Goal: Transaction & Acquisition: Purchase product/service

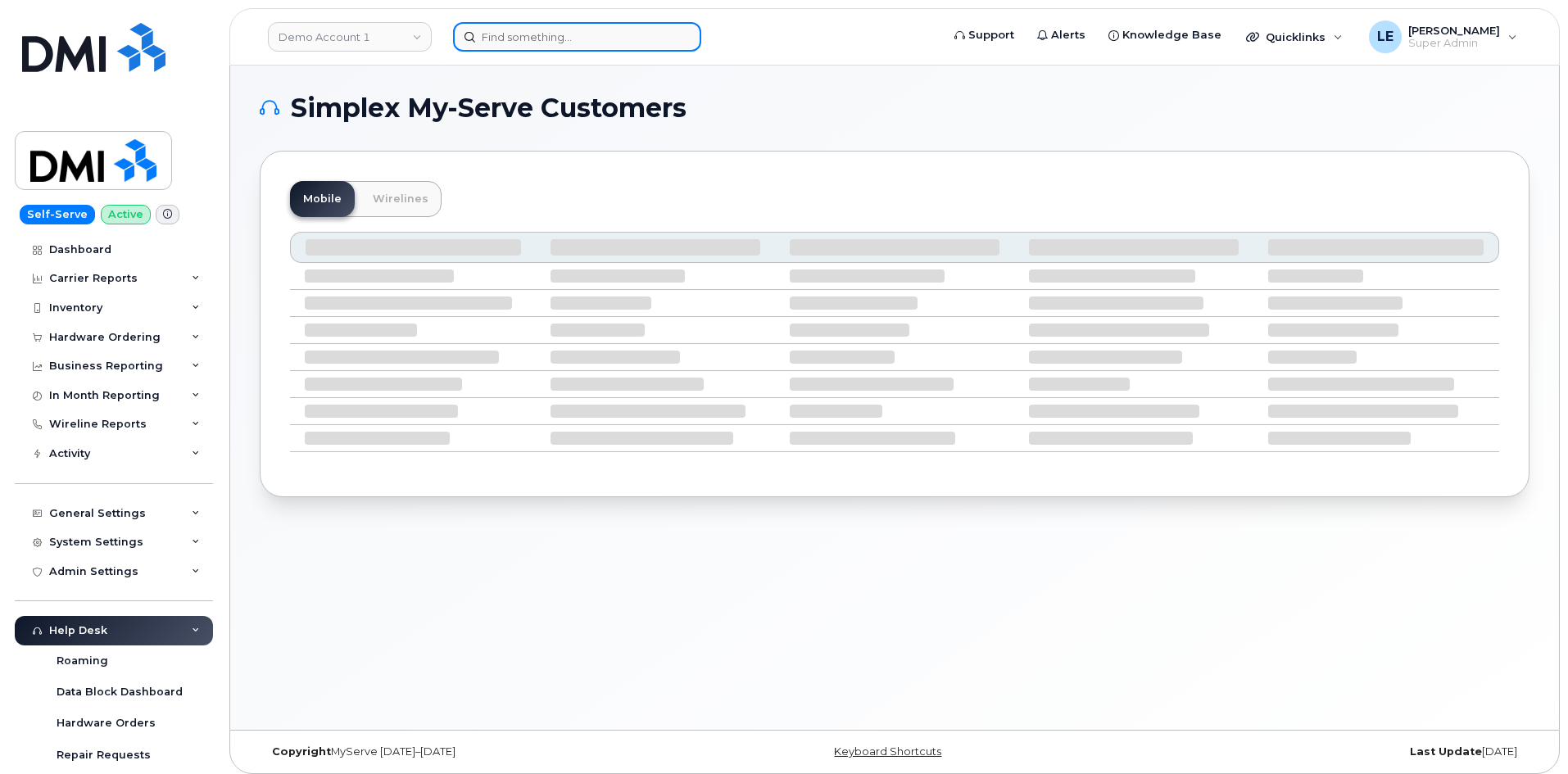
click at [549, 37] on input at bounding box center [577, 36] width 248 height 30
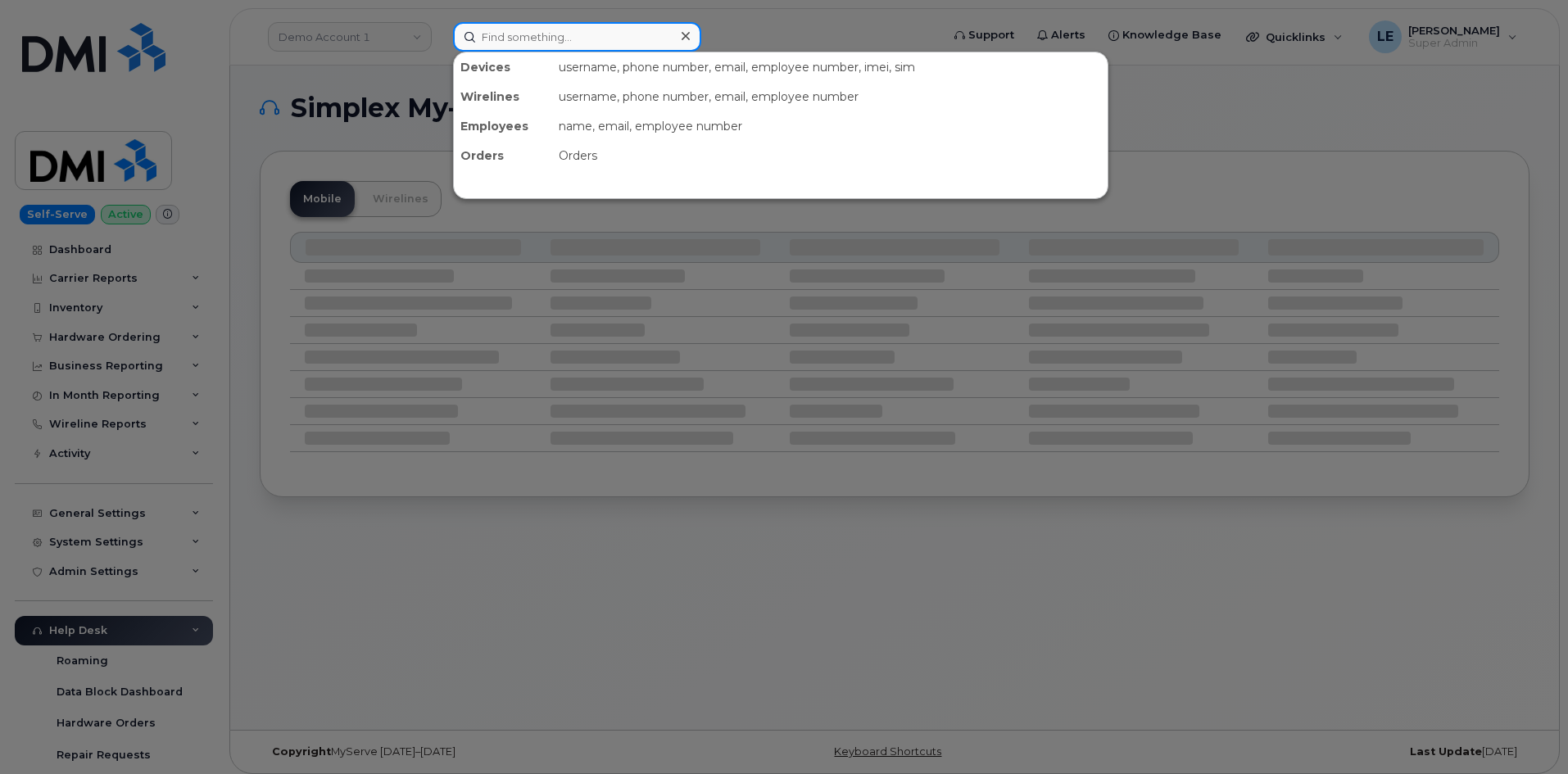
paste input "7804052644"
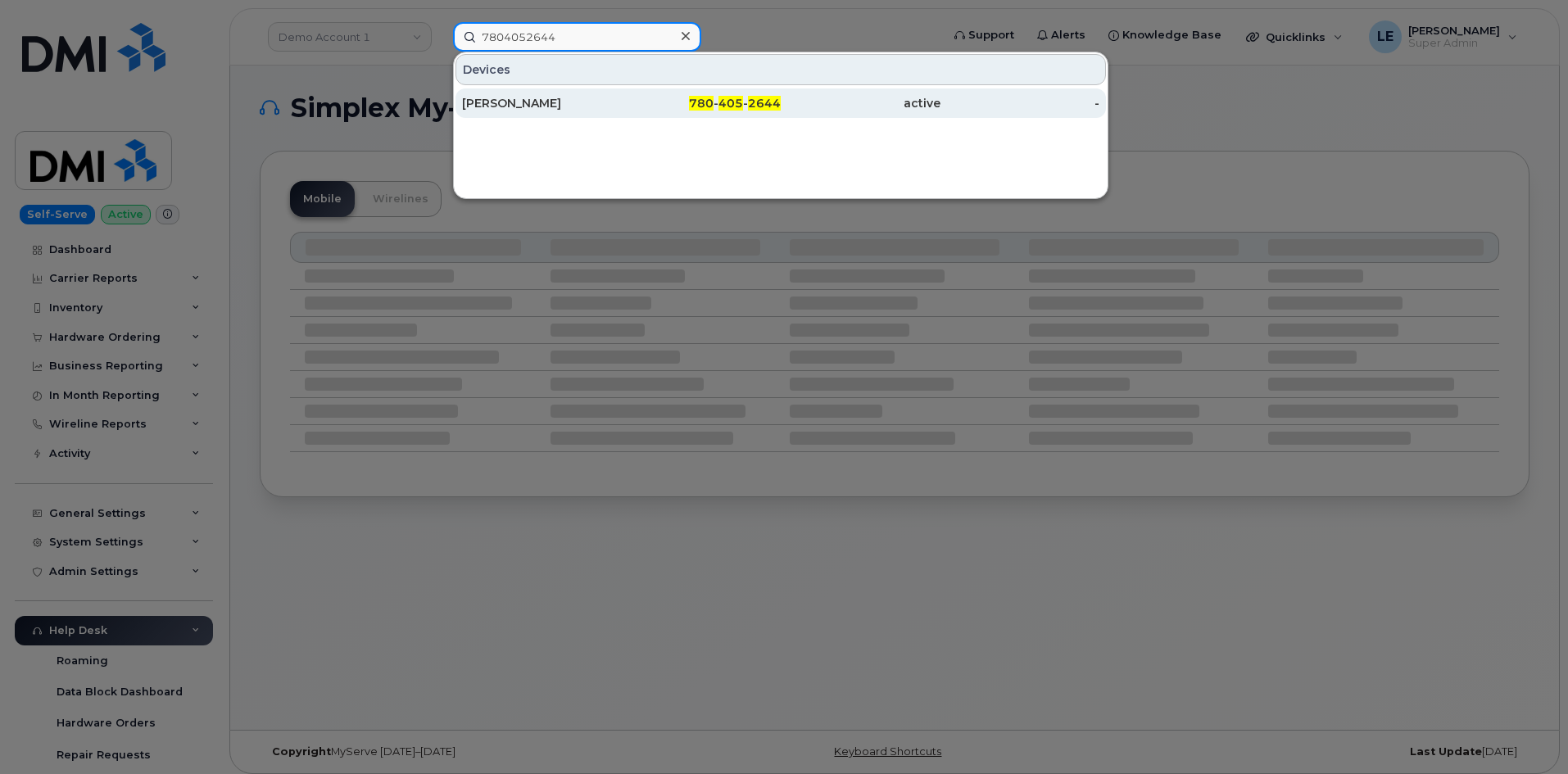
type input "7804052644"
click at [657, 111] on div "780 - 405 - 2644" at bounding box center [701, 102] width 160 height 16
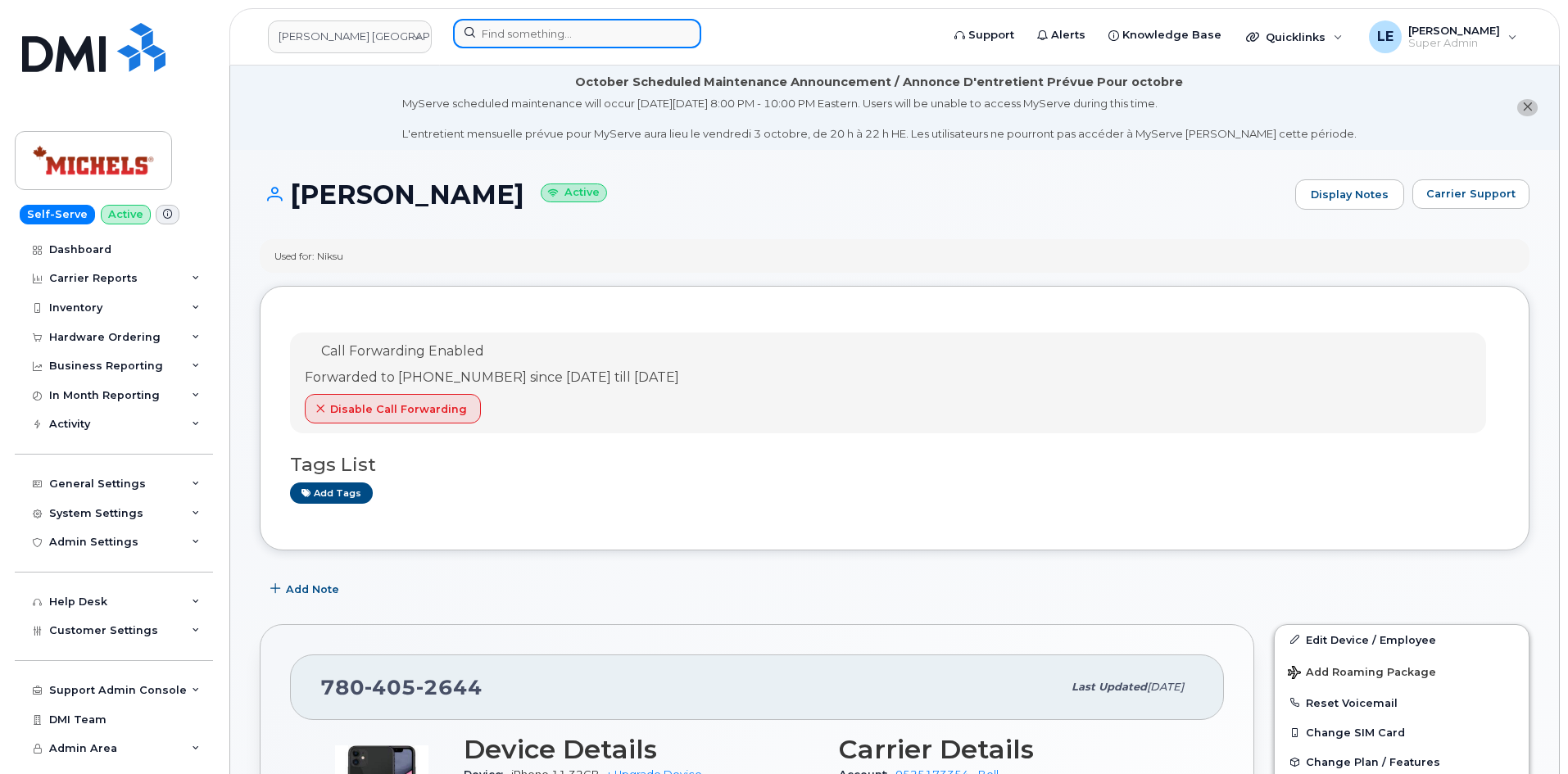
click at [599, 29] on input at bounding box center [577, 33] width 248 height 30
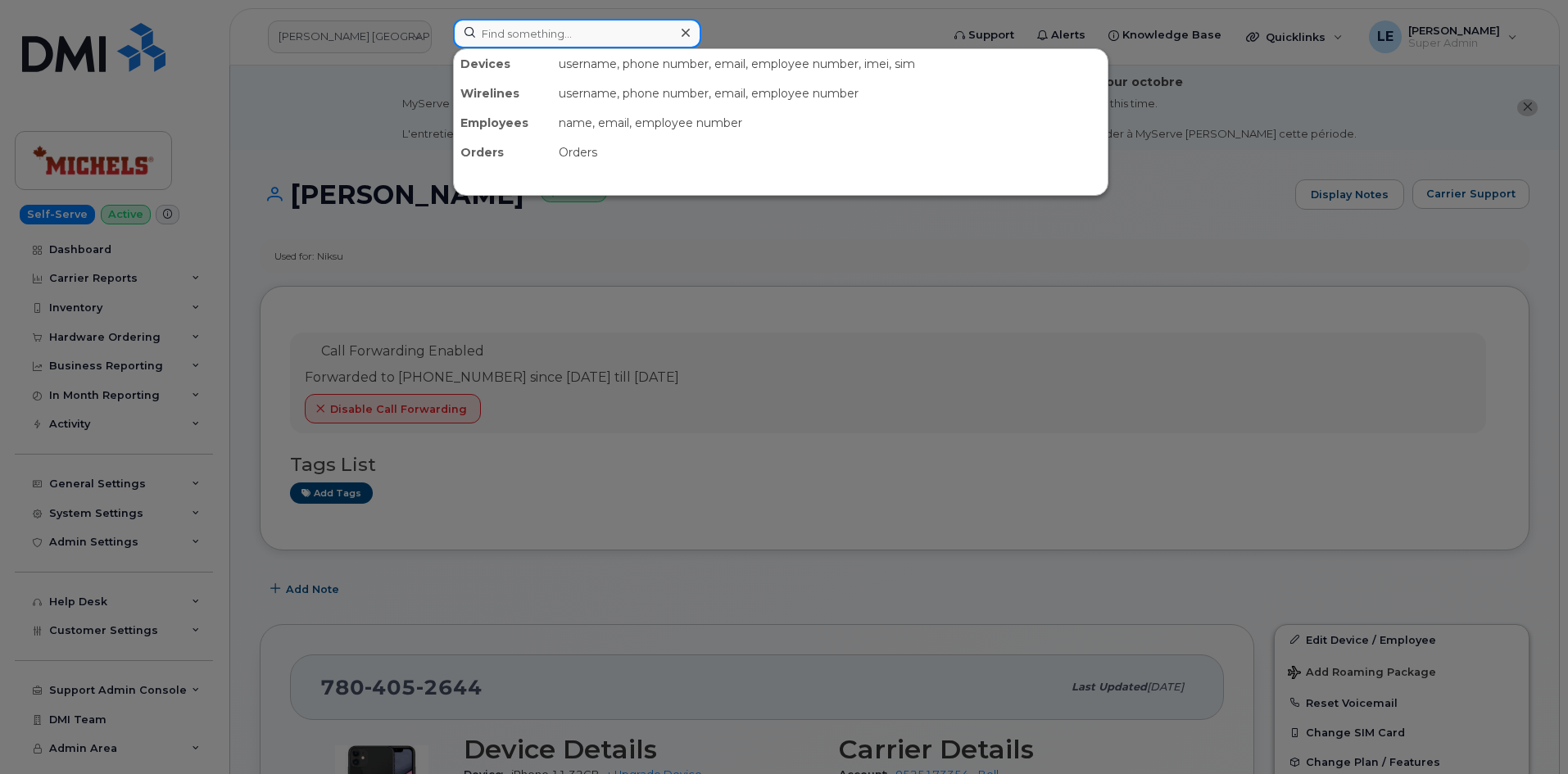
paste input "5622545317"
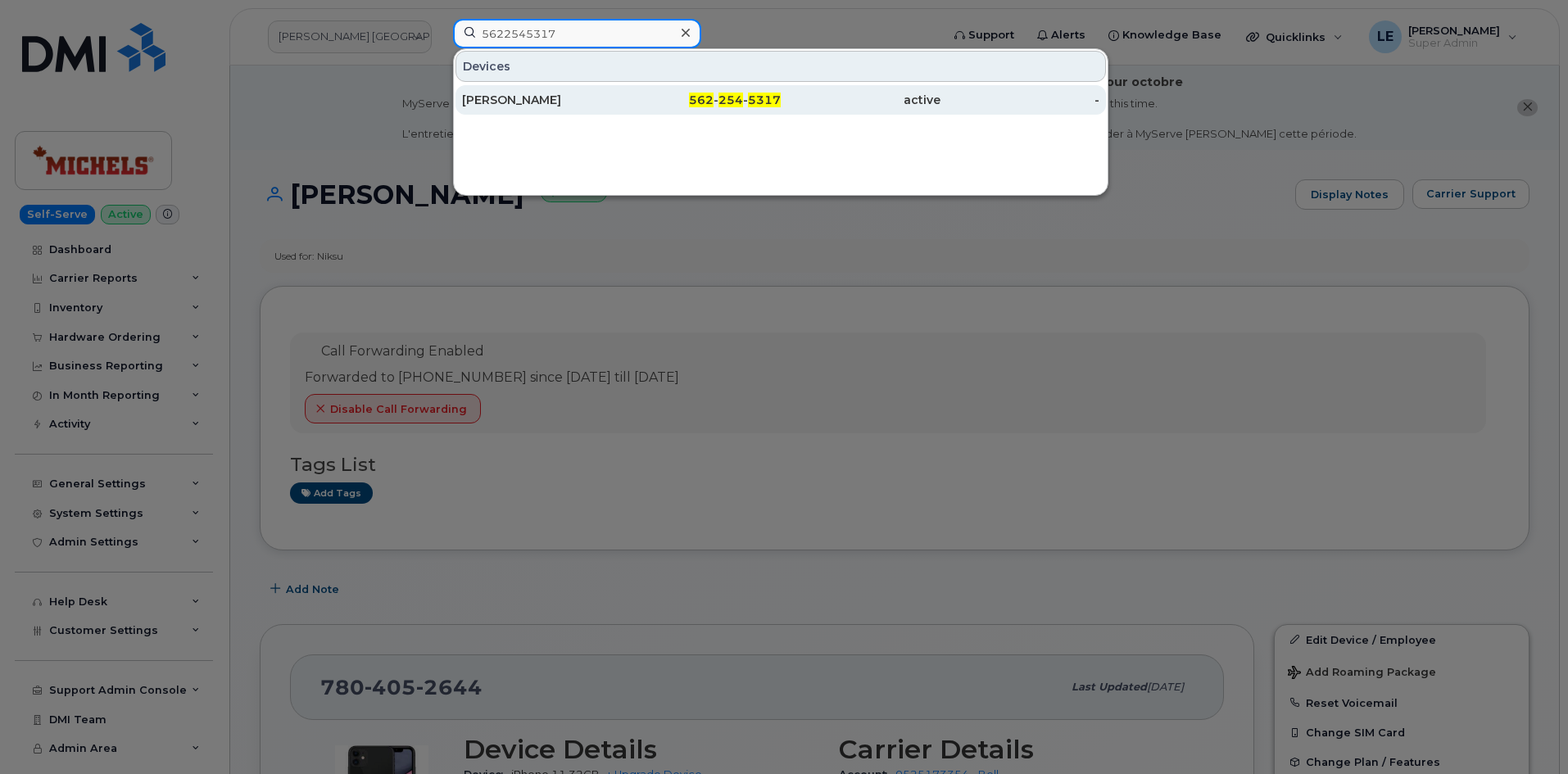
type input "5622545317"
click at [581, 99] on div "RAYMOND ARCE" at bounding box center [542, 100] width 160 height 16
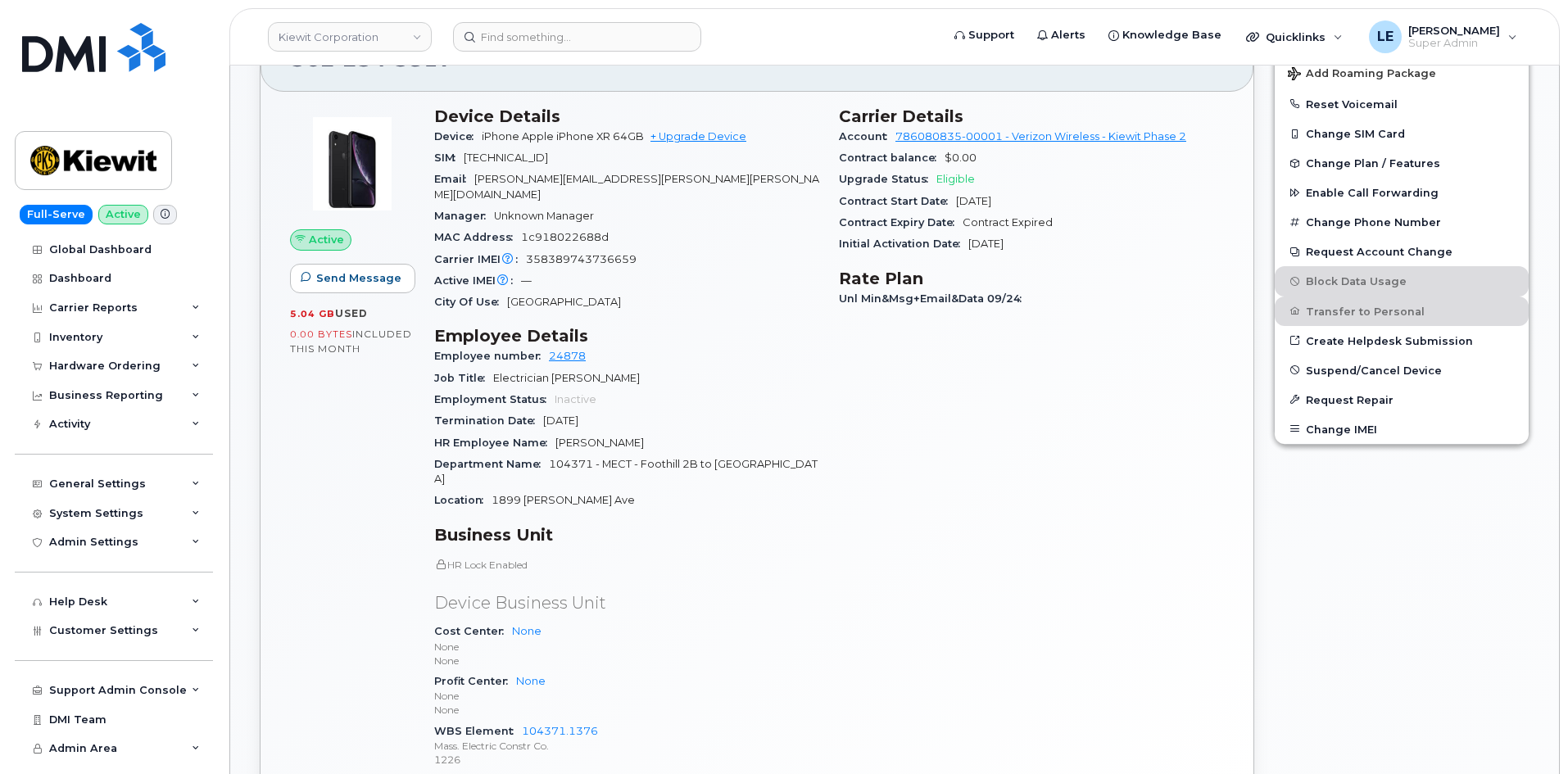
scroll to position [492, 0]
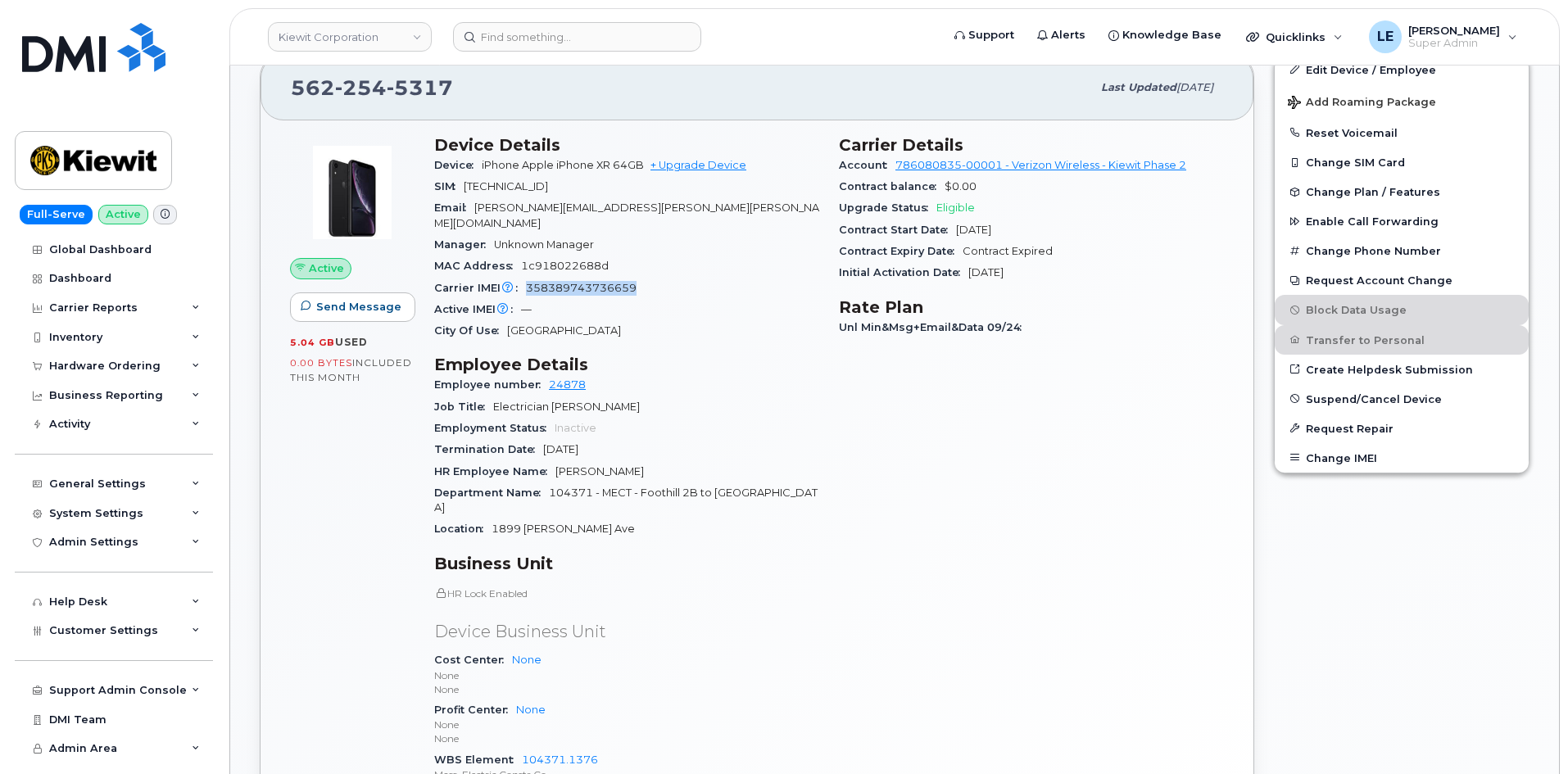
drag, startPoint x: 528, startPoint y: 274, endPoint x: 635, endPoint y: 270, distance: 107.1
click at [635, 278] on div "Carrier IMEI Carrier IMEI is reported during the last billing cycle or change o…" at bounding box center [627, 288] width 385 height 21
copy span "358389743736659"
drag, startPoint x: 614, startPoint y: 186, endPoint x: 467, endPoint y: 186, distance: 147.0
click at [467, 186] on div "SIM 89148000007209863899" at bounding box center [627, 186] width 385 height 21
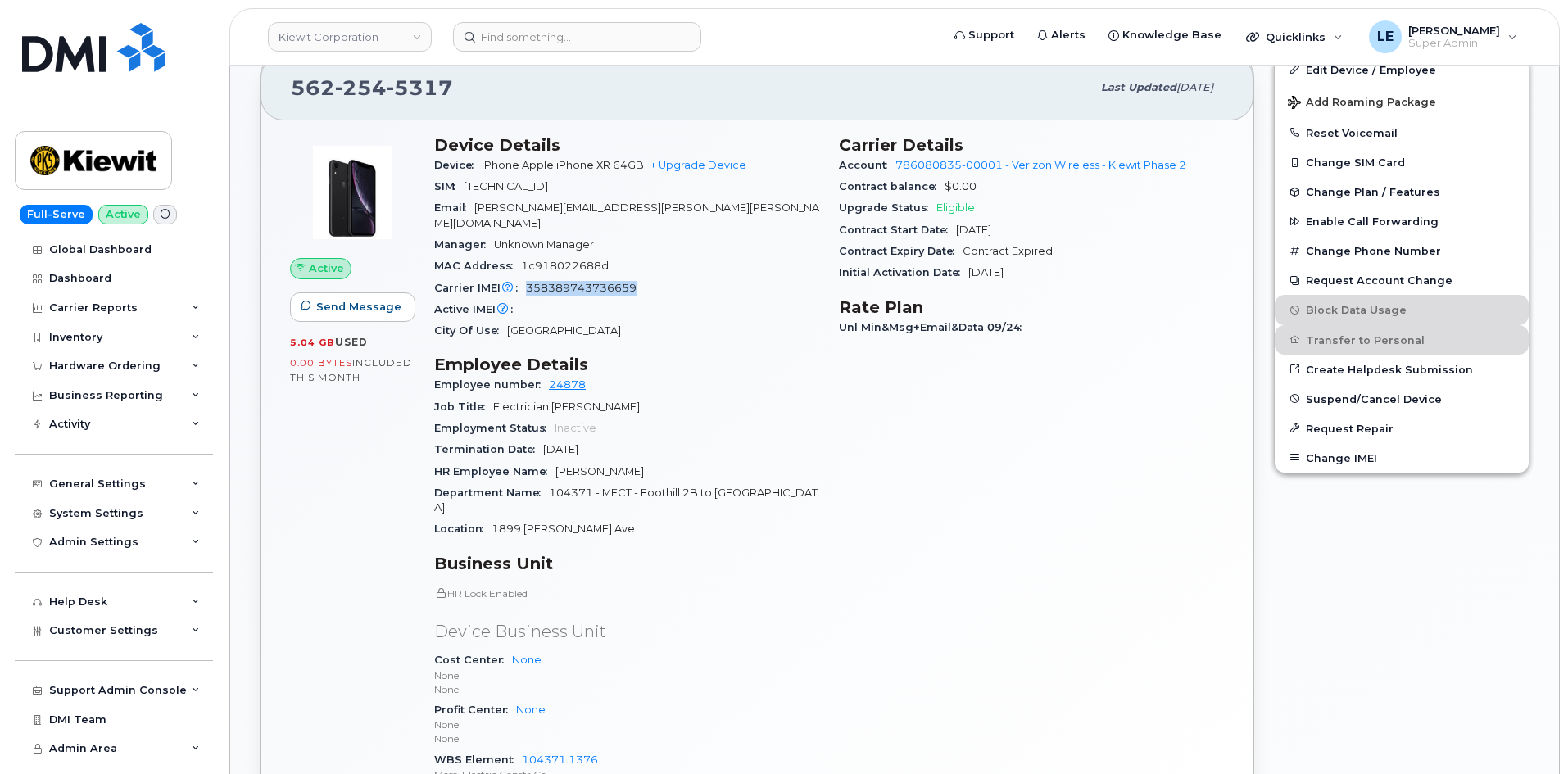
copy span "89148000007209863899"
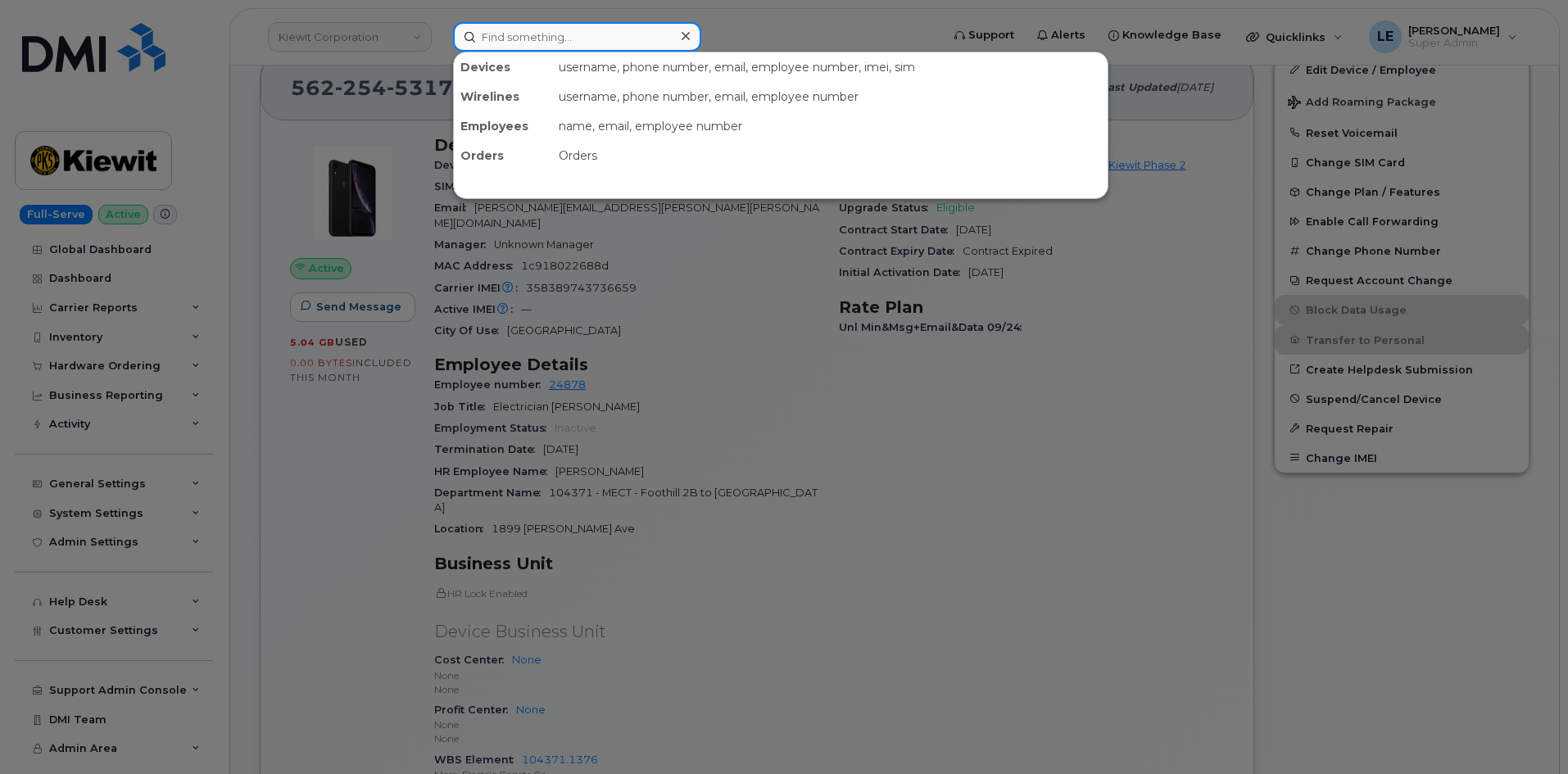
click at [555, 31] on input at bounding box center [577, 36] width 248 height 30
paste input "9514411604"
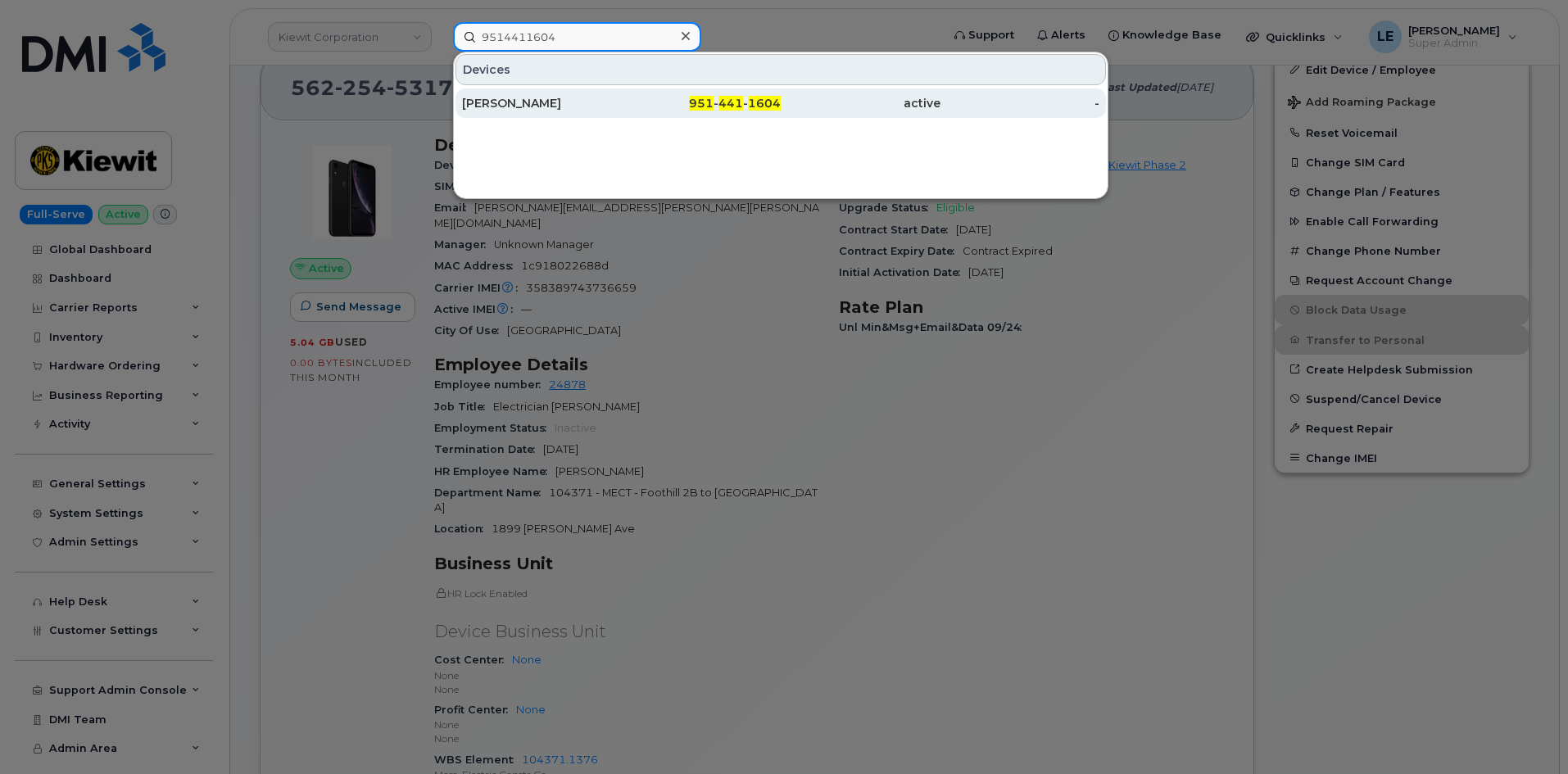
type input "9514411604"
click at [510, 95] on div "Hector Estrada" at bounding box center [542, 103] width 160 height 30
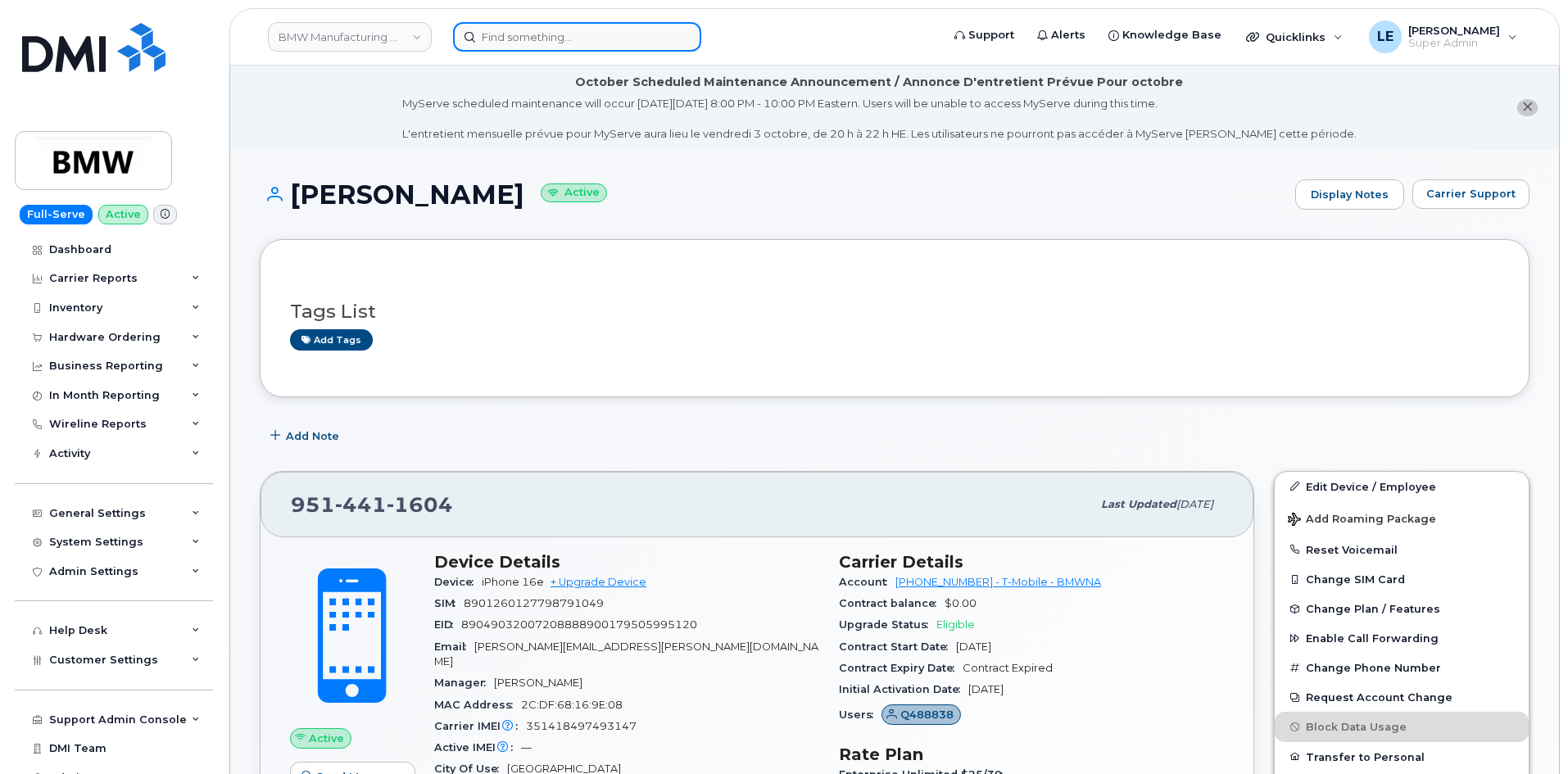
click at [569, 48] on input at bounding box center [577, 36] width 248 height 30
click at [567, 43] on input at bounding box center [577, 36] width 248 height 30
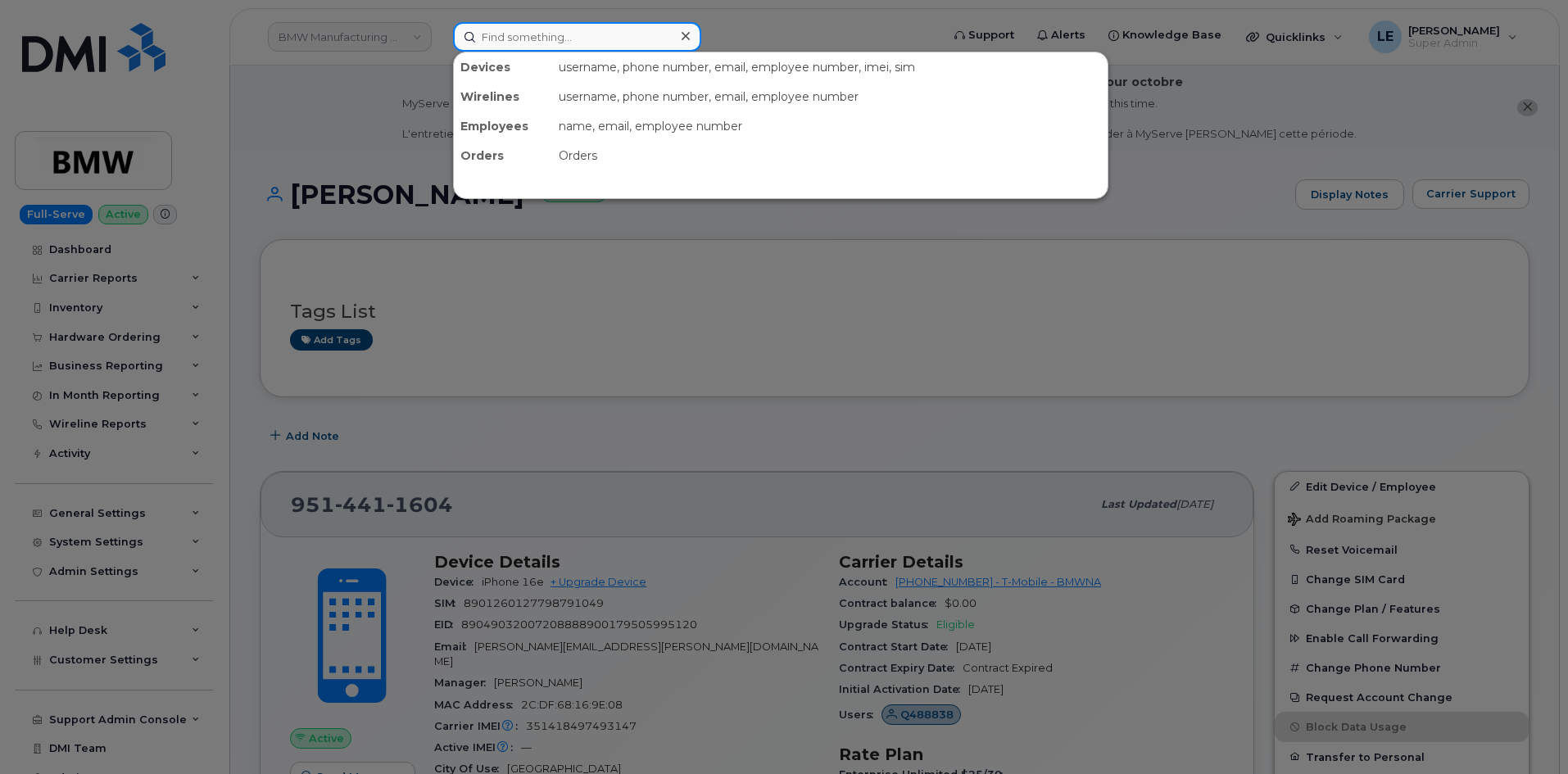
paste input "LESTER.HOLMAN@KIEWIT.COM"
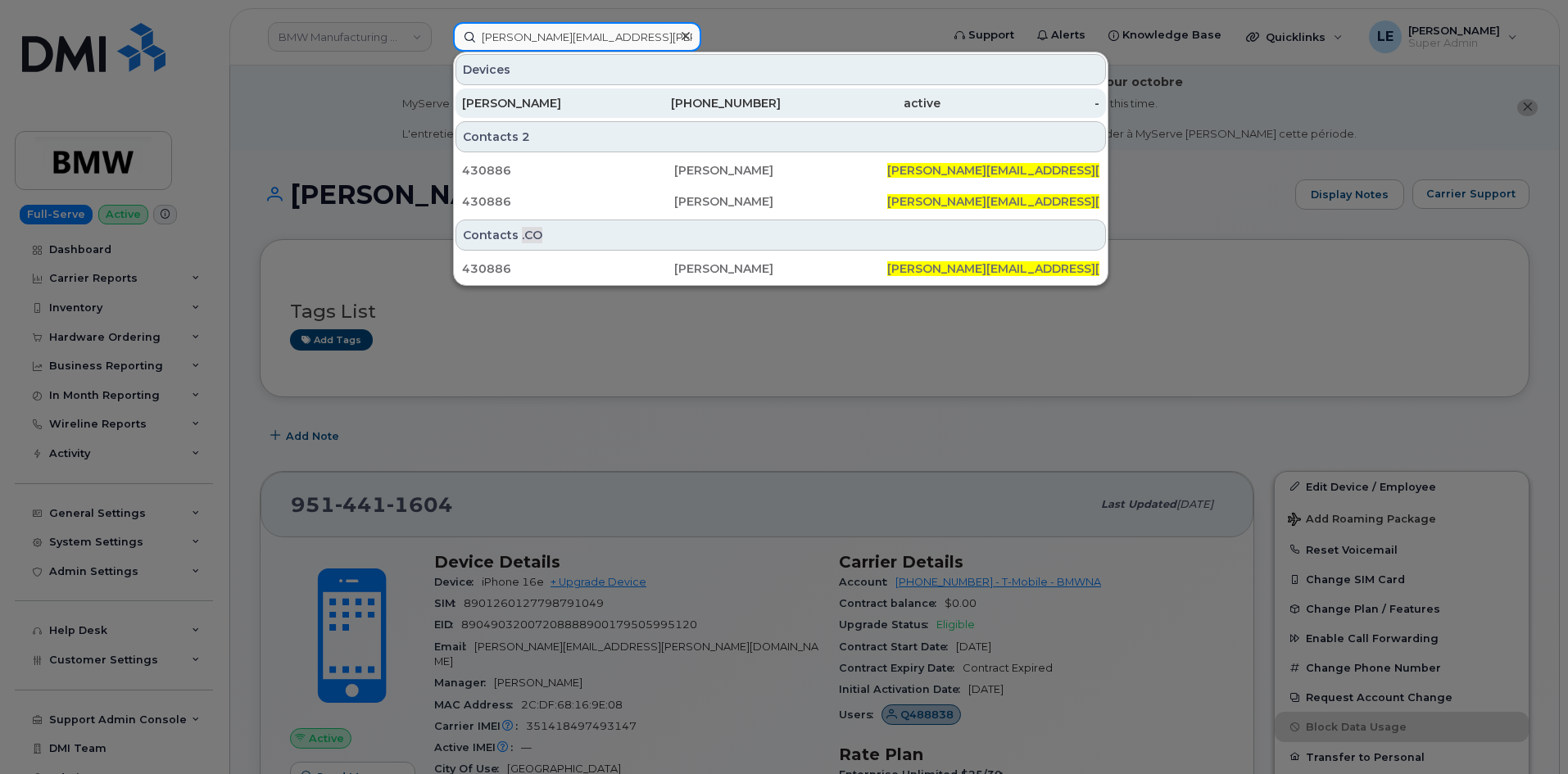
type input "LESTER.HOLMAN@KIEWIT.COM"
click at [538, 94] on div "LESTER HOLMAN" at bounding box center [542, 103] width 160 height 30
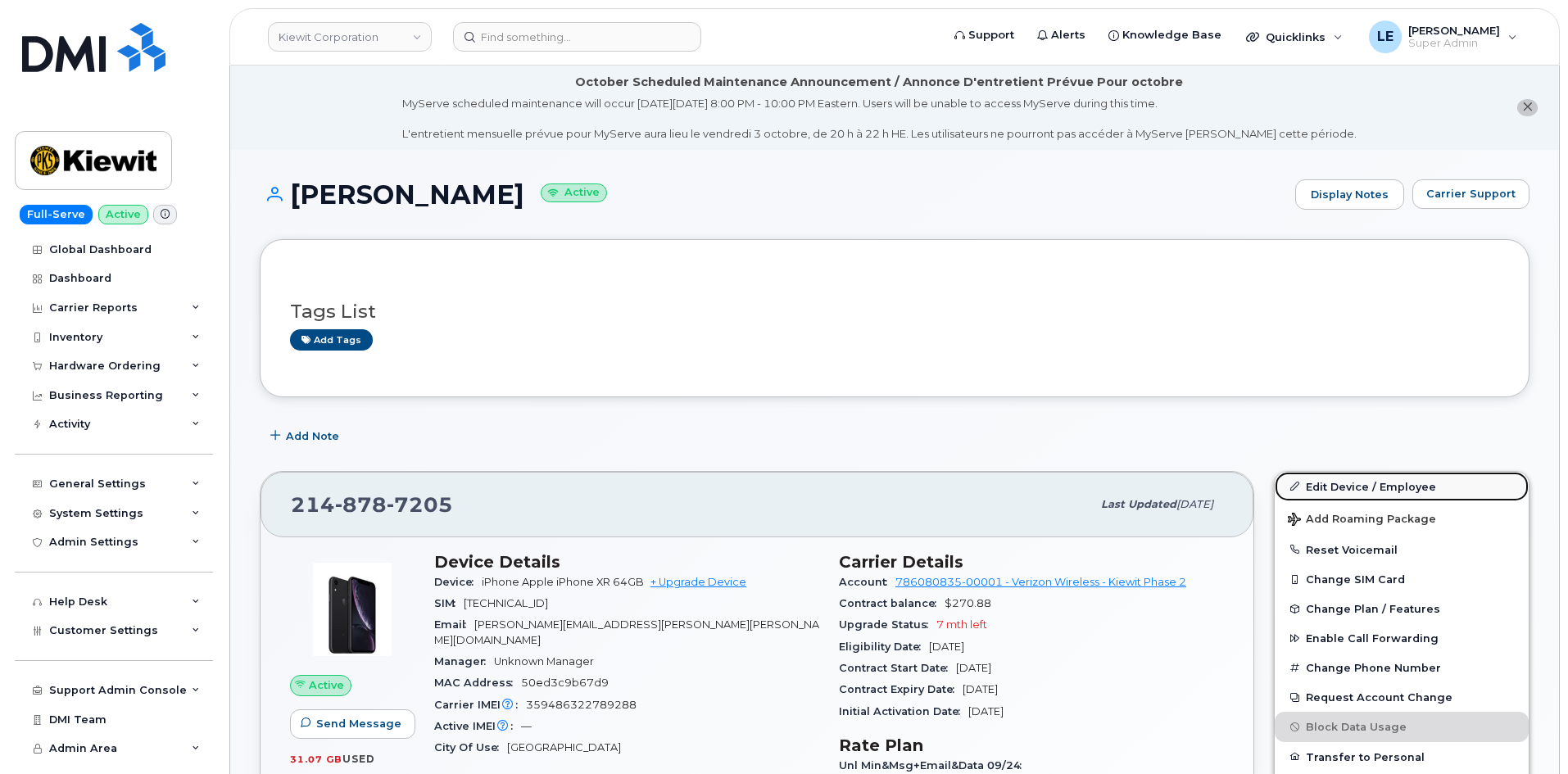
click at [1298, 480] on span at bounding box center [1294, 487] width 14 height 14
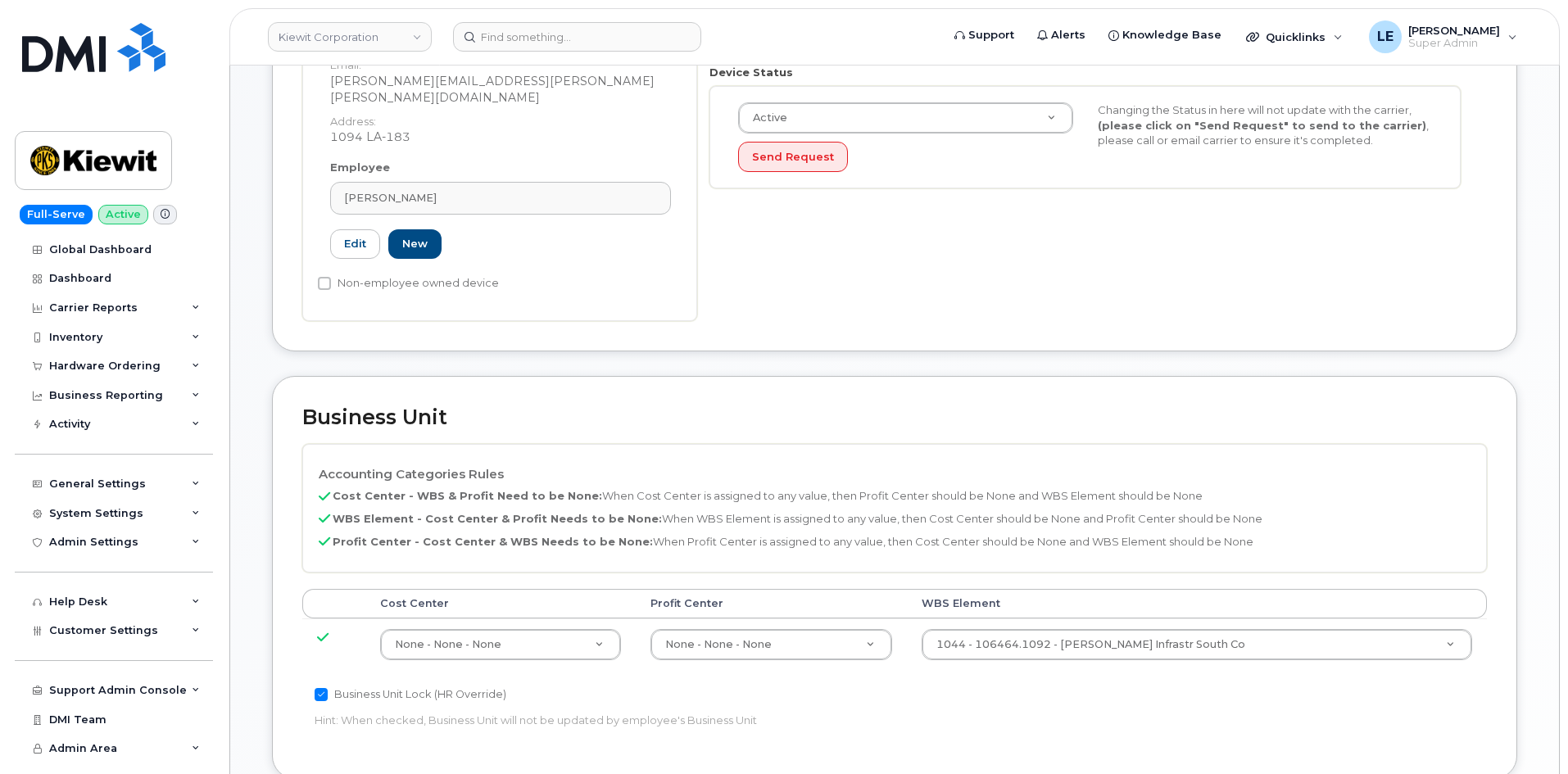
scroll to position [574, 0]
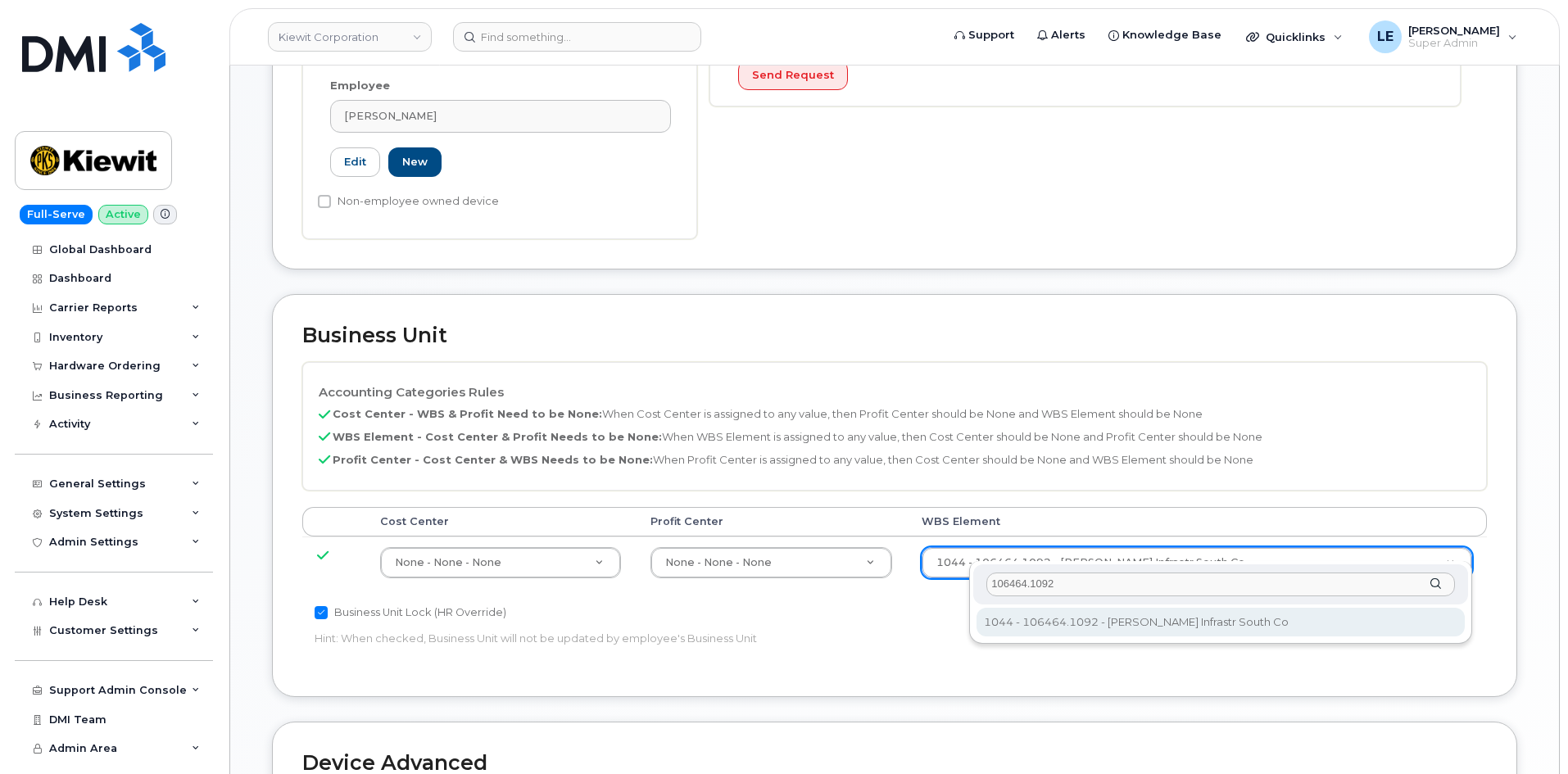
type input "106464.1092"
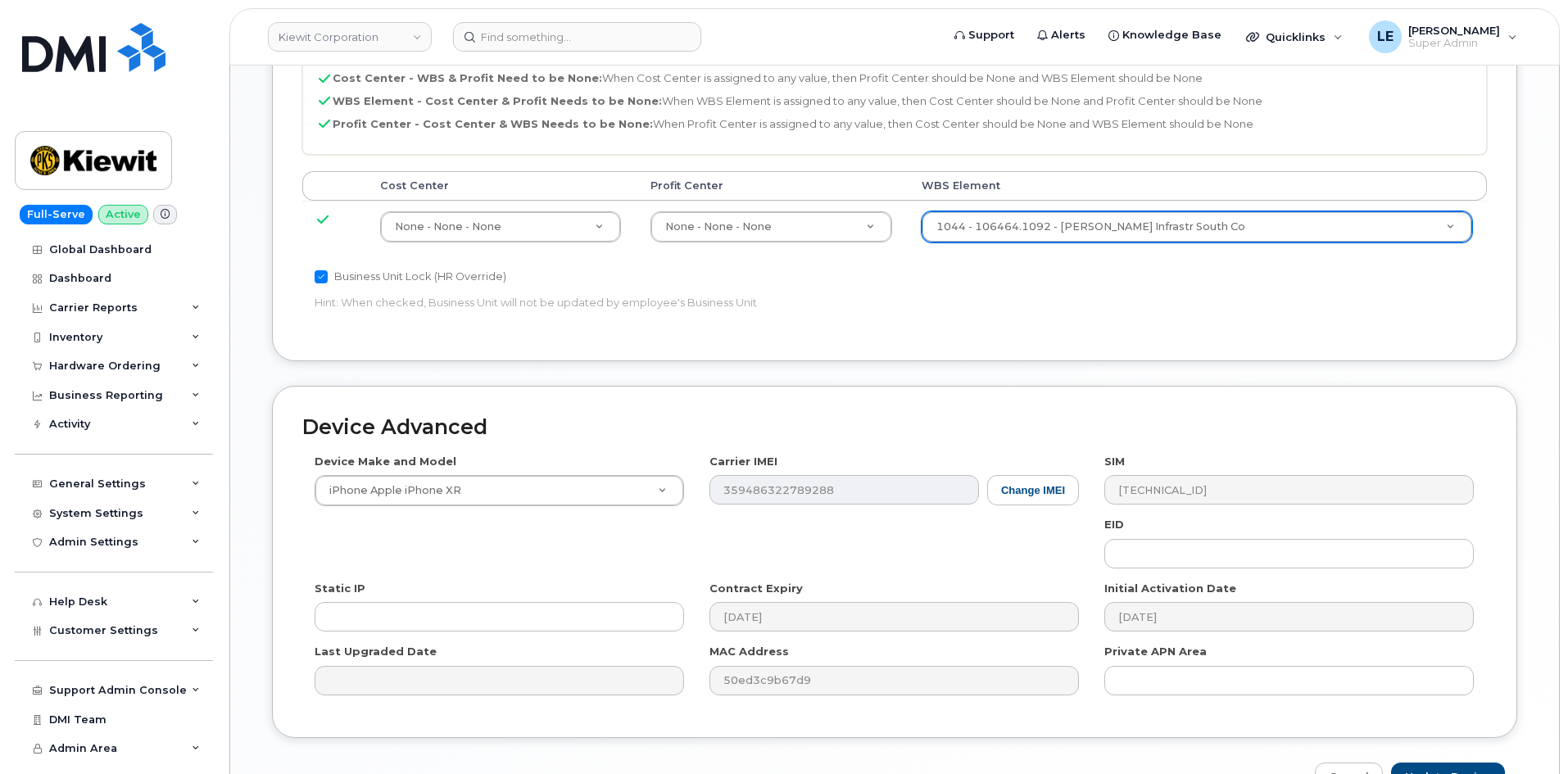
scroll to position [994, 0]
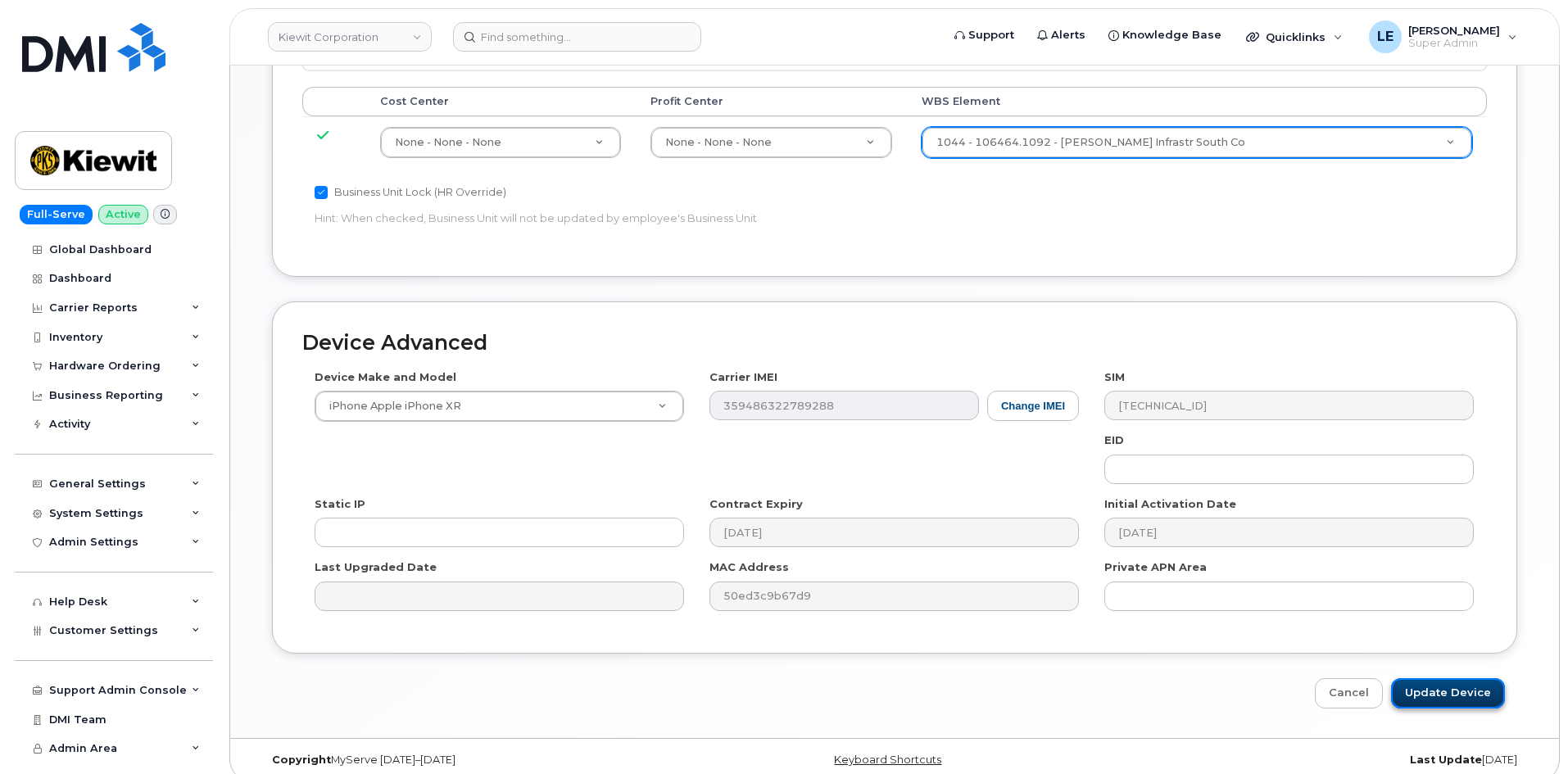
click at [1418, 679] on input "Update Device" at bounding box center [1447, 694] width 114 height 30
type input "Saving..."
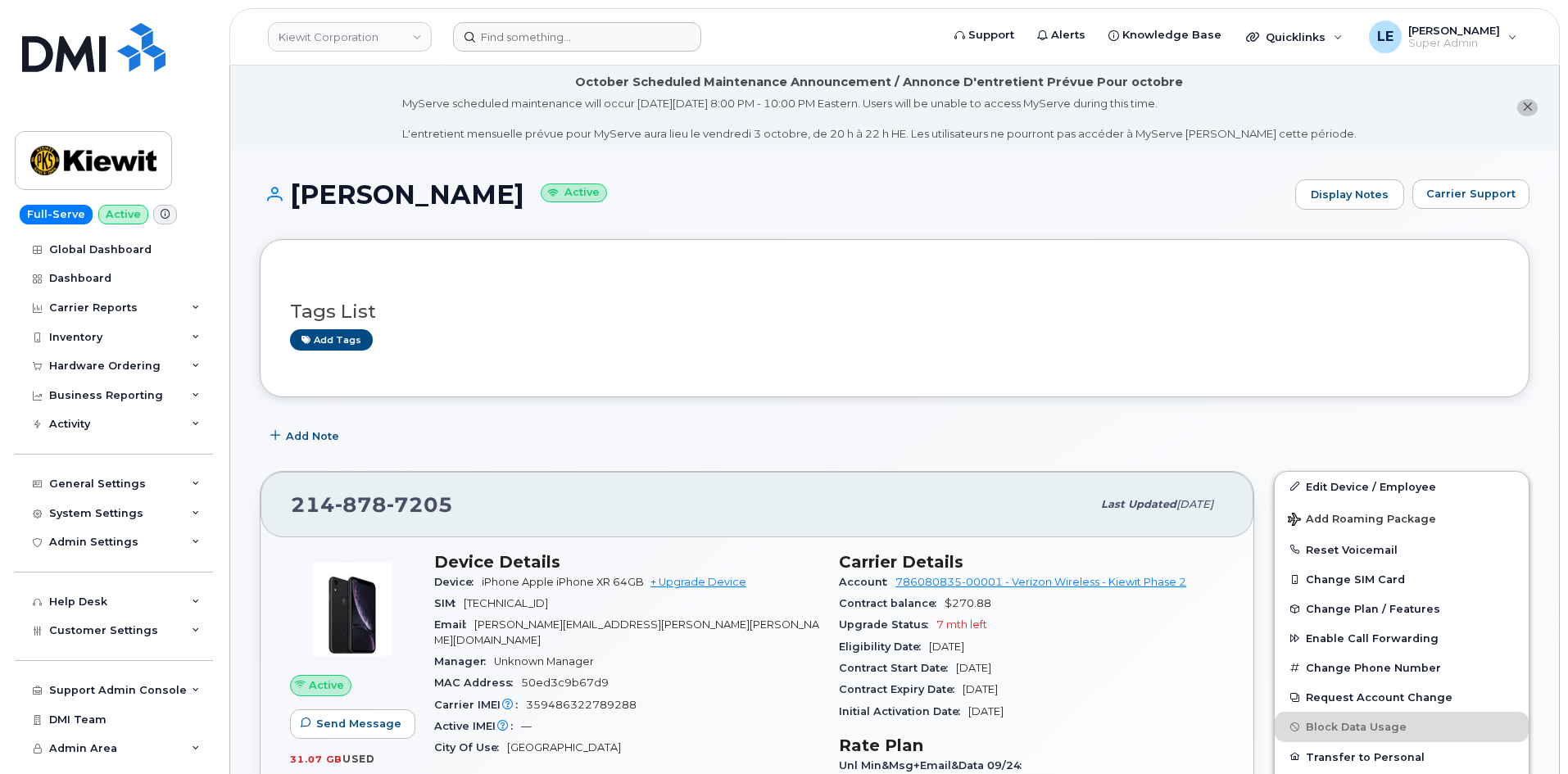
drag, startPoint x: 587, startPoint y: 21, endPoint x: 578, endPoint y: 30, distance: 12.7
click at [585, 21] on header "Kiewit Corporation Support Alerts Knowledge Base Quicklinks Suspend / Cancel De…" at bounding box center [894, 37] width 1330 height 57
click at [578, 32] on input at bounding box center [577, 36] width 248 height 30
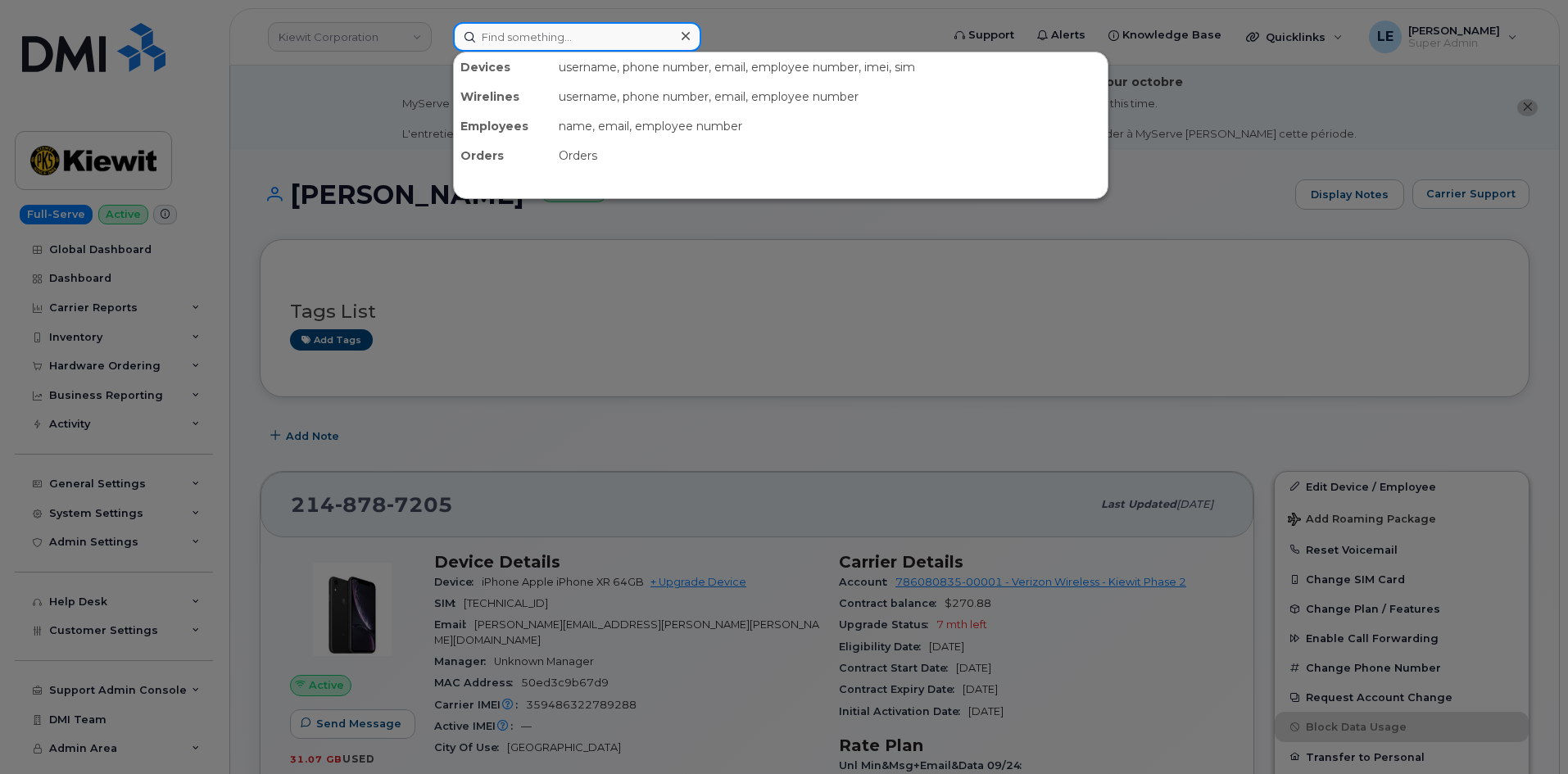
paste input "ELIZABETH.BLACKWELL@TICUS.COM"
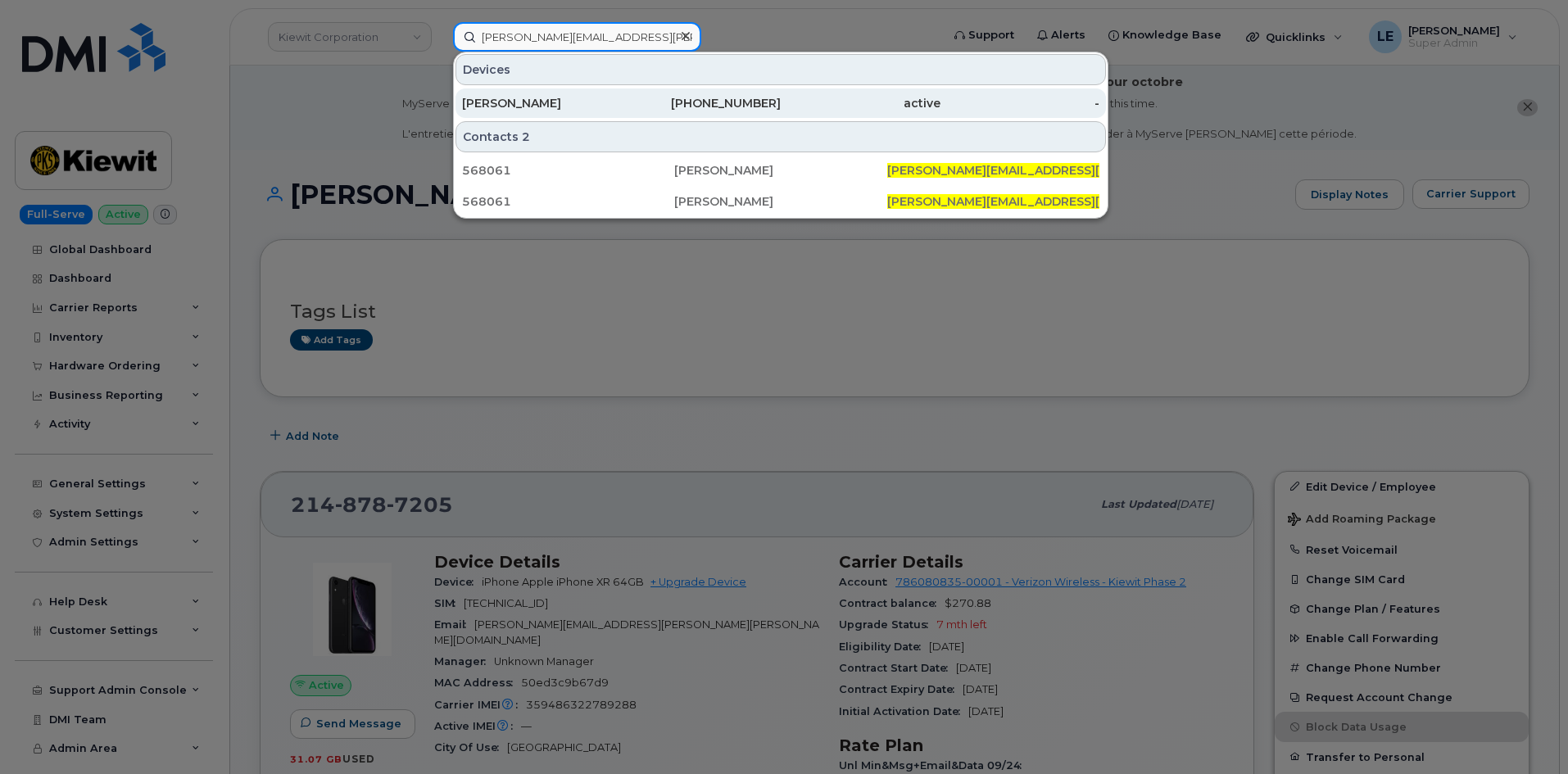
type input "ELIZABETH.BLACKWELL@TICUS.COM"
click at [533, 105] on div "ELIZABETH BLACKWELL" at bounding box center [542, 102] width 160 height 16
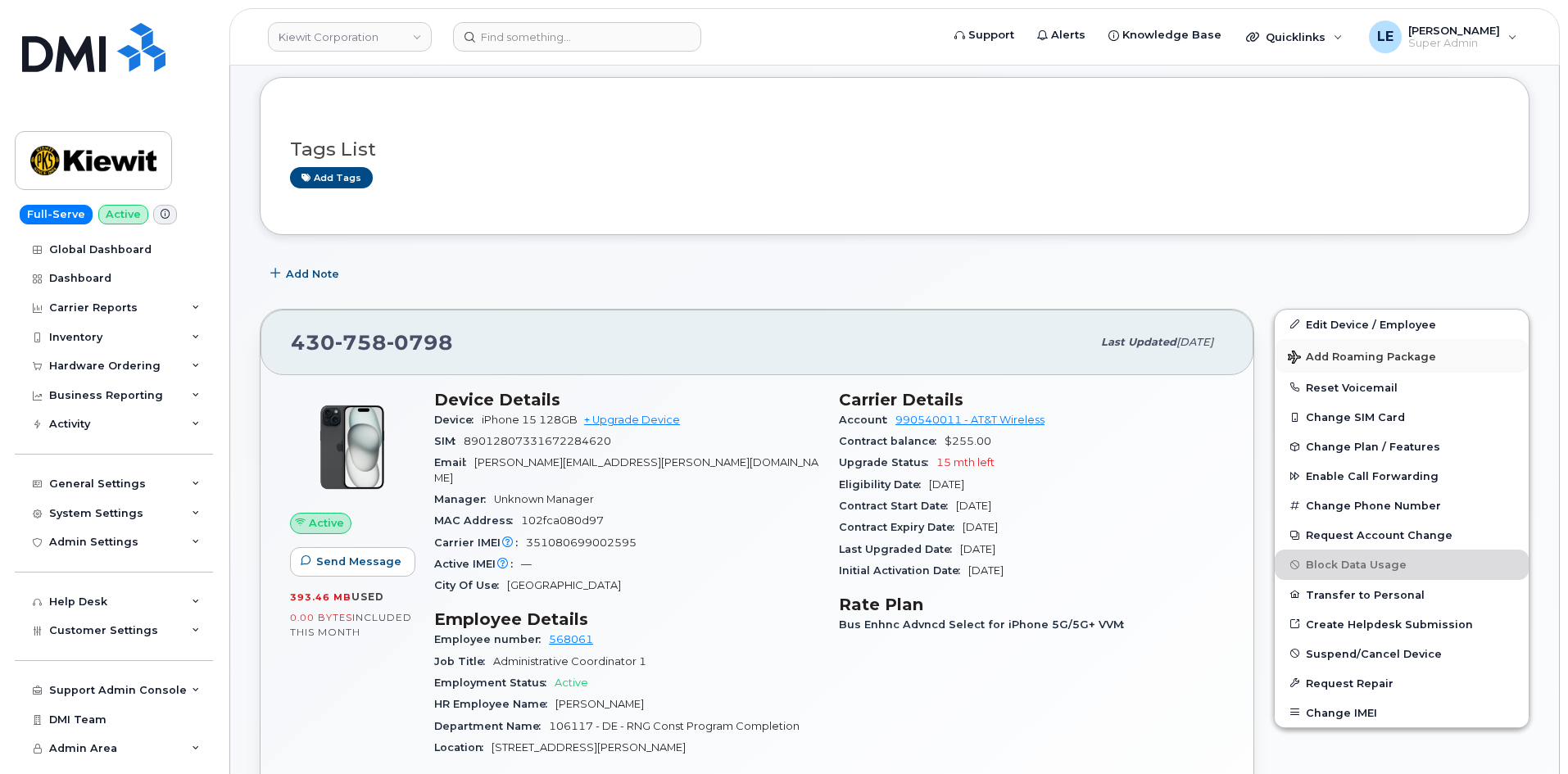
scroll to position [164, 0]
click at [1304, 326] on link "Edit Device / Employee" at bounding box center [1402, 323] width 254 height 30
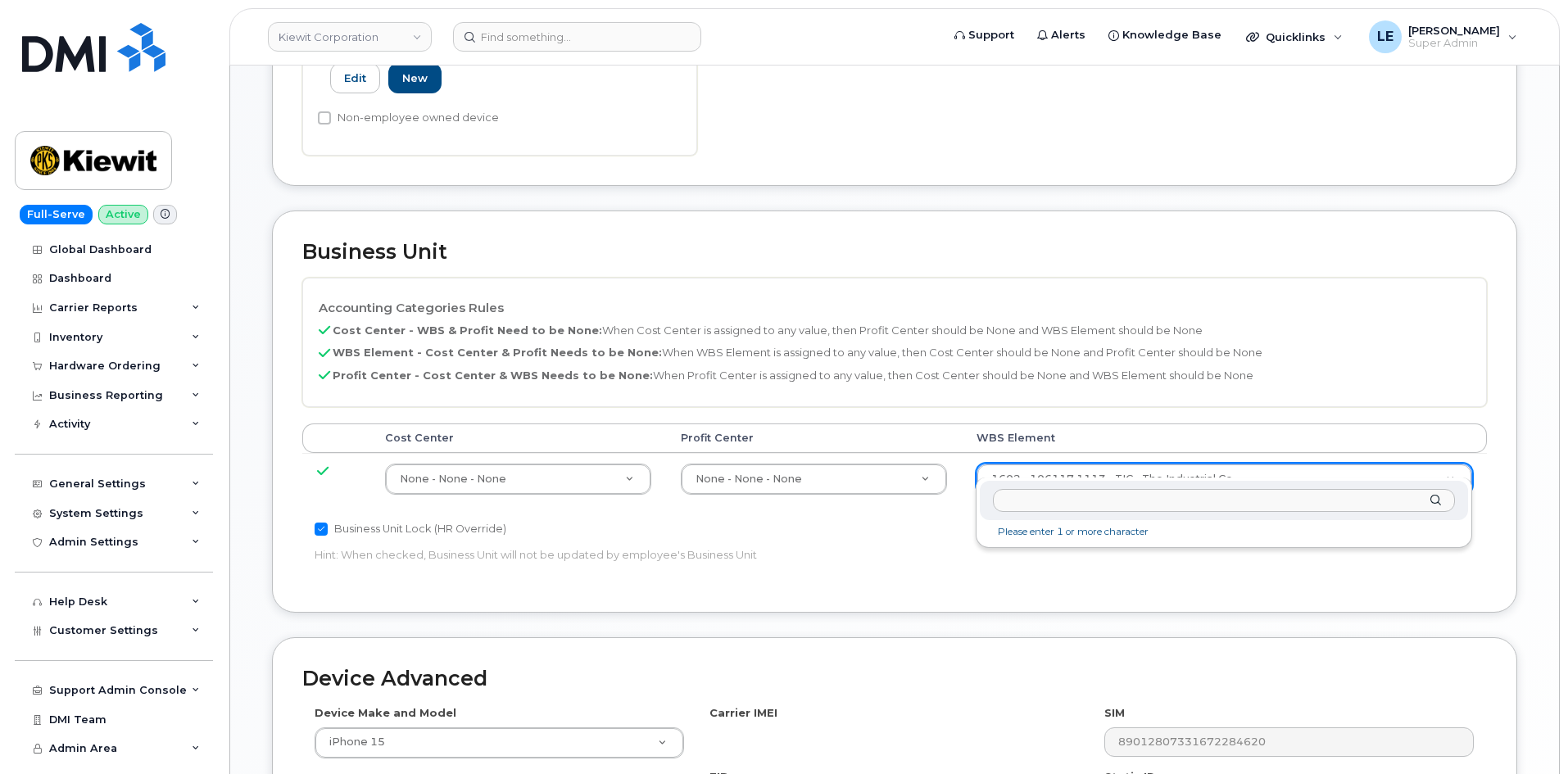
scroll to position [657, 0]
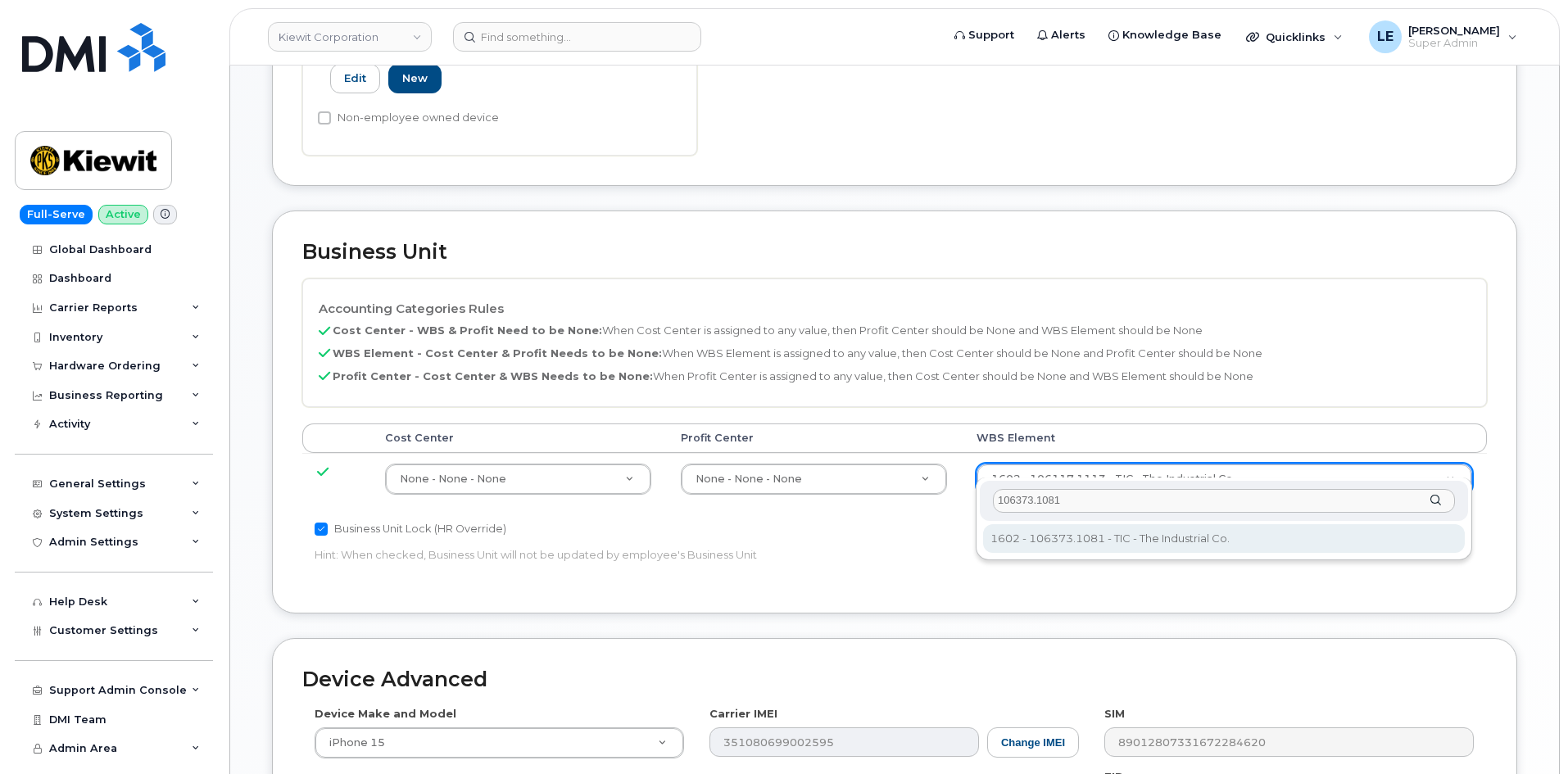
type input "106373.1081"
type input "35050978"
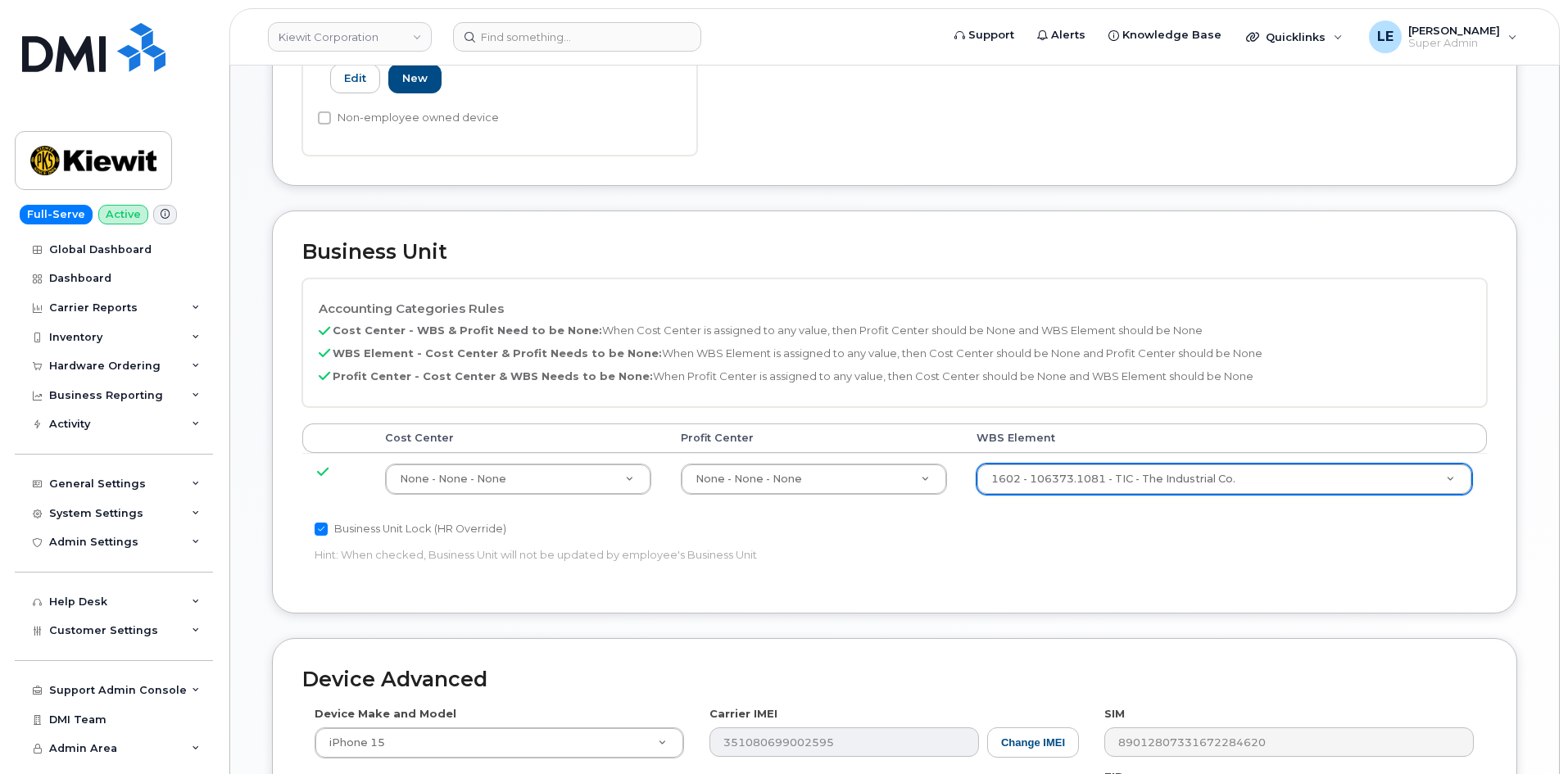
click at [1090, 544] on div "Business Unit Lock (HR Override) Hint: When checked, Business Unit will not be …" at bounding box center [697, 545] width 790 height 52
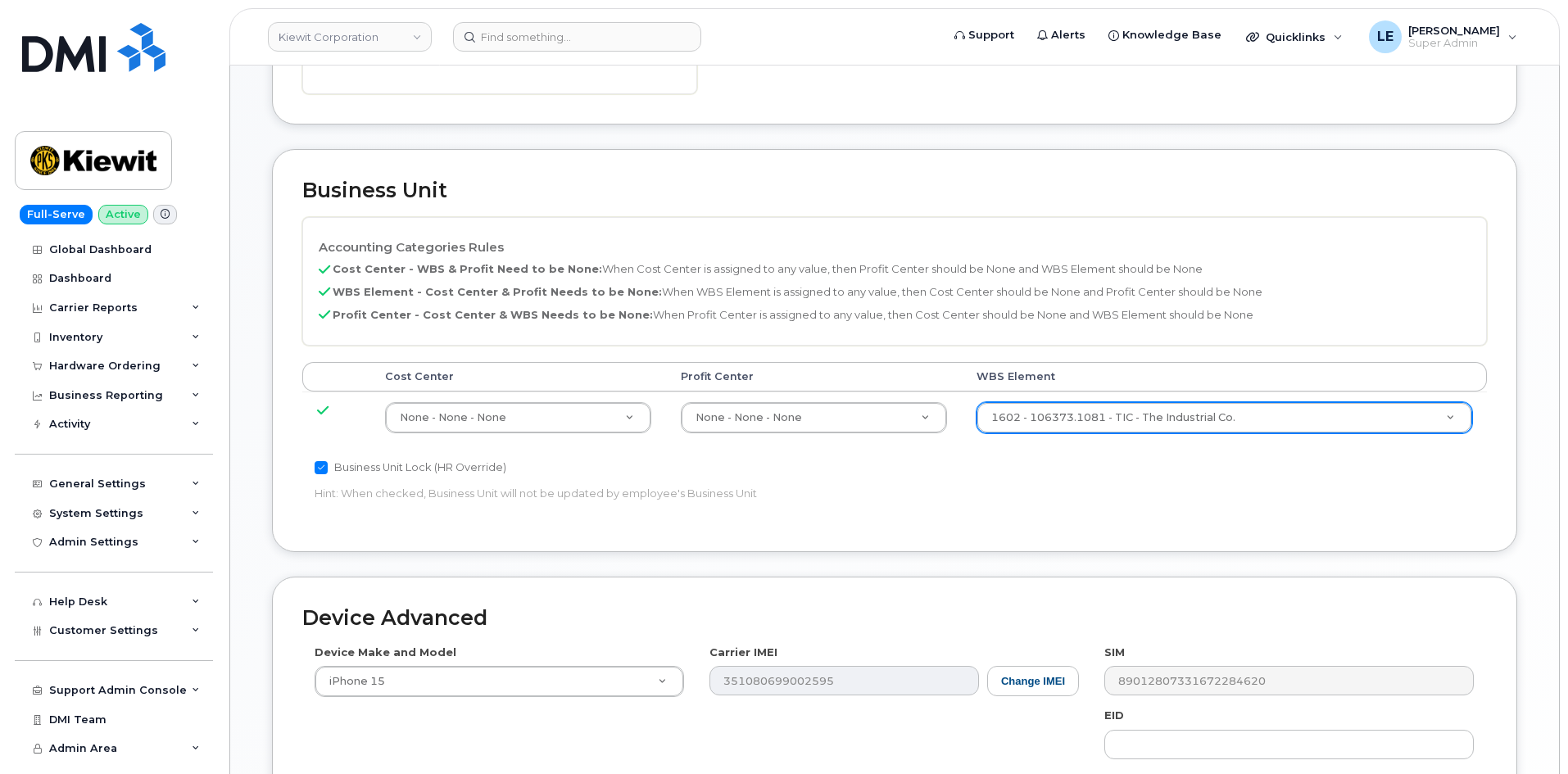
scroll to position [994, 0]
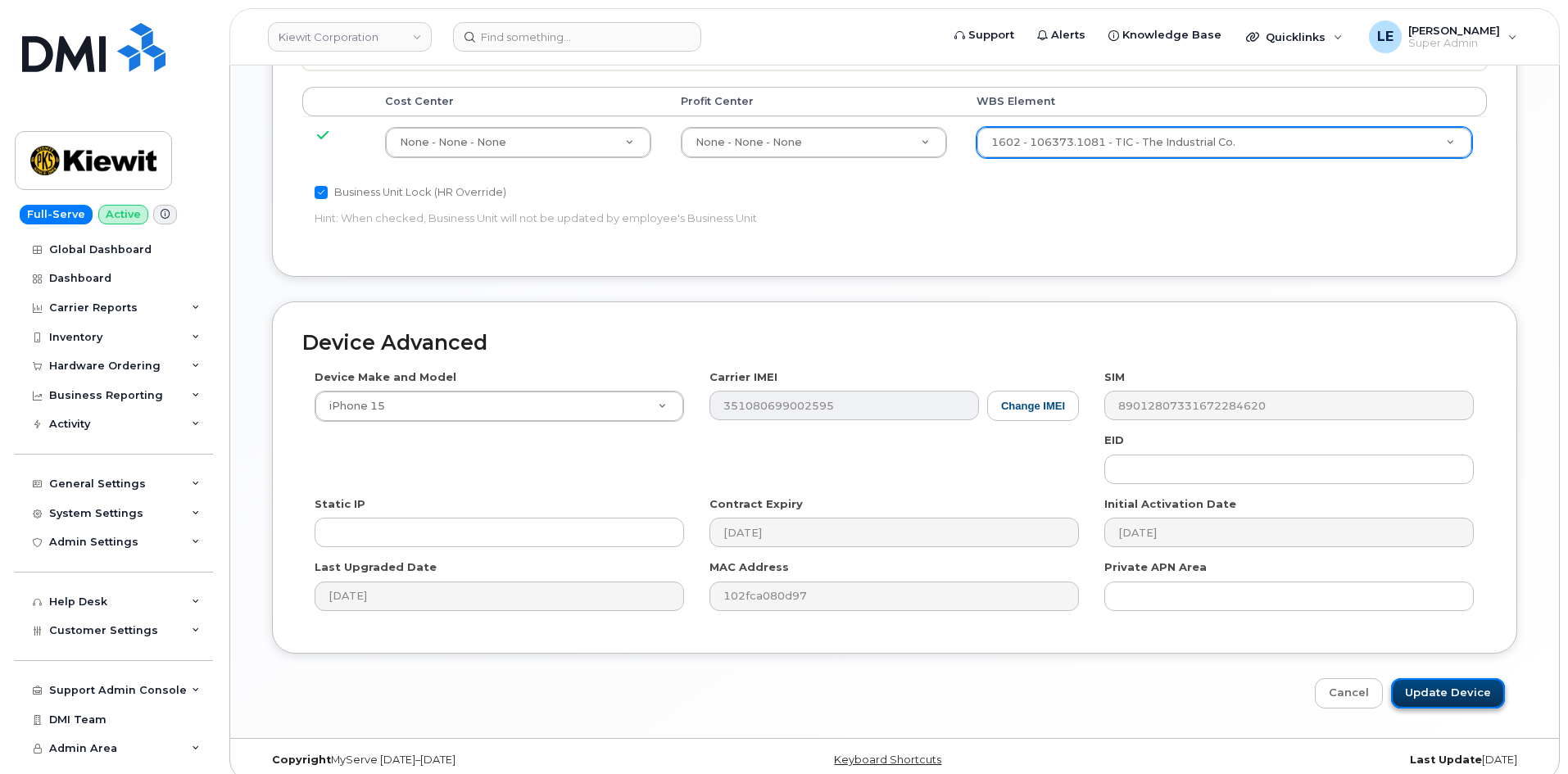
click at [1458, 679] on input "Update Device" at bounding box center [1447, 694] width 114 height 30
type input "Saving..."
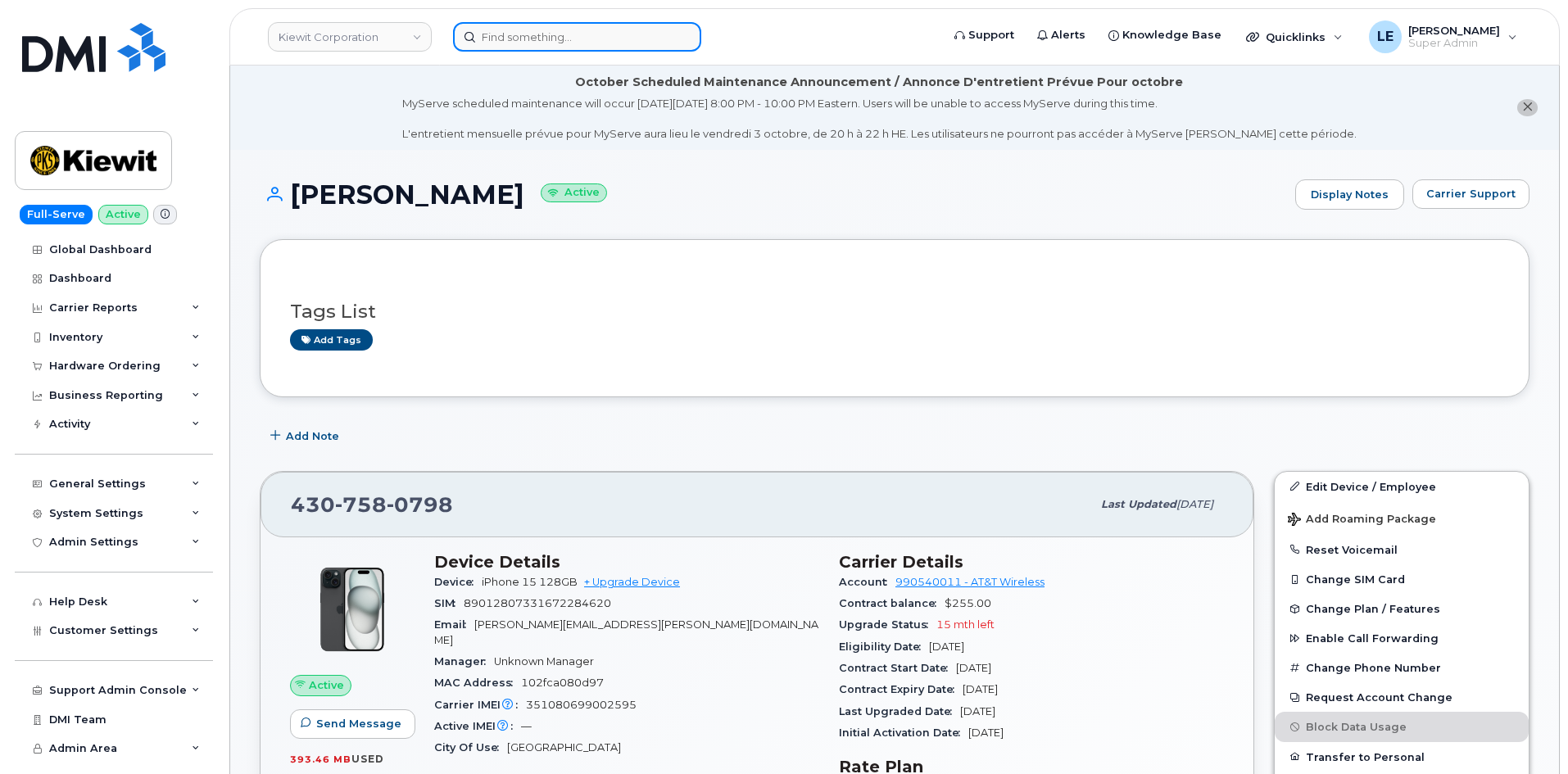
click at [662, 42] on input at bounding box center [577, 36] width 248 height 30
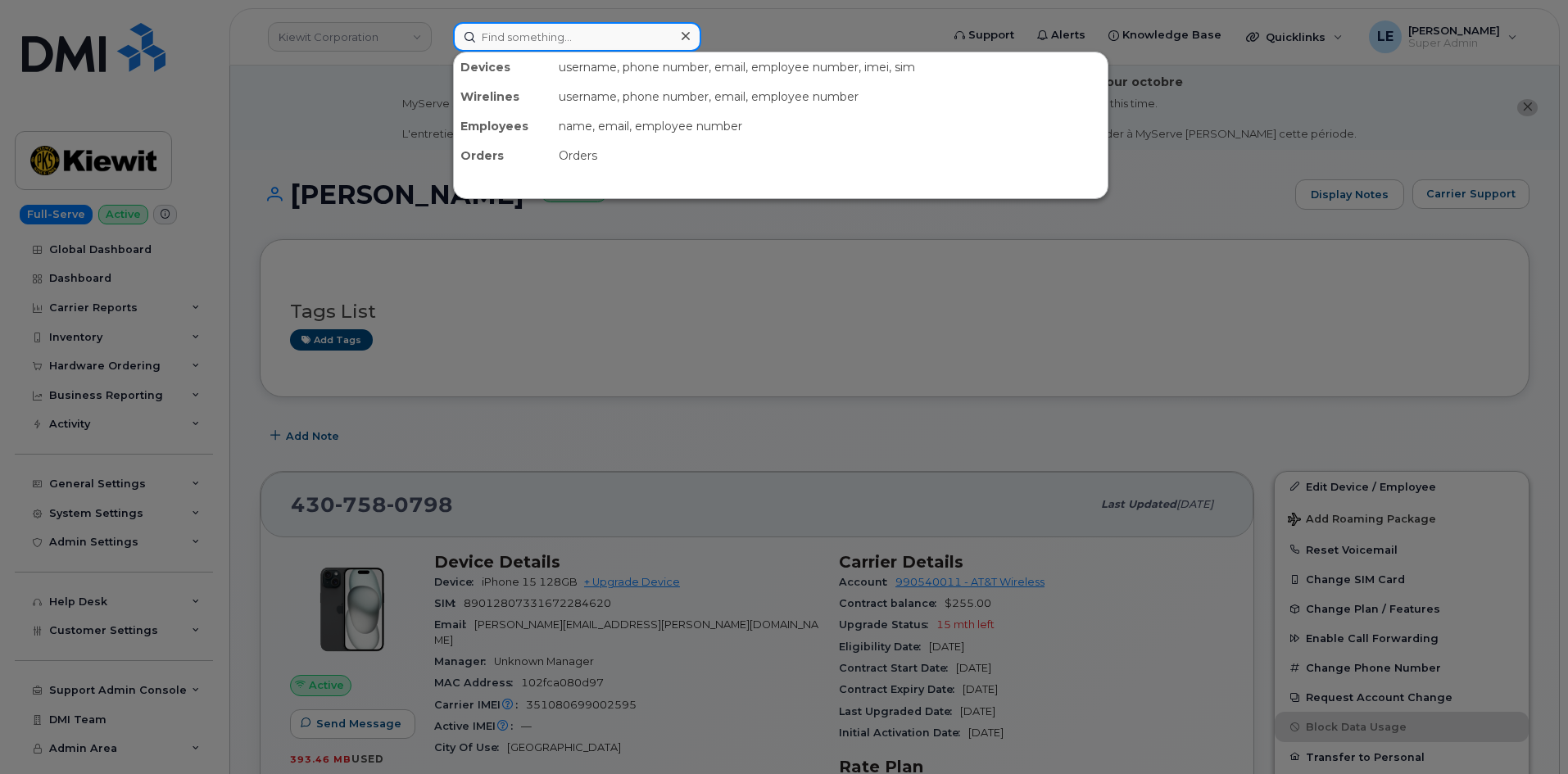
paste input "ANTON.GUERRA@GANOTEC.COM"
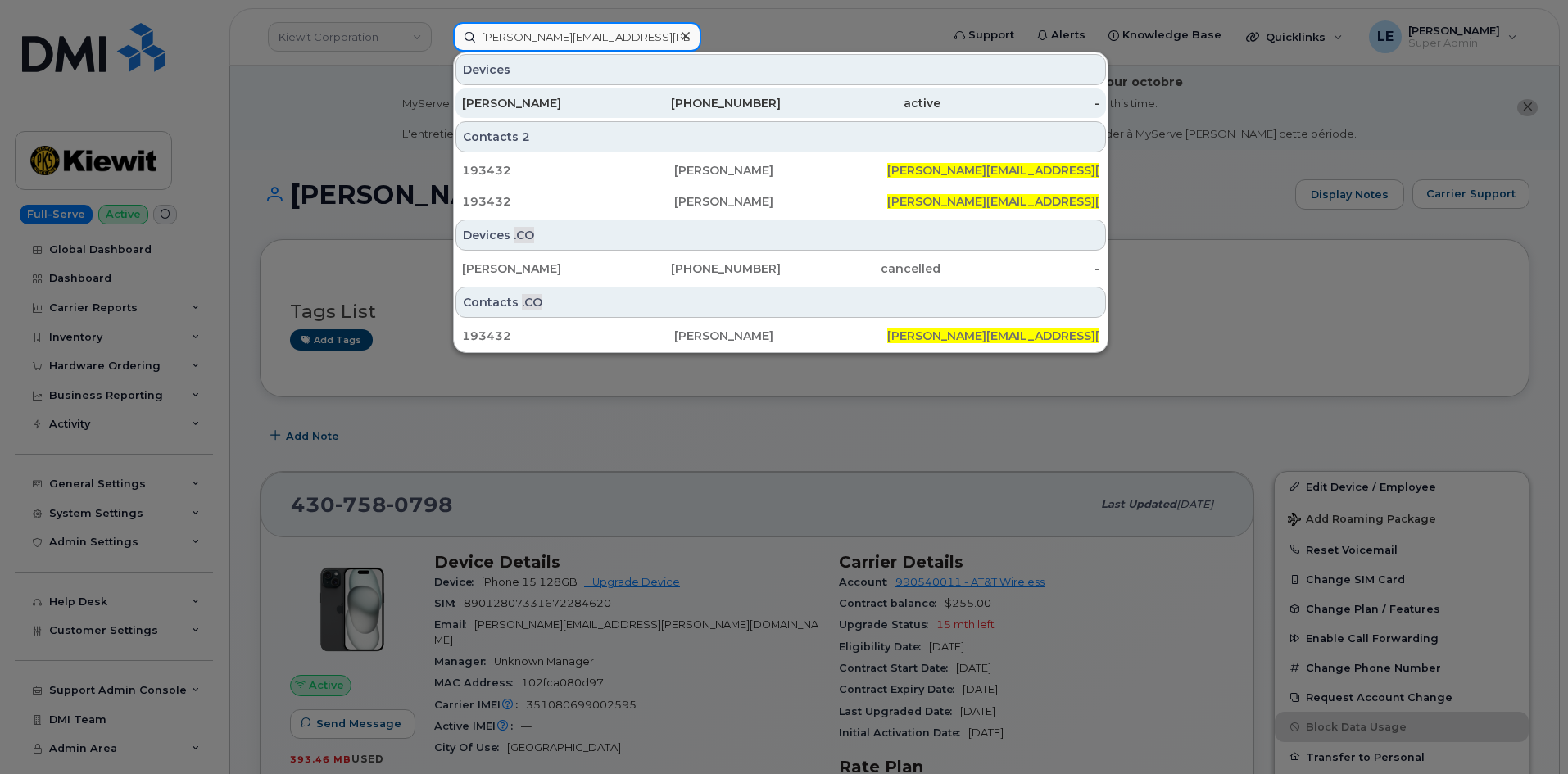
type input "ANTON.GUERRA@GANOTEC.COM"
click at [579, 98] on div "ANTON GUERRA" at bounding box center [542, 102] width 160 height 16
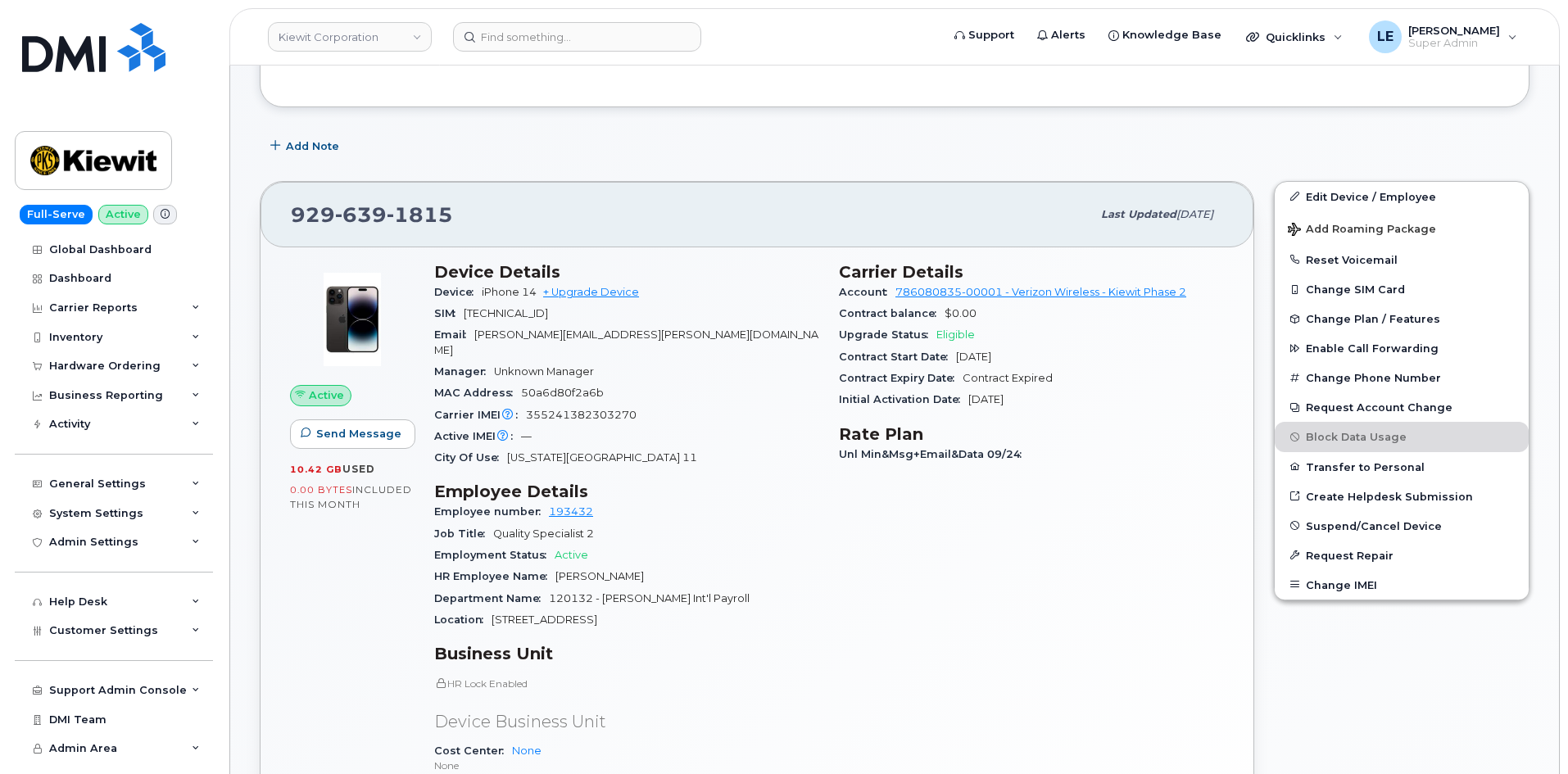
scroll to position [82, 0]
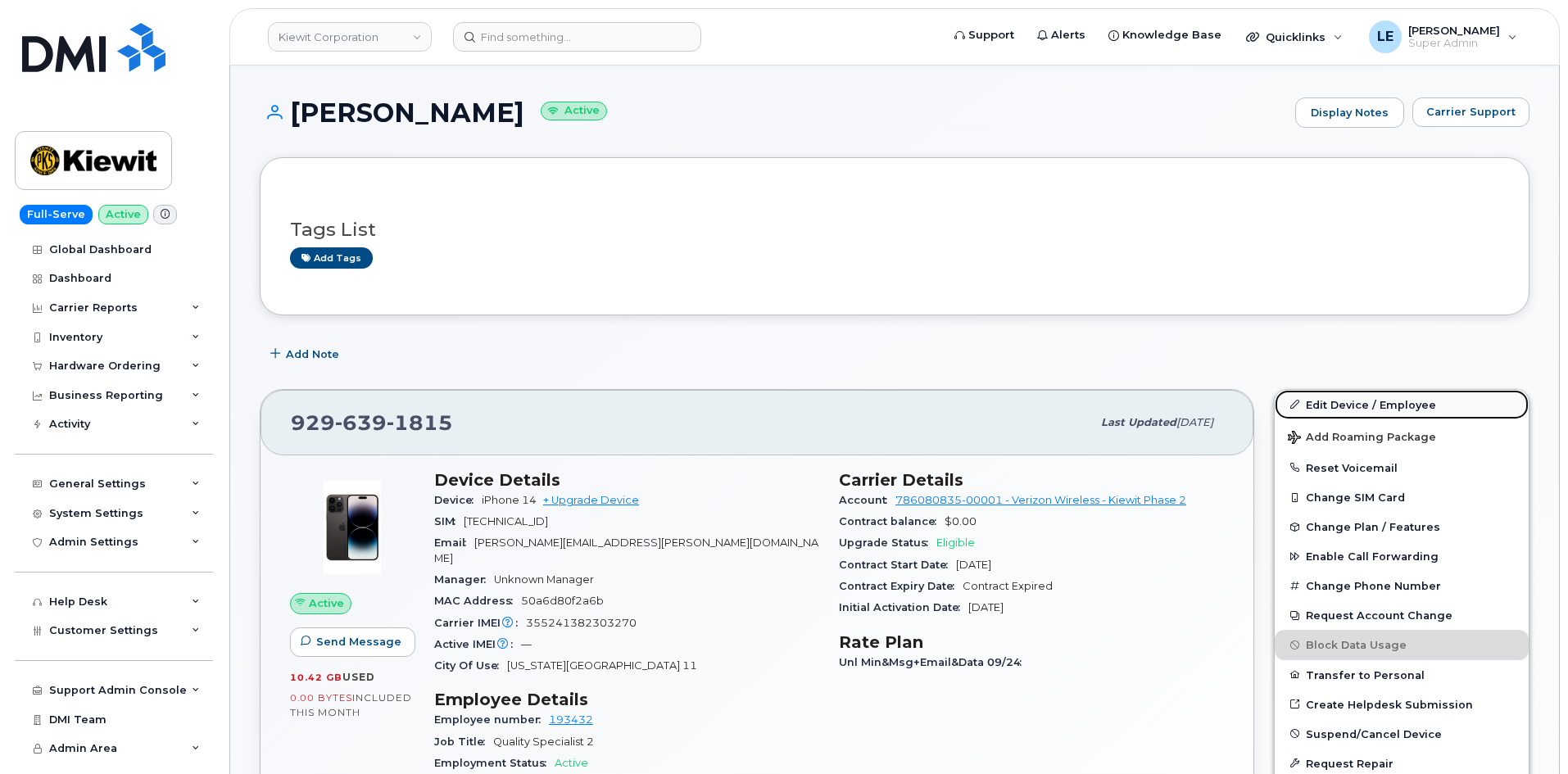
click at [1303, 403] on link "Edit Device / Employee" at bounding box center [1402, 404] width 254 height 30
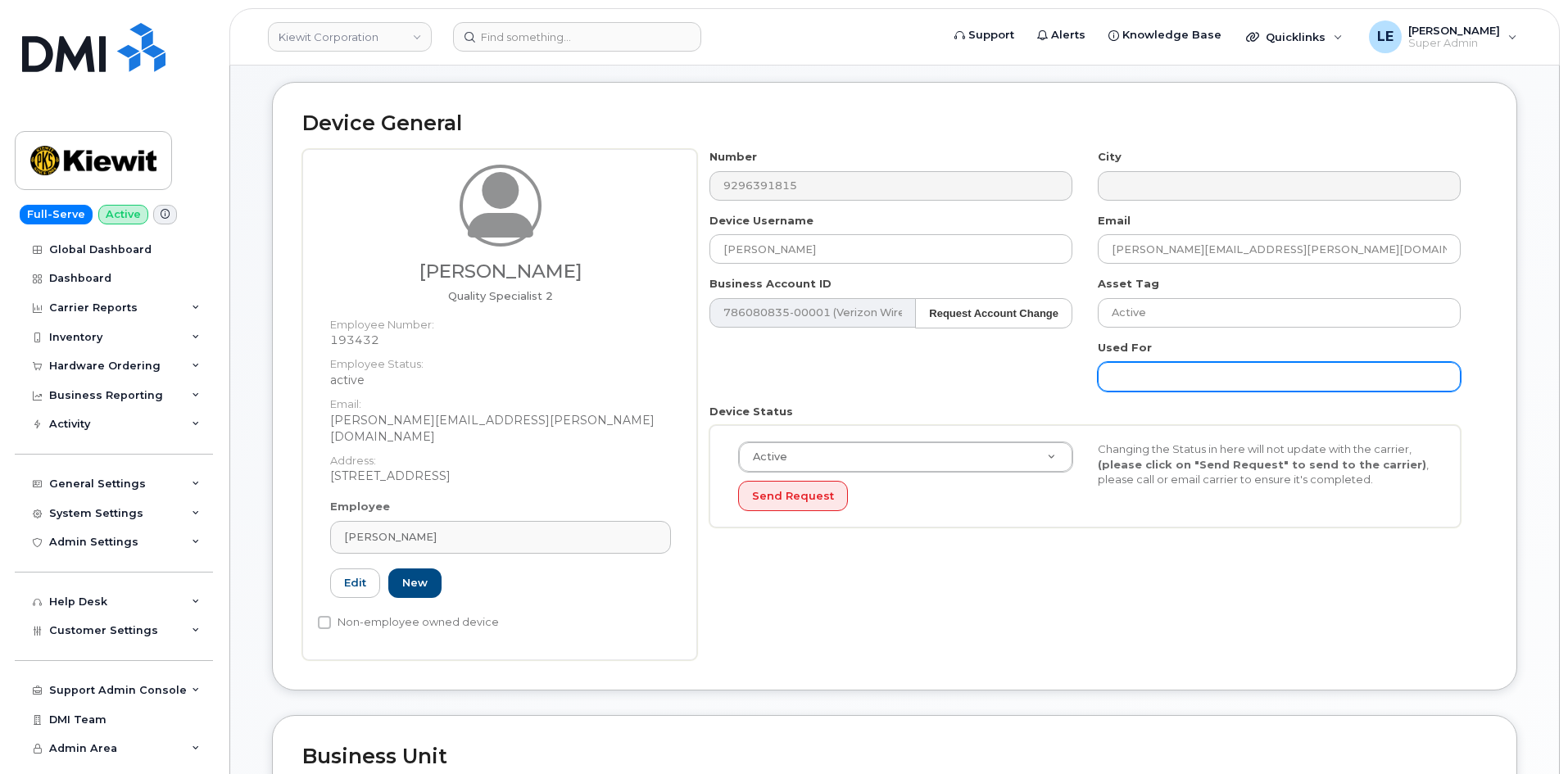
scroll to position [656, 0]
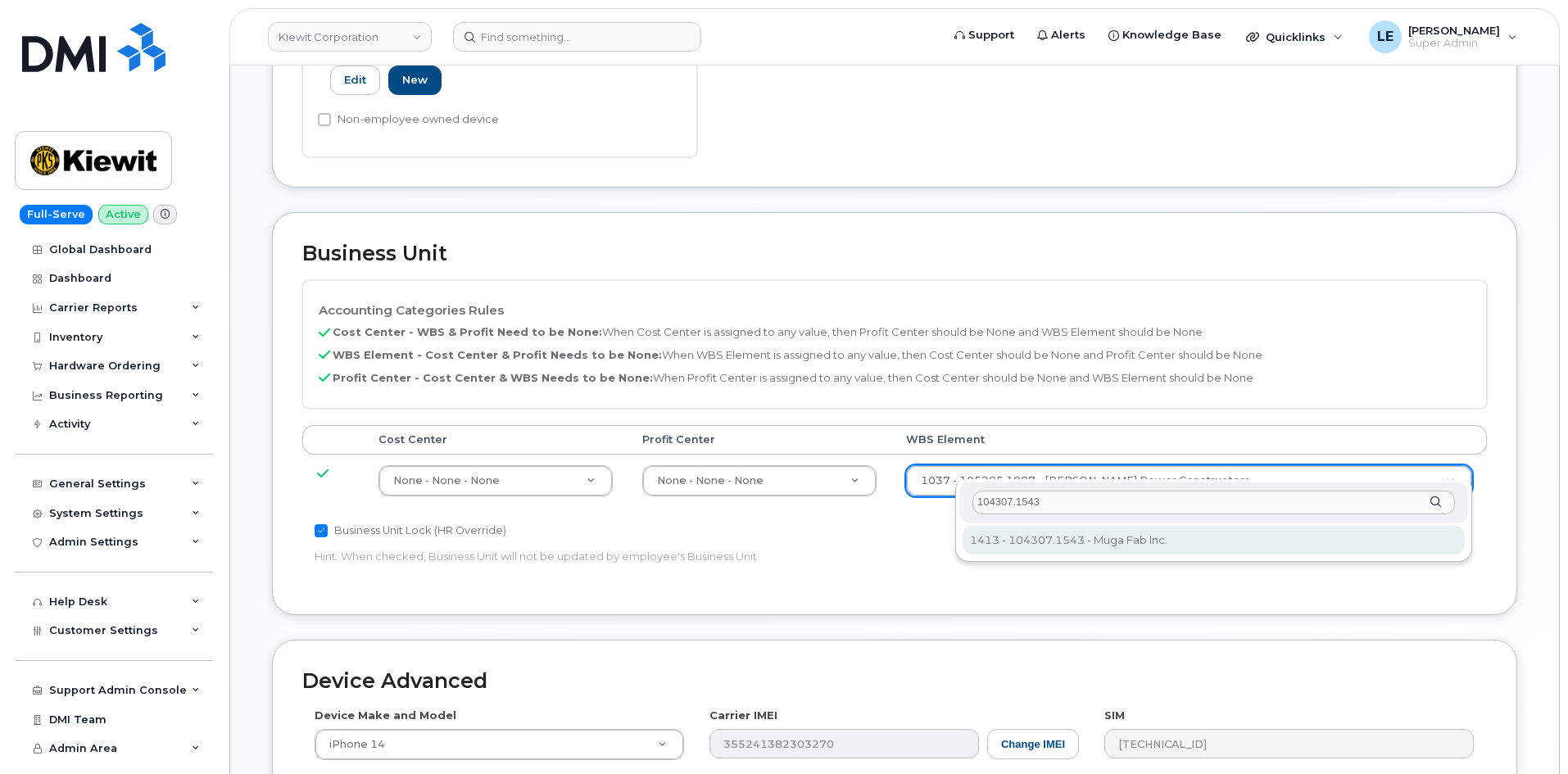
type input "104307.1543"
type input "33949896"
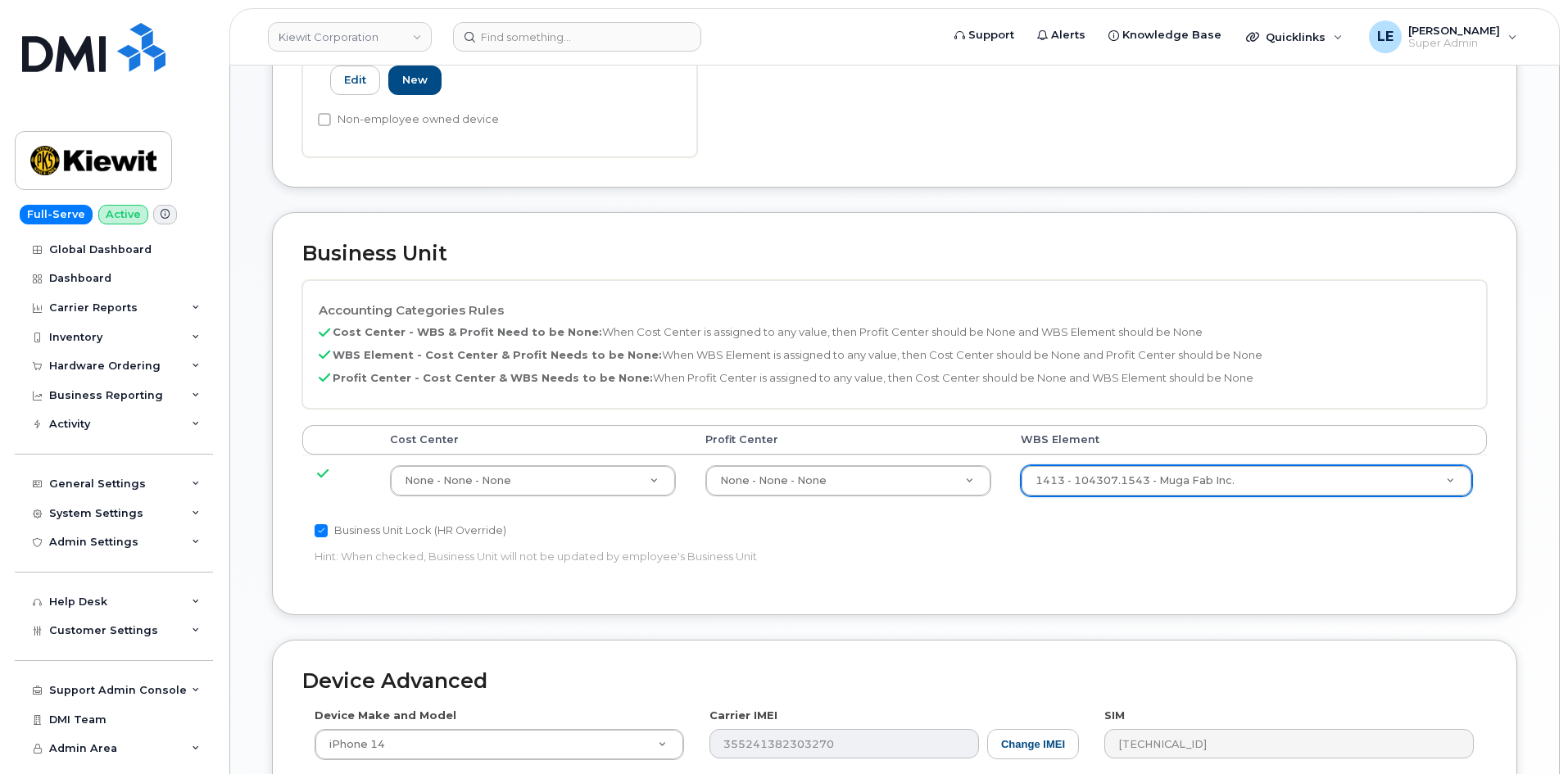
click at [976, 549] on p "Hint: When checked, Business Unit will not be updated by employee's Business Un…" at bounding box center [696, 557] width 765 height 15
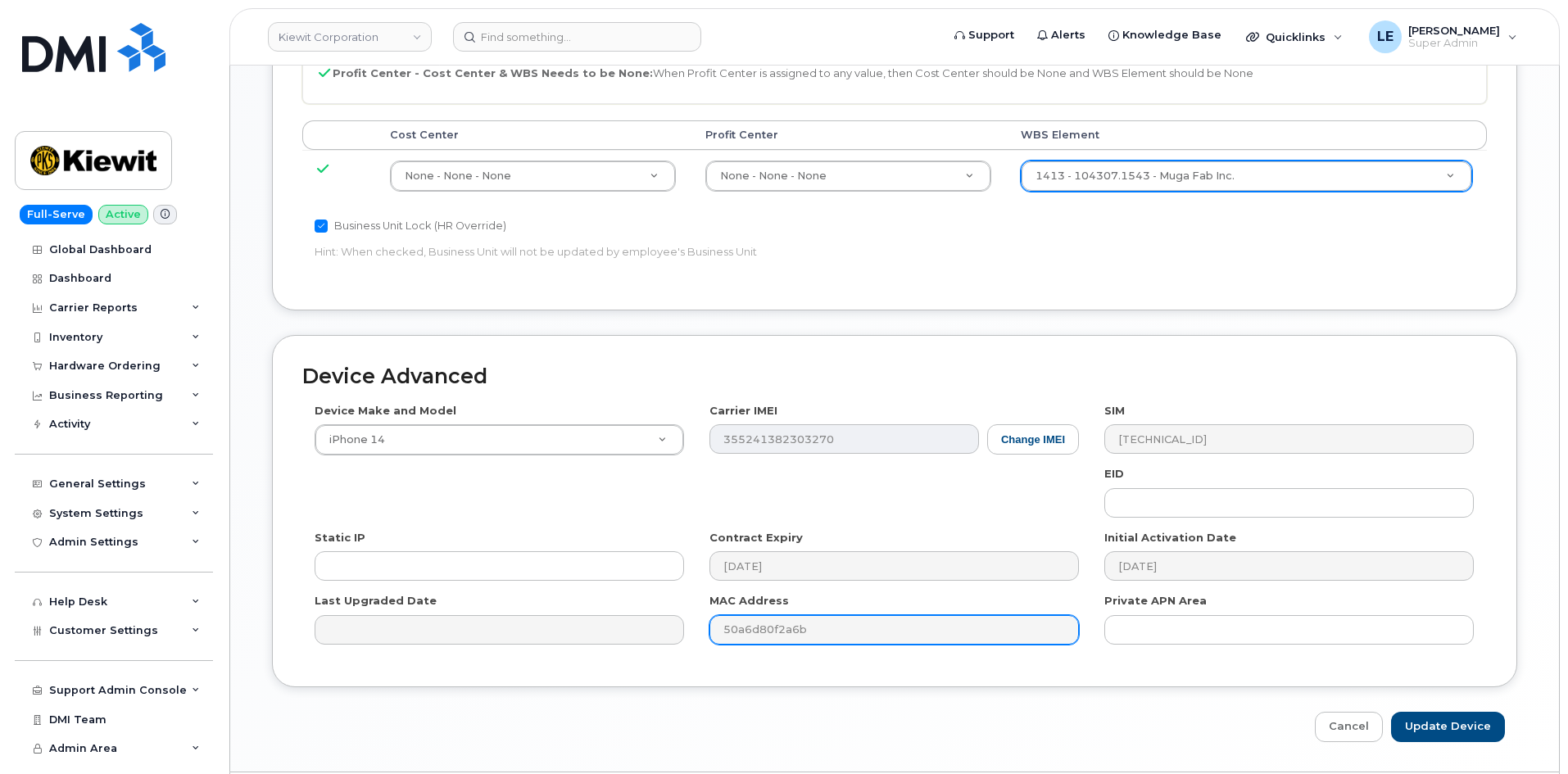
scroll to position [994, 0]
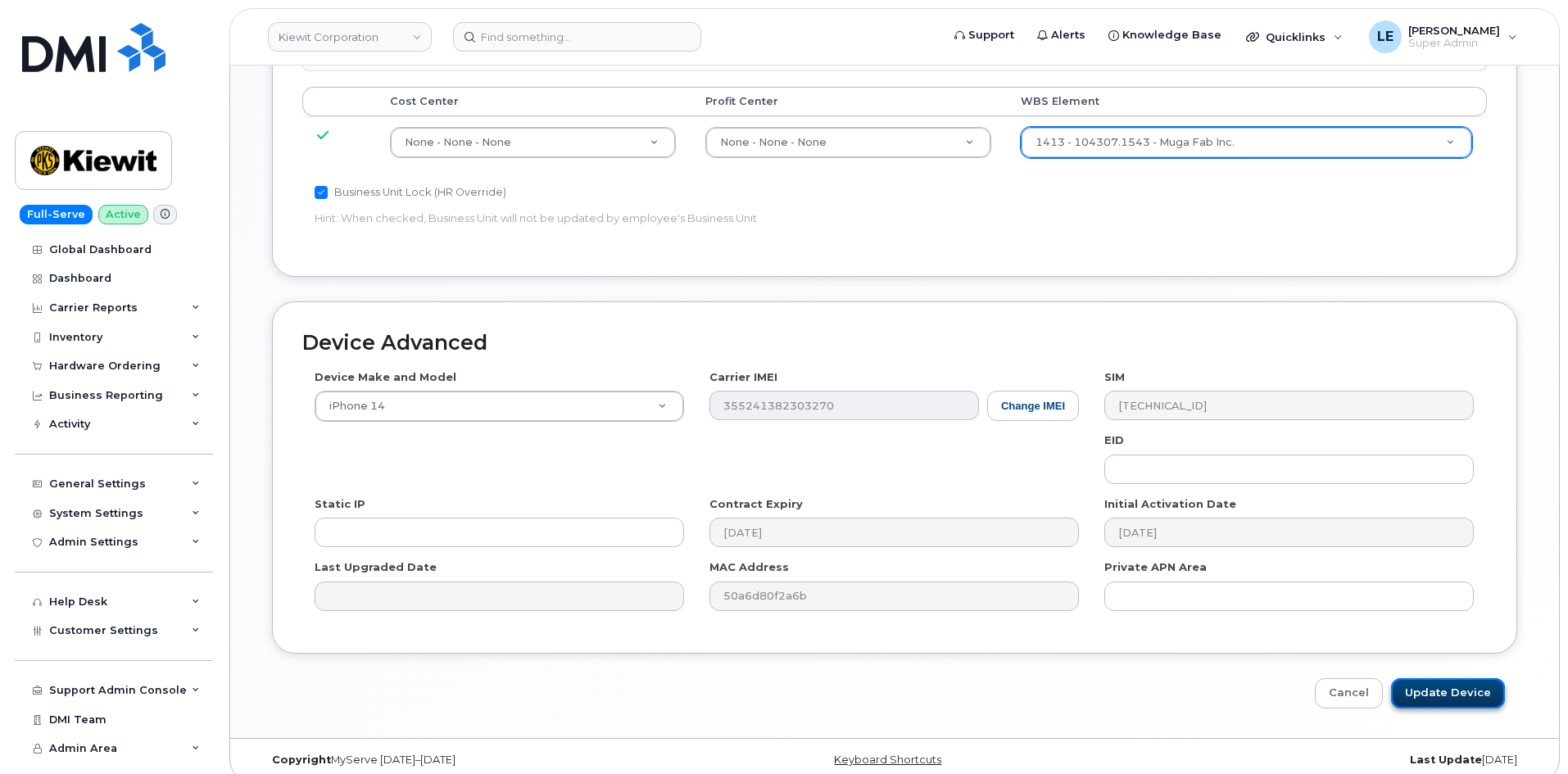
click at [1451, 679] on input "Update Device" at bounding box center [1447, 694] width 114 height 30
type input "Saving..."
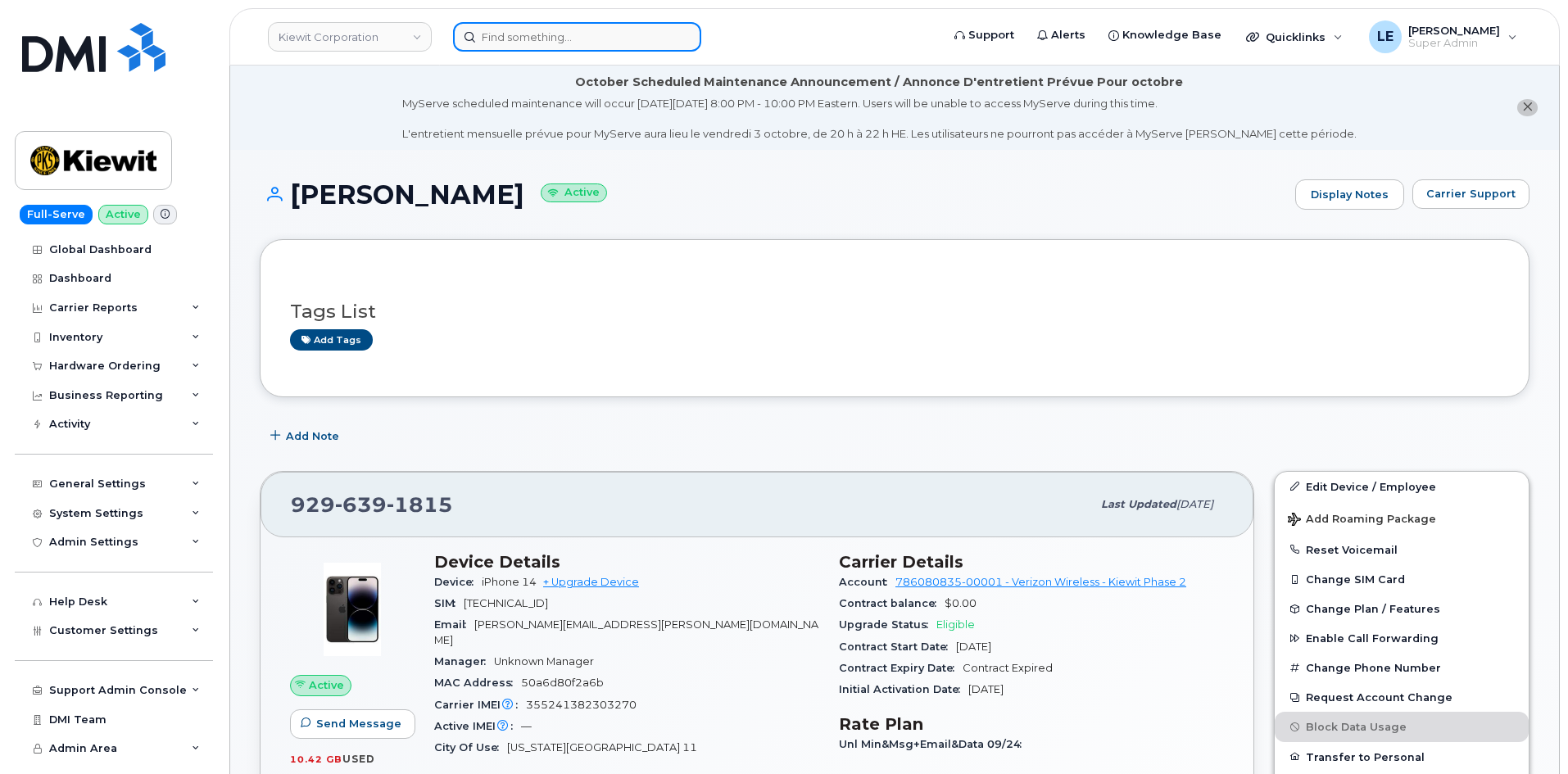
click at [545, 44] on input at bounding box center [577, 36] width 248 height 30
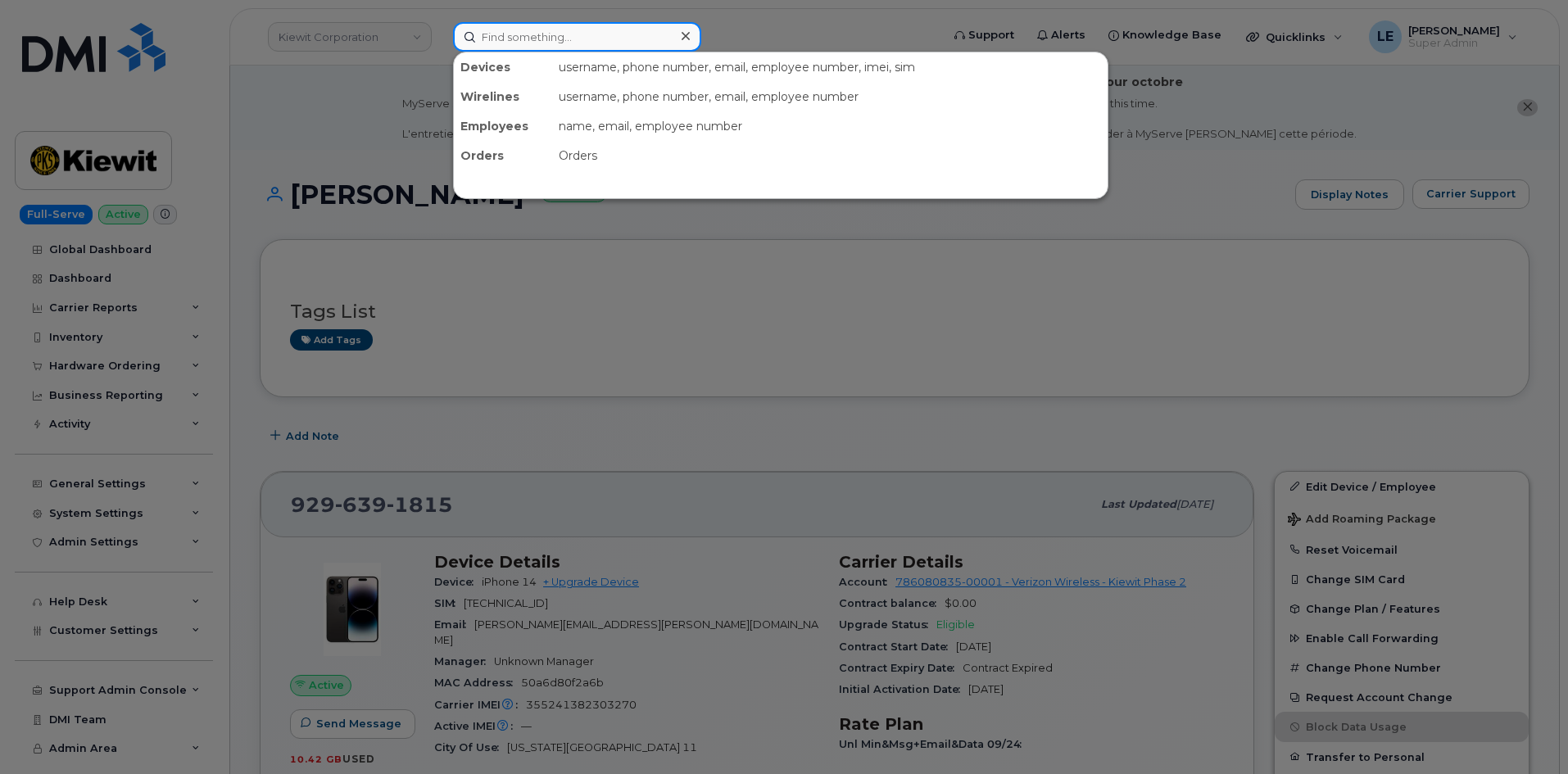
paste input "[PERSON_NAME][EMAIL_ADDRESS][PERSON_NAME][PERSON_NAME][DOMAIN_NAME]"
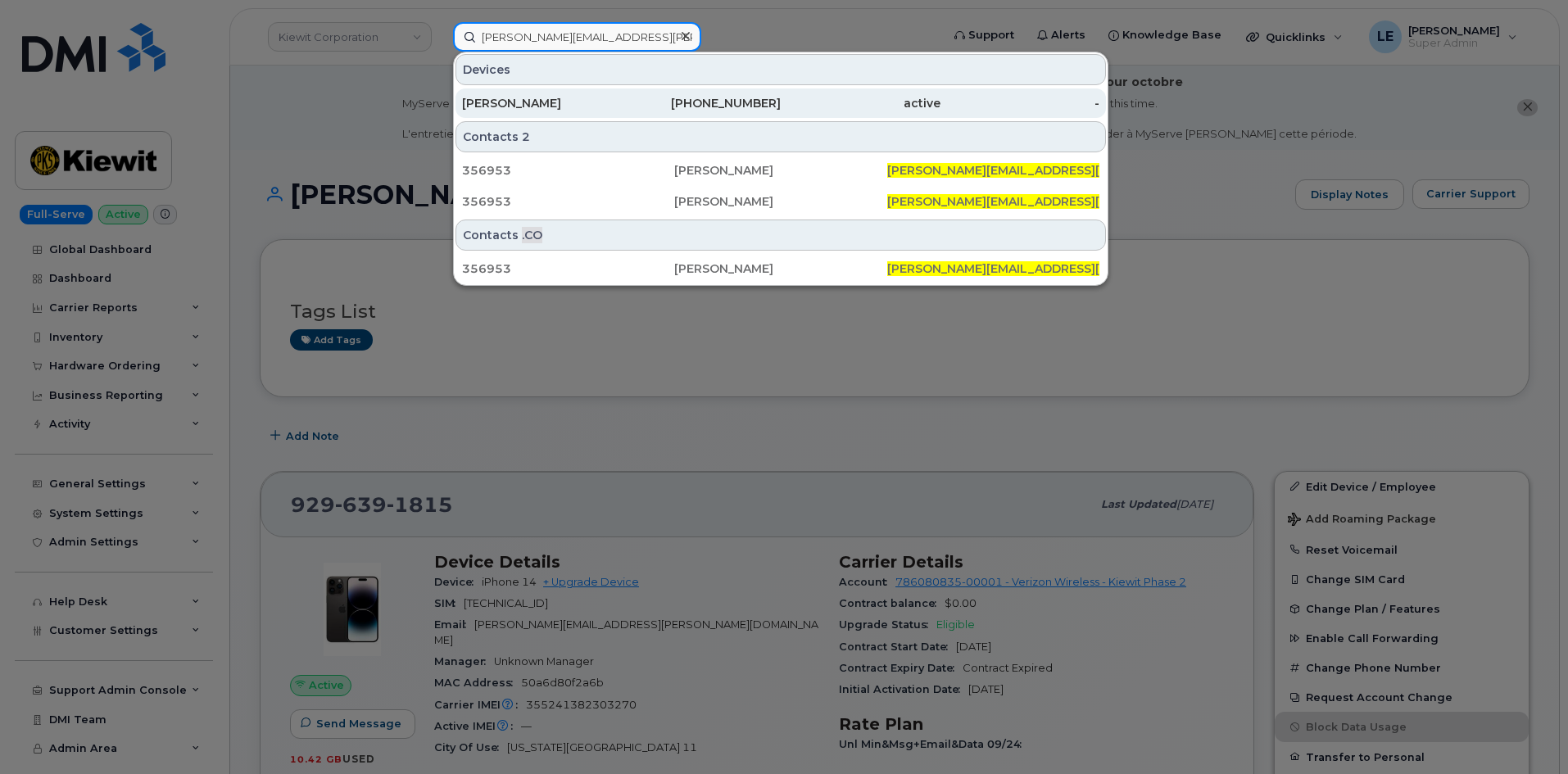
type input "[PERSON_NAME][EMAIL_ADDRESS][PERSON_NAME][PERSON_NAME][DOMAIN_NAME]"
click at [564, 105] on div "[PERSON_NAME]" at bounding box center [542, 102] width 160 height 16
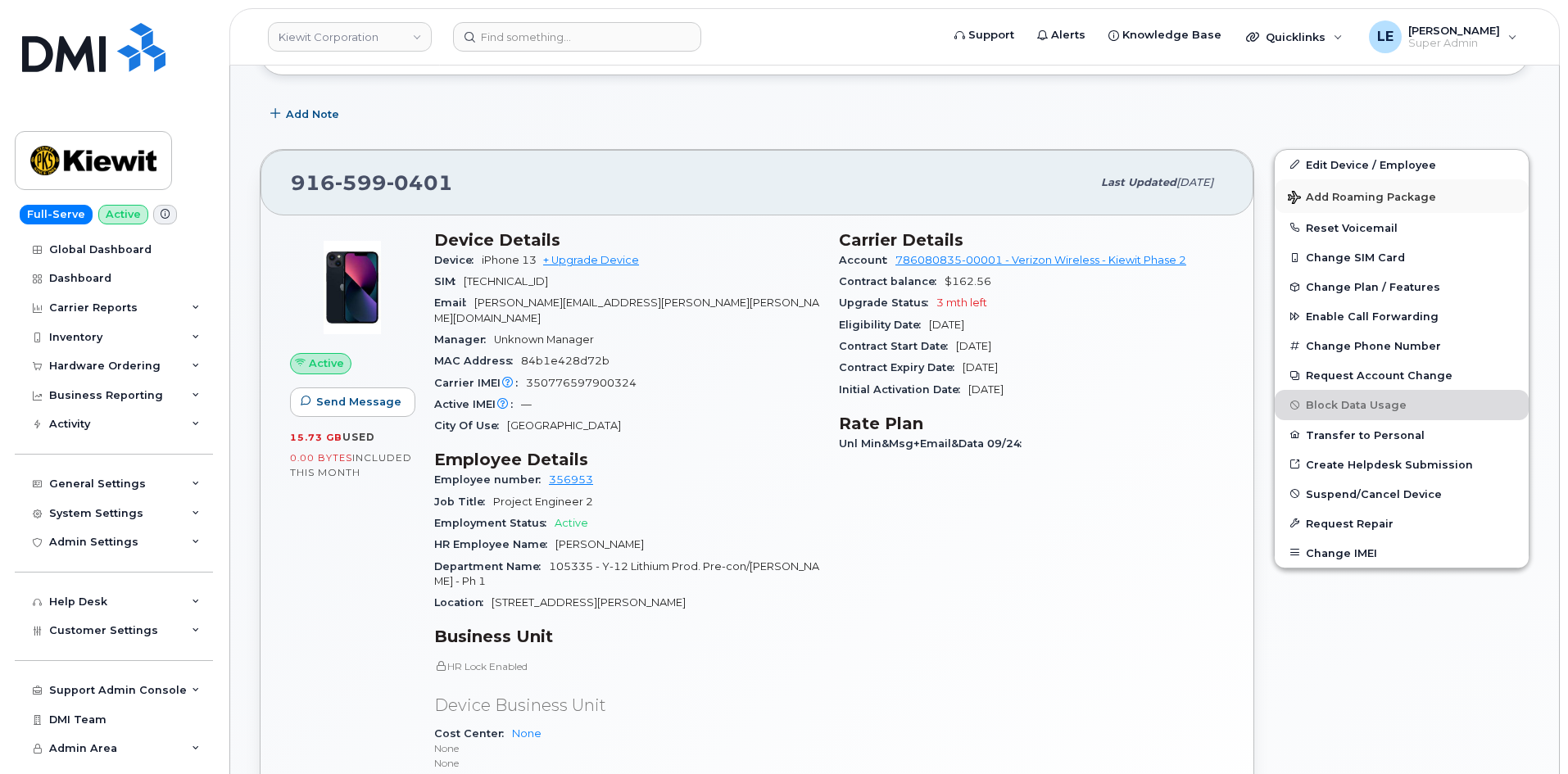
scroll to position [328, 0]
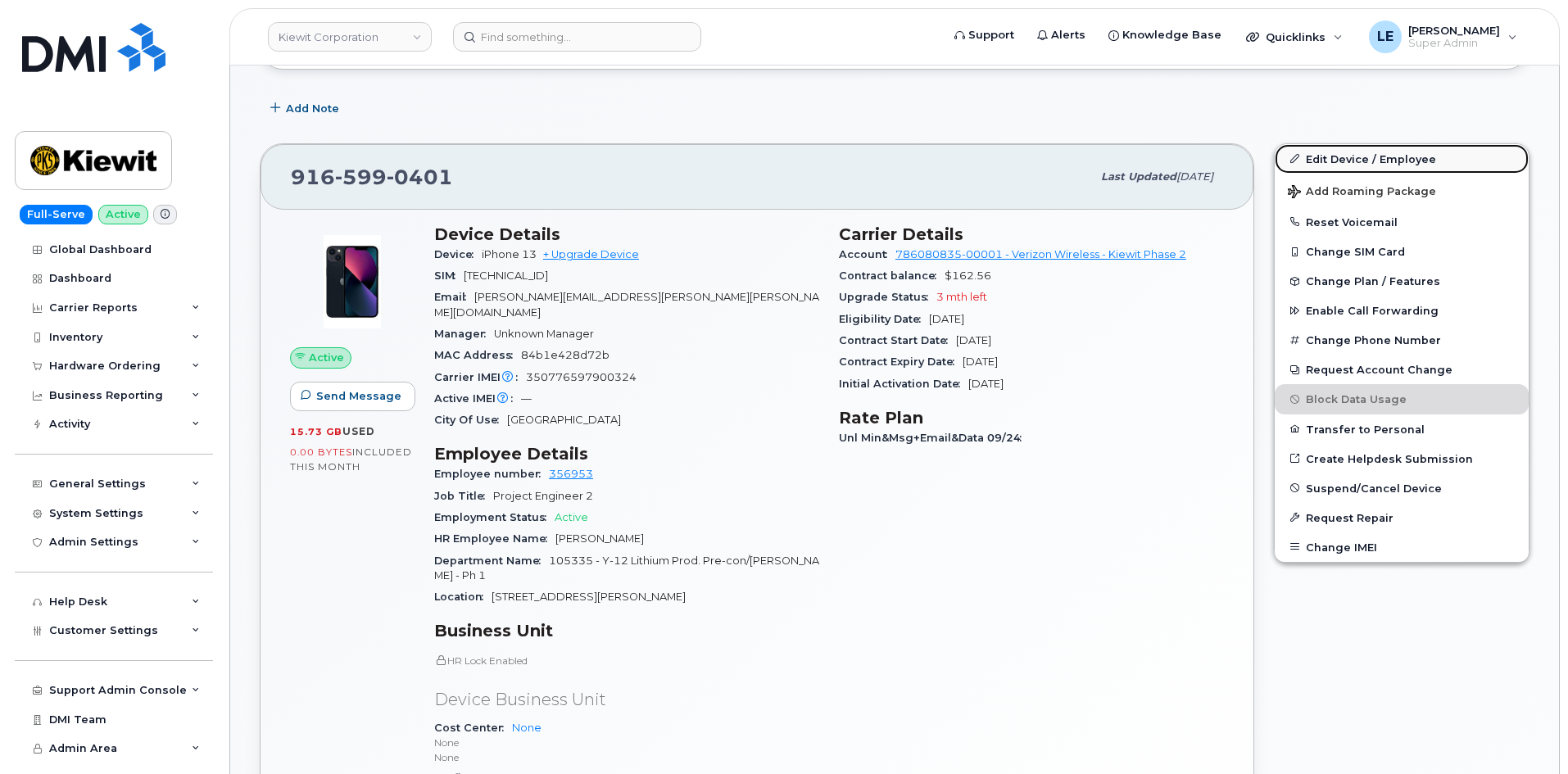
click at [1342, 152] on link "Edit Device / Employee" at bounding box center [1402, 159] width 254 height 30
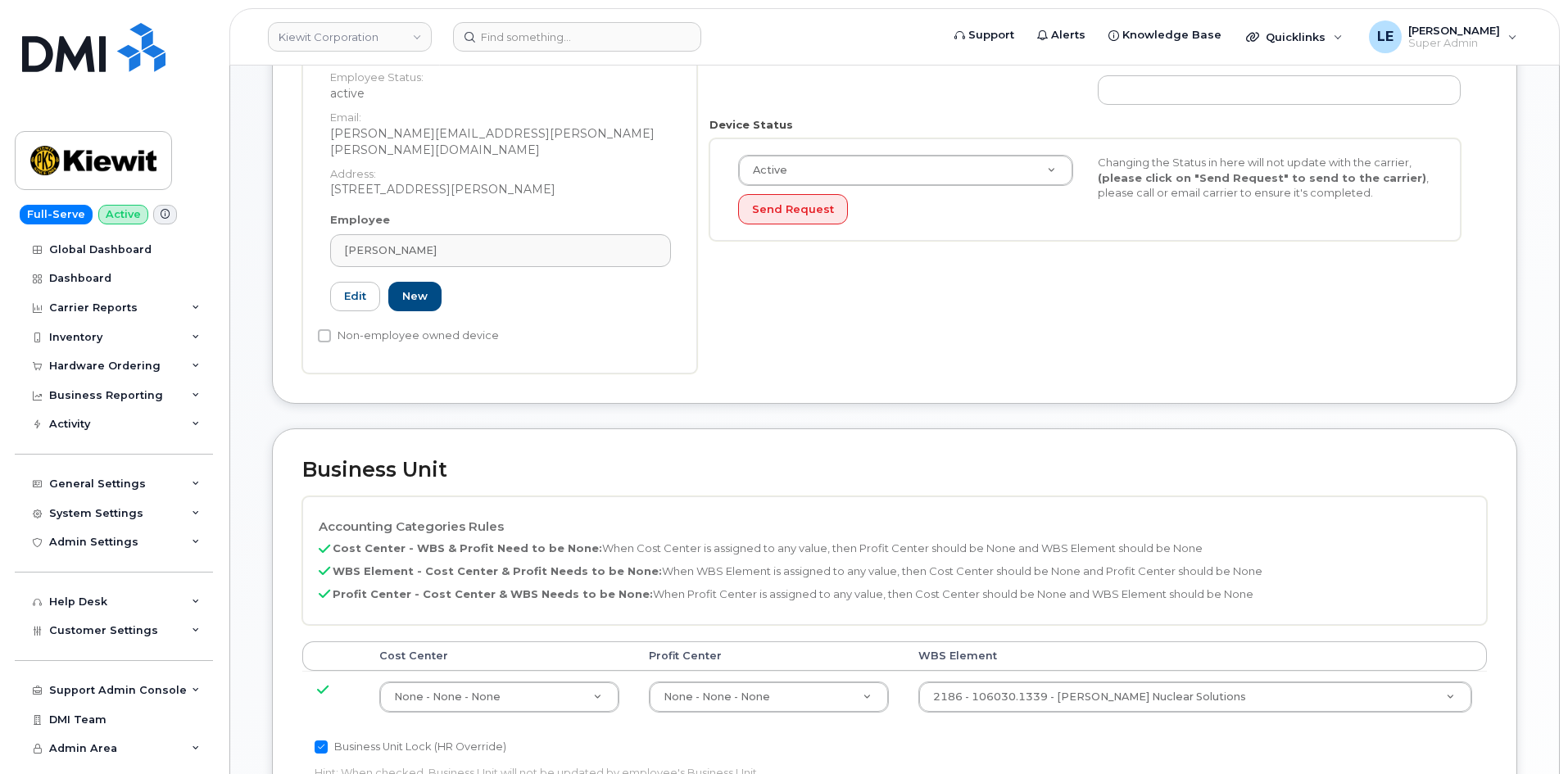
scroll to position [656, 0]
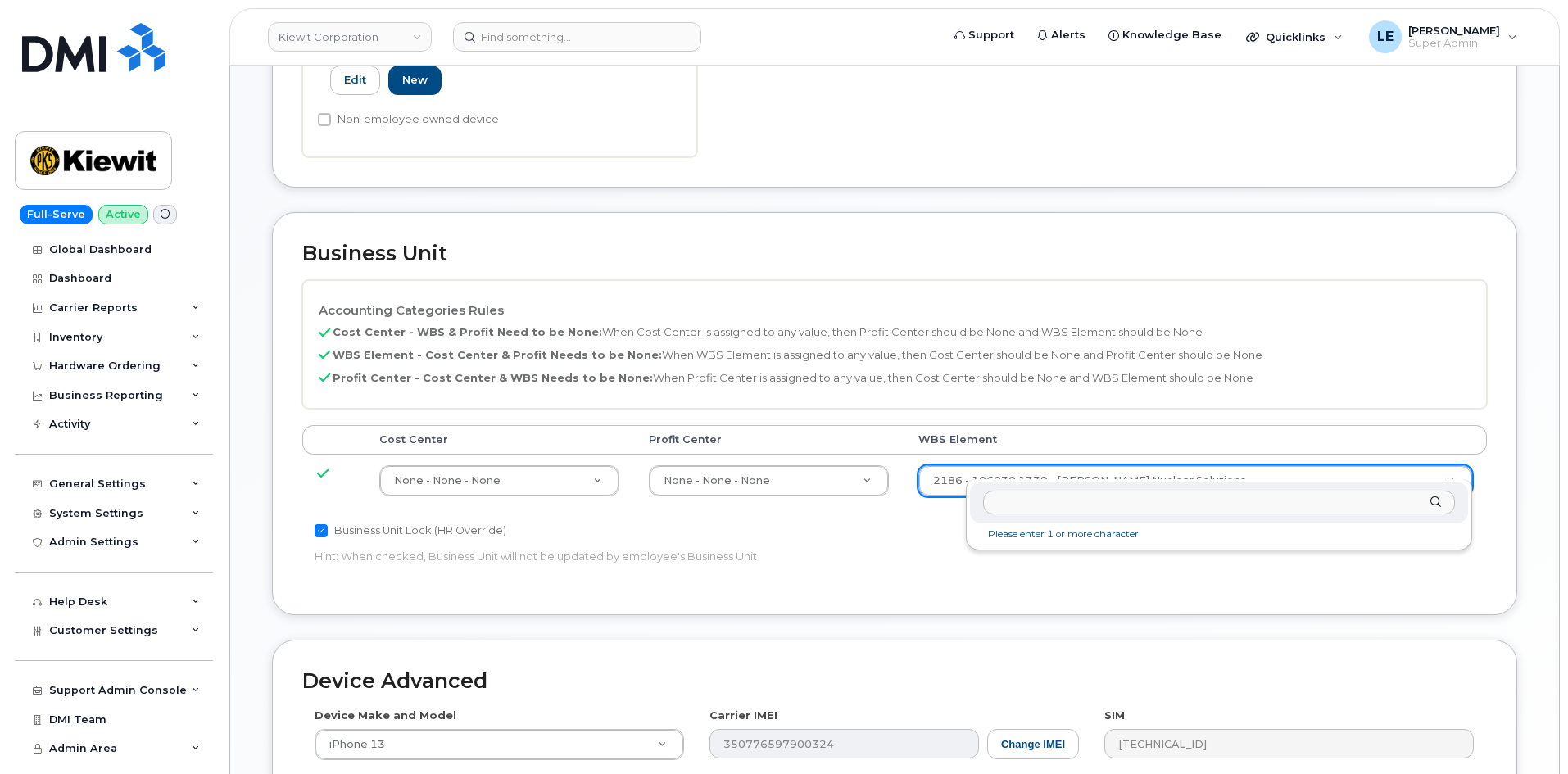
drag, startPoint x: 1090, startPoint y: 455, endPoint x: 1092, endPoint y: 444, distance: 11.2
type input "106524.1125"
type input "36106741"
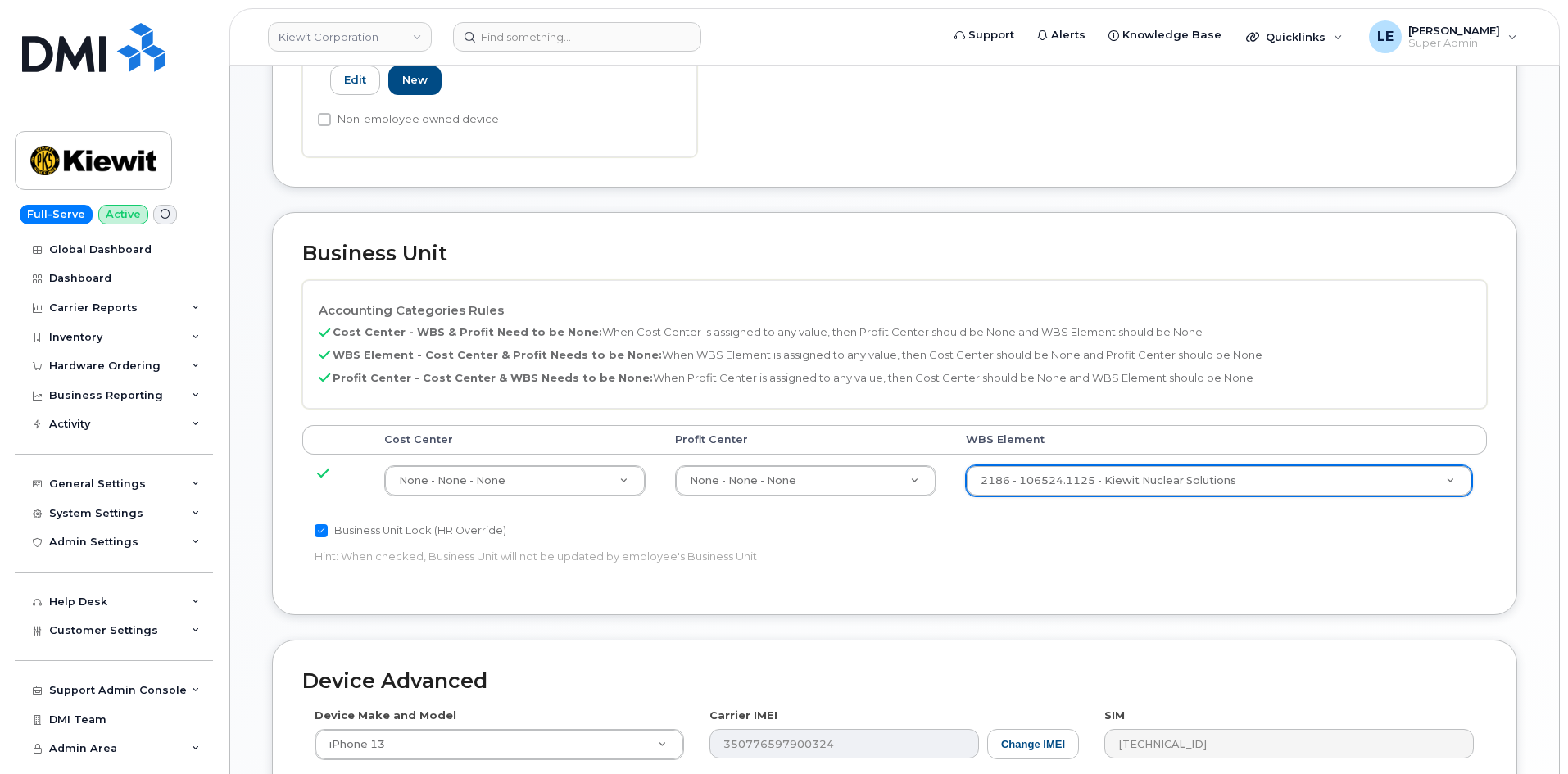
click at [1108, 536] on div "Accounting Categories Rules Cost Center - WBS & Profit Need to be None: When Co…" at bounding box center [895, 433] width 1184 height 305
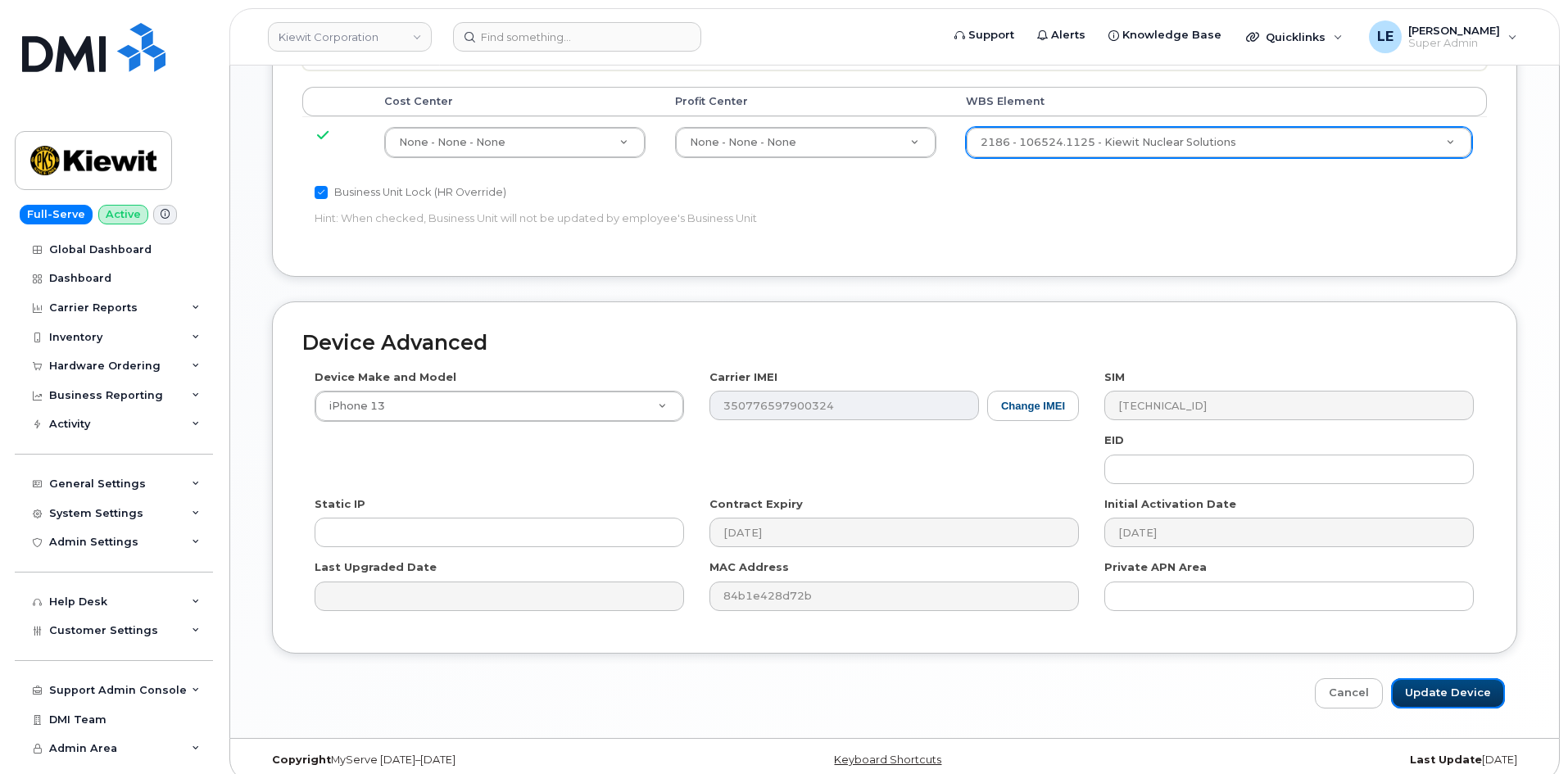
click at [1460, 679] on input "Update Device" at bounding box center [1447, 694] width 114 height 30
type input "Saving..."
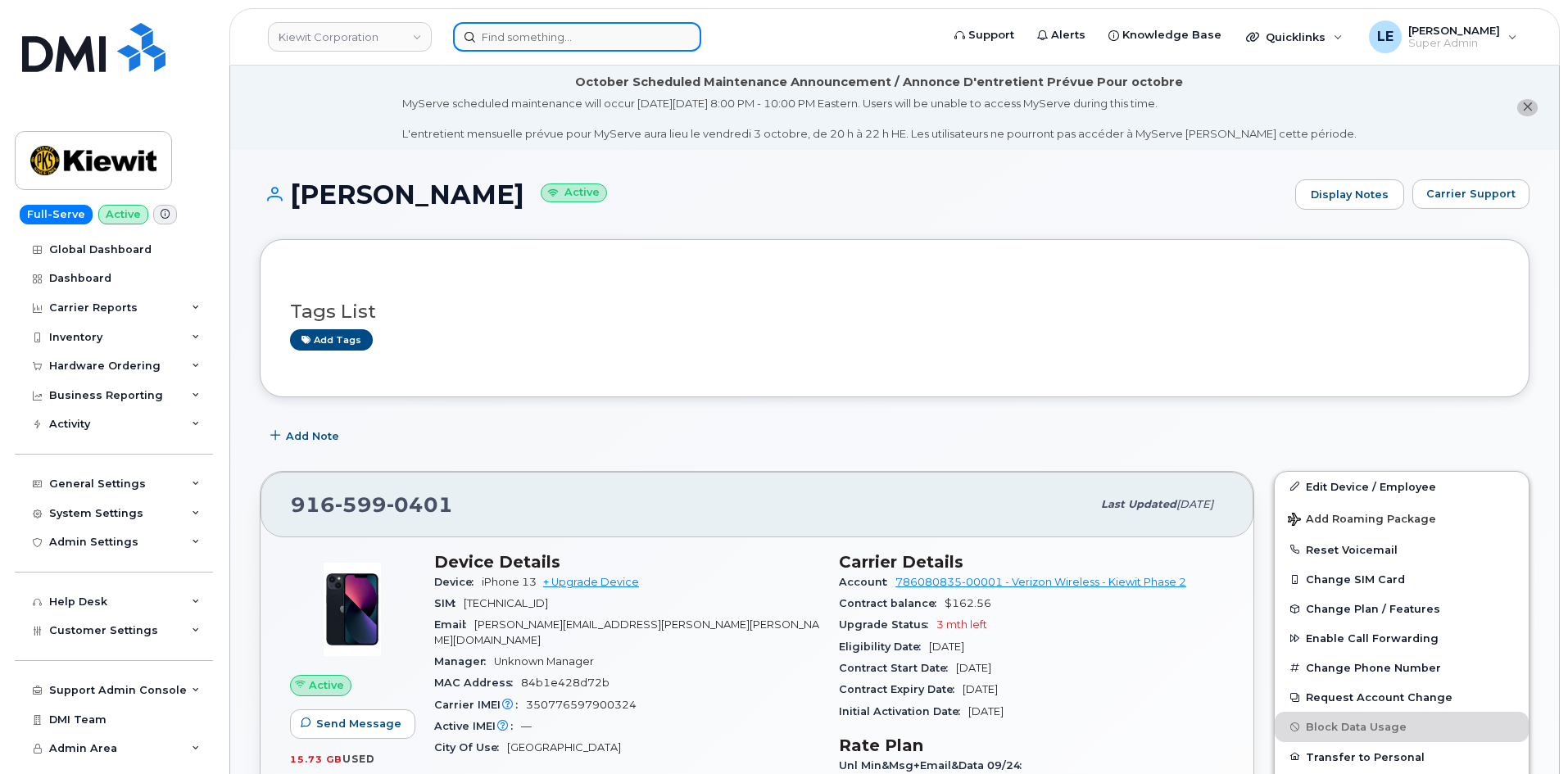
click at [525, 35] on input at bounding box center [577, 36] width 248 height 30
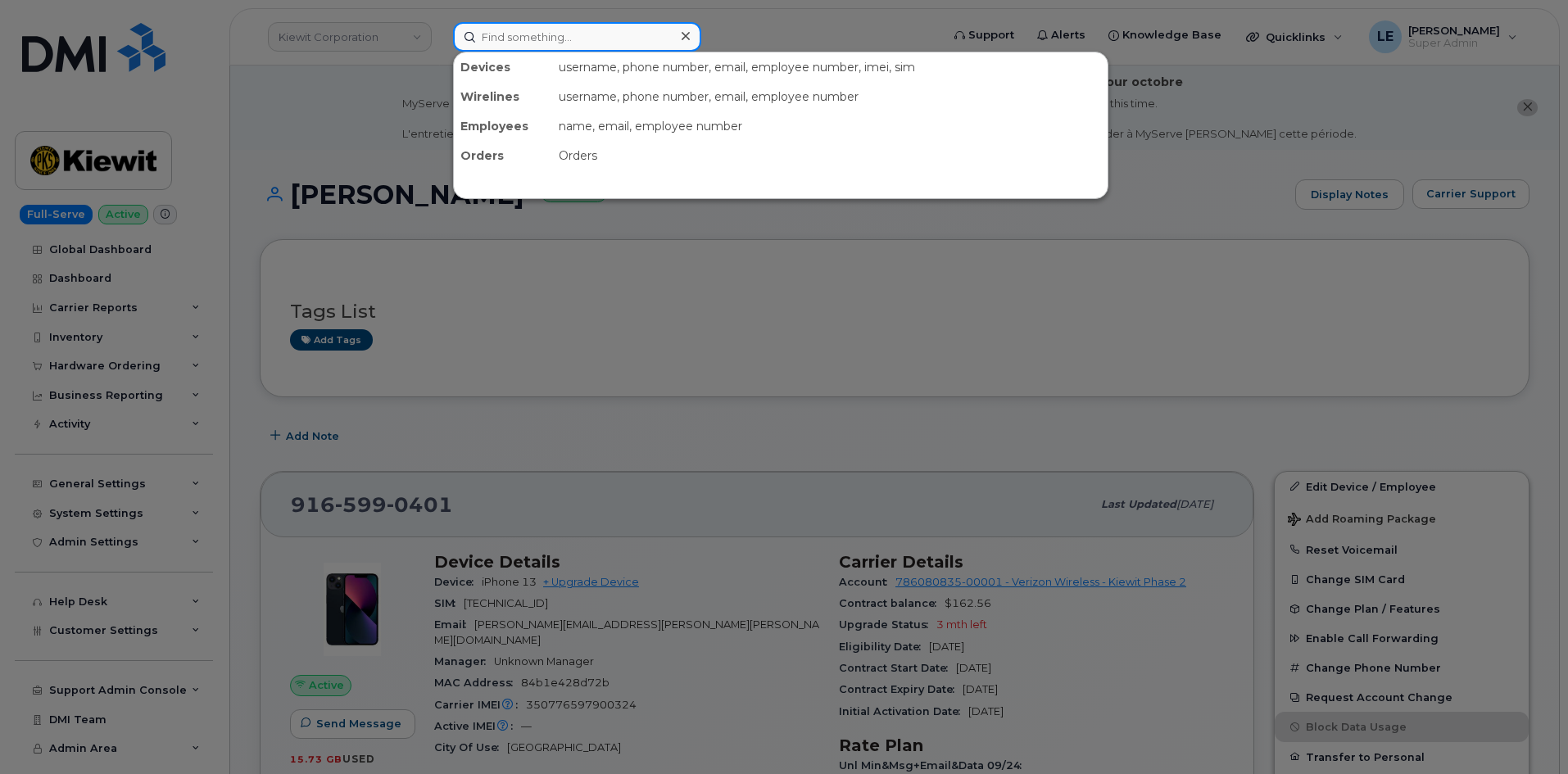
paste input "Jose Sanchez"
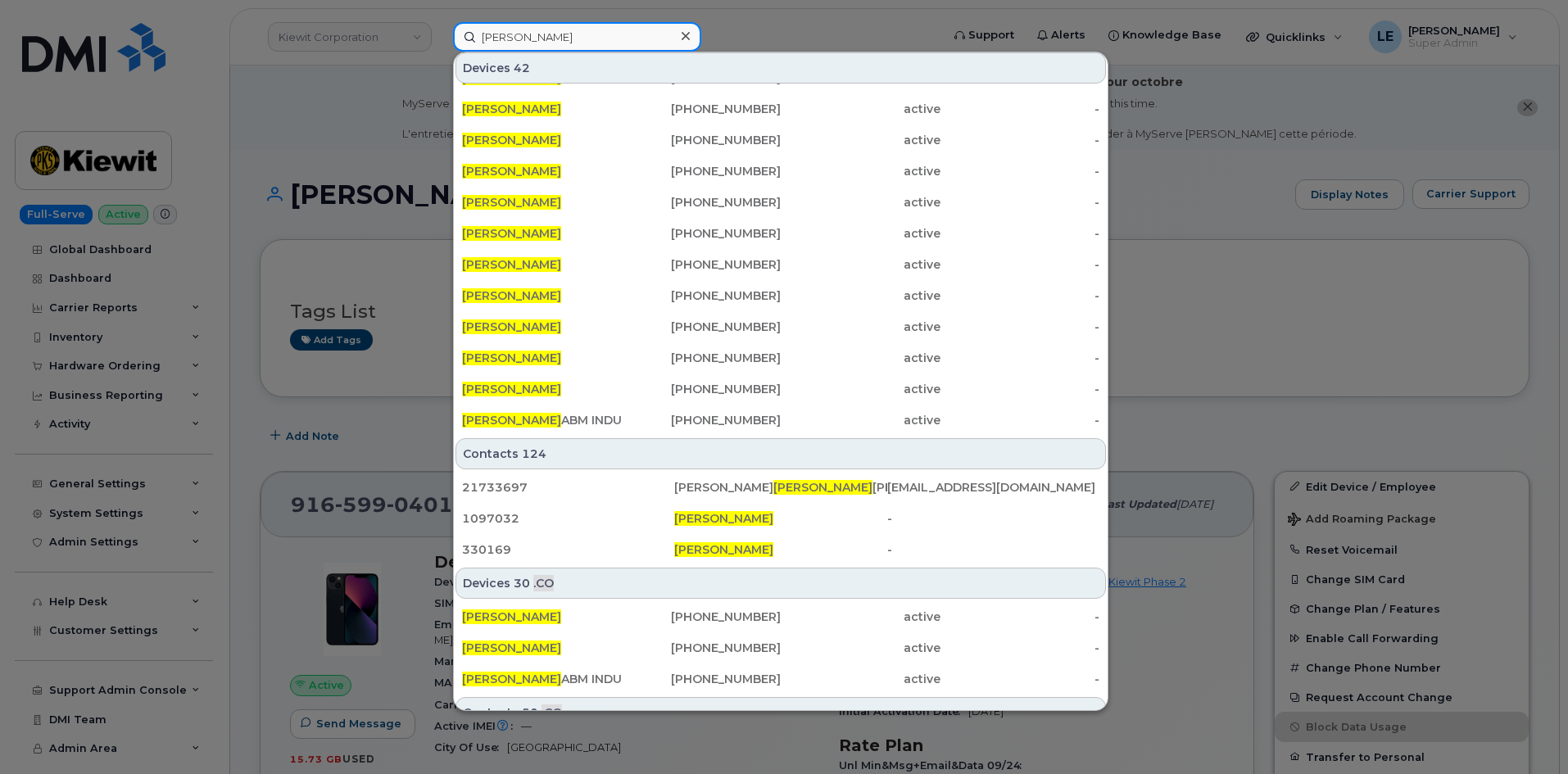
scroll to position [390, 0]
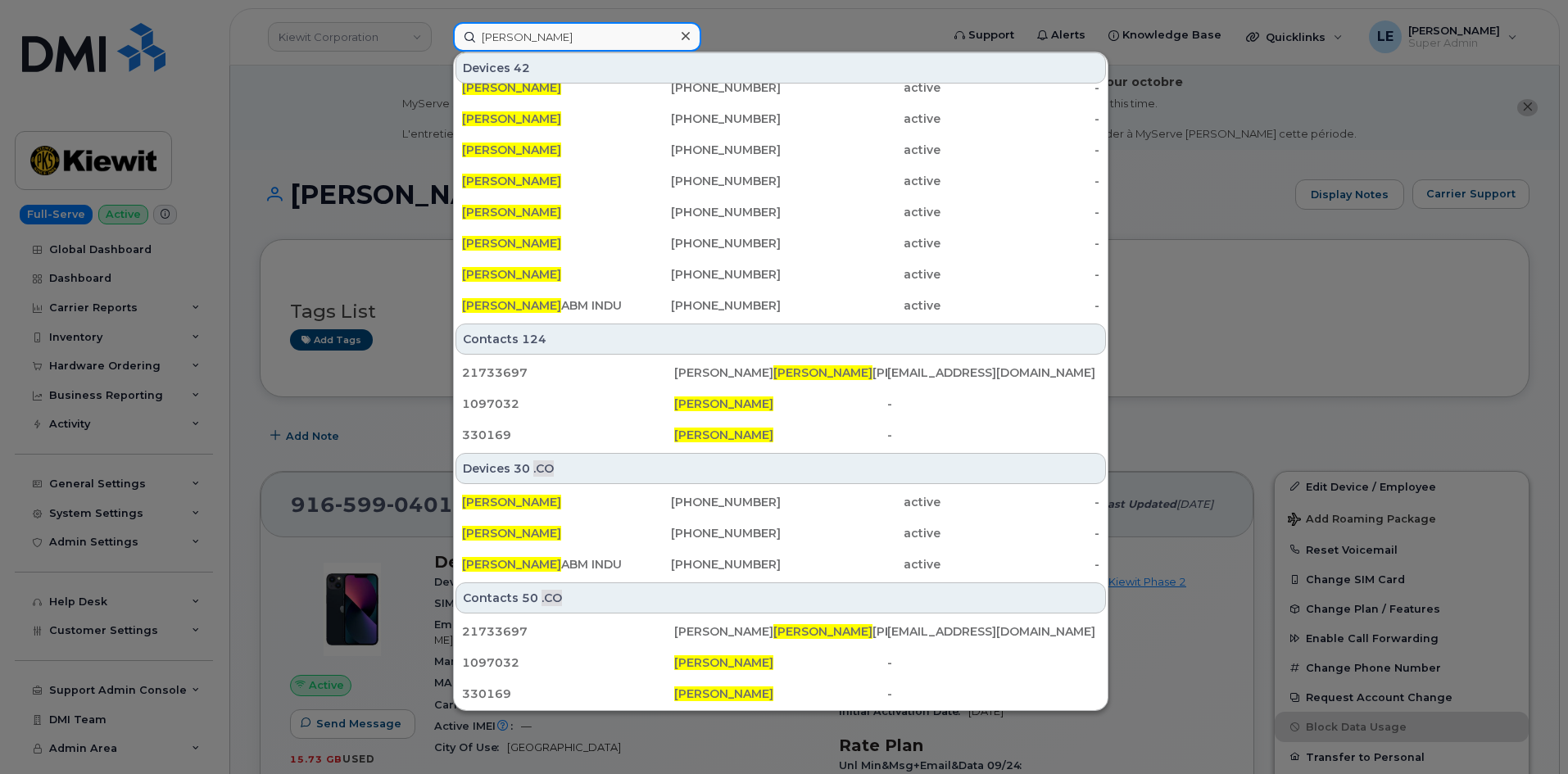
click at [667, 32] on input "Jose Sanchez" at bounding box center [577, 36] width 248 height 30
type input "Jose Sanchez"
click at [682, 32] on icon at bounding box center [686, 36] width 8 height 14
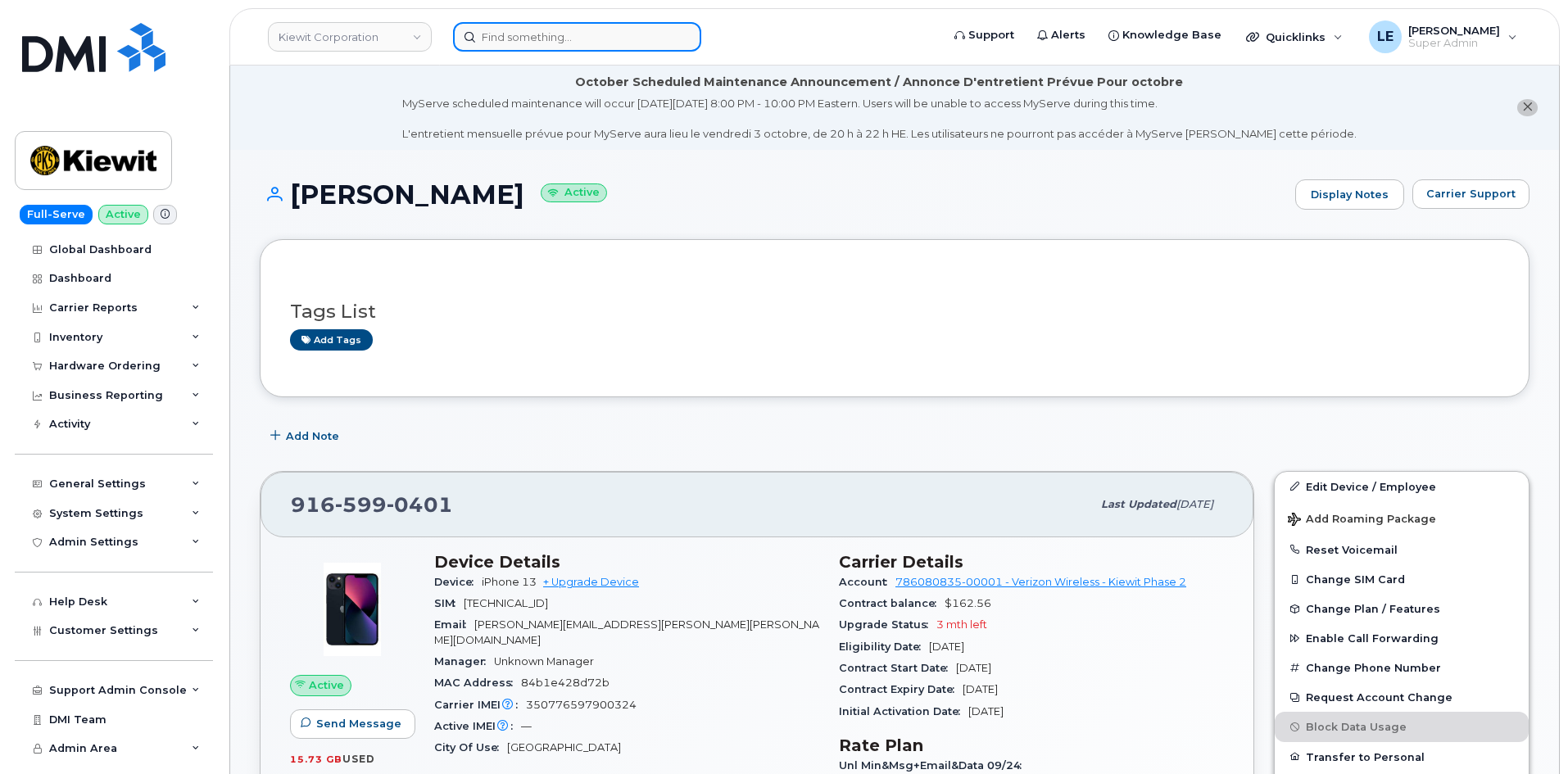
click at [504, 39] on input at bounding box center [577, 36] width 248 height 30
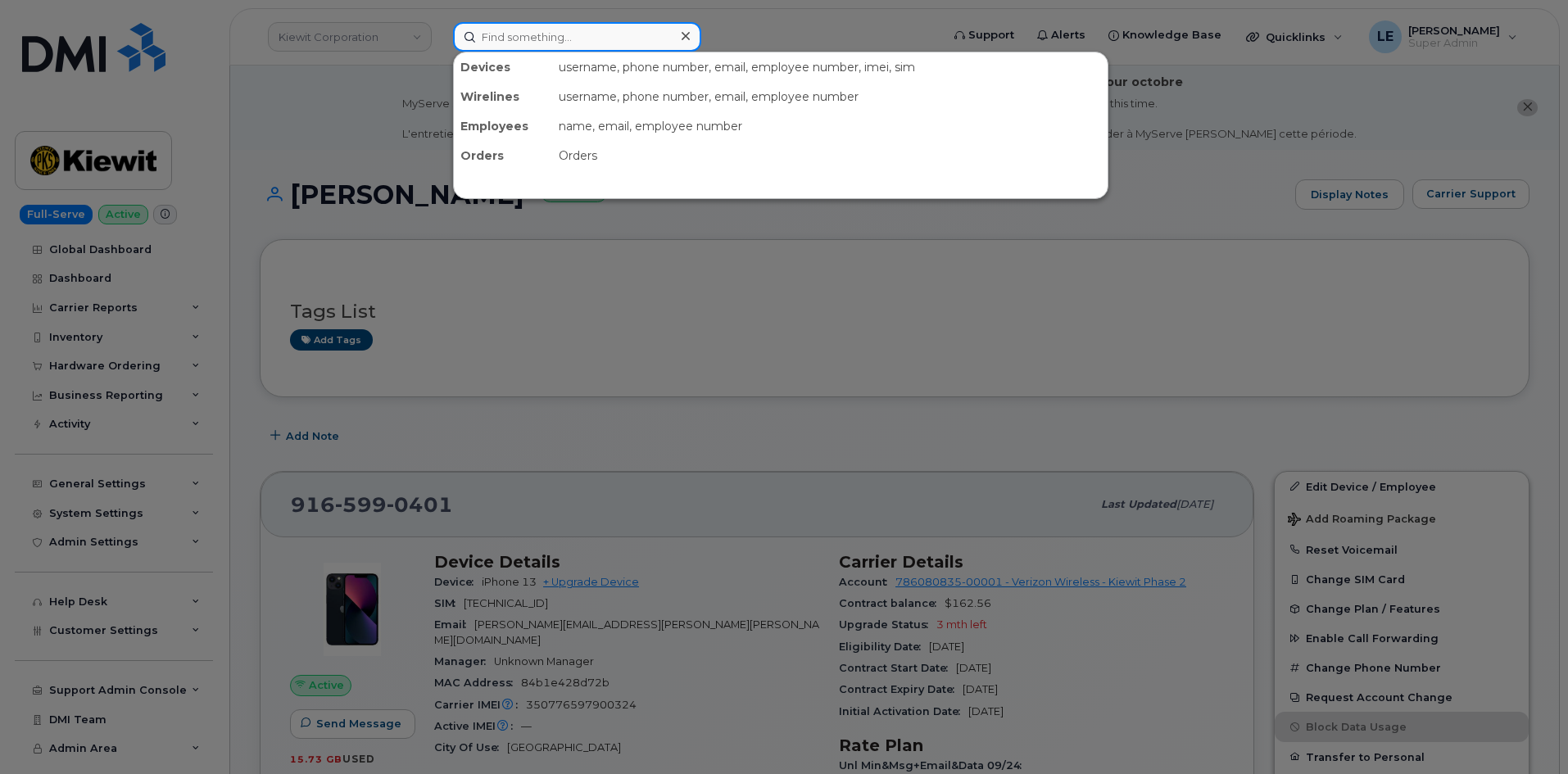
paste input "JOSE.SANCHEZ@KIEWIT.COM"
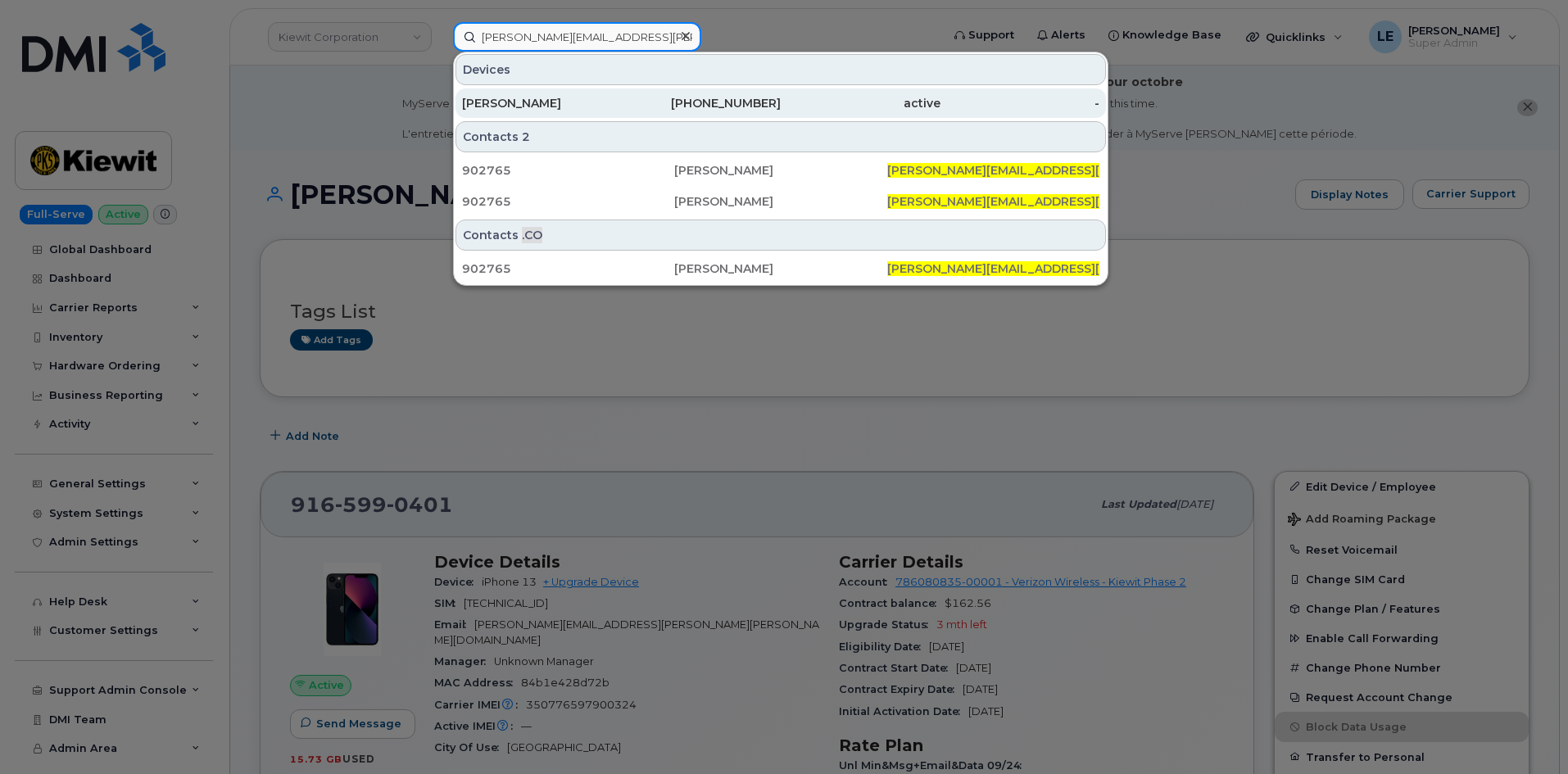
type input "JOSE.SANCHEZ@KIEWIT.COM"
click at [579, 95] on div "Jose Sanchez" at bounding box center [542, 102] width 160 height 16
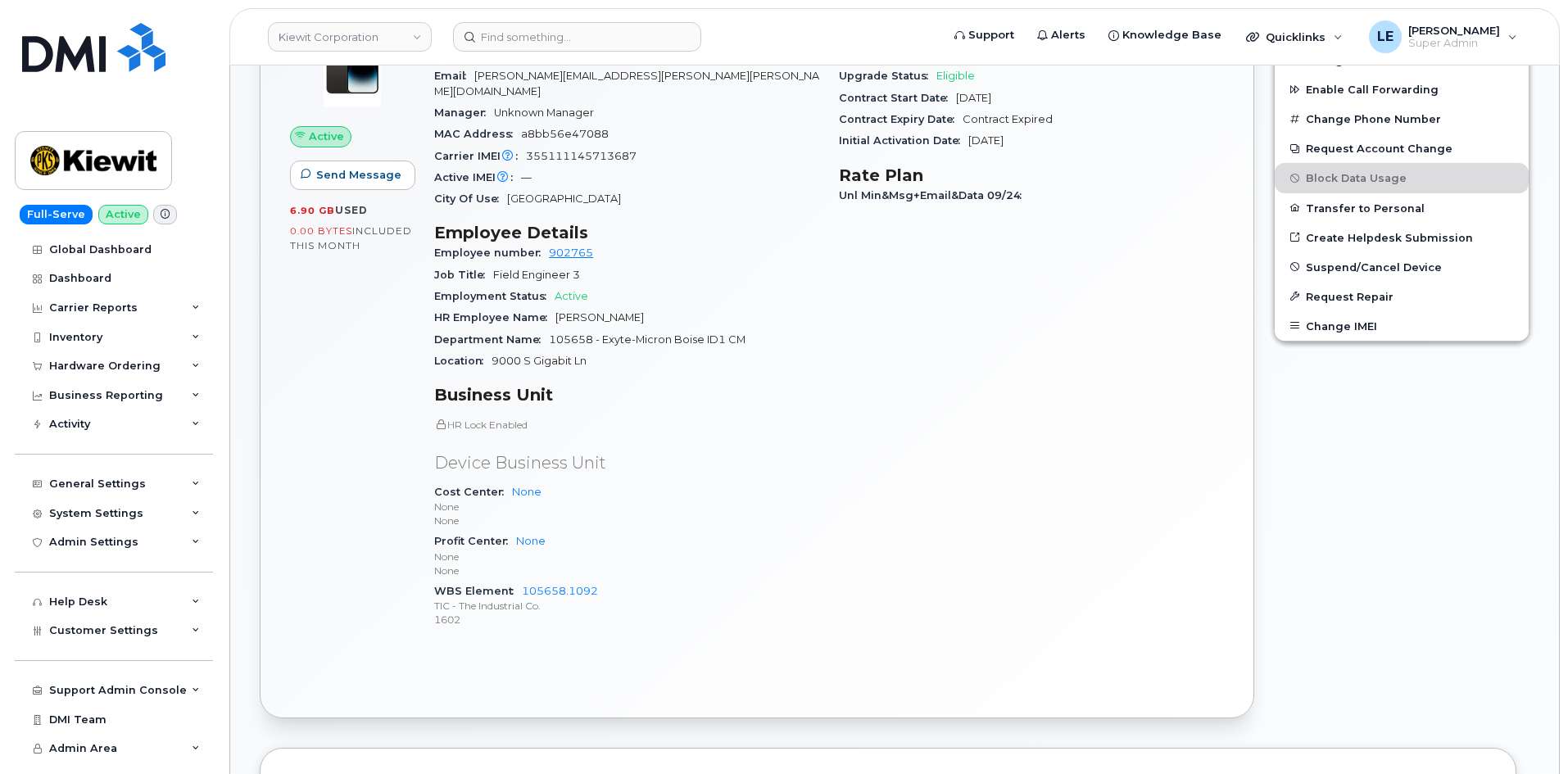
scroll to position [574, 0]
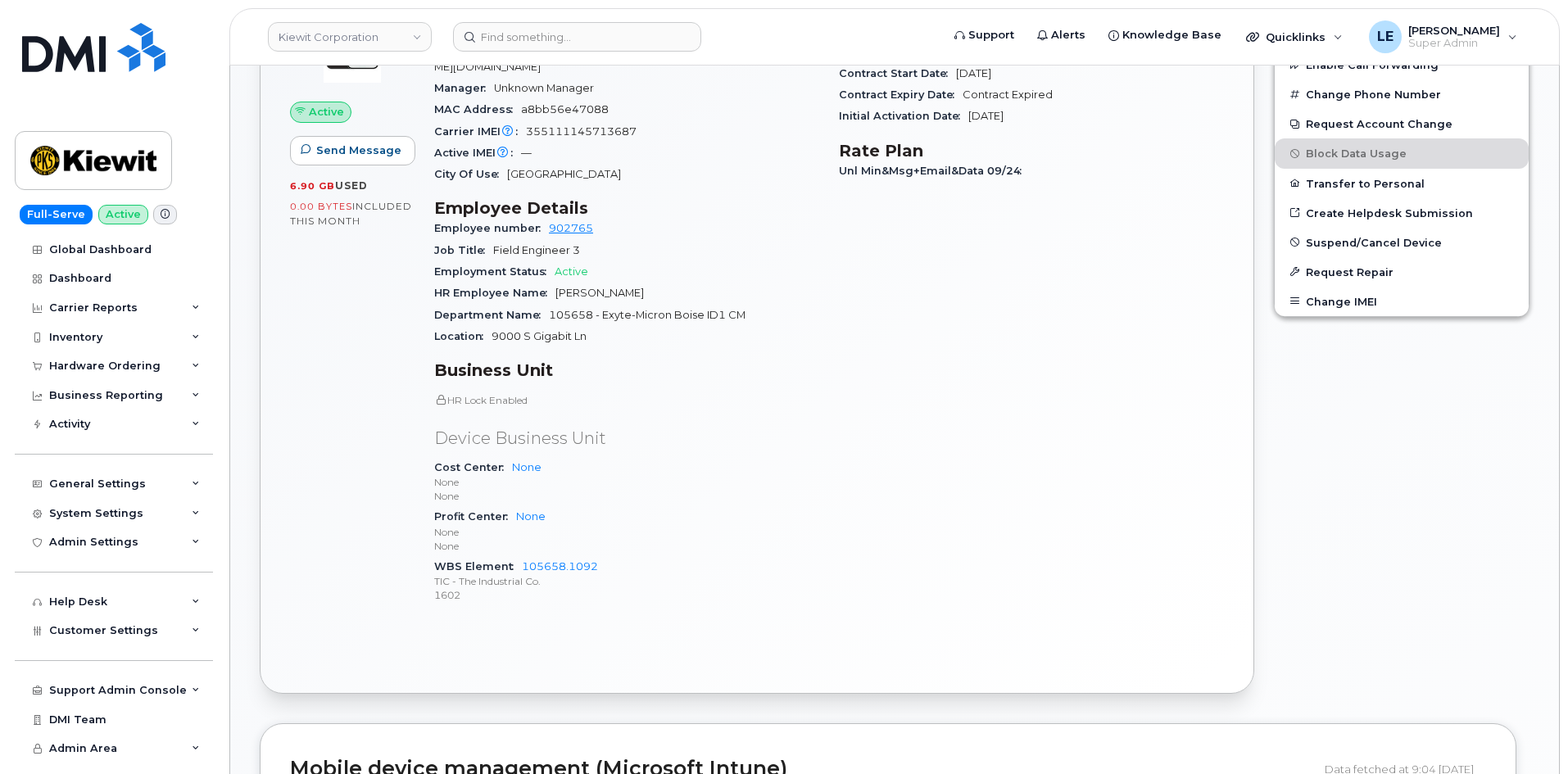
click at [682, 457] on div "Cost Center None None None" at bounding box center [627, 482] width 385 height 50
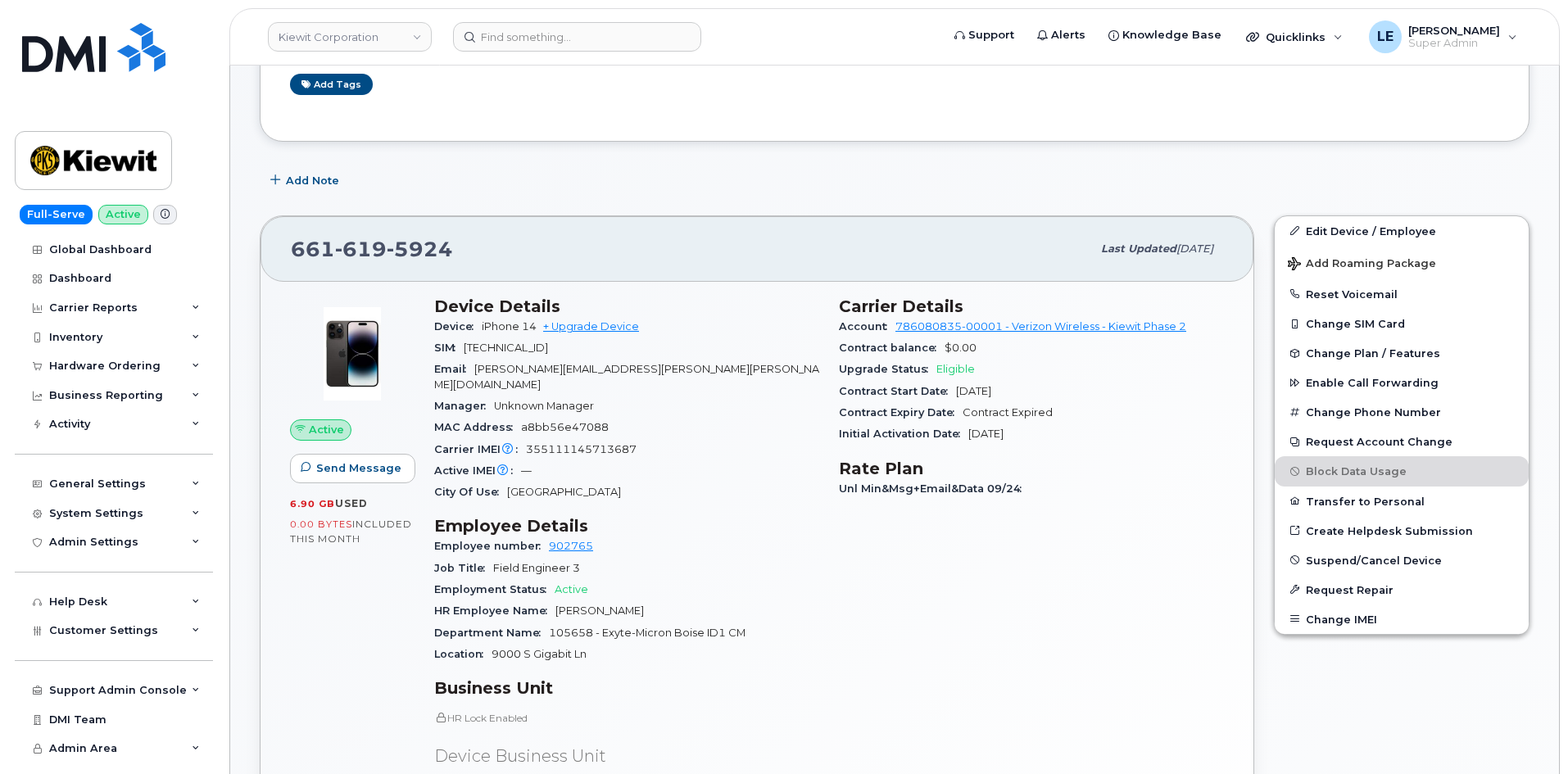
scroll to position [246, 0]
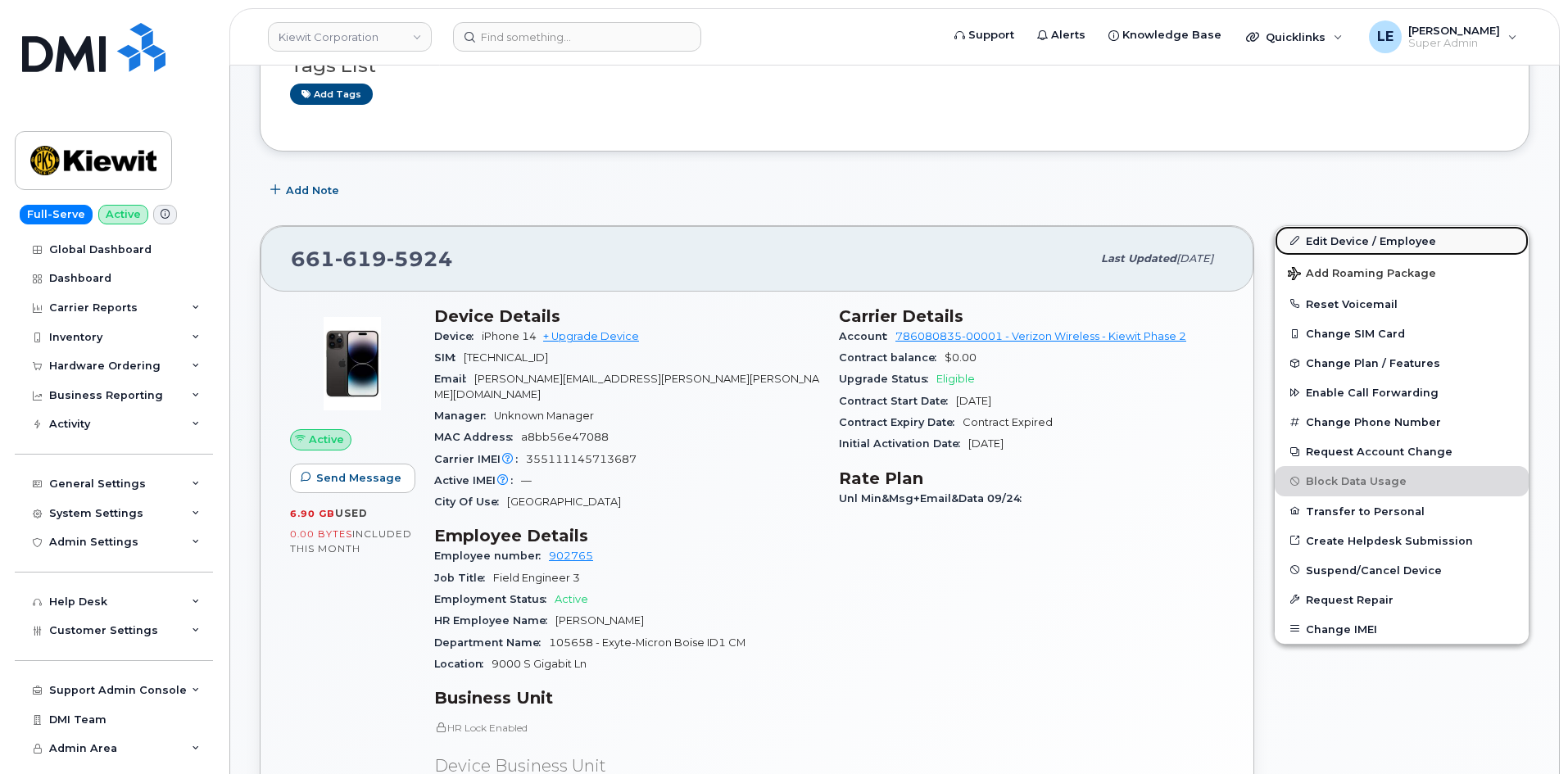
click at [1396, 241] on link "Edit Device / Employee" at bounding box center [1402, 241] width 254 height 30
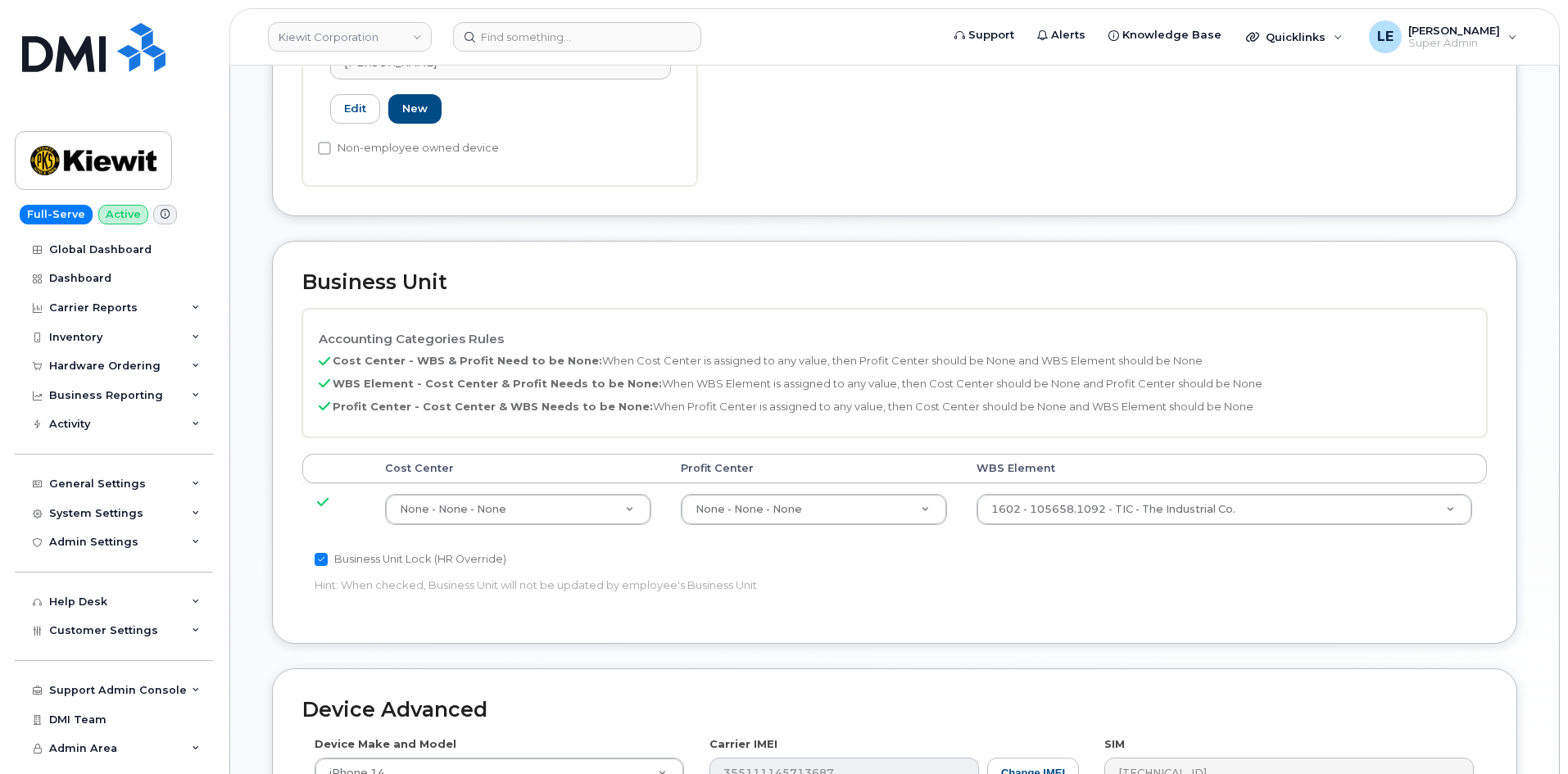
scroll to position [656, 0]
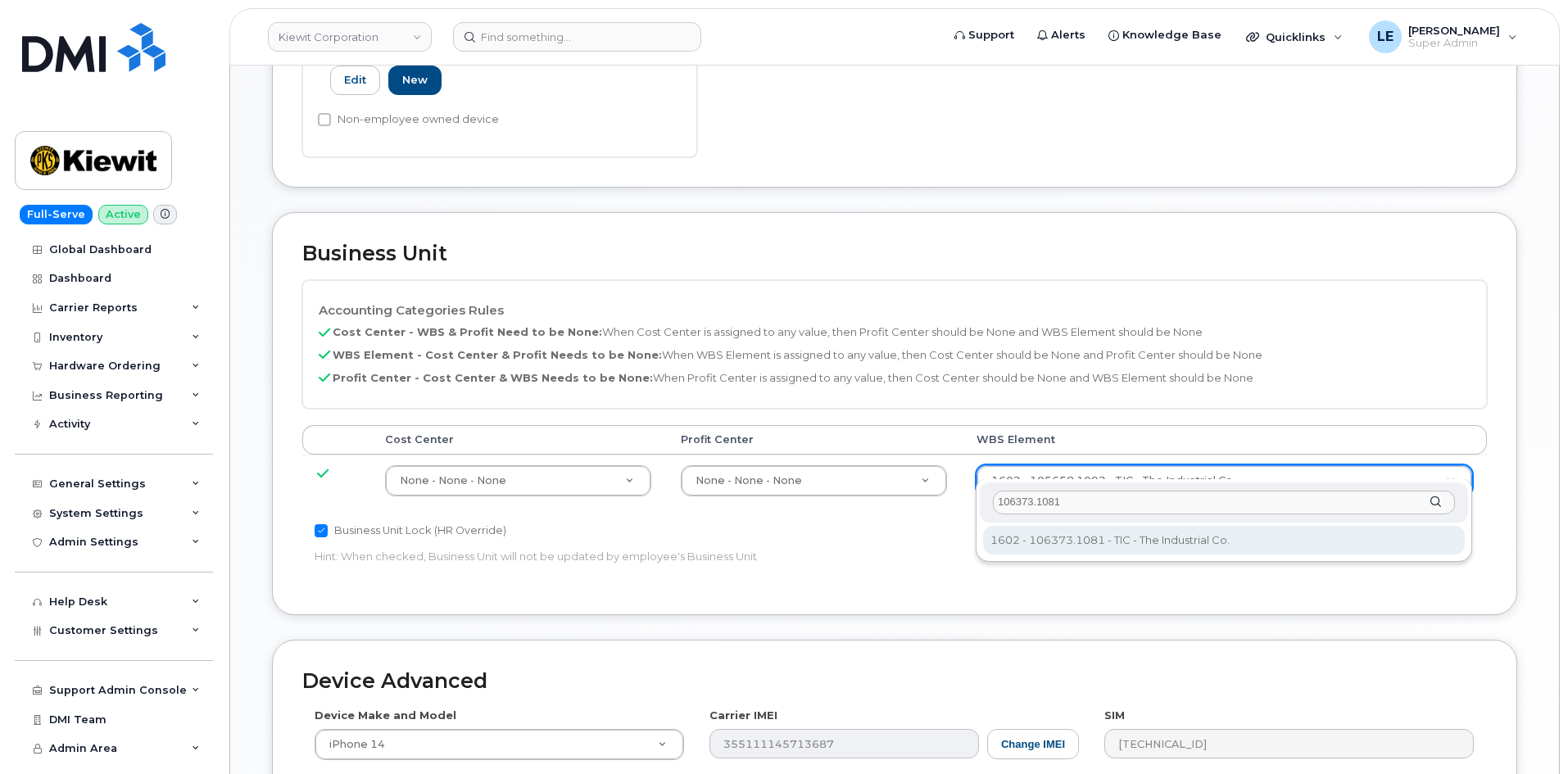
type input "106373.1081"
type input "35050978"
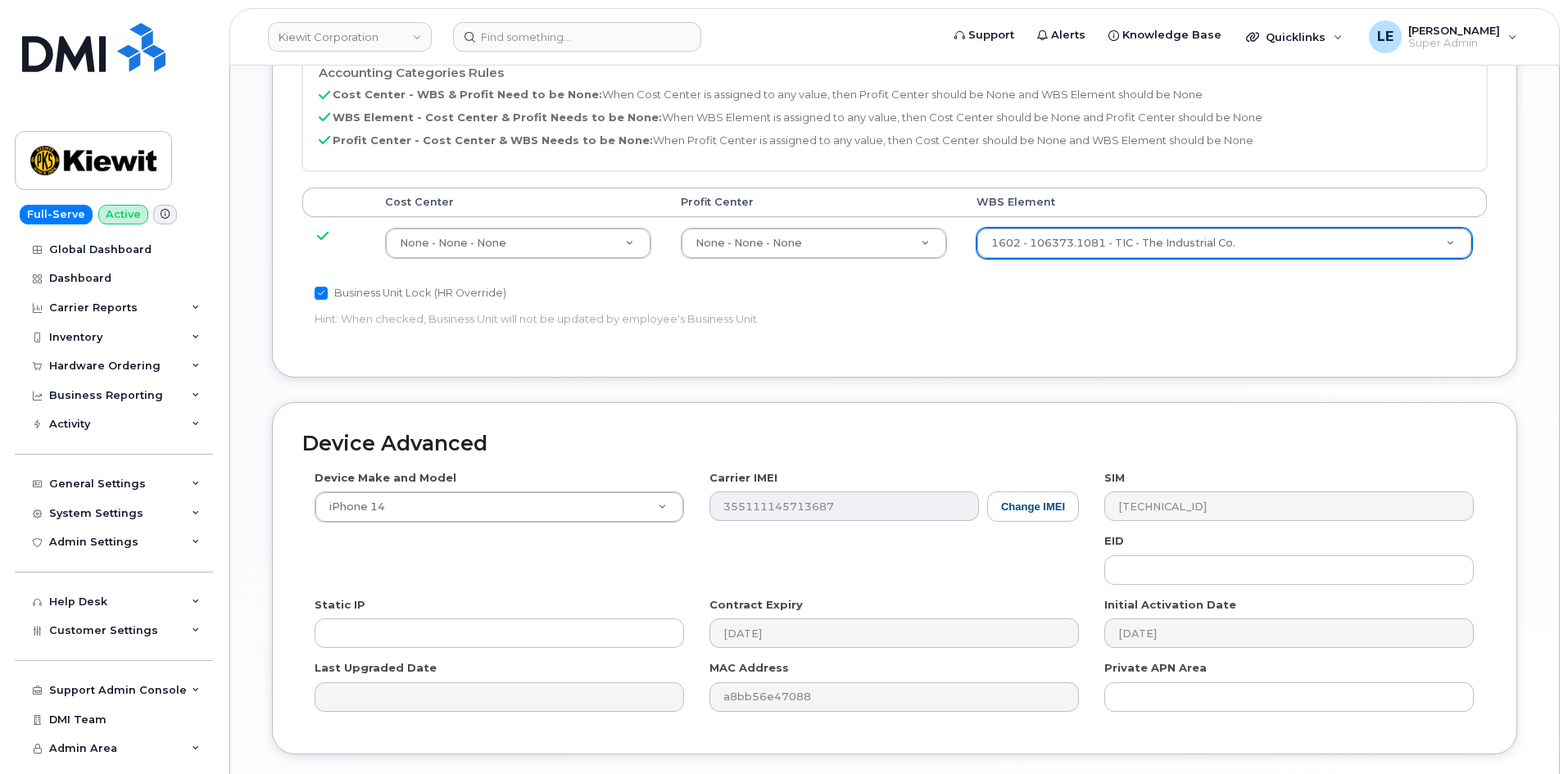
scroll to position [994, 0]
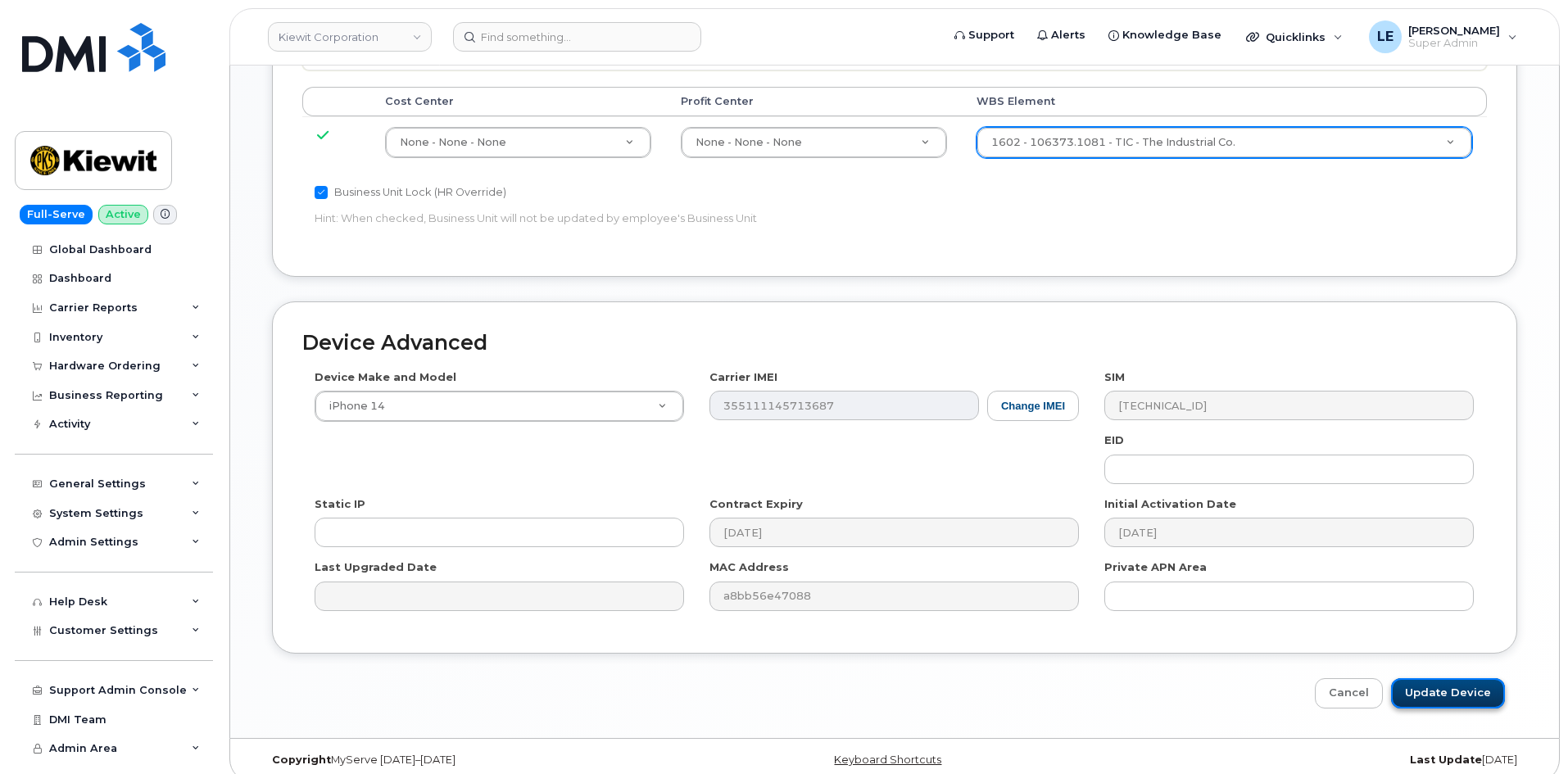
click at [1432, 679] on input "Update Device" at bounding box center [1447, 694] width 114 height 30
type input "Saving..."
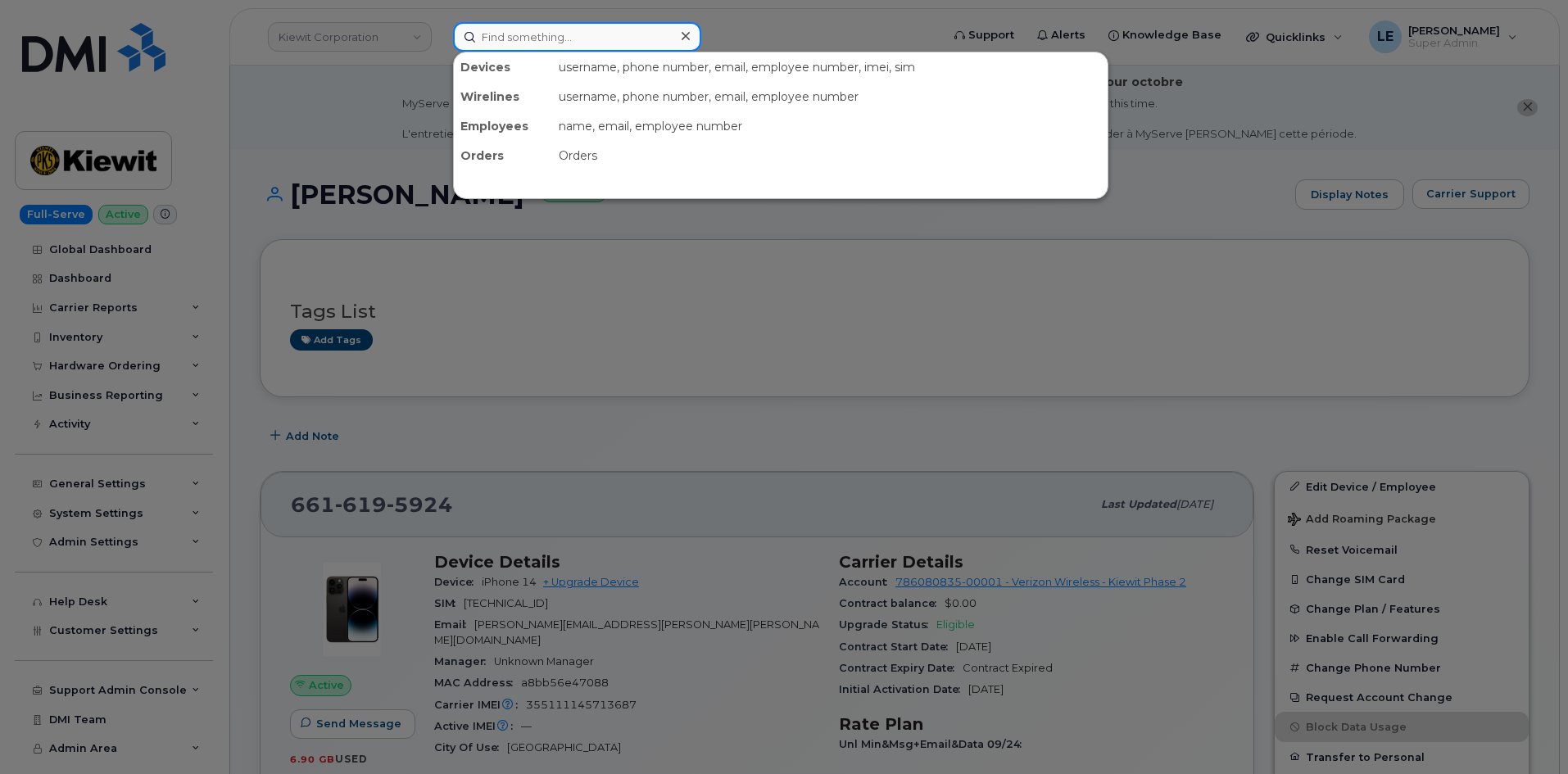
click at [497, 36] on input at bounding box center [577, 36] width 248 height 30
paste input "[PERSON_NAME]"
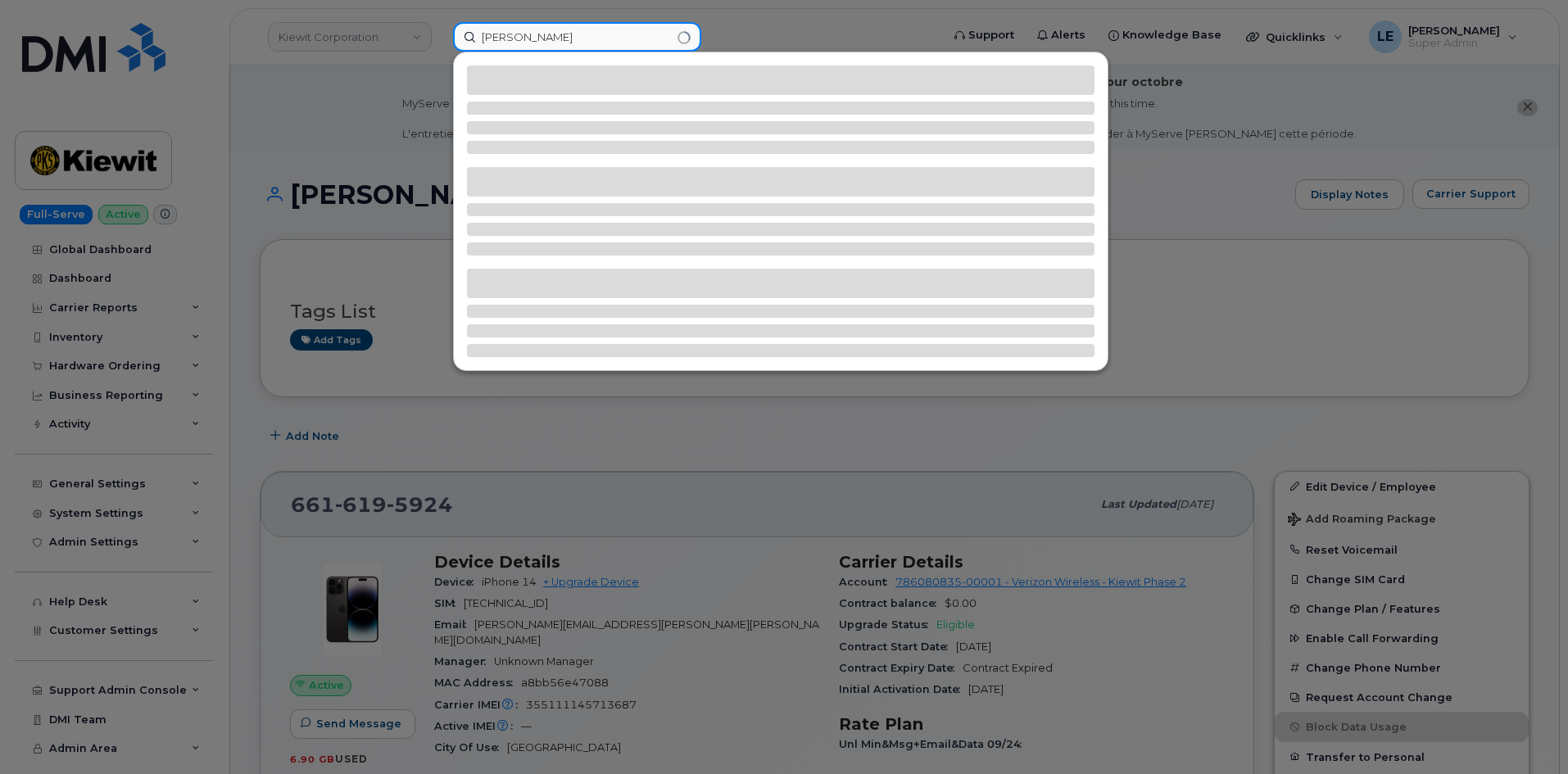
type input "[PERSON_NAME]"
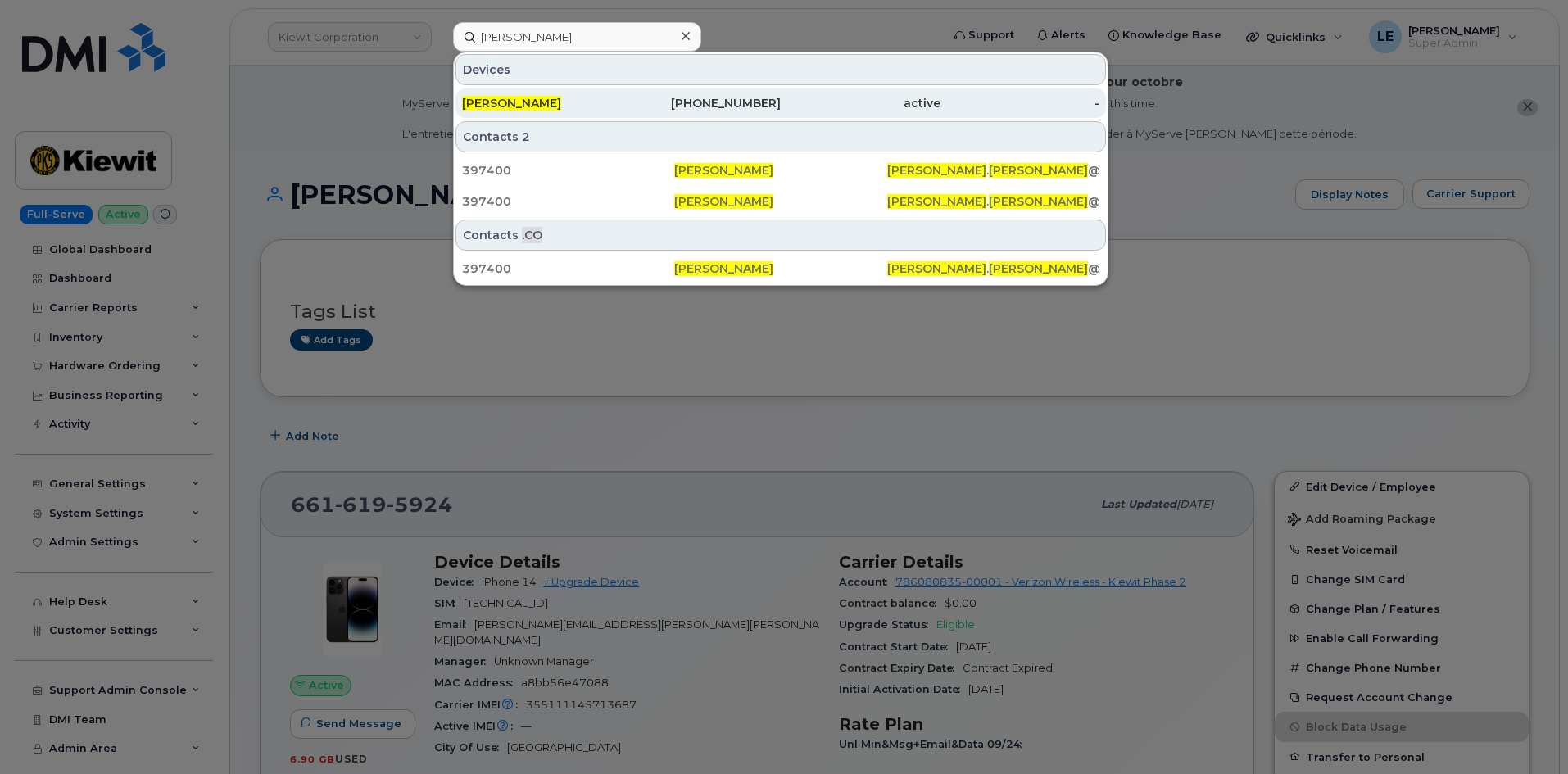
click at [715, 90] on div "915-238-0561" at bounding box center [701, 103] width 160 height 30
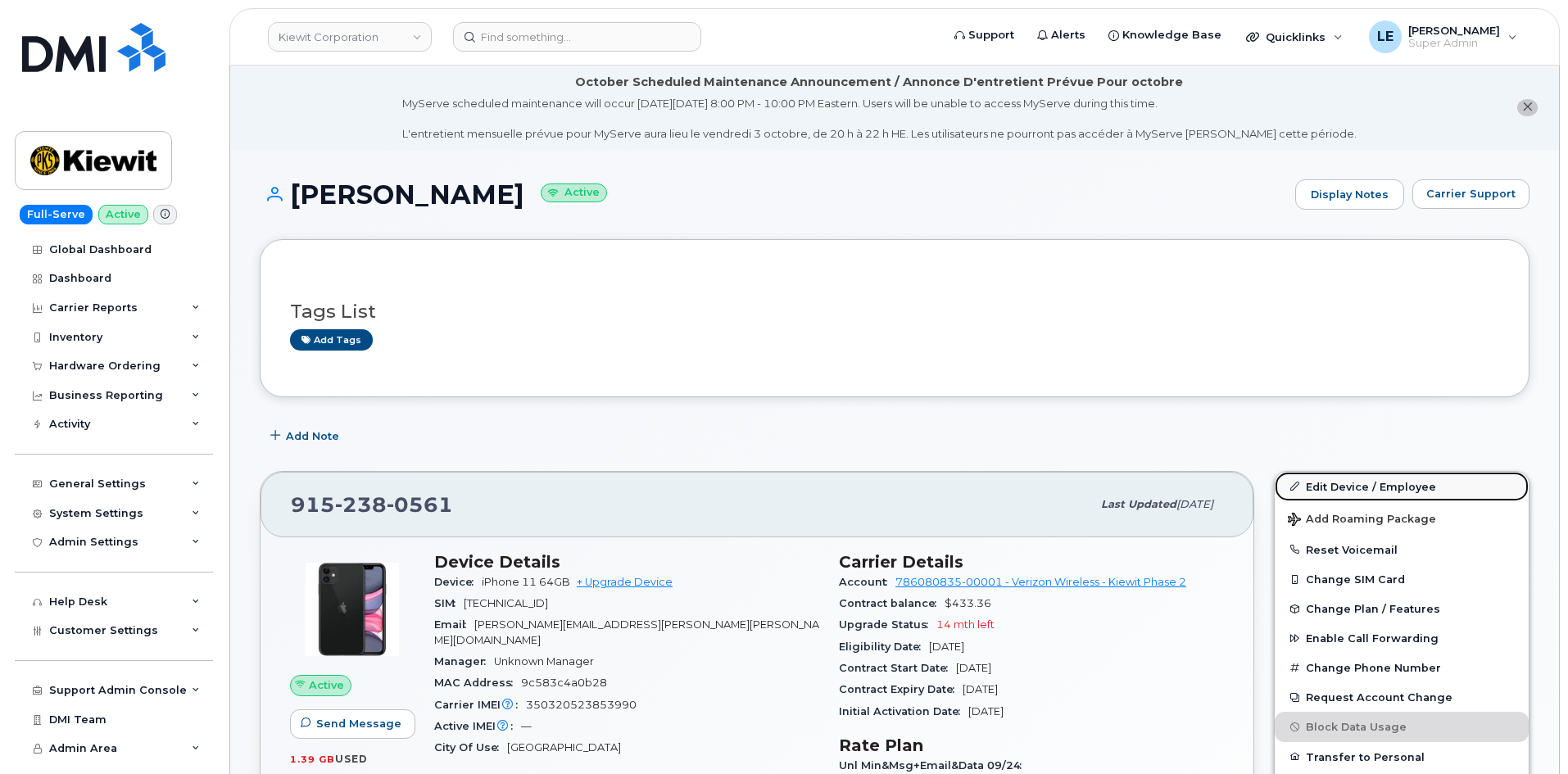
click at [1334, 488] on link "Edit Device / Employee" at bounding box center [1402, 486] width 254 height 30
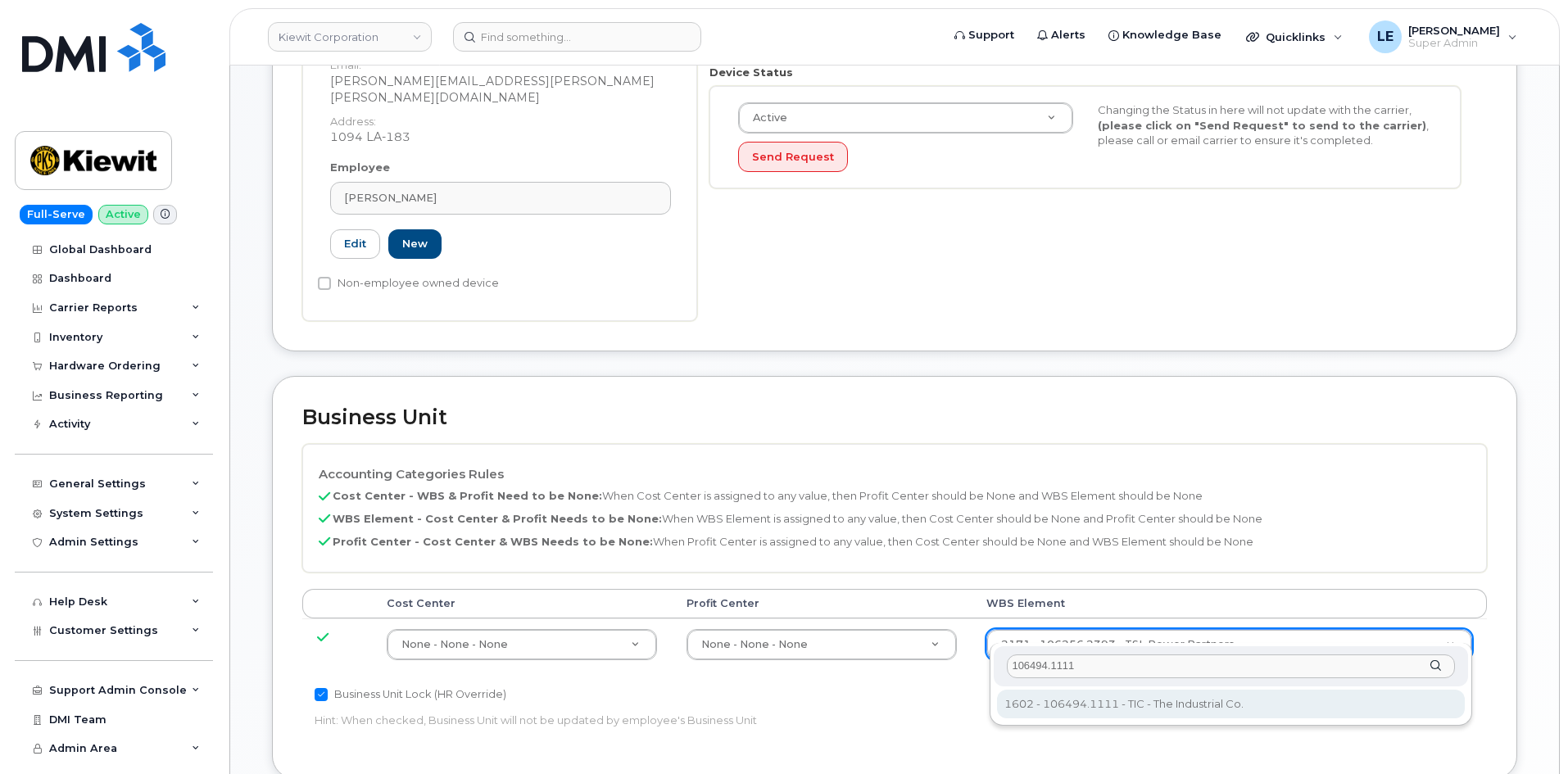
scroll to position [574, 0]
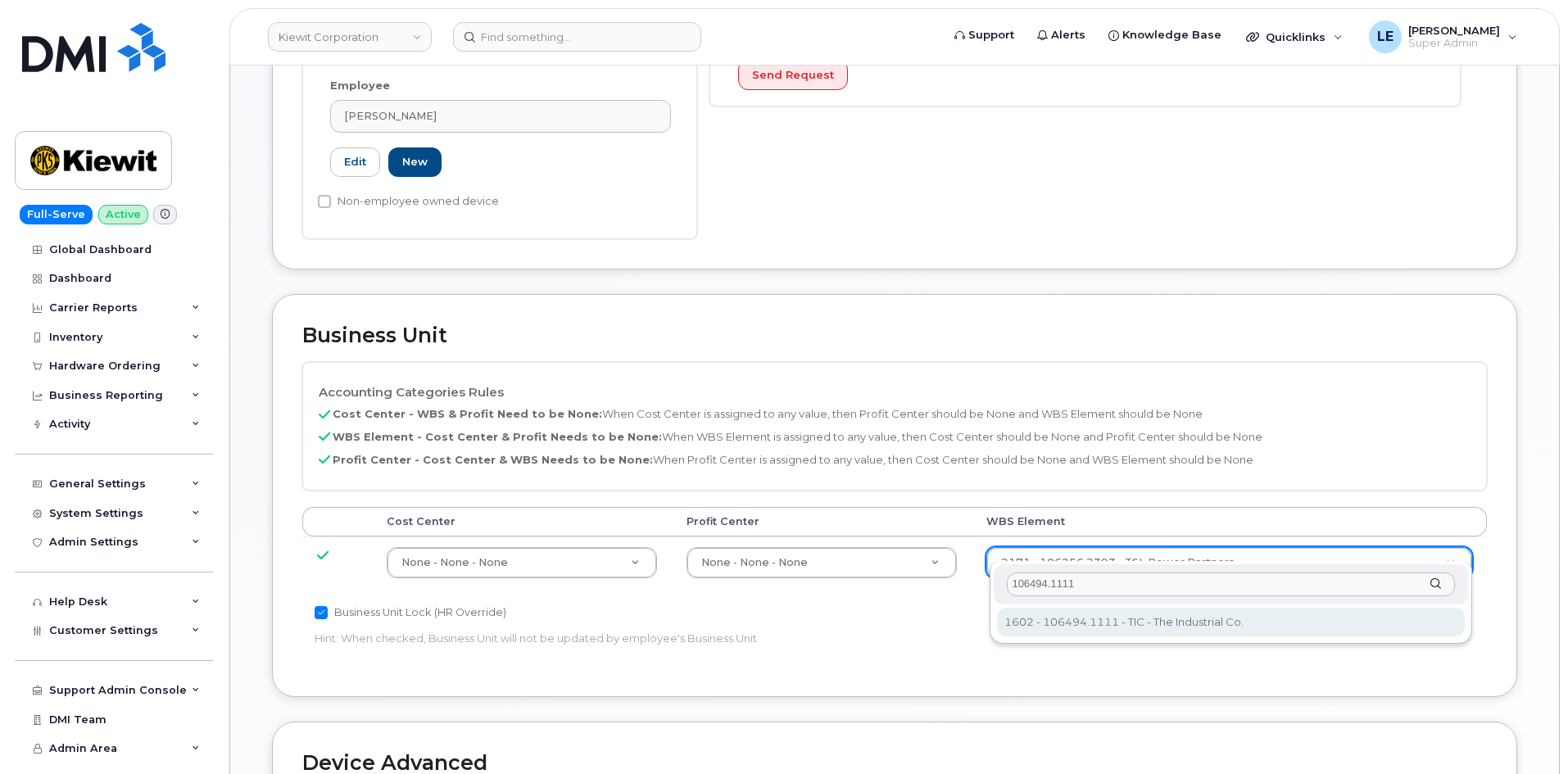
type input "106494.1111"
type input "35946483"
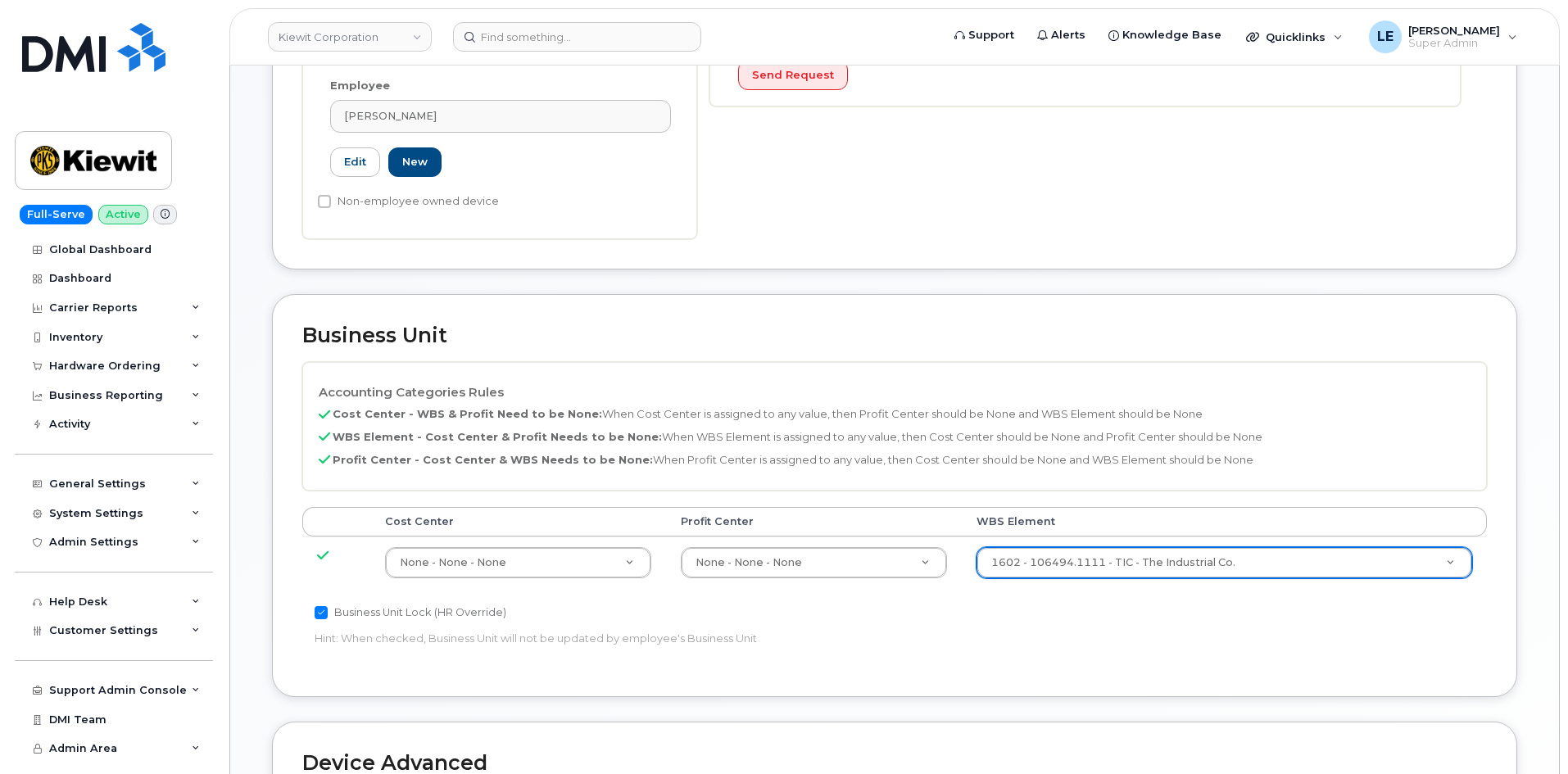
click at [1080, 624] on div "Business Unit Lock (HR Override) Hint: When checked, Business Unit will not be …" at bounding box center [697, 629] width 790 height 52
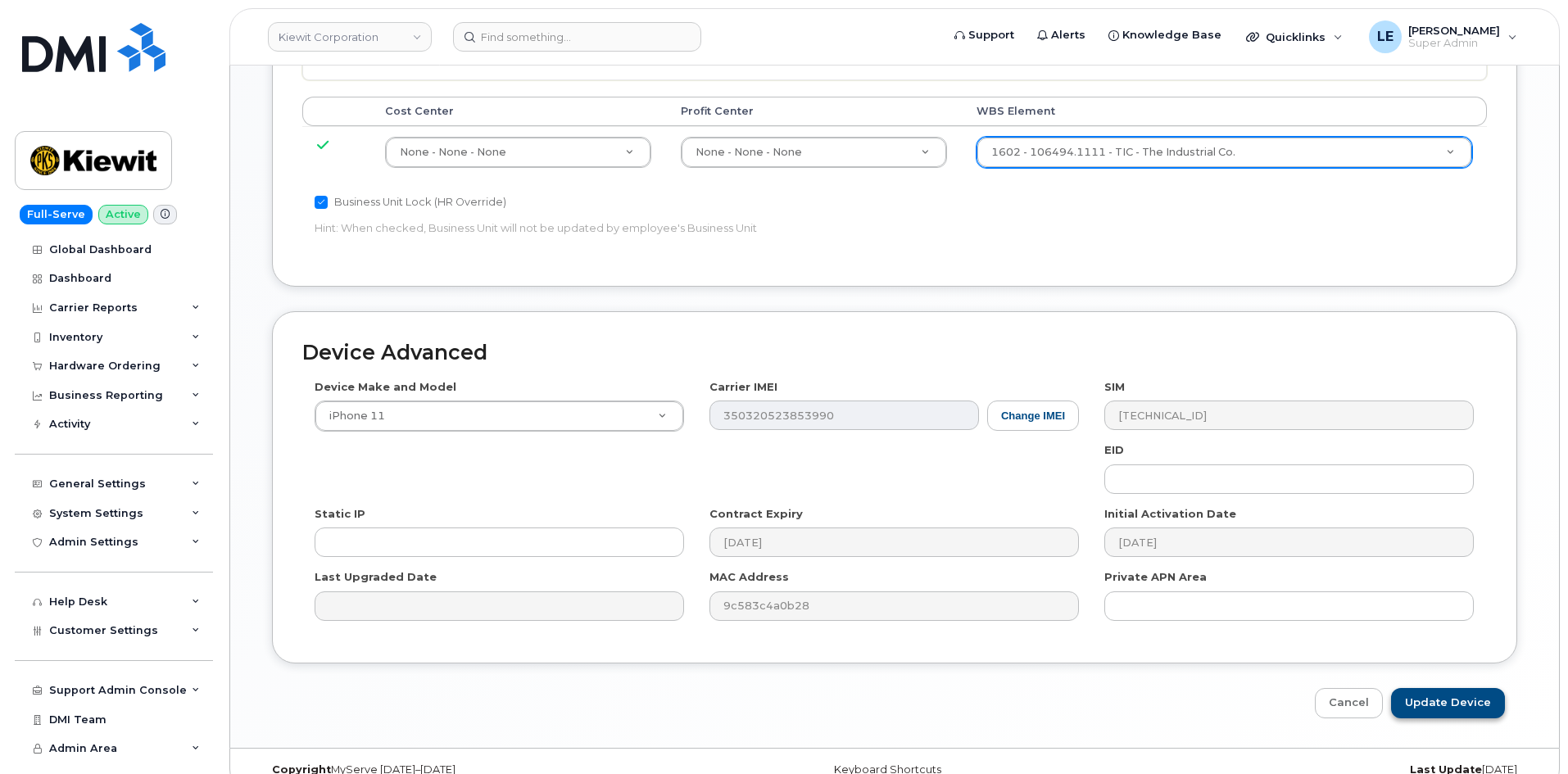
scroll to position [994, 0]
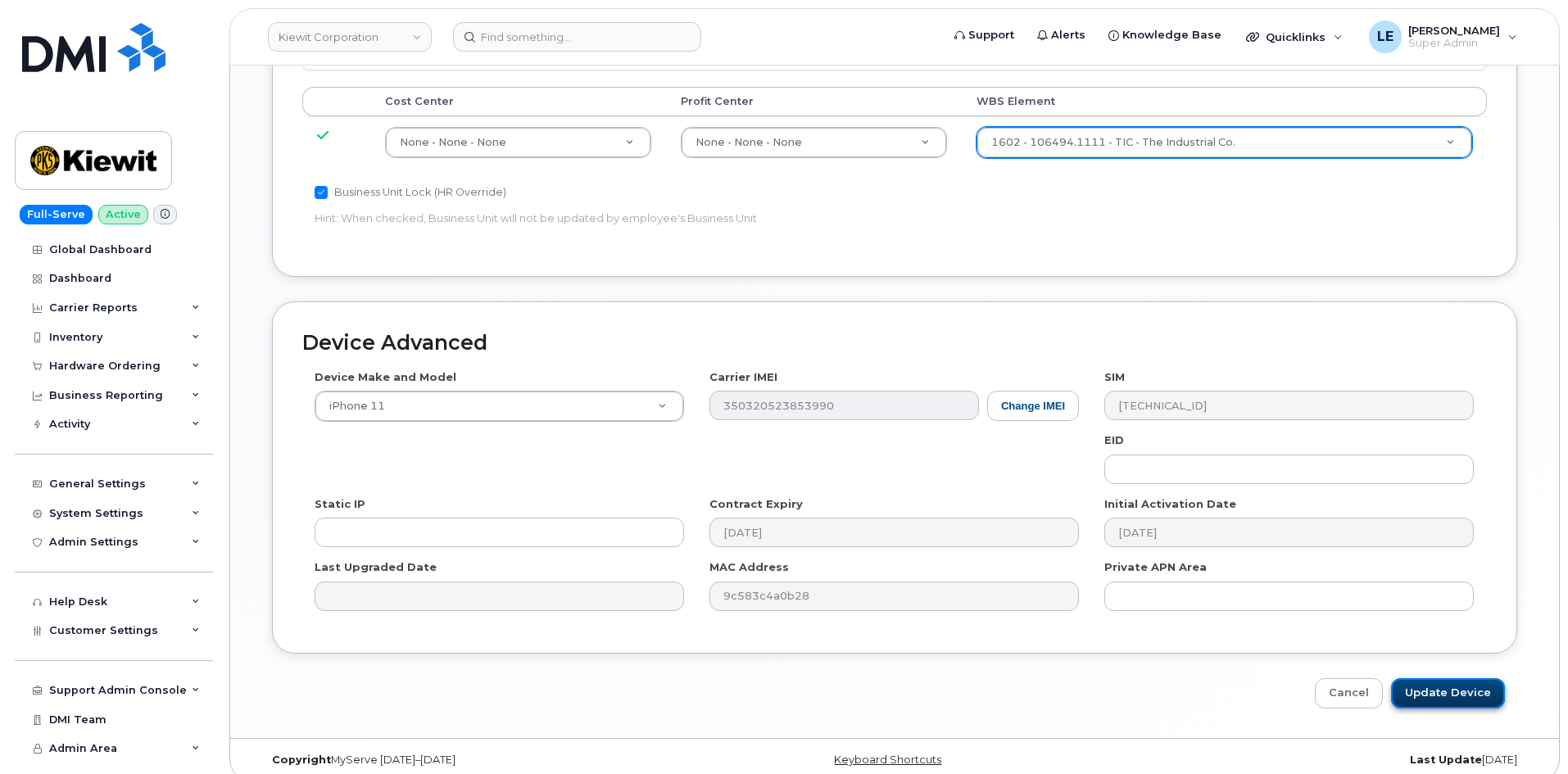
click at [1443, 679] on input "Update Device" at bounding box center [1447, 694] width 114 height 30
type input "Saving..."
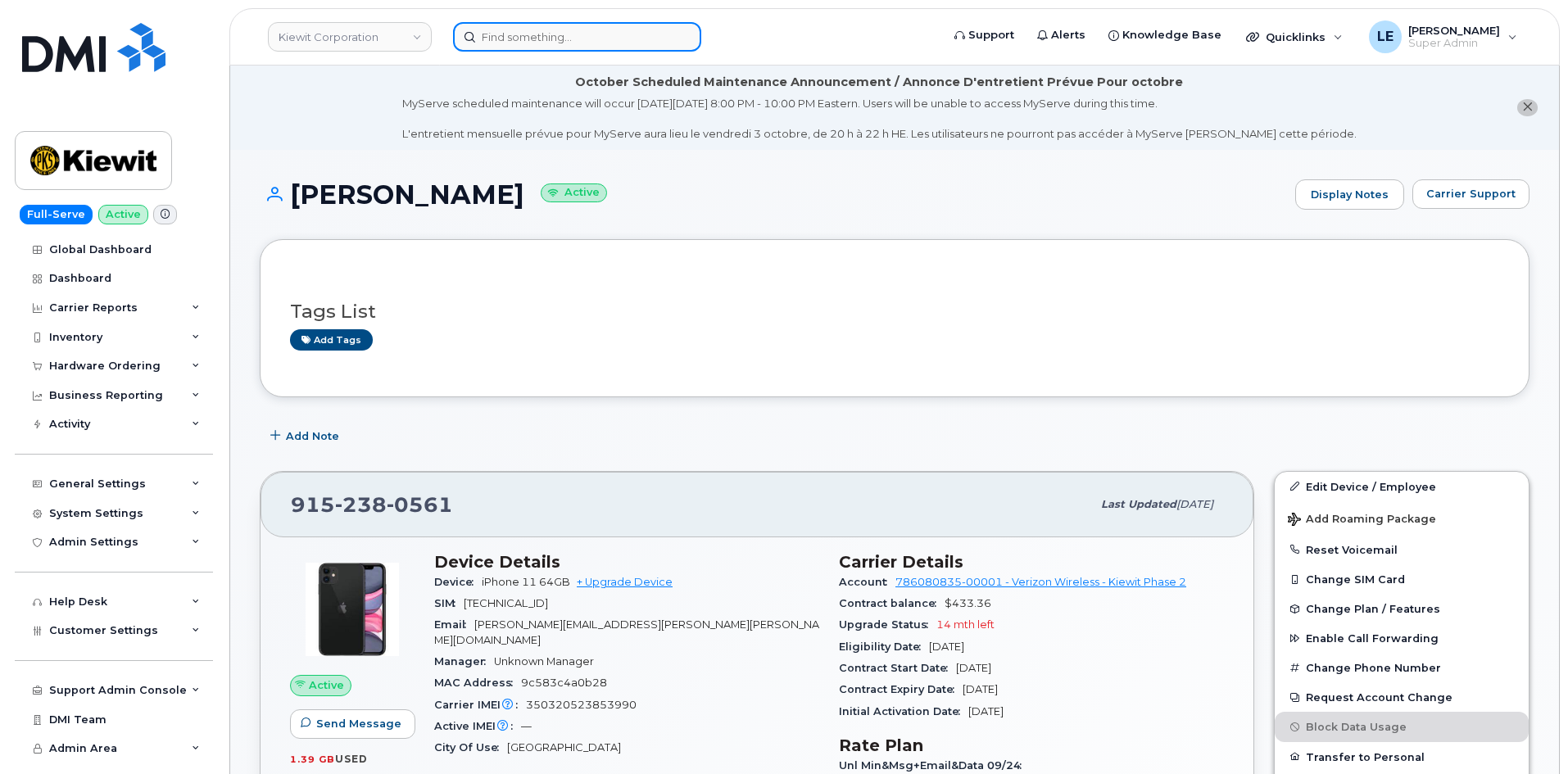
click at [609, 40] on input at bounding box center [577, 36] width 248 height 30
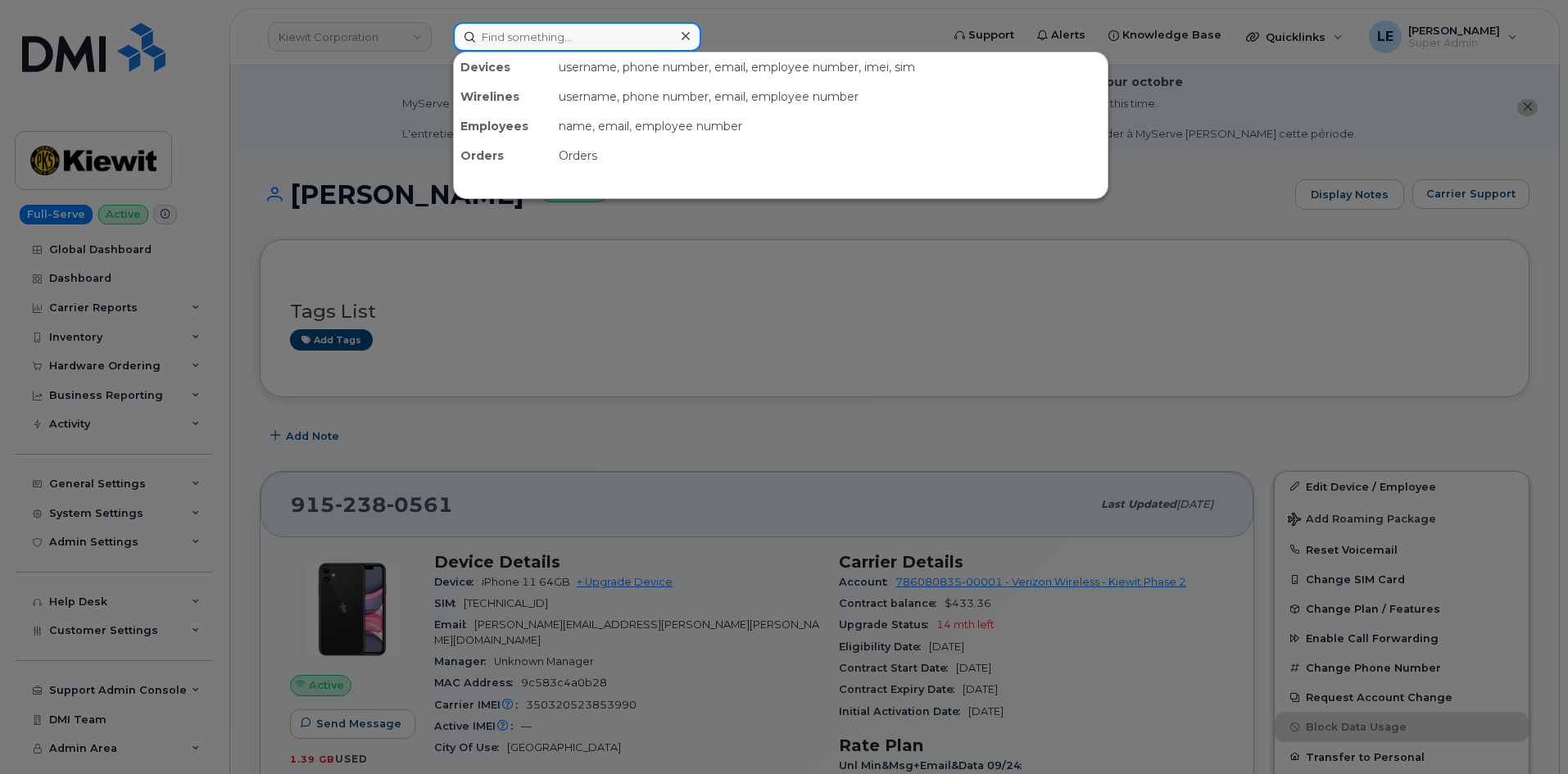
paste input "[PERSON_NAME][EMAIL_ADDRESS][PERSON_NAME][PERSON_NAME][DOMAIN_NAME]"
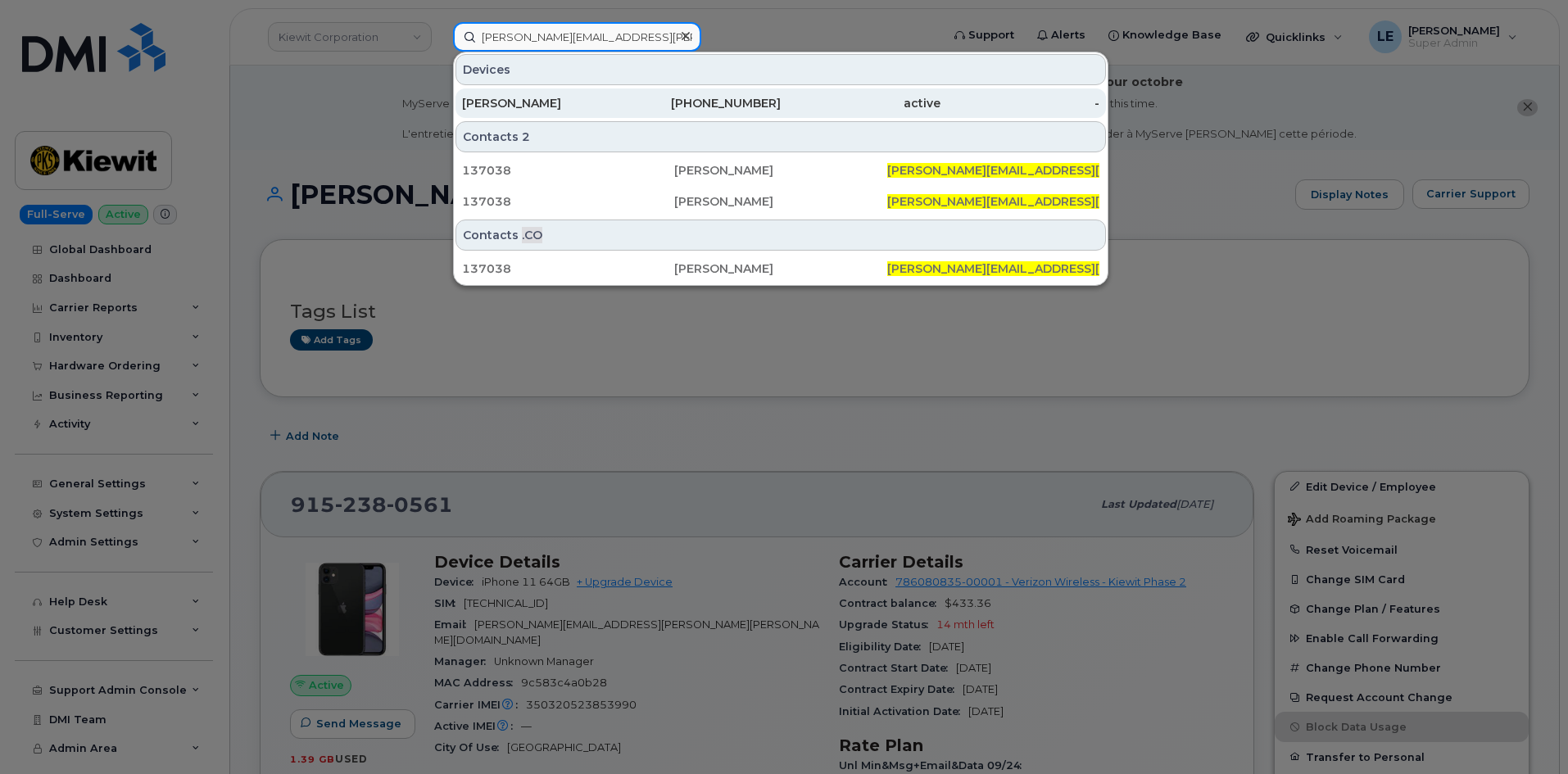
type input "[PERSON_NAME][EMAIL_ADDRESS][PERSON_NAME][PERSON_NAME][DOMAIN_NAME]"
click at [582, 105] on div "[PERSON_NAME]" at bounding box center [542, 102] width 160 height 16
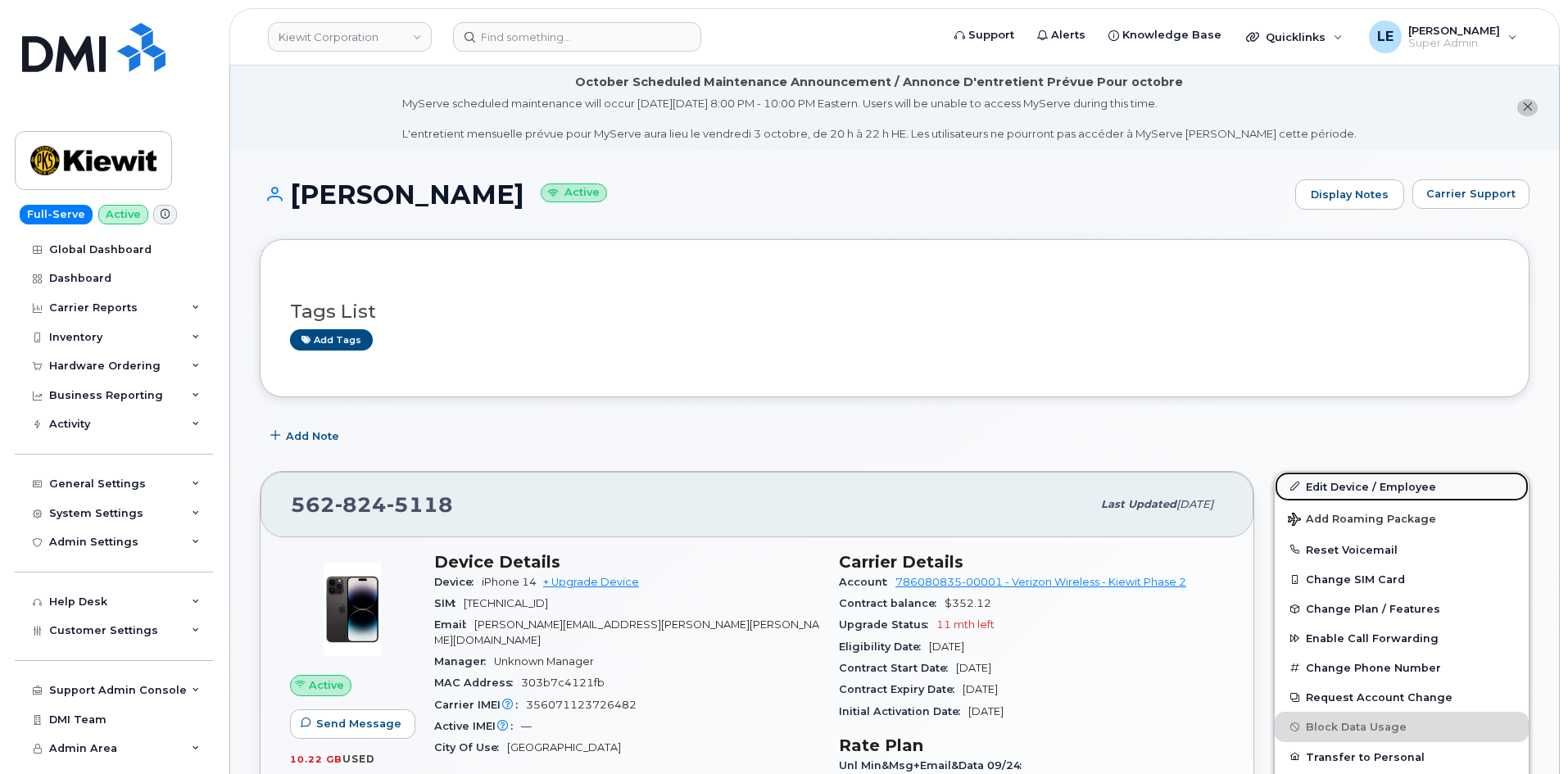
click at [1295, 481] on span at bounding box center [1294, 487] width 14 height 14
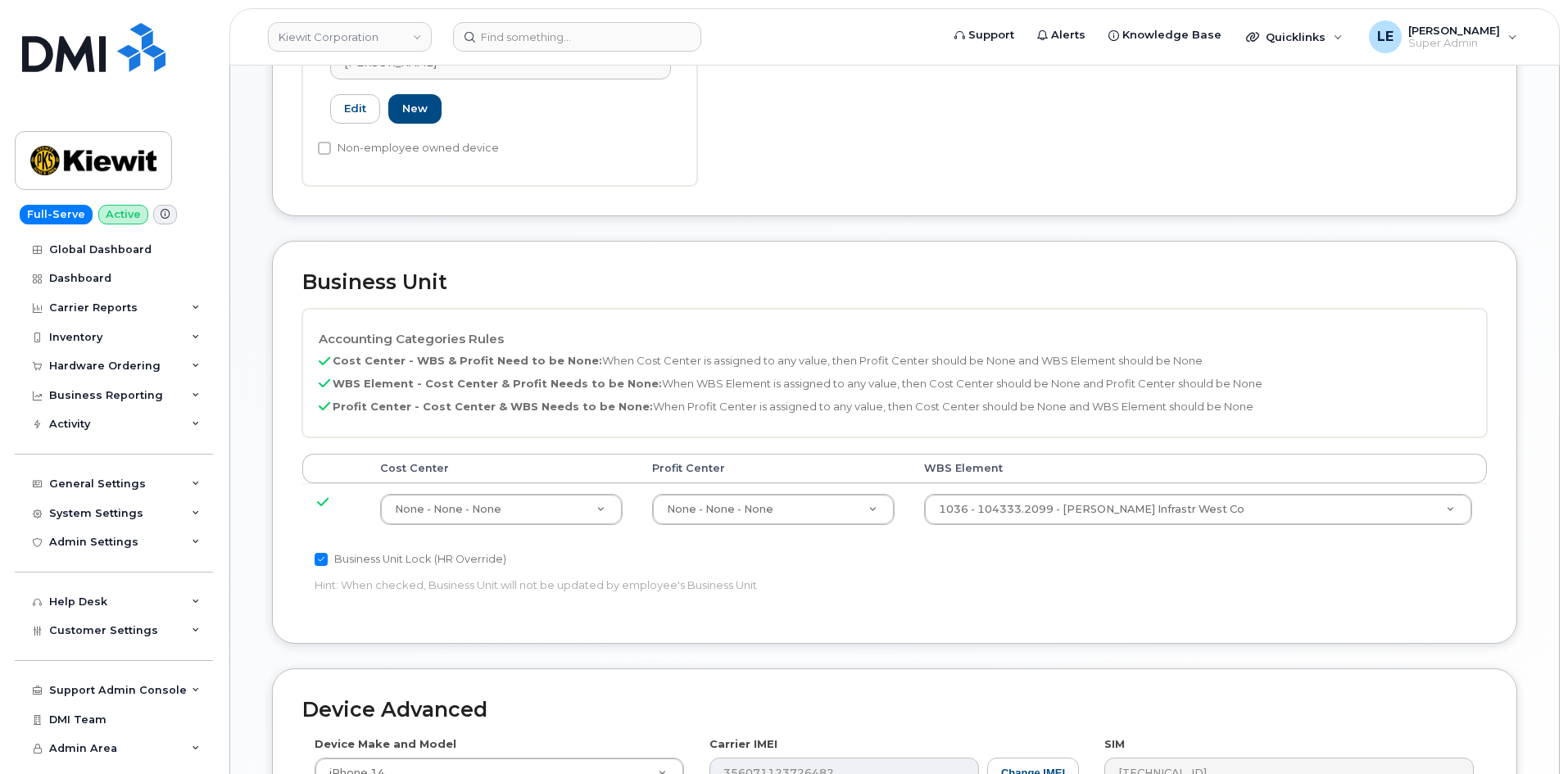
click at [1122, 546] on div "Accounting Categories Rules Cost Center - WBS & Profit Need to be None: When Co…" at bounding box center [895, 461] width 1184 height 305
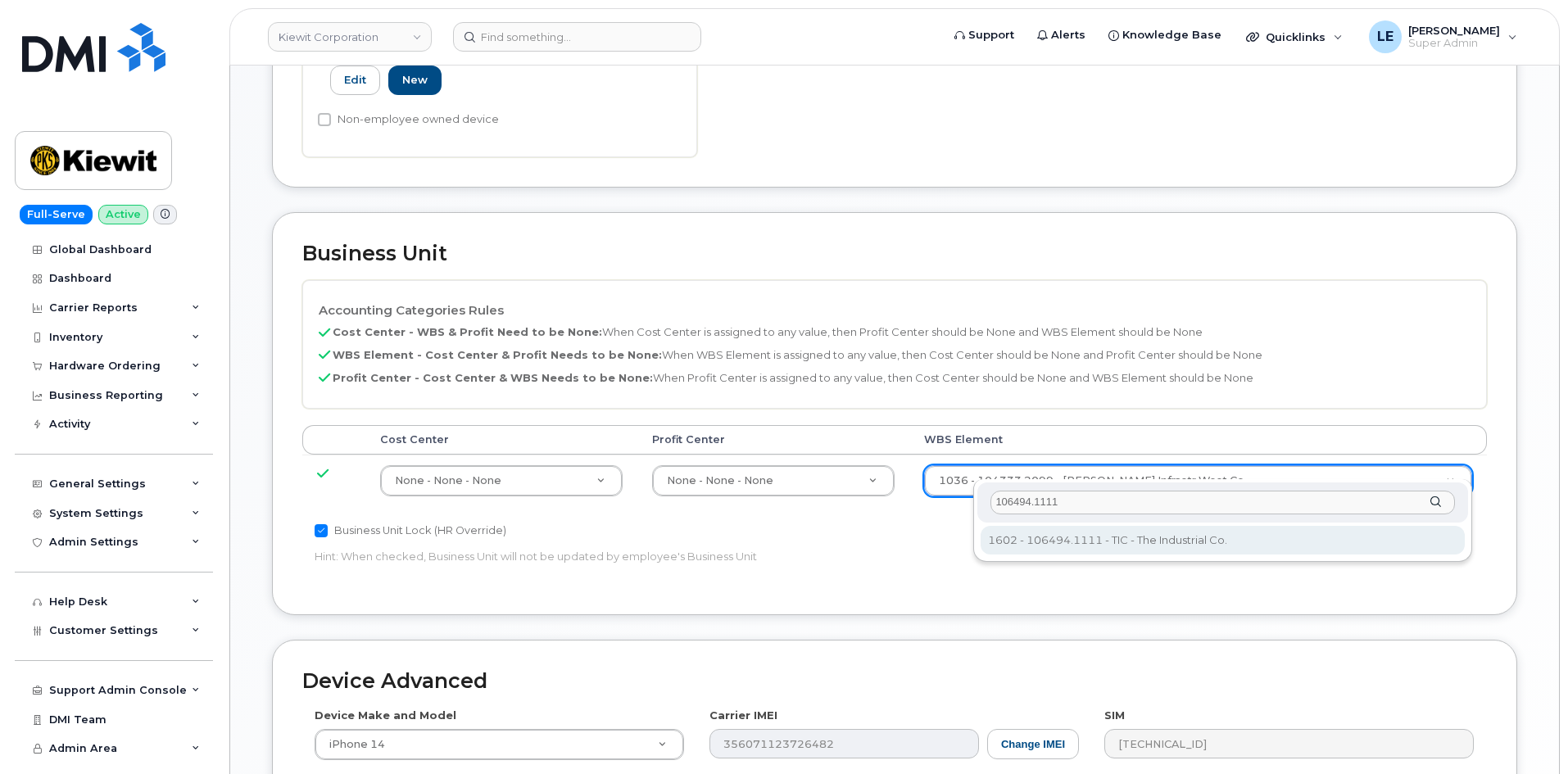
type input "106494.1111"
type input "35946483"
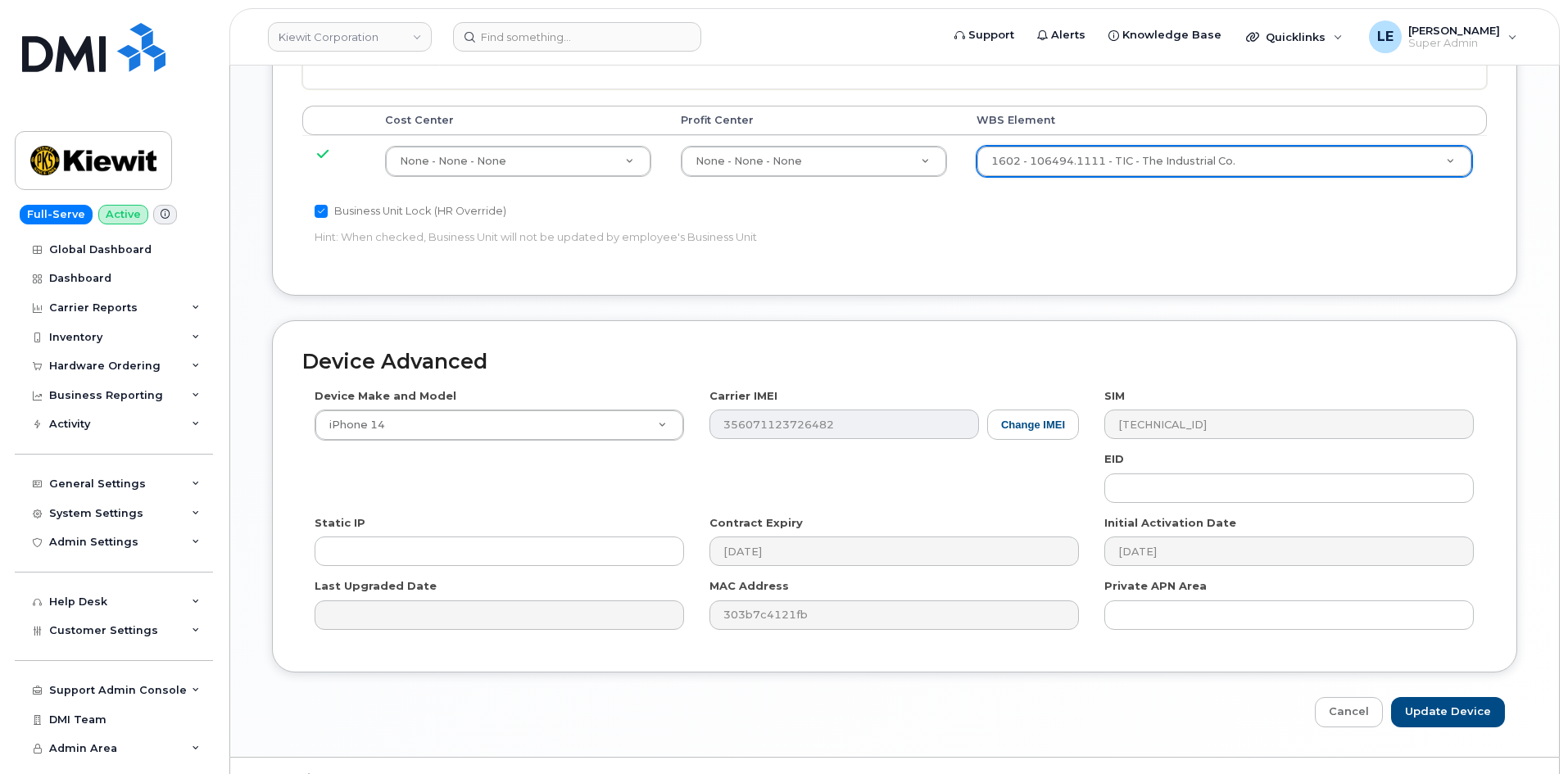
scroll to position [994, 0]
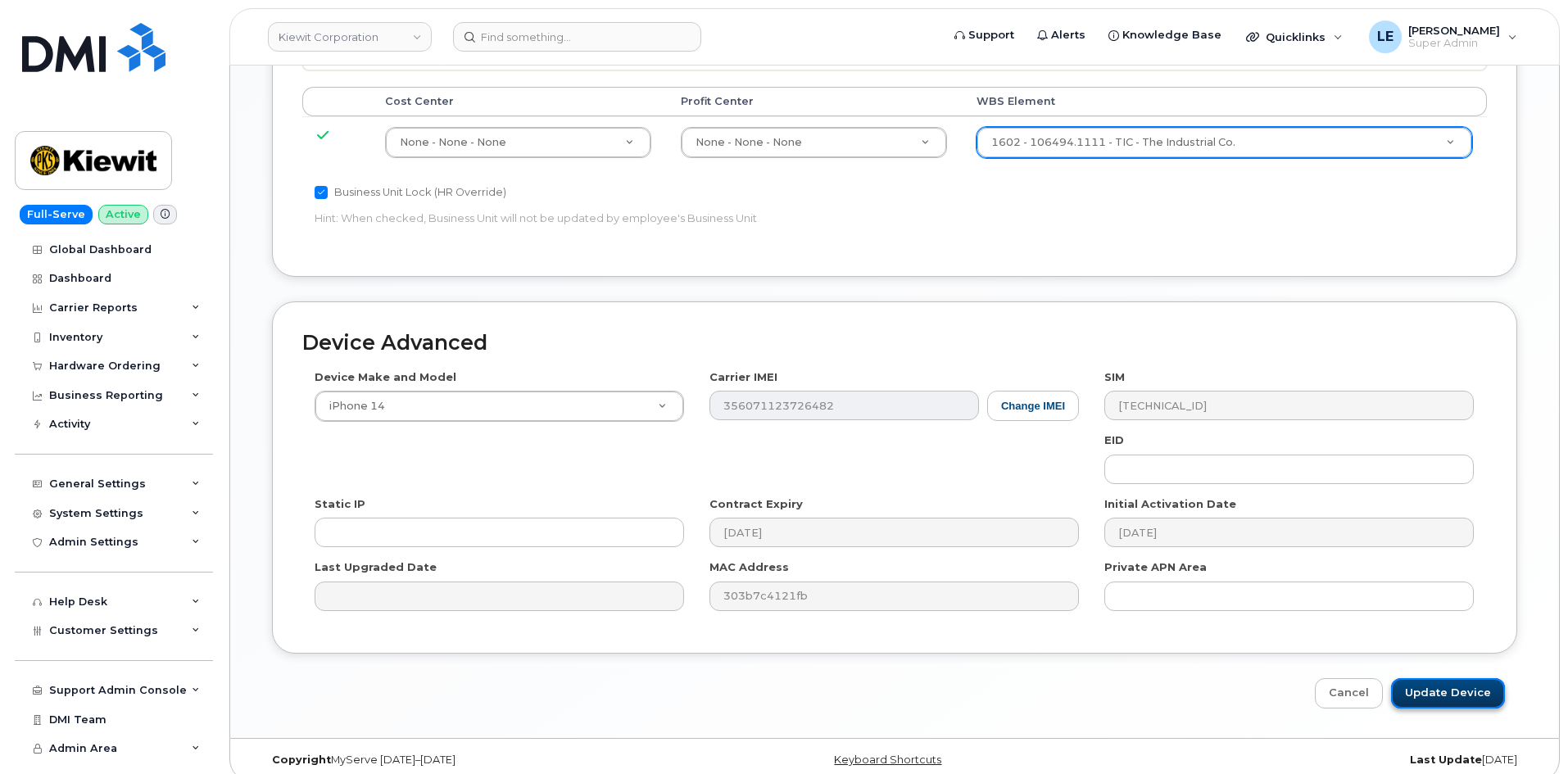
click at [1427, 679] on input "Update Device" at bounding box center [1447, 694] width 114 height 30
type input "Saving..."
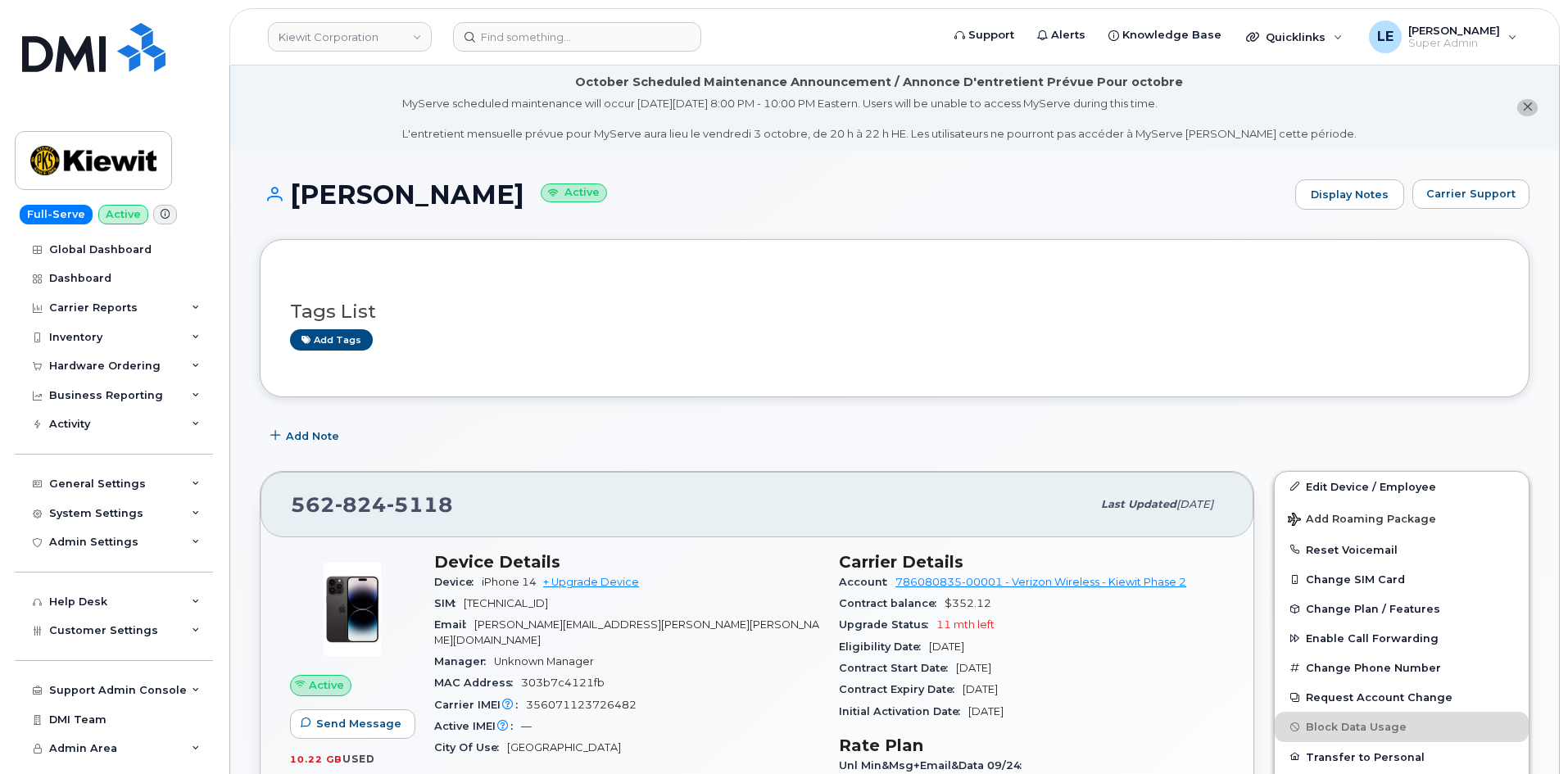
drag, startPoint x: 617, startPoint y: 8, endPoint x: 605, endPoint y: 21, distance: 17.7
click at [613, 14] on header "Kiewit Corporation Support Alerts Knowledge Base Quicklinks Suspend / Cancel De…" at bounding box center [894, 37] width 1330 height 57
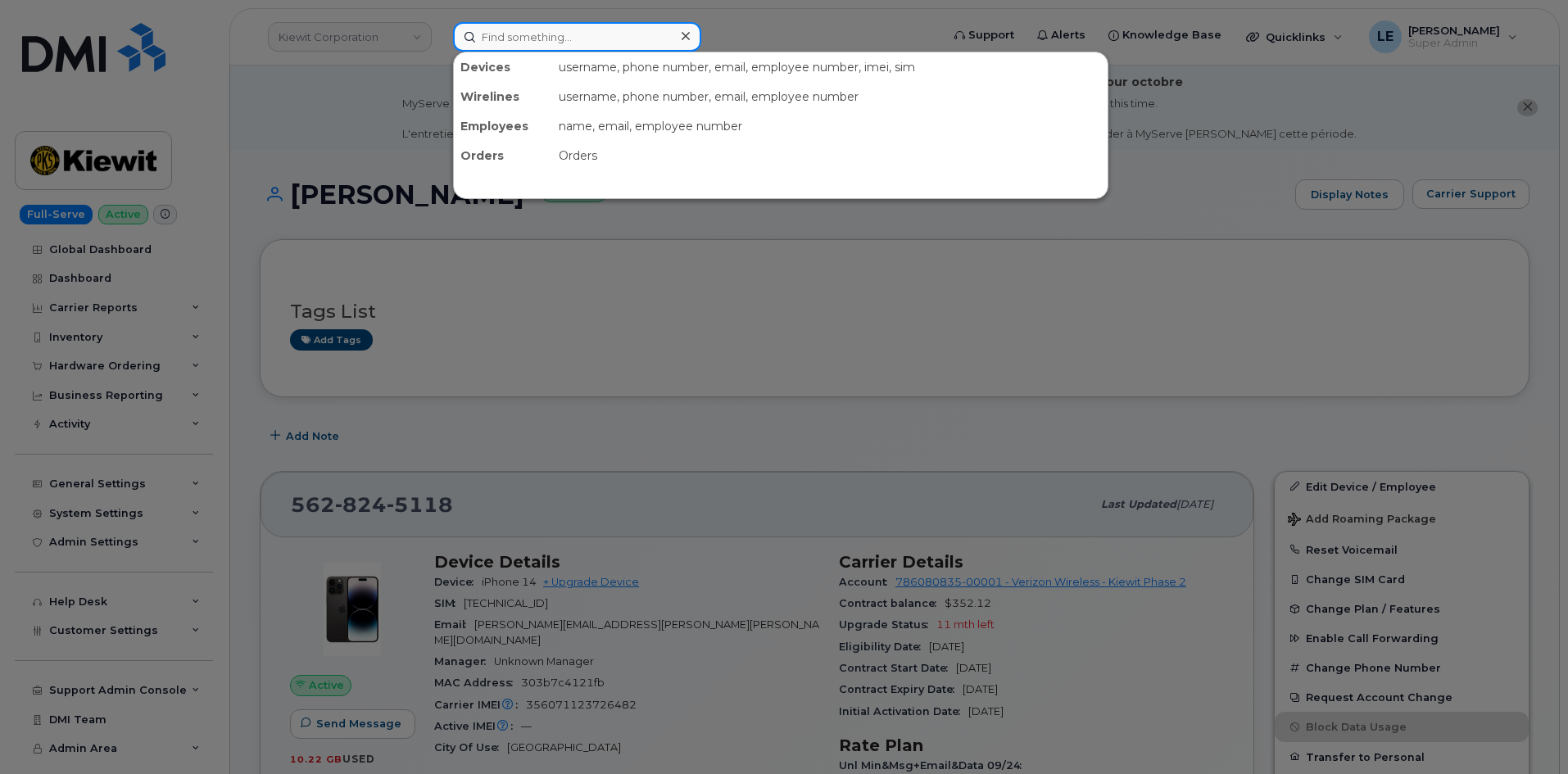
click at [604, 24] on input at bounding box center [577, 36] width 248 height 30
paste input "SERGIO.RIVERA1@KIEWIT.COM"
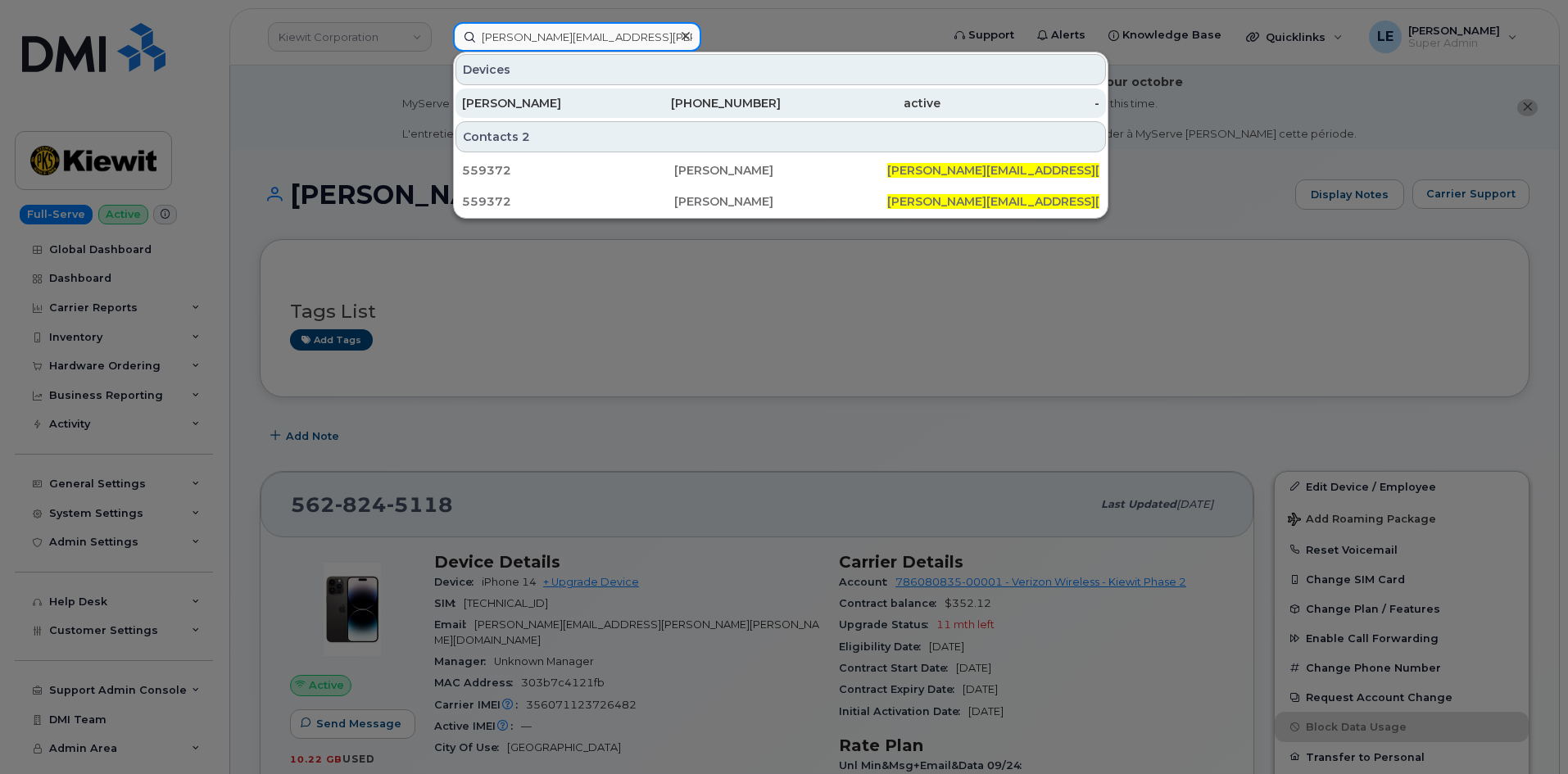
type input "SERGIO.RIVERA1@KIEWIT.COM"
click at [531, 110] on div "SERGIO RIVERA CENTENO" at bounding box center [542, 102] width 160 height 16
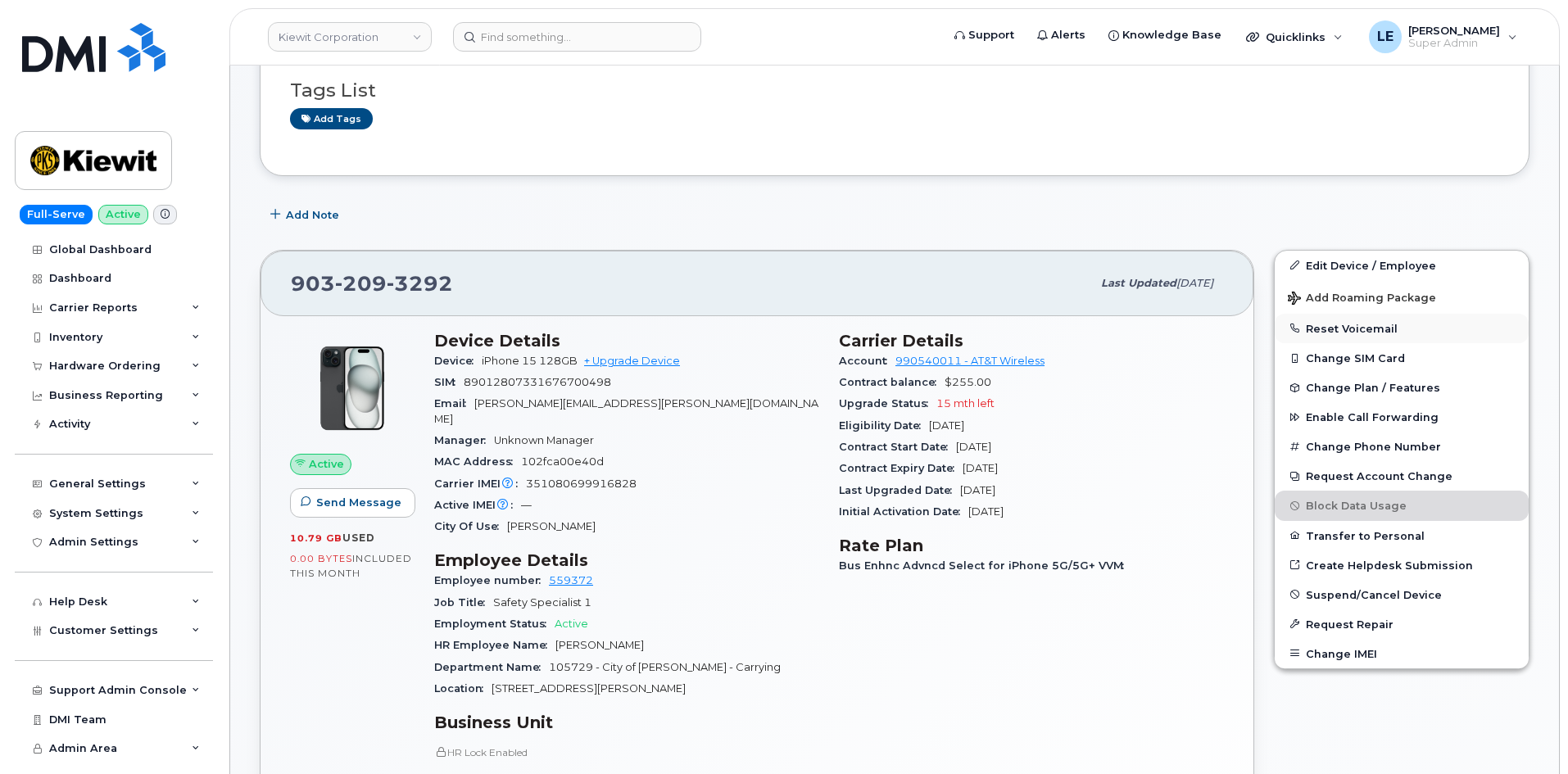
scroll to position [246, 0]
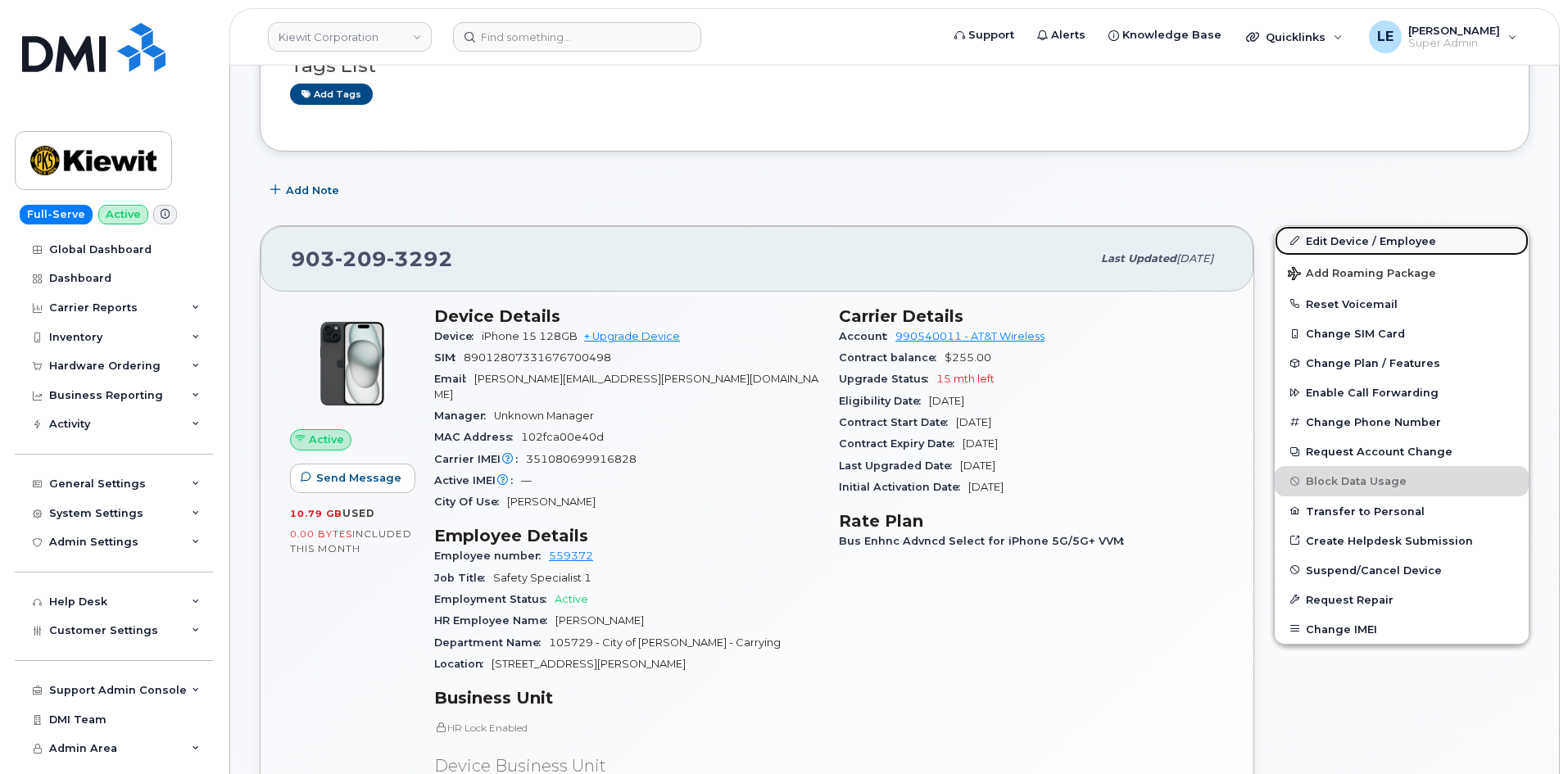
click at [1343, 242] on link "Edit Device / Employee" at bounding box center [1402, 241] width 254 height 30
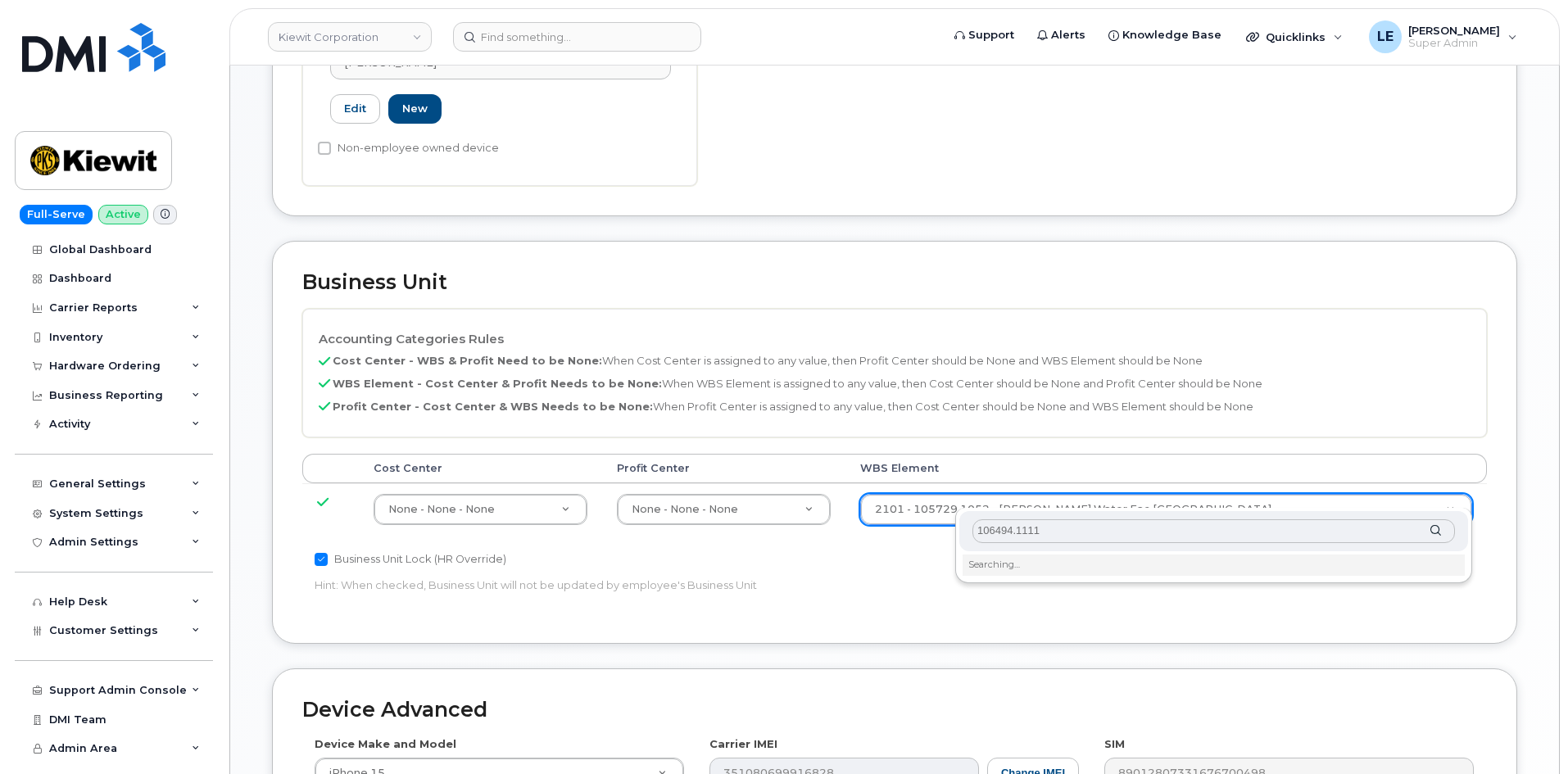
scroll to position [656, 0]
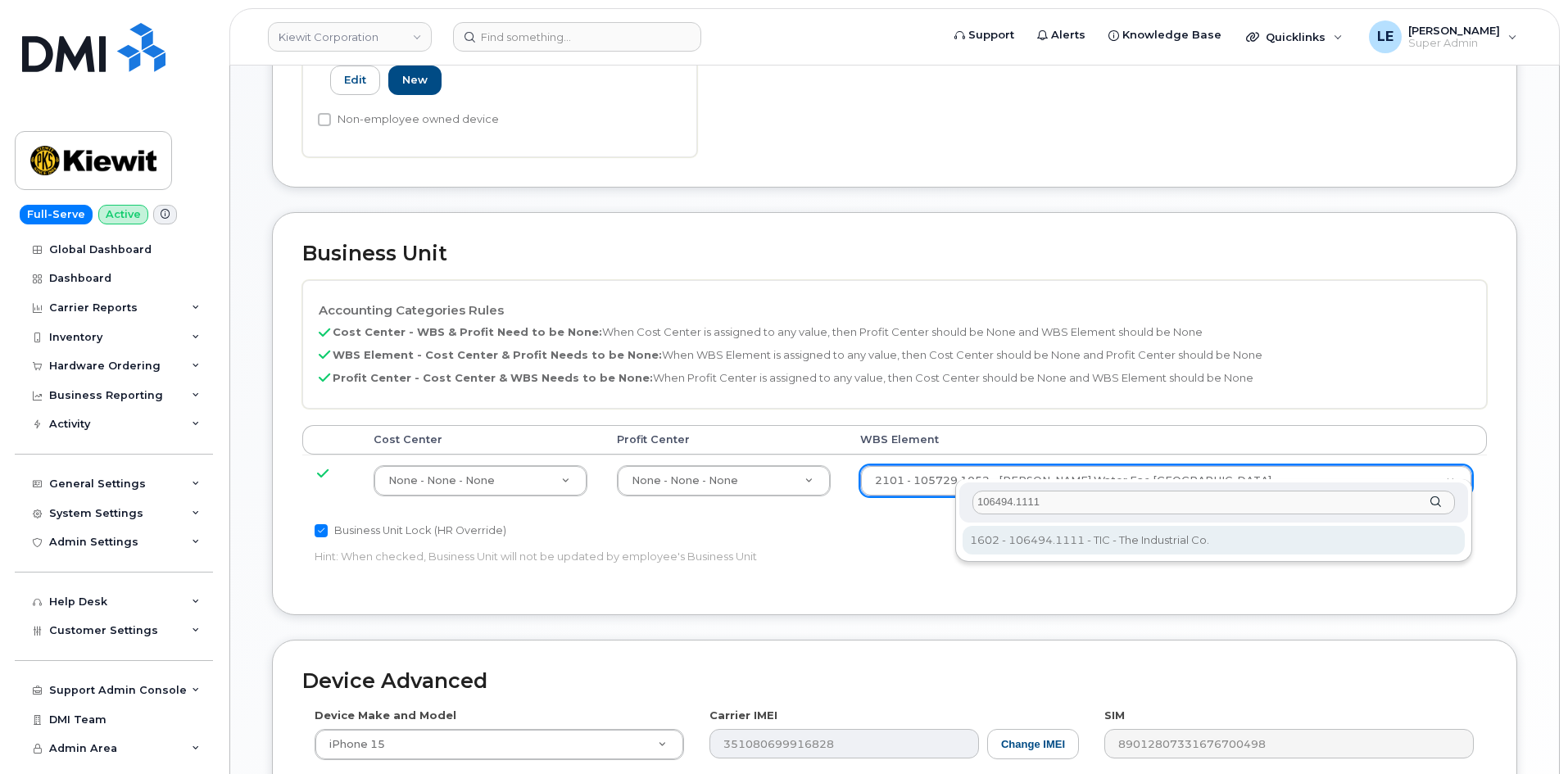
type input "106494.1111"
type input "35946483"
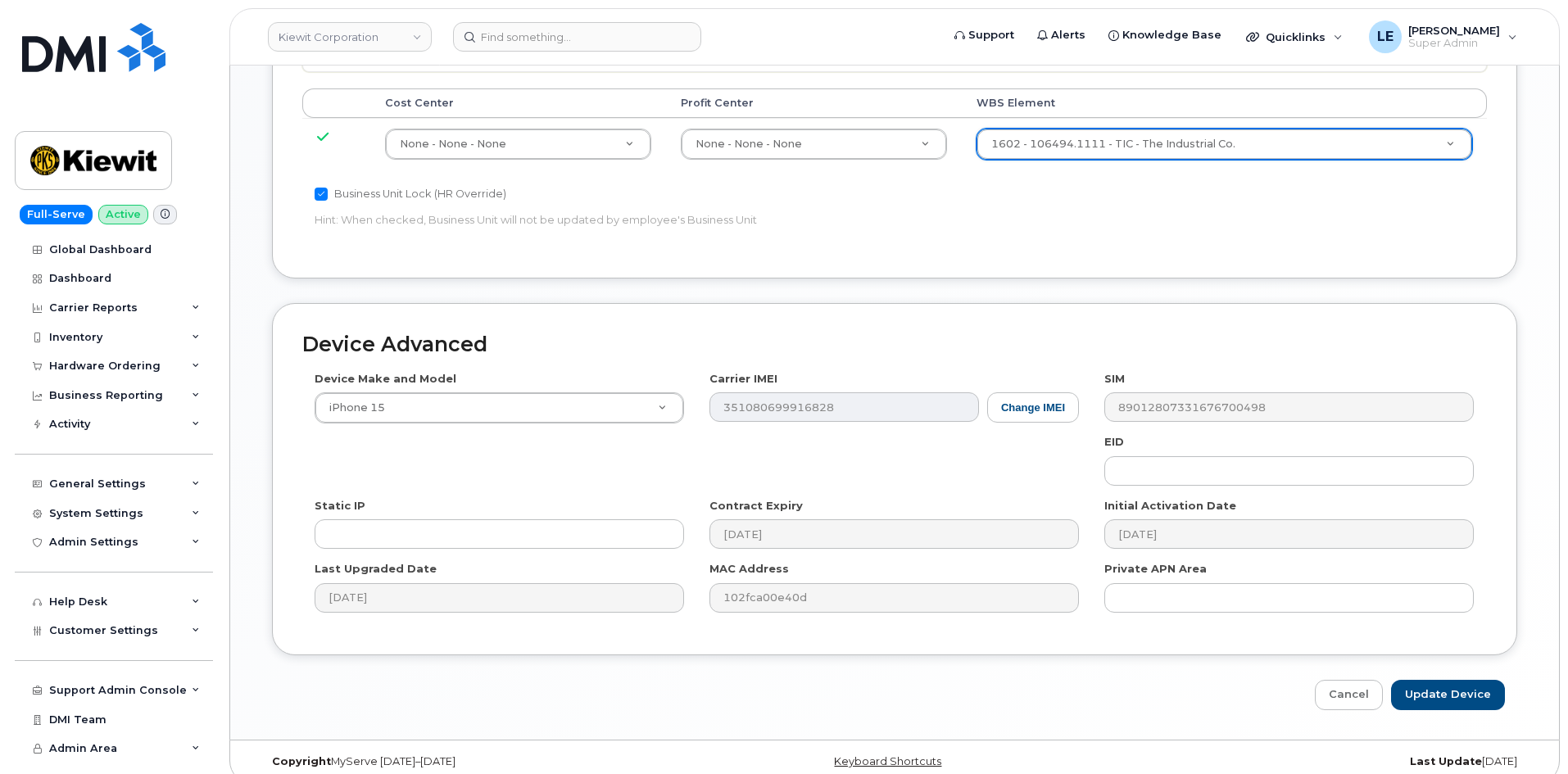
scroll to position [994, 0]
click at [1444, 688] on input "Update Device" at bounding box center [1447, 694] width 114 height 30
type input "Saving..."
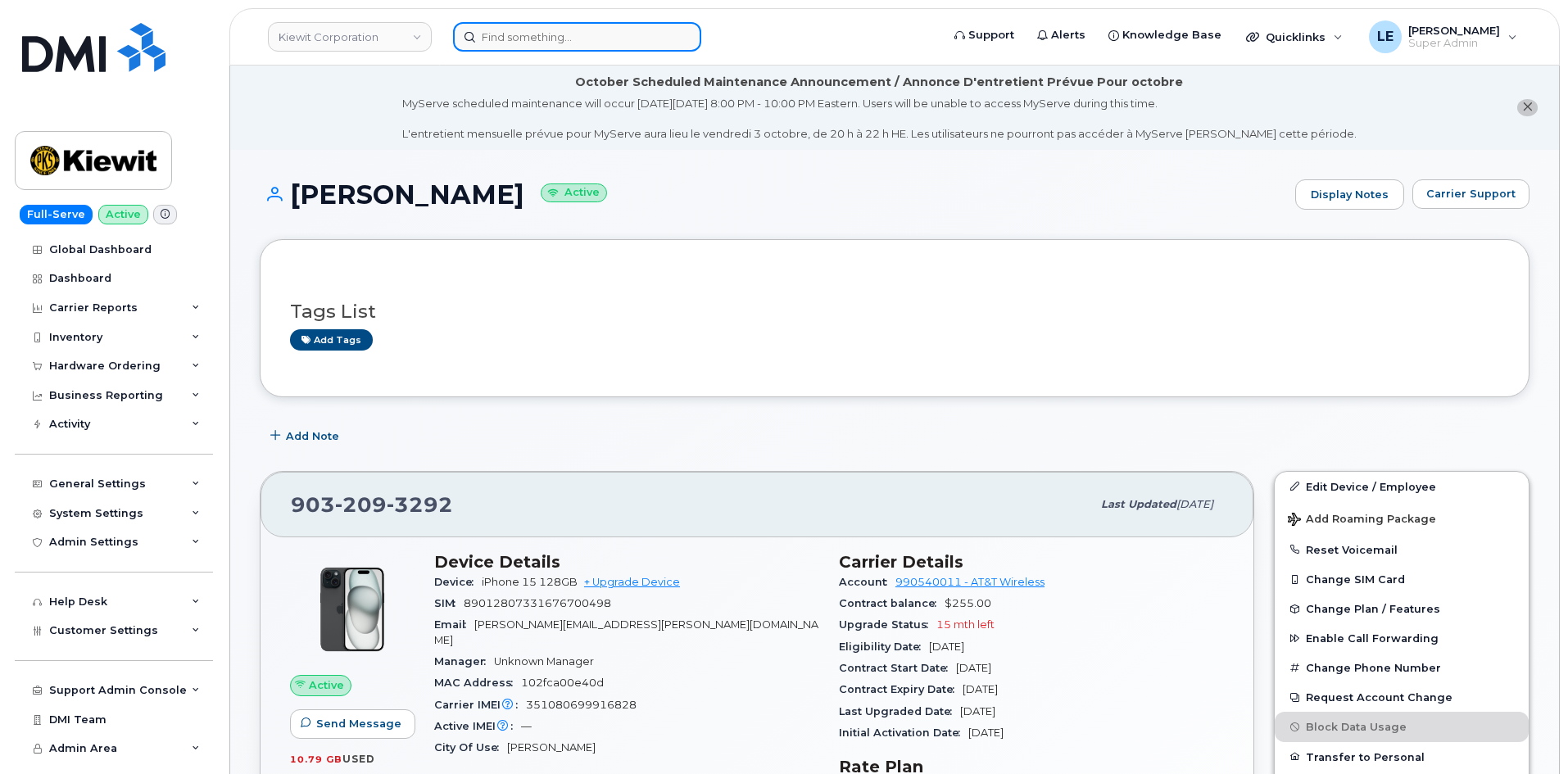
click at [584, 45] on input at bounding box center [577, 36] width 248 height 30
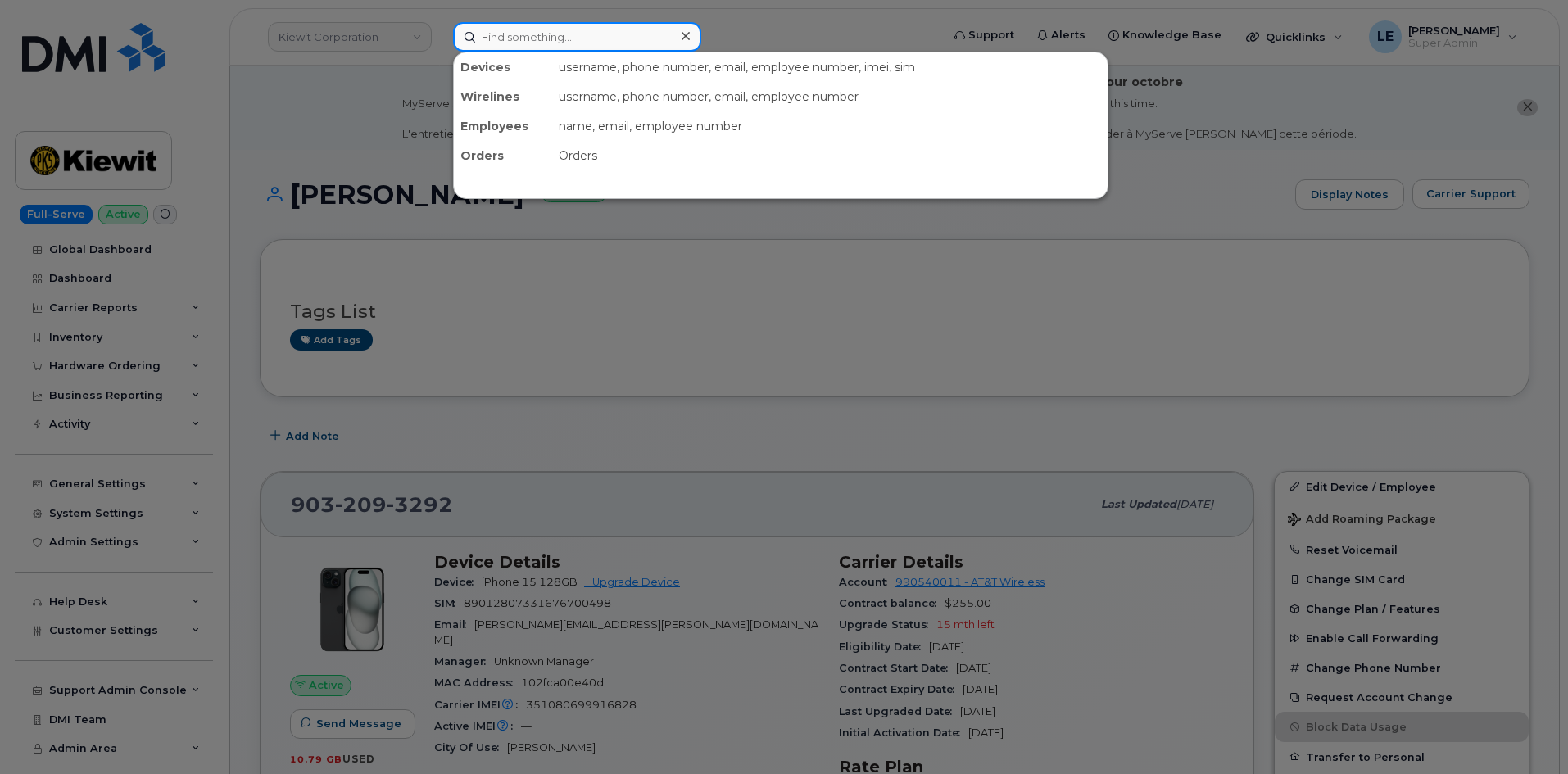
paste input "[PERSON_NAME]"
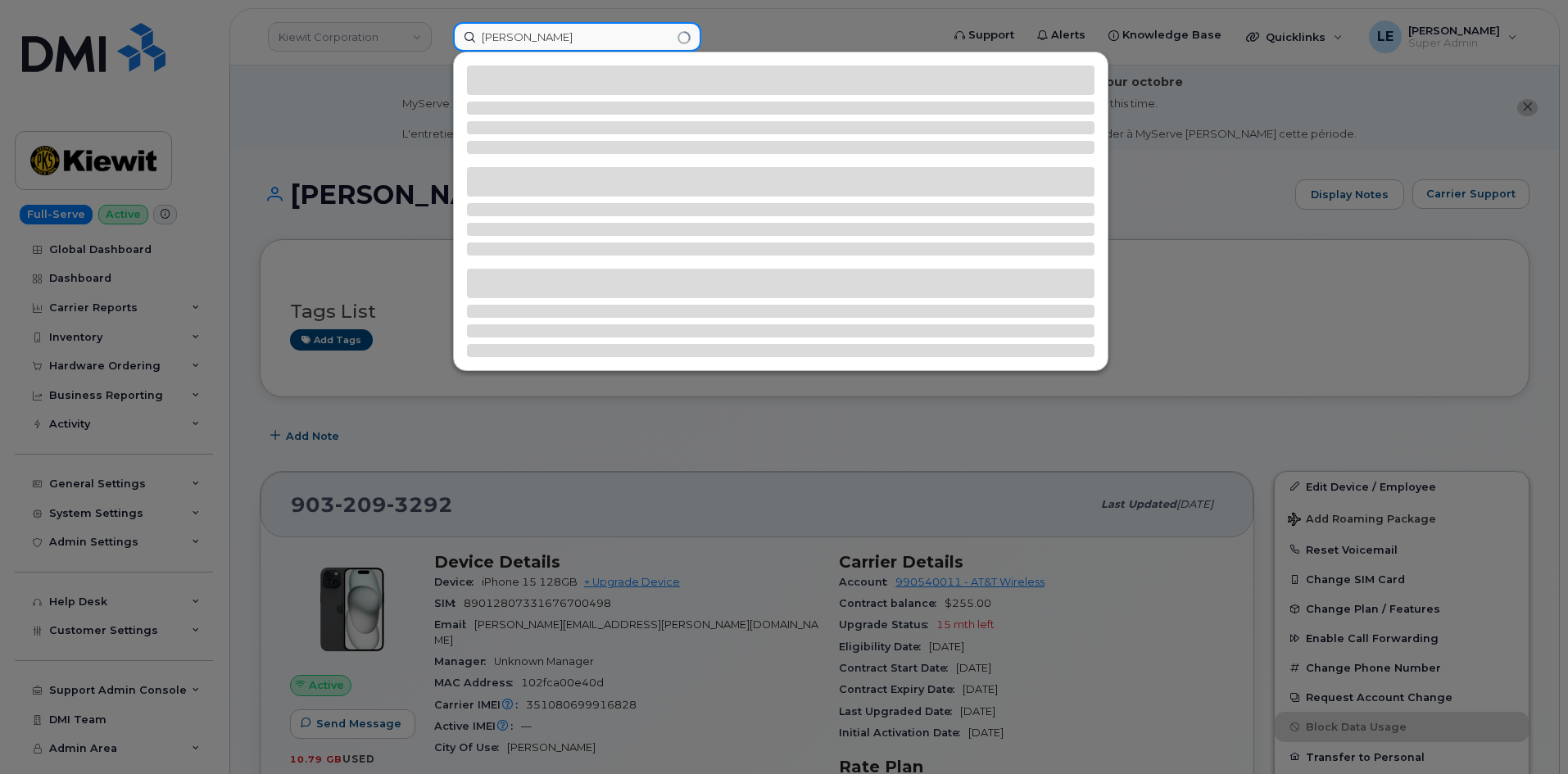
type input "[PERSON_NAME]"
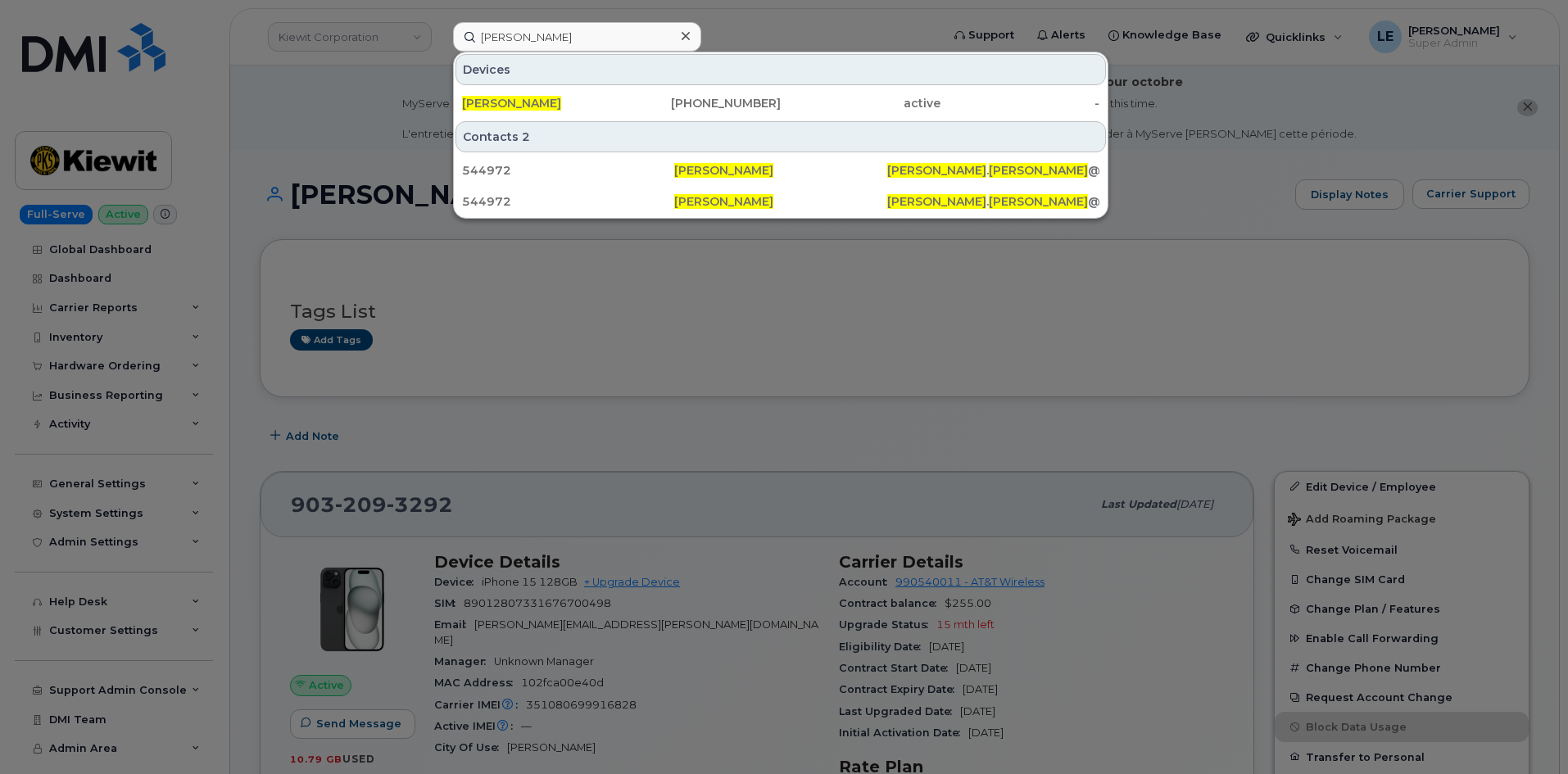
drag, startPoint x: 611, startPoint y: 94, endPoint x: 524, endPoint y: 129, distance: 93.8
click at [610, 94] on div "[PERSON_NAME]" at bounding box center [542, 103] width 160 height 30
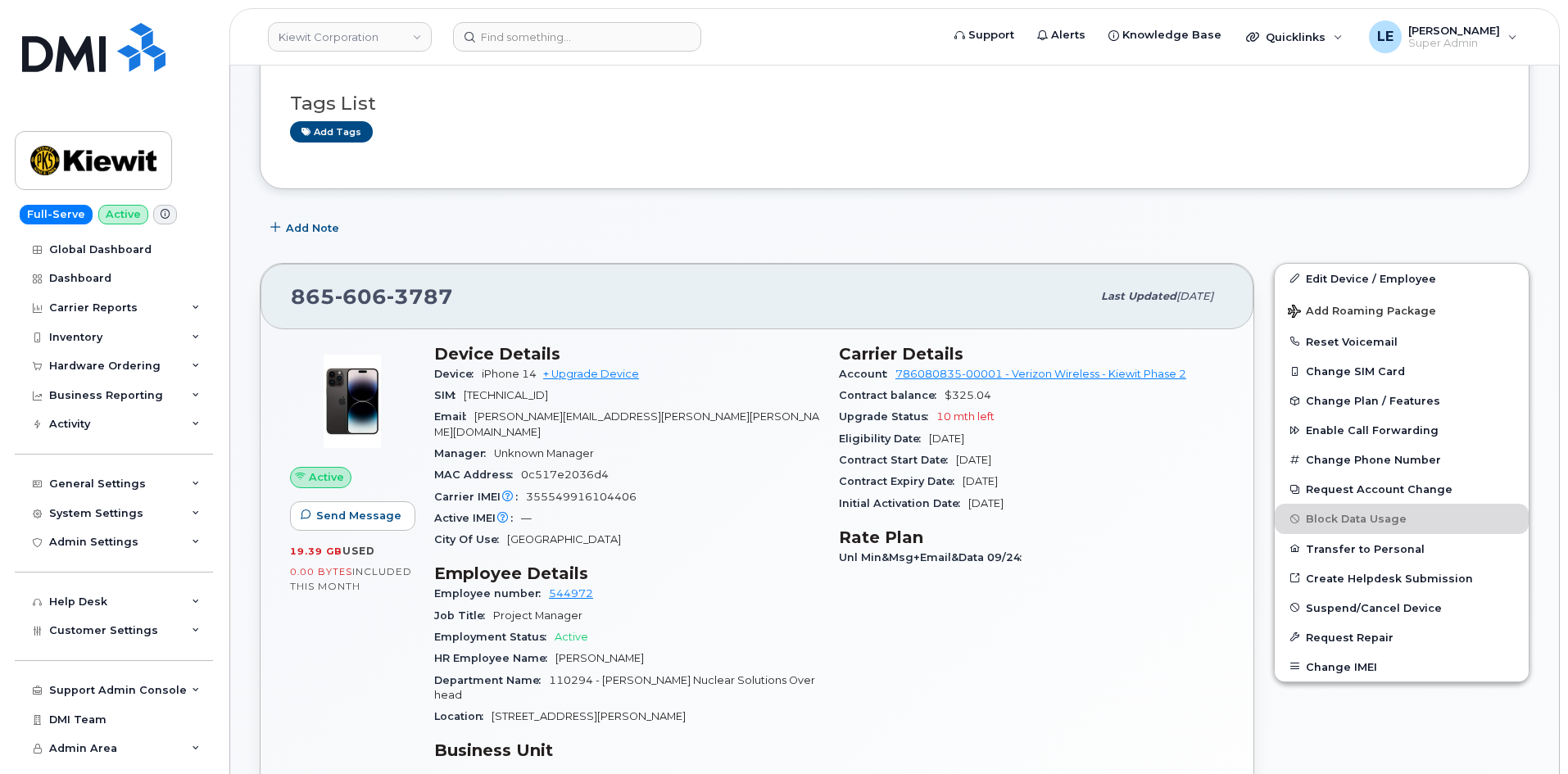
scroll to position [328, 0]
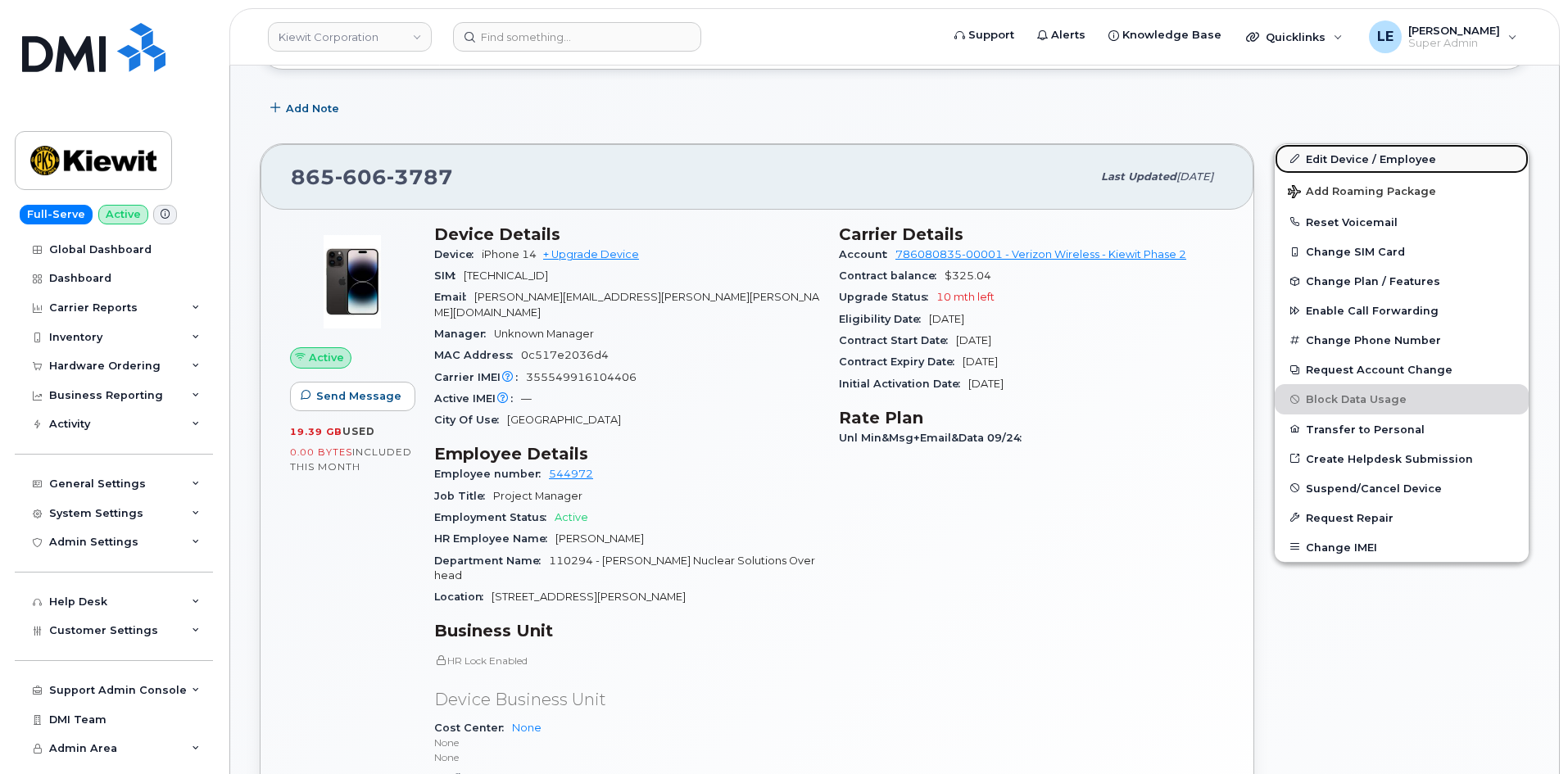
click at [1307, 160] on link "Edit Device / Employee" at bounding box center [1402, 159] width 254 height 30
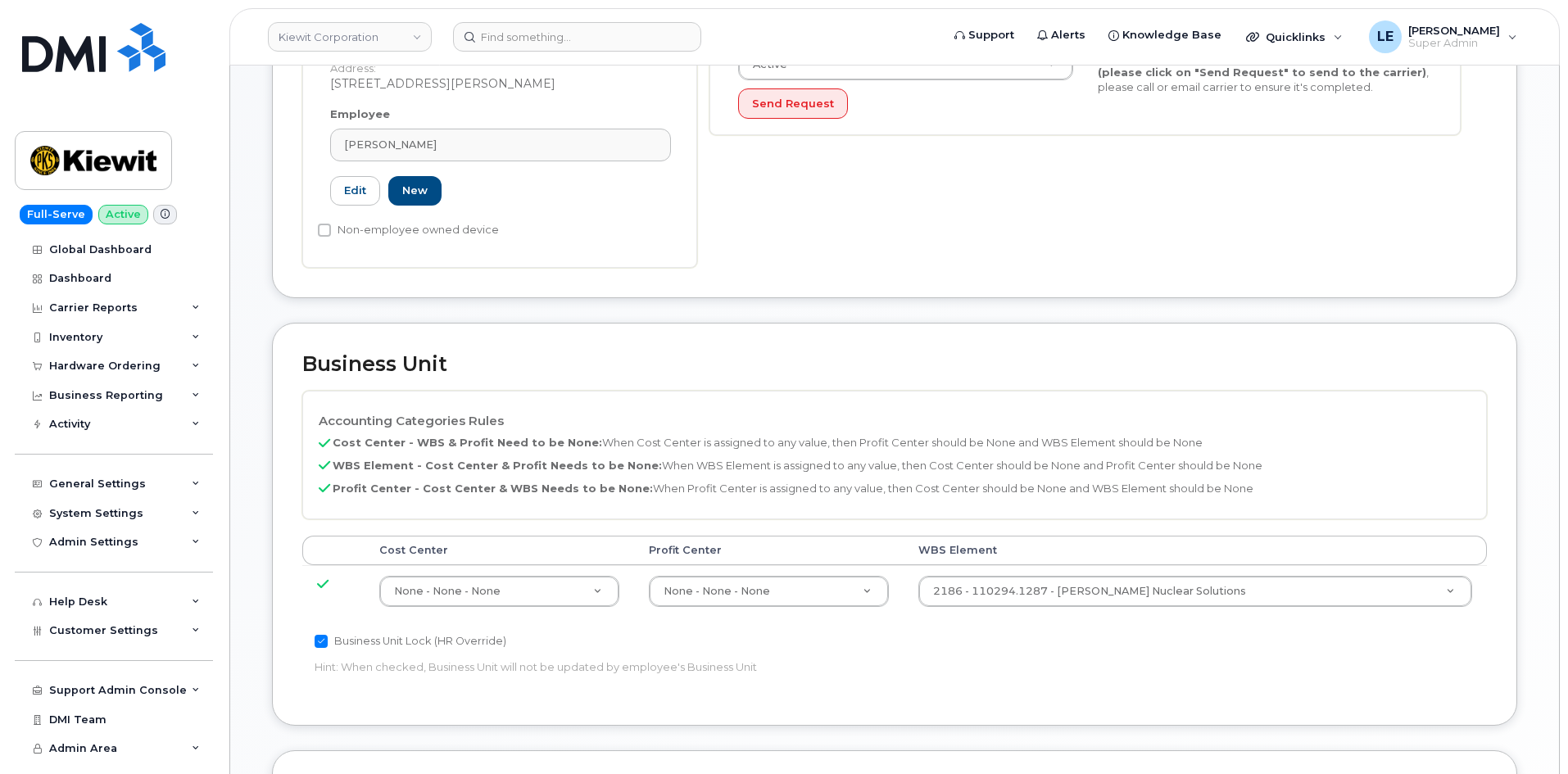
scroll to position [574, 0]
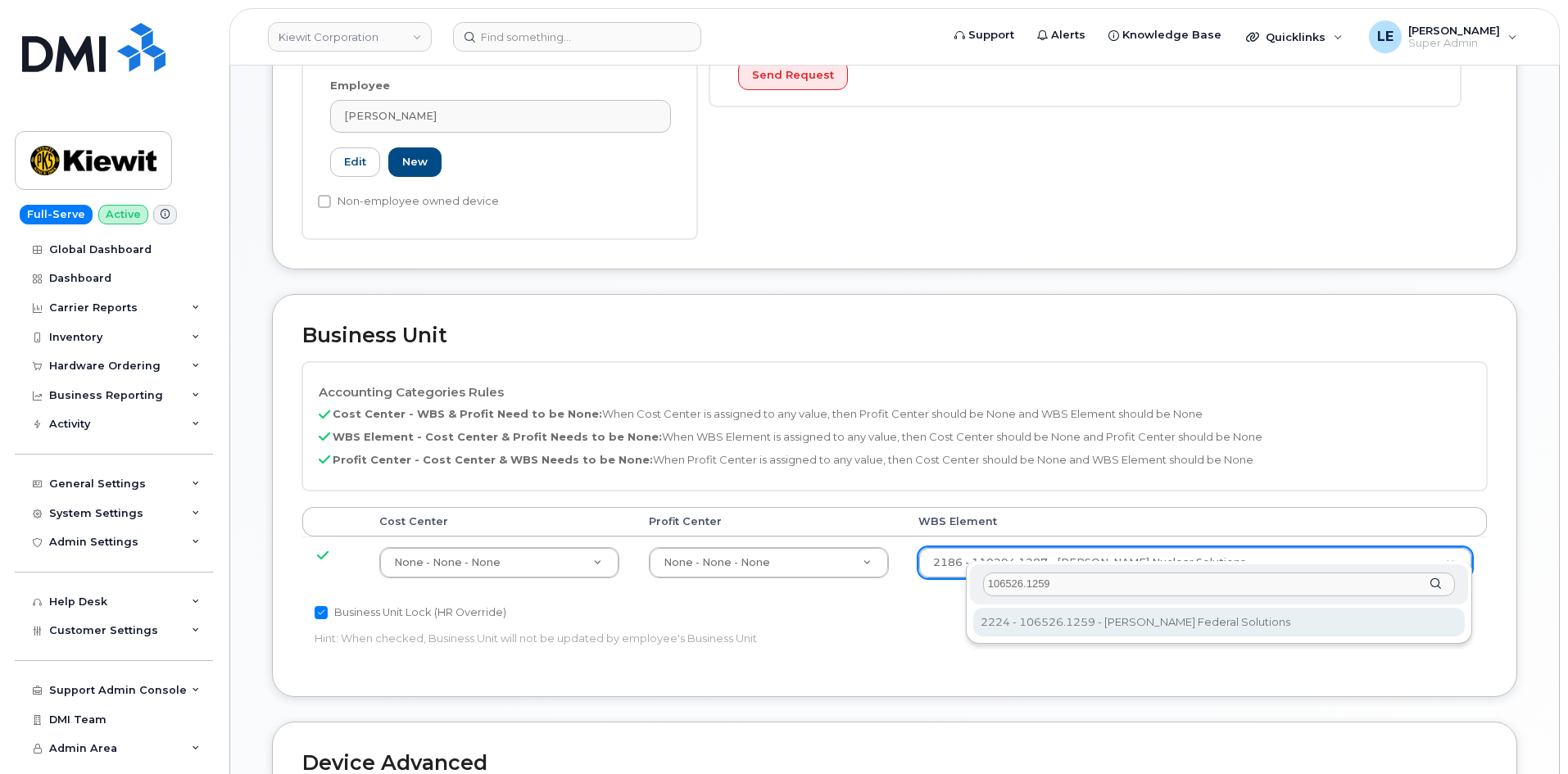
type input "106526.1259"
type input "36093472"
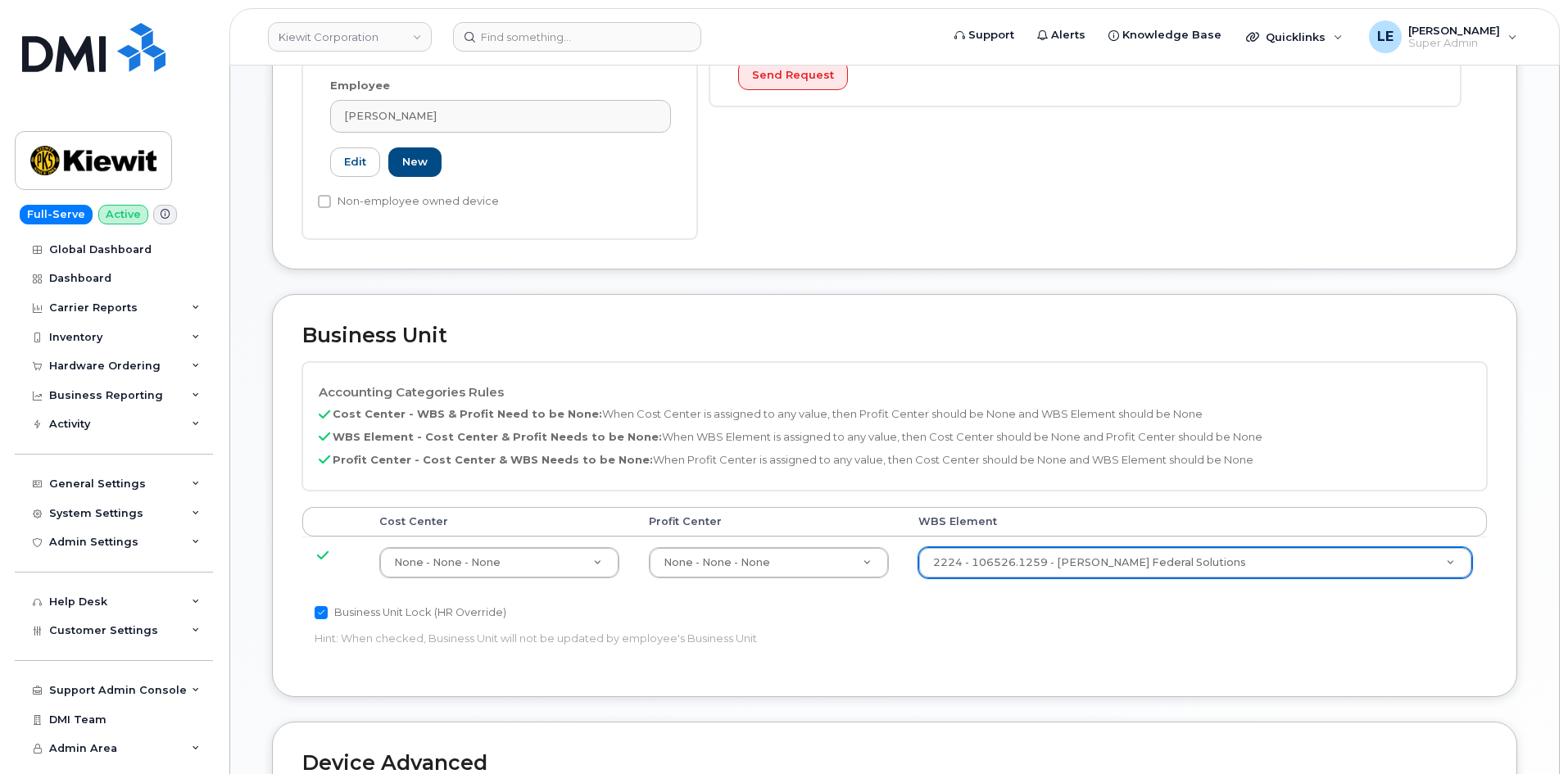
click at [1080, 616] on div "Business Unit Lock (HR Override) Hint: When checked, Business Unit will not be …" at bounding box center [697, 629] width 790 height 52
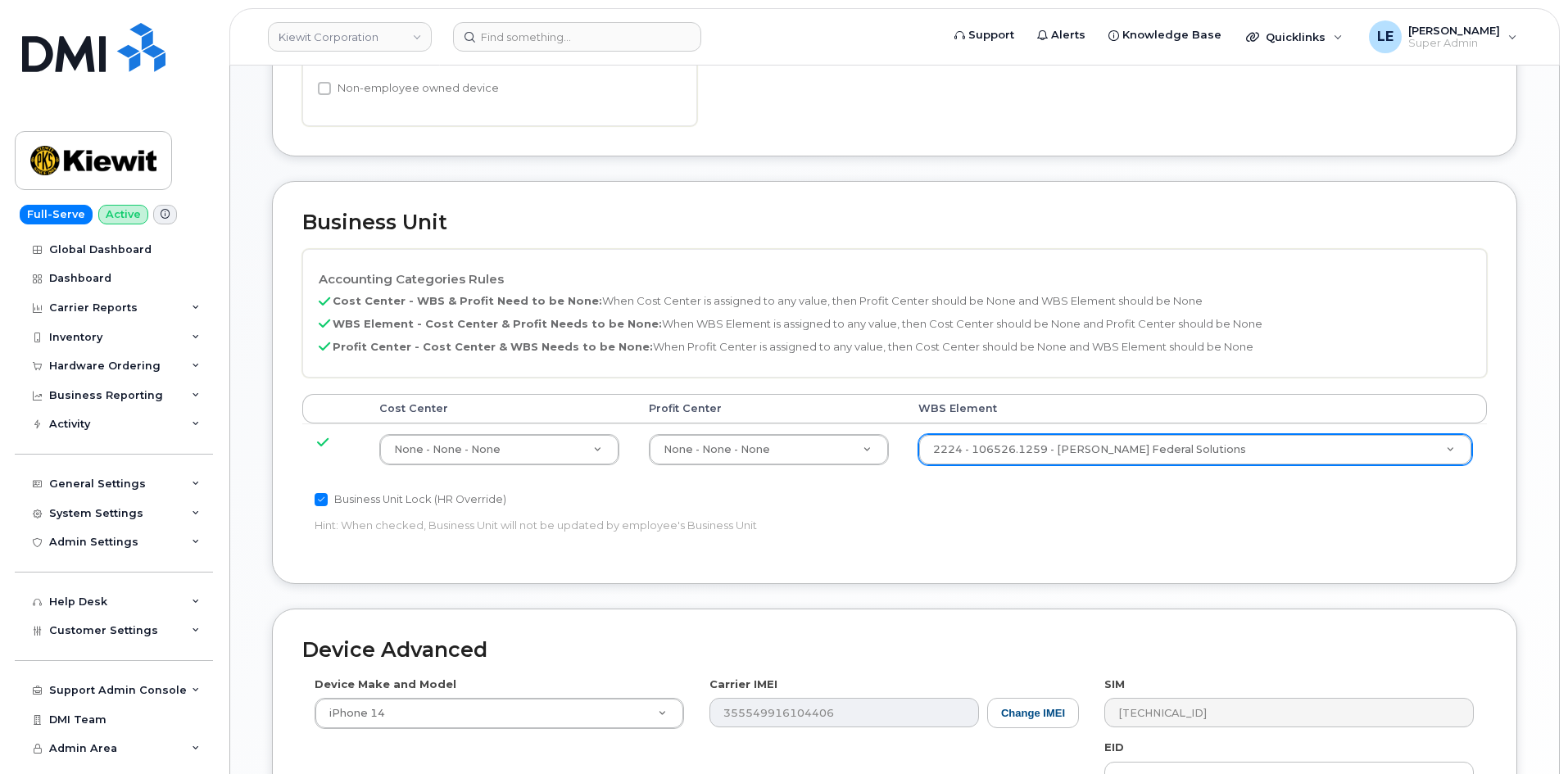
scroll to position [994, 0]
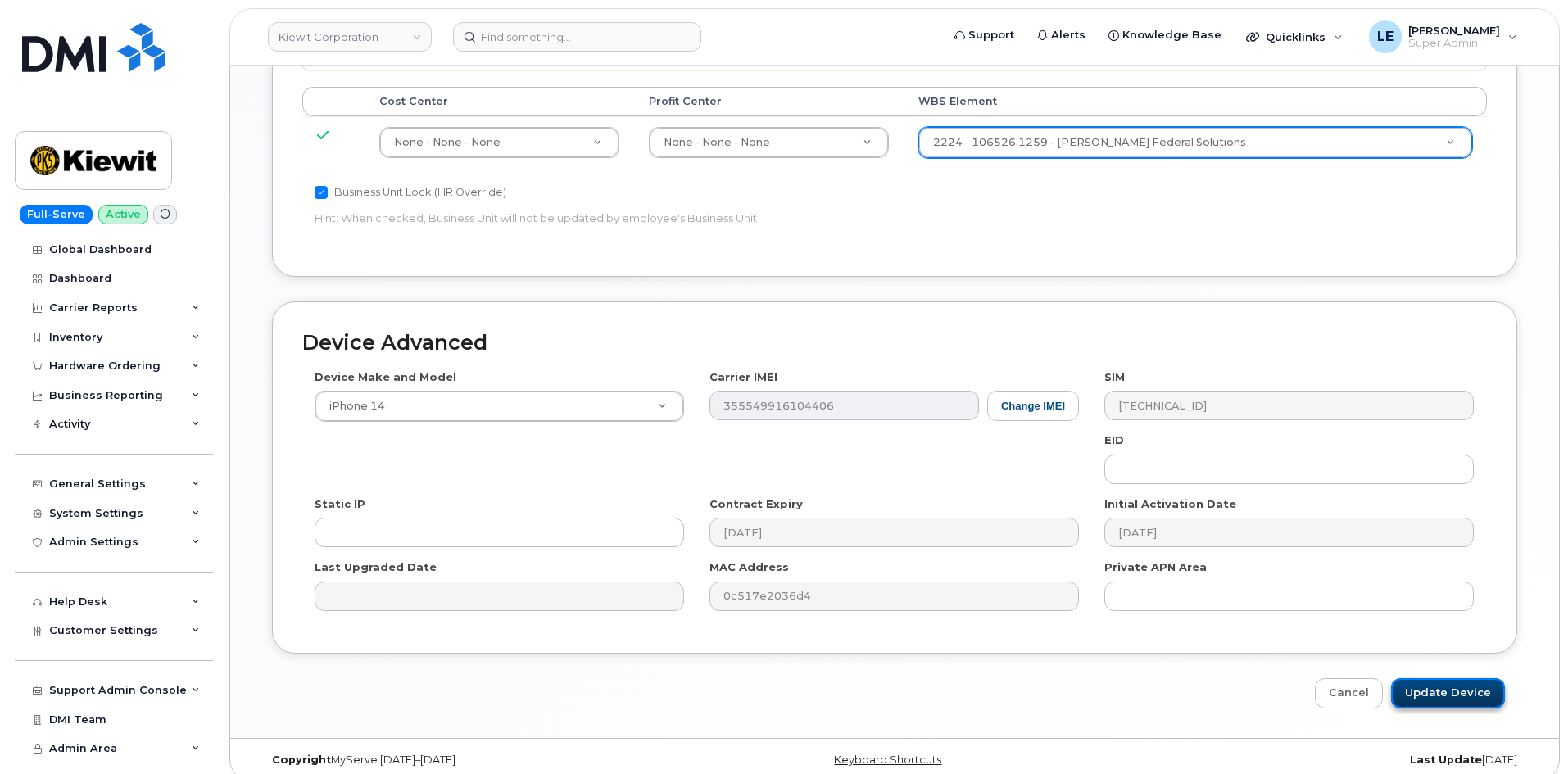
click at [1429, 679] on input "Update Device" at bounding box center [1447, 694] width 114 height 30
type input "Saving..."
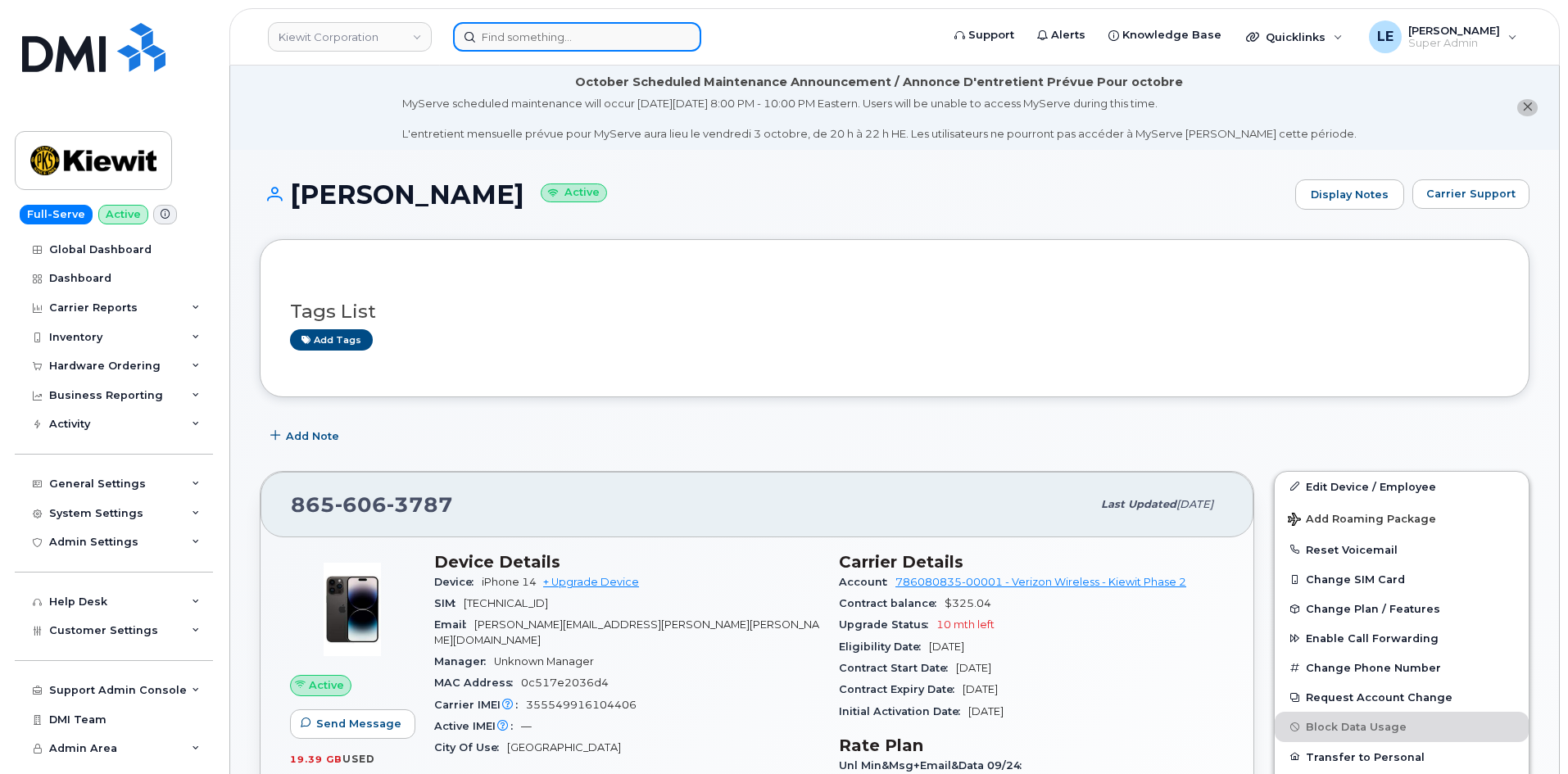
click at [653, 33] on input at bounding box center [577, 36] width 248 height 30
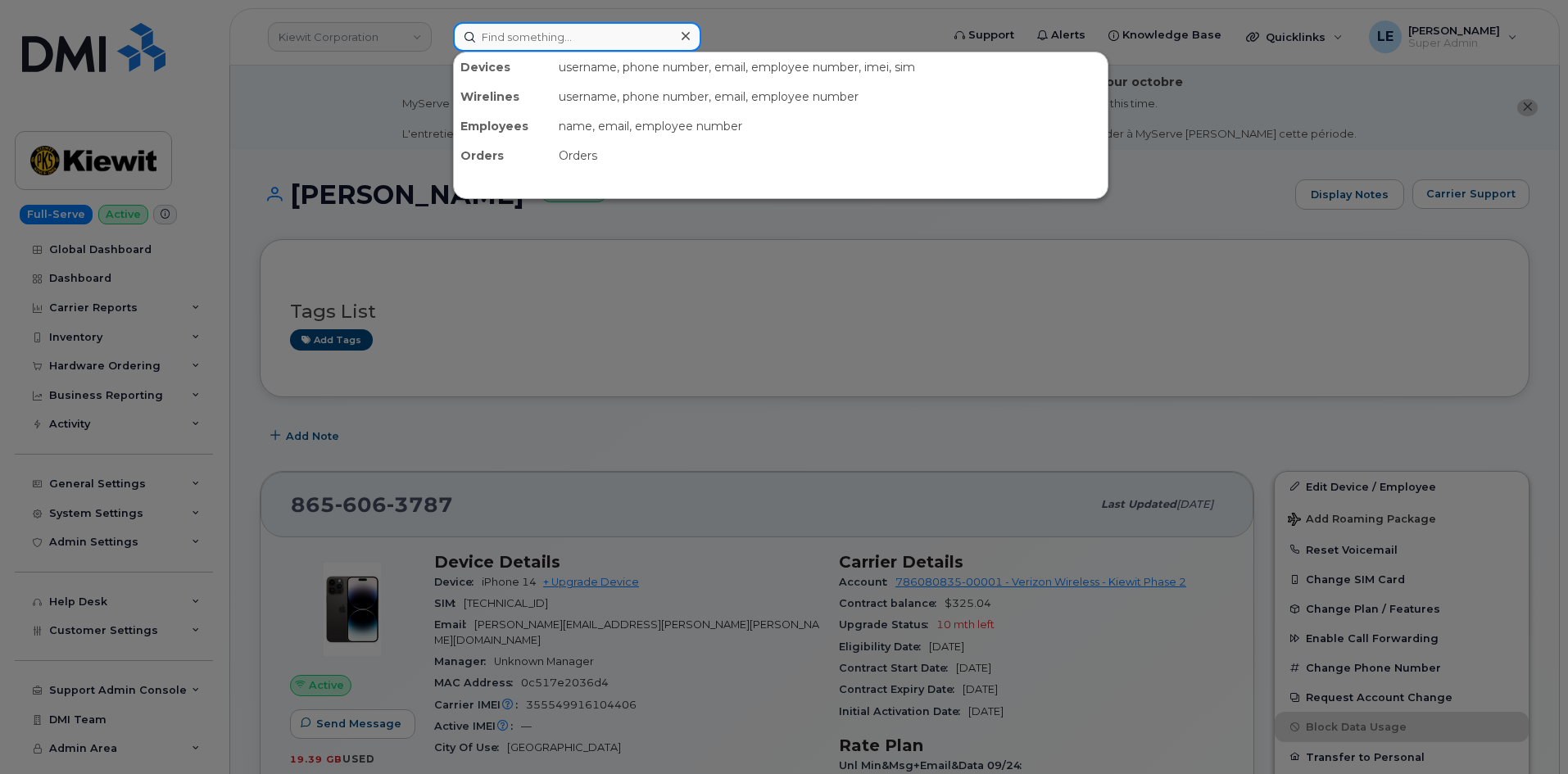
paste input "ISAAC.OCHOA@KIEWIT.COM"
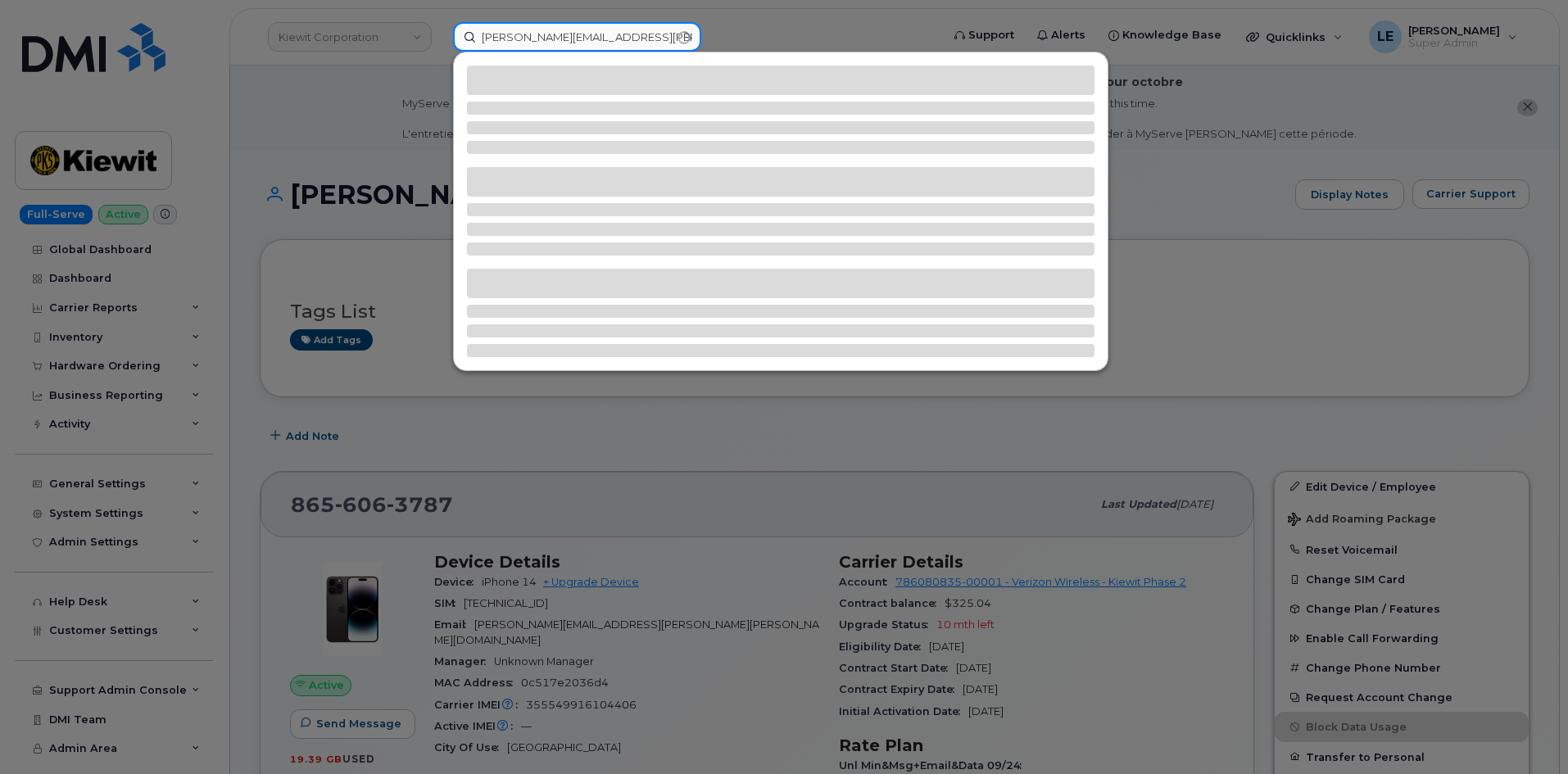
type input "ISAAC.OCHOA@KIEWIT.COM"
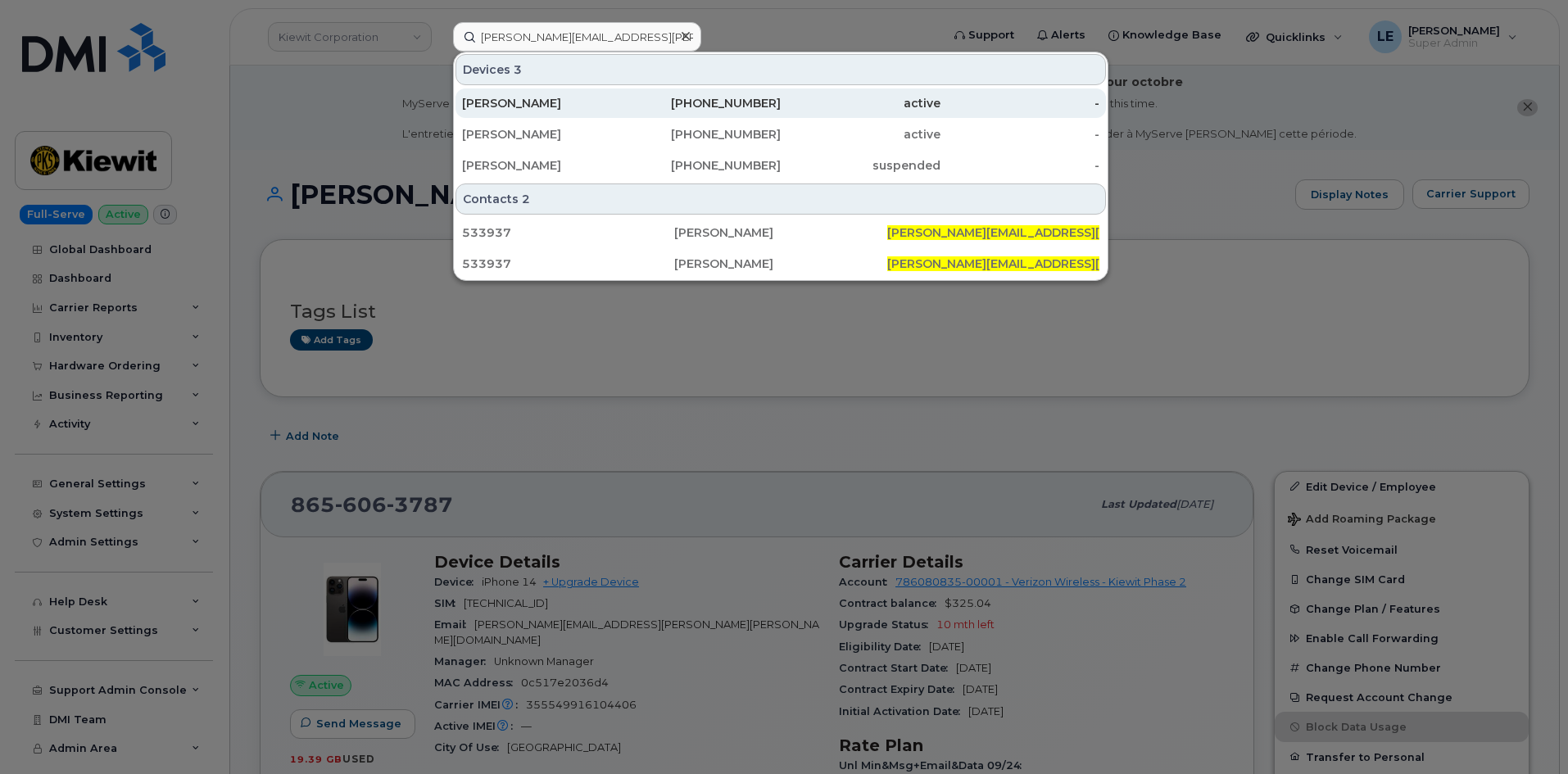
click at [630, 98] on div "812-704-0613" at bounding box center [701, 102] width 160 height 16
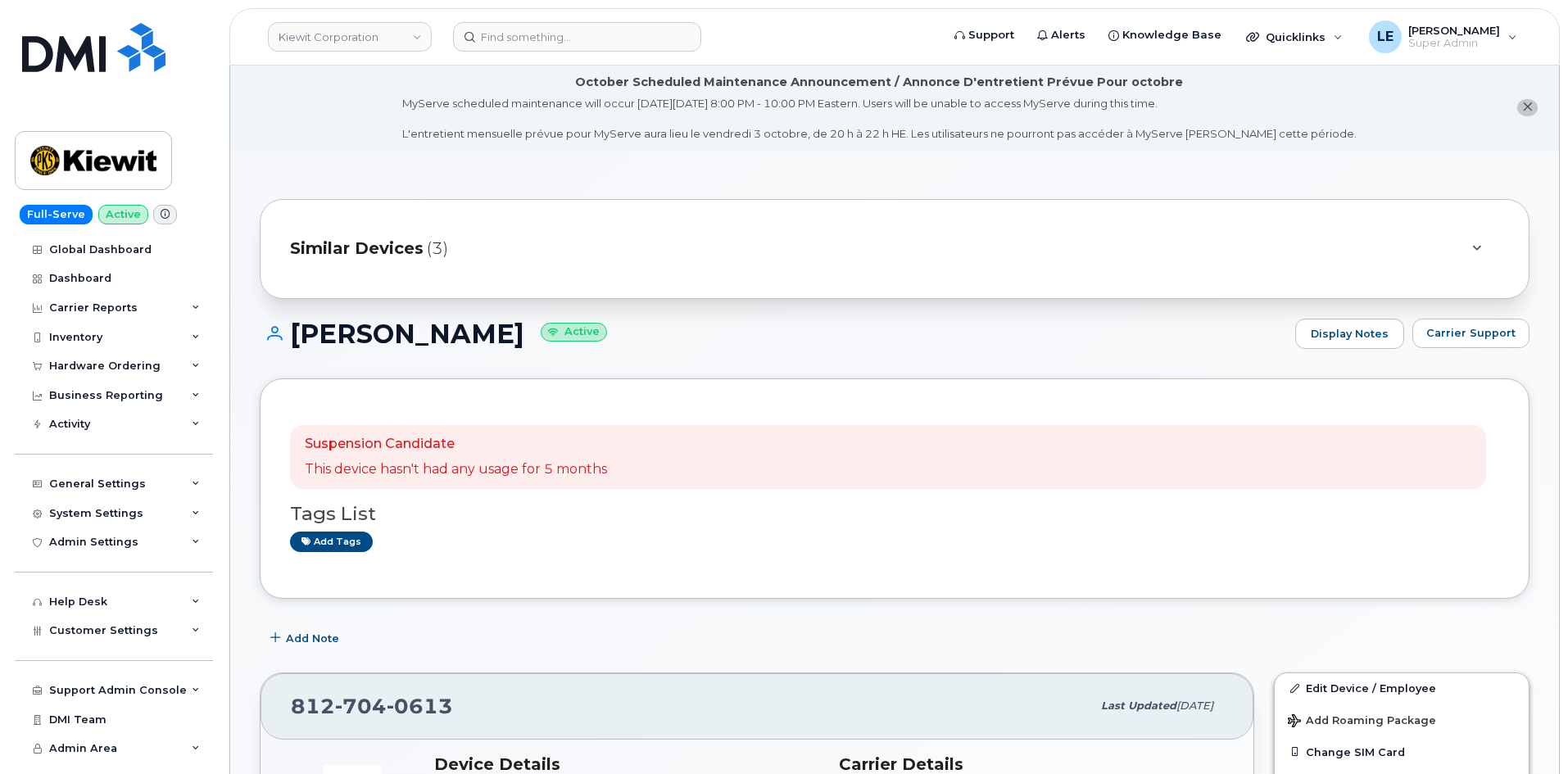
click at [579, 266] on div "Similar Devices (3)" at bounding box center [871, 248] width 1163 height 40
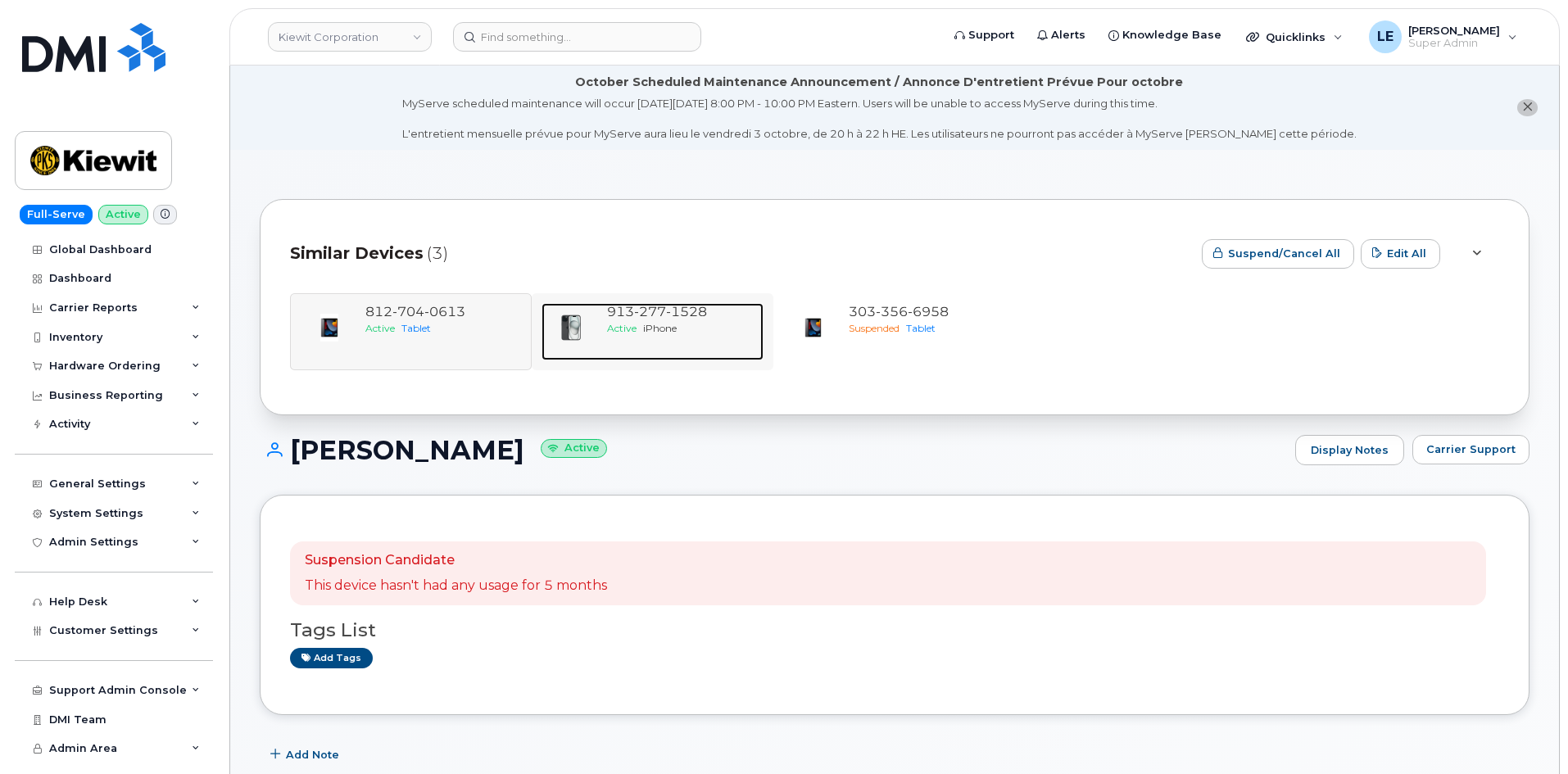
click at [607, 330] on span "Active" at bounding box center [621, 328] width 30 height 13
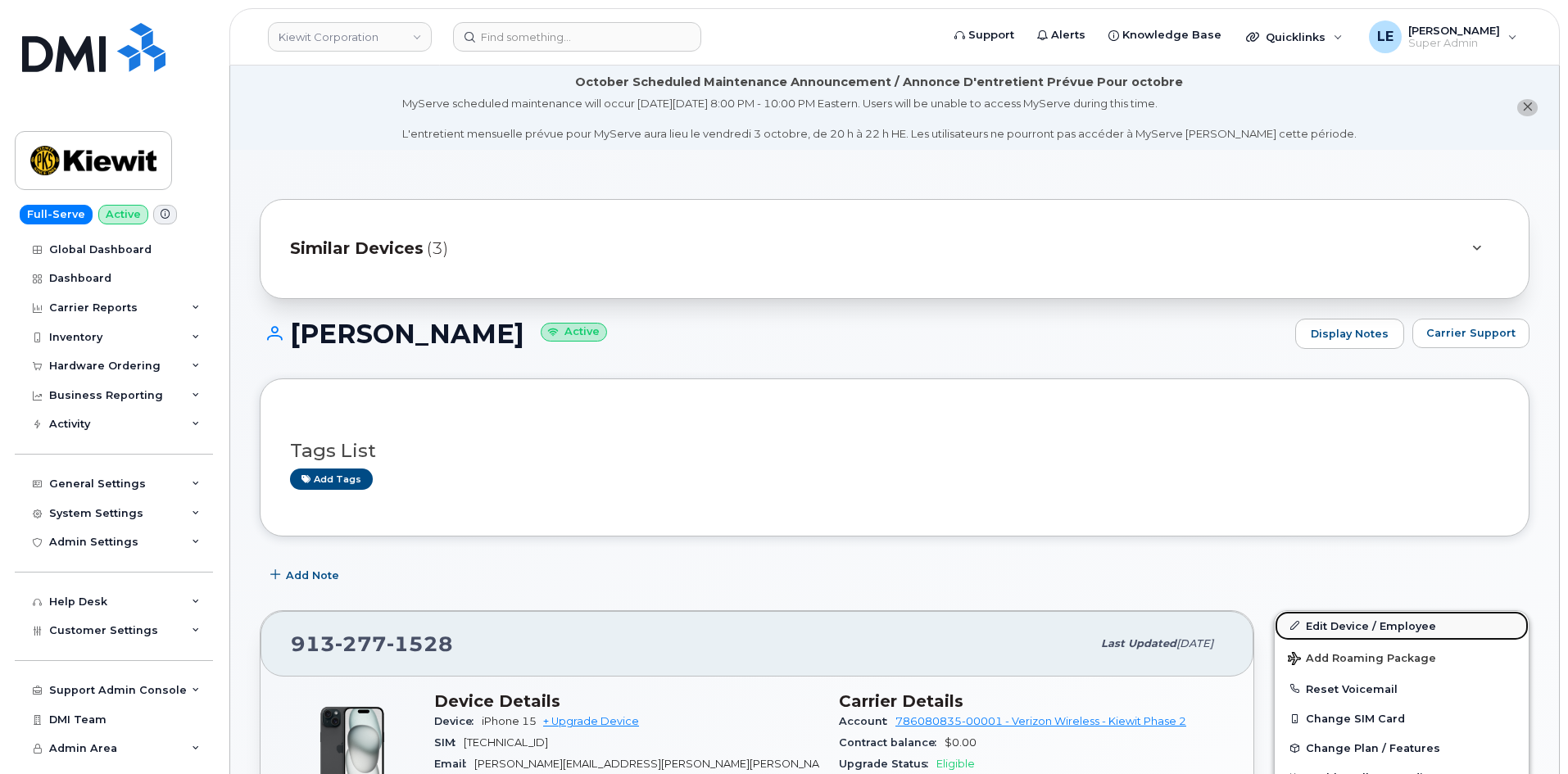
click at [1309, 614] on link "Edit Device / Employee" at bounding box center [1402, 625] width 254 height 30
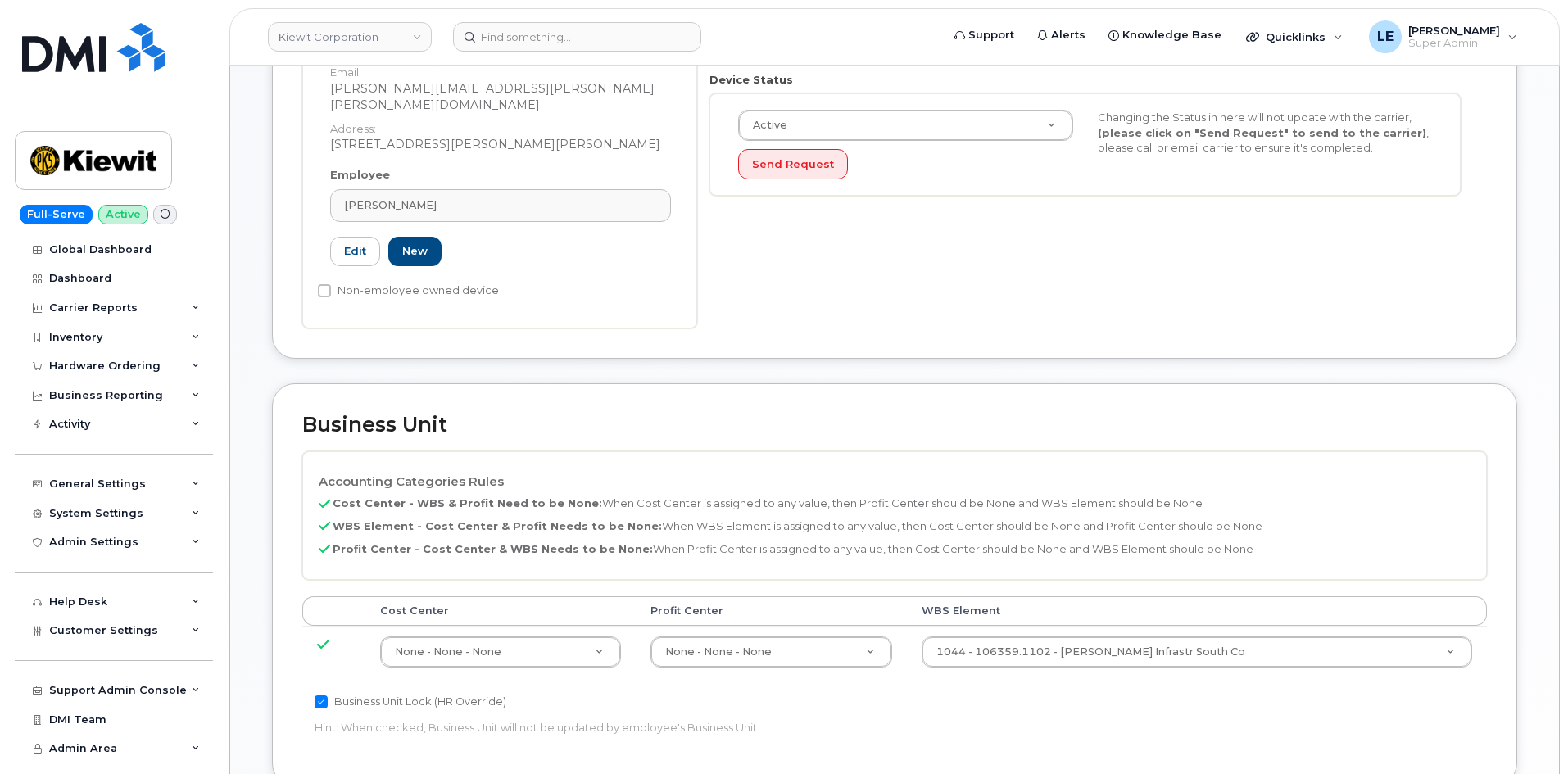
scroll to position [492, 0]
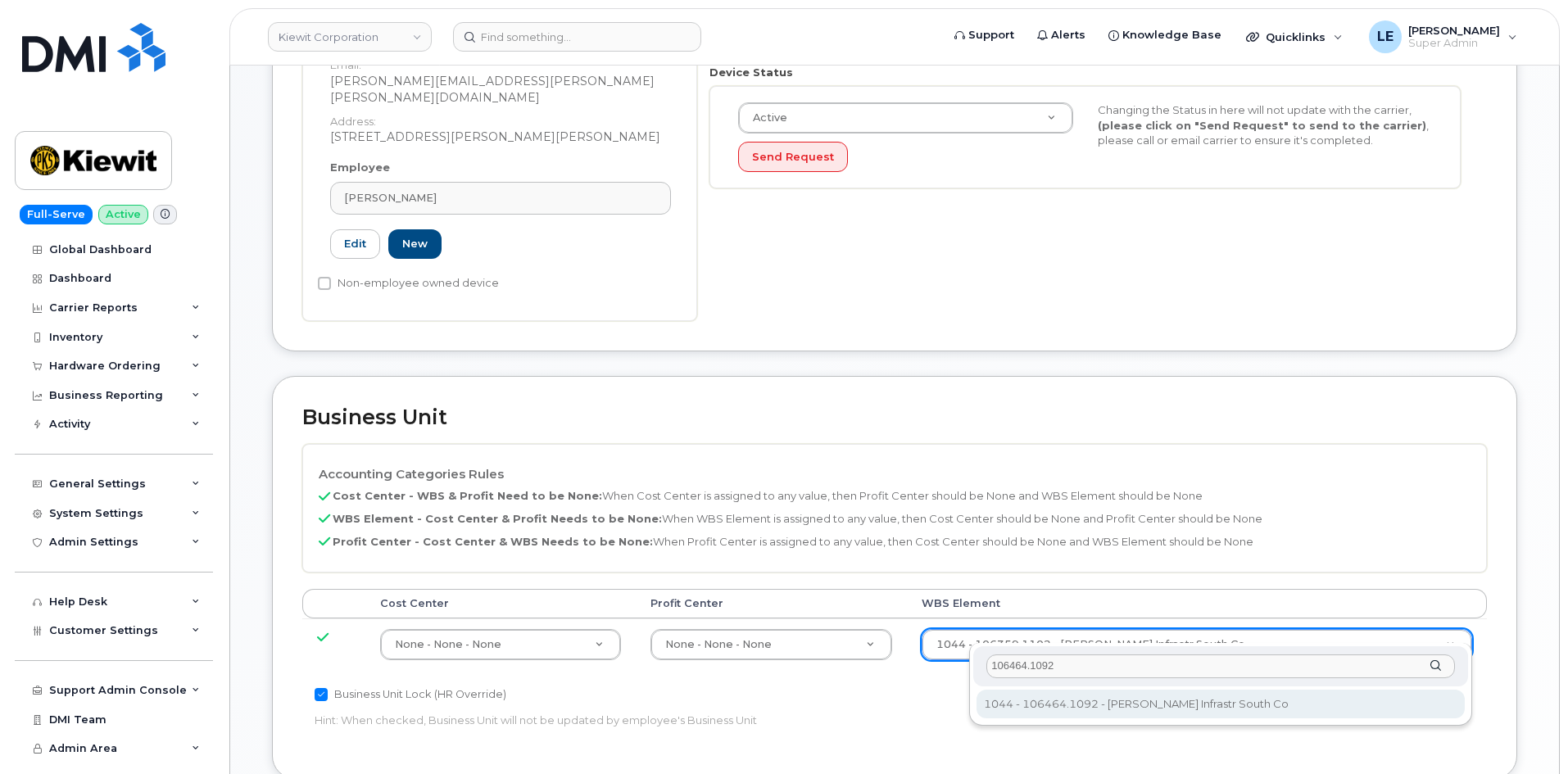
type input "106464.1092"
type input "35621825"
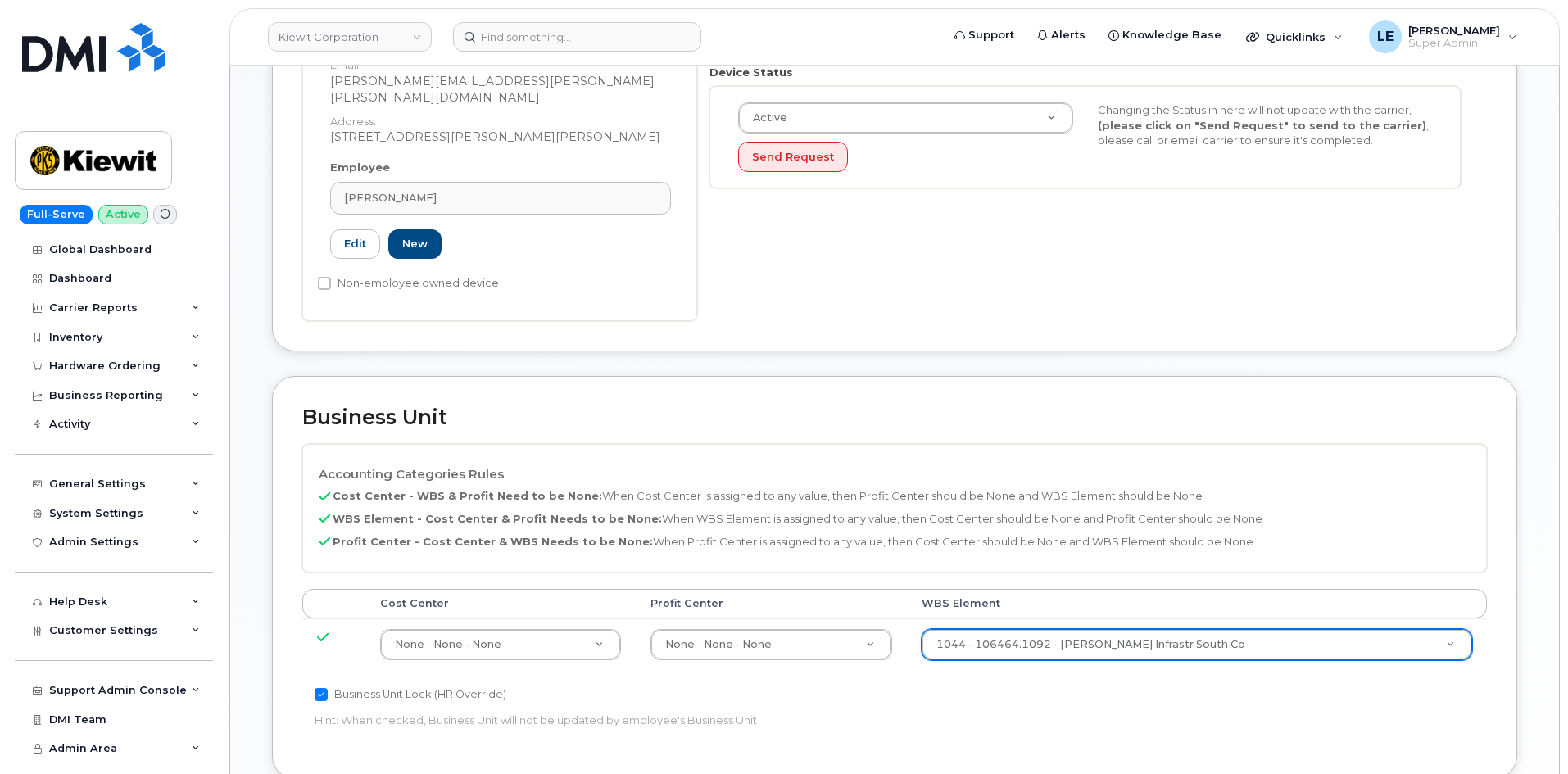
click at [1092, 534] on p "Profit Center - Cost Center & WBS Needs to be None: When Profit Center is assig…" at bounding box center [894, 542] width 1152 height 15
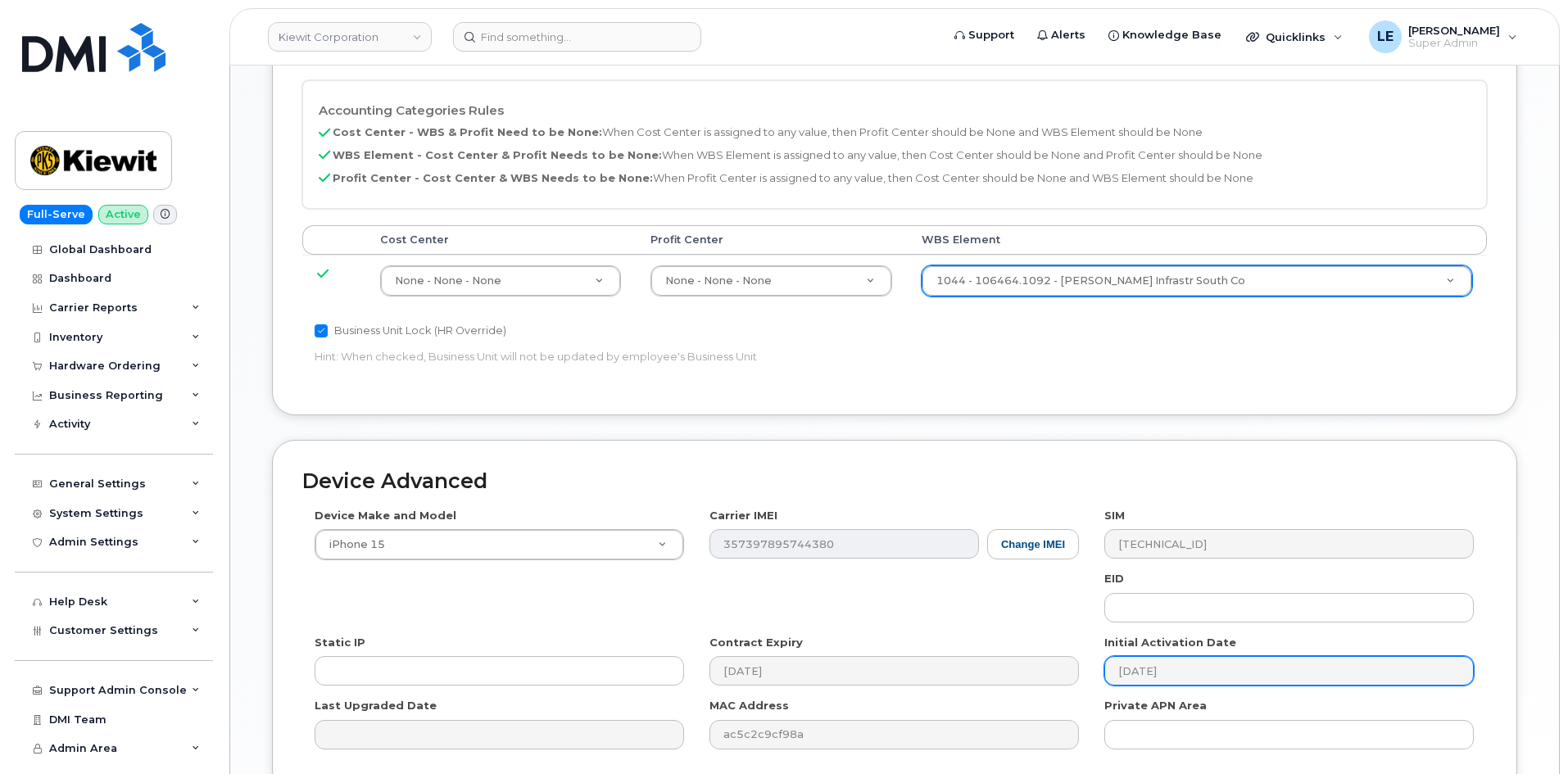
scroll to position [983, 0]
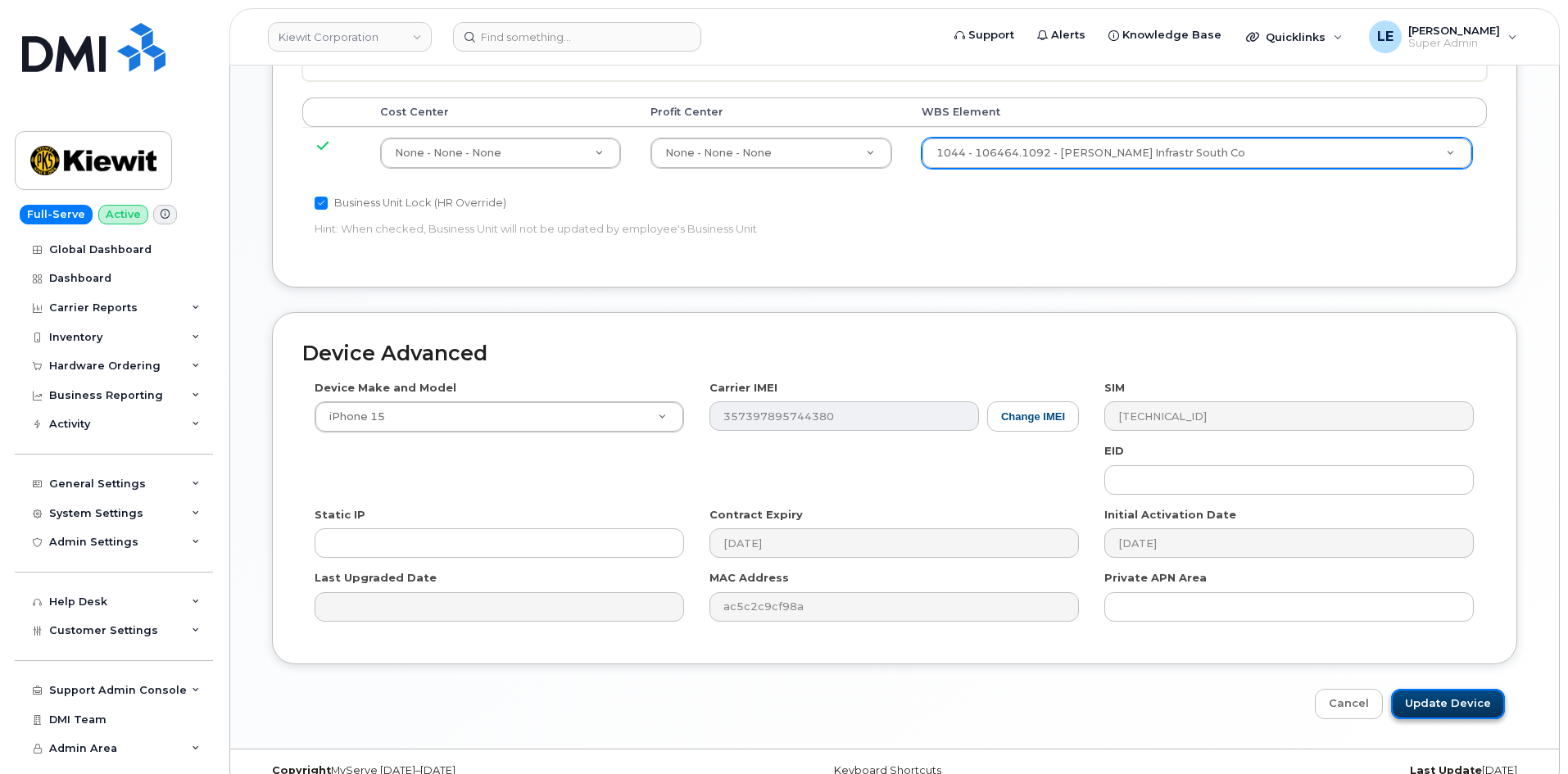
click at [1426, 690] on input "Update Device" at bounding box center [1447, 704] width 114 height 30
type input "Saving..."
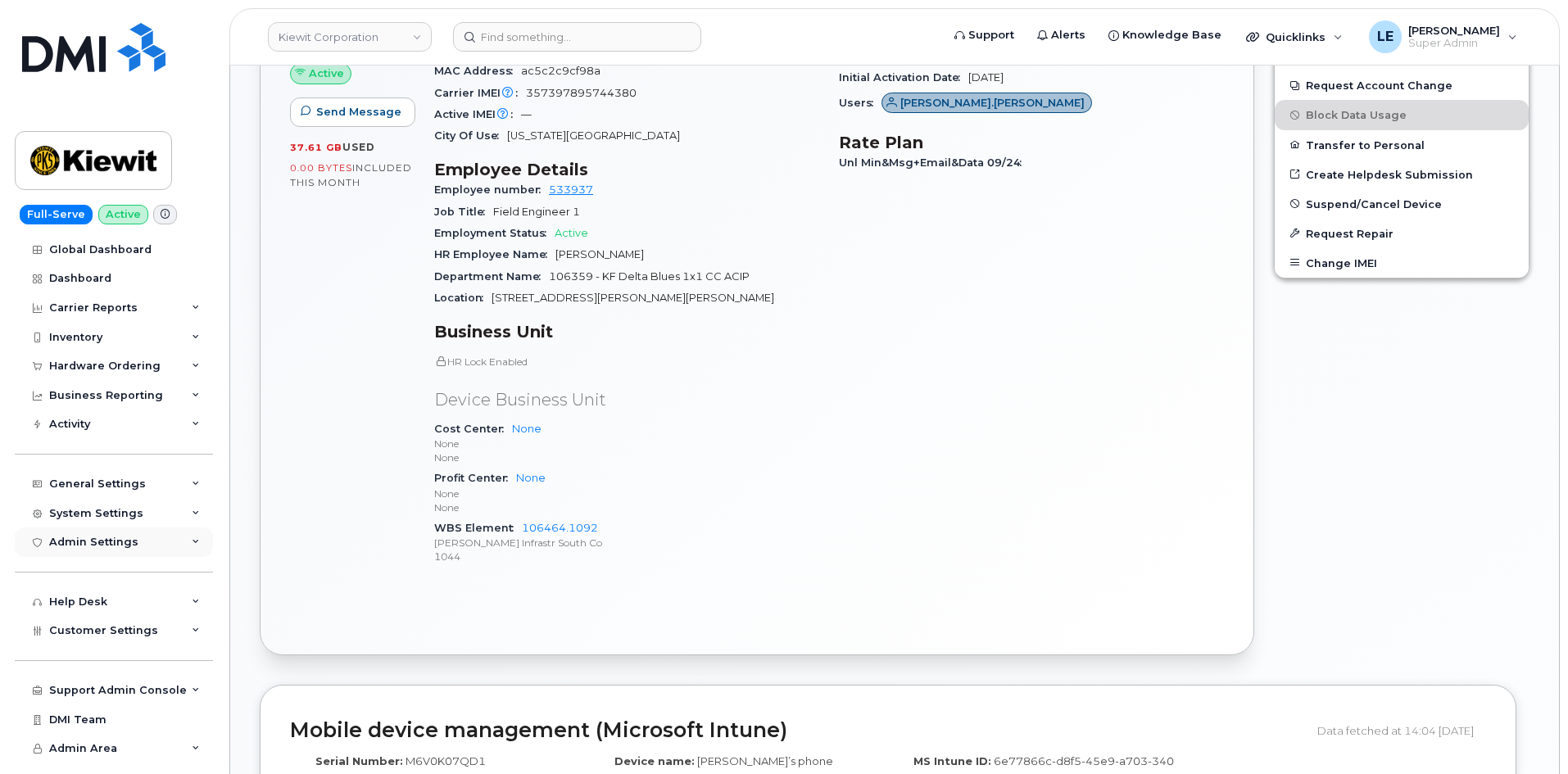
scroll to position [805, 0]
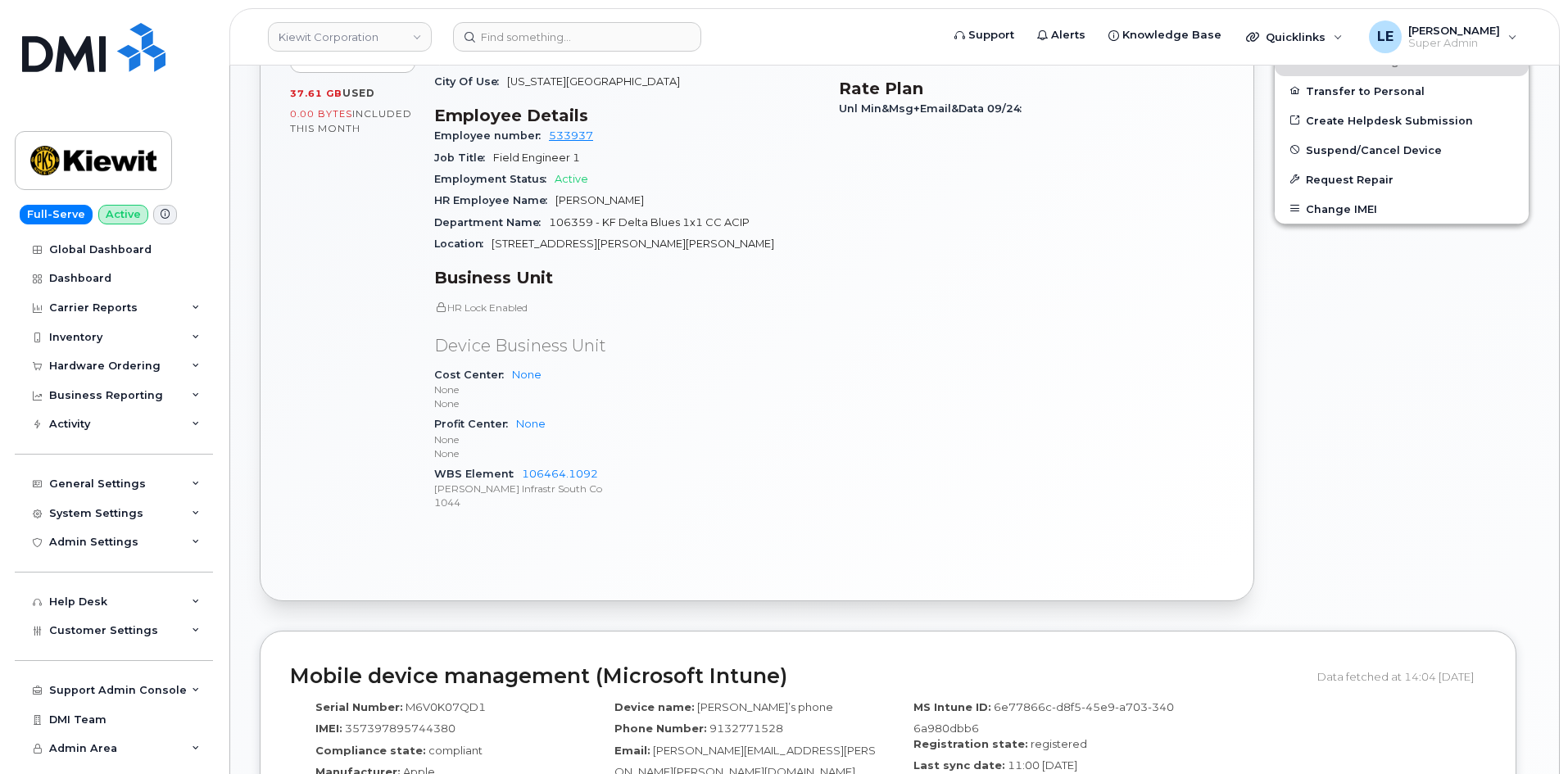
click at [508, 52] on header "Kiewit Corporation Support Alerts Knowledge Base Quicklinks Suspend / Cancel De…" at bounding box center [894, 37] width 1330 height 57
click at [514, 45] on input at bounding box center [577, 36] width 248 height 30
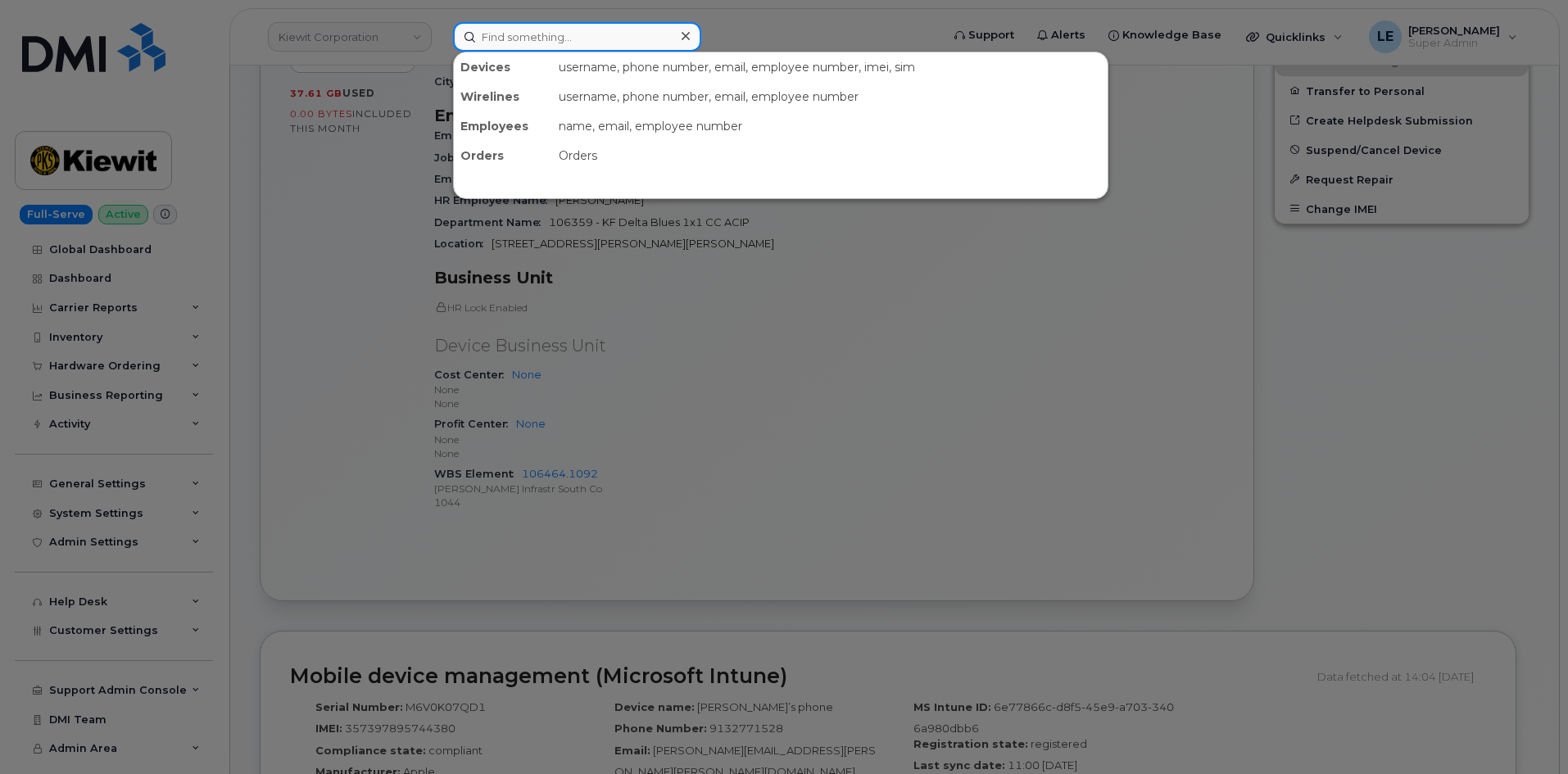
paste input "Lauren Bushey"
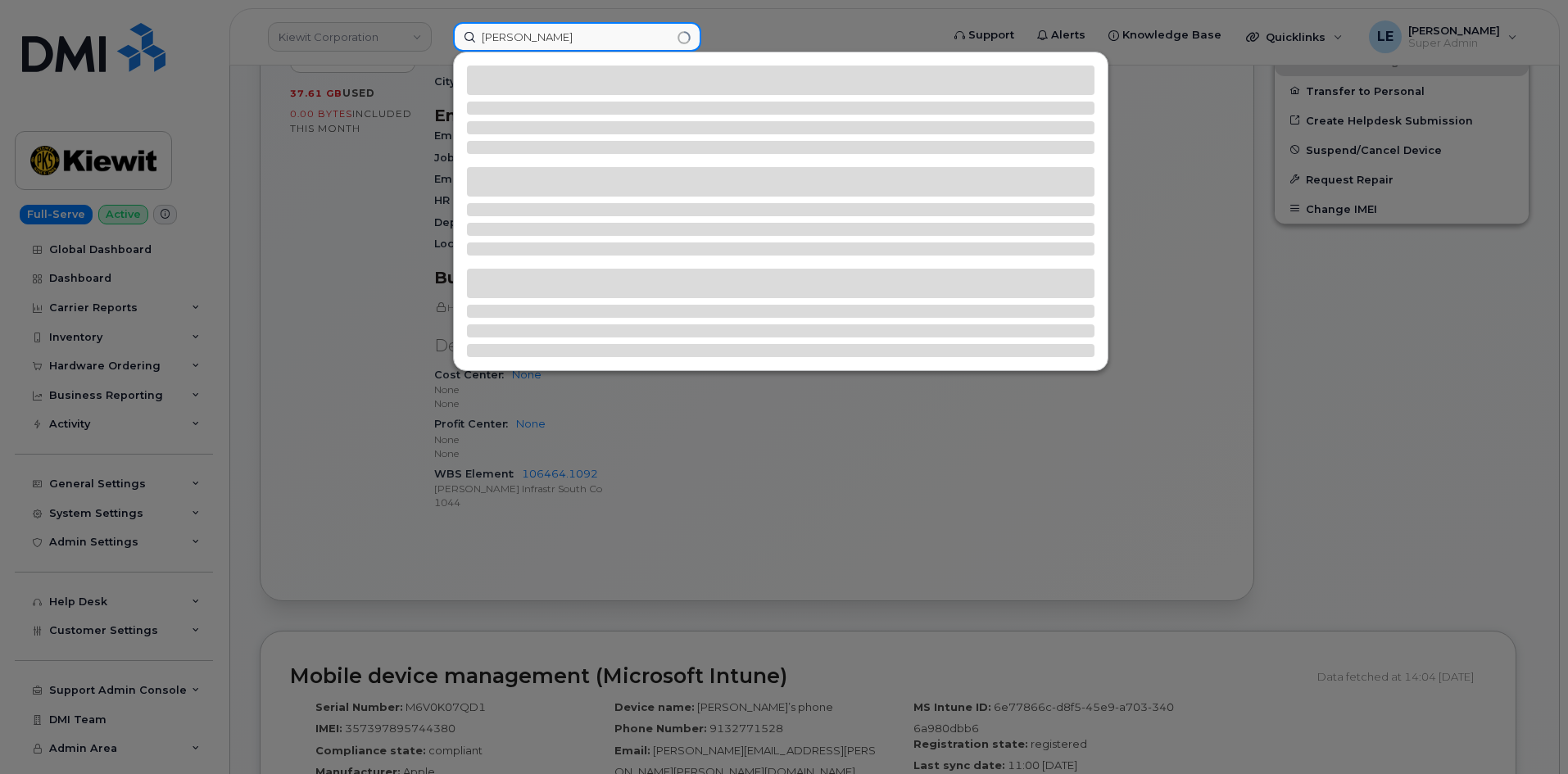
type input "Lauren Bushey"
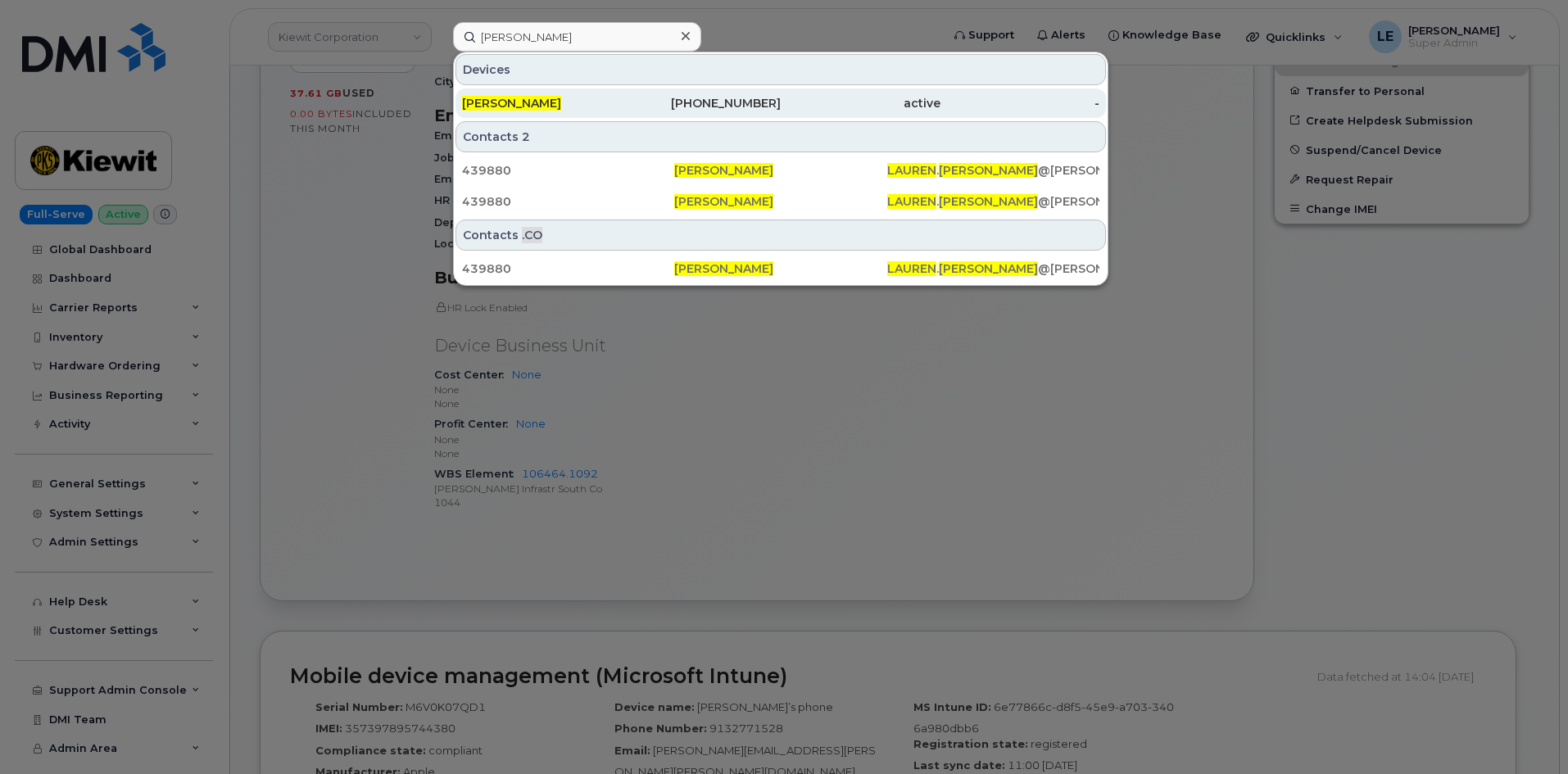
click at [574, 107] on div "LAUREN BUSHEY" at bounding box center [542, 102] width 160 height 16
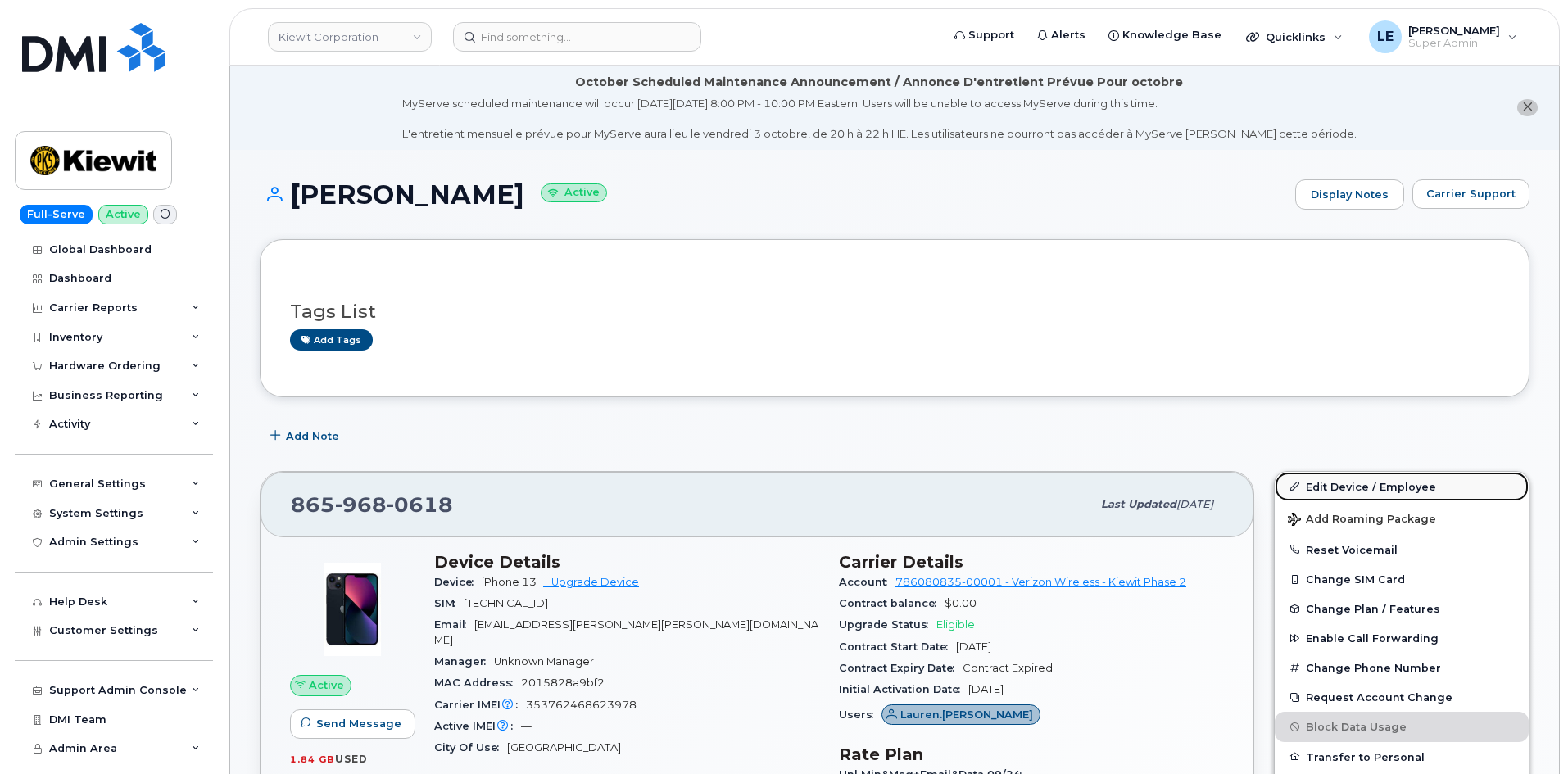
click at [1320, 489] on link "Edit Device / Employee" at bounding box center [1402, 486] width 254 height 30
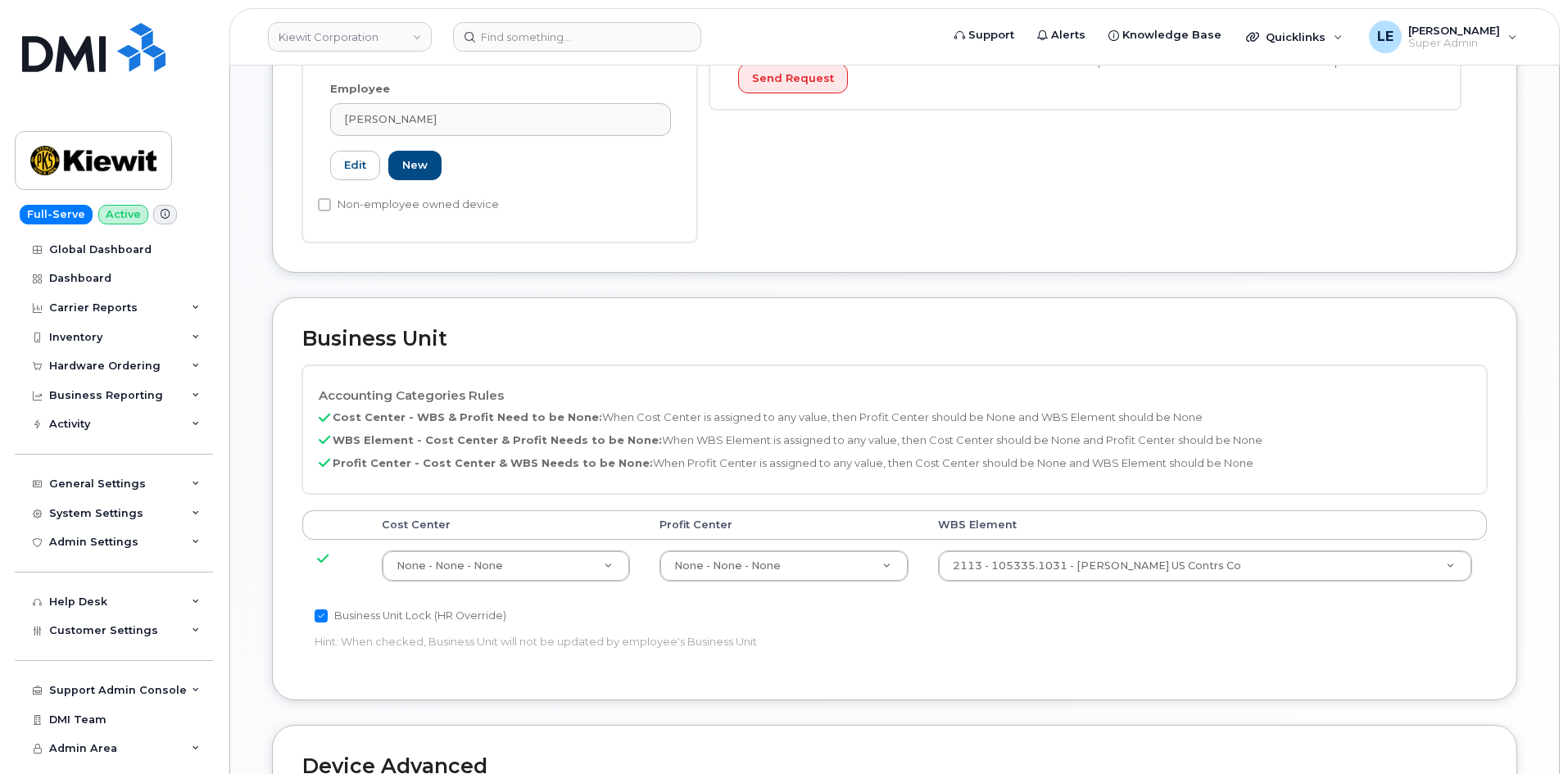
scroll to position [656, 0]
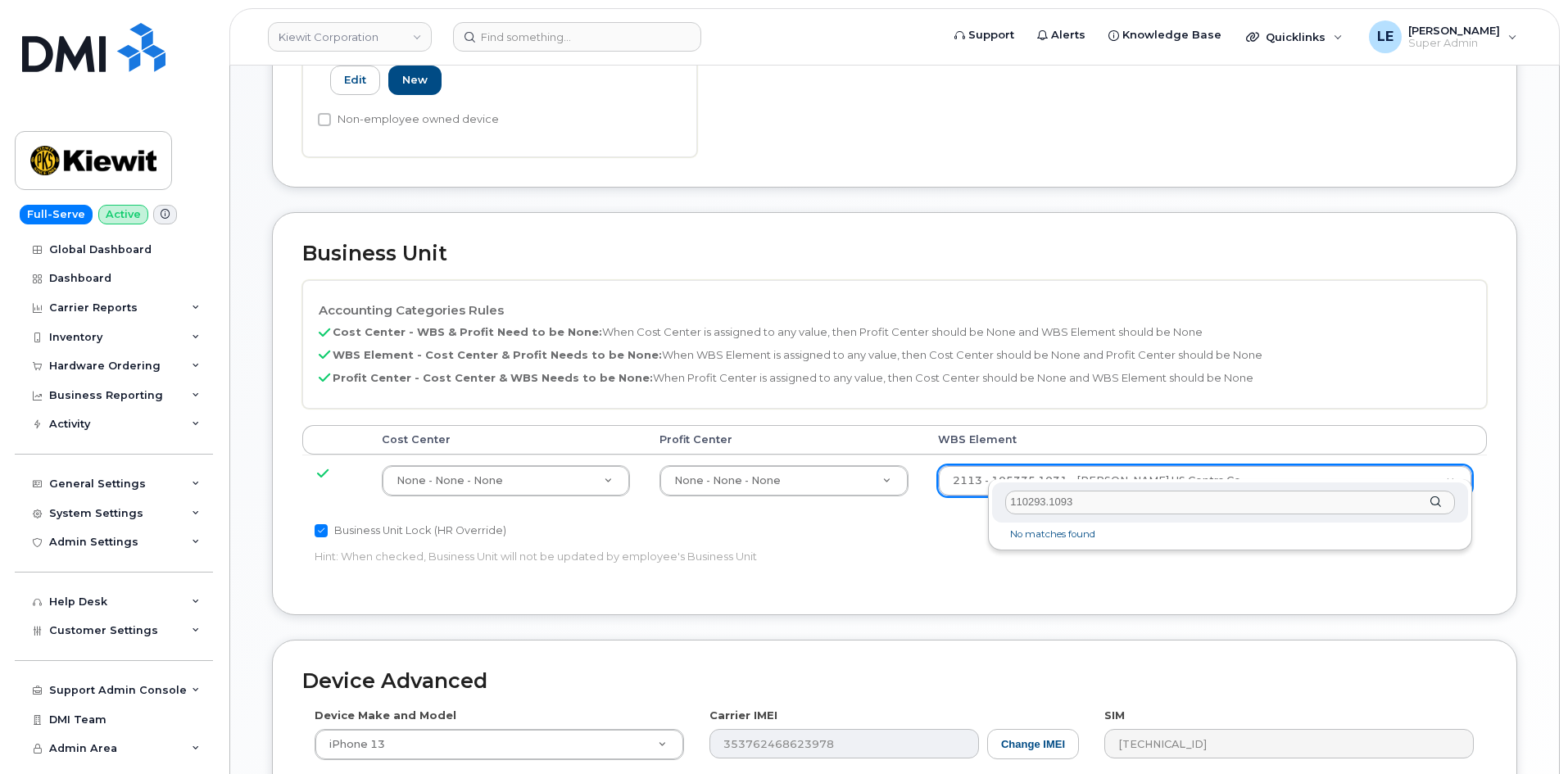
type input "110293.1093"
click at [1108, 503] on input "110293.1093" at bounding box center [1230, 503] width 449 height 24
click at [1111, 501] on input "110293.1093" at bounding box center [1230, 503] width 449 height 24
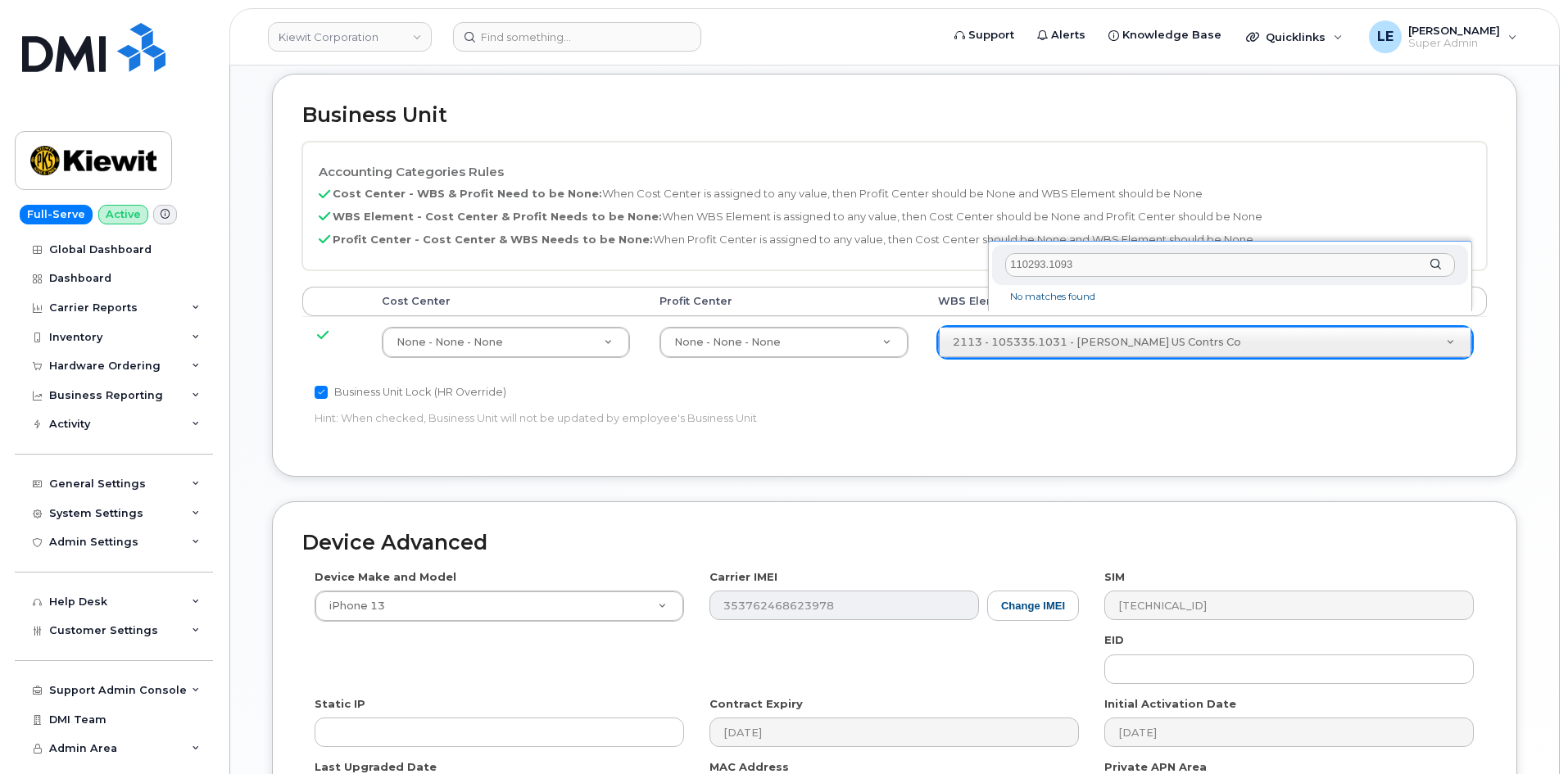
scroll to position [994, 0]
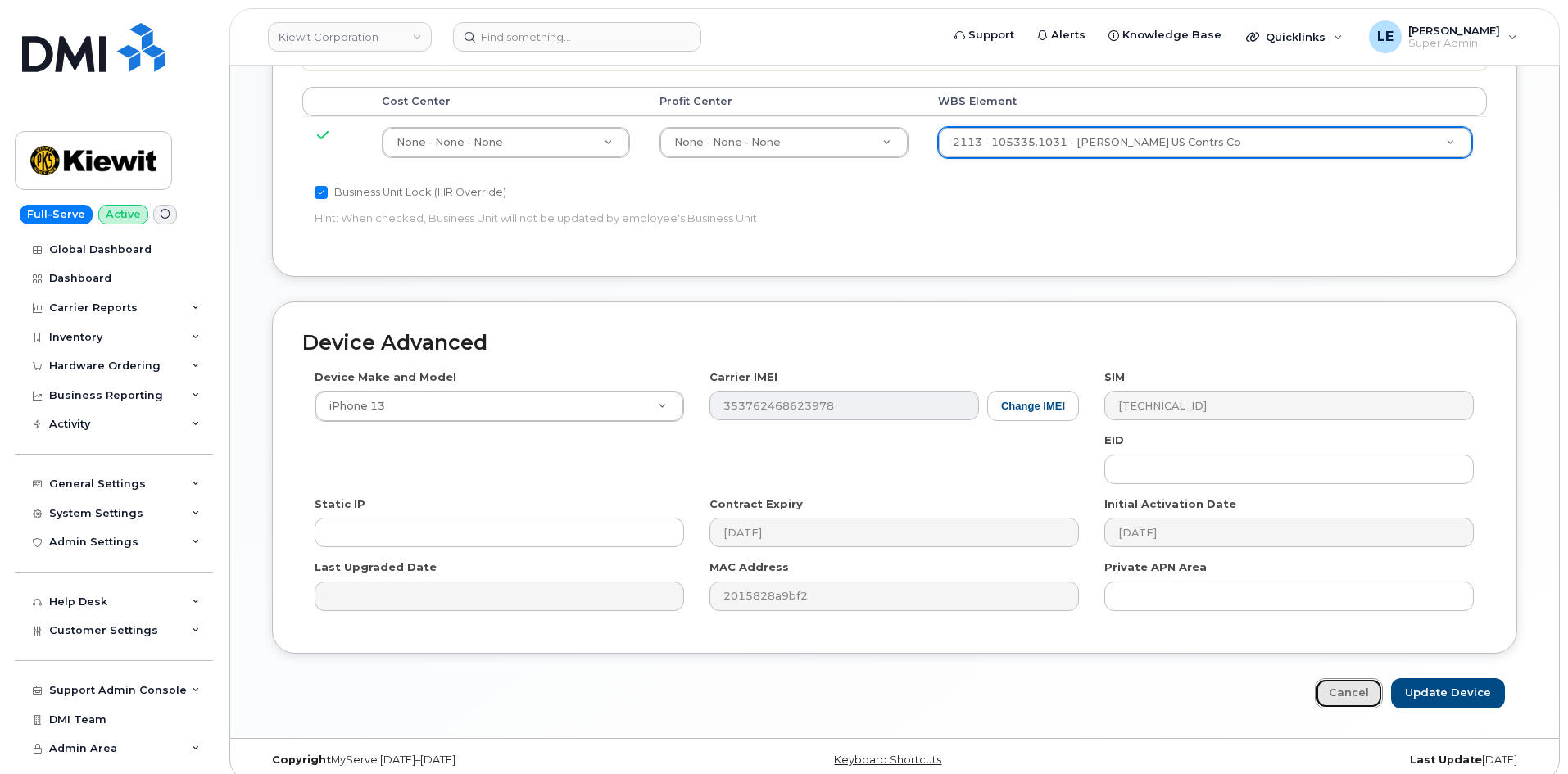
click at [1347, 687] on link "Cancel" at bounding box center [1348, 694] width 68 height 30
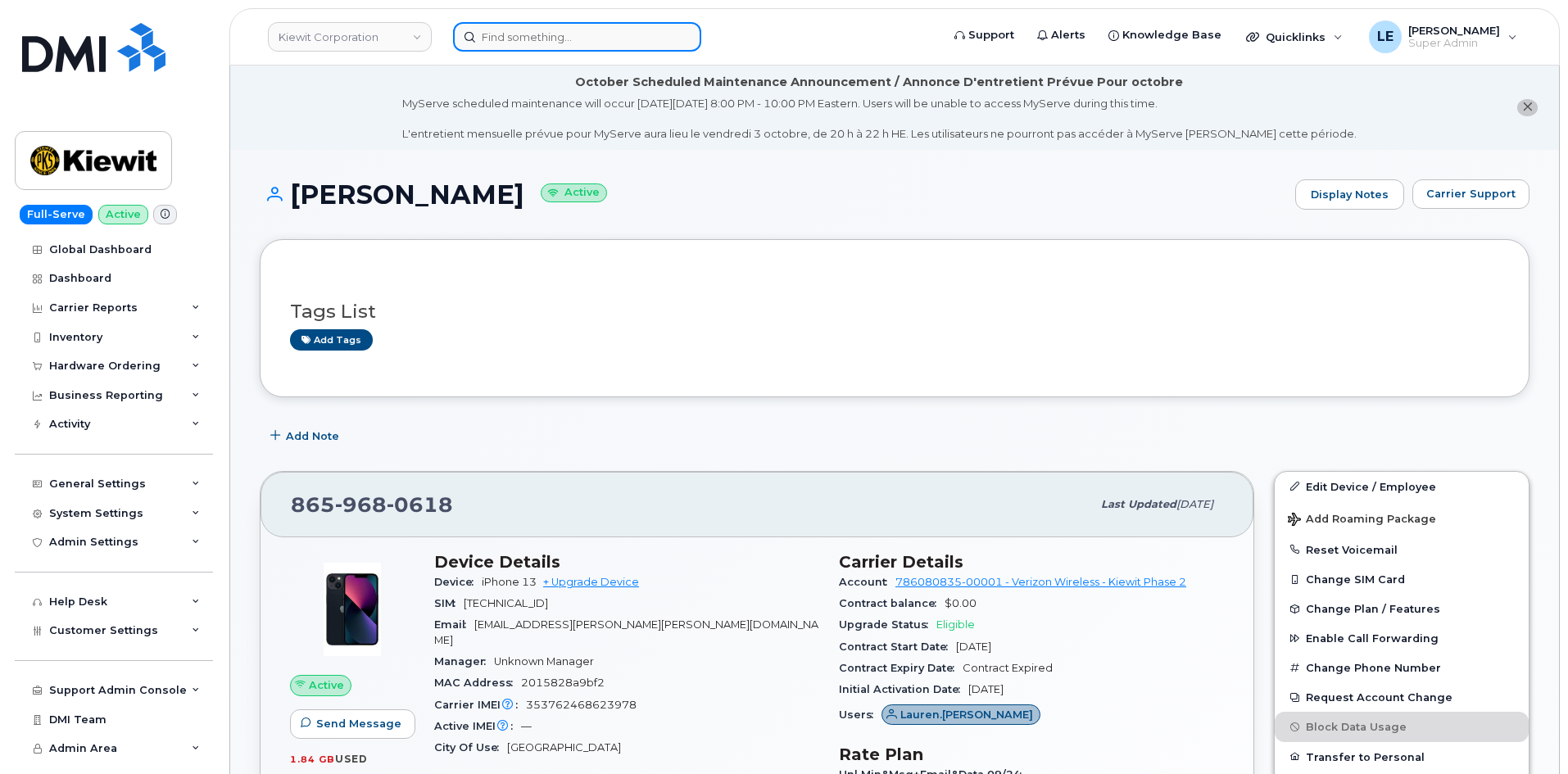
click at [566, 35] on input at bounding box center [577, 36] width 248 height 30
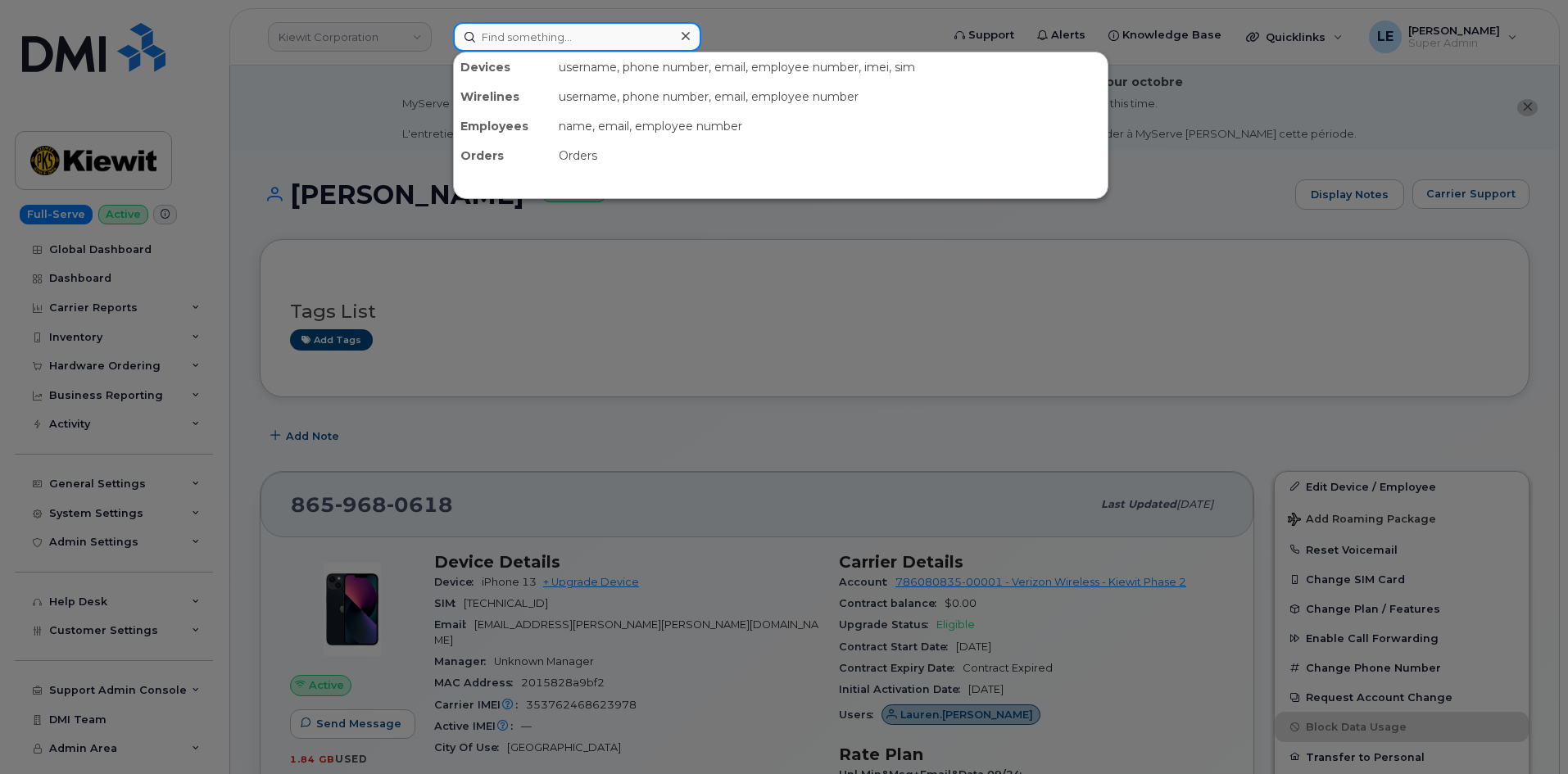
paste input "[PERSON_NAME][EMAIL_ADDRESS][PERSON_NAME][PERSON_NAME][DOMAIN_NAME]"
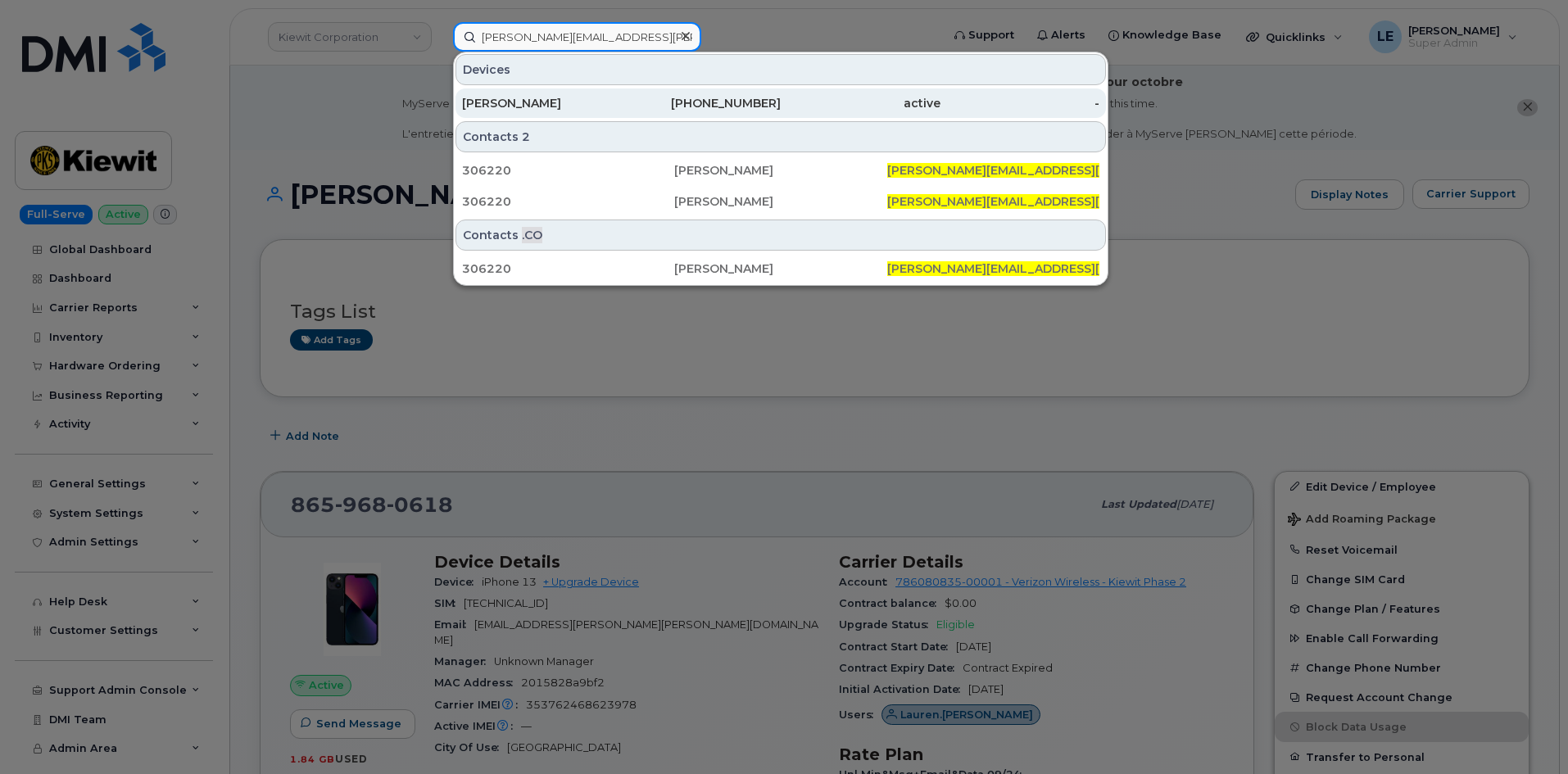
type input "[PERSON_NAME][EMAIL_ADDRESS][PERSON_NAME][PERSON_NAME][DOMAIN_NAME]"
click at [539, 106] on div "[PERSON_NAME]" at bounding box center [542, 102] width 160 height 16
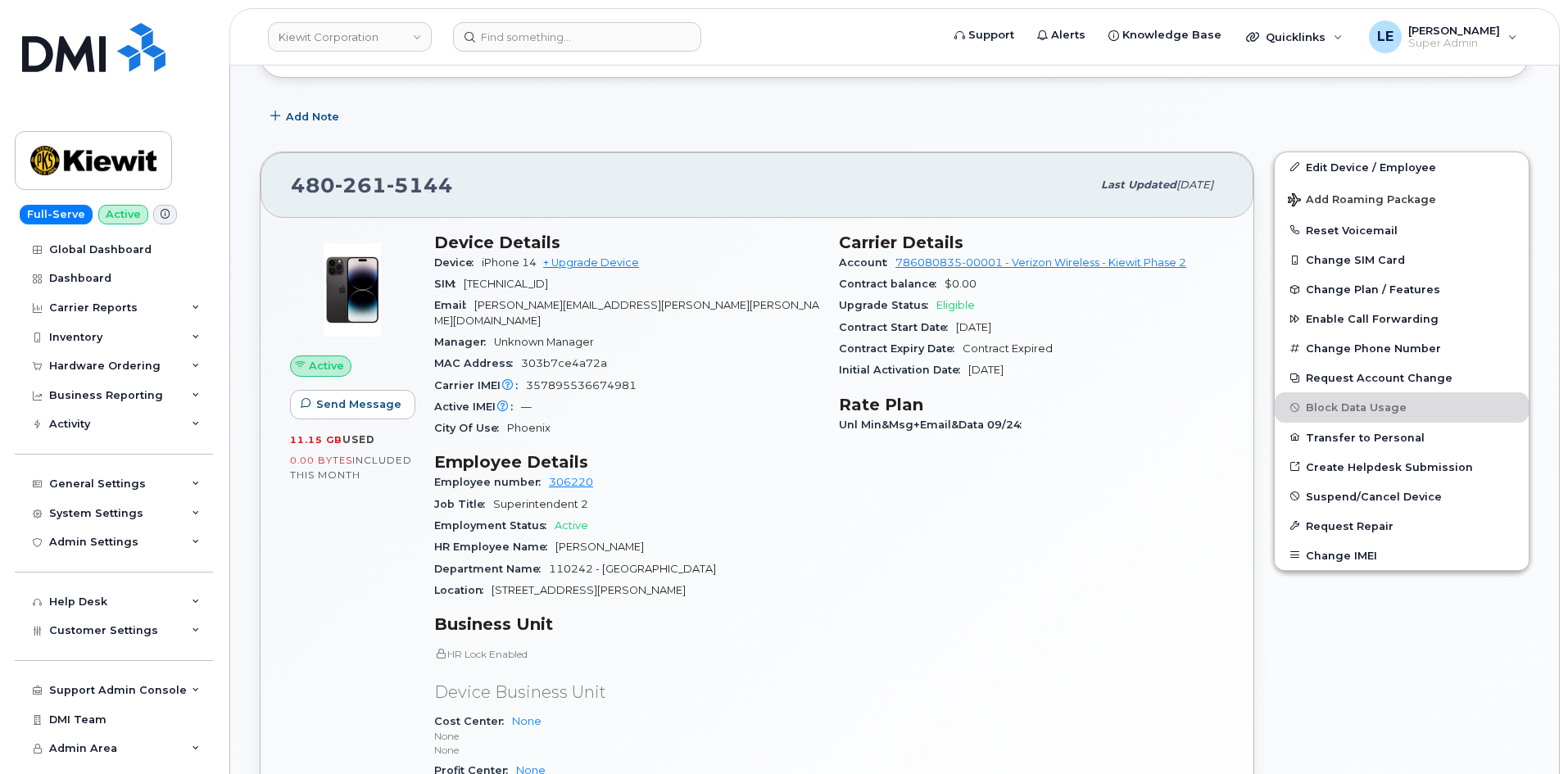
scroll to position [82, 0]
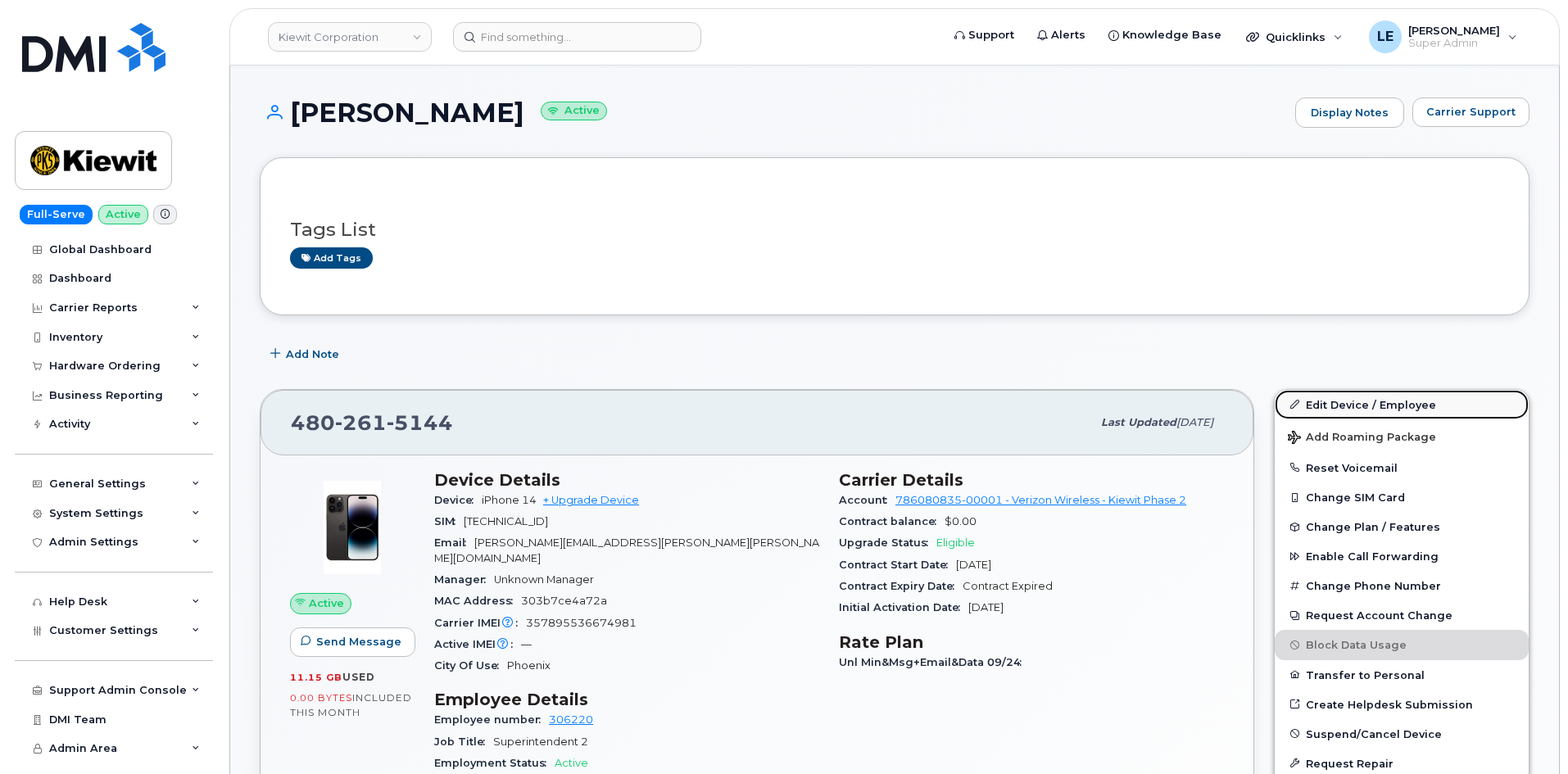
click at [1282, 401] on link "Edit Device / Employee" at bounding box center [1402, 404] width 254 height 30
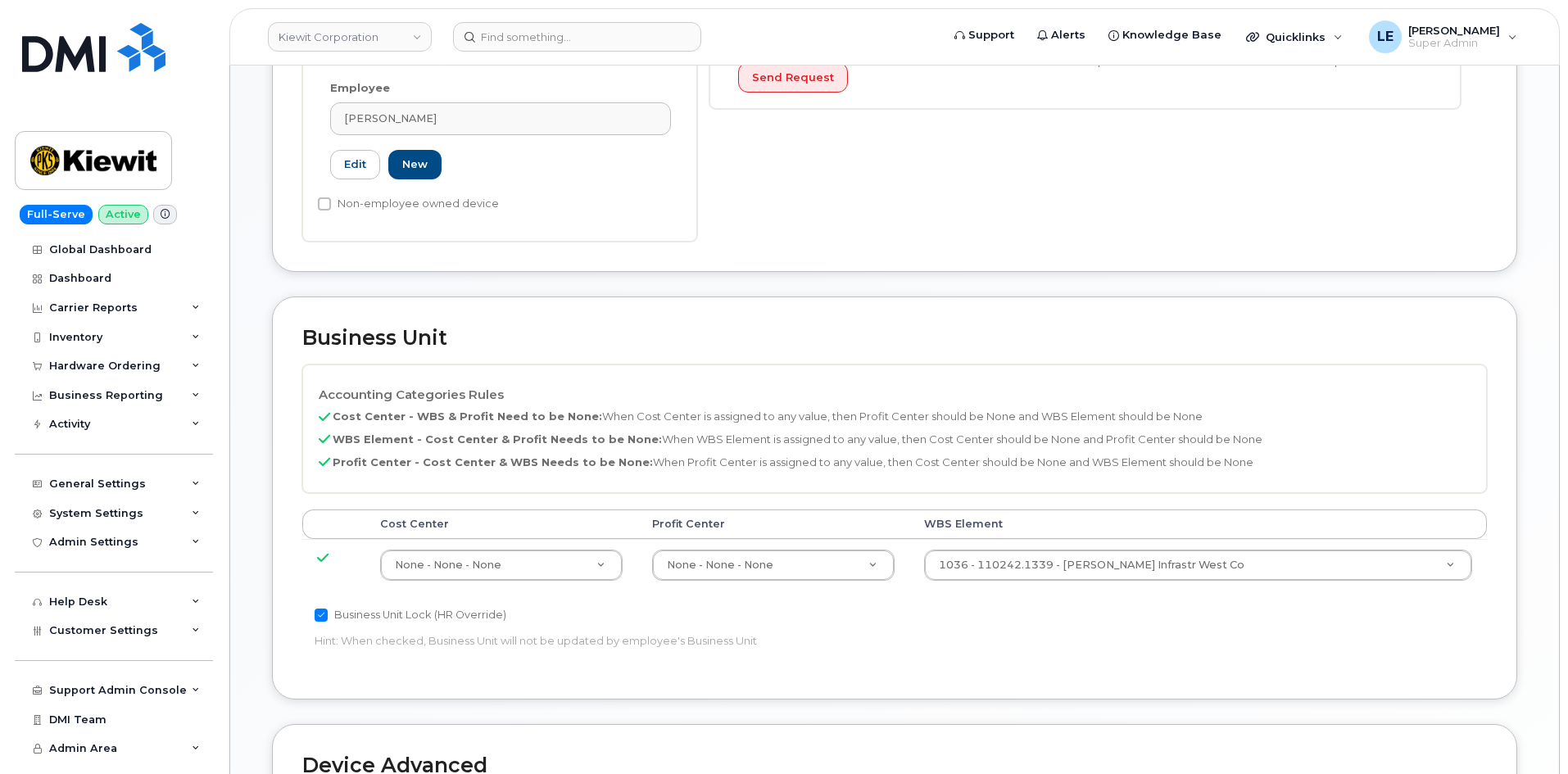
scroll to position [574, 0]
click at [1070, 537] on td "1036 - 110242.1339 - [PERSON_NAME] Infrastr West Co 33472304" at bounding box center [1198, 562] width 578 height 52
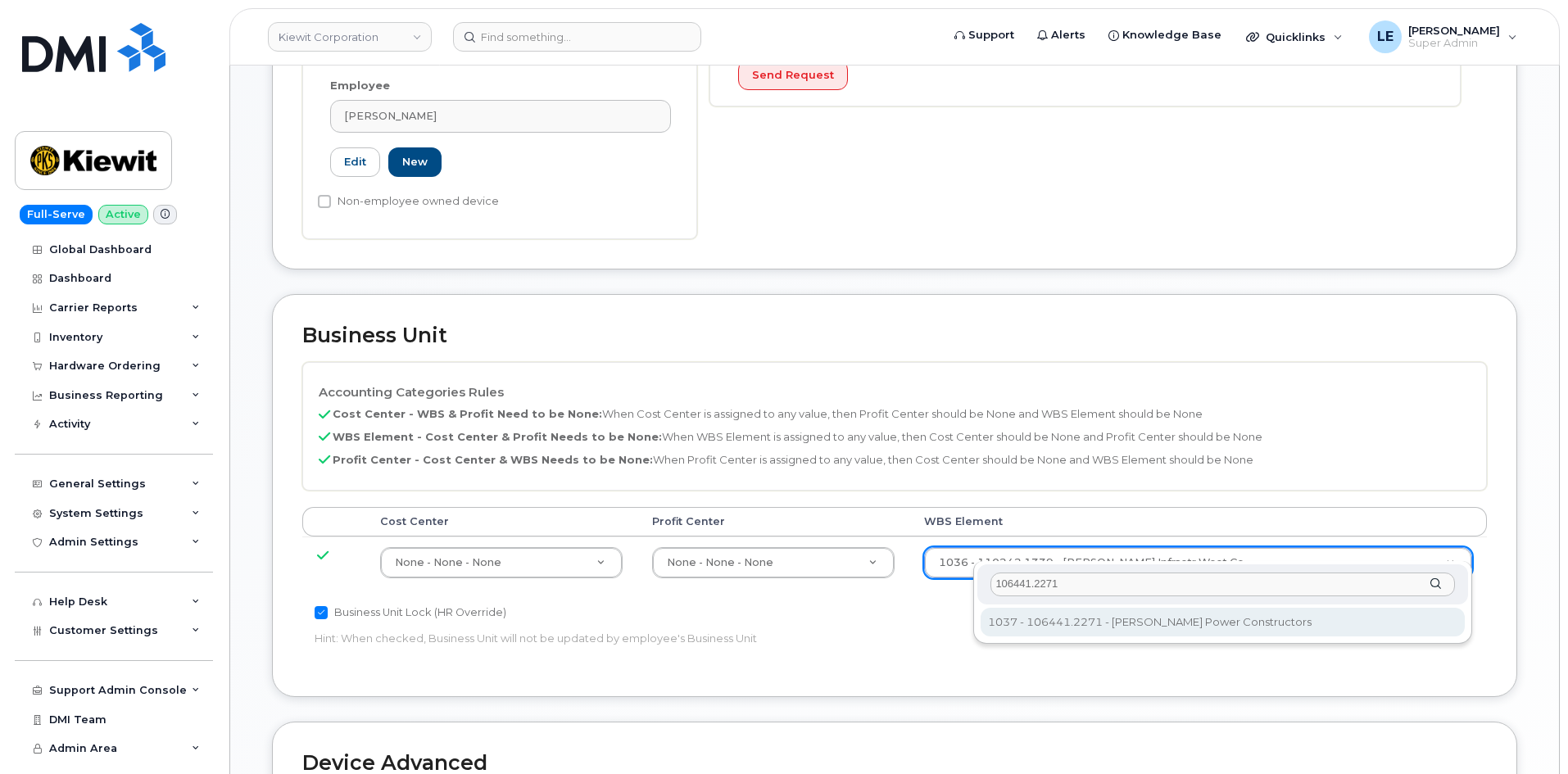
type input "106441.2271"
type input "35472912"
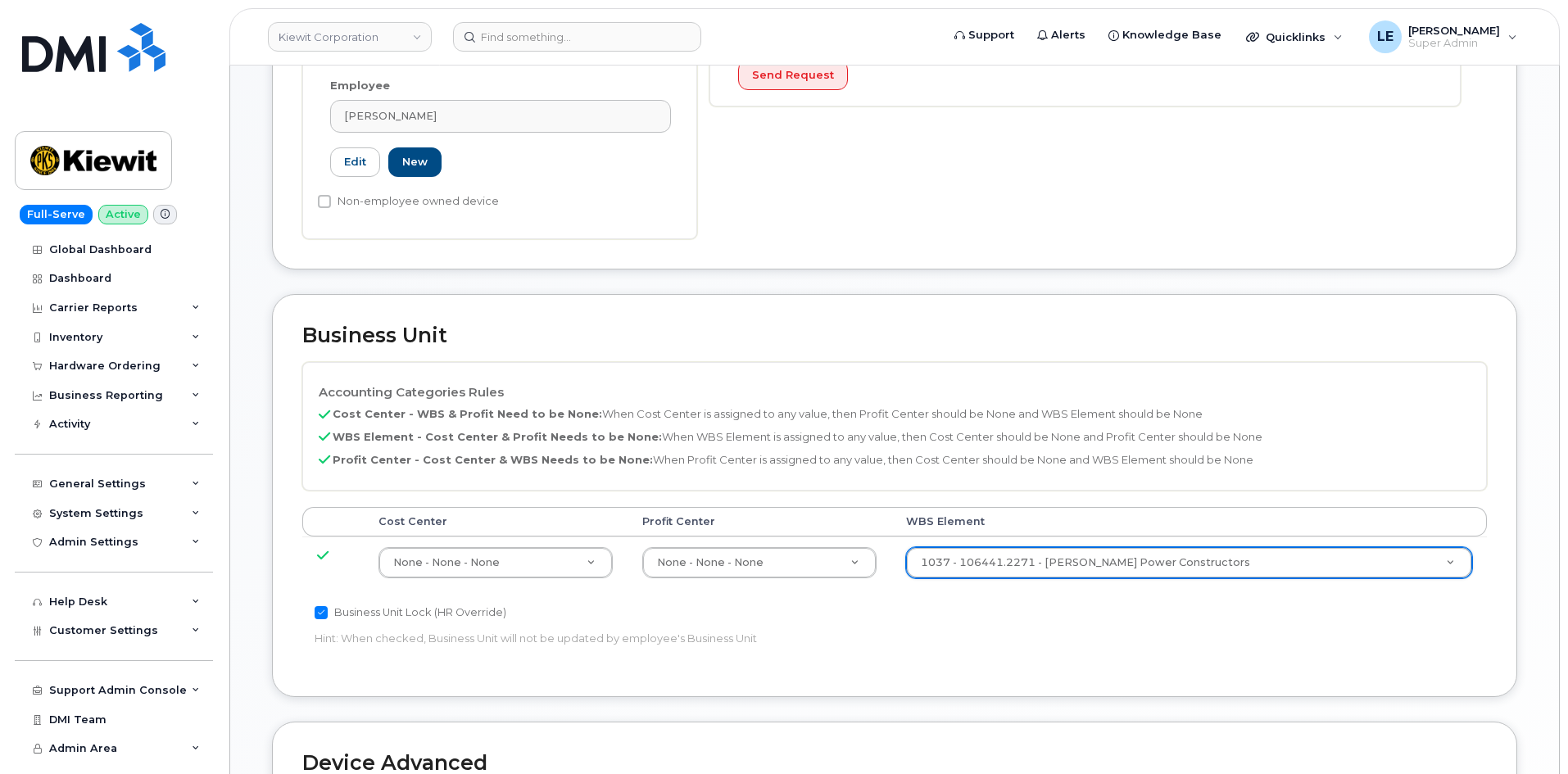
click at [1093, 627] on div "Accounting Categories Rules Cost Center - WBS & Profit Need to be None: When Co…" at bounding box center [895, 515] width 1184 height 305
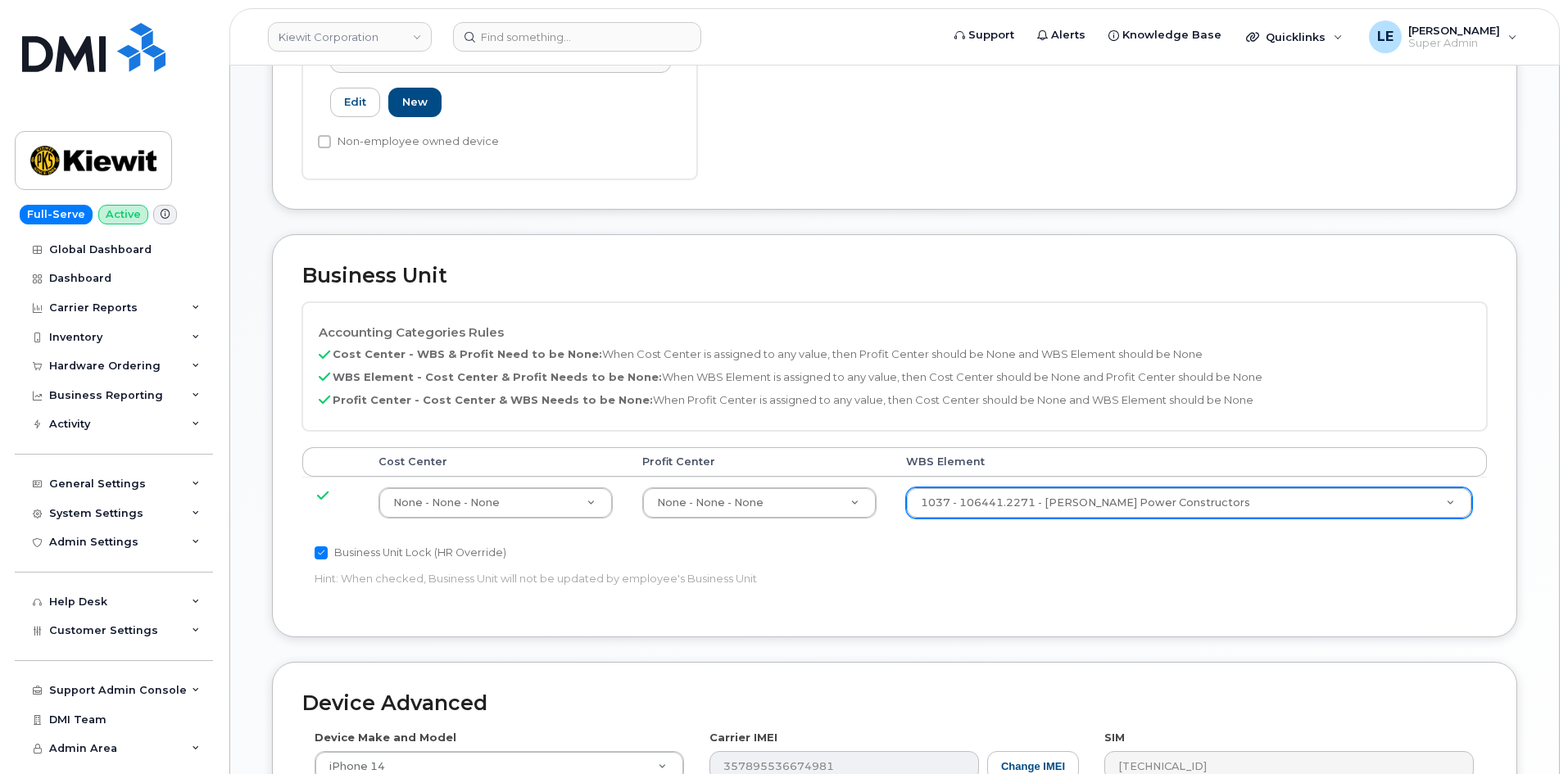
scroll to position [994, 0]
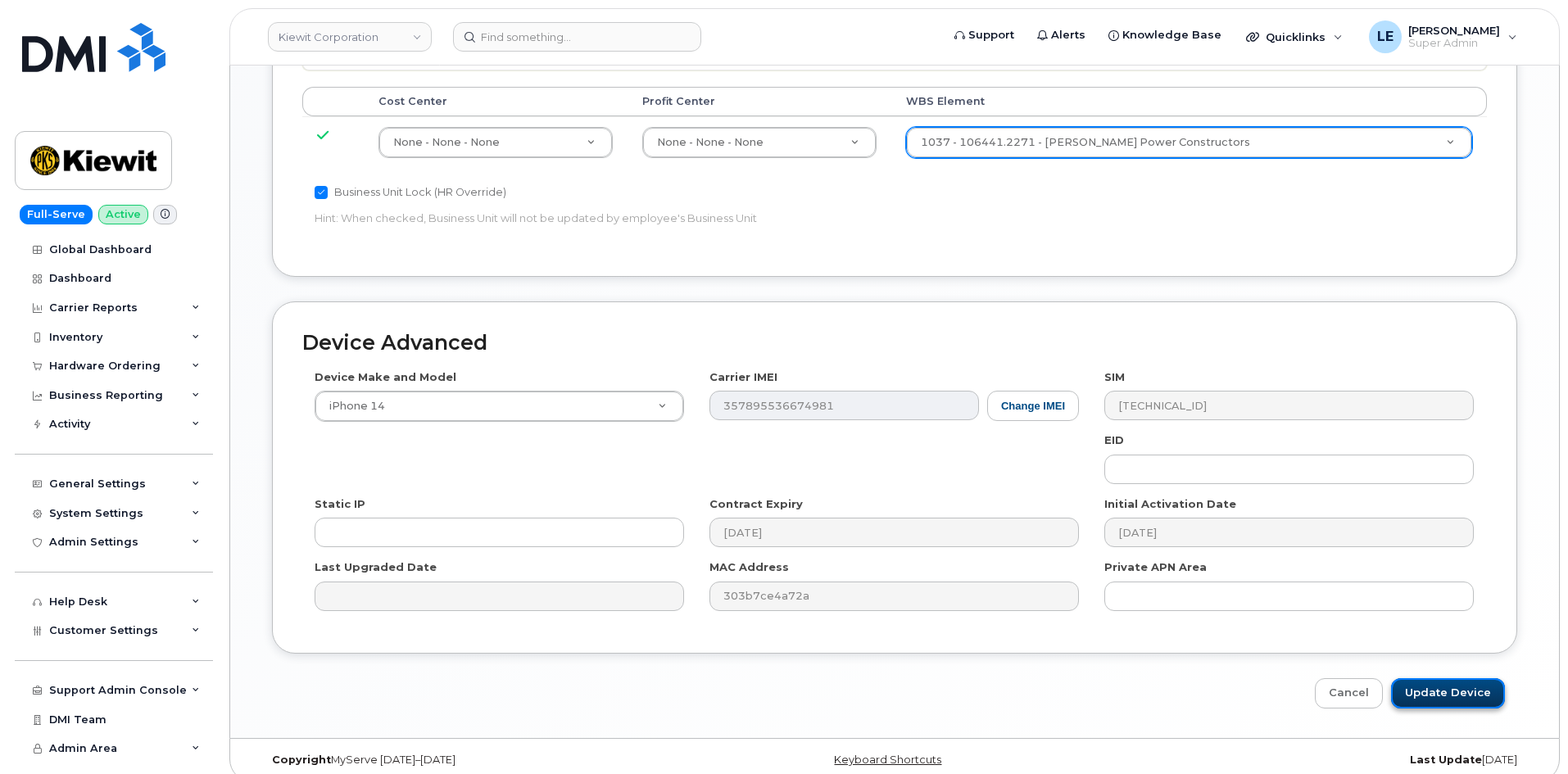
click at [1464, 679] on input "Update Device" at bounding box center [1447, 694] width 114 height 30
type input "Saving..."
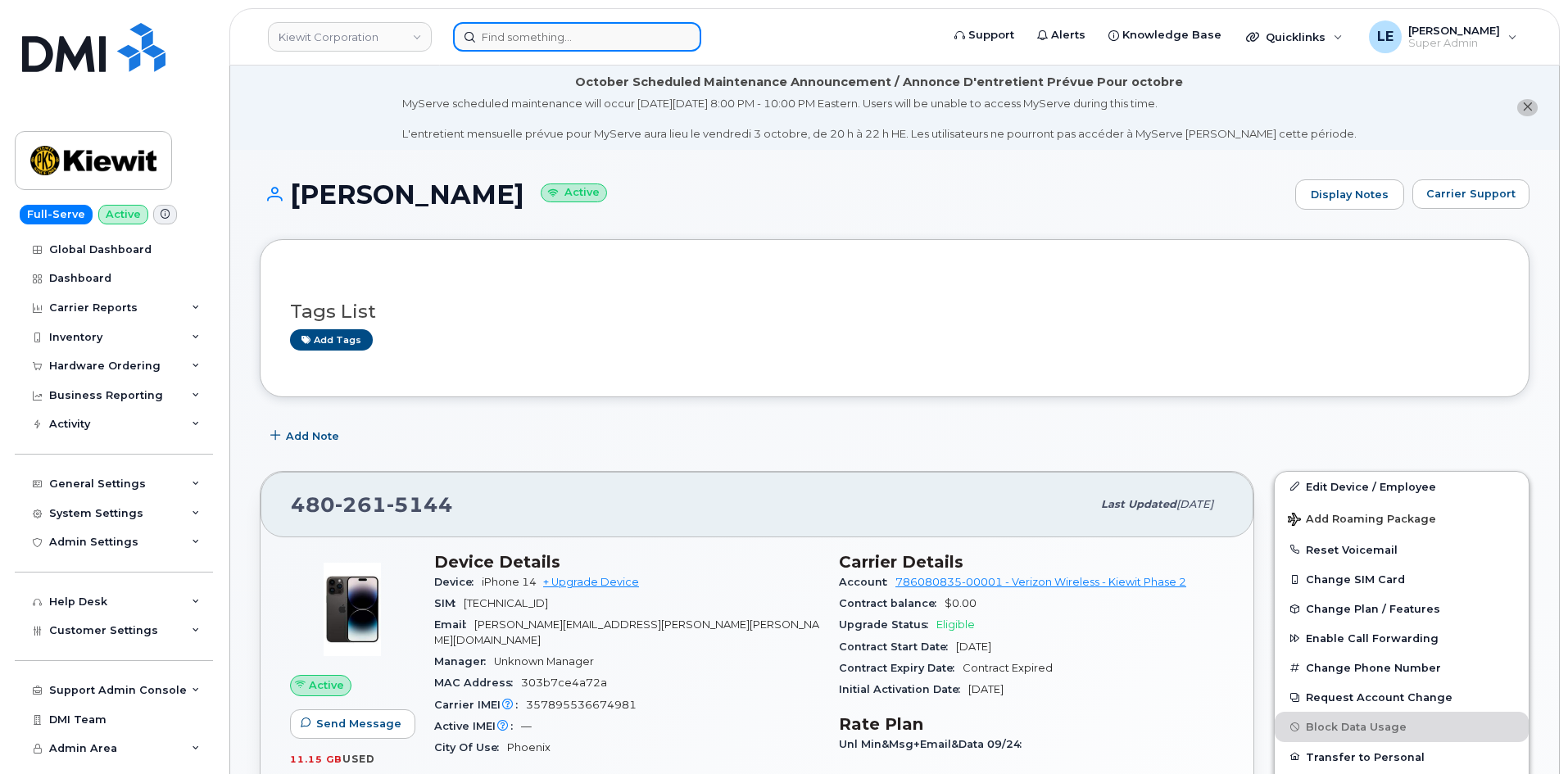
click at [540, 25] on input at bounding box center [577, 36] width 248 height 30
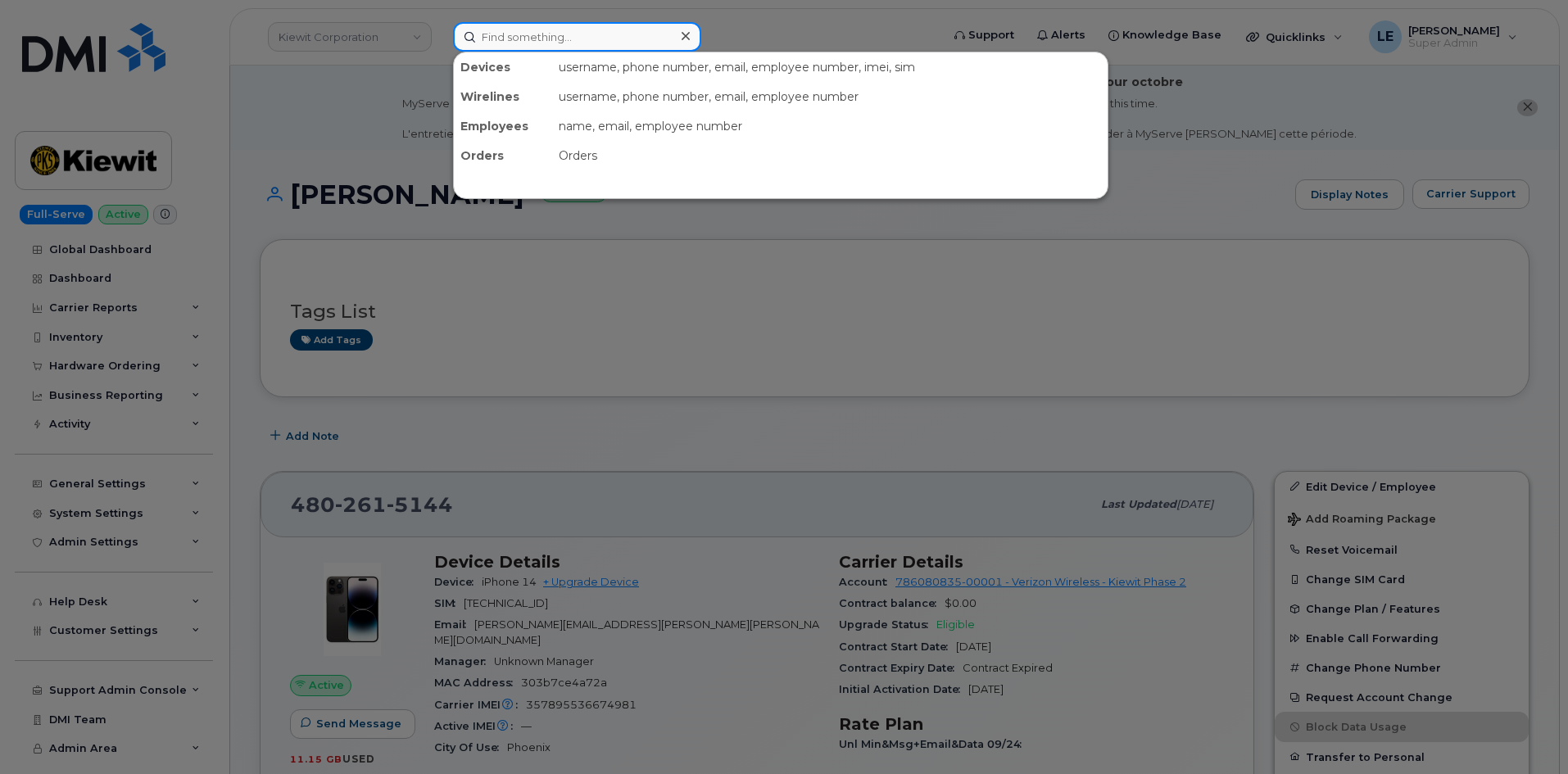
paste input "[PERSON_NAME]"
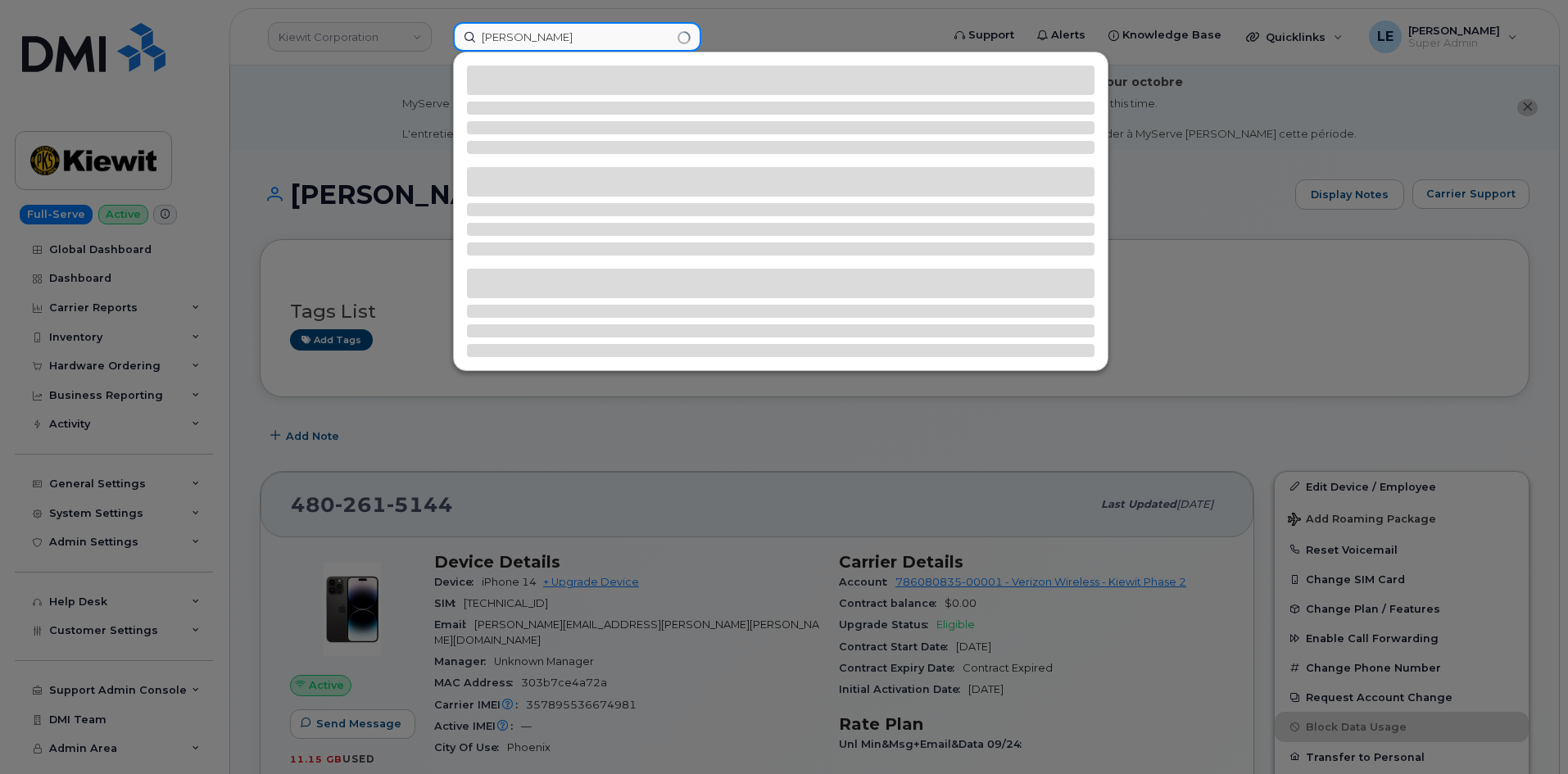
type input "[PERSON_NAME]"
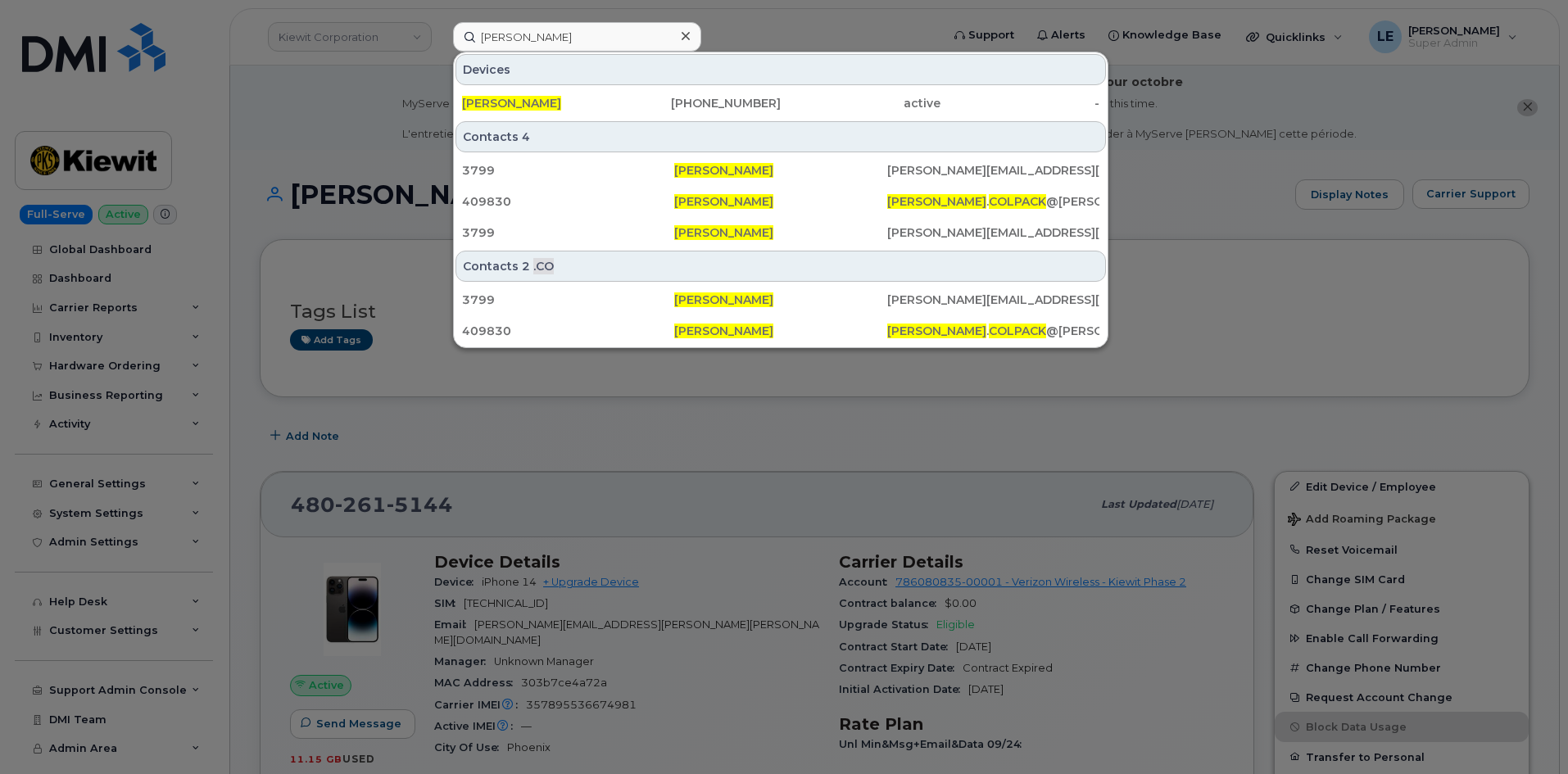
drag, startPoint x: 668, startPoint y: 101, endPoint x: 651, endPoint y: 122, distance: 27.0
click at [667, 101] on div "[PHONE_NUMBER]" at bounding box center [701, 102] width 160 height 16
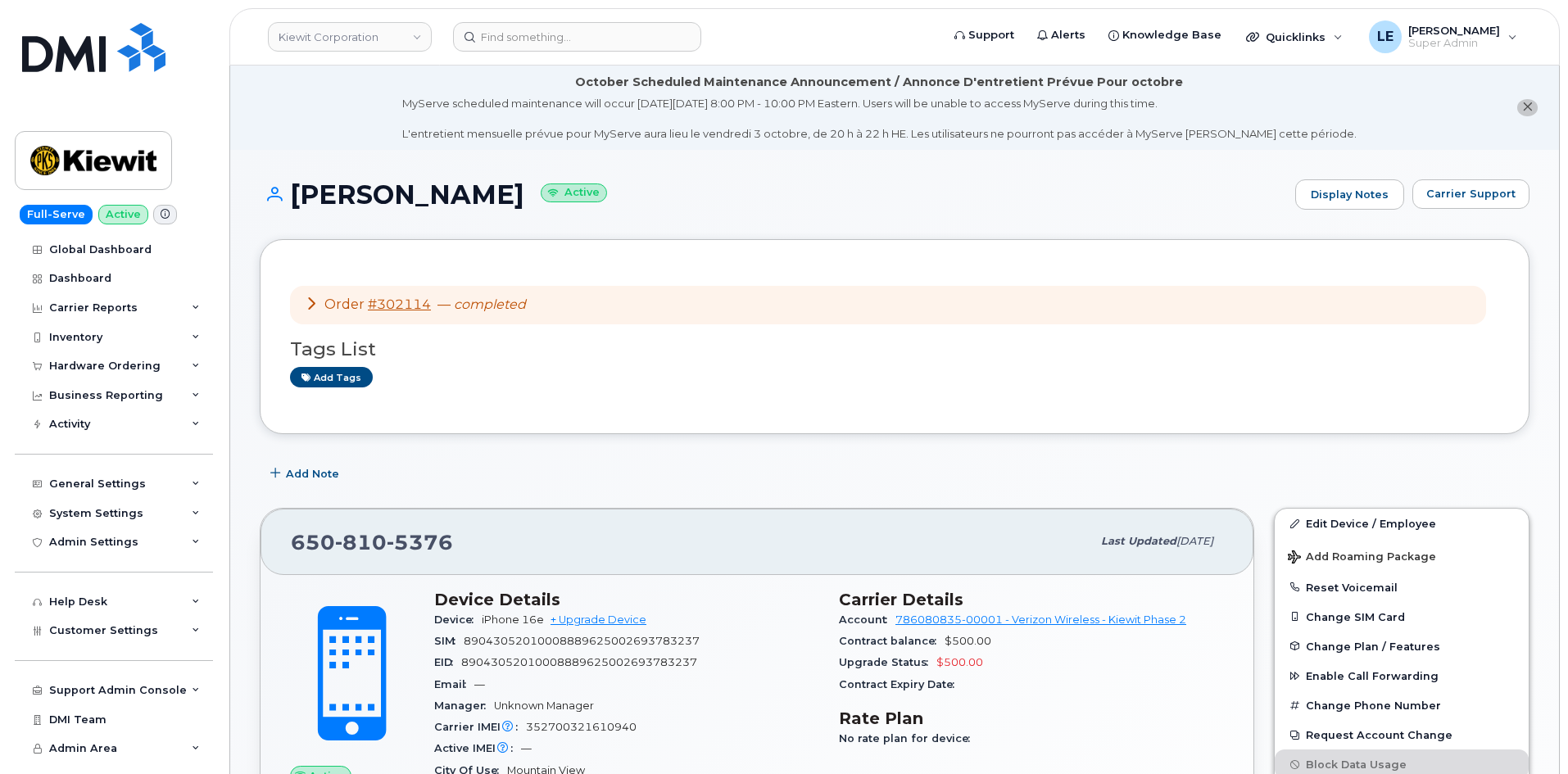
click at [618, 384] on div "Add tags" at bounding box center [887, 377] width 1195 height 20
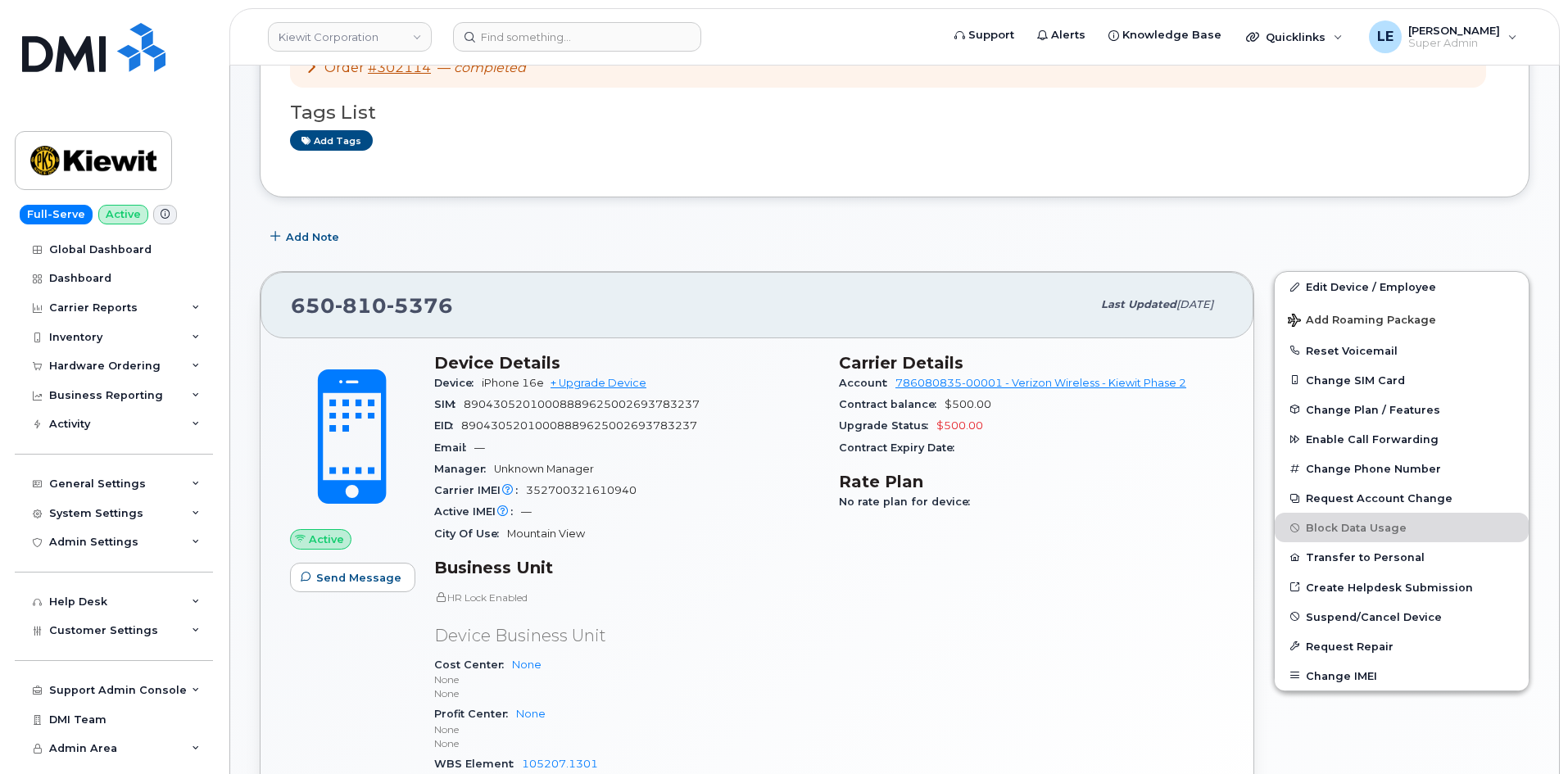
scroll to position [246, 0]
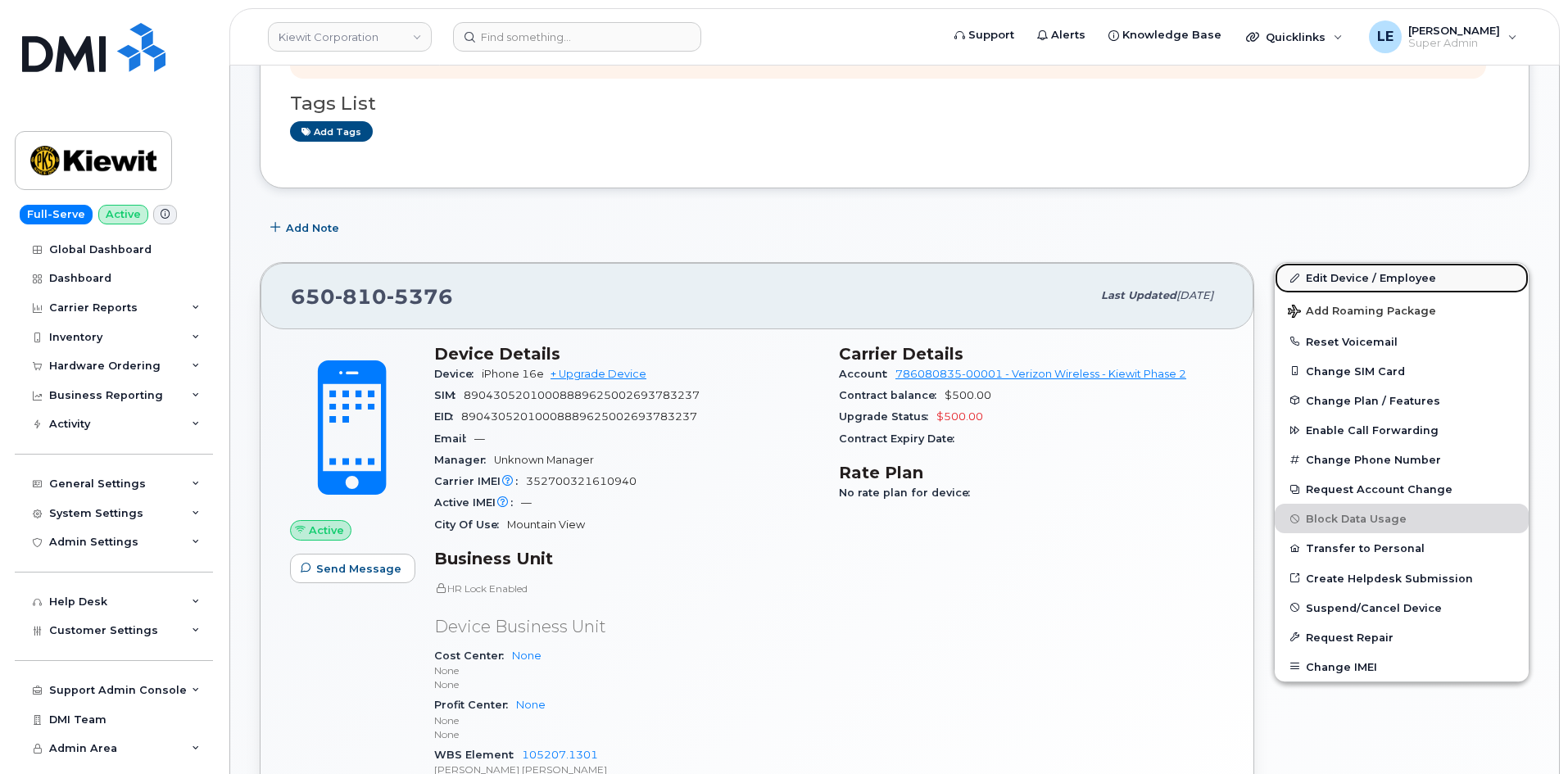
click at [1319, 280] on link "Edit Device / Employee" at bounding box center [1402, 277] width 254 height 30
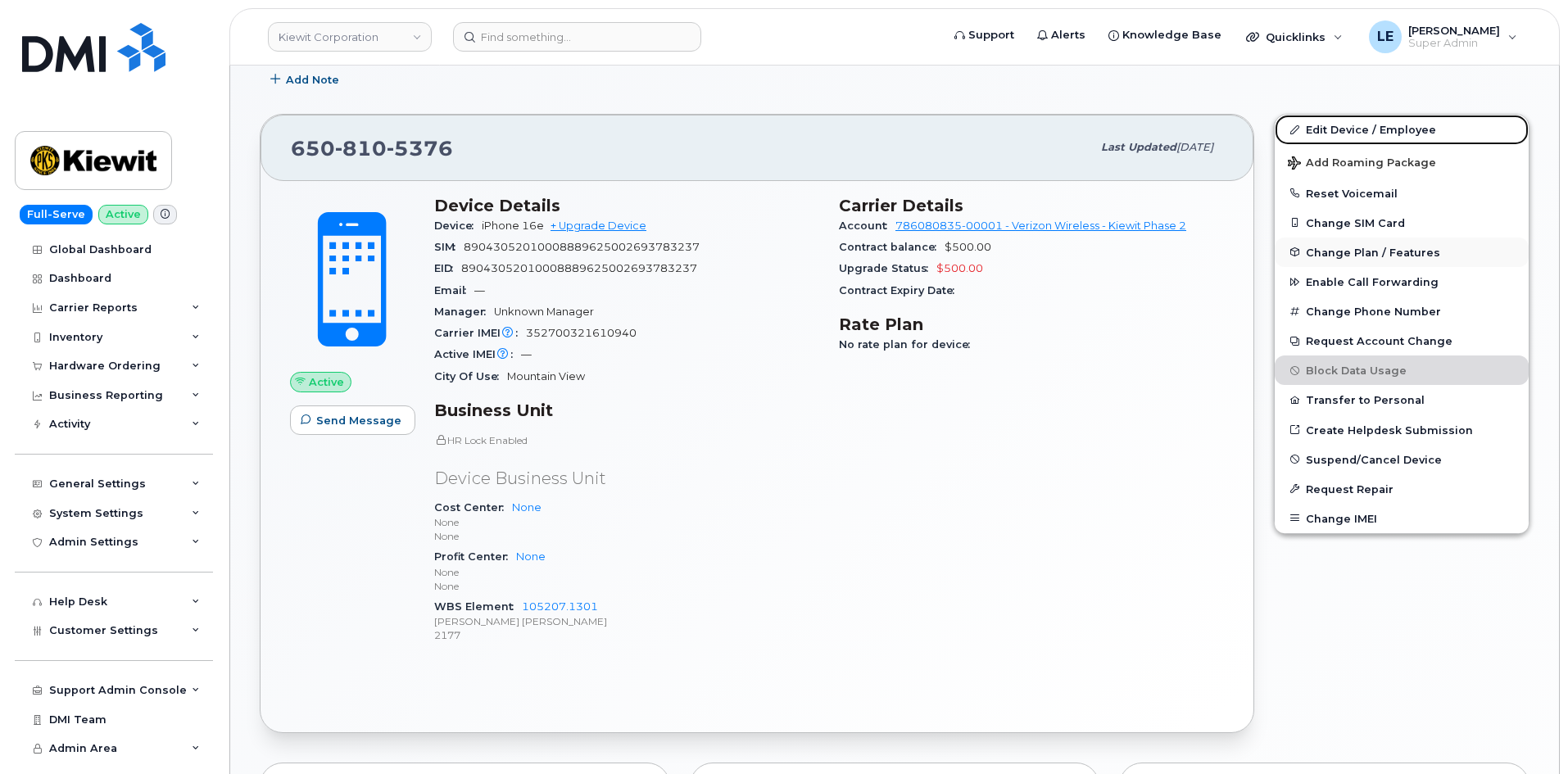
scroll to position [410, 0]
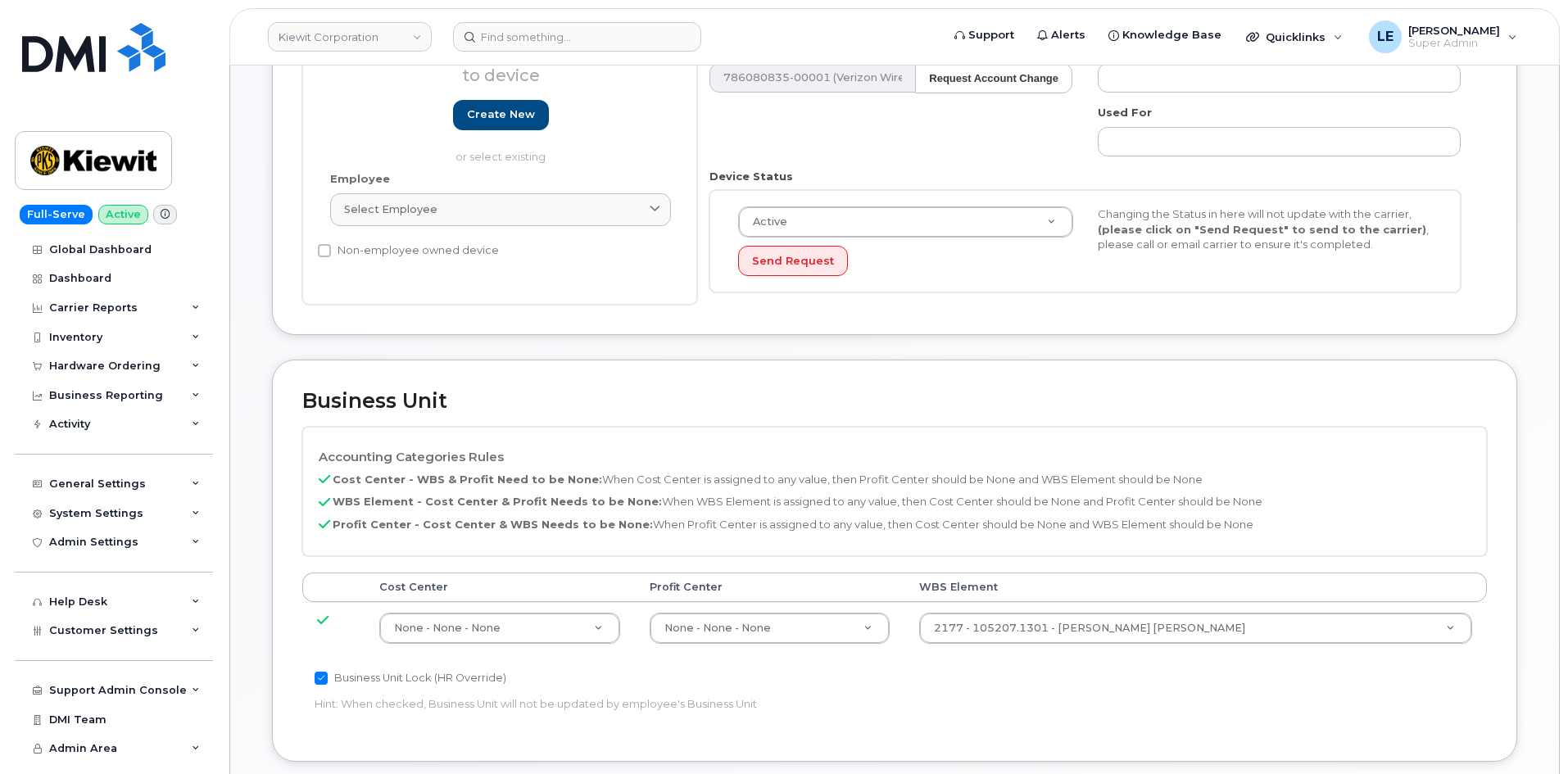
scroll to position [410, 0]
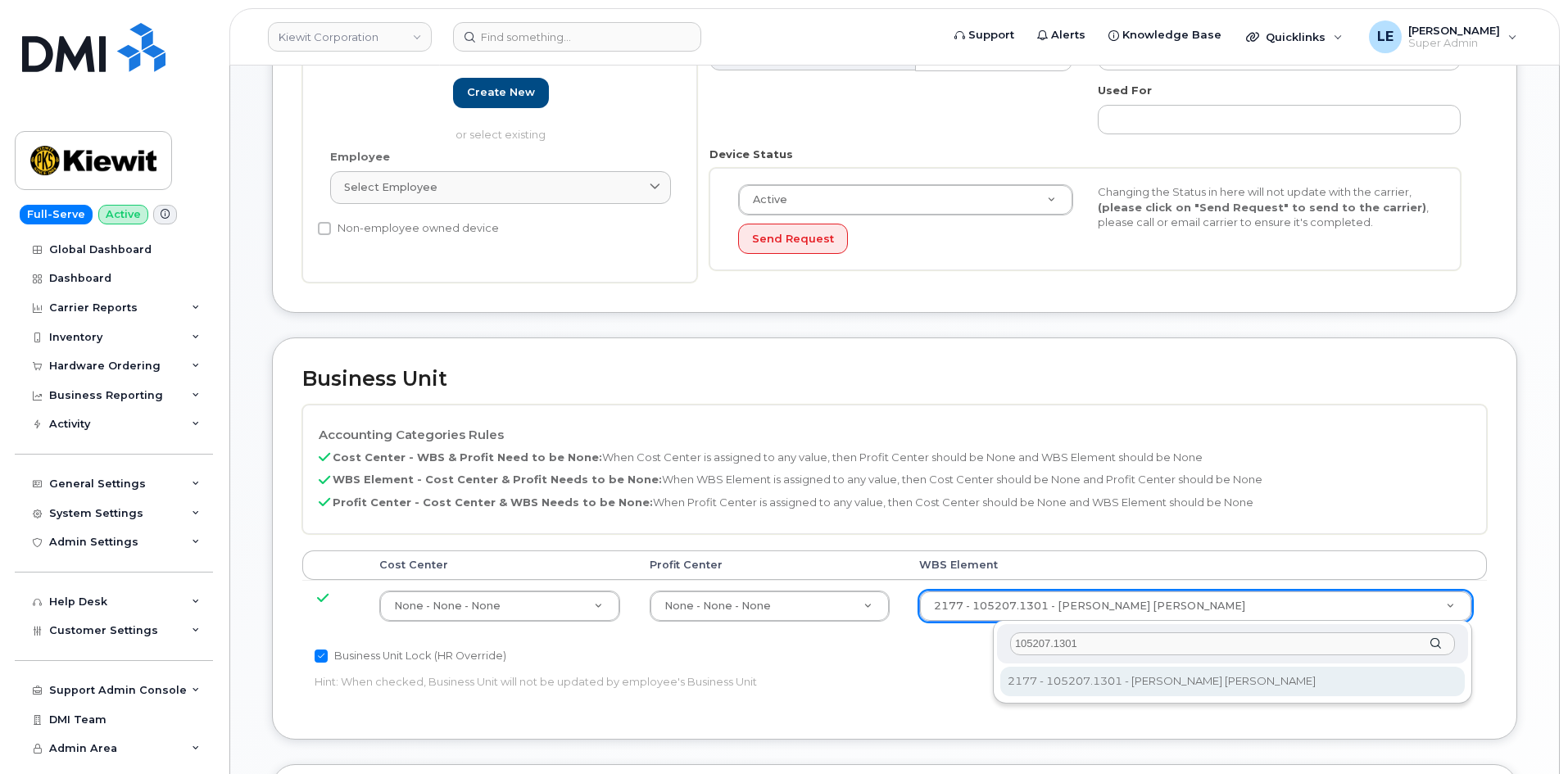
type input "105207.1301"
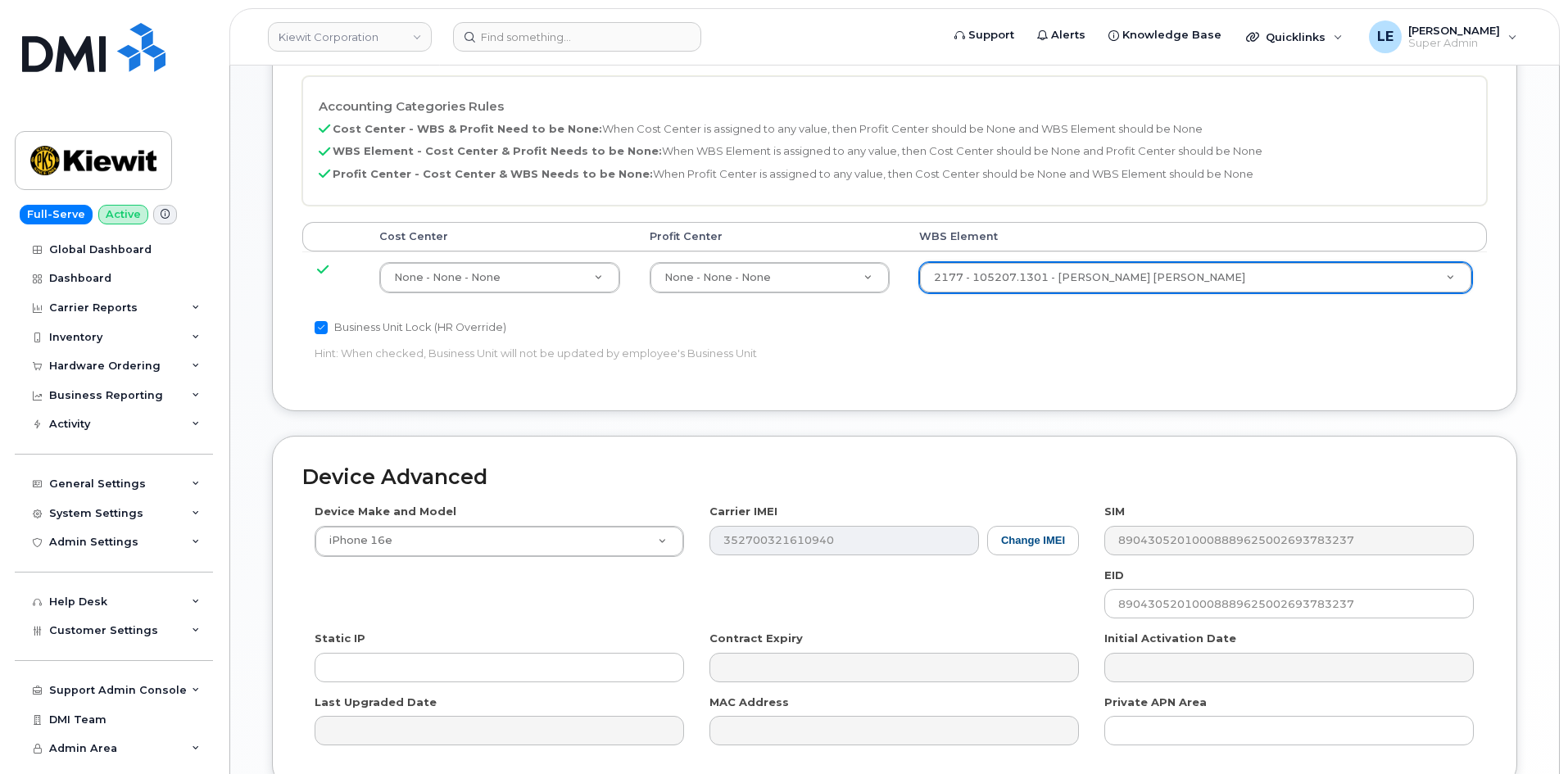
scroll to position [889, 0]
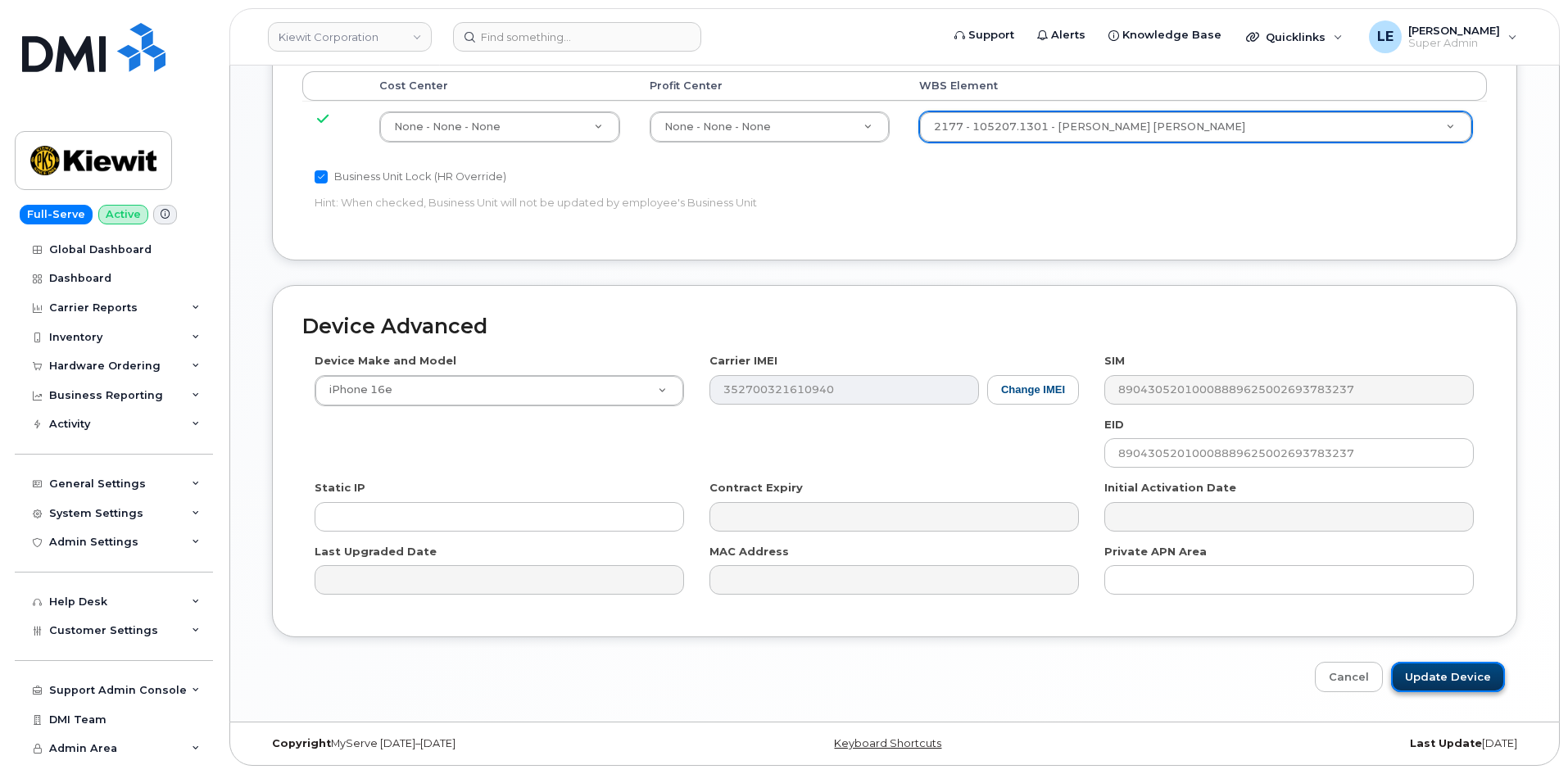
click at [1435, 679] on input "Update Device" at bounding box center [1447, 677] width 114 height 30
type input "Saving..."
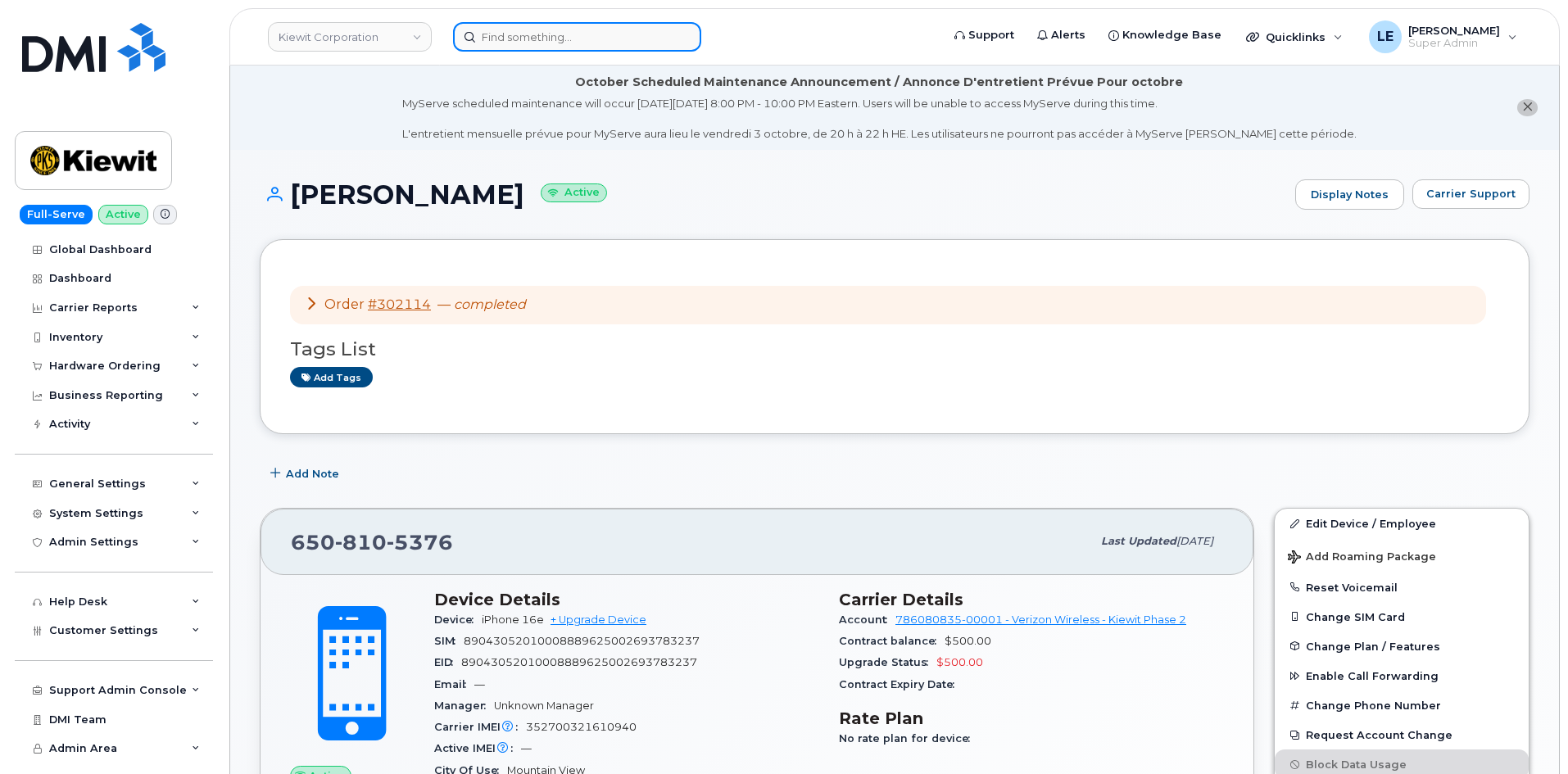
click at [525, 22] on input at bounding box center [577, 36] width 248 height 30
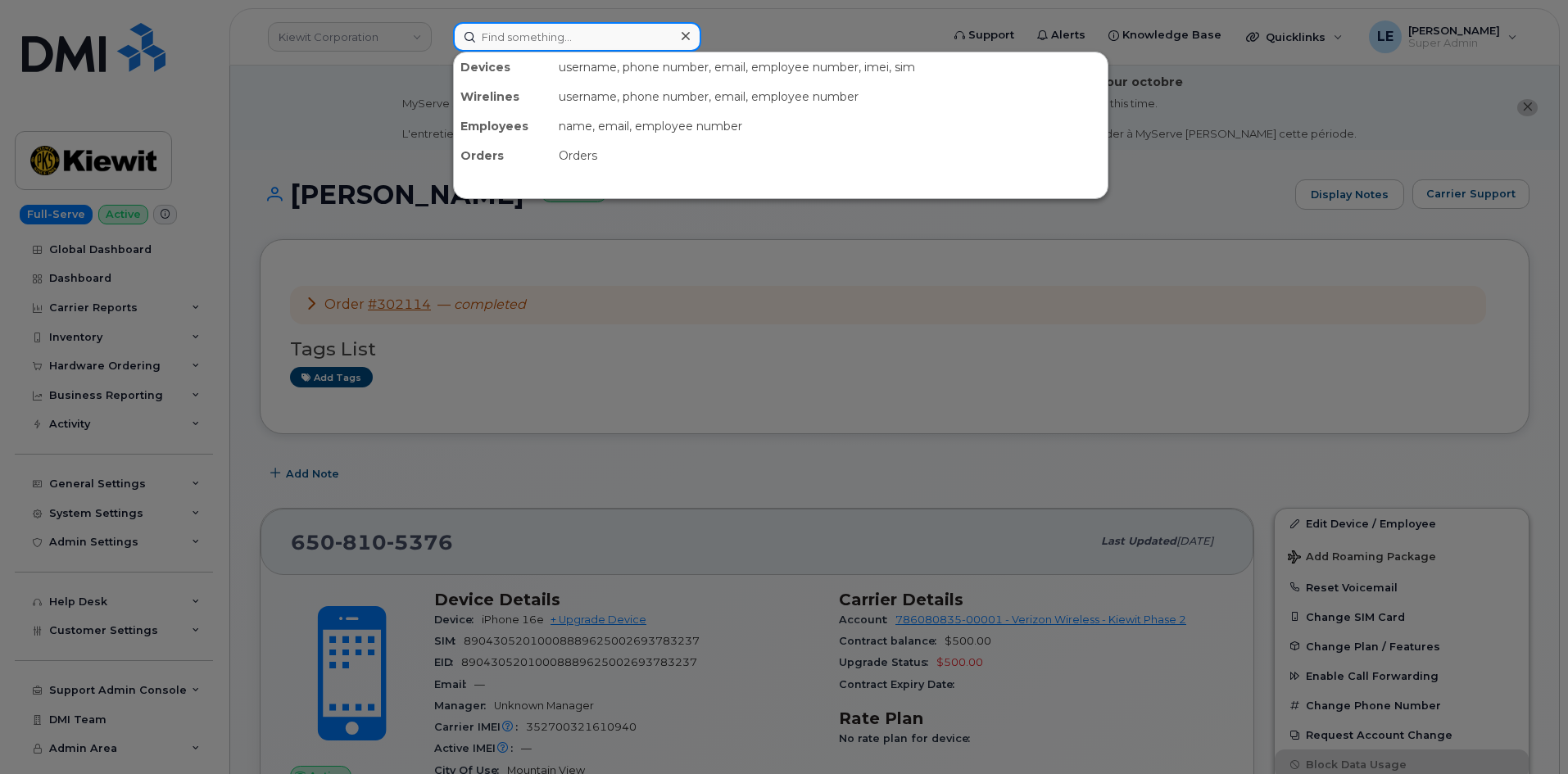
paste input "[PERSON_NAME]"
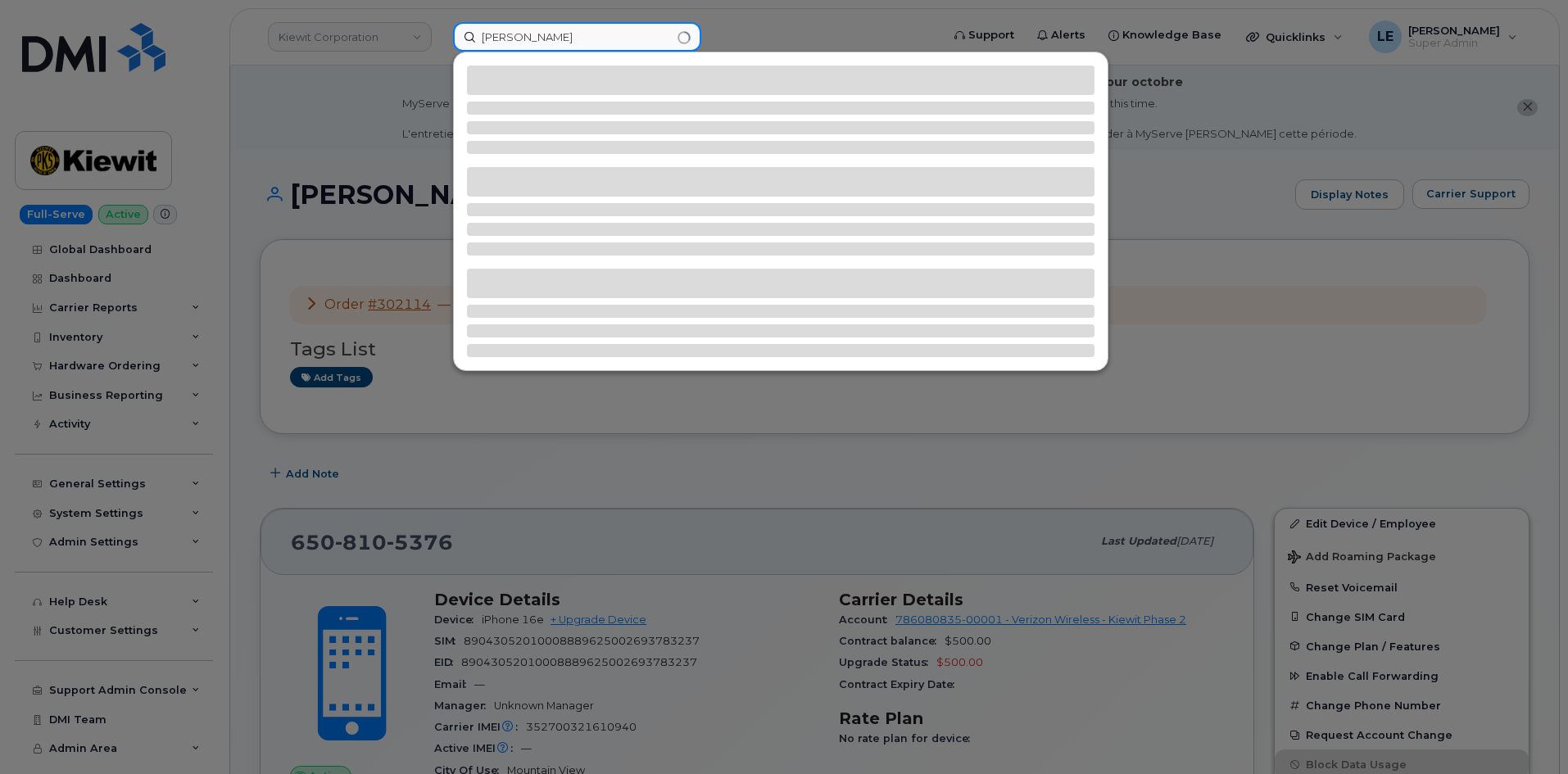
type input "[PERSON_NAME]"
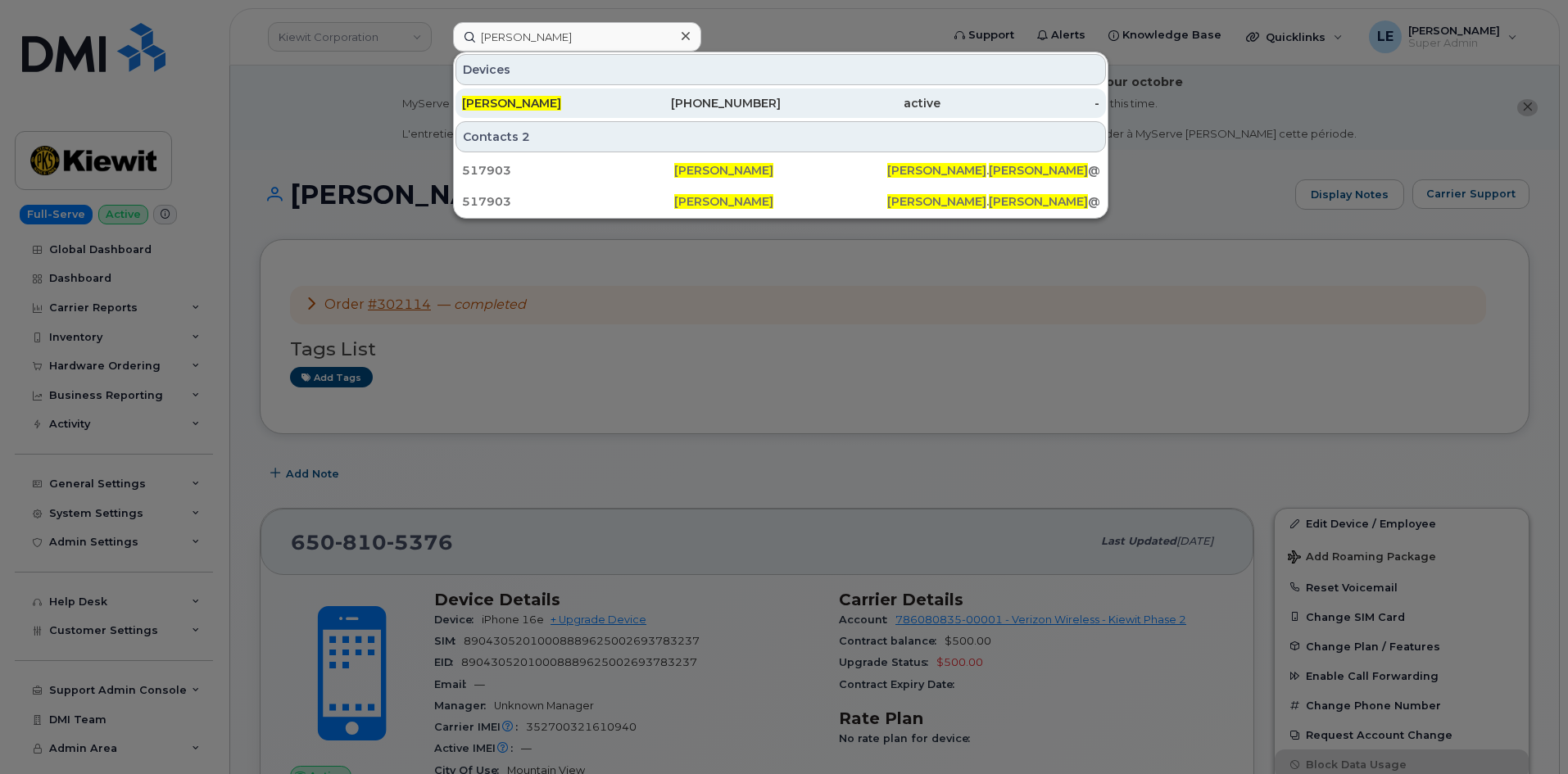
click at [758, 95] on div "839-273-0583" at bounding box center [701, 102] width 160 height 16
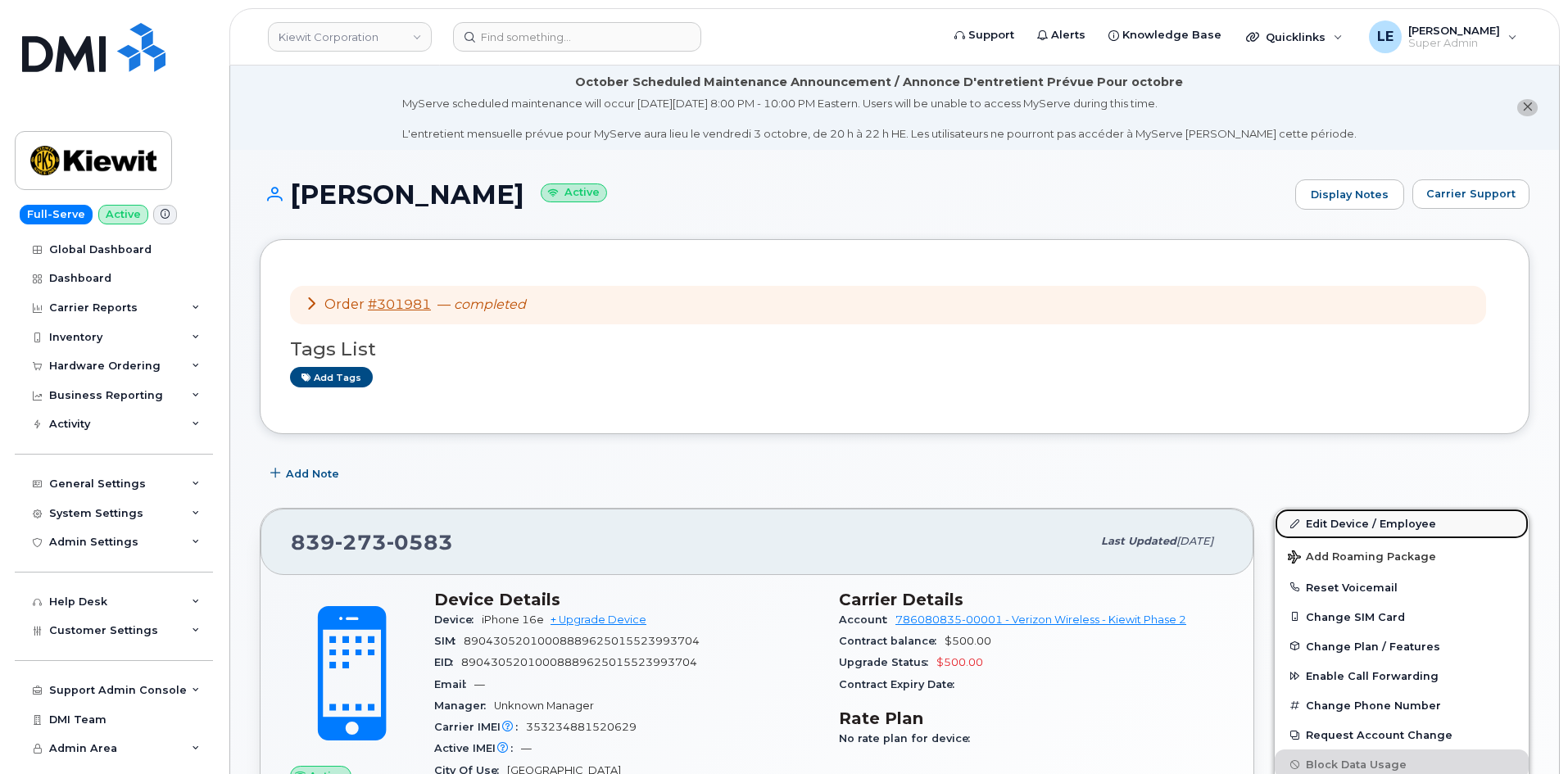
click at [1299, 511] on link "Edit Device / Employee" at bounding box center [1402, 523] width 254 height 30
click at [1342, 521] on link "Edit Device / Employee" at bounding box center [1402, 523] width 254 height 30
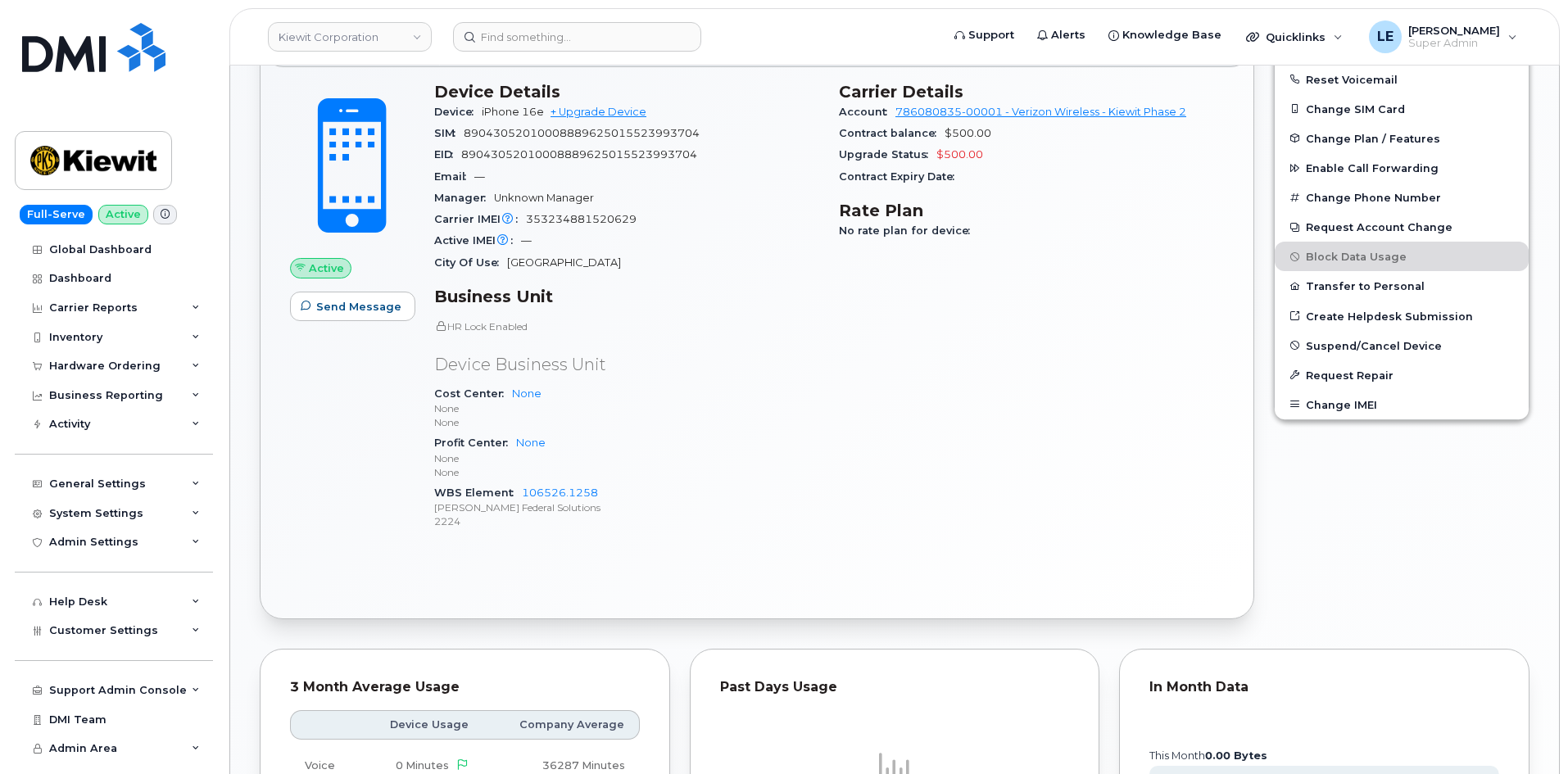
scroll to position [574, 0]
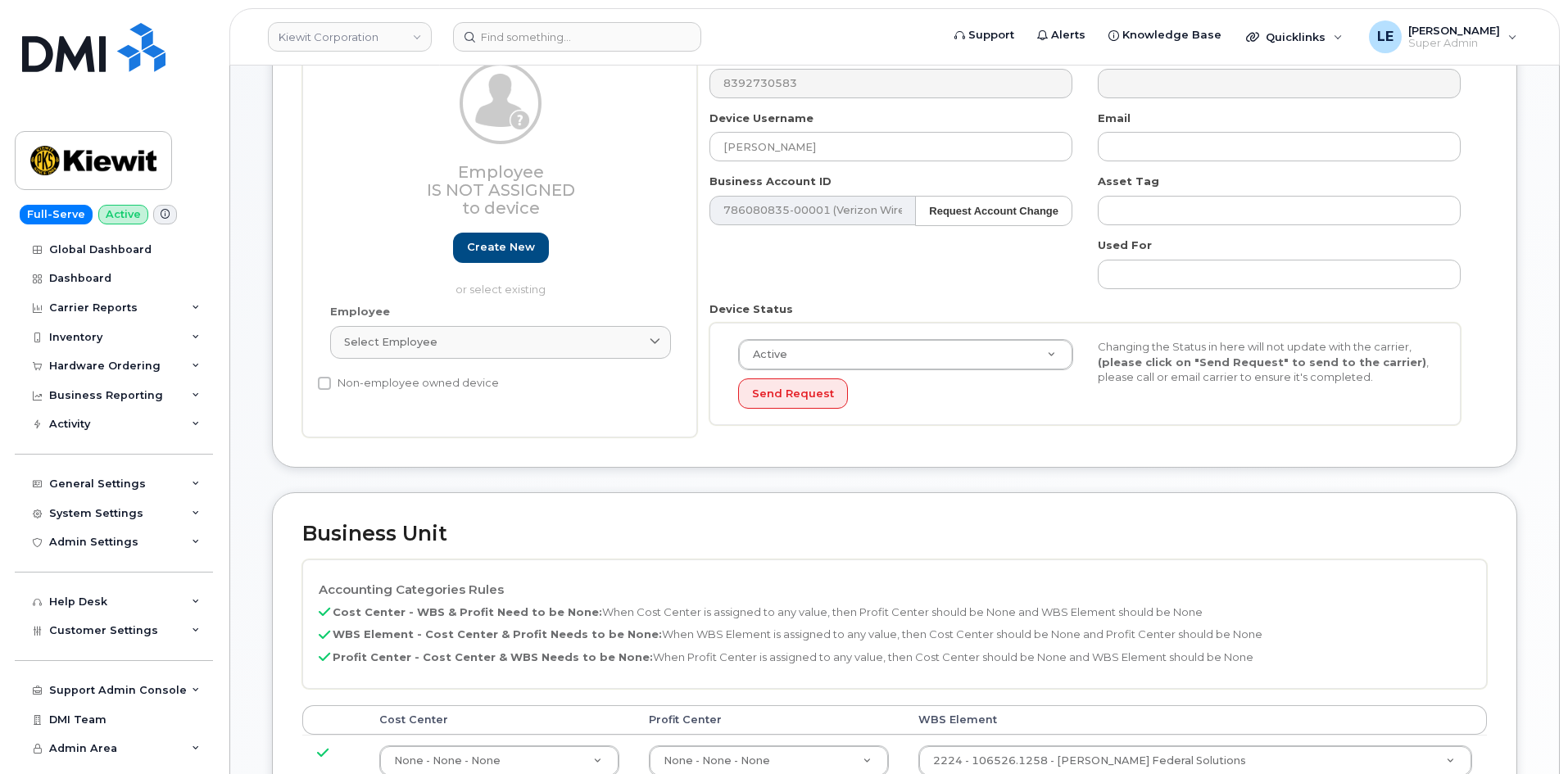
scroll to position [574, 0]
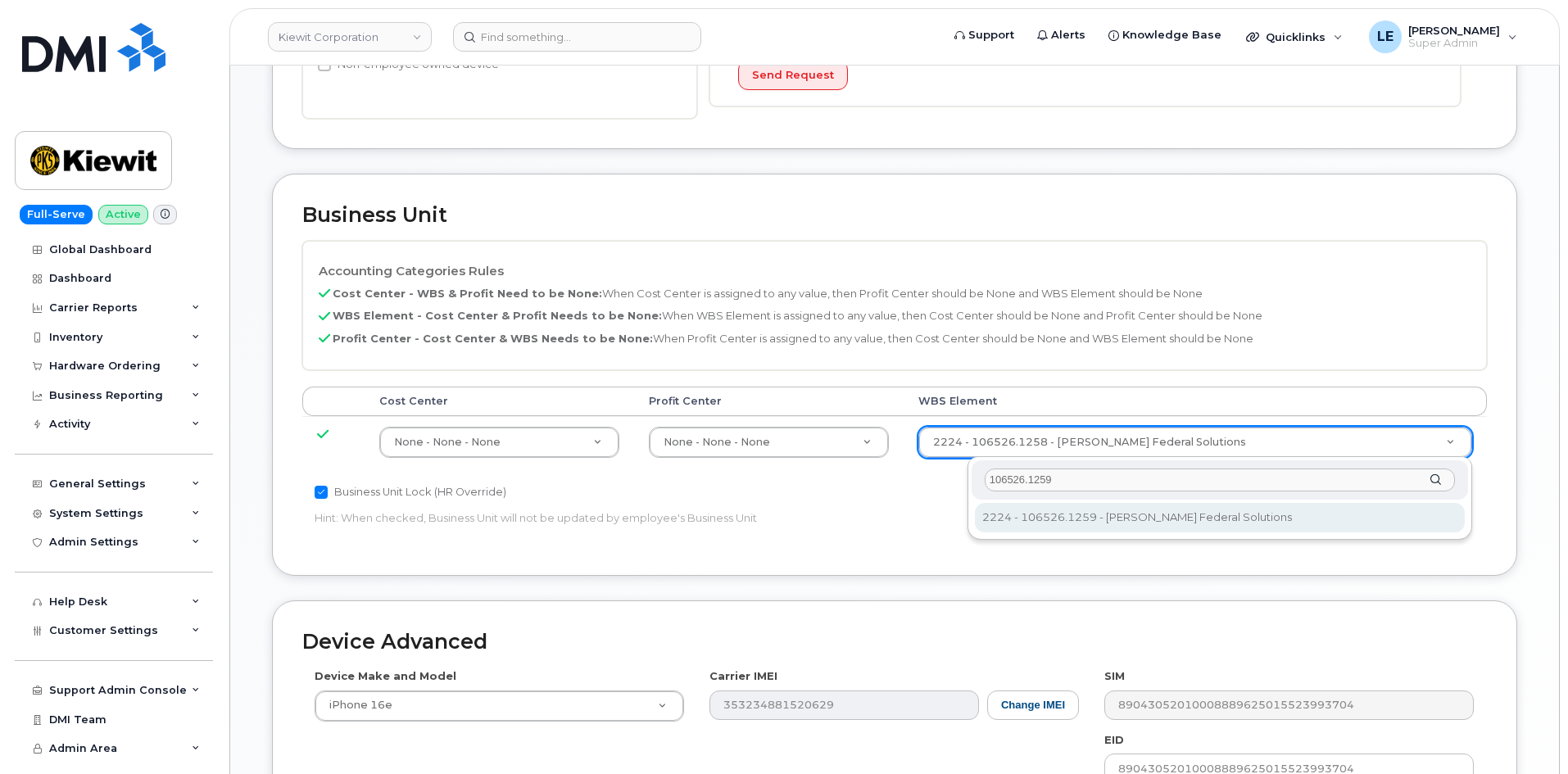
type input "106526.1259"
type input "36093472"
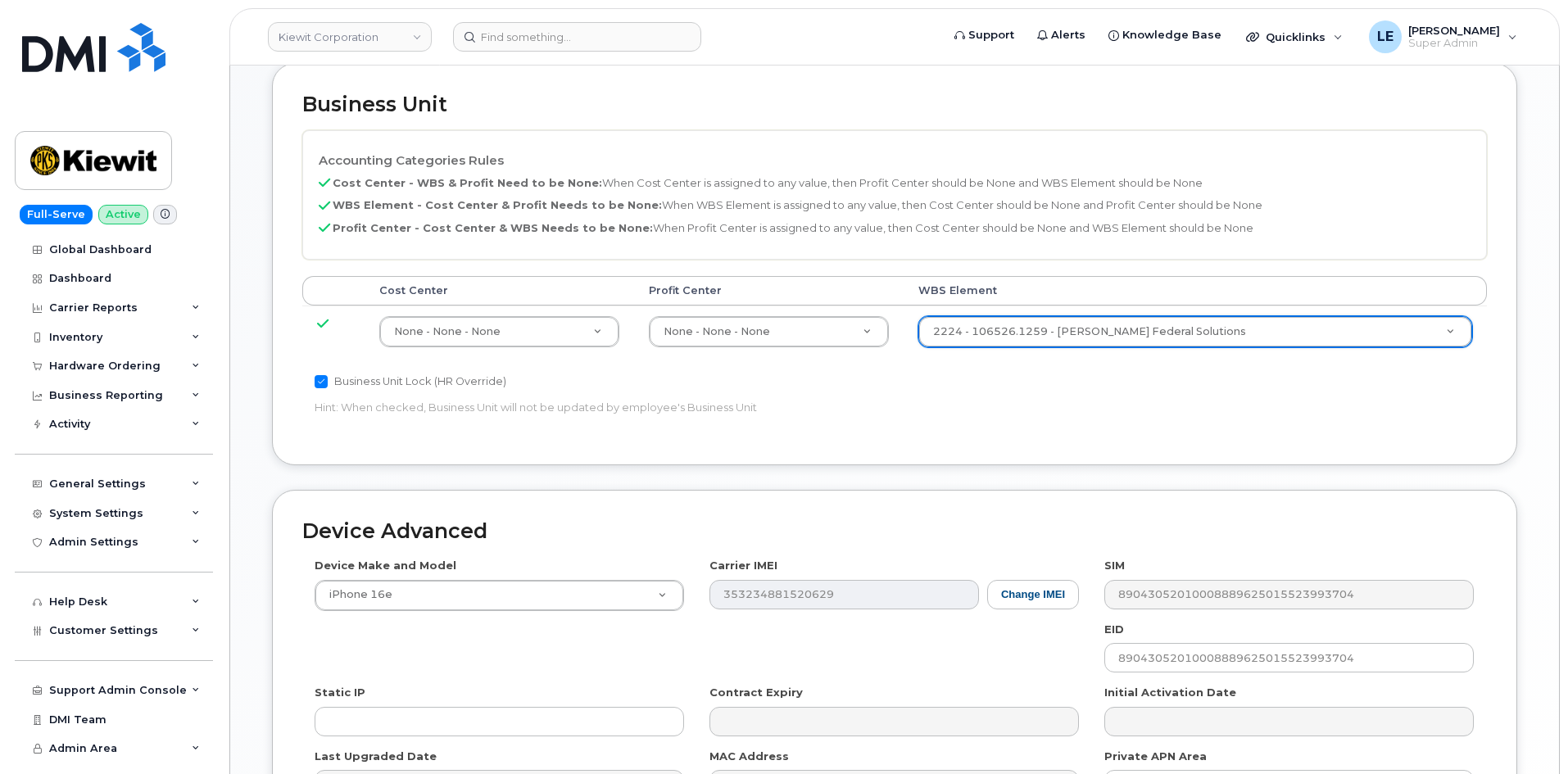
scroll to position [889, 0]
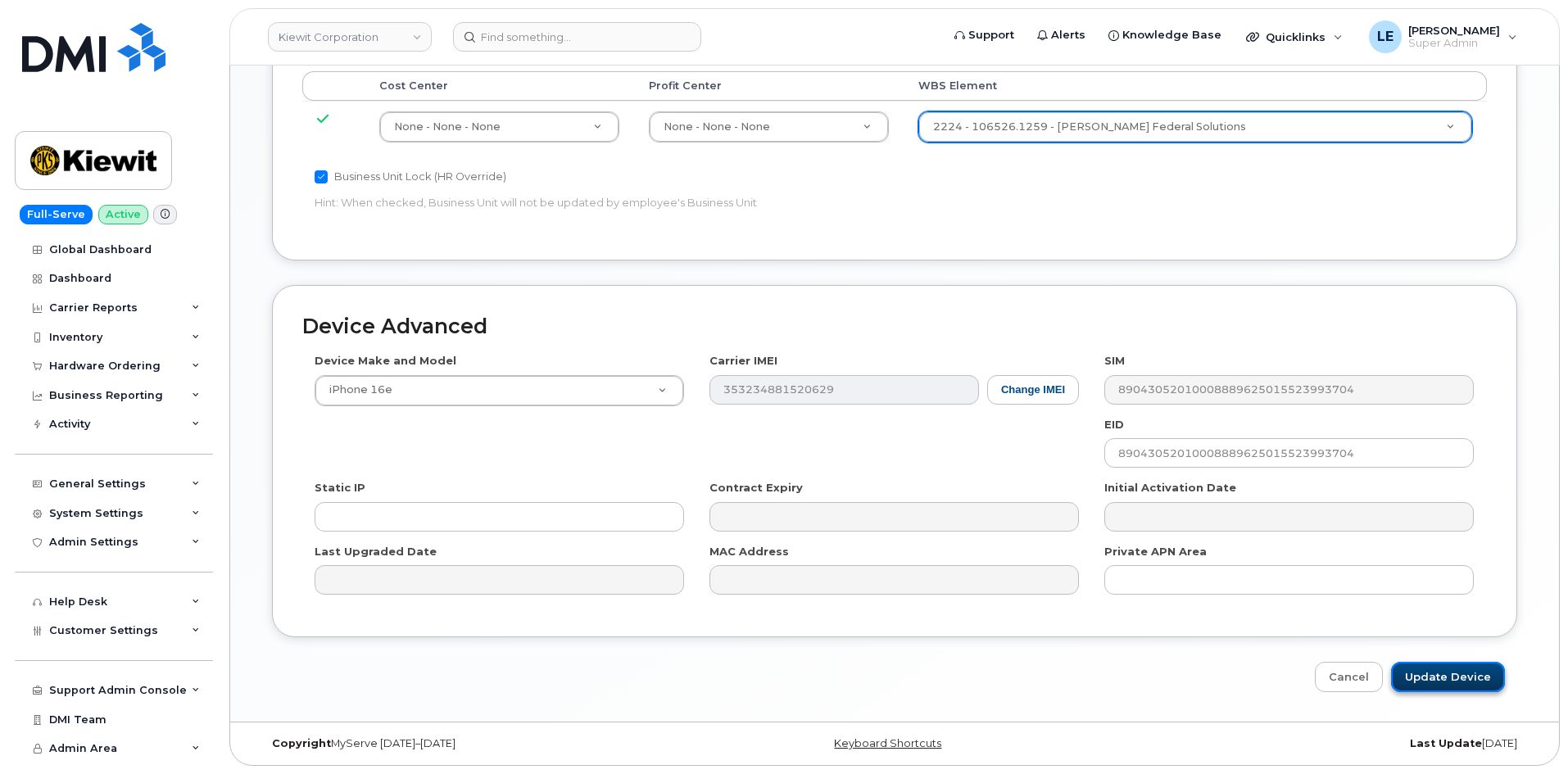
click at [1420, 678] on input "Update Device" at bounding box center [1447, 677] width 114 height 30
type input "Saving..."
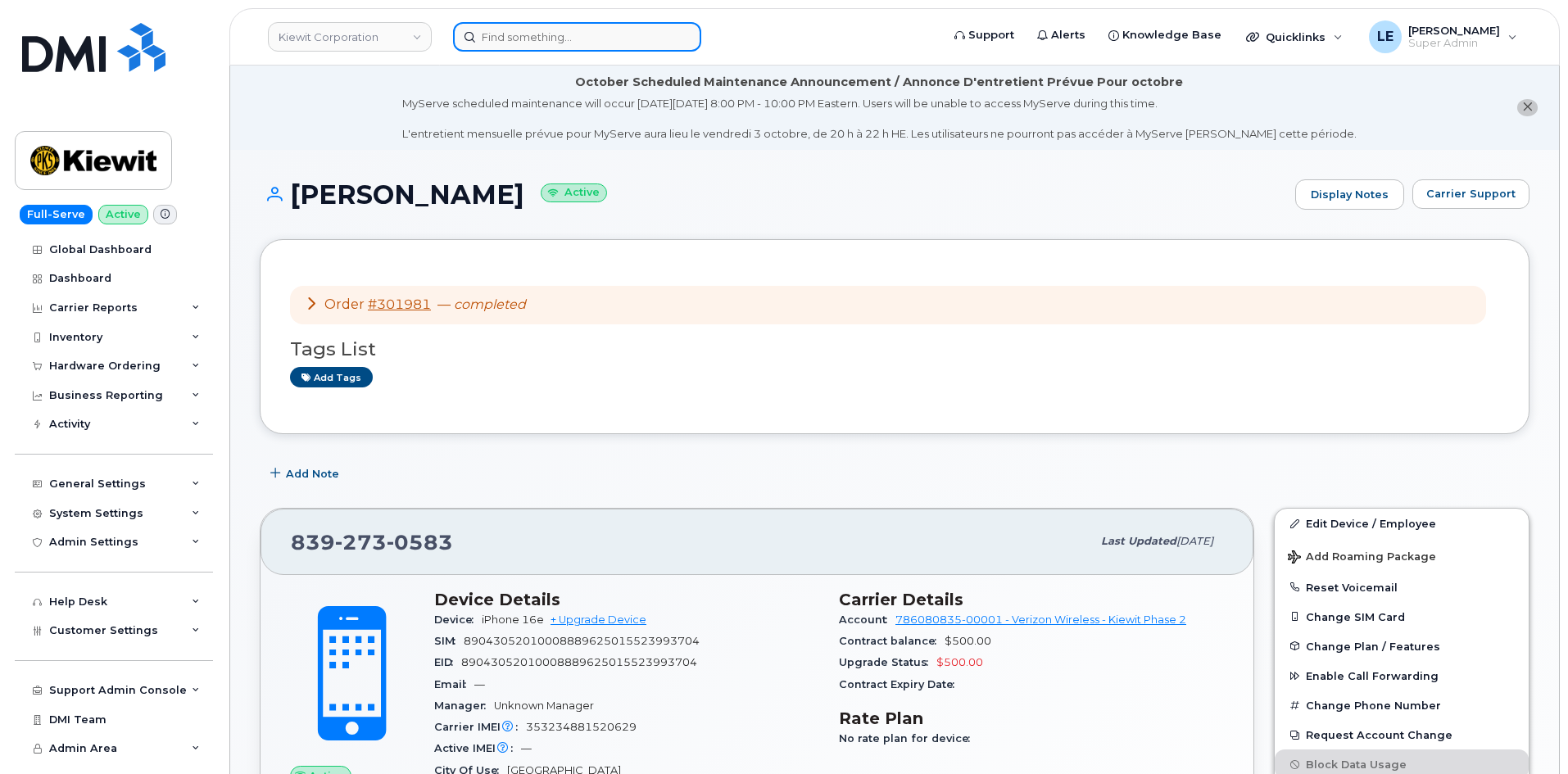
click at [526, 41] on input at bounding box center [577, 36] width 248 height 30
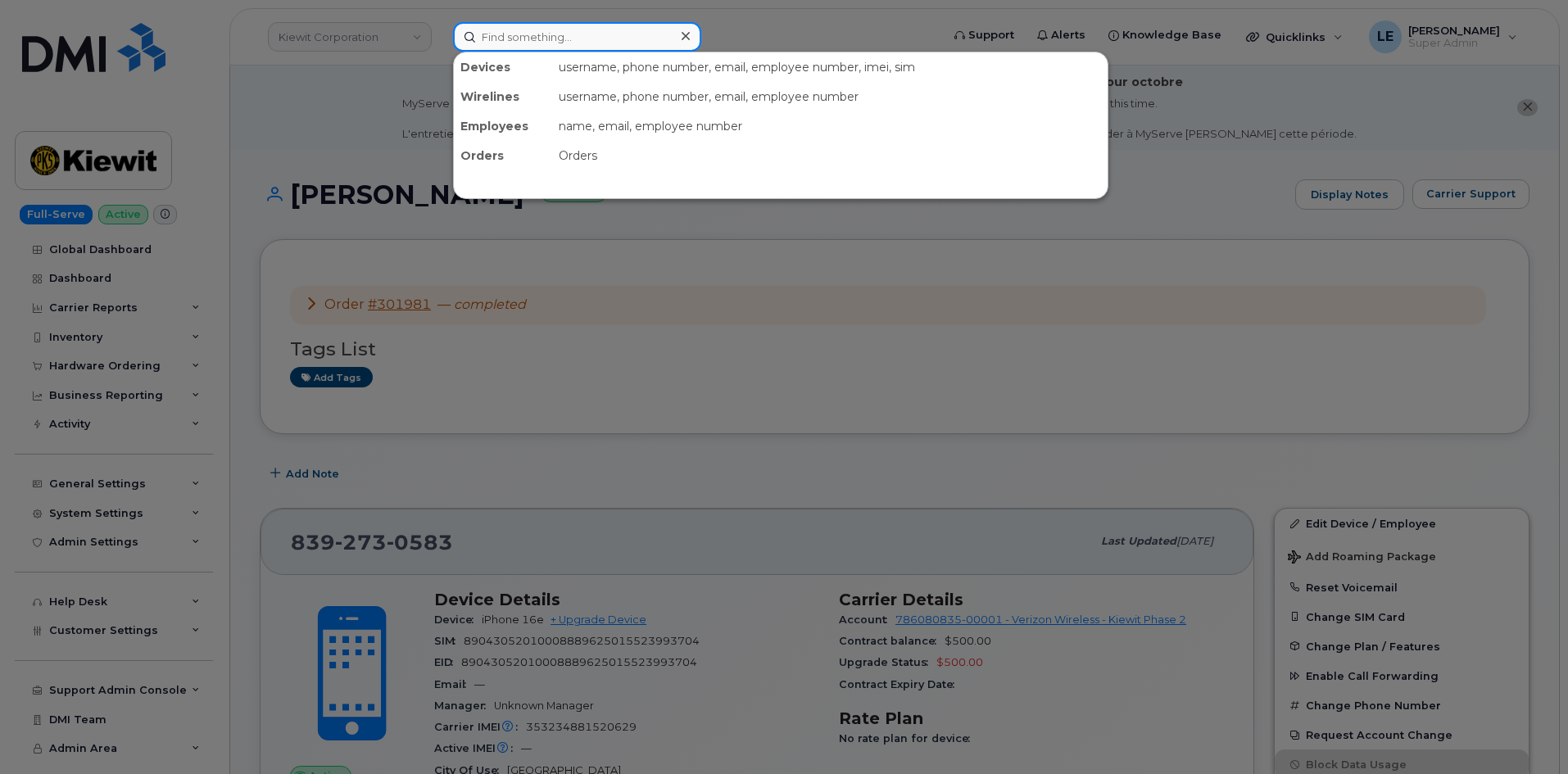
paste input "[PERSON_NAME]"
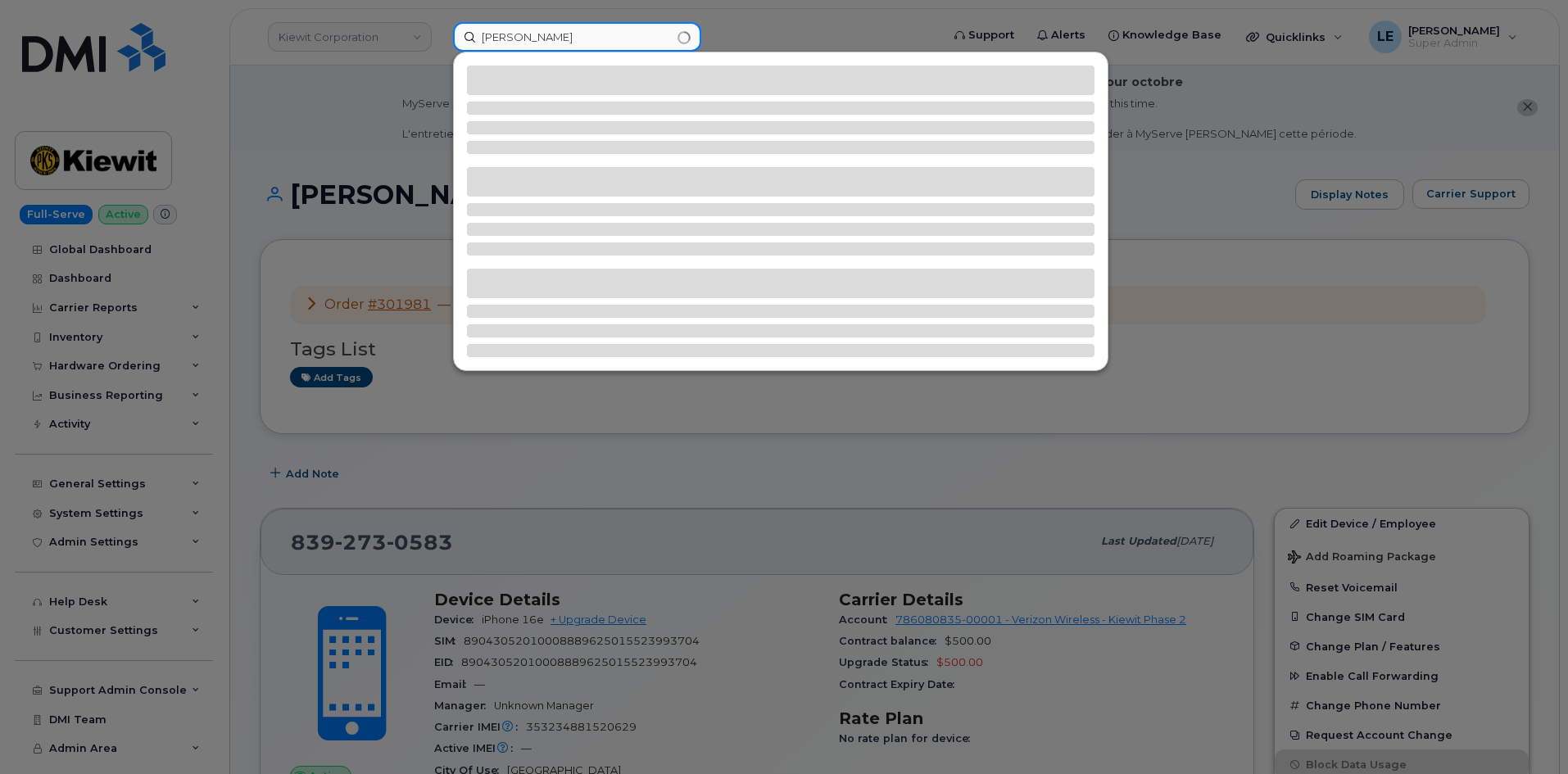
type input "[PERSON_NAME]"
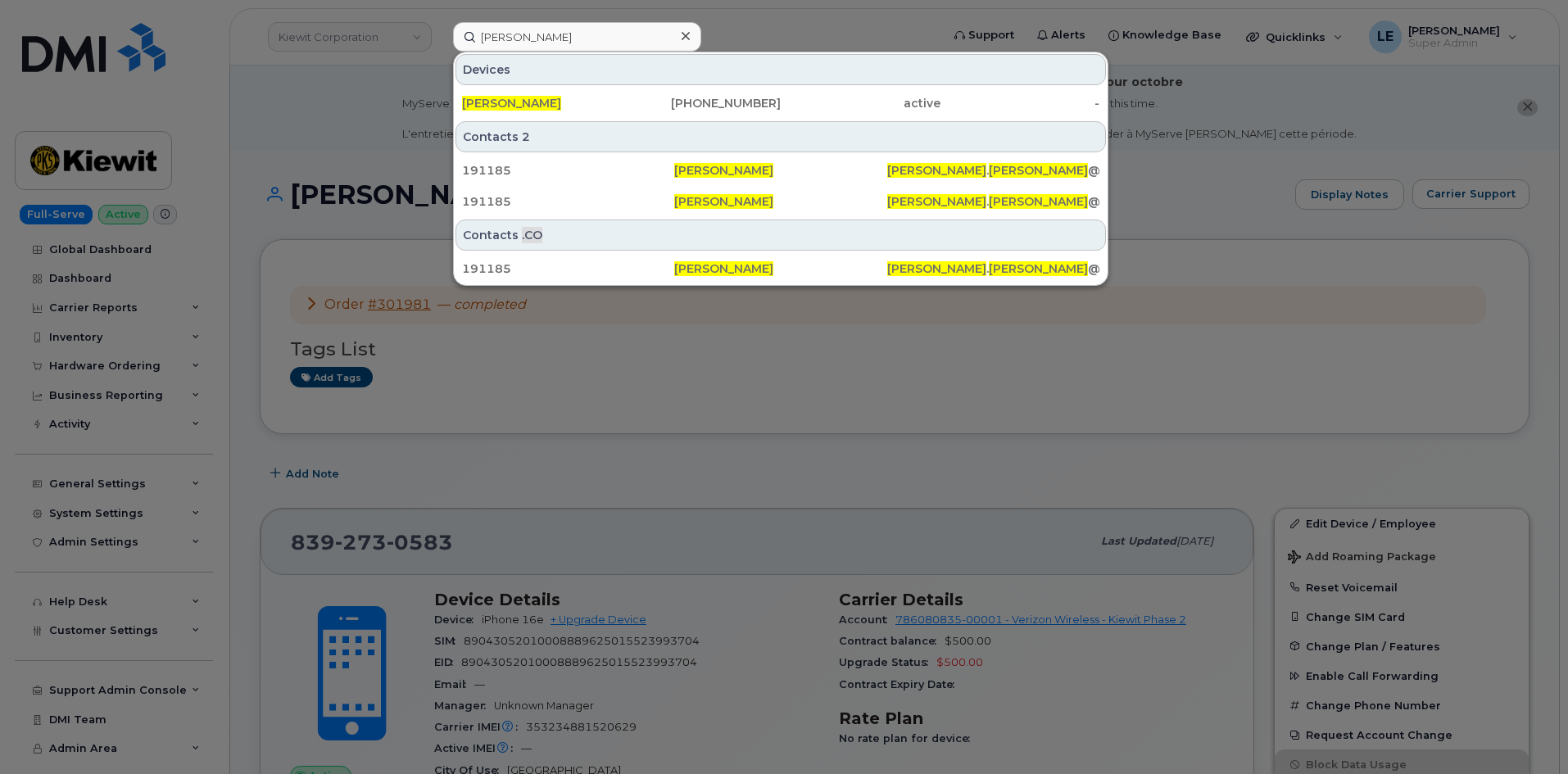
click at [588, 88] on div "CHRISTOPHER GLADSON 402-203-6210 active -" at bounding box center [781, 103] width 654 height 33
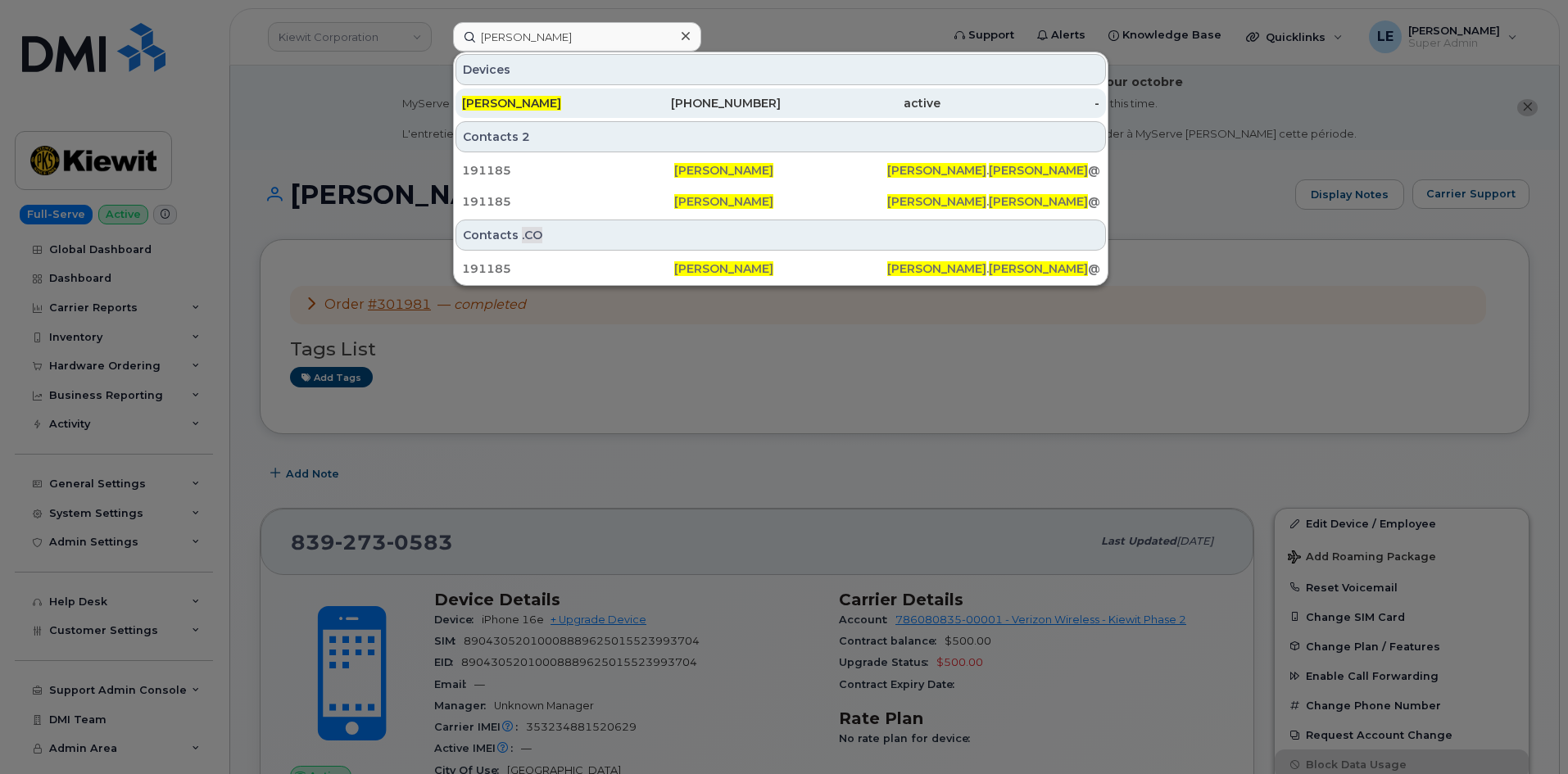
click at [587, 95] on div "[PERSON_NAME]" at bounding box center [542, 103] width 160 height 30
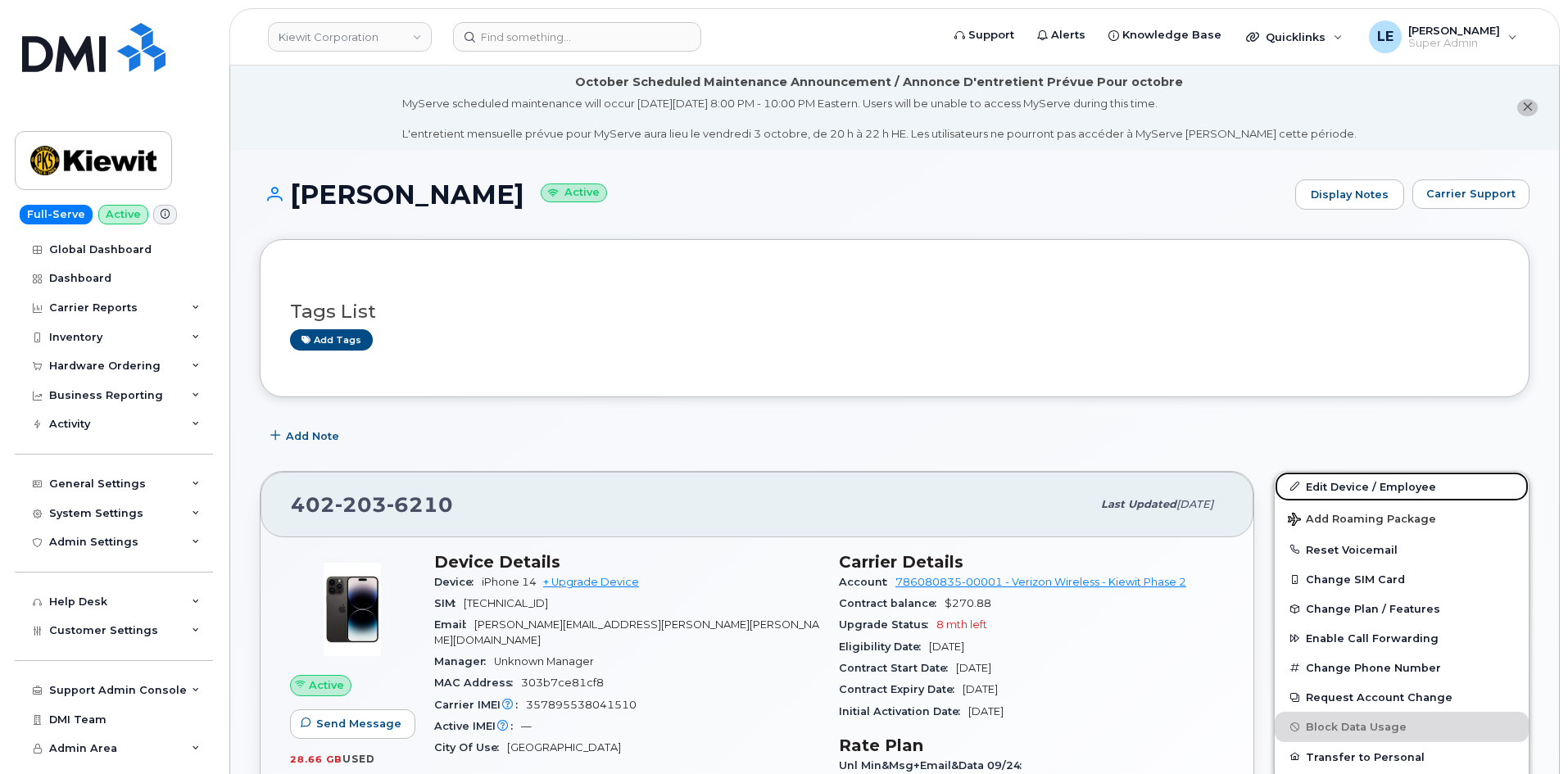
drag, startPoint x: 1328, startPoint y: 478, endPoint x: 1304, endPoint y: 470, distance: 25.3
click at [1328, 478] on link "Edit Device / Employee" at bounding box center [1402, 486] width 254 height 30
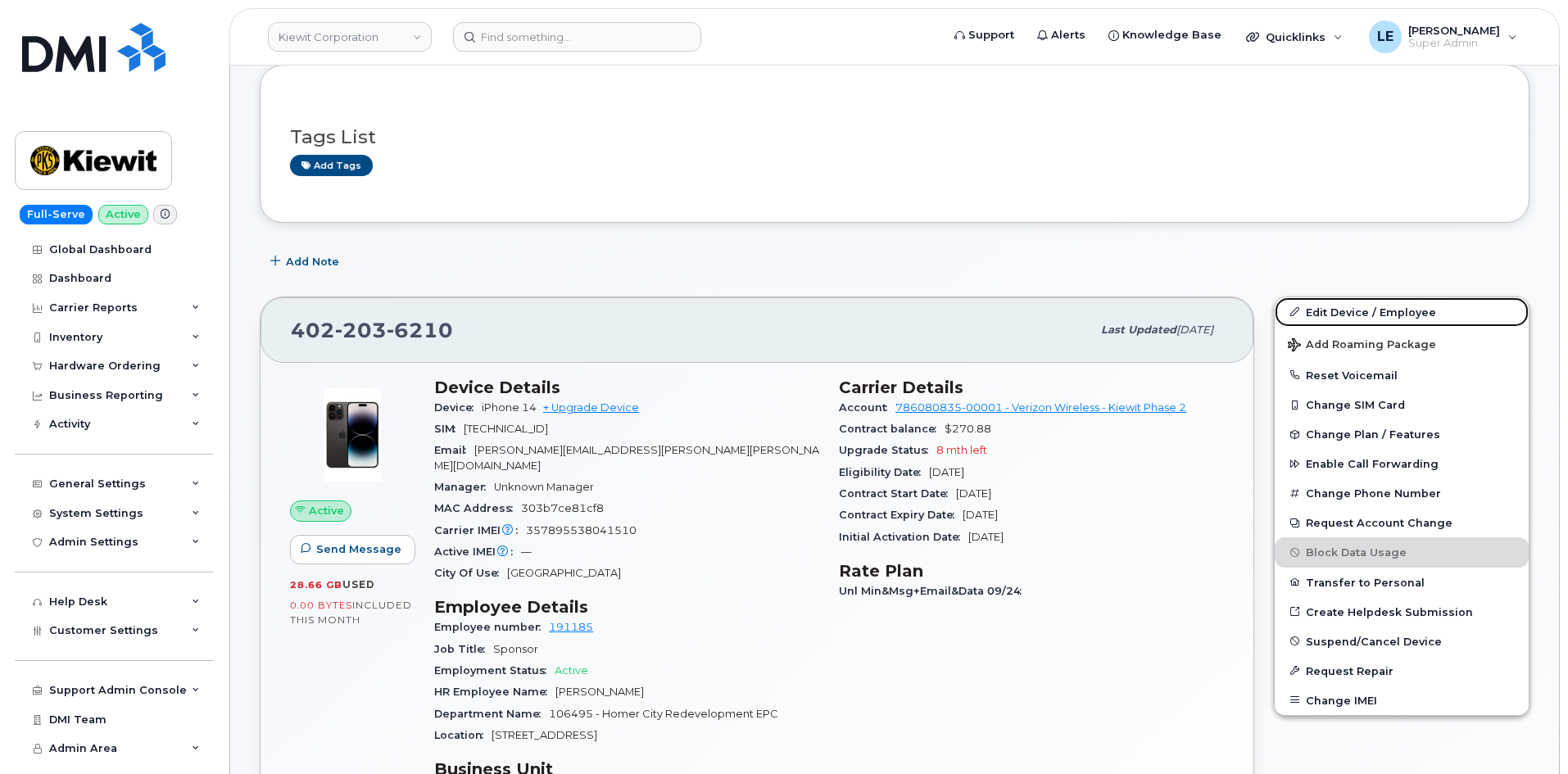
scroll to position [574, 0]
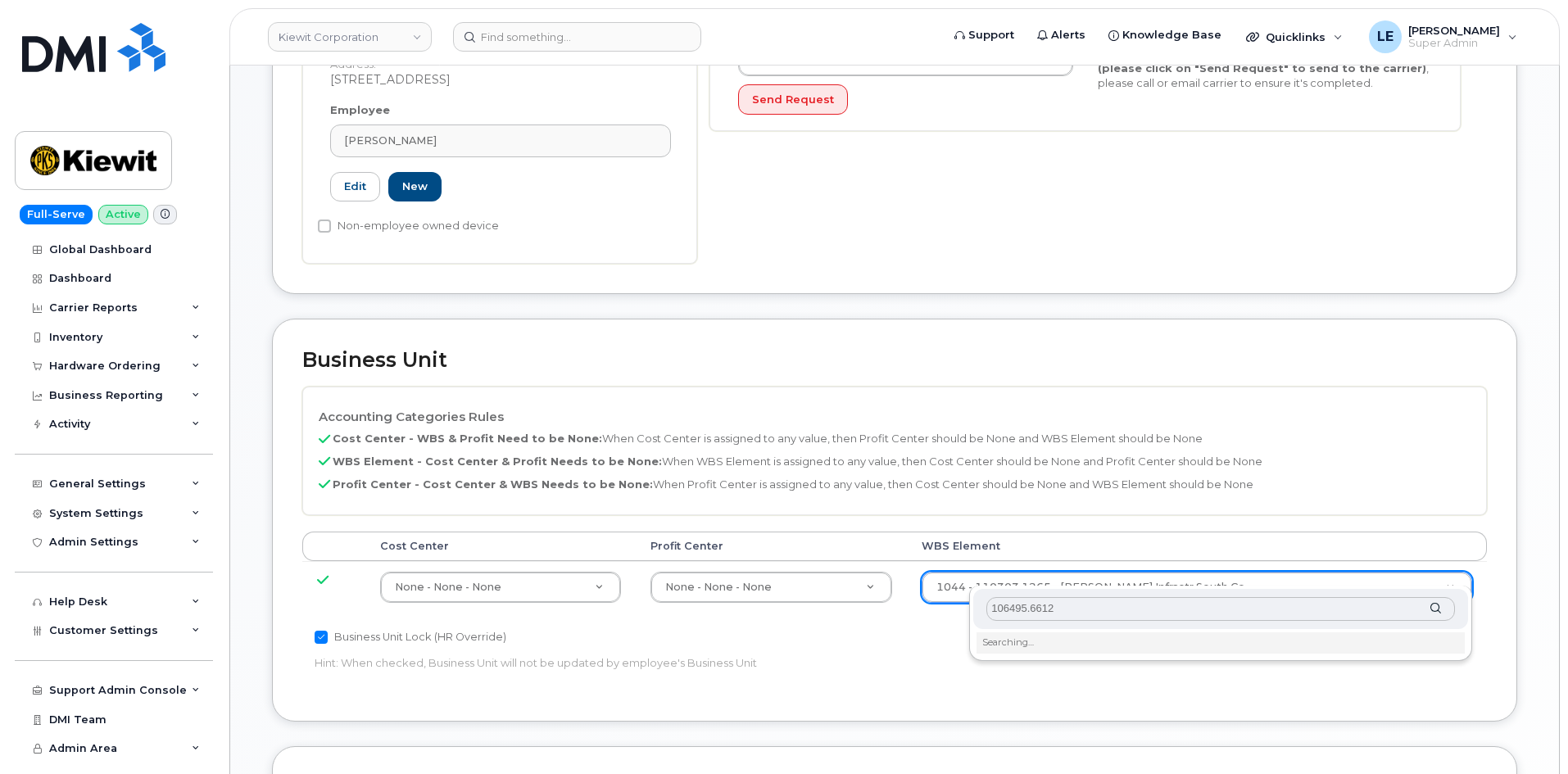
scroll to position [574, 0]
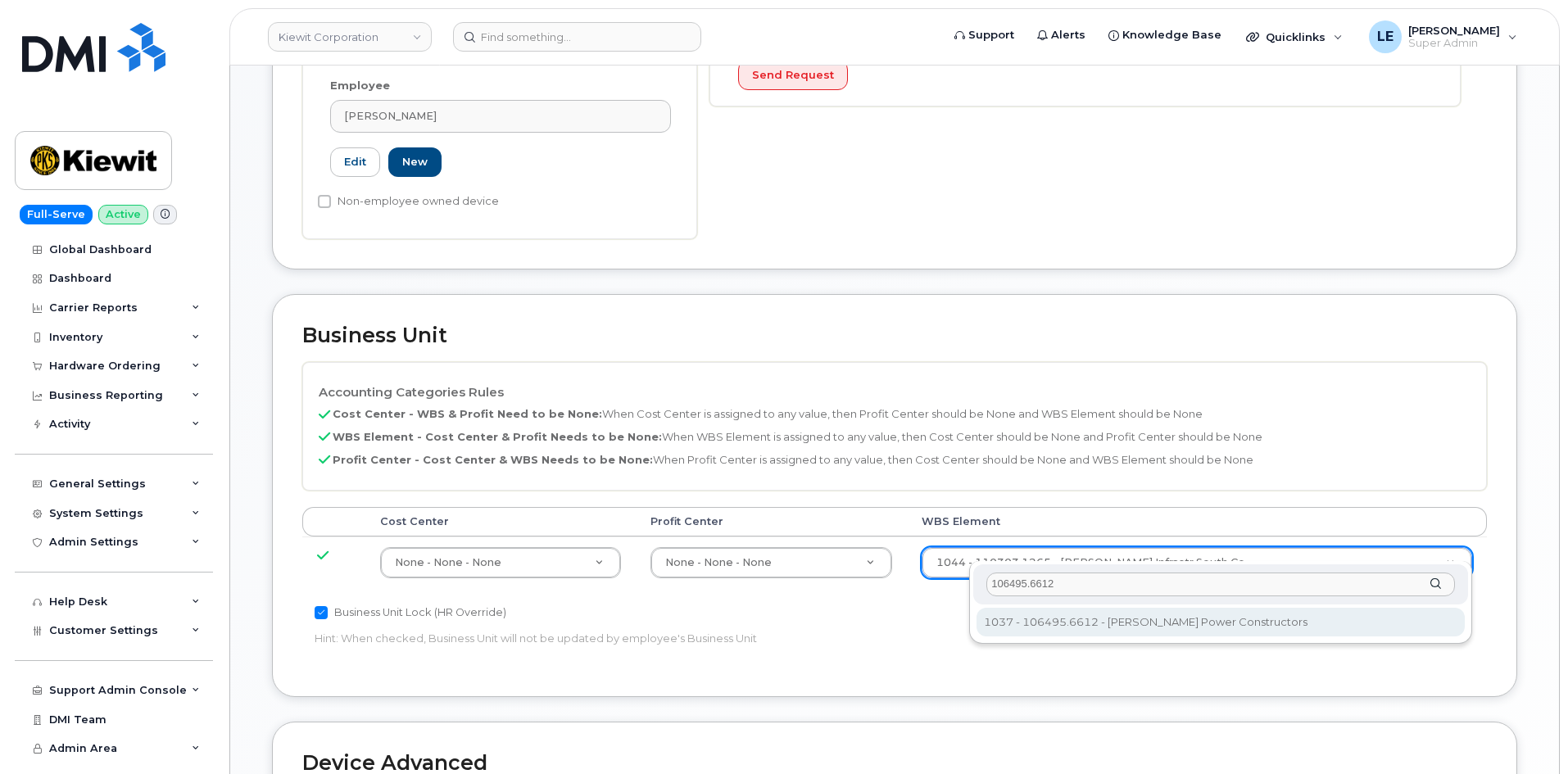
type input "106495.6612"
type input "35834206"
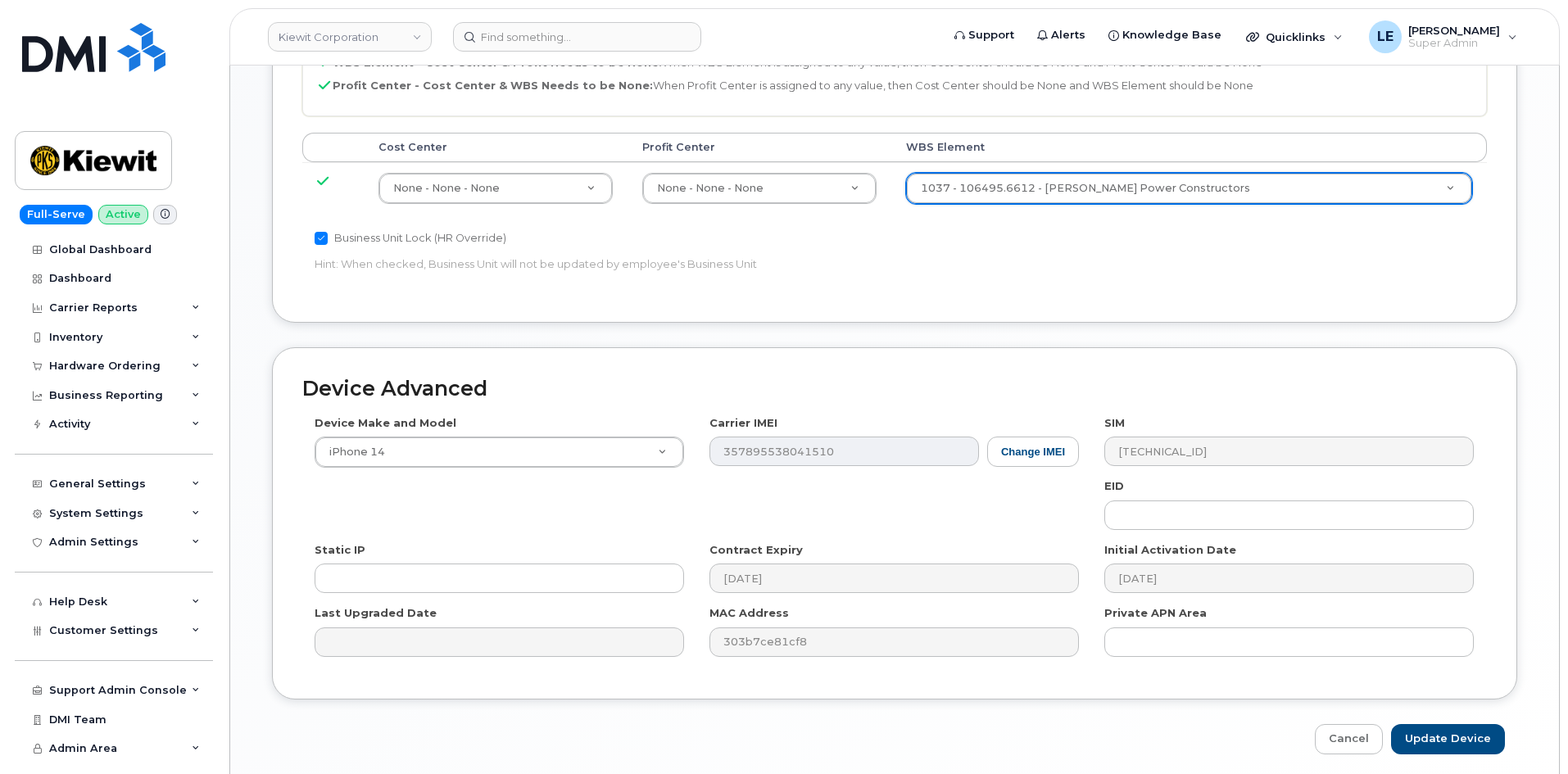
scroll to position [994, 0]
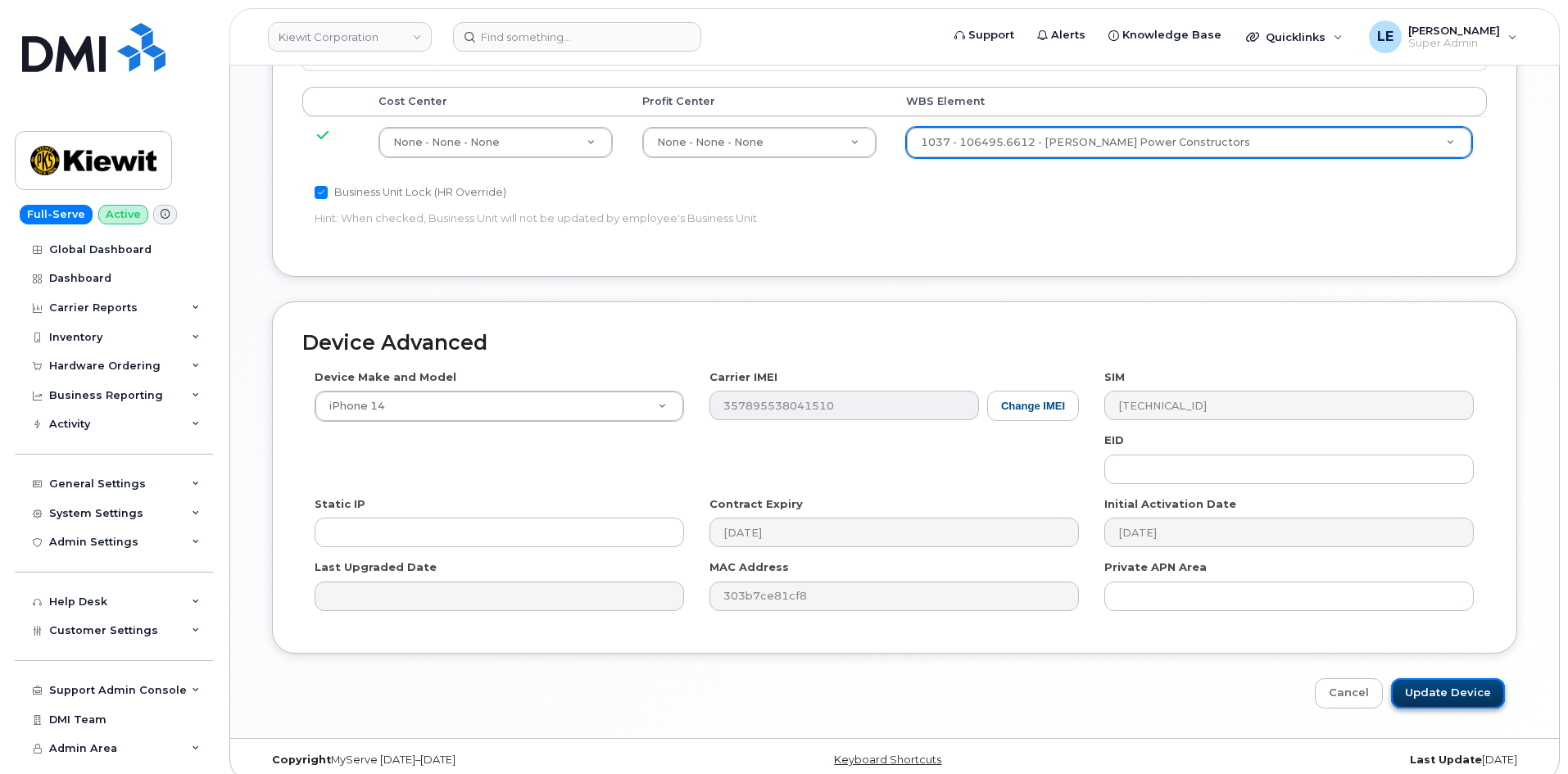
click at [1433, 679] on input "Update Device" at bounding box center [1447, 694] width 114 height 30
type input "Saving..."
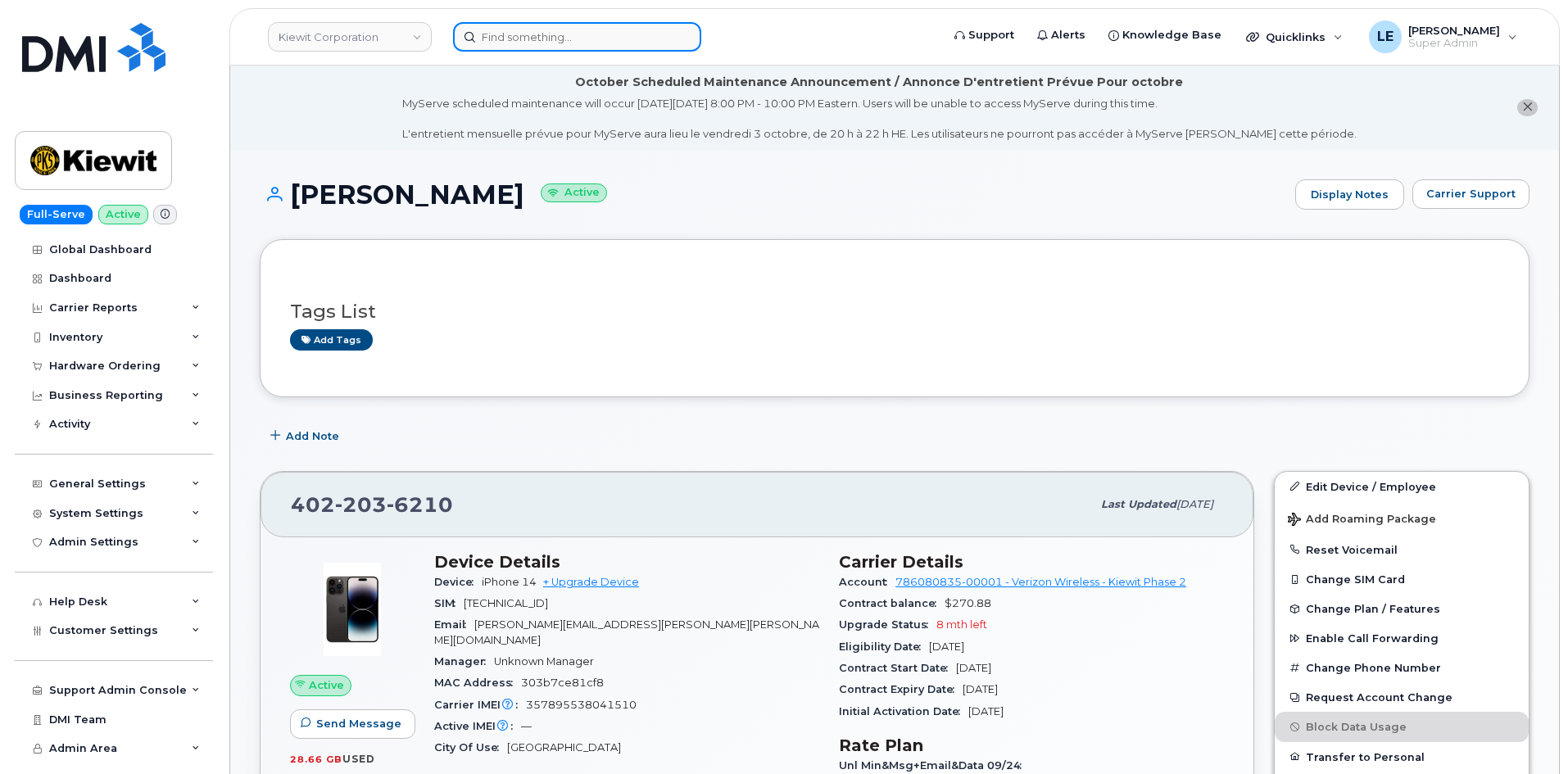
click at [647, 35] on input at bounding box center [577, 36] width 248 height 30
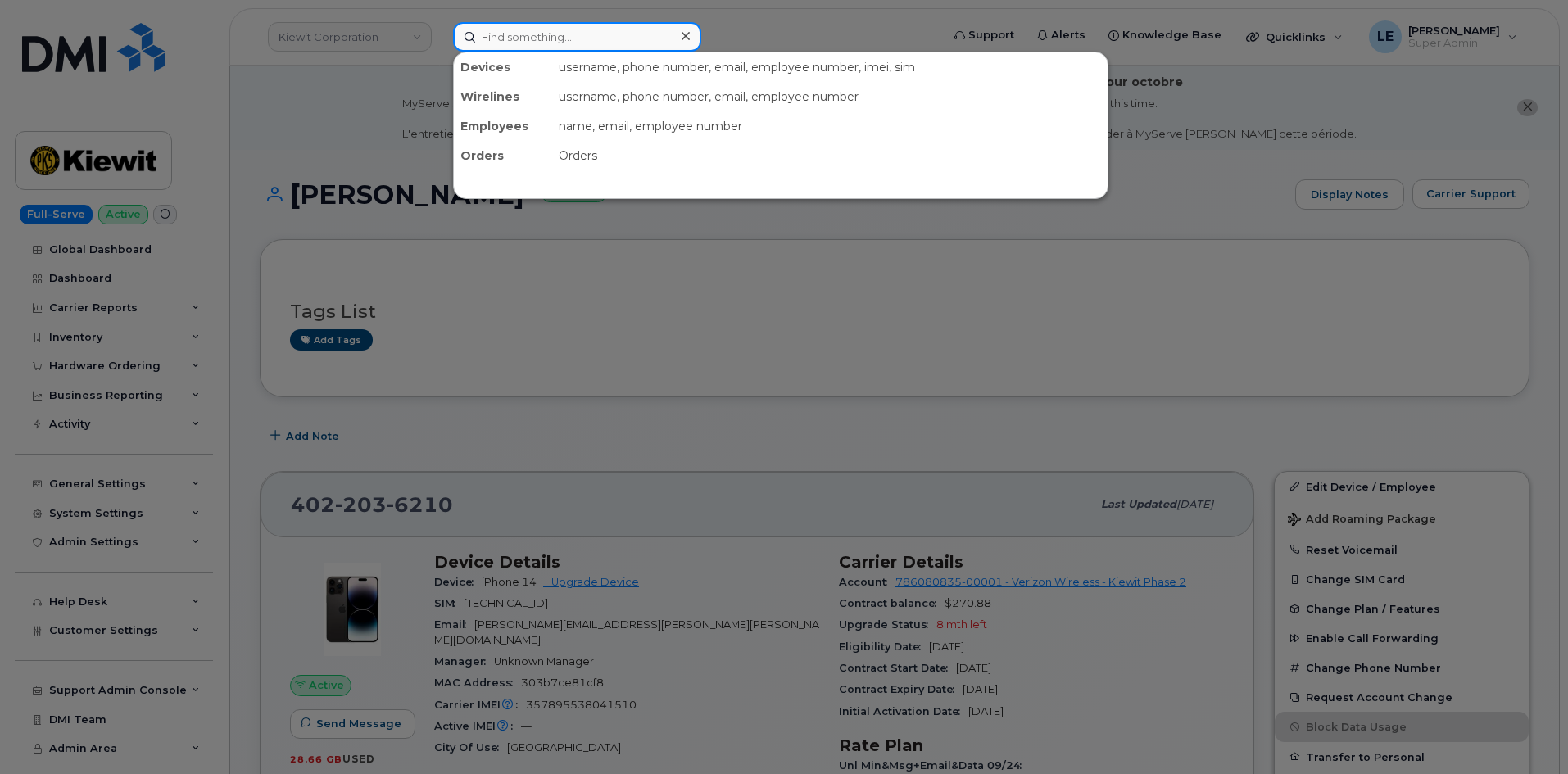
paste input "402-590-0703"
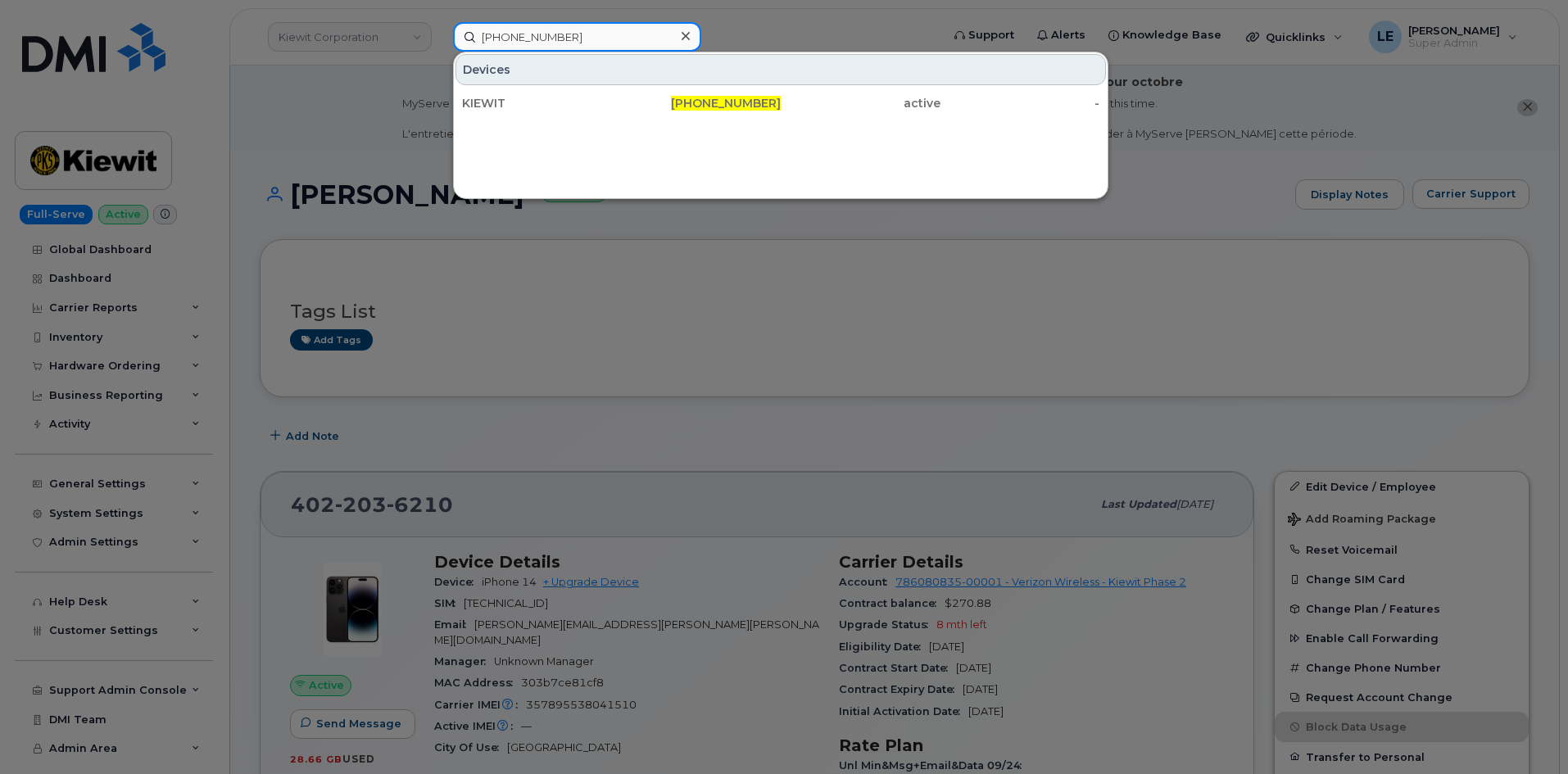
type input "402-590-0703"
click at [612, 88] on div "KIEWIT 402-590-0703 active -" at bounding box center [781, 103] width 654 height 33
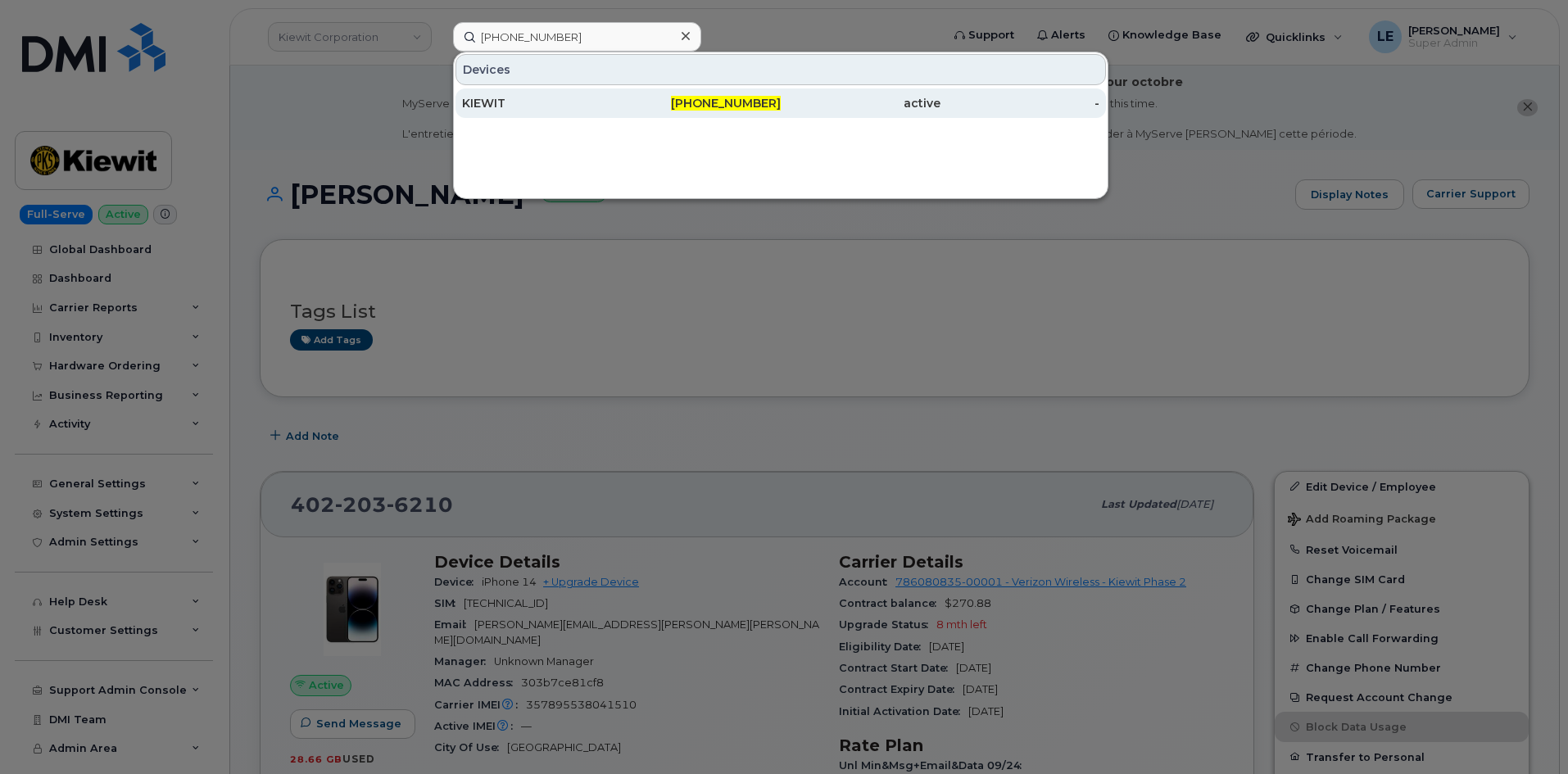
click at [611, 96] on div "KIEWIT" at bounding box center [542, 102] width 160 height 16
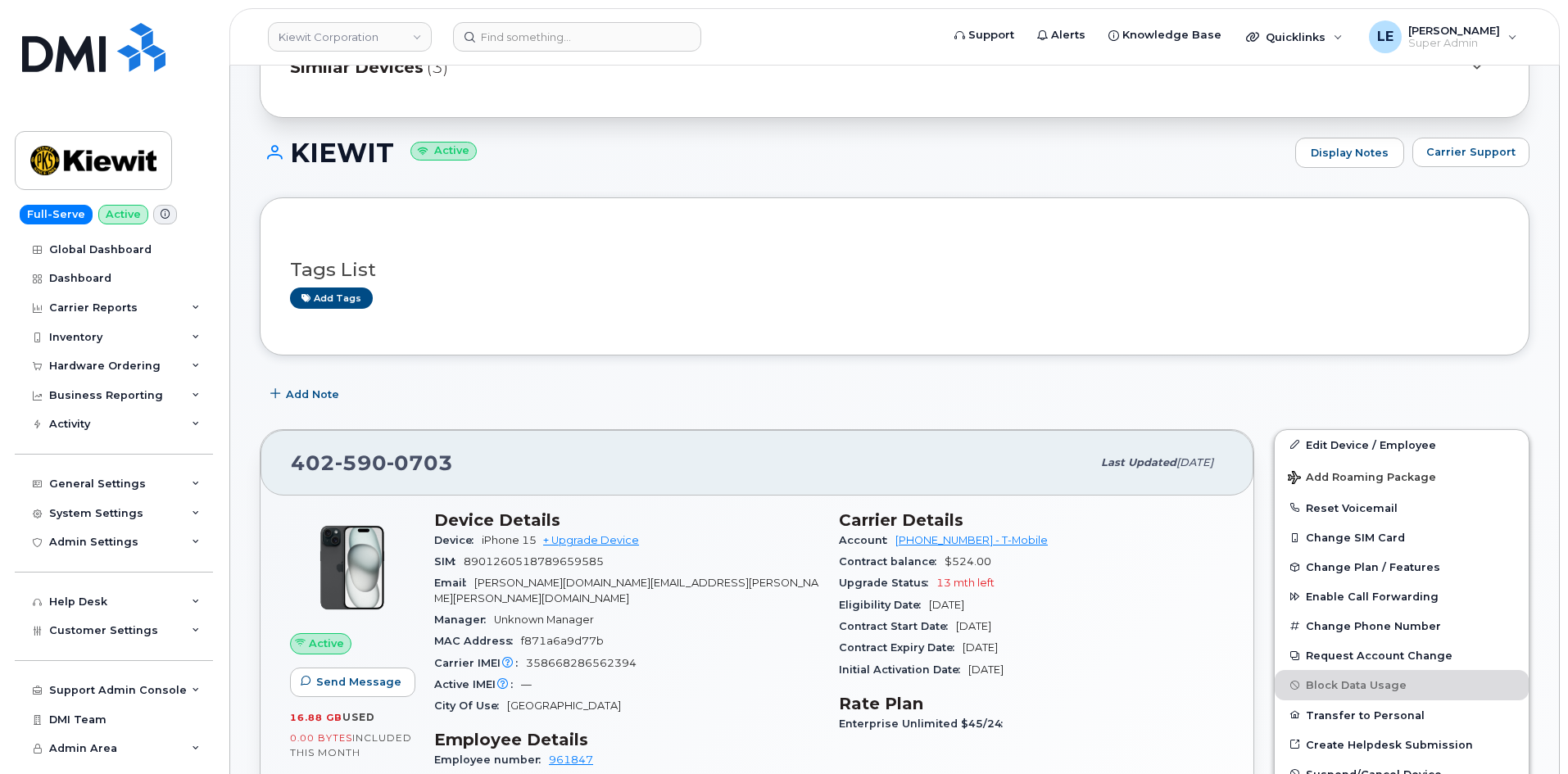
scroll to position [410, 0]
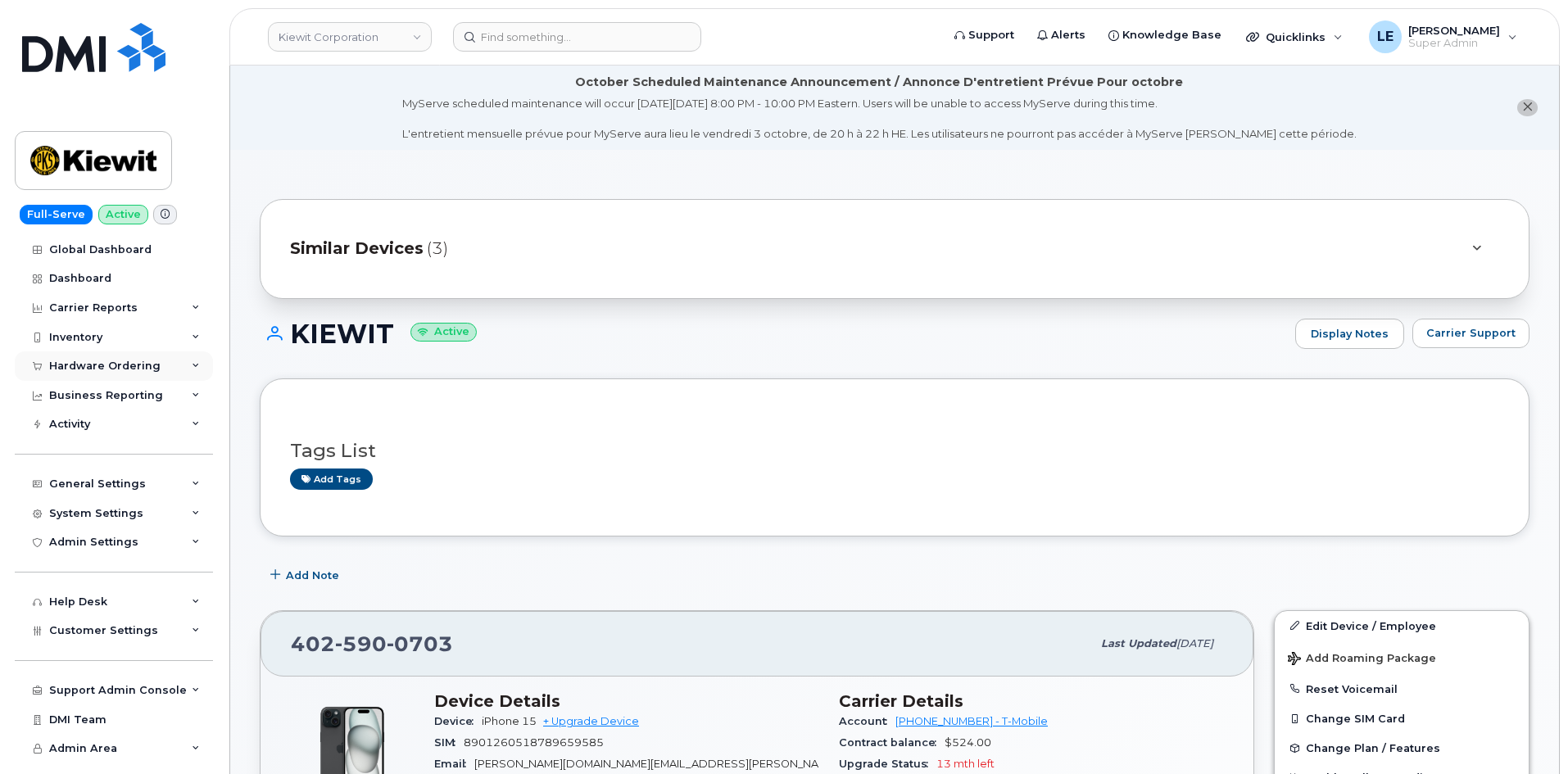
click at [124, 354] on div "Hardware Ordering" at bounding box center [113, 366] width 199 height 30
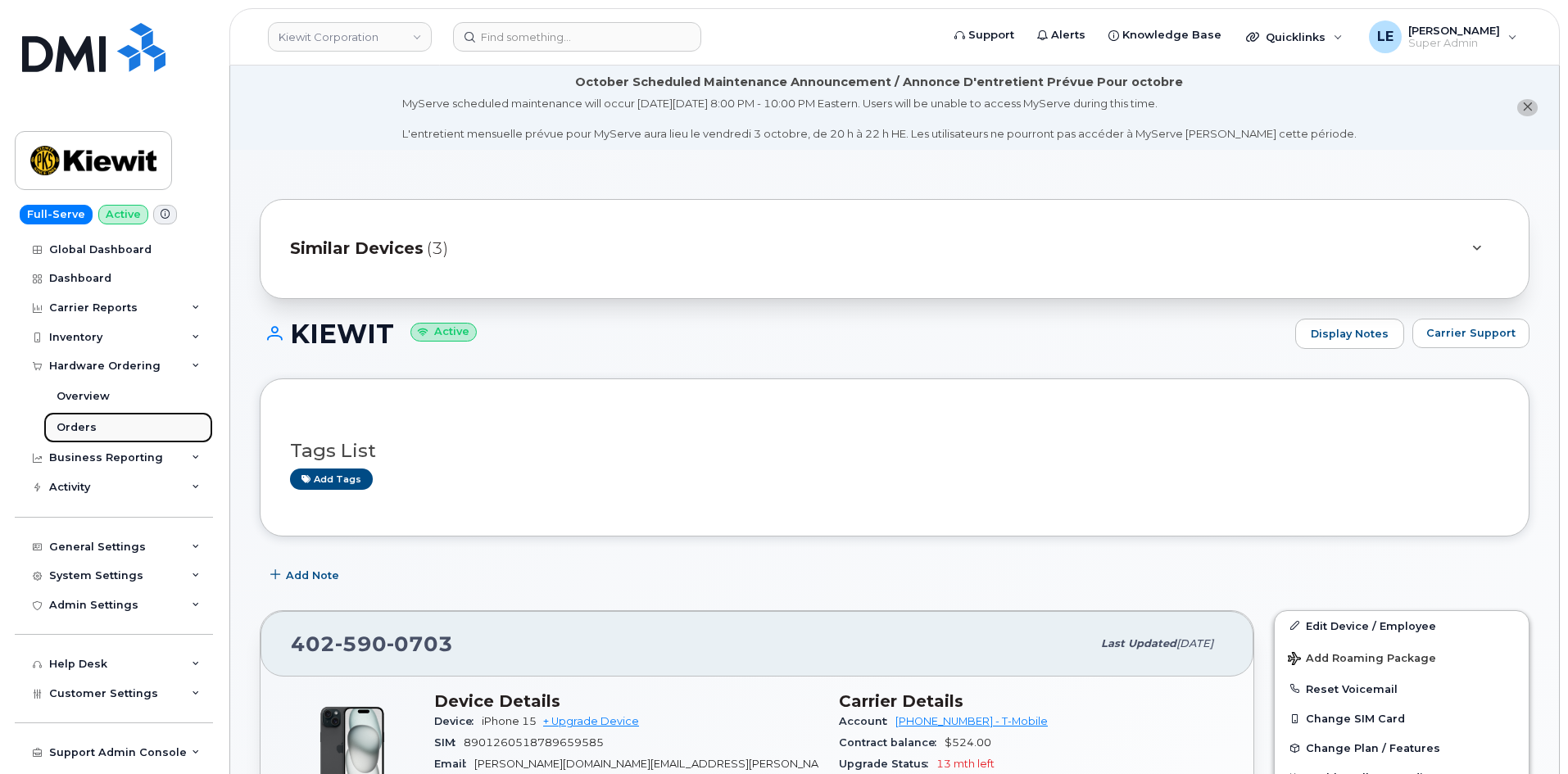
click at [117, 424] on link "Orders" at bounding box center [128, 428] width 170 height 31
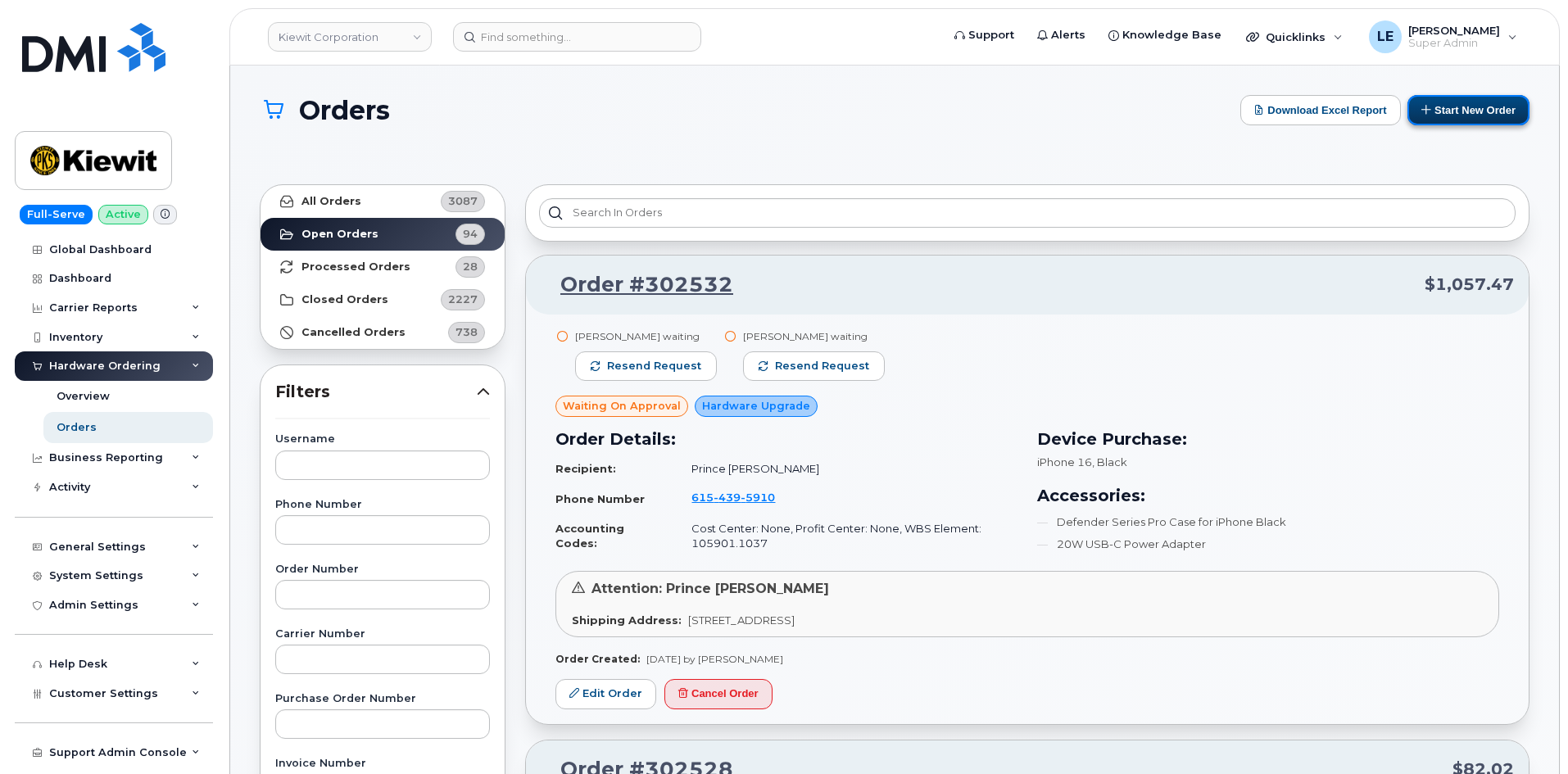
click at [1487, 123] on button "Start New Order" at bounding box center [1468, 110] width 122 height 30
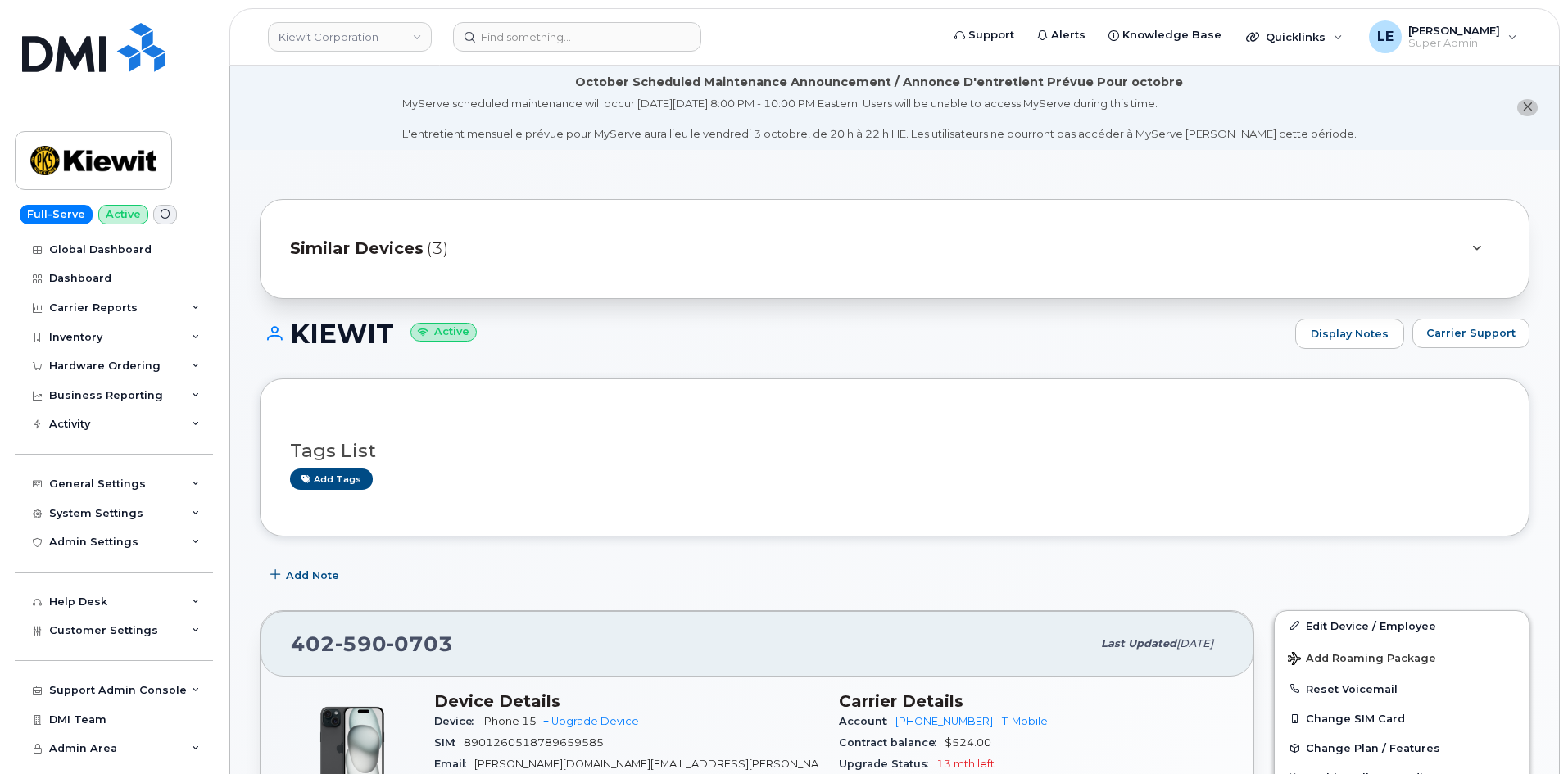
scroll to position [410, 0]
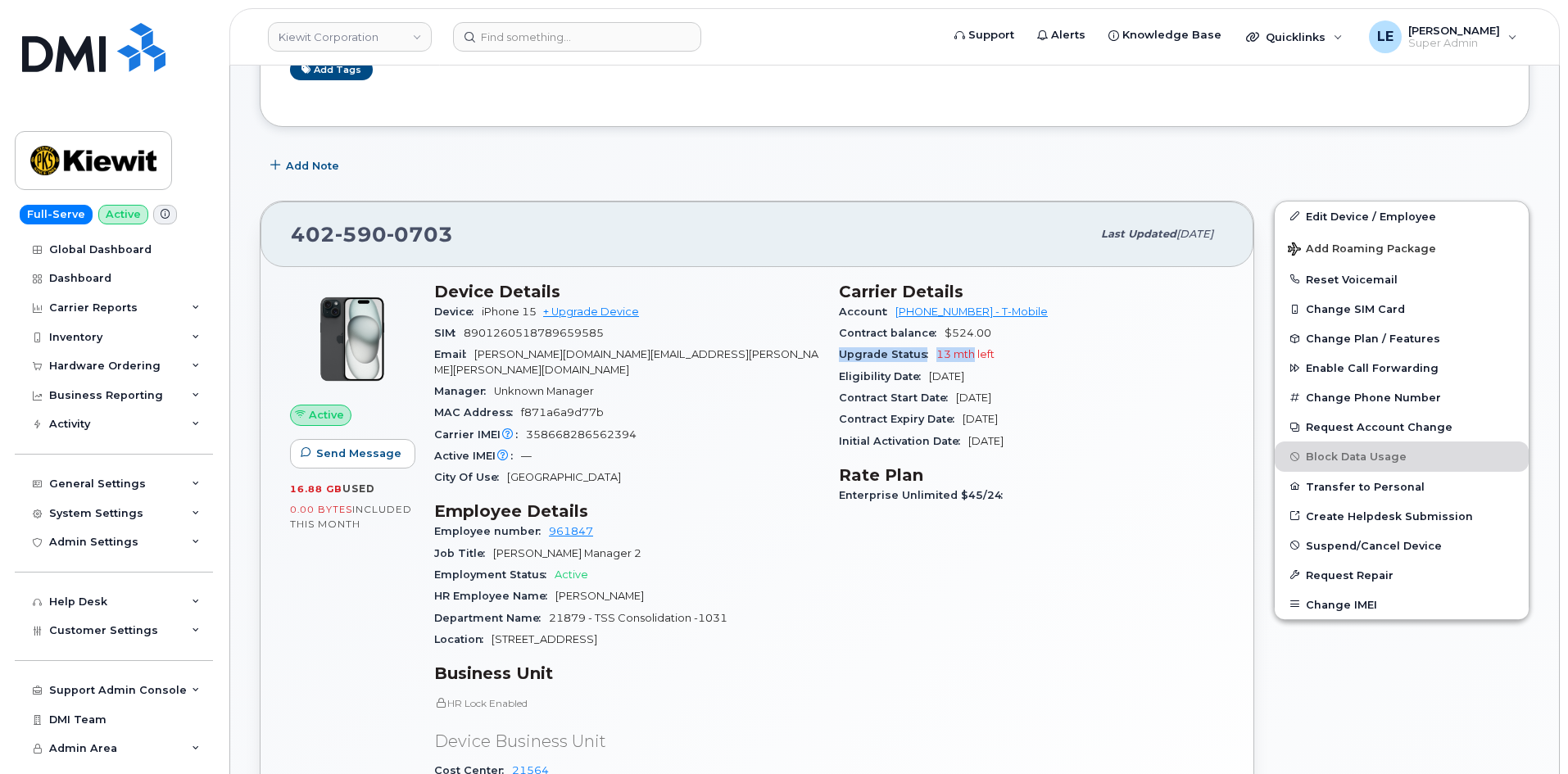
drag, startPoint x: 843, startPoint y: 360, endPoint x: 994, endPoint y: 360, distance: 151.0
click at [982, 357] on div "Upgrade Status 13 mth left" at bounding box center [1032, 354] width 385 height 21
click at [994, 360] on span "13 mth left" at bounding box center [965, 354] width 58 height 13
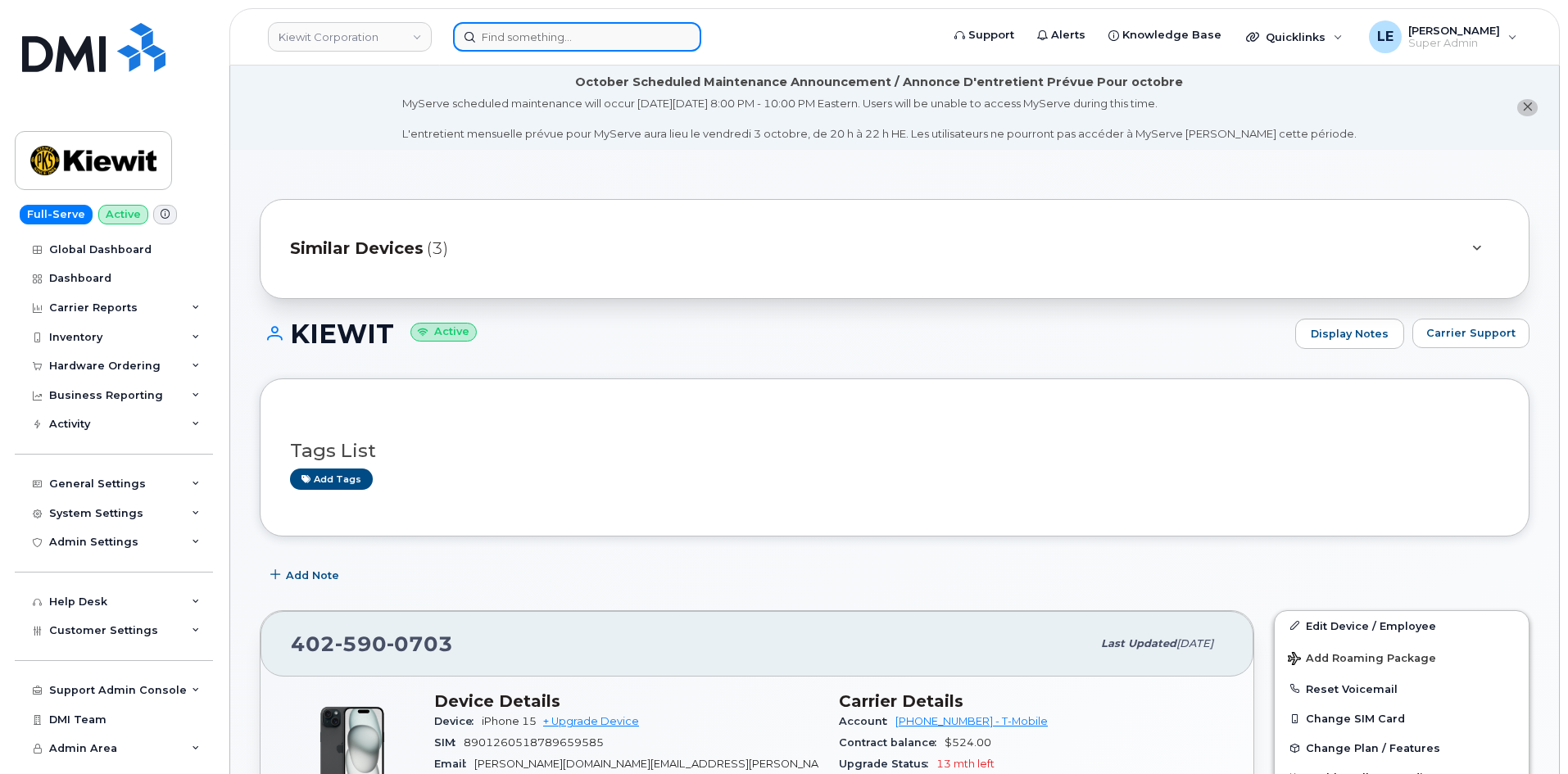
click at [553, 51] on input at bounding box center [577, 36] width 248 height 30
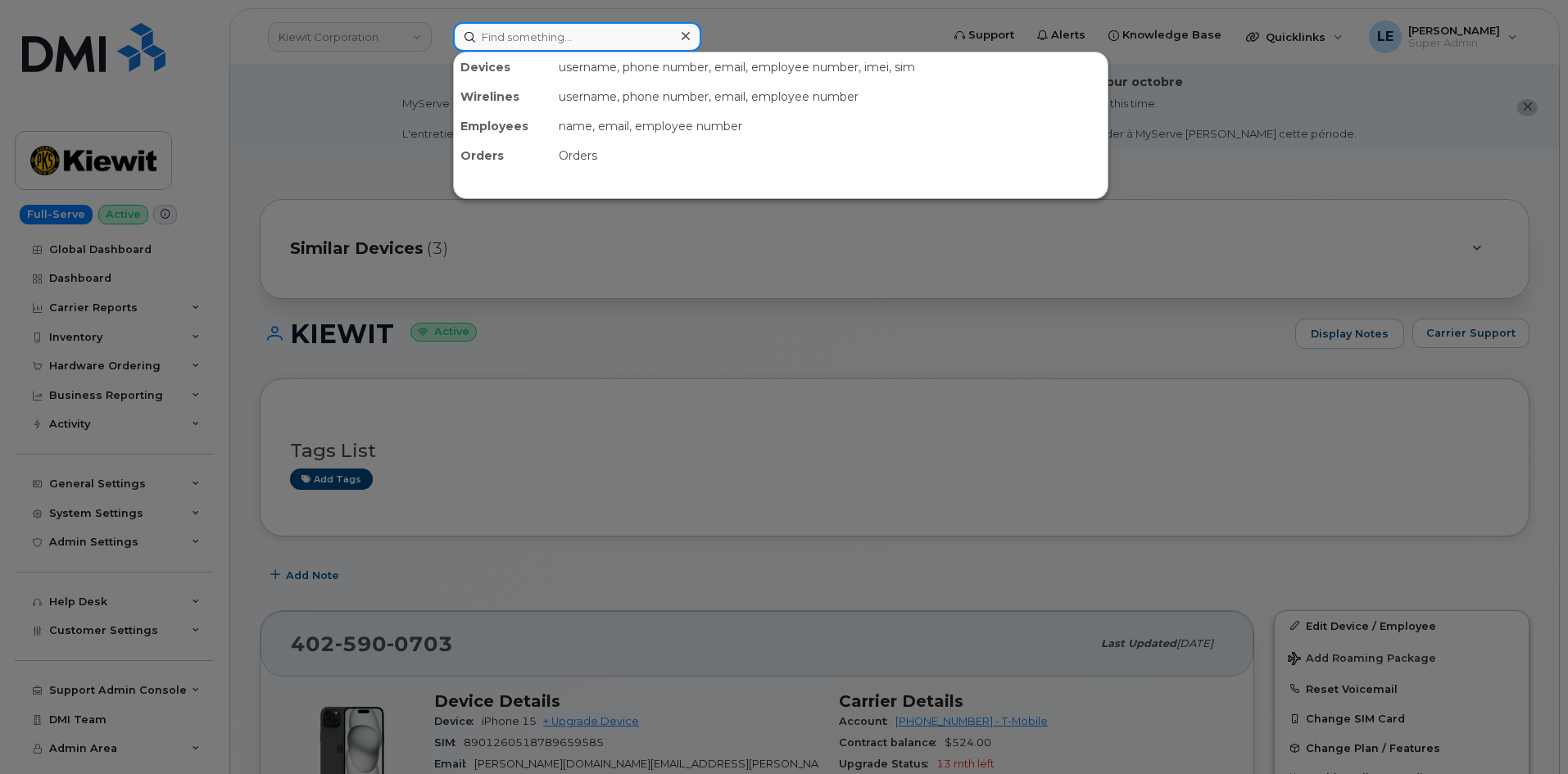
paste input "913-702-7743"
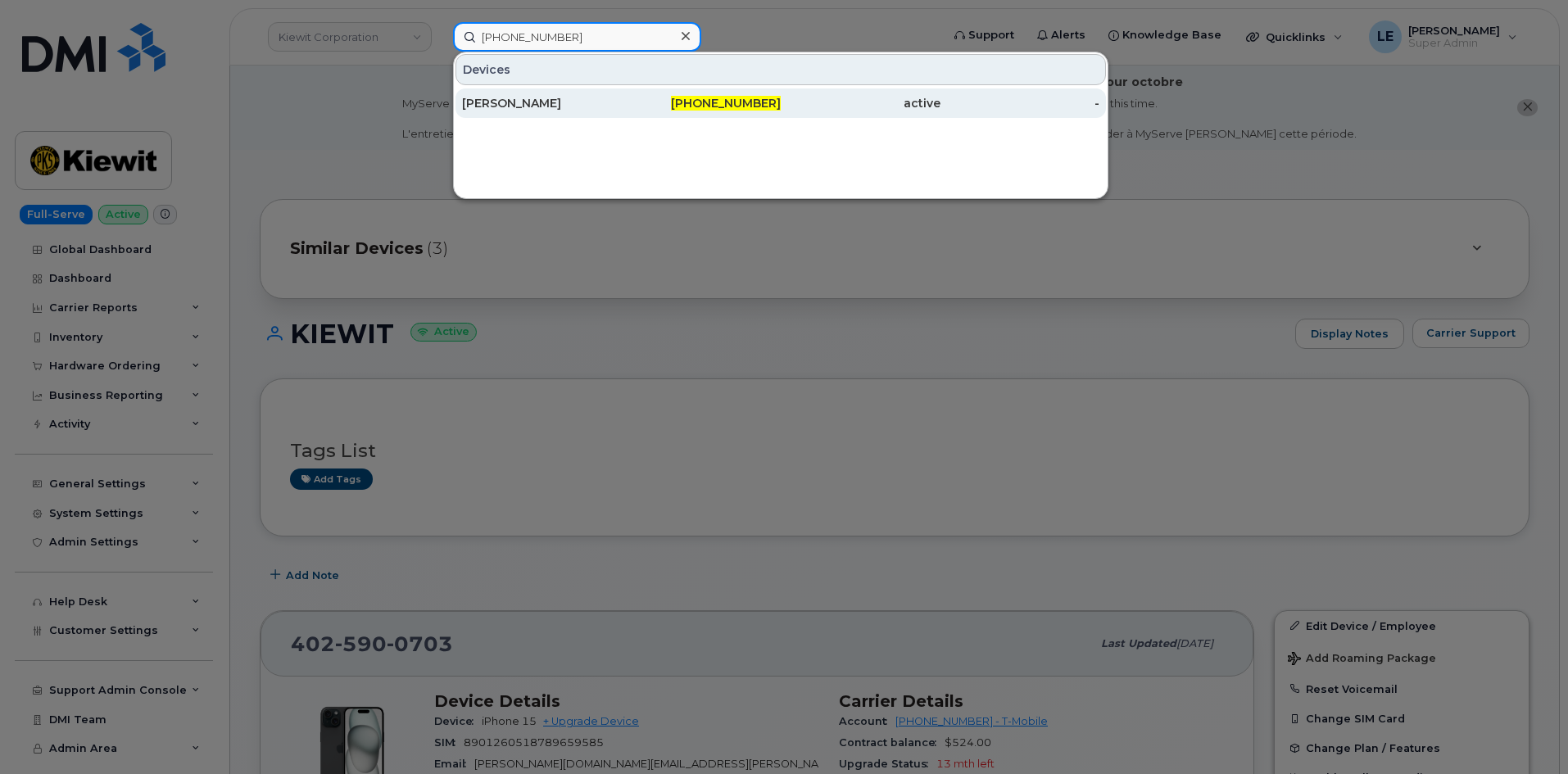
type input "913-702-7743"
click at [615, 96] on div "BRITTANY PRICE" at bounding box center [542, 102] width 160 height 16
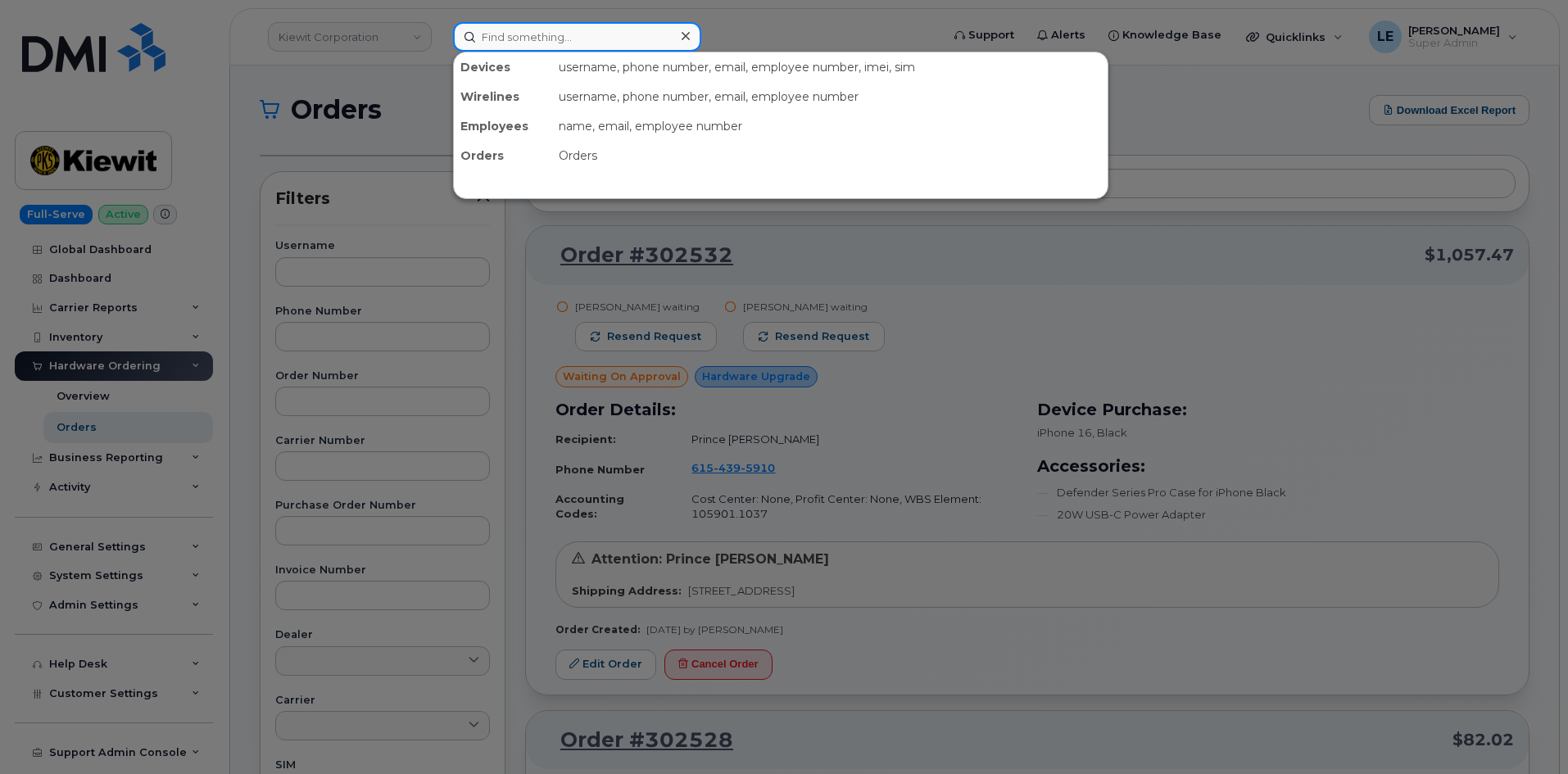
click at [587, 32] on input at bounding box center [577, 36] width 248 height 30
paste input "9132160856"
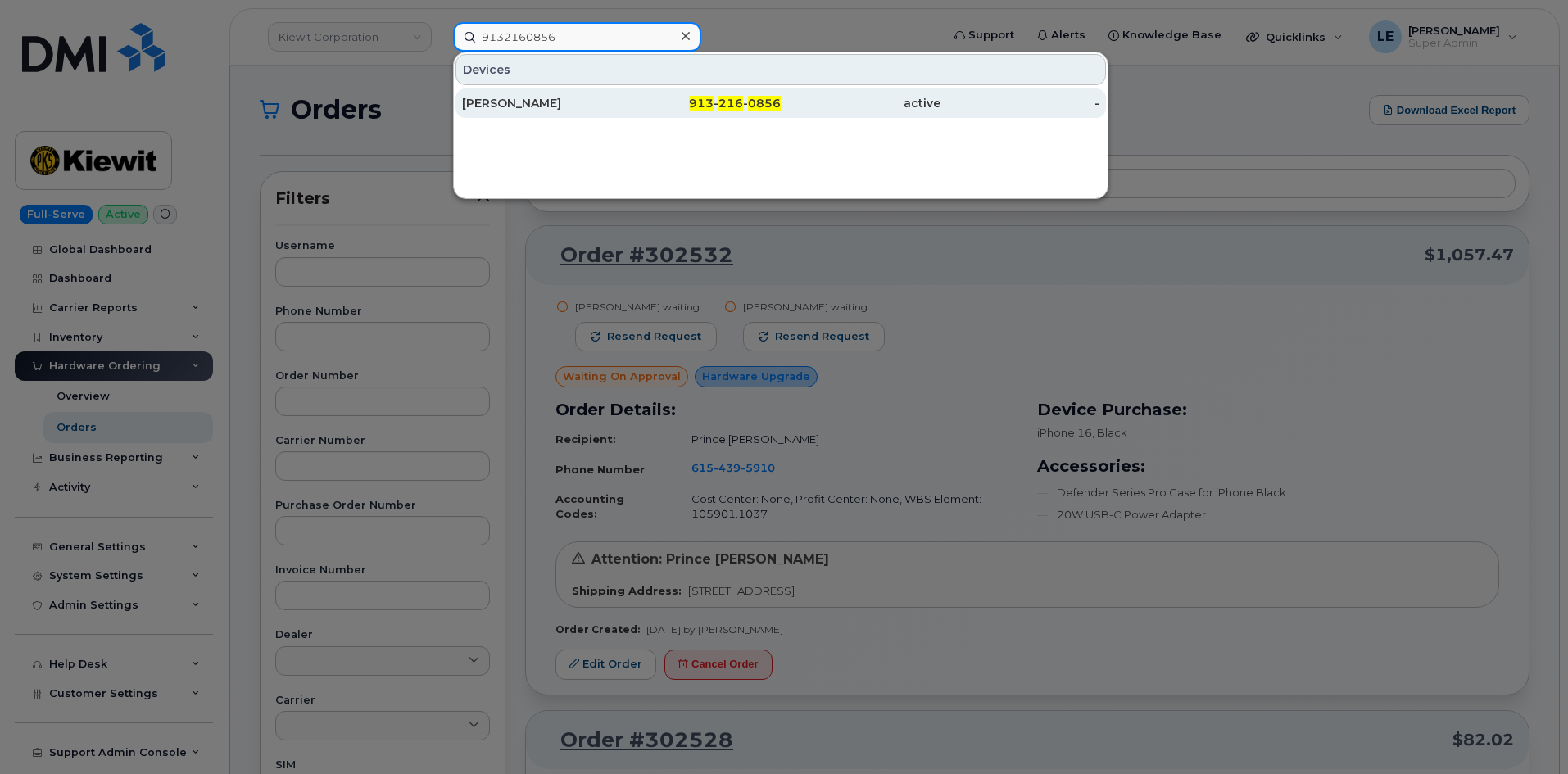
type input "9132160856"
click at [564, 103] on div "[PERSON_NAME]" at bounding box center [542, 102] width 160 height 16
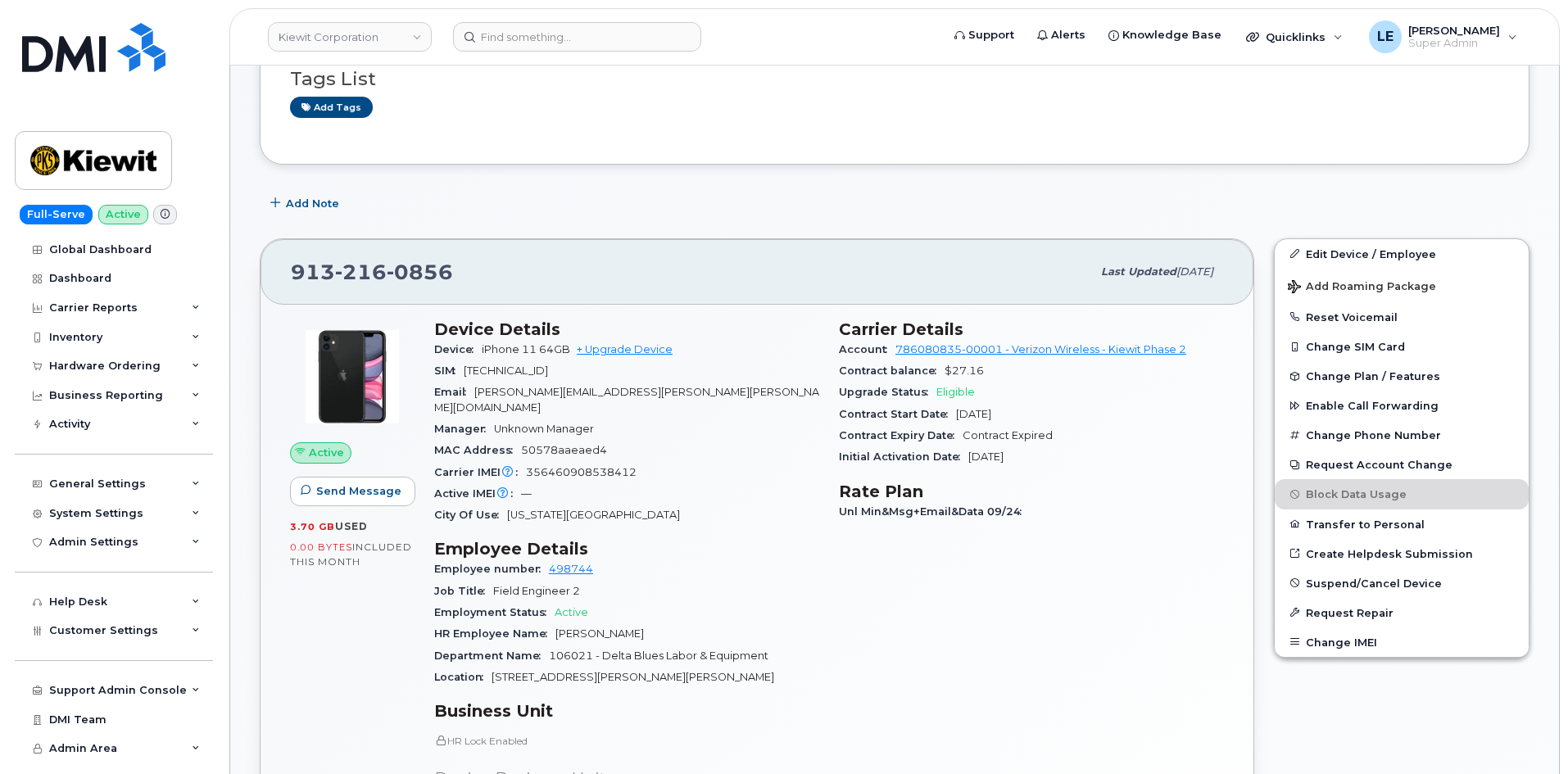
scroll to position [410, 0]
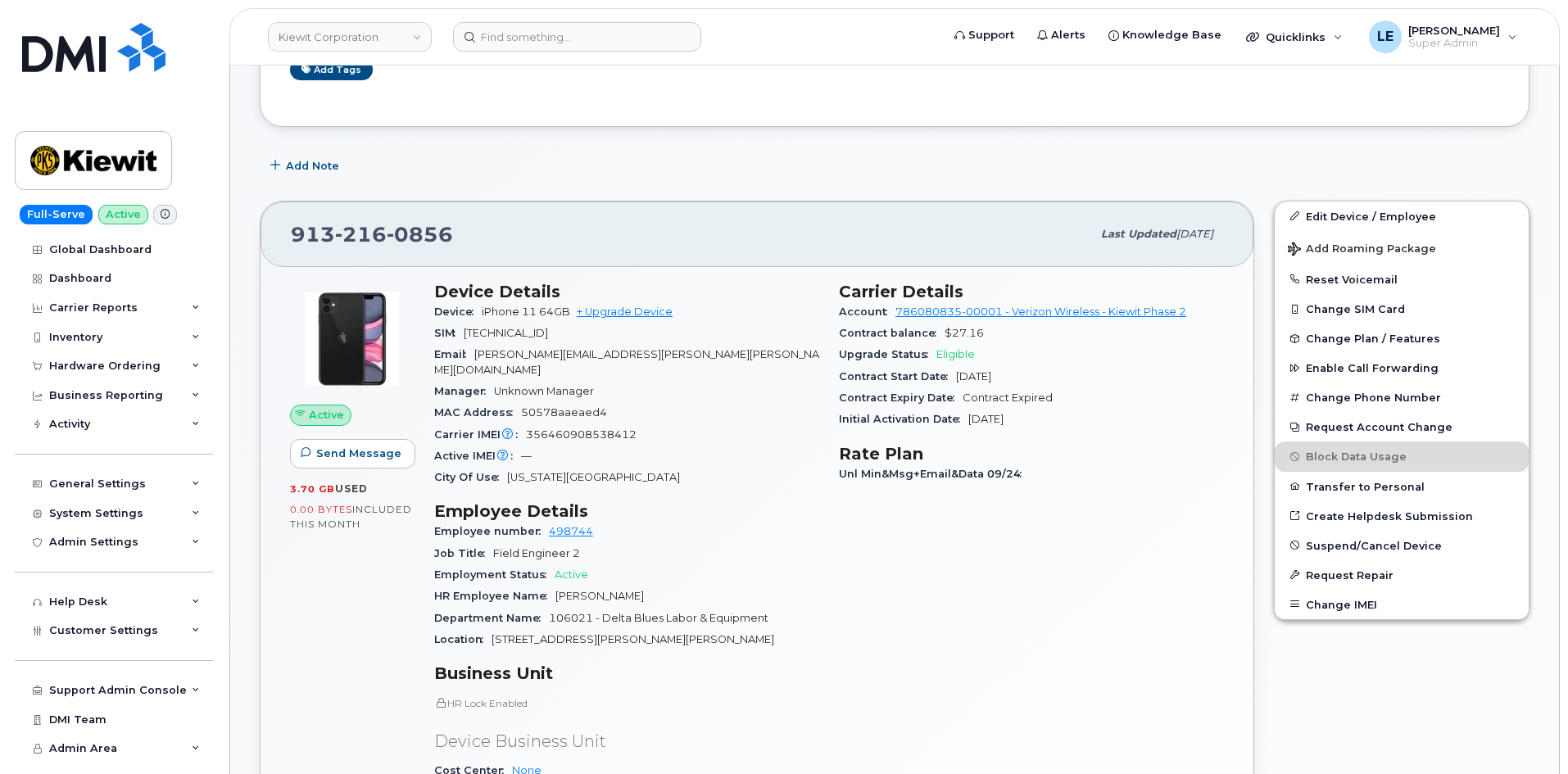
click at [375, 237] on span "216" at bounding box center [361, 234] width 52 height 25
copy span "[PHONE_NUMBER]"
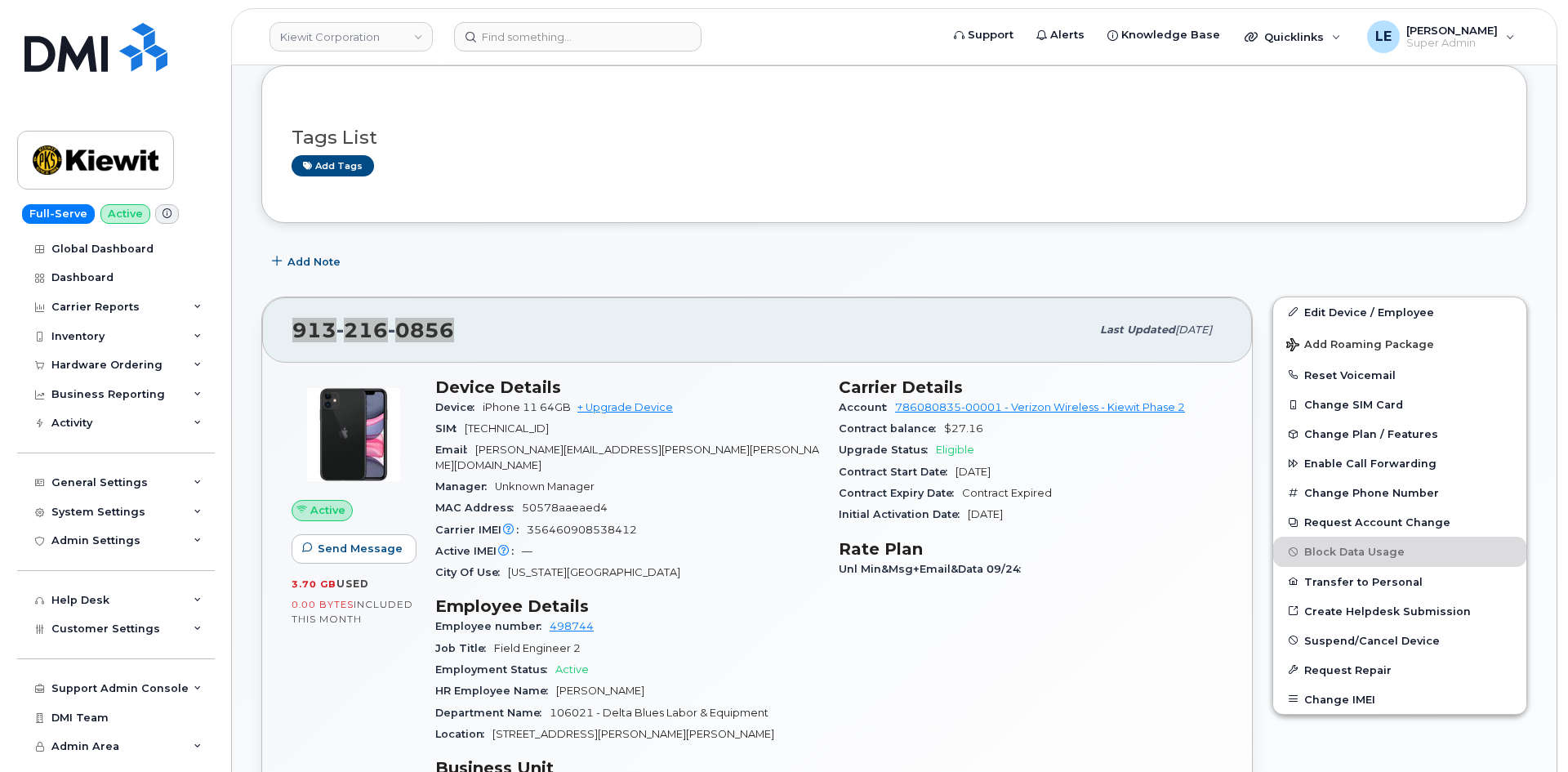
scroll to position [0, 0]
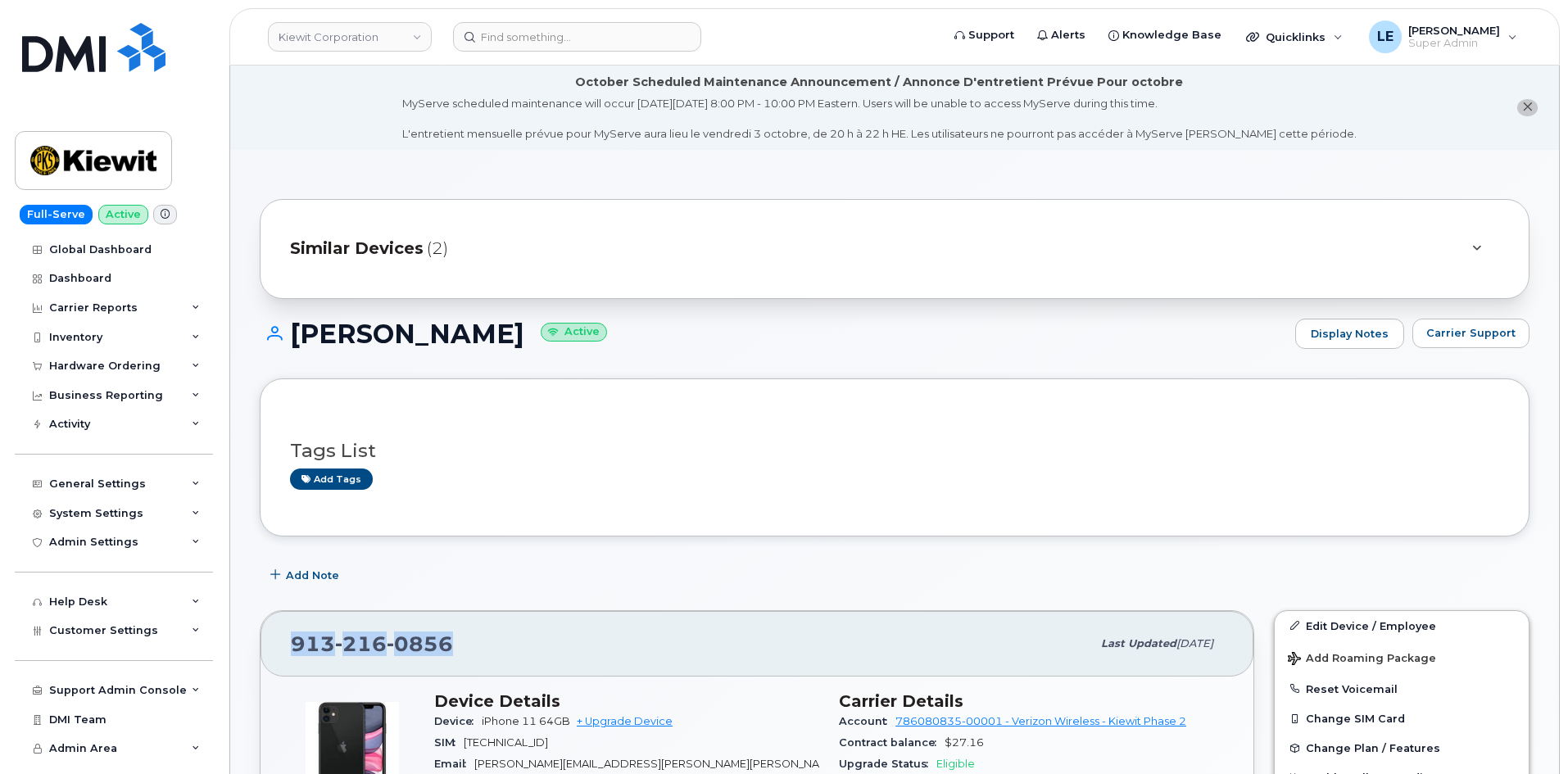
copy span "[PHONE_NUMBER]"
click at [135, 358] on div "Hardware Ordering" at bounding box center [113, 366] width 199 height 30
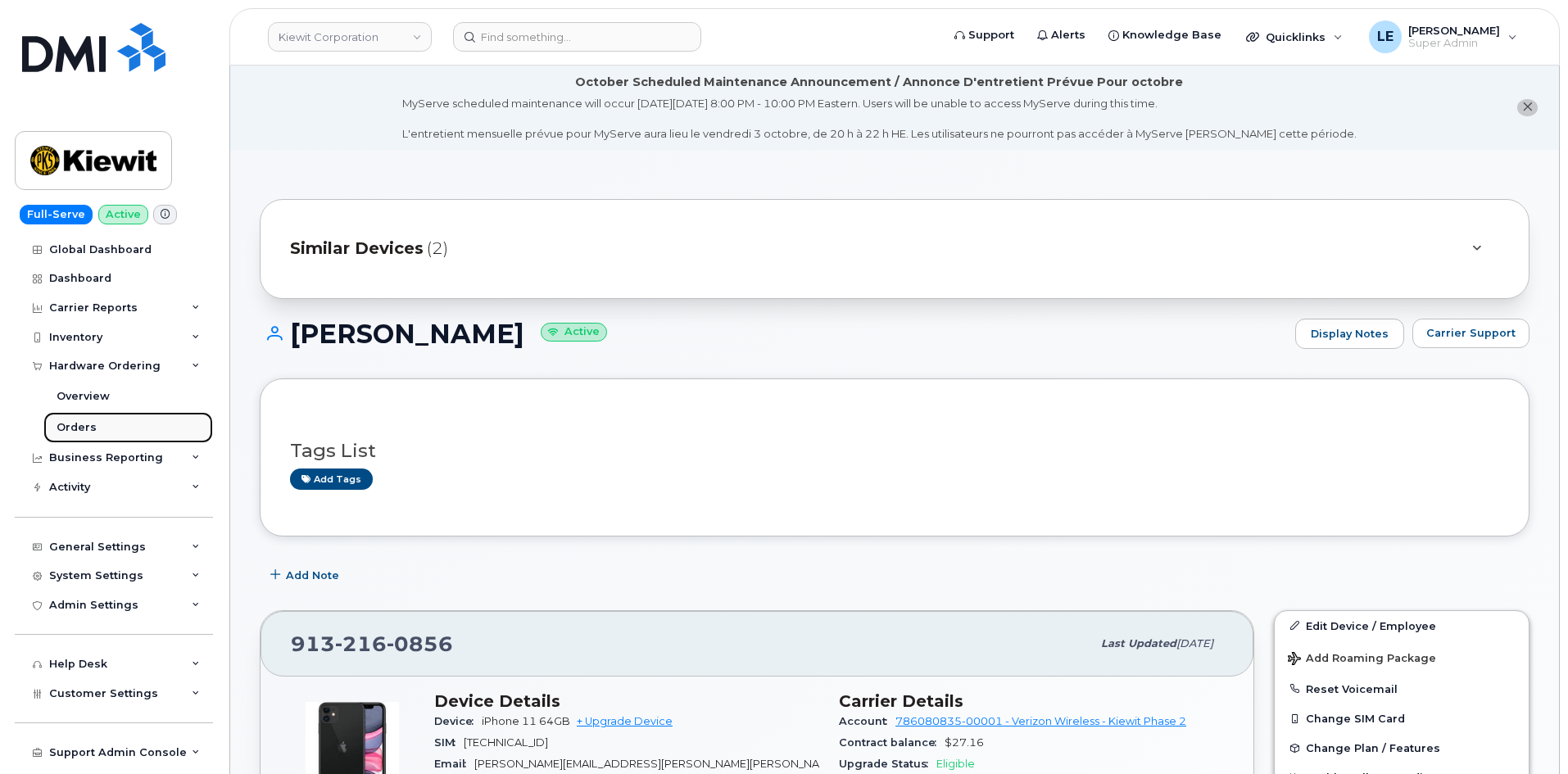
click at [136, 432] on link "Orders" at bounding box center [128, 428] width 170 height 31
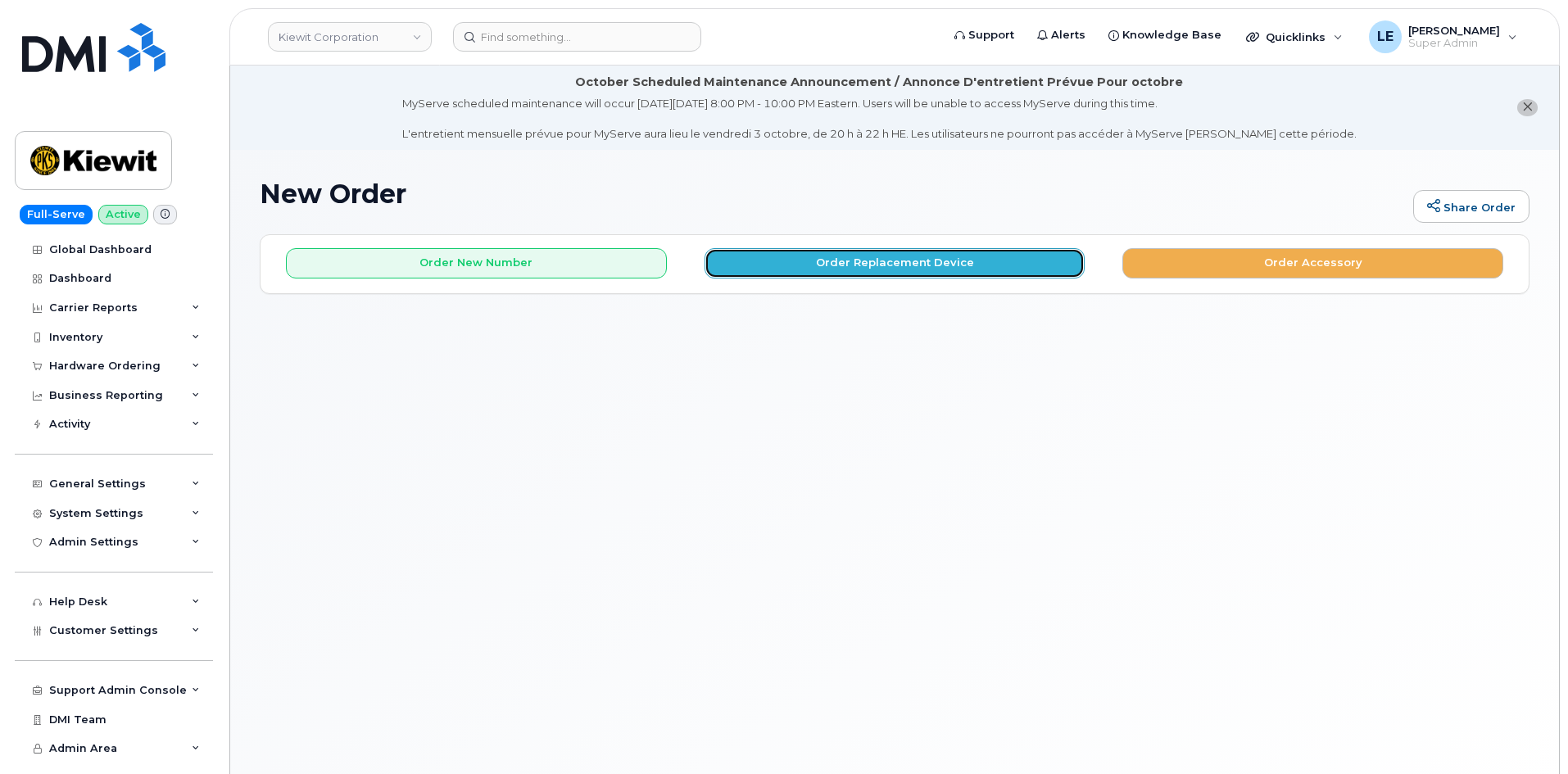
click at [838, 267] on button "Order Replacement Device" at bounding box center [895, 264] width 381 height 30
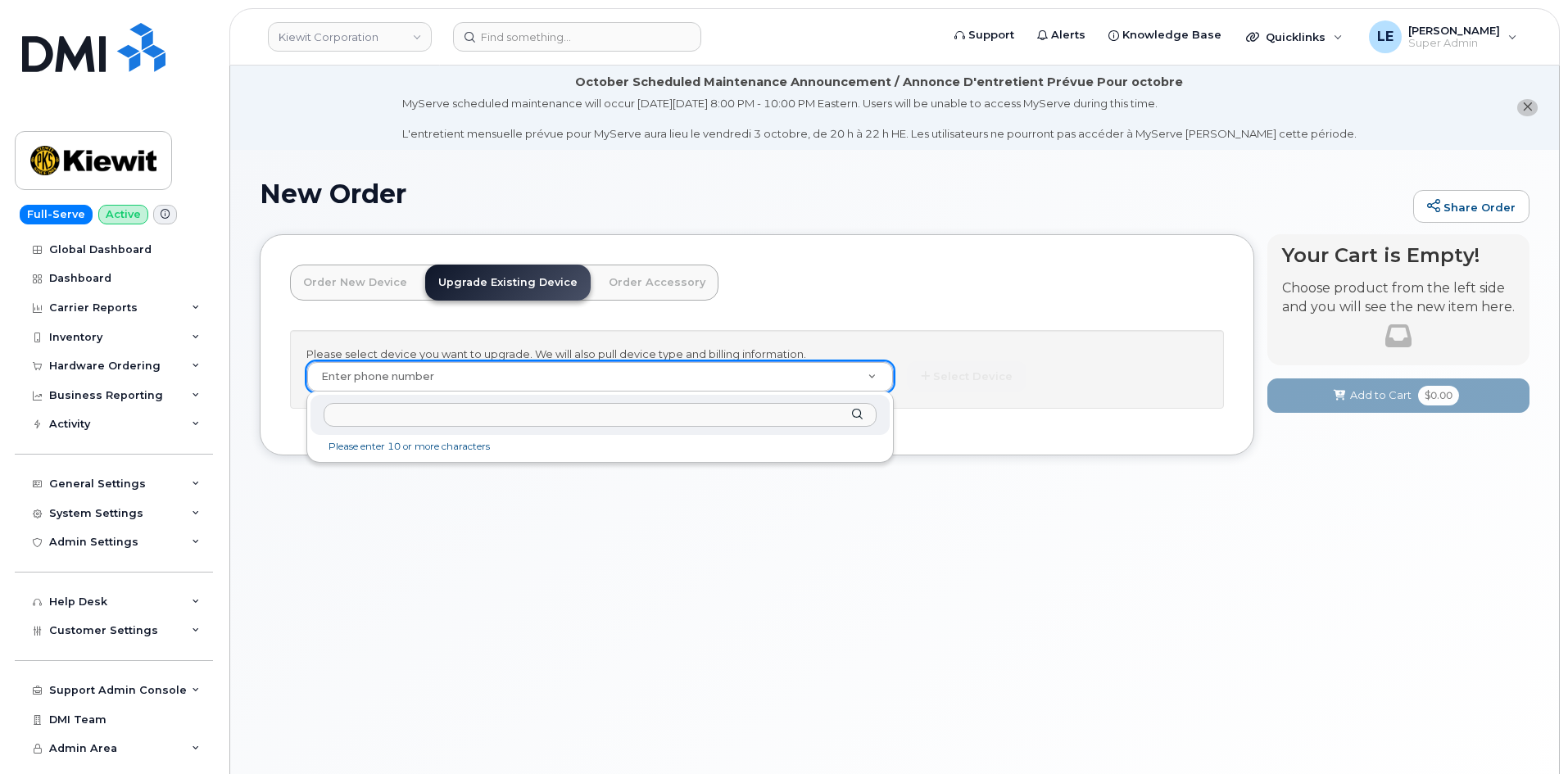
paste input "9132160856"
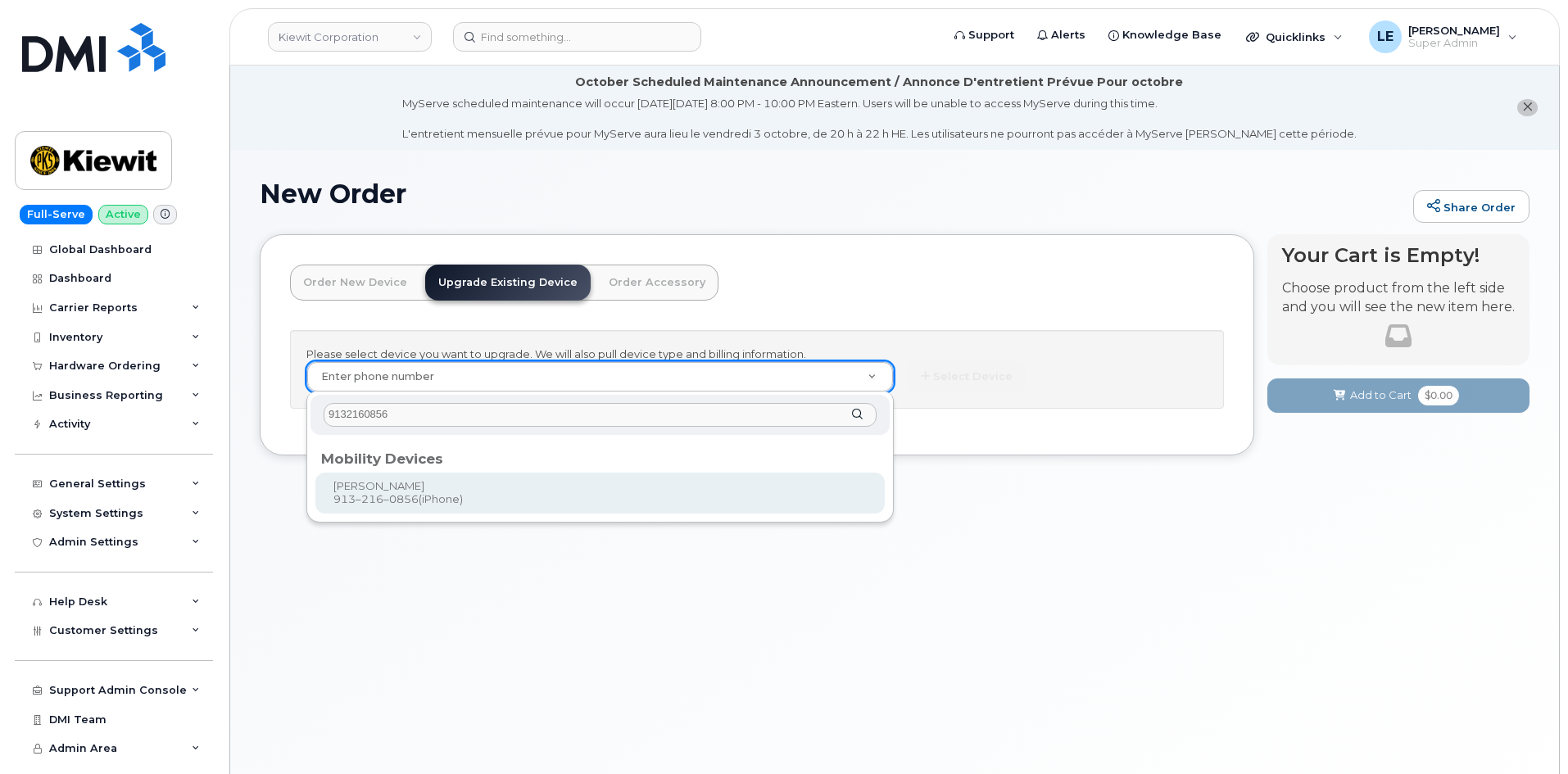
type input "9132160856"
type input "1173815"
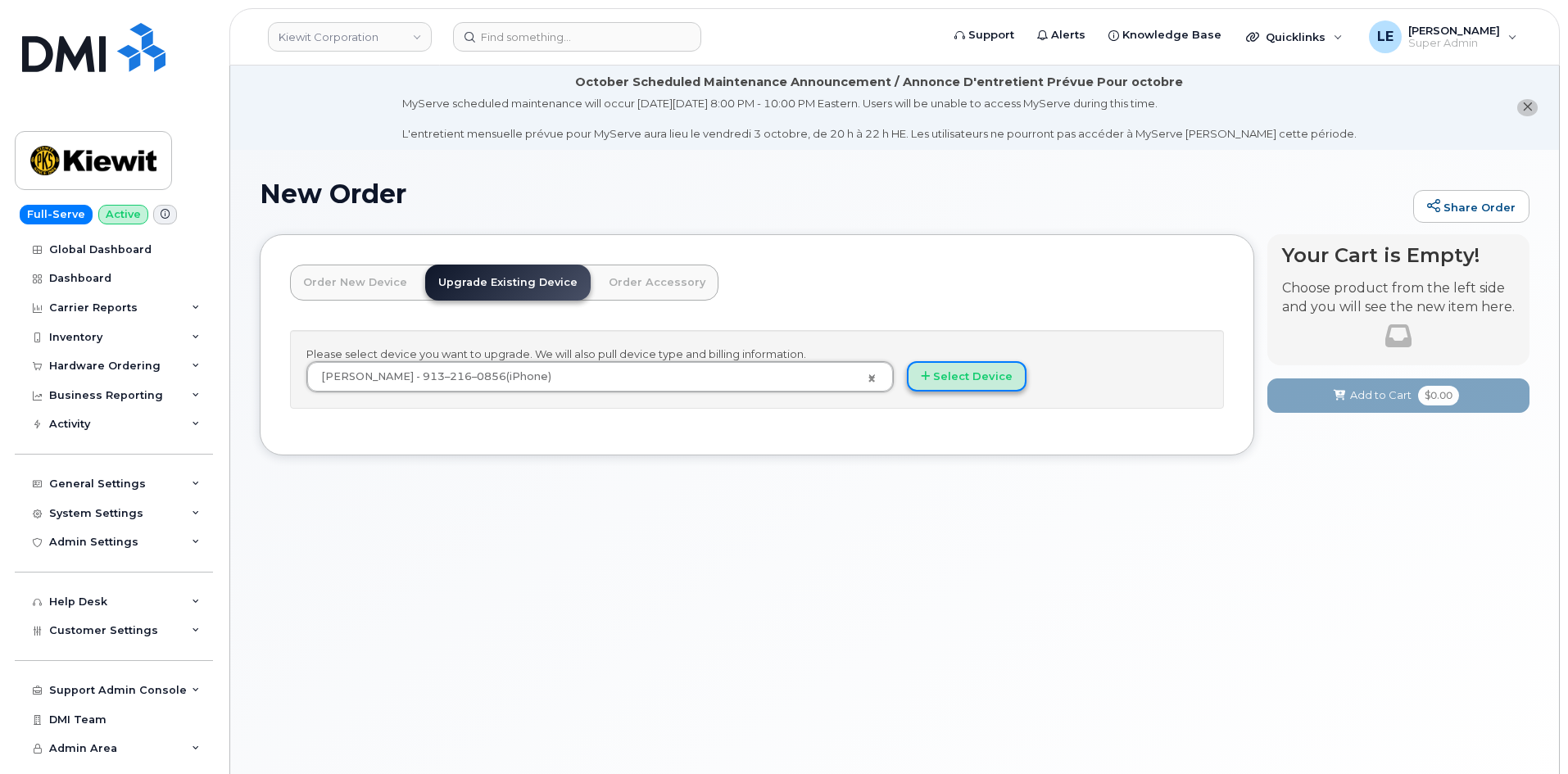
click at [992, 373] on button "Select Device" at bounding box center [966, 377] width 120 height 30
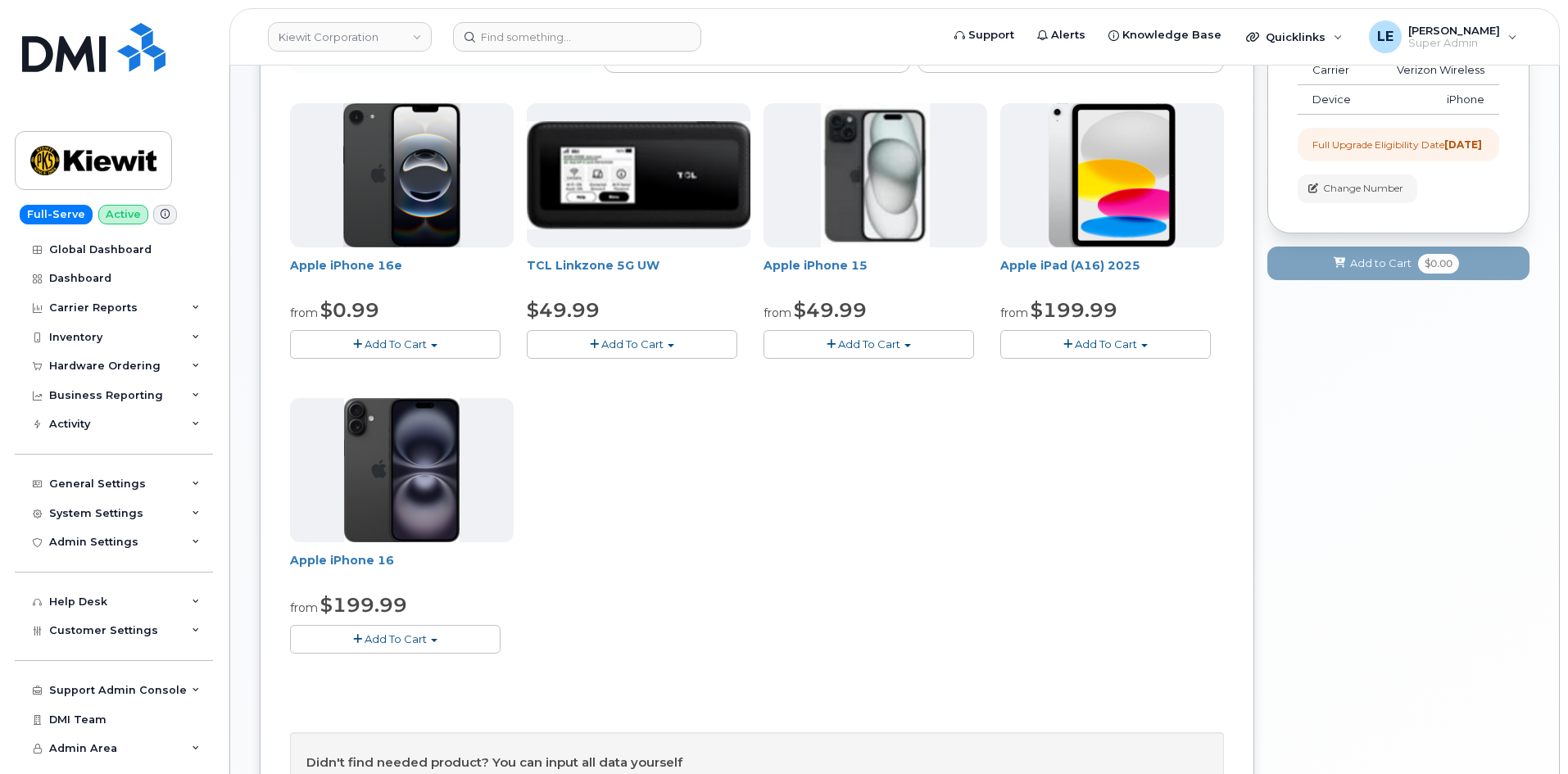
scroll to position [328, 0]
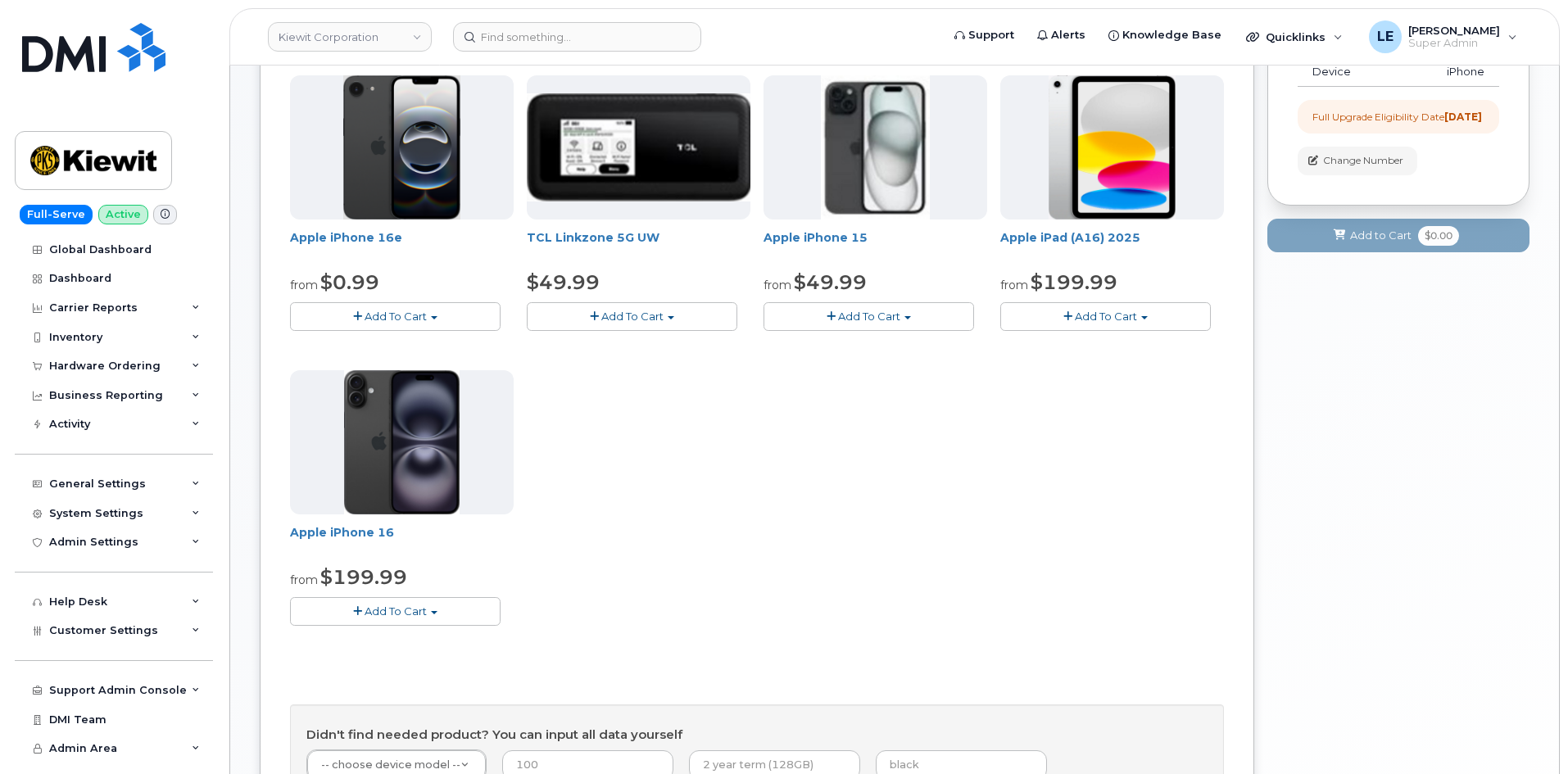
click at [437, 603] on button "Add To Cart" at bounding box center [395, 612] width 210 height 29
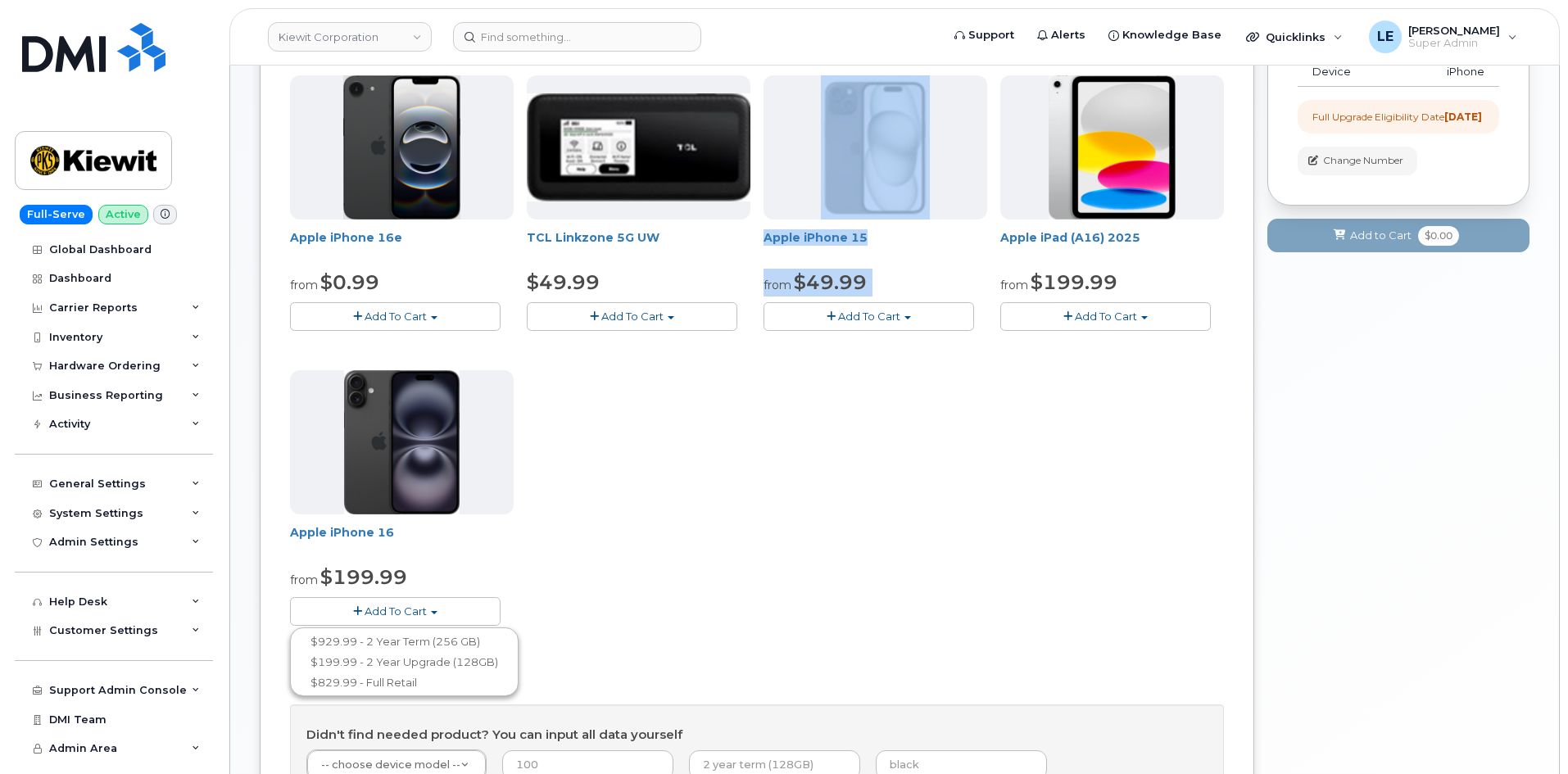
click at [753, 445] on div "Apple iPhone 16e from $0.99 Add To Cart $0.99 - 2 Year Upgrade (128GB) $599.99 …" at bounding box center [756, 363] width 934 height 577
click at [468, 311] on button "Add To Cart" at bounding box center [395, 317] width 210 height 29
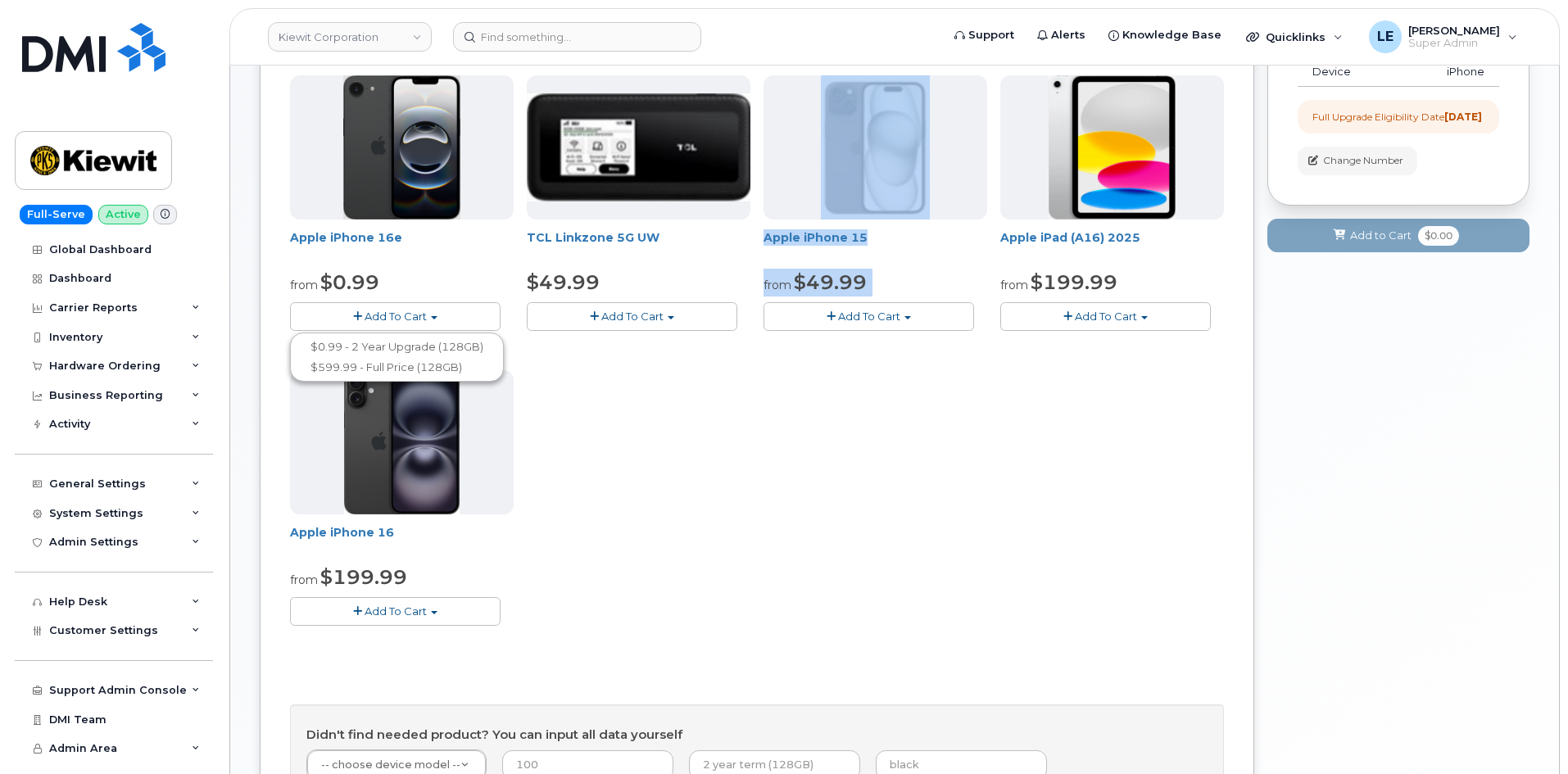
click at [462, 311] on button "Add To Cart" at bounding box center [395, 317] width 210 height 29
click at [416, 600] on button "Add To Cart" at bounding box center [395, 612] width 210 height 29
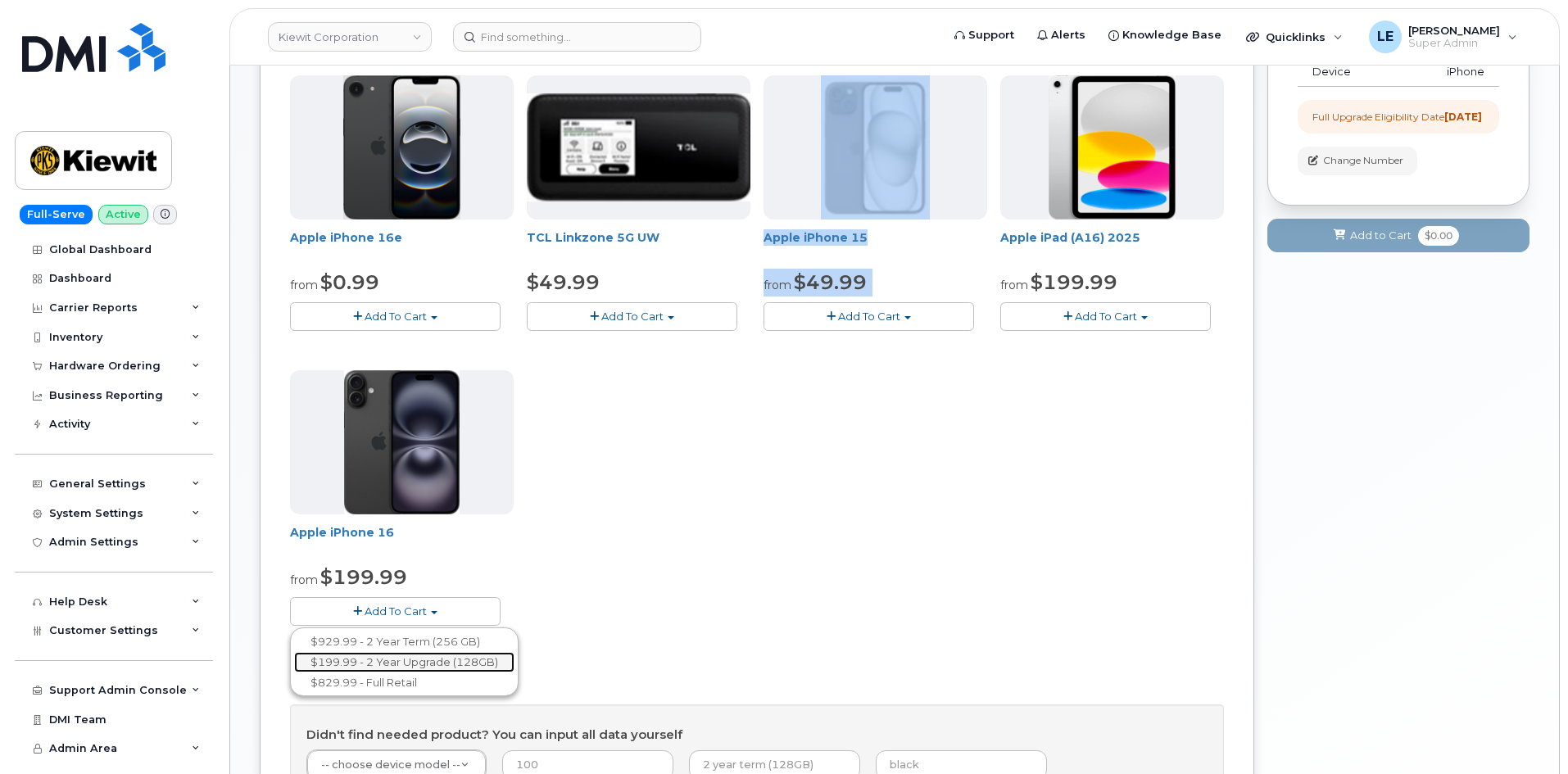
click at [402, 668] on link "$199.99 - 2 Year Upgrade (128GB)" at bounding box center [404, 662] width 220 height 20
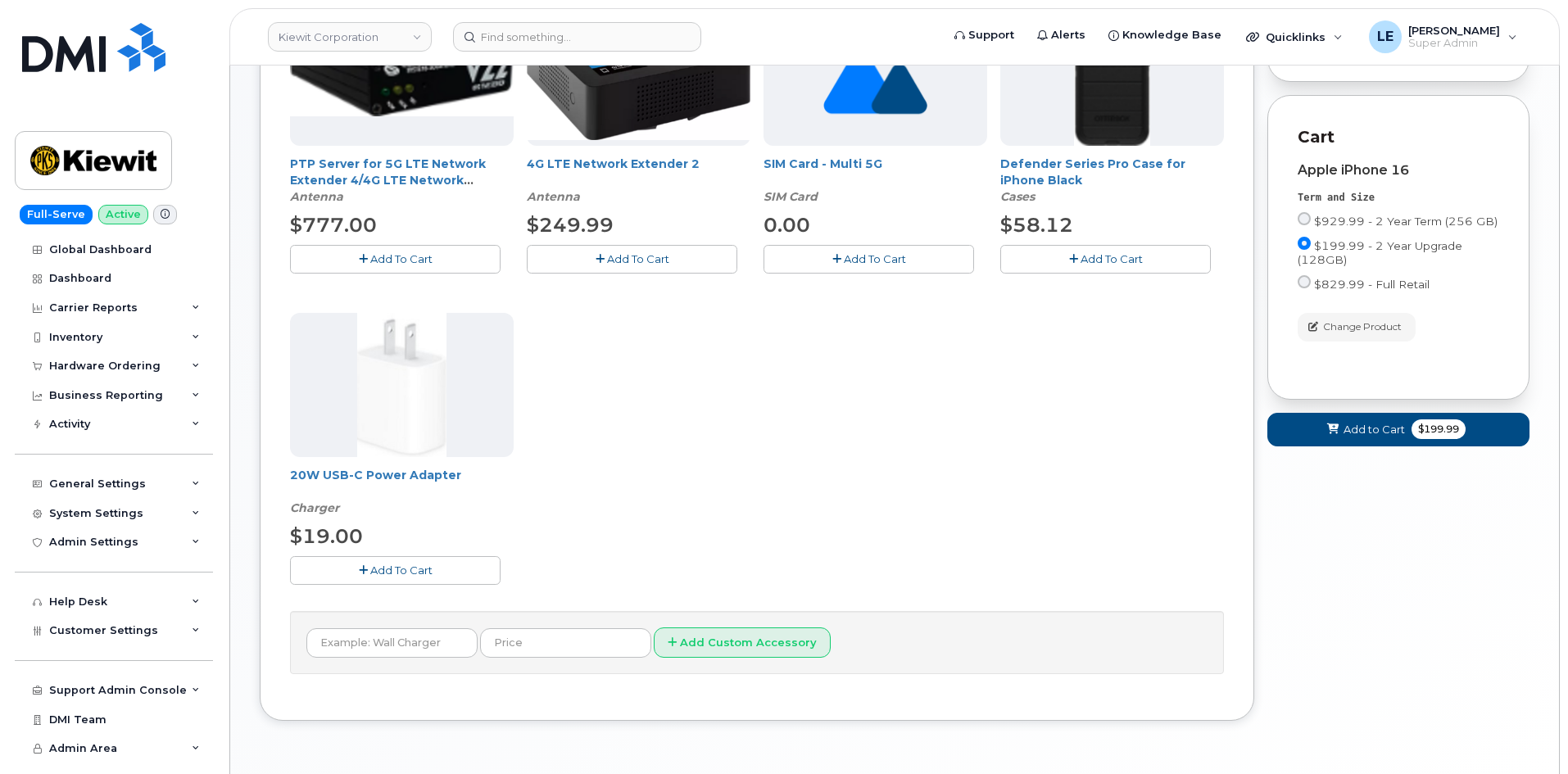
scroll to position [422, 0]
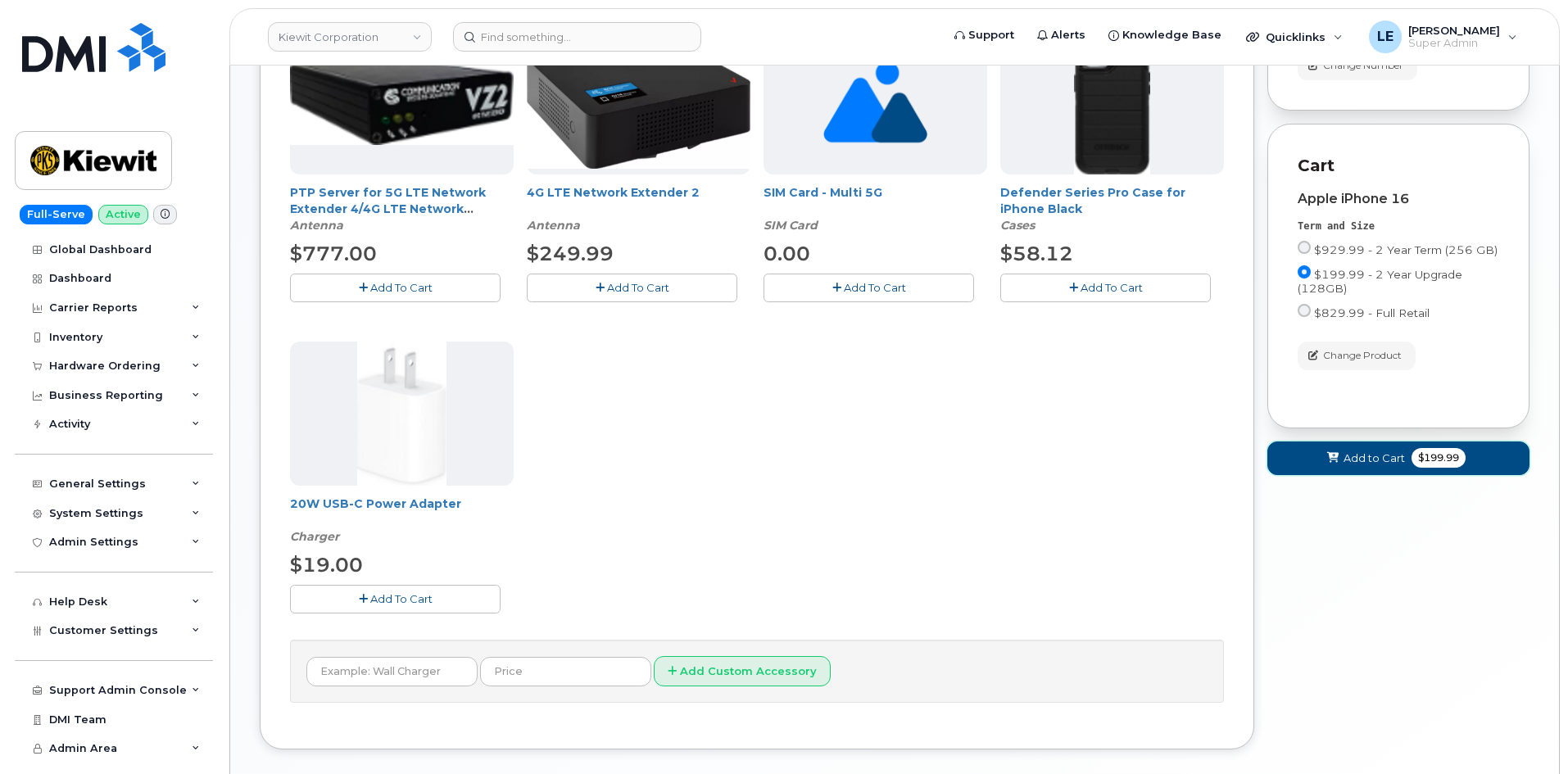
click at [1304, 471] on button "Add to Cart $199.99" at bounding box center [1398, 459] width 262 height 34
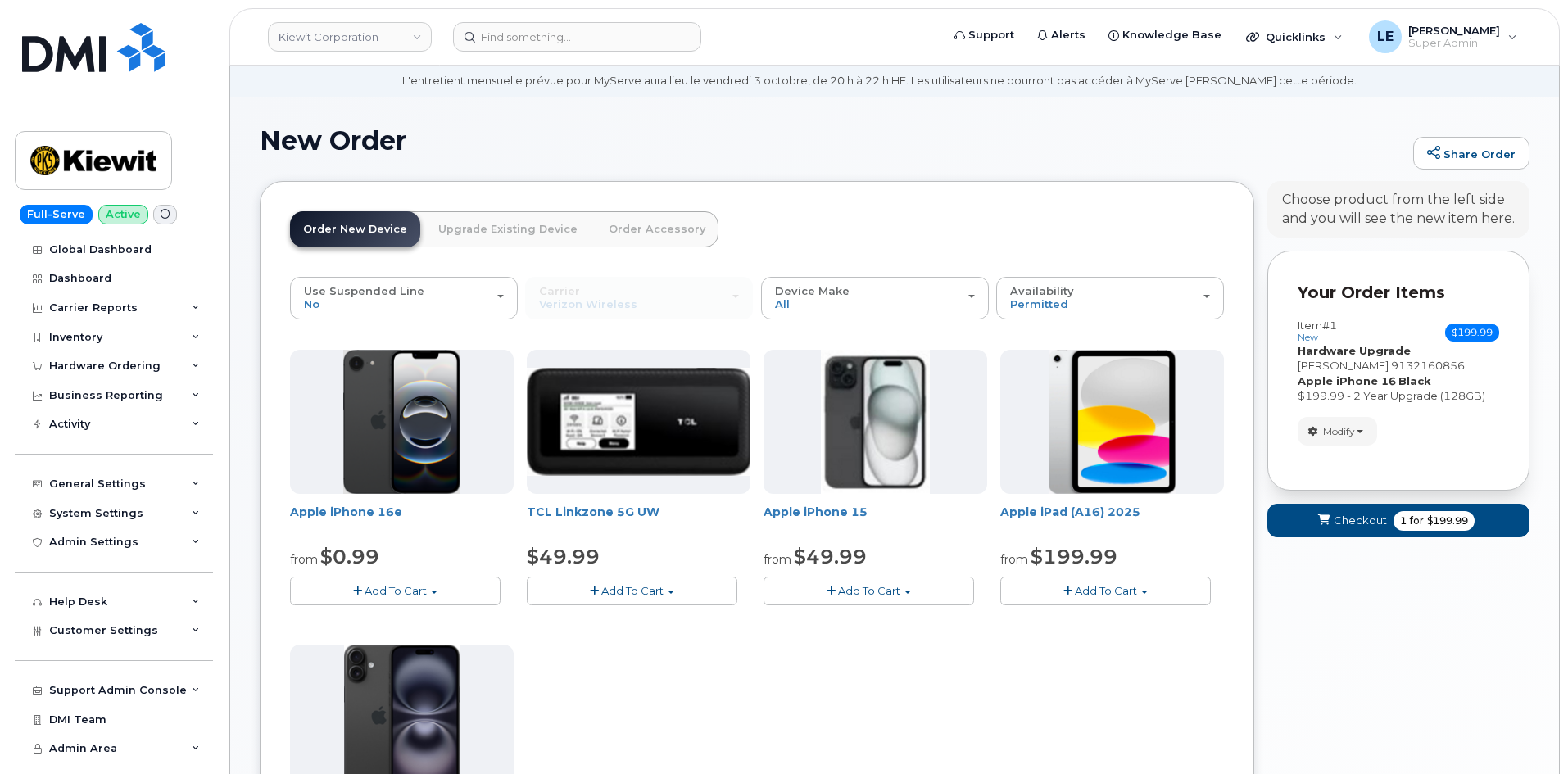
scroll to position [82, 0]
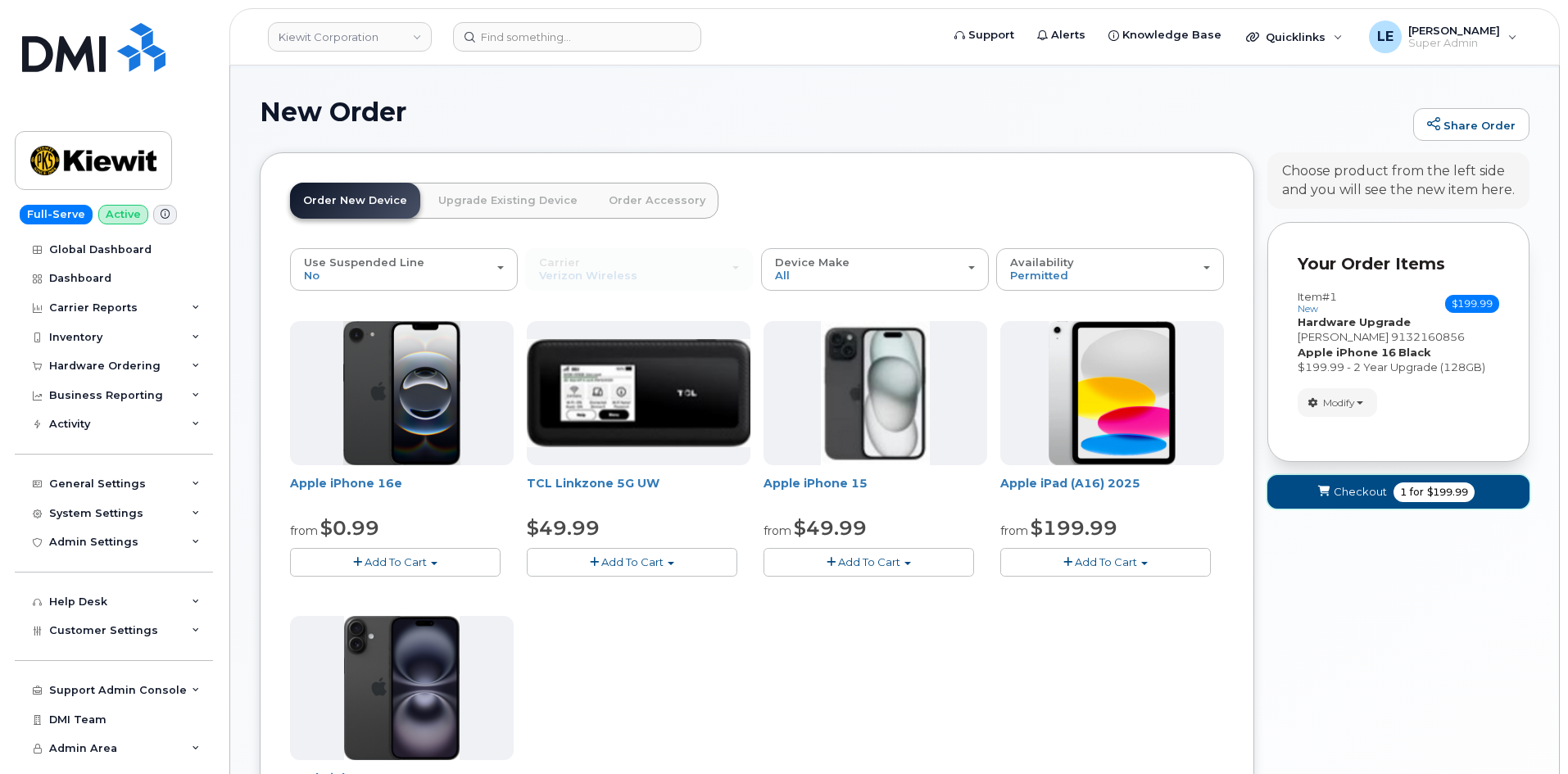
click at [1369, 500] on button "Checkout 1 for $199.99" at bounding box center [1398, 492] width 262 height 34
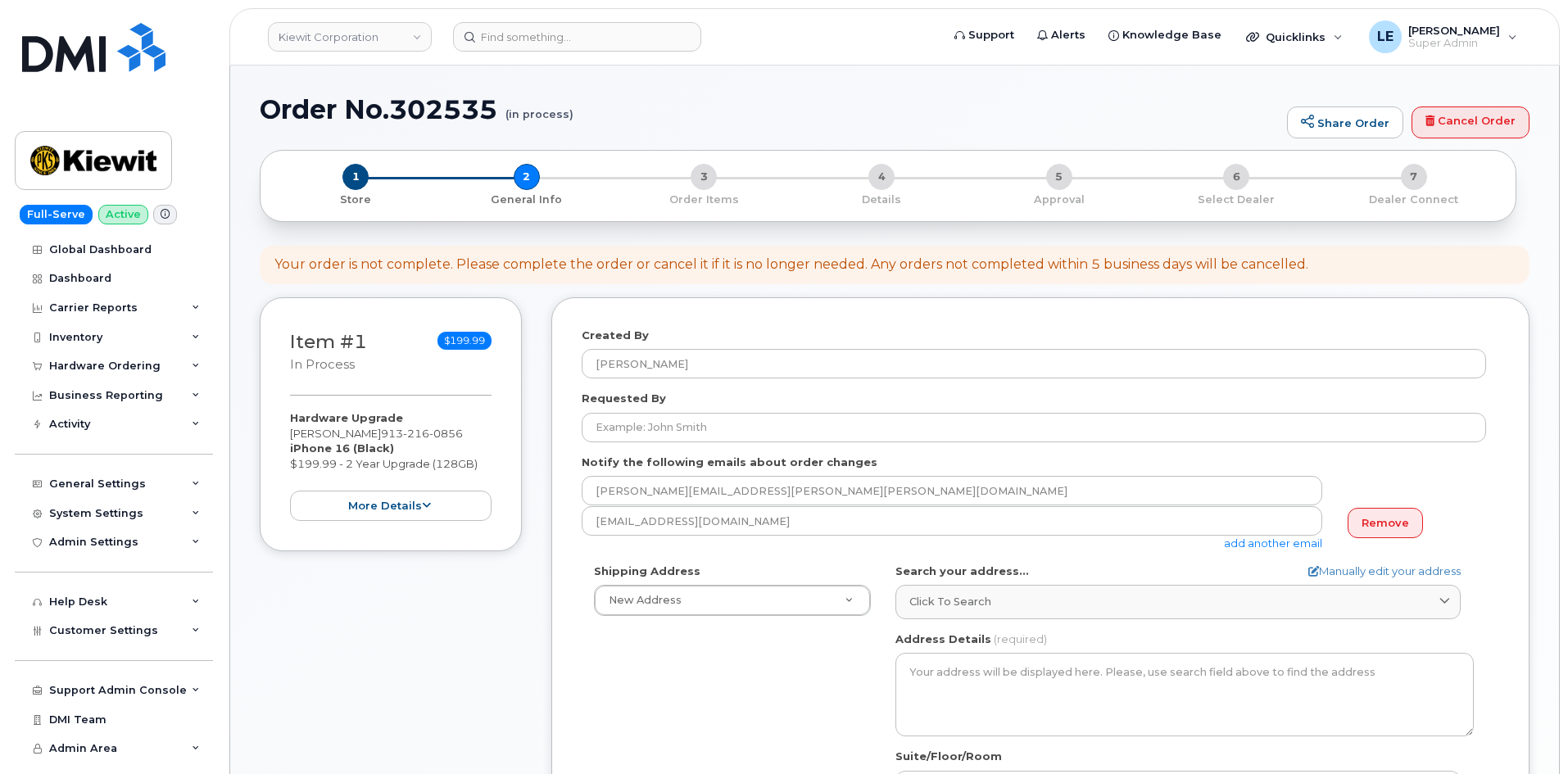
select select
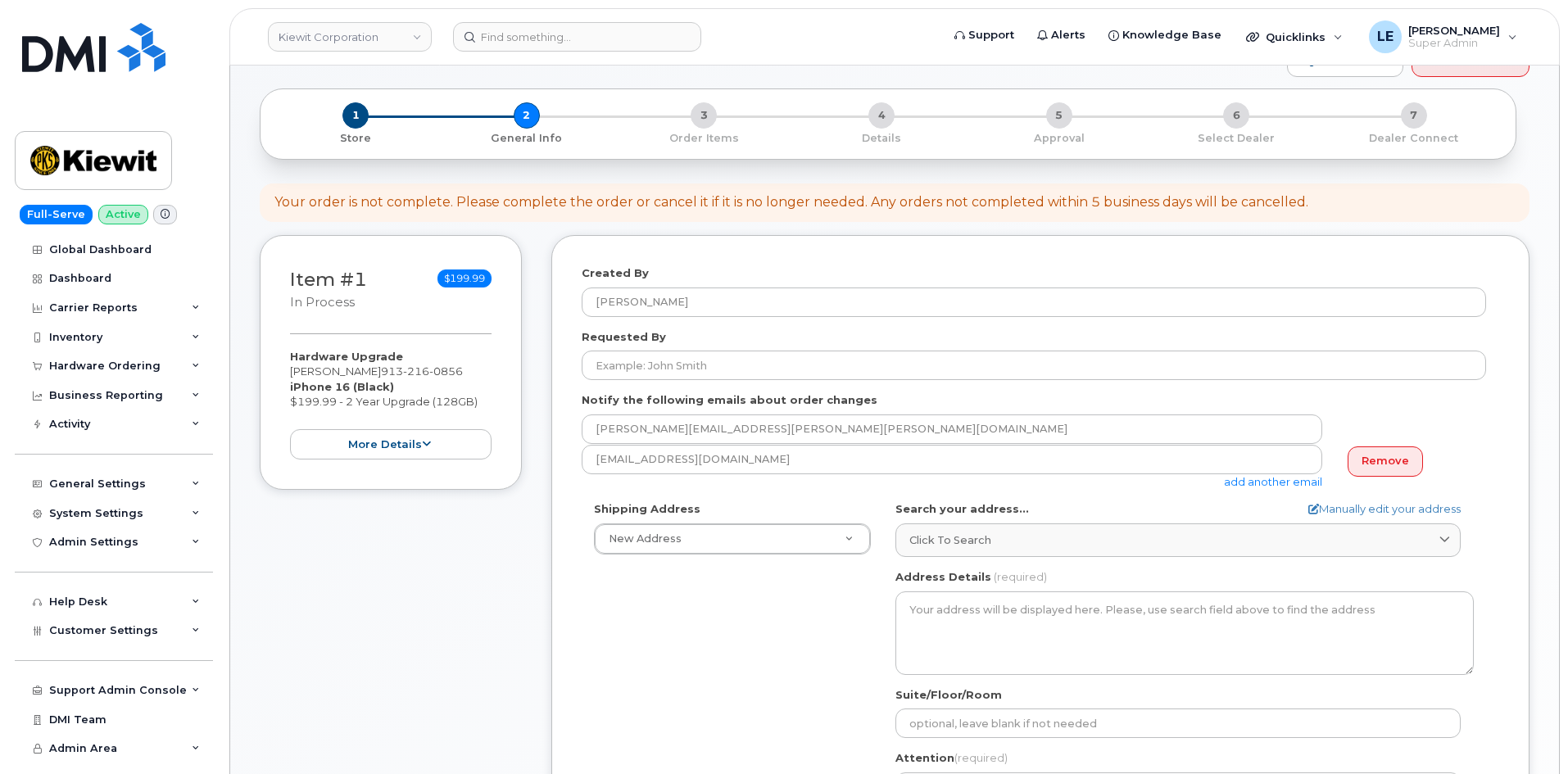
scroll to position [164, 0]
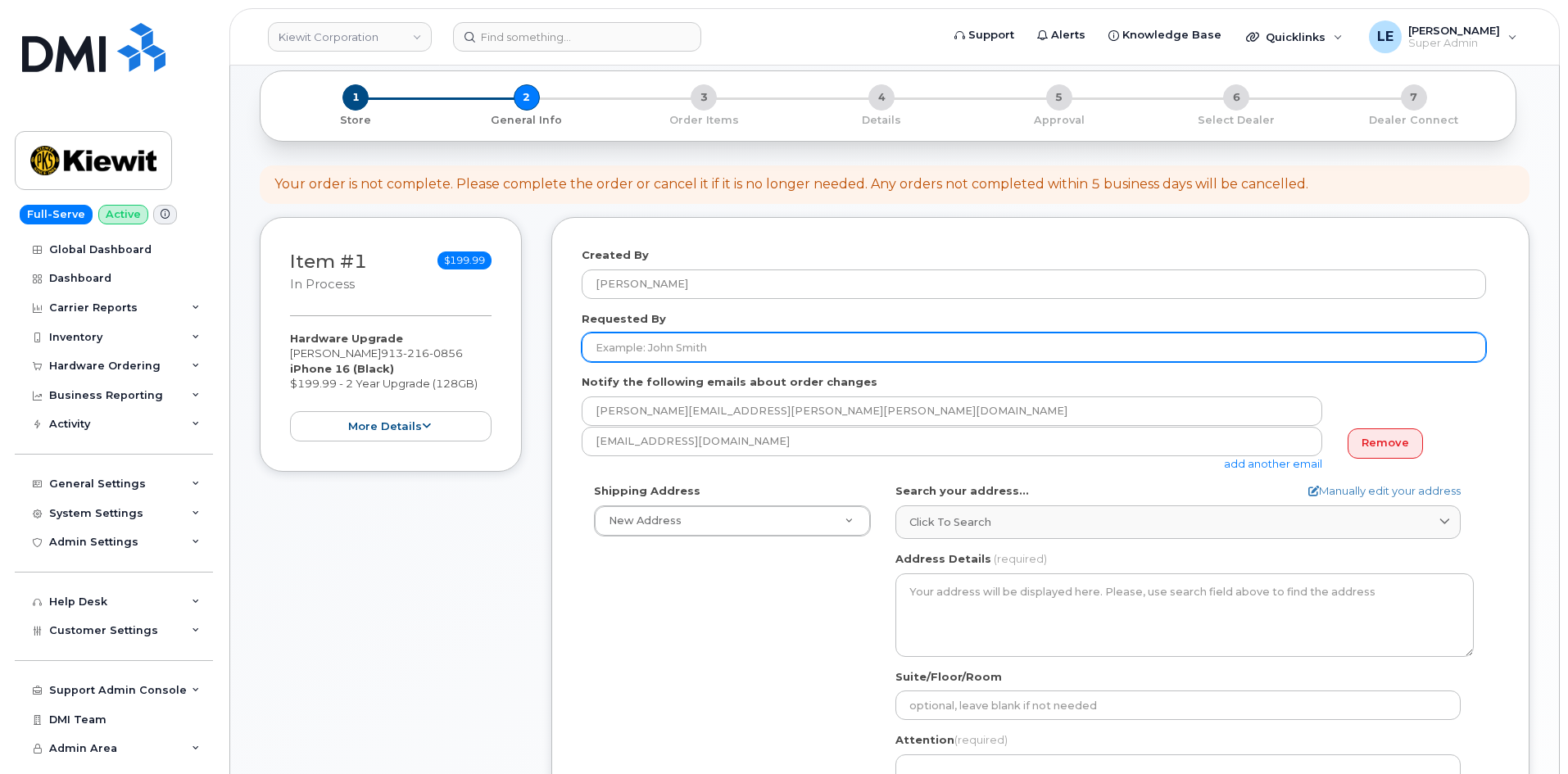
click at [633, 352] on input "Requested By" at bounding box center [1033, 347] width 904 height 30
click at [683, 353] on input "Requested By" at bounding box center [1033, 347] width 904 height 30
paste input "[PERSON_NAME]"
type input "[PERSON_NAME]"
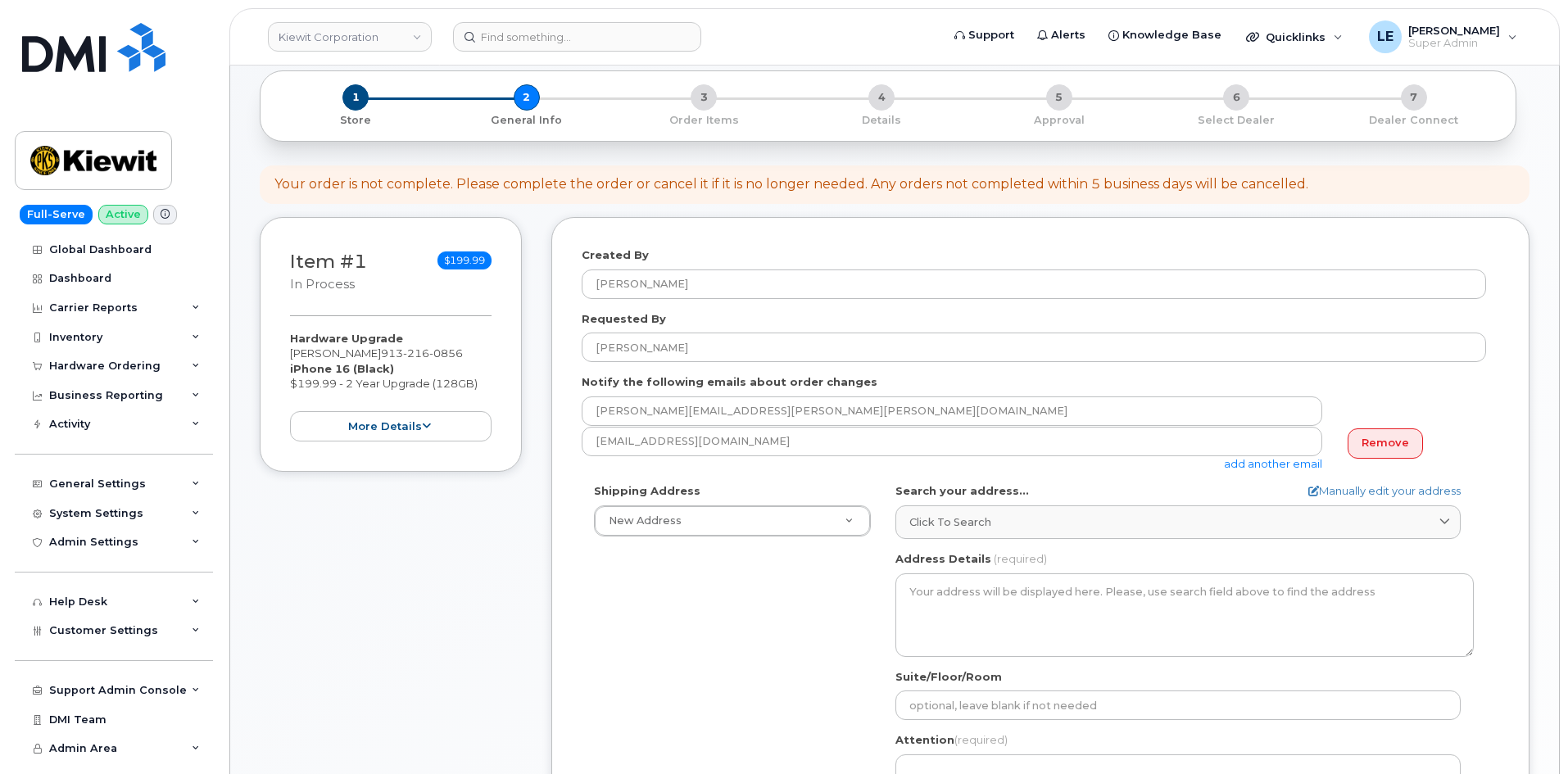
click at [610, 381] on label "Notify the following emails about order changes" at bounding box center [729, 382] width 296 height 15
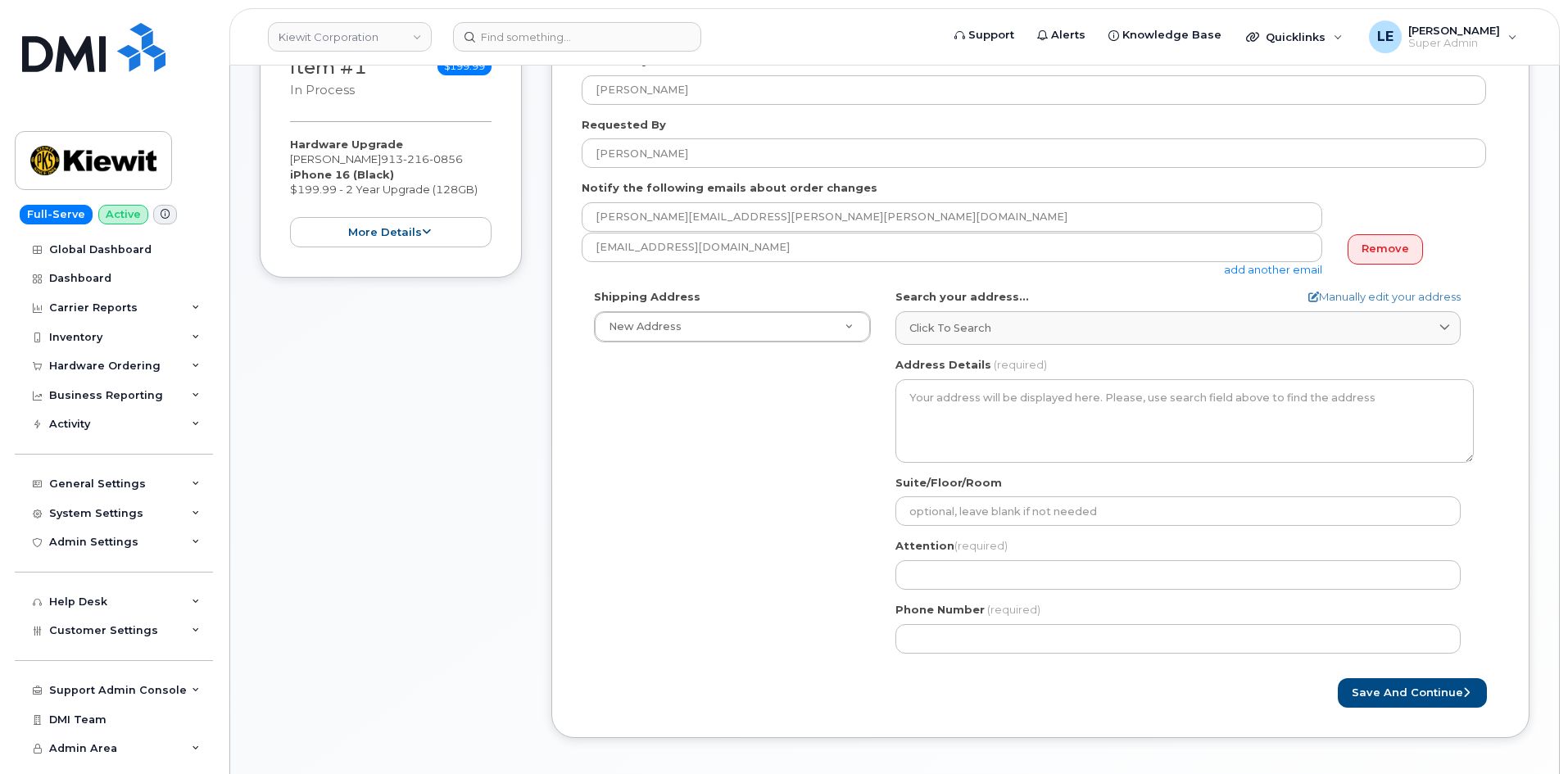
scroll to position [492, 0]
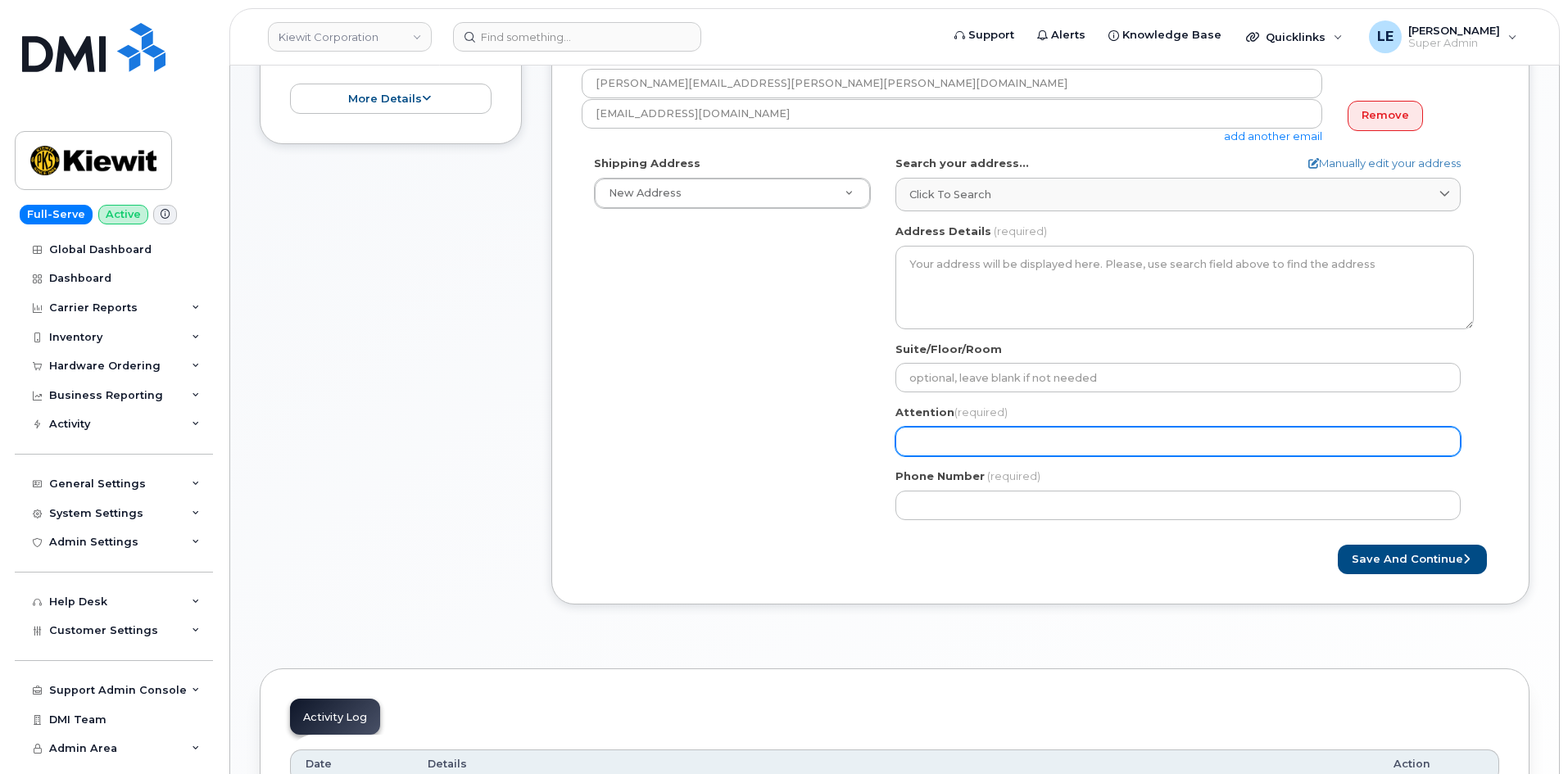
click at [920, 439] on input "Attention (required)" at bounding box center [1178, 441] width 565 height 30
paste input "Emanuel Ekanem"
select select
type input "Emanuel Ekanem"
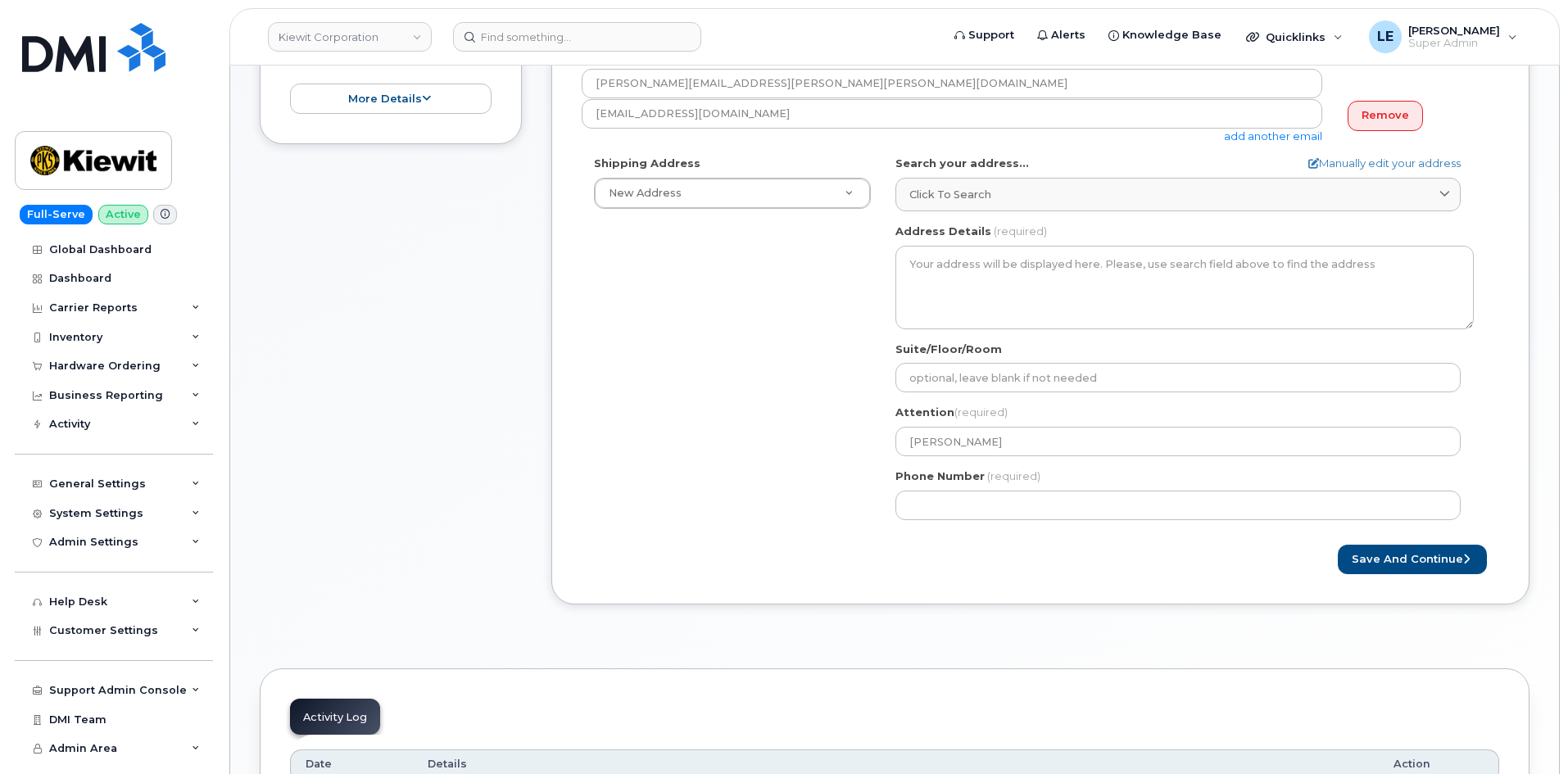
click at [831, 447] on div "Shipping Address New Address New Address 905 Power House Rd 19144 Shelburne Gle…" at bounding box center [1033, 343] width 904 height 376
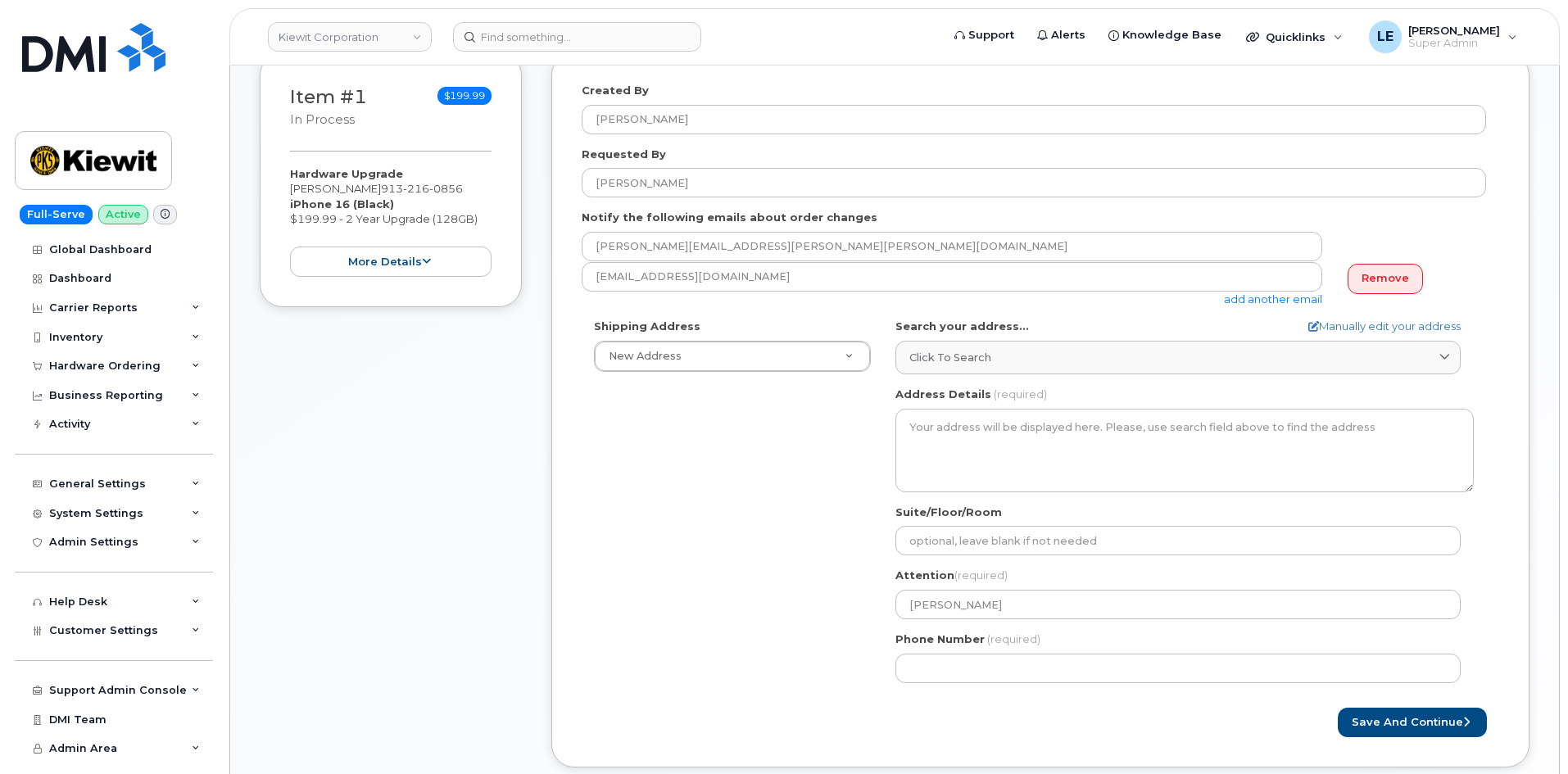
scroll to position [328, 0]
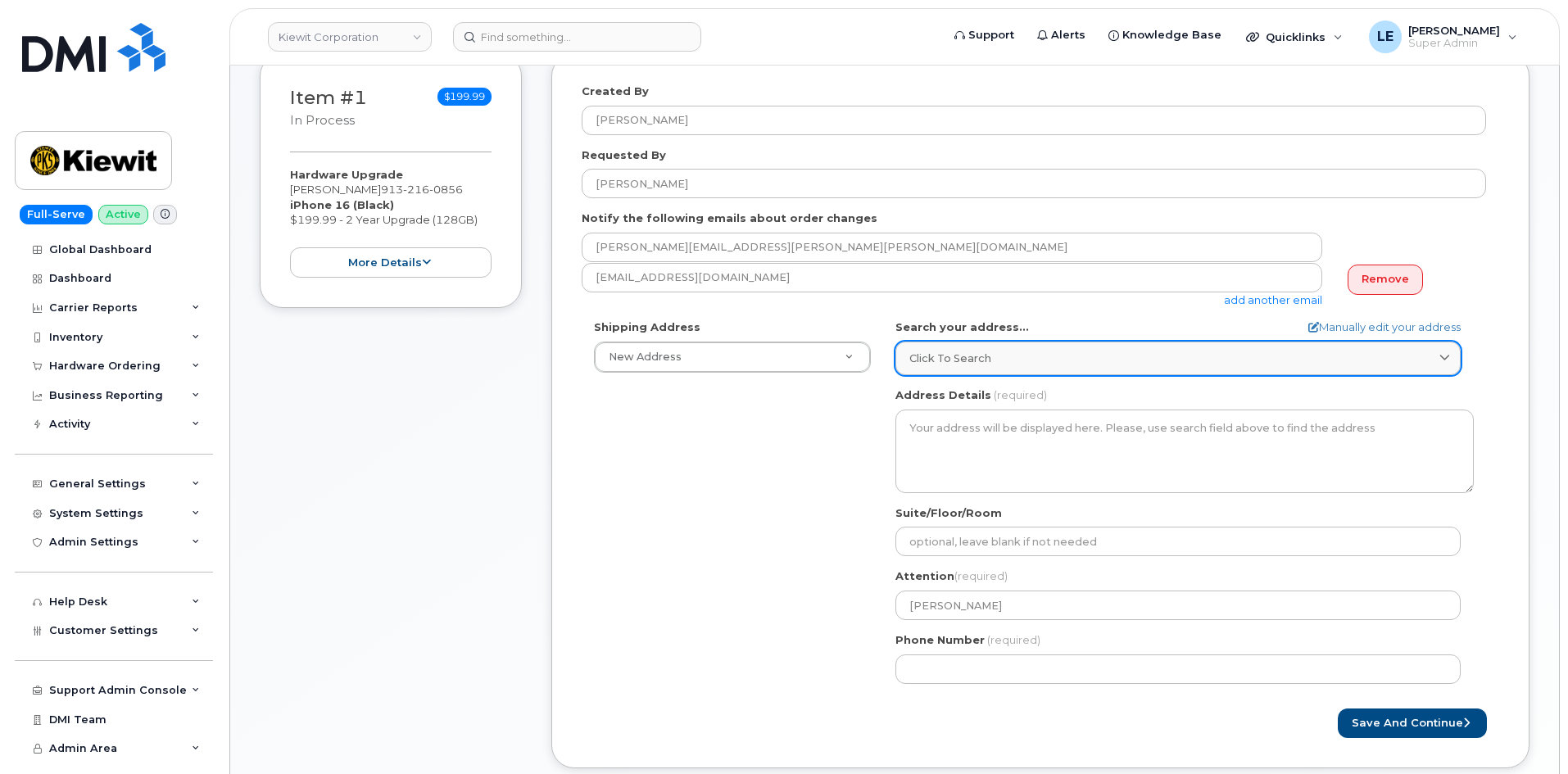
click at [1037, 352] on div "Click to search" at bounding box center [1178, 358] width 537 height 15
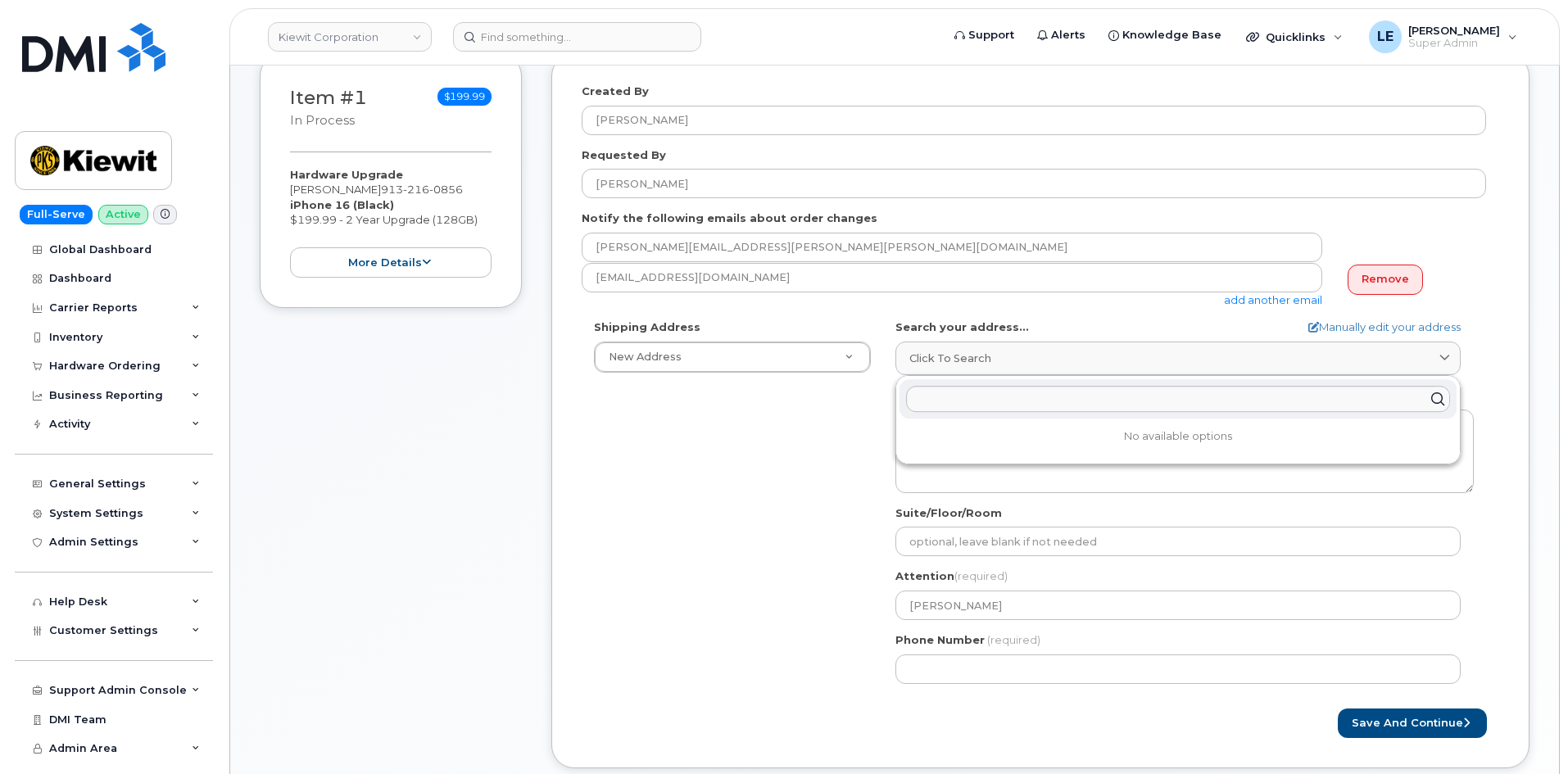
click at [1026, 335] on div "Search your address... Manually edit your address Click to search No available …" at bounding box center [1184, 347] width 578 height 56
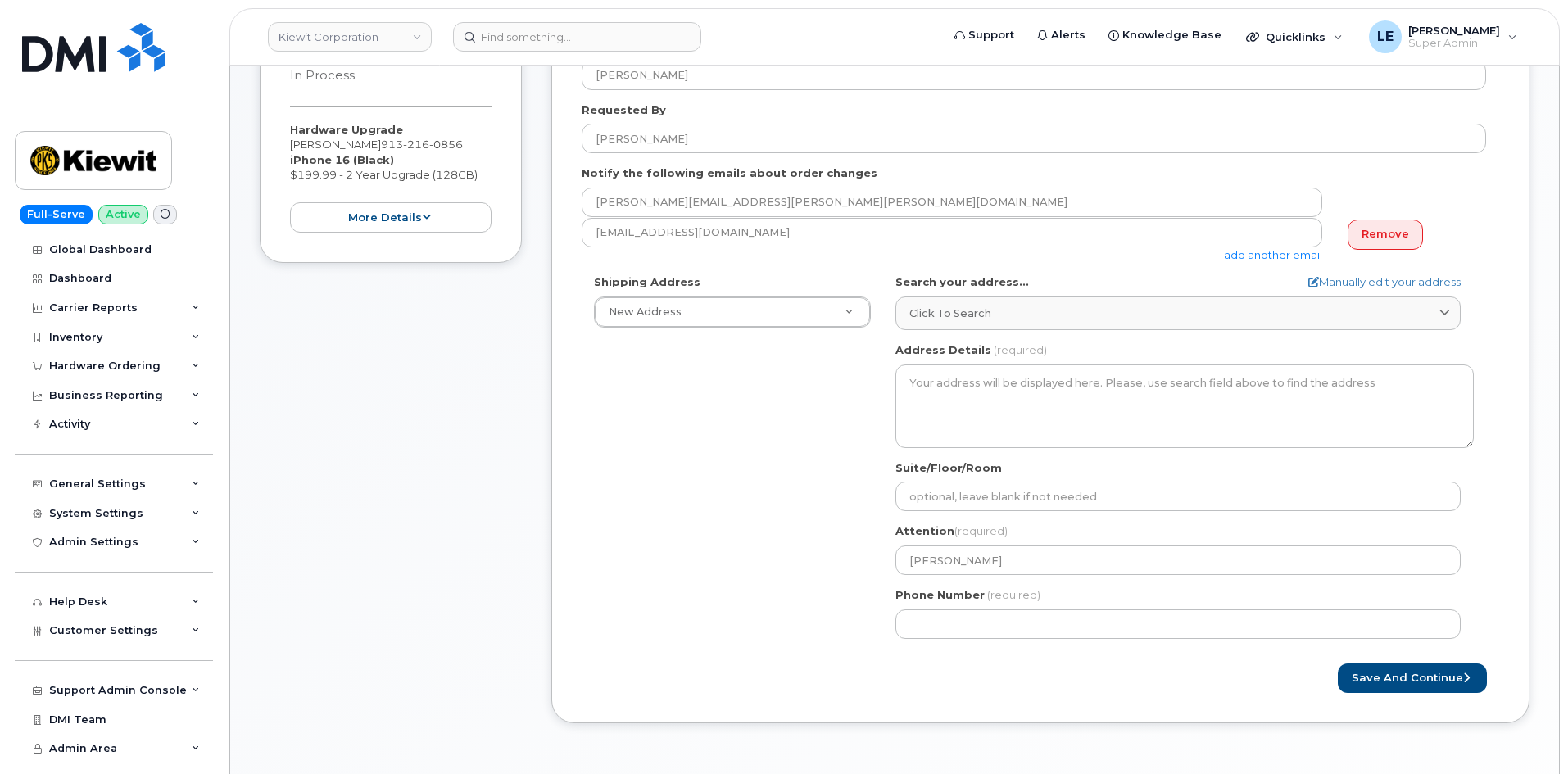
scroll to position [410, 0]
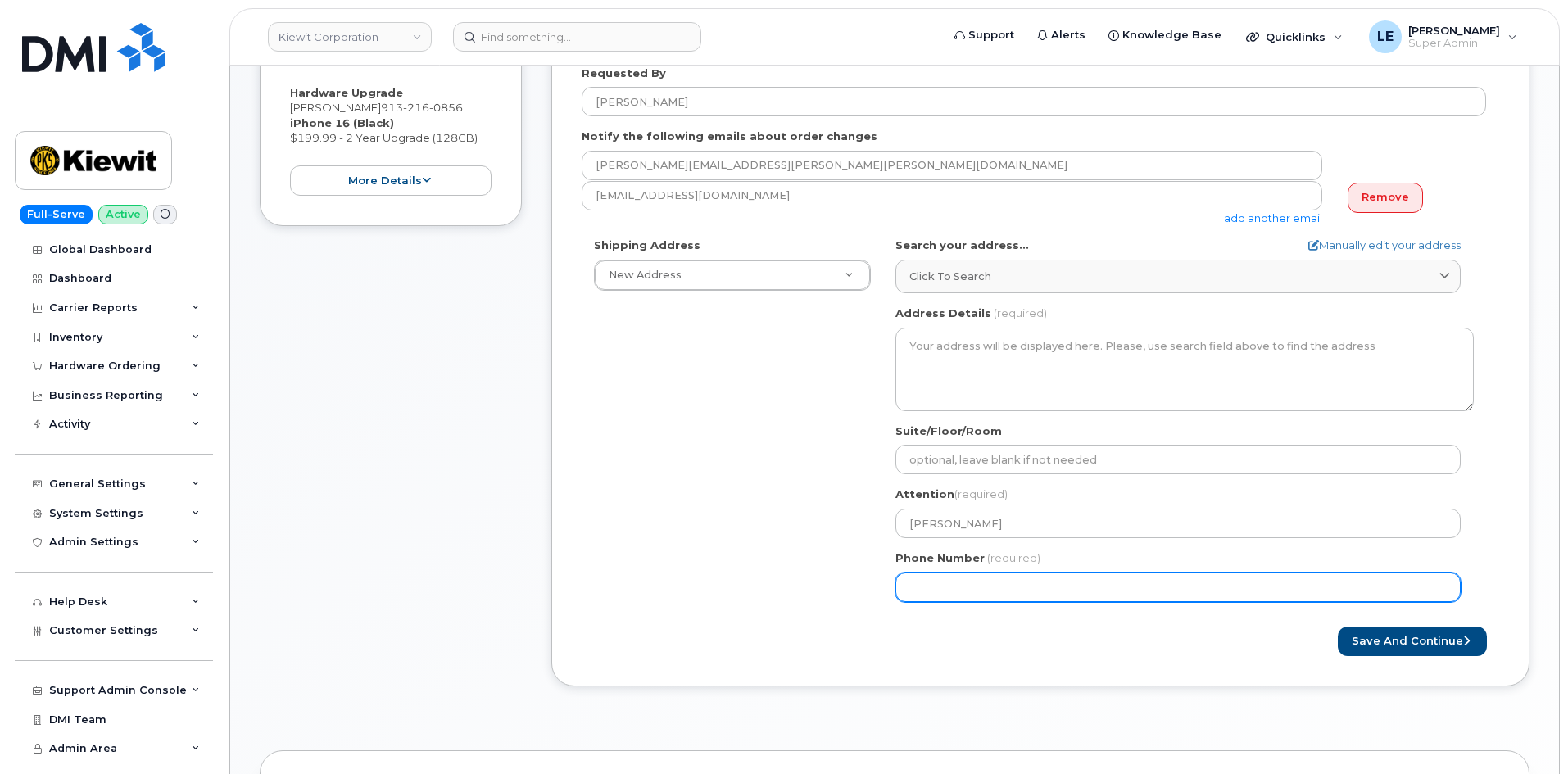
click at [949, 579] on input "Phone Number" at bounding box center [1178, 587] width 565 height 30
paste input "9132160856"
select select
type input "9132160856"
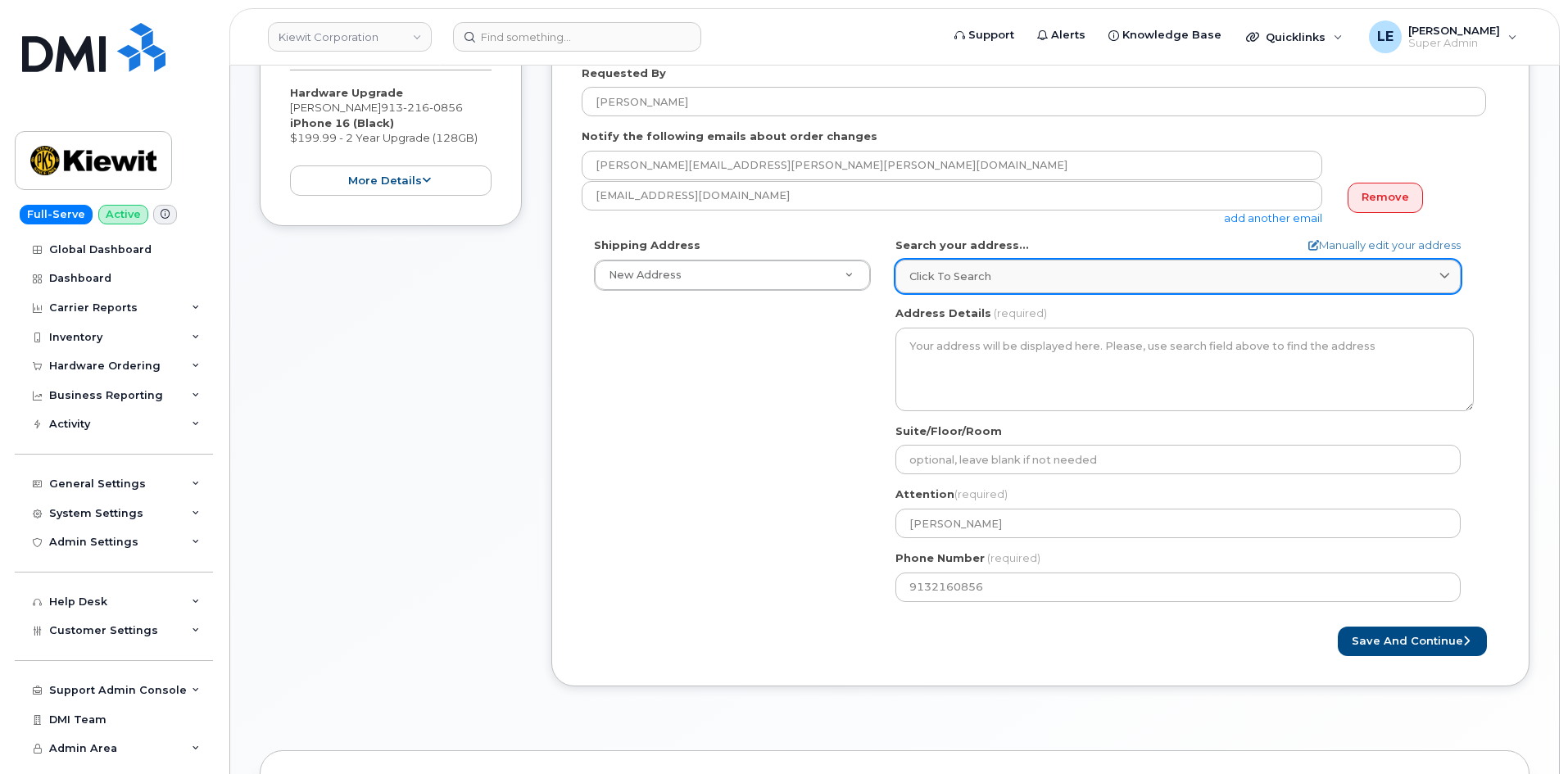
click at [971, 292] on link "Click to search" at bounding box center [1178, 276] width 565 height 34
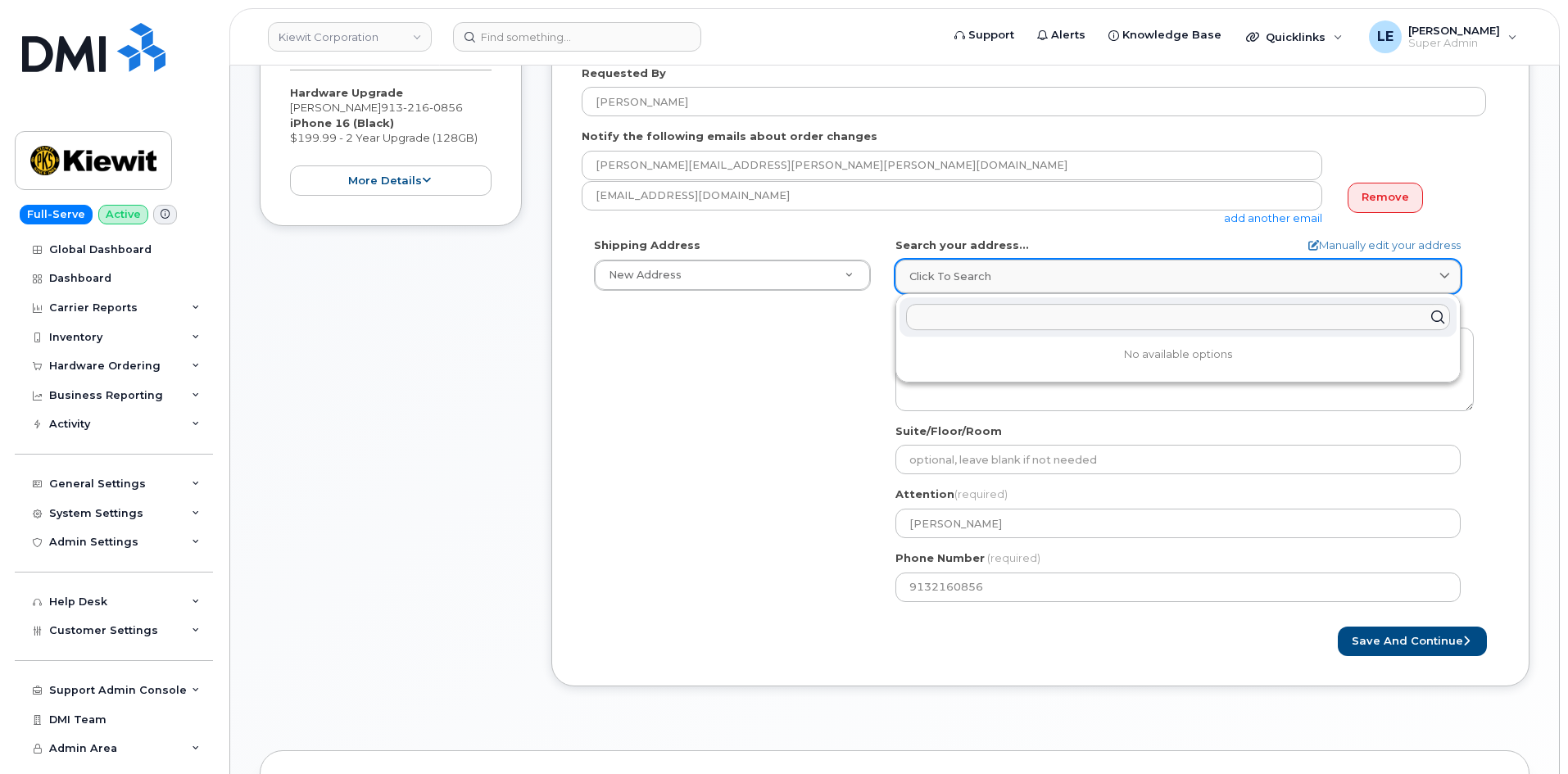
paste input "481 Cypress Ln, f144Greenville, MS 38701"
click at [1038, 319] on input "481 Cypress Ln, f144Greenville, MS 38701" at bounding box center [1178, 317] width 544 height 26
click at [1038, 318] on input "481 Cypress Ln, f144Greenville, MS 38701" at bounding box center [1178, 317] width 544 height 26
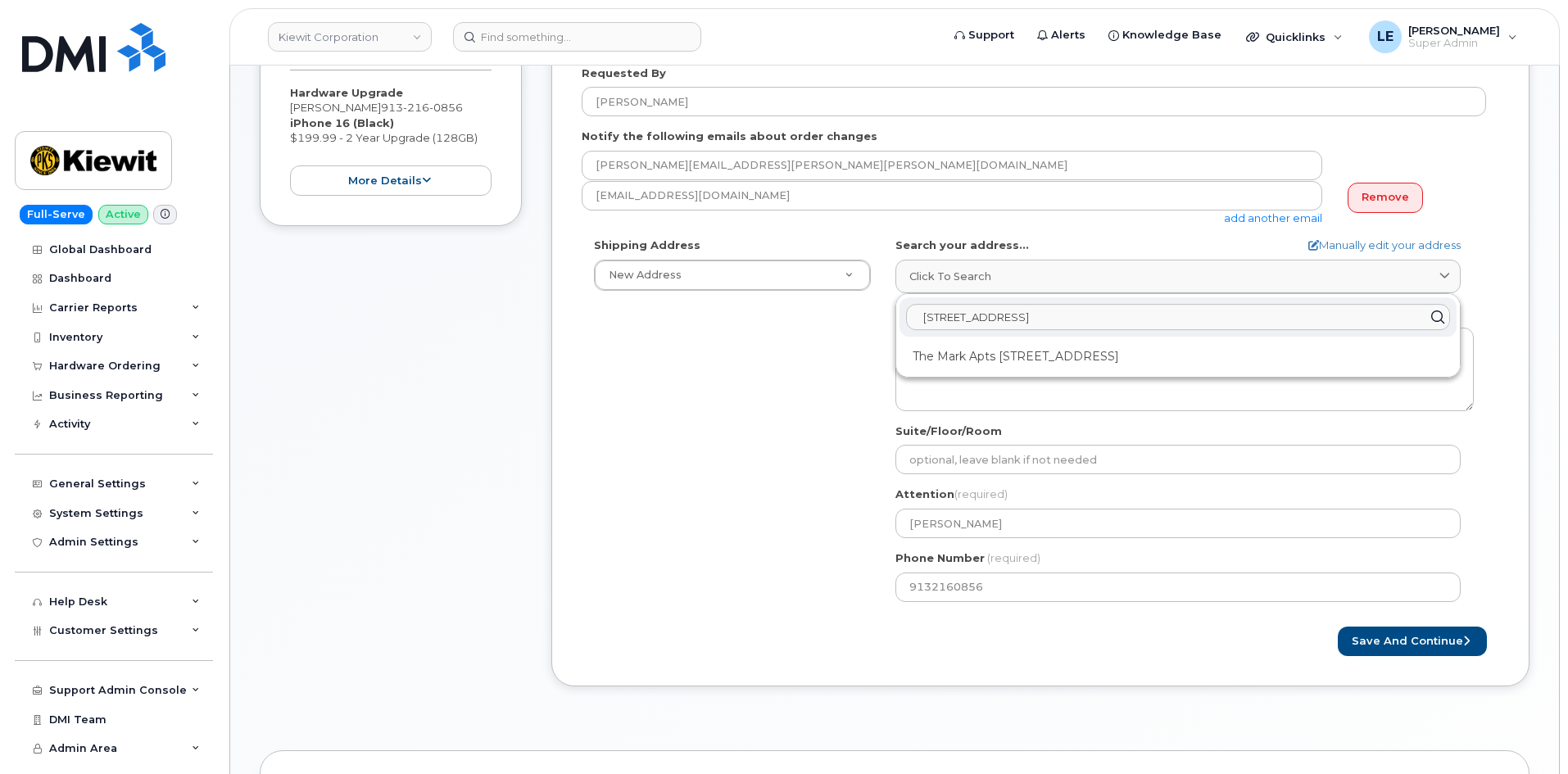
paste input "85 Stokes King Road,"
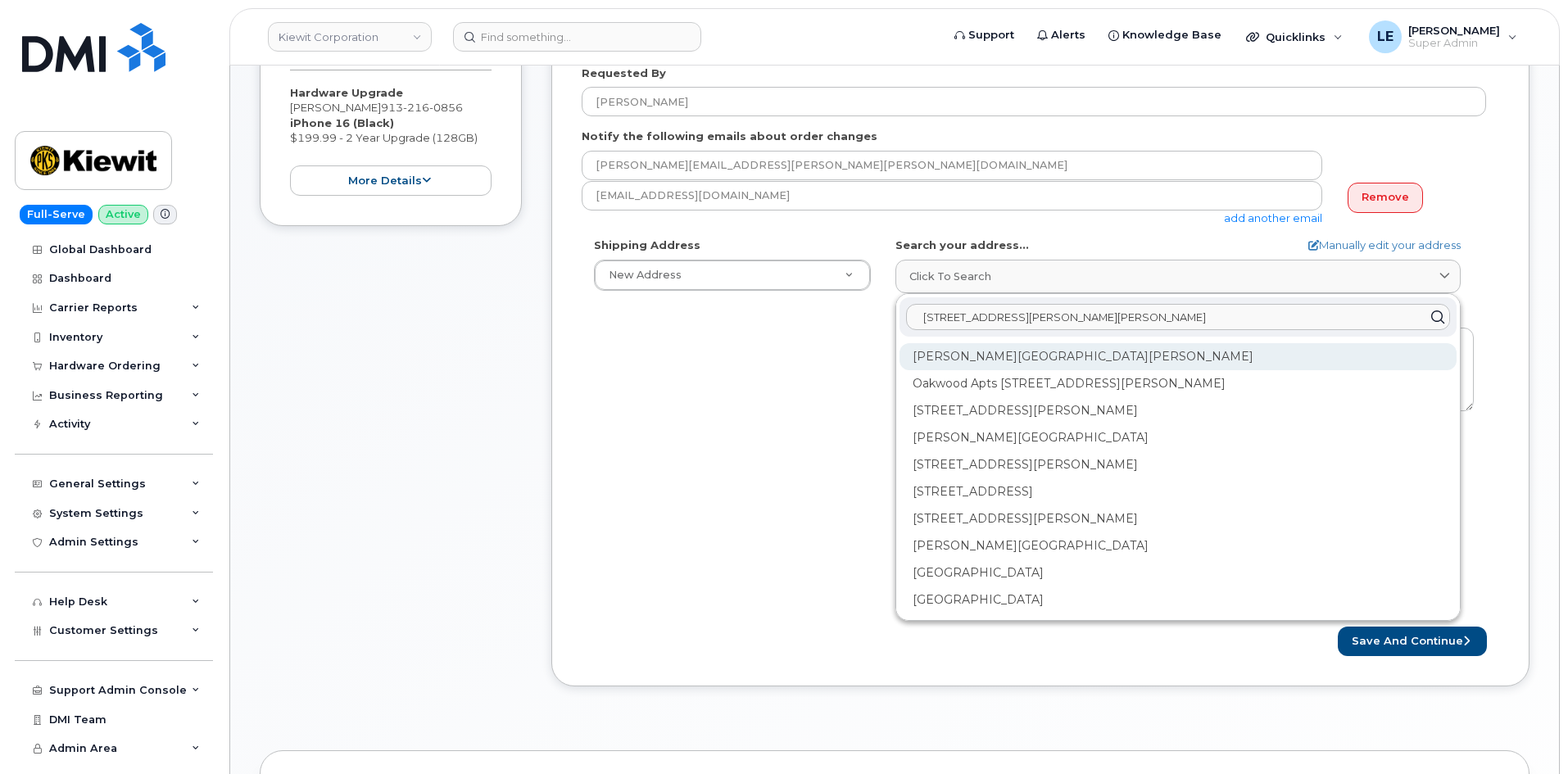
type input "85 Stokes King Road, Greenville, MS 38701"
click at [1058, 362] on div "Stokes King Rd Greenville MS 38701" at bounding box center [1178, 357] width 557 height 27
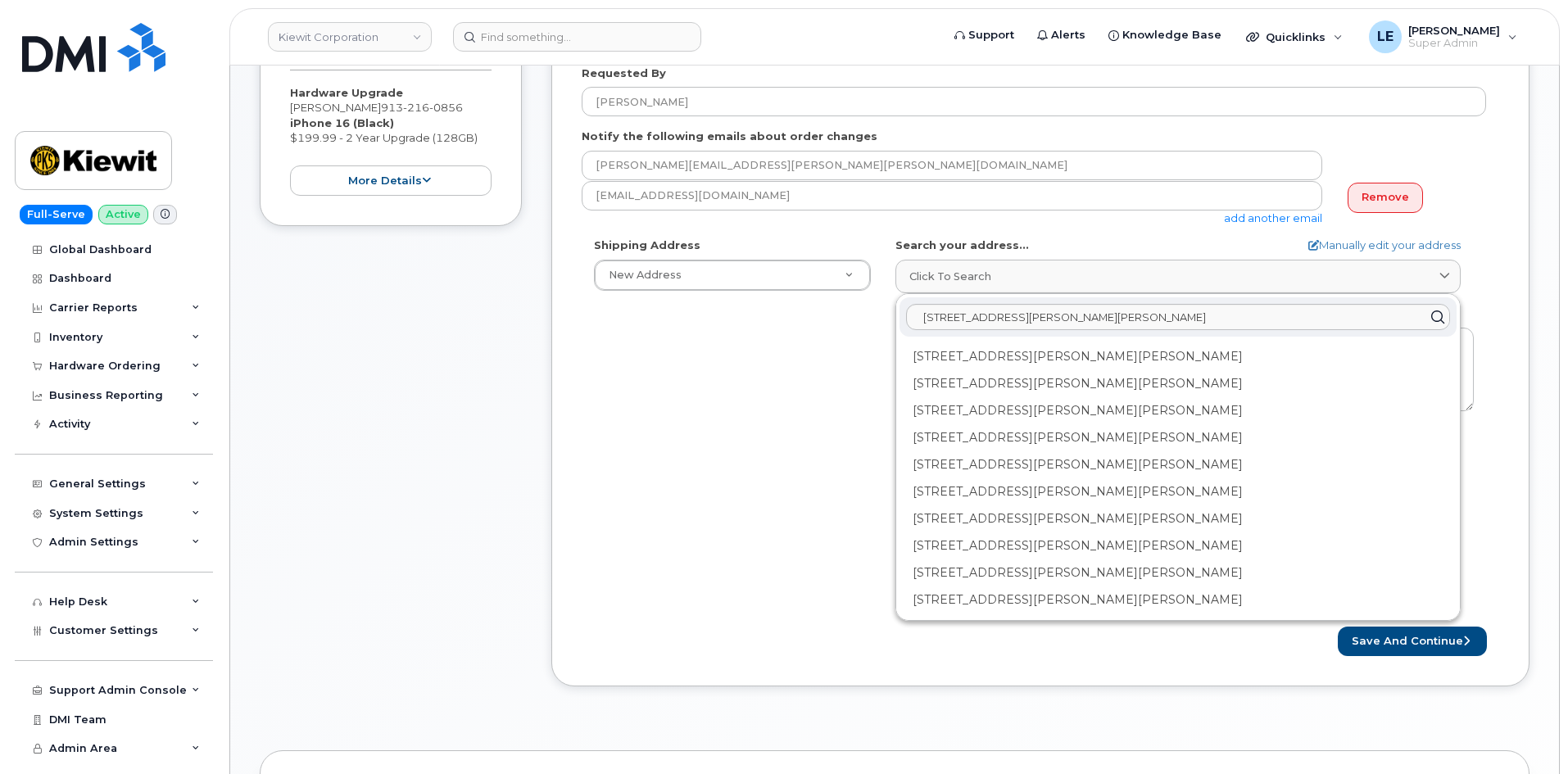
click at [1058, 362] on div "44D Stokes King Rd Greenville MS 38701-8611" at bounding box center [1178, 357] width 557 height 27
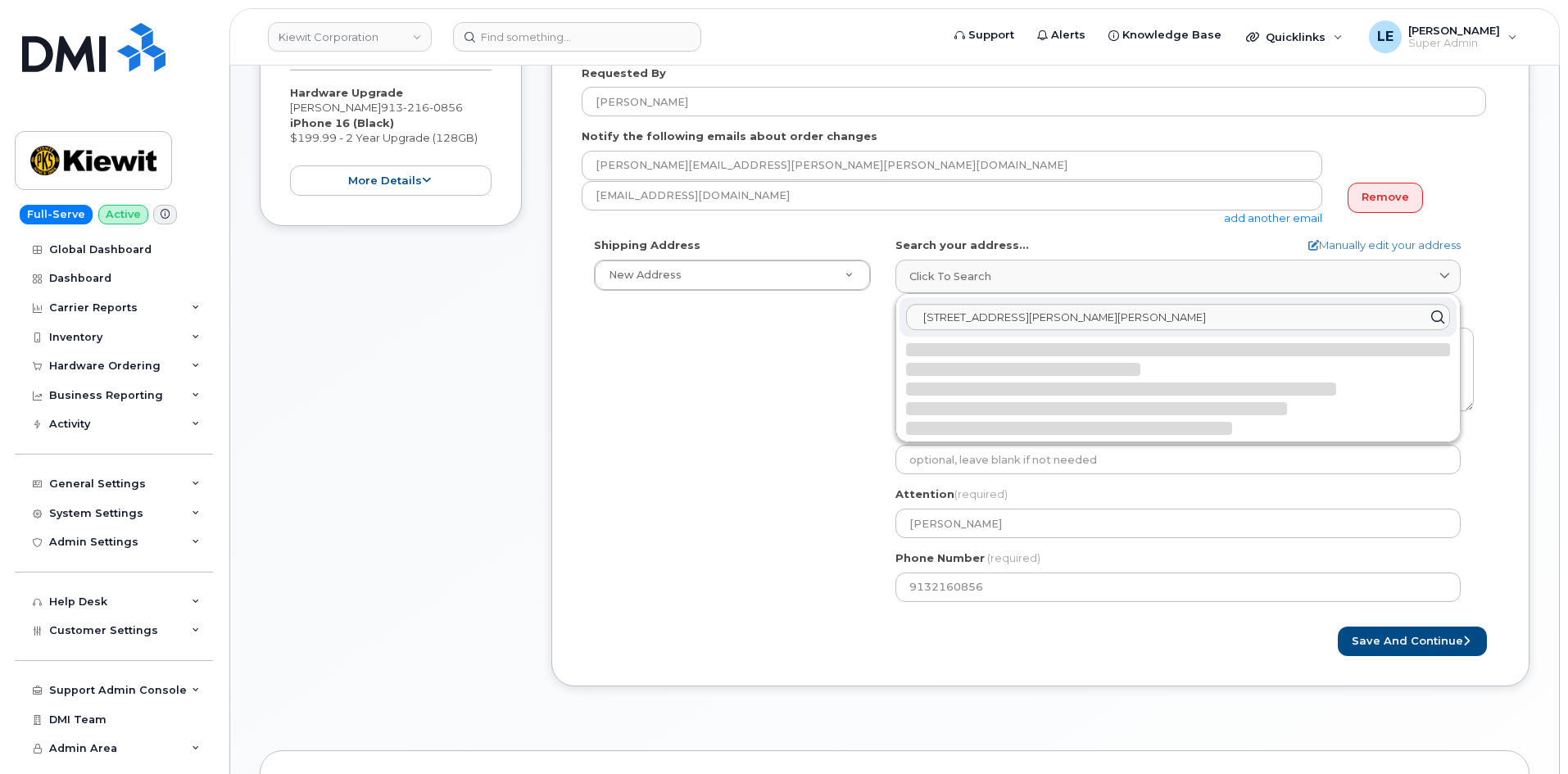
select select
type textarea "44D Stokes King Rd GREENVILLE MS 38701-8611 UNITED STATES"
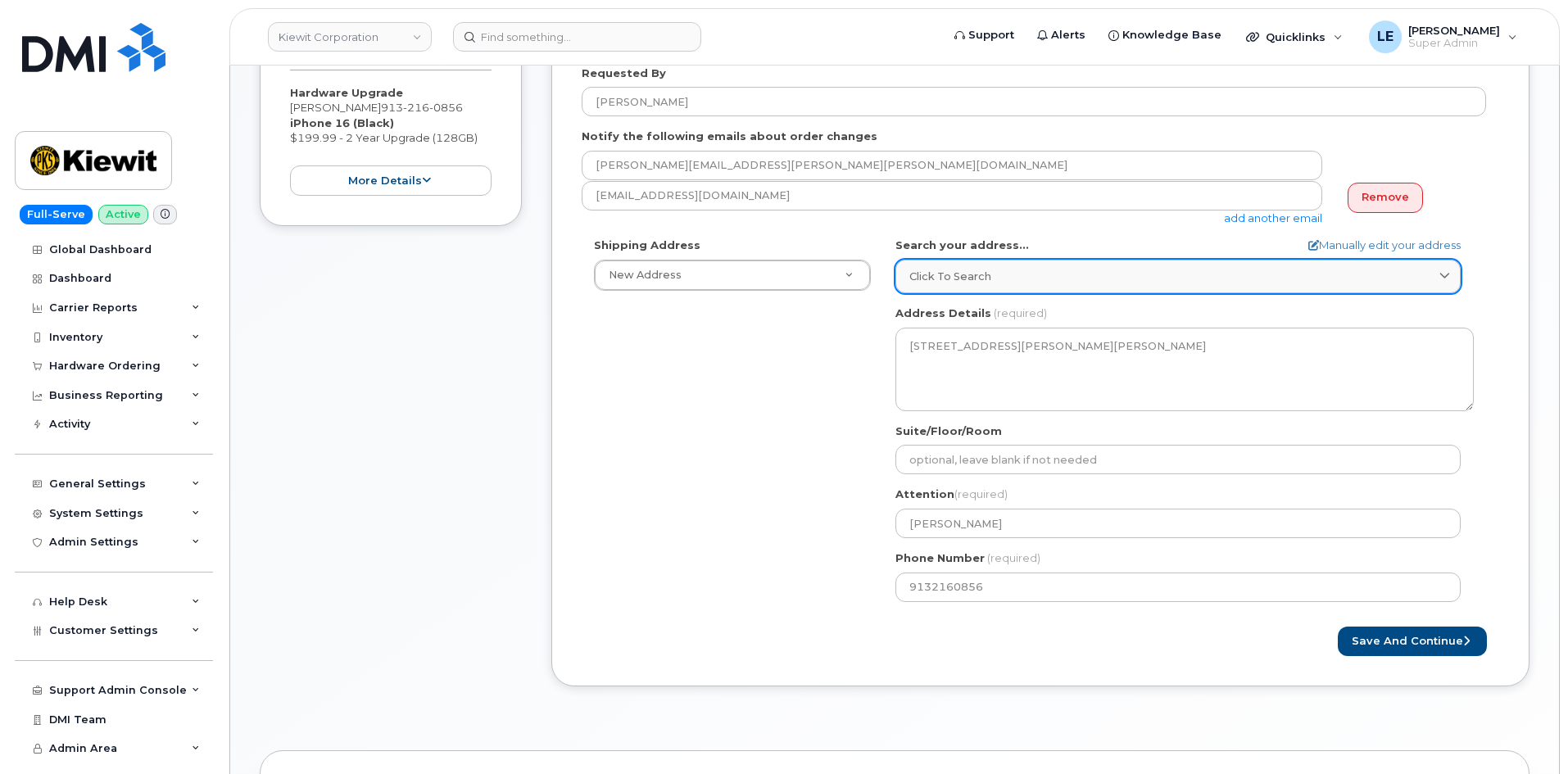
click at [967, 277] on span "Click to search" at bounding box center [950, 276] width 82 height 15
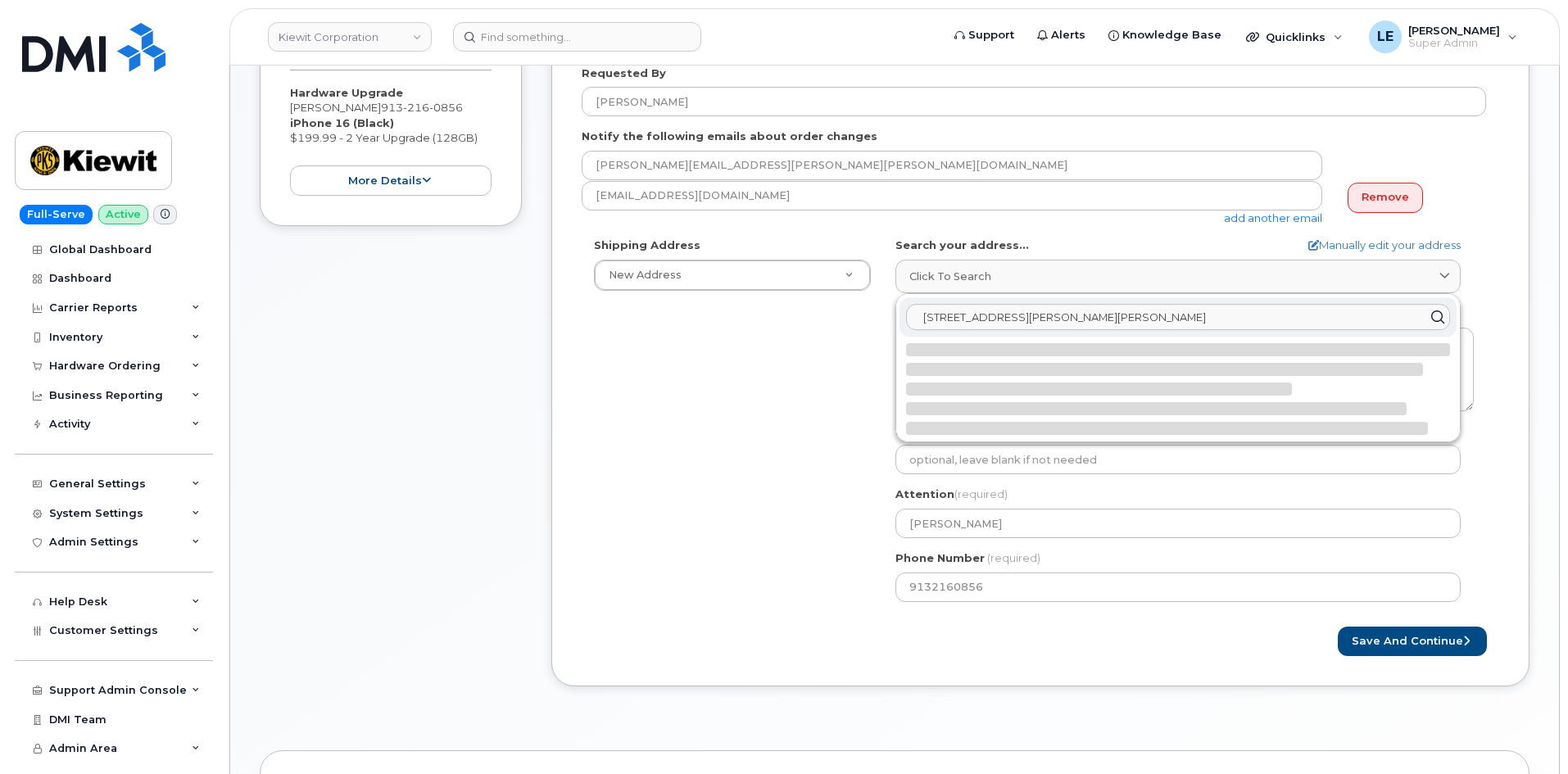
type input "85 Stokes King Road, Greenville, MS 38701"
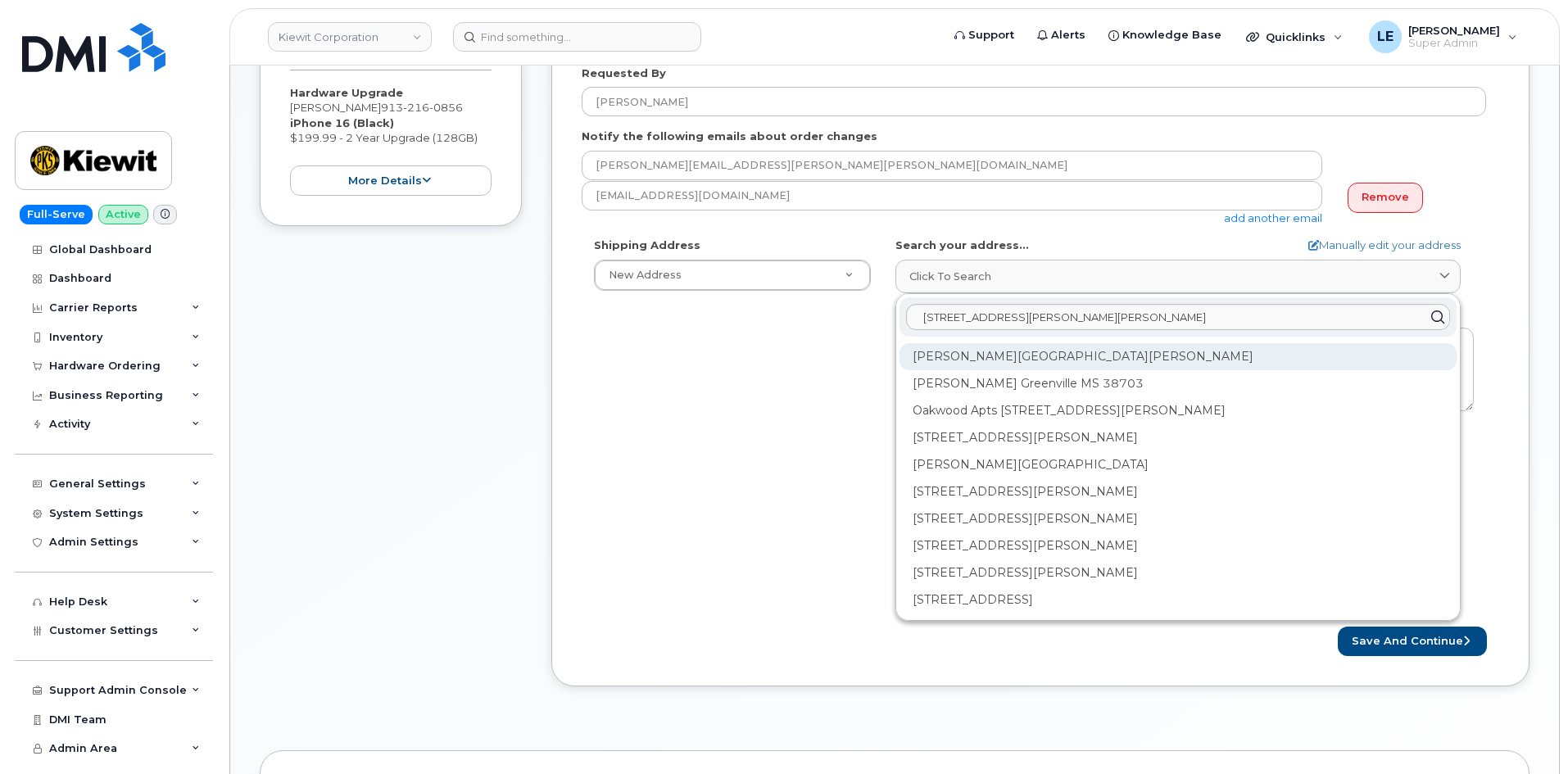
click at [1044, 360] on div "Stokes King Rd Greenville MS 38701" at bounding box center [1178, 357] width 557 height 27
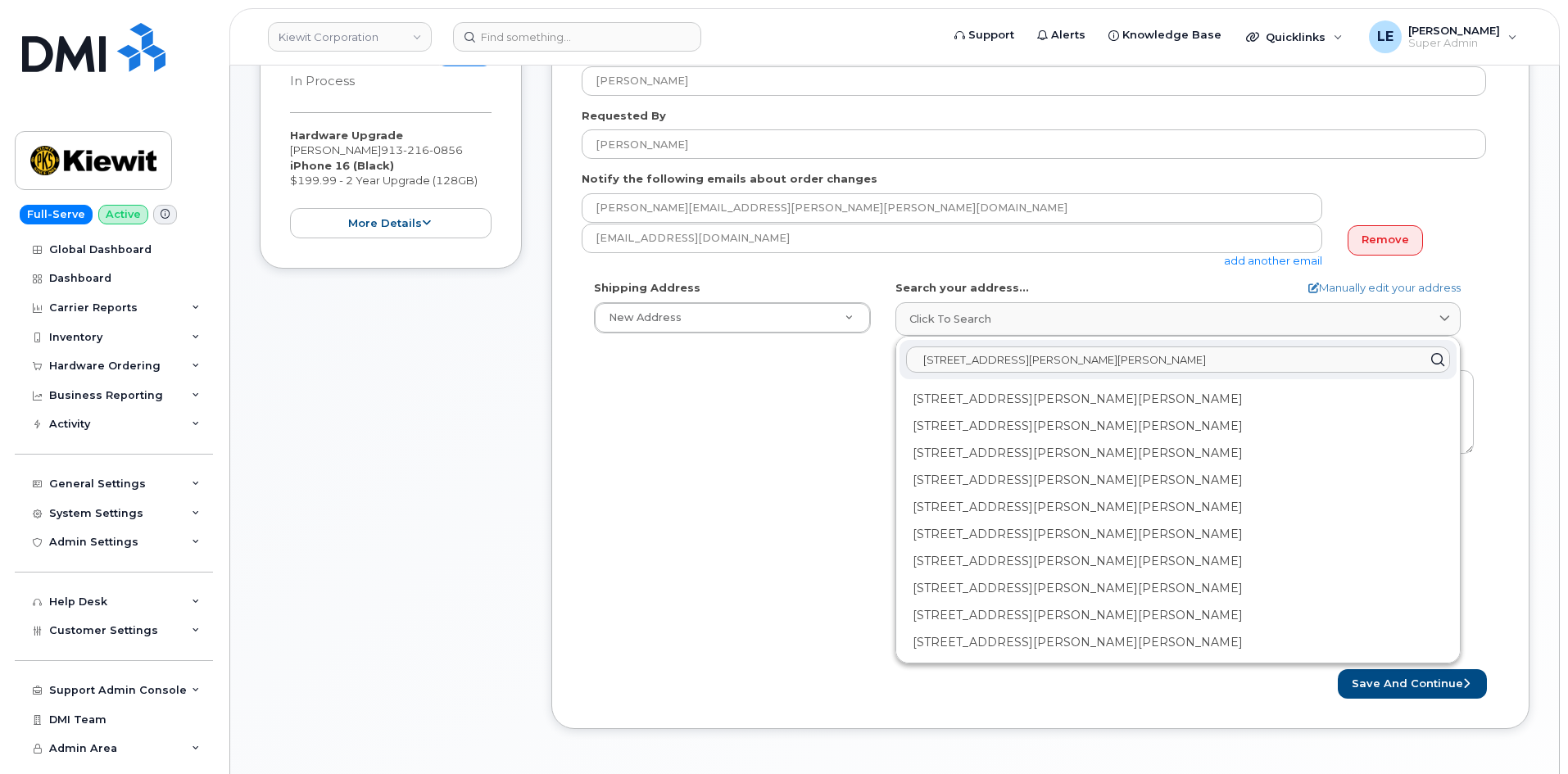
scroll to position [328, 0]
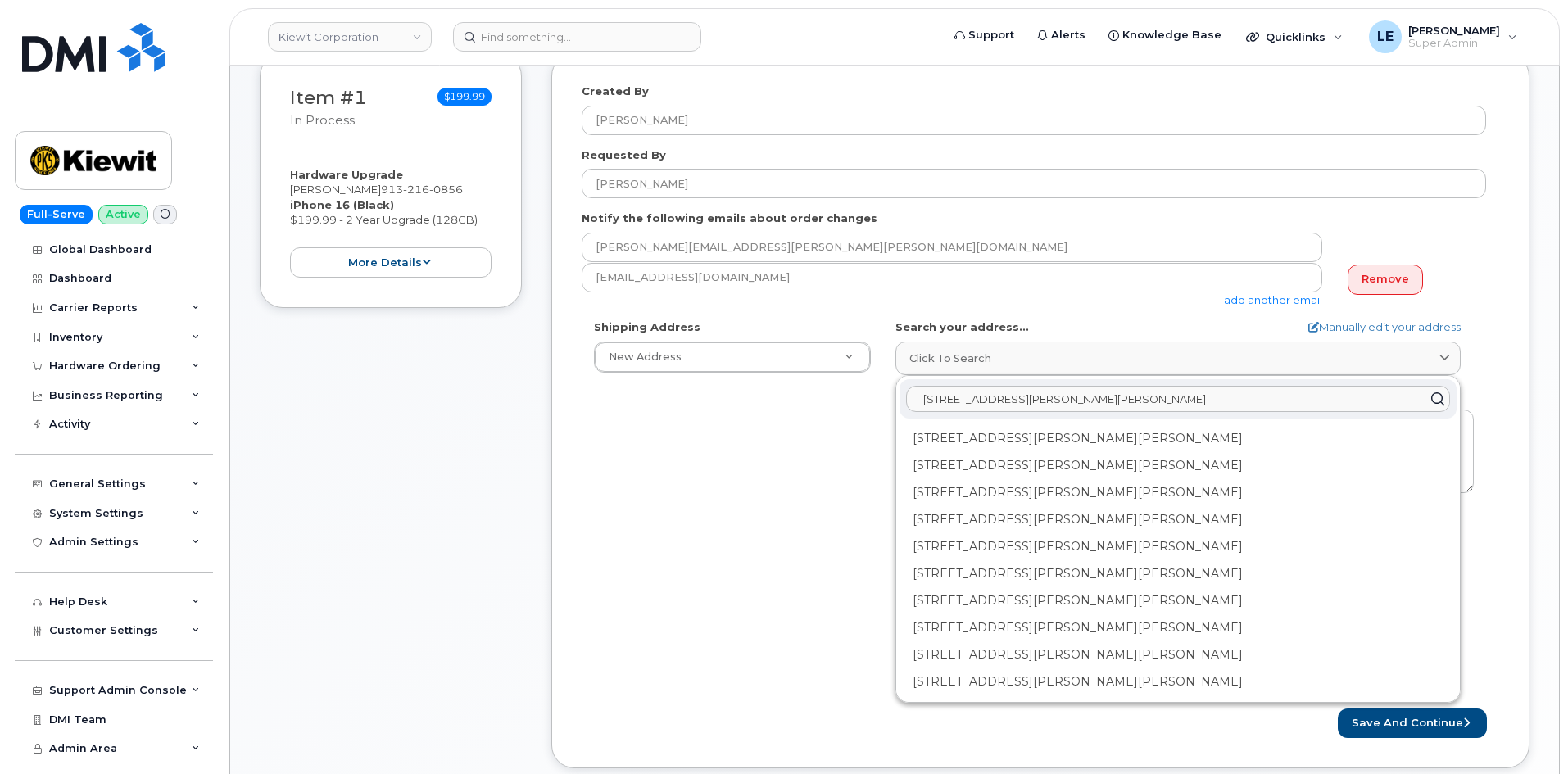
click at [976, 390] on input "85 Stokes King Road, Greenville, MS 38701" at bounding box center [1178, 399] width 544 height 26
click at [976, 393] on input "85 Stokes King Road, Greenville, MS 38701" at bounding box center [1178, 399] width 544 height 26
click at [977, 392] on input "85 Stokes King Road, Greenville, MS 38701" at bounding box center [1178, 399] width 544 height 26
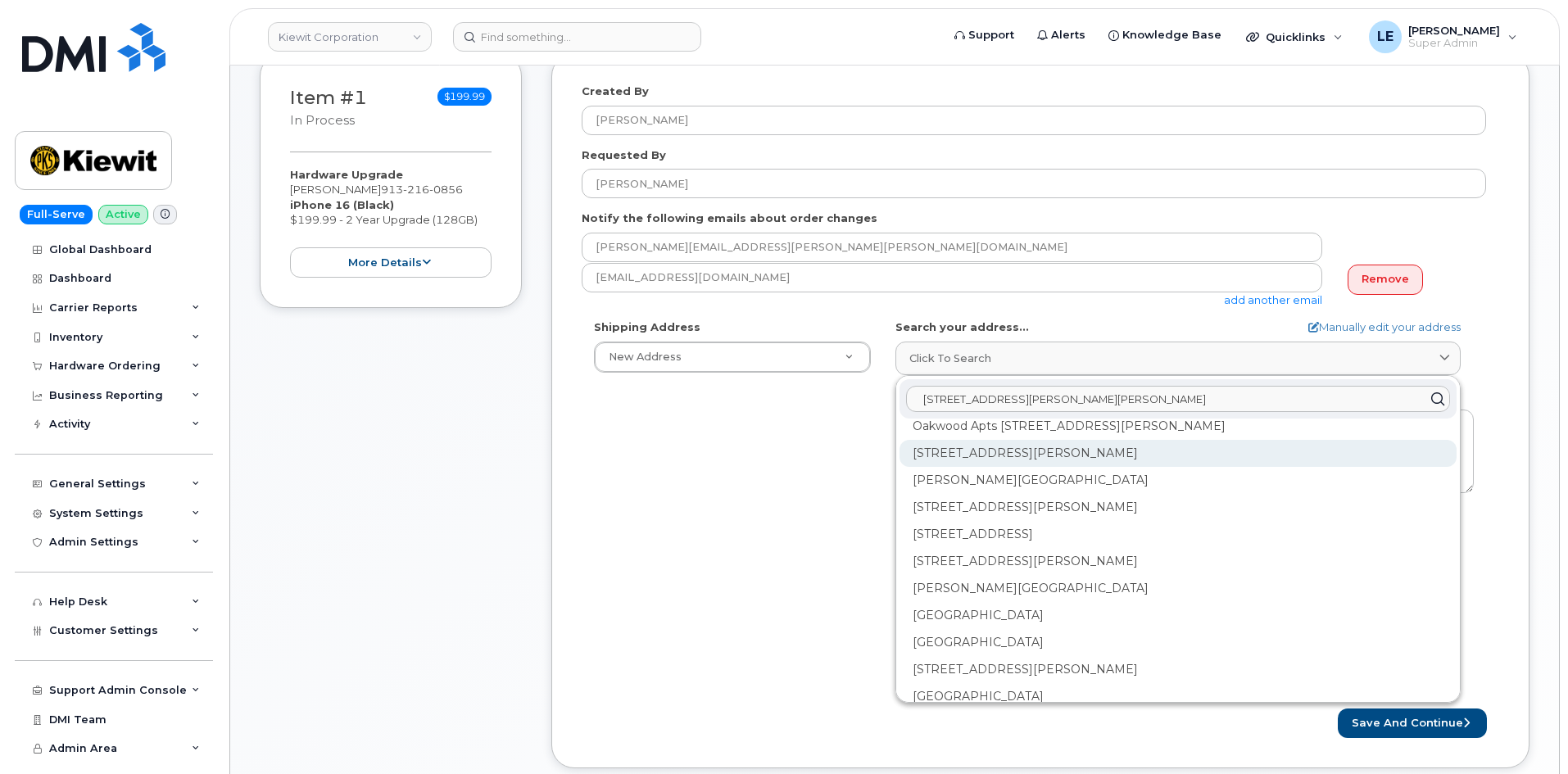
scroll to position [0, 0]
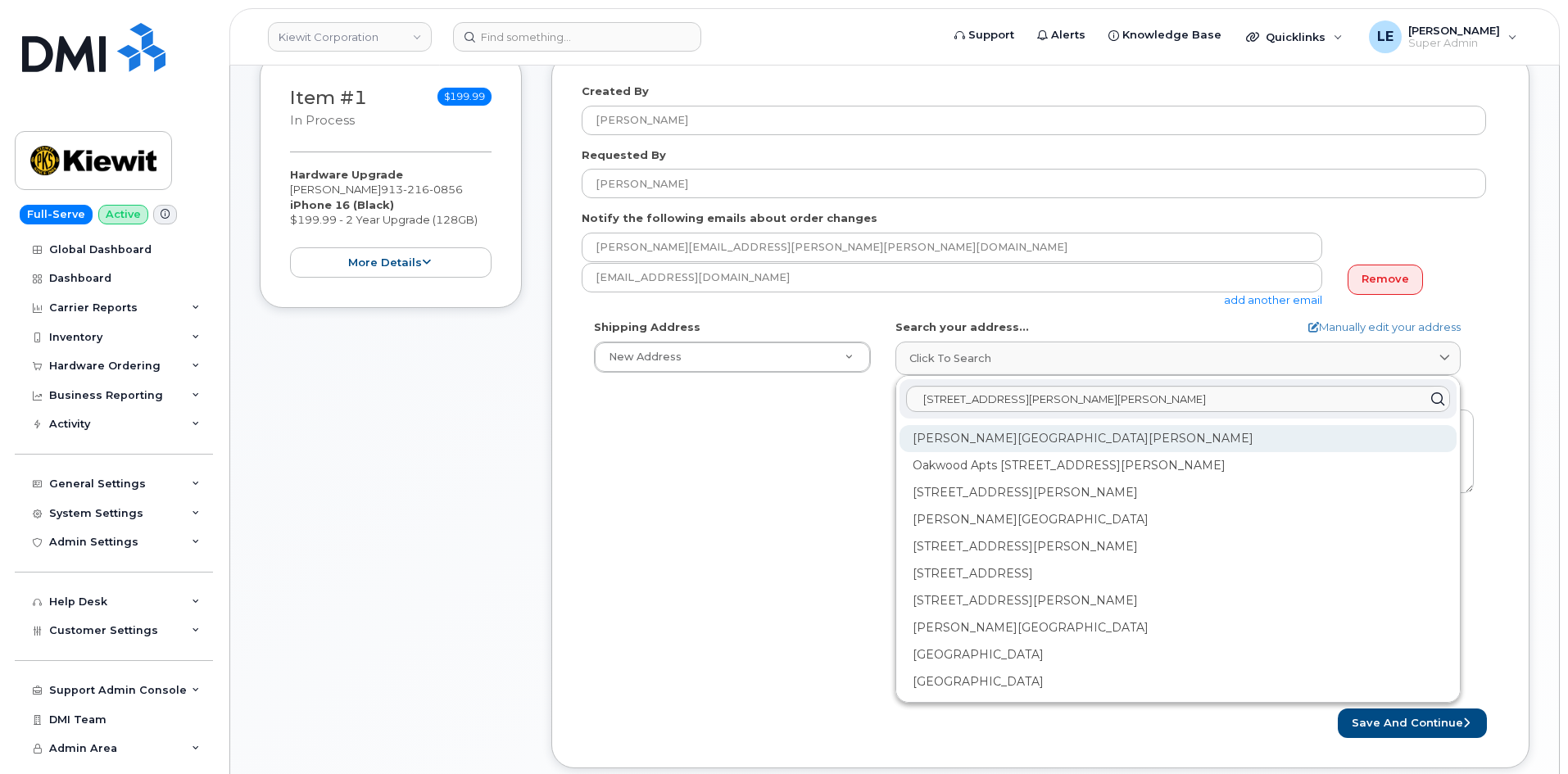
click at [994, 439] on div "Stokes King Rd Greenville MS 38701" at bounding box center [1178, 439] width 557 height 27
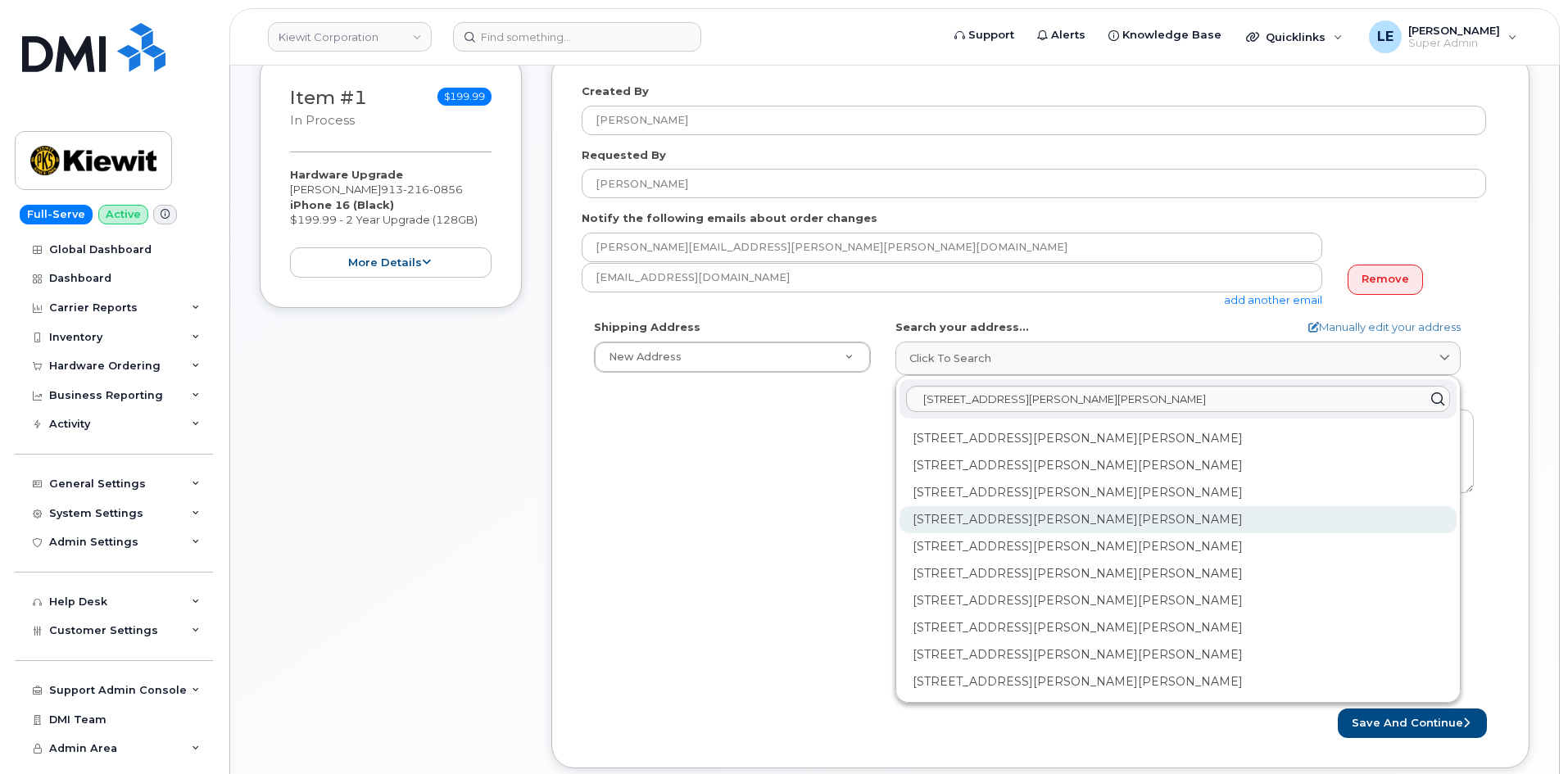
click at [949, 515] on div "84 Stokes King Rd Greenville MS 38701-8611" at bounding box center [1178, 520] width 557 height 27
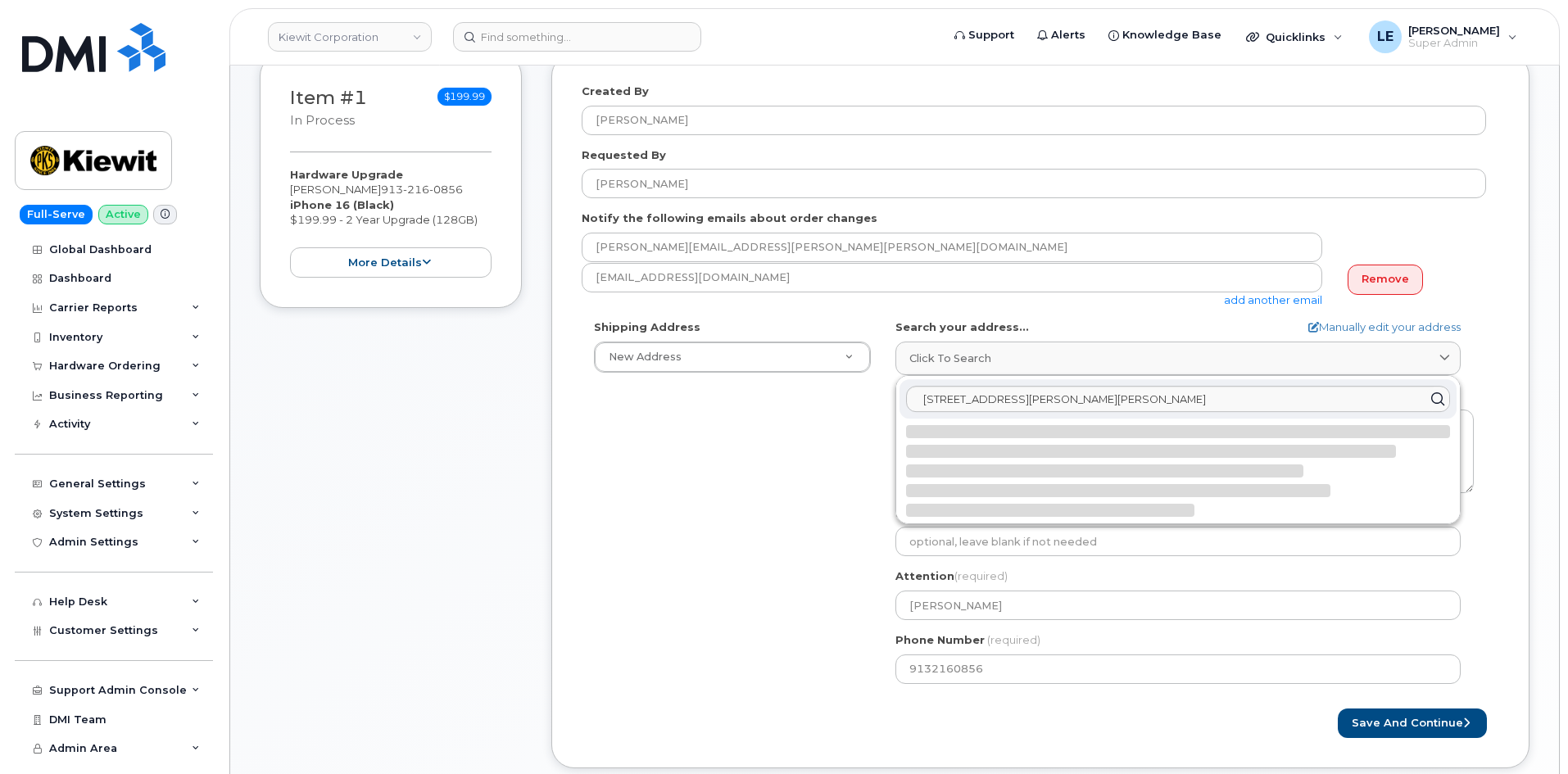
select select
type textarea "84 Stokes King Rd GREENVILLE MS 38701-8611 UNITED STATES"
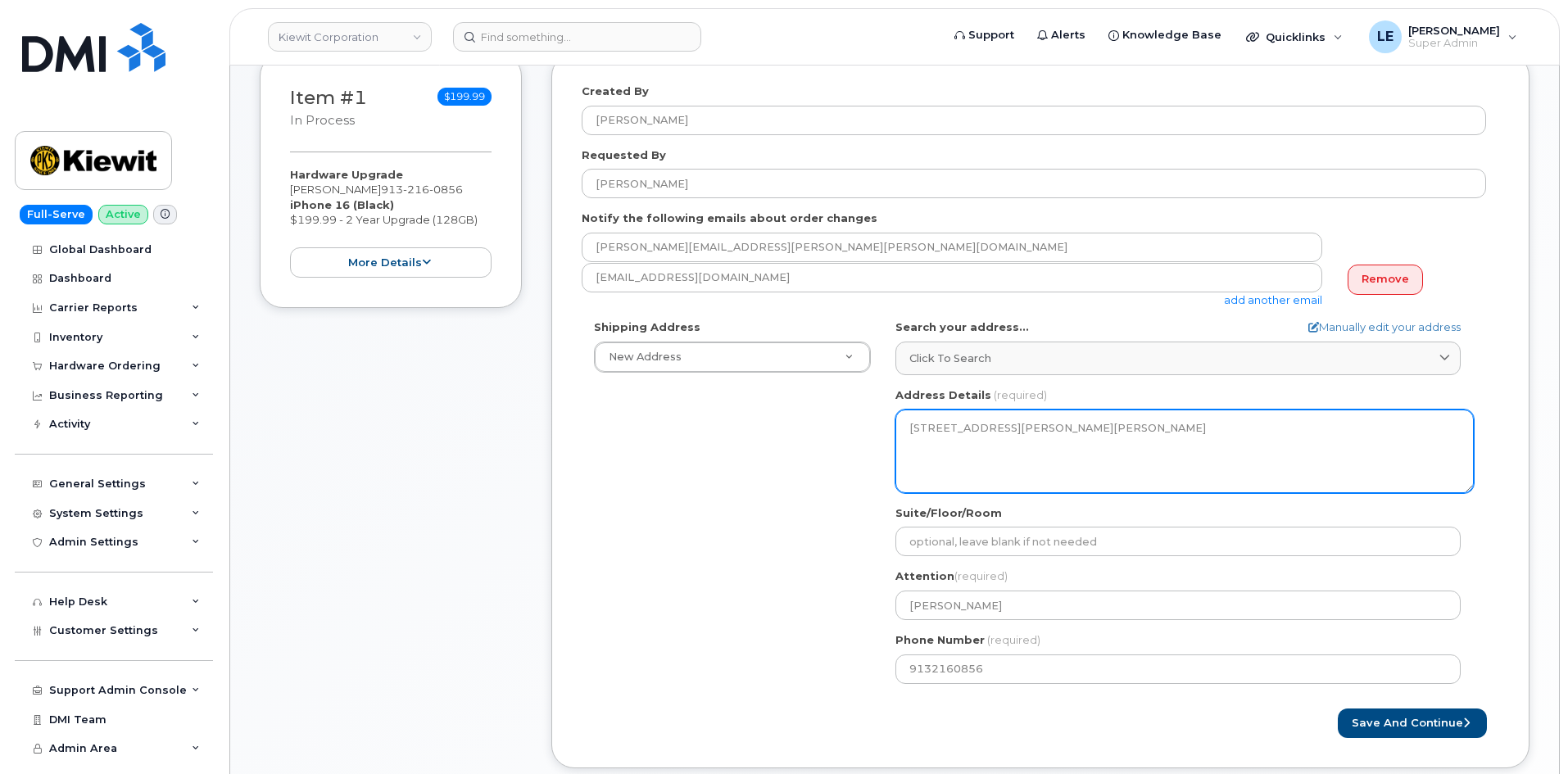
click at [923, 432] on textarea "84 Stokes King Rd GREENVILLE MS 38701-8611 UNITED STATES" at bounding box center [1184, 451] width 578 height 84
click at [921, 426] on textarea "84 Stokes King Rd GREENVILLE MS 38701-8611 UNITED STATES" at bounding box center [1184, 451] width 578 height 84
click at [921, 425] on textarea "84 Stokes King Rd GREENVILLE MS 38701-8611 UNITED STATES" at bounding box center [1184, 451] width 578 height 84
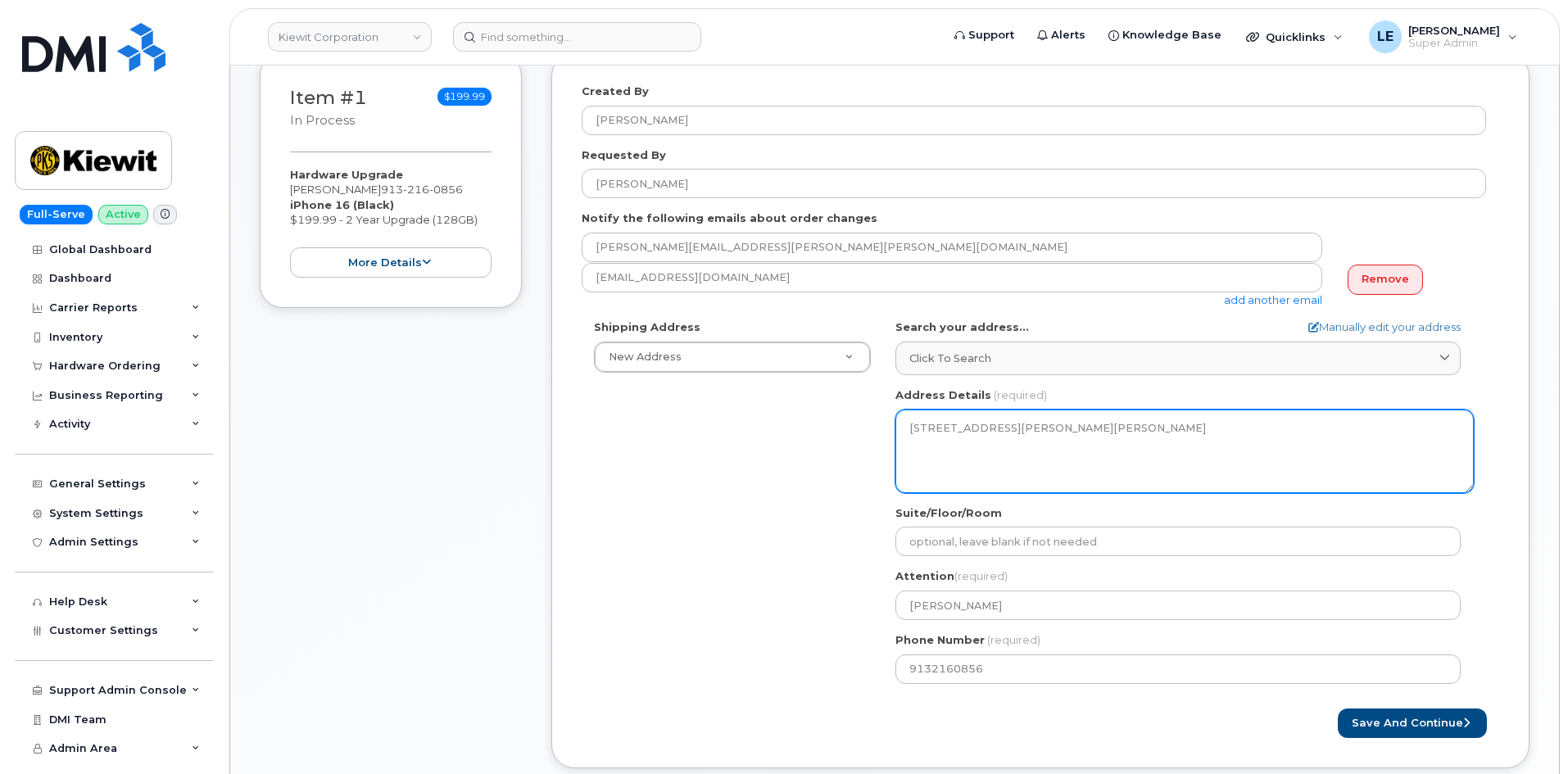
click at [922, 428] on textarea "84 Stokes King Rd GREENVILLE MS 38701-8611 UNITED STATES" at bounding box center [1184, 451] width 578 height 84
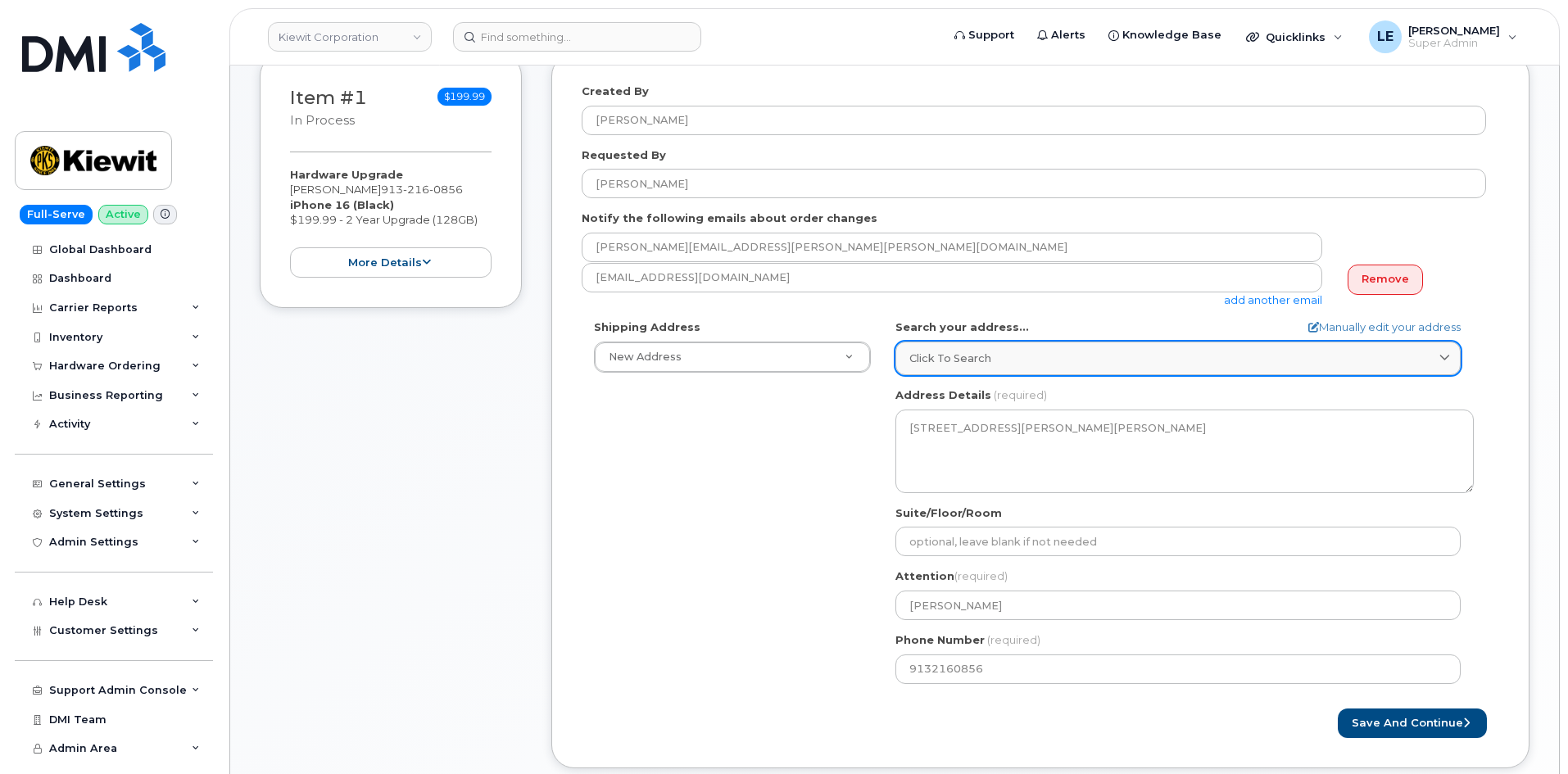
click at [939, 372] on link "Click to search" at bounding box center [1178, 358] width 565 height 34
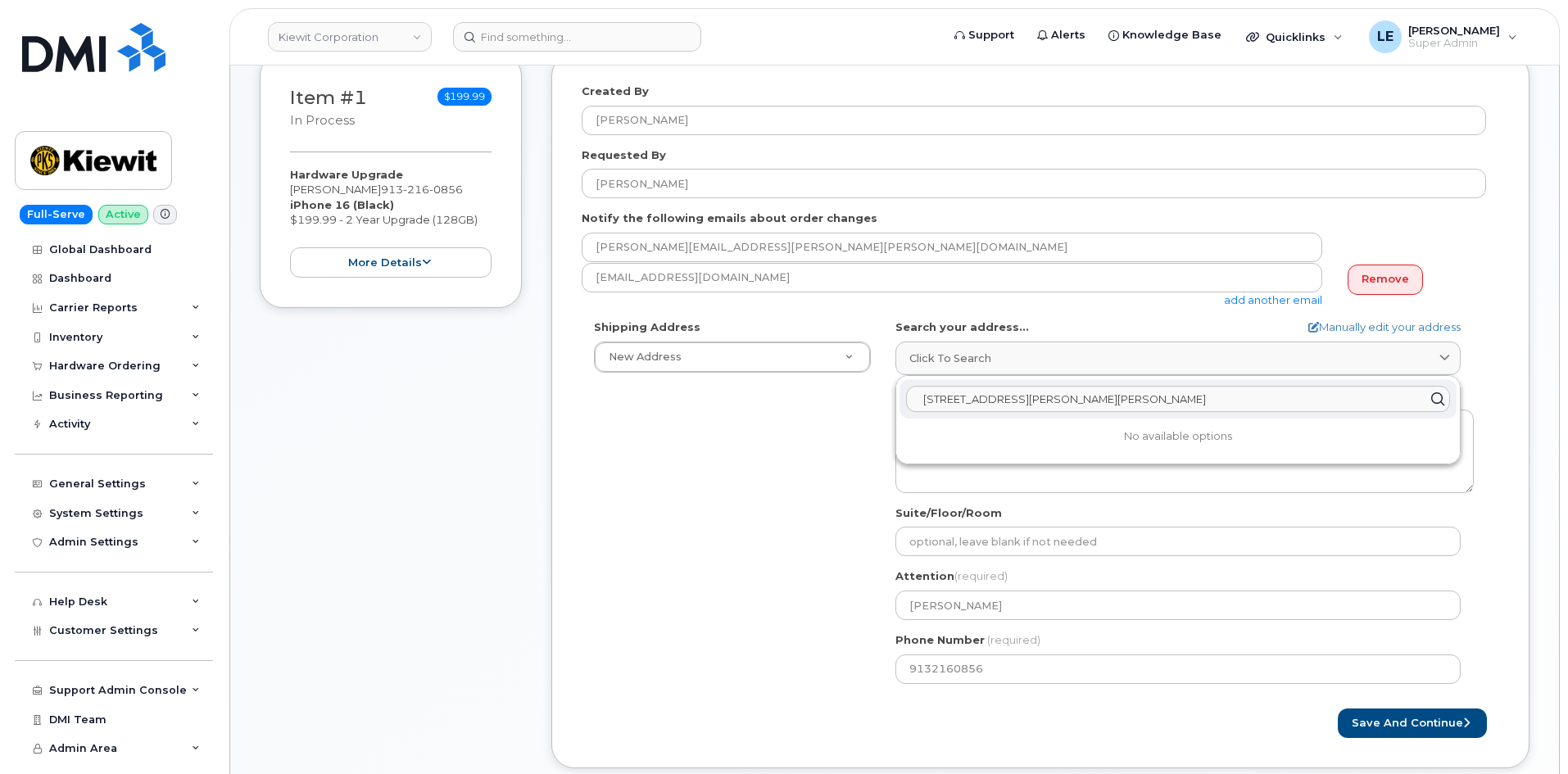
click at [944, 395] on input "85 Stokes King Road, Greenville, MS 38701" at bounding box center [1178, 399] width 544 height 26
click at [943, 395] on input "85 Stokes King Road, Greenville, MS 38701" at bounding box center [1178, 399] width 544 height 26
paste input "481 Cypress Ln, f144"
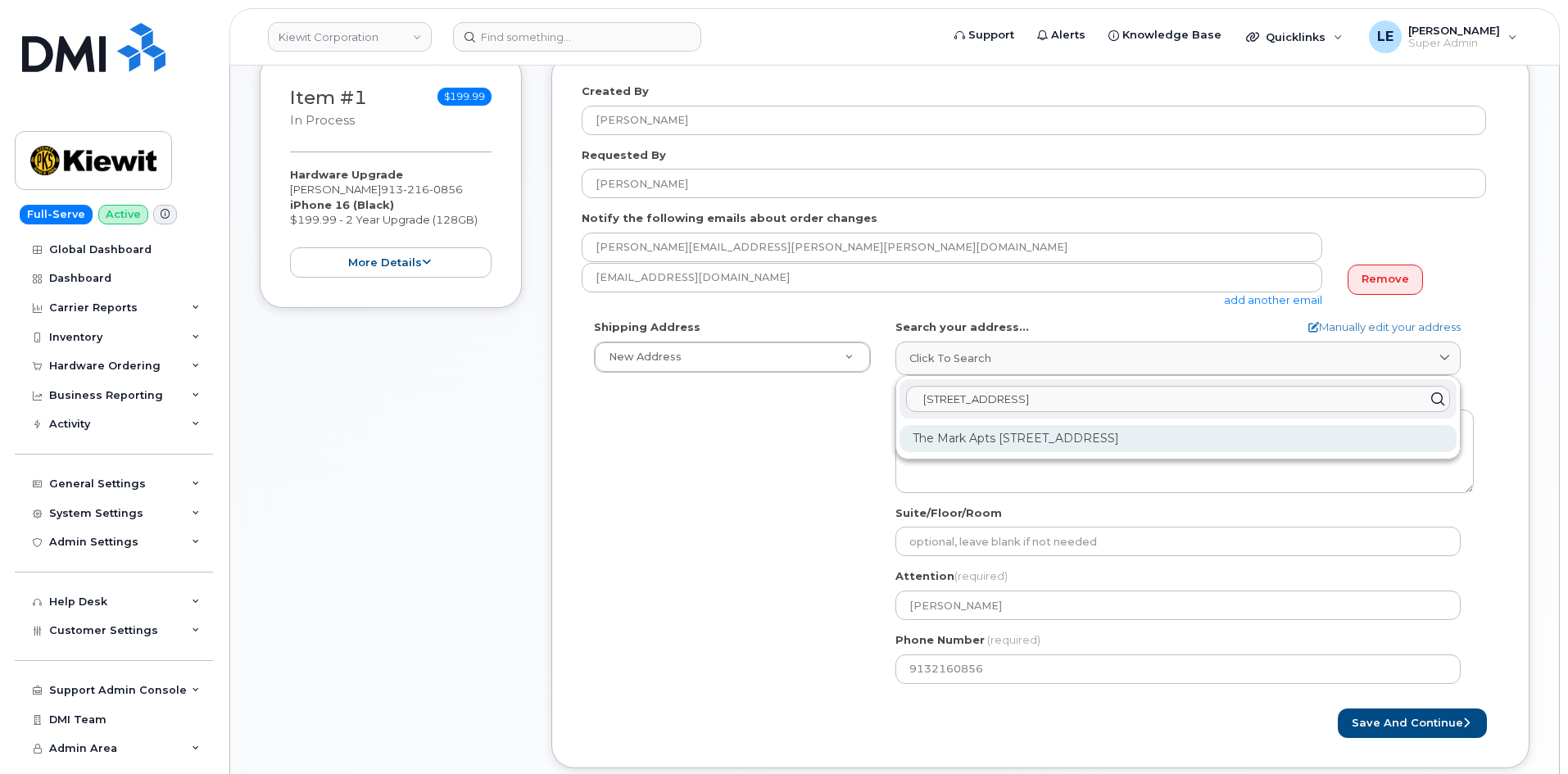
type input "481 Cypress Ln, f144Greenville, MS 38701"
click at [951, 446] on div "The Mark Apts 481 Cypress Ln Apt F144 Greenville MS 38701-7477" at bounding box center [1178, 439] width 557 height 27
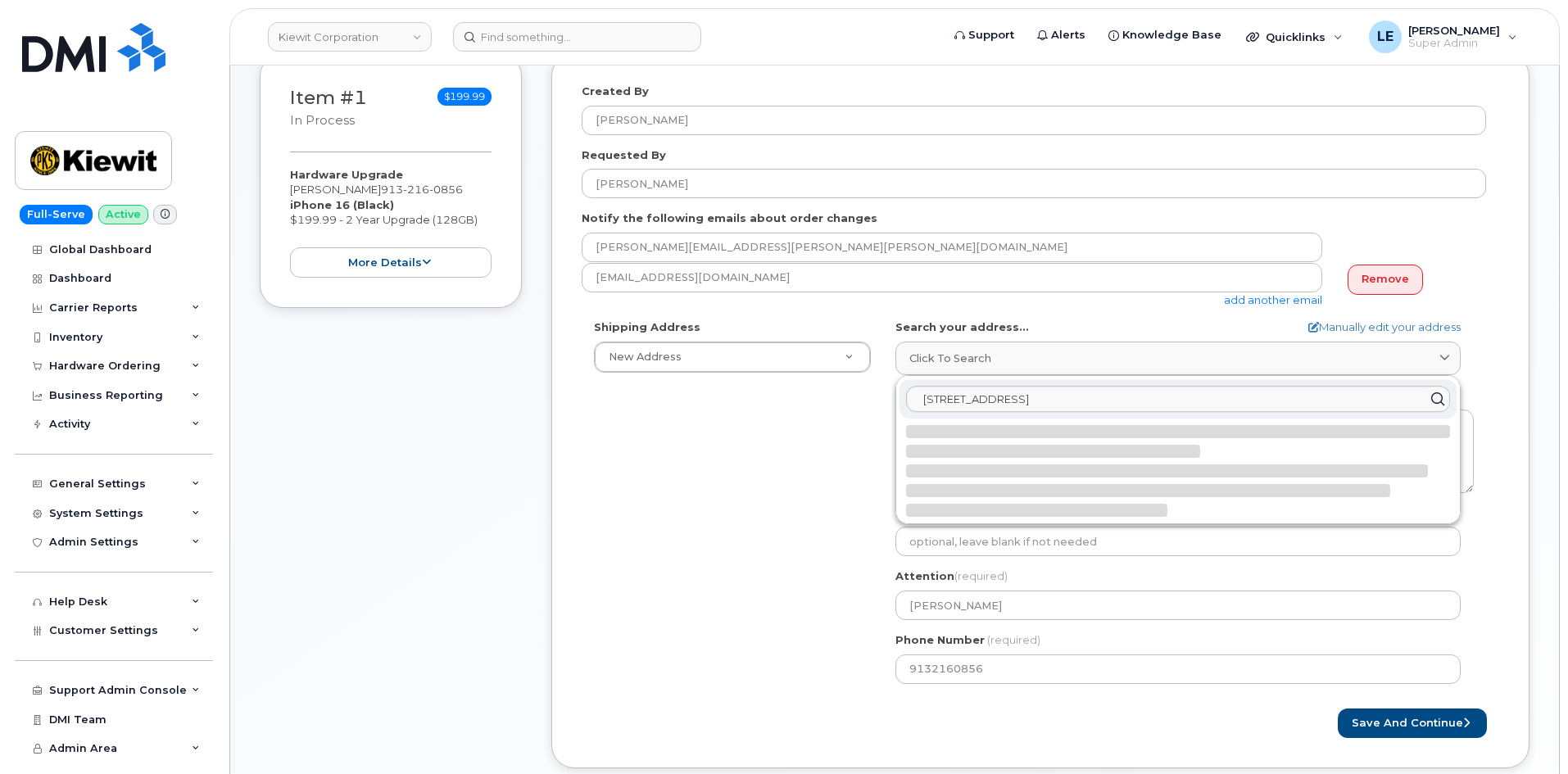
select select
type textarea "The Mark Apts 481 Cypress Ln Apt F144 GREENVILLE MS 38701-7477 UNITED STATES"
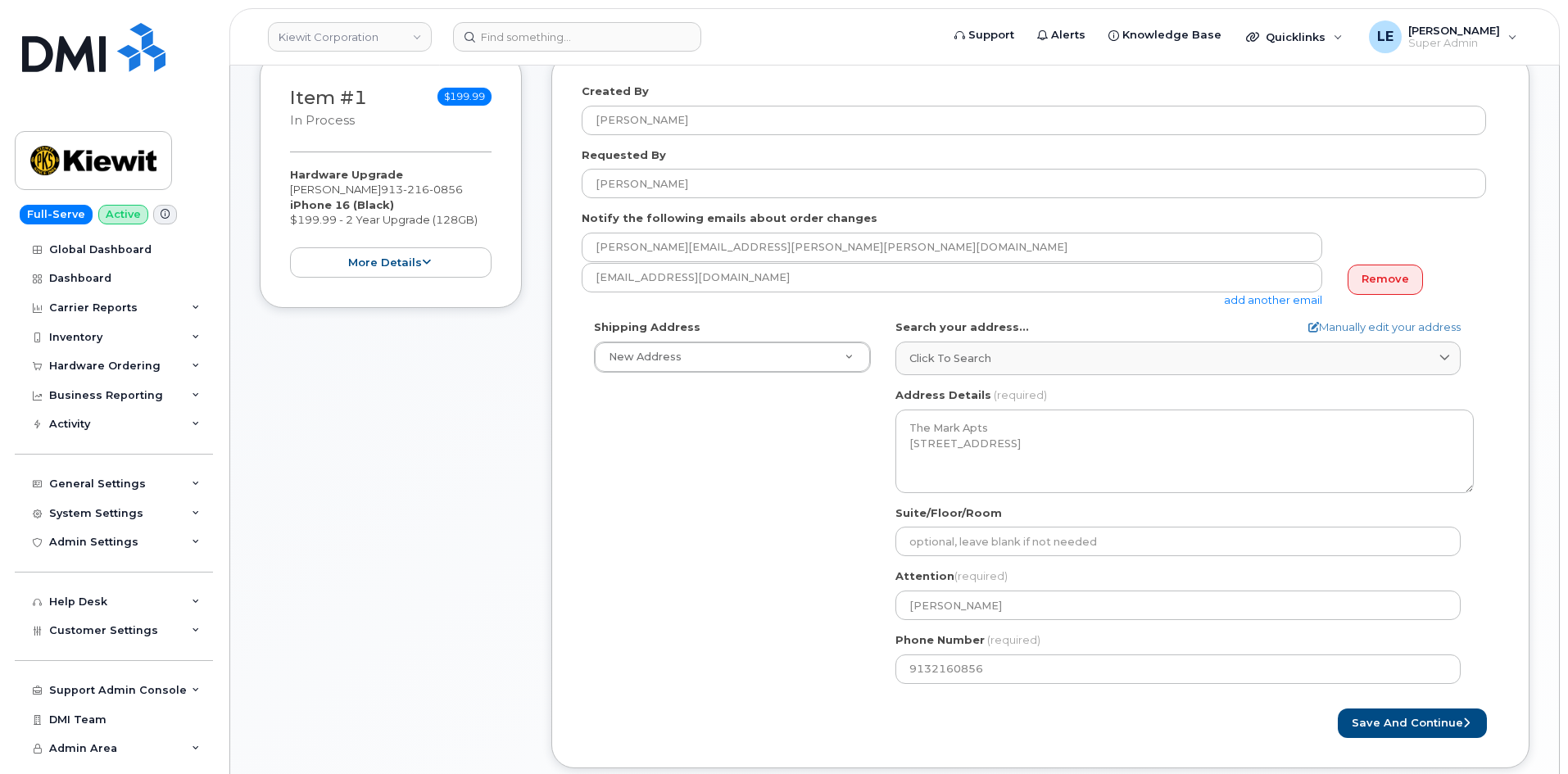
click at [613, 408] on div "Shipping Address New Address New Address 905 Power House Rd 19144 Shelburne Gle…" at bounding box center [1033, 507] width 904 height 376
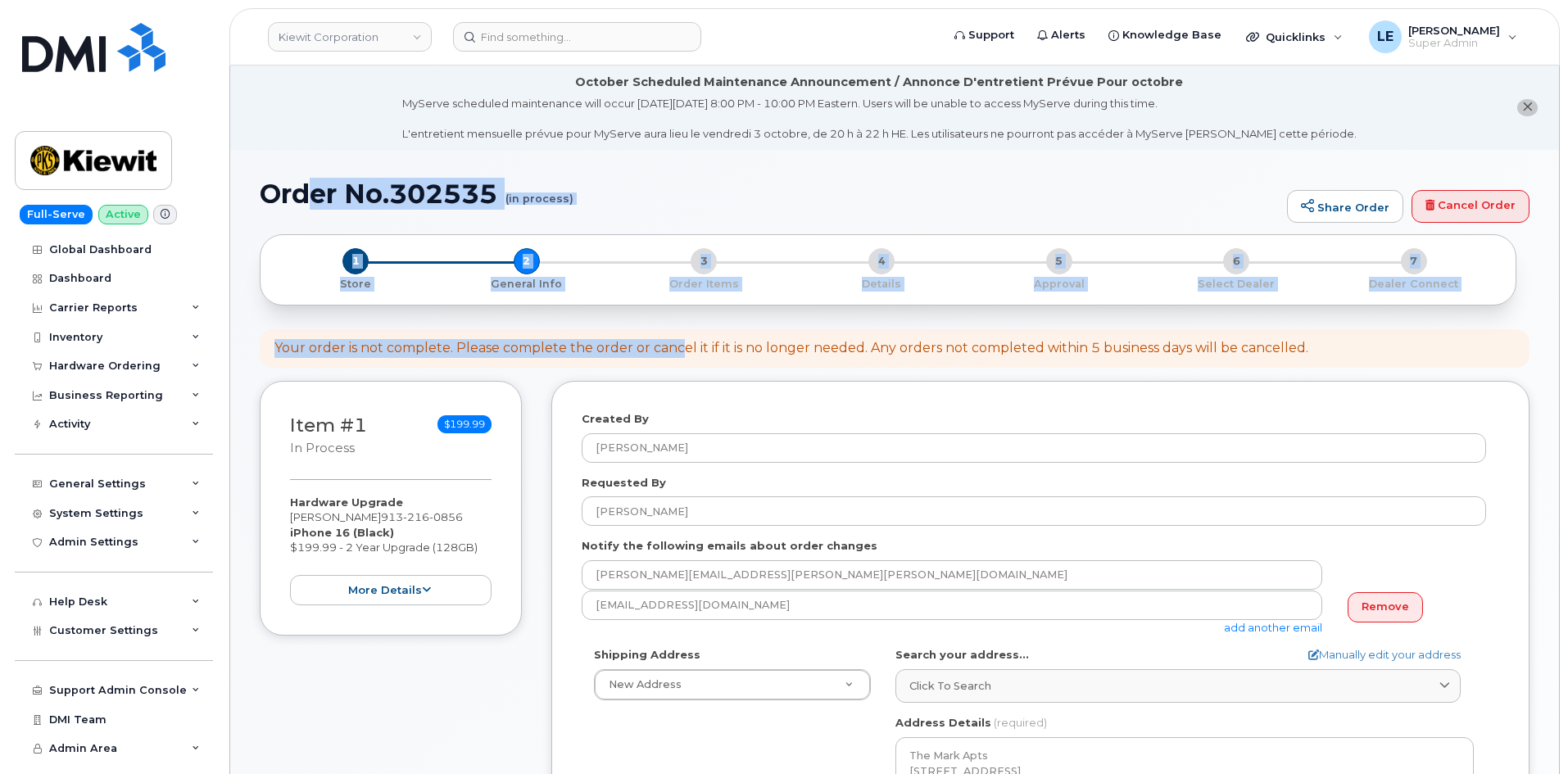
drag, startPoint x: 304, startPoint y: 194, endPoint x: 681, endPoint y: 346, distance: 406.5
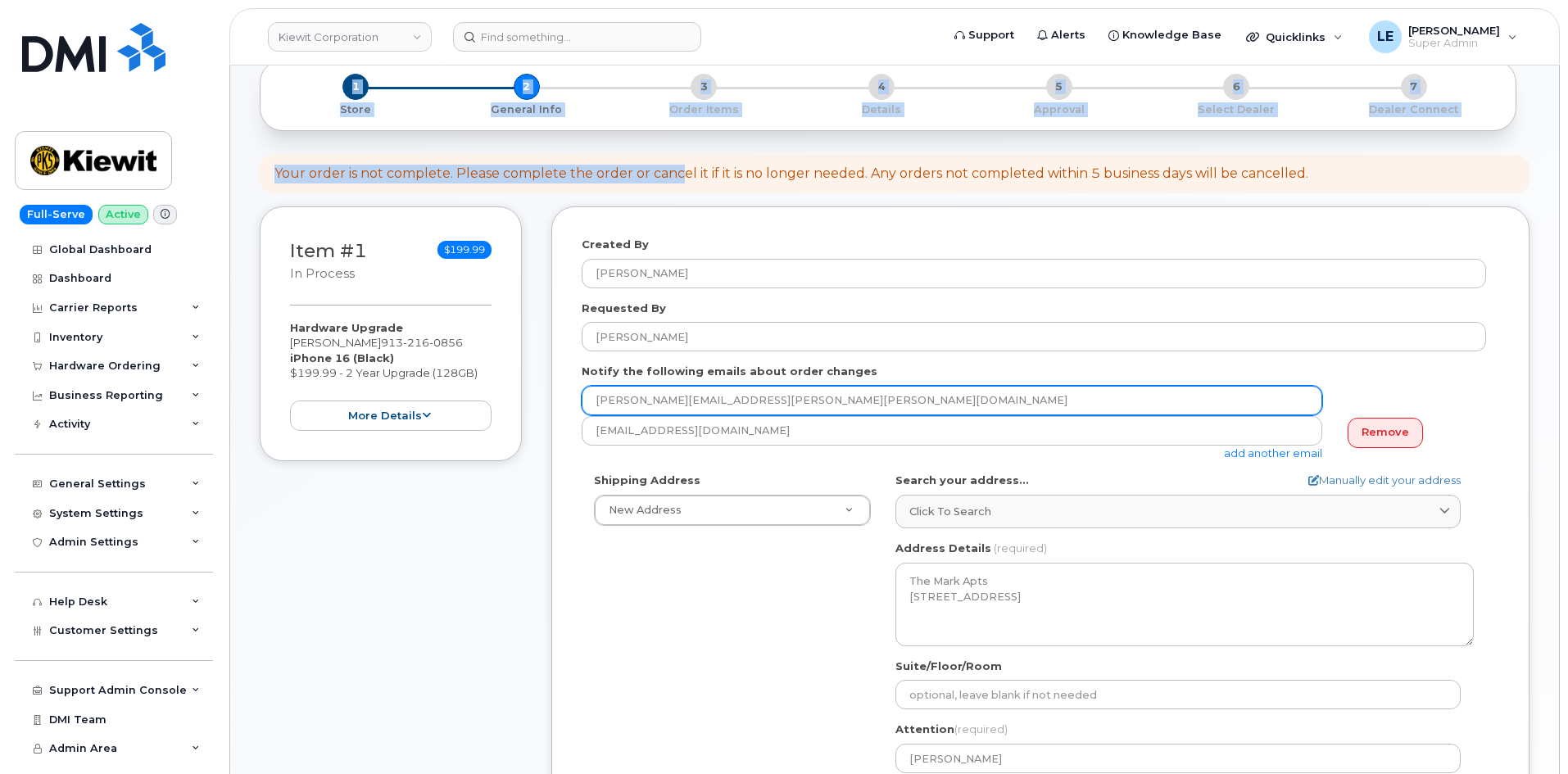
scroll to position [246, 0]
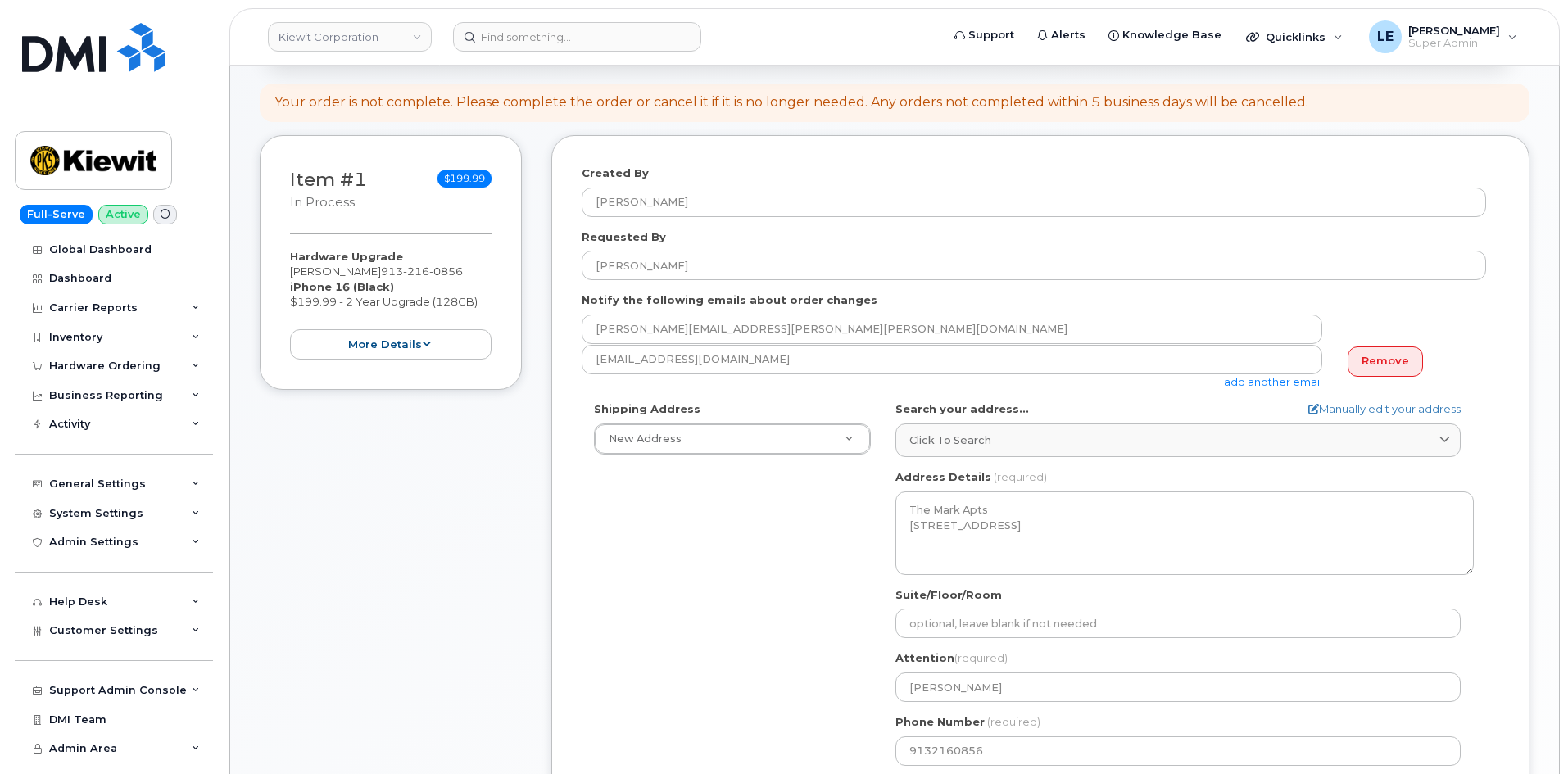
click at [547, 401] on div "Item #1 in process $199.99 Hardware Upgrade EMANUEL EKANEM 913 216 0856 iPhone …" at bounding box center [894, 504] width 1270 height 739
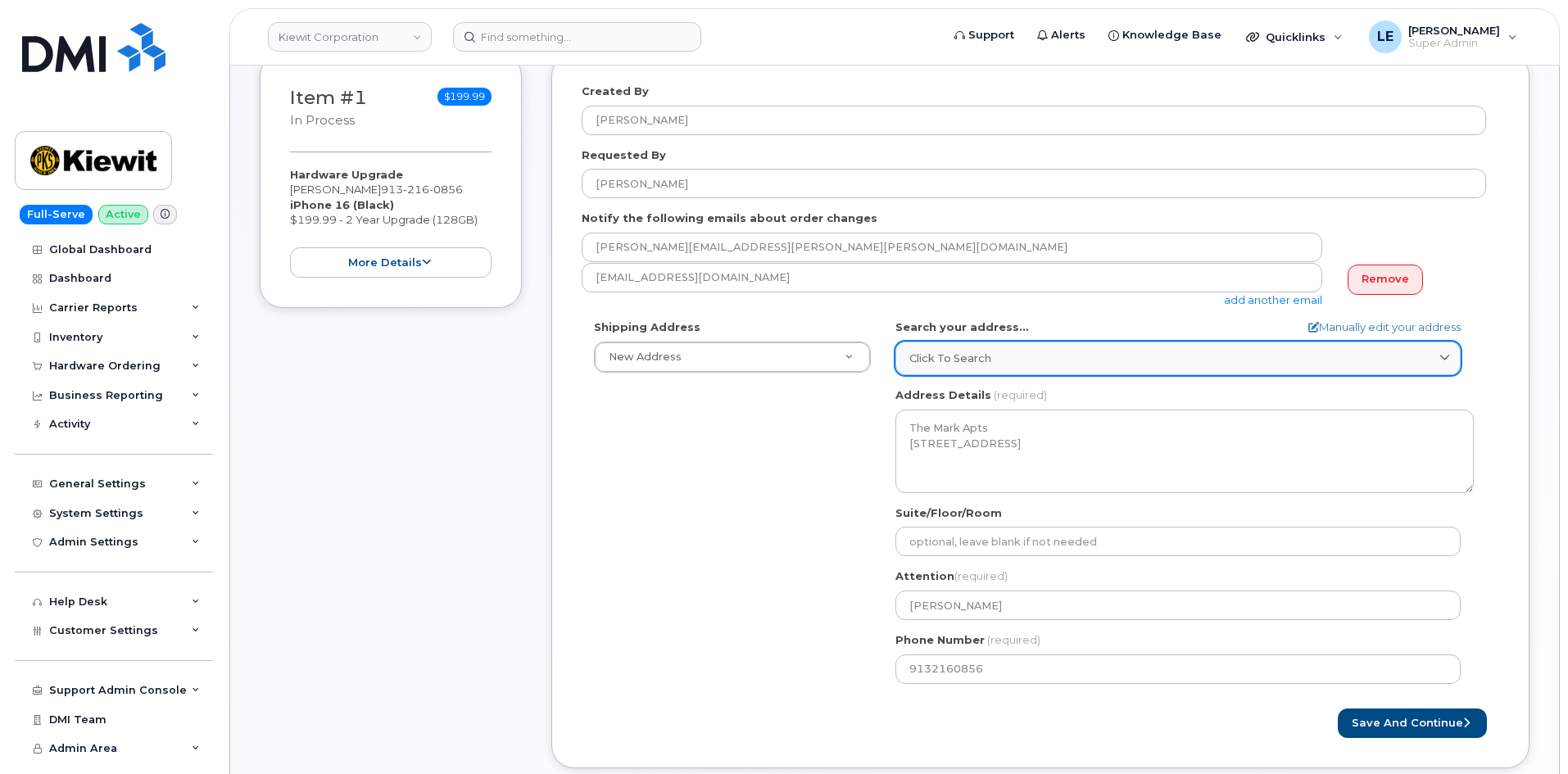
click at [996, 357] on div "Click to search" at bounding box center [1178, 358] width 537 height 15
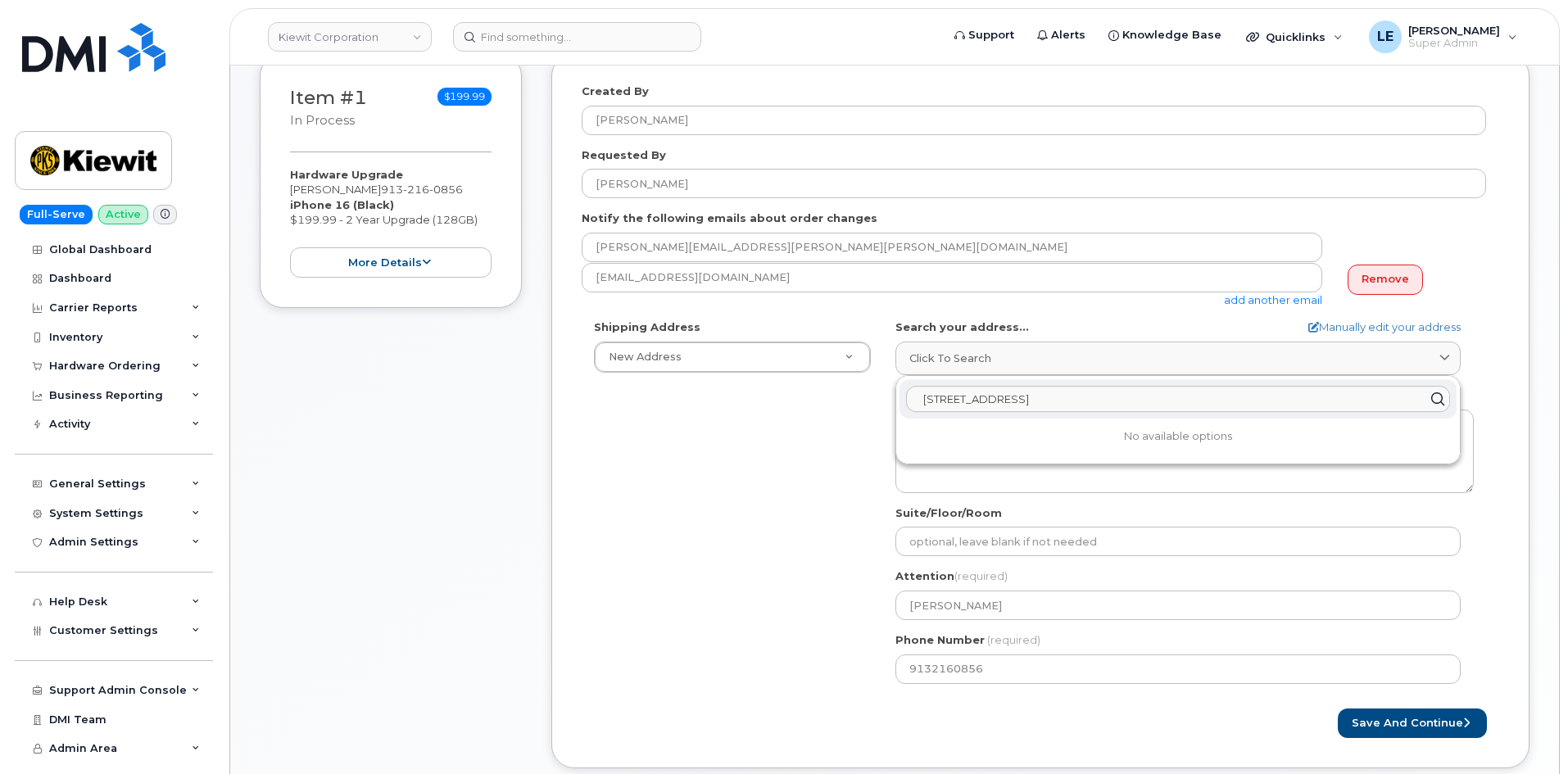
click at [1059, 401] on input "481 Cypress Ln, f144Greenville, MS 38701" at bounding box center [1178, 399] width 544 height 26
paste input "85 Stokes King Road, Greenville, MS 38701"
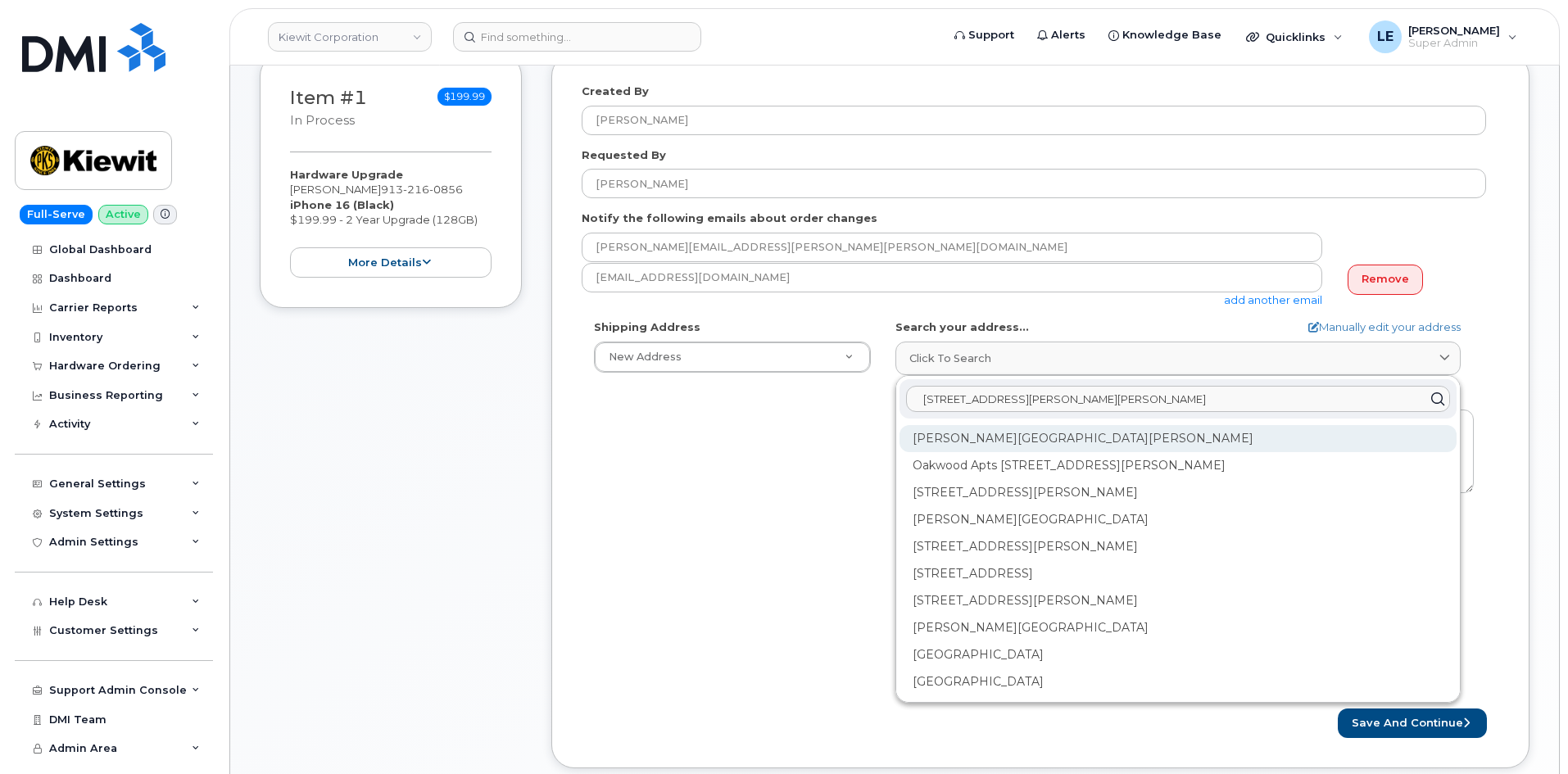
type input "85 Stokes King Road, Greenville, MS 38701"
click at [982, 443] on div "Stokes King Rd Greenville MS 38701" at bounding box center [1178, 439] width 557 height 27
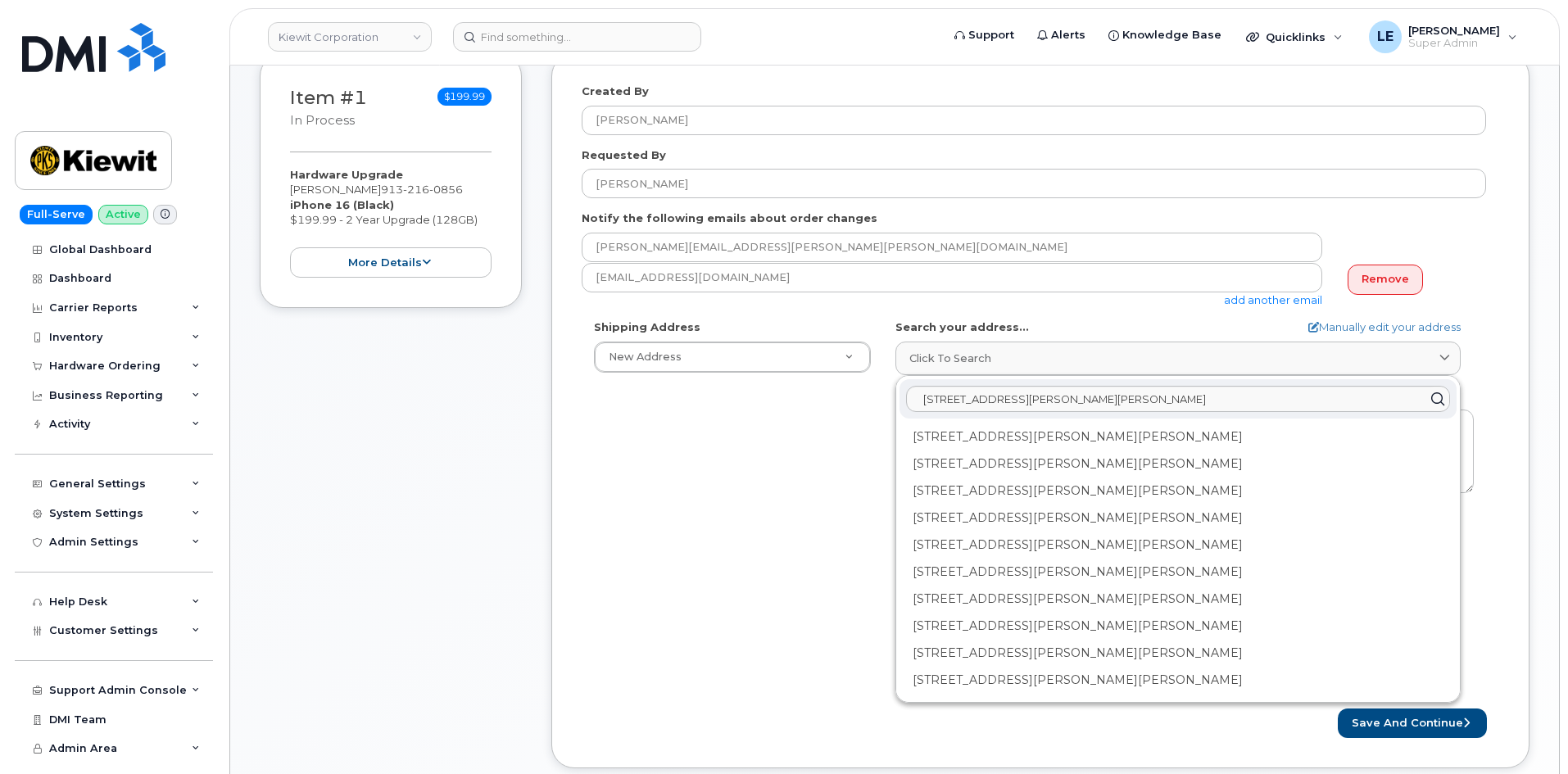
scroll to position [0, 0]
click at [973, 515] on div "84 Stokes King Rd Greenville MS 38701-8611" at bounding box center [1178, 520] width 557 height 27
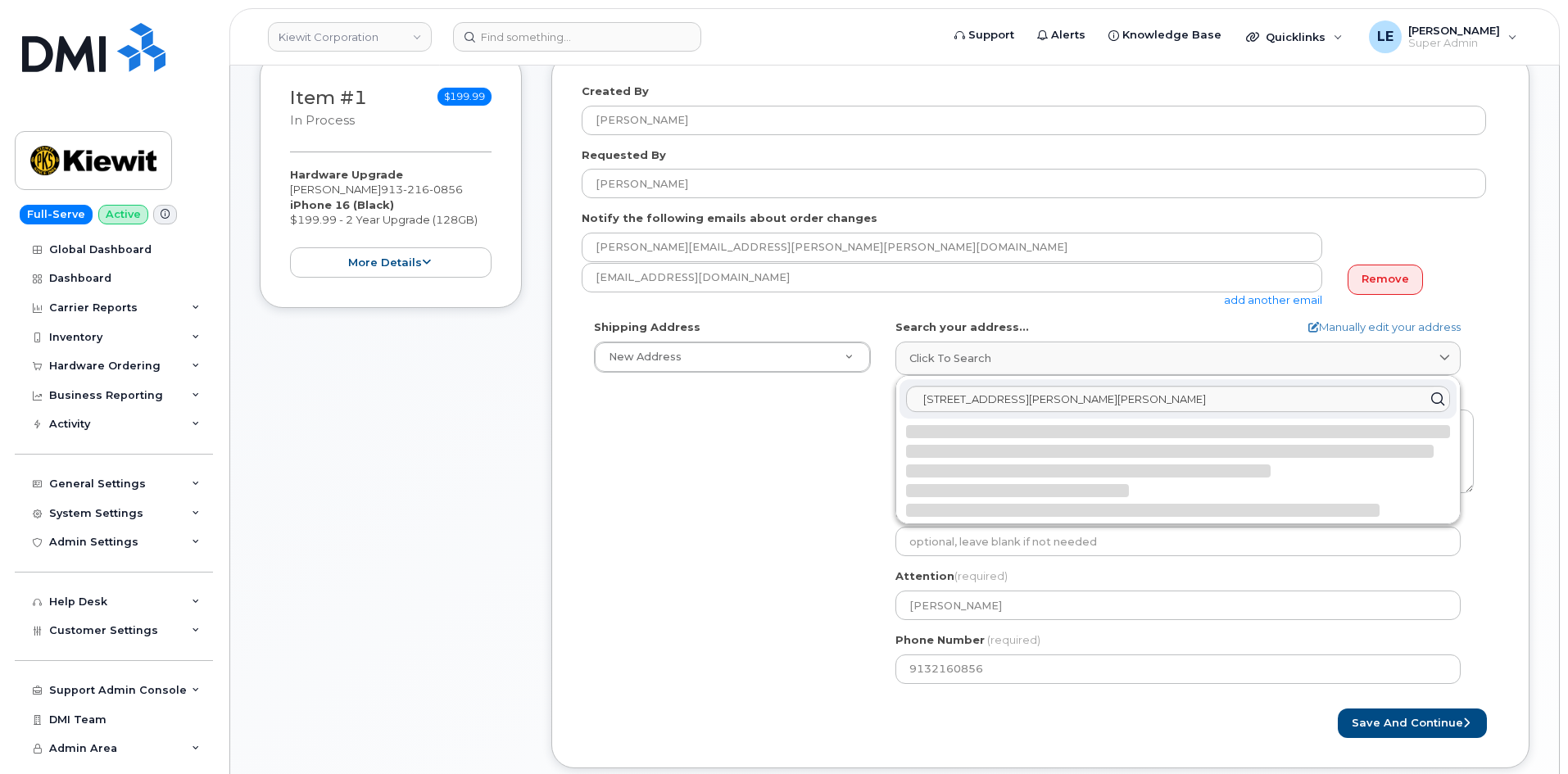
select select
type textarea "84 Stokes King Rd GREENVILLE MS 38701-8611 UNITED STATES"
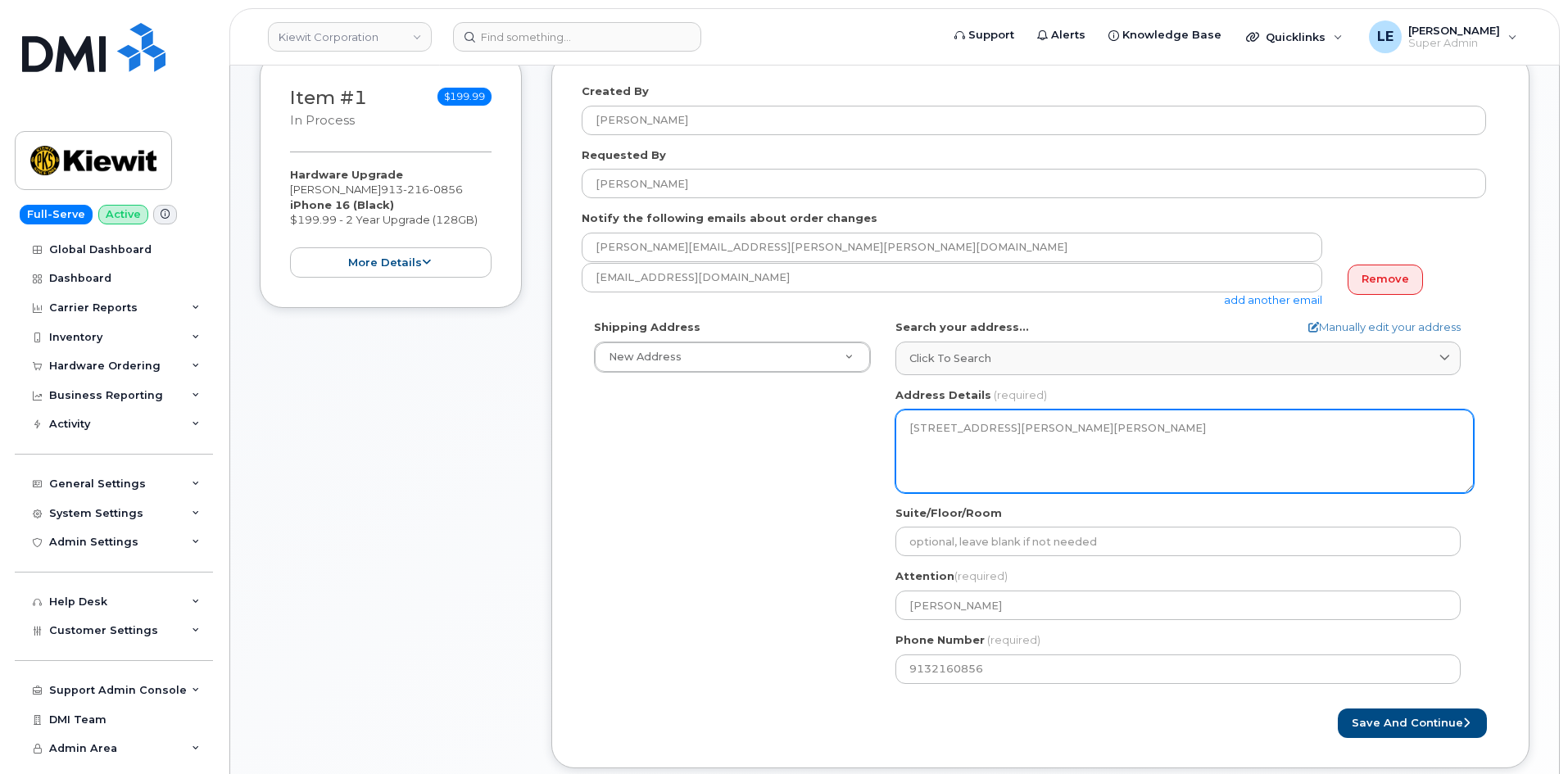
drag, startPoint x: 1020, startPoint y: 453, endPoint x: 886, endPoint y: 419, distance: 138.2
click at [886, 419] on div "MS Greenville Search your address... Manually edit your address Click to search…" at bounding box center [1184, 507] width 603 height 376
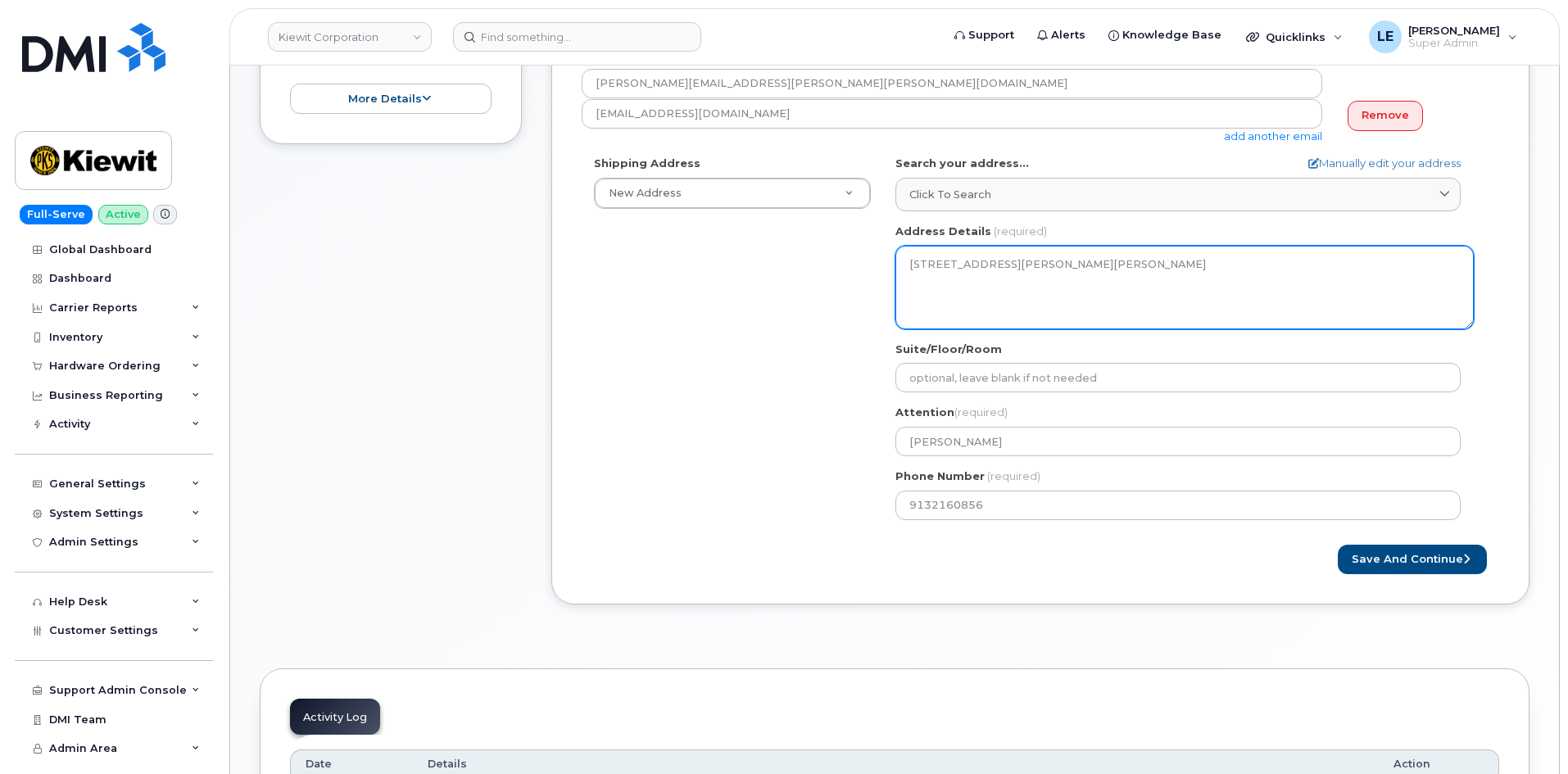
scroll to position [574, 0]
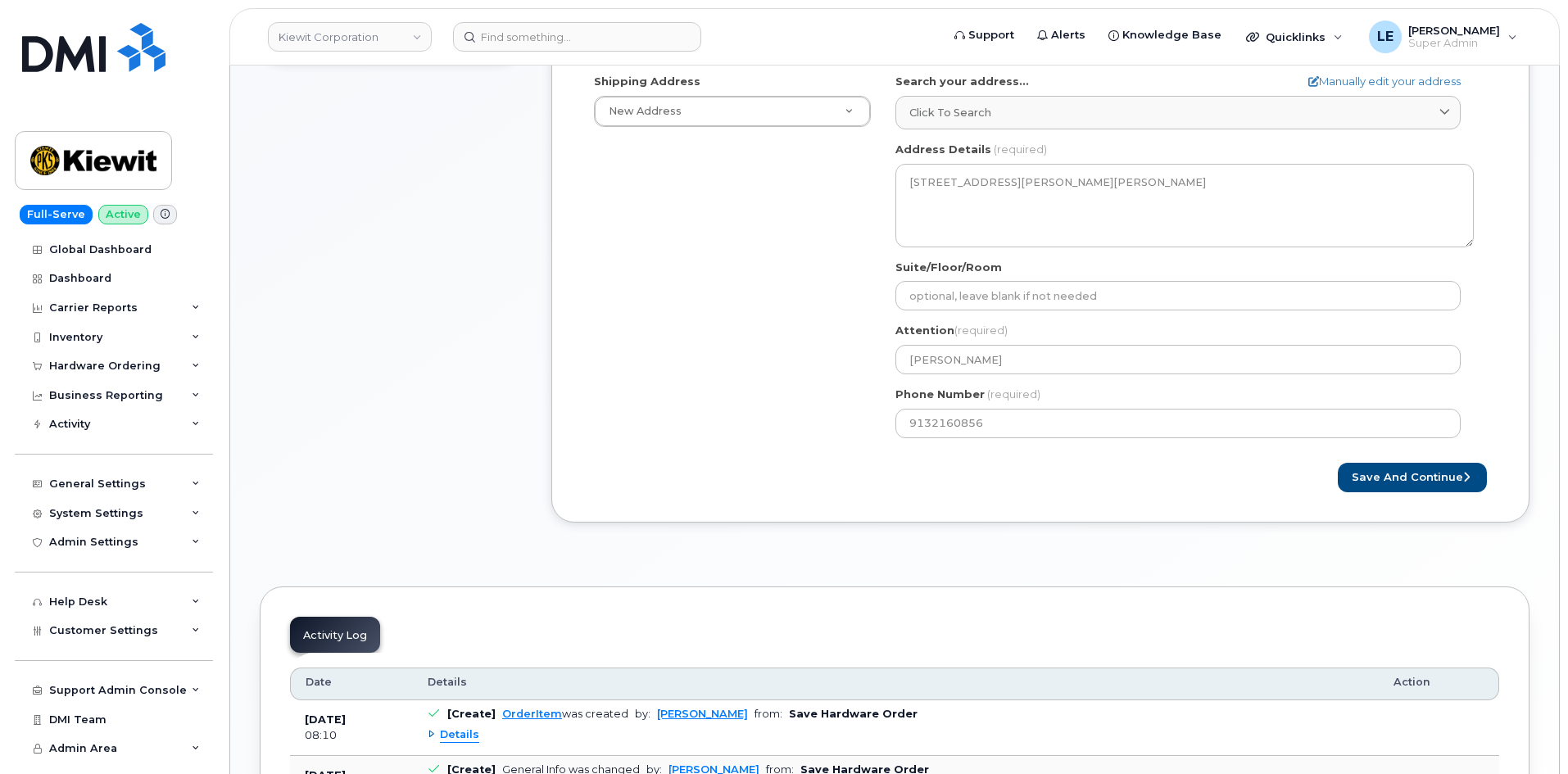
click at [702, 268] on div "Shipping Address New Address New Address 905 Power House Rd 19144 Shelburne Gle…" at bounding box center [1033, 261] width 904 height 376
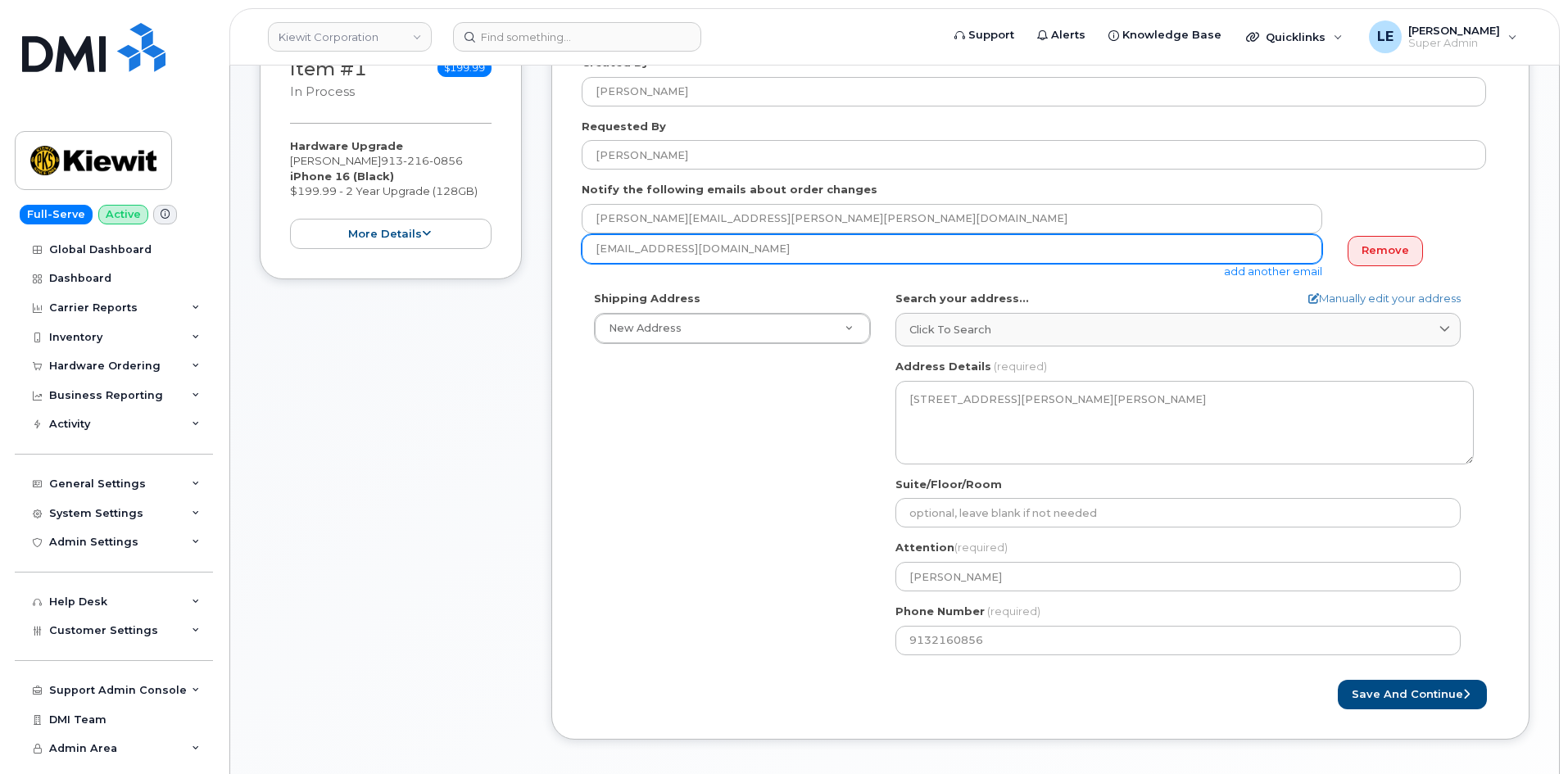
scroll to position [328, 0]
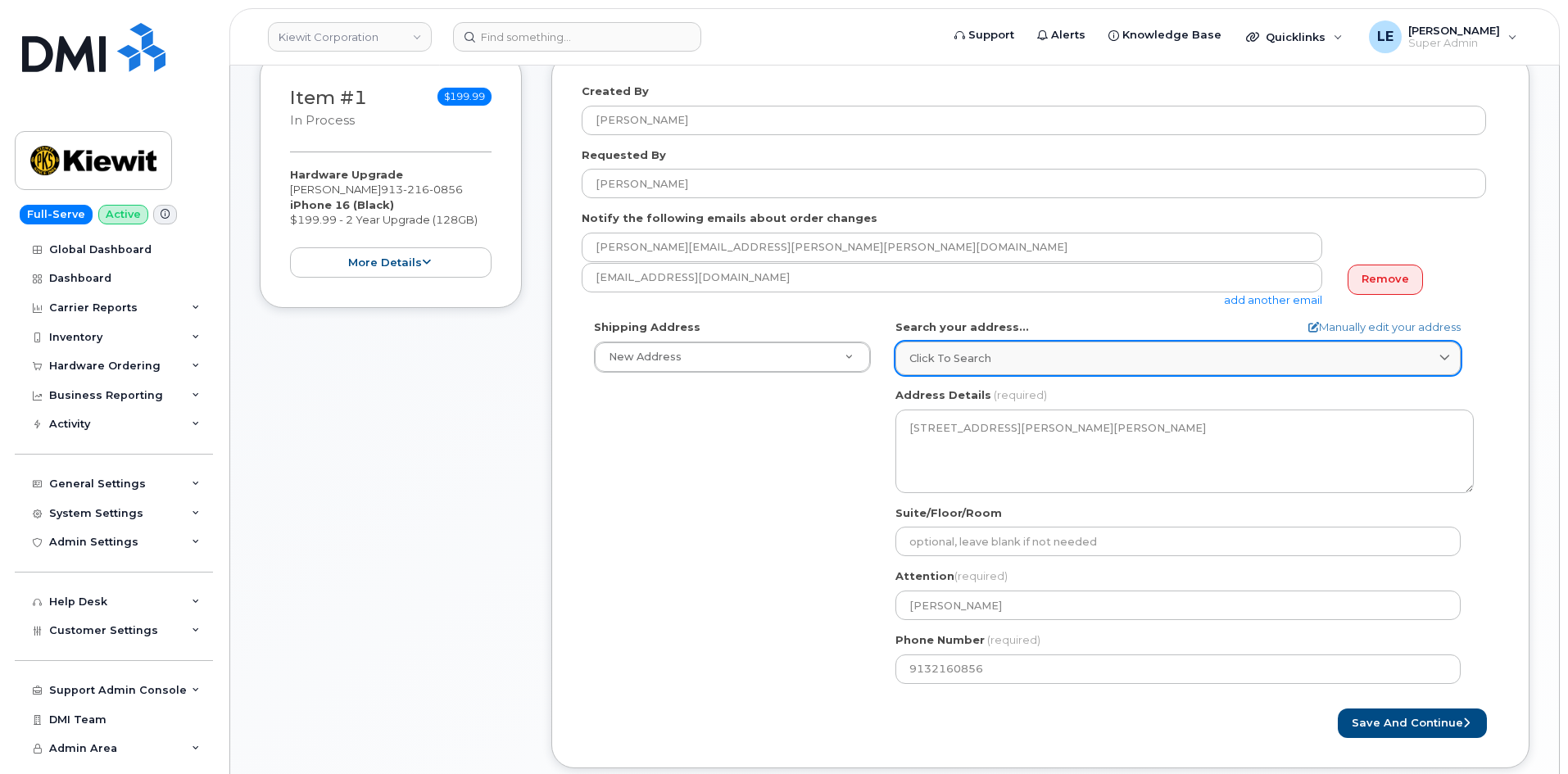
click at [1162, 356] on div "Click to search" at bounding box center [1178, 358] width 537 height 15
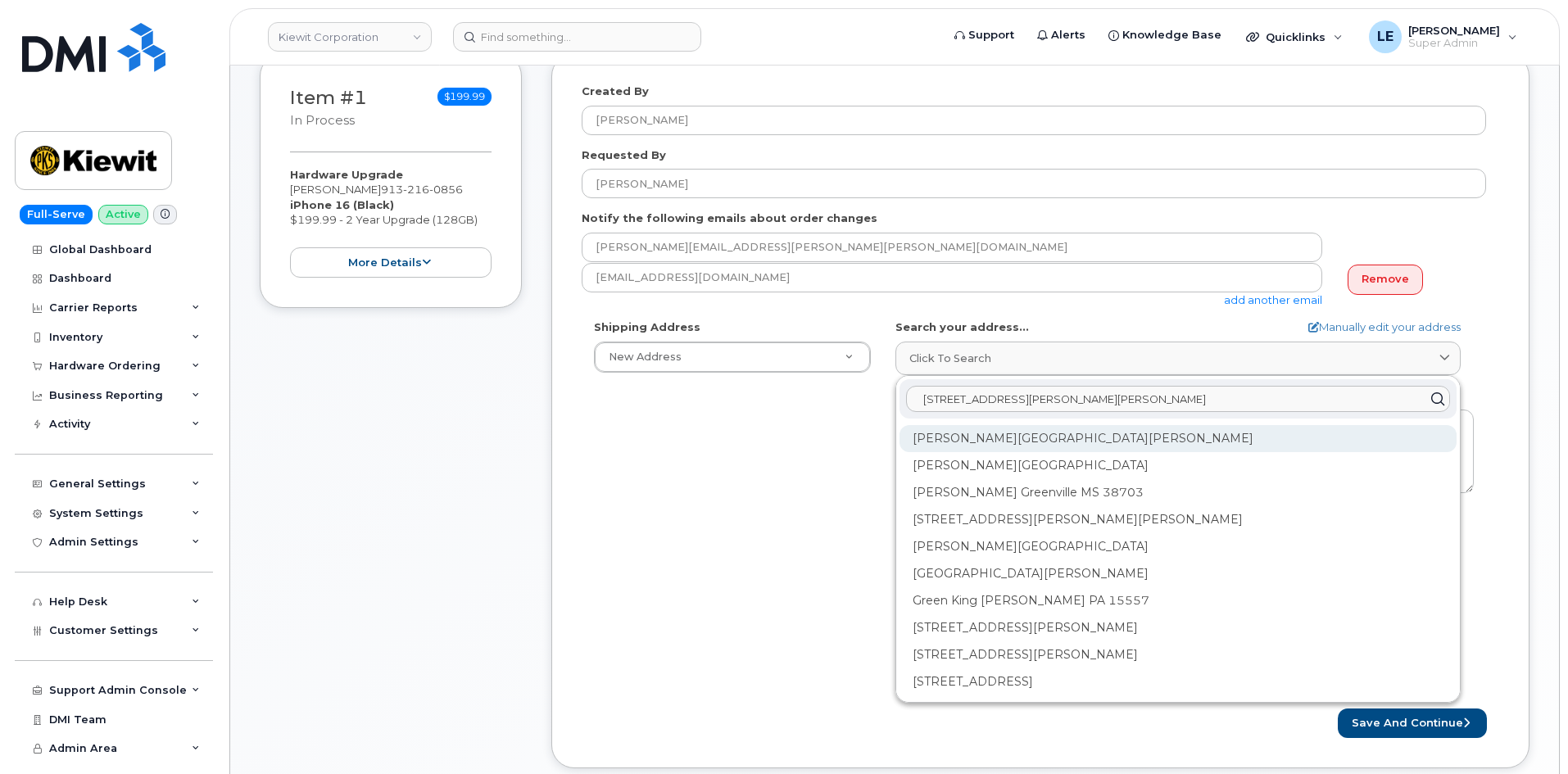
type input "85 Stokes King Road, Greenville"
click at [1113, 437] on div "Stokes King Rd Greenville MS 38701" at bounding box center [1178, 439] width 557 height 27
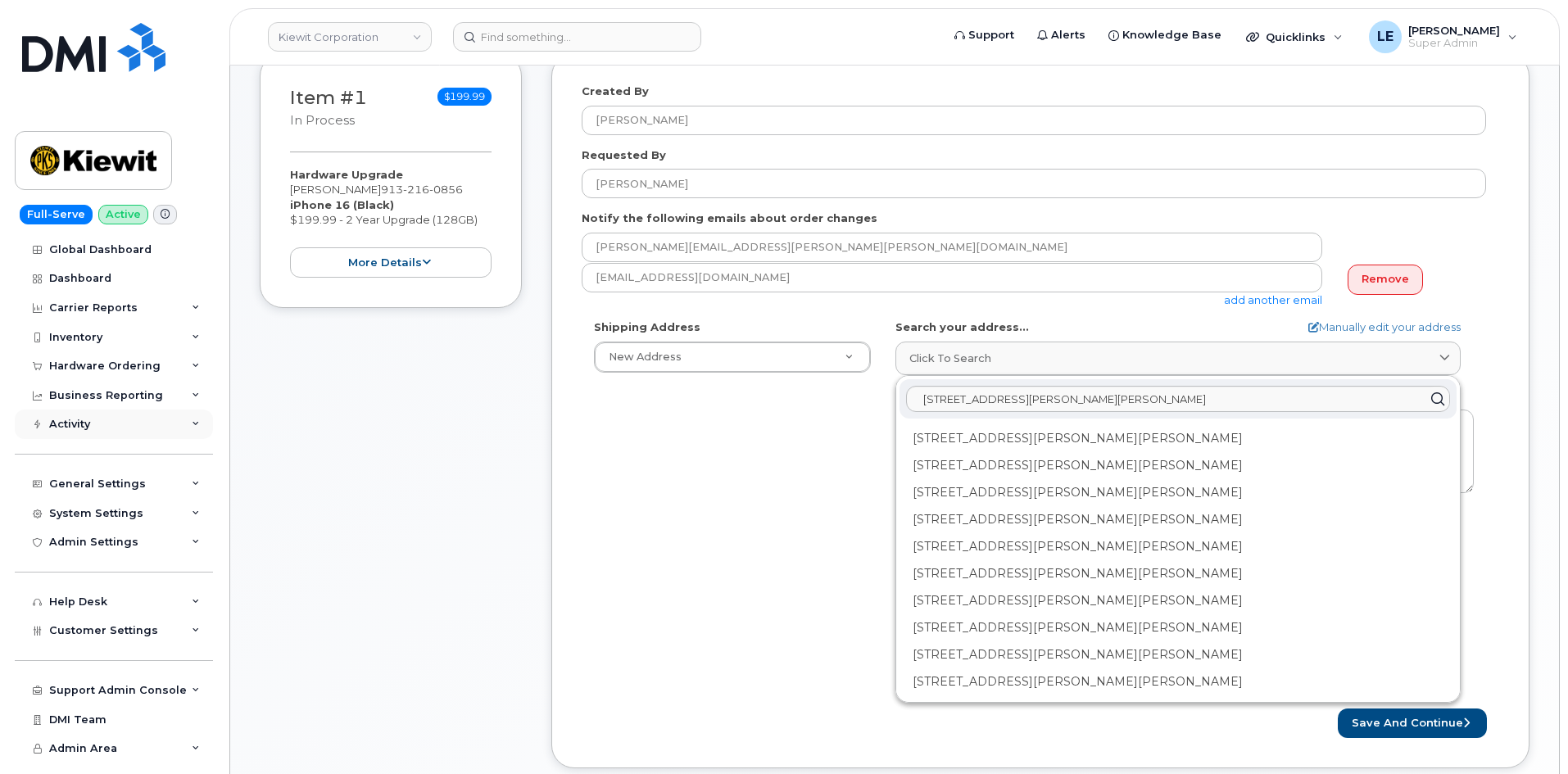
click at [191, 431] on div "Activity" at bounding box center [113, 424] width 199 height 30
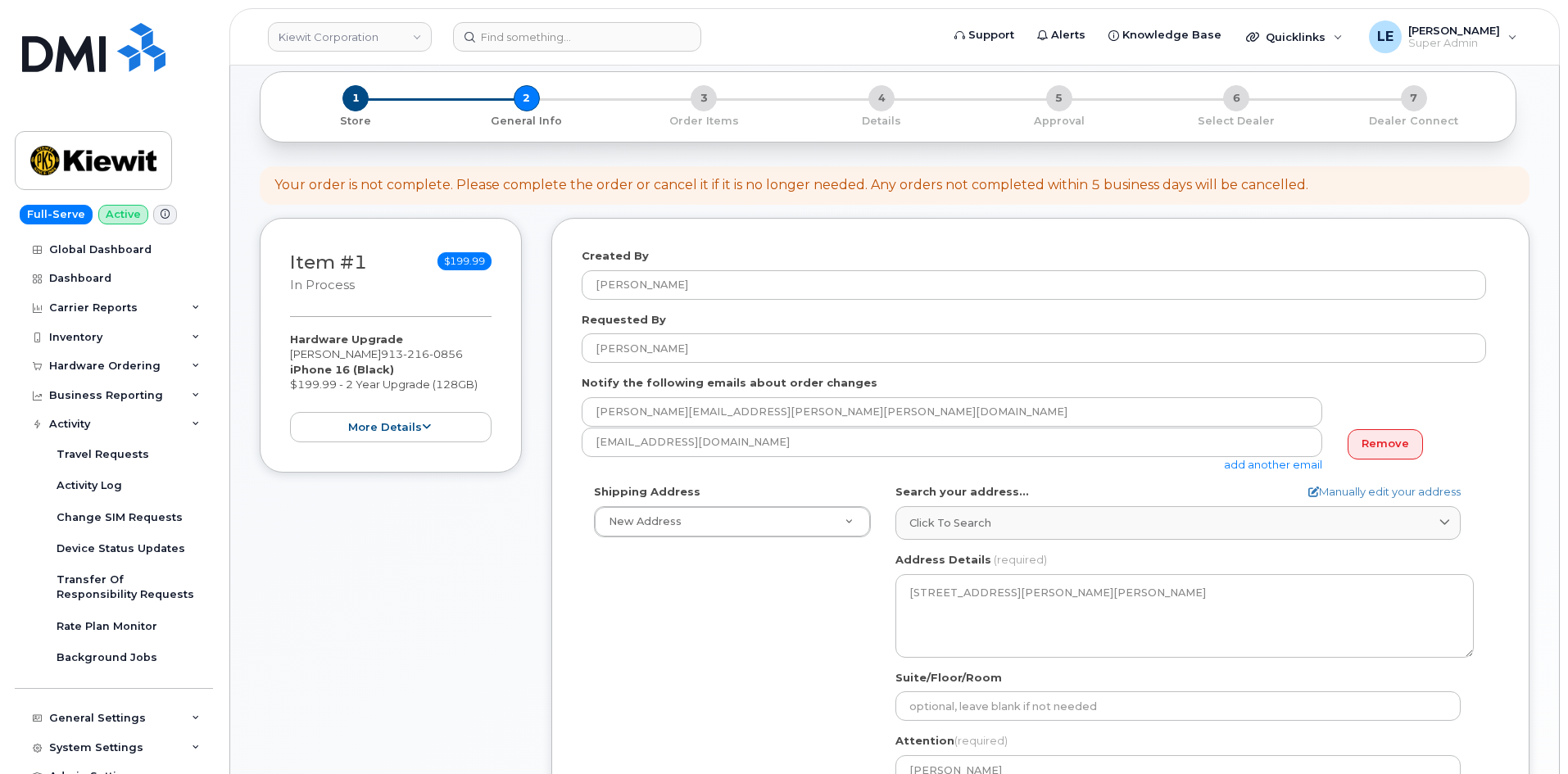
scroll to position [164, 0]
click at [981, 504] on div "Search your address... Manually edit your address Click to search 85 Stokes Kin…" at bounding box center [1184, 511] width 578 height 56
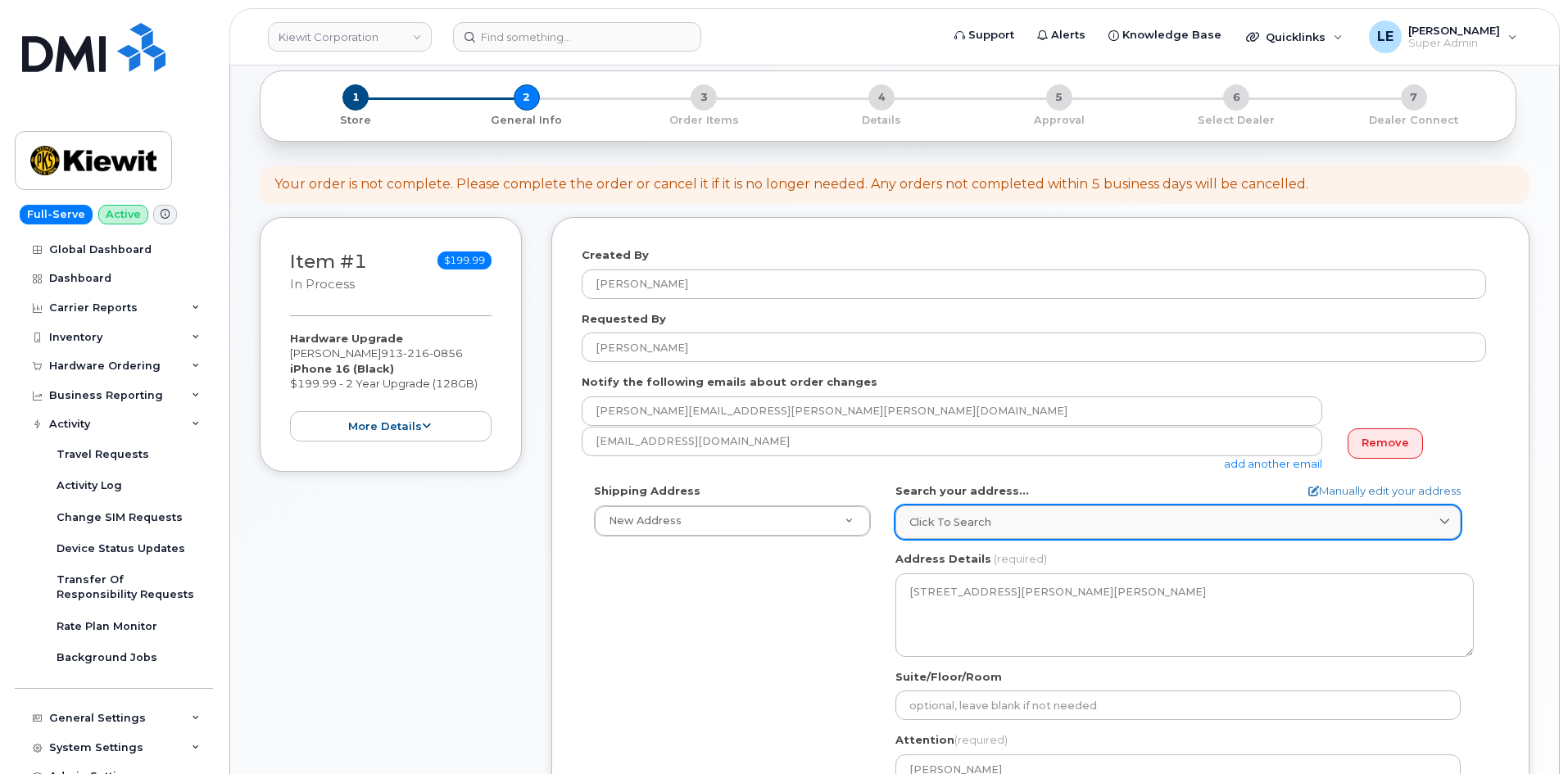
click at [981, 514] on link "Click to search" at bounding box center [1178, 522] width 565 height 34
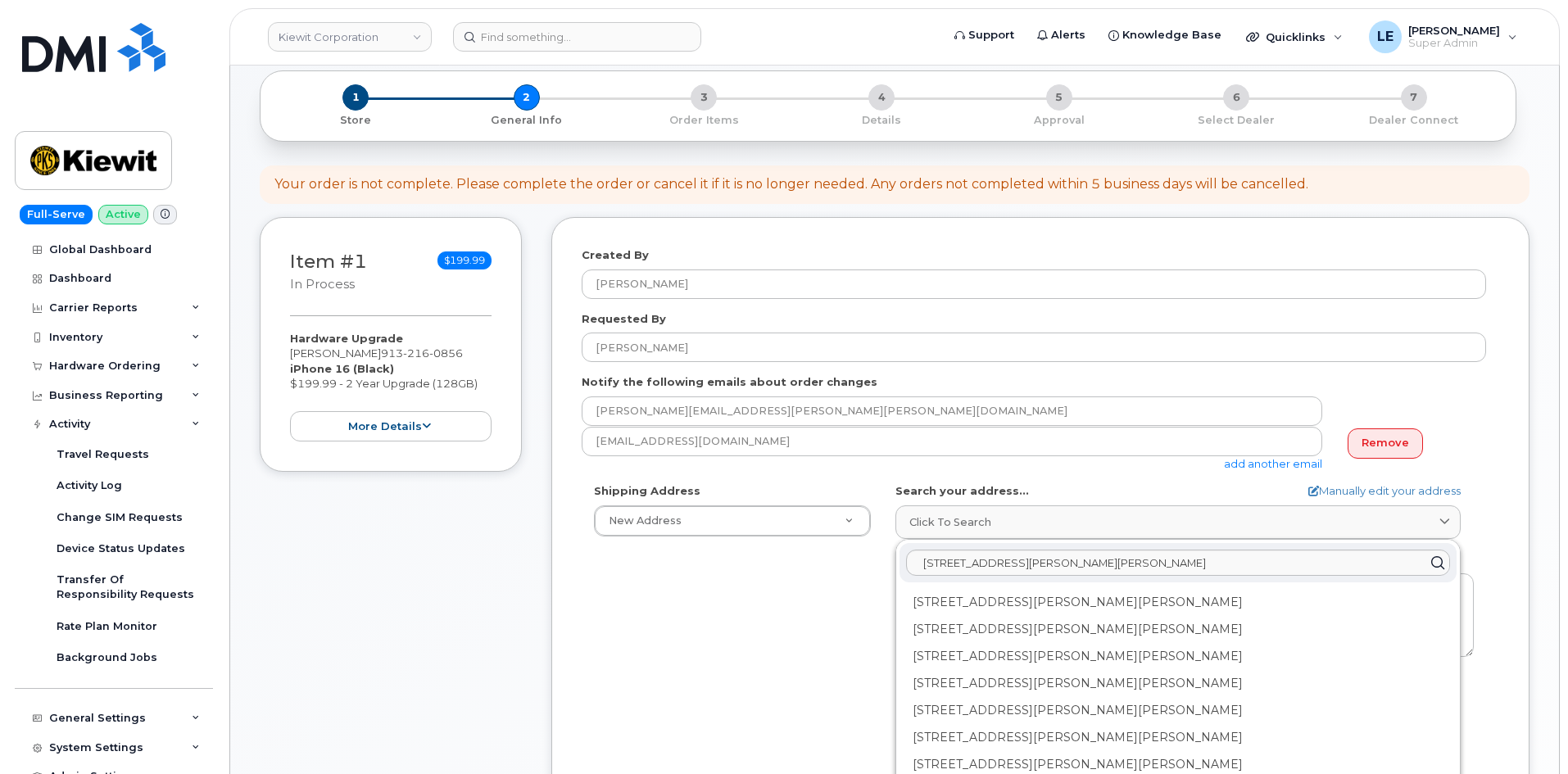
click at [979, 475] on form "Created By Logan Ellison Requested By Emanuel Ekanem Notify the following email…" at bounding box center [1040, 575] width 917 height 655
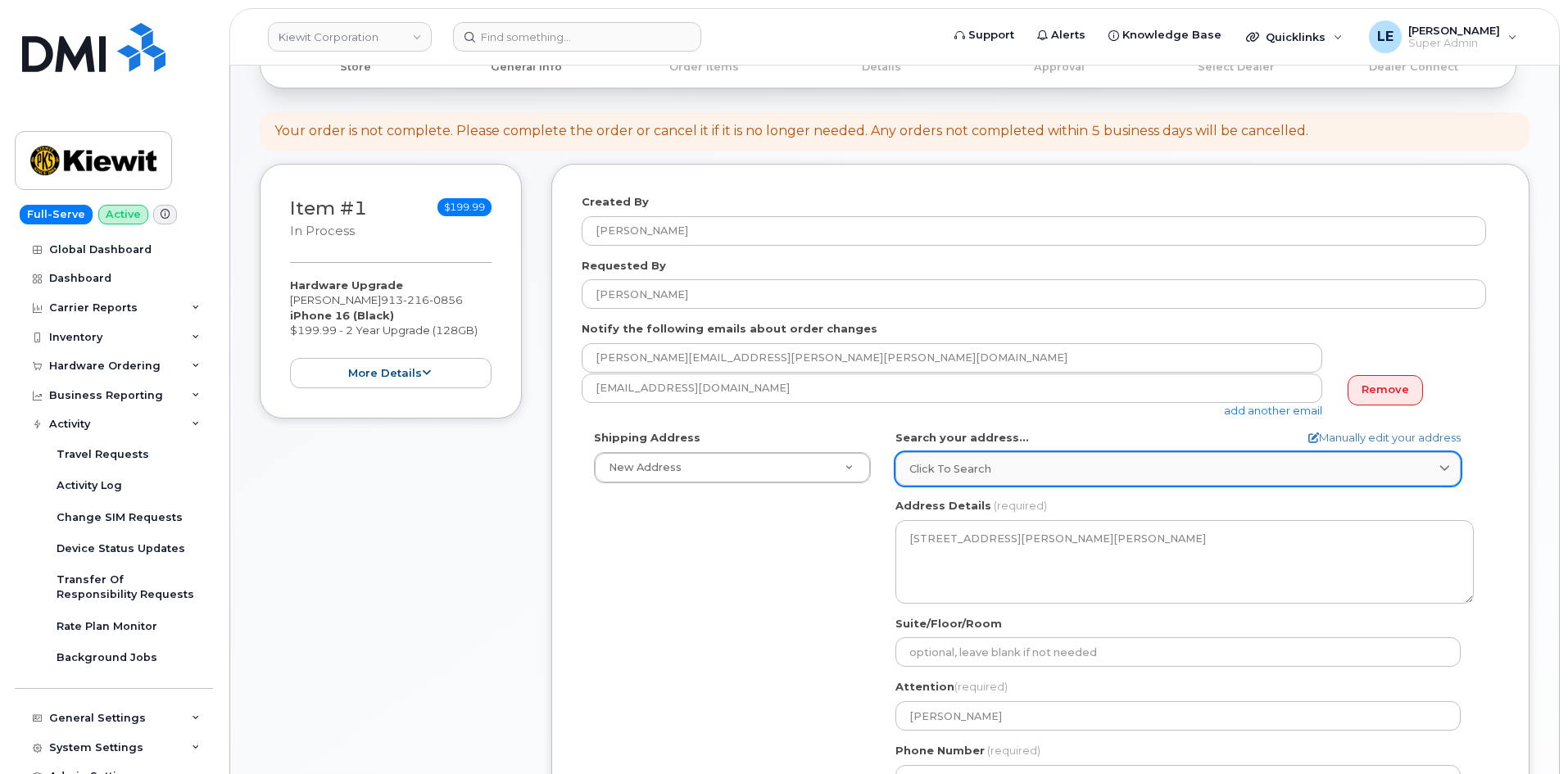
scroll to position [246, 0]
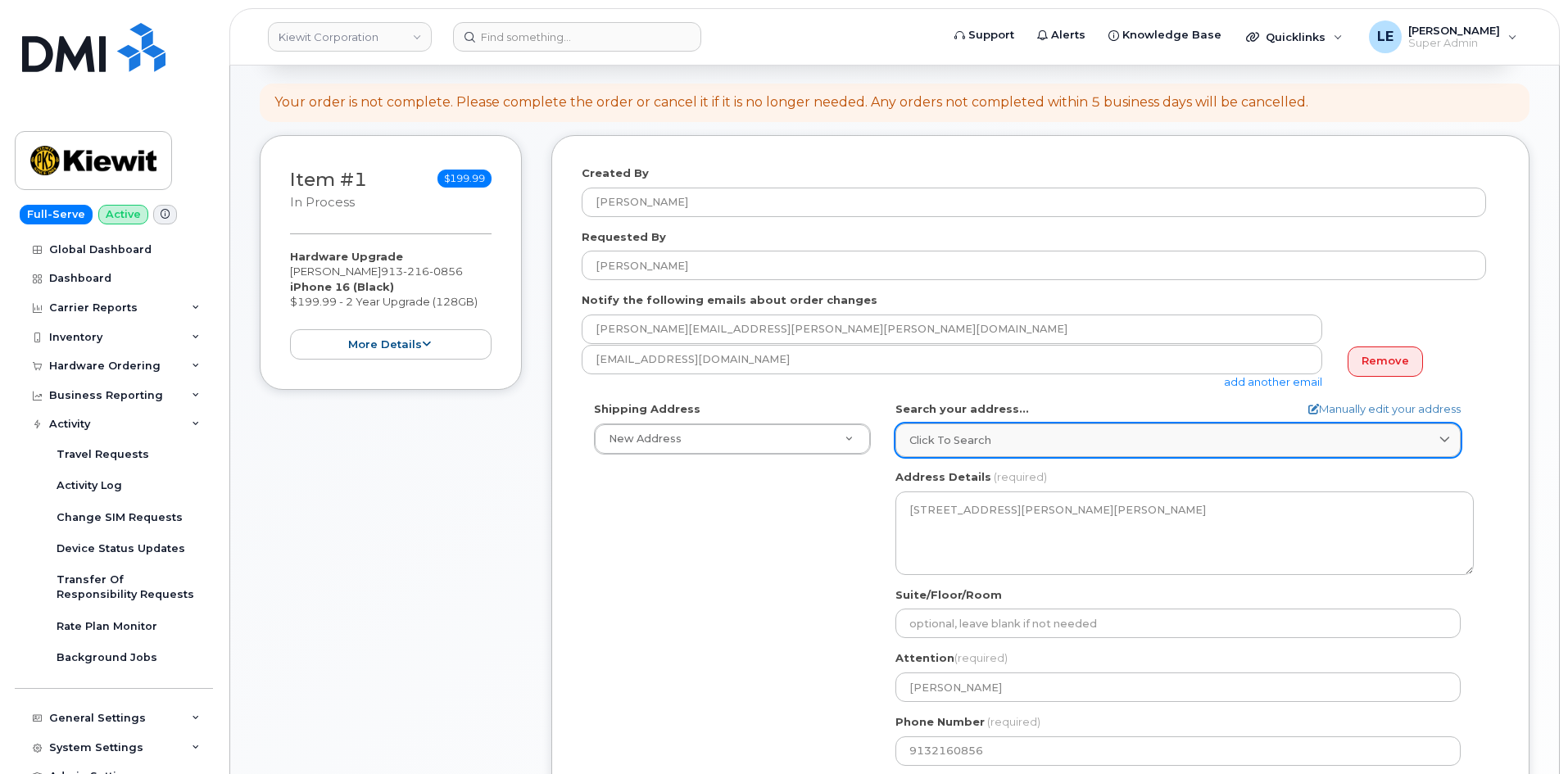
click at [957, 456] on link "Click to search" at bounding box center [1178, 440] width 565 height 34
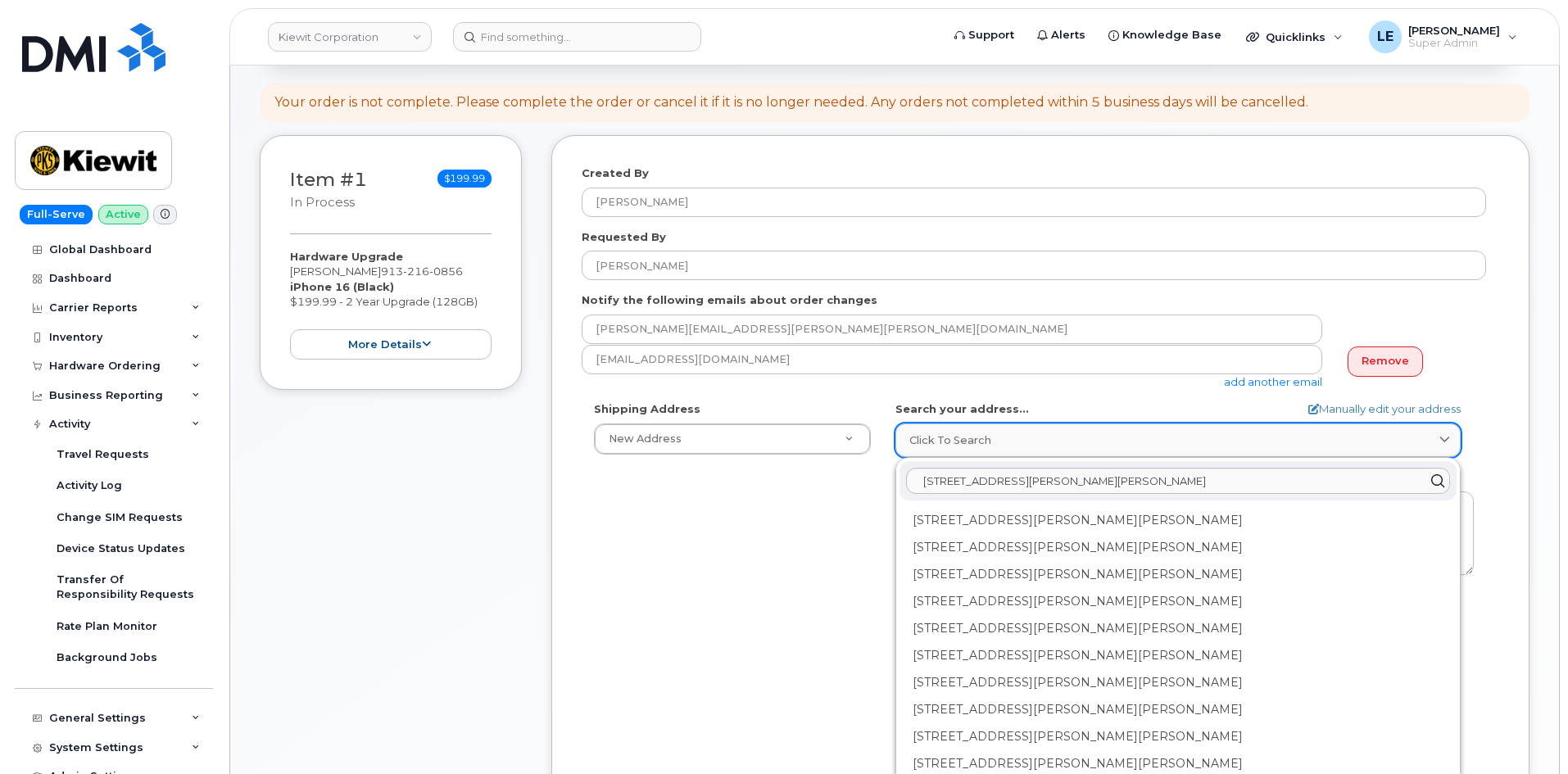
click at [961, 444] on span "Click to search" at bounding box center [950, 440] width 82 height 15
click at [958, 390] on form "Created By Logan Ellison Requested By Emanuel Ekanem Notify the following email…" at bounding box center [1040, 493] width 917 height 655
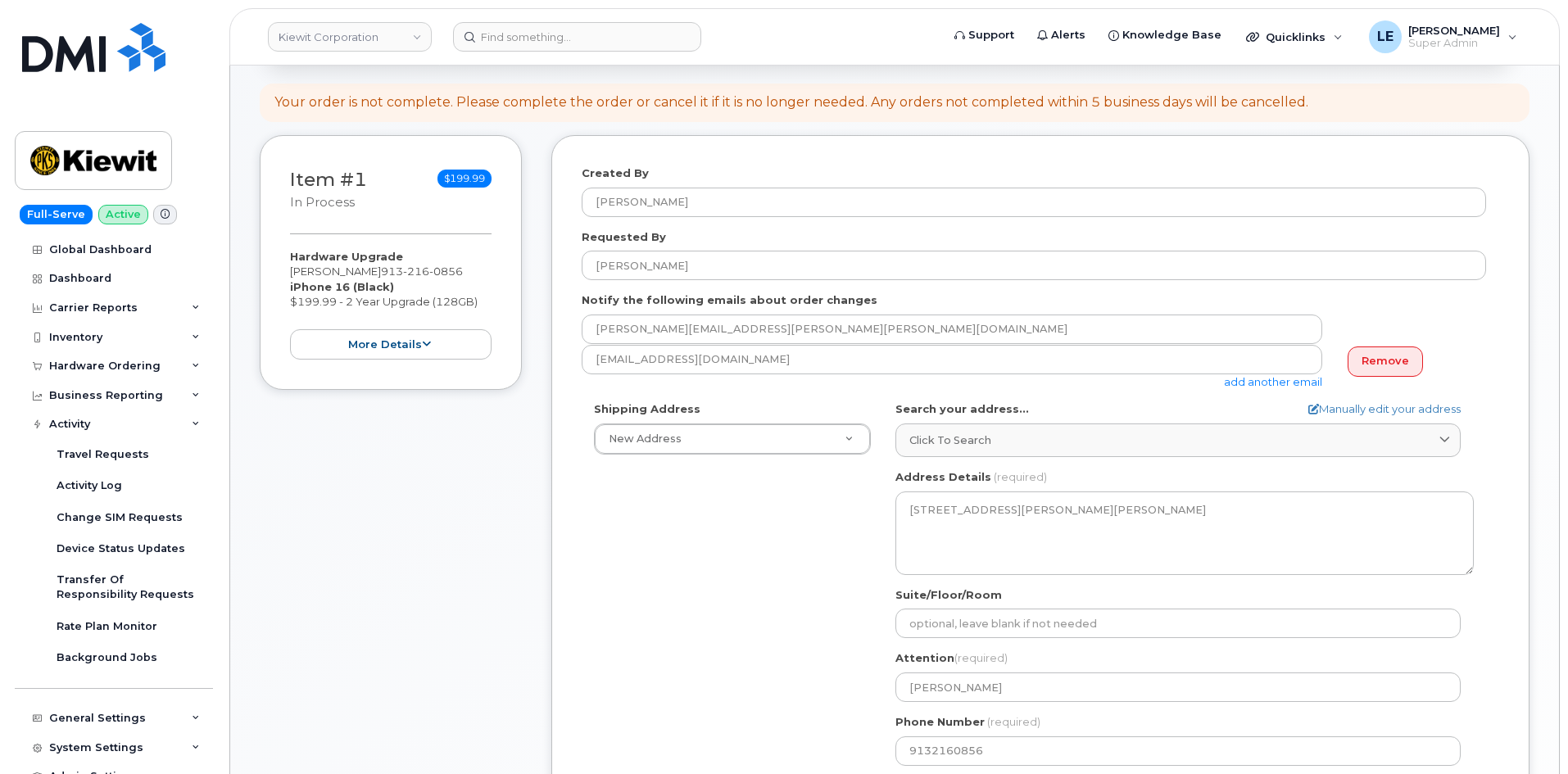
click at [347, 770] on div "Item #1 in process $199.99 Hardware Upgrade EMANUEL EKANEM 913 216 0856 iPhone …" at bounding box center [390, 504] width 262 height 739
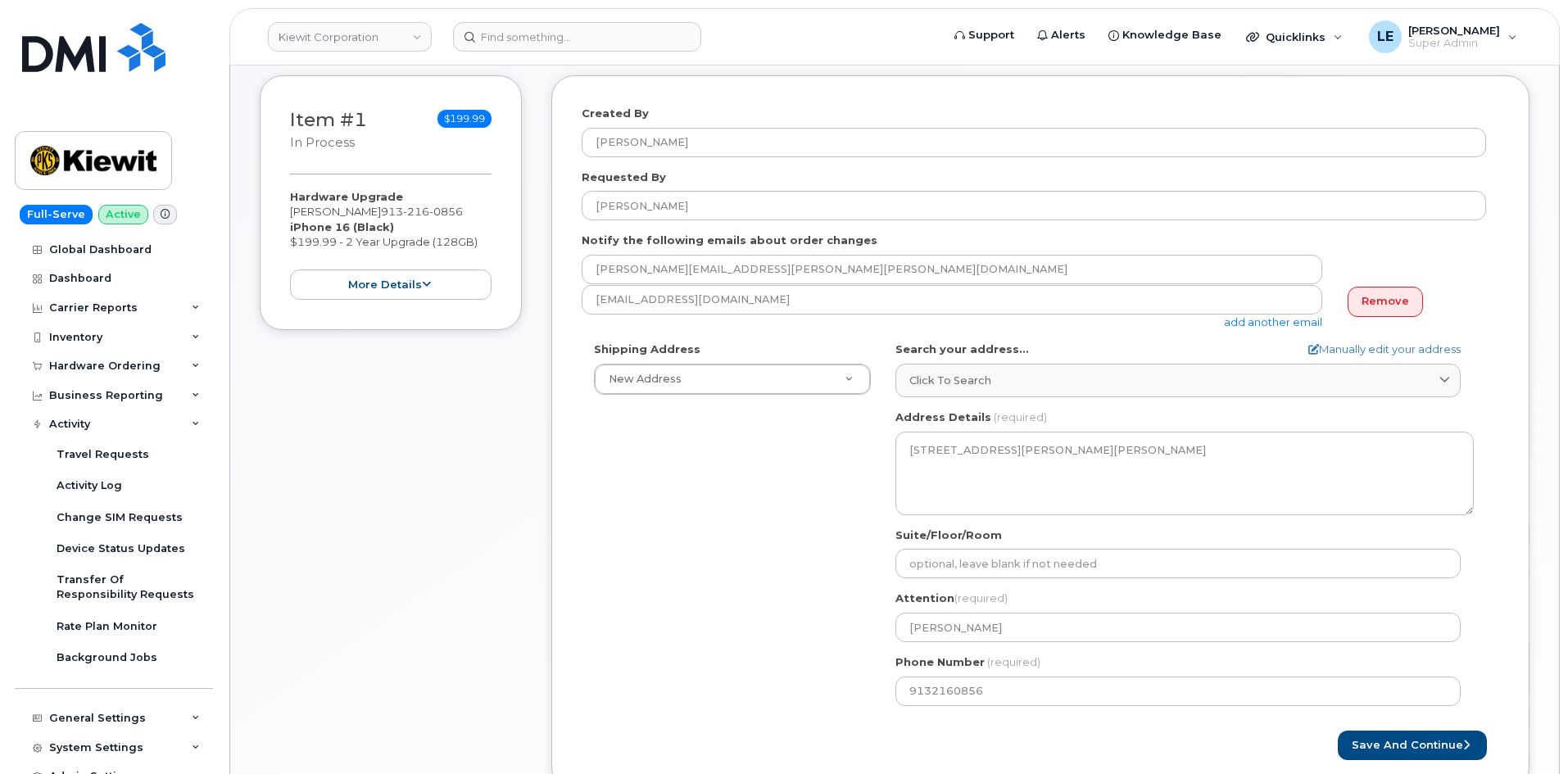
scroll to position [305, 0]
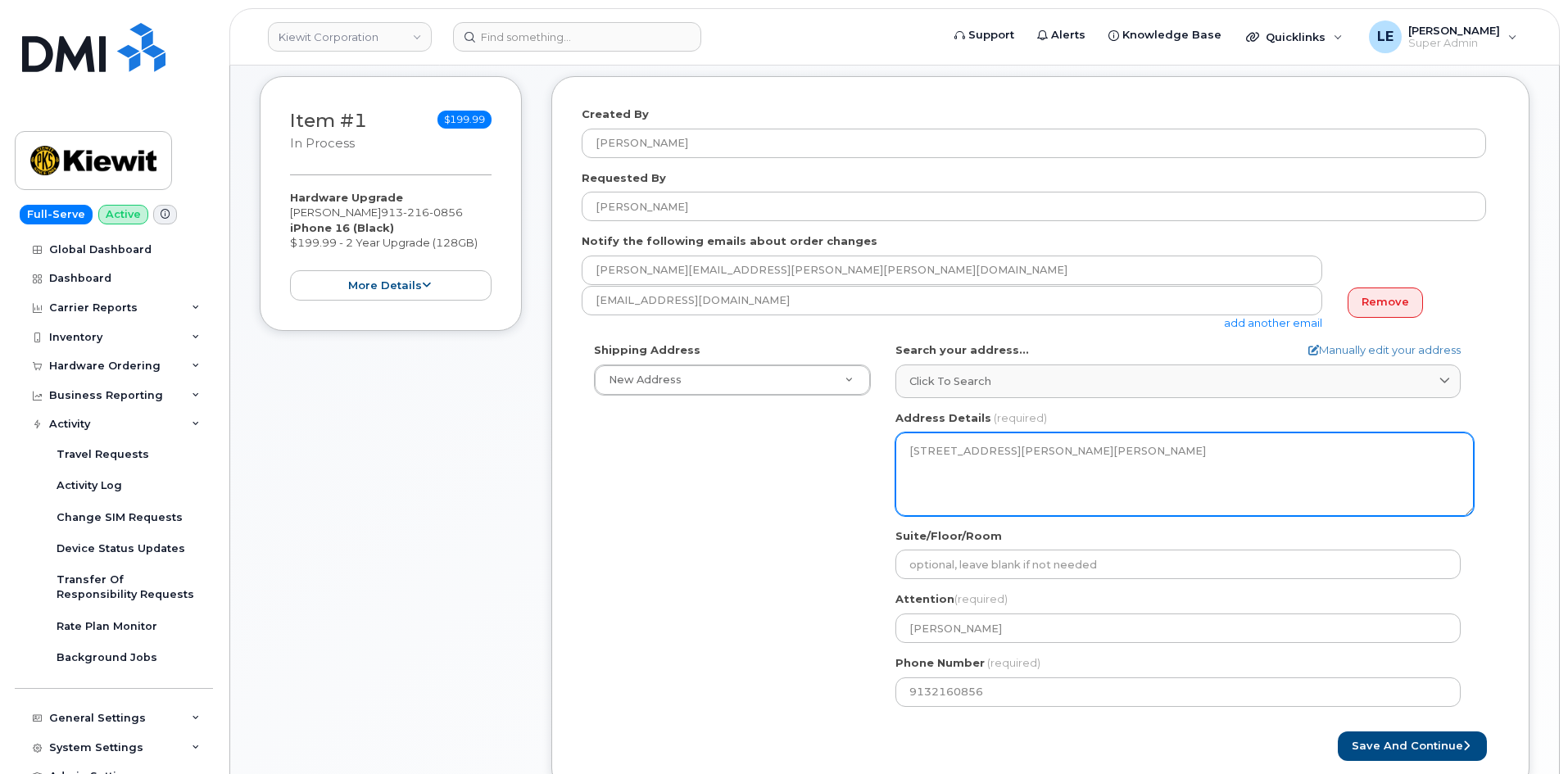
drag, startPoint x: 910, startPoint y: 451, endPoint x: 1089, endPoint y: 464, distance: 179.5
click at [1089, 464] on textarea "84 Stokes King Rd GREENVILLE MS 38701-8611 UNITED STATES" at bounding box center [1184, 474] width 578 height 84
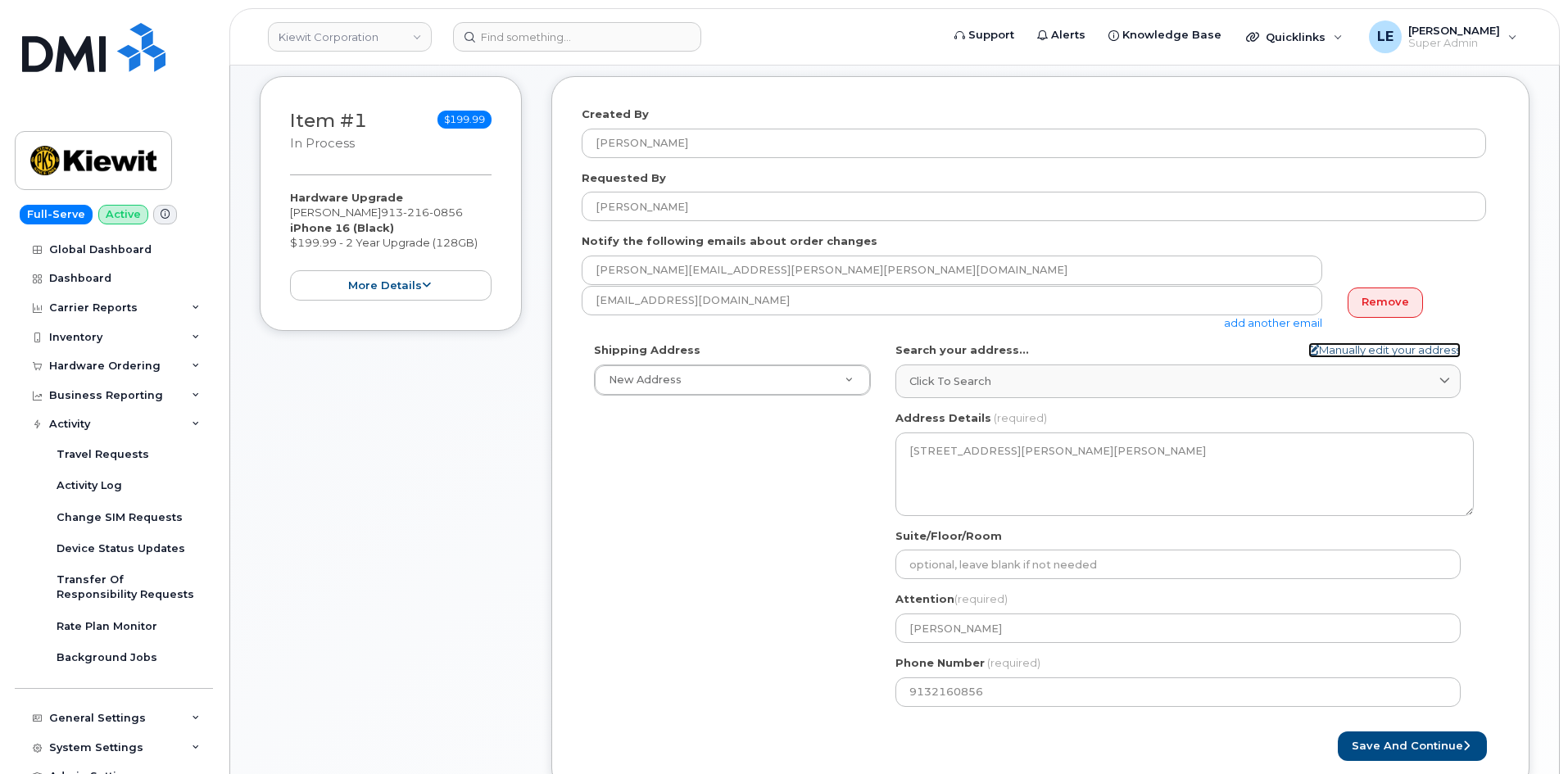
click at [1367, 349] on link "Manually edit your address" at bounding box center [1384, 350] width 152 height 15
select select
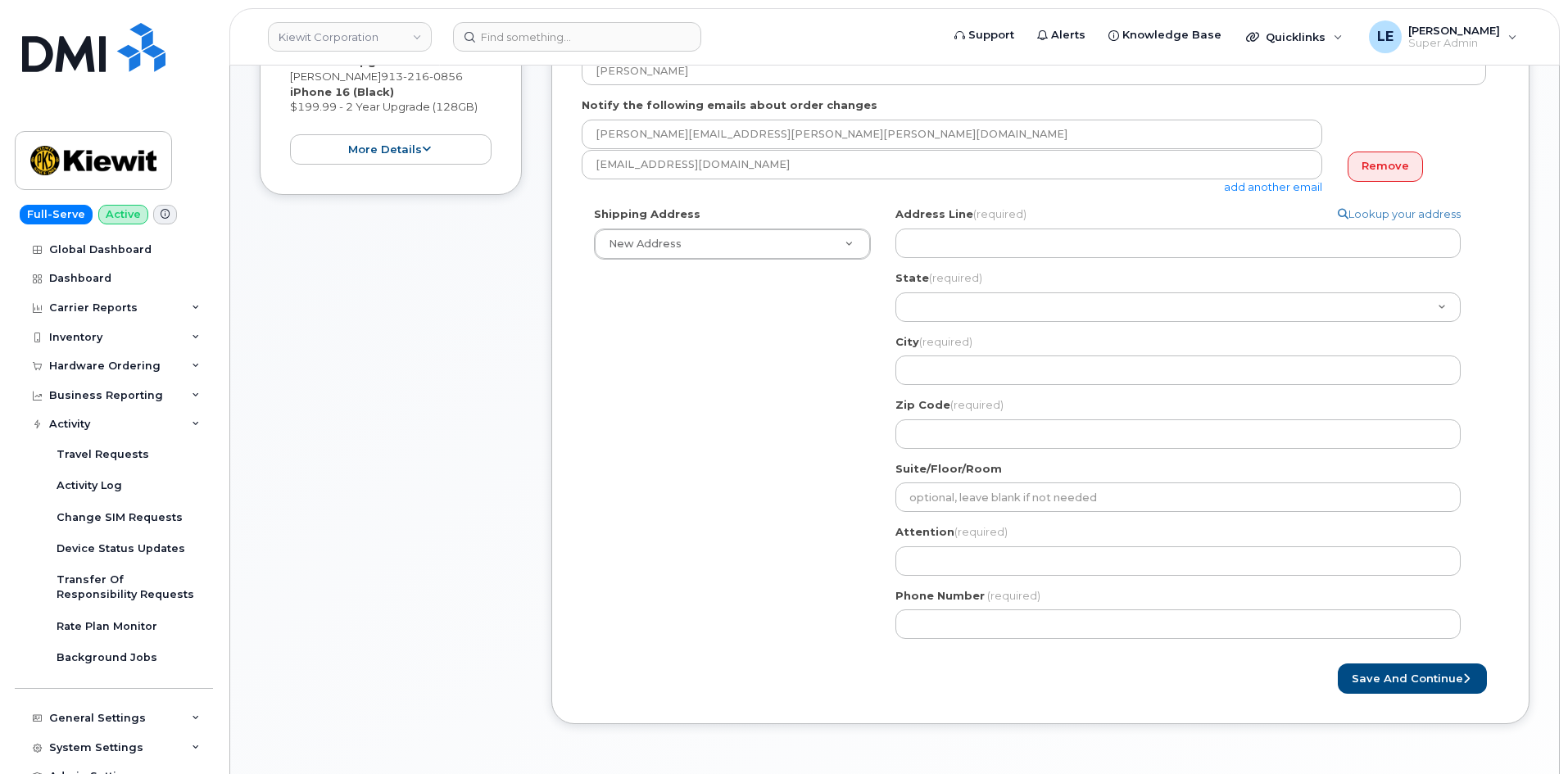
scroll to position [469, 0]
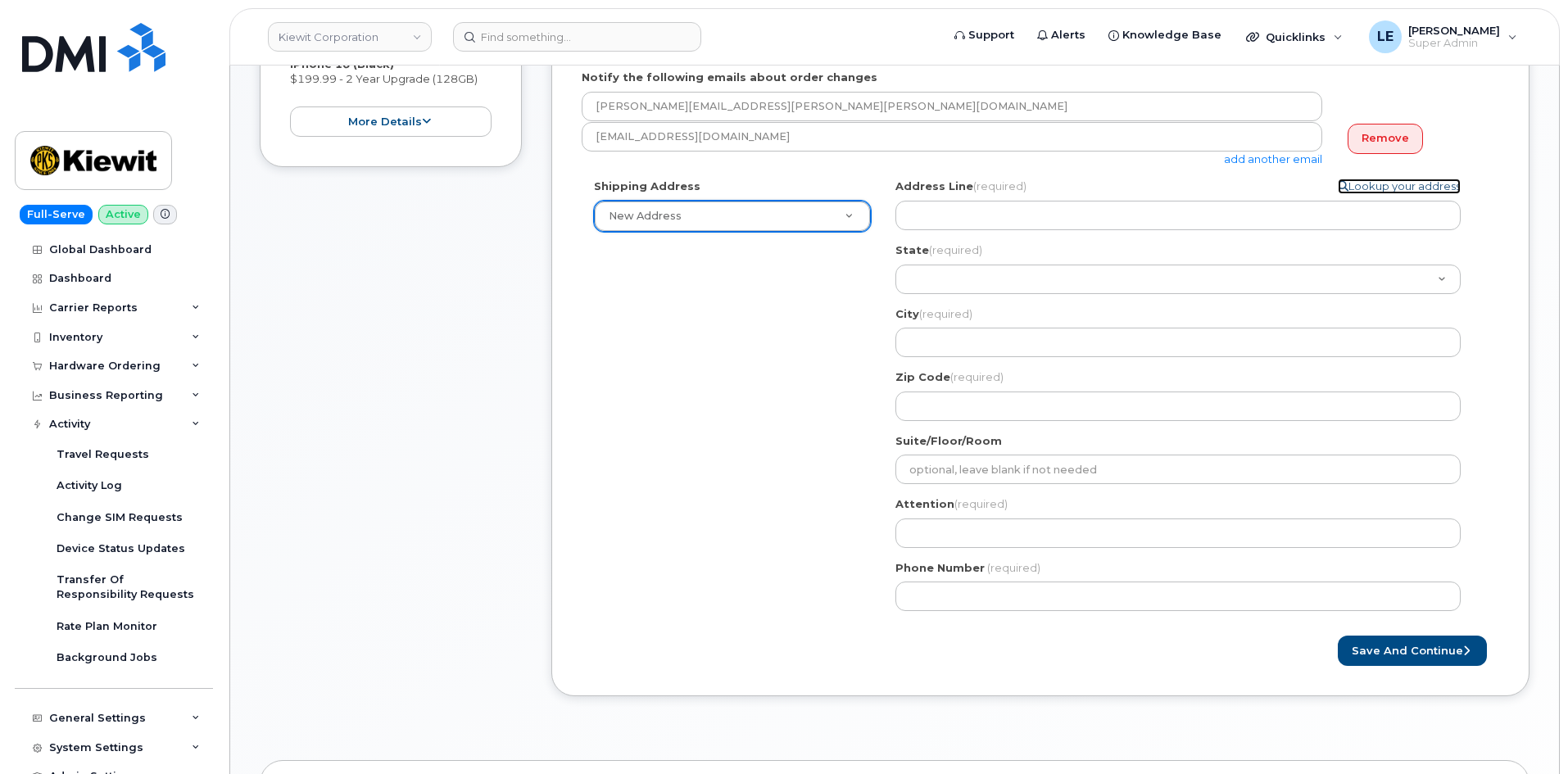
click at [1385, 190] on link "Lookup your address" at bounding box center [1398, 186] width 122 height 15
select select
type input "84 Stokes King Rd"
select select "MS"
type input "Greenville"
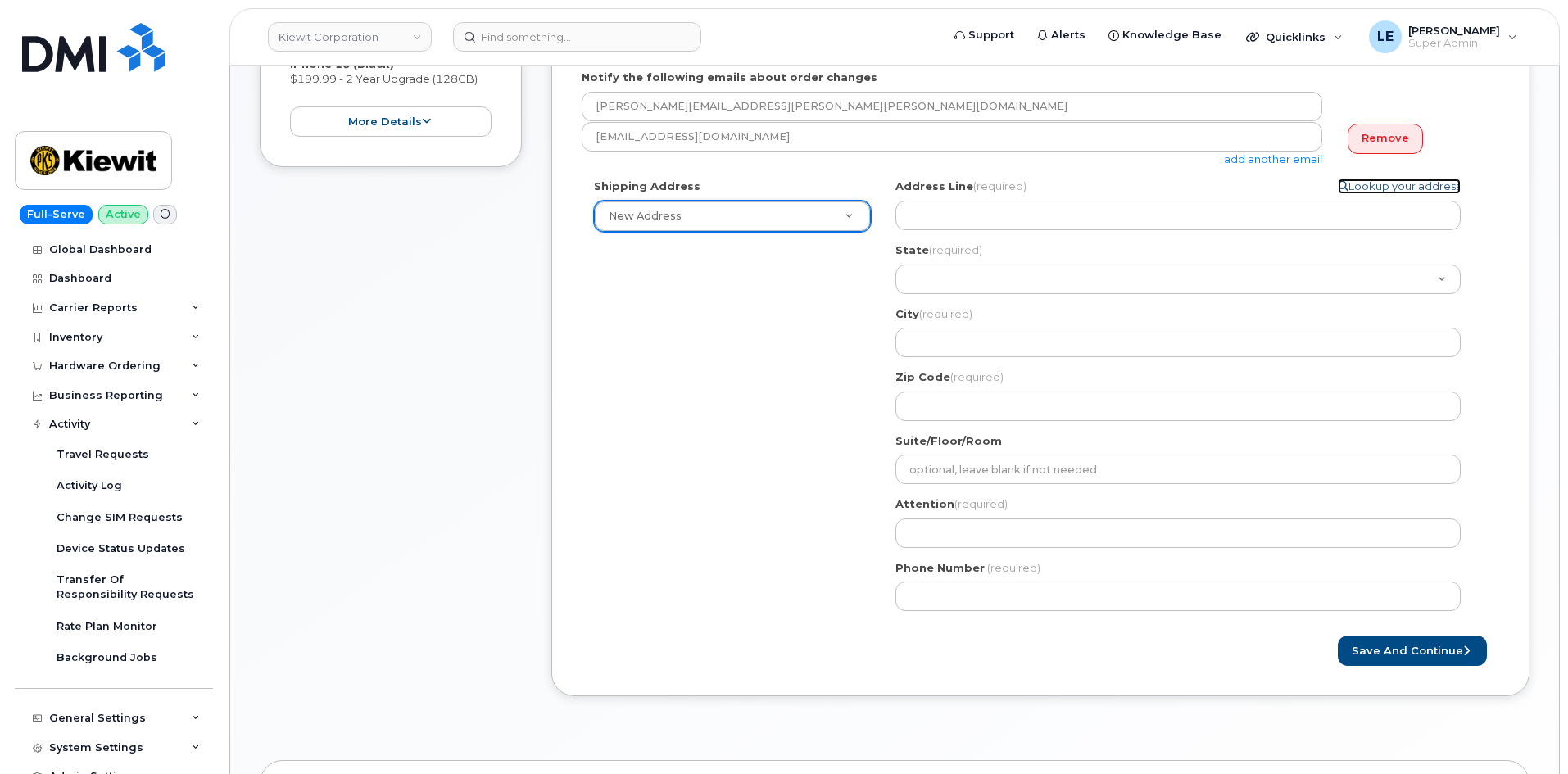
type input "38701-8611"
type textarea "84 Stokes King Rd GREENVILLE MS 38701-8611 UNITED STATES"
type input "Emanuel Ekanem"
type input "9132160856"
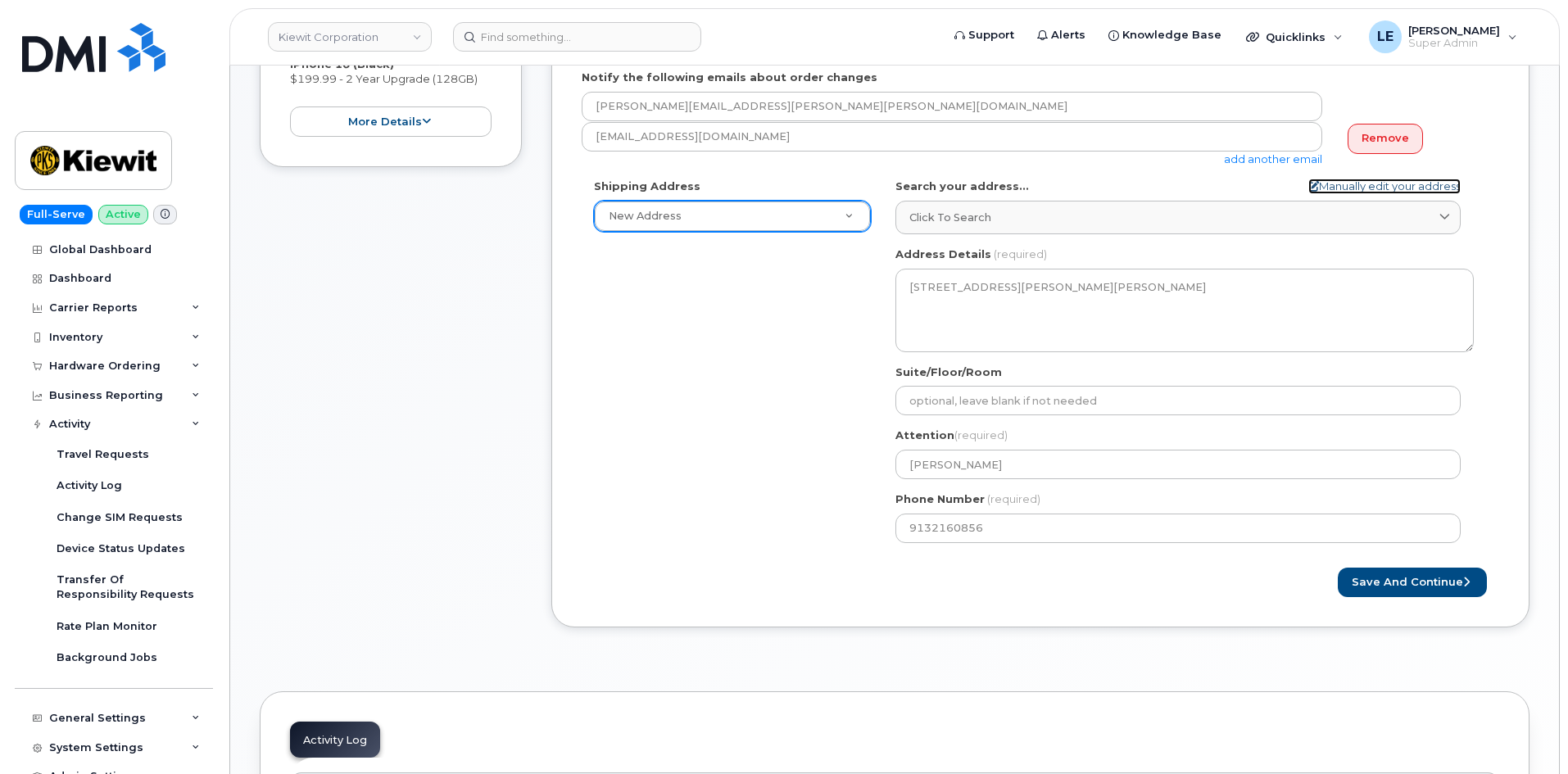
click at [1385, 190] on link "Manually edit your address" at bounding box center [1384, 186] width 152 height 15
select select
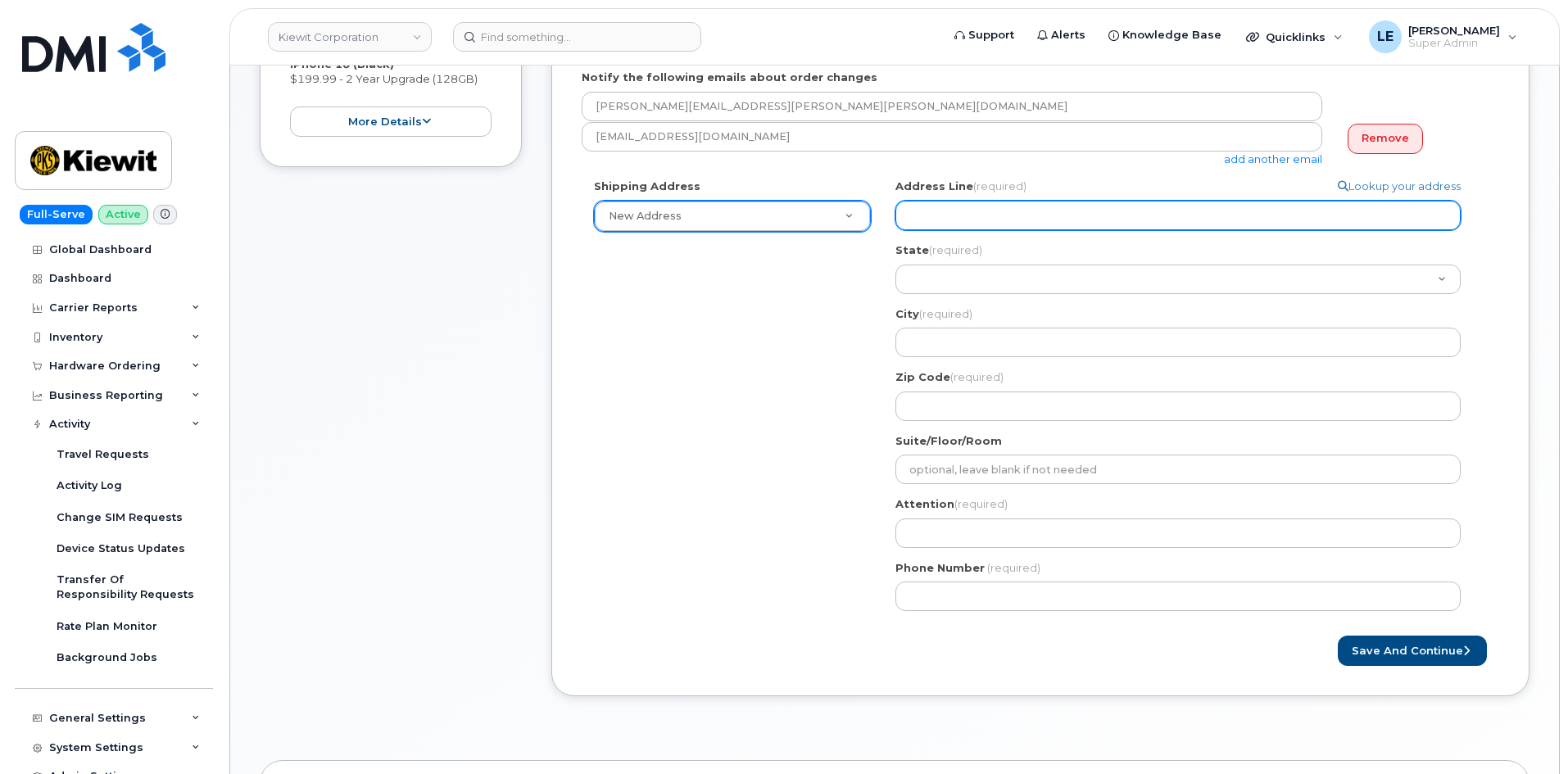
click at [975, 220] on input "Address Line (required)" at bounding box center [1178, 215] width 565 height 30
click at [1010, 208] on input "Address Line (required)" at bounding box center [1178, 215] width 565 height 30
paste input "85 Stokes King Road"
select select
type input "85 Stokes King Road"
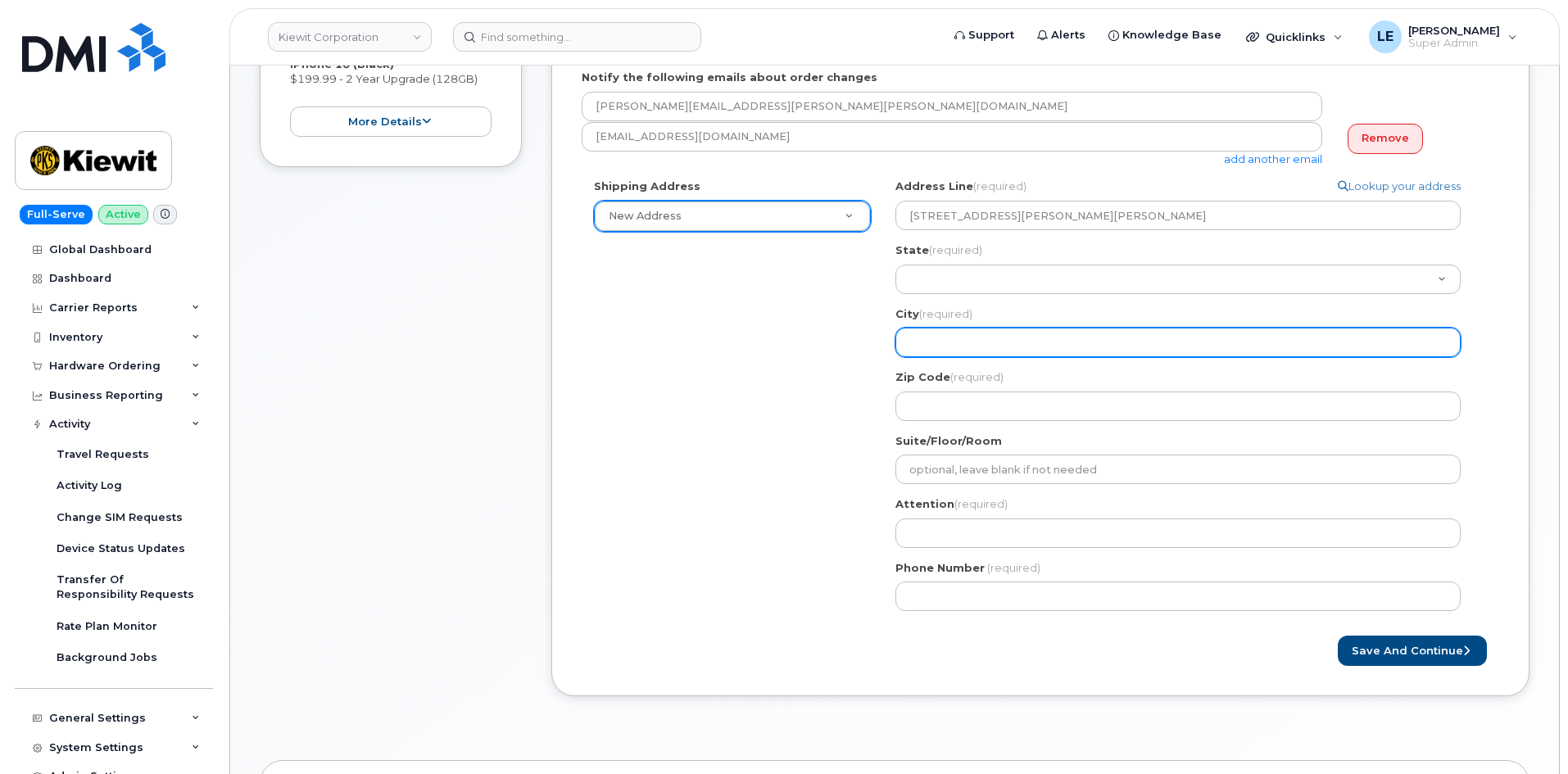
click at [967, 346] on input "City (required)" at bounding box center [1178, 342] width 565 height 30
paste input "Greenville"
select select
type input "Greenville"
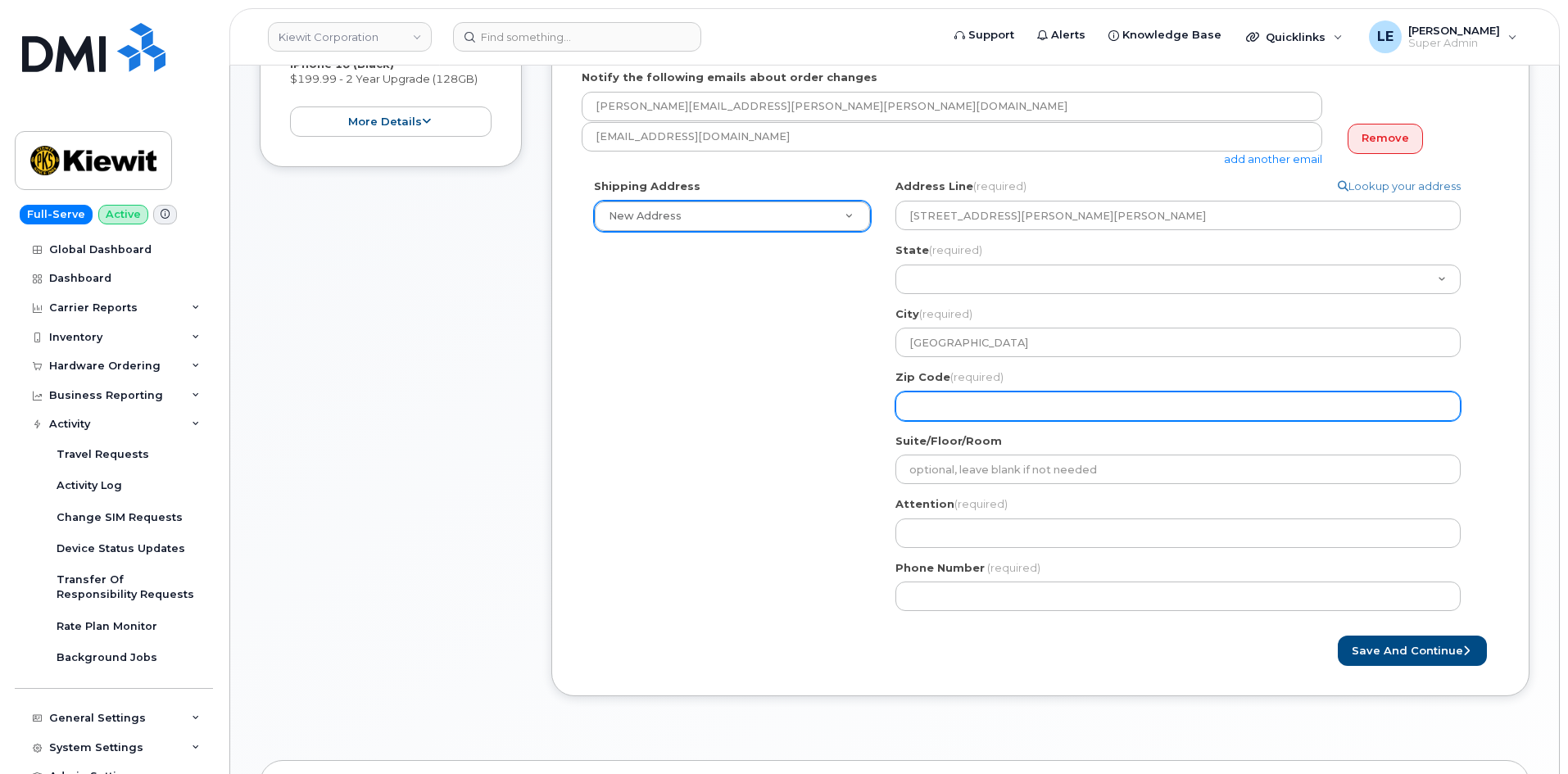
click at [981, 401] on input "Zip Code (required)" at bounding box center [1178, 406] width 565 height 30
paste input "38701"
select select
type input "38701"
click at [1014, 419] on input "38701" at bounding box center [1178, 406] width 565 height 30
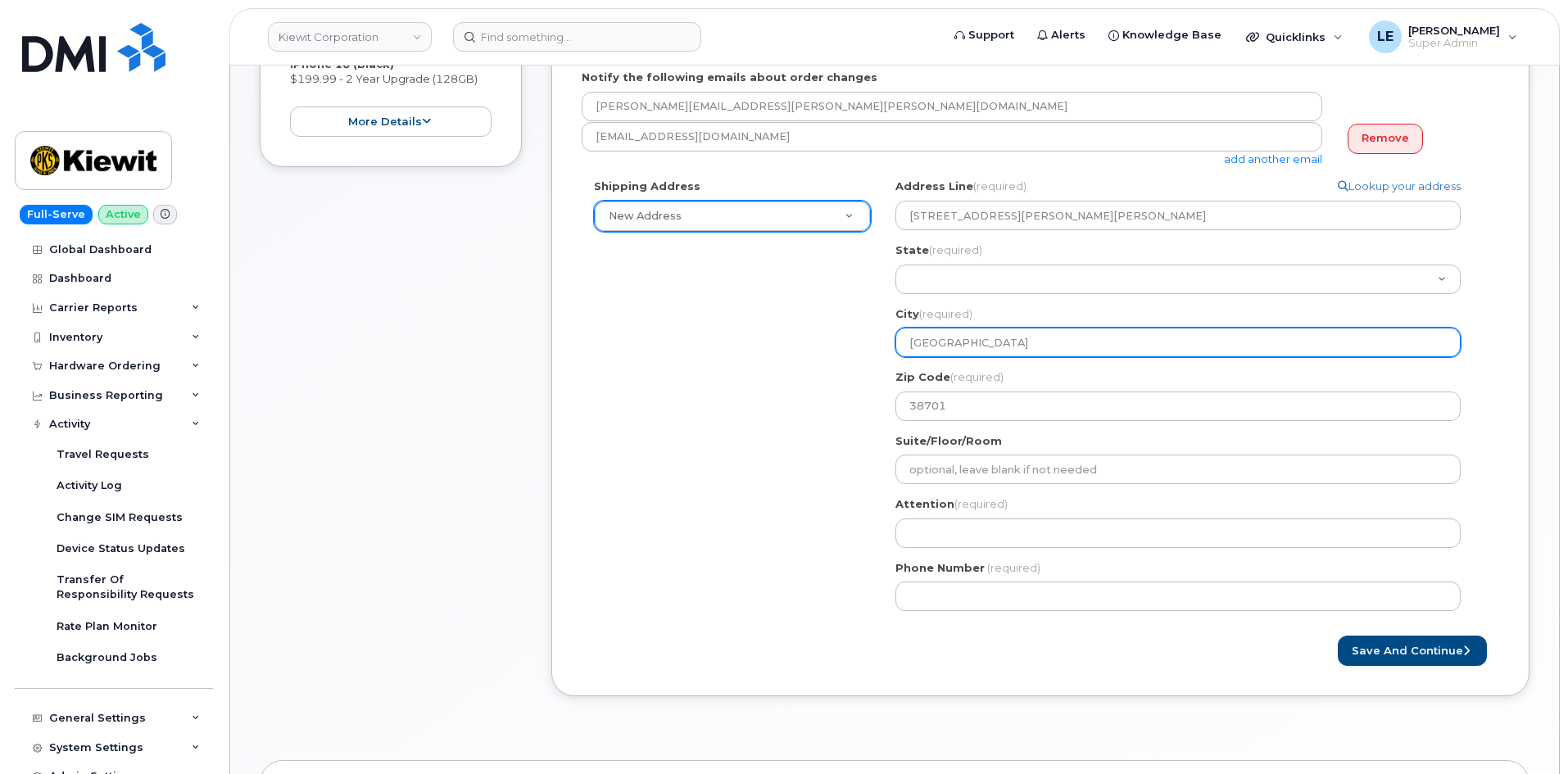
click at [1004, 354] on input "Greenville" at bounding box center [1178, 342] width 565 height 30
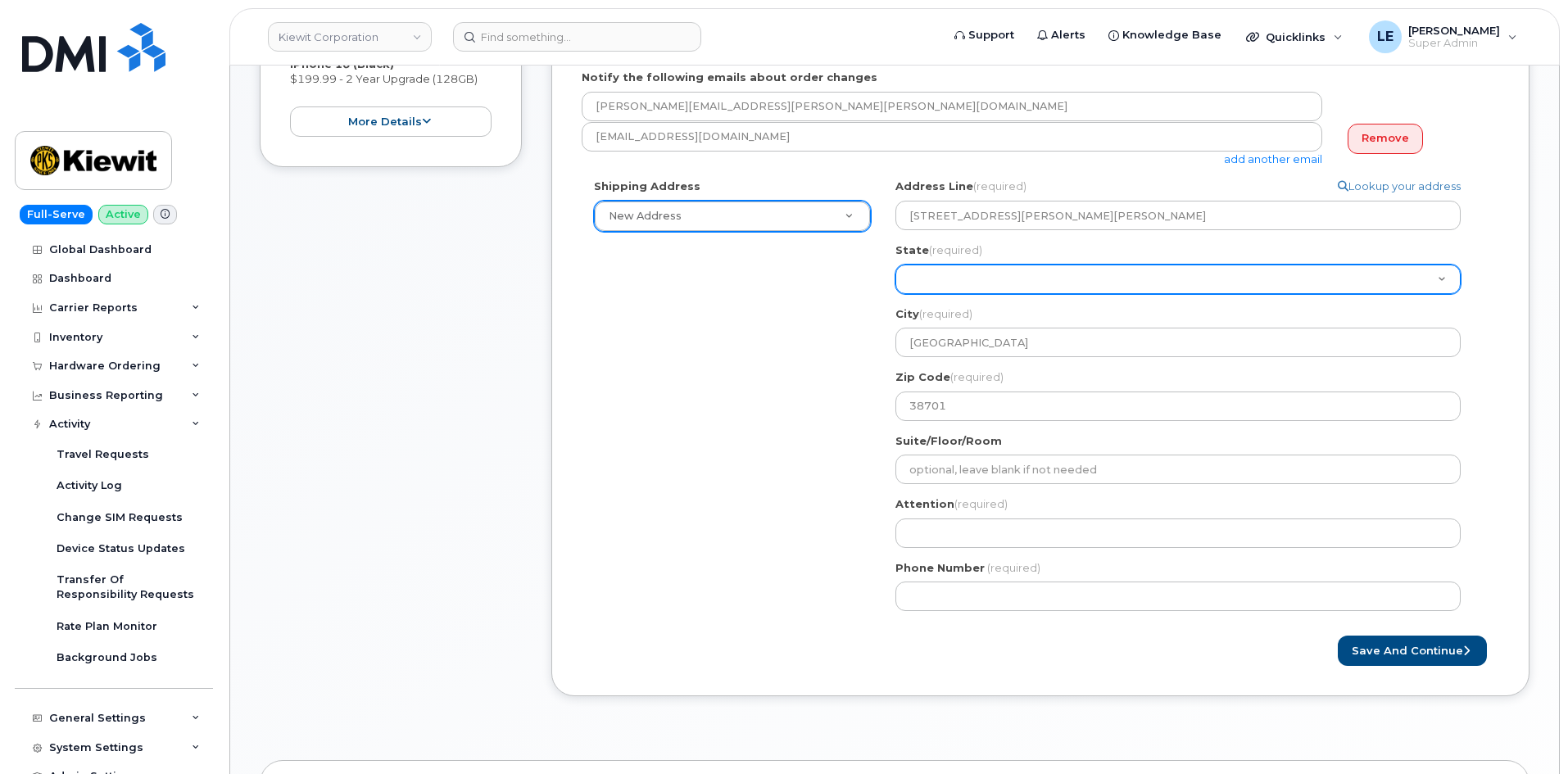
click at [998, 293] on select "Alabama Alaska American Samoa Arizona Arkansas California Colorado Connecticut …" at bounding box center [1178, 279] width 565 height 30
select select "MS"
click at [896, 264] on select "Alabama Alaska American Samoa Arizona Arkansas California Colorado Connecticut …" at bounding box center [1178, 279] width 565 height 30
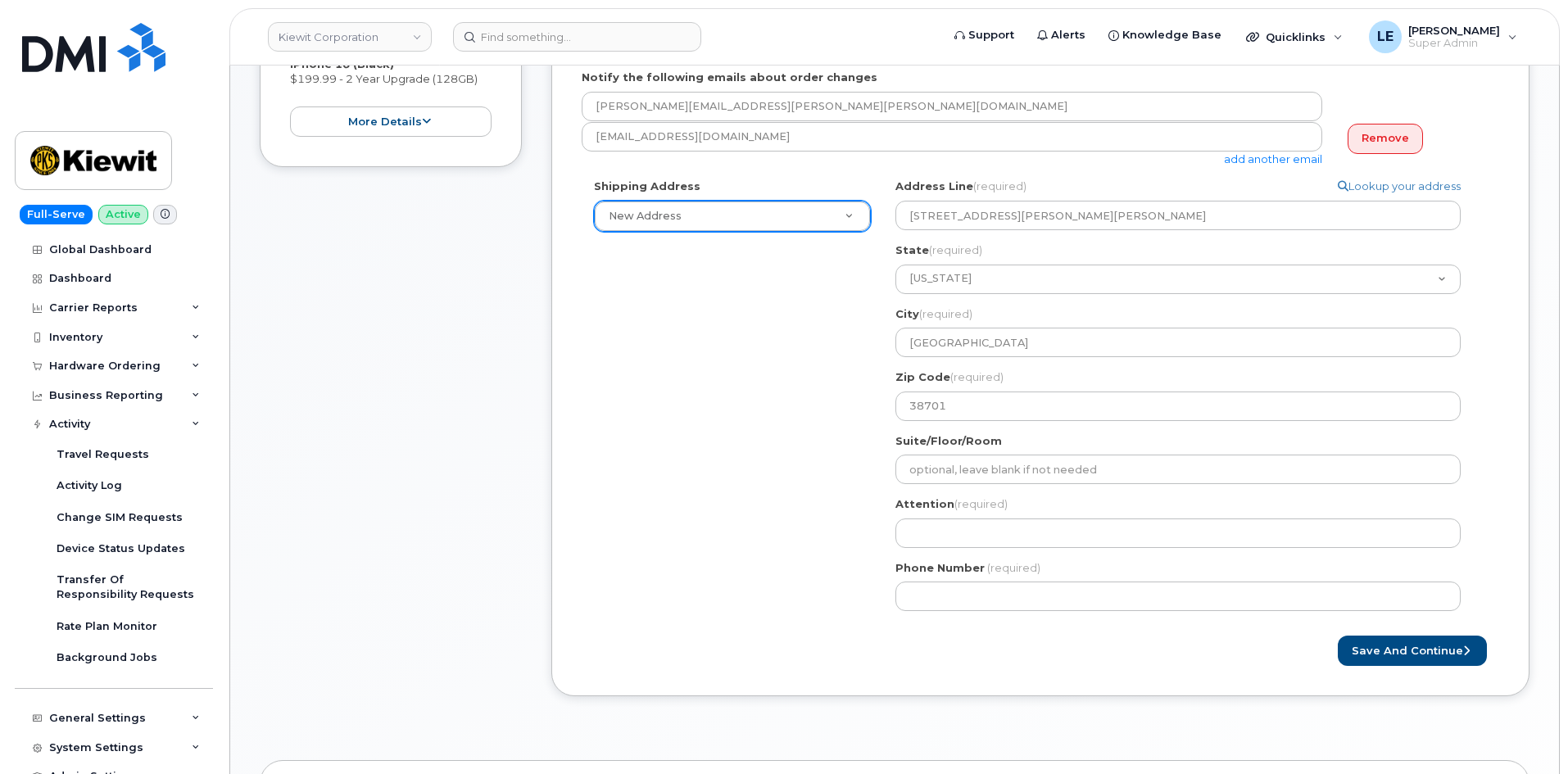
click at [841, 332] on div "Shipping Address New Address New Address 905 Power House Rd 19144 Shelburne Gle…" at bounding box center [1033, 401] width 904 height 444
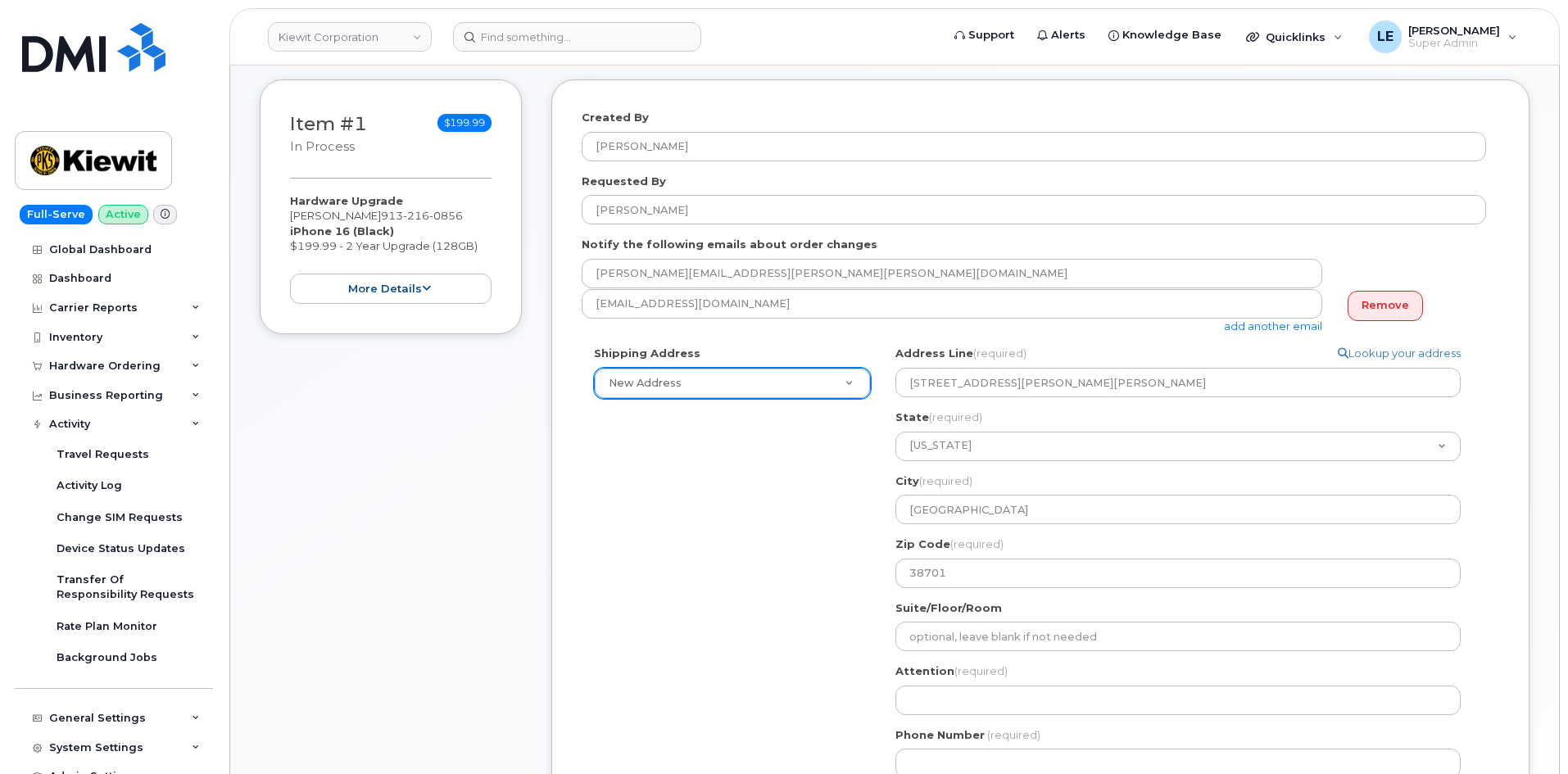
scroll to position [410, 0]
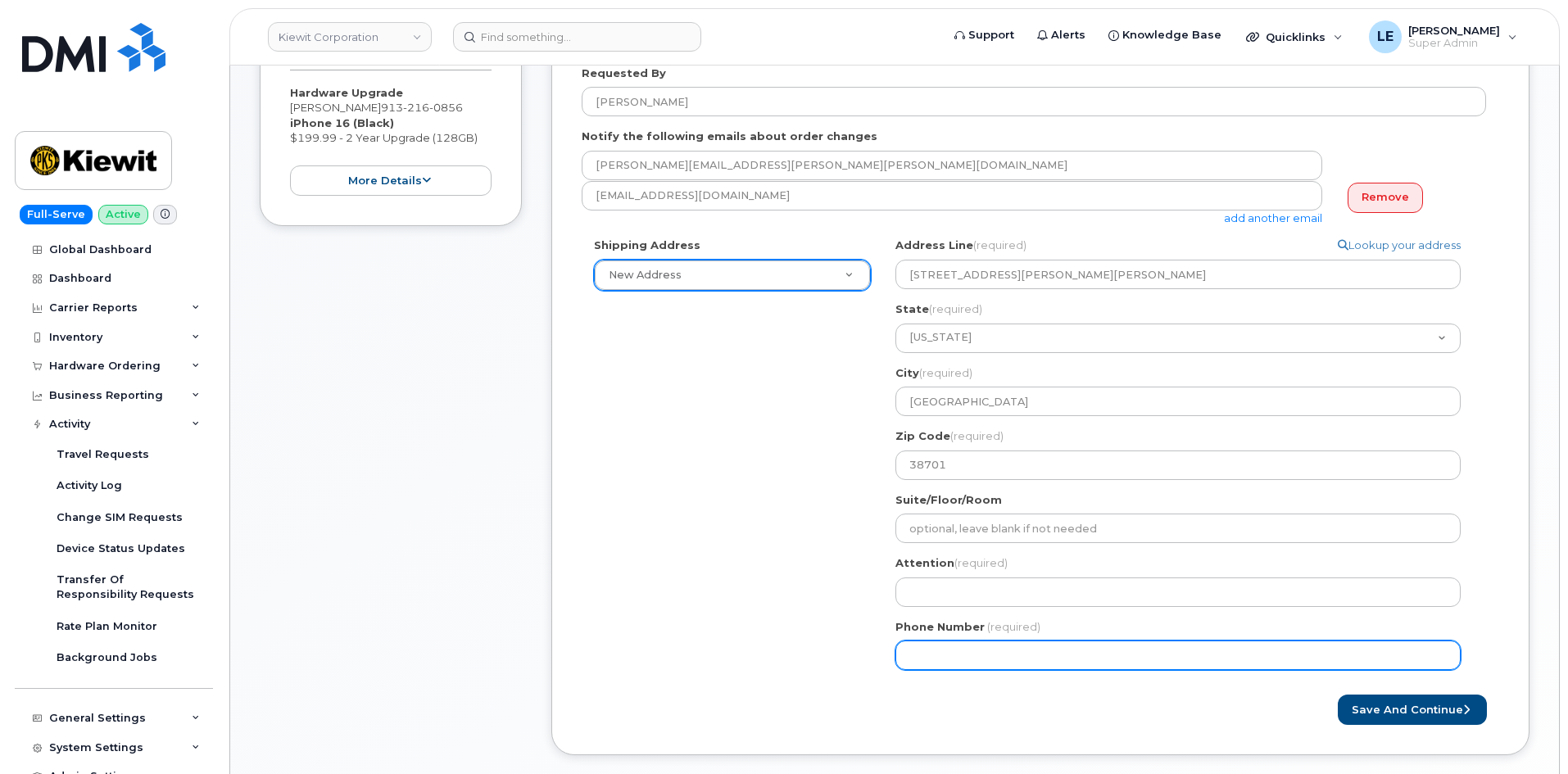
click at [946, 647] on input "Phone Number" at bounding box center [1178, 655] width 565 height 30
paste input "9132160856"
select select
type input "9132160856"
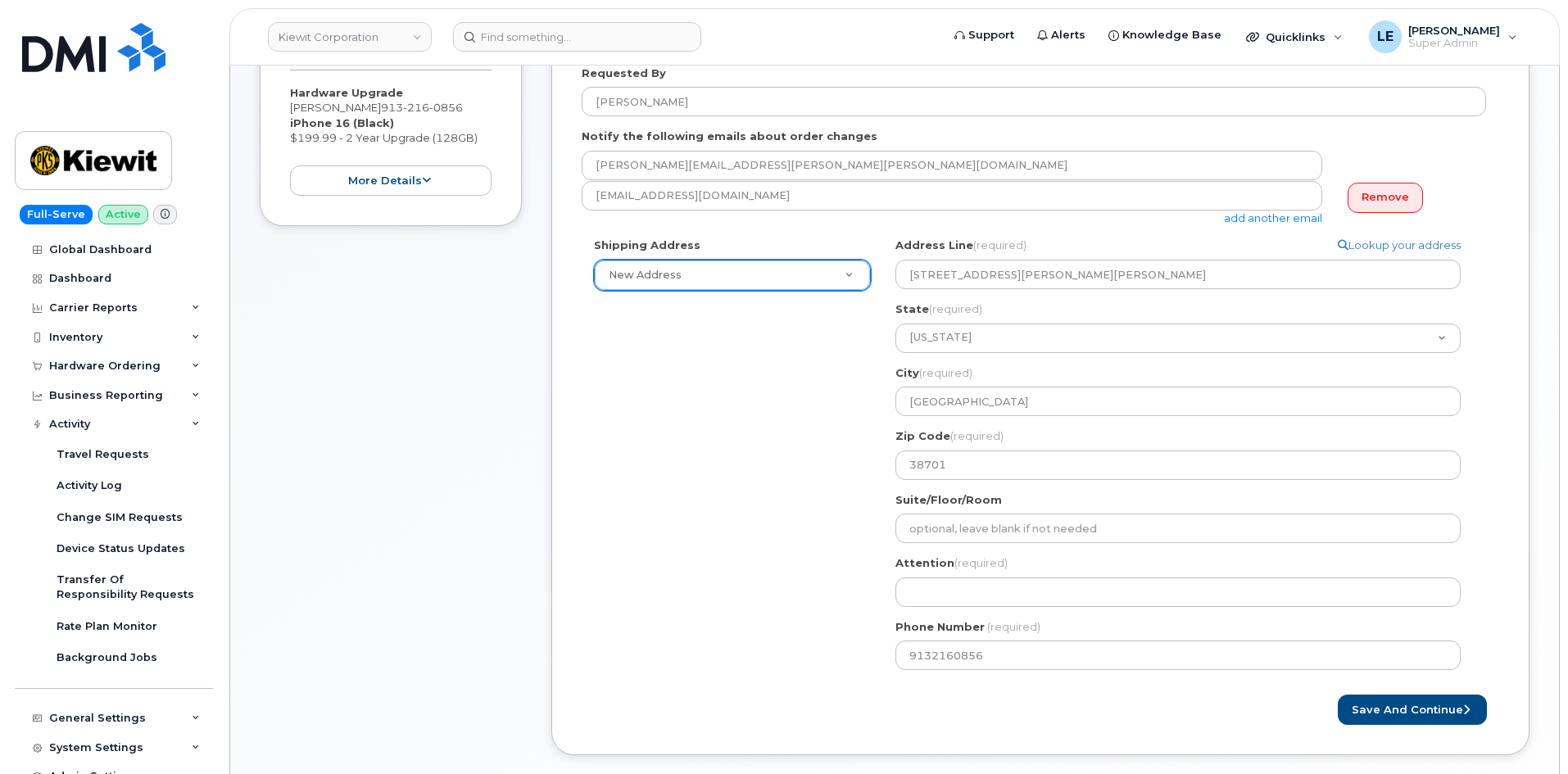
click at [712, 598] on div "Shipping Address New Address New Address 905 Power House Rd 19144 Shelburne Gle…" at bounding box center [1033, 460] width 904 height 444
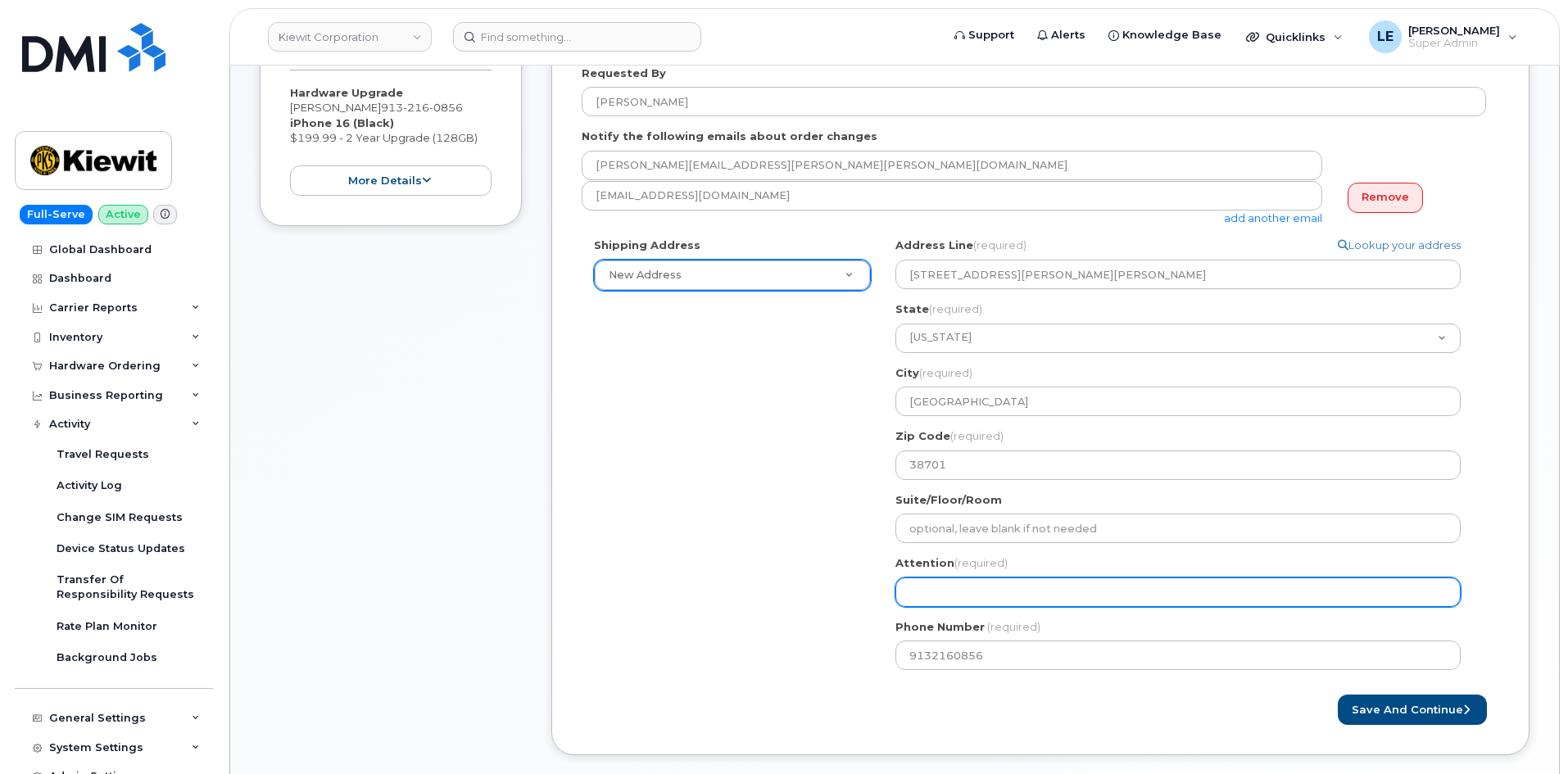
click at [975, 596] on input "Attention (required)" at bounding box center [1178, 592] width 565 height 30
paste input "Emanuel Ekanem"
select select
type input "Emanuel Ekanem"
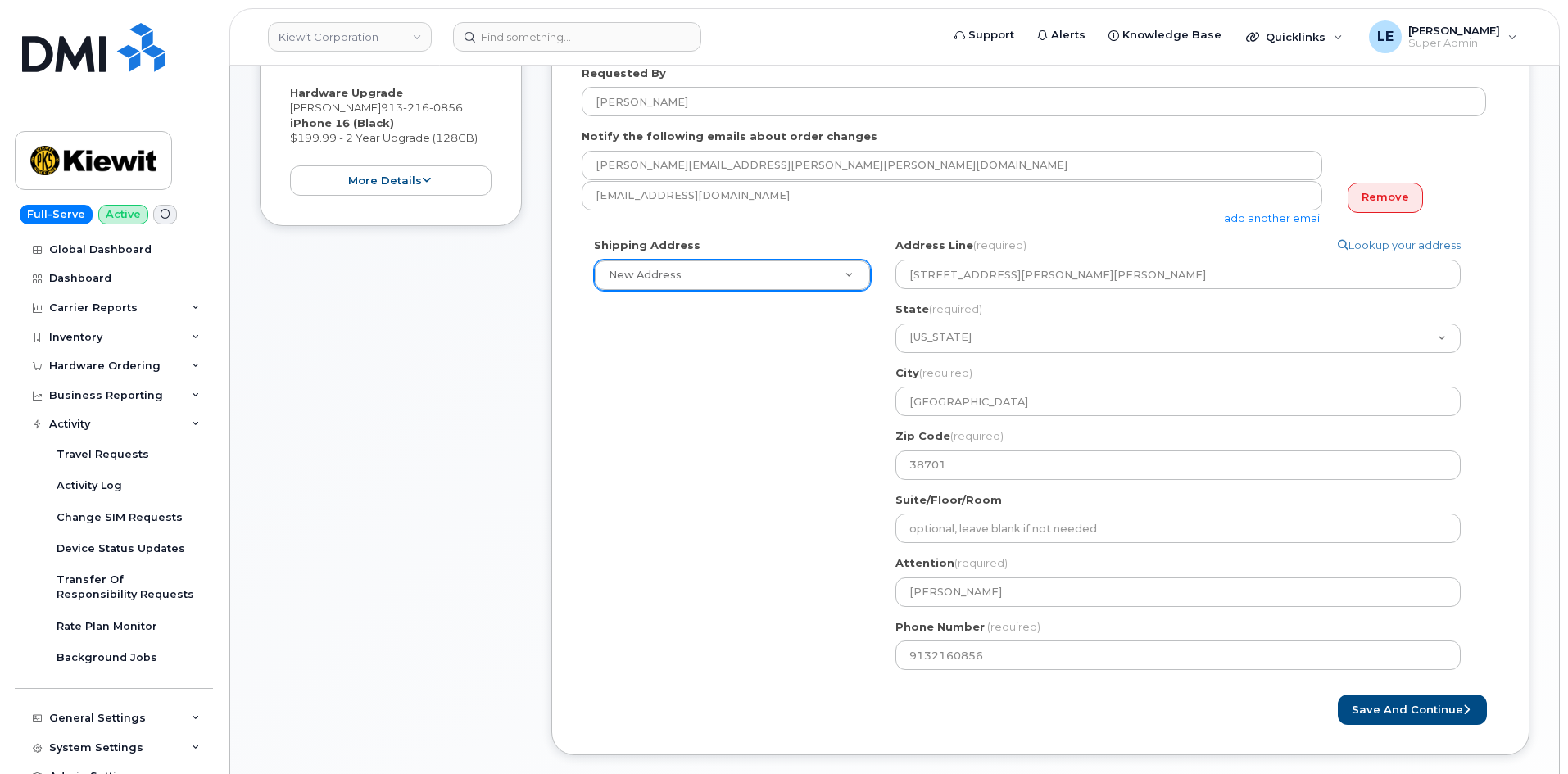
click at [834, 561] on div "Shipping Address New Address New Address 905 Power House Rd 19144 Shelburne Gle…" at bounding box center [1033, 460] width 904 height 444
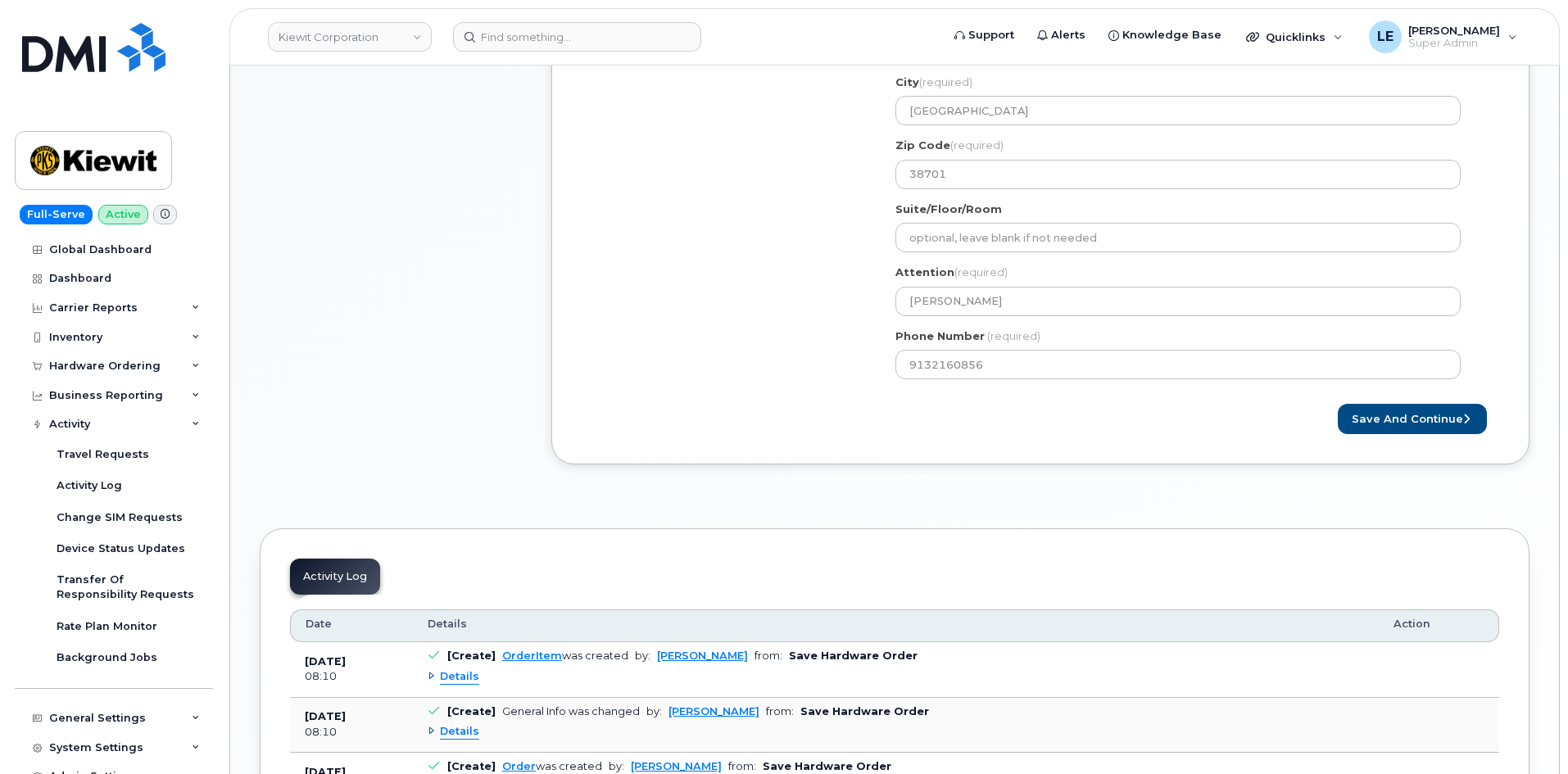
scroll to position [738, 0]
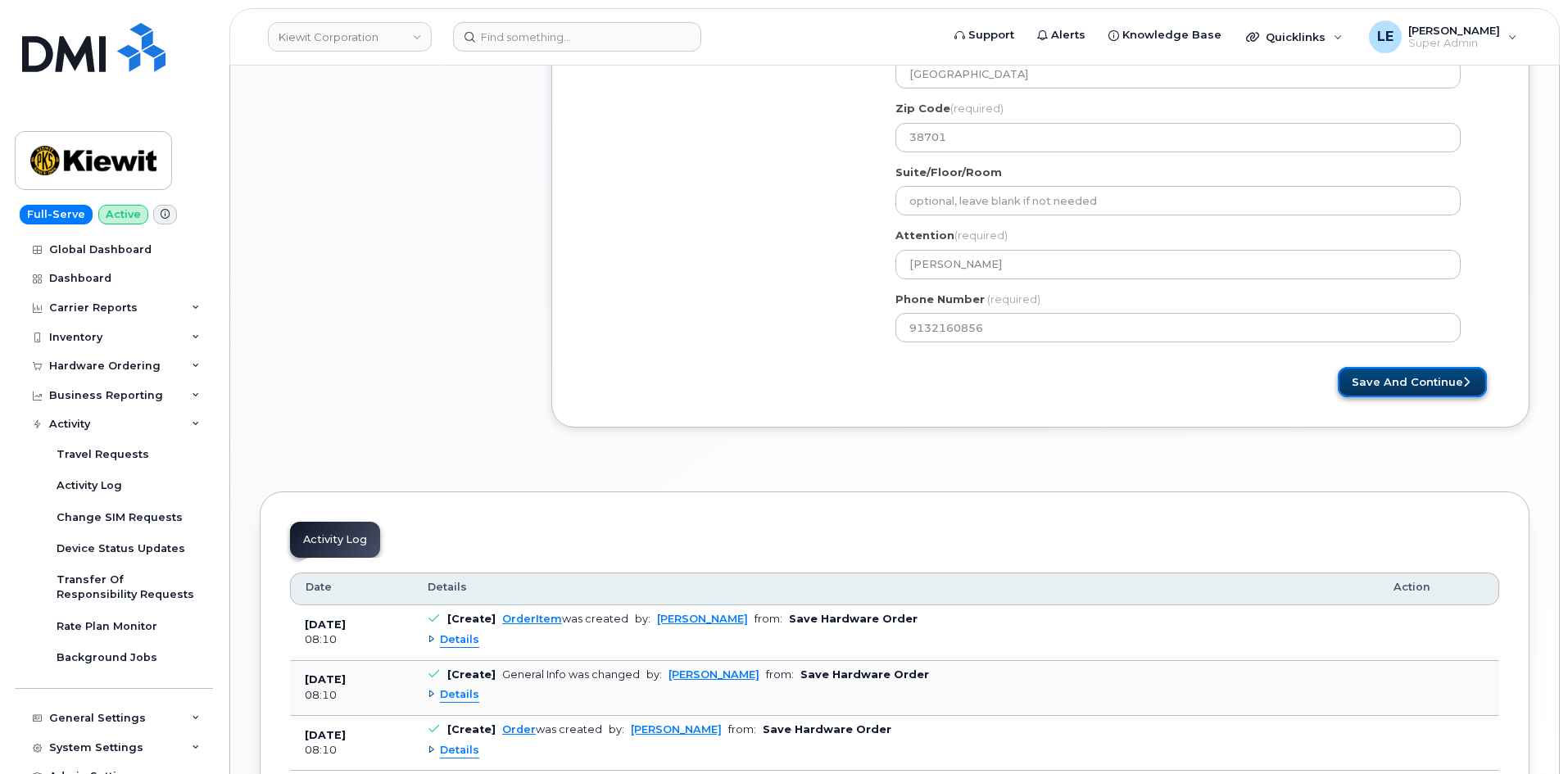
click at [1369, 396] on button "Save and Continue" at bounding box center [1412, 382] width 149 height 30
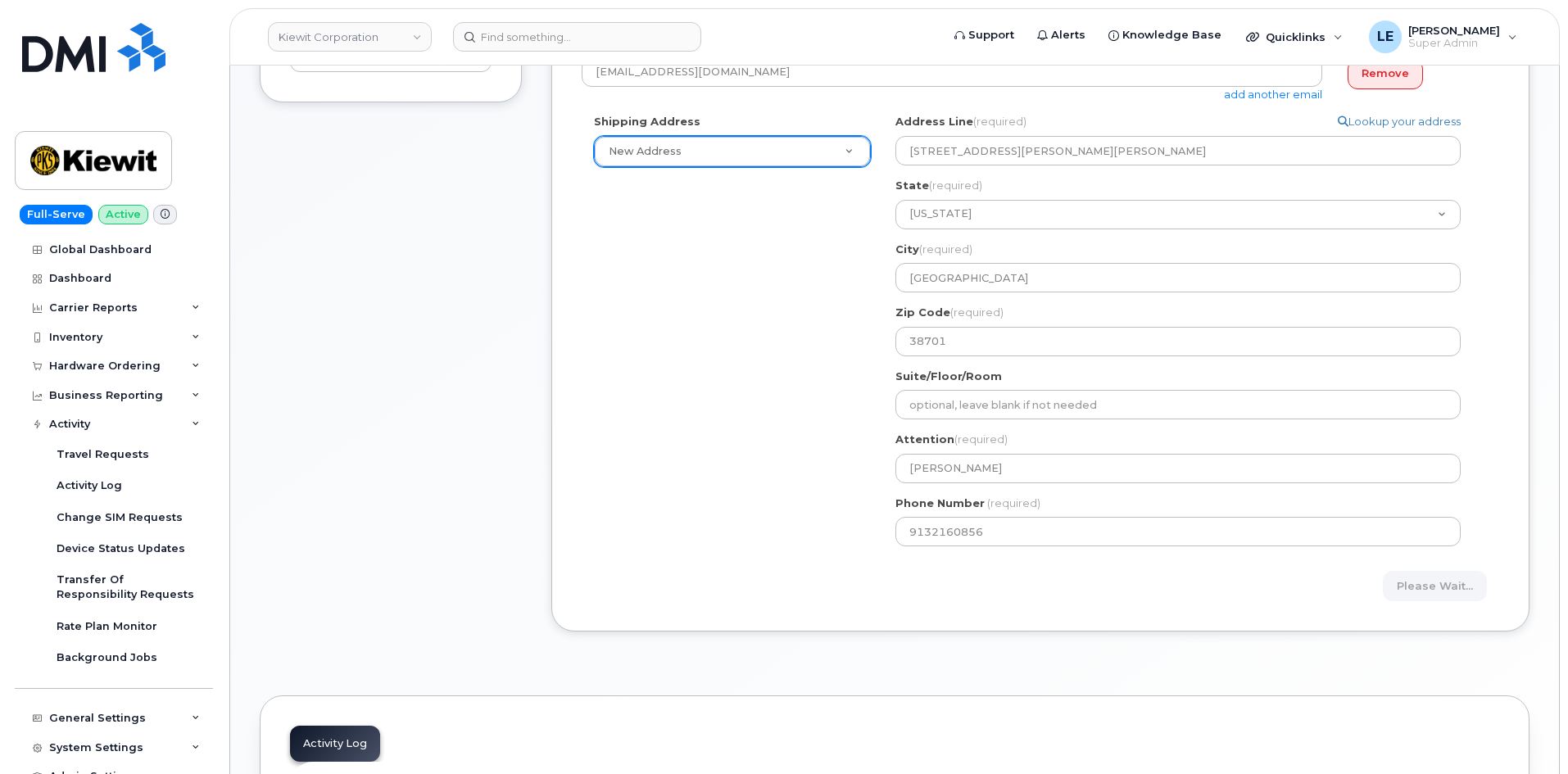
scroll to position [492, 0]
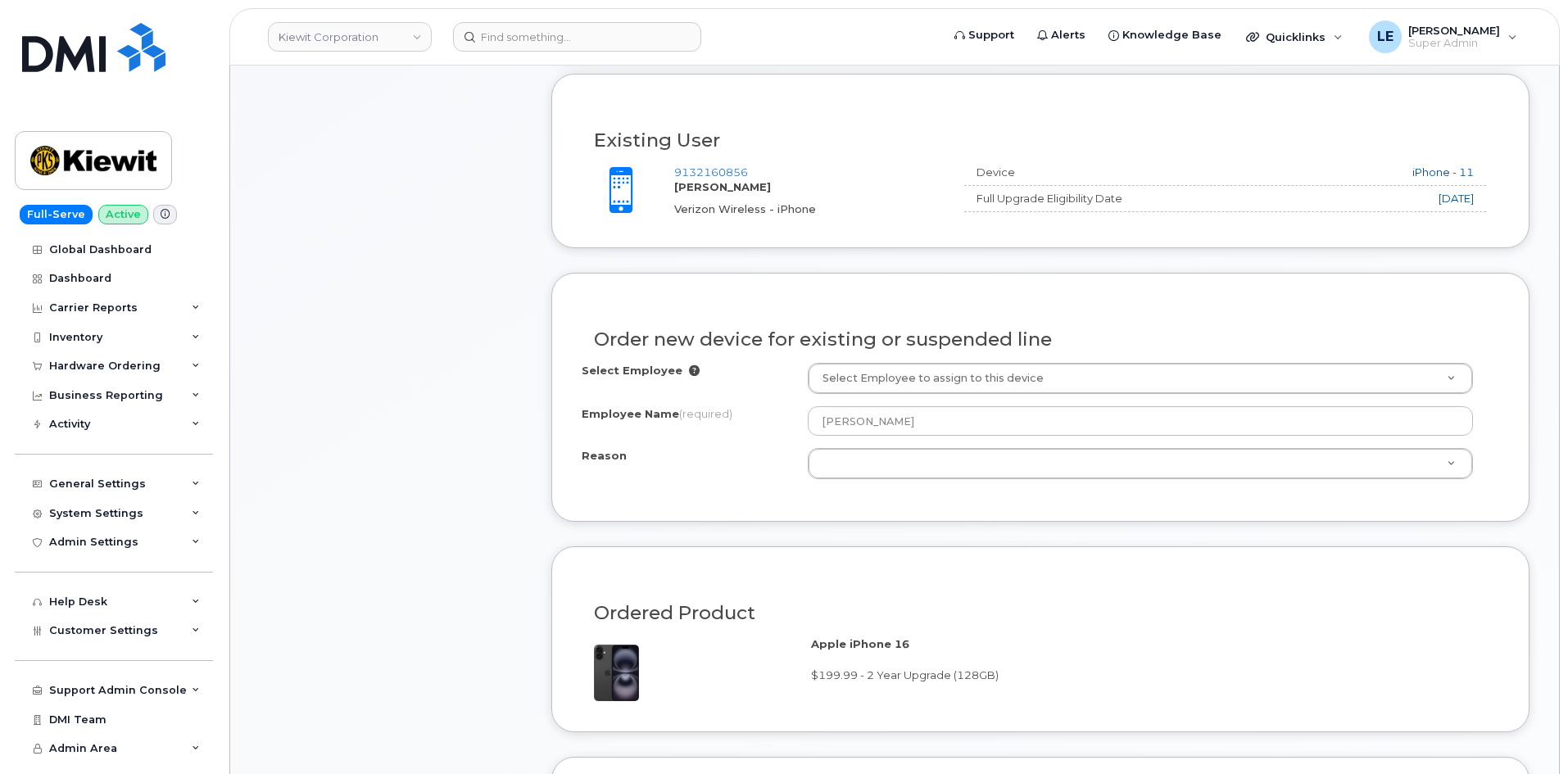
scroll to position [656, 0]
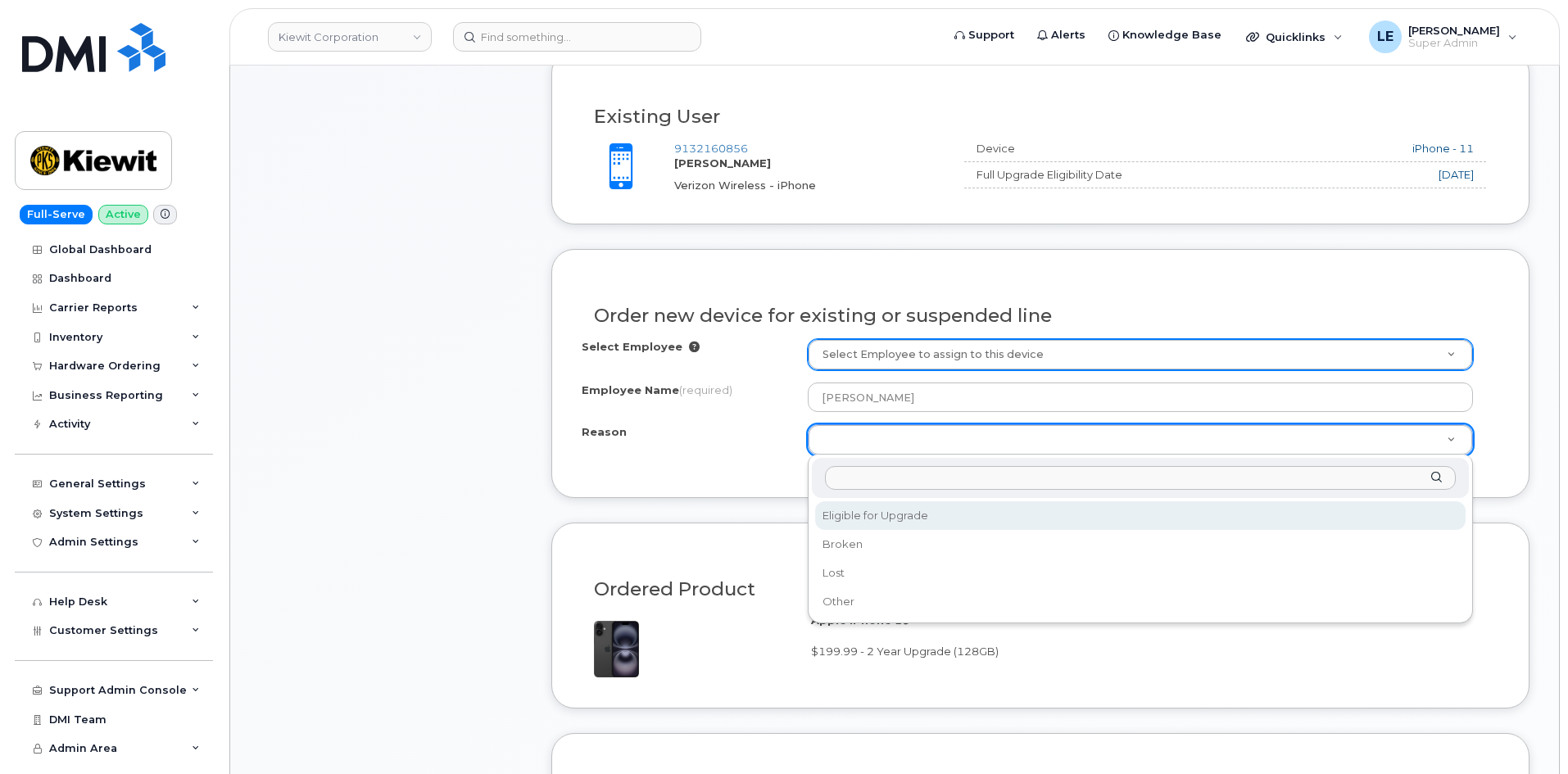
select select "eligible_for_upgrade"
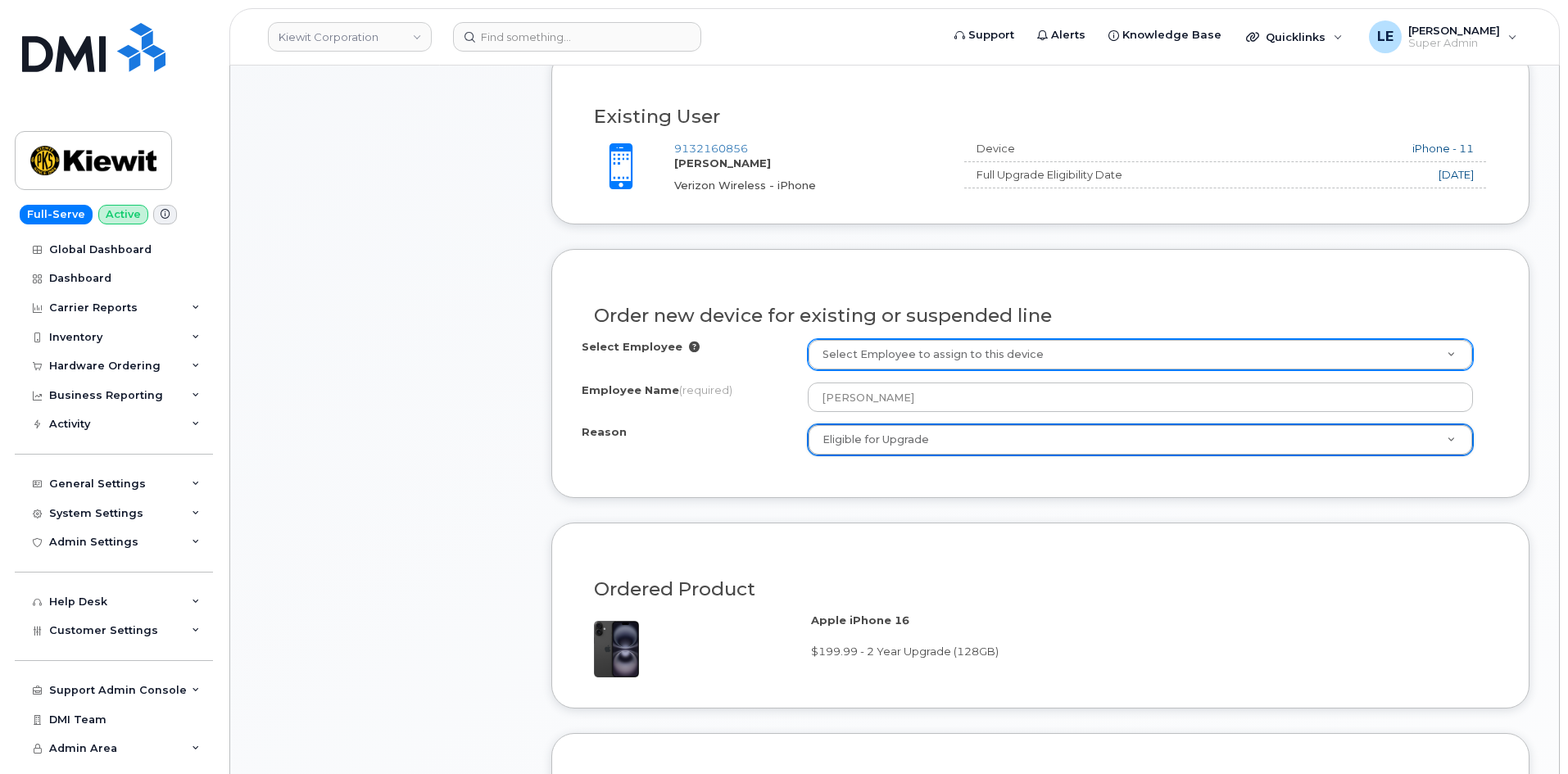
click at [821, 475] on div "Order new device for existing or suspended line Select Employee Select Employee…" at bounding box center [1040, 373] width 978 height 249
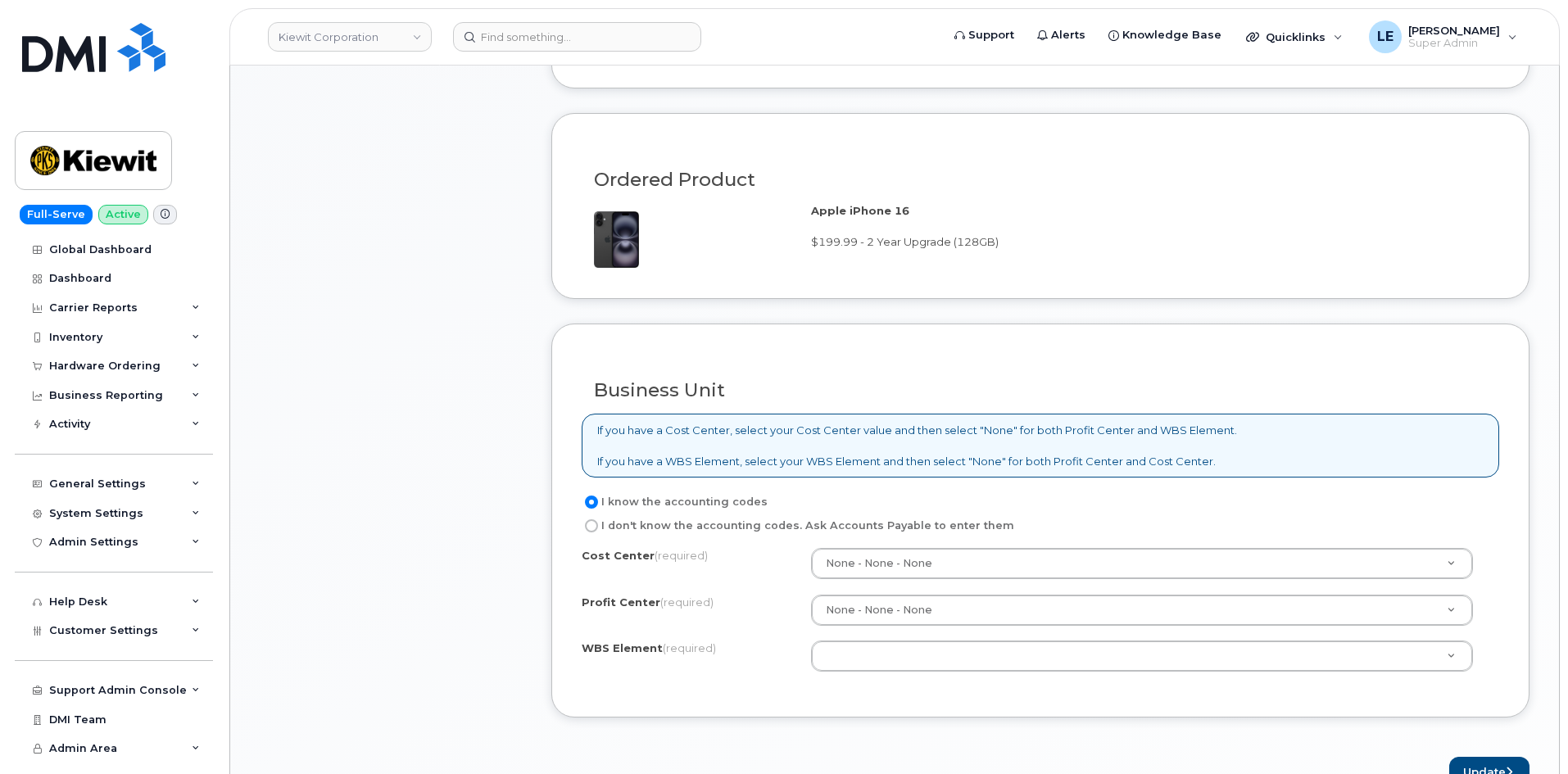
scroll to position [1147, 0]
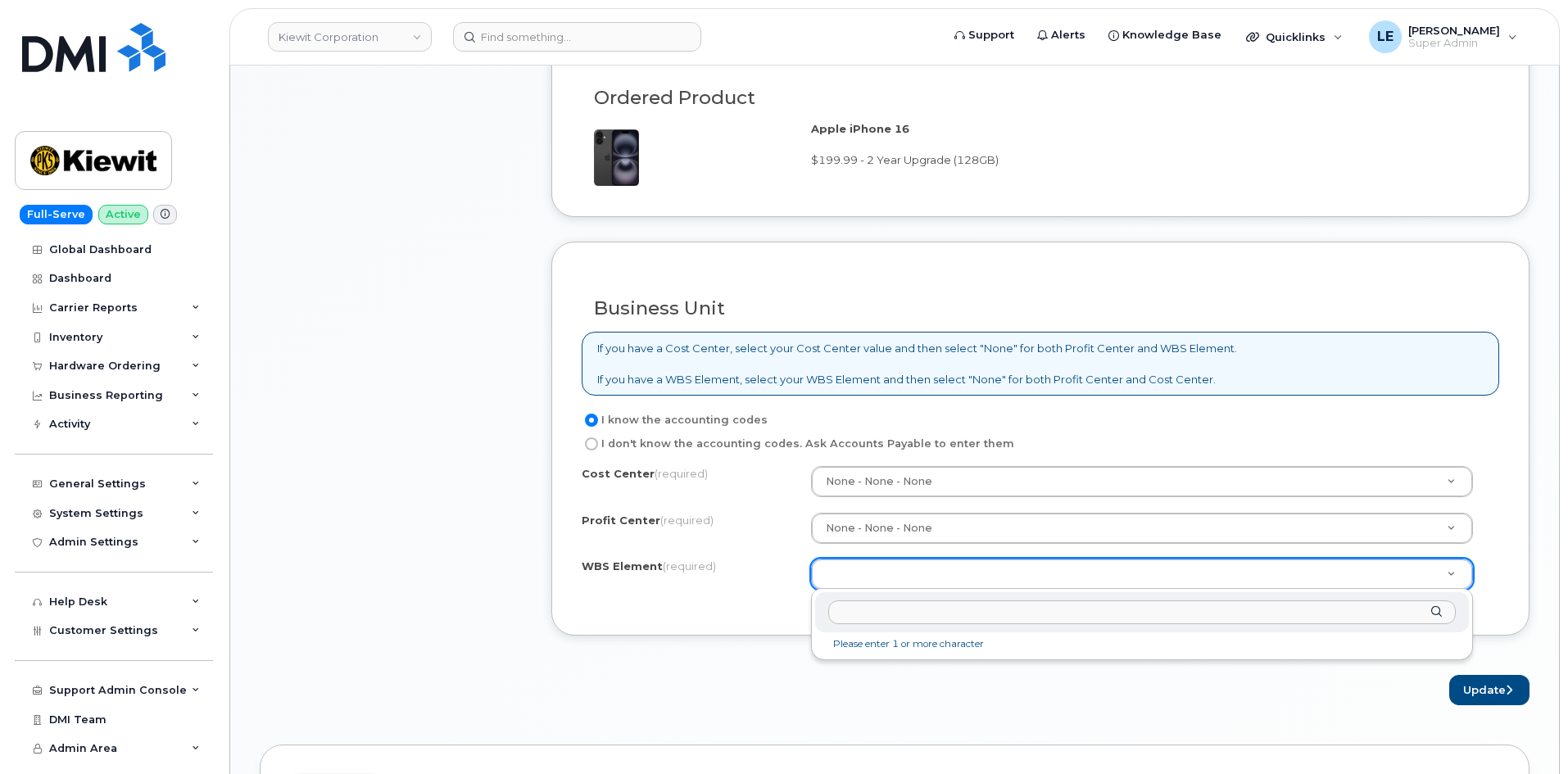
type input "106004.2262"
paste input "106004.2262"
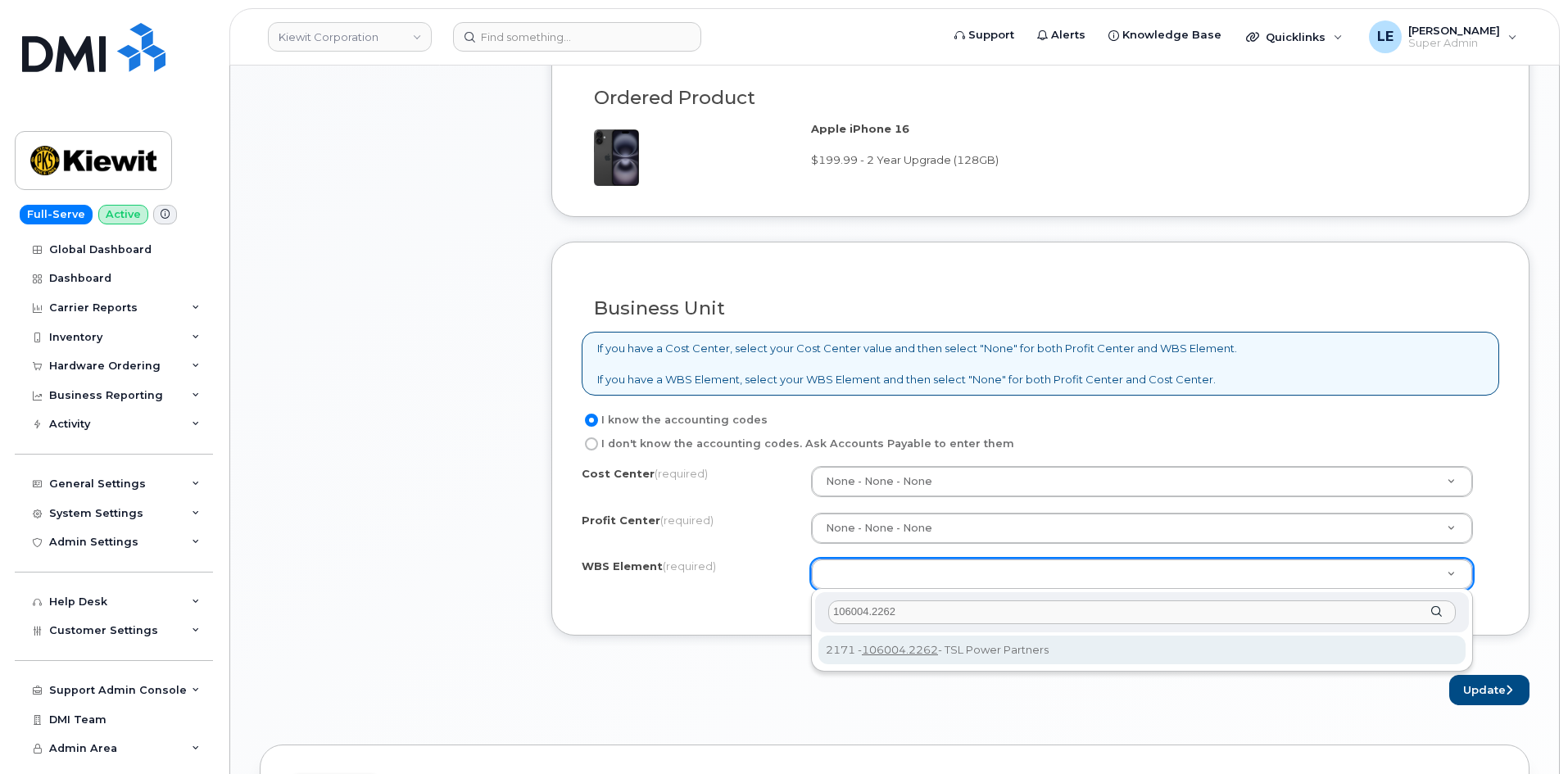
type input "106004.2262"
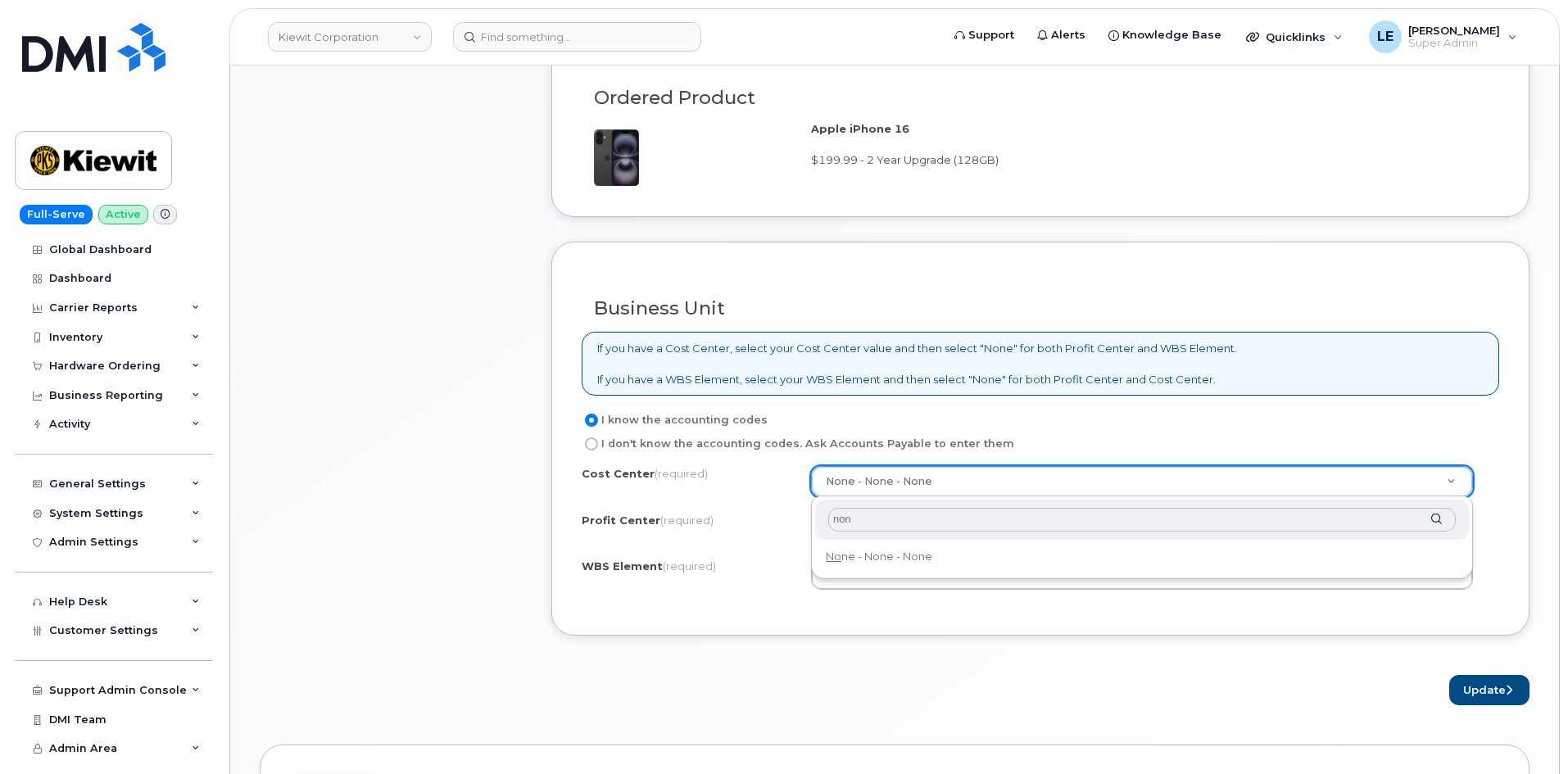
type input "non"
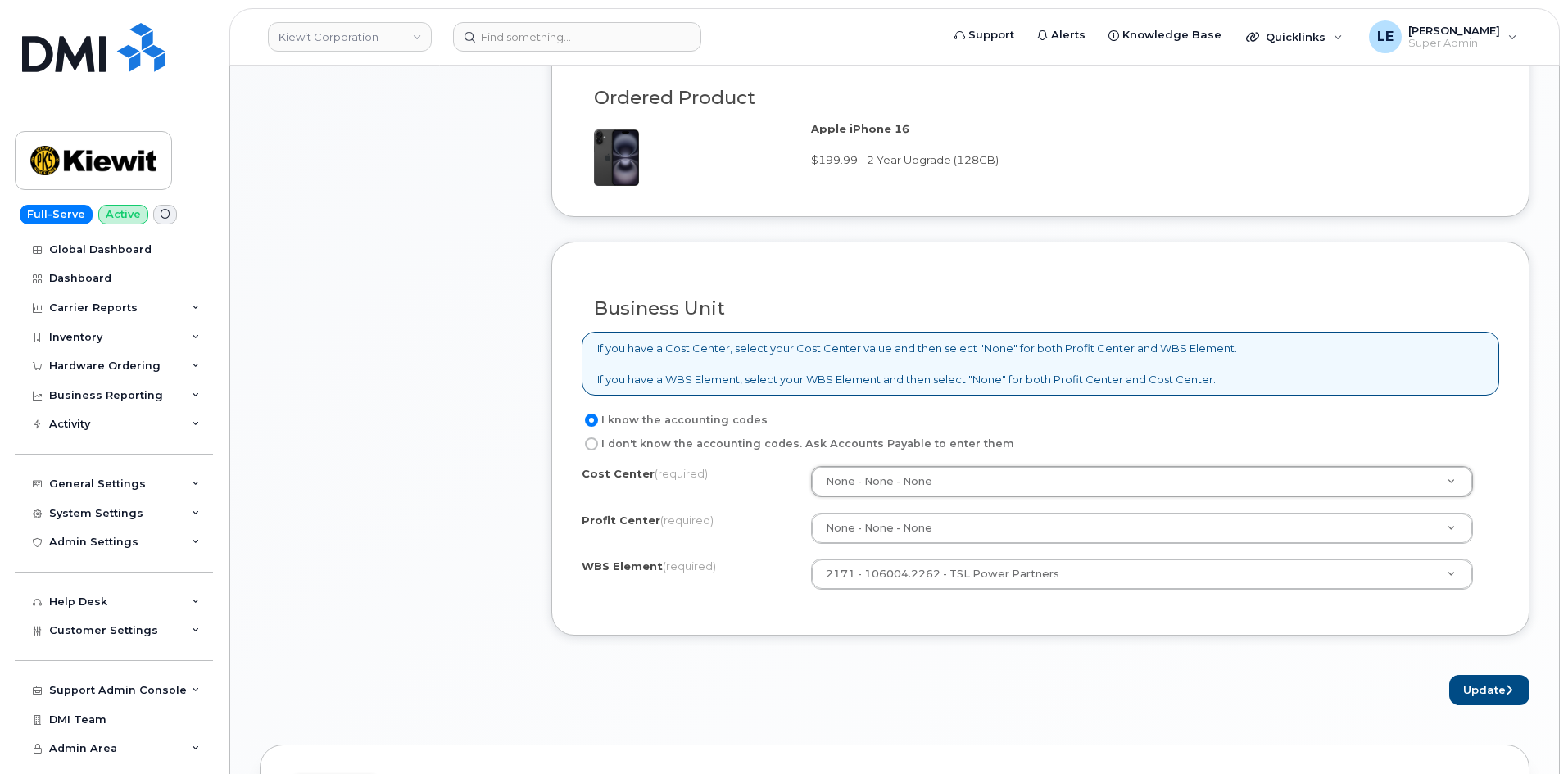
click at [789, 540] on div "Profit Center (required) None - None - None None - None - None" at bounding box center [1040, 528] width 917 height 31
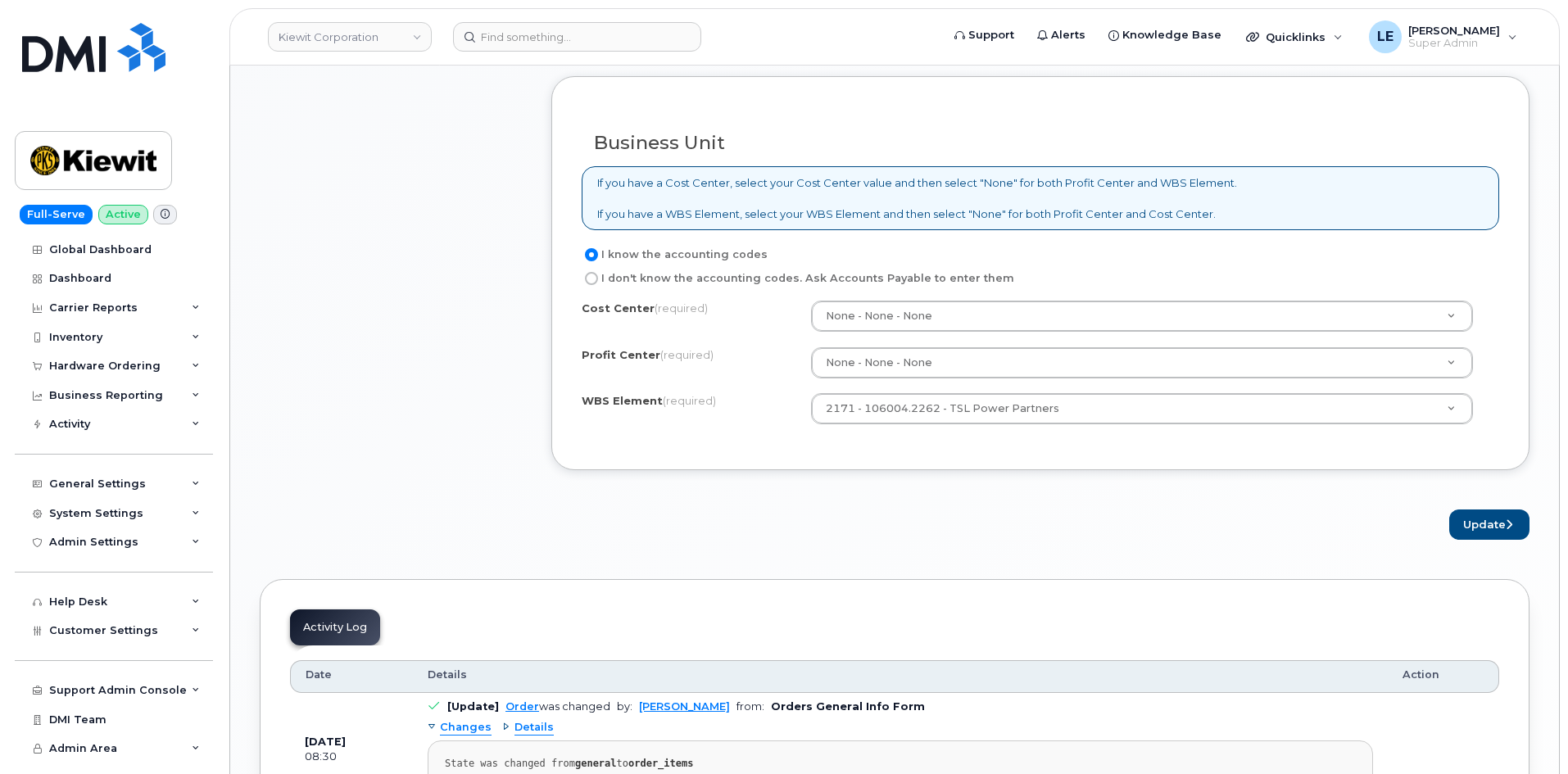
scroll to position [1556, 0]
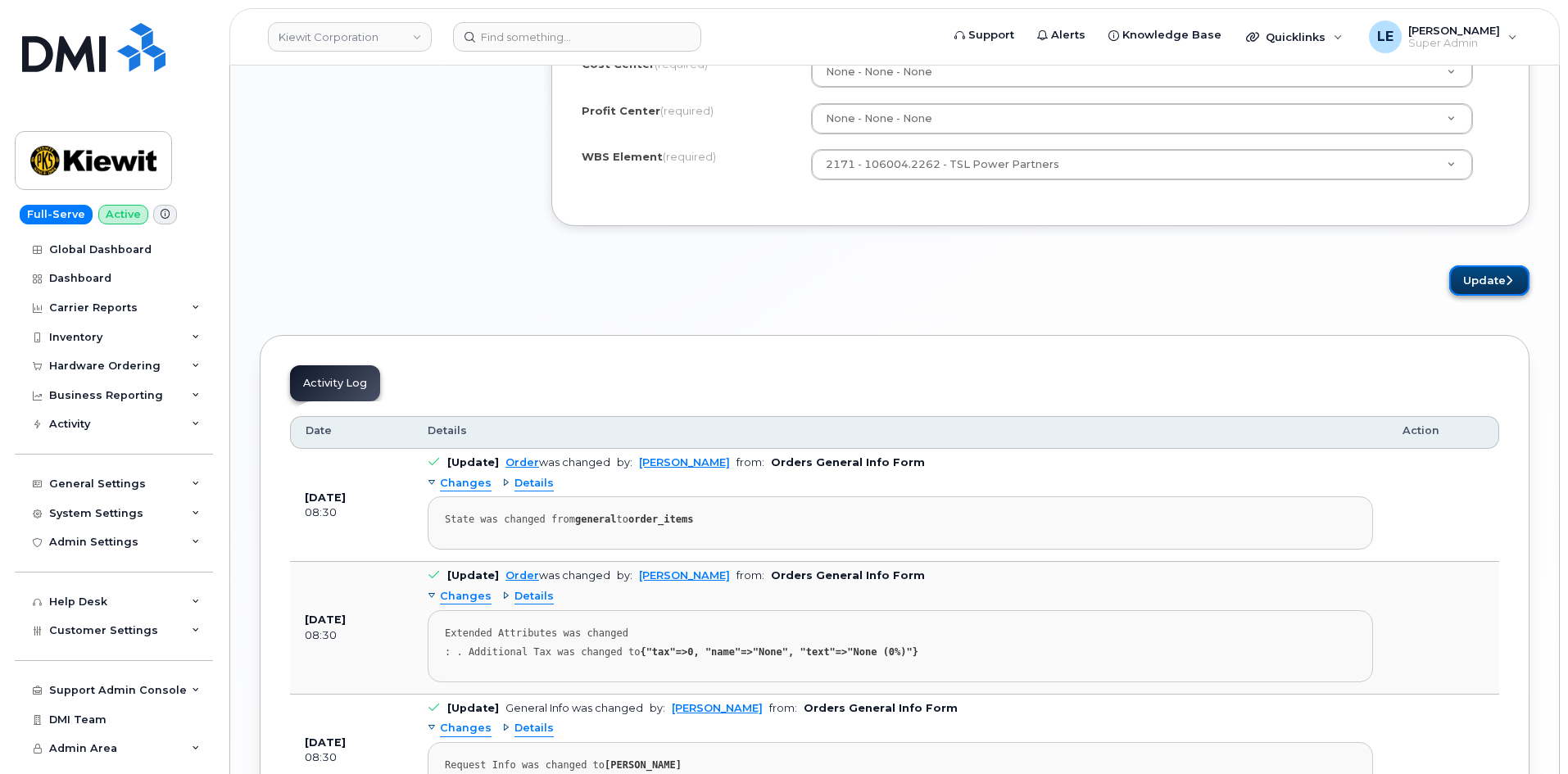
click at [1483, 281] on button "Update" at bounding box center [1489, 281] width 80 height 30
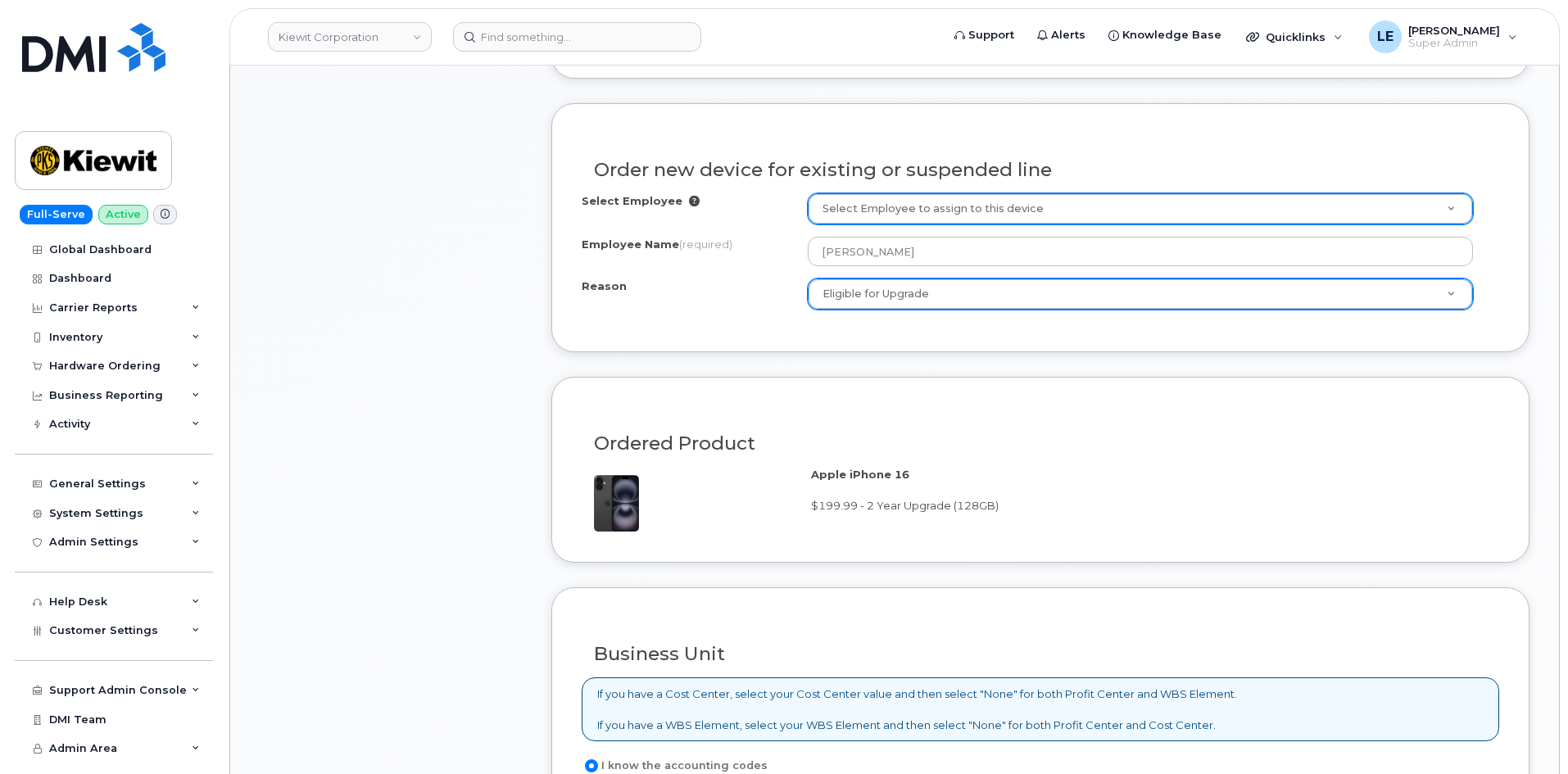
scroll to position [656, 0]
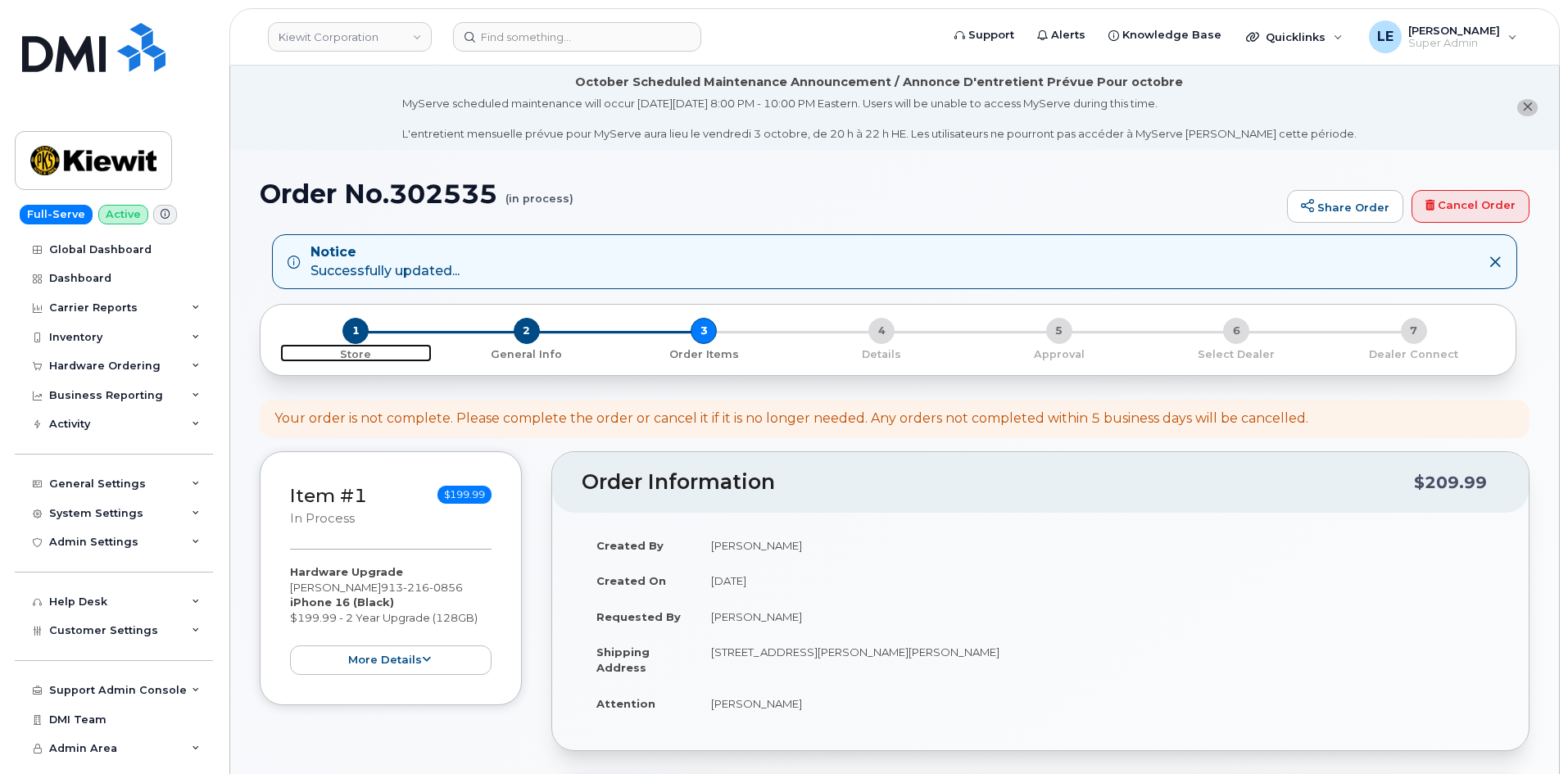
click at [362, 331] on span "1" at bounding box center [355, 330] width 26 height 26
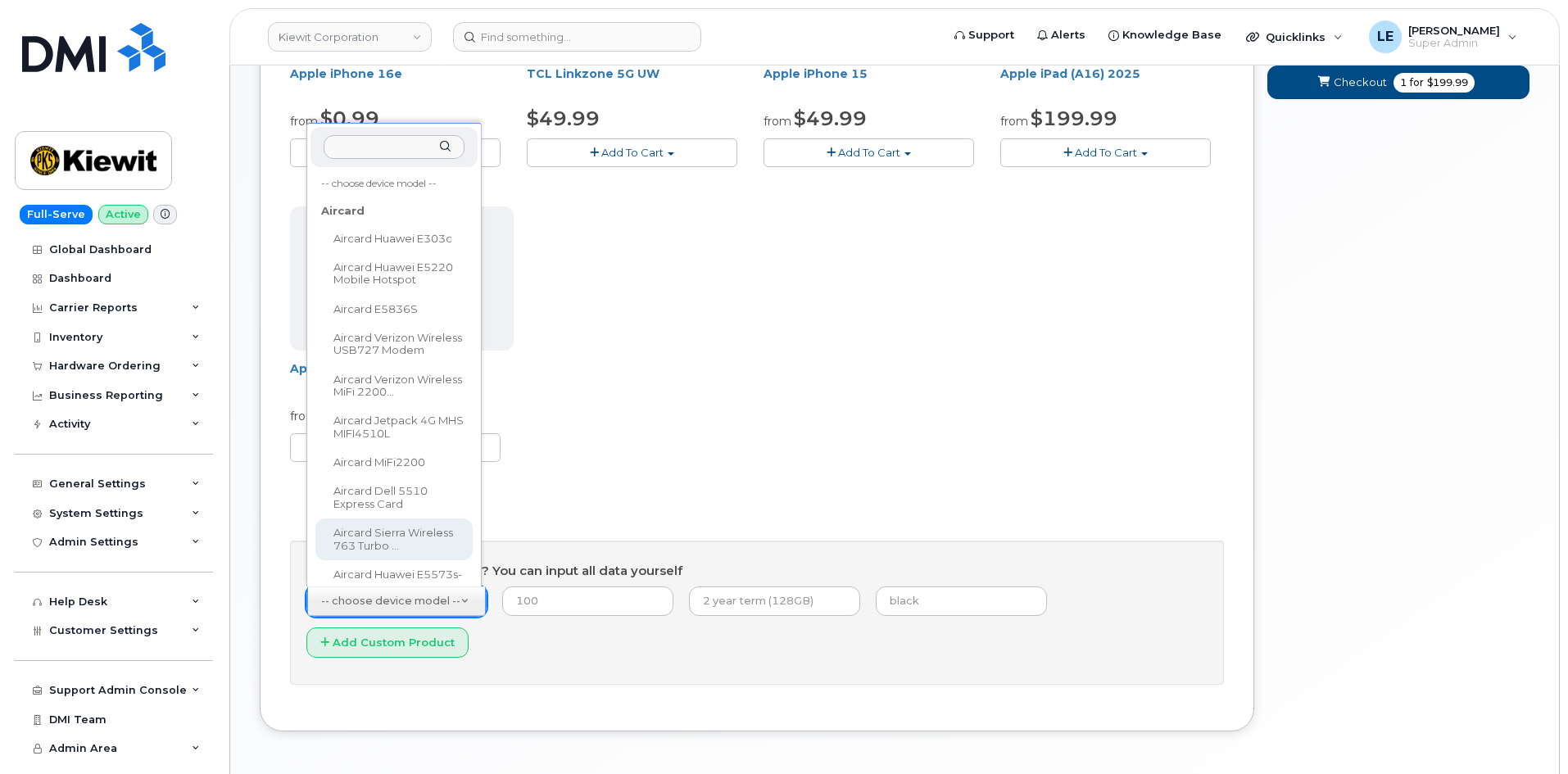
scroll to position [27, 0]
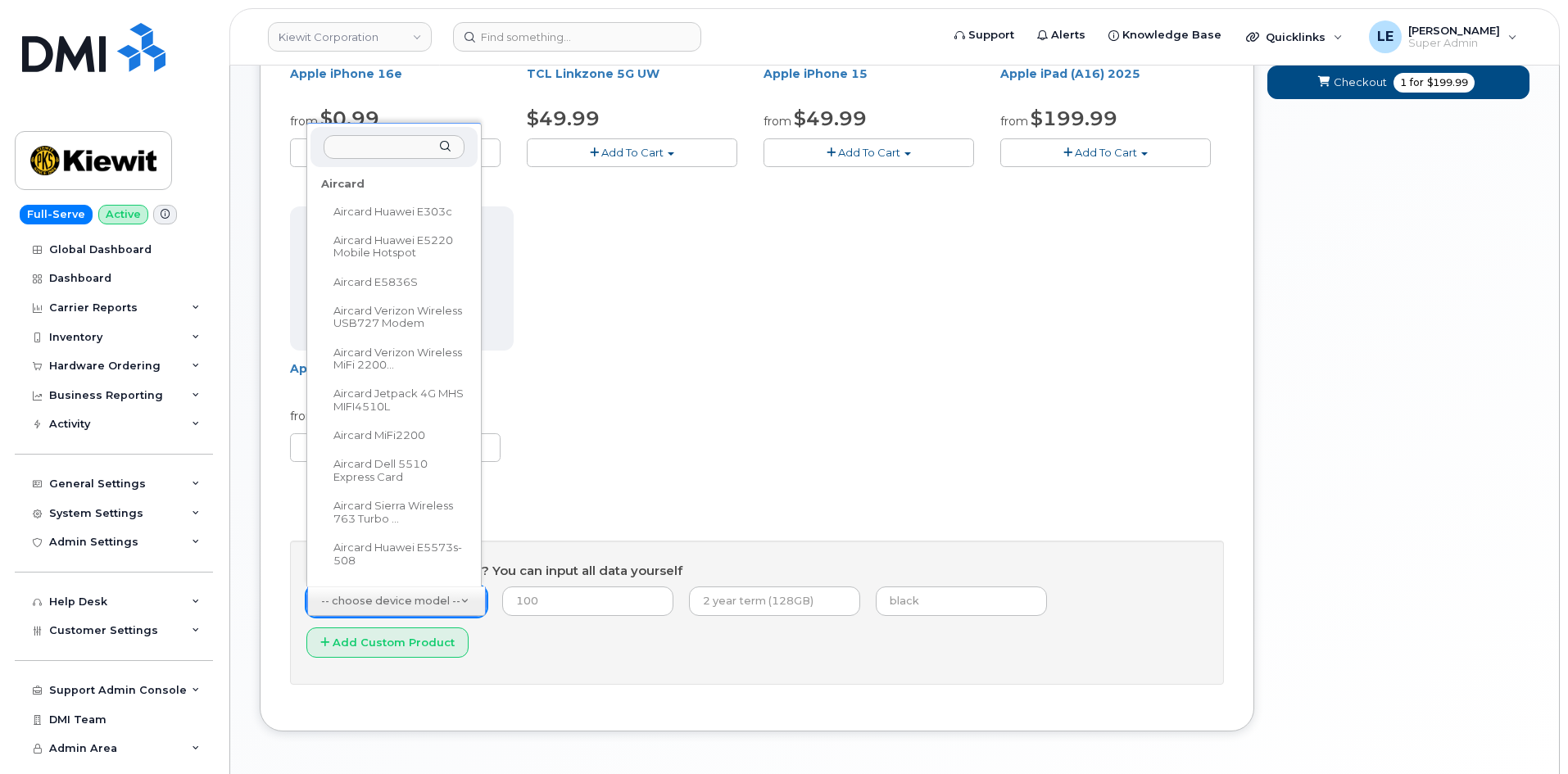
click at [358, 152] on input "text" at bounding box center [394, 147] width 141 height 24
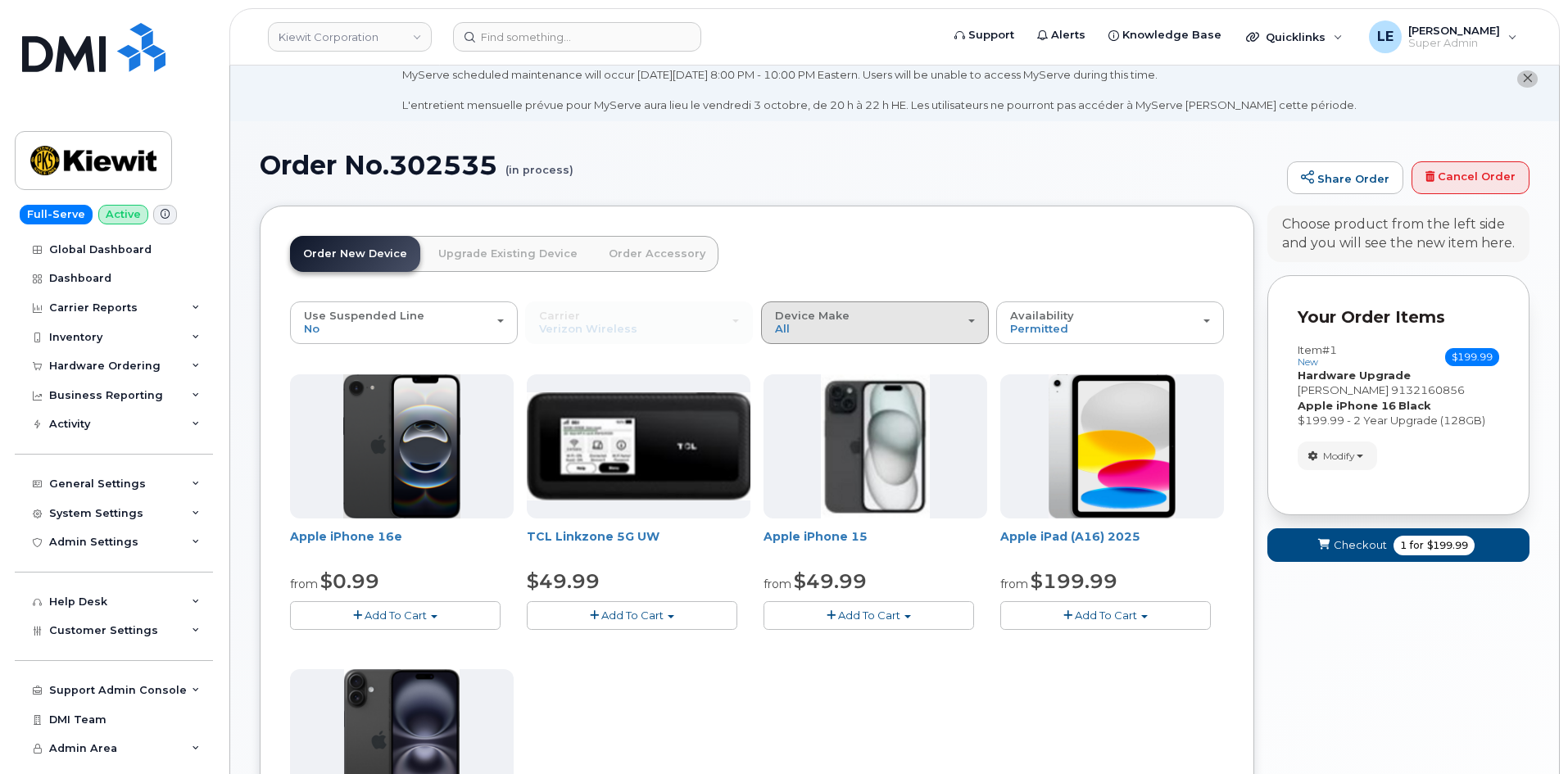
scroll to position [0, 0]
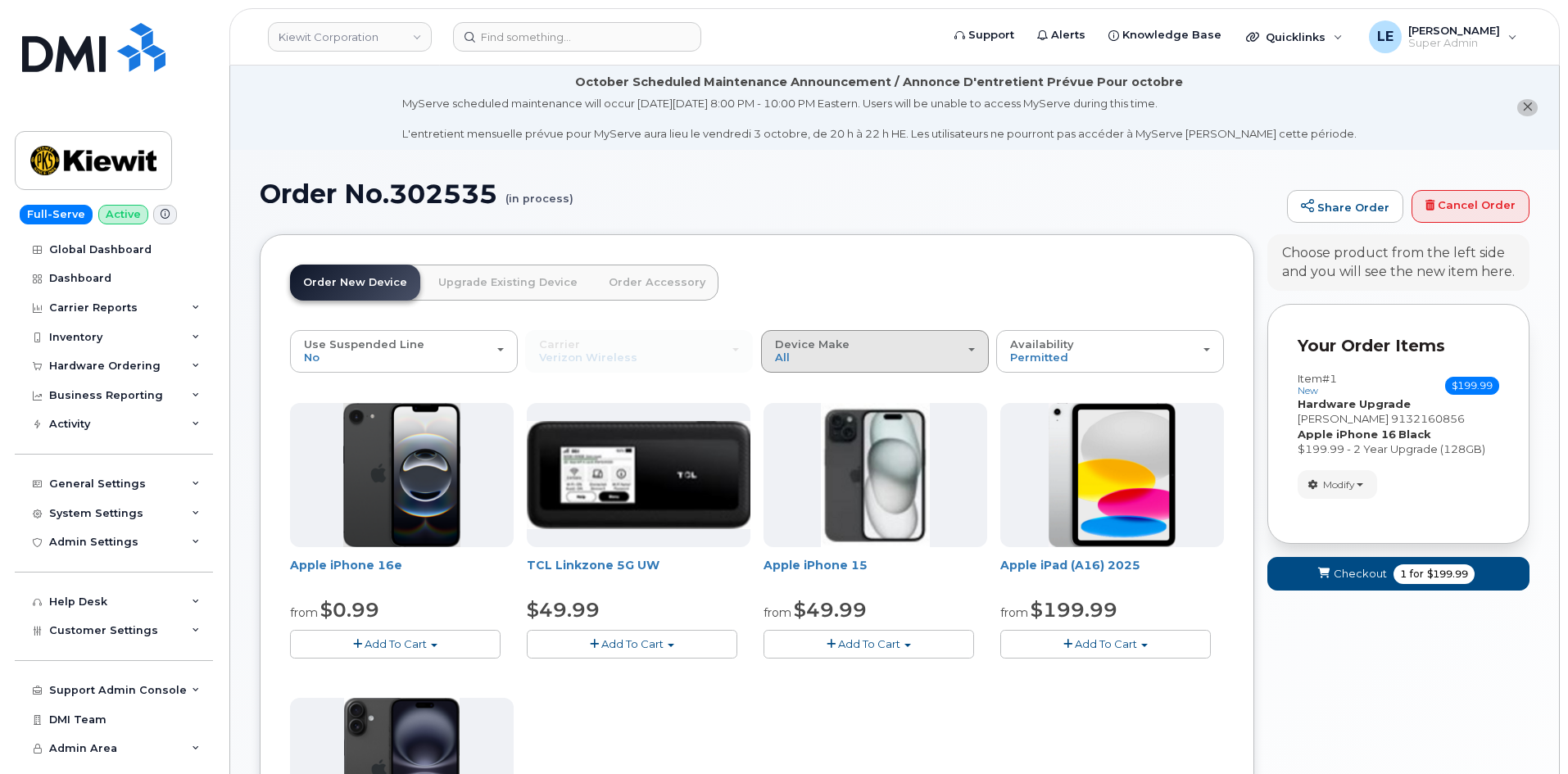
click at [960, 346] on div "Device Make All iPhone Modem Tablet" at bounding box center [874, 351] width 200 height 25
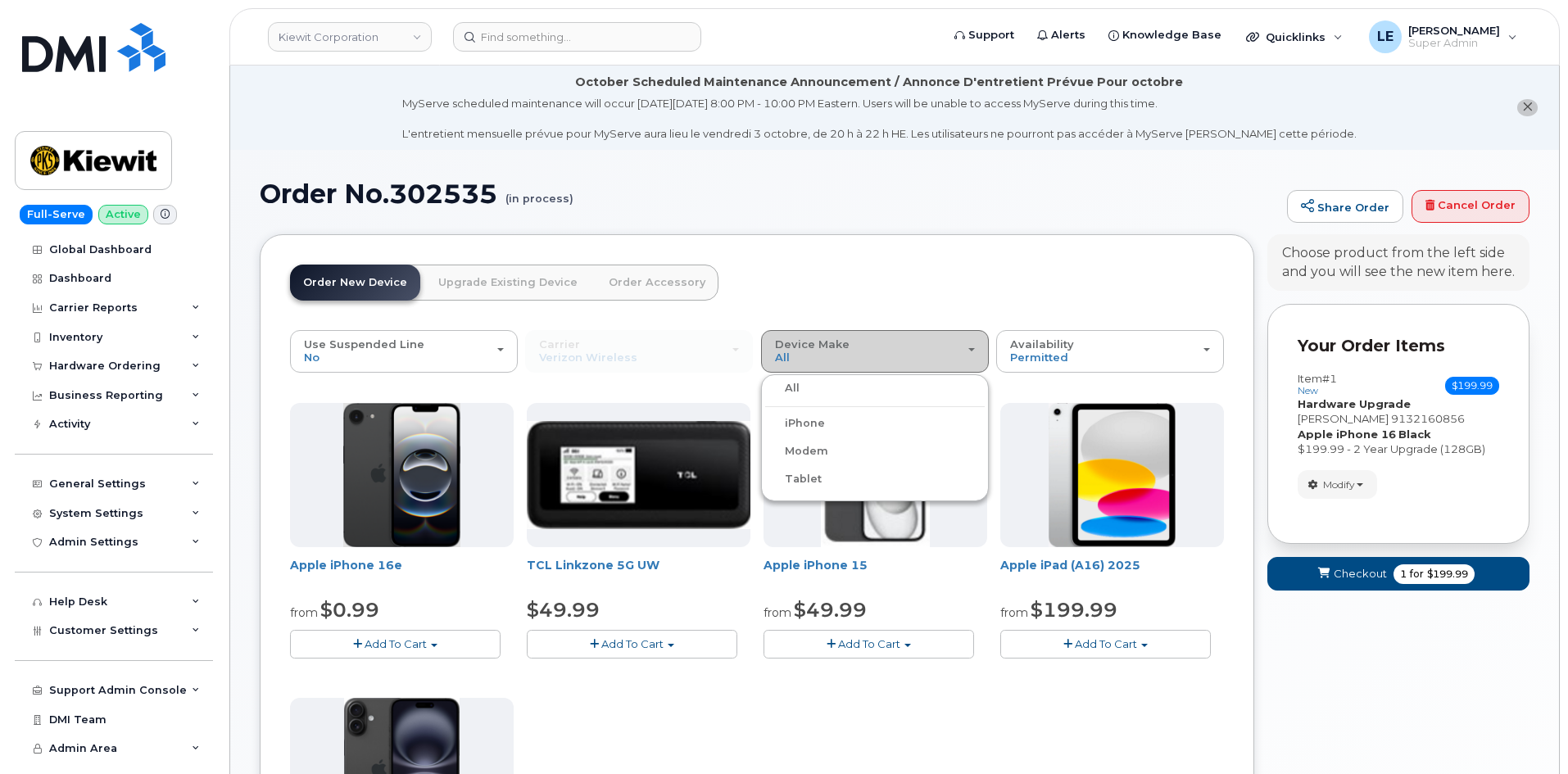
click at [955, 346] on div "Device Make All iPhone Modem Tablet" at bounding box center [874, 351] width 200 height 25
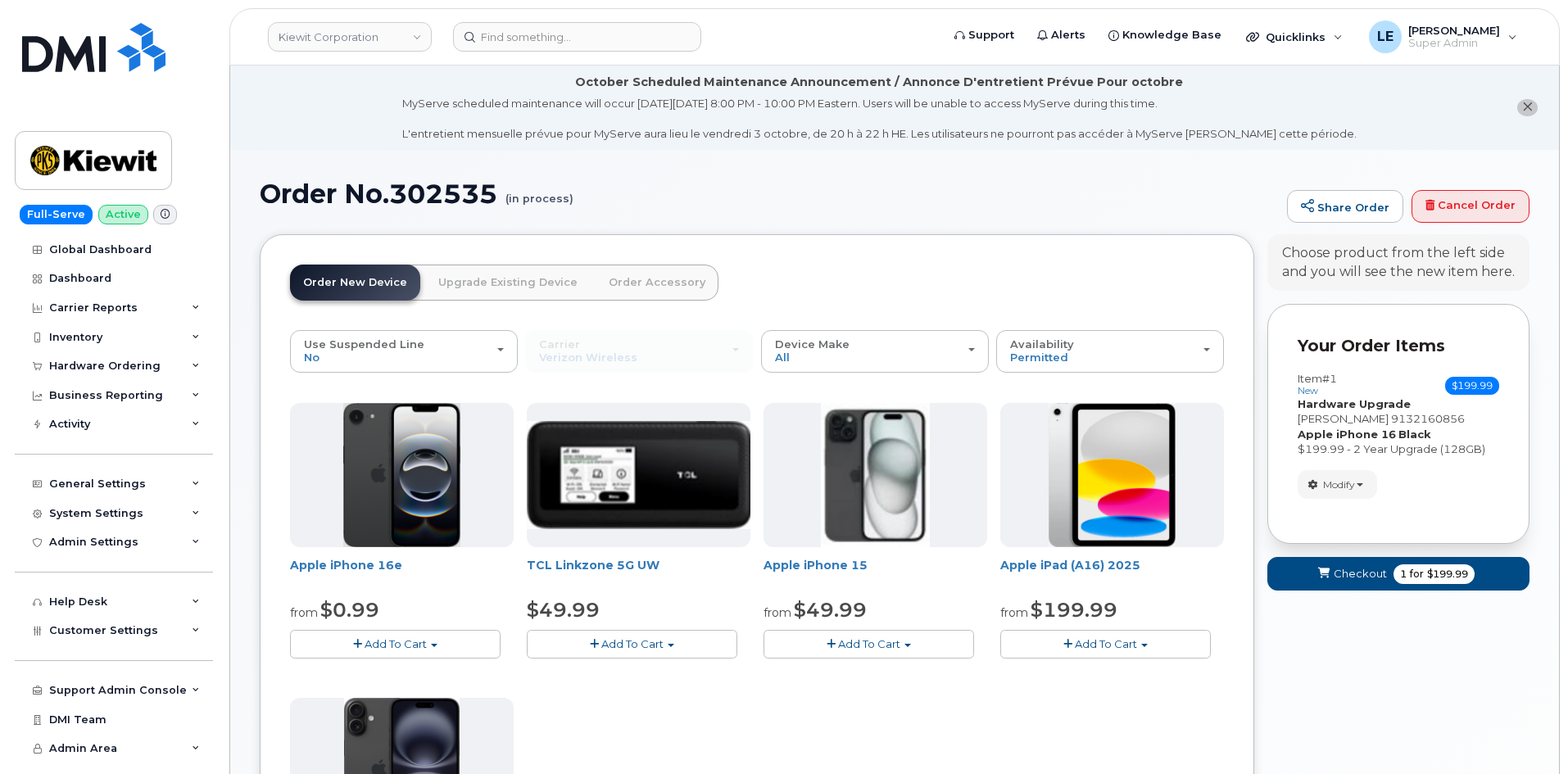
click at [641, 275] on link "Order Accessory" at bounding box center [656, 282] width 122 height 36
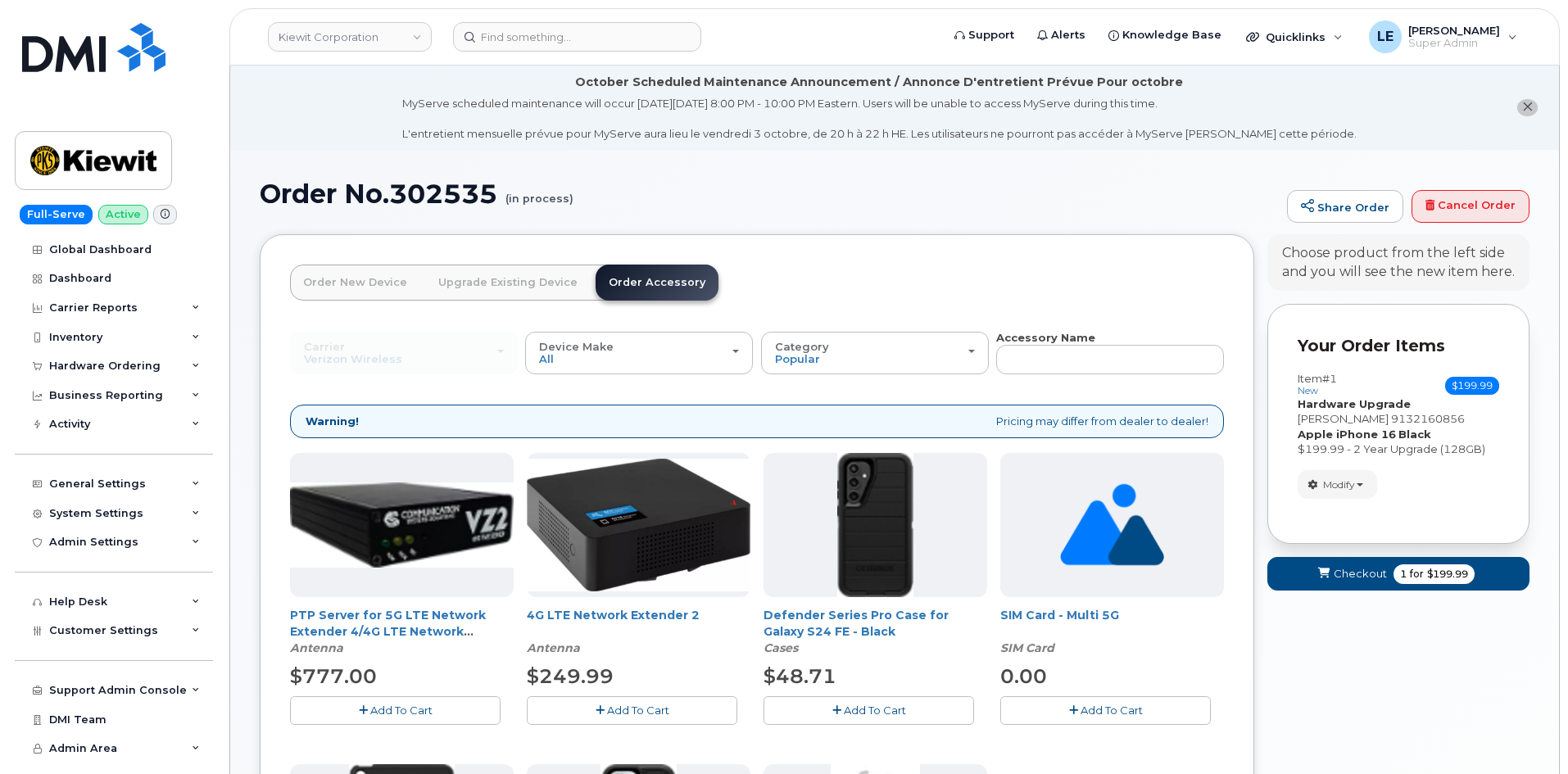
click at [475, 286] on link "Upgrade Existing Device" at bounding box center [508, 282] width 166 height 36
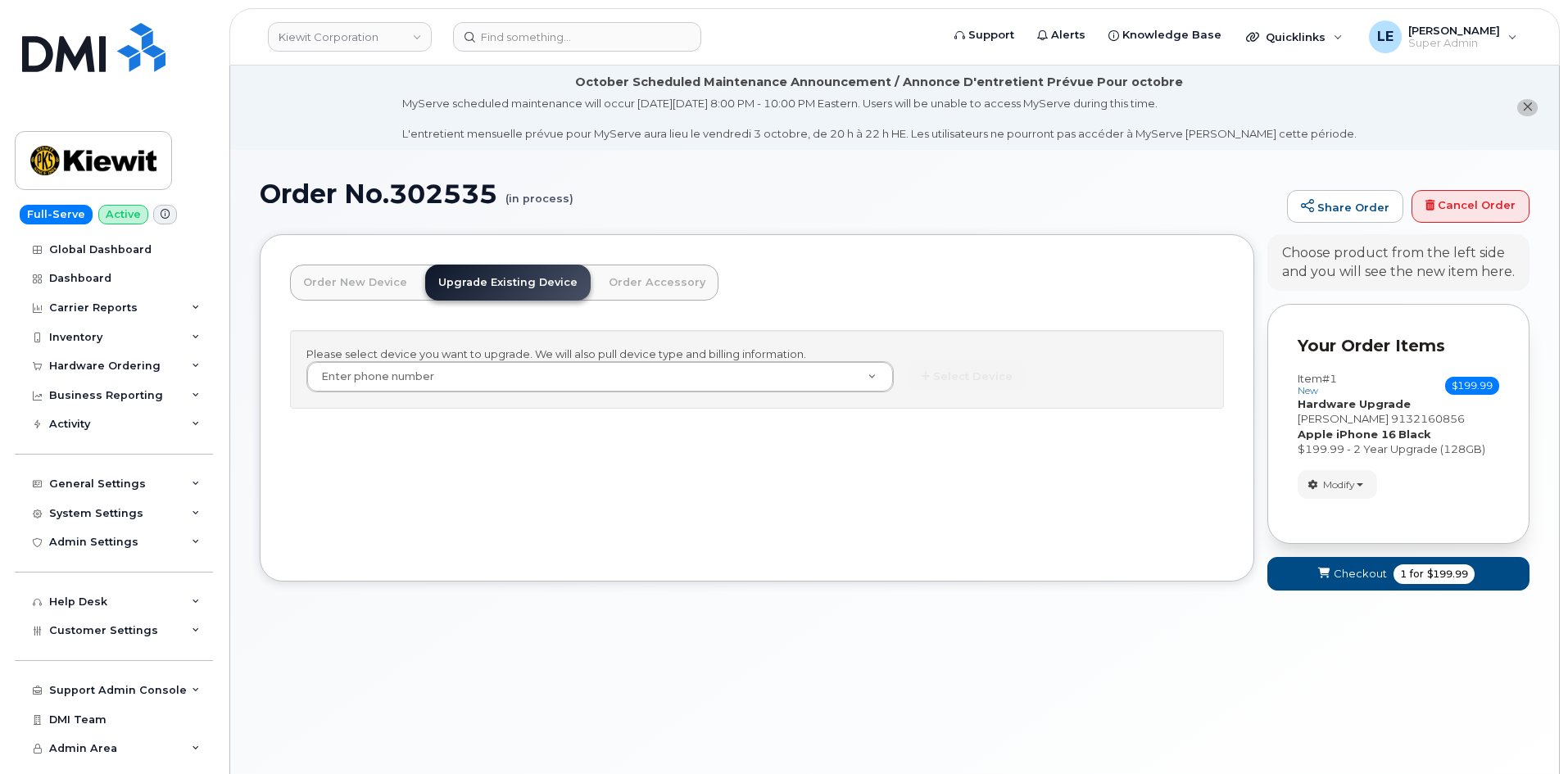
click at [648, 272] on link "Order Accessory" at bounding box center [656, 282] width 122 height 36
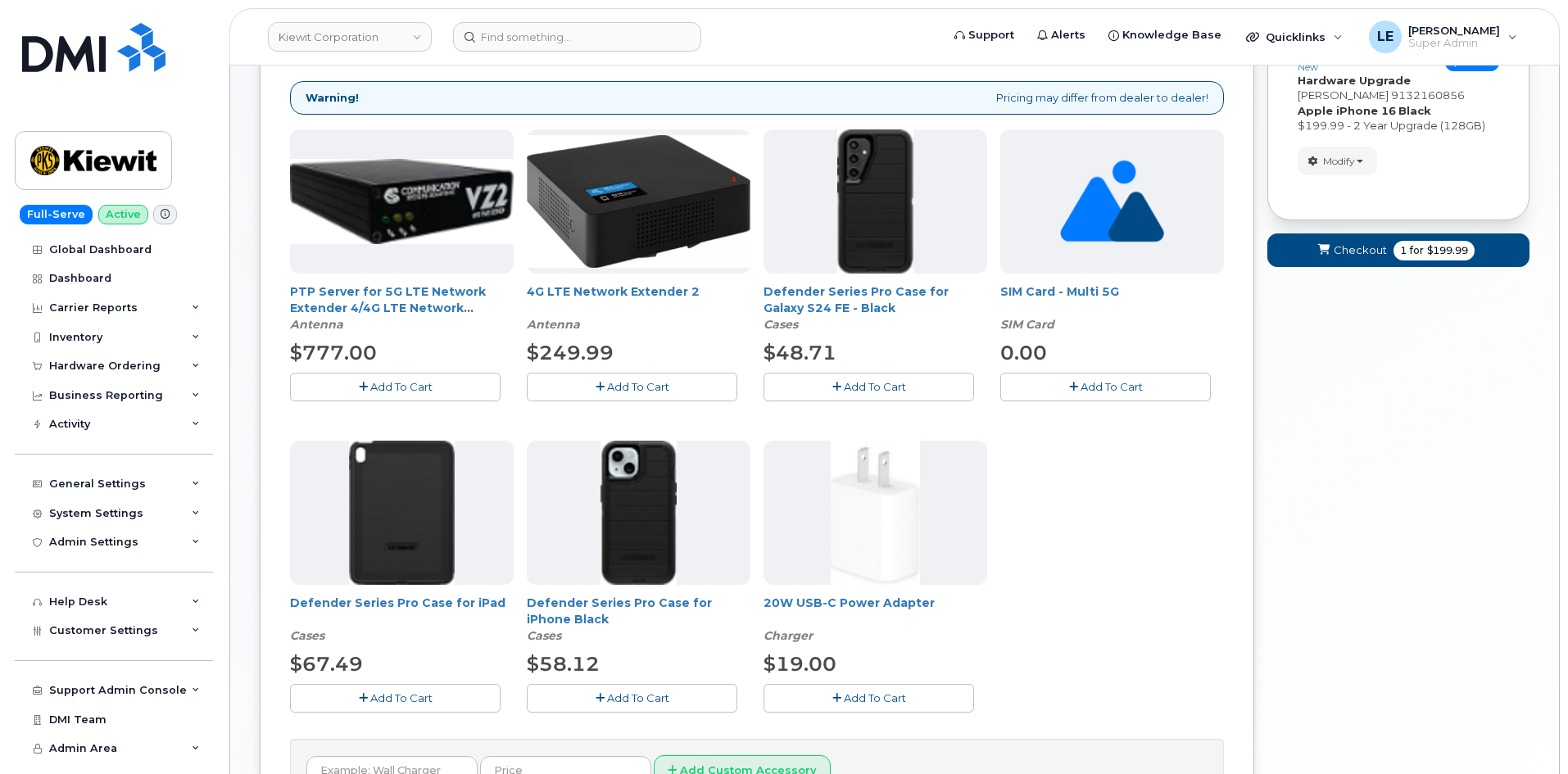
scroll to position [328, 0]
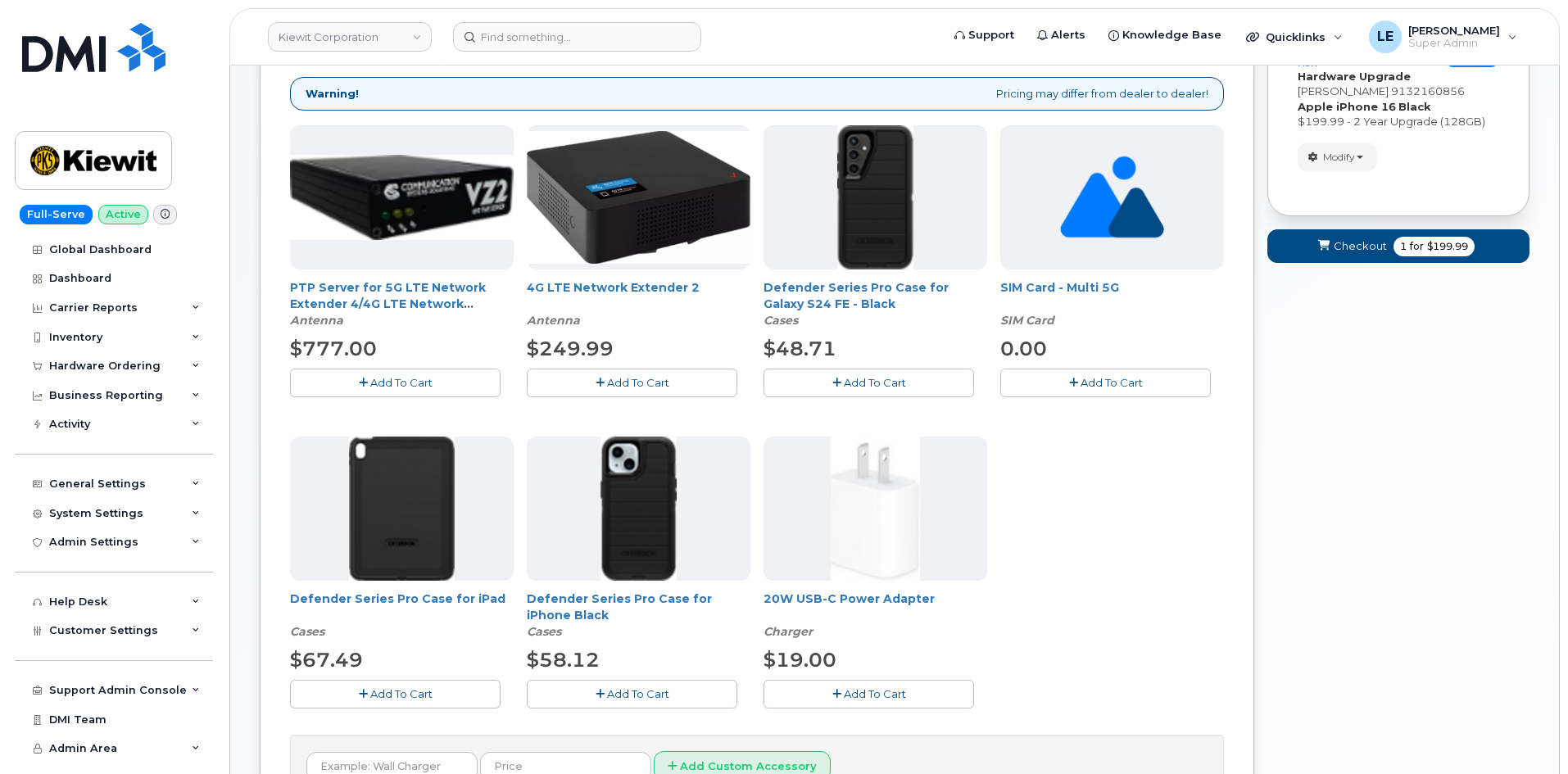
click at [647, 685] on button "Add To Cart" at bounding box center [631, 695] width 210 height 29
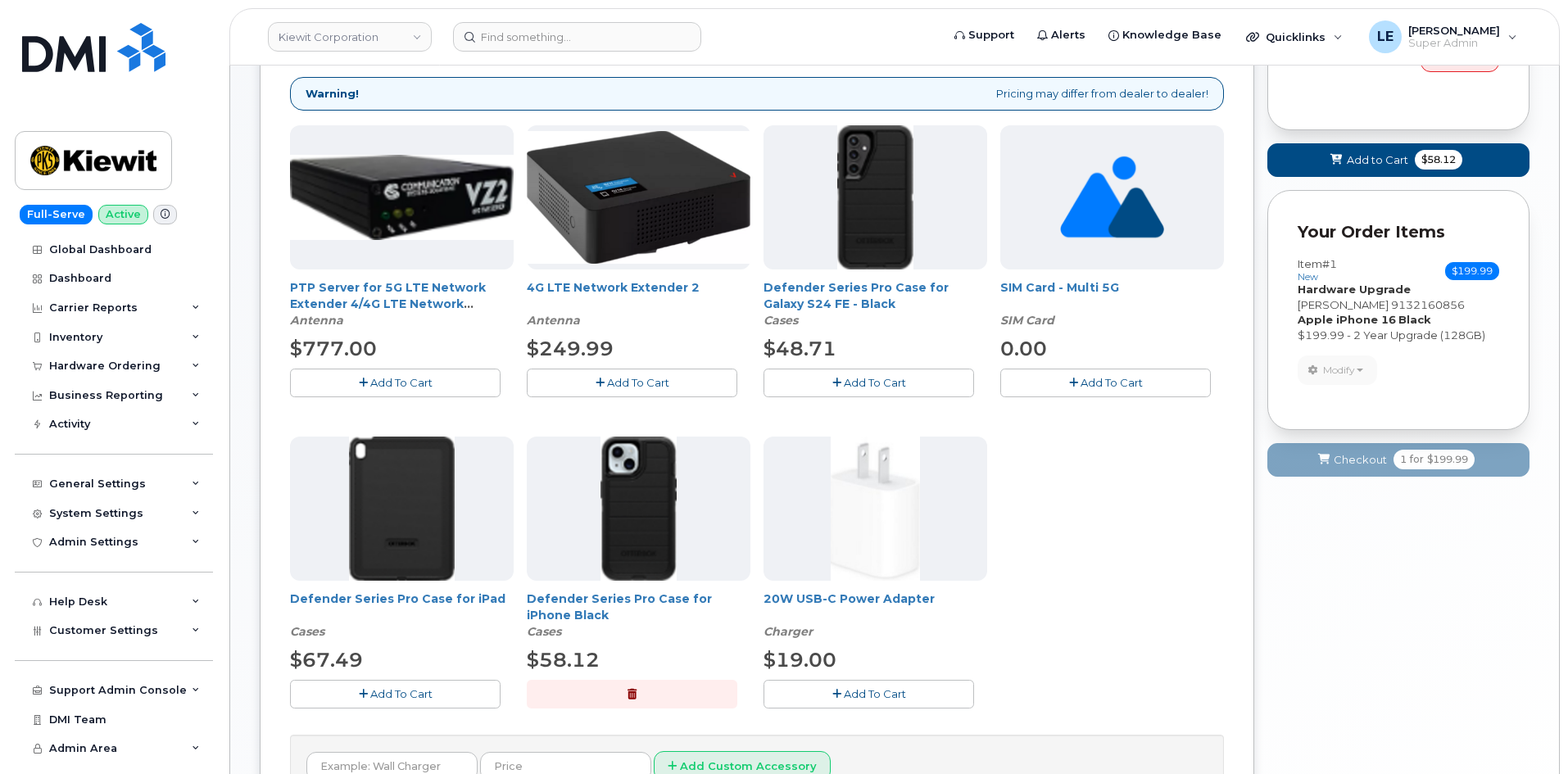
click at [896, 700] on span "Add To Cart" at bounding box center [875, 694] width 63 height 14
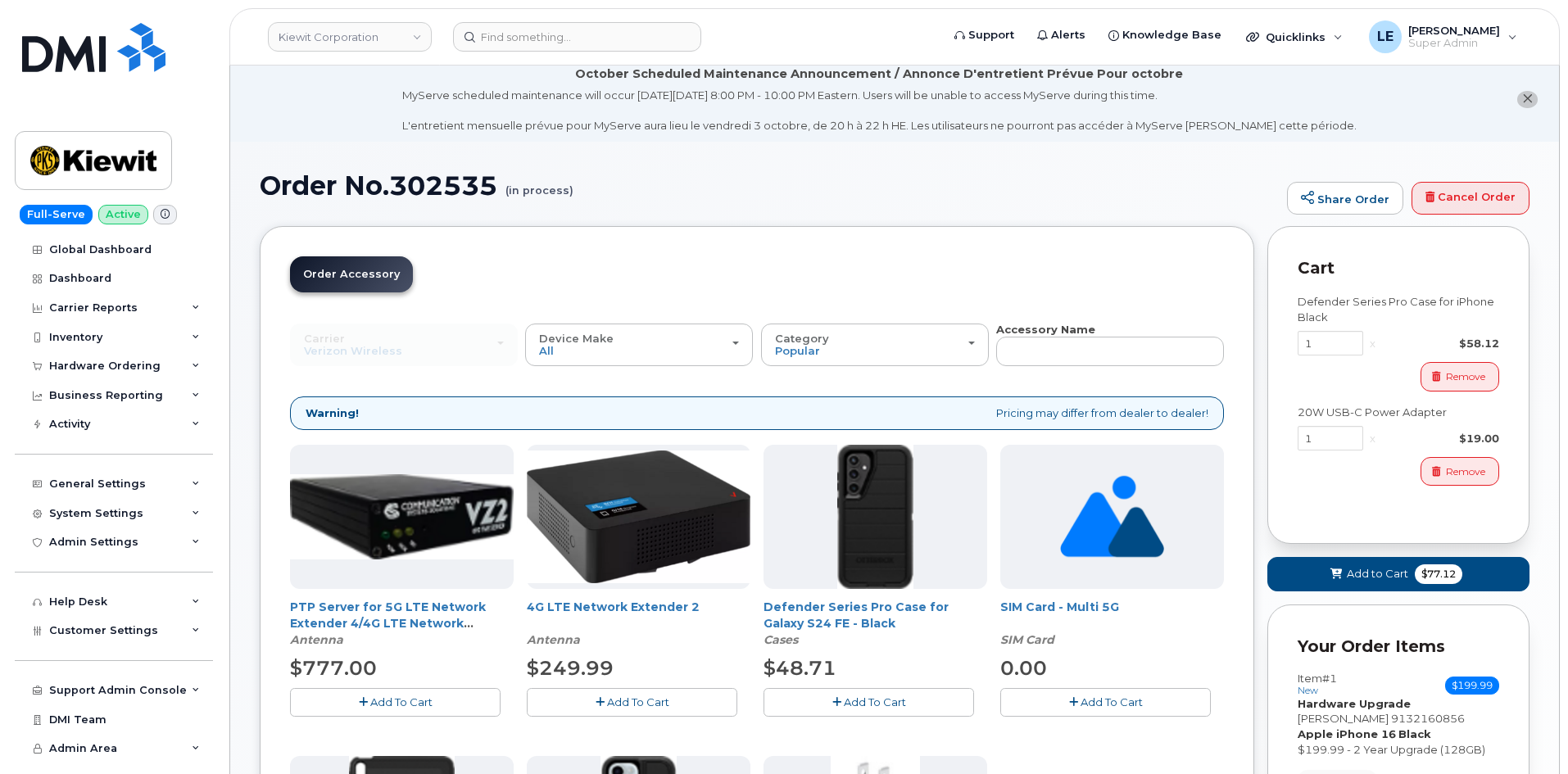
scroll to position [0, 0]
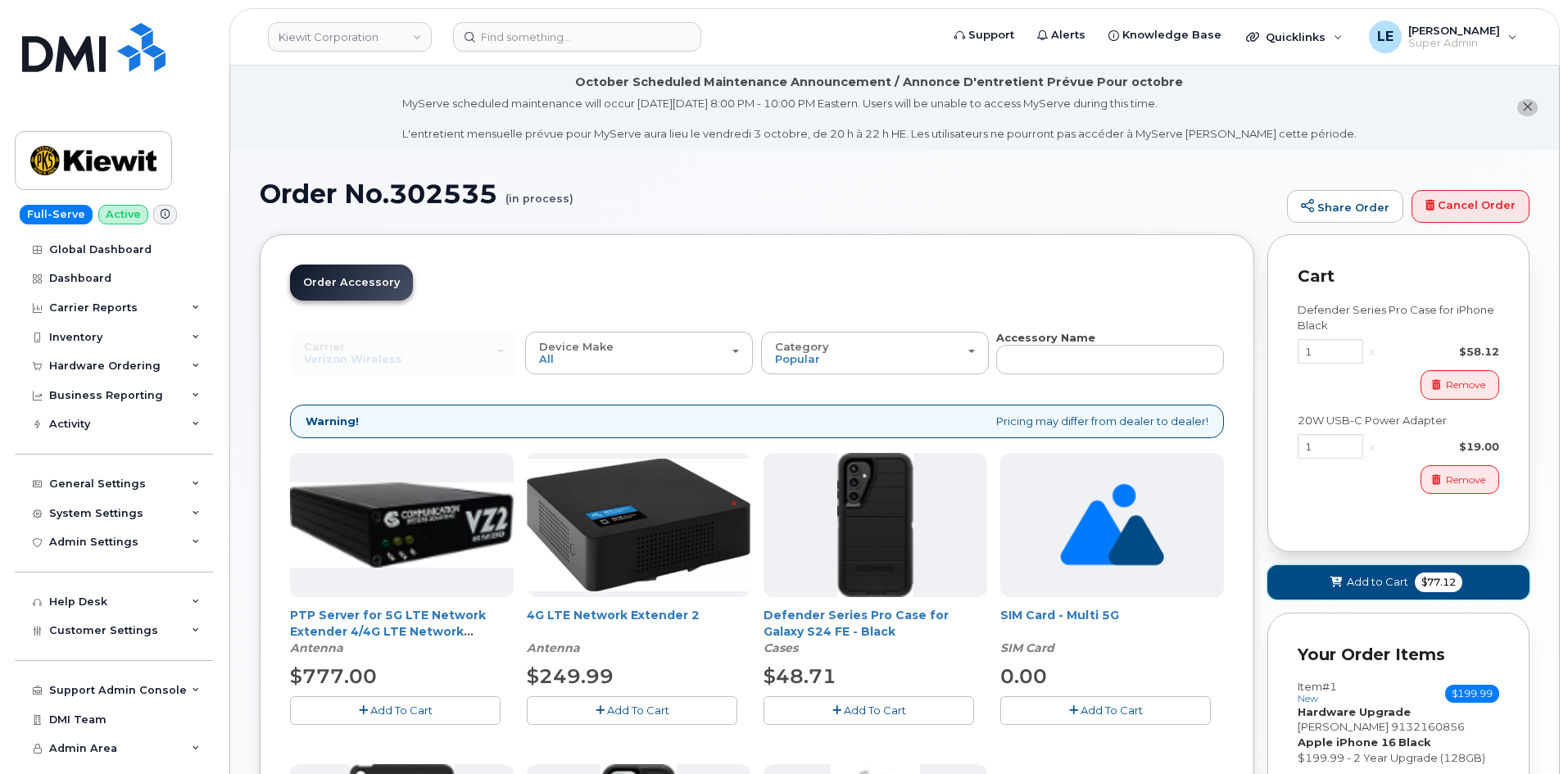
click at [1342, 582] on span at bounding box center [1337, 582] width 15 height 15
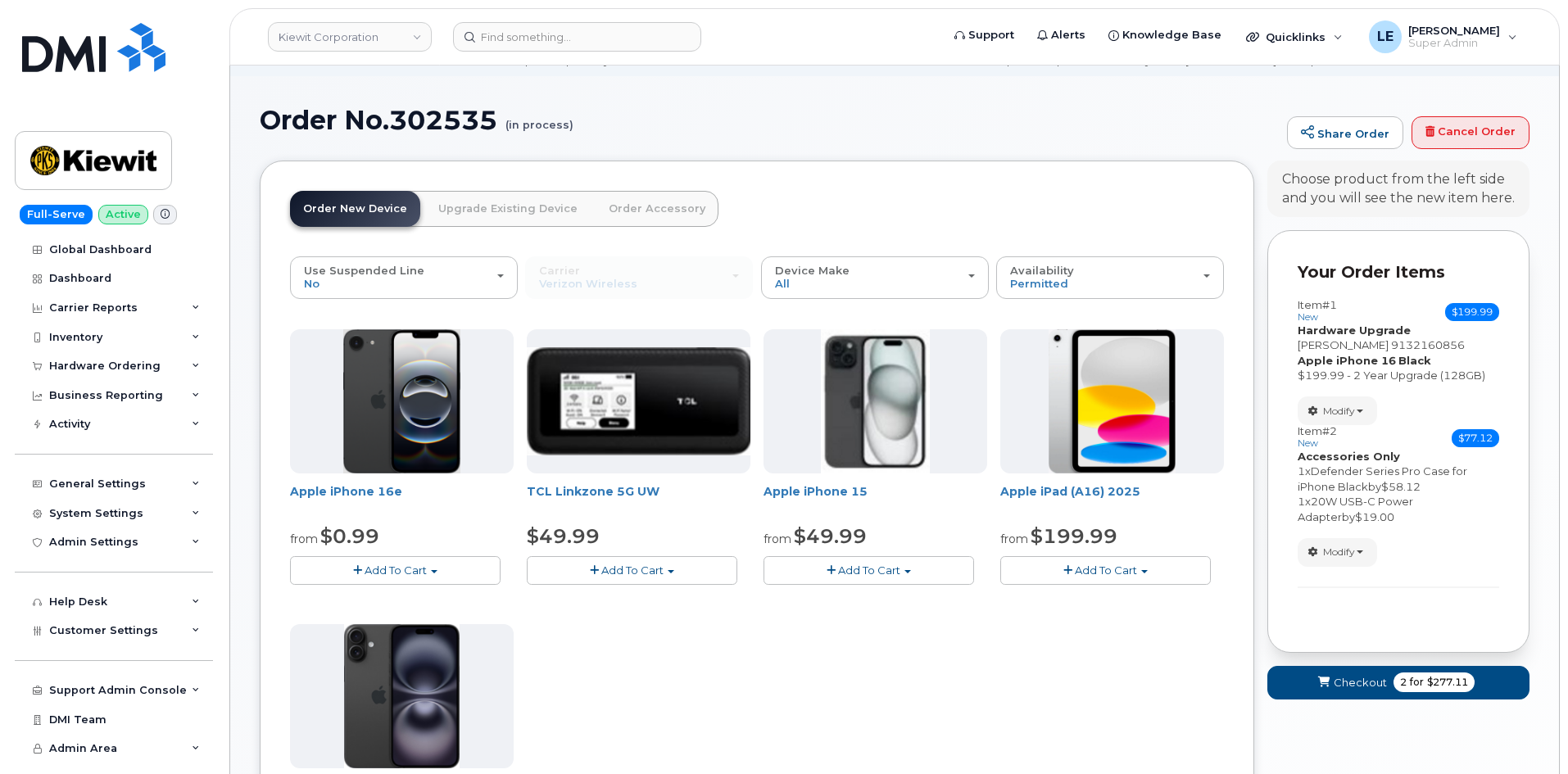
scroll to position [246, 0]
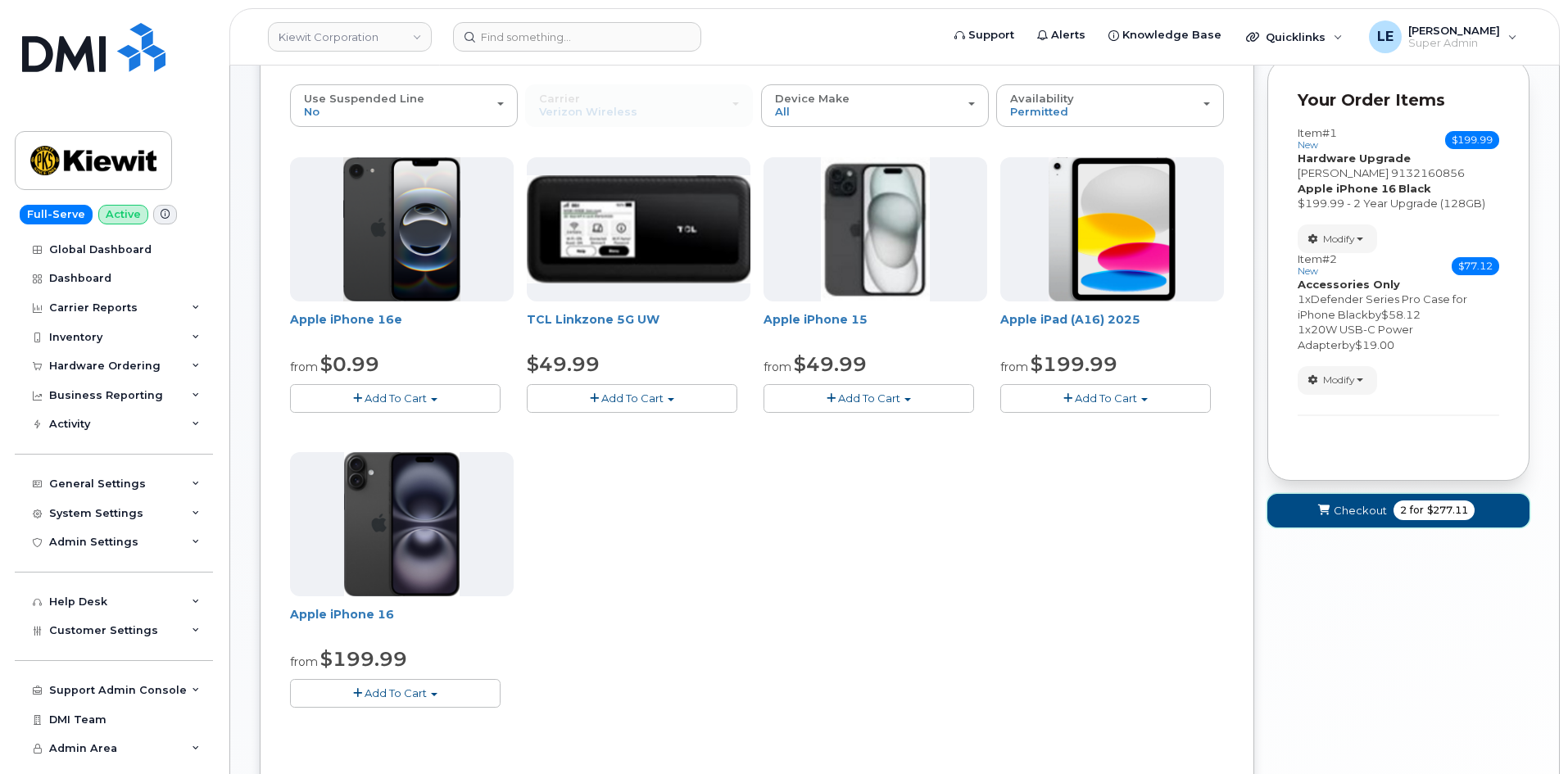
click at [1427, 506] on span "$277.11" at bounding box center [1447, 510] width 41 height 14
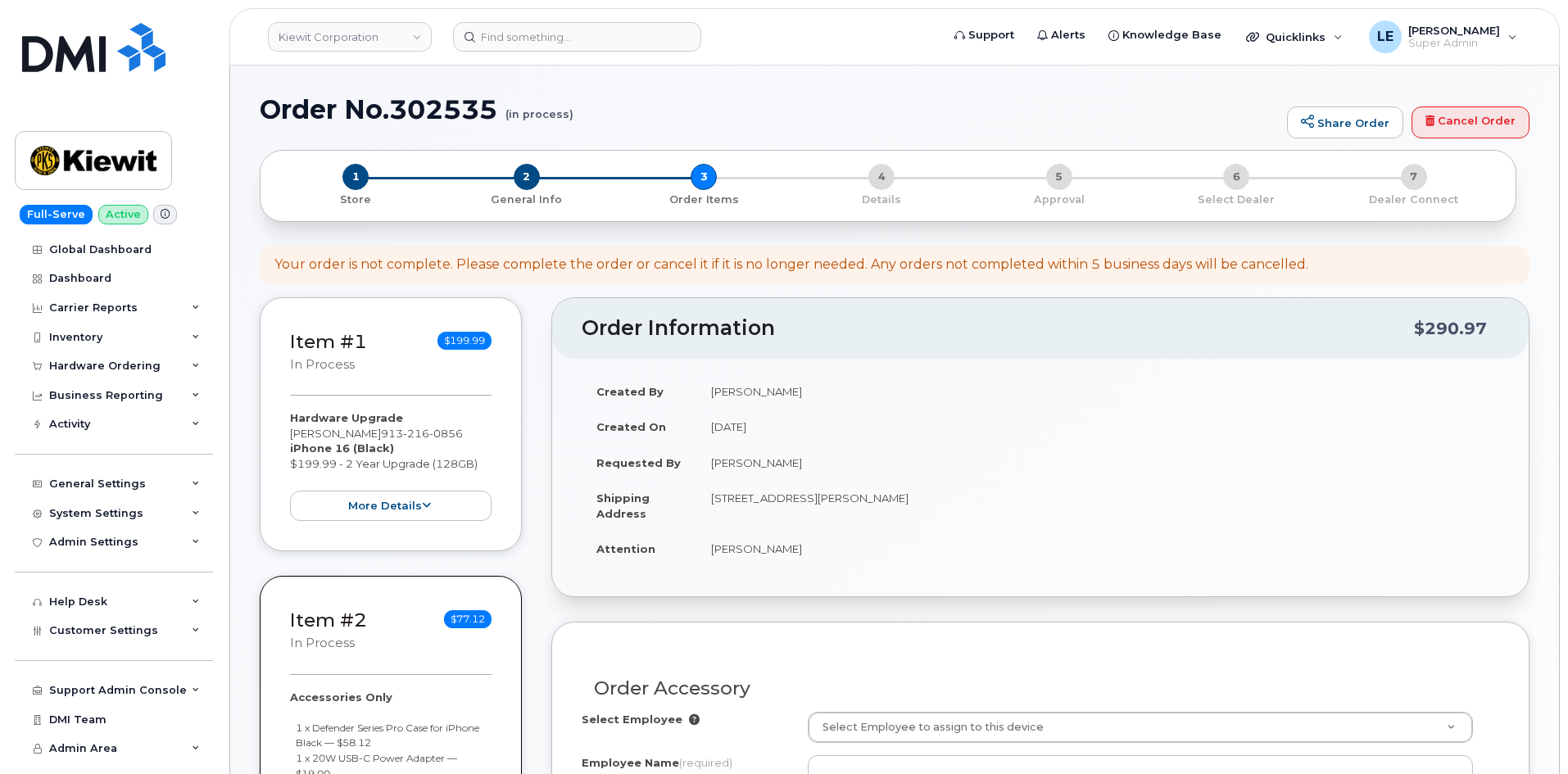
select select
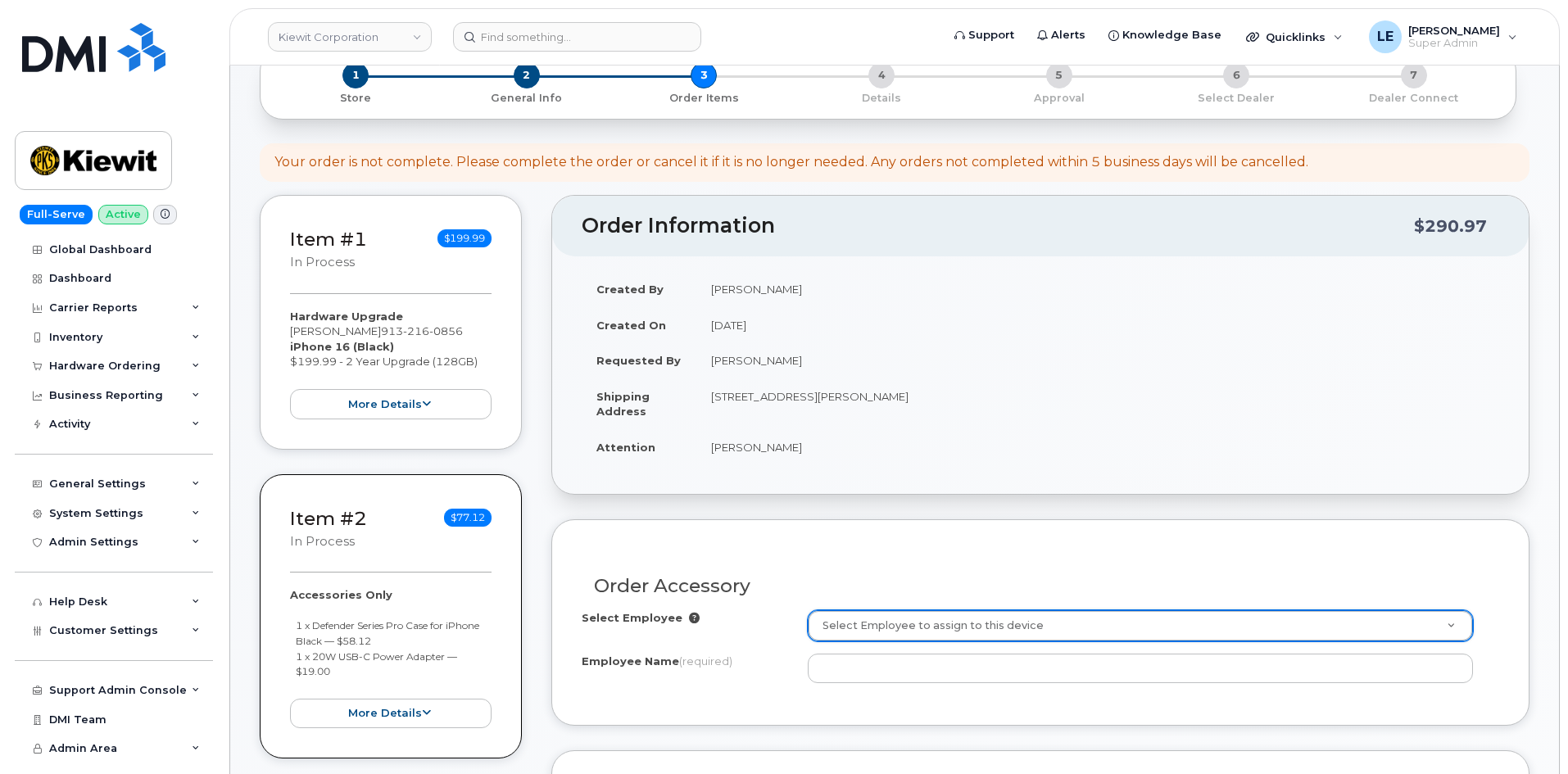
scroll to position [246, 0]
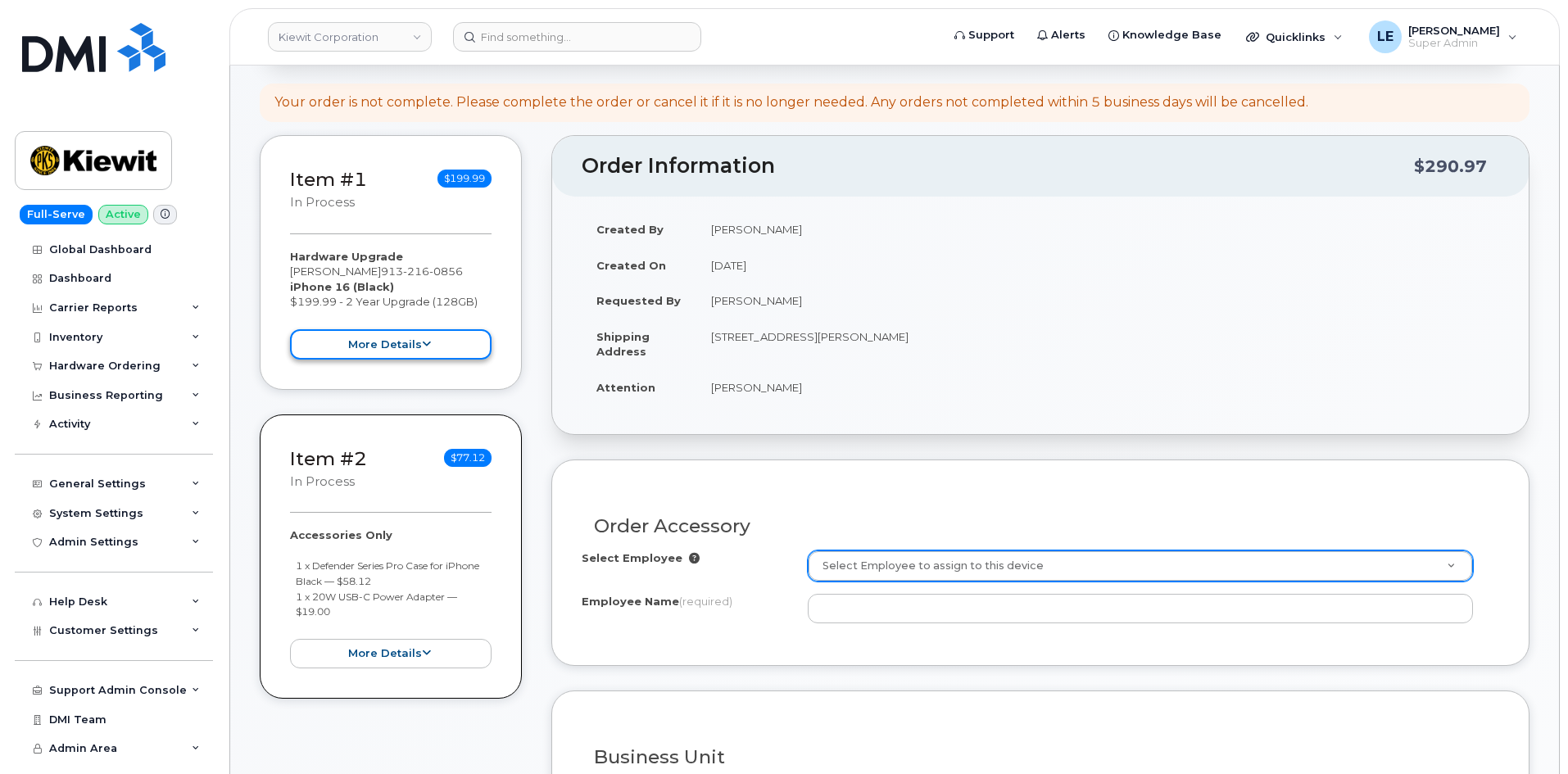
click at [396, 356] on button "more details" at bounding box center [390, 345] width 201 height 30
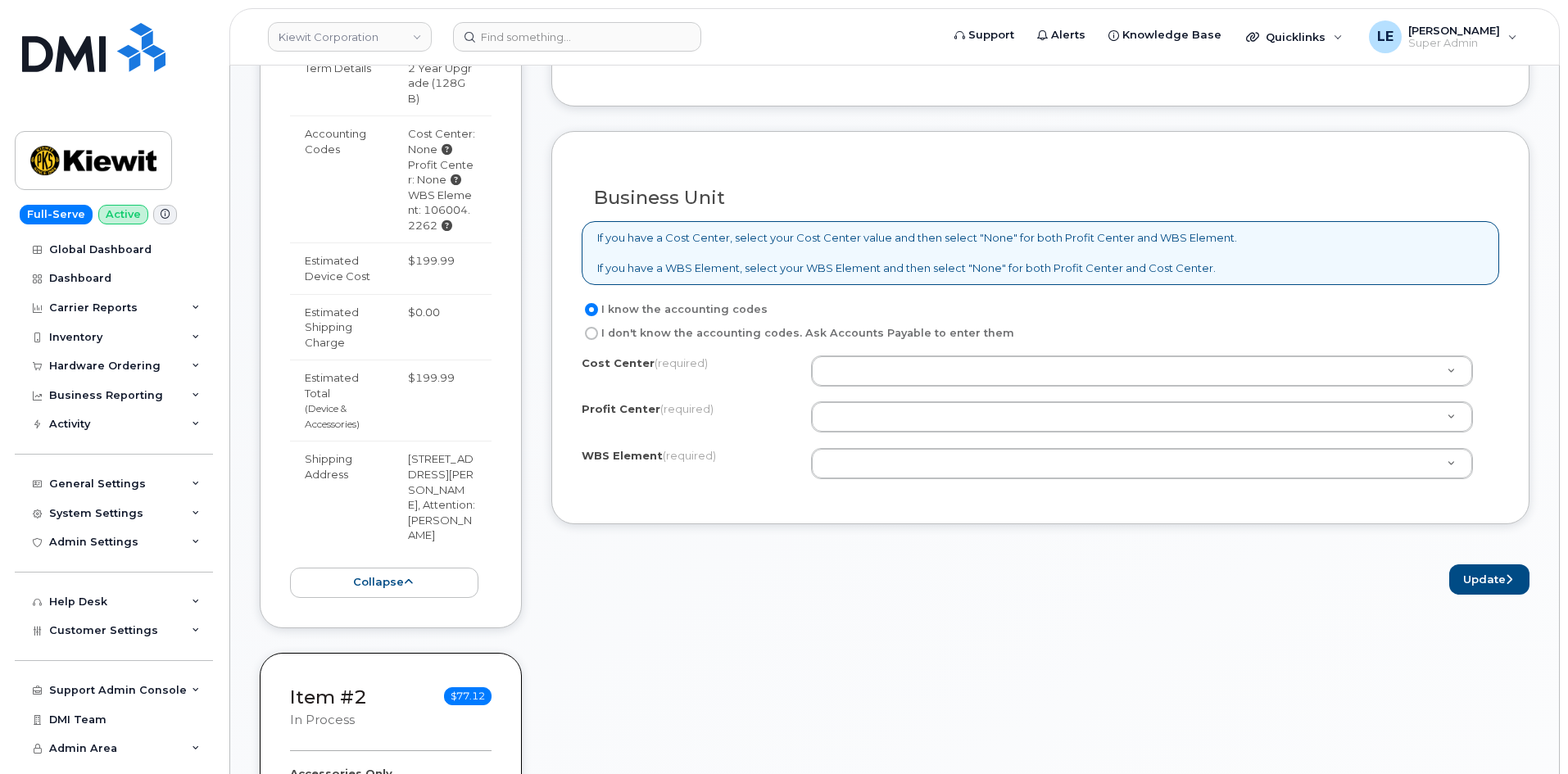
scroll to position [983, 0]
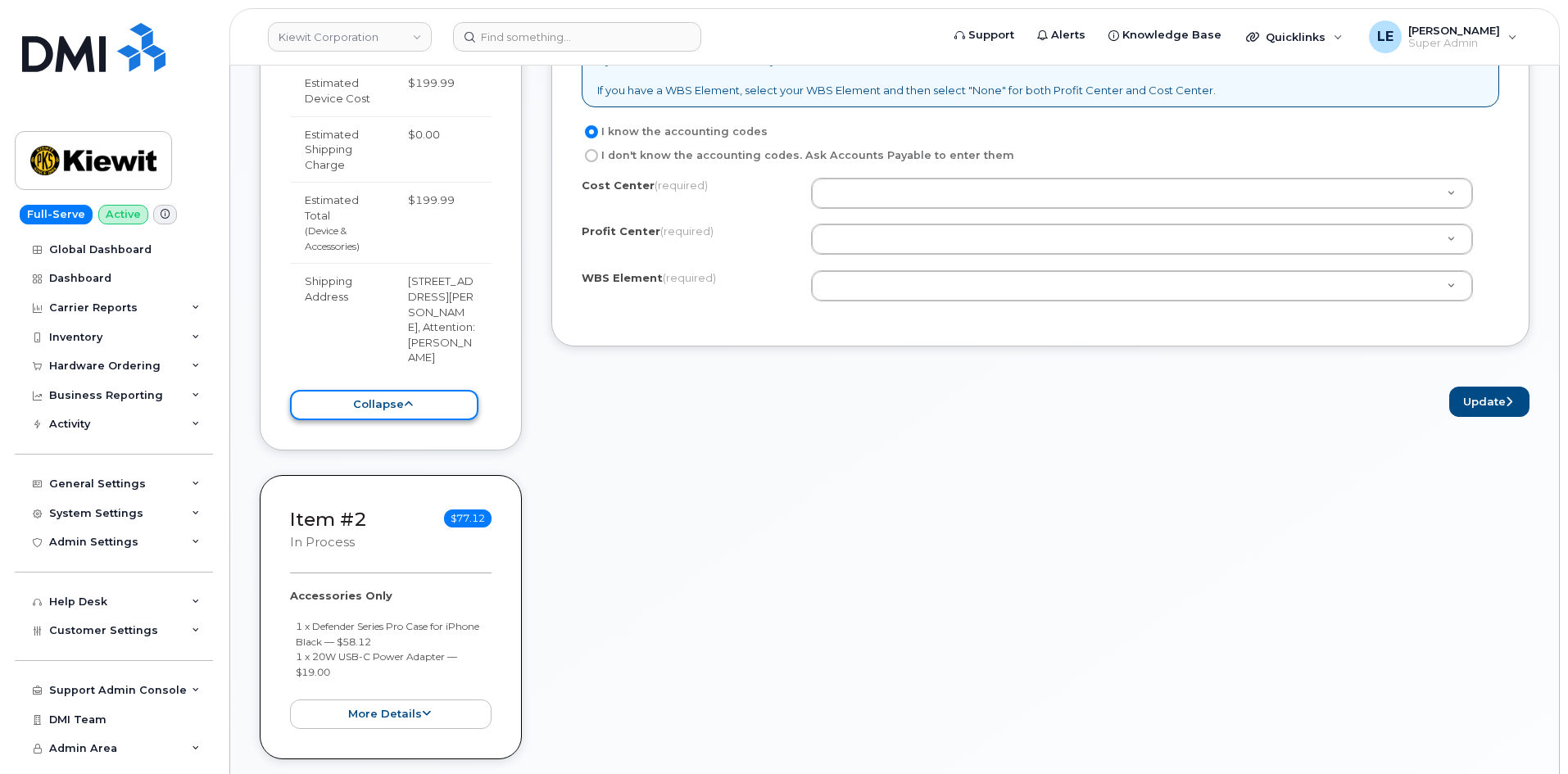
click at [413, 390] on button "collapse" at bounding box center [384, 405] width 188 height 30
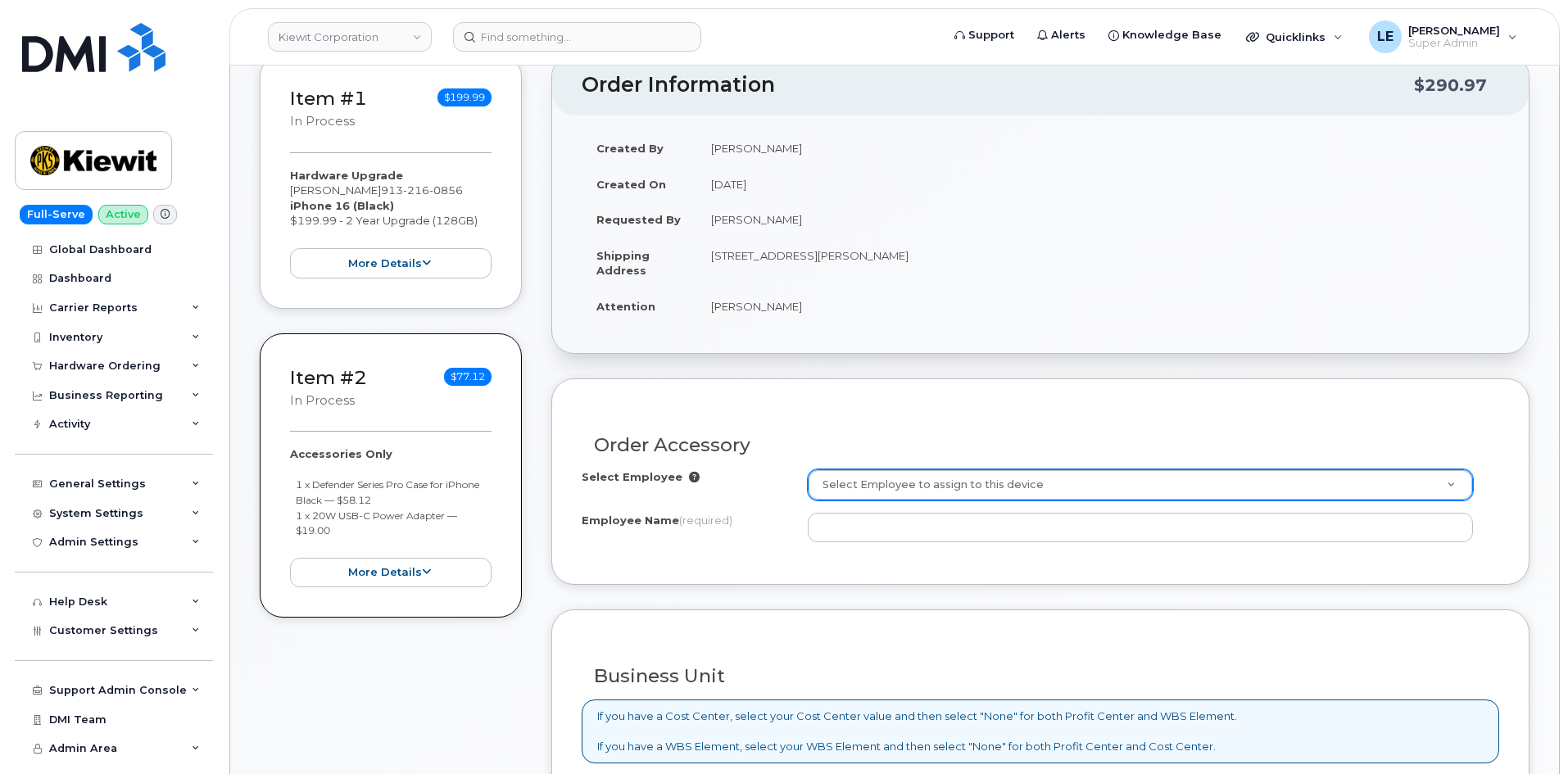
scroll to position [328, 0]
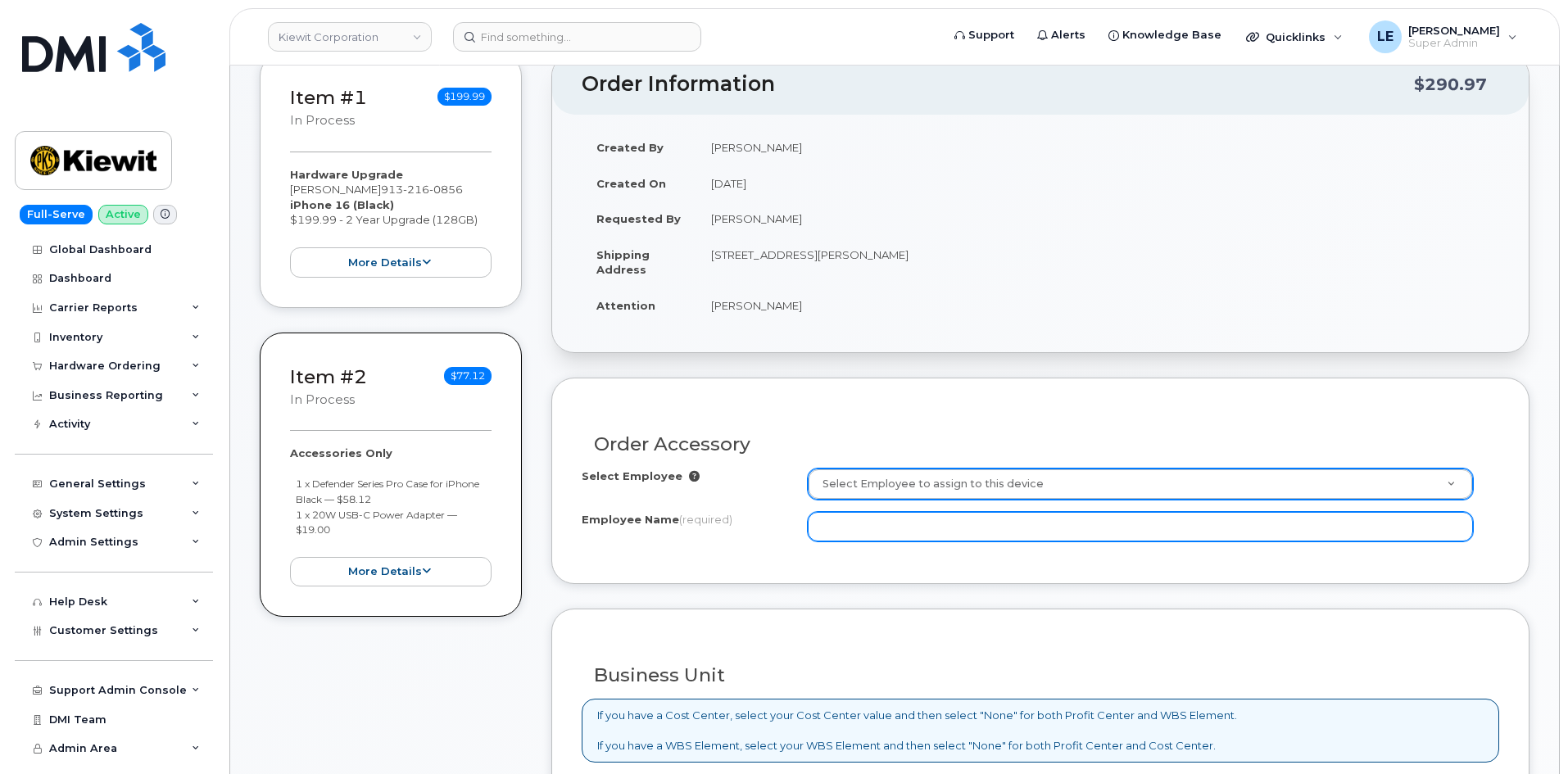
click at [924, 532] on input "Employee Name (required)" at bounding box center [1140, 526] width 665 height 30
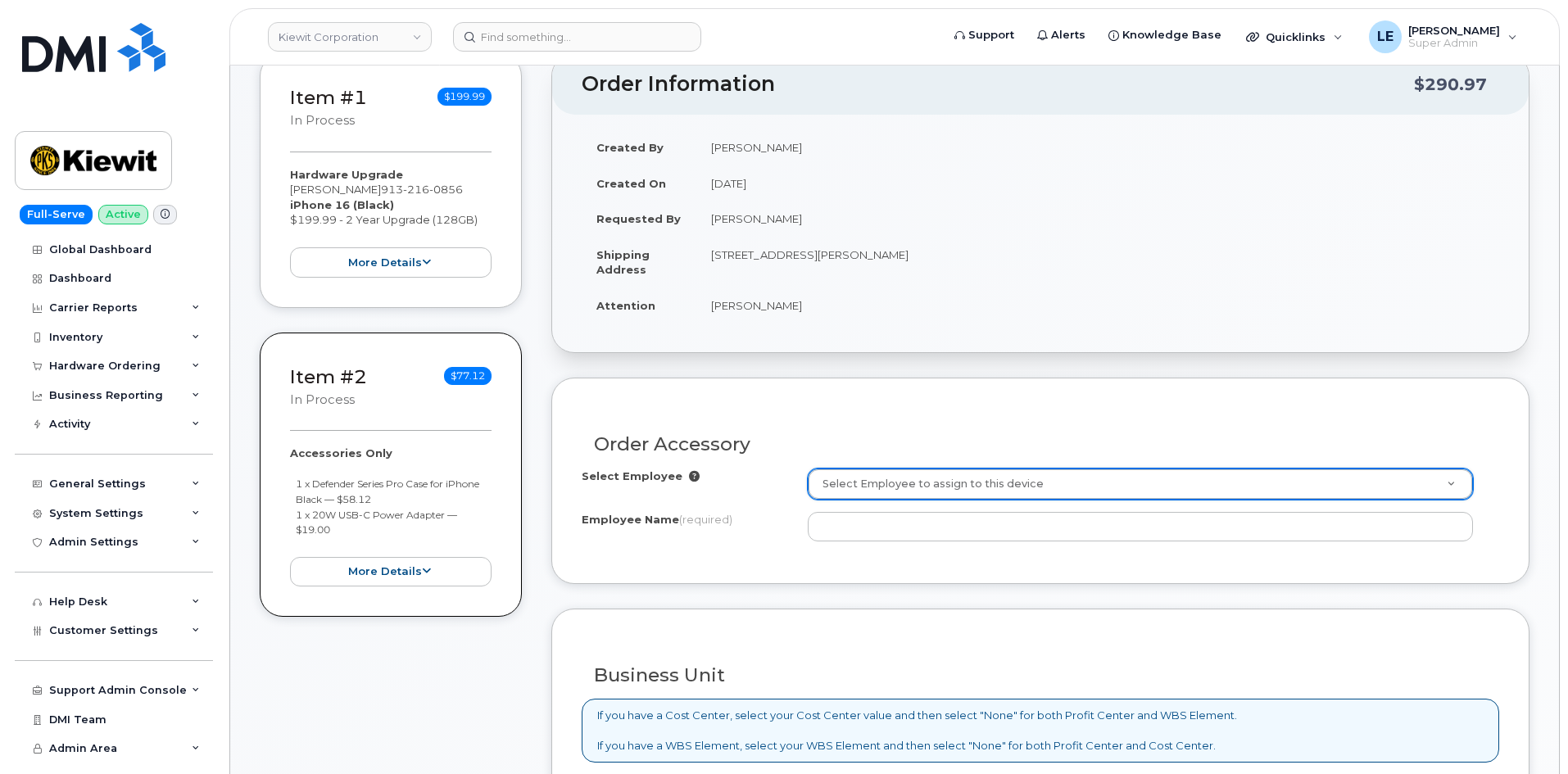
click at [735, 214] on td "[PERSON_NAME]" at bounding box center [1097, 219] width 803 height 36
click at [734, 214] on td "[PERSON_NAME]" at bounding box center [1097, 219] width 803 height 36
click at [733, 212] on td "[PERSON_NAME]" at bounding box center [1097, 219] width 803 height 36
click at [743, 216] on td "[PERSON_NAME]" at bounding box center [1097, 219] width 803 height 36
click at [743, 217] on td "[PERSON_NAME]" at bounding box center [1097, 219] width 803 height 36
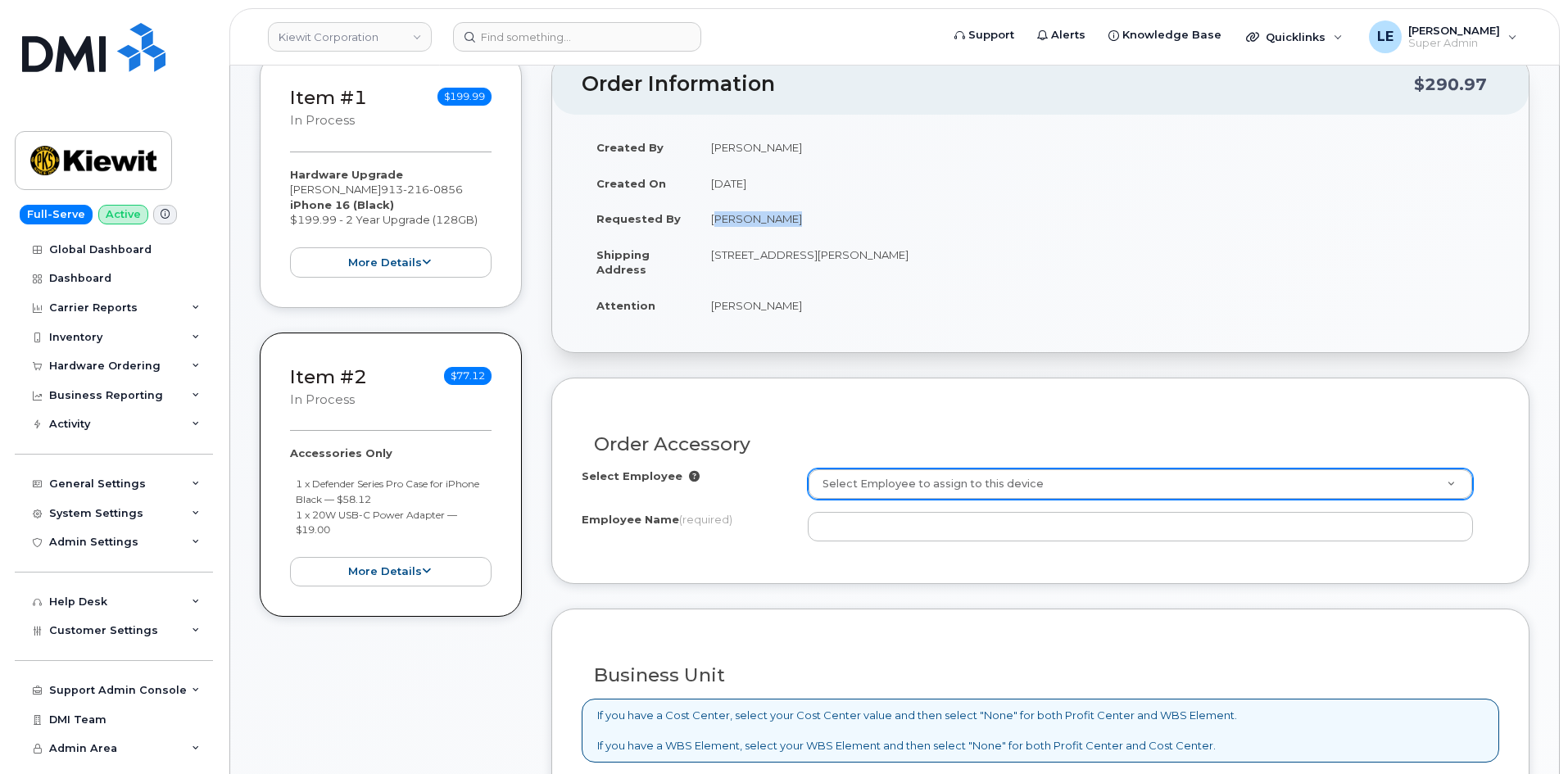
click at [743, 217] on td "[PERSON_NAME]" at bounding box center [1097, 219] width 803 height 36
copy tbody "[PERSON_NAME]"
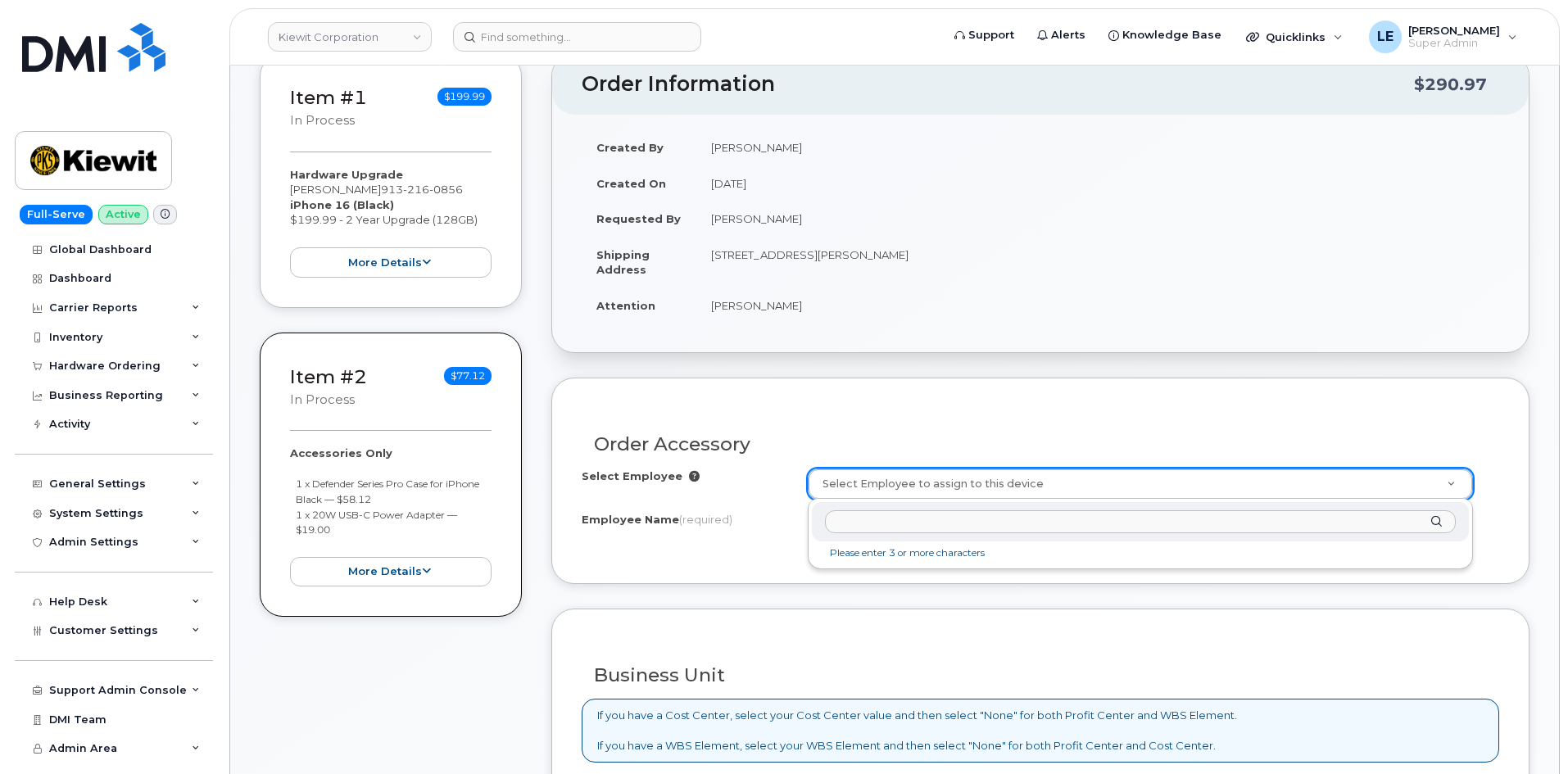
paste input "[PERSON_NAME]"
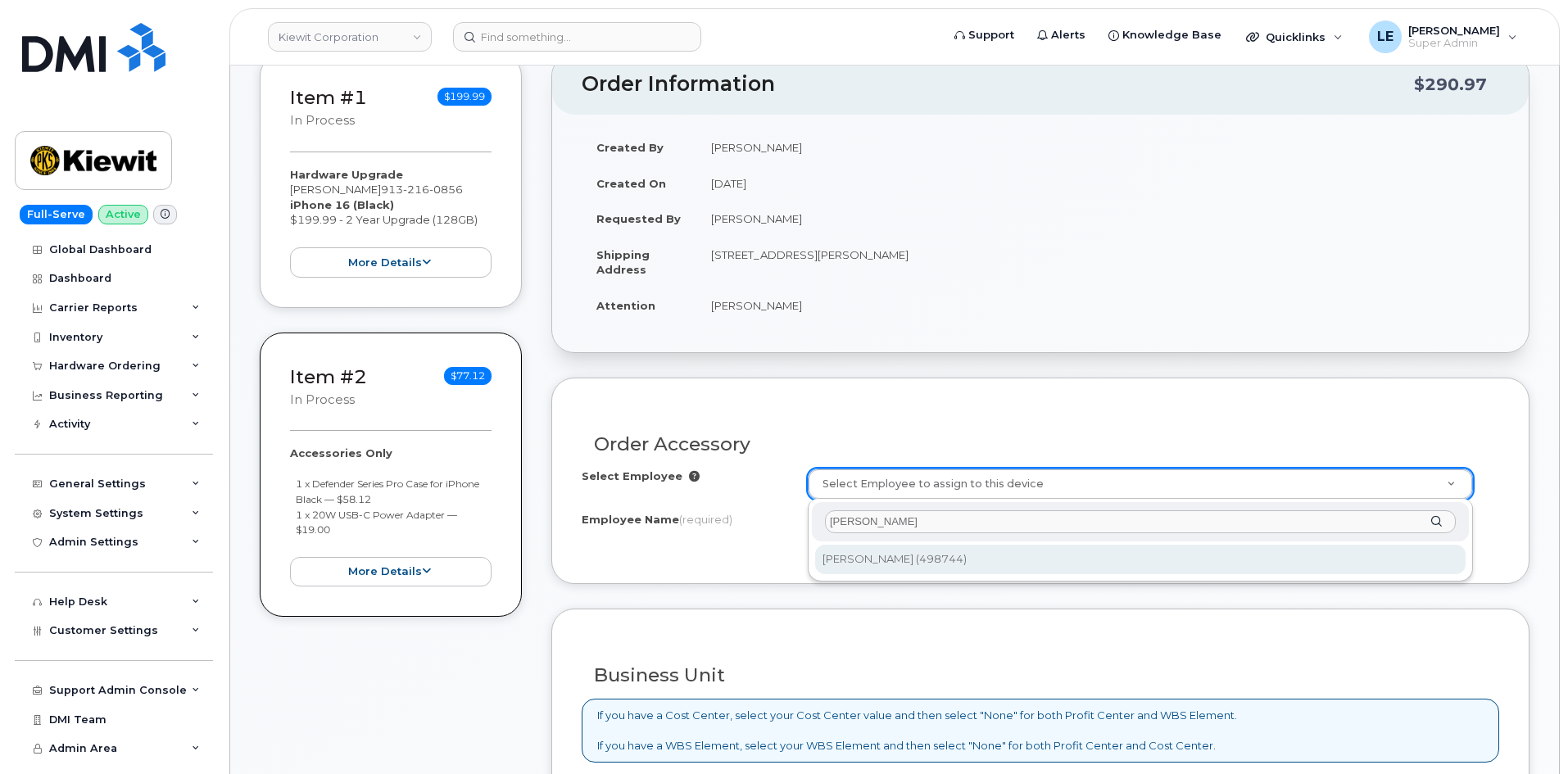
type input "[PERSON_NAME]"
type input "2161592"
type input "[PERSON_NAME]"
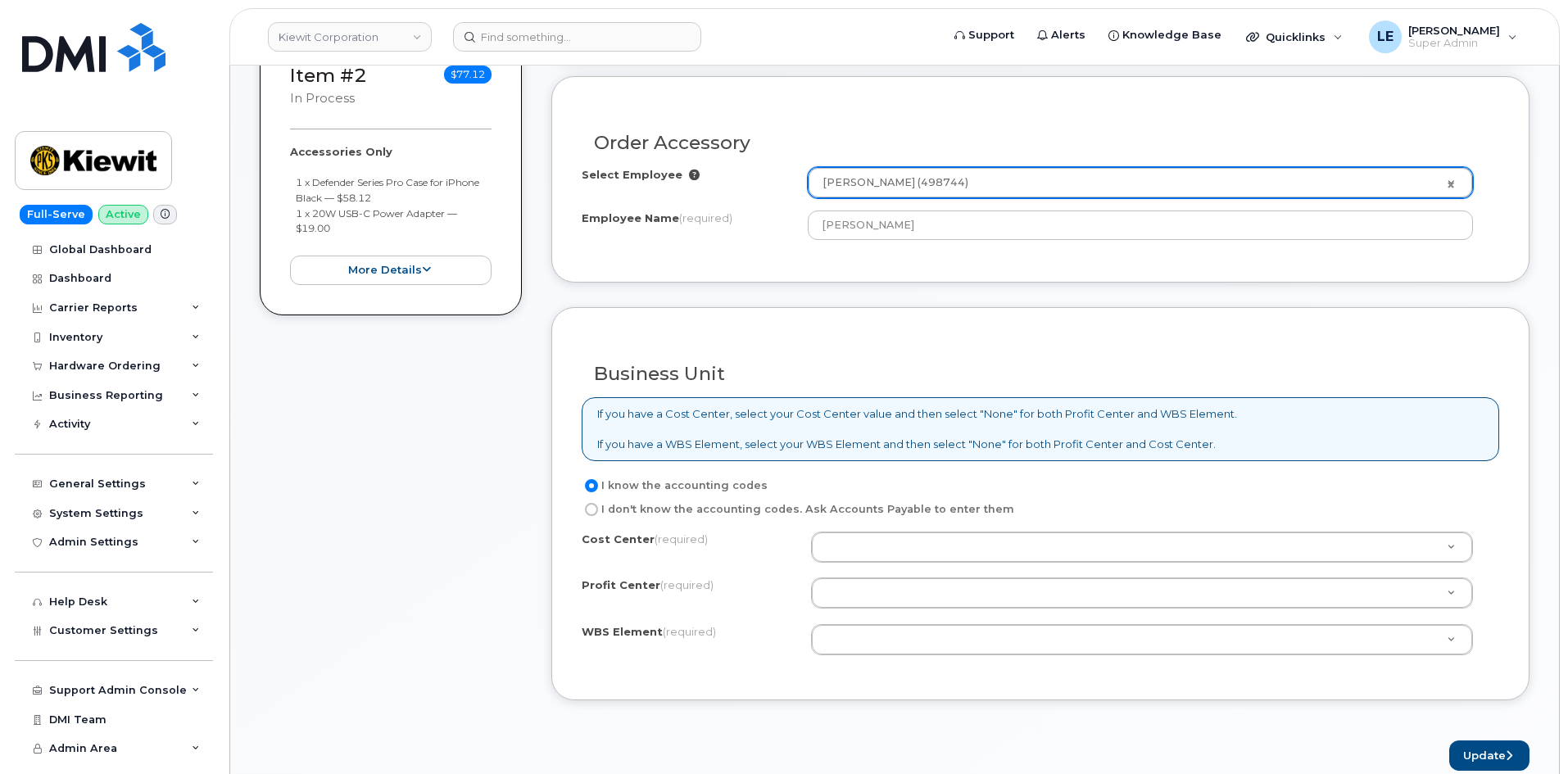
scroll to position [738, 0]
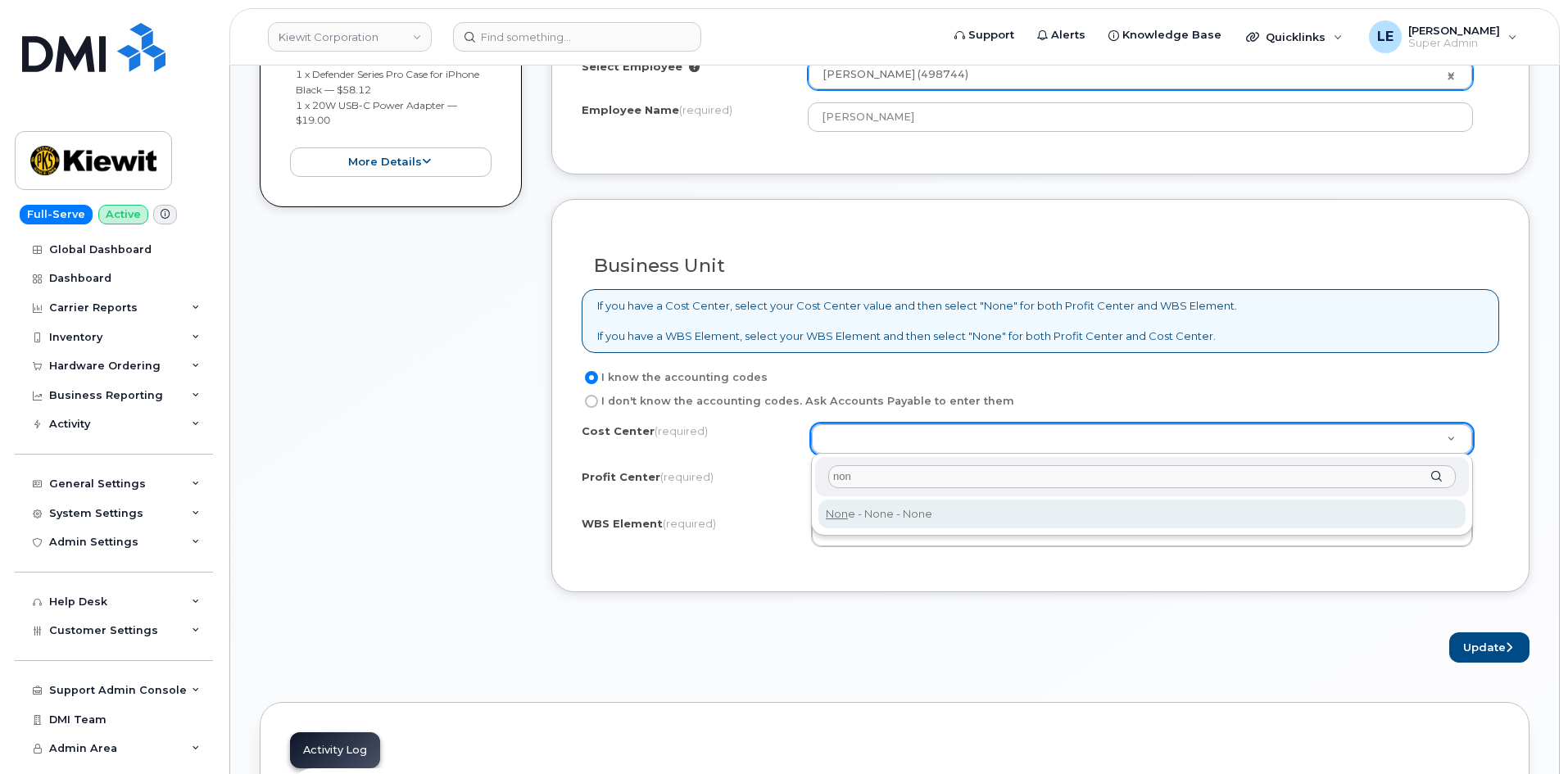
type input "non"
type input "None"
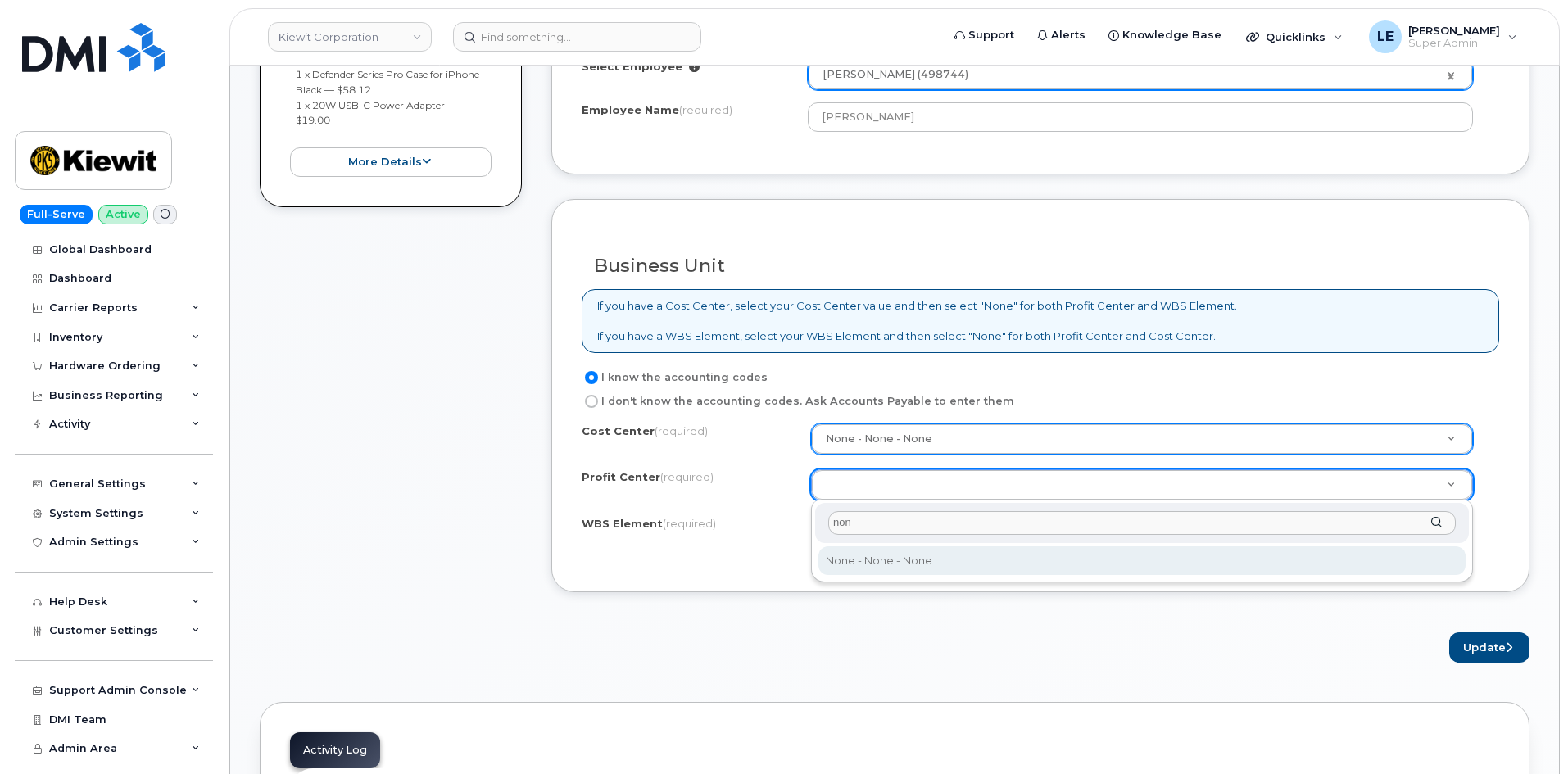
type input "non"
select select "None"
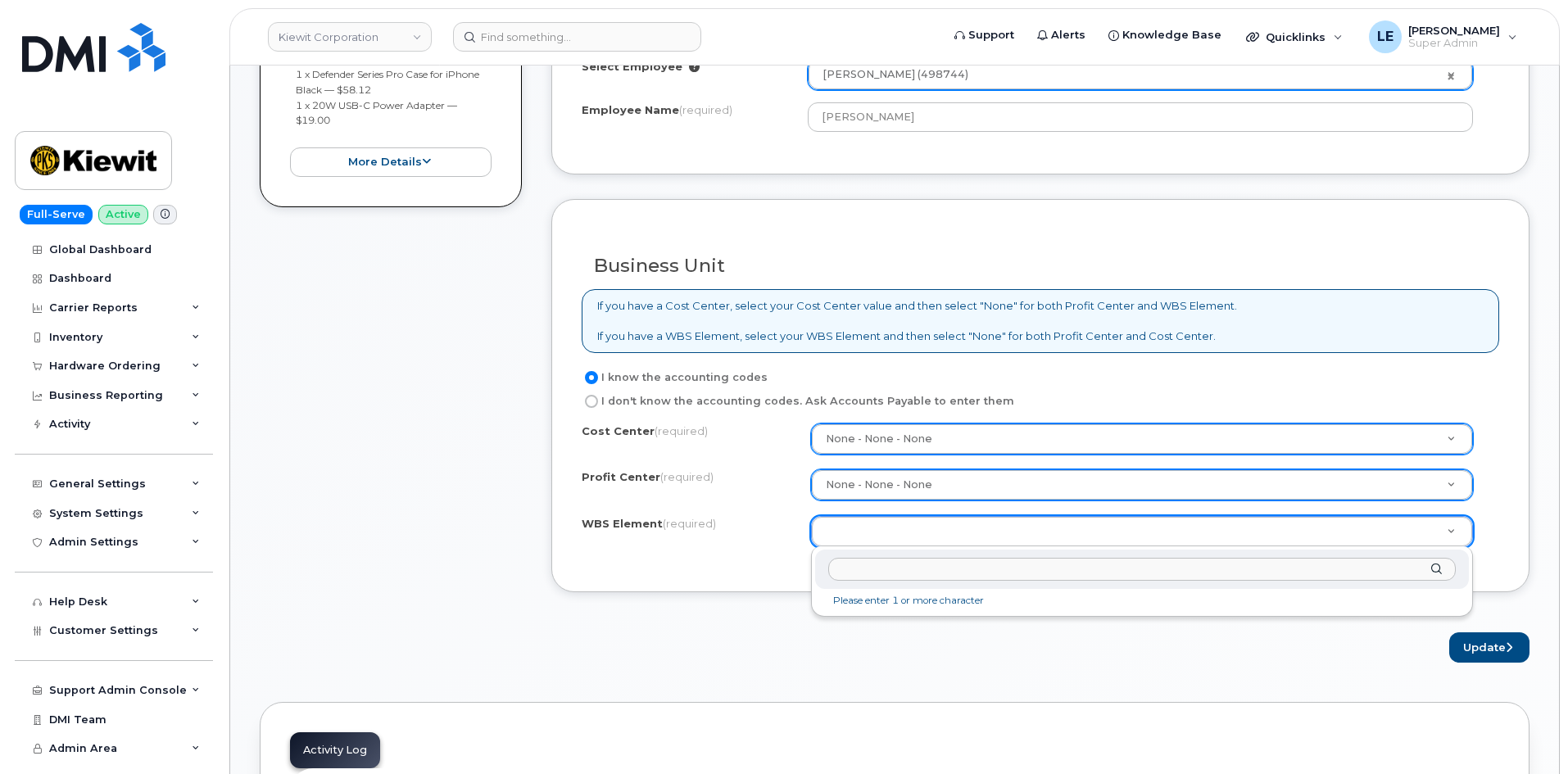
type input "[PERSON_NAME]"
click at [866, 562] on input "text" at bounding box center [1141, 570] width 628 height 24
paste input "106004.2262"
type input "106004.2262"
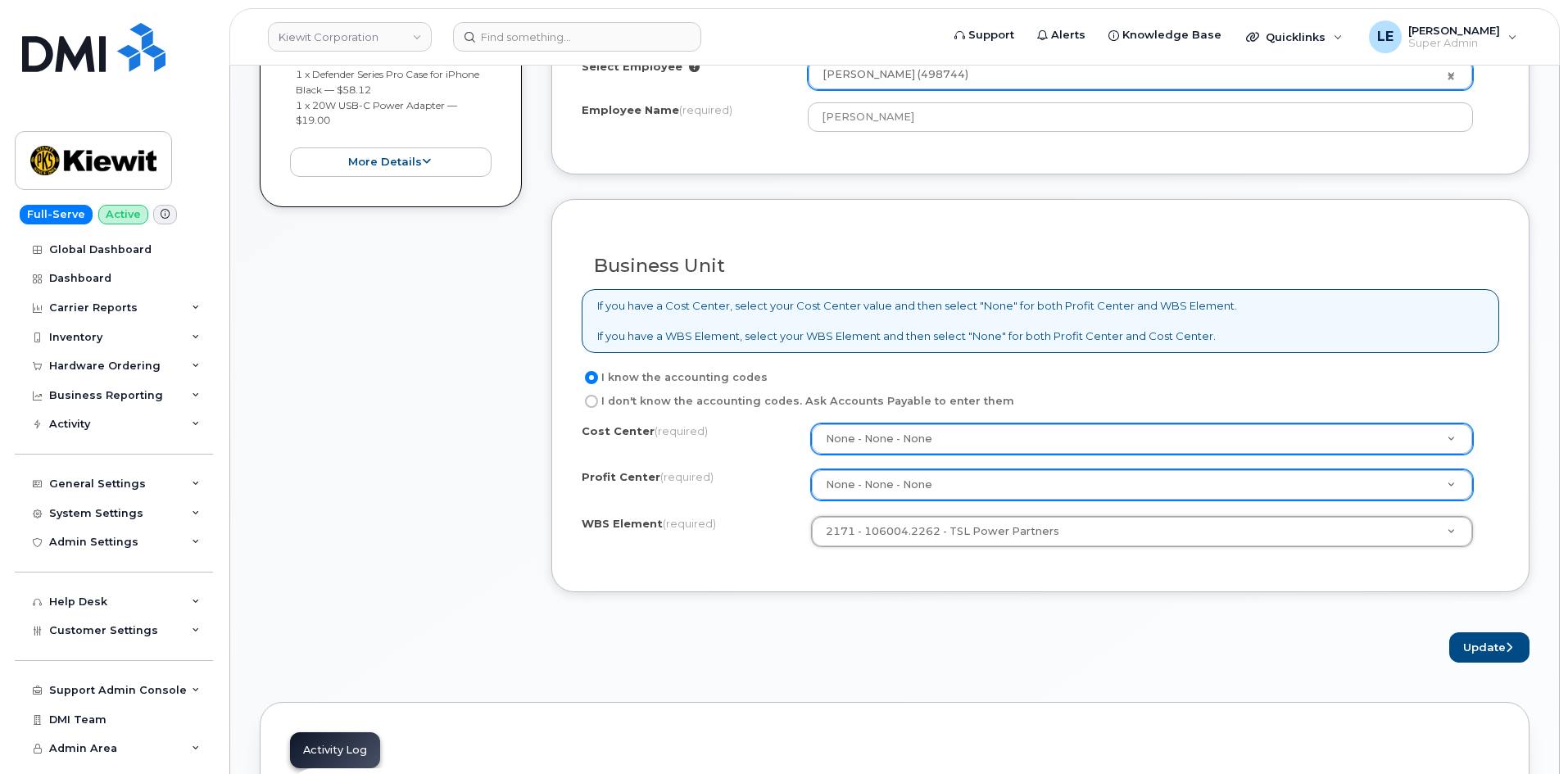
click at [961, 601] on form "Order Accessory Select Employee Emanuel Ekanem (498744) 2161592 Employee Name (…" at bounding box center [1040, 314] width 978 height 694
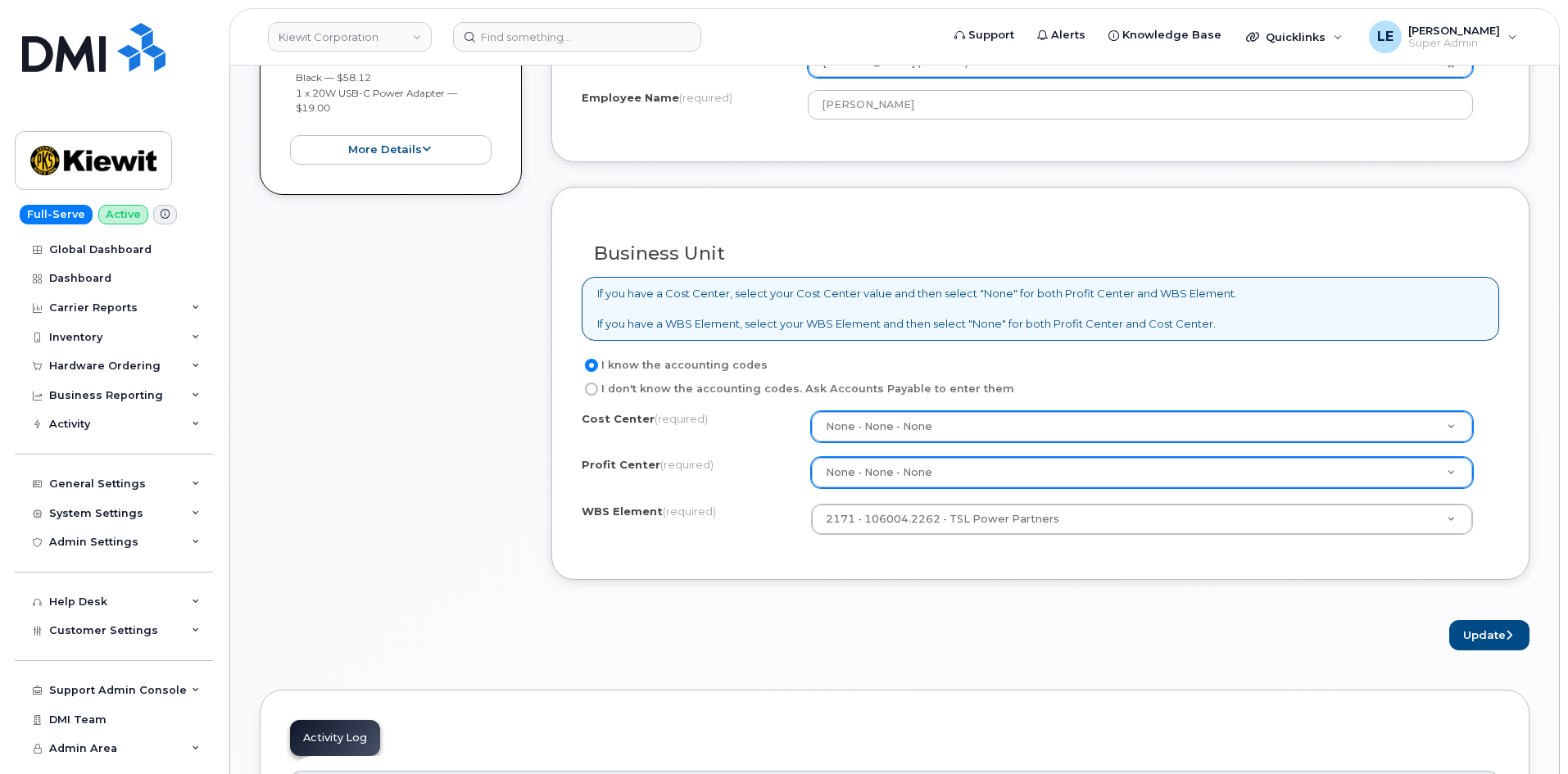
scroll to position [901, 0]
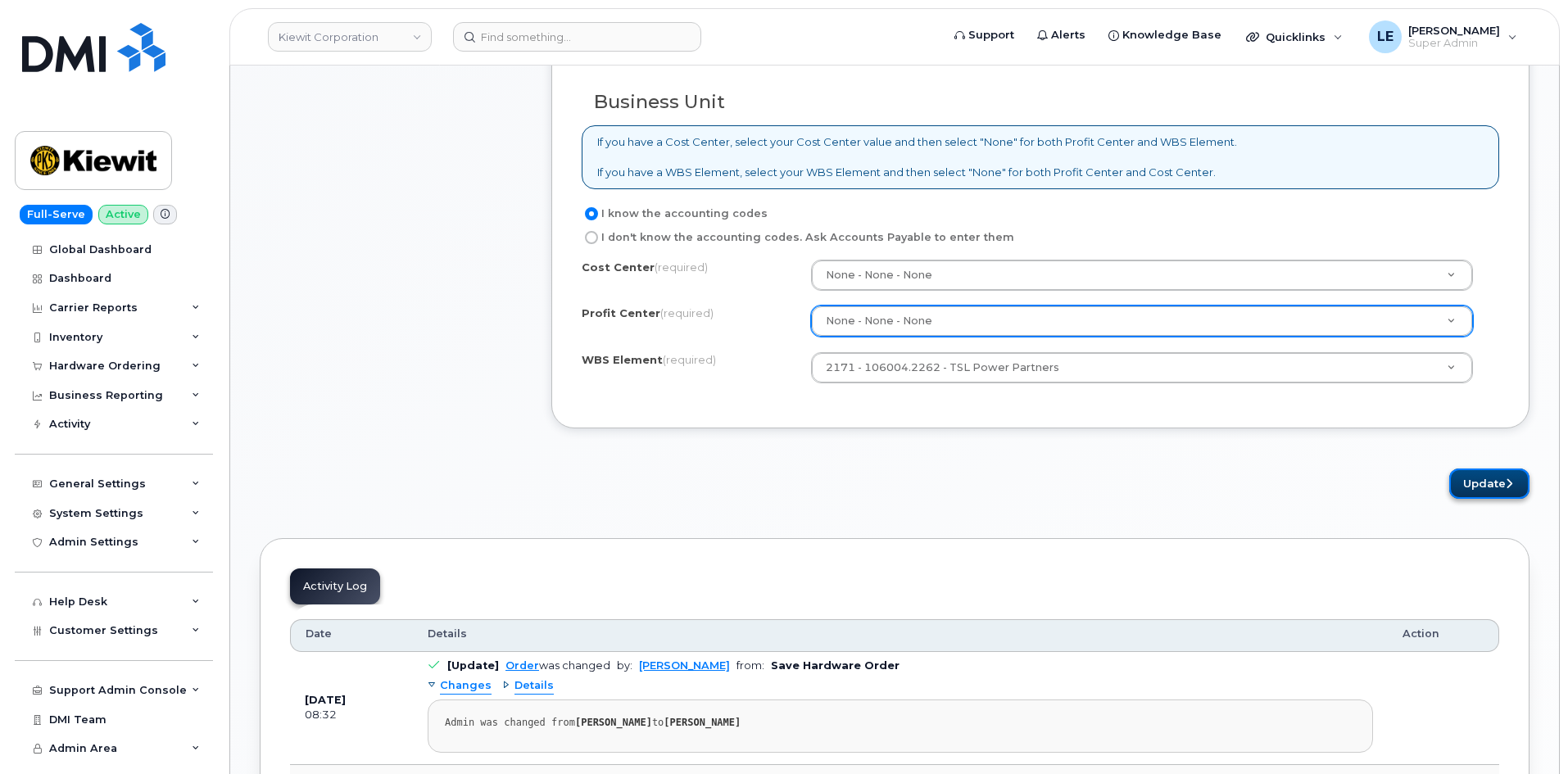
click at [1507, 493] on button "Update" at bounding box center [1489, 484] width 80 height 30
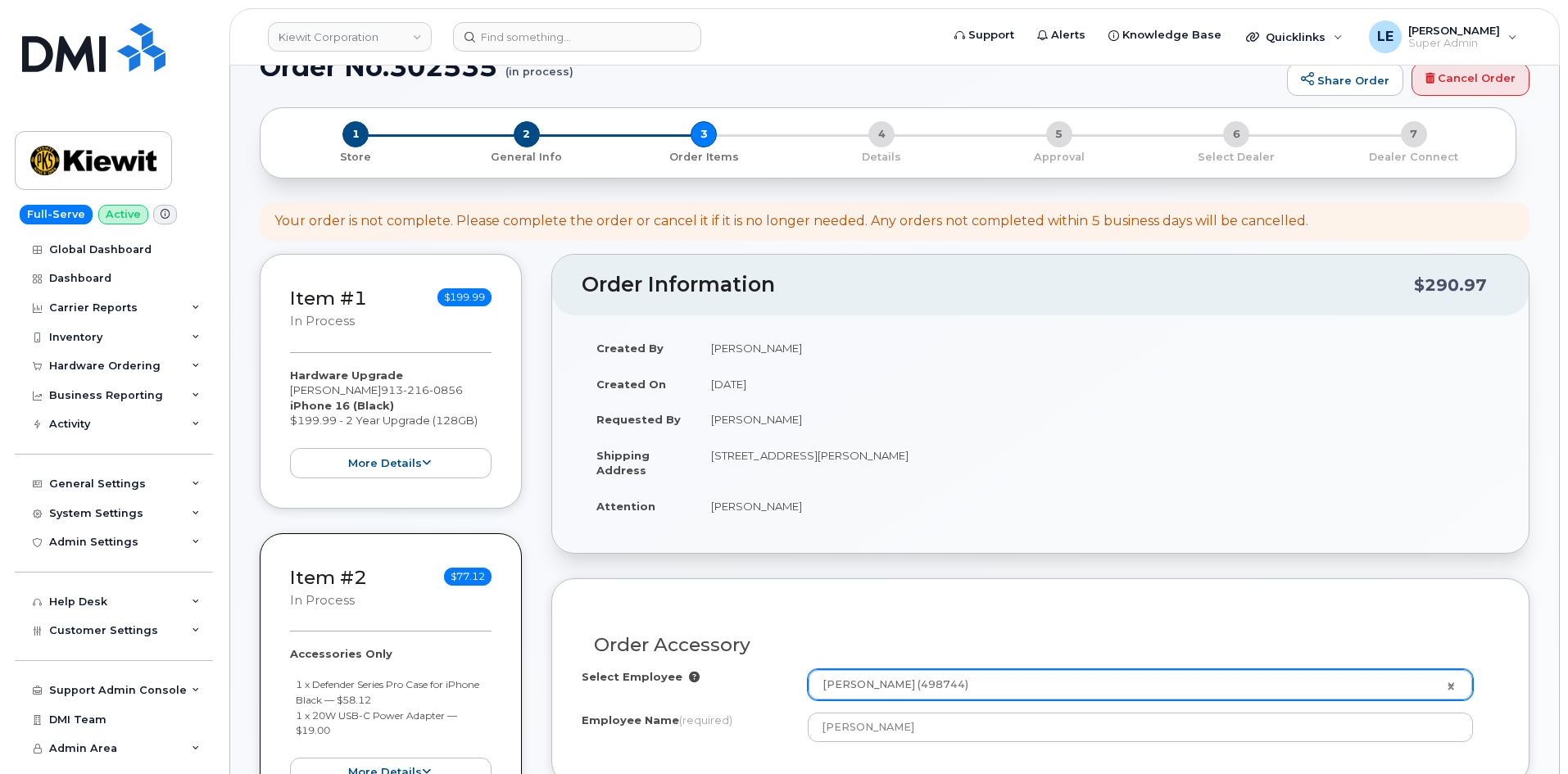
scroll to position [0, 0]
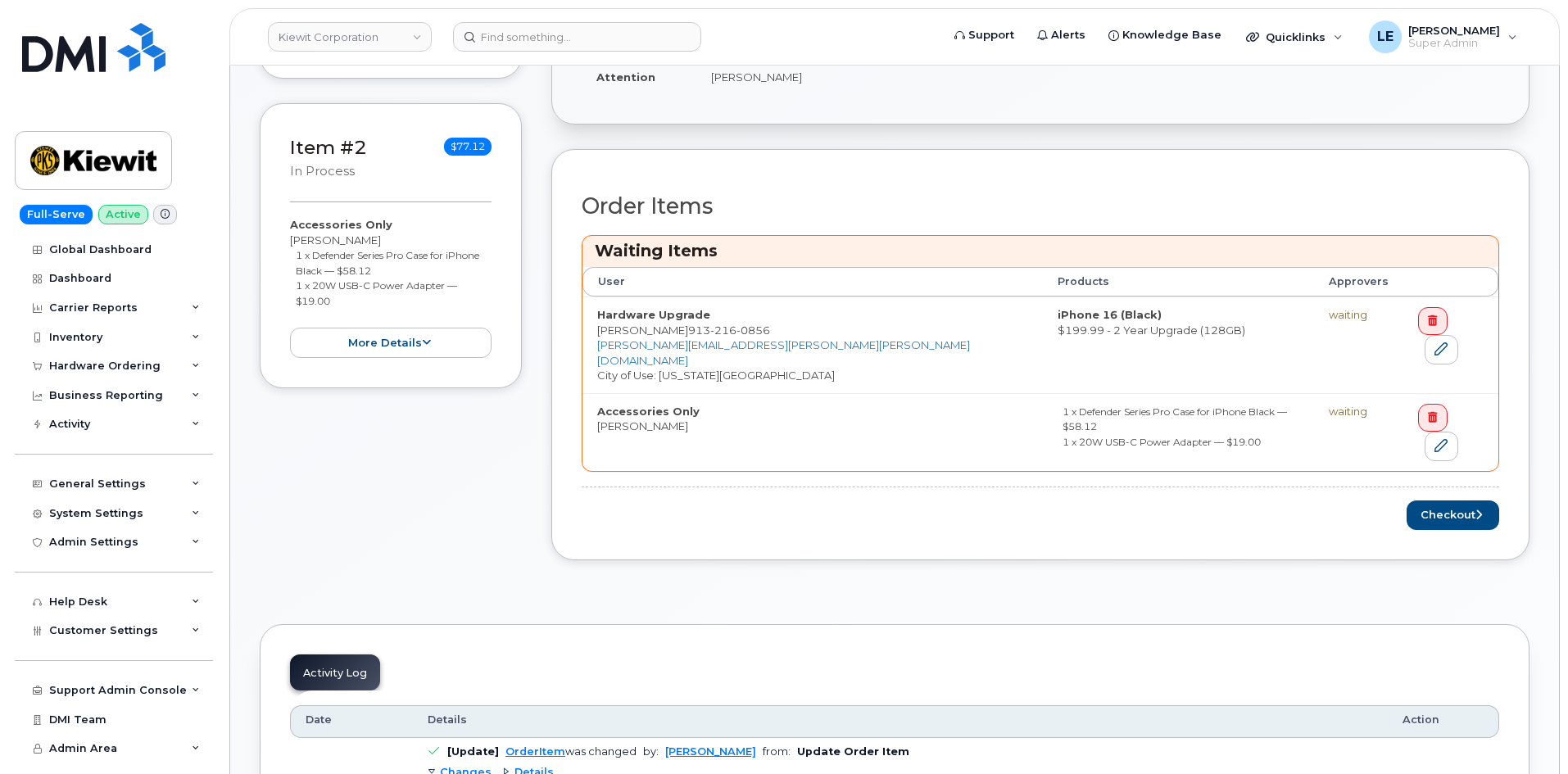
scroll to position [656, 0]
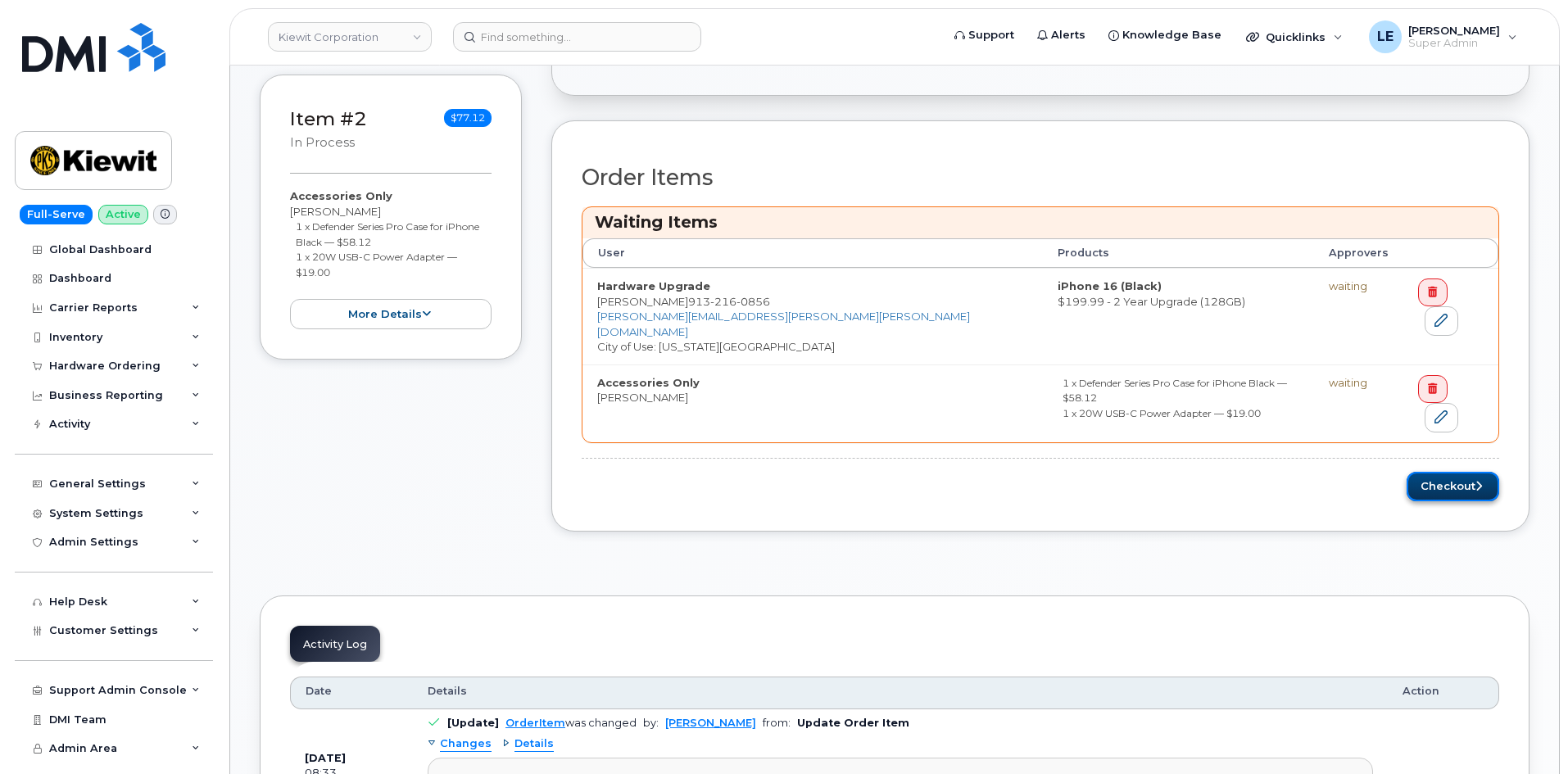
click at [1448, 471] on button "Checkout" at bounding box center [1453, 487] width 93 height 30
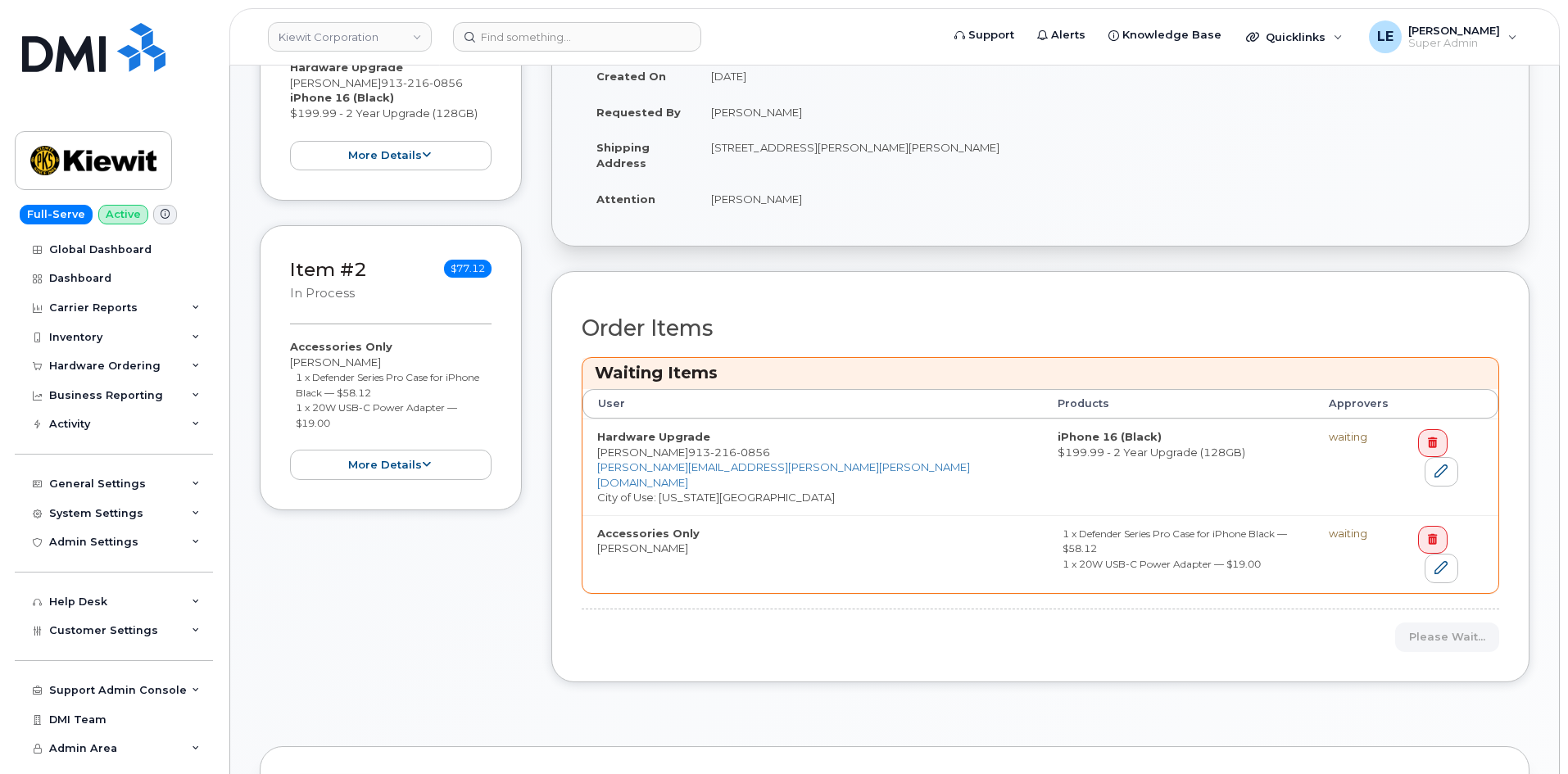
scroll to position [164, 0]
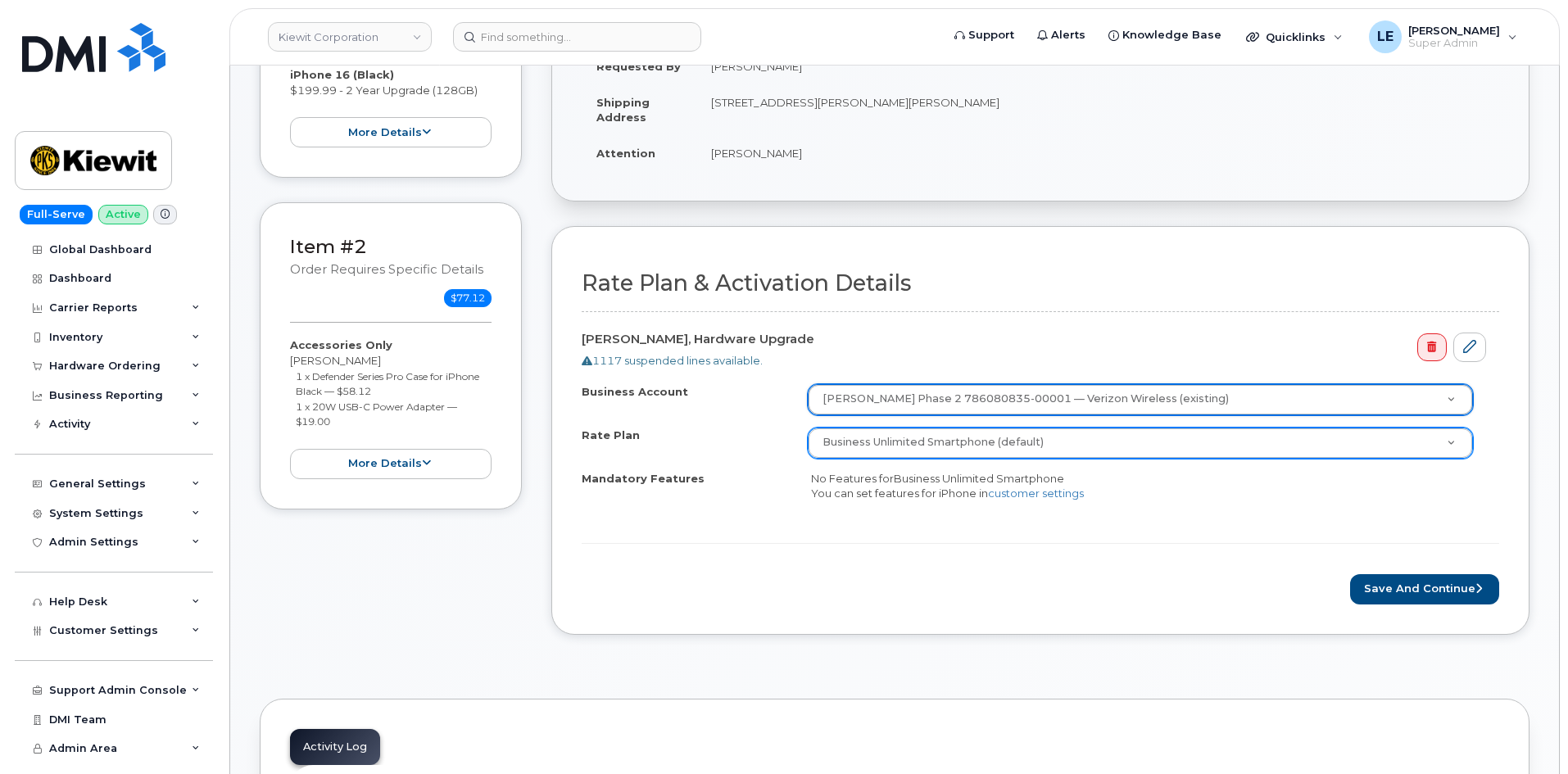
scroll to position [410, 0]
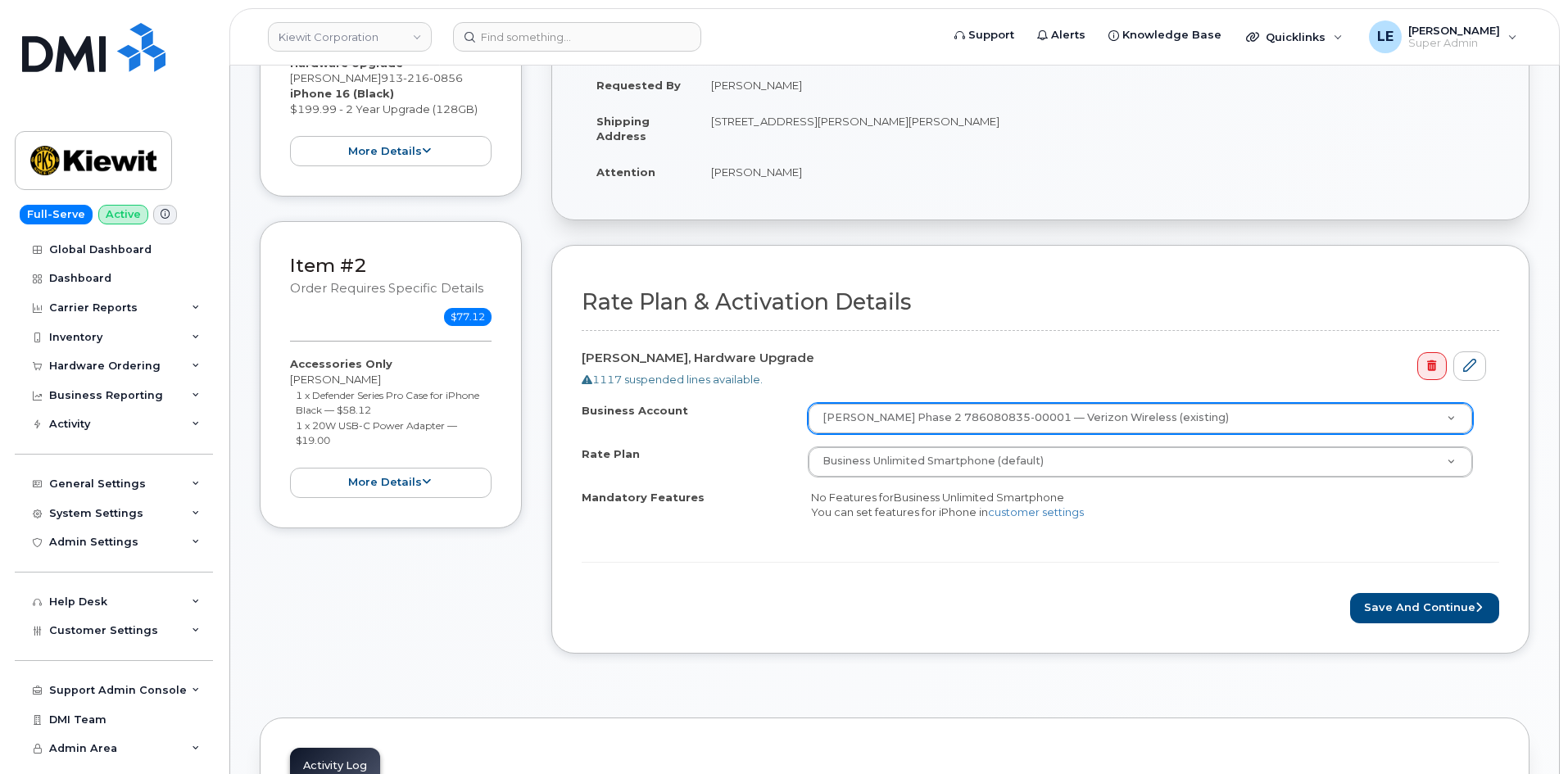
click at [1106, 365] on div "EMANUEL EKANEM, Hardware Upgrade 1117 suspended lines available." at bounding box center [1040, 365] width 917 height 43
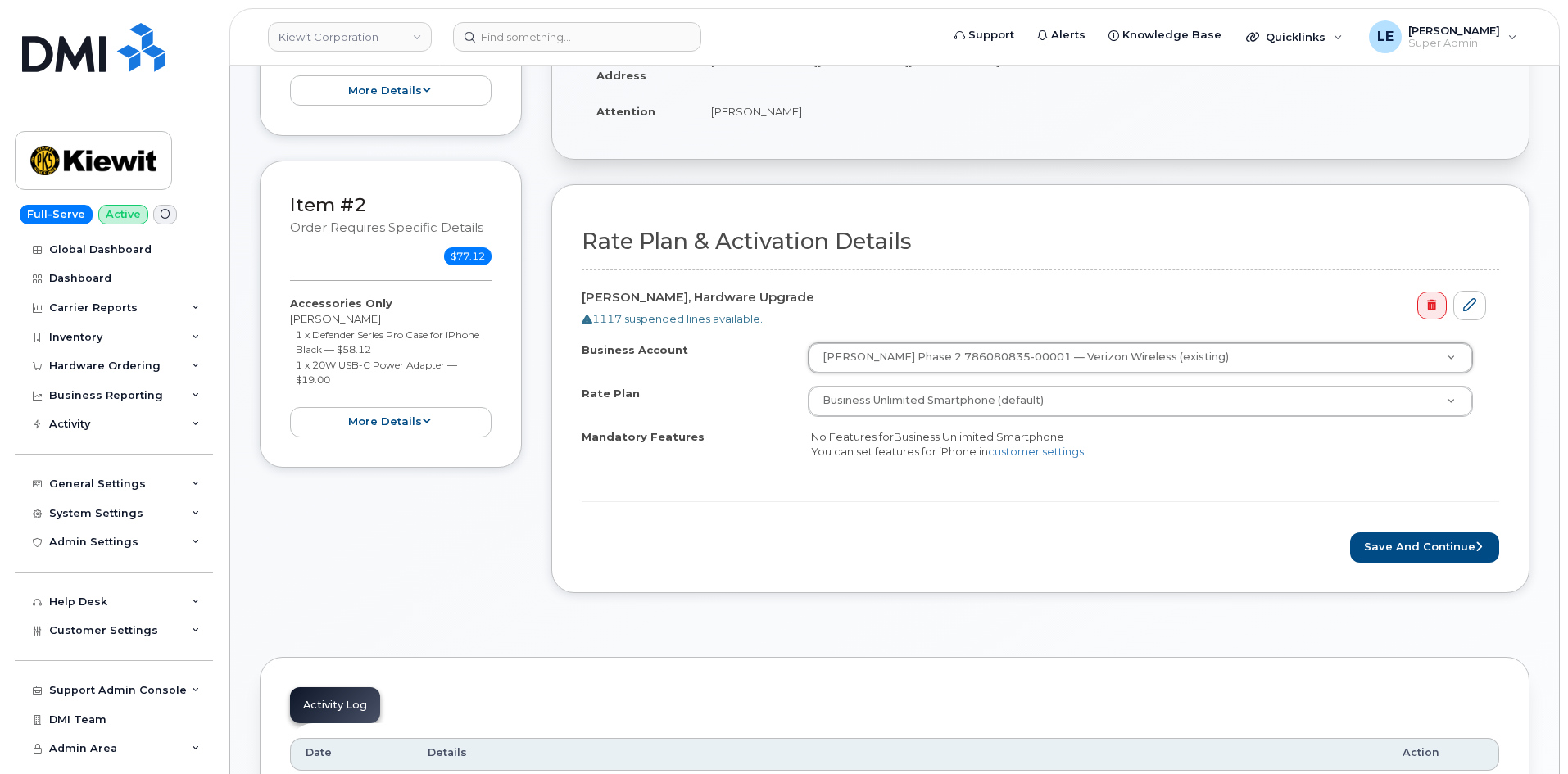
scroll to position [0, 0]
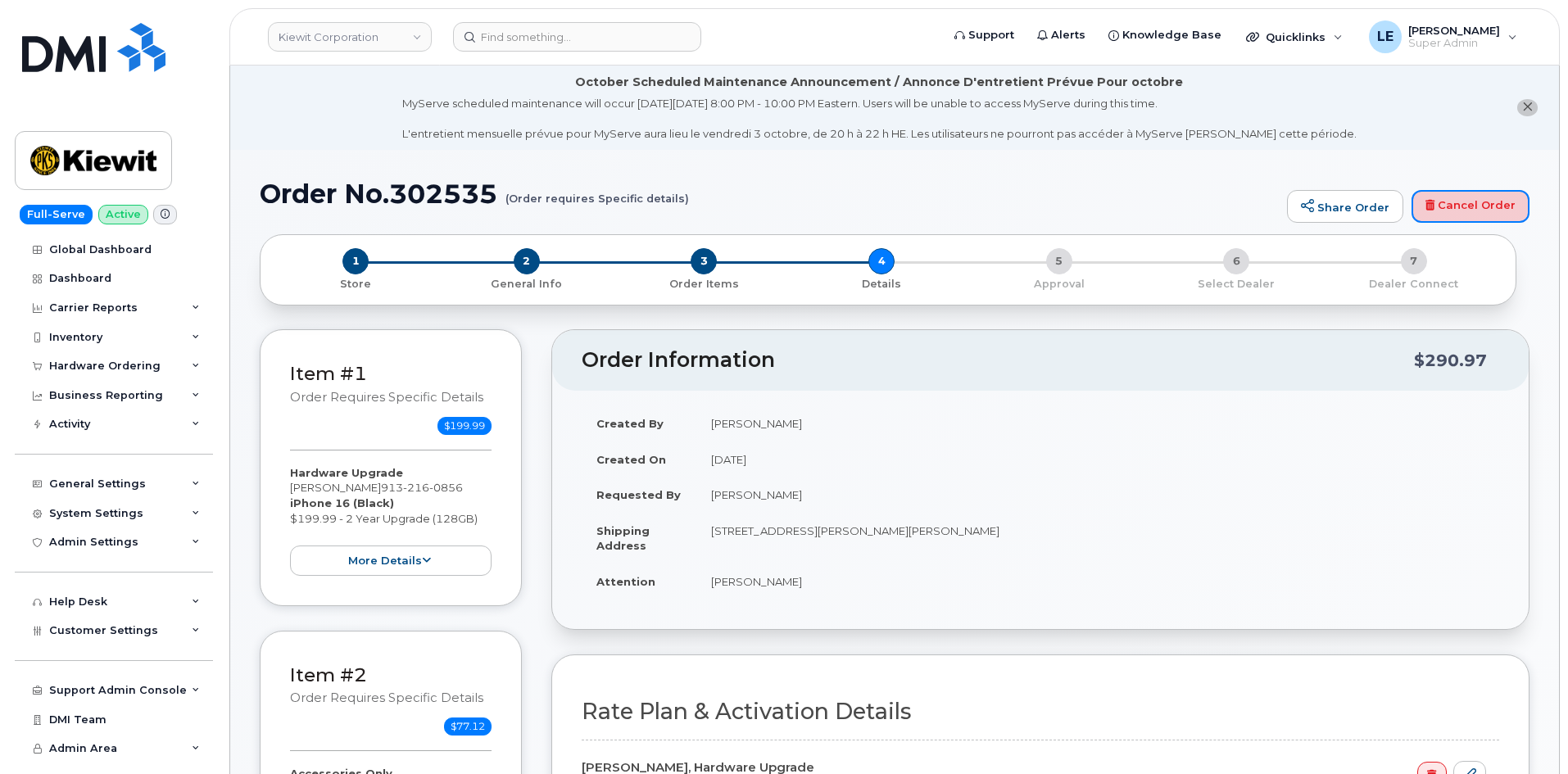
drag, startPoint x: 1467, startPoint y: 214, endPoint x: 856, endPoint y: 93, distance: 622.9
click at [1467, 214] on link "Cancel Order" at bounding box center [1470, 206] width 118 height 33
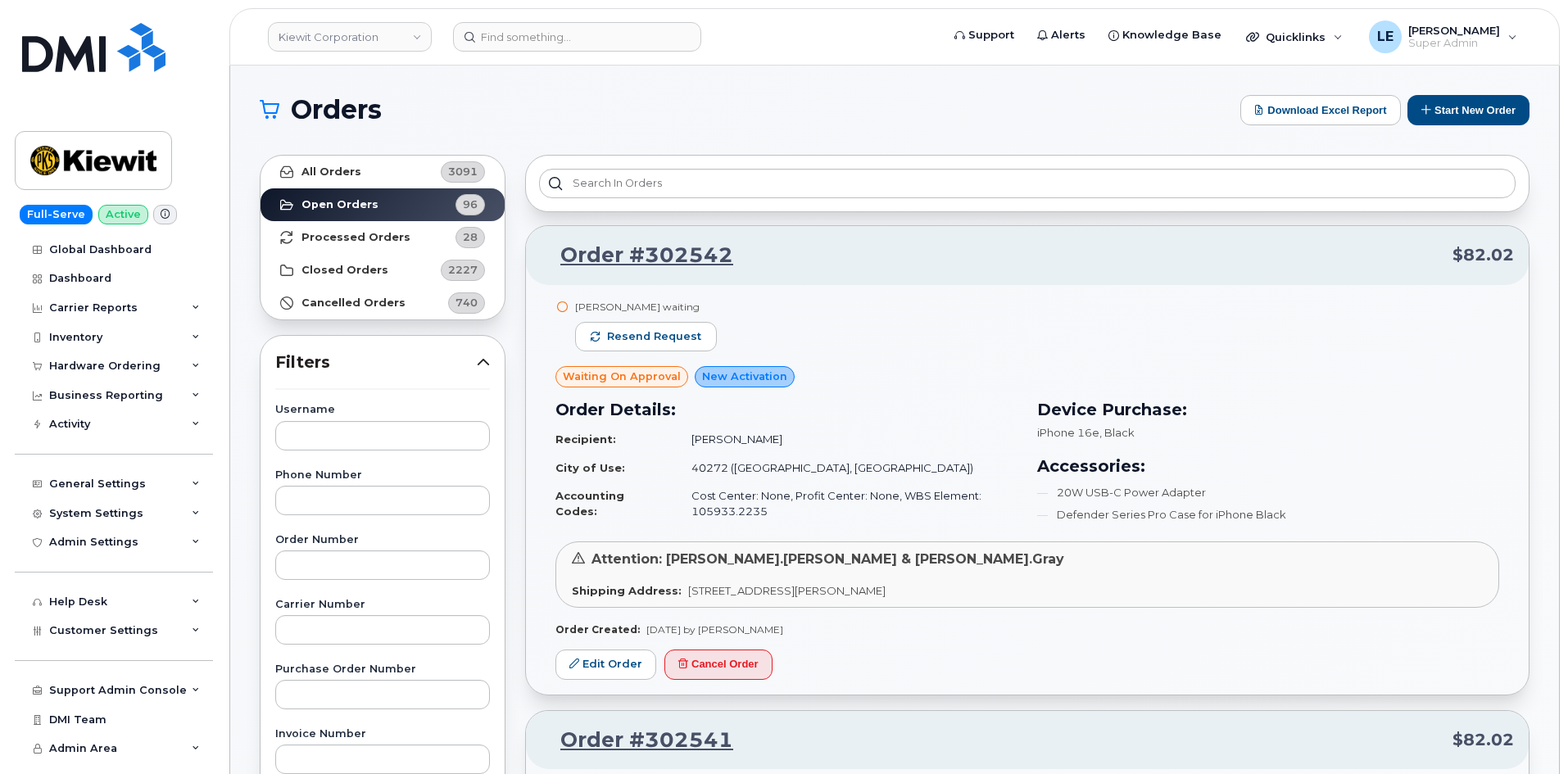
click at [878, 115] on h1 "Orders" at bounding box center [745, 109] width 972 height 26
click at [1495, 107] on button "Start New Order" at bounding box center [1468, 110] width 122 height 30
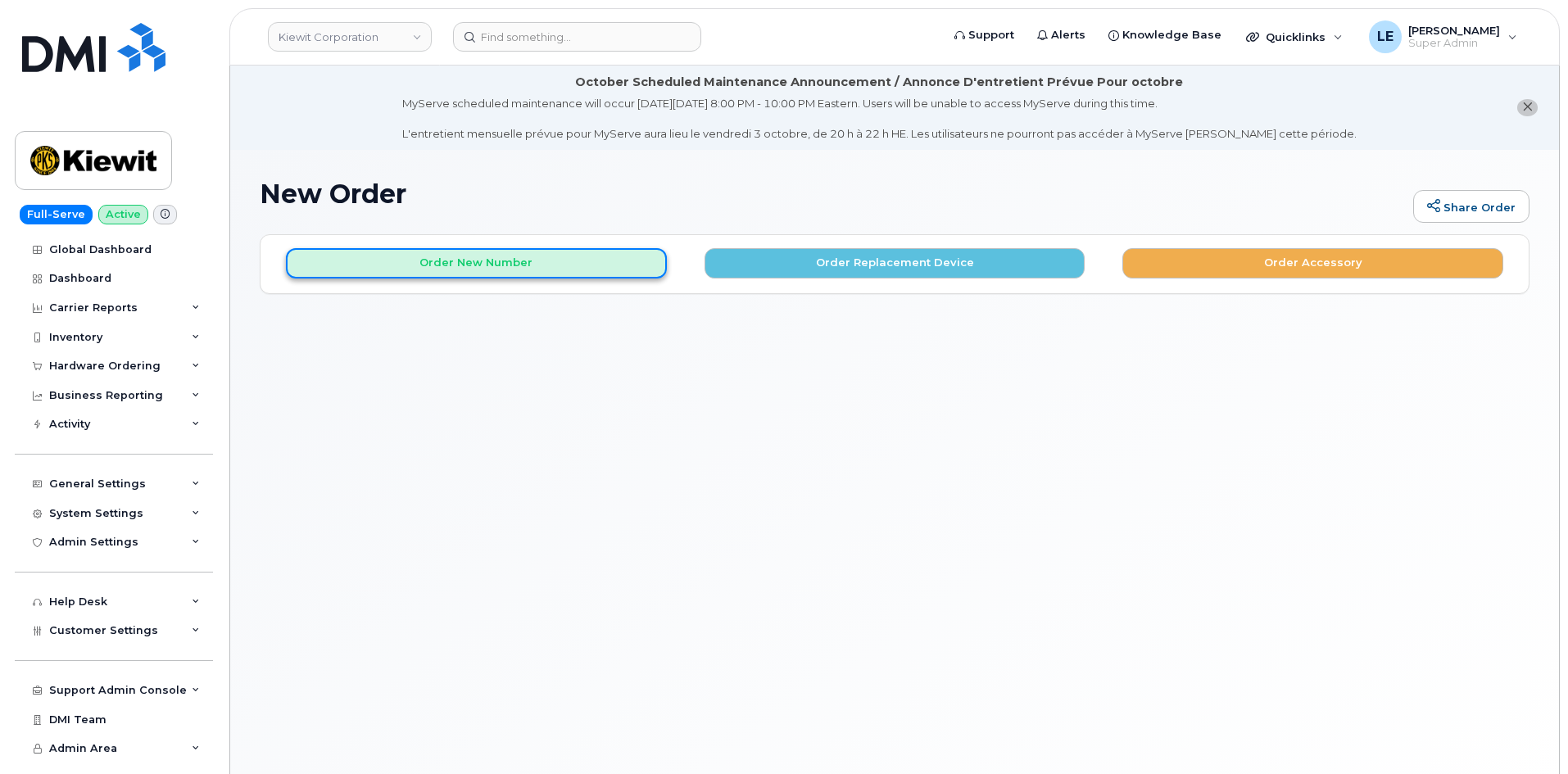
click at [656, 261] on button "Order New Number" at bounding box center [476, 264] width 381 height 30
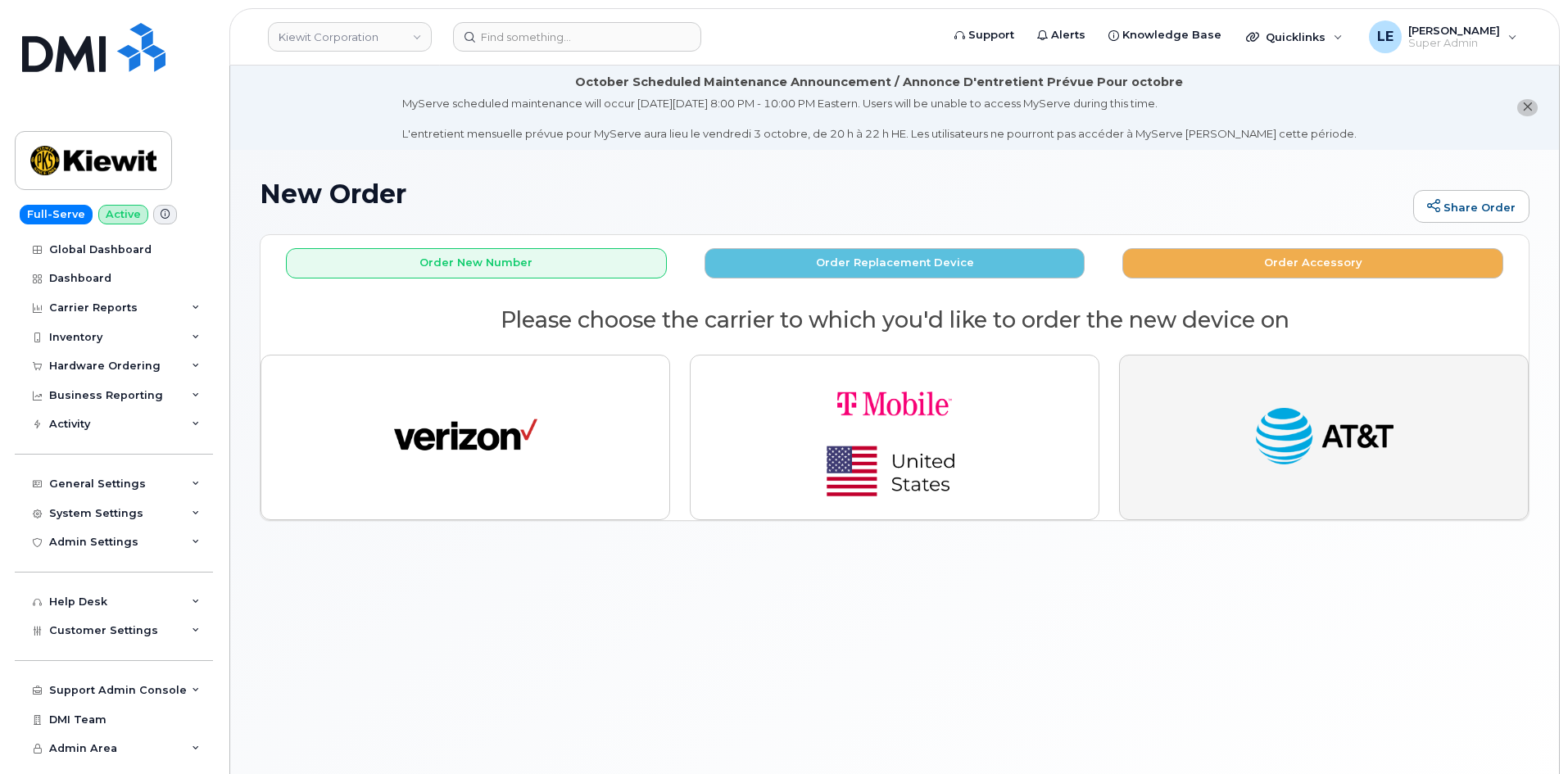
click at [1214, 419] on button "button" at bounding box center [1323, 438] width 410 height 166
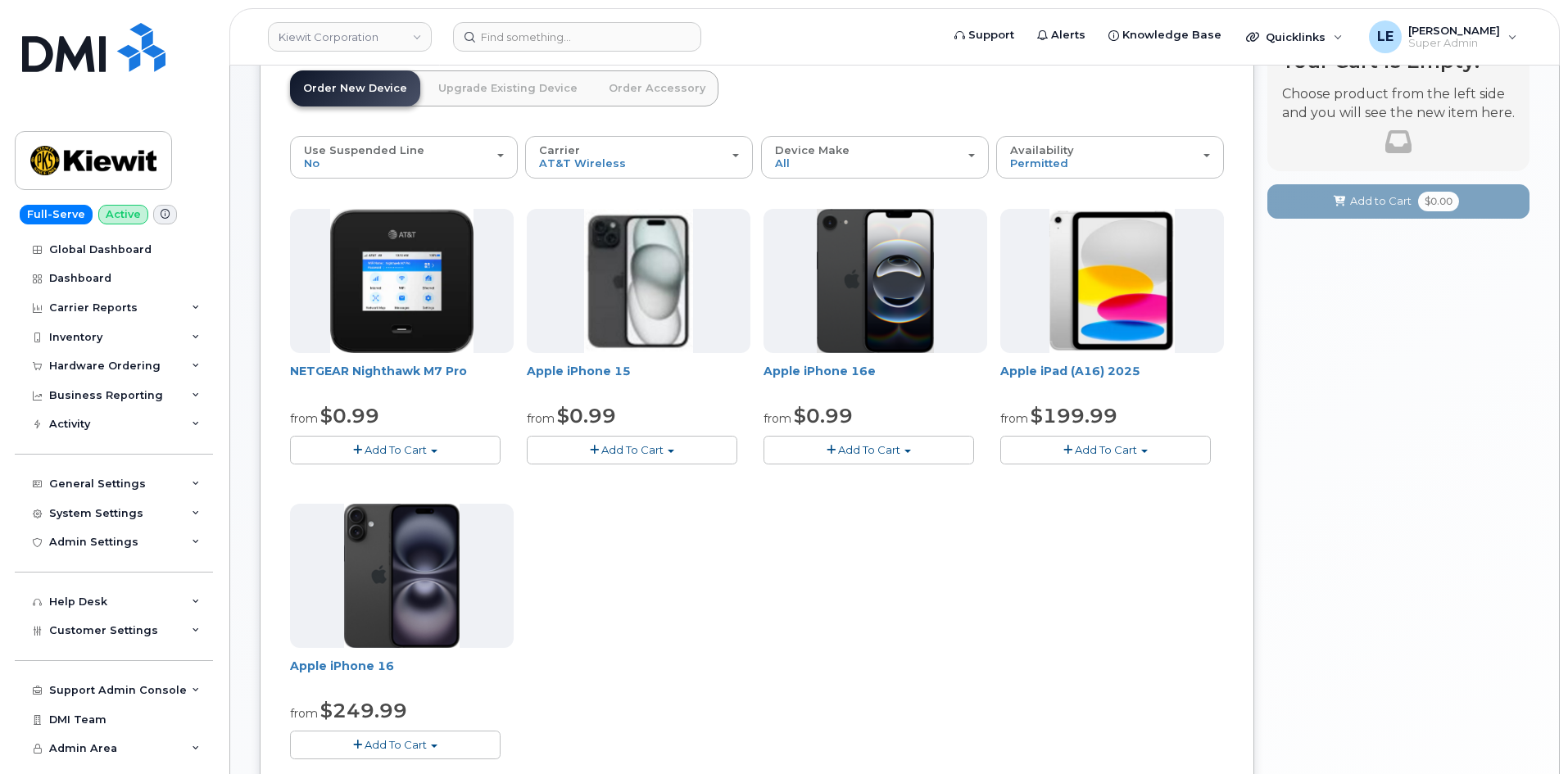
scroll to position [246, 0]
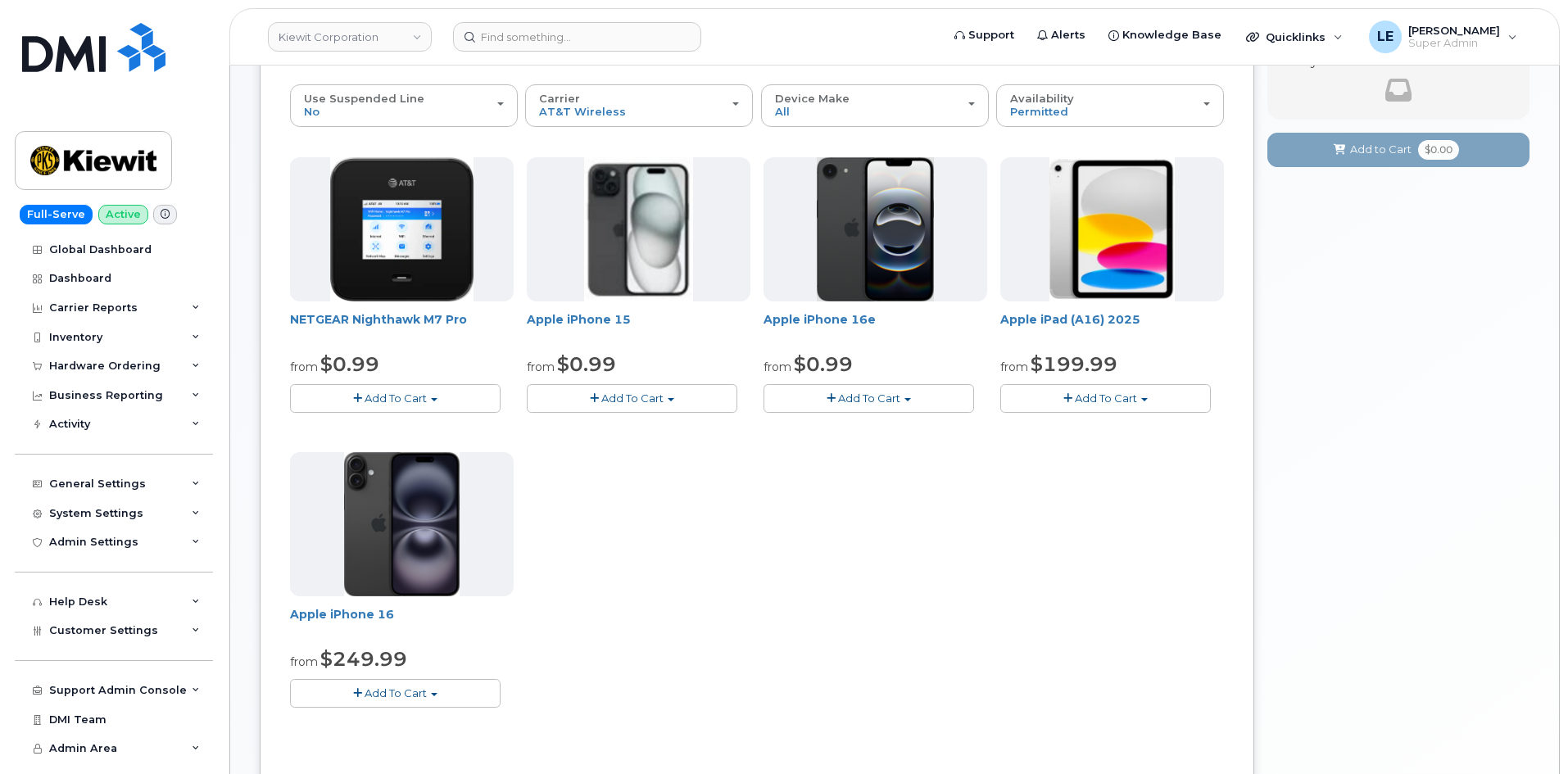
click at [420, 699] on span "Add To Cart" at bounding box center [395, 693] width 63 height 14
click at [401, 722] on link "$249.99 - 2 Year Activation (128GB)" at bounding box center [407, 723] width 226 height 20
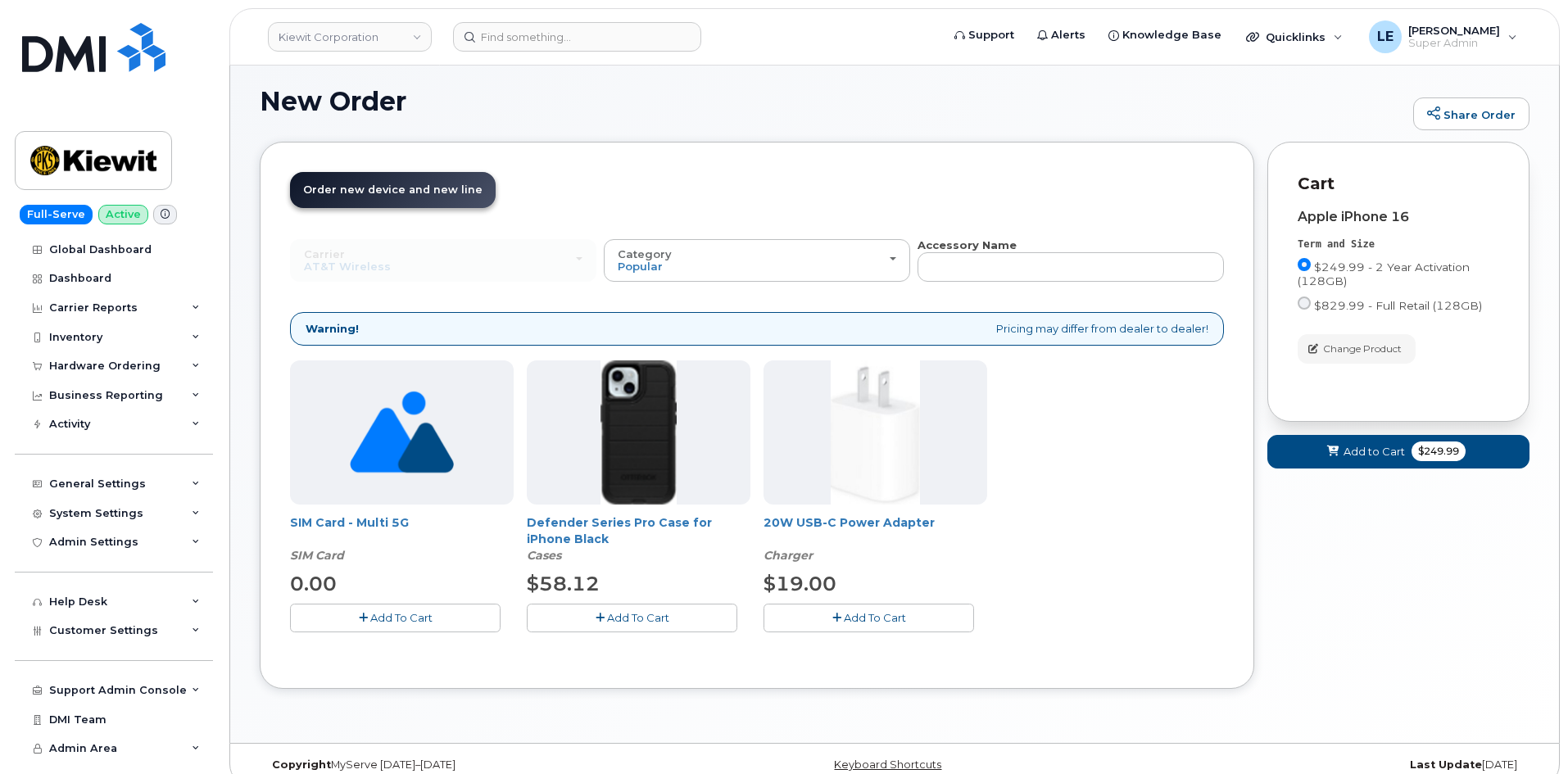
scroll to position [114, 0]
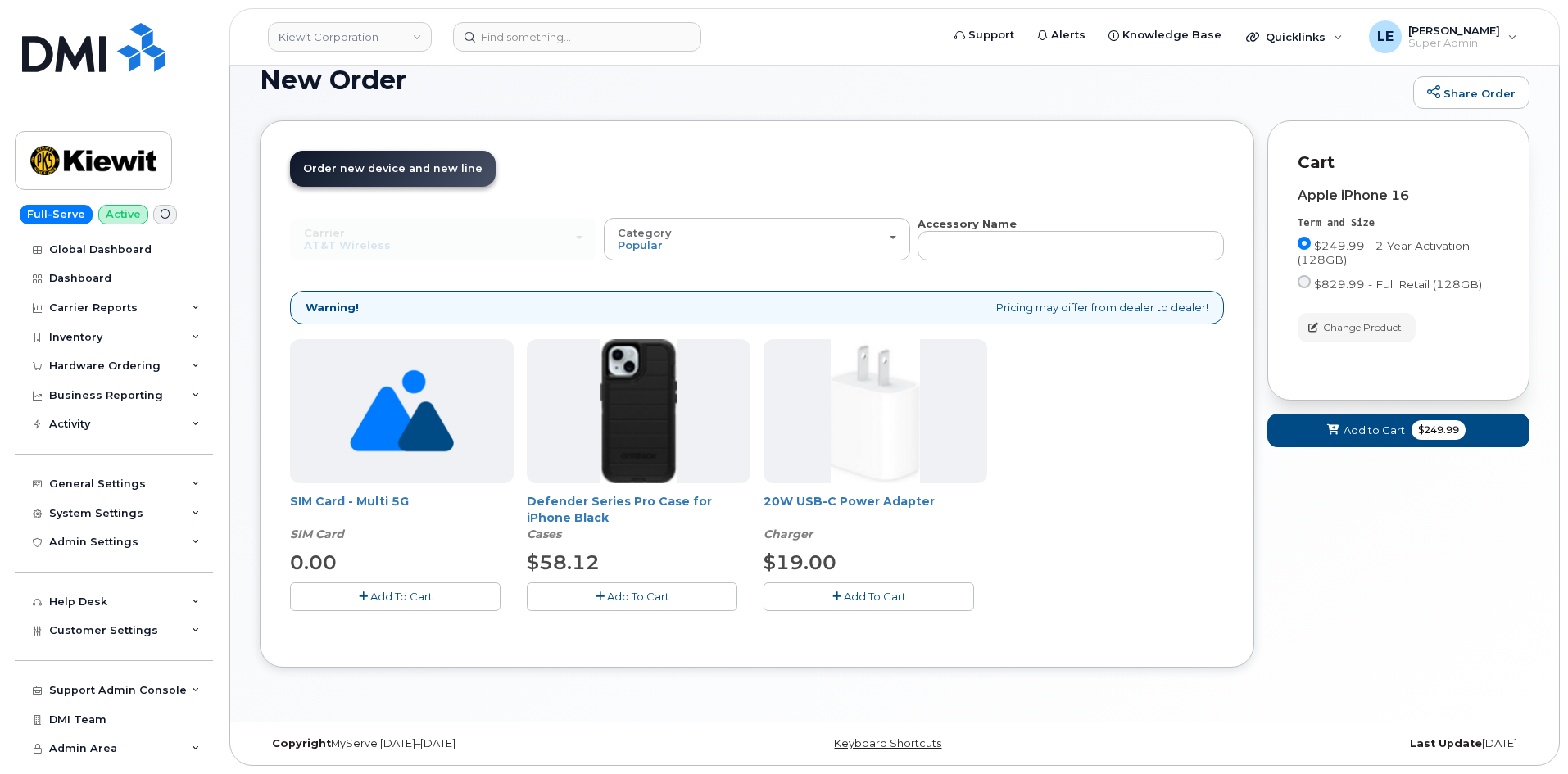
click at [672, 593] on button "Add To Cart" at bounding box center [631, 597] width 210 height 29
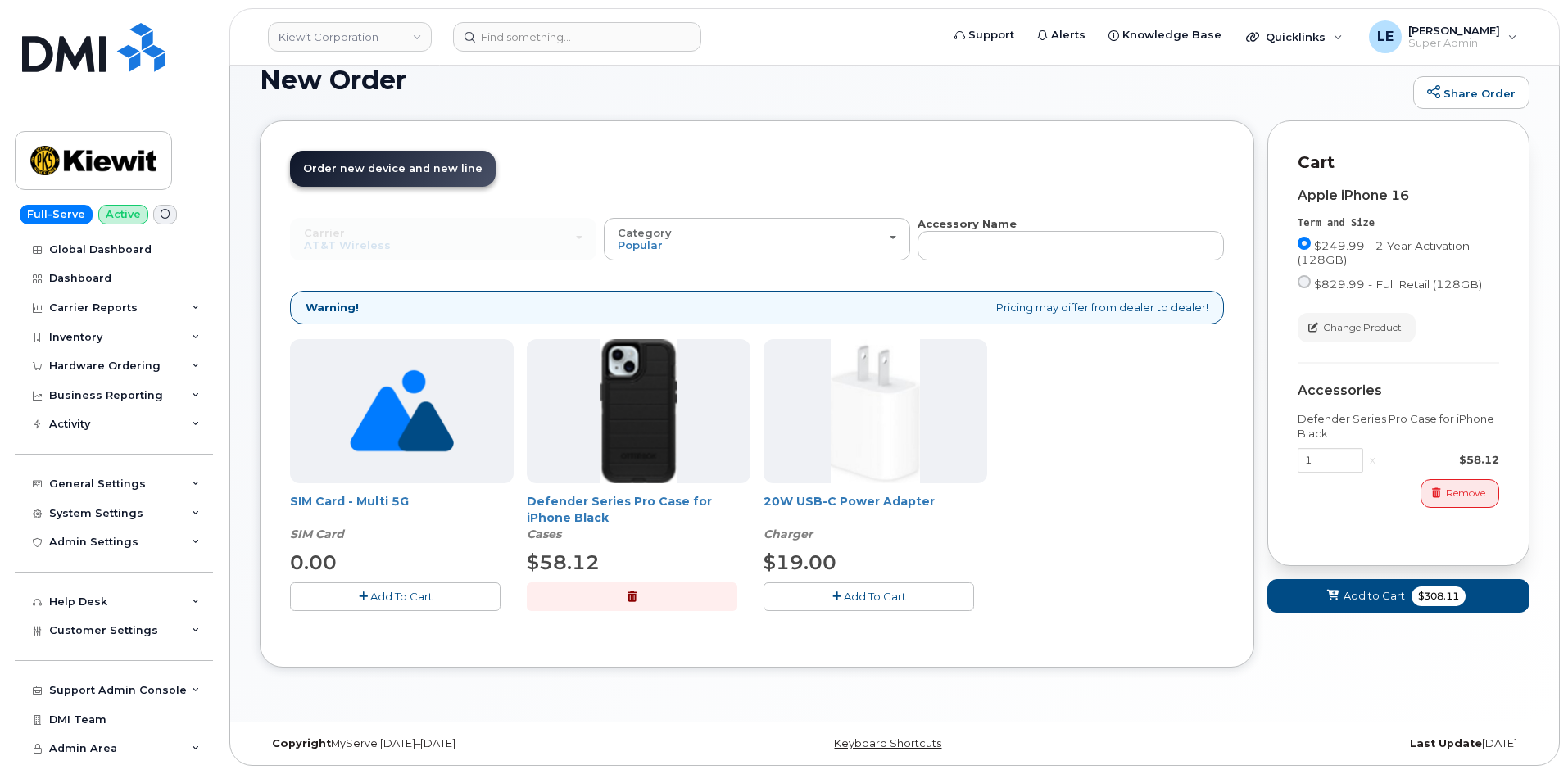
click at [818, 583] on button "Add To Cart" at bounding box center [868, 597] width 210 height 29
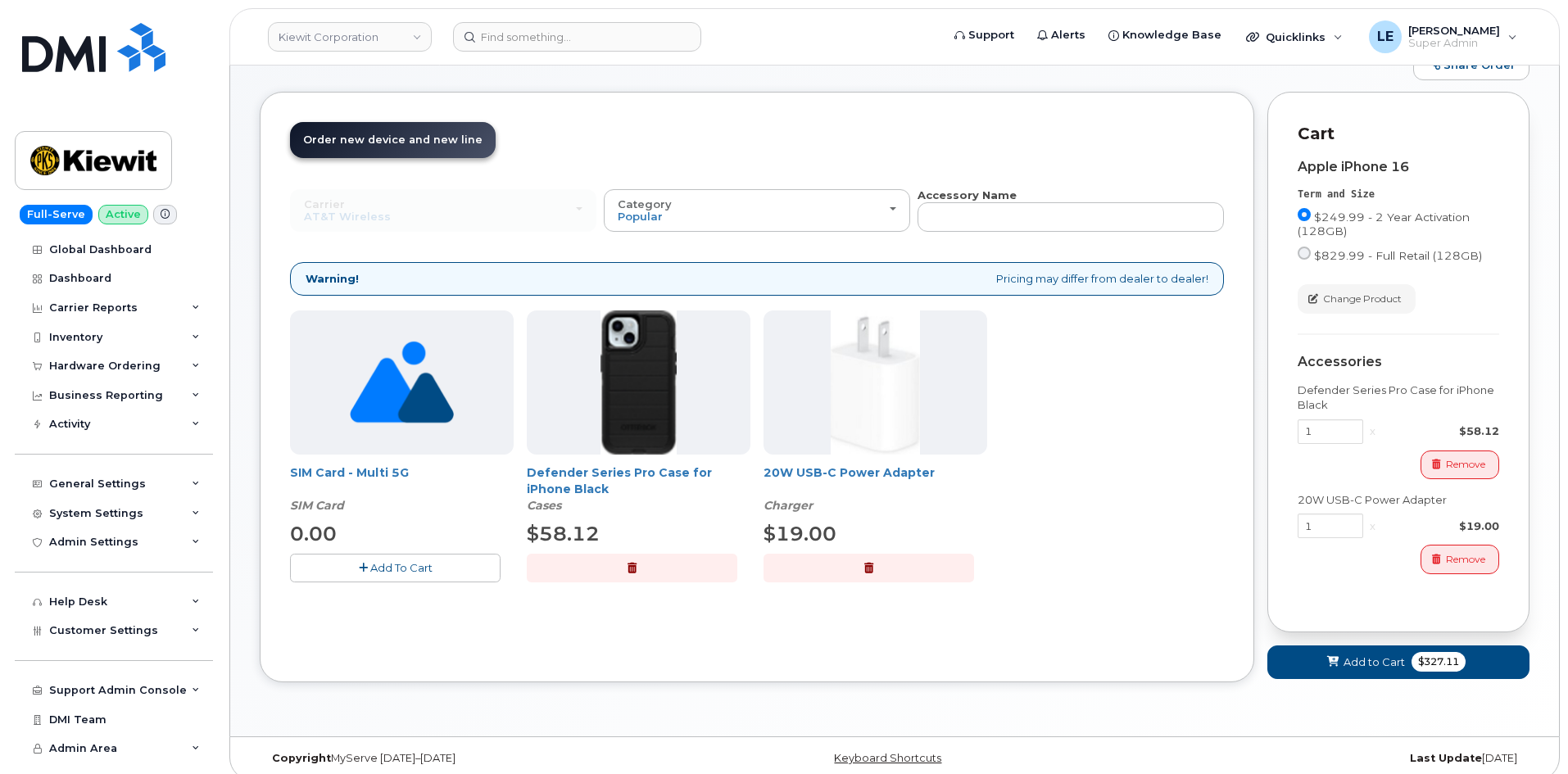
scroll to position [157, 0]
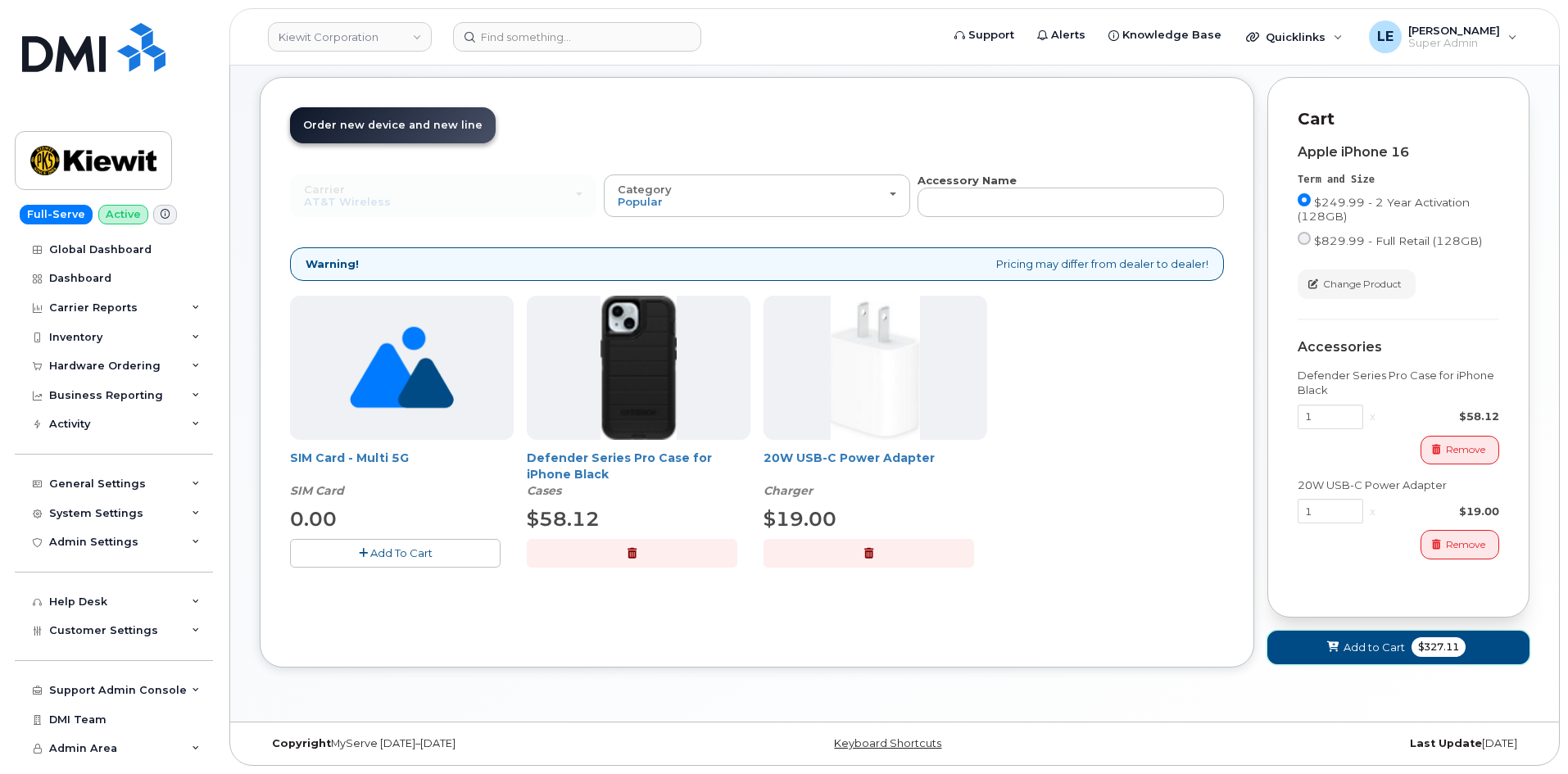
click at [1330, 632] on button "Add to Cart $327.11" at bounding box center [1398, 648] width 262 height 34
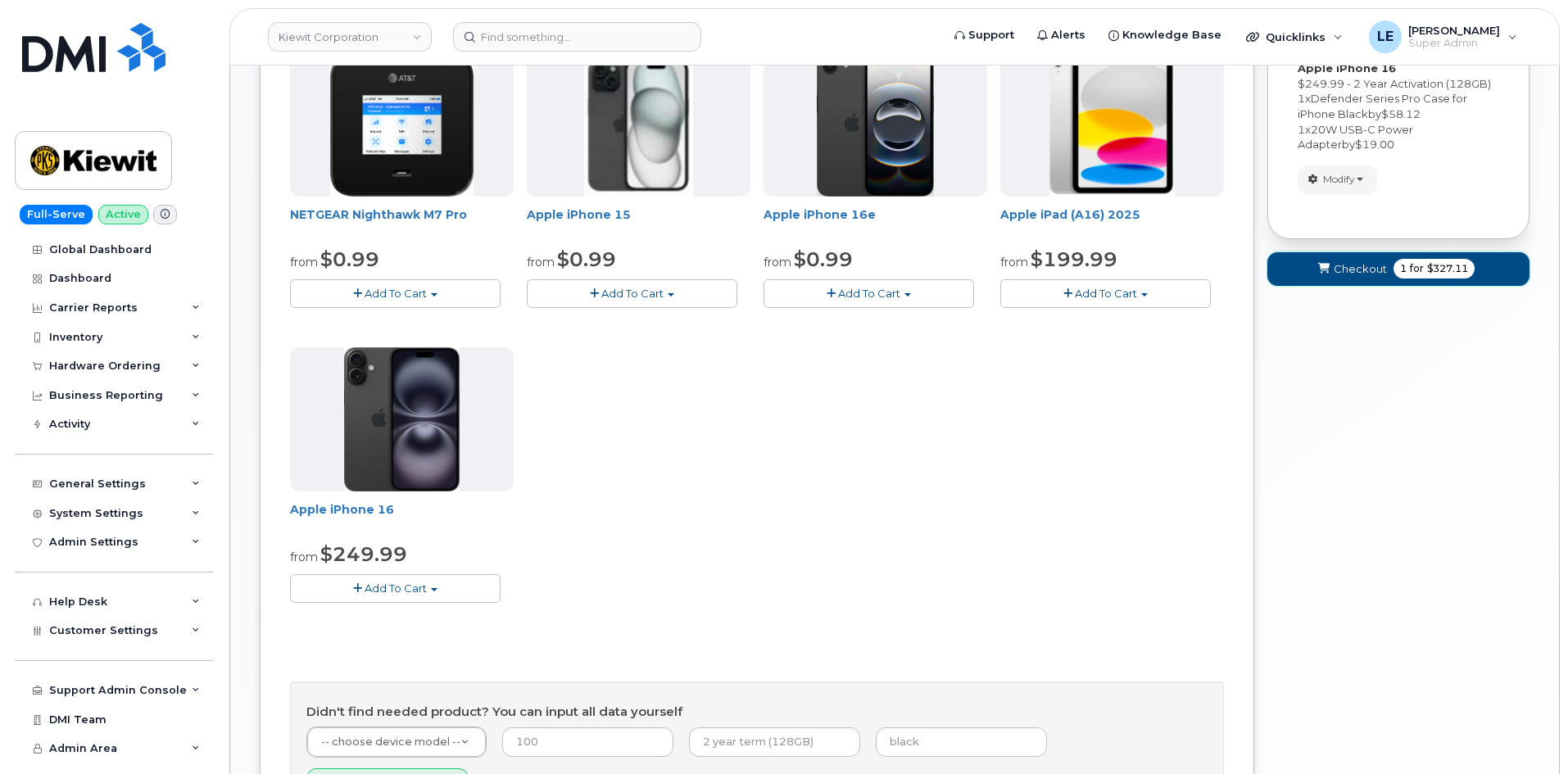
click at [1333, 264] on span "Checkout" at bounding box center [1359, 269] width 53 height 15
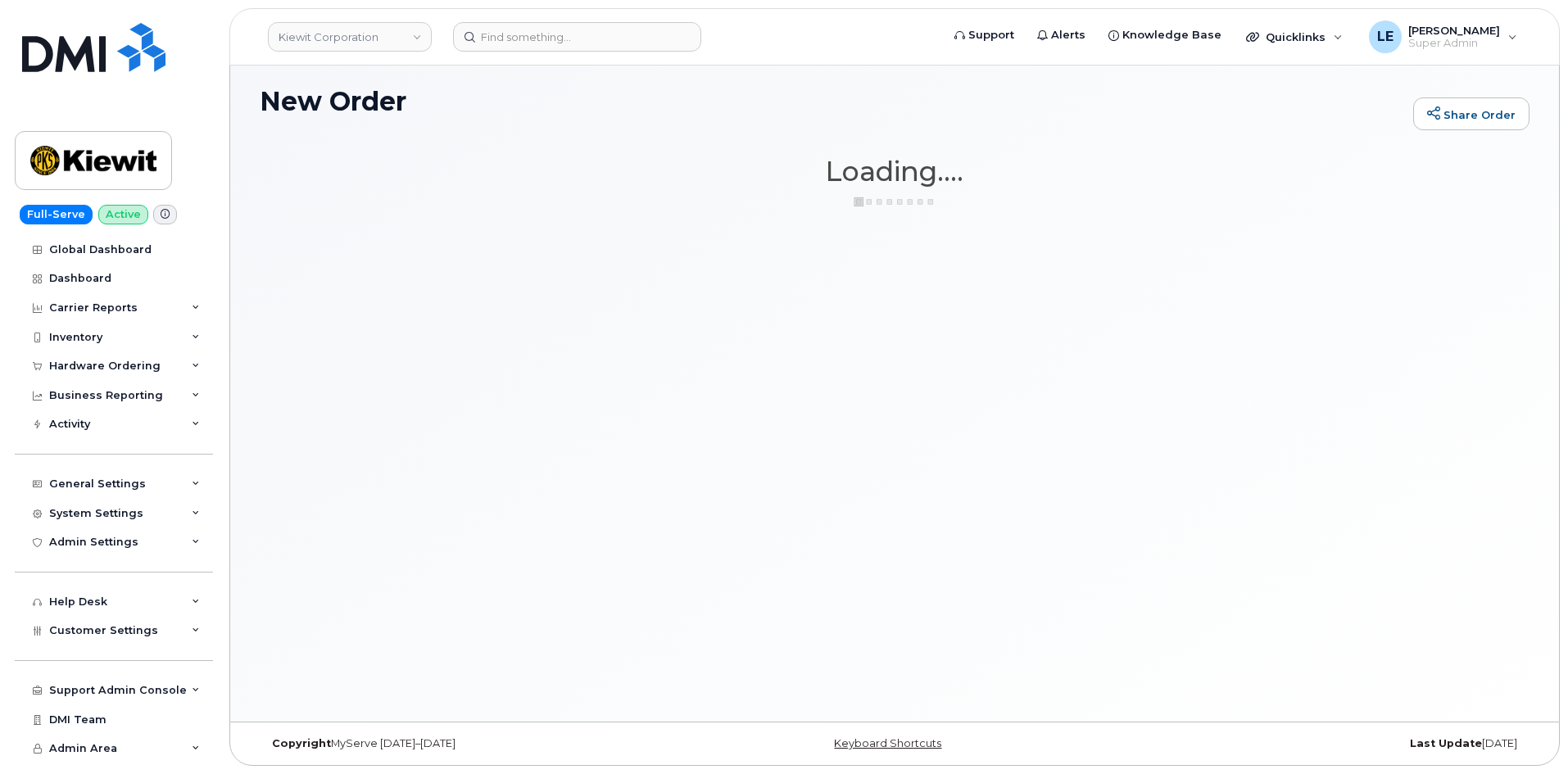
scroll to position [93, 0]
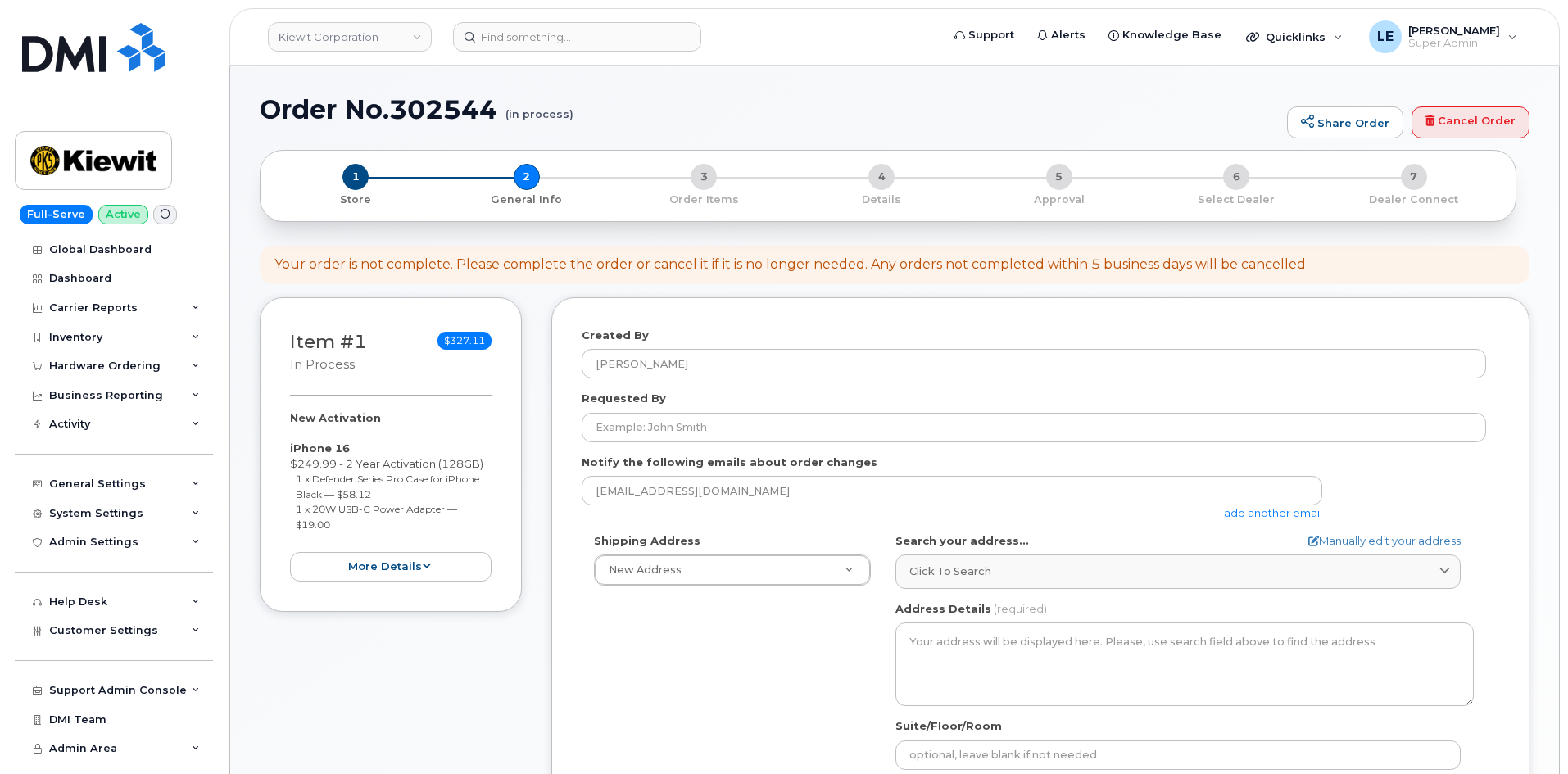
select select
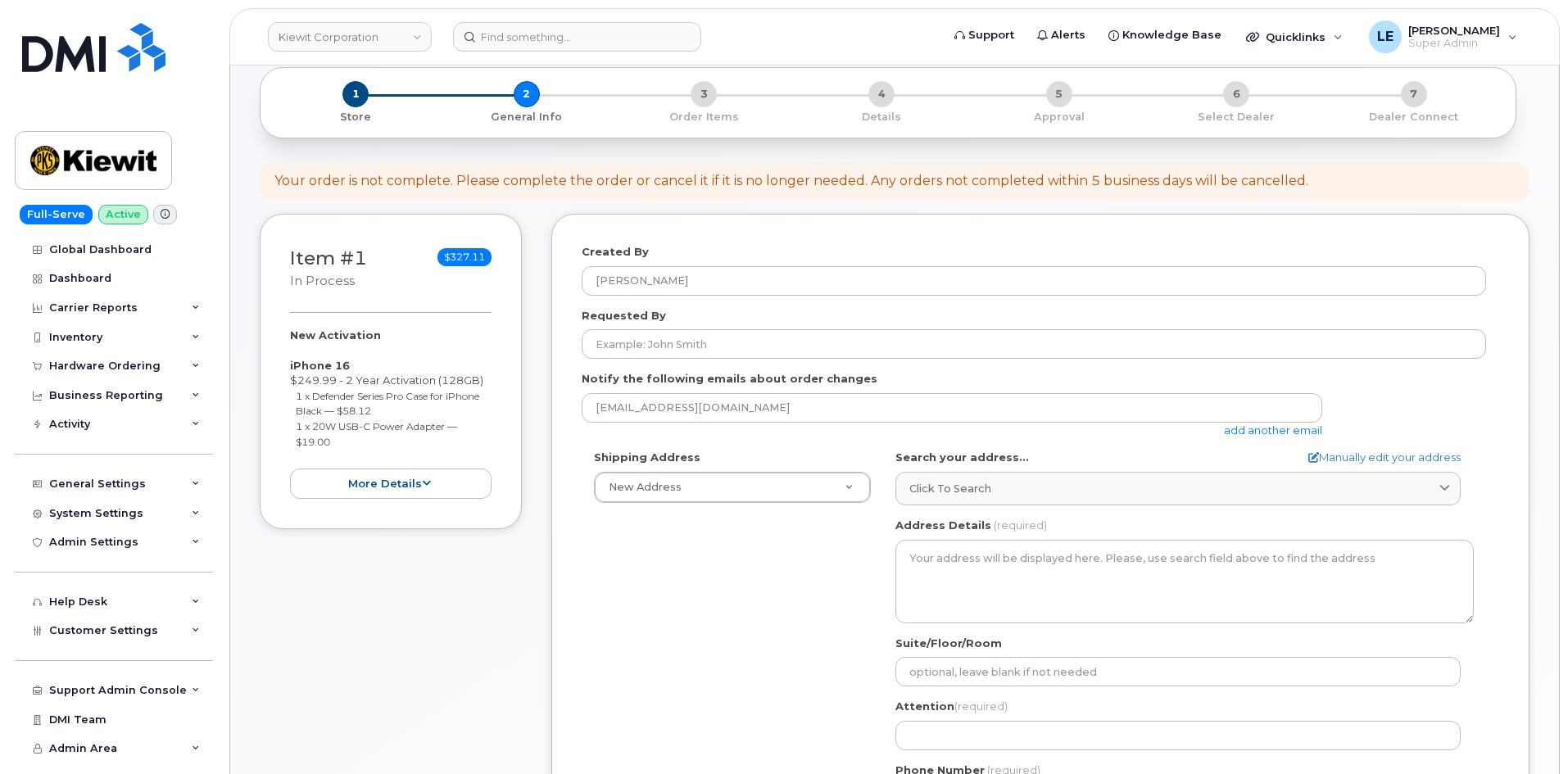
scroll to position [164, 0]
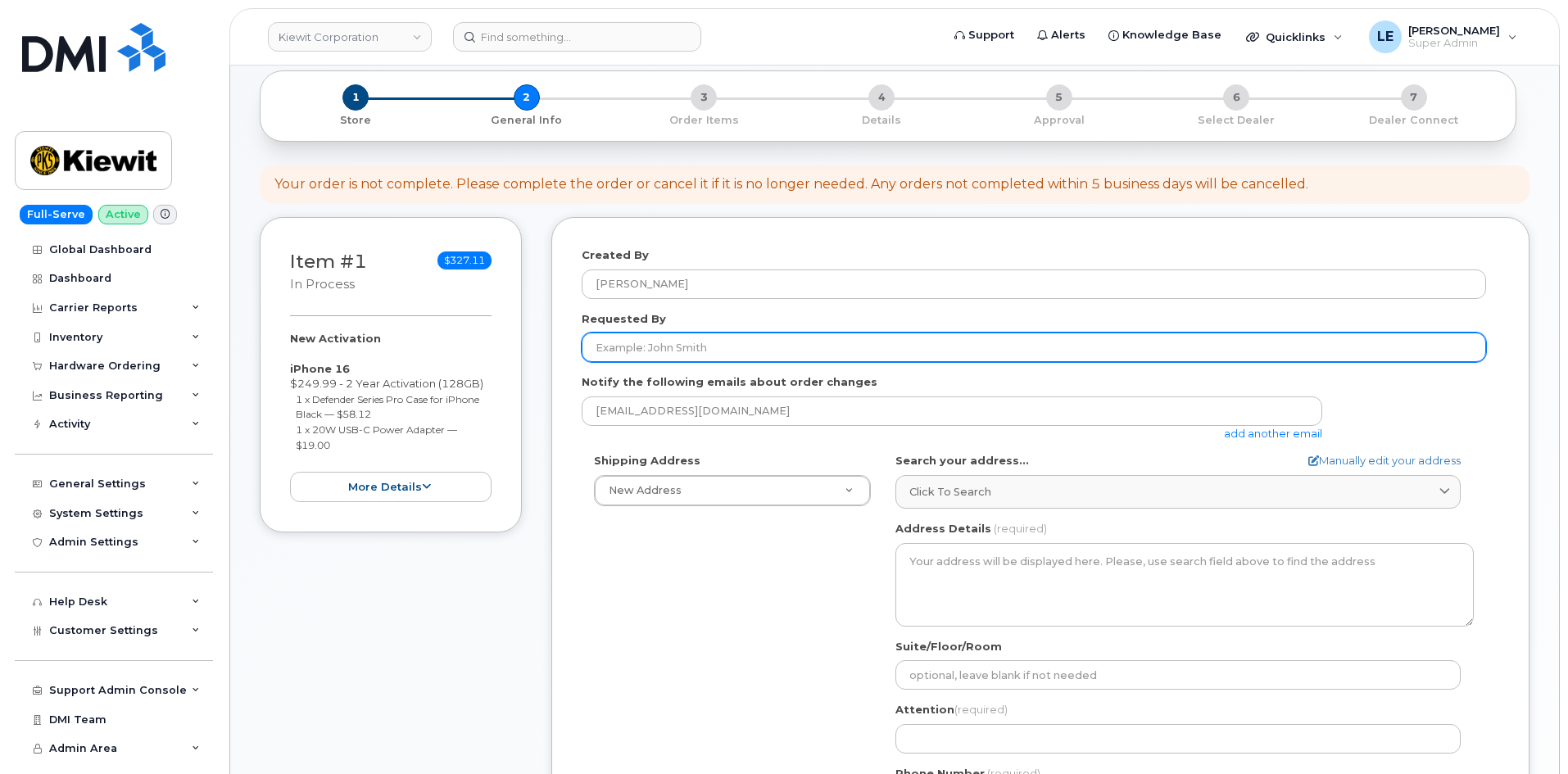
click at [722, 340] on input "Requested By" at bounding box center [1033, 347] width 904 height 30
paste input "Emanuel Ekanem"
type input "Emanuel Ekanem"
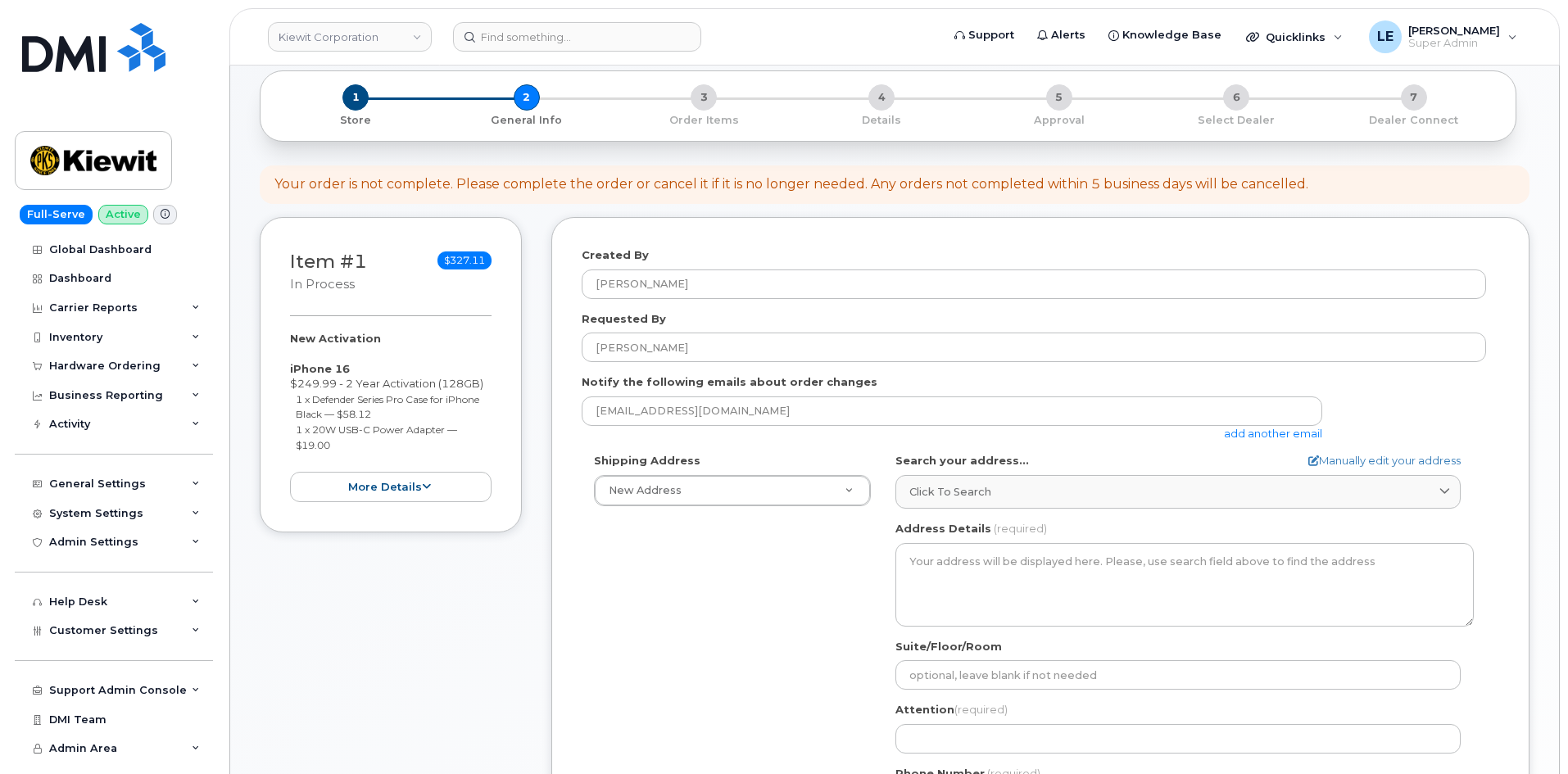
click at [590, 382] on label "Notify the following emails about order changes" at bounding box center [729, 382] width 296 height 15
click at [857, 590] on div "Shipping Address New Address New Address 85 Stokes King Road 905 Power House Rd…" at bounding box center [1033, 640] width 904 height 376
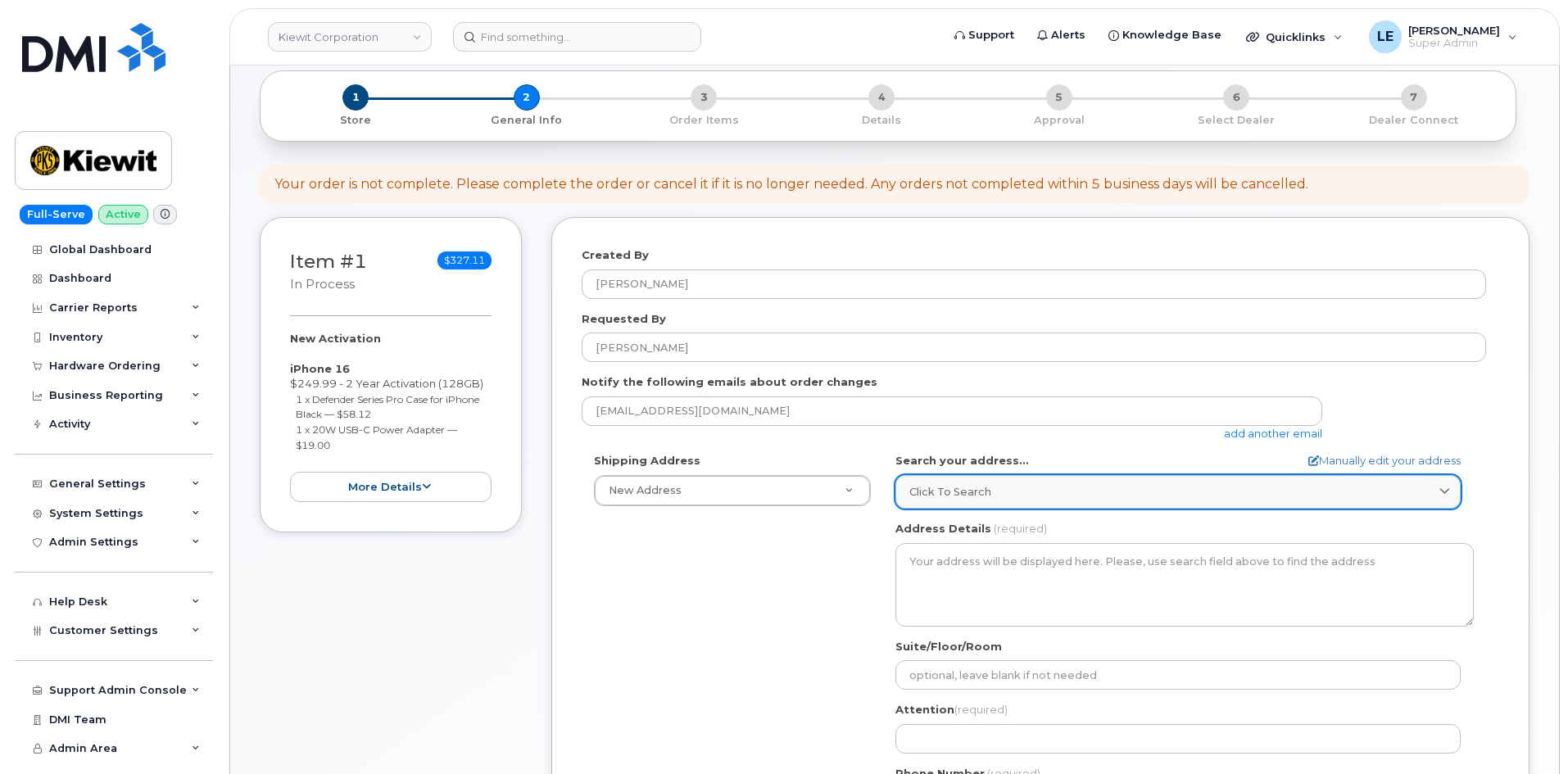
click at [950, 492] on span "Click to search" at bounding box center [950, 492] width 82 height 15
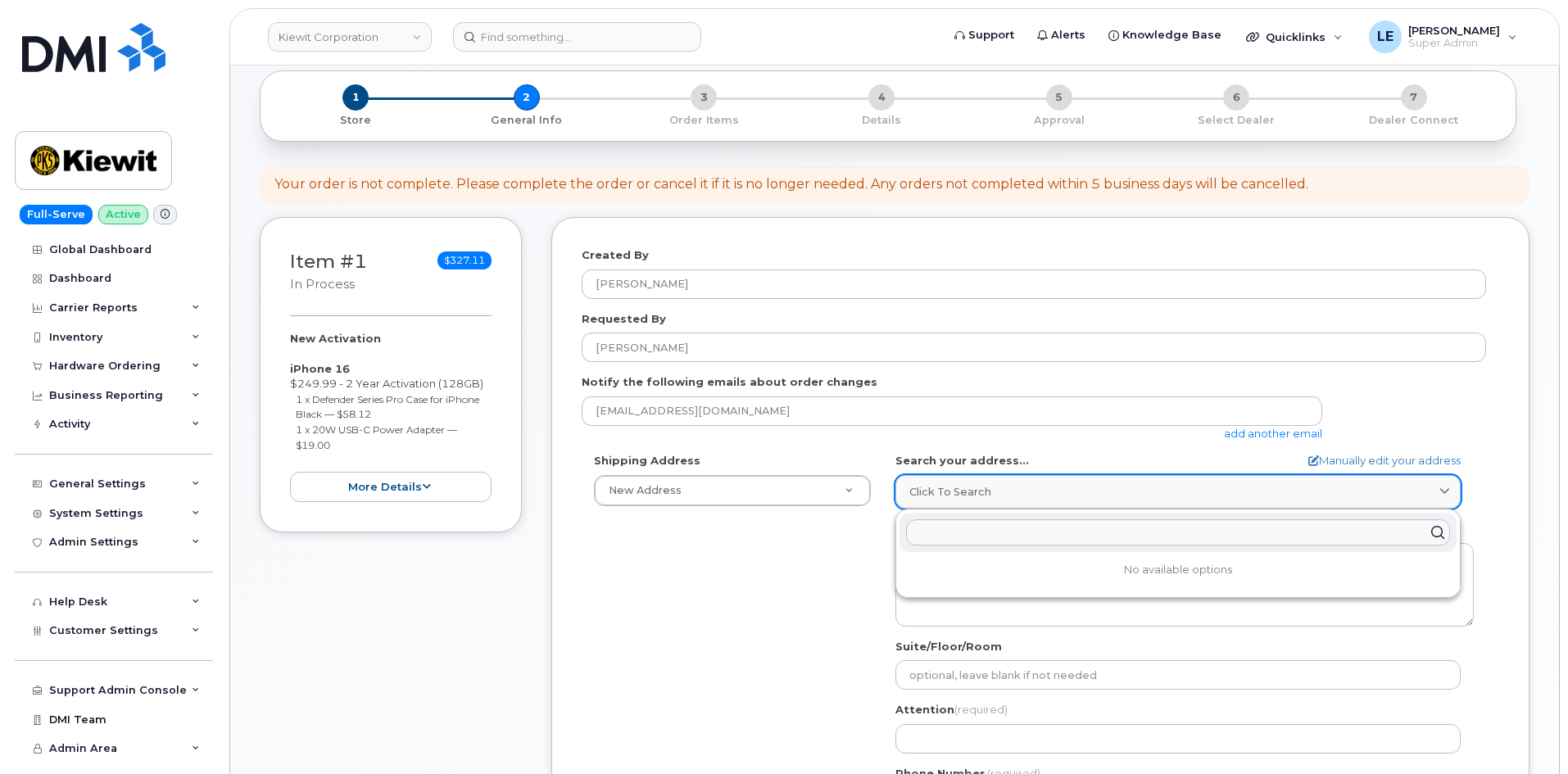
paste input "85 Stokes King Road, Greenville, MS 38701"
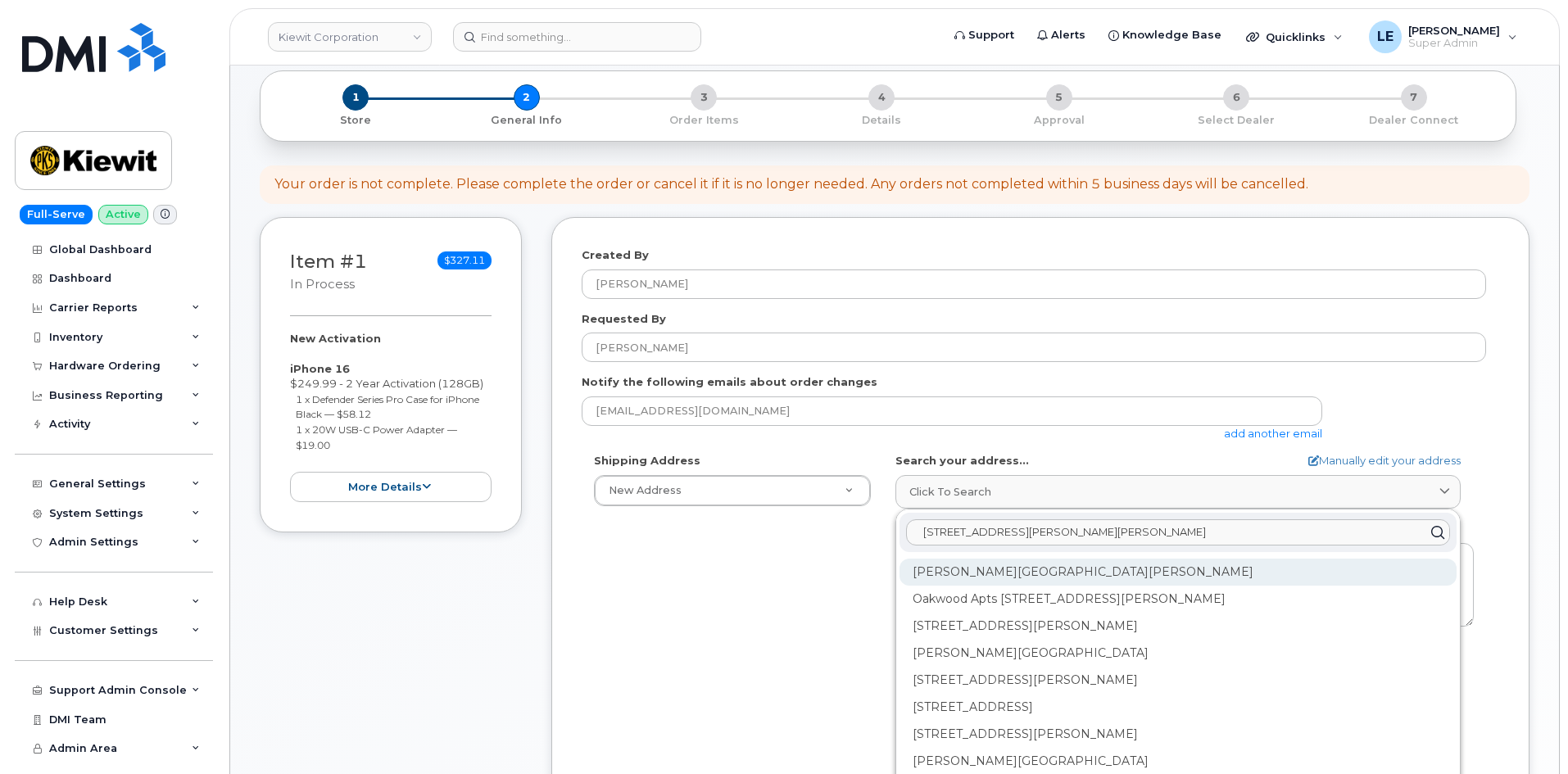
type input "85 Stokes King Road, Greenville, MS 38701"
click at [959, 564] on div "Stokes King Rd Greenville MS 38701" at bounding box center [1178, 572] width 557 height 27
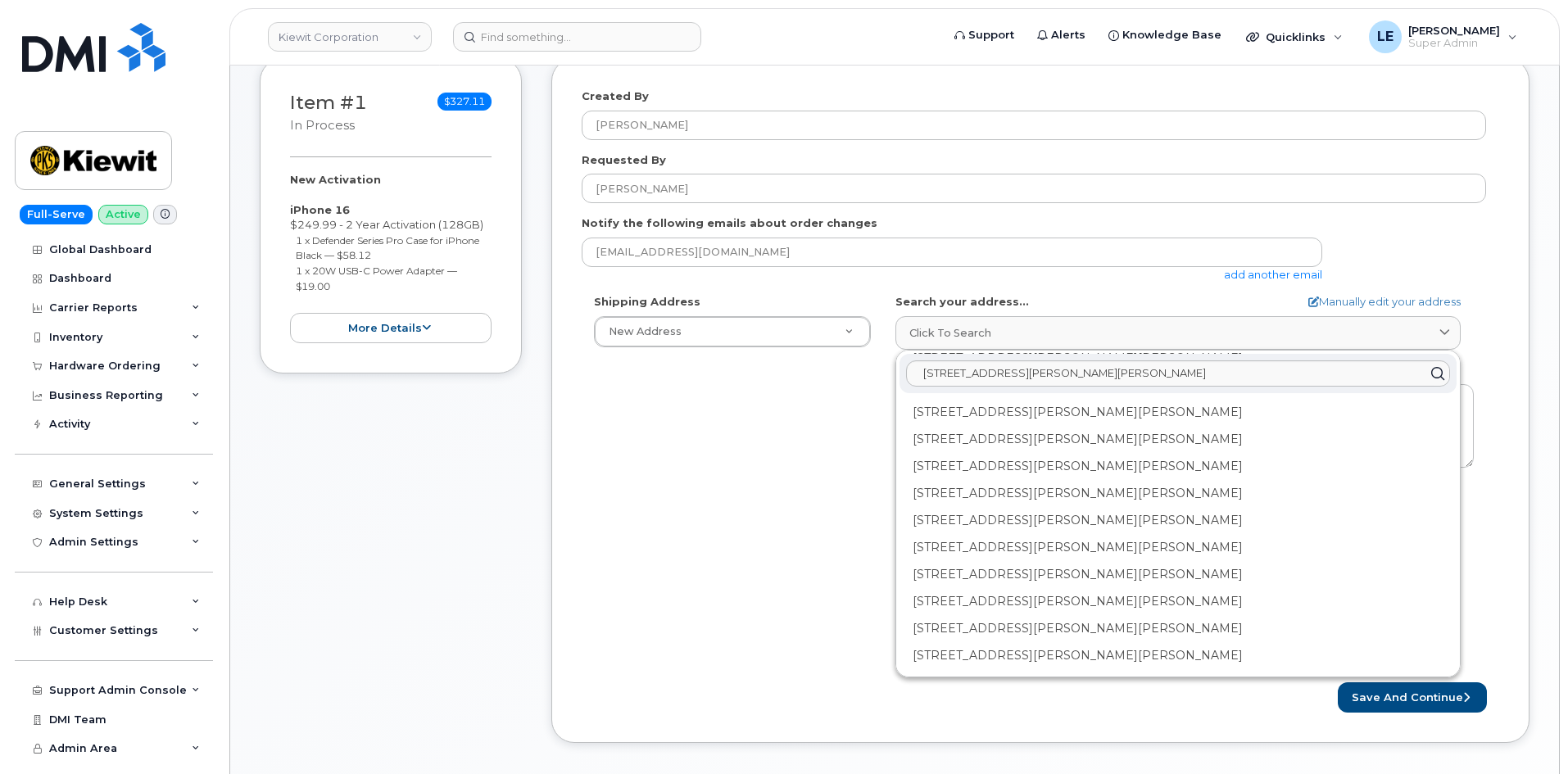
scroll to position [328, 0]
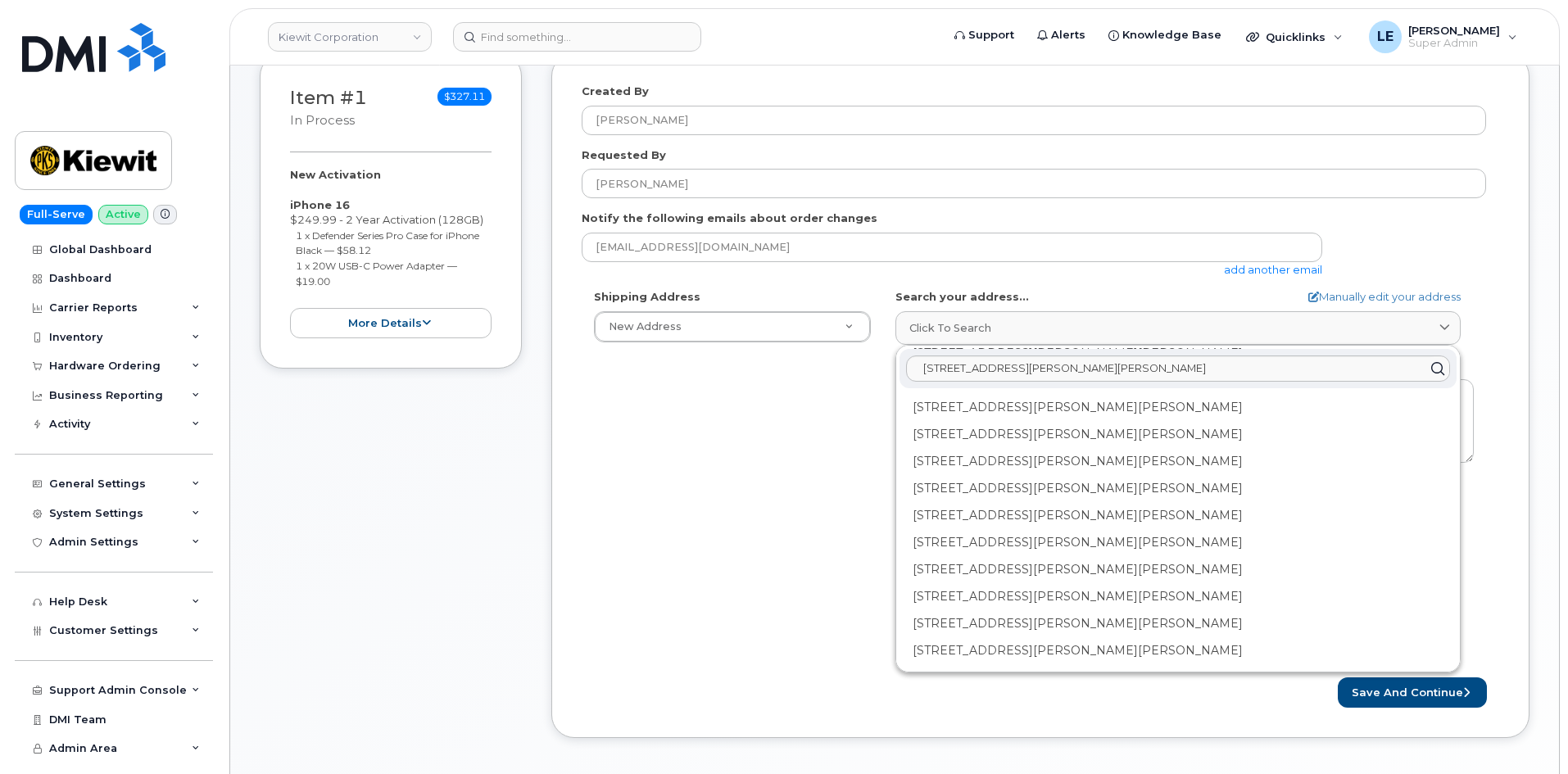
click at [773, 580] on div "Shipping Address New Address New Address 85 Stokes King Road 905 Power House Rd…" at bounding box center [1033, 477] width 904 height 376
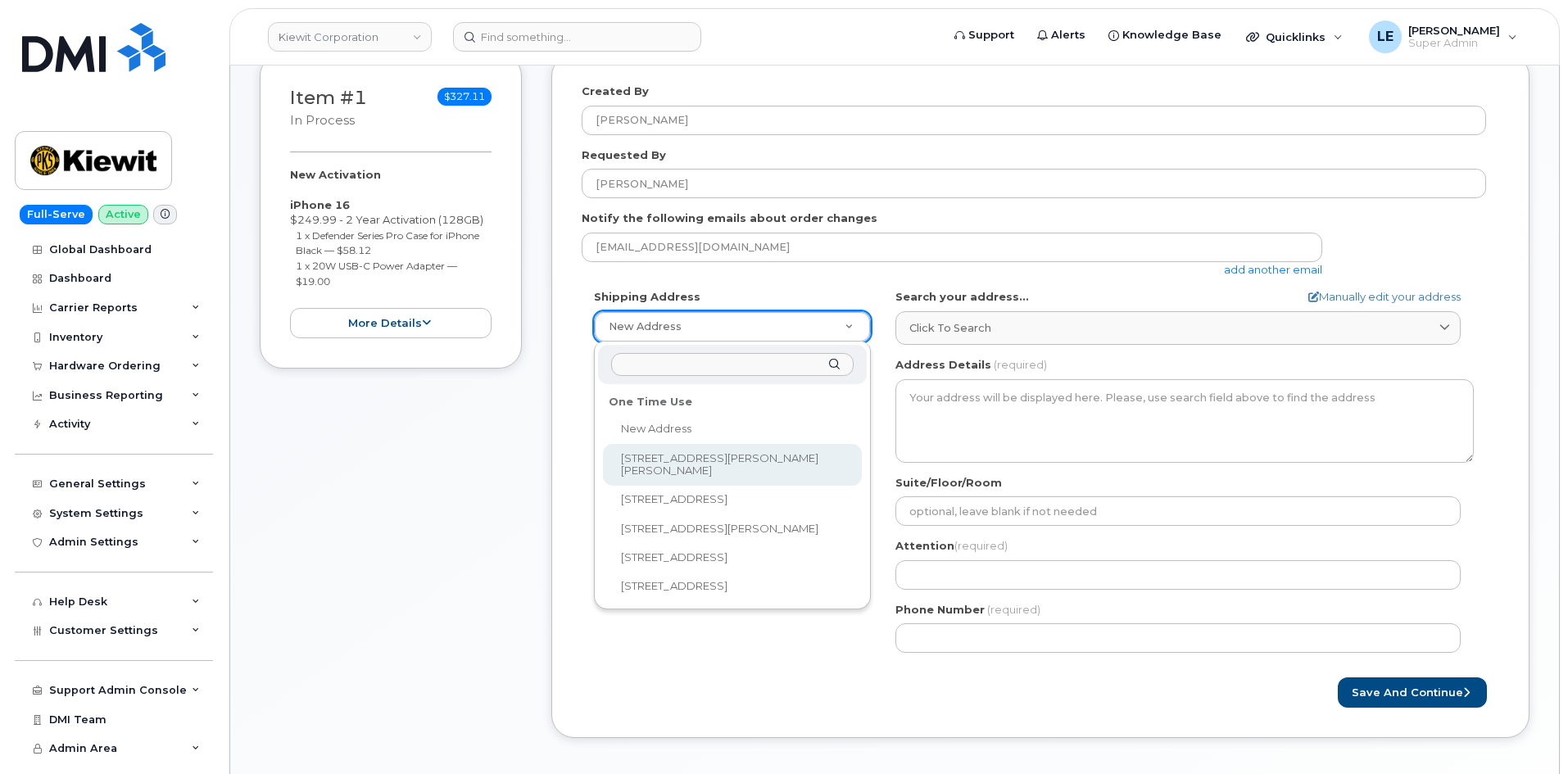
select select "85 Stokes King Road"
type input "Emanuel Ekanem"
type input "9132160856"
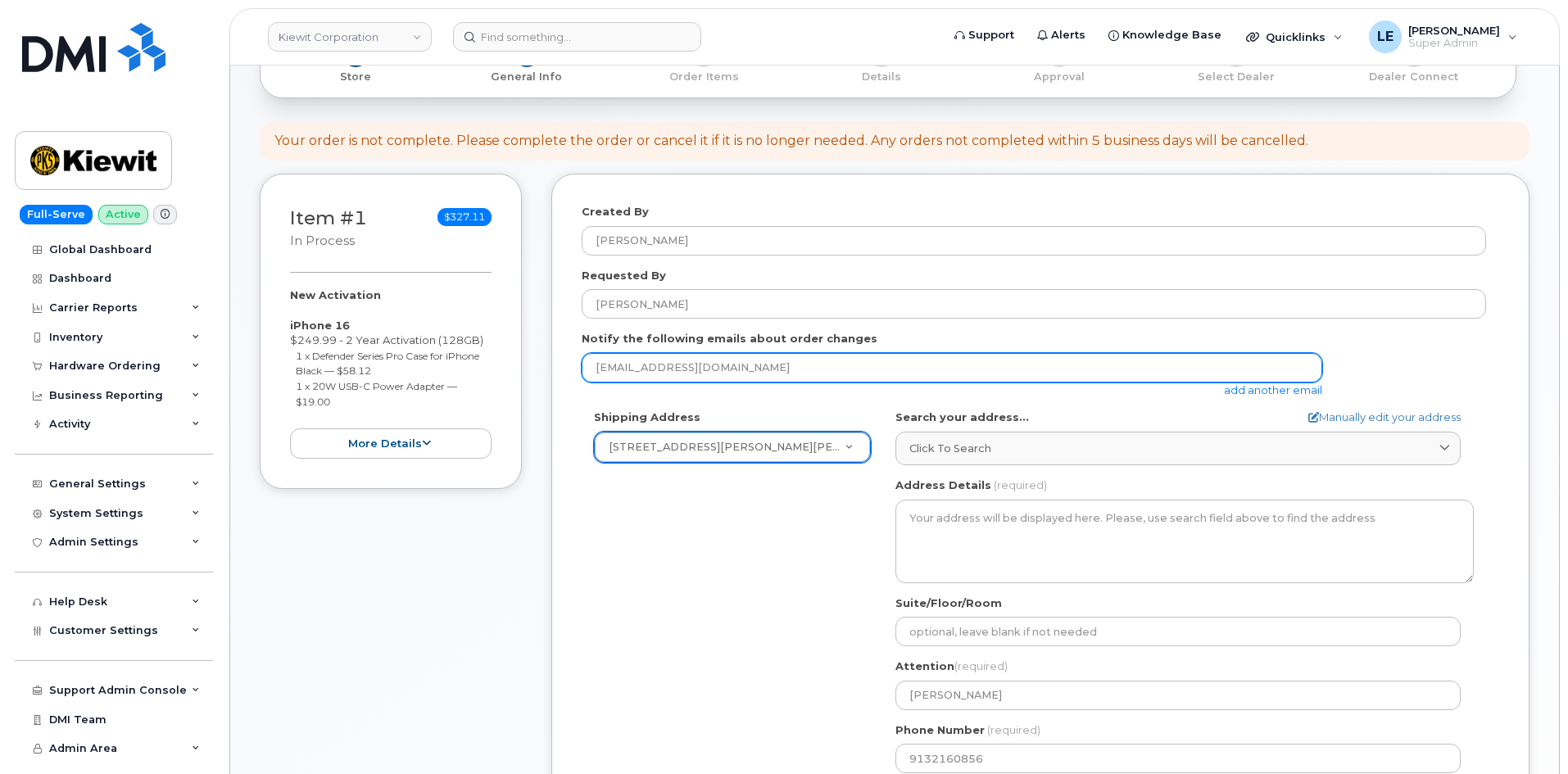
scroll to position [246, 0]
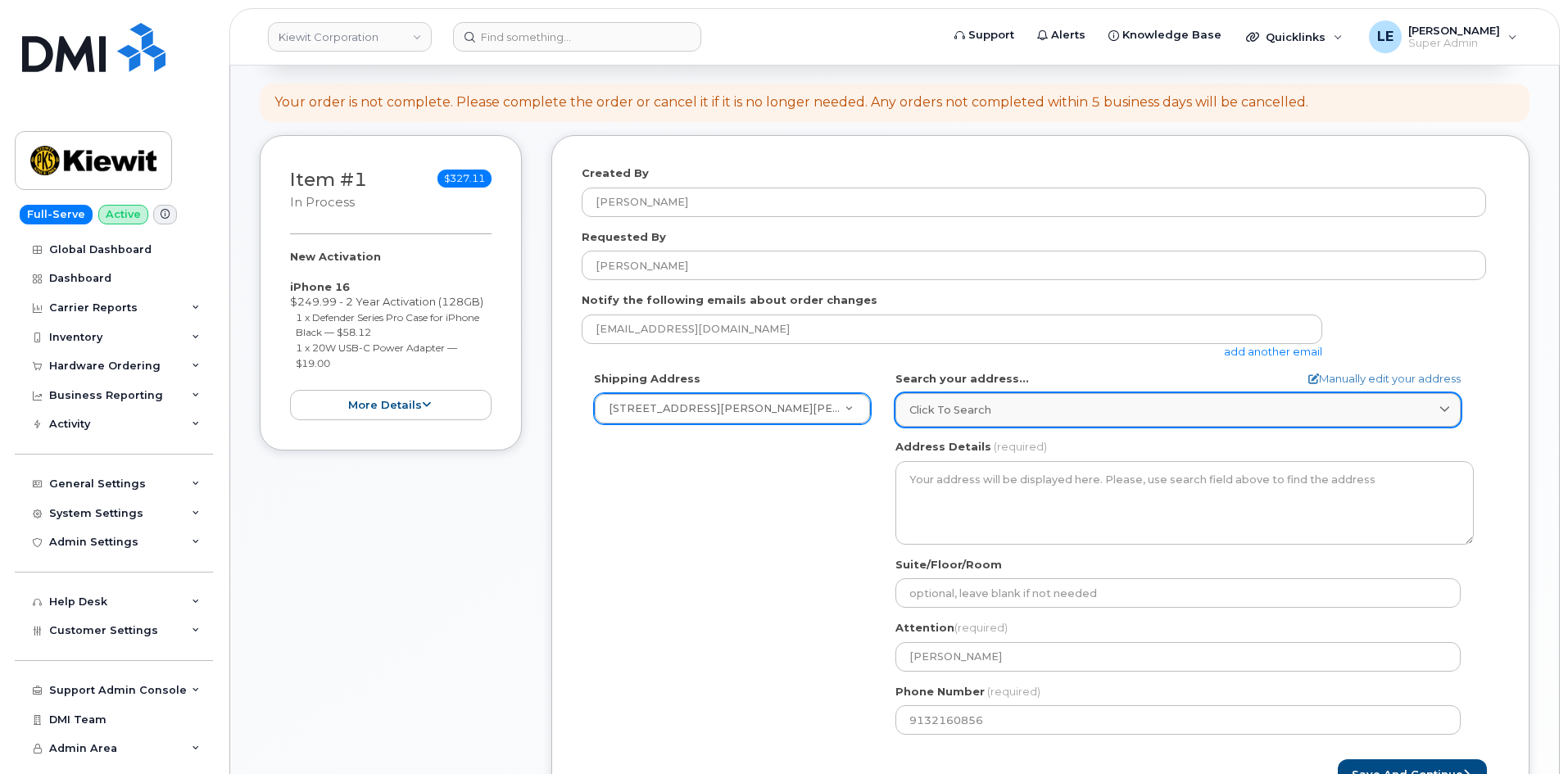
click at [928, 423] on link "Click to search" at bounding box center [1178, 410] width 565 height 34
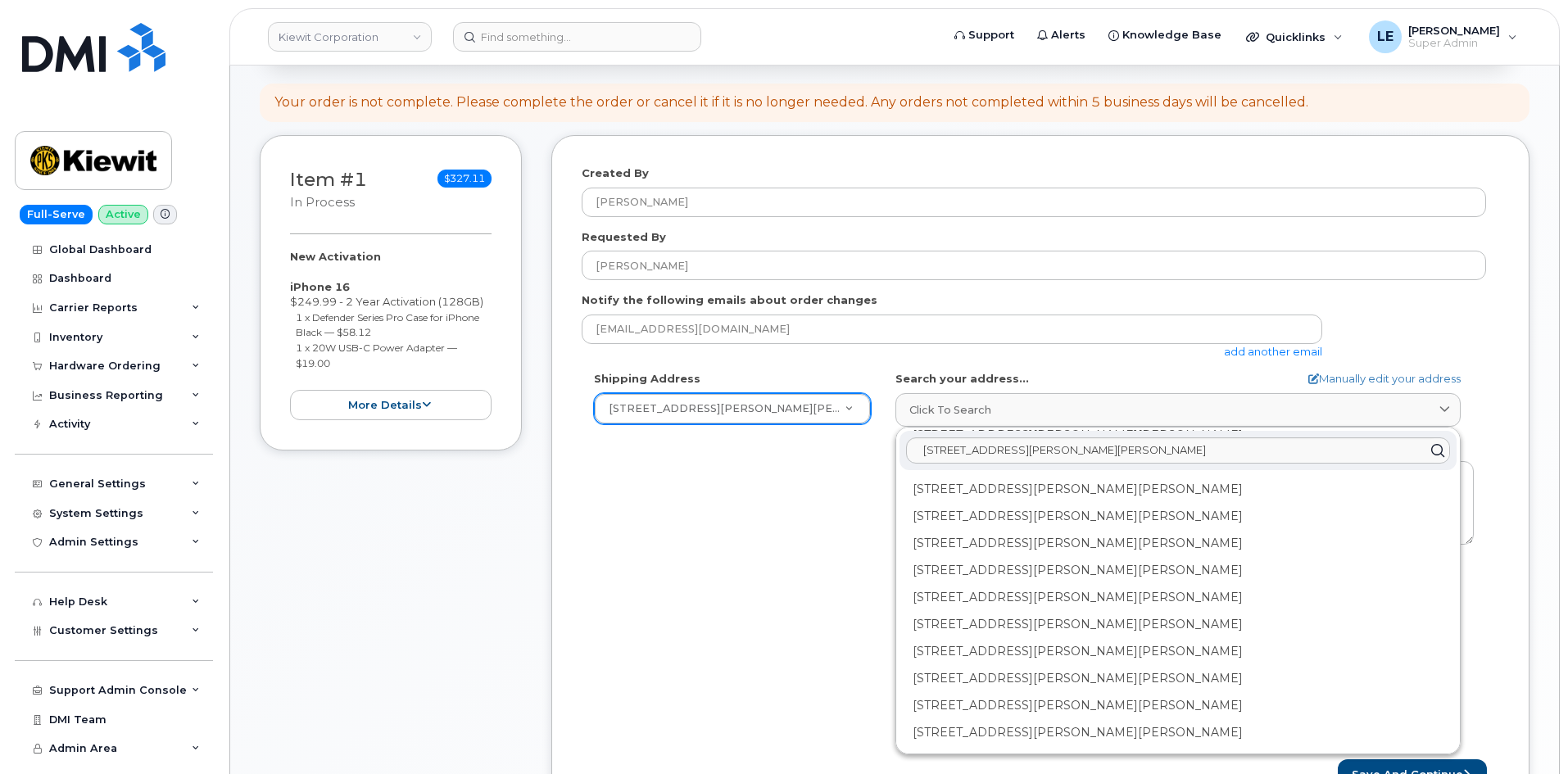
click at [821, 470] on div "Shipping Address 85 Stokes King Road New Address 85 Stokes King Road 905 Power …" at bounding box center [1033, 559] width 904 height 376
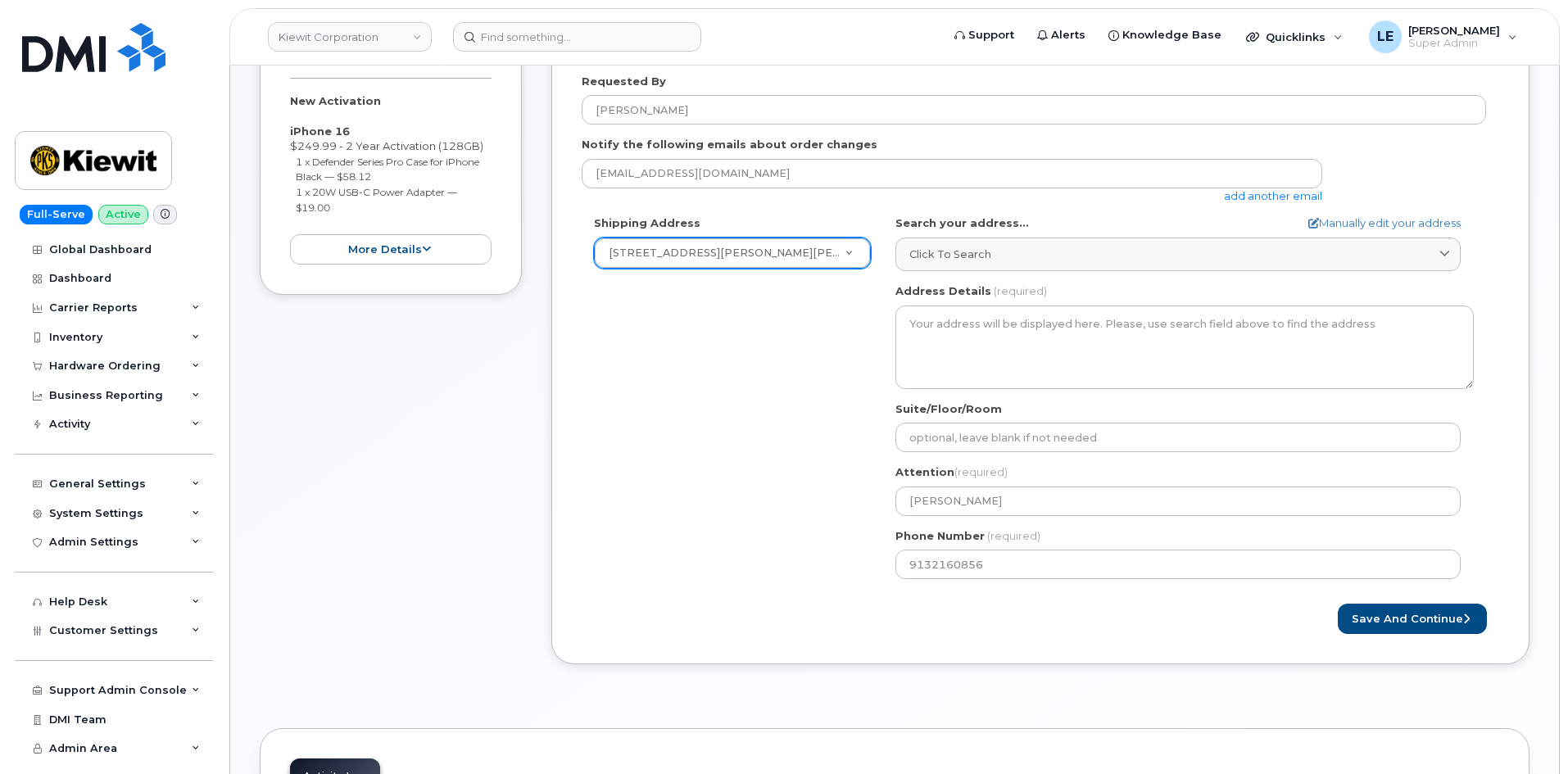
scroll to position [328, 0]
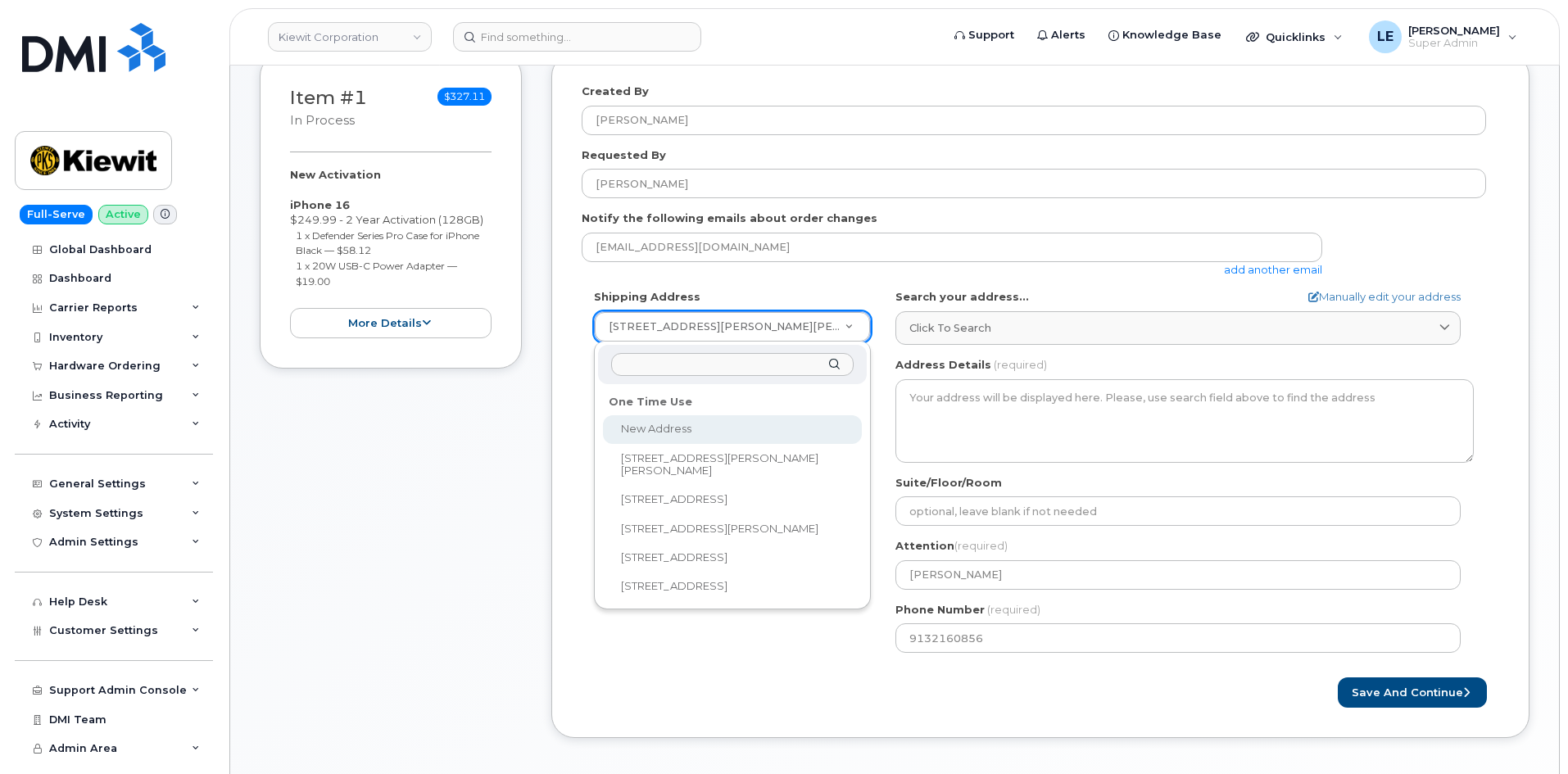
select select
select select "? string:AB ?"
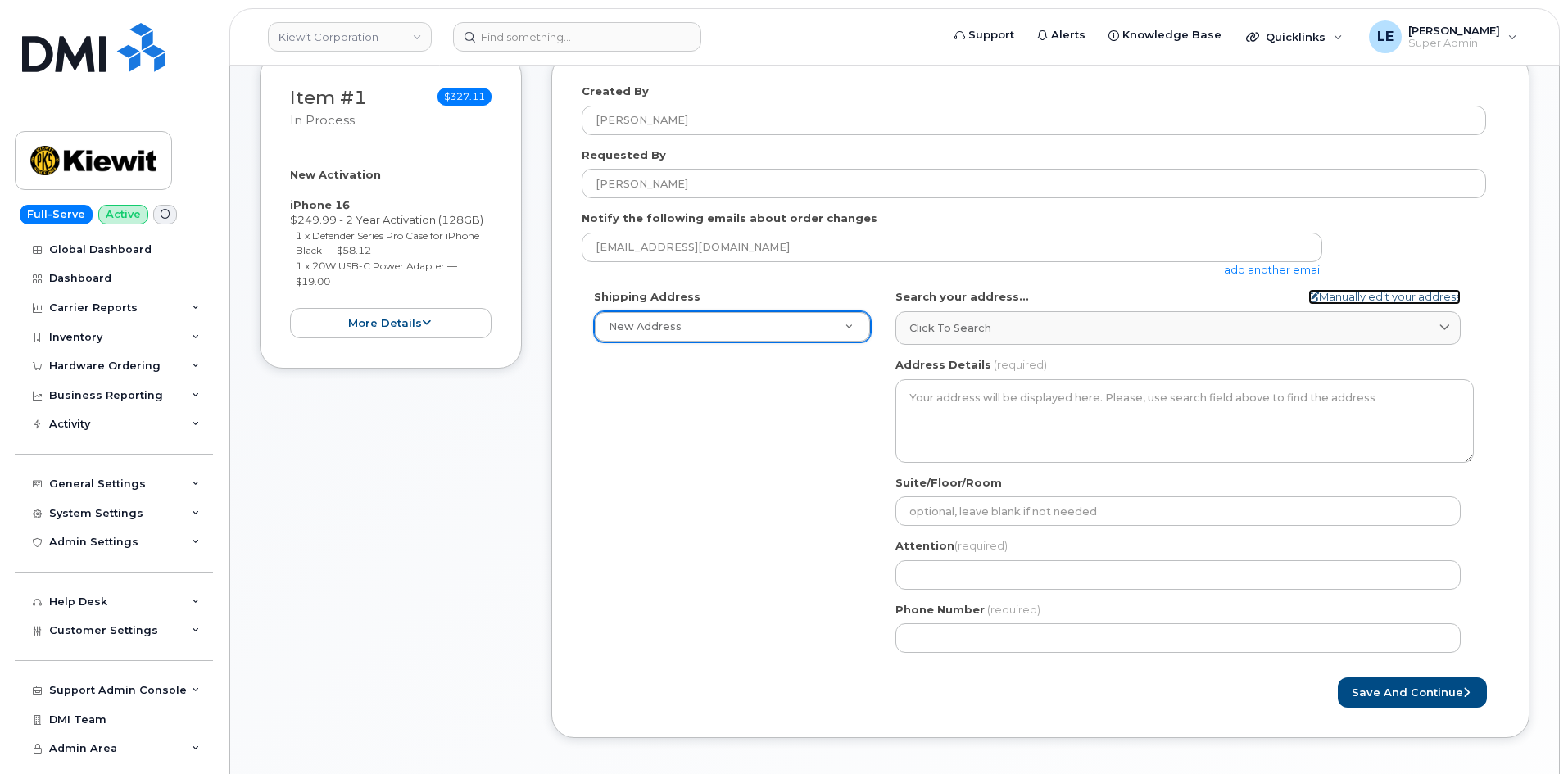
click at [1358, 299] on link "Manually edit your address" at bounding box center [1384, 297] width 152 height 15
select select
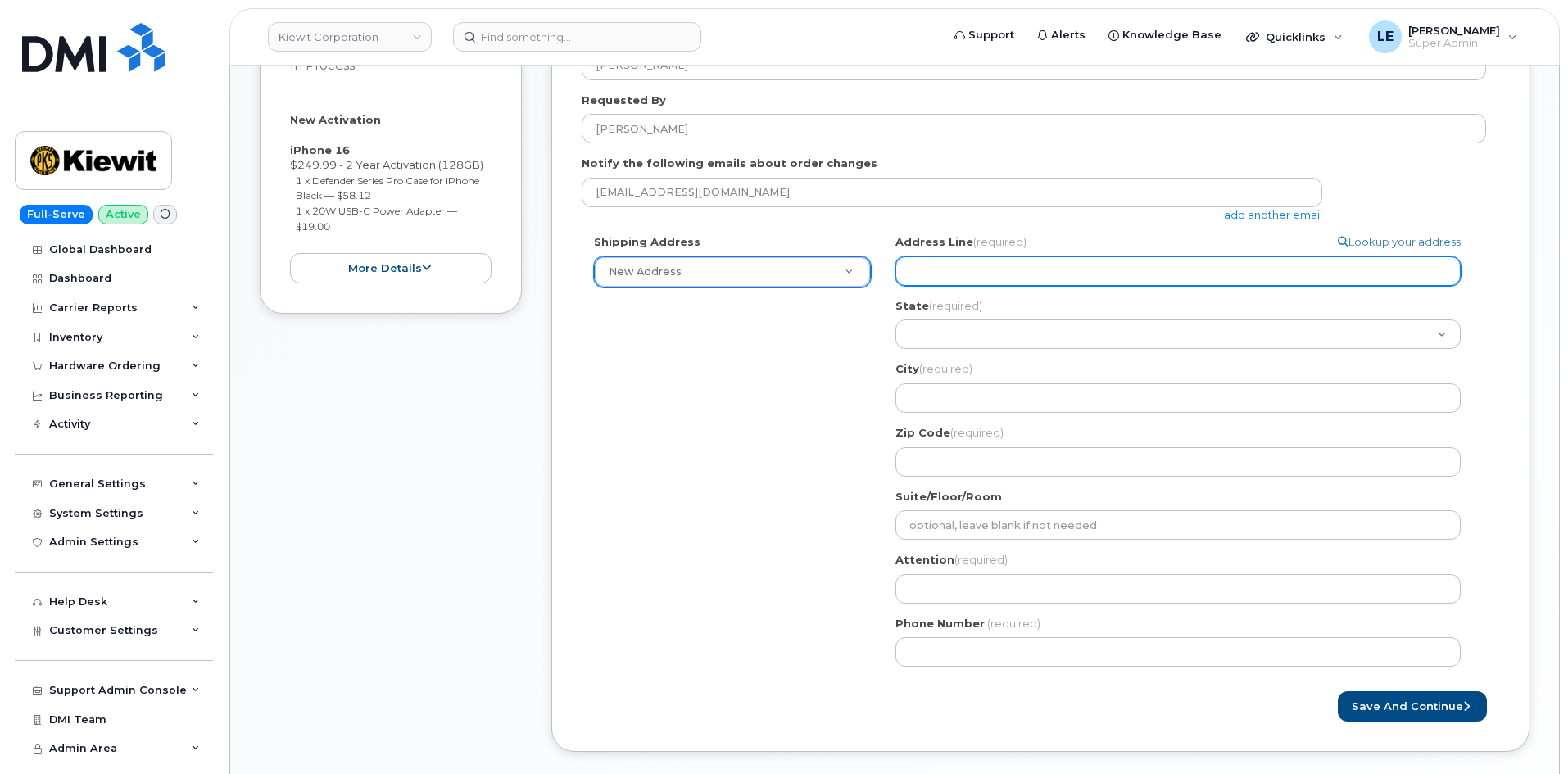
scroll to position [410, 0]
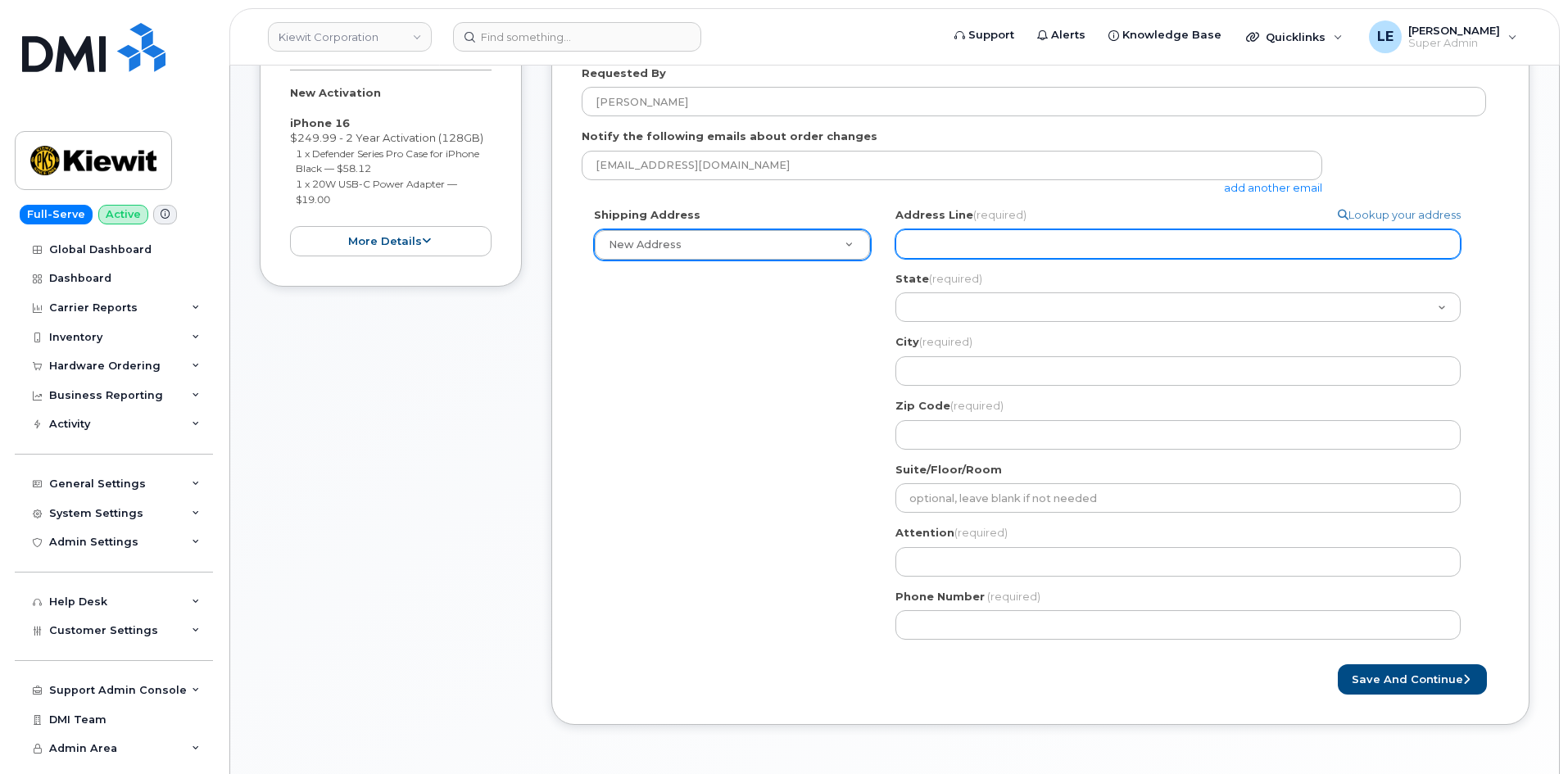
click at [956, 241] on input "Address Line (required)" at bounding box center [1178, 243] width 565 height 30
paste input "85 Stokes King Road, Greenville, MS 38701"
select select
type input "85 Stokes King Road, Greenville, MS 38701"
click at [1026, 244] on input "85 Stokes King Road, Greenville, MS 38701" at bounding box center [1178, 243] width 565 height 30
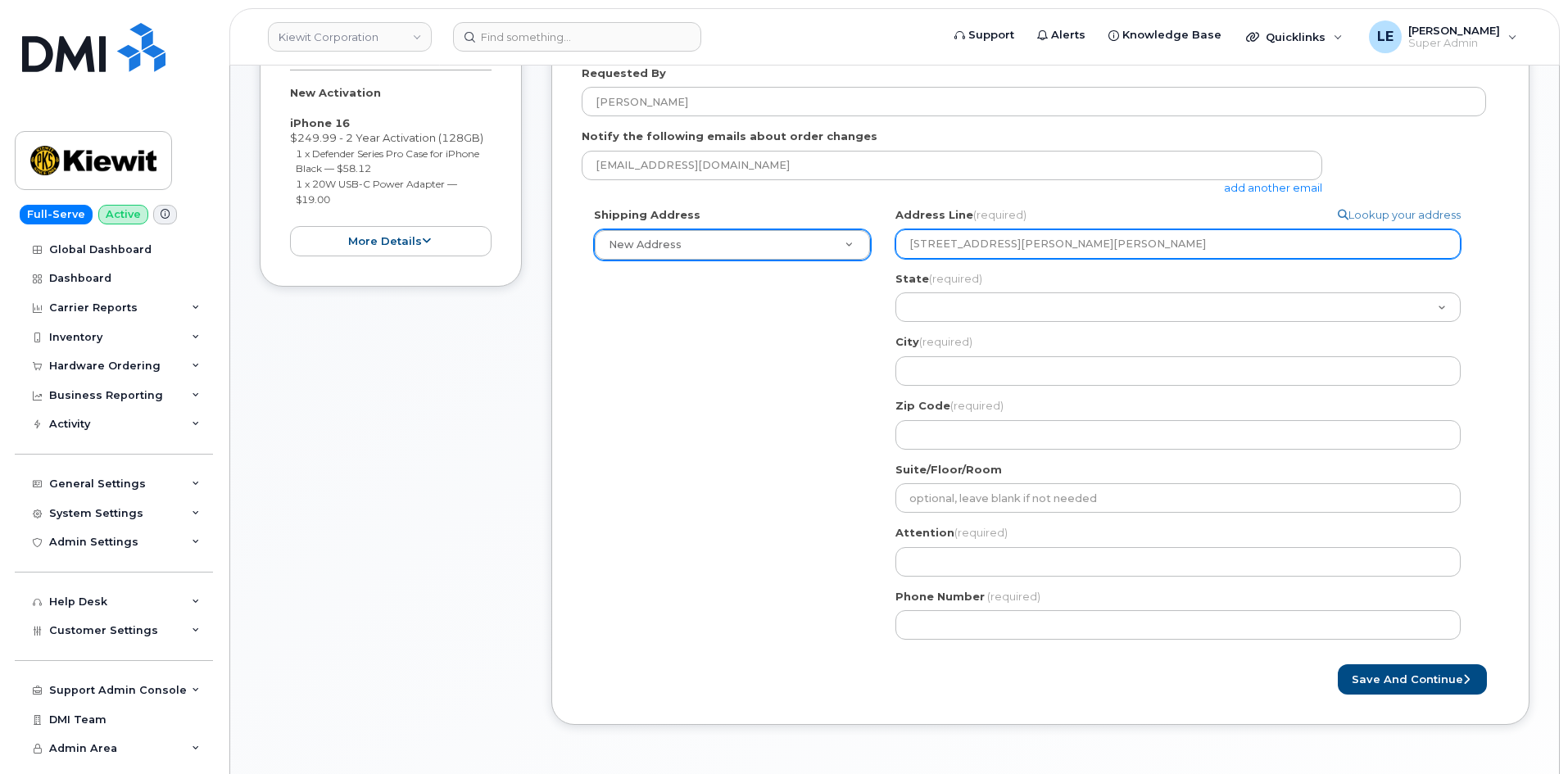
drag, startPoint x: 1019, startPoint y: 246, endPoint x: 1145, endPoint y: 243, distance: 126.0
click at [1145, 243] on input "85 Stokes King Road, Greenville, MS 38701" at bounding box center [1178, 243] width 565 height 30
select select
type input "85 Stokes King Road"
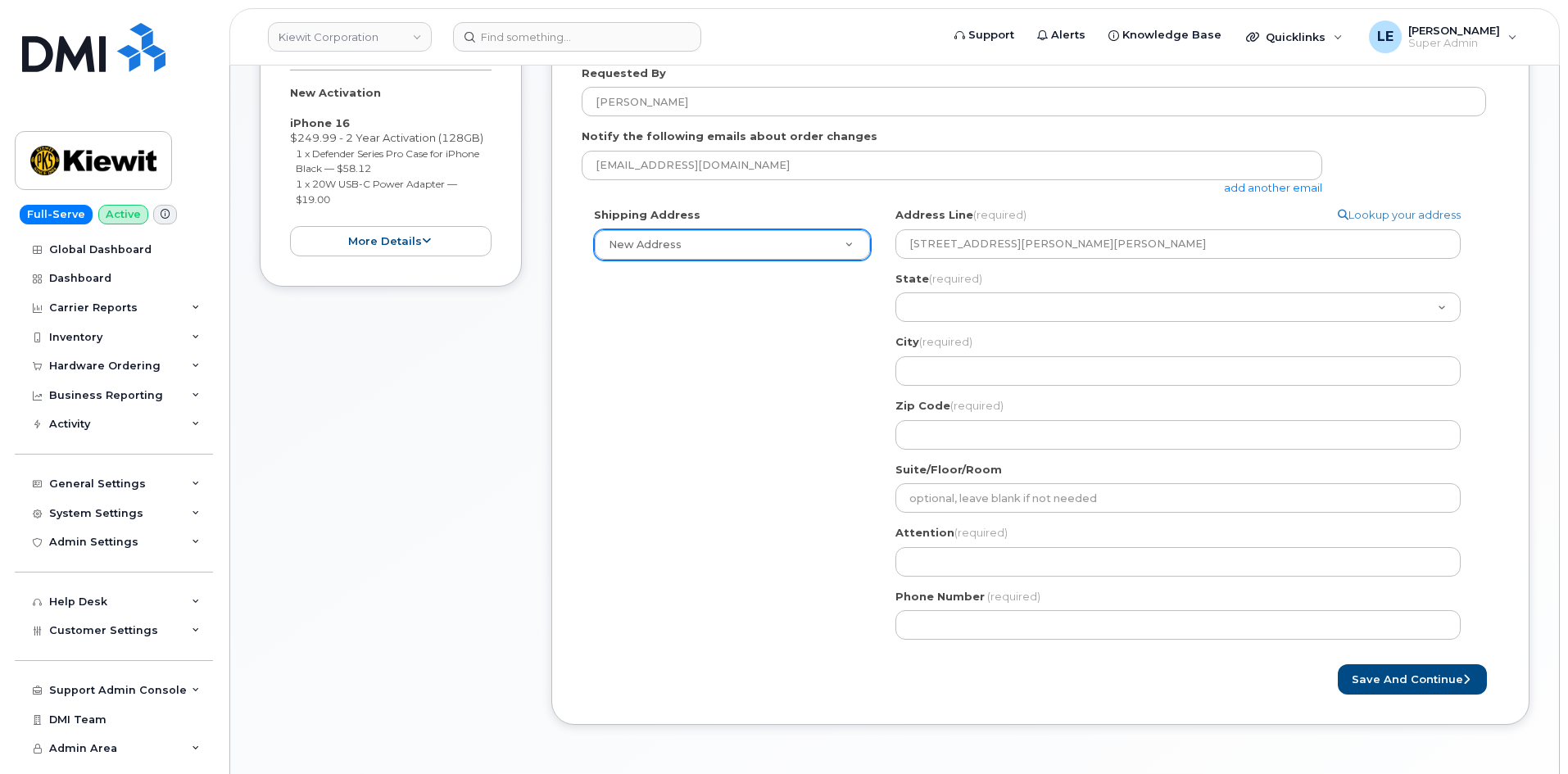
click at [1092, 286] on div "State (required) Alabama Alaska American Samoa Arizona Arkansas California Colo…" at bounding box center [1184, 297] width 578 height 52
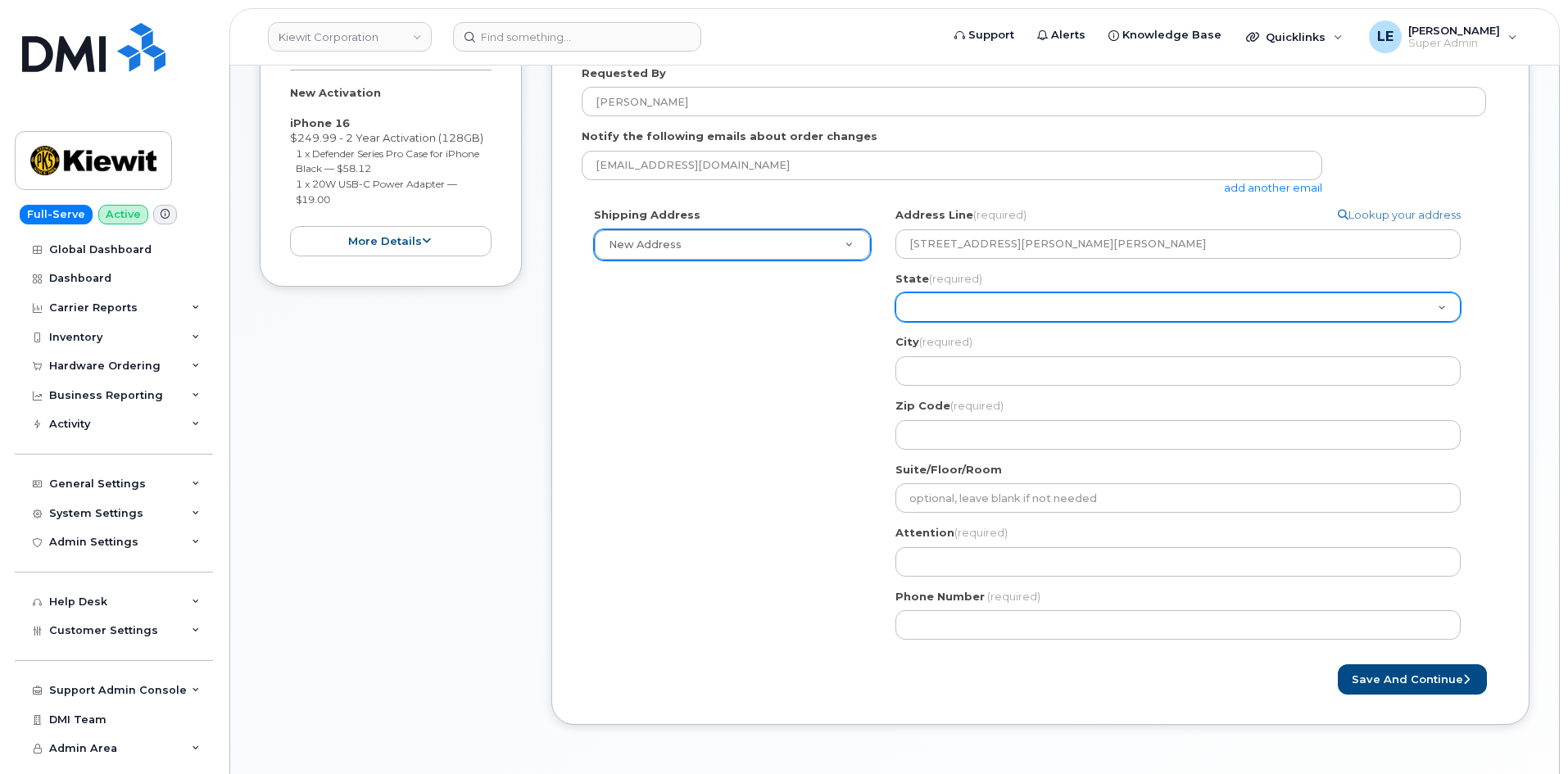
click at [1054, 301] on select "Alabama Alaska American Samoa Arizona Arkansas California Colorado Connecticut …" at bounding box center [1178, 307] width 565 height 30
select select "MS"
click at [896, 292] on select "Alabama Alaska American Samoa Arizona Arkansas California Colorado Connecticut …" at bounding box center [1178, 307] width 565 height 30
select select
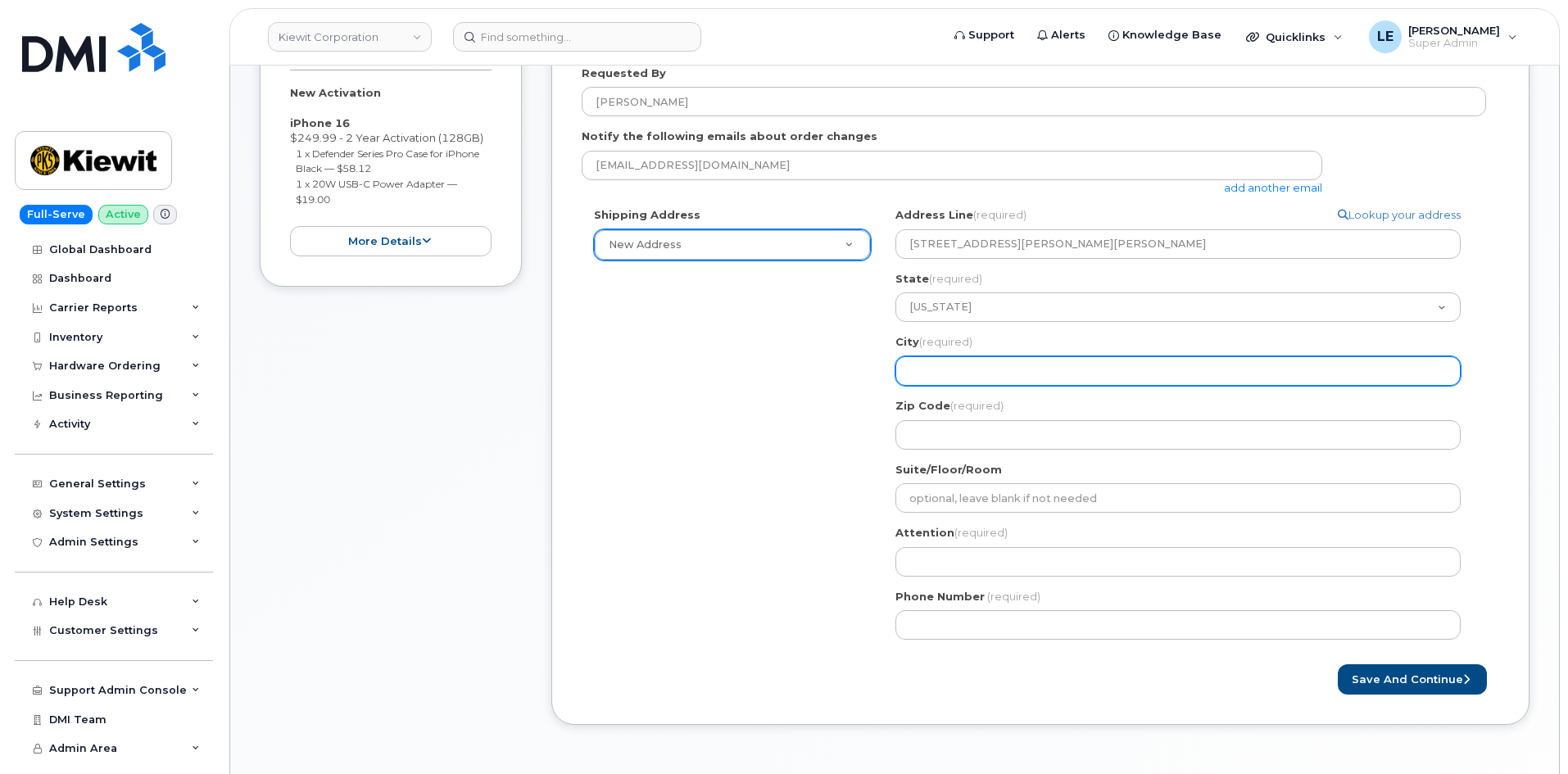
click at [946, 364] on input "City (required)" at bounding box center [1178, 371] width 565 height 30
type input "Greenville"
select select
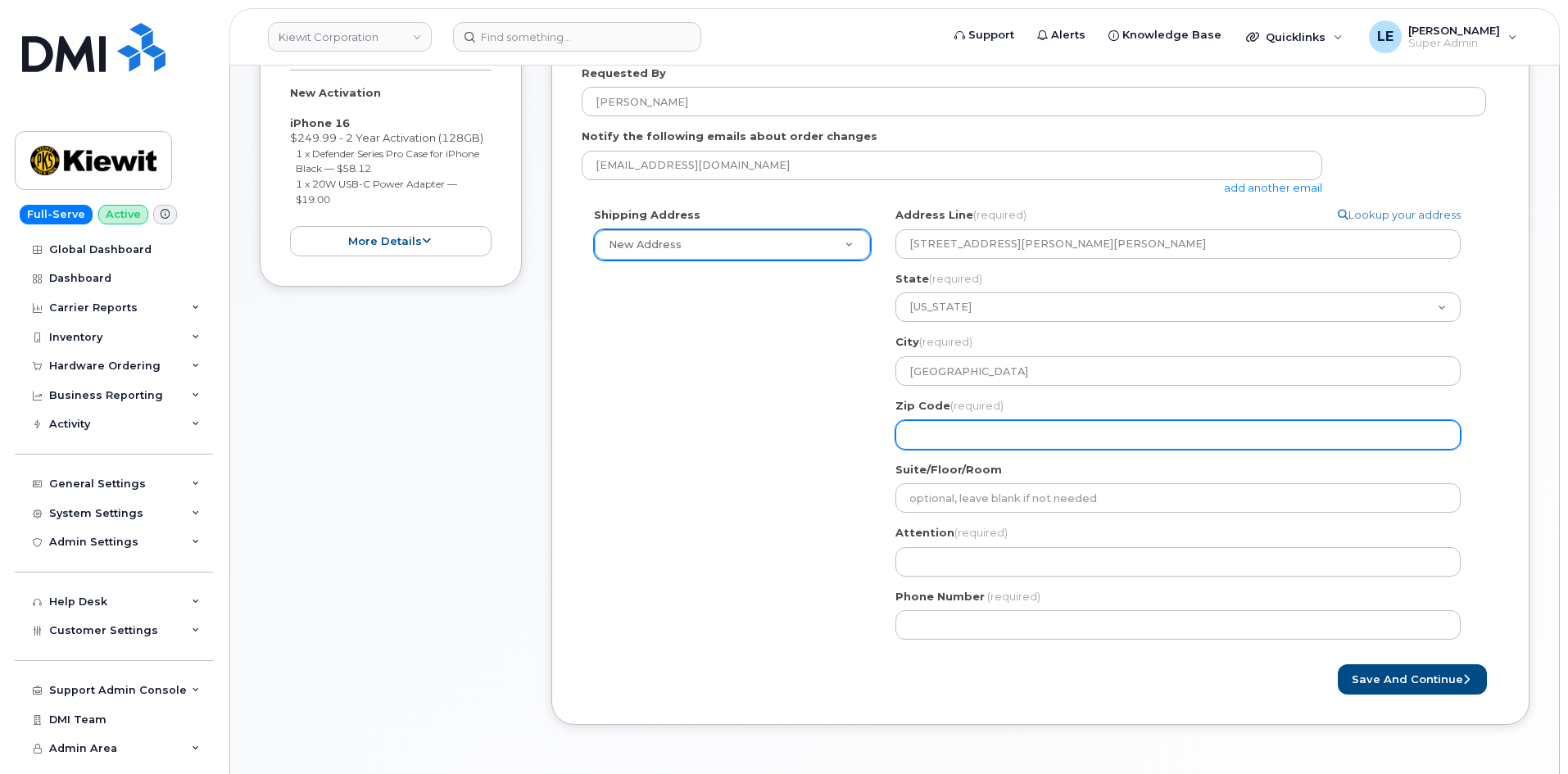
click at [961, 433] on input "Zip Code (required)" at bounding box center [1178, 434] width 565 height 30
type input "38701"
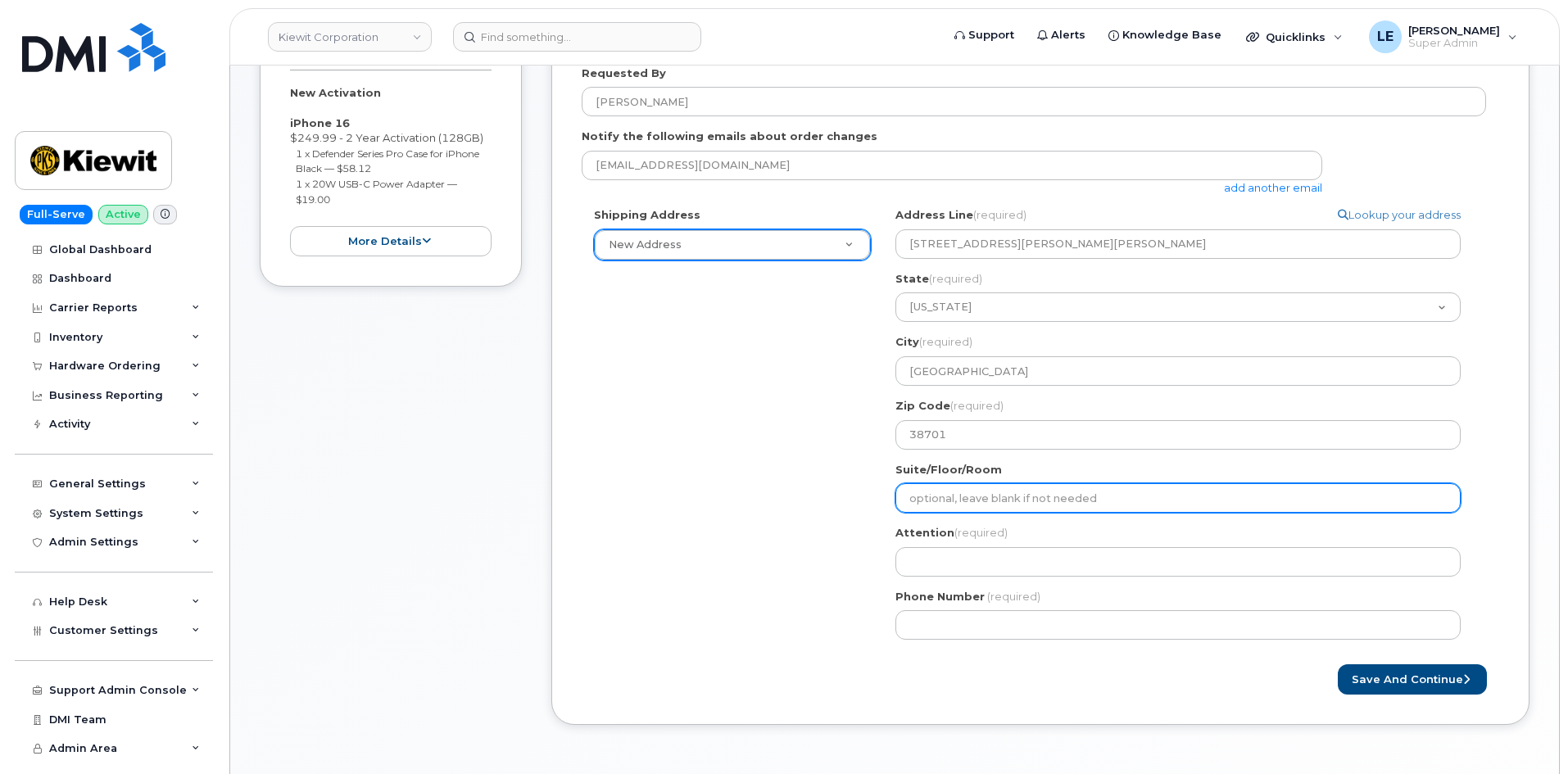
click at [988, 493] on input "Suite/Floor/Room" at bounding box center [1178, 498] width 565 height 30
paste input ", Greenville, MS 38701"
select select
type input ", Greenville, MS 38701"
drag, startPoint x: 1063, startPoint y: 499, endPoint x: 691, endPoint y: 550, distance: 375.5
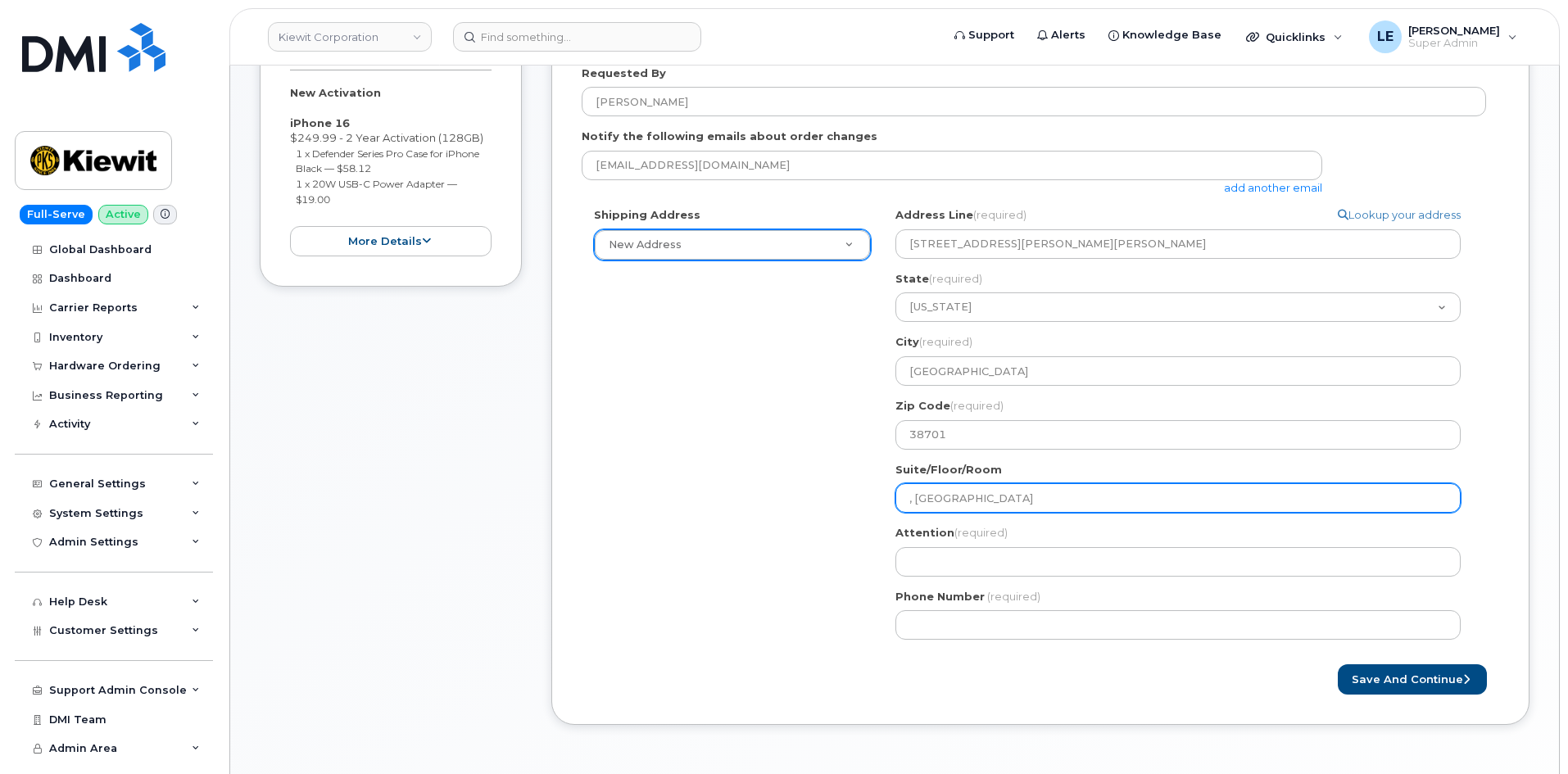
click at [691, 550] on div "Shipping Address New Address New Address 85 Stokes King Road 905 Power House Rd…" at bounding box center [1033, 429] width 904 height 444
select select
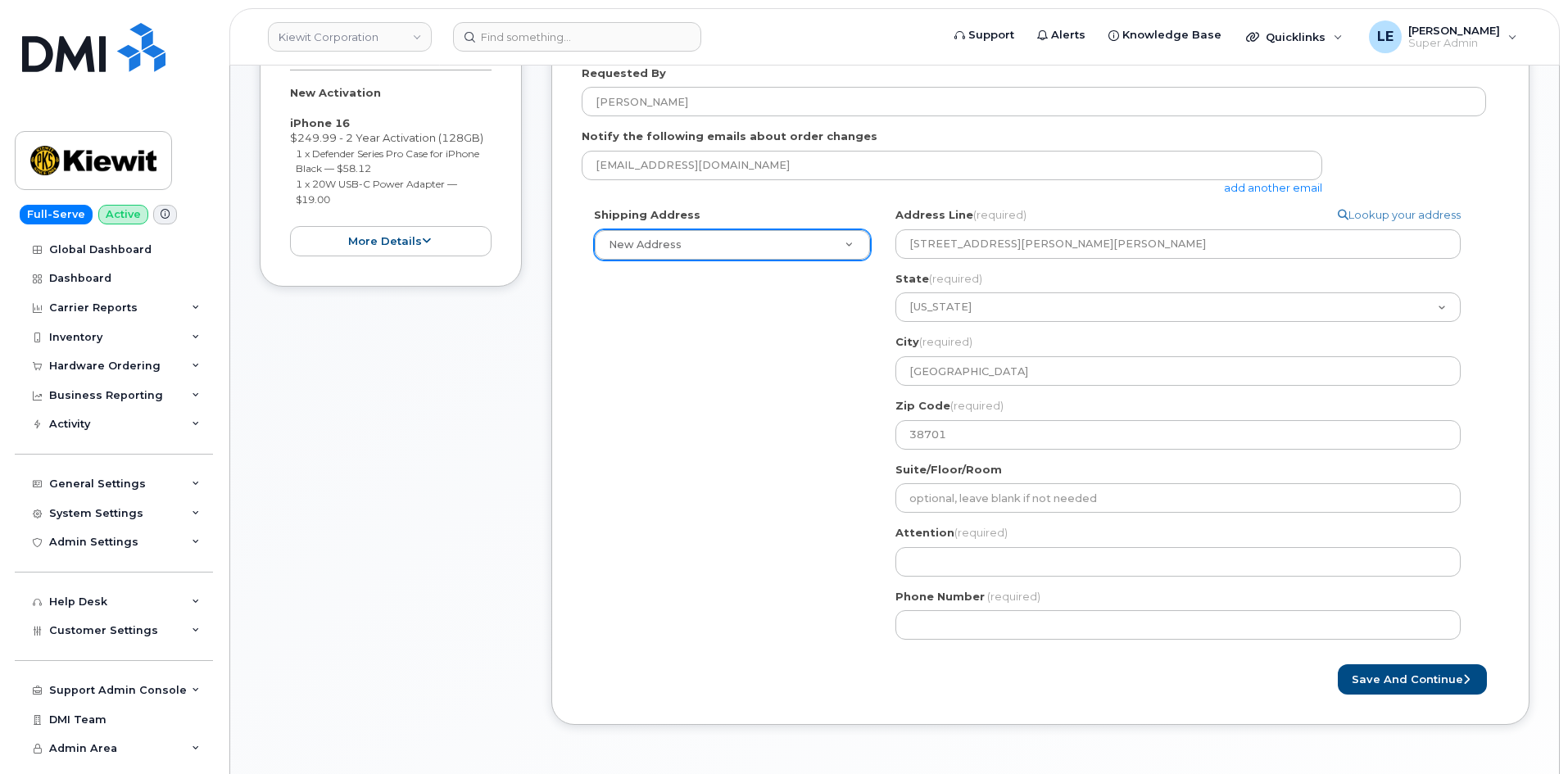
click at [985, 418] on div "Zip Code (required) 38701" at bounding box center [1184, 423] width 578 height 52
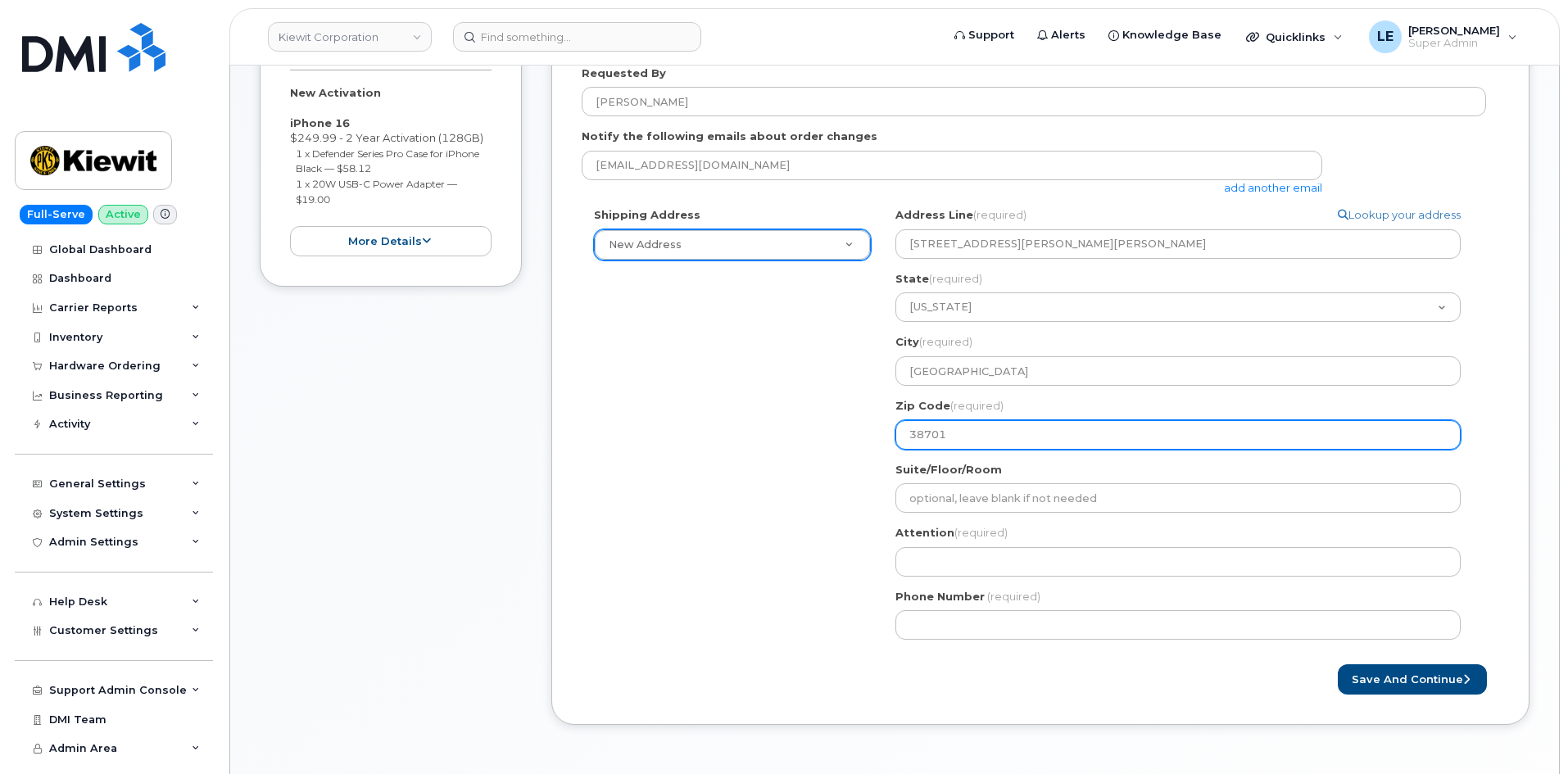
click at [983, 432] on input "38701" at bounding box center [1178, 434] width 565 height 30
select select
type input "38701."
select select
type input "38701"
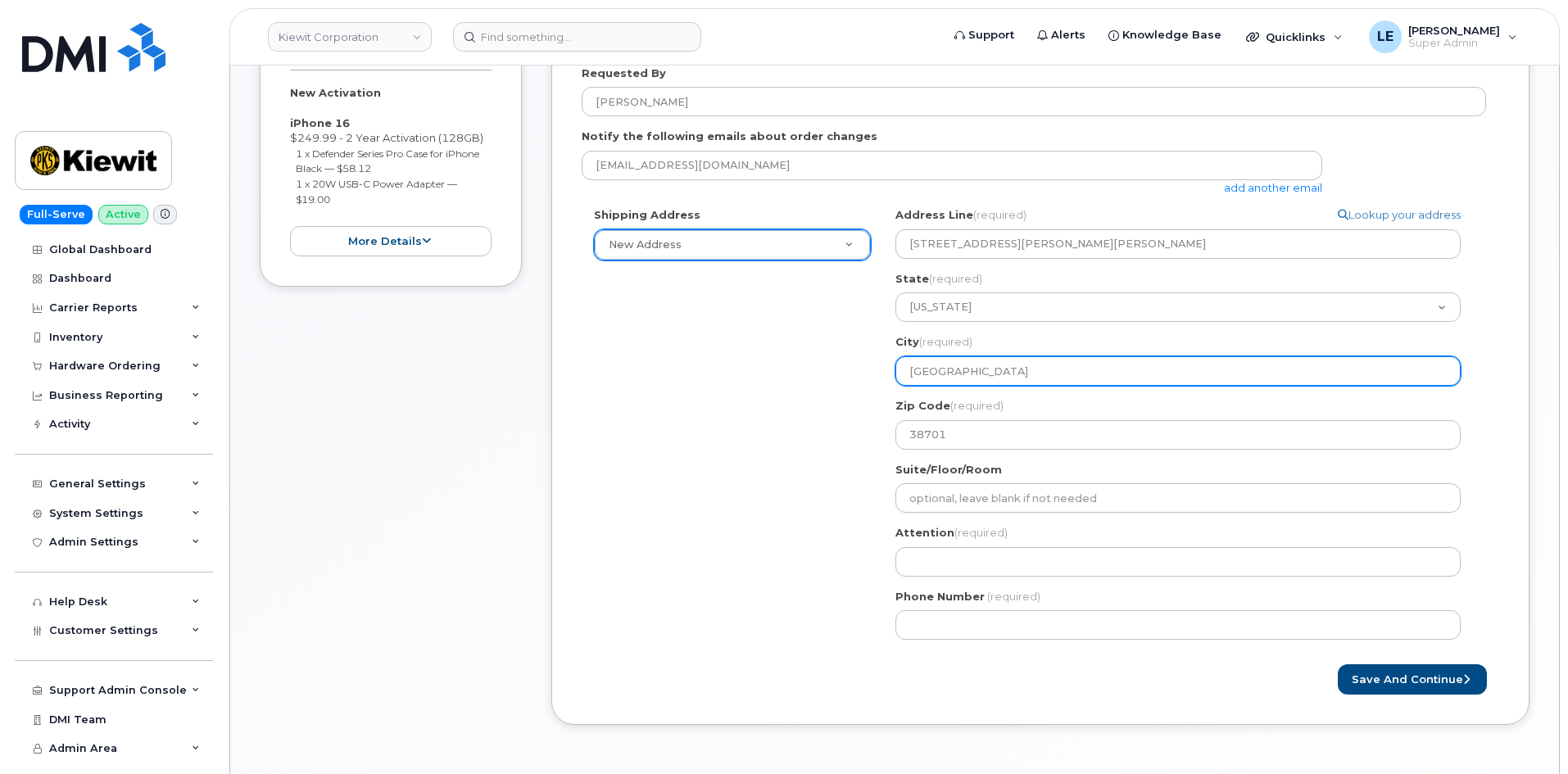
click at [995, 369] on input "Greenville" at bounding box center [1178, 371] width 565 height 30
select select
type input "Greenville."
select select
type input "Greenville"
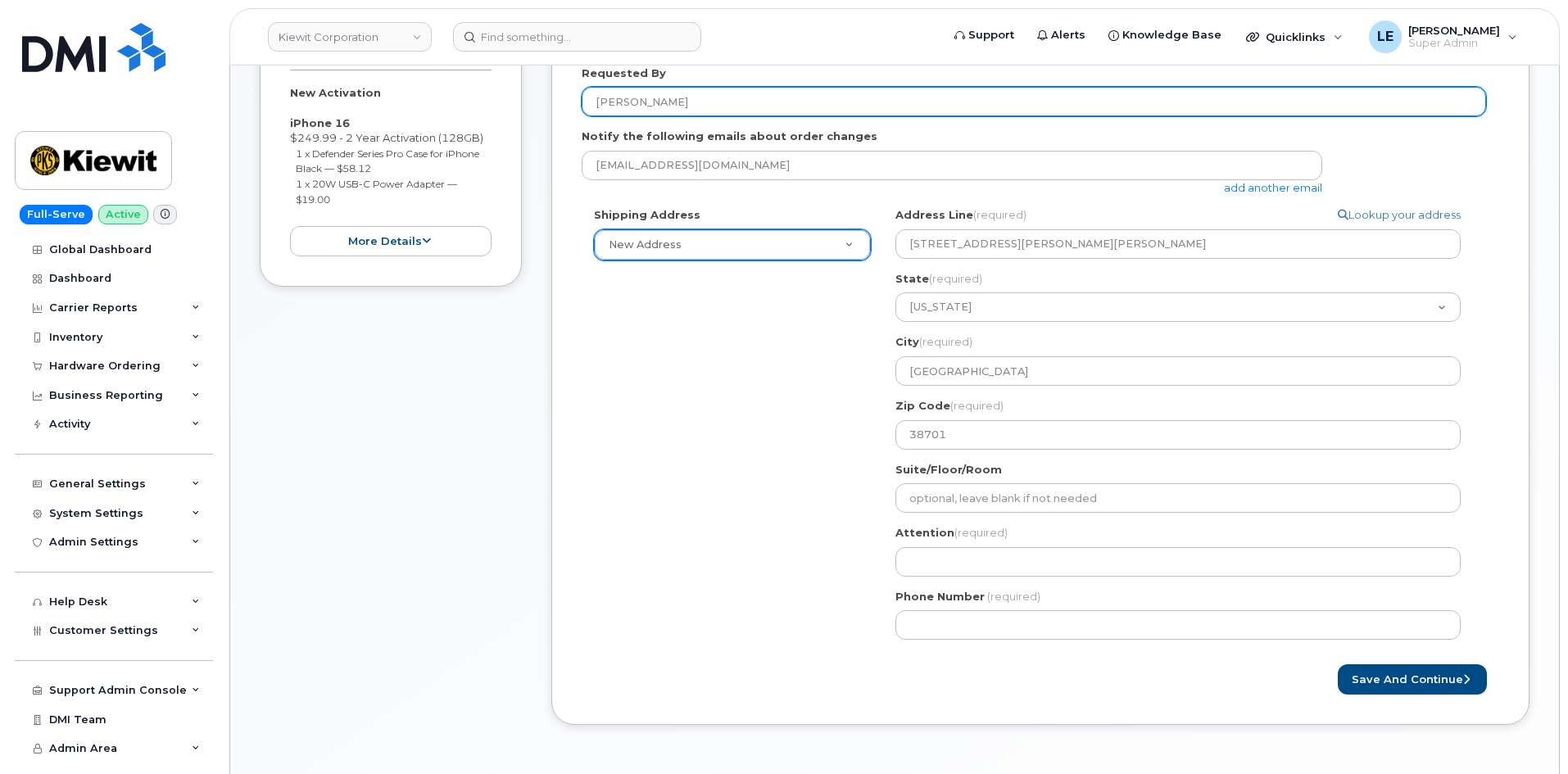
drag, startPoint x: 738, startPoint y: 92, endPoint x: 514, endPoint y: 113, distance: 225.0
click at [514, 113] on div "Item #1 in process $327.11 New Activation iPhone 16 $249.99 - 2 Year Activation…" at bounding box center [894, 360] width 1270 height 778
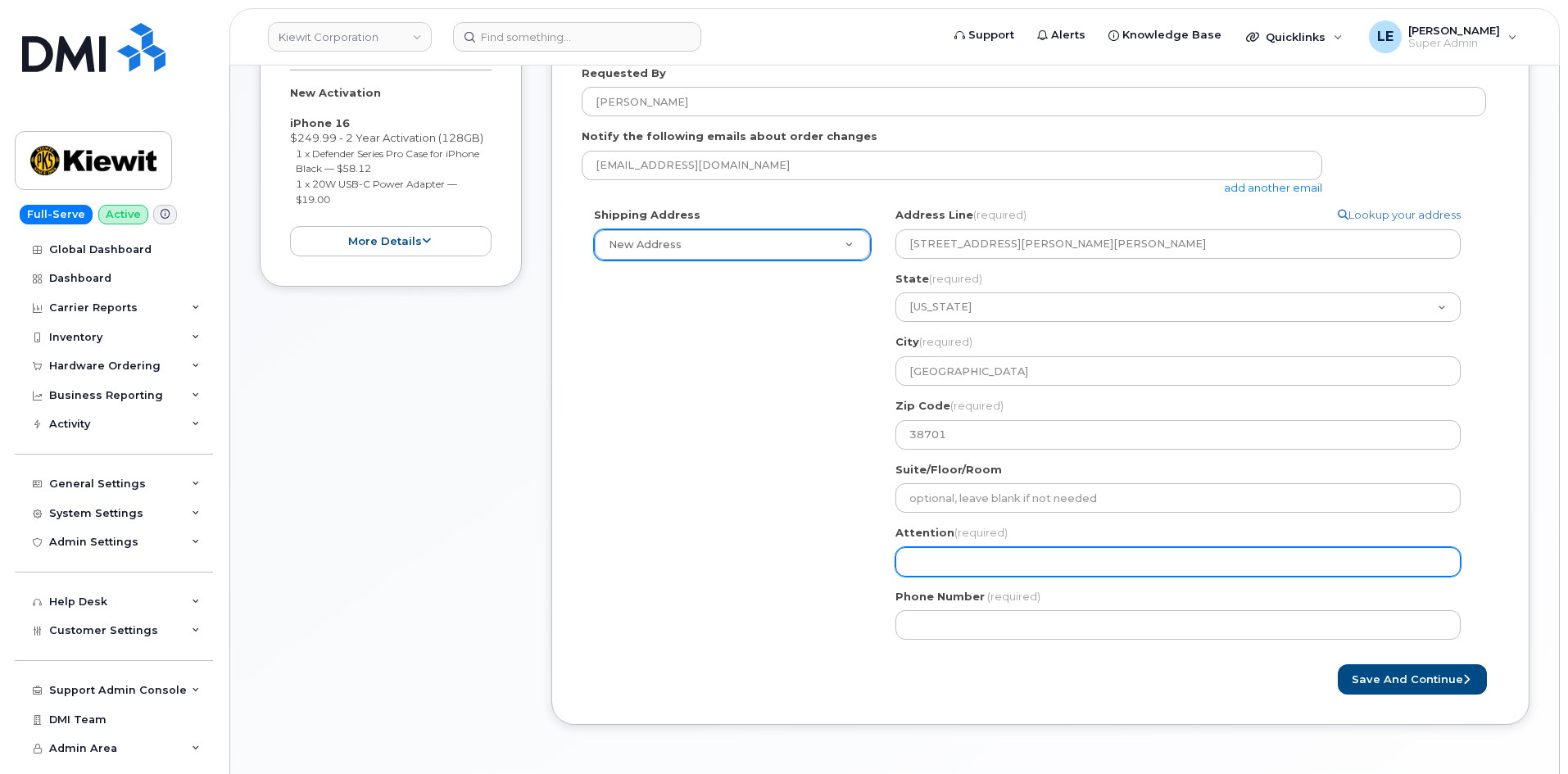
click at [1003, 564] on input "Attention (required)" at bounding box center [1178, 562] width 565 height 30
paste input "[PERSON_NAME]"
select select
type input "[PERSON_NAME]"
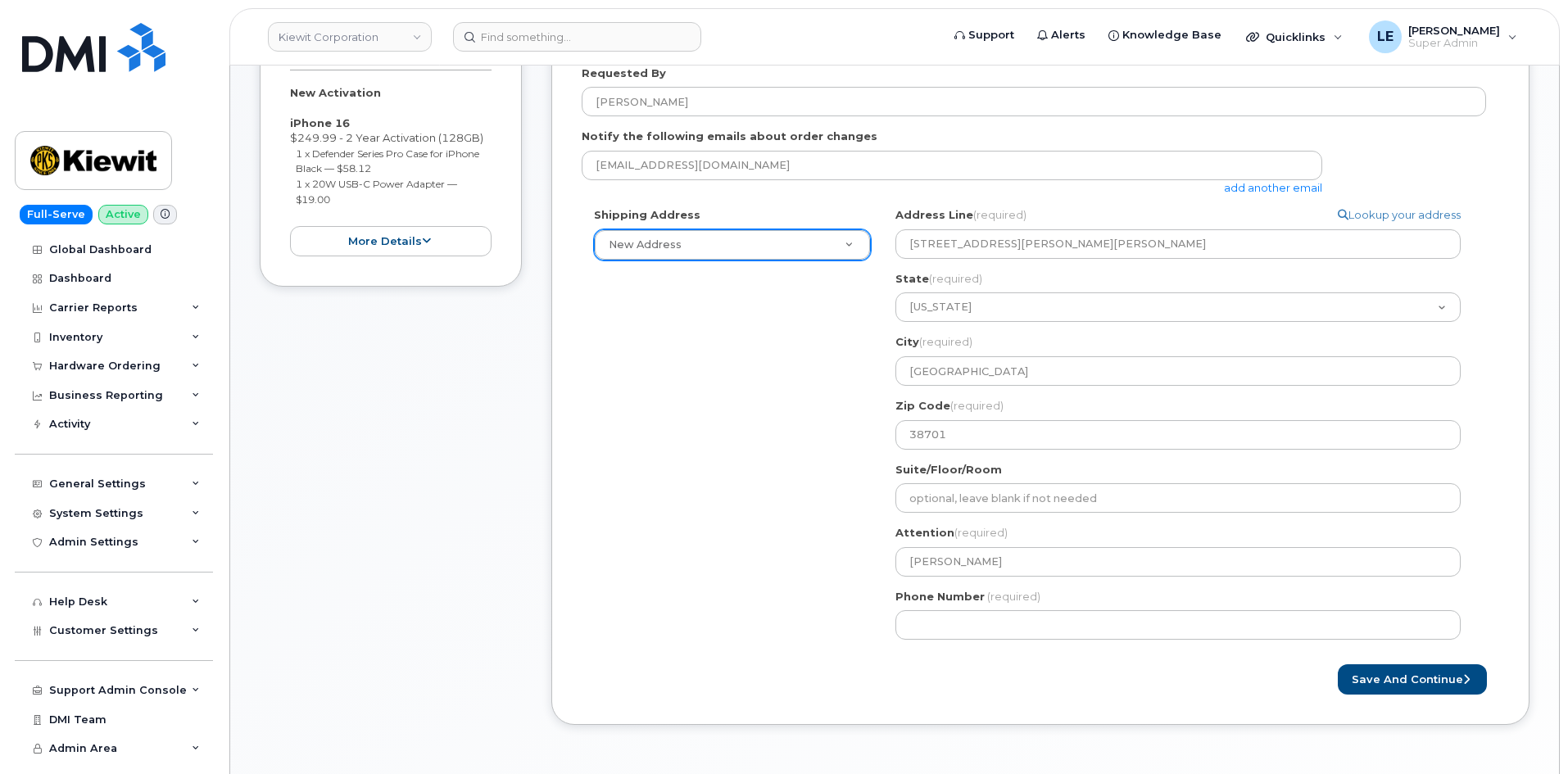
click at [795, 514] on div "Shipping Address New Address New Address 85 Stokes King Road 905 Power House Rd…" at bounding box center [1033, 429] width 904 height 444
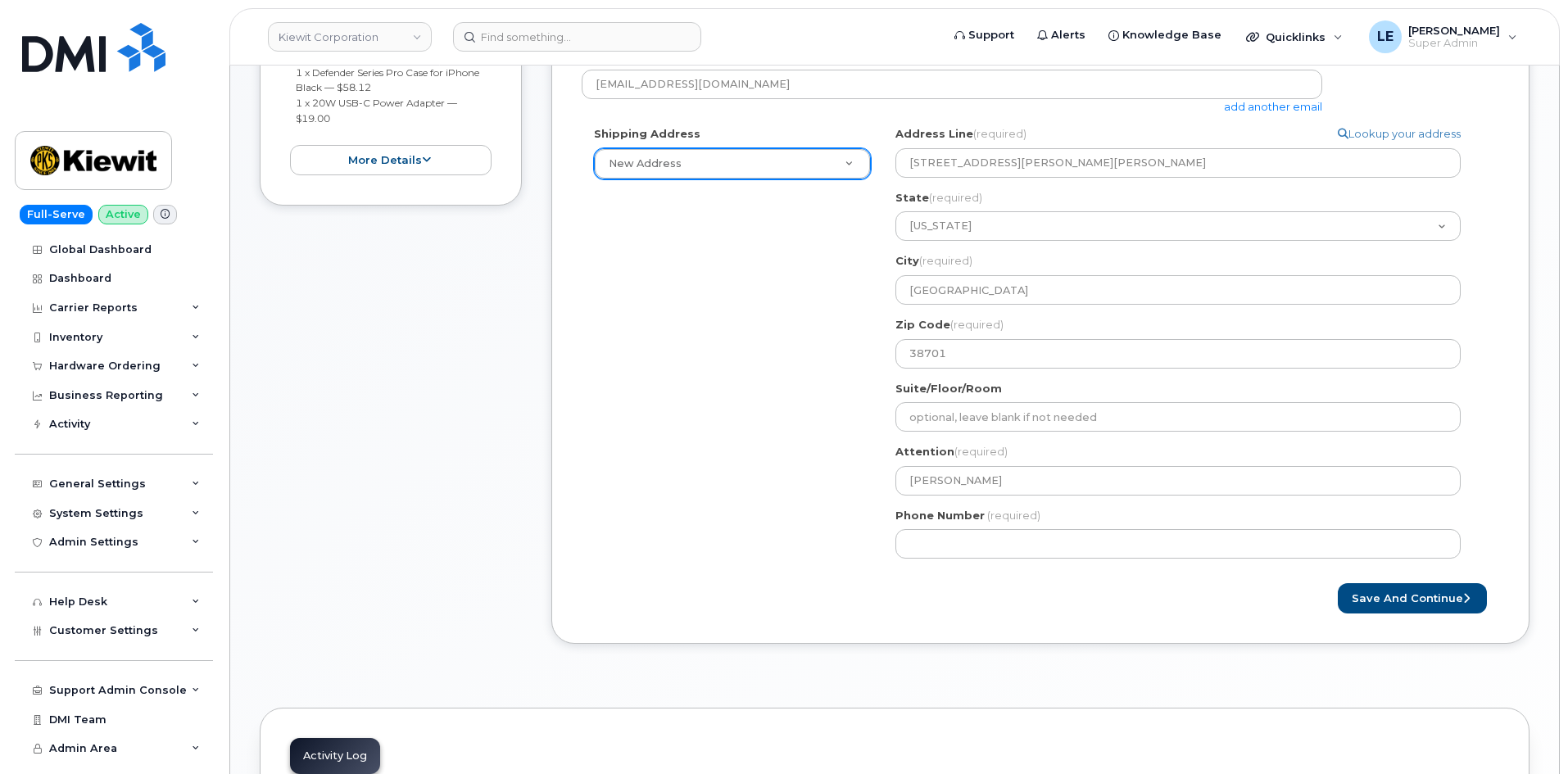
scroll to position [492, 0]
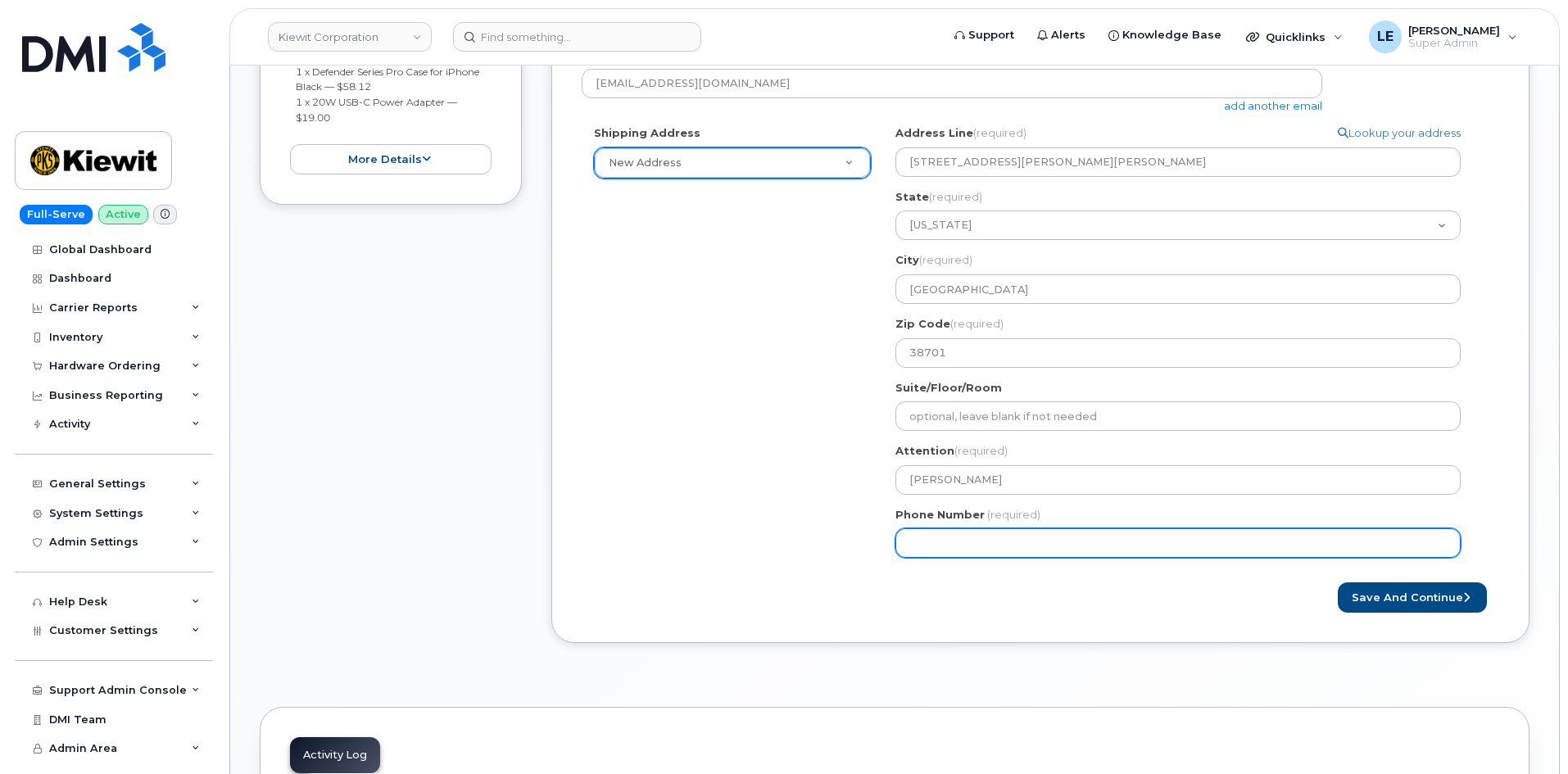
click at [999, 543] on input "Phone Number" at bounding box center [1178, 542] width 565 height 30
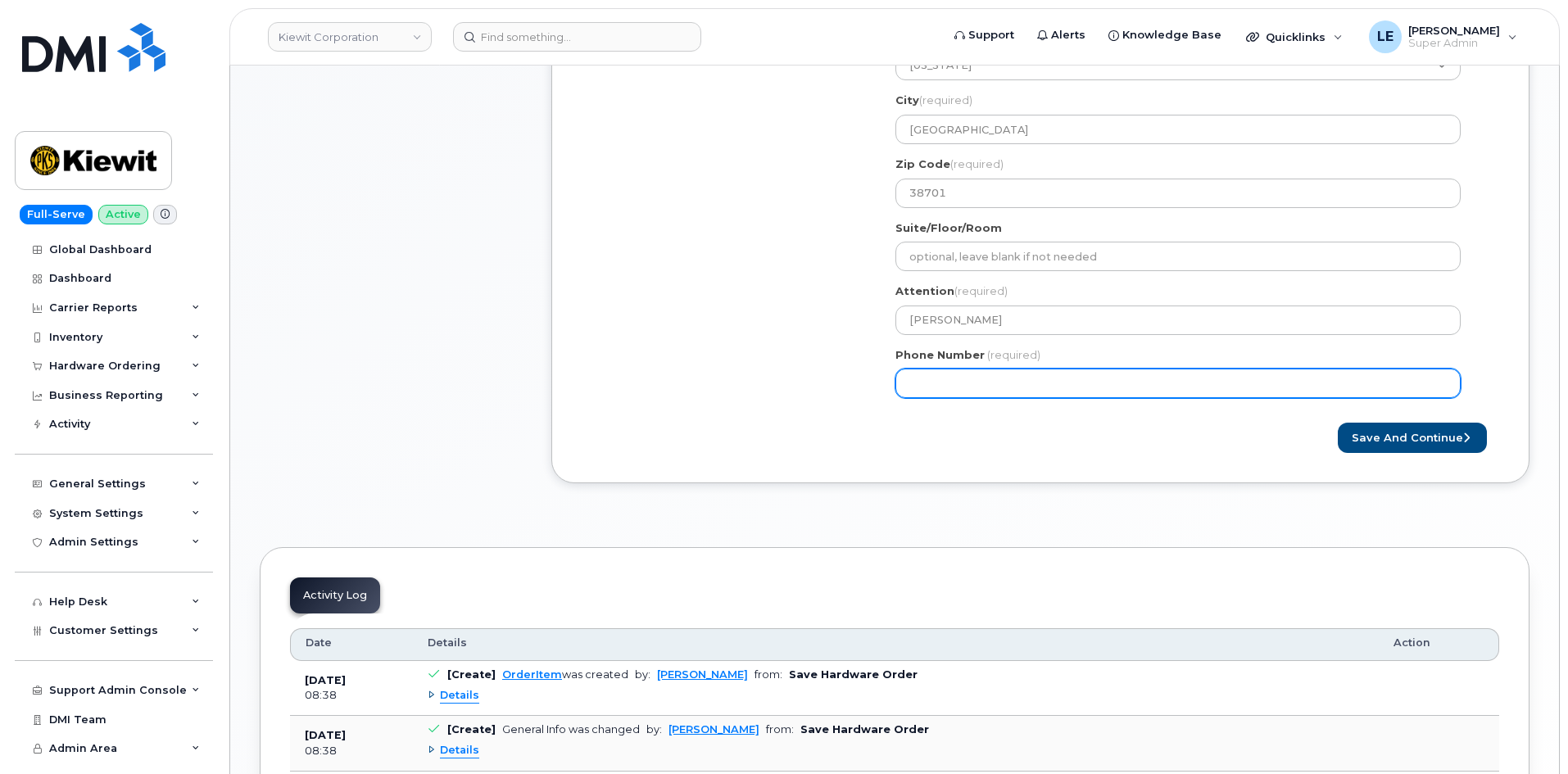
scroll to position [738, 0]
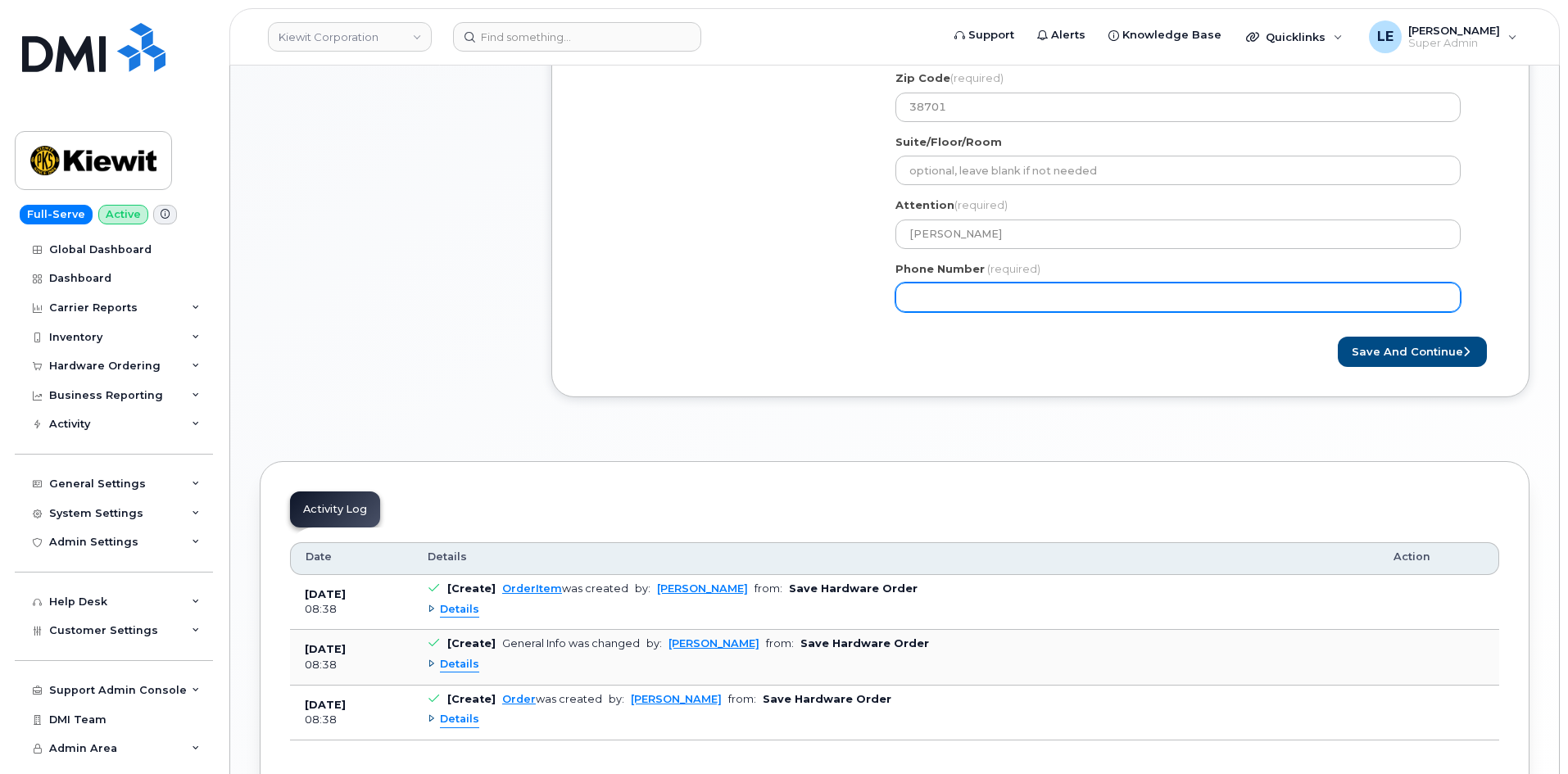
click at [966, 290] on input "Phone Number" at bounding box center [1178, 297] width 565 height 30
paste input "9132160856"
select select
type input "9132160856"
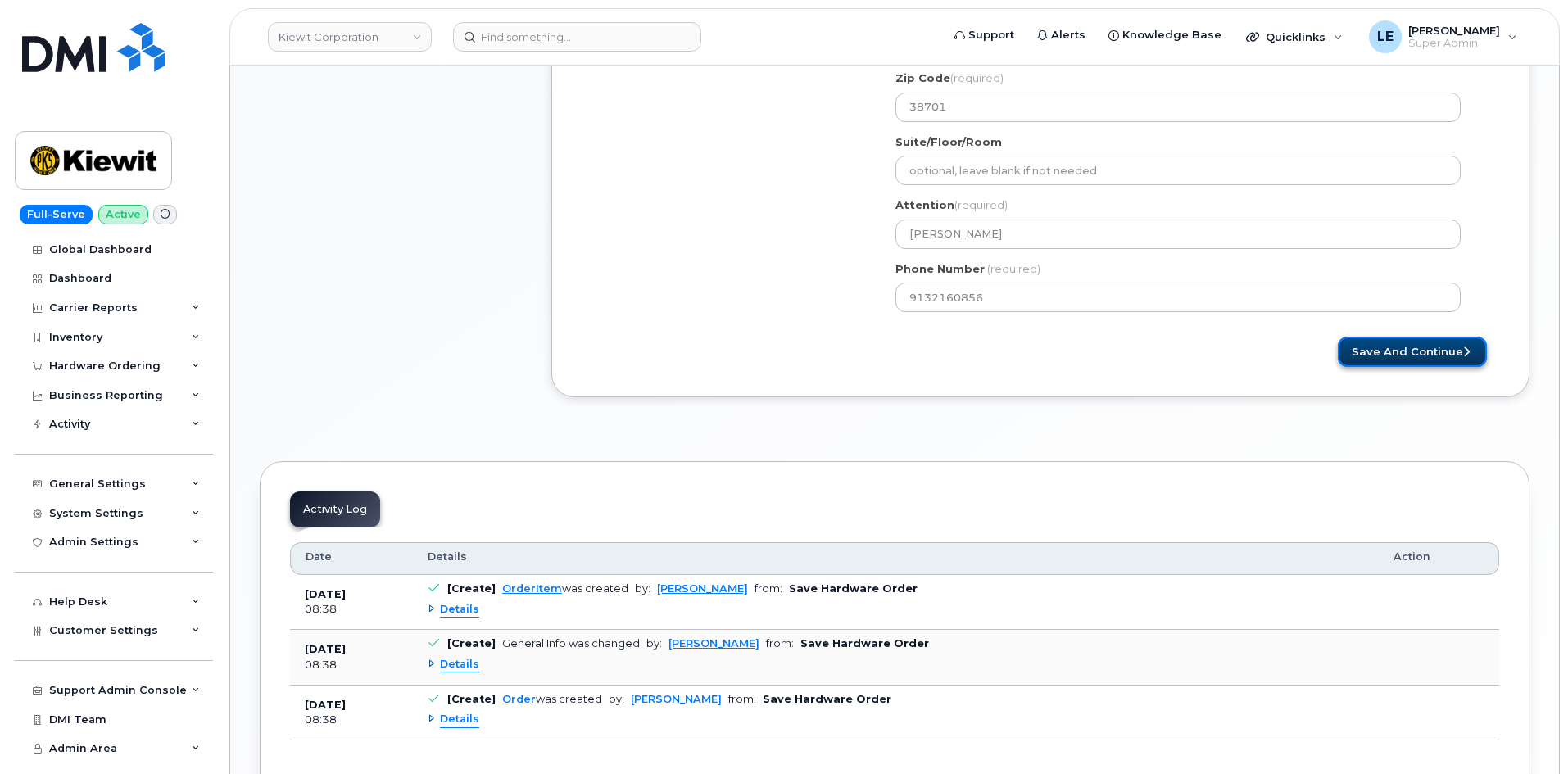
click at [1415, 350] on button "Save and Continue" at bounding box center [1412, 352] width 149 height 30
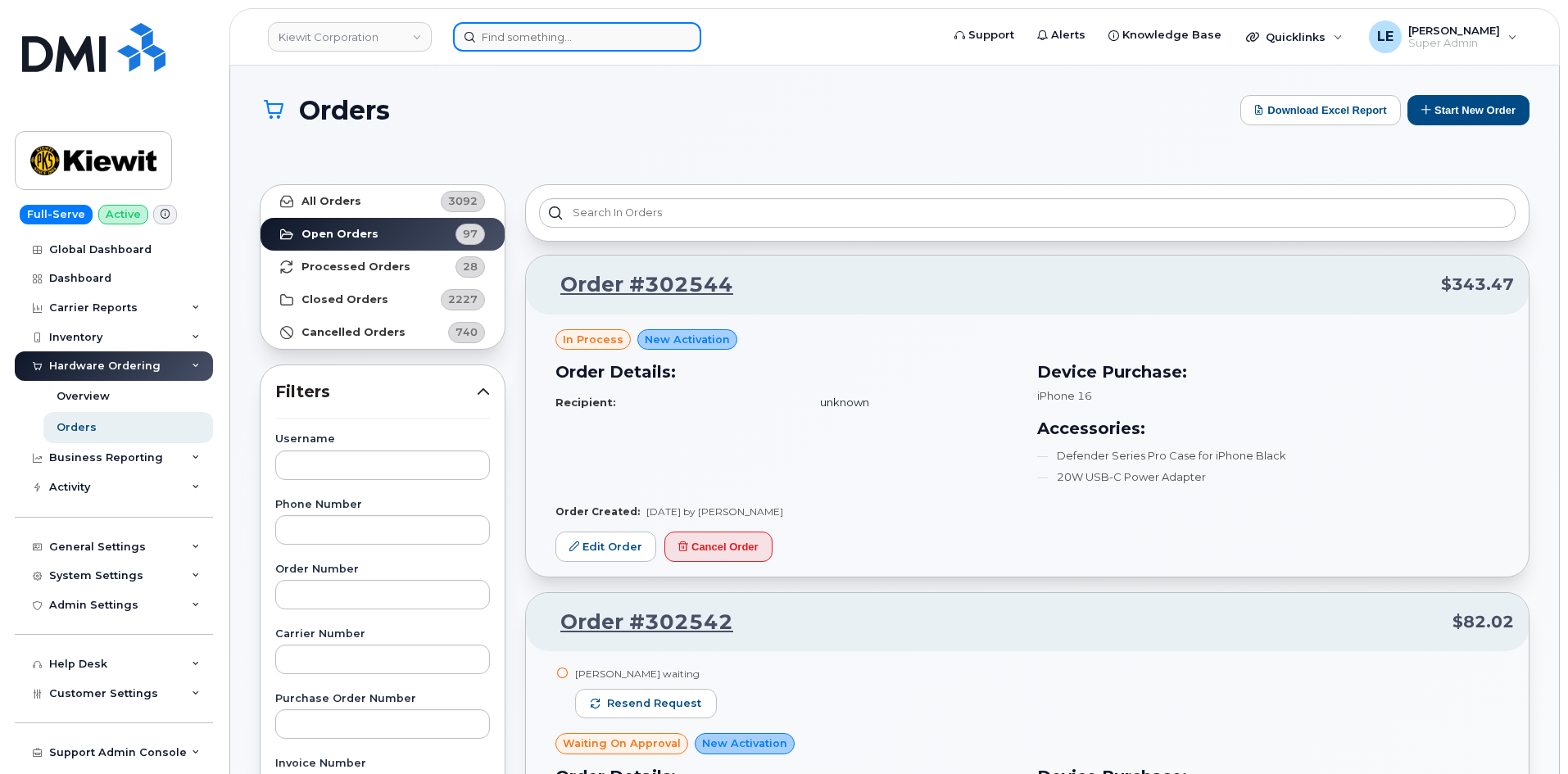
click at [569, 28] on input at bounding box center [577, 36] width 248 height 30
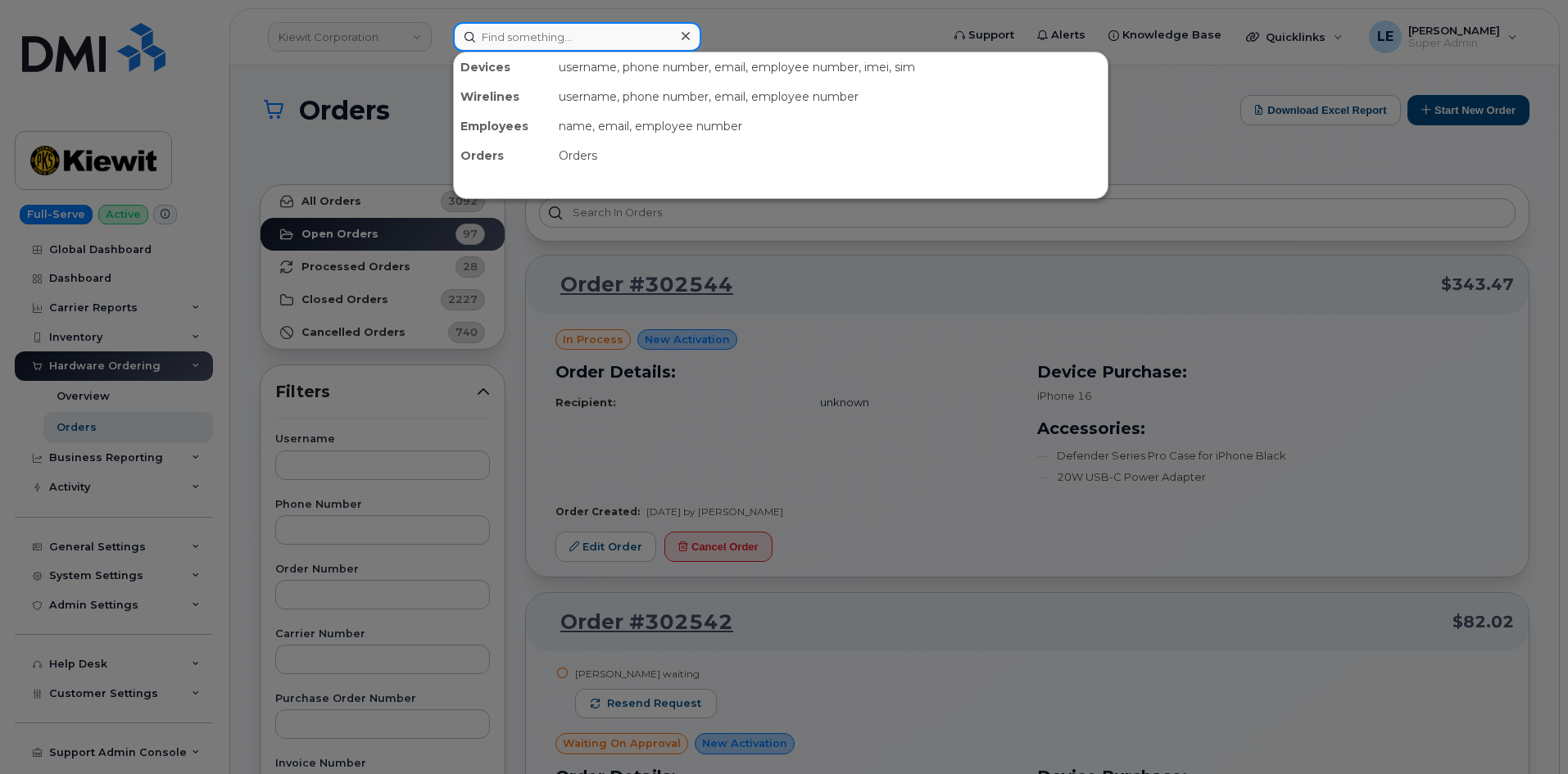
paste input "9132160856"
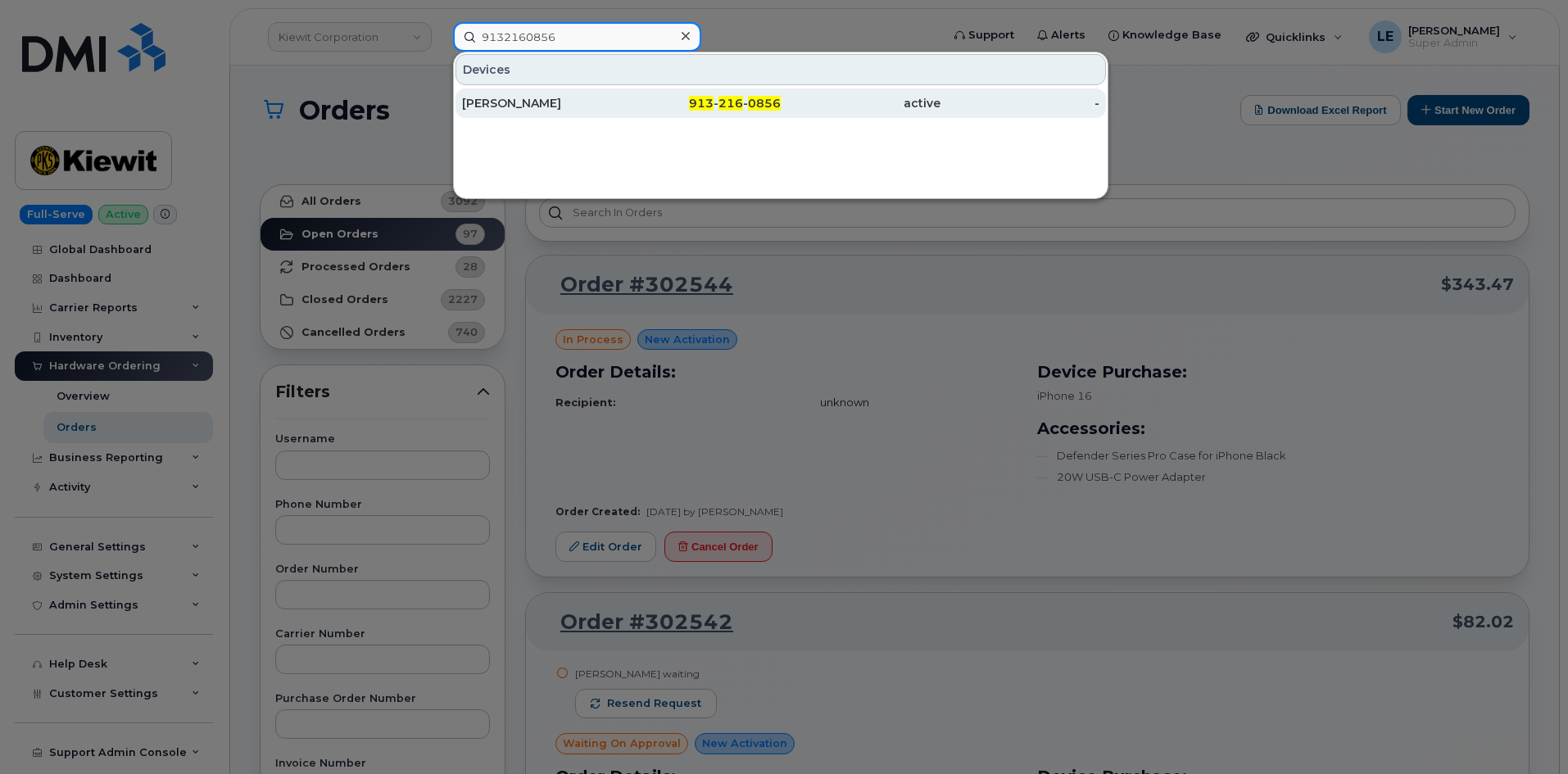
type input "9132160856"
click at [593, 110] on div "[PERSON_NAME]" at bounding box center [542, 102] width 160 height 16
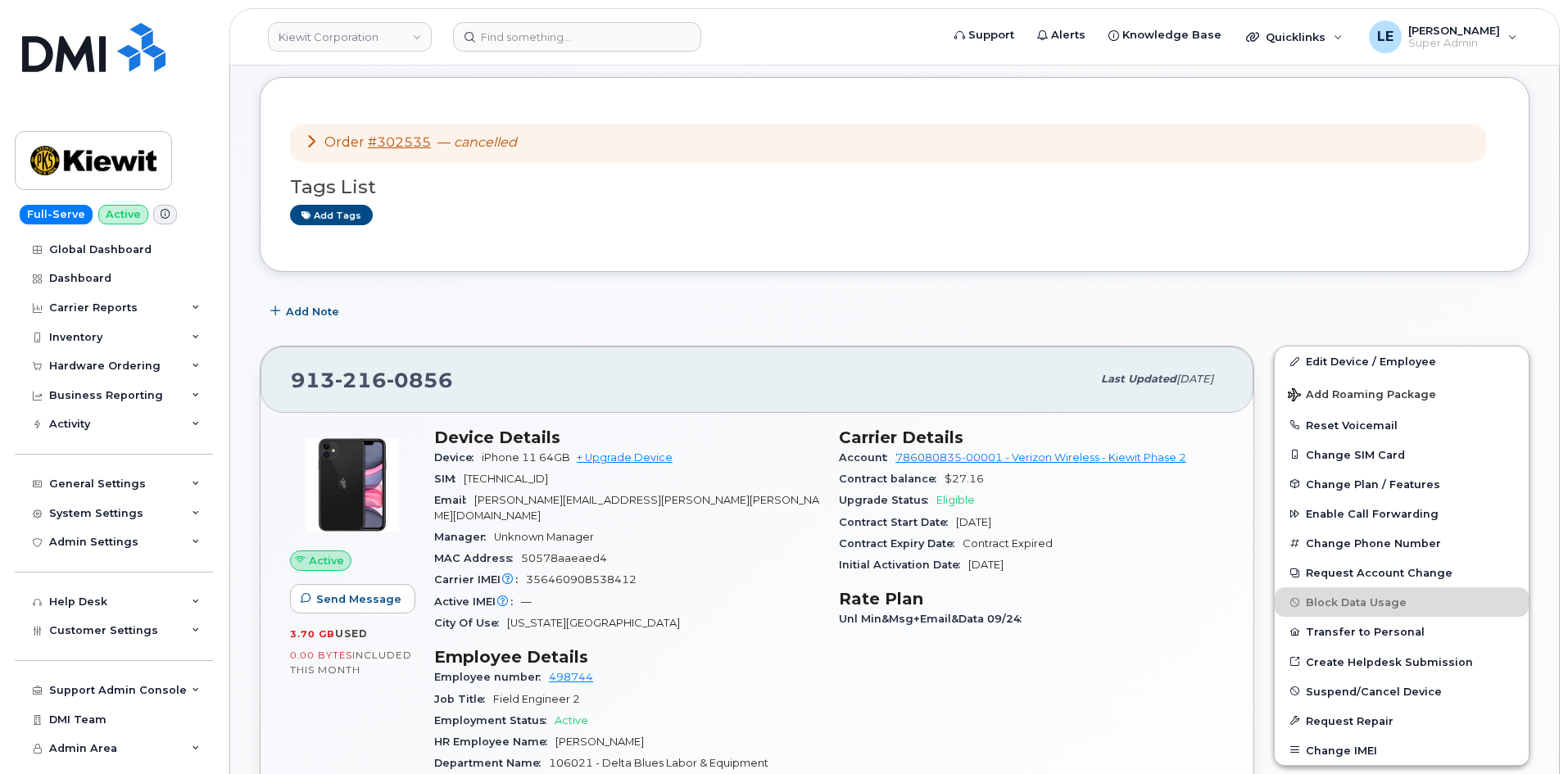
scroll to position [328, 0]
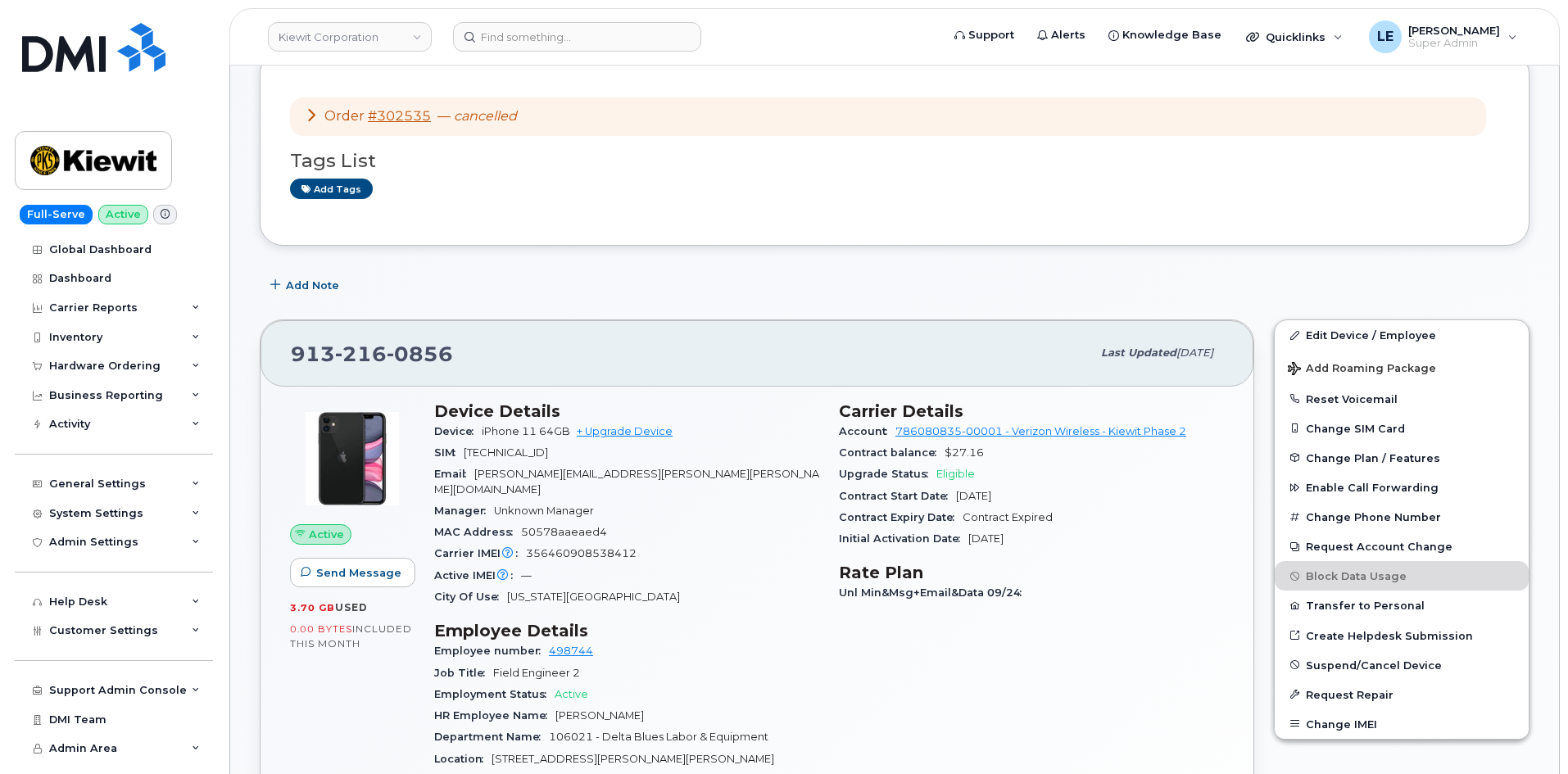
click at [896, 433] on span "Account" at bounding box center [867, 431] width 57 height 13
copy link "786080835-00001"
drag, startPoint x: 895, startPoint y: 435, endPoint x: 477, endPoint y: 347, distance: 427.2
click at [999, 440] on div "Account 786080835-00001 - Verizon Wireless - [PERSON_NAME] Phase 2" at bounding box center [1032, 431] width 385 height 21
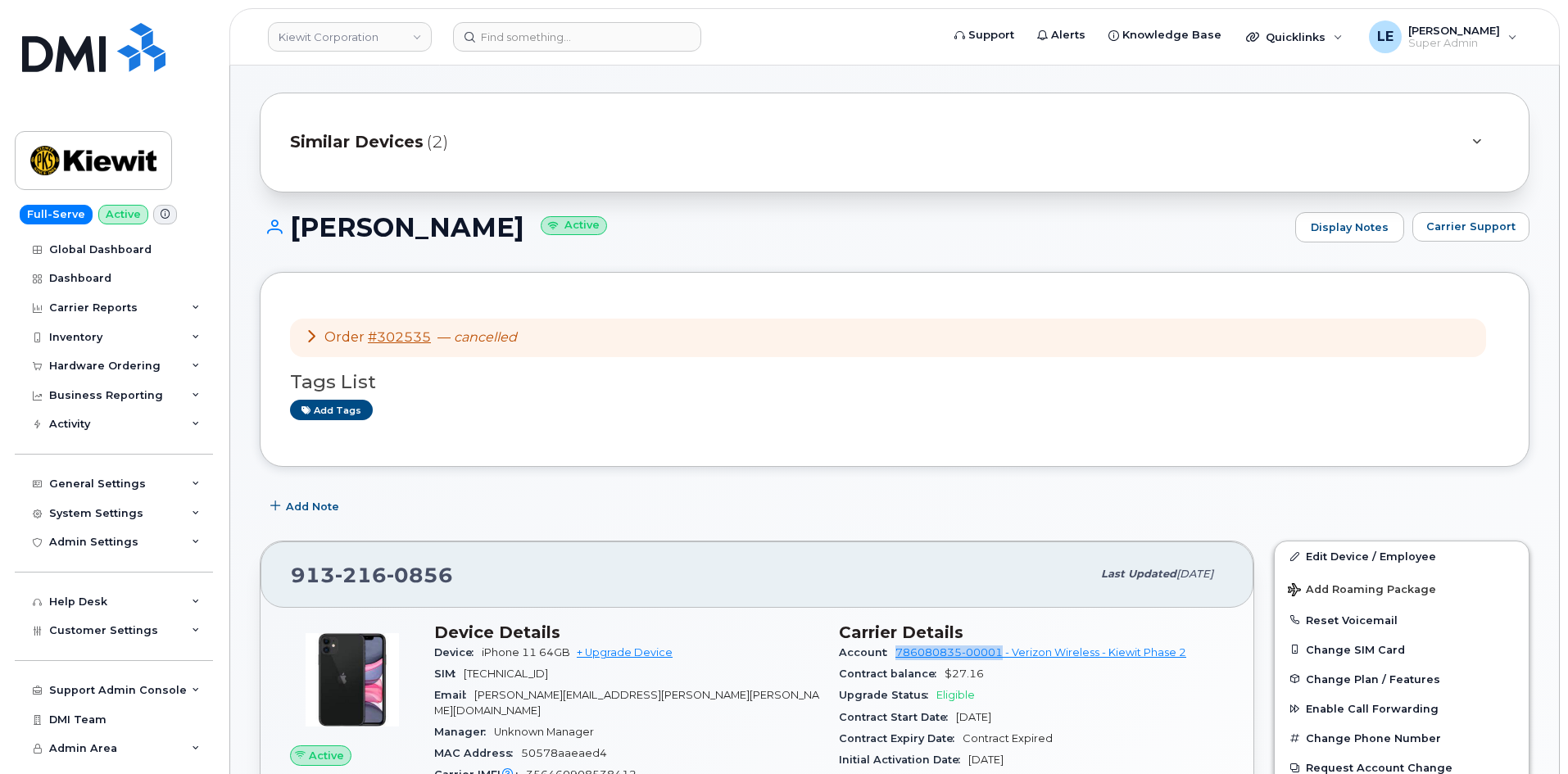
scroll to position [82, 0]
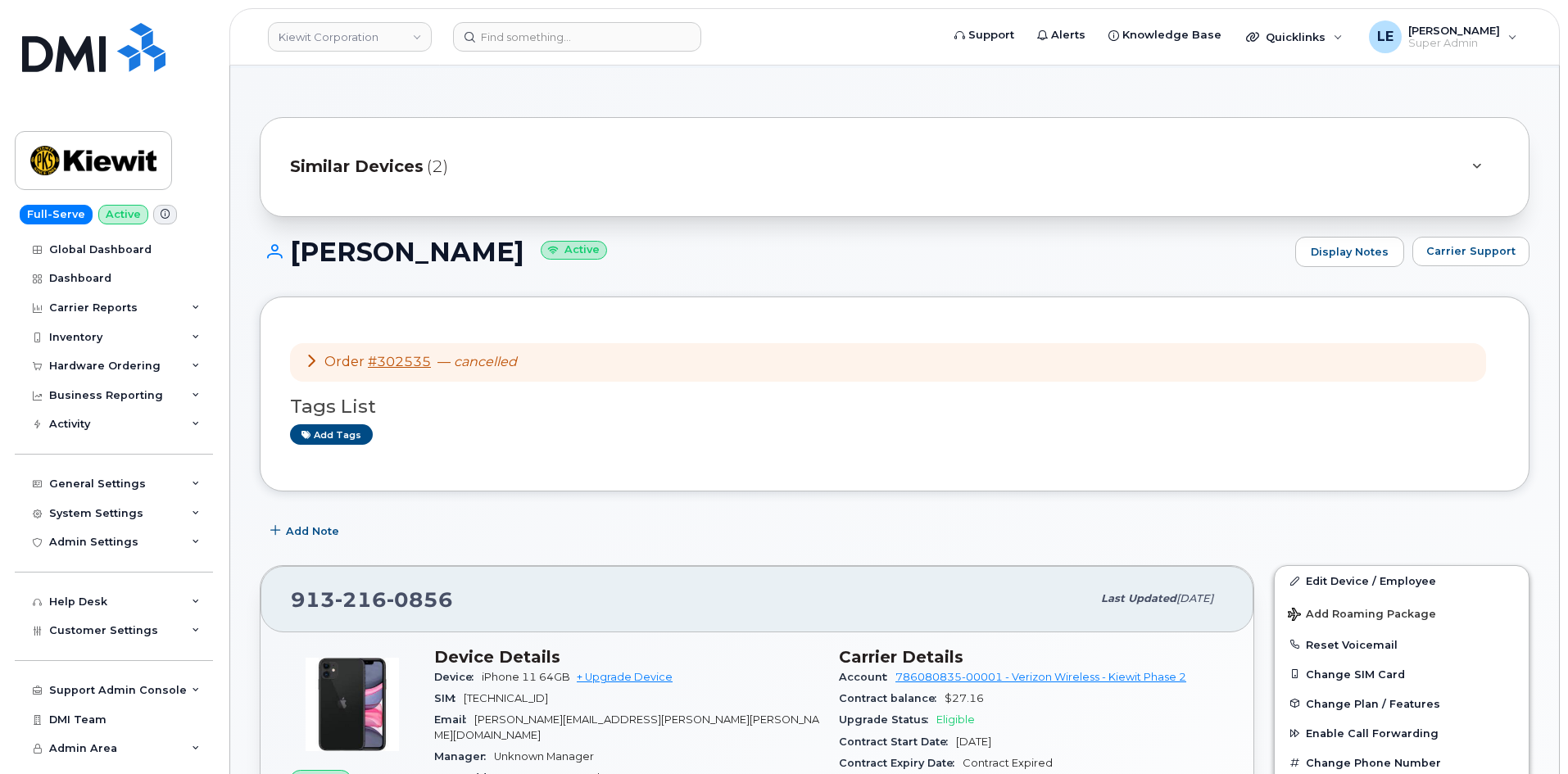
click at [311, 357] on icon at bounding box center [312, 361] width 14 height 14
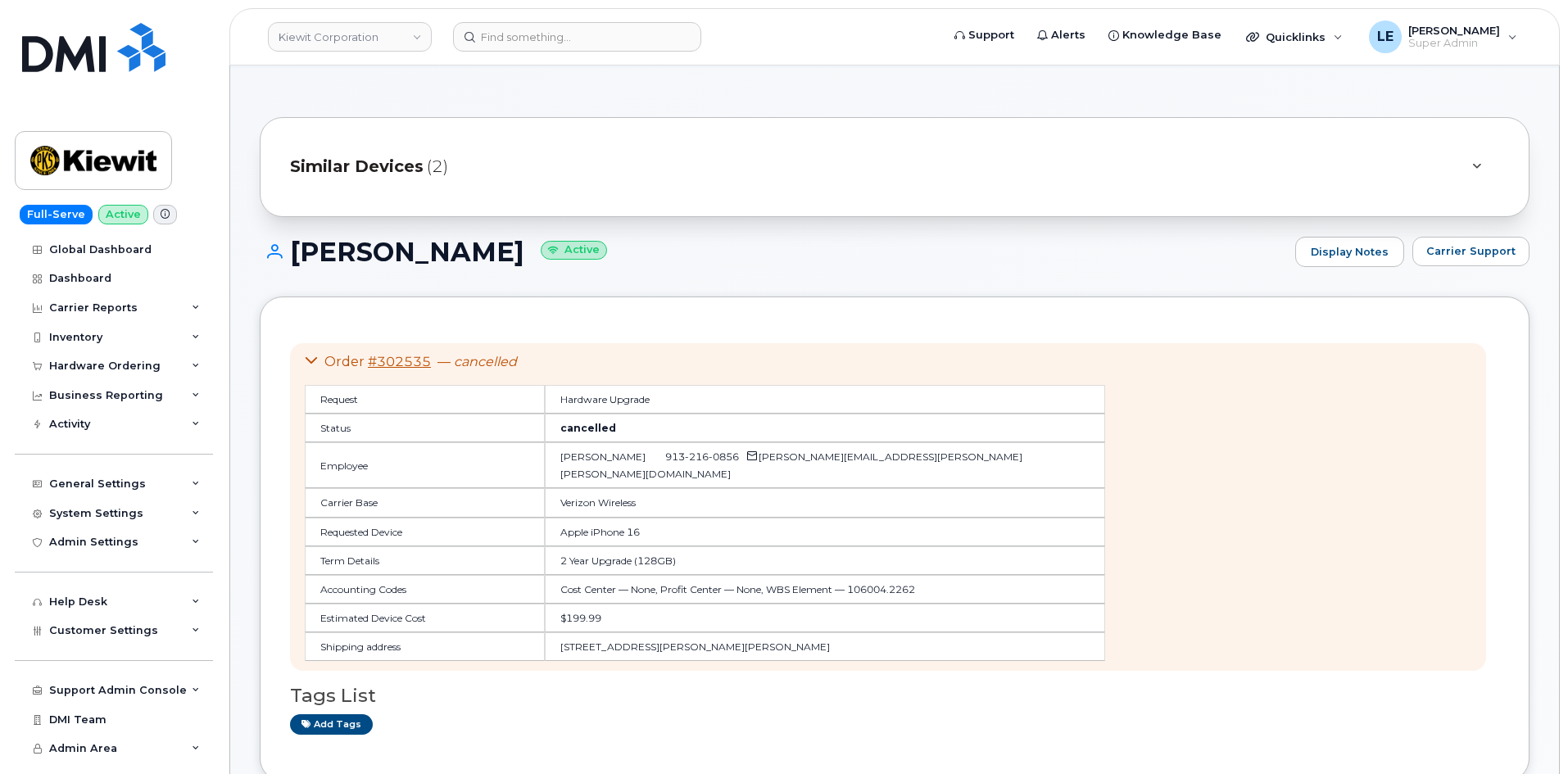
click at [310, 357] on icon at bounding box center [312, 361] width 14 height 14
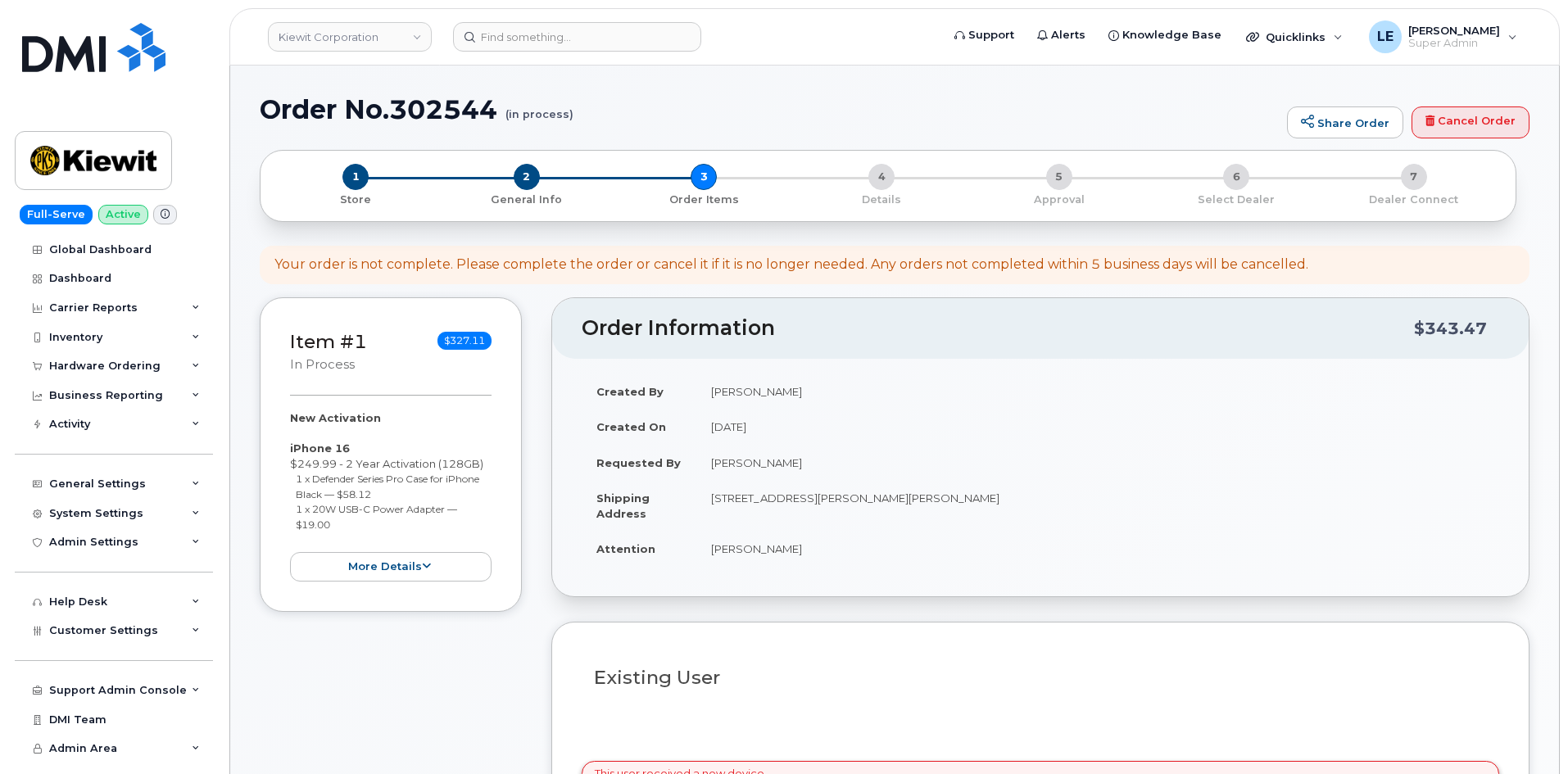
select select
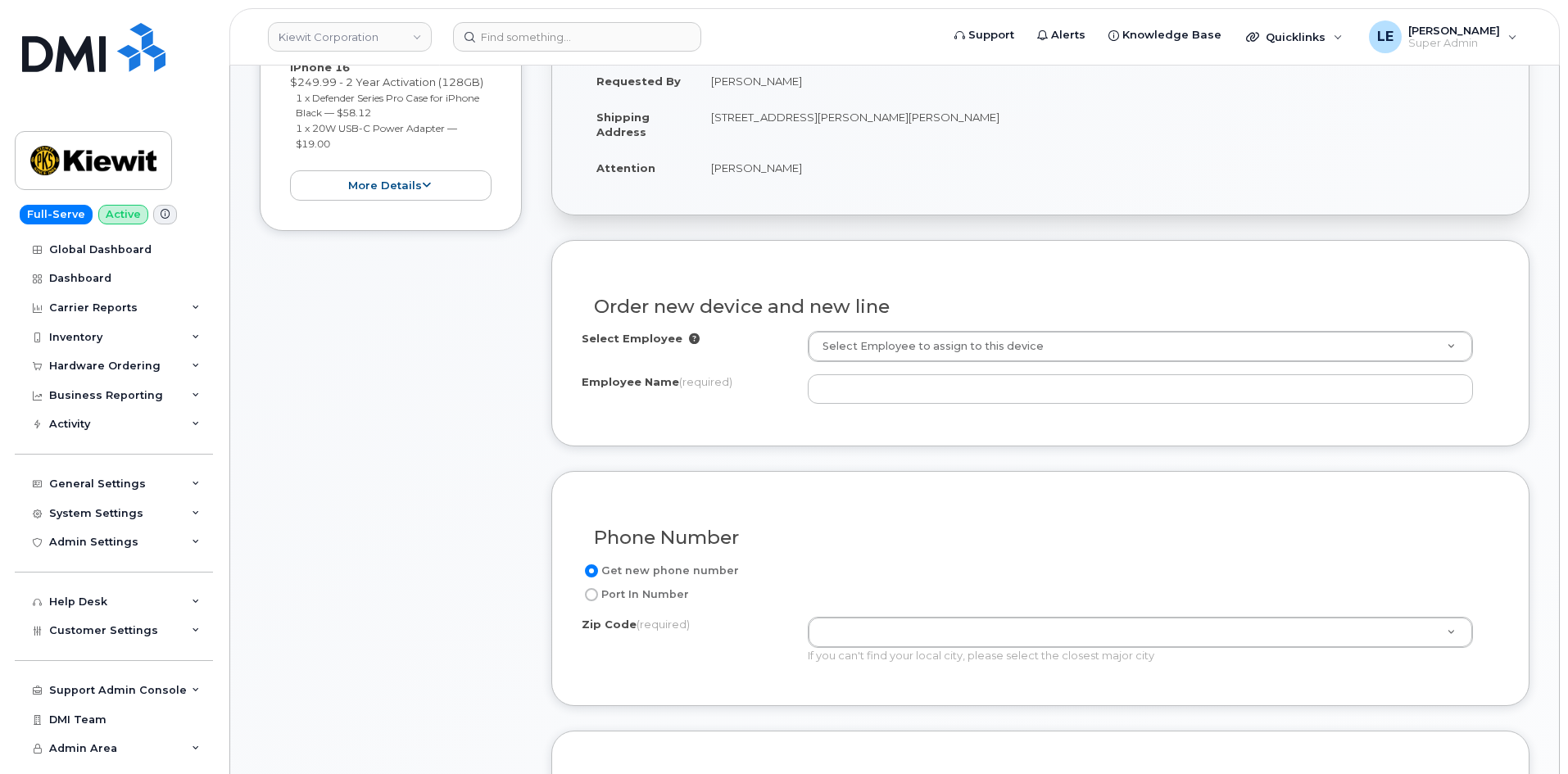
scroll to position [492, 0]
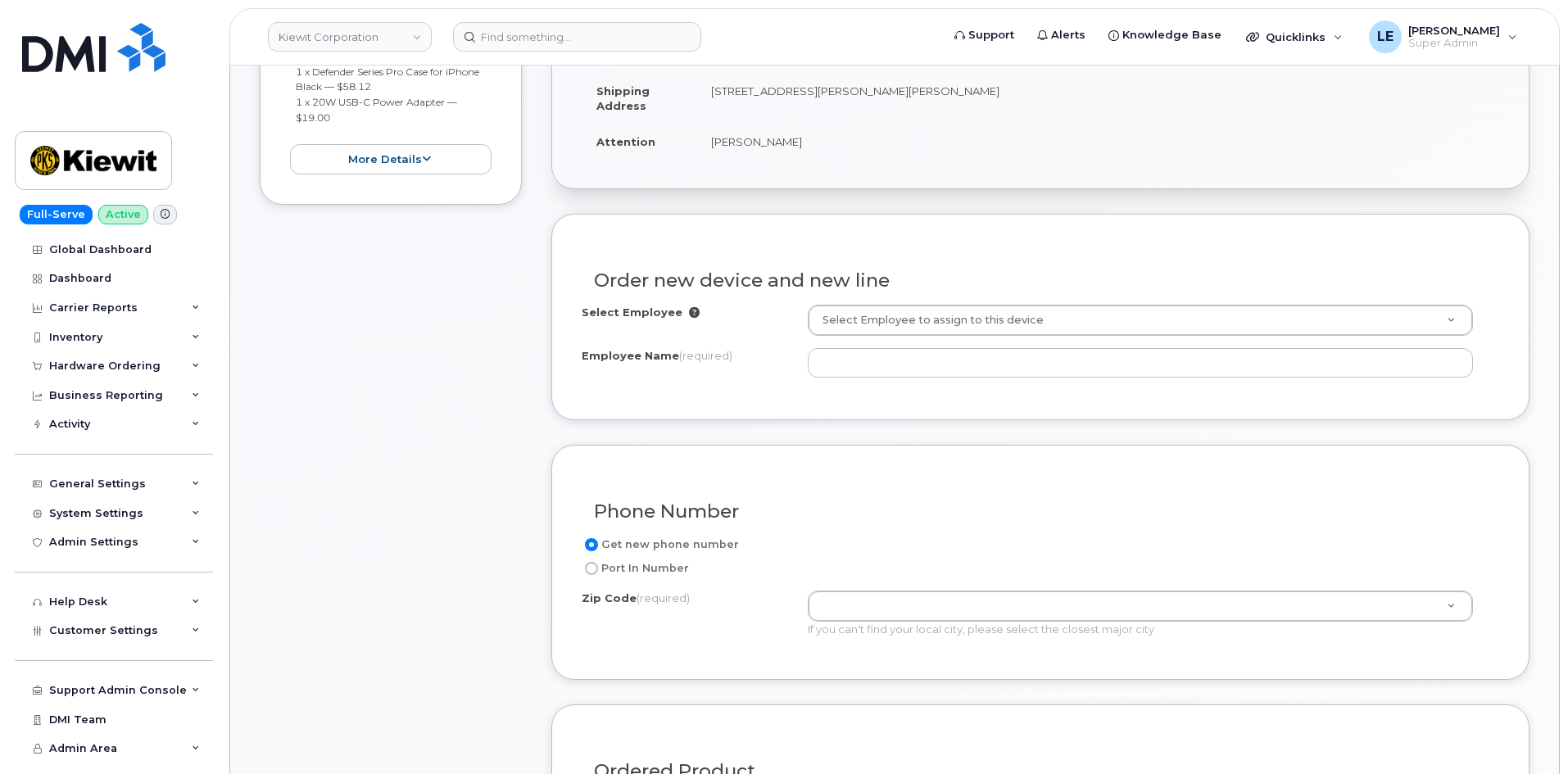
click at [641, 573] on label "Port In Number" at bounding box center [634, 568] width 107 height 19
click at [598, 573] on input "Port In Number" at bounding box center [591, 569] width 14 height 14
radio input "true"
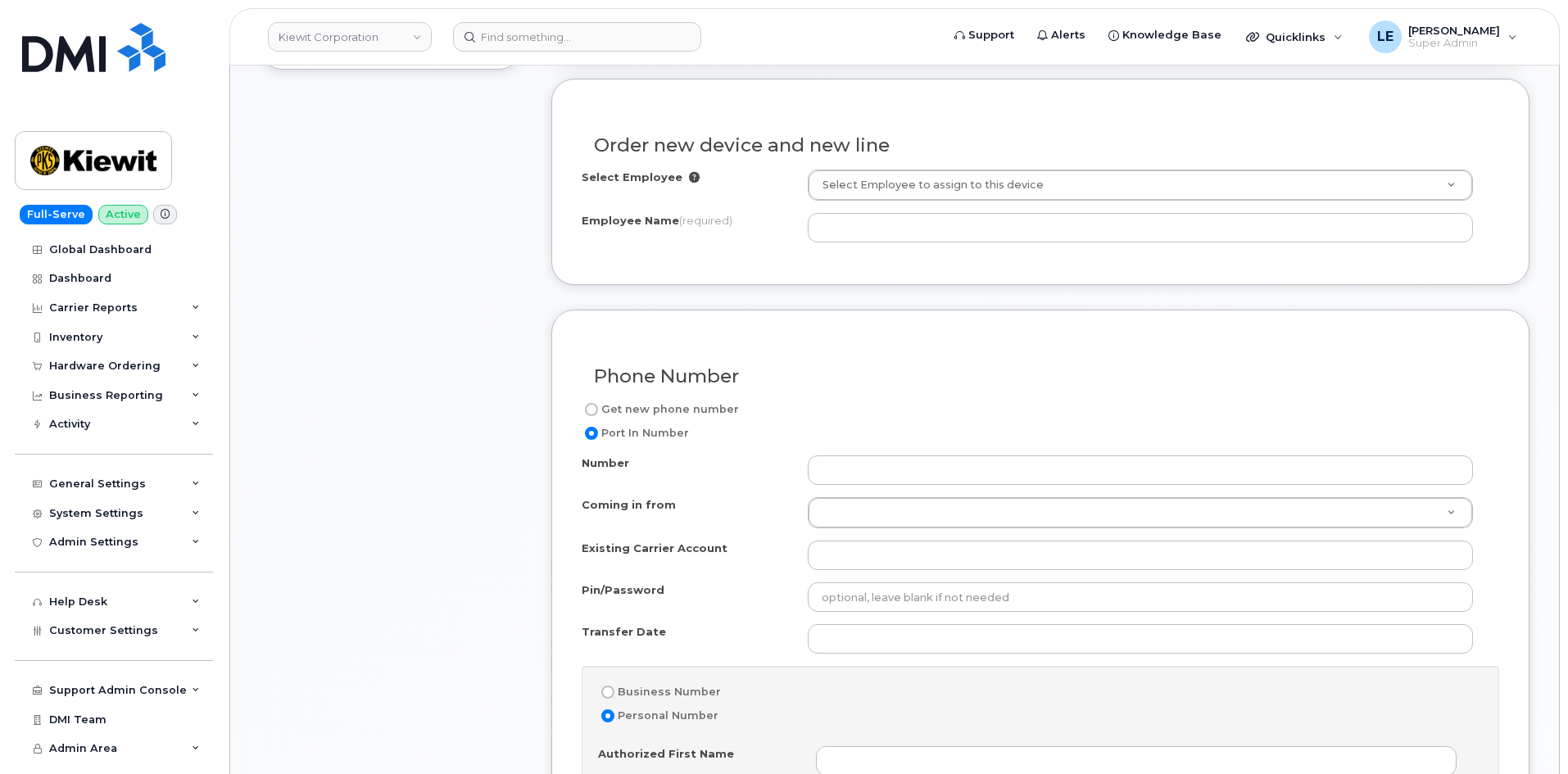
scroll to position [656, 0]
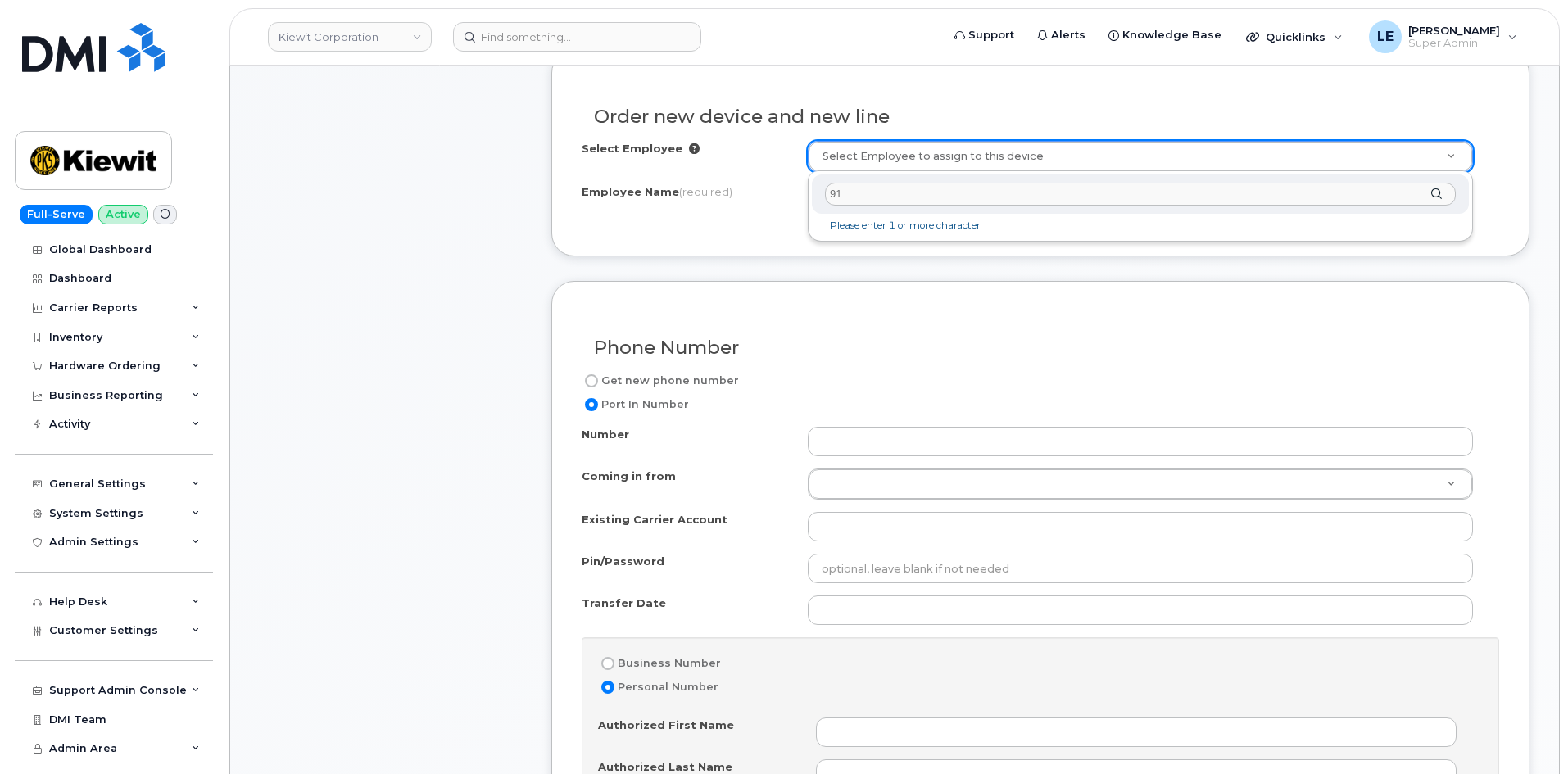
type input "9"
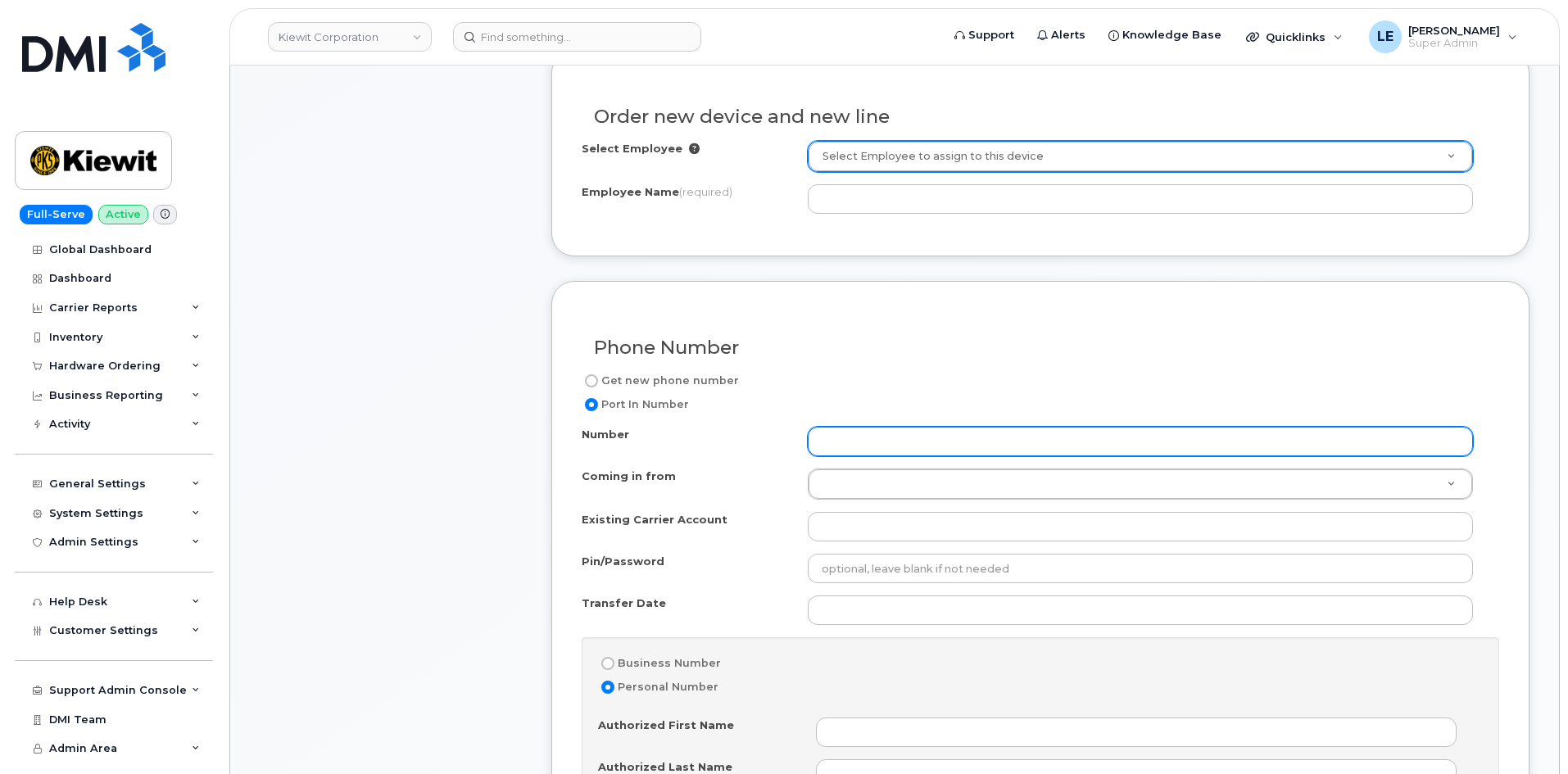
click at [847, 440] on input "Number" at bounding box center [1140, 441] width 665 height 30
paste input "9132160856"
type input "9132160856"
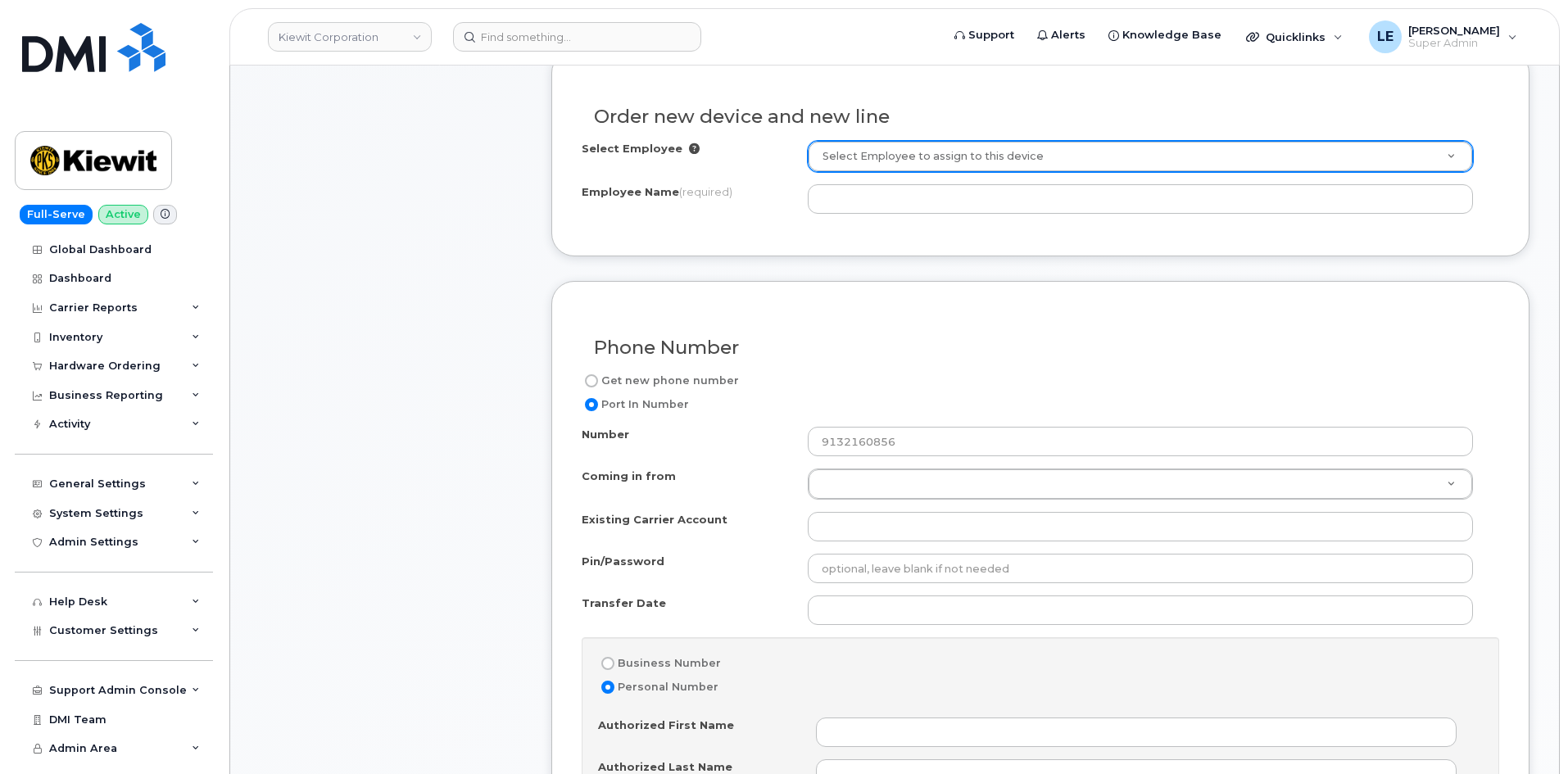
click at [744, 458] on div "Number 9132160856 Coming in from Coming in from Coming in from AT&T Wireline No…" at bounding box center [1040, 764] width 917 height 674
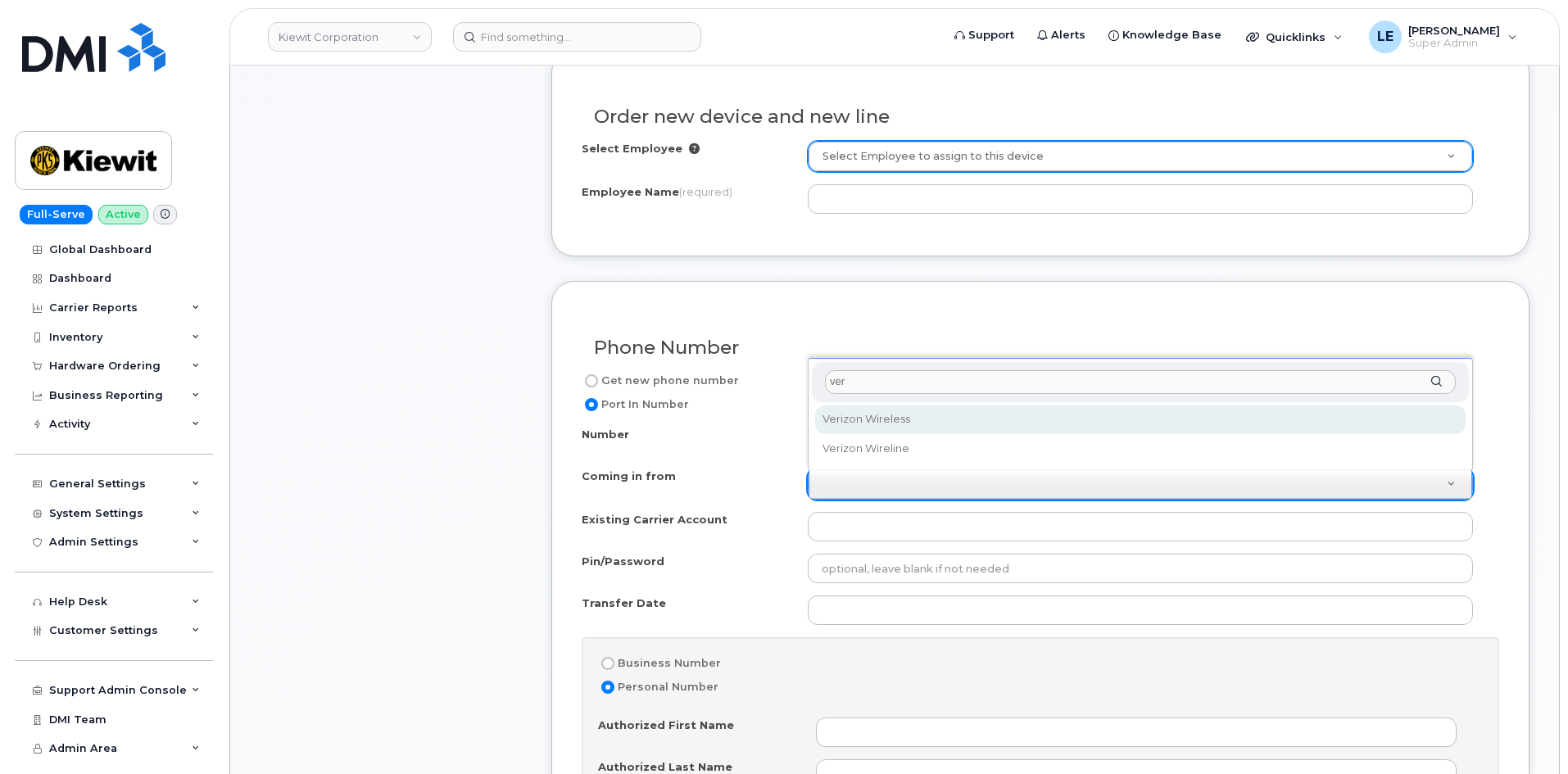
type input "ver"
select select "Verizon Wireless"
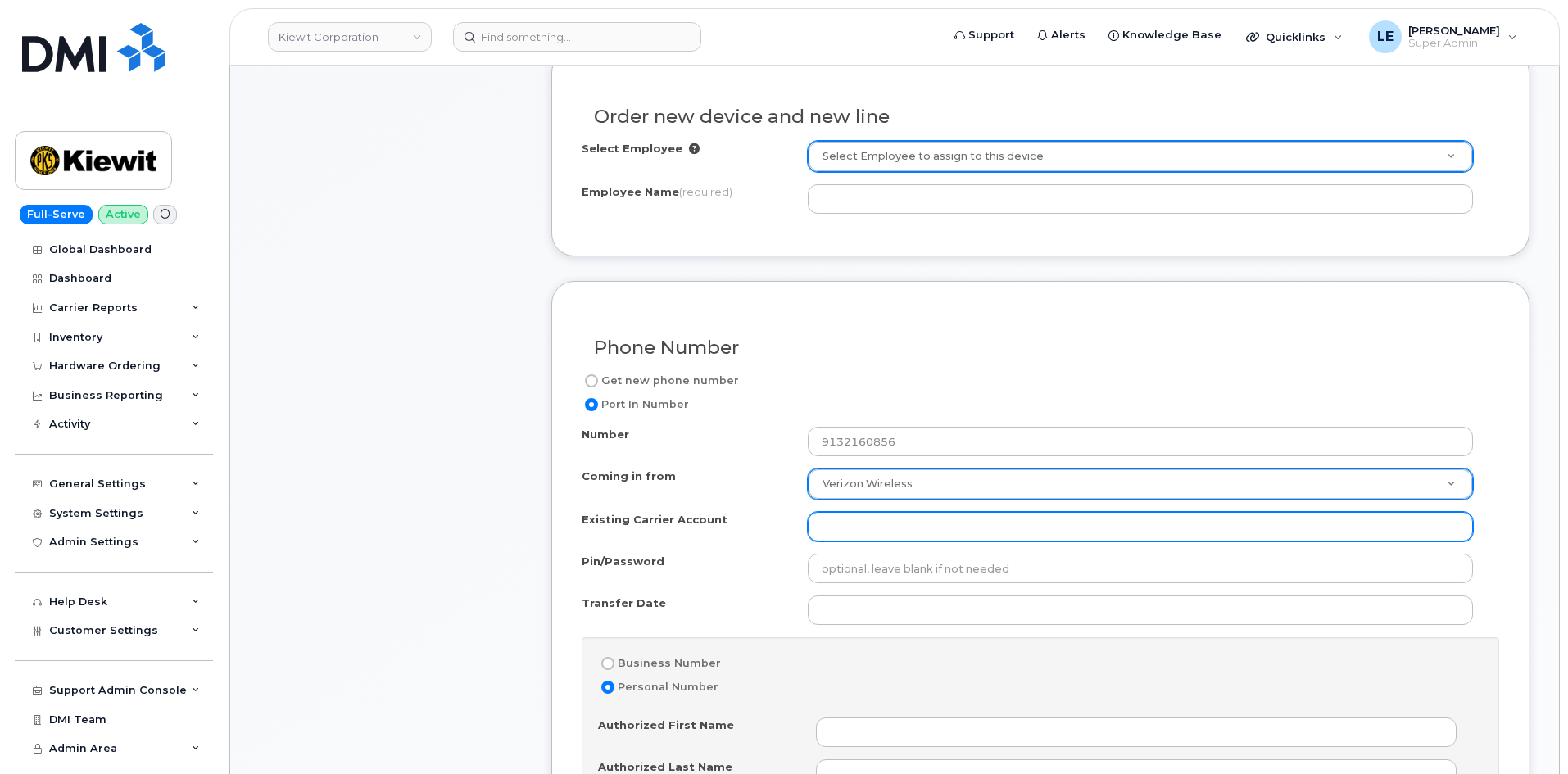
click at [837, 525] on input "Existing Carrier Account" at bounding box center [1140, 526] width 665 height 30
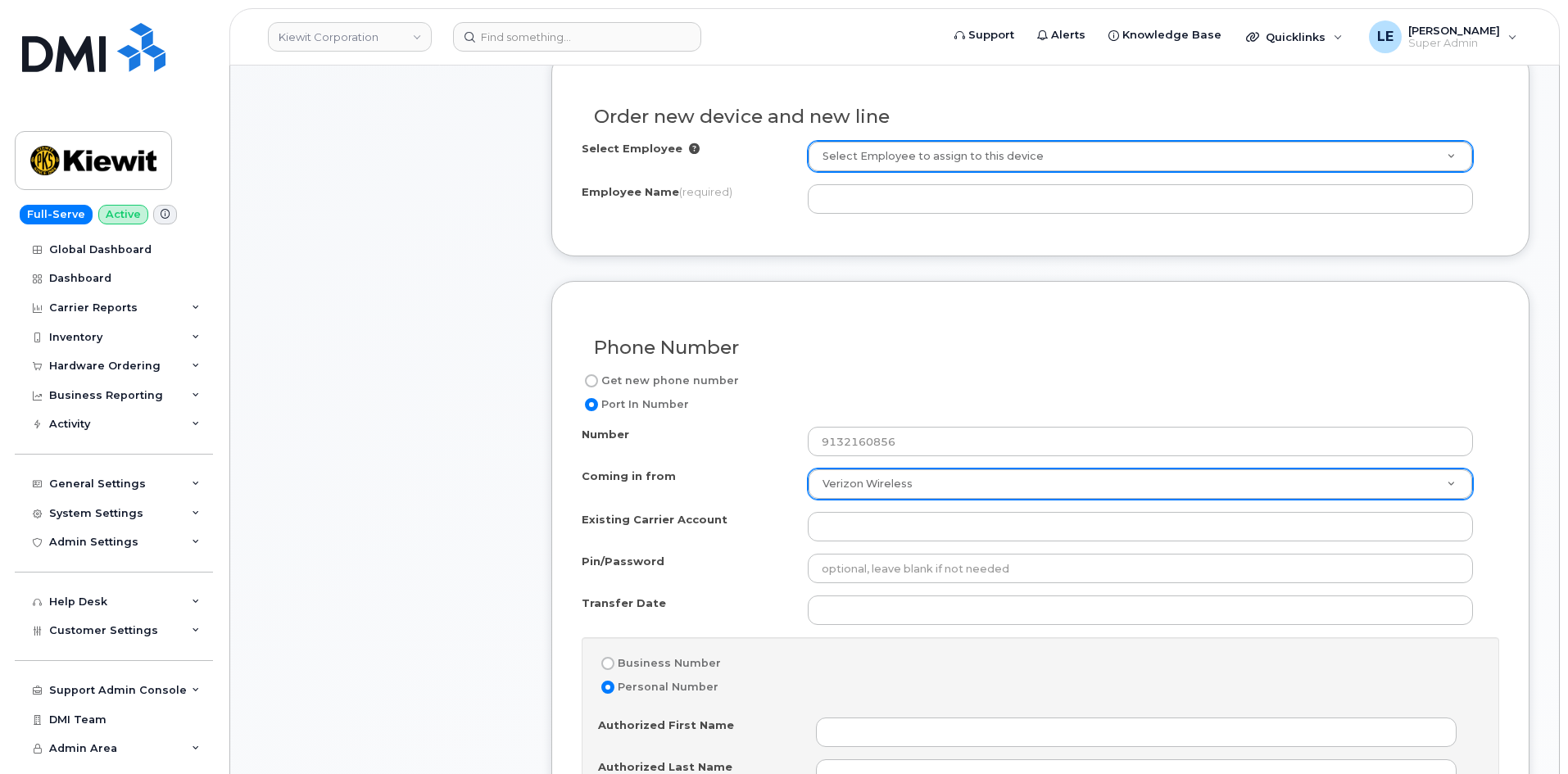
click at [357, 481] on div "Item #1 in process $327.11 New Activation iPhone 16 $249.99 - 2 Year Activation…" at bounding box center [390, 786] width 262 height 2121
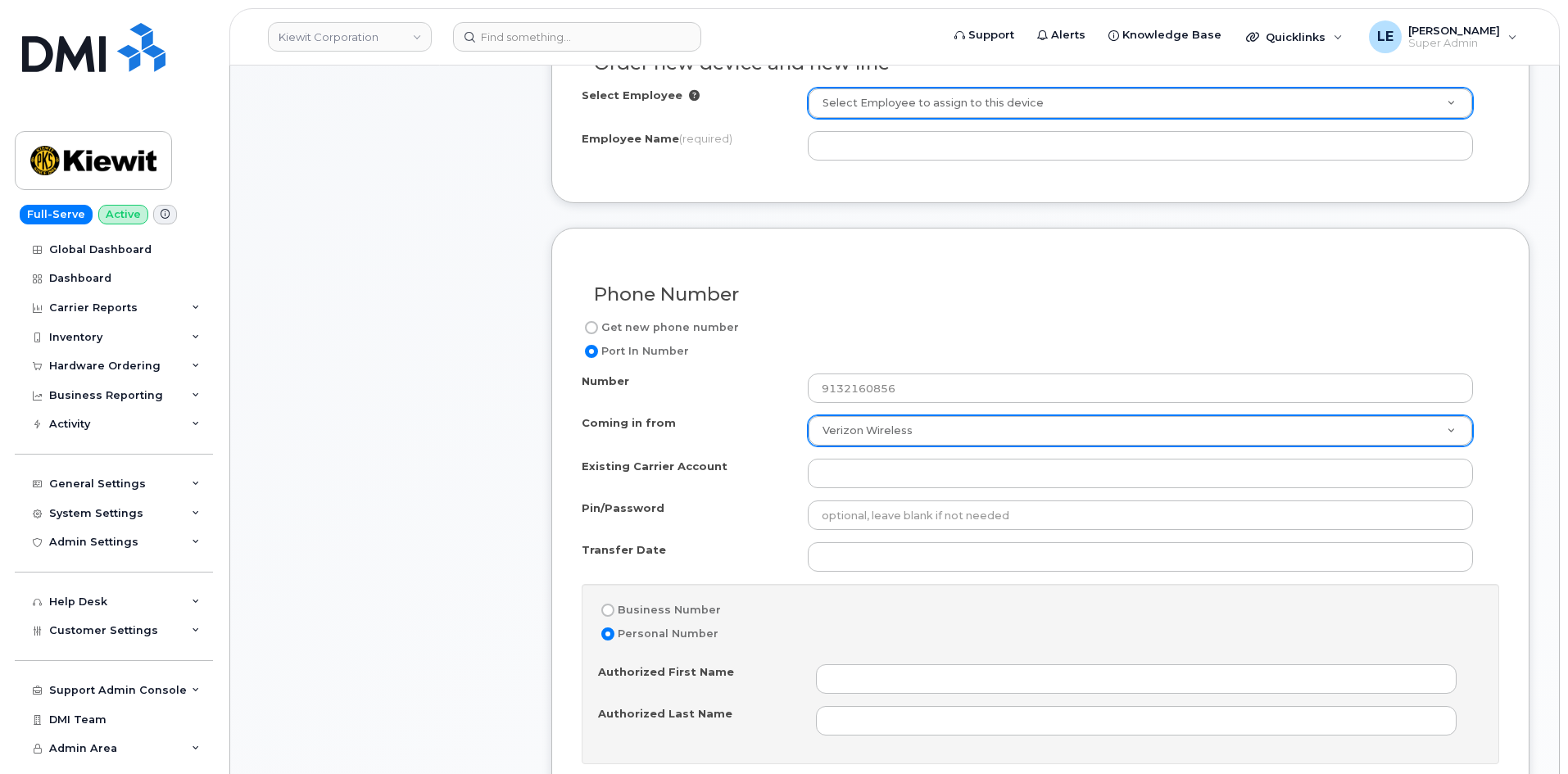
scroll to position [738, 0]
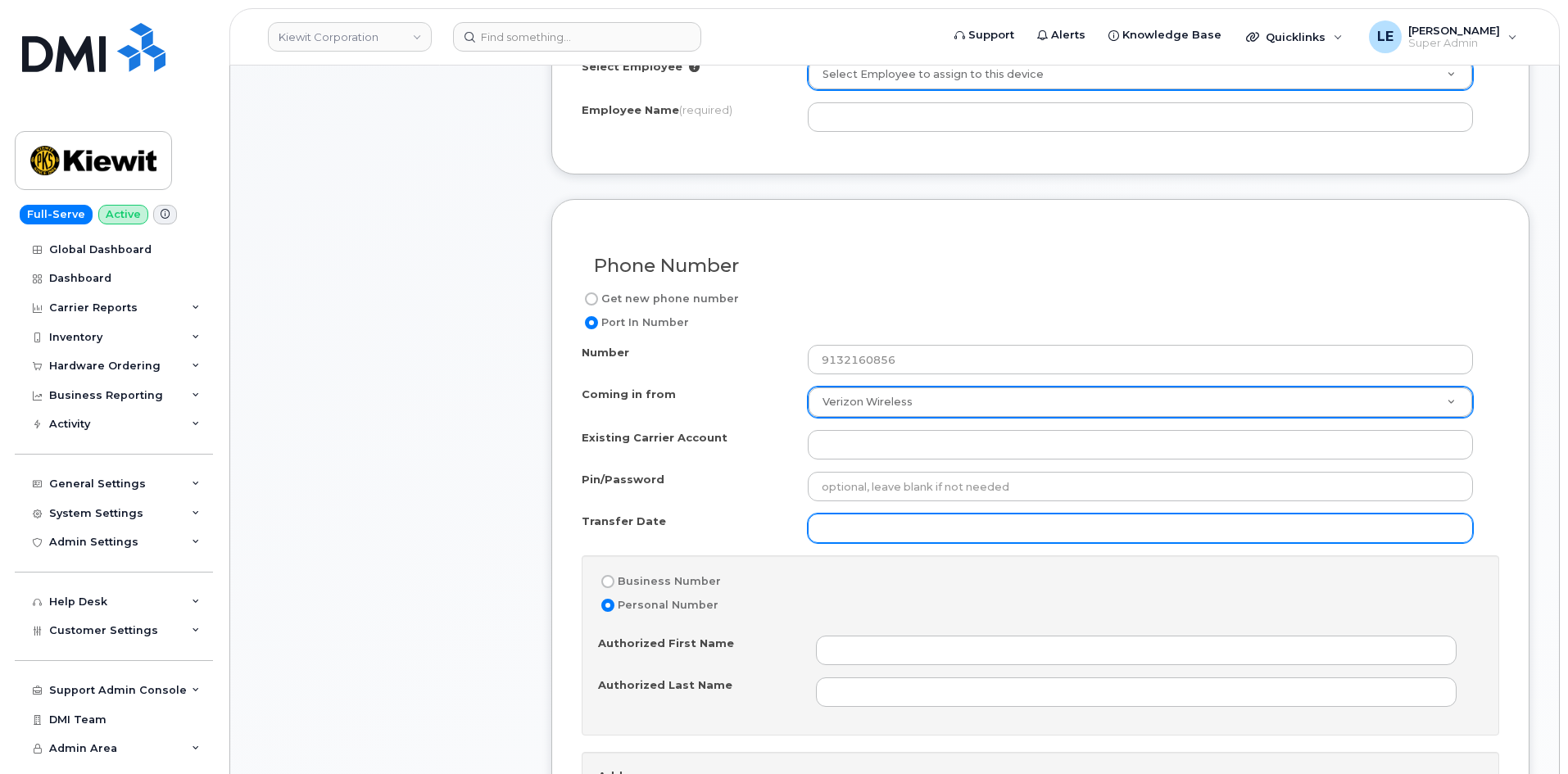
click at [872, 524] on input "Transfer Date" at bounding box center [1140, 528] width 665 height 30
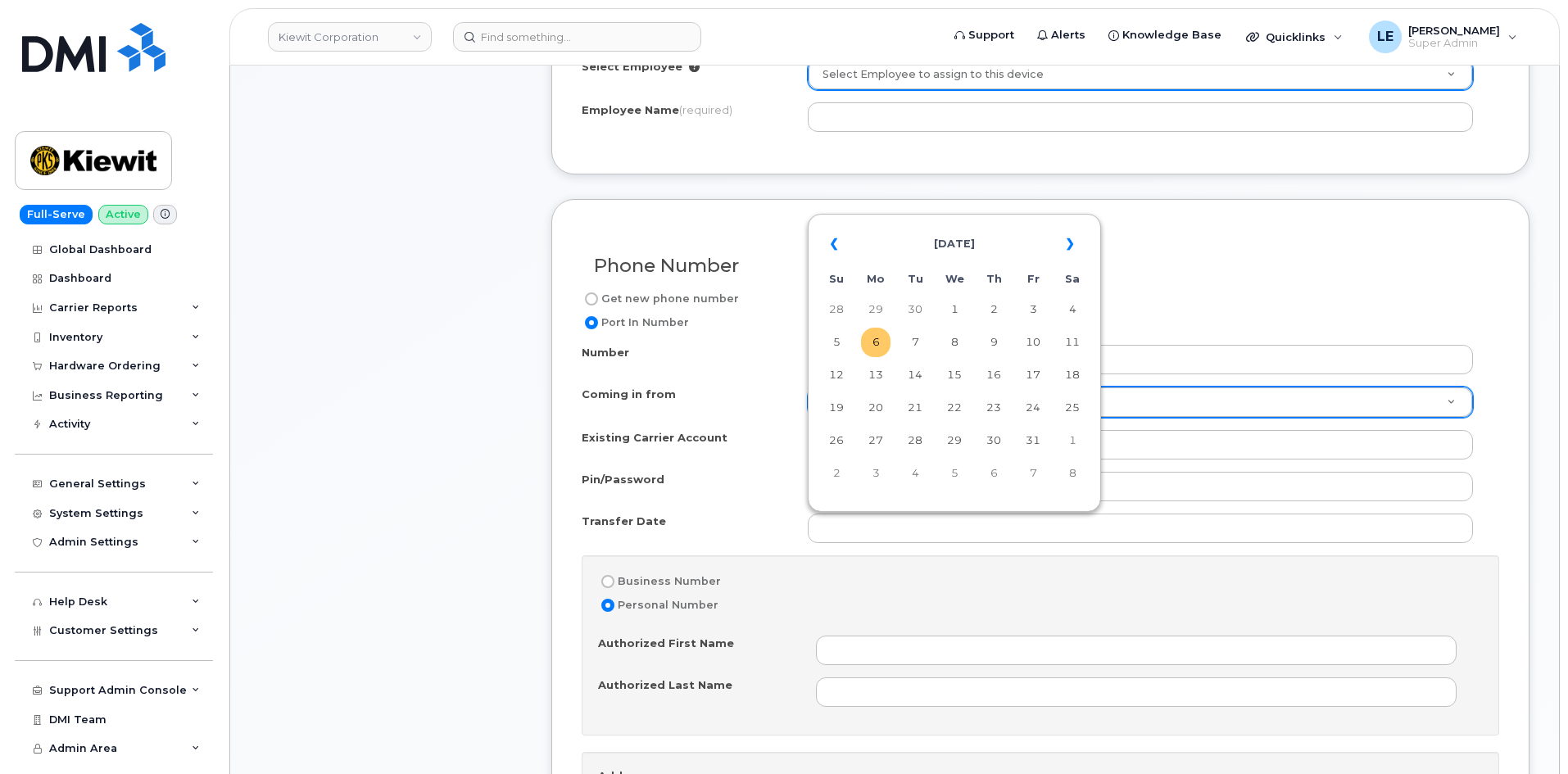
click at [870, 341] on td "6" at bounding box center [875, 342] width 30 height 30
type input "2025-10-06"
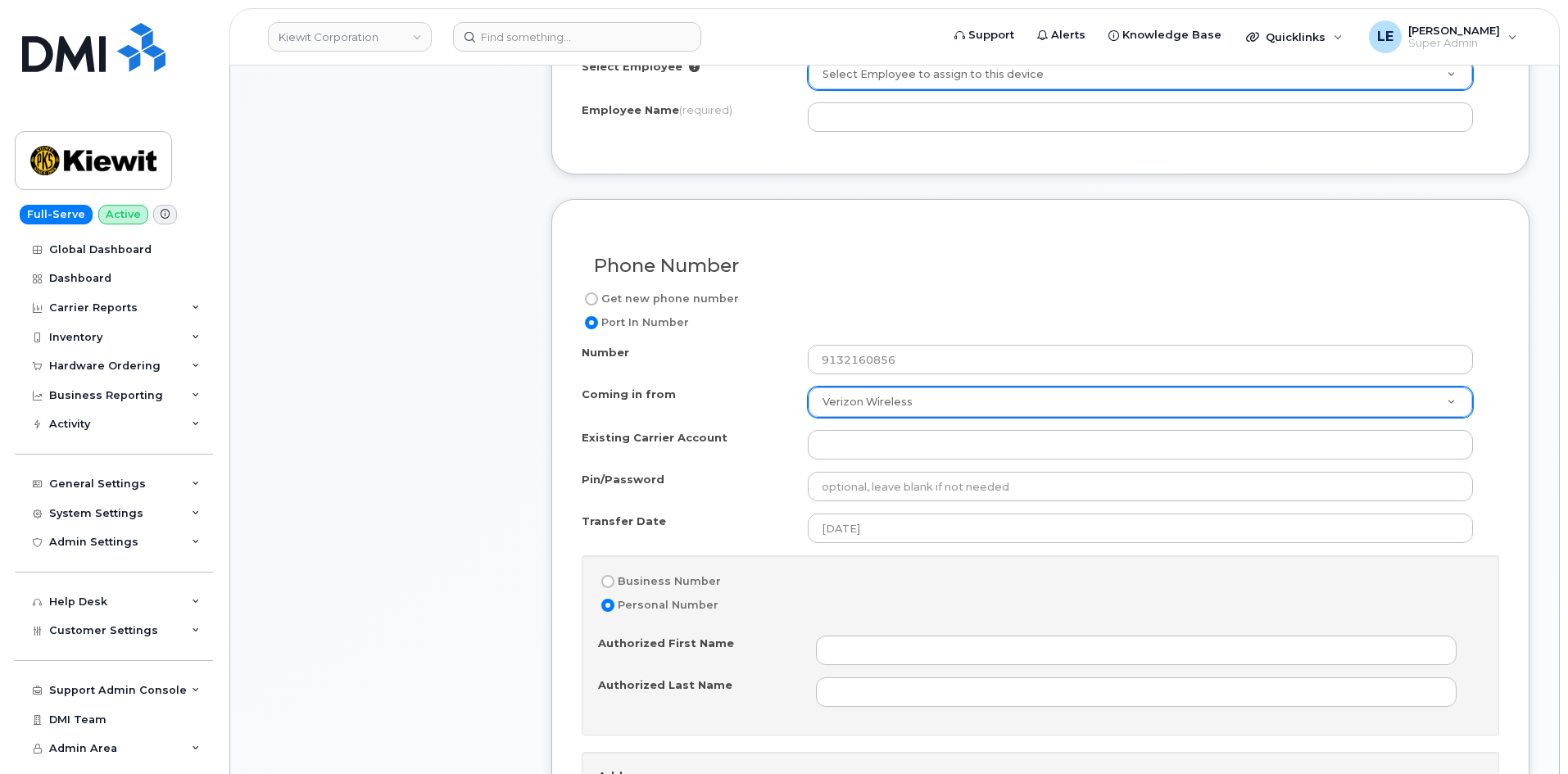
click at [669, 369] on div "Number 9132160856" at bounding box center [1033, 359] width 904 height 30
click at [314, 428] on div "Item #1 in process $327.11 New Activation iPhone 16 $249.99 - 2 Year Activation…" at bounding box center [390, 704] width 262 height 2121
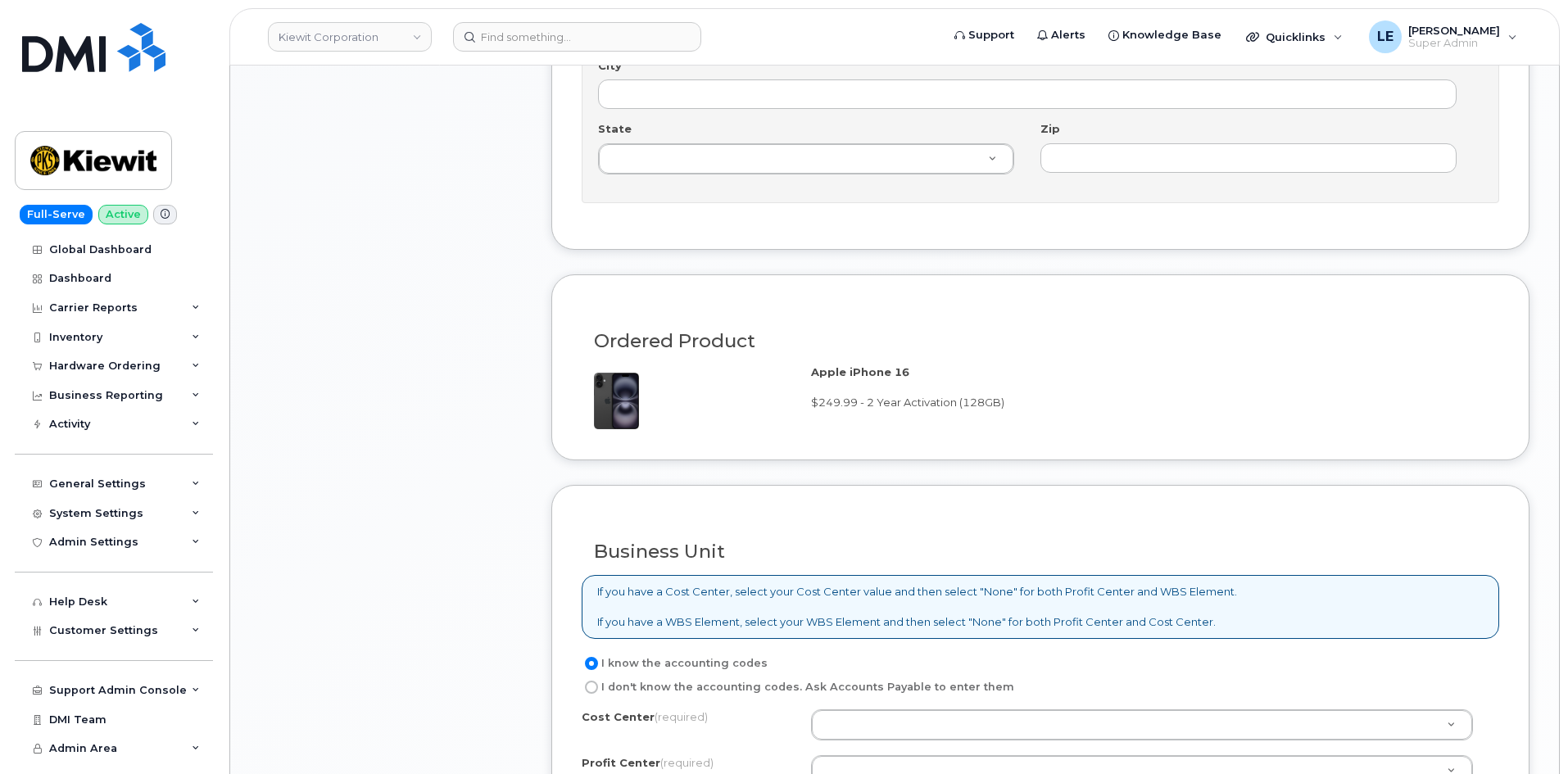
scroll to position [1556, 0]
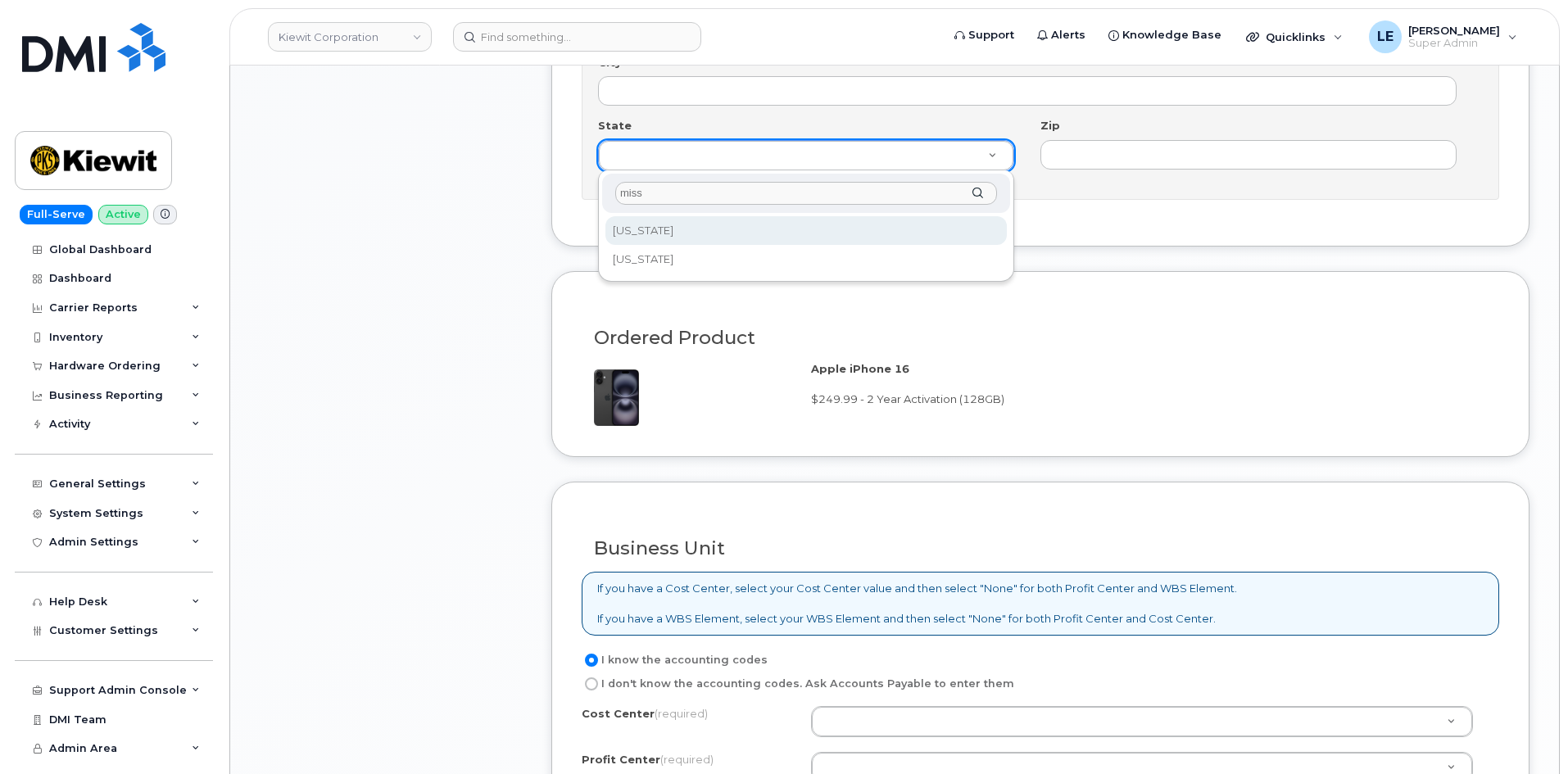
type input "missi"
select select "Mississippi"
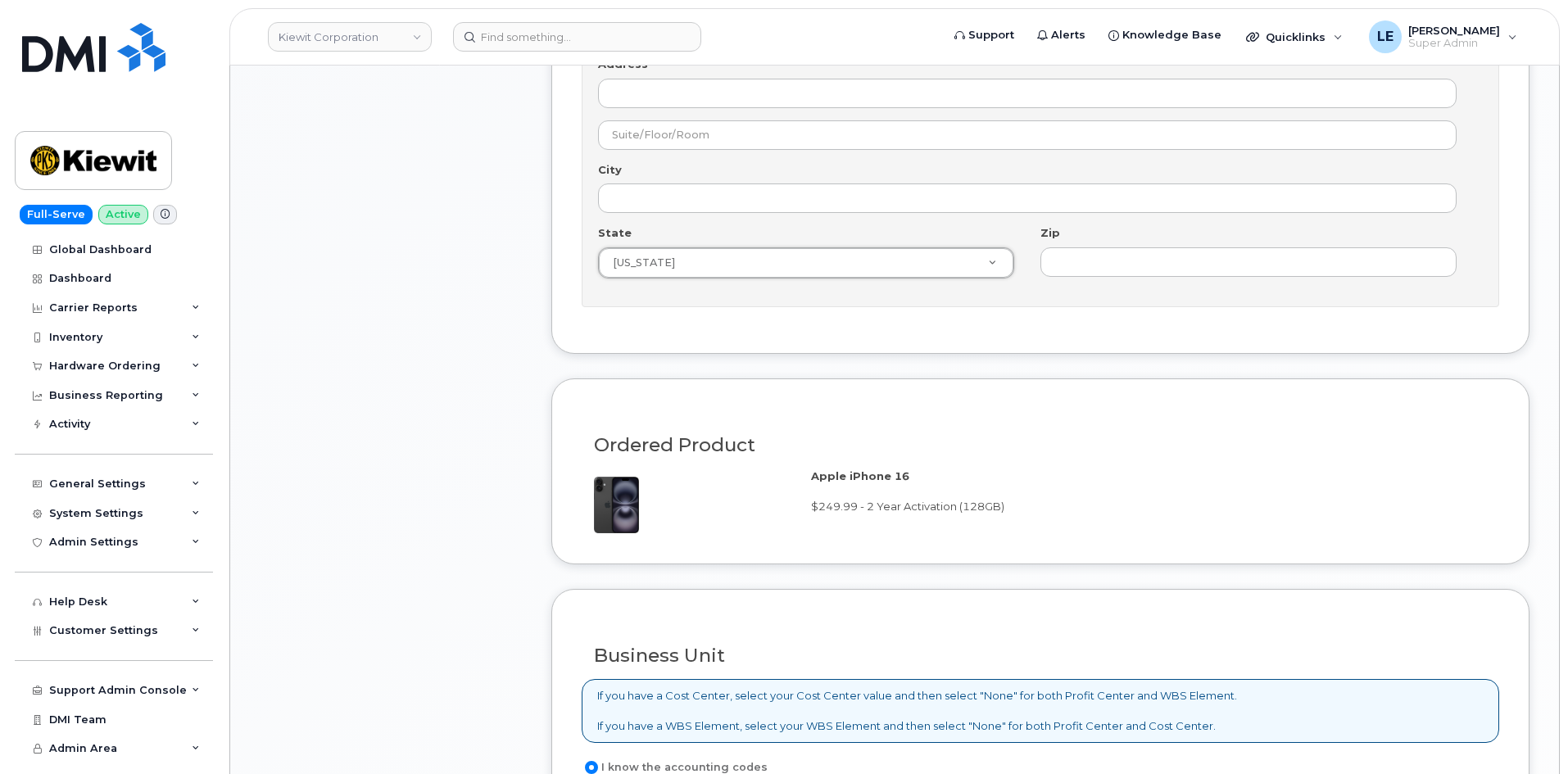
scroll to position [1393, 0]
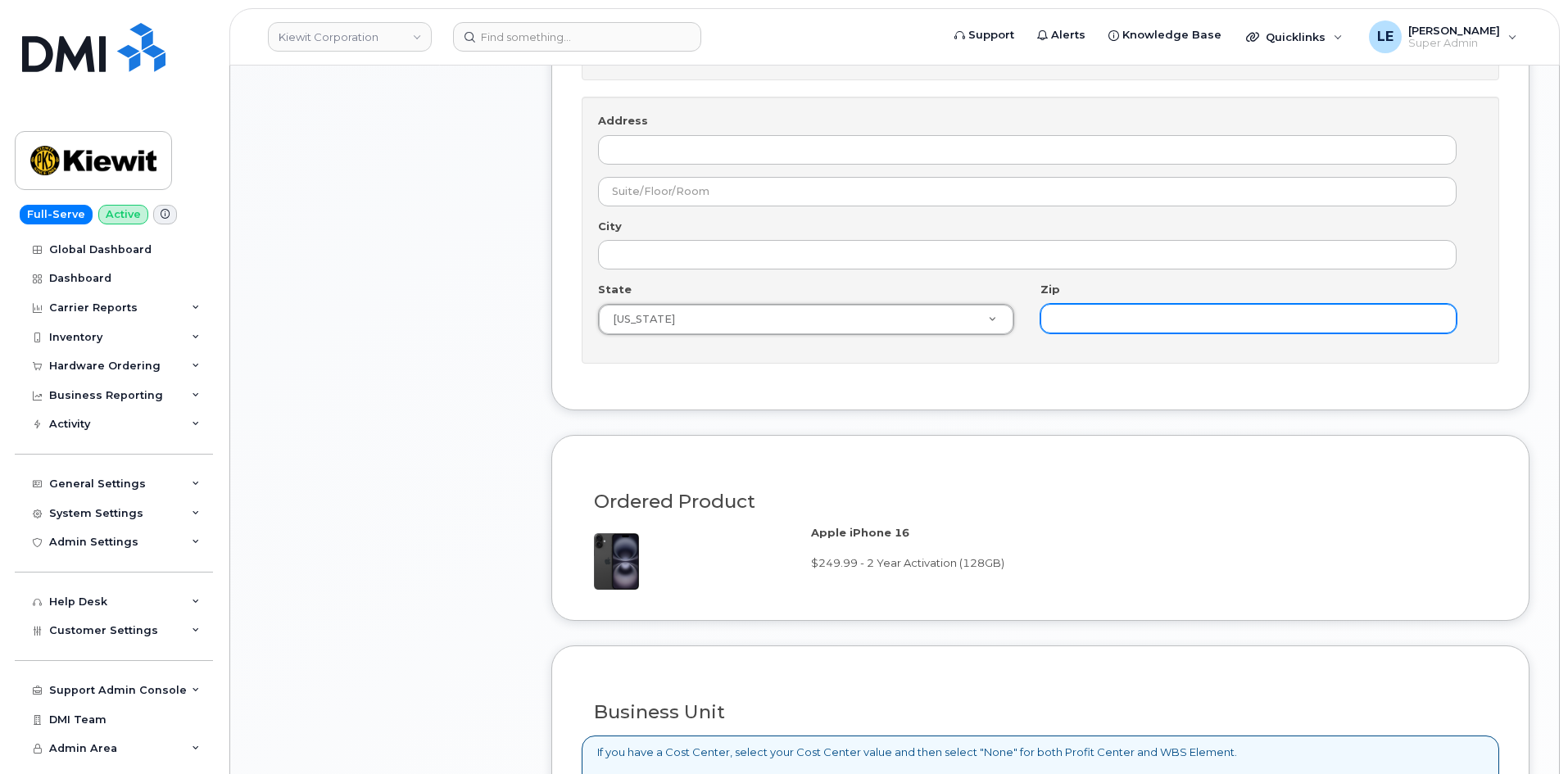
click at [1065, 313] on input "Zip" at bounding box center [1248, 319] width 416 height 30
paste input "9132160856"
type input "9132160856"
drag, startPoint x: 924, startPoint y: 338, endPoint x: 839, endPoint y: 339, distance: 85.0
click at [838, 339] on div "State Mississippi State Alabama Alaska American Samoa Arizona Arkansas Californ…" at bounding box center [1040, 315] width 885 height 66
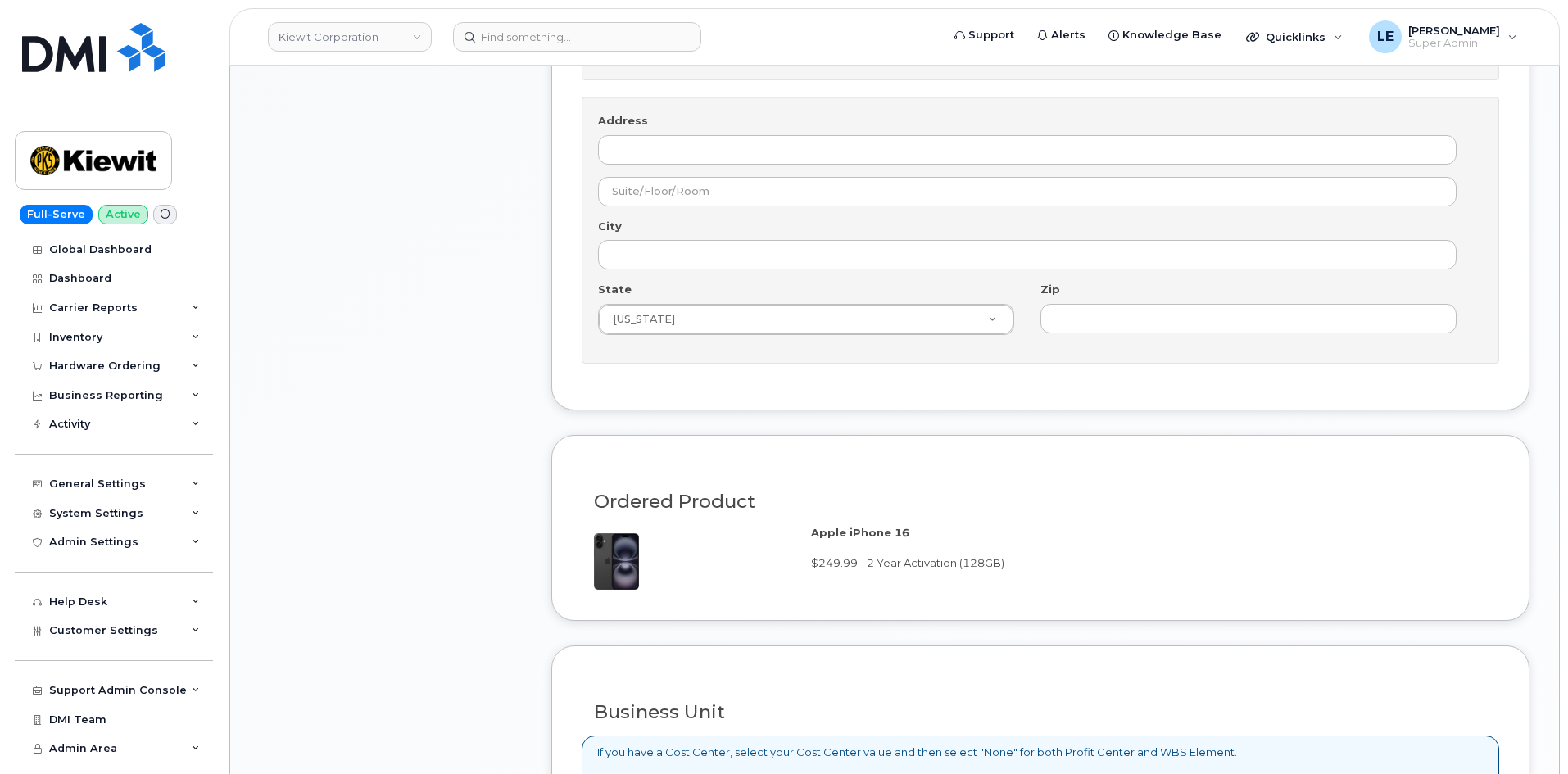
click at [468, 360] on div "Item #1 in process $327.11 New Activation iPhone 16 $249.99 - 2 Year Activation…" at bounding box center [390, 49] width 262 height 2121
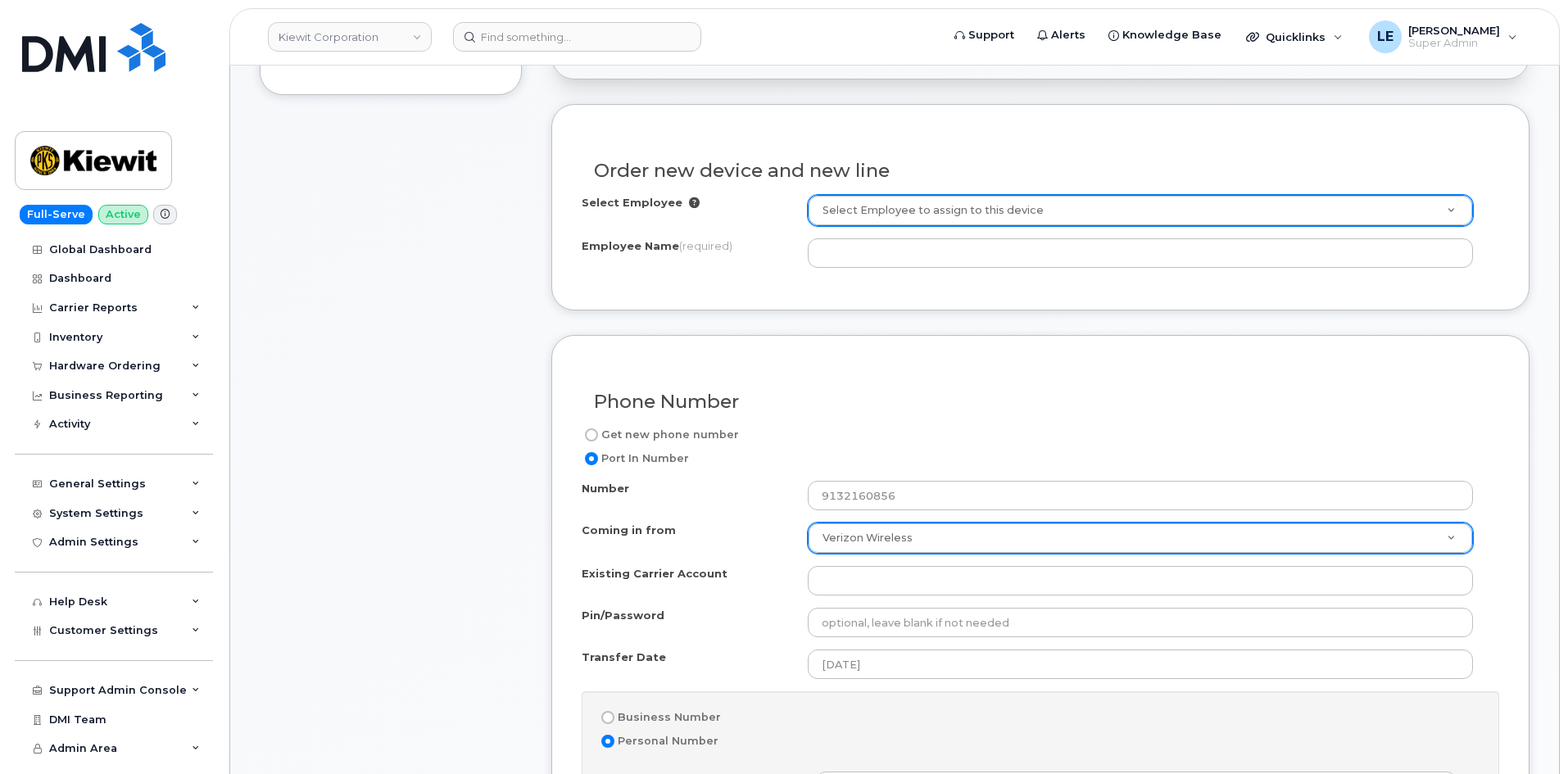
scroll to position [574, 0]
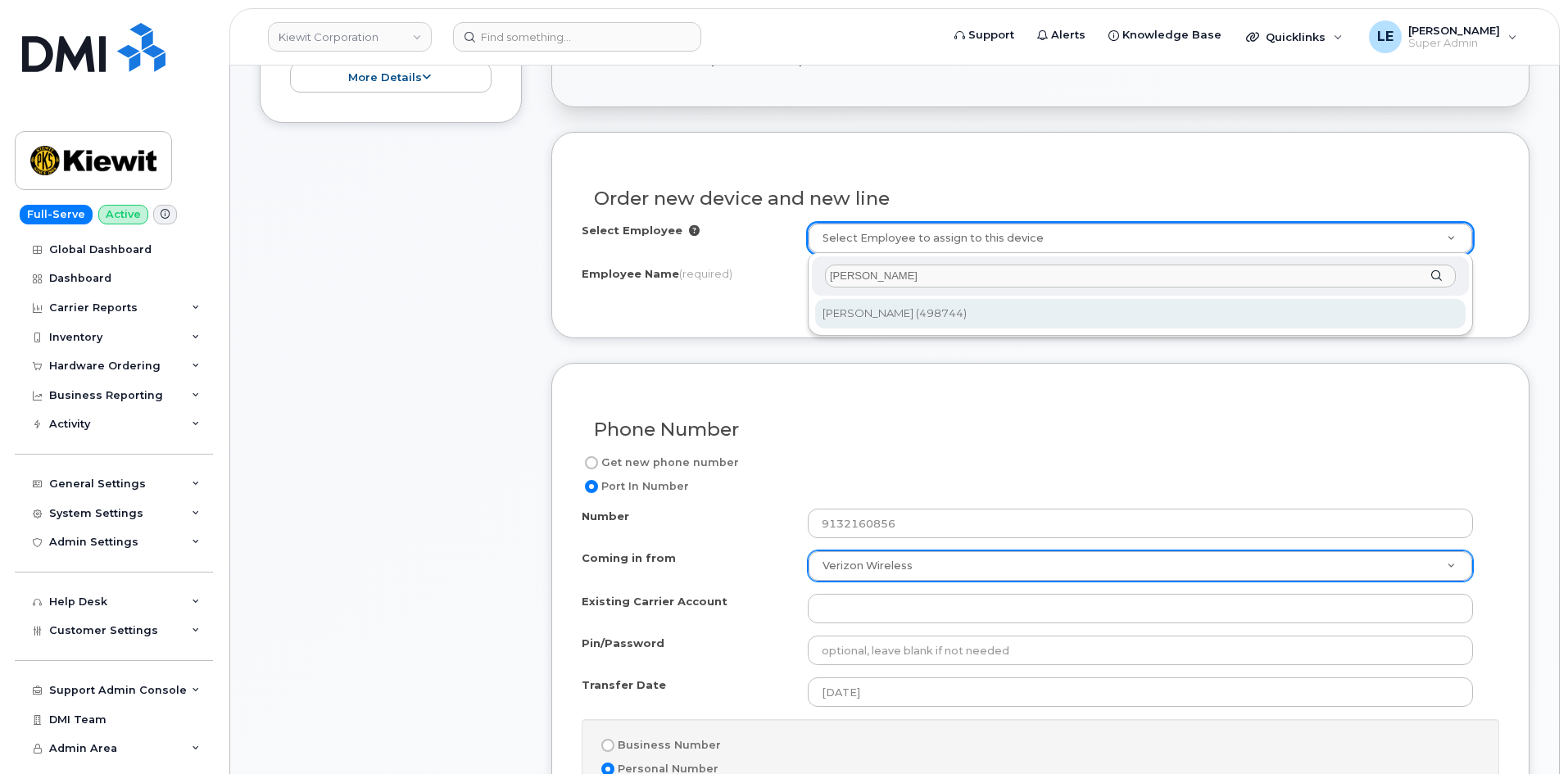
type input "Emanuel Ekanem"
type input "2161592"
type input "Emanuel Ekanem"
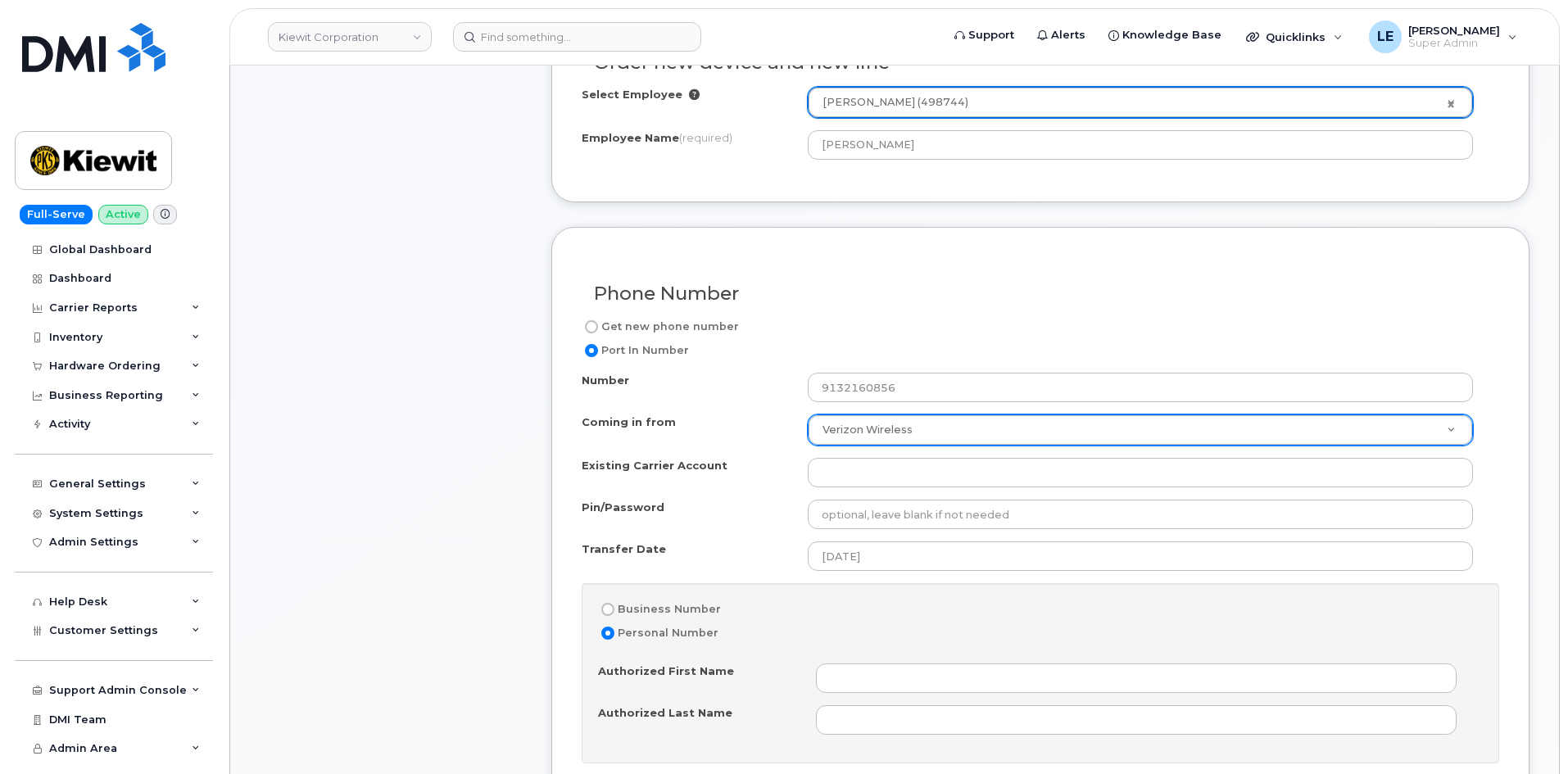
scroll to position [738, 0]
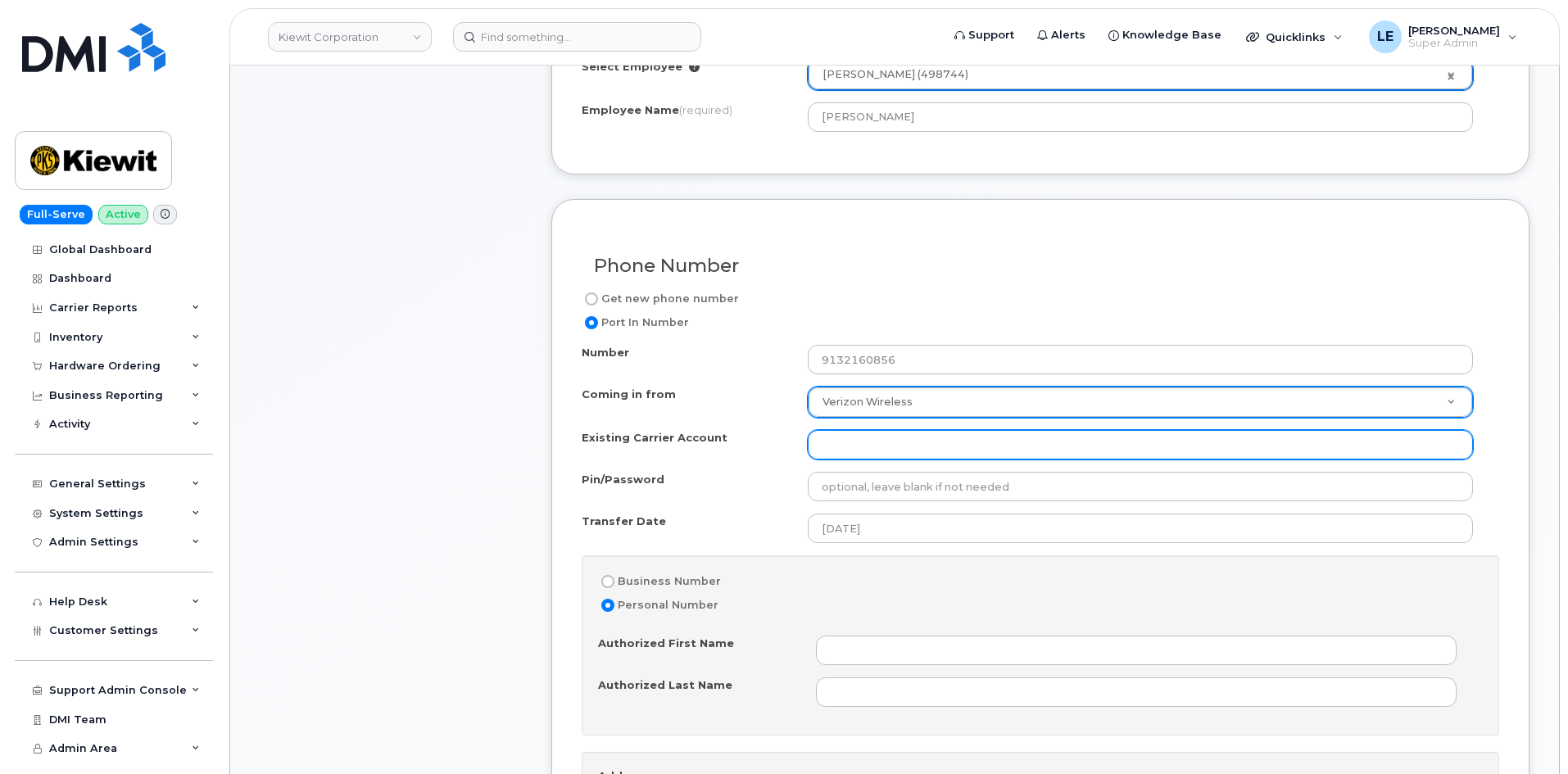
click at [905, 453] on input "Existing Carrier Account" at bounding box center [1140, 444] width 665 height 30
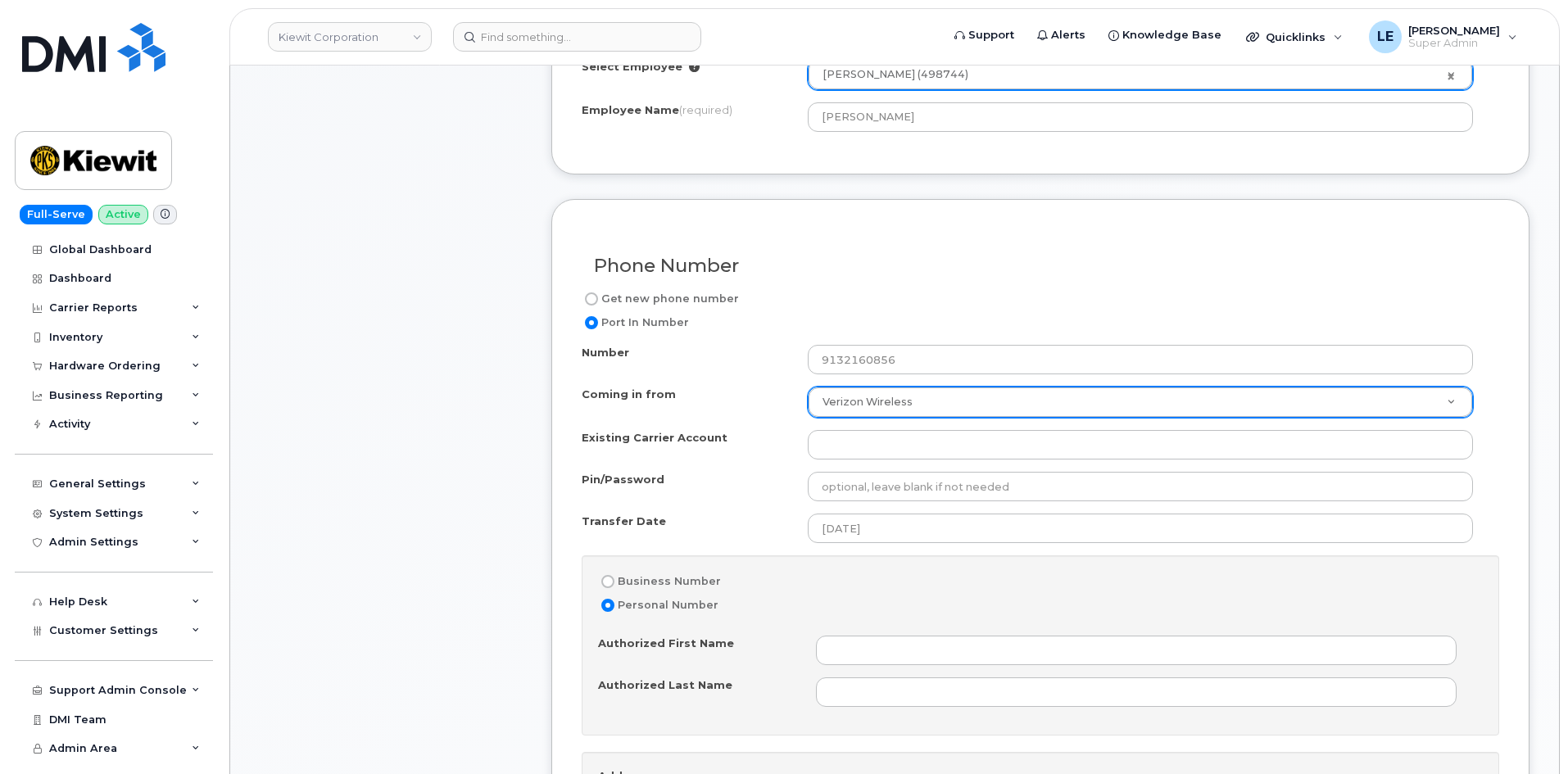
click at [360, 441] on div "Item #1 in process $327.11 New Activation iPhone 16 $249.99 - 2 Year Activation…" at bounding box center [390, 704] width 262 height 2121
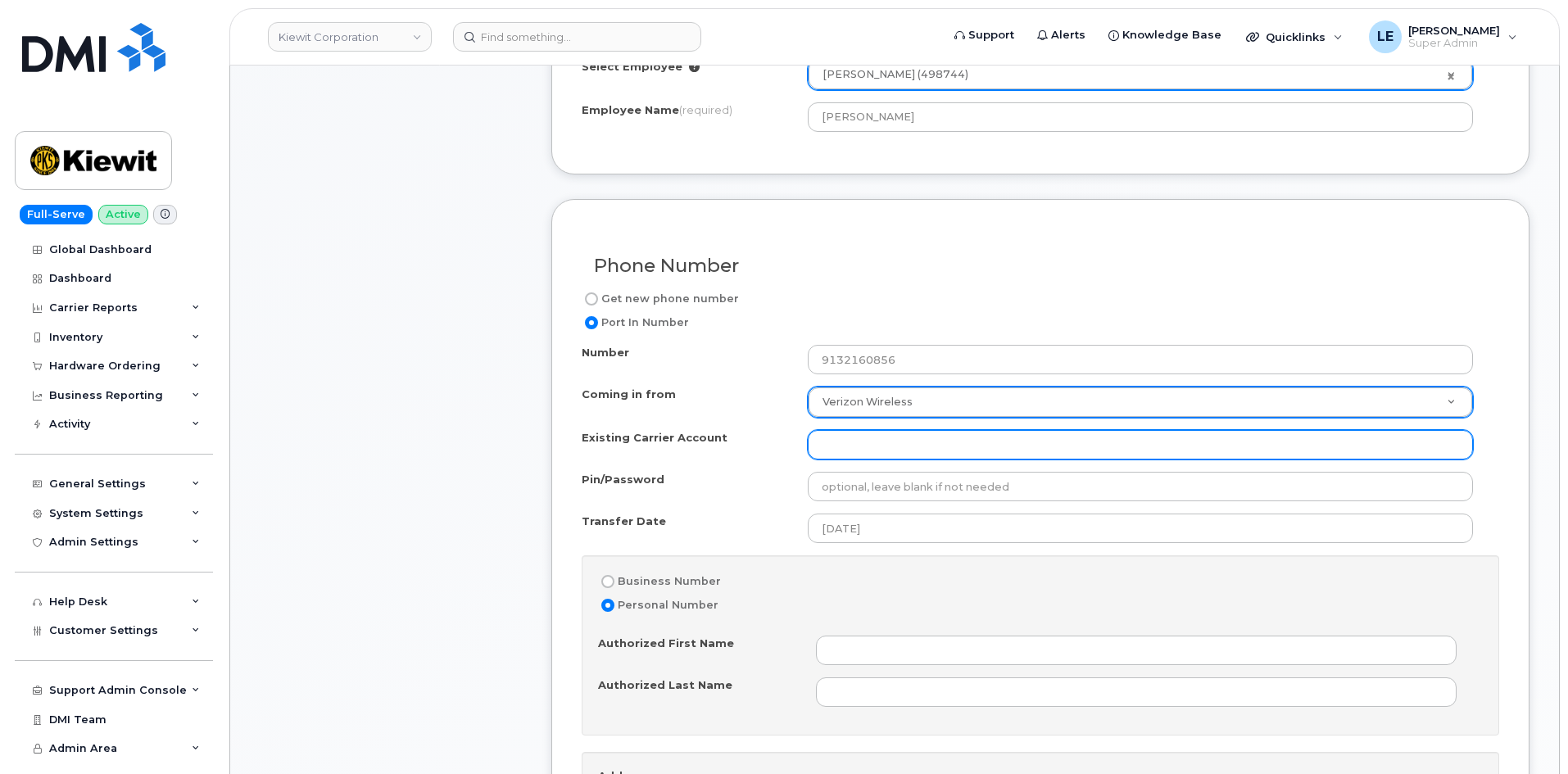
click at [888, 455] on input "Existing Carrier Account" at bounding box center [1140, 444] width 665 height 30
paste input "106004.2262"
type input "106004.2262"
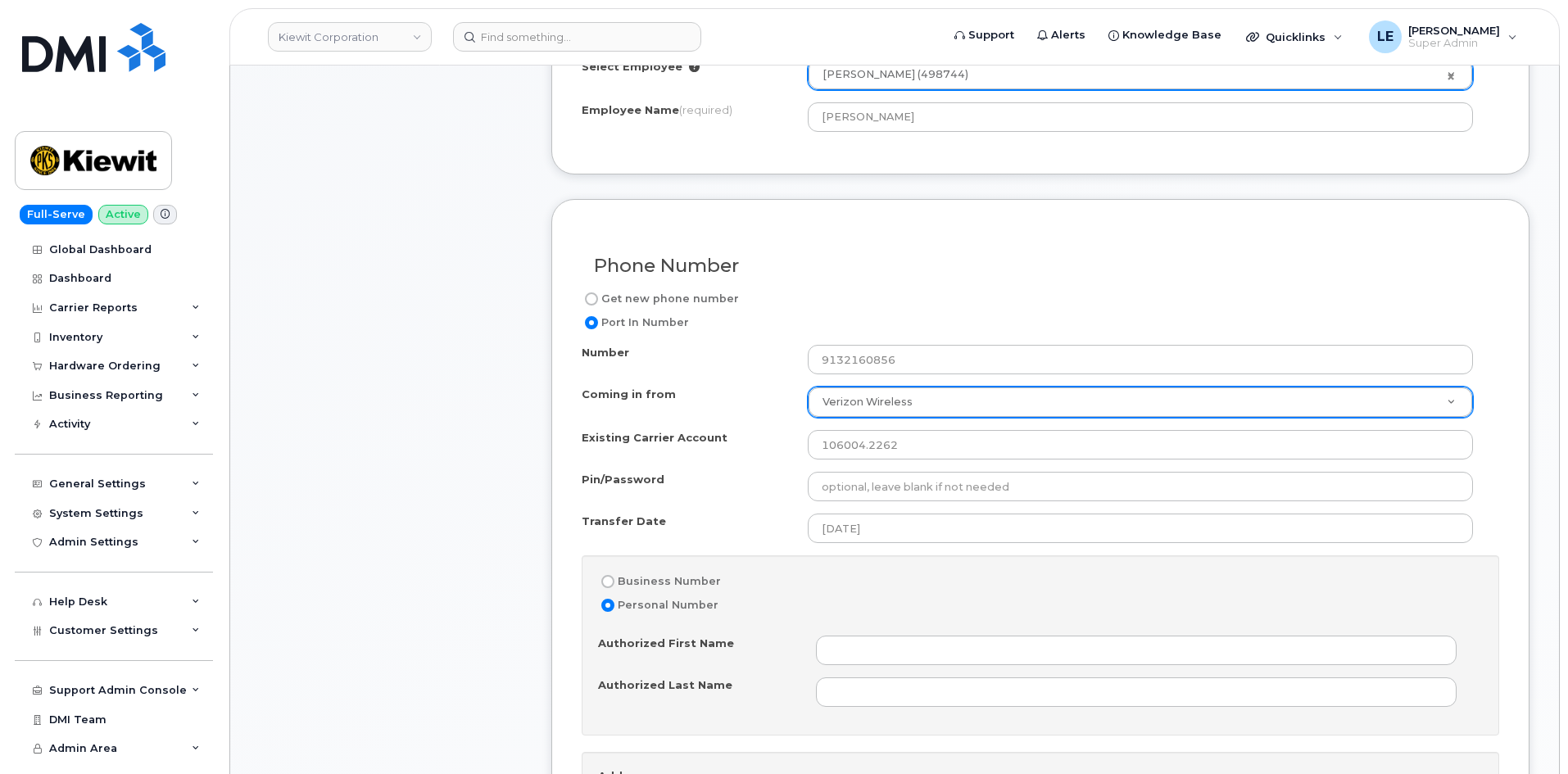
click at [775, 435] on div "Existing Carrier Account" at bounding box center [694, 441] width 226 height 22
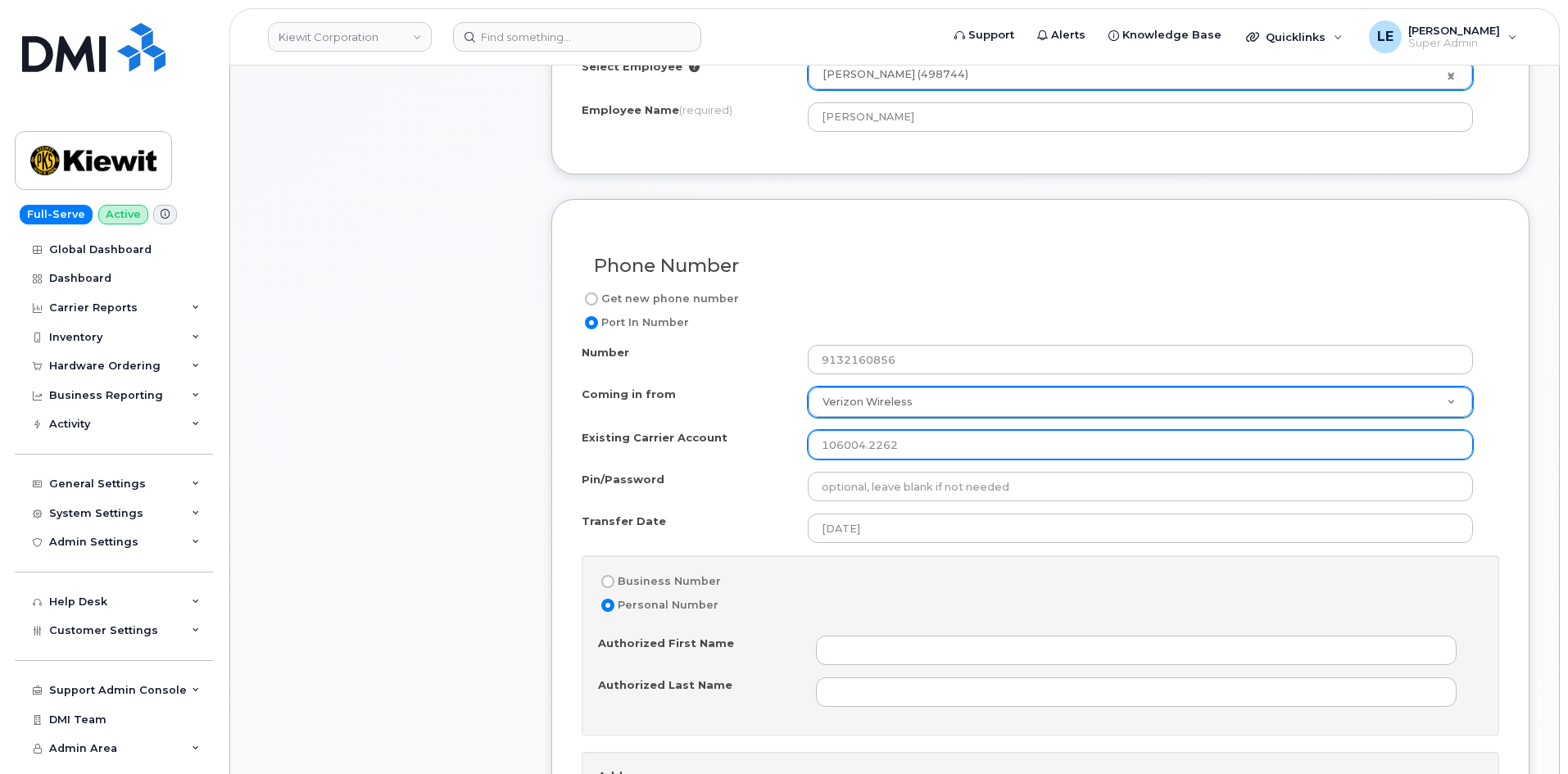
click at [816, 451] on input "106004.2262" at bounding box center [1140, 444] width 665 height 30
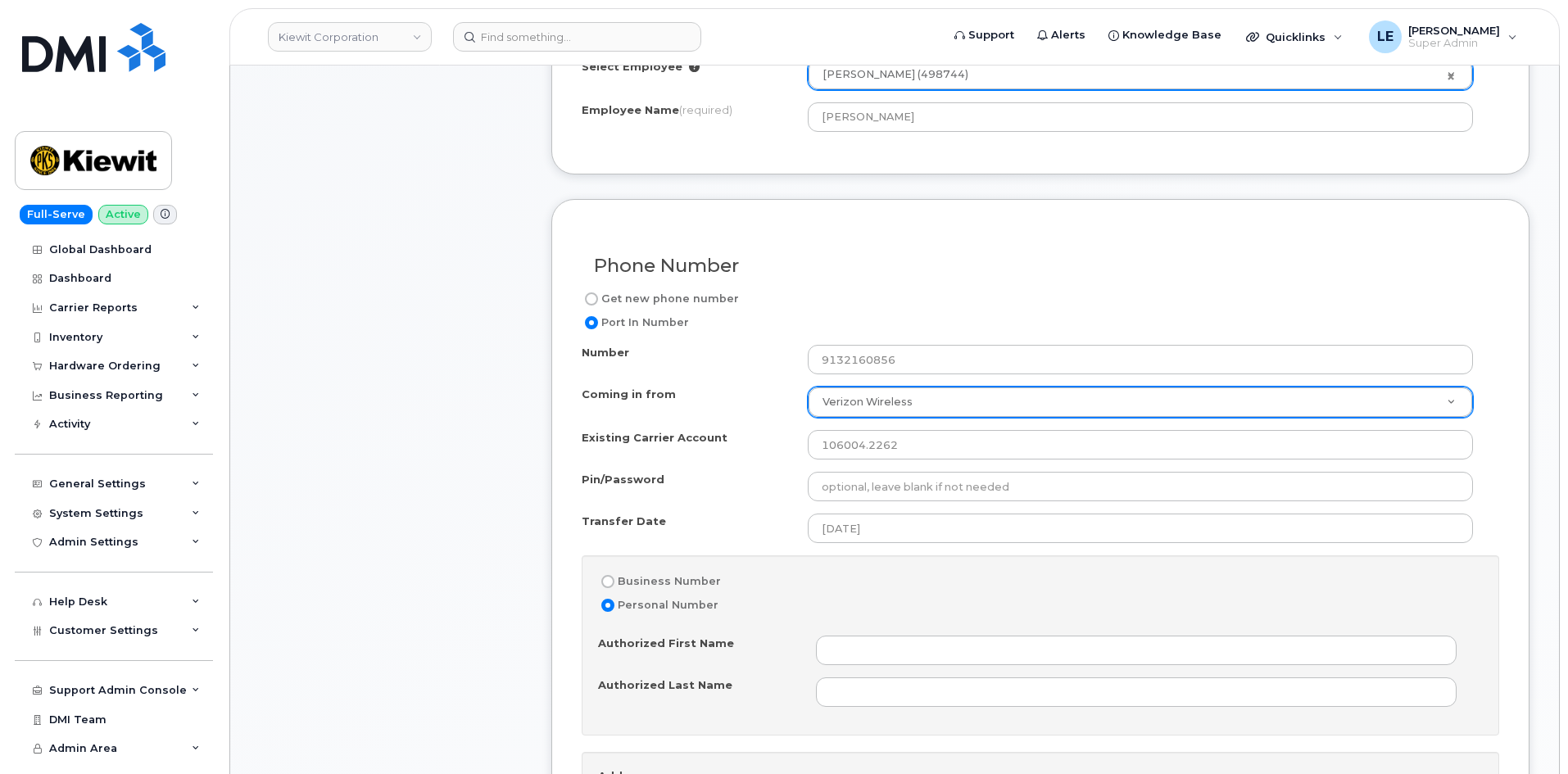
click at [484, 466] on div "Item #1 in process $327.11 New Activation iPhone 16 $249.99 - 2 Year Activation…" at bounding box center [390, 704] width 262 height 2121
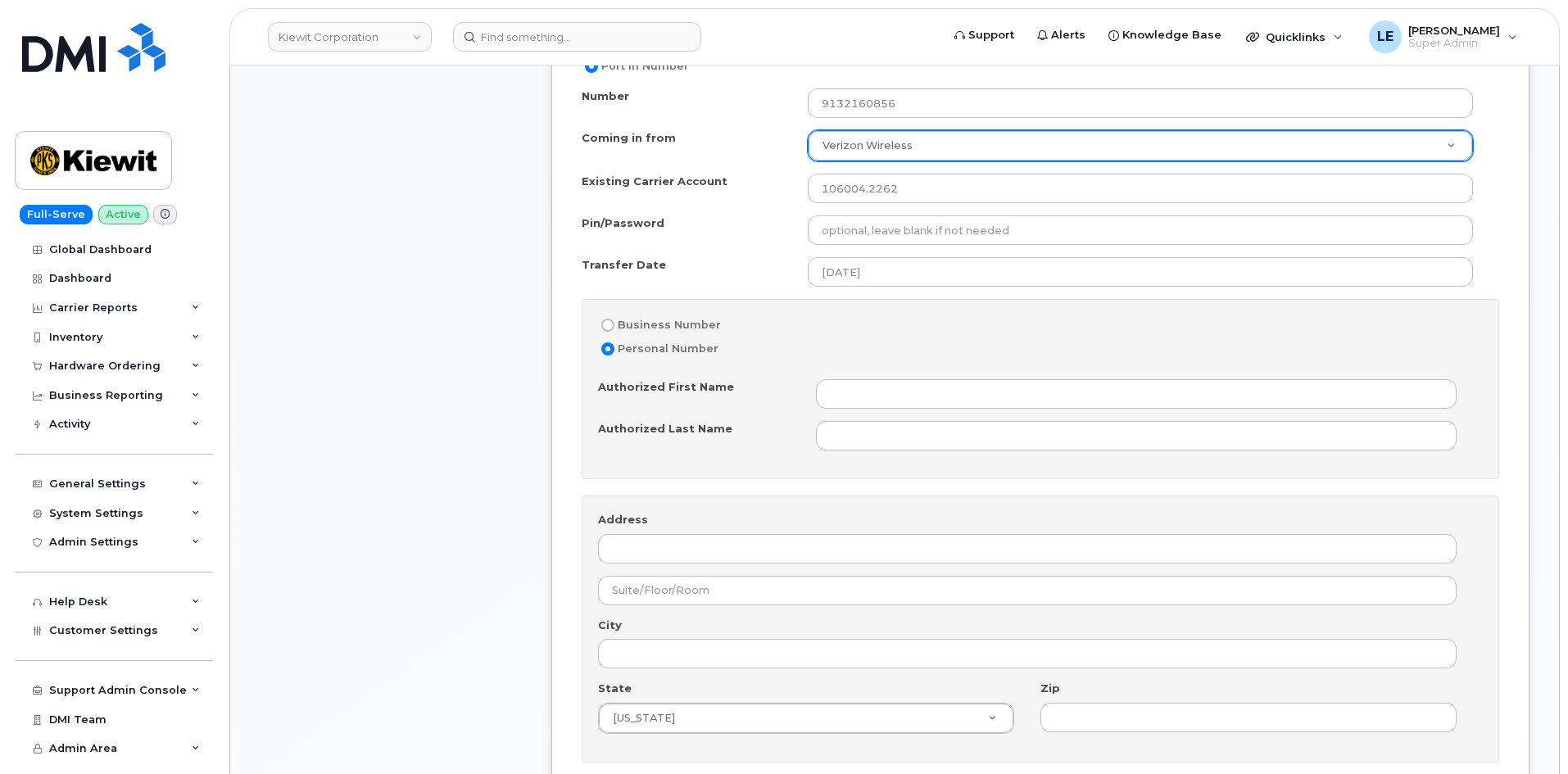
scroll to position [1065, 0]
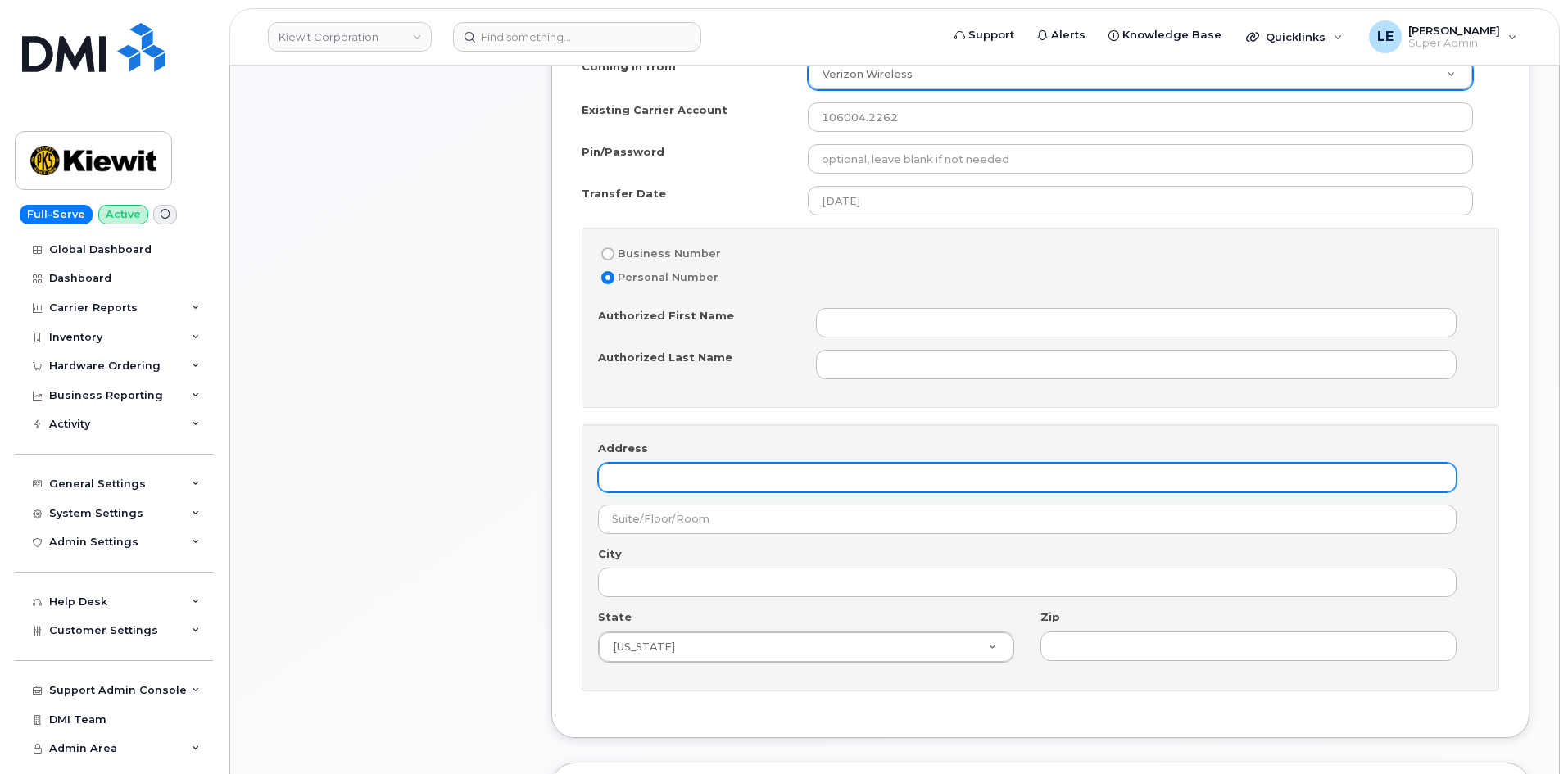
click at [667, 478] on input "Address" at bounding box center [1027, 477] width 858 height 30
paste input "85 Stokes King Road"
type input "85 Stokes King Road"
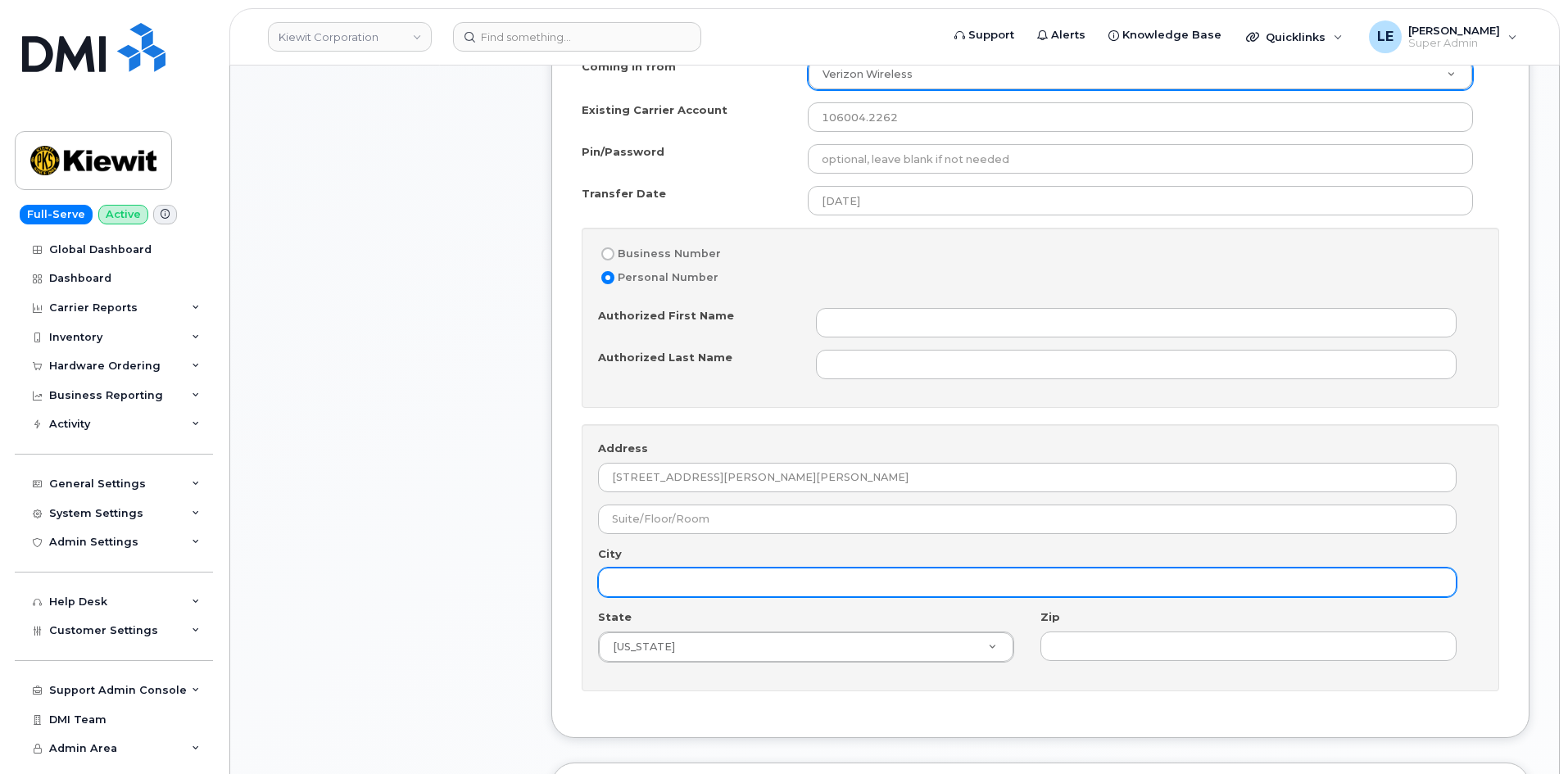
click at [738, 588] on input "City" at bounding box center [1027, 582] width 858 height 30
paste input "Greenville"
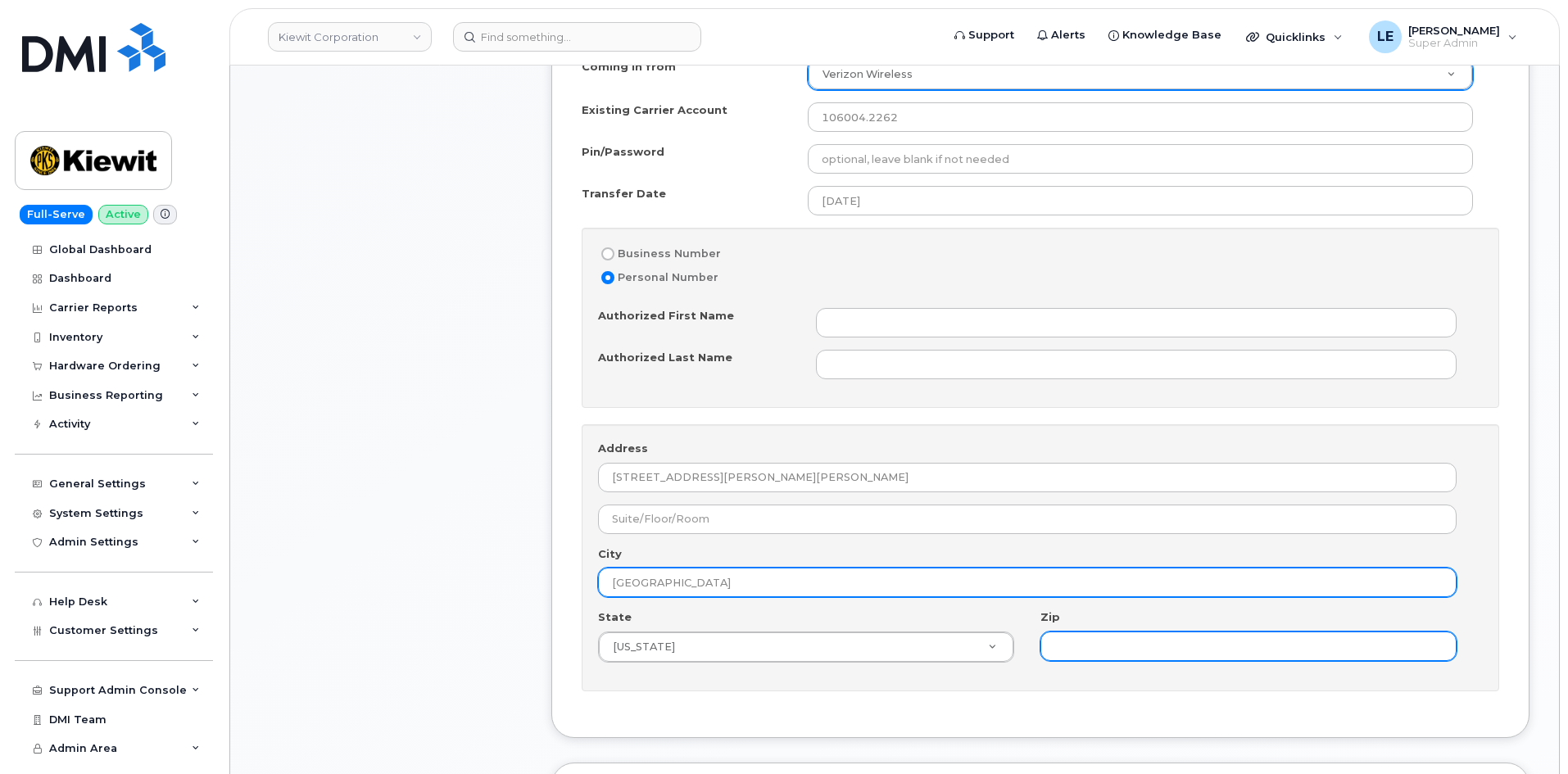
type input "Greenville"
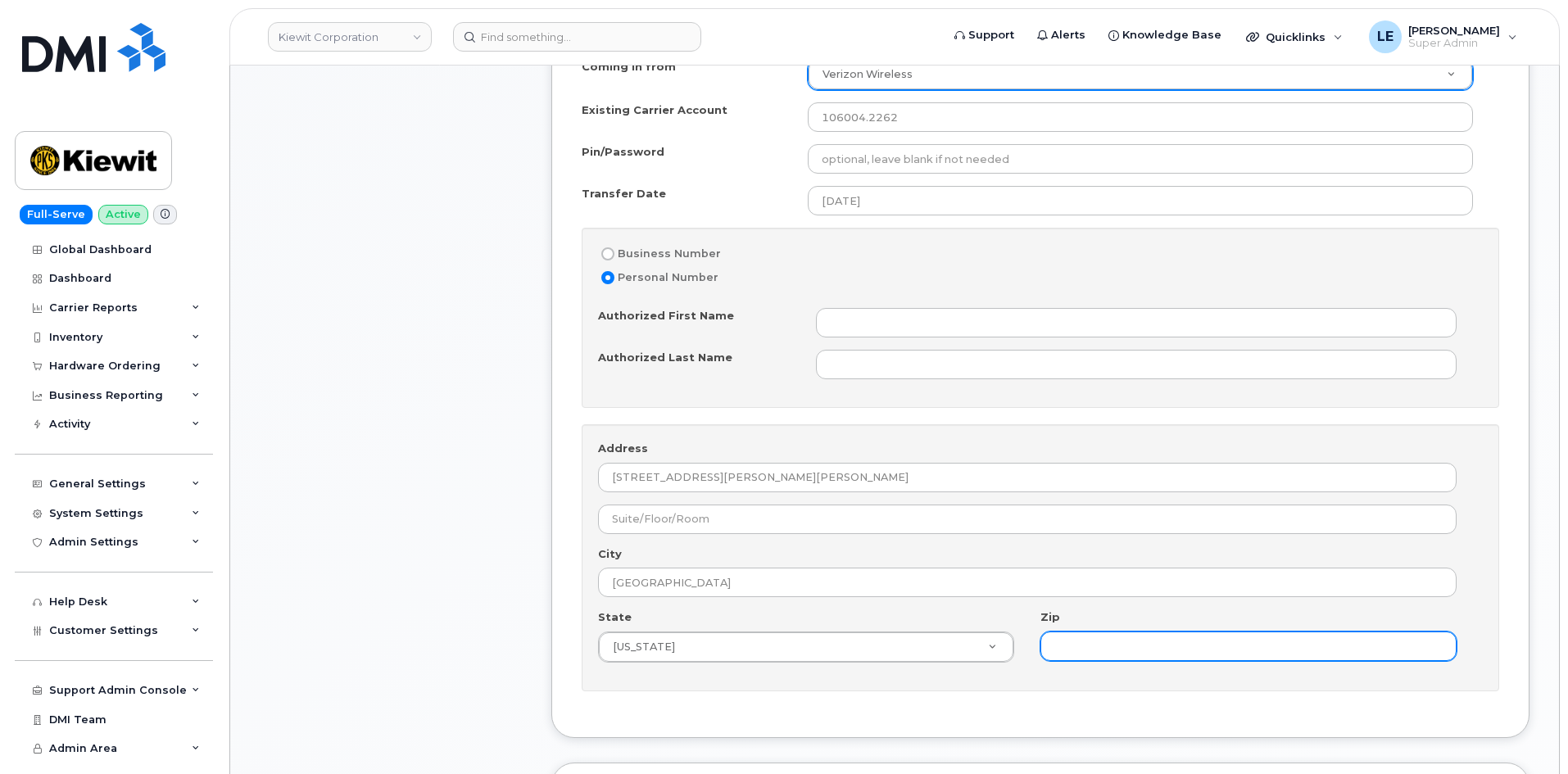
click at [1097, 641] on input "Zip" at bounding box center [1248, 646] width 416 height 30
type input "38701"
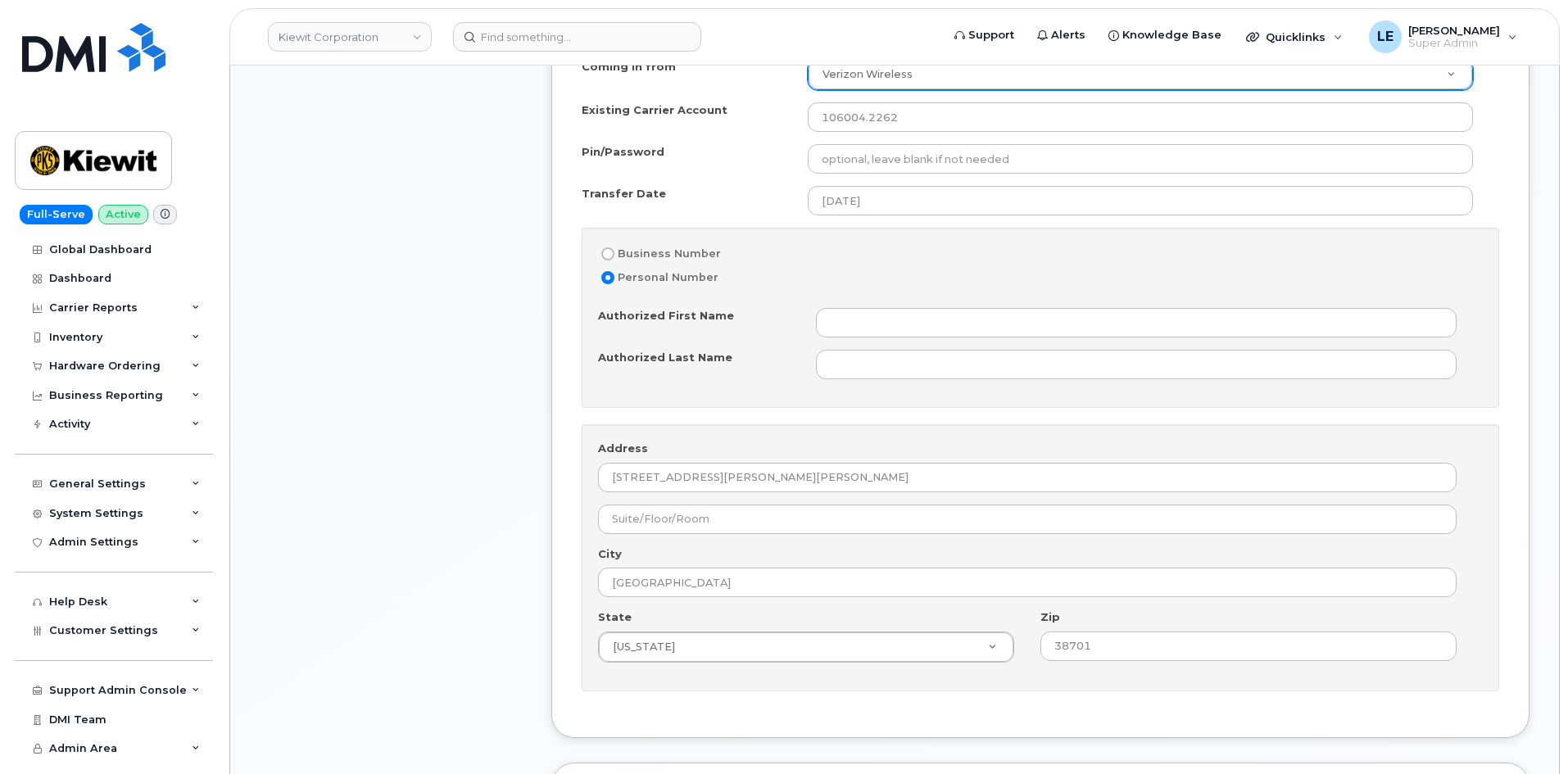
click at [422, 407] on div "Item #1 in process $327.11 New Activation iPhone 16 $249.99 - 2 Year Activation…" at bounding box center [390, 376] width 262 height 2121
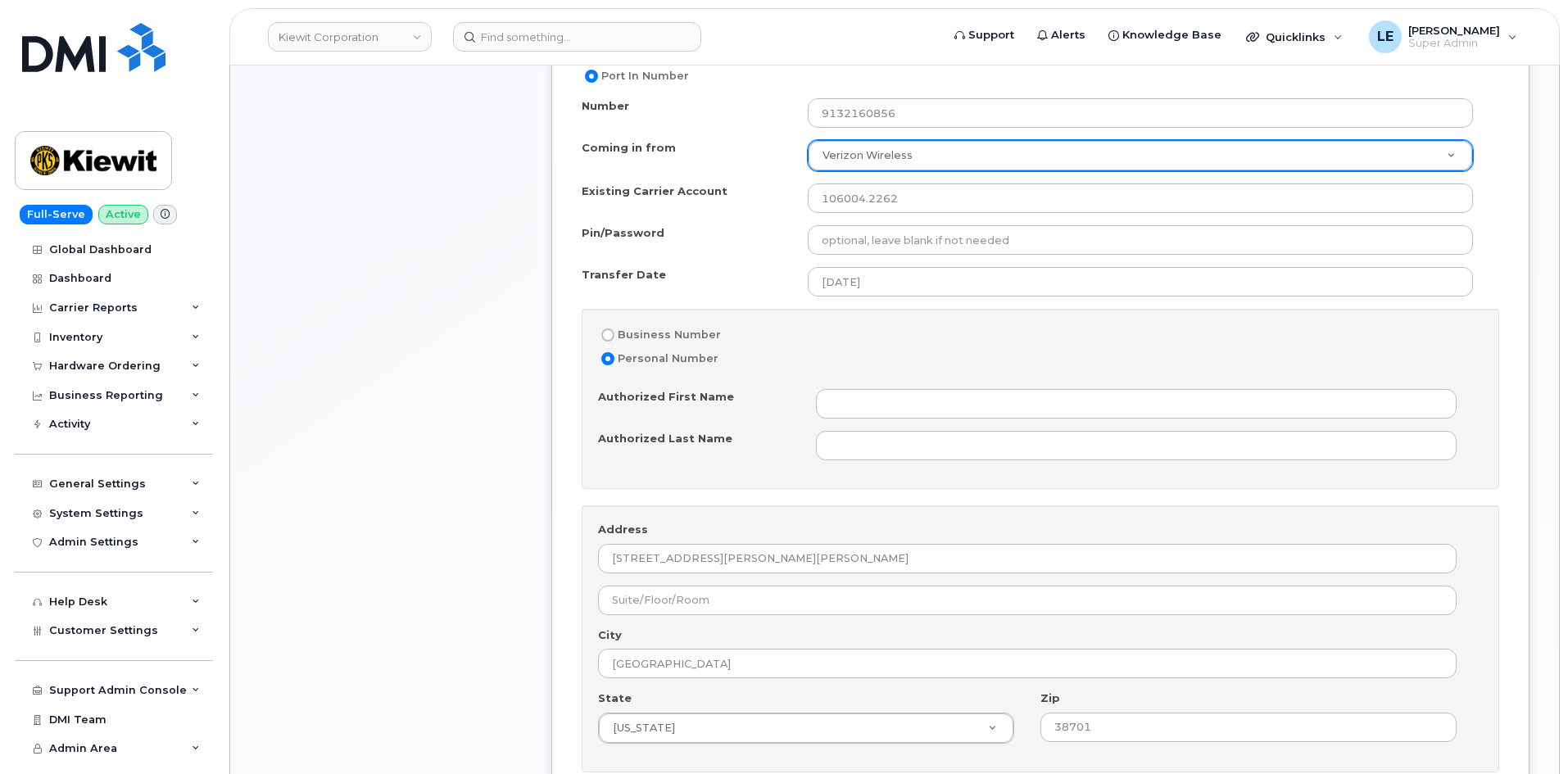
scroll to position [983, 0]
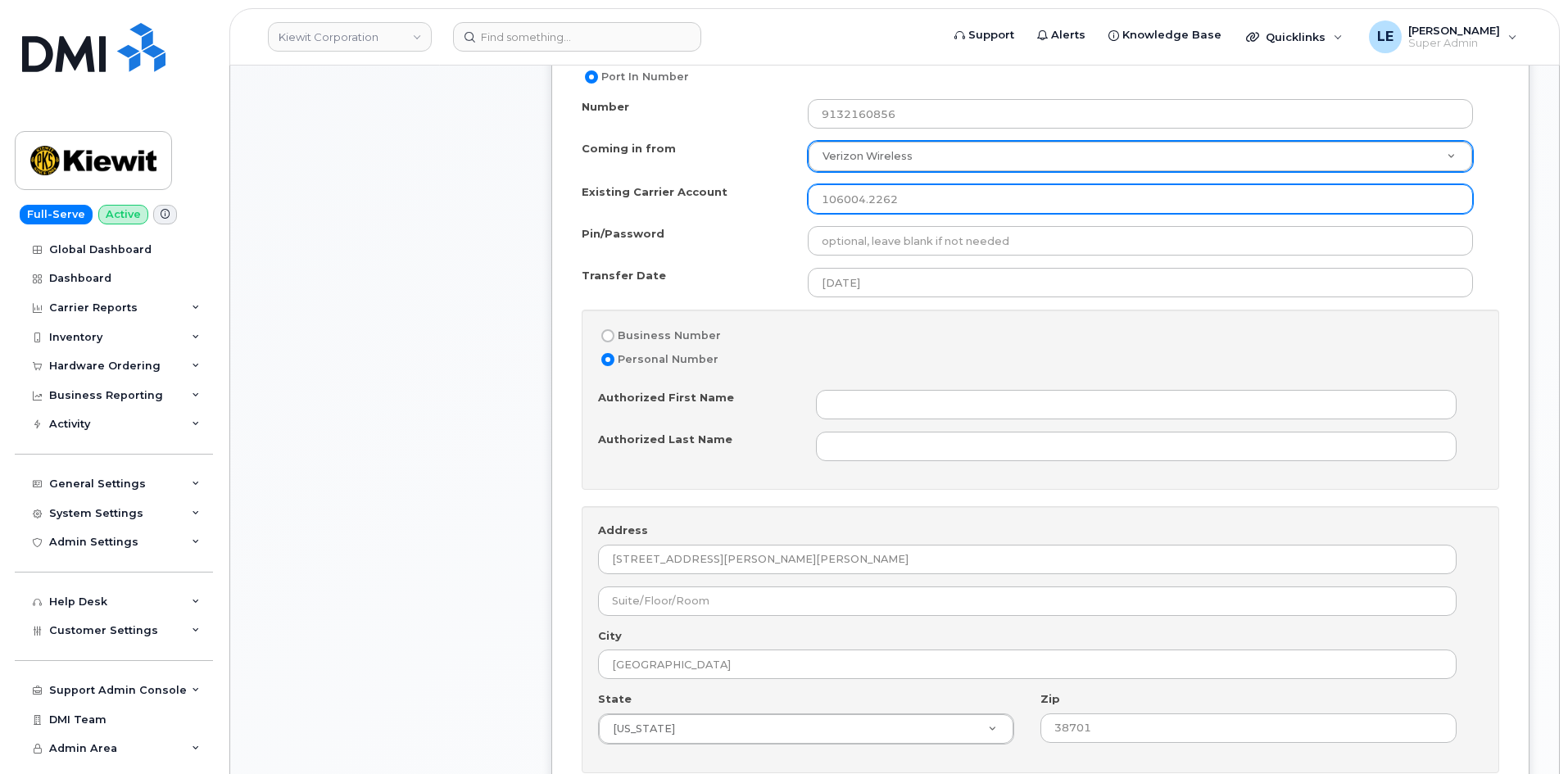
click at [924, 202] on input "106004.2262" at bounding box center [1140, 199] width 665 height 30
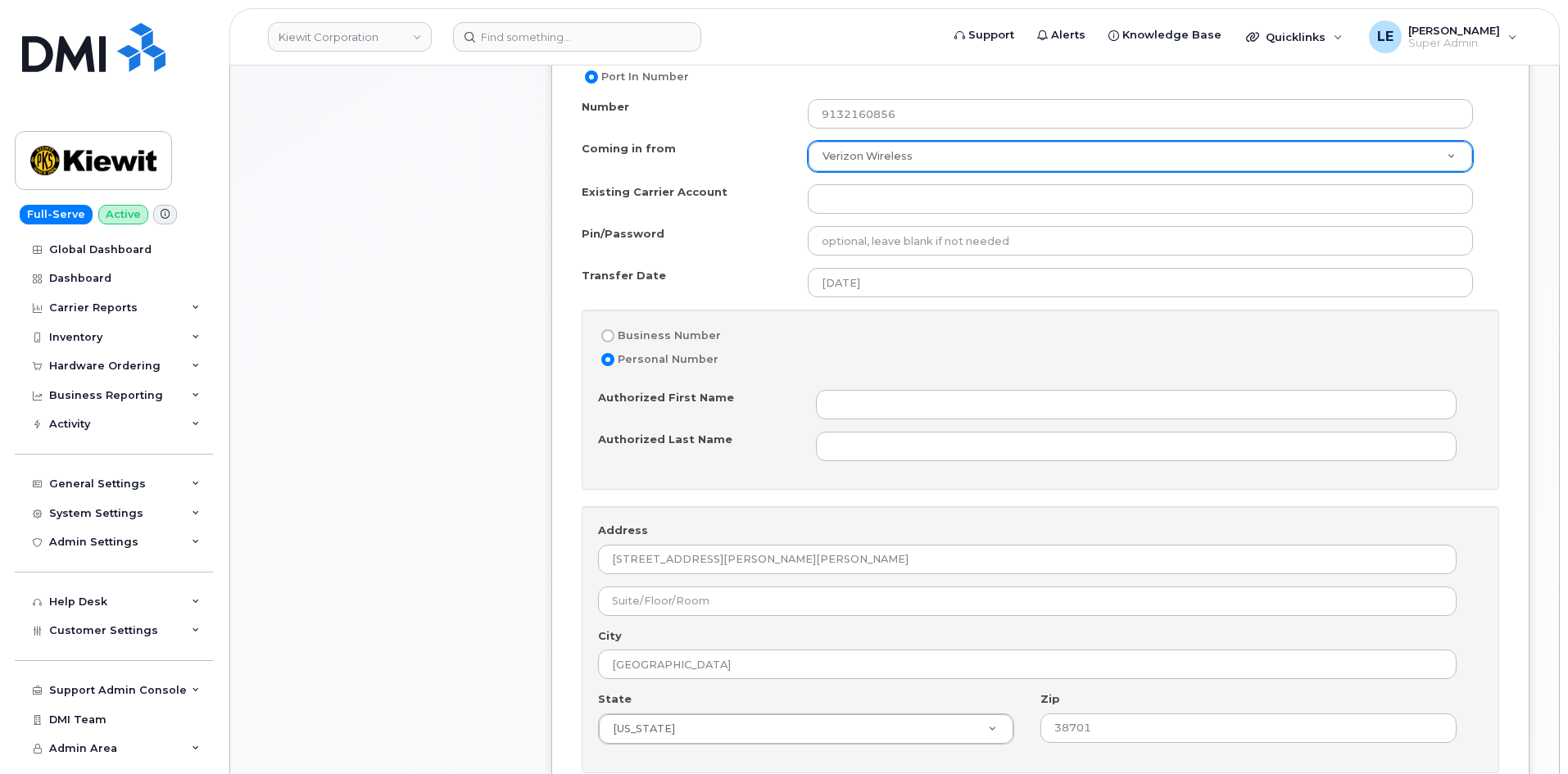
click at [289, 272] on div "Item #1 in process $327.11 New Activation iPhone 16 $249.99 - 2 Year Activation…" at bounding box center [390, 458] width 262 height 2121
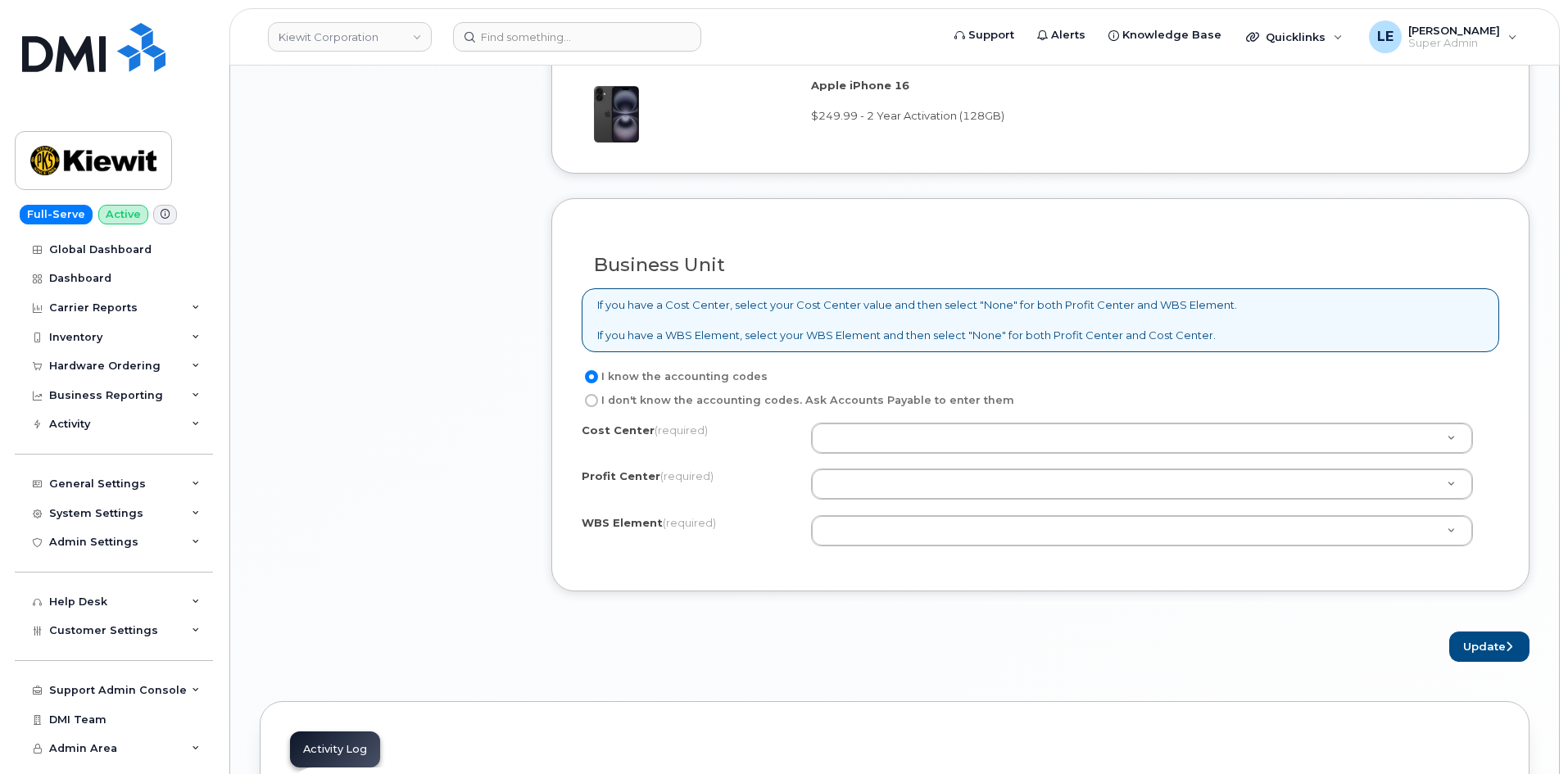
scroll to position [1884, 0]
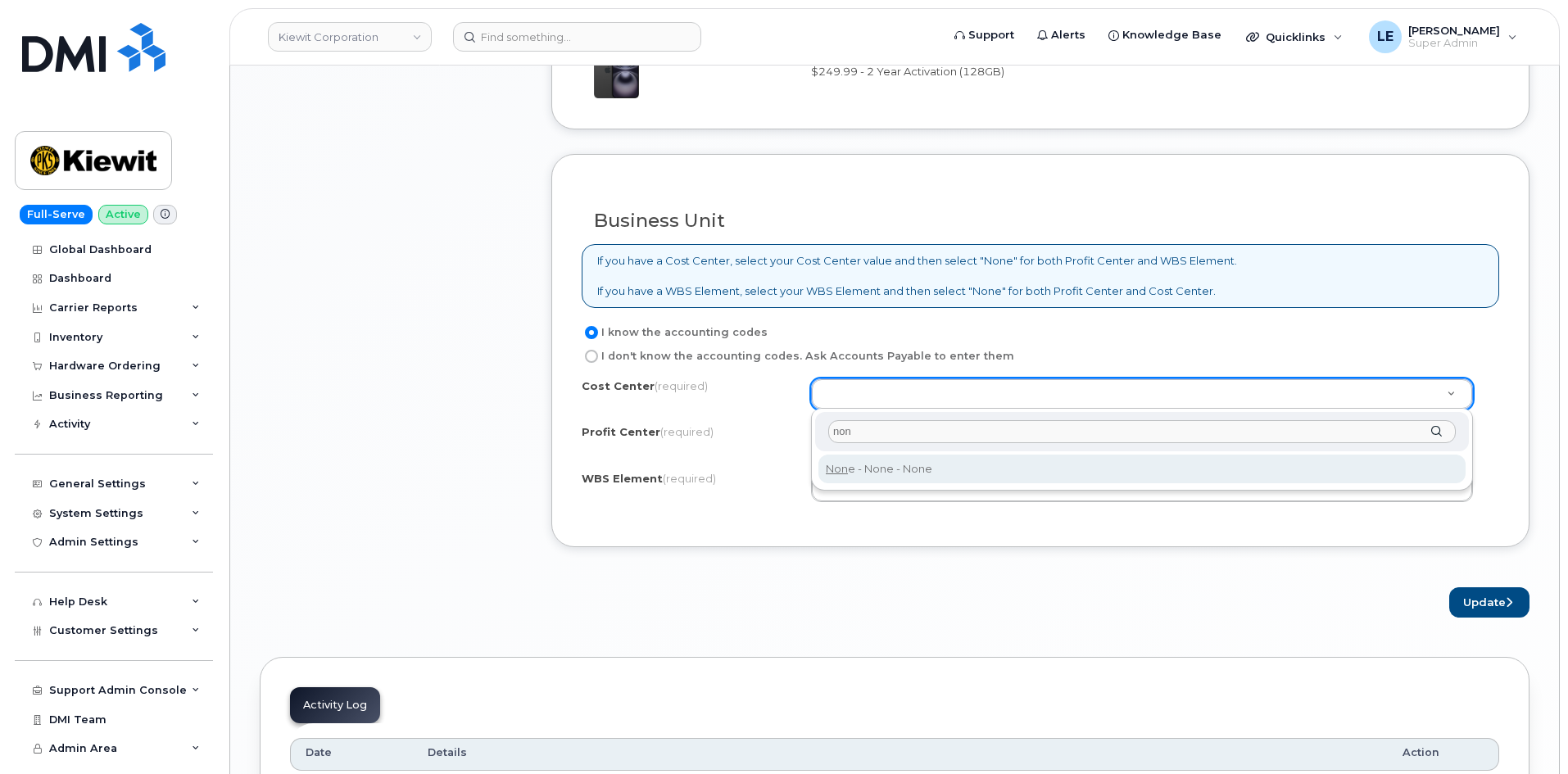
type input "non"
type input "None"
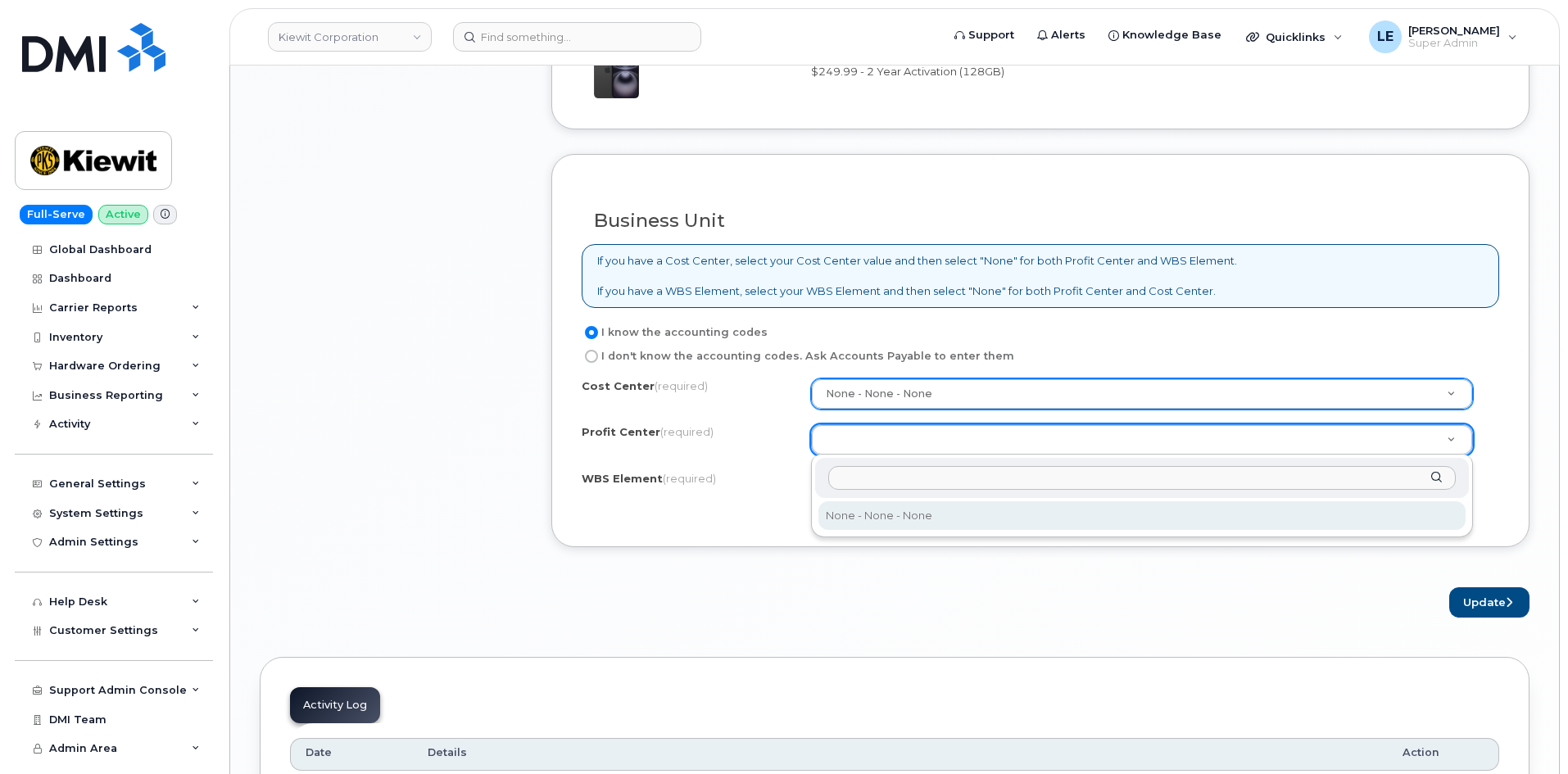
drag, startPoint x: 847, startPoint y: 497, endPoint x: 854, endPoint y: 509, distance: 13.9
click at [847, 497] on div at bounding box center [1142, 478] width 654 height 41
select select "None"
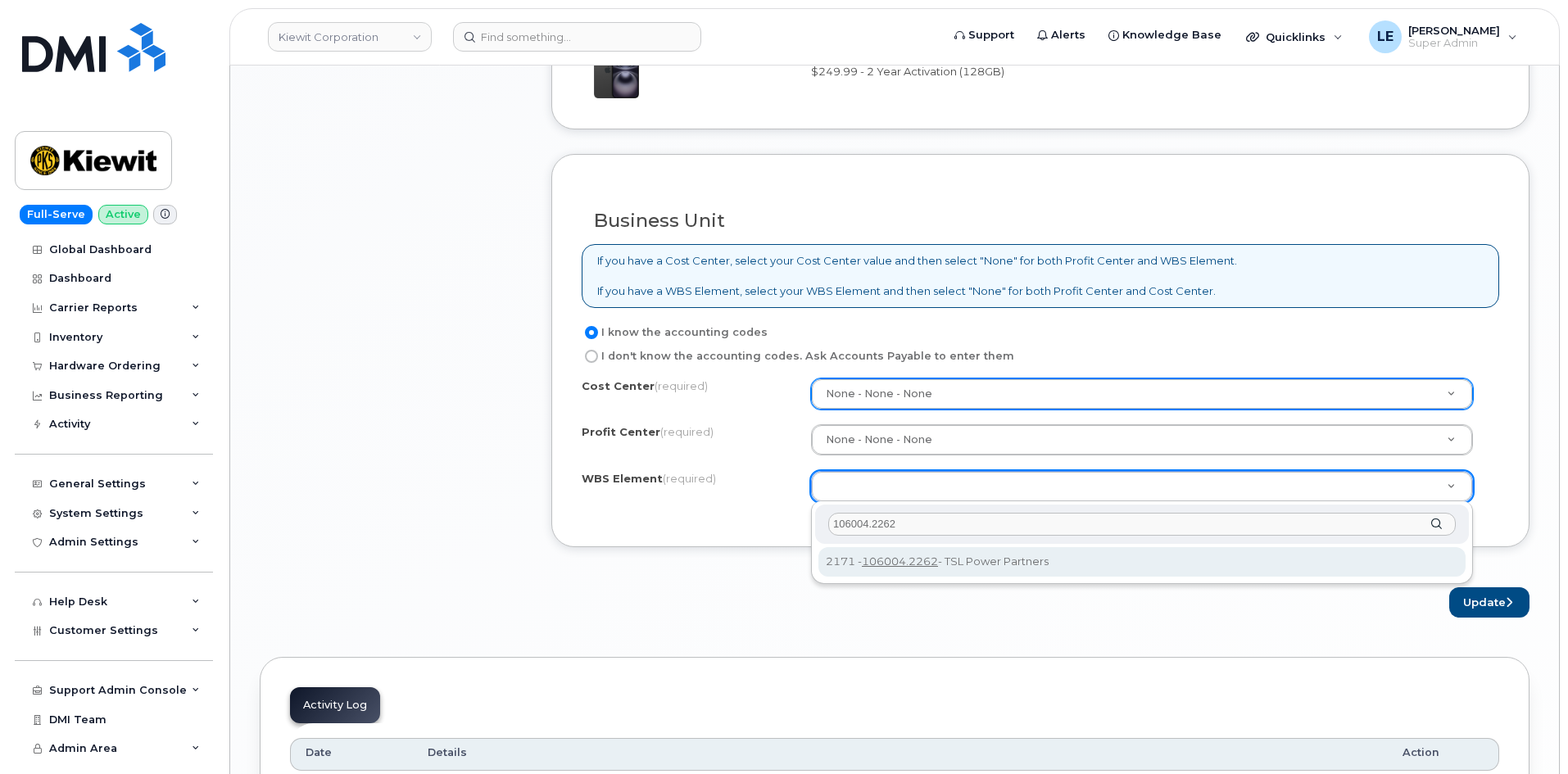
type input "106004.2262"
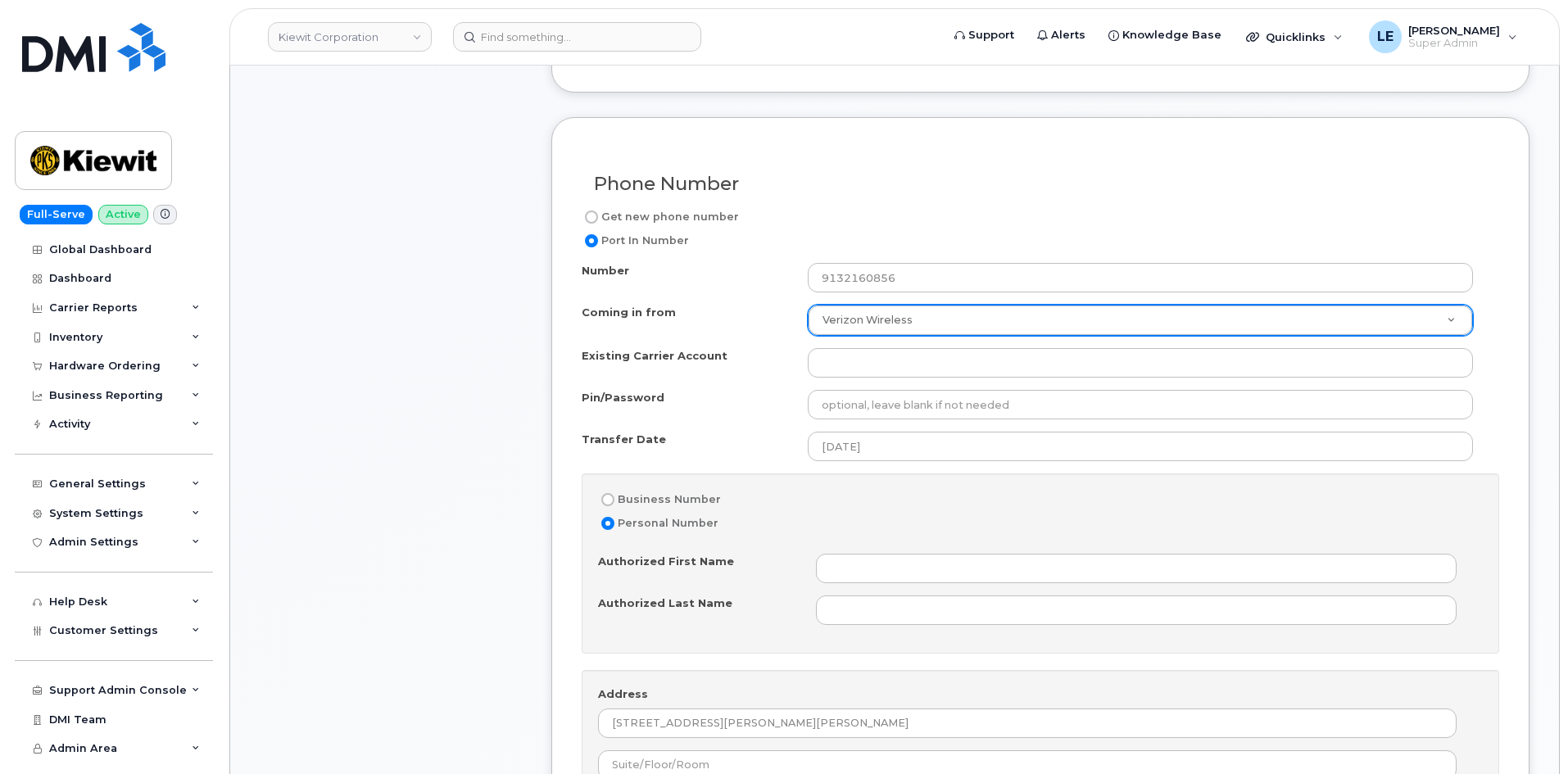
scroll to position [656, 0]
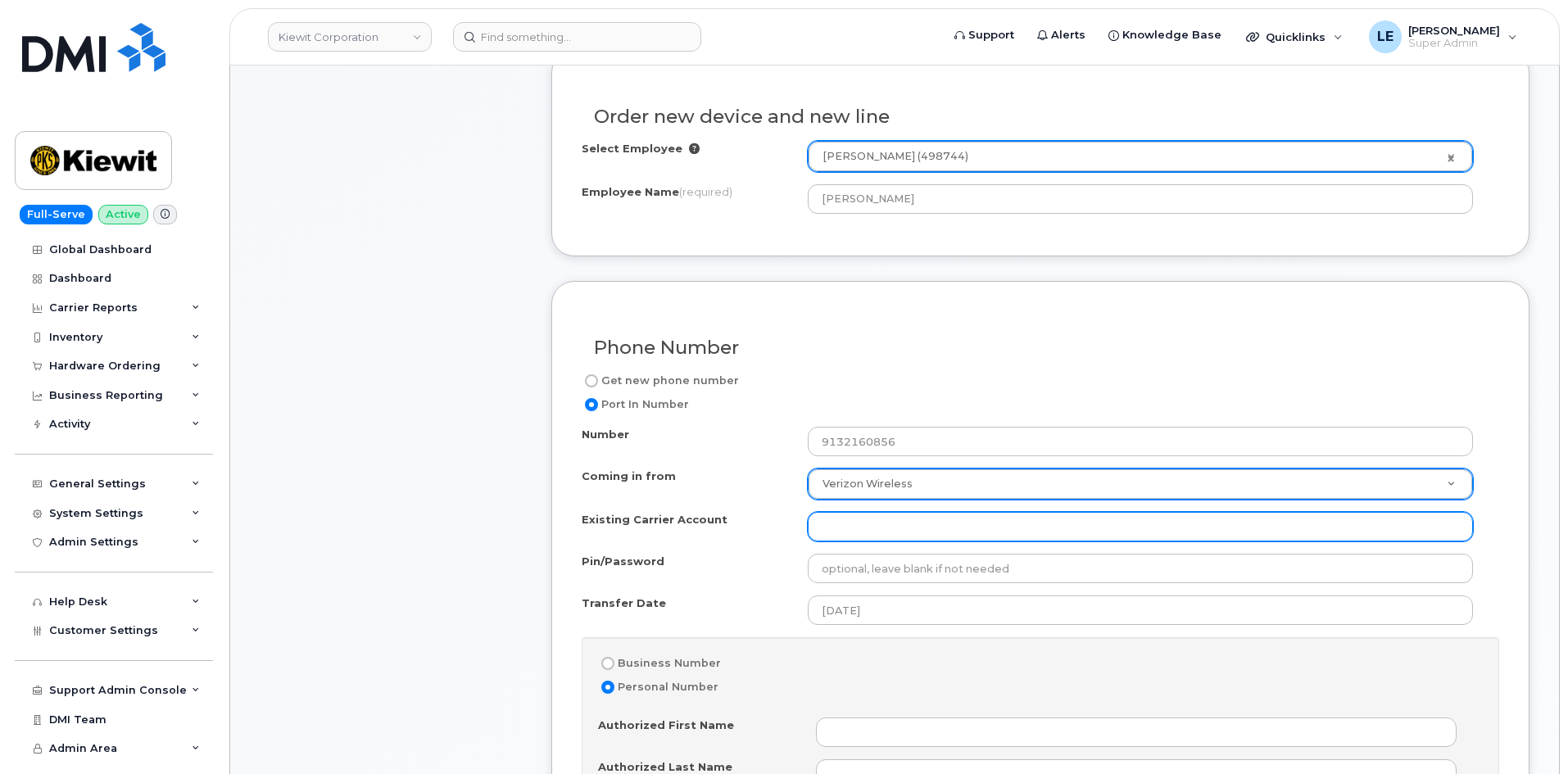
click at [873, 525] on input "Existing Carrier Account" at bounding box center [1140, 526] width 665 height 30
paste input "786080835-00001"
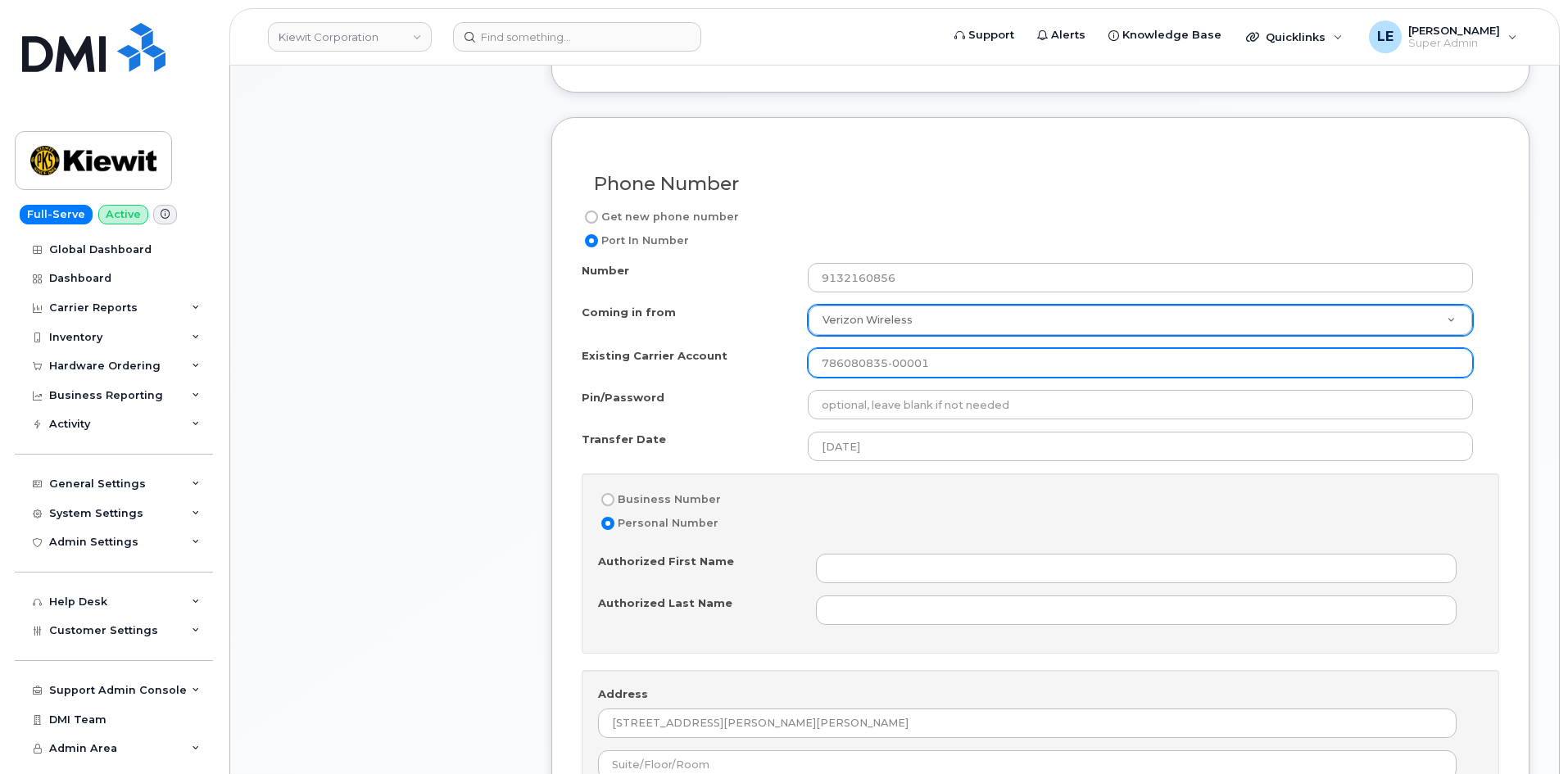
scroll to position [901, 0]
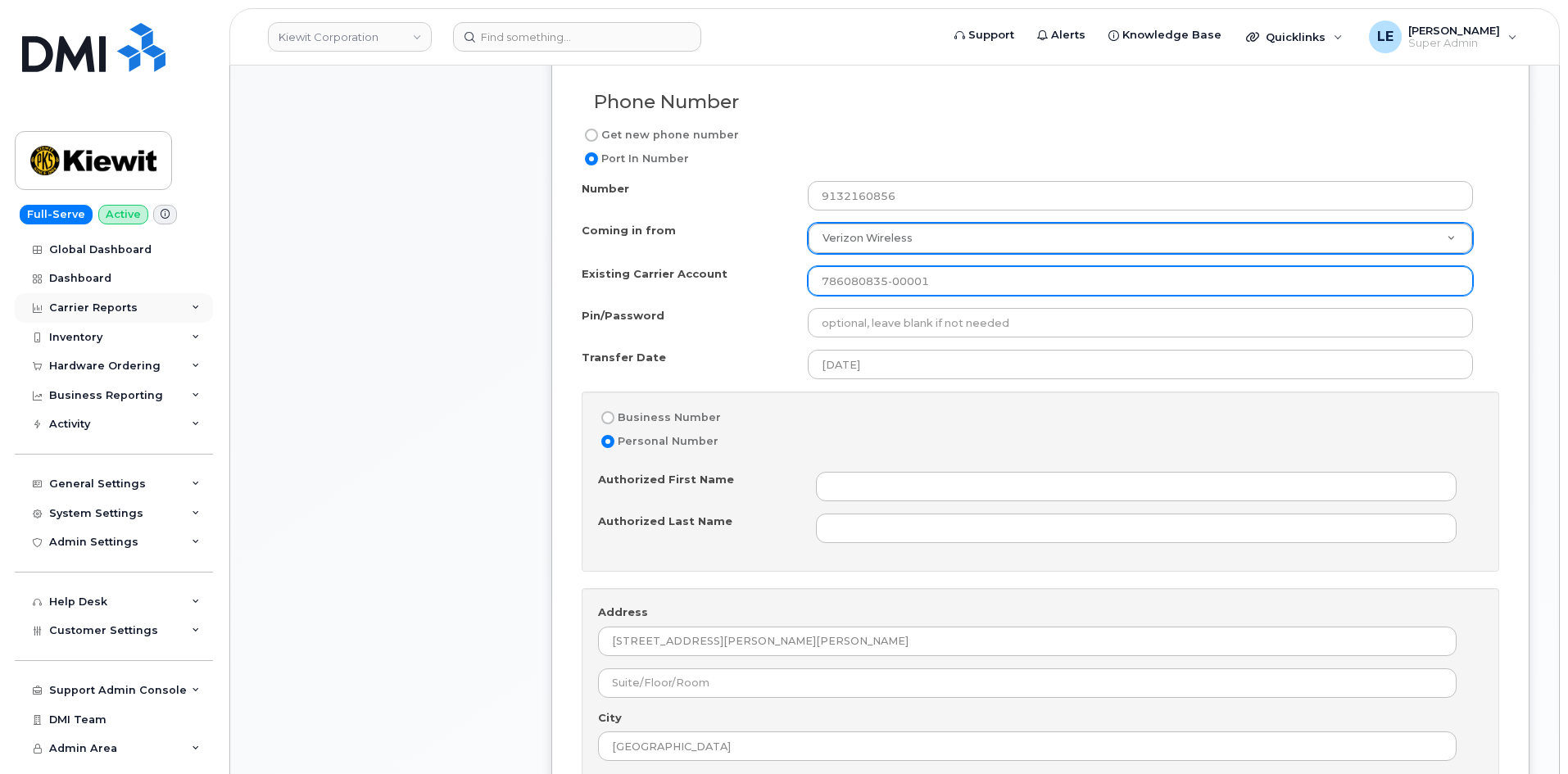
type input "786080835-00001"
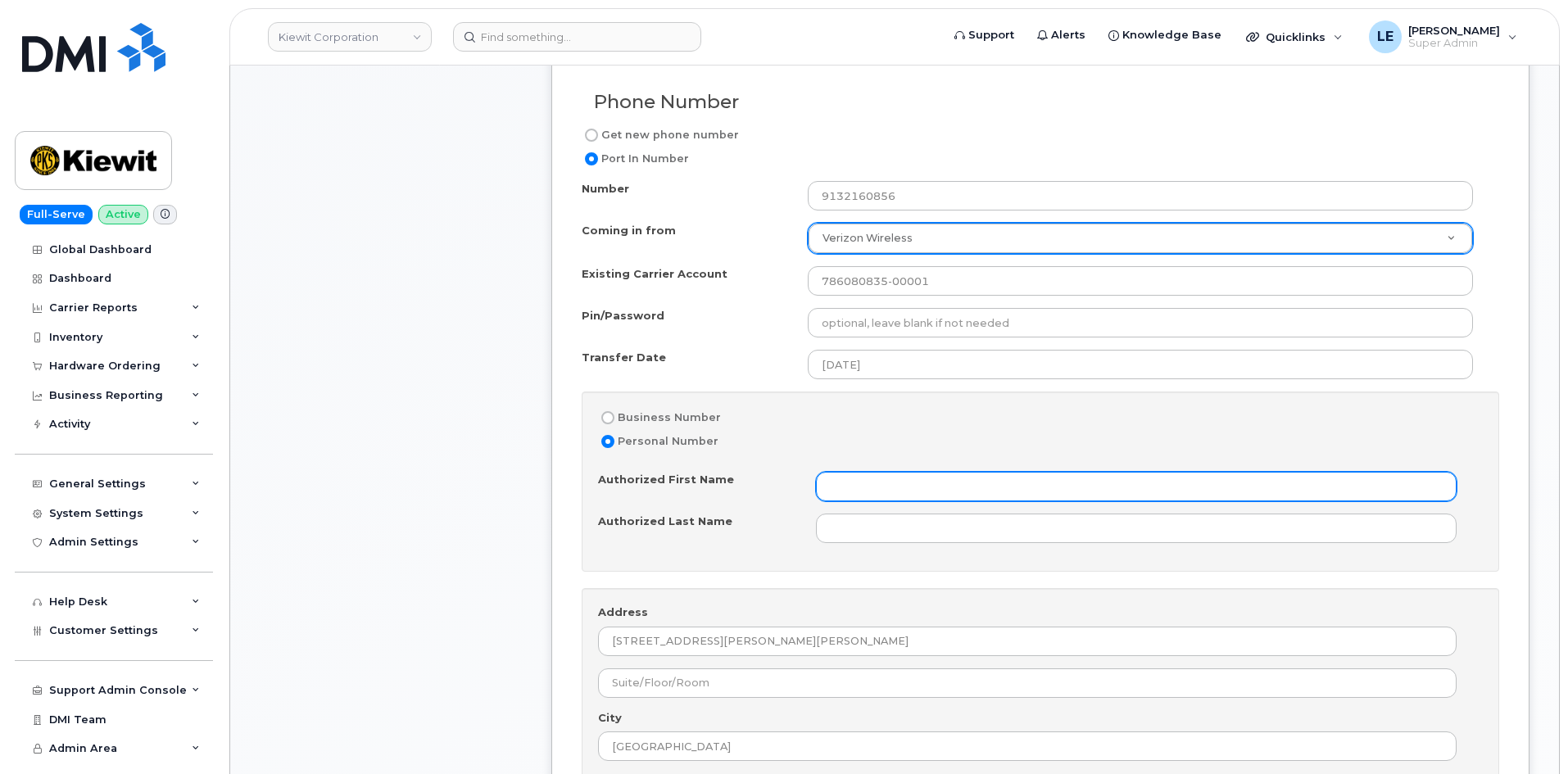
click at [863, 488] on input "Authorized First Name" at bounding box center [1136, 486] width 640 height 30
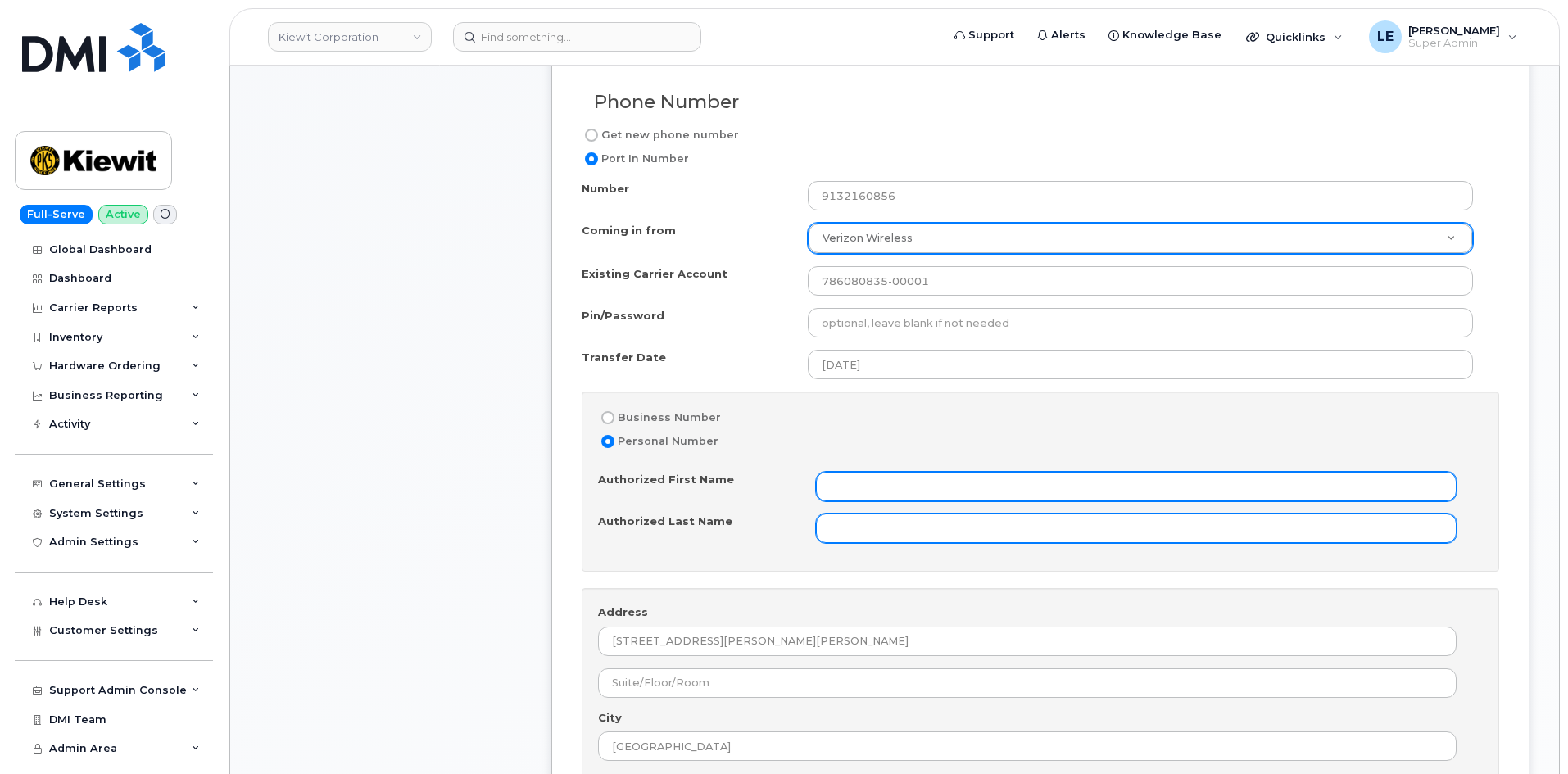
paste input "[PERSON_NAME]"
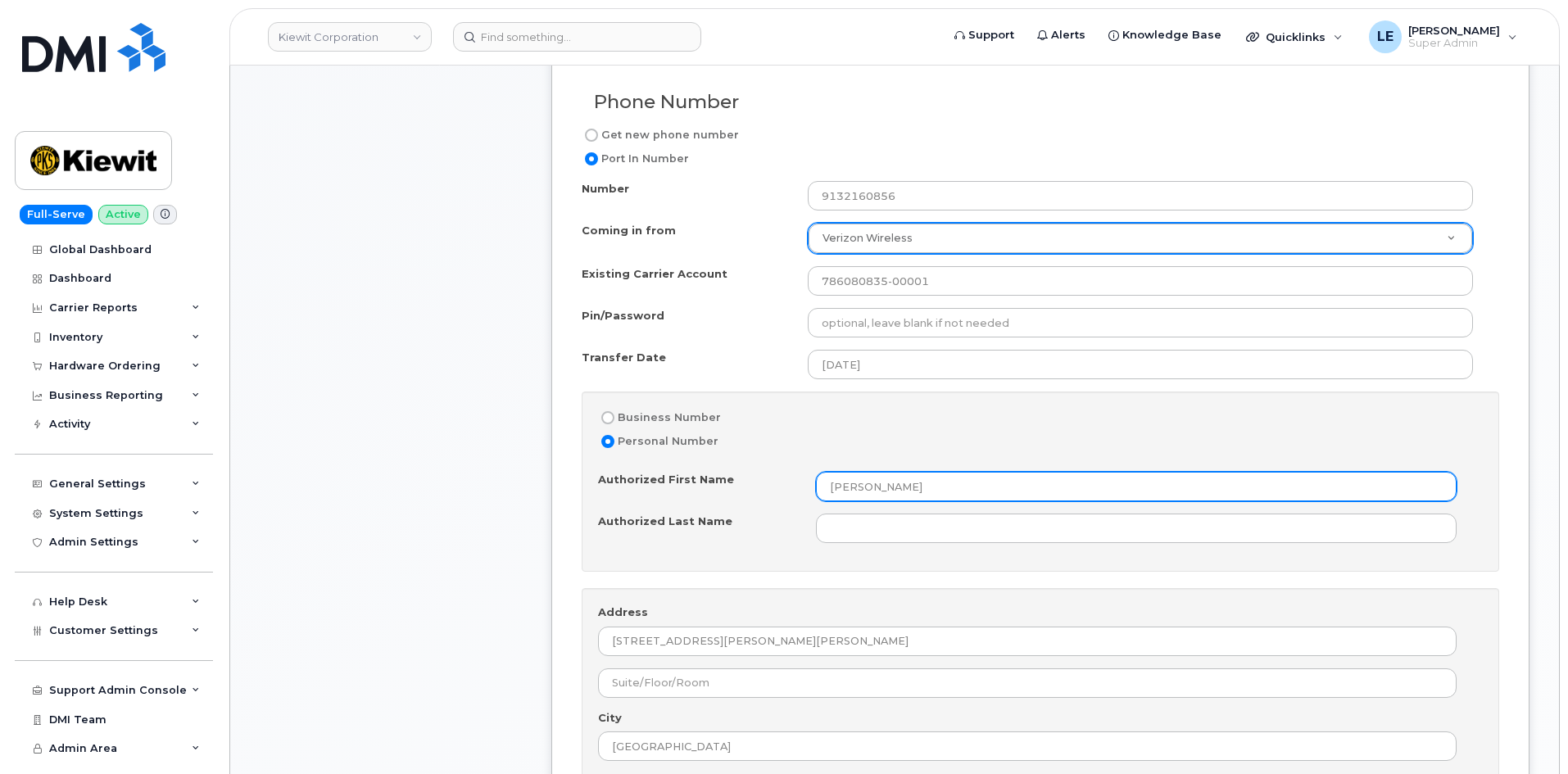
drag, startPoint x: 937, startPoint y: 486, endPoint x: 879, endPoint y: 487, distance: 58.0
click at [879, 487] on input "[PERSON_NAME]" at bounding box center [1136, 486] width 640 height 30
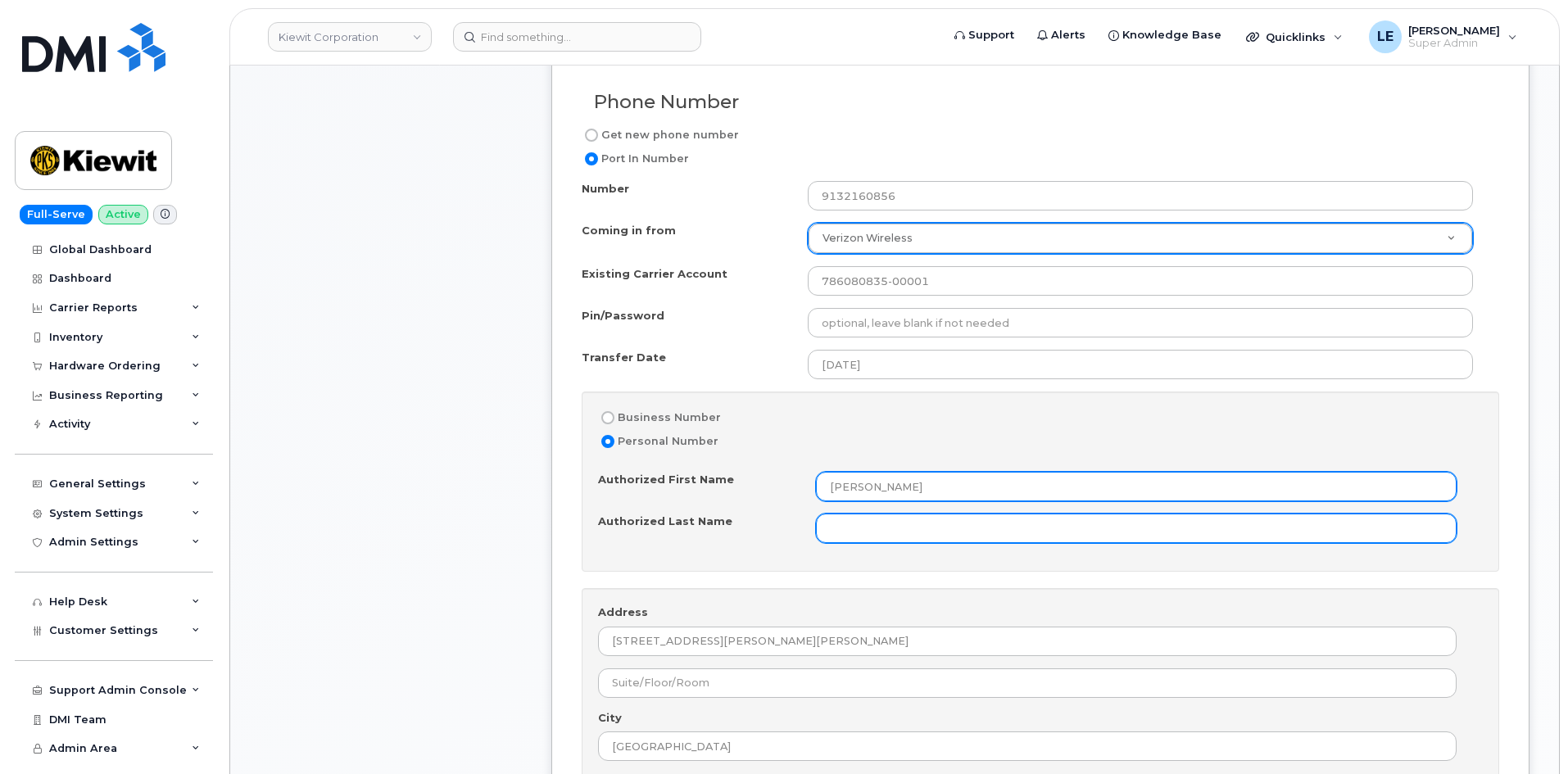
type input "Emanuel"
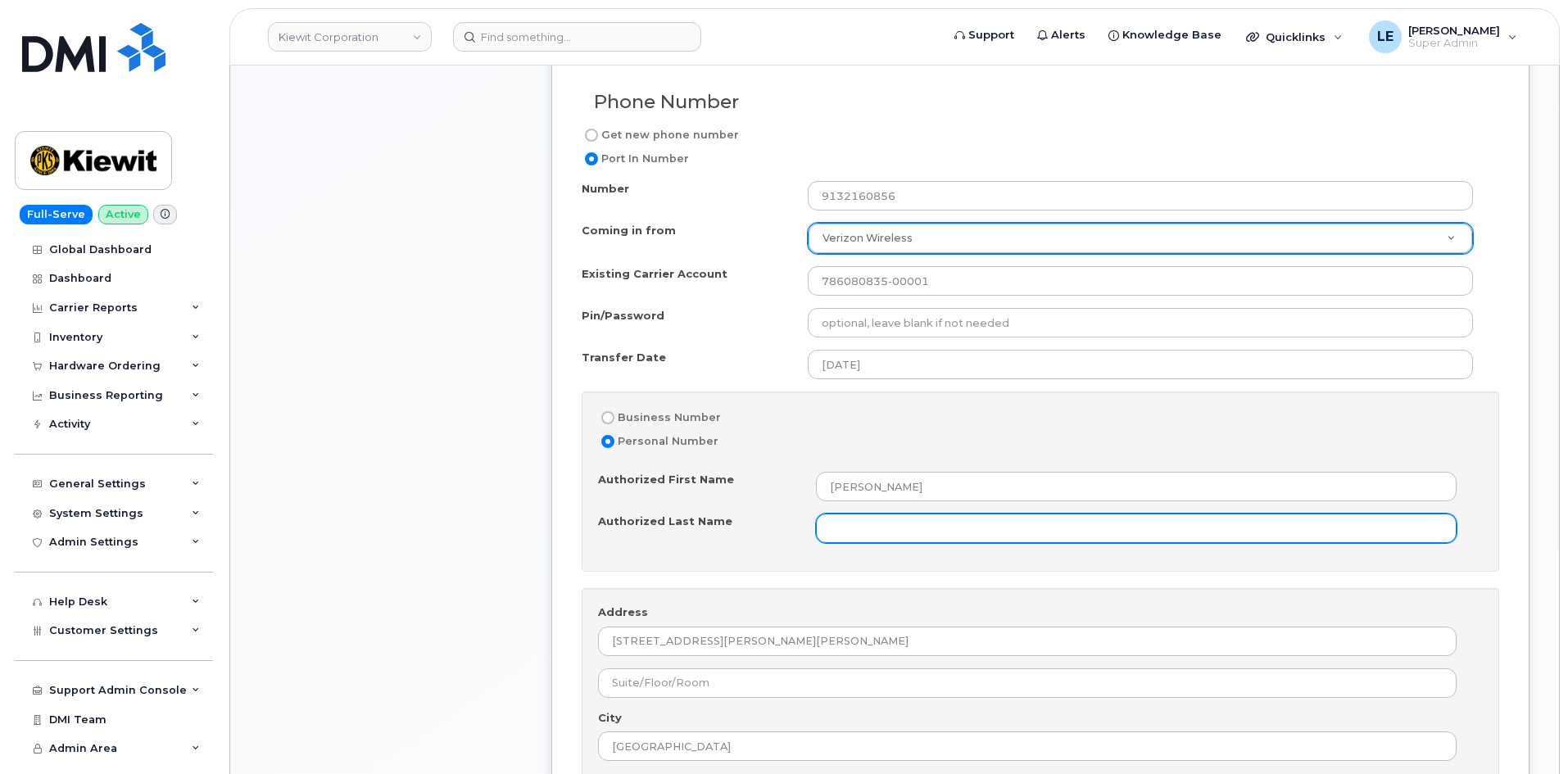
click at [850, 519] on input "Authorized Last Name" at bounding box center [1136, 528] width 640 height 30
paste input "Ekanem"
type input "Ekanem"
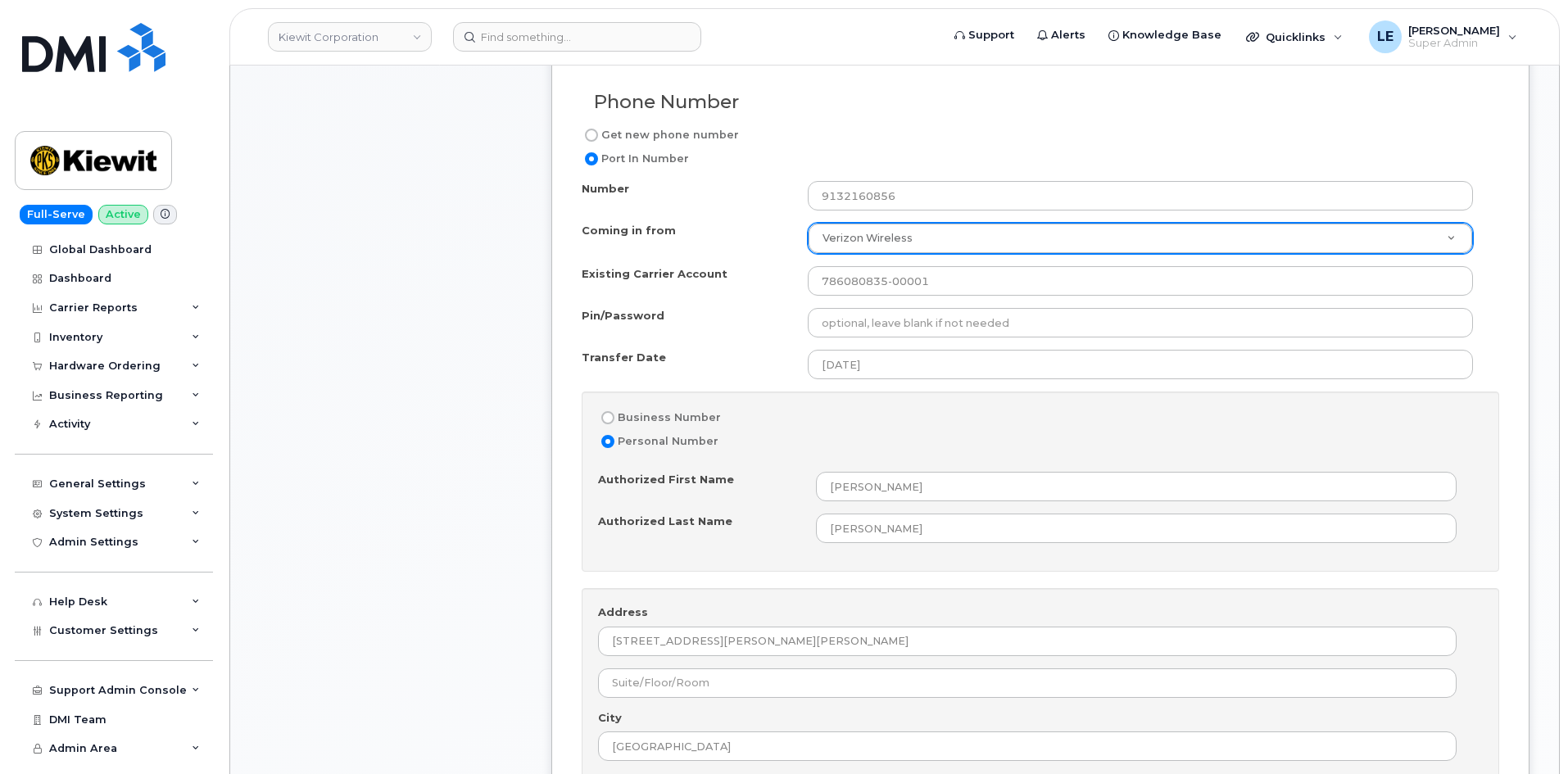
click at [314, 483] on div "Item #1 in process $327.11 New Activation iPhone 16 $249.99 - 2 Year Activation…" at bounding box center [390, 540] width 262 height 2121
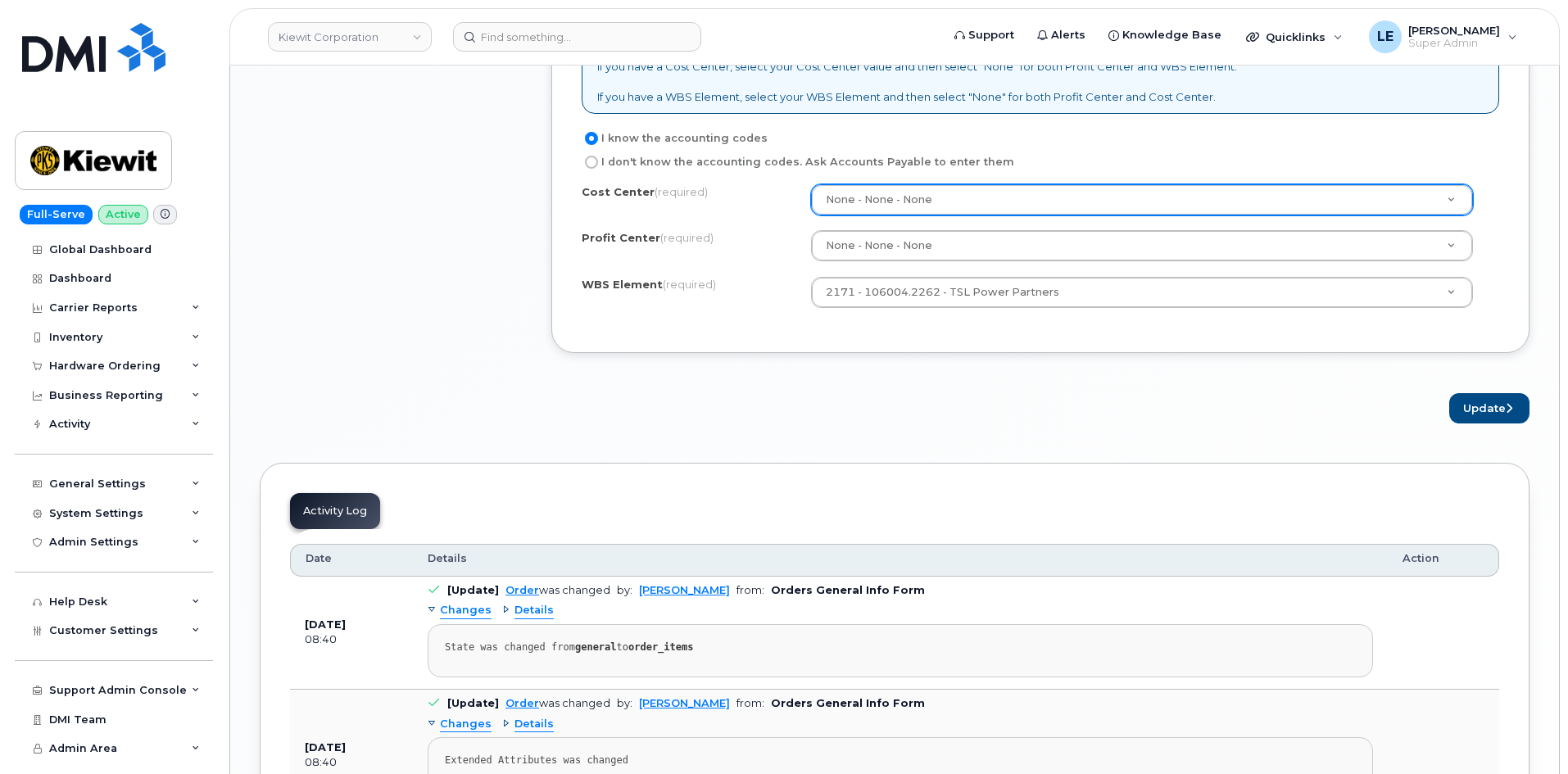
scroll to position [2130, 0]
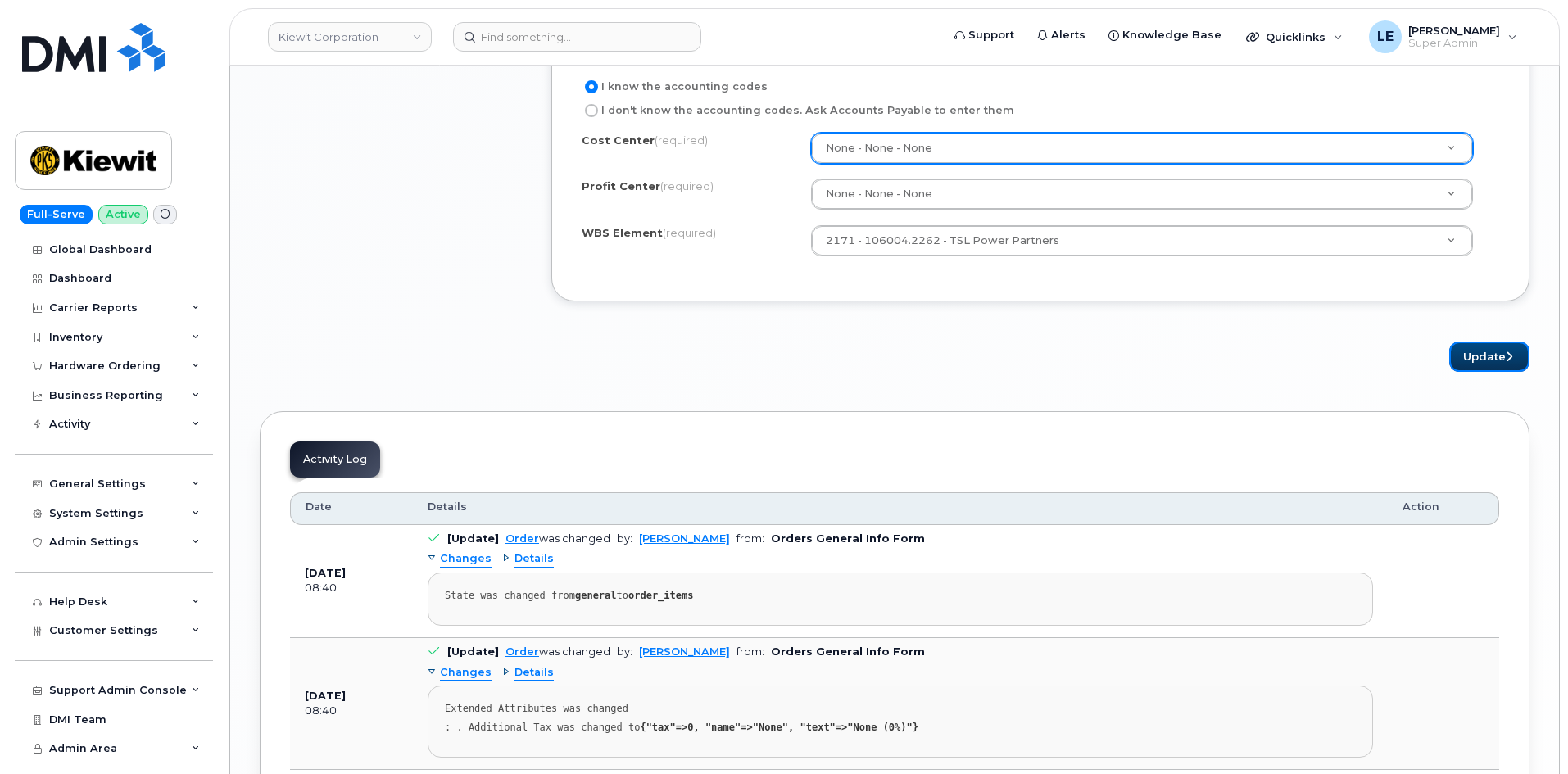
drag, startPoint x: 1478, startPoint y: 362, endPoint x: 924, endPoint y: 455, distance: 561.8
click at [1478, 362] on button "Update" at bounding box center [1489, 357] width 80 height 30
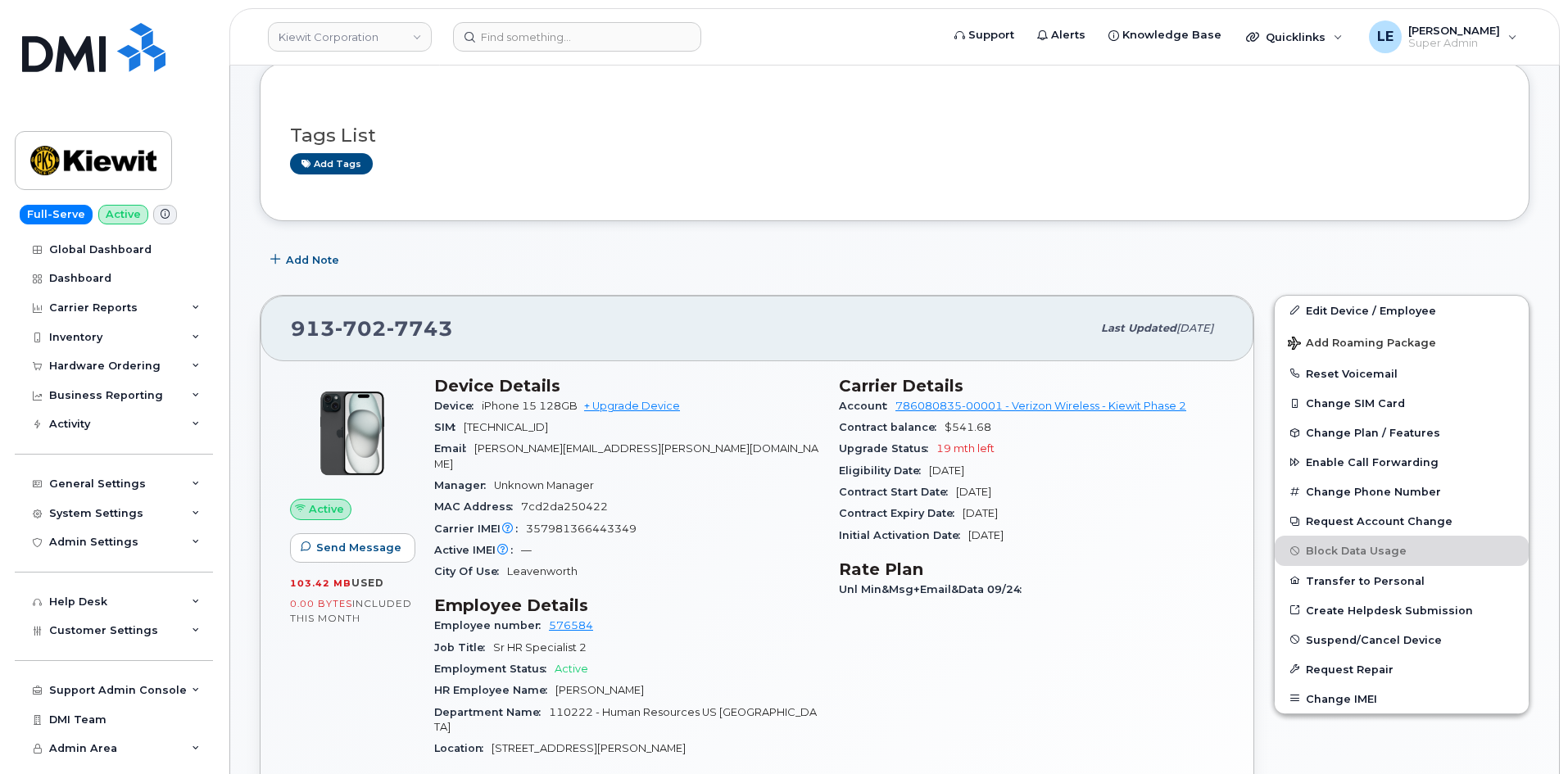
scroll to position [134, 0]
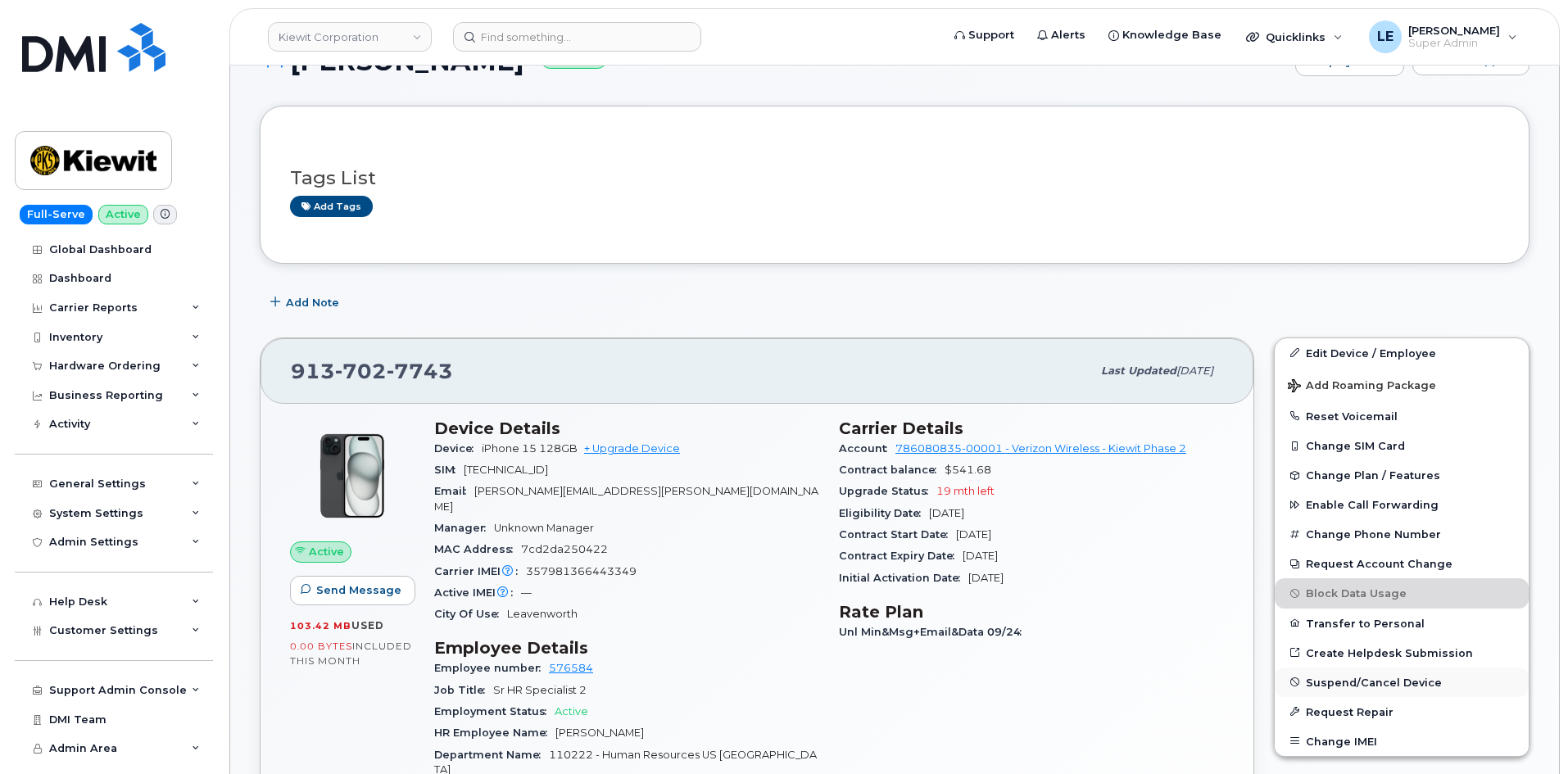
click at [1371, 688] on span "Suspend/Cancel Device" at bounding box center [1373, 682] width 136 height 13
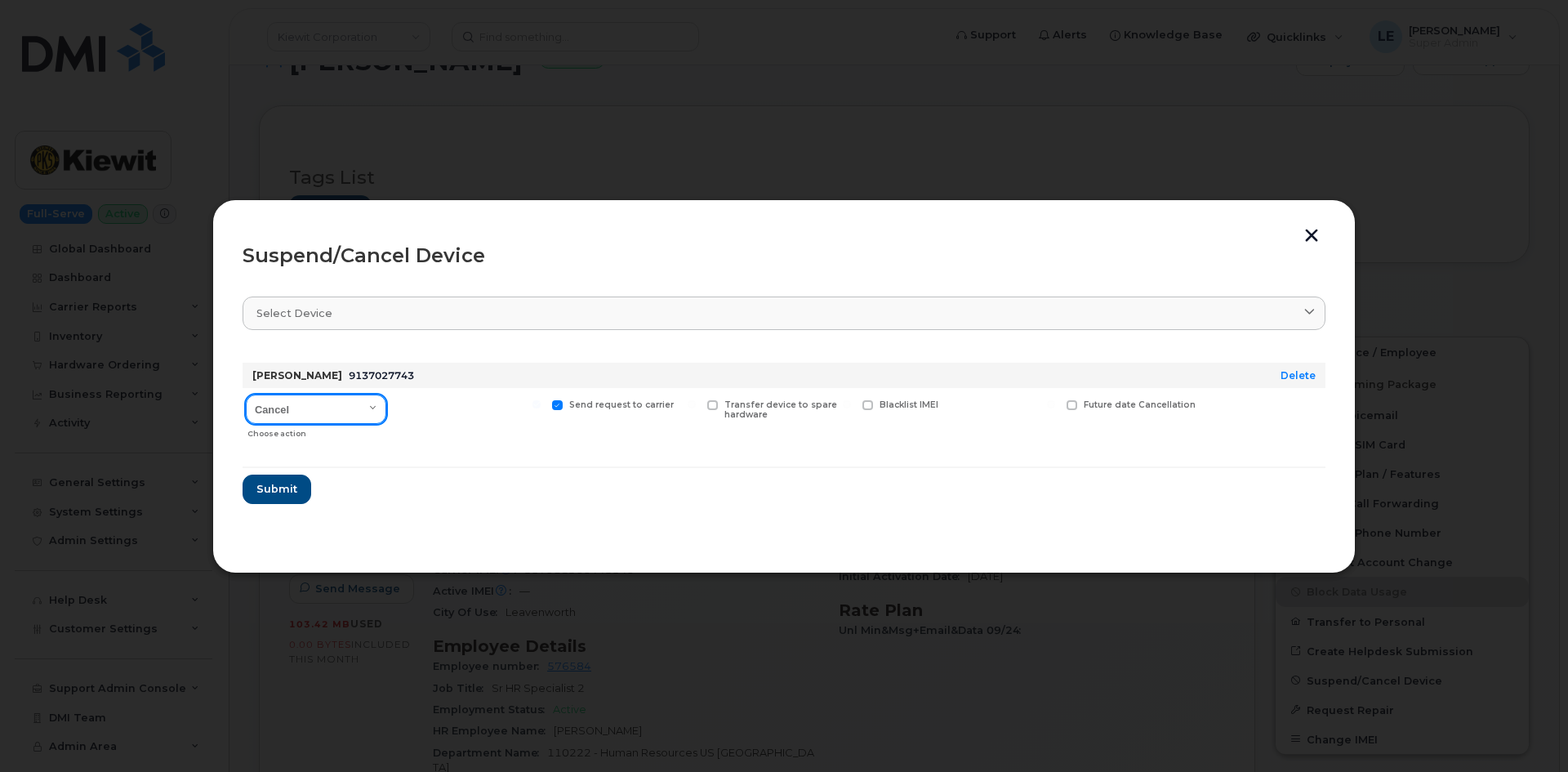
click at [340, 410] on select "Cancel Suspend - Reduced Rate Suspend - Full Rate Suspend - Lost Device/Stolen …" at bounding box center [316, 409] width 141 height 29
select select "[object Object]"
click at [246, 394] on select "Cancel Suspend - Reduced Rate Suspend - Full Rate Suspend - Lost Device/Stolen …" at bounding box center [316, 409] width 141 height 29
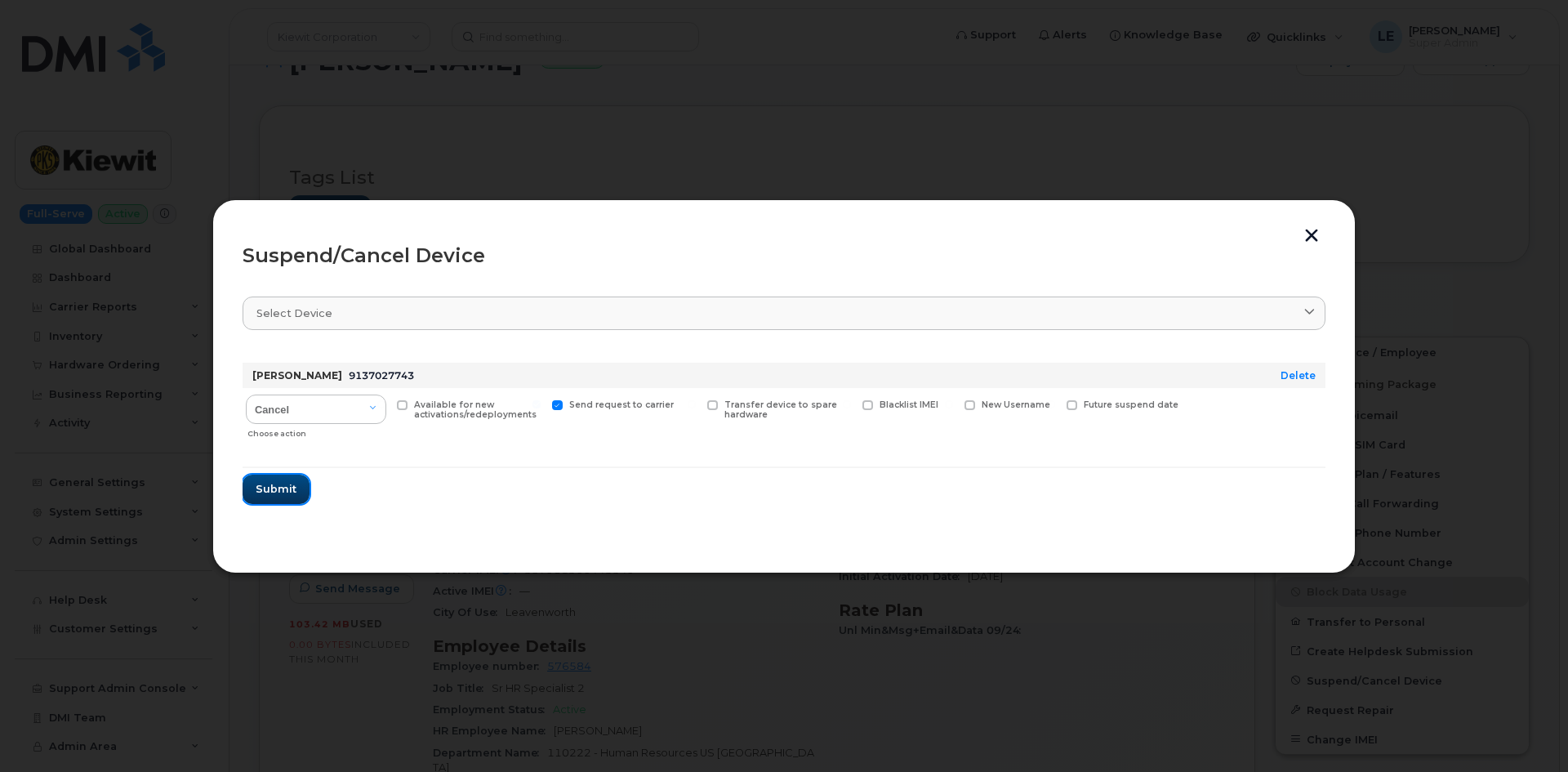
click at [286, 494] on span "Submit" at bounding box center [276, 489] width 40 height 15
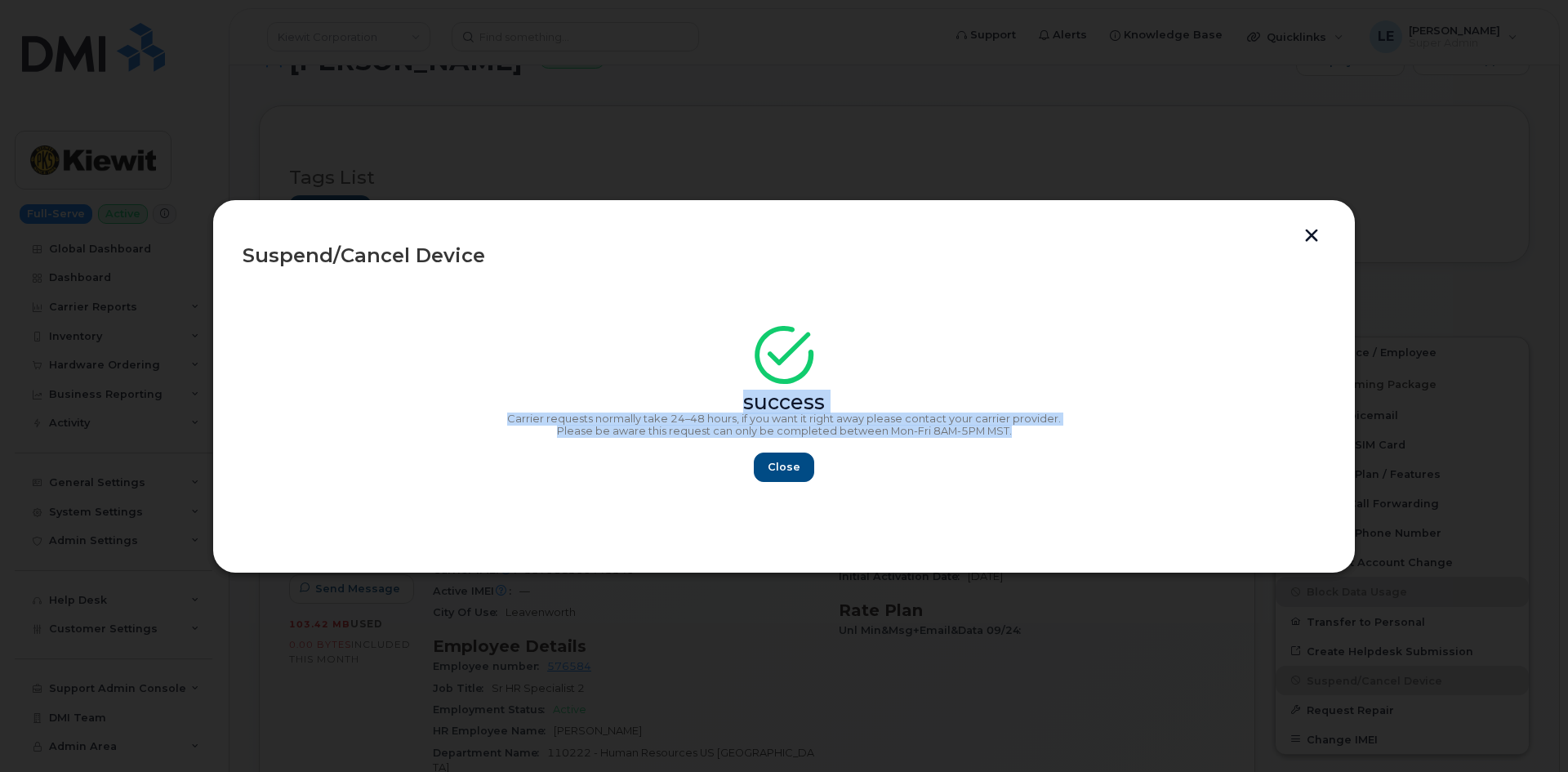
drag, startPoint x: 1058, startPoint y: 436, endPoint x: 660, endPoint y: 397, distance: 399.9
click at [660, 397] on div "success Carrier requests normally take 24–48 hours, if you want it right away p…" at bounding box center [784, 409] width 1084 height 147
copy div "success Carrier requests normally take 24–48 hours, if you want it right away p…"
click at [774, 464] on span "Close" at bounding box center [784, 467] width 33 height 15
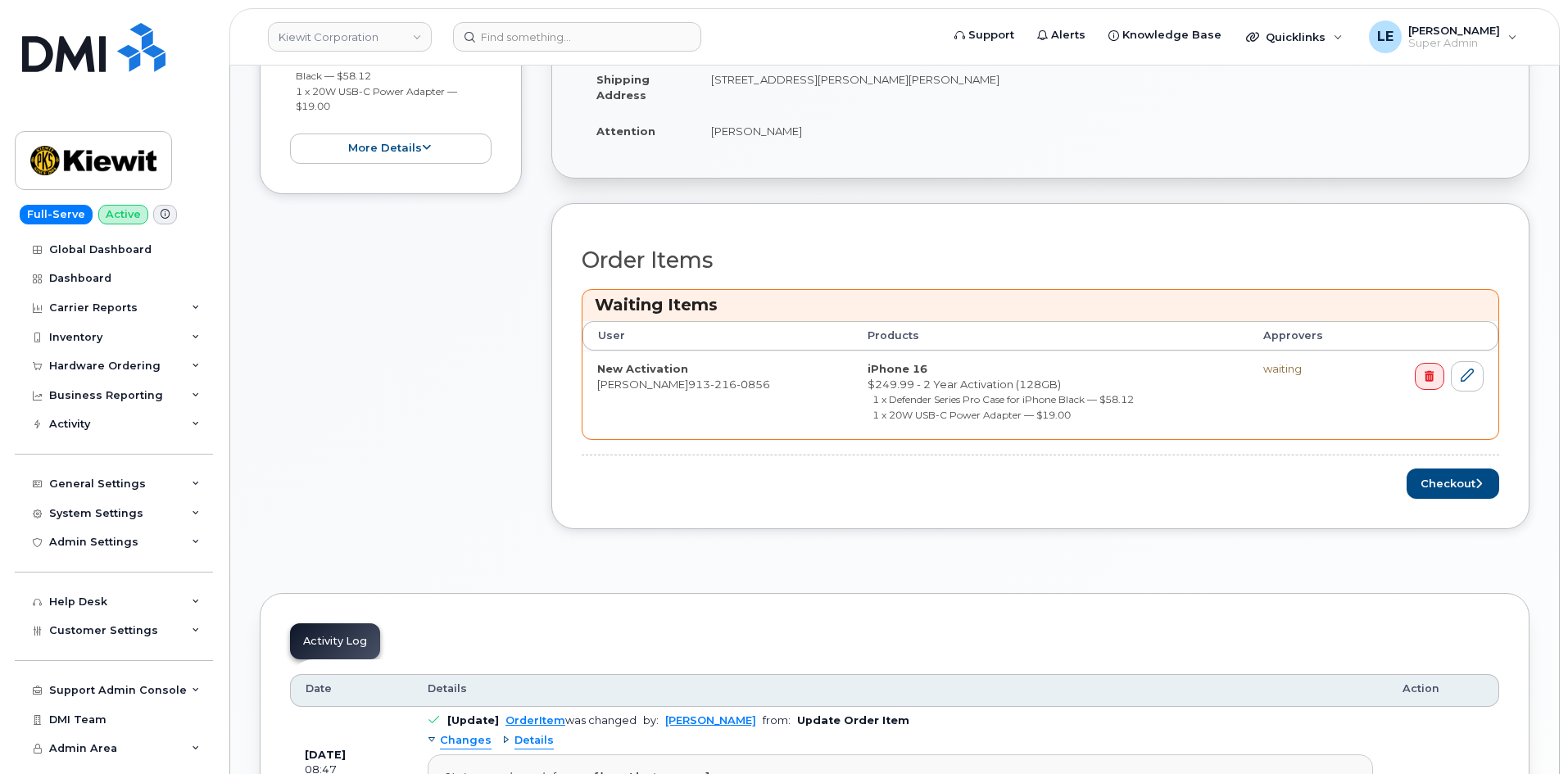
scroll to position [574, 0]
click at [1464, 480] on button "Checkout" at bounding box center [1453, 483] width 93 height 30
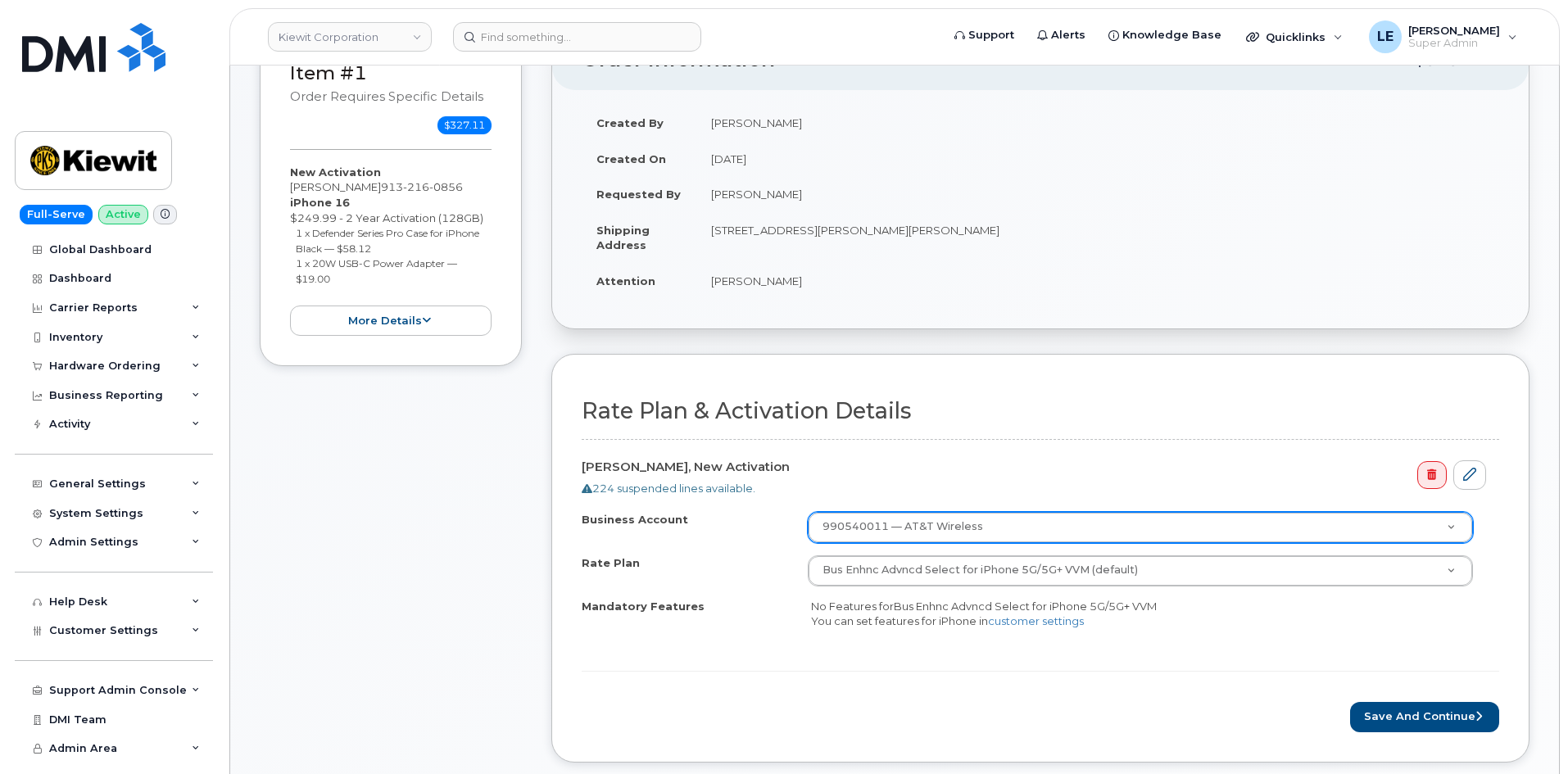
scroll to position [328, 0]
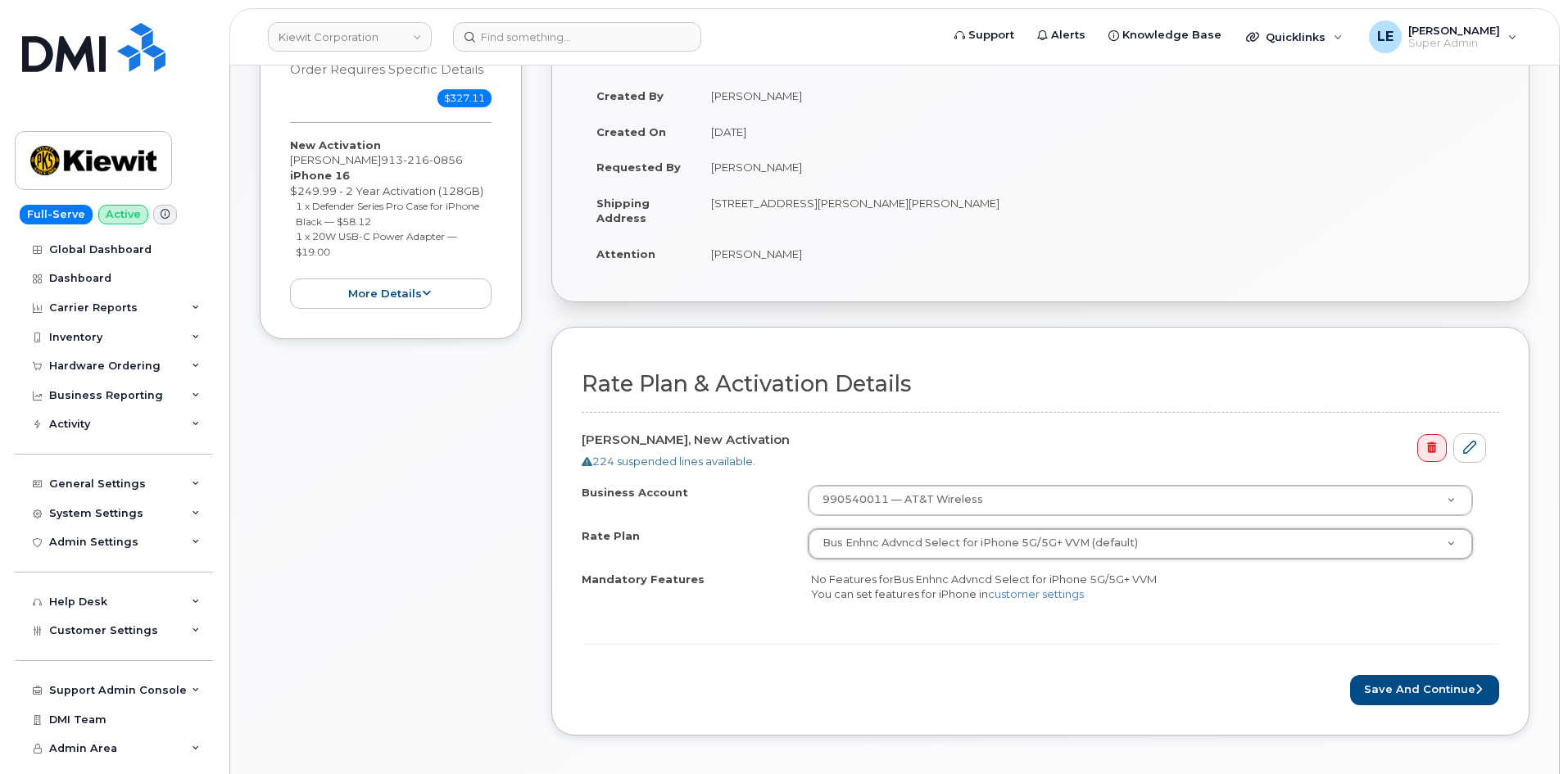
click at [776, 587] on div "Mandatory Features" at bounding box center [695, 583] width 229 height 22
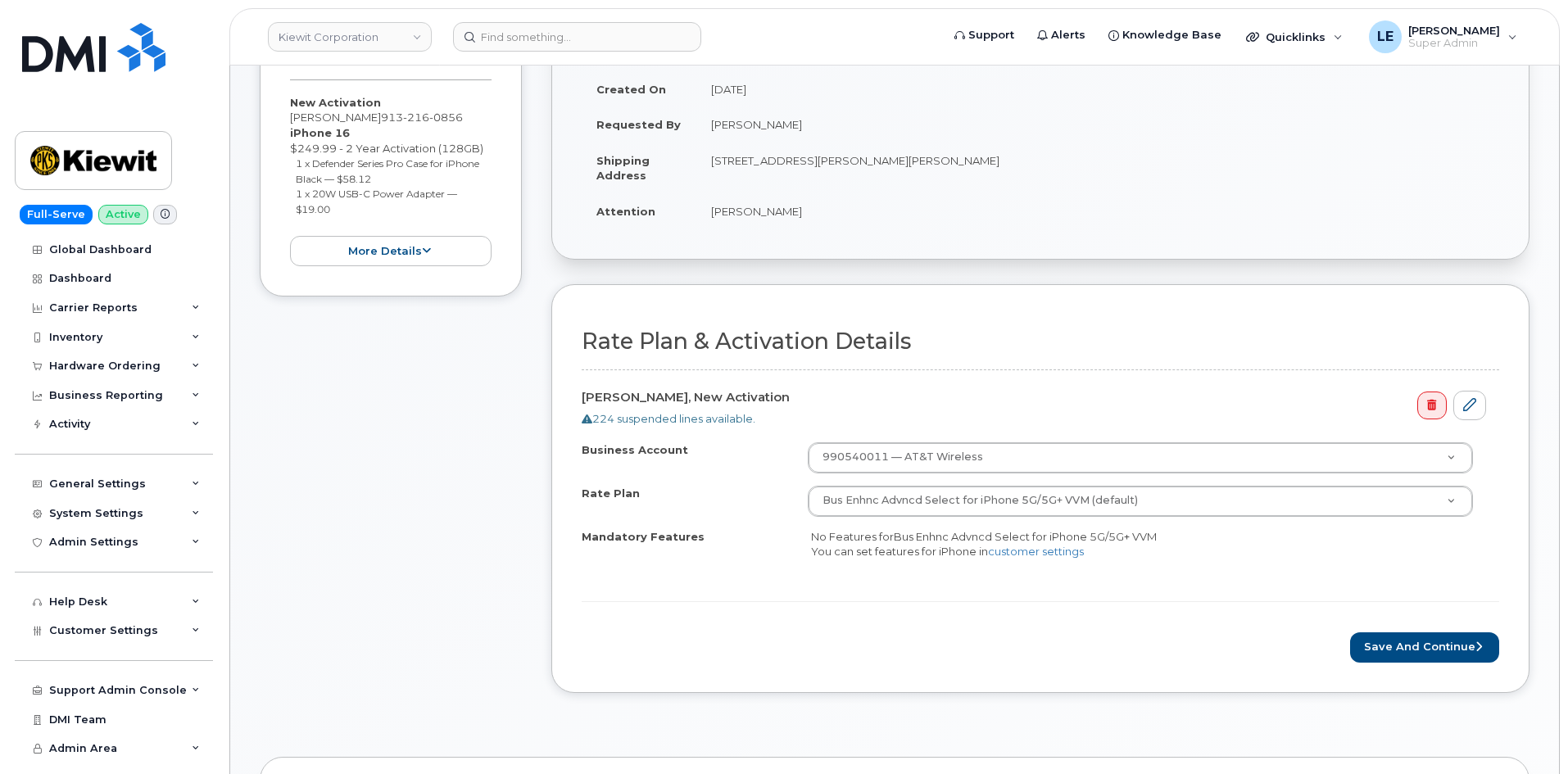
scroll to position [410, 0]
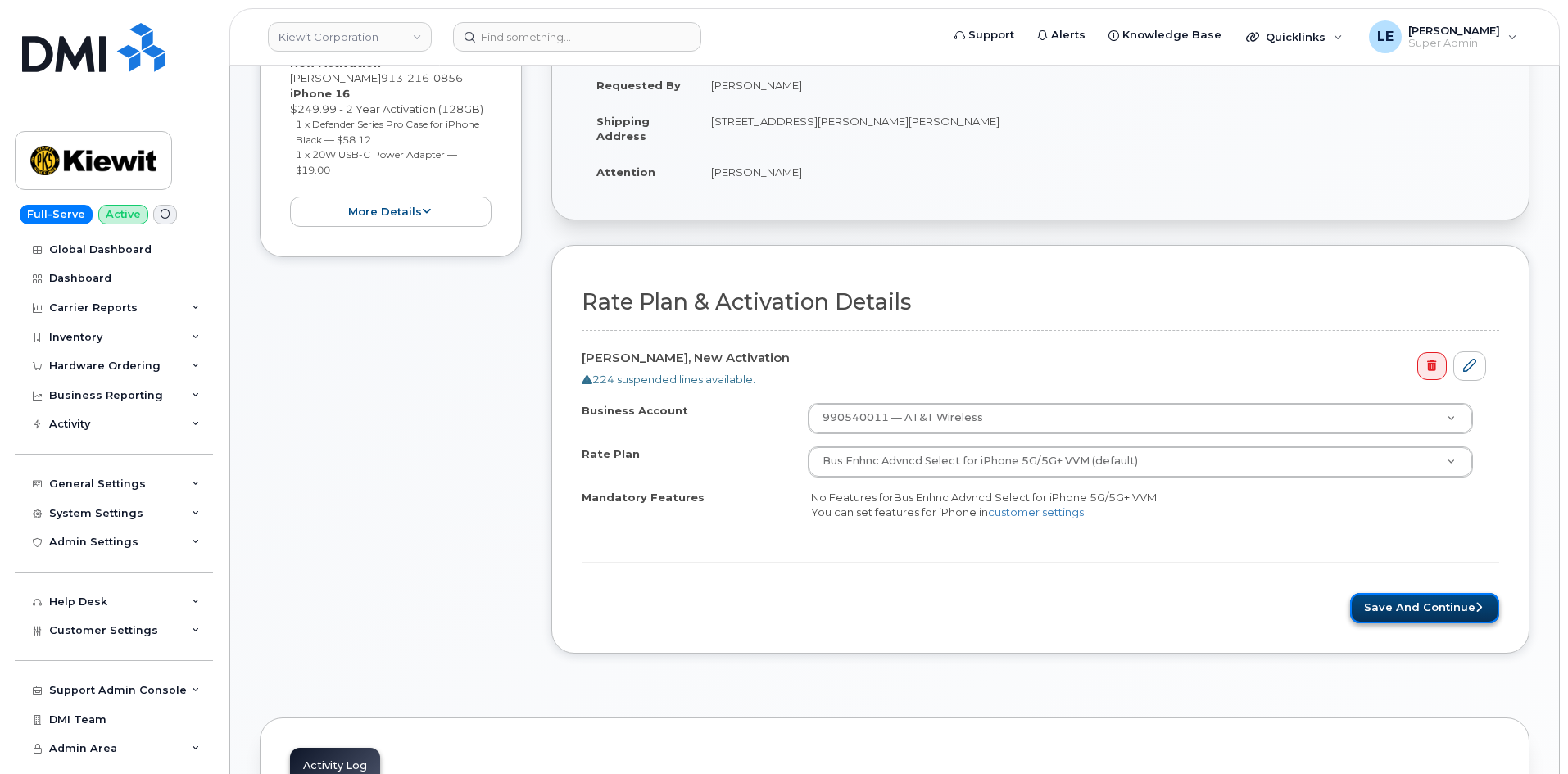
click at [1385, 613] on button "Save and Continue" at bounding box center [1424, 608] width 149 height 30
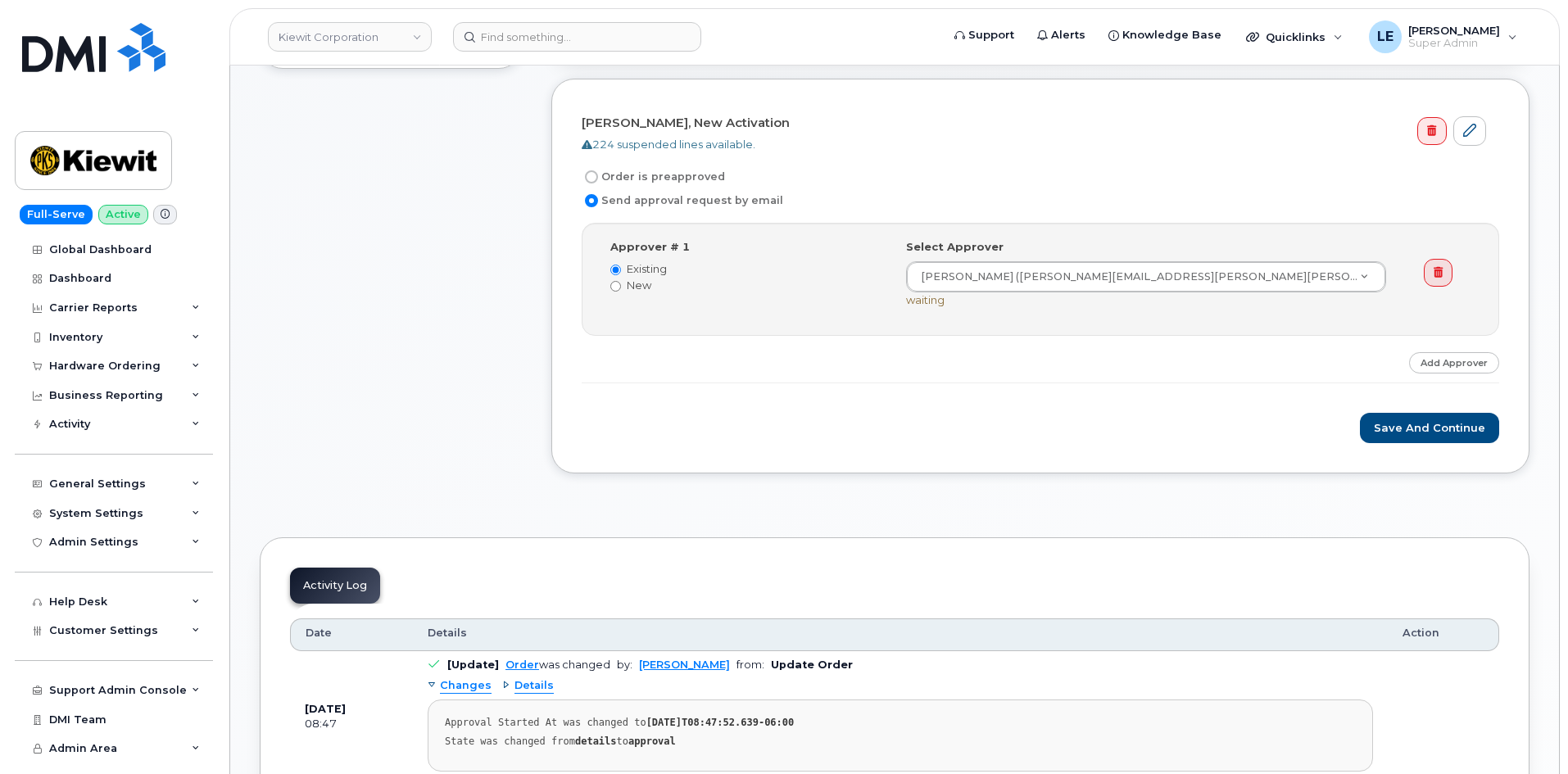
scroll to position [656, 0]
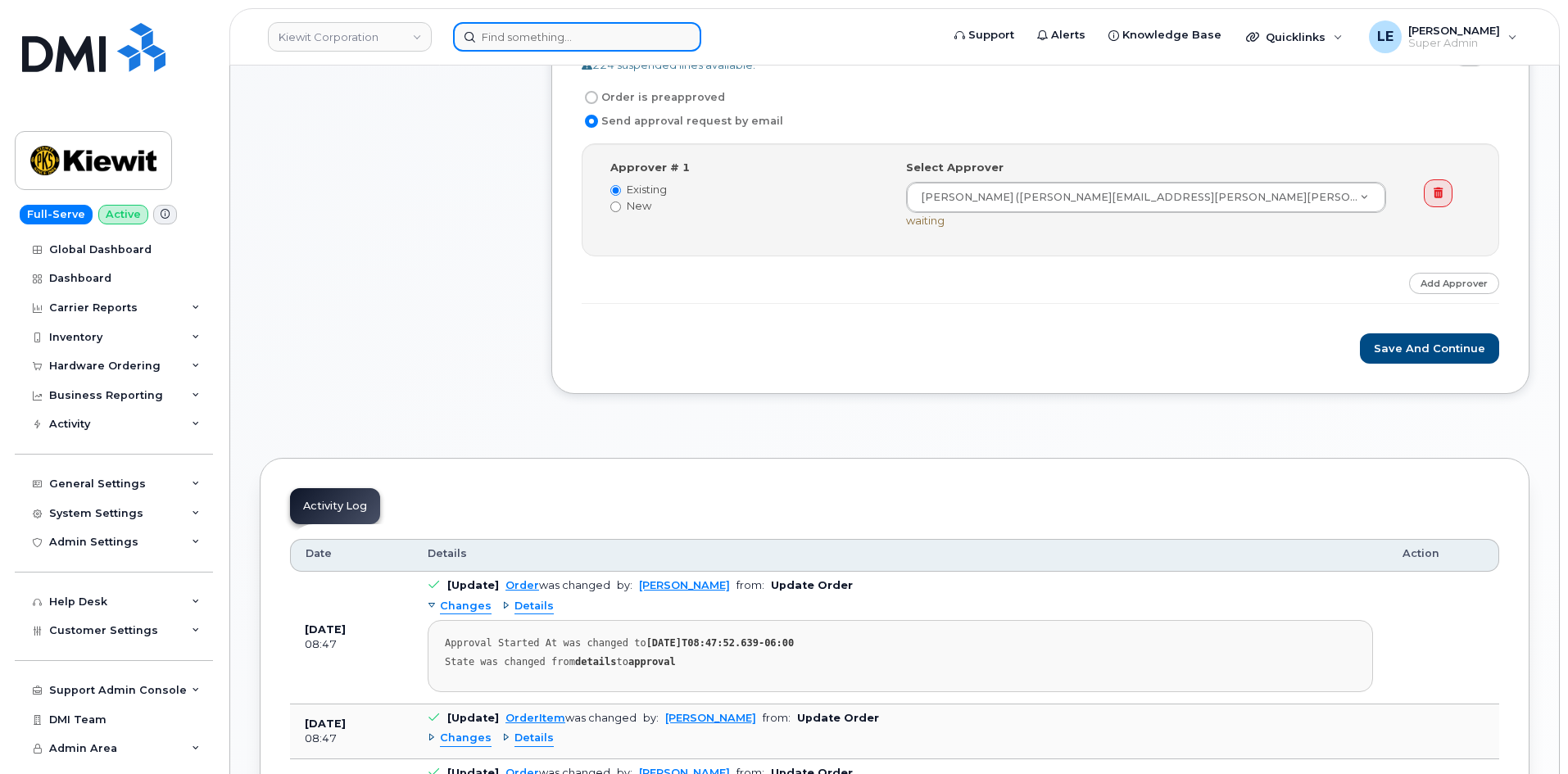
click at [635, 25] on input at bounding box center [577, 36] width 248 height 30
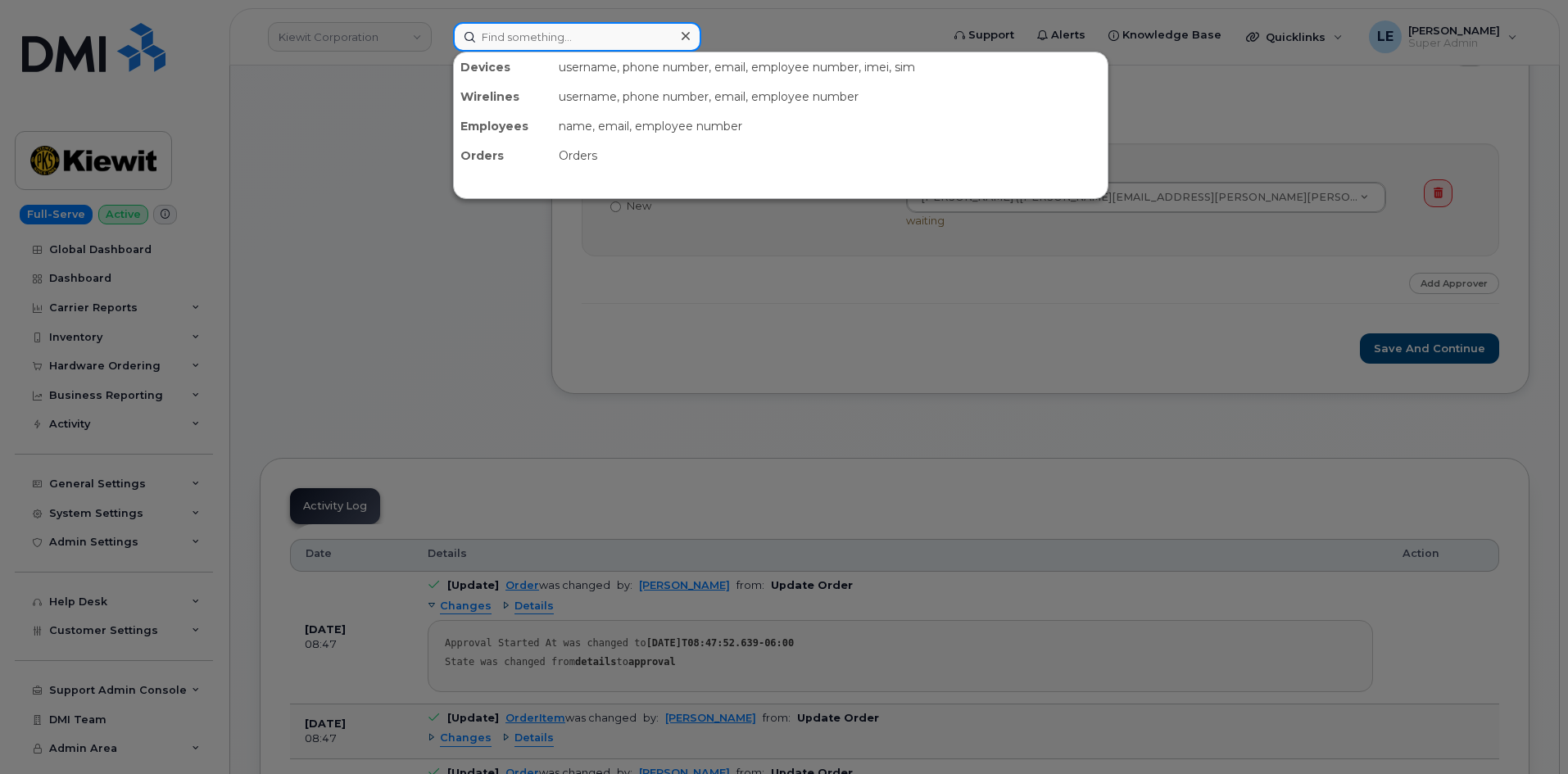
paste input "5313597896"
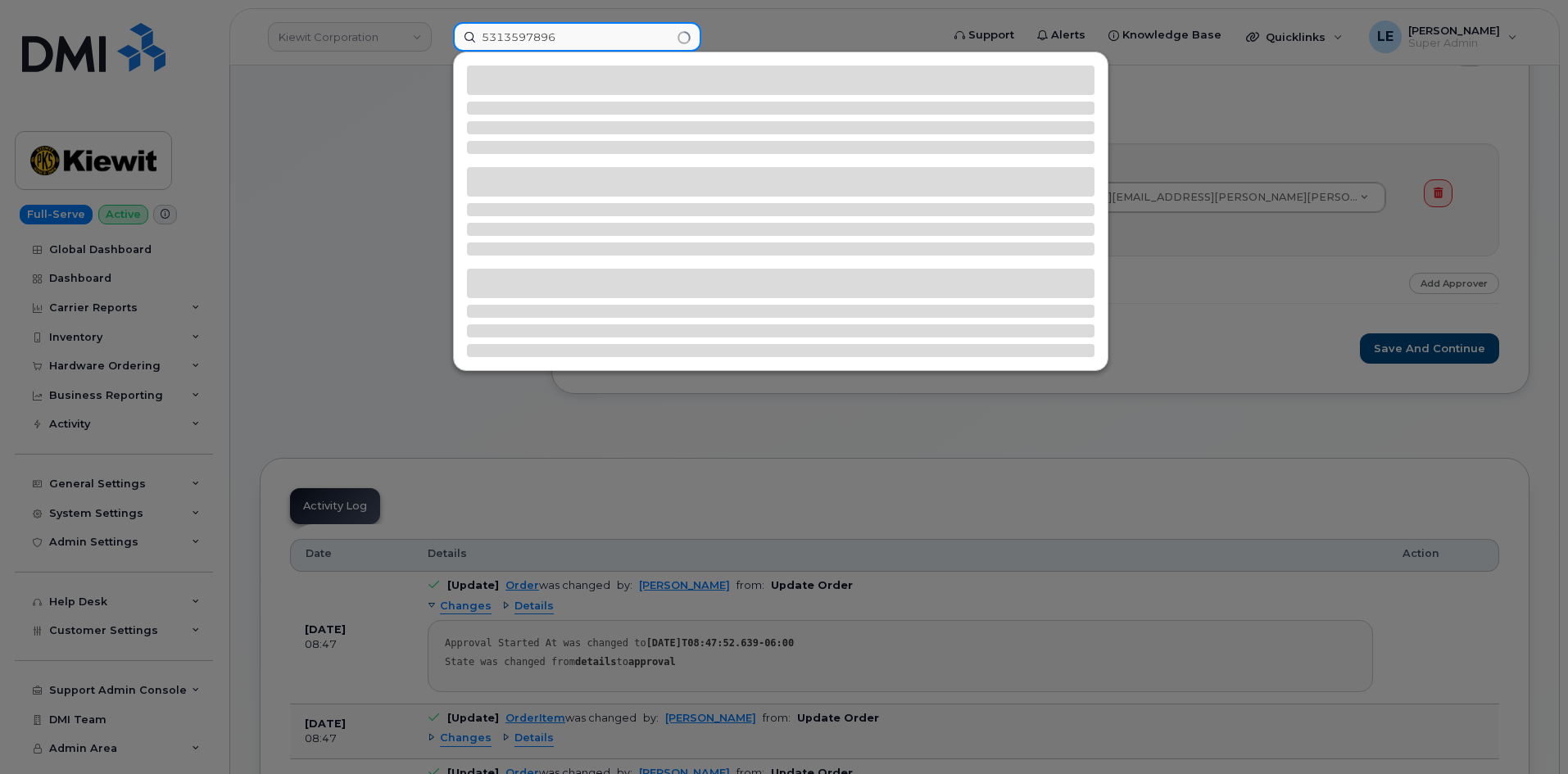
type input "5313597896"
click at [313, 148] on div at bounding box center [784, 387] width 1568 height 774
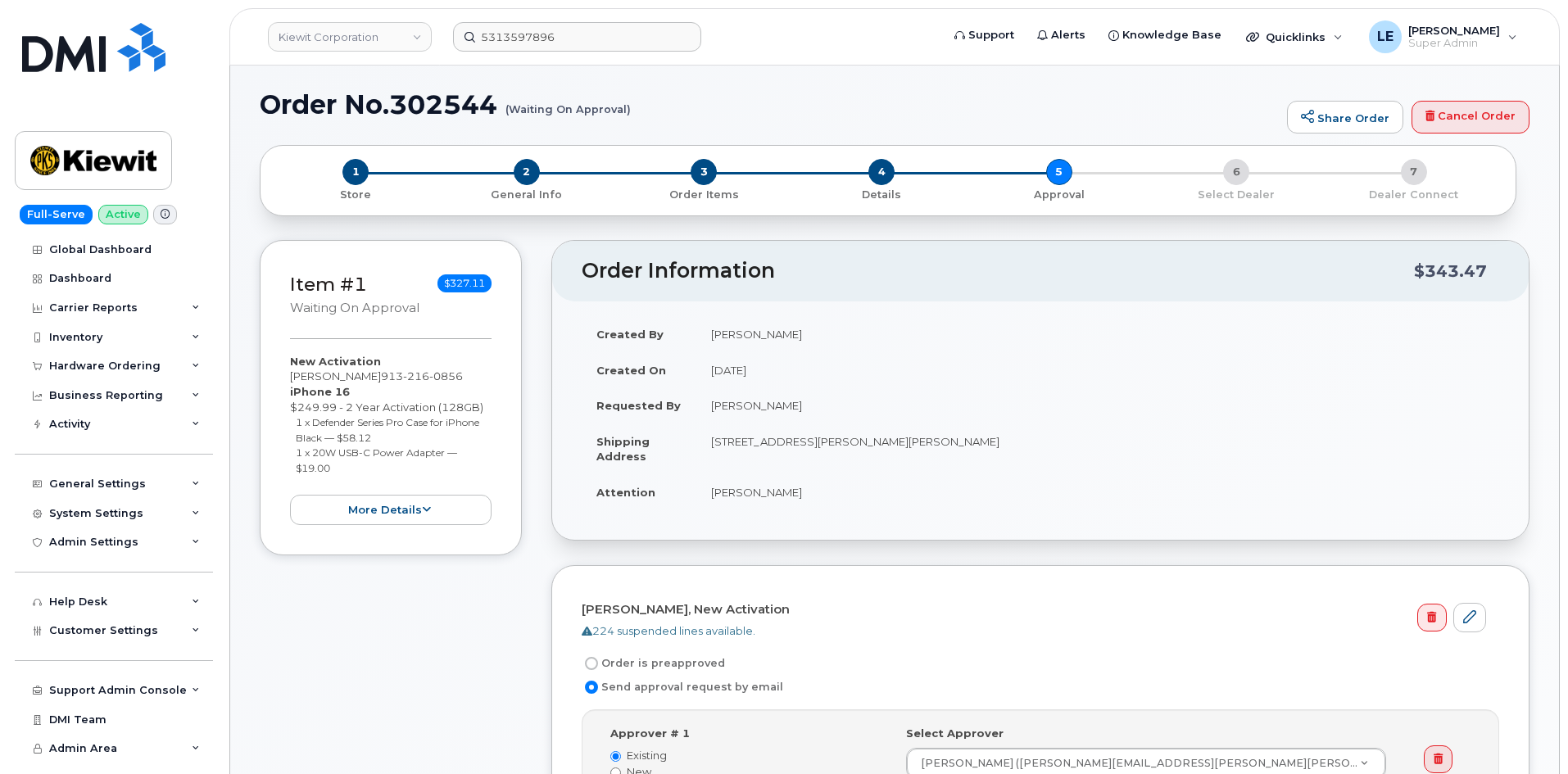
scroll to position [0, 0]
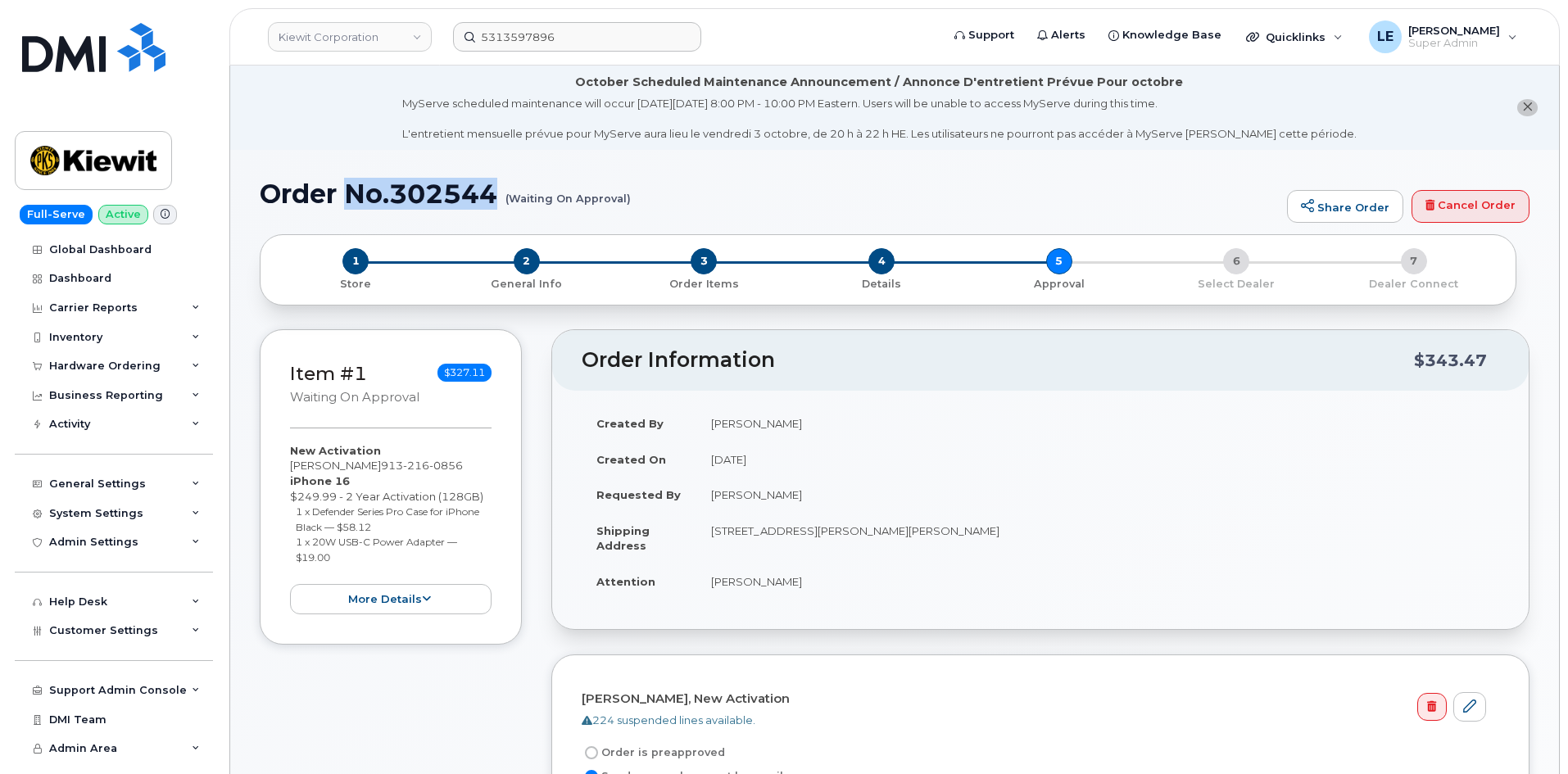
drag, startPoint x: 498, startPoint y: 199, endPoint x: 349, endPoint y: 196, distance: 149.0
click at [354, 196] on h1 "Order No.302544 (Waiting On Approval)" at bounding box center [769, 194] width 1019 height 29
copy h1 "No.302544"
drag, startPoint x: 411, startPoint y: 199, endPoint x: 377, endPoint y: 201, distance: 34.1
click at [410, 199] on h1 "Order No.302544 (Waiting On Approval)" at bounding box center [769, 194] width 1019 height 29
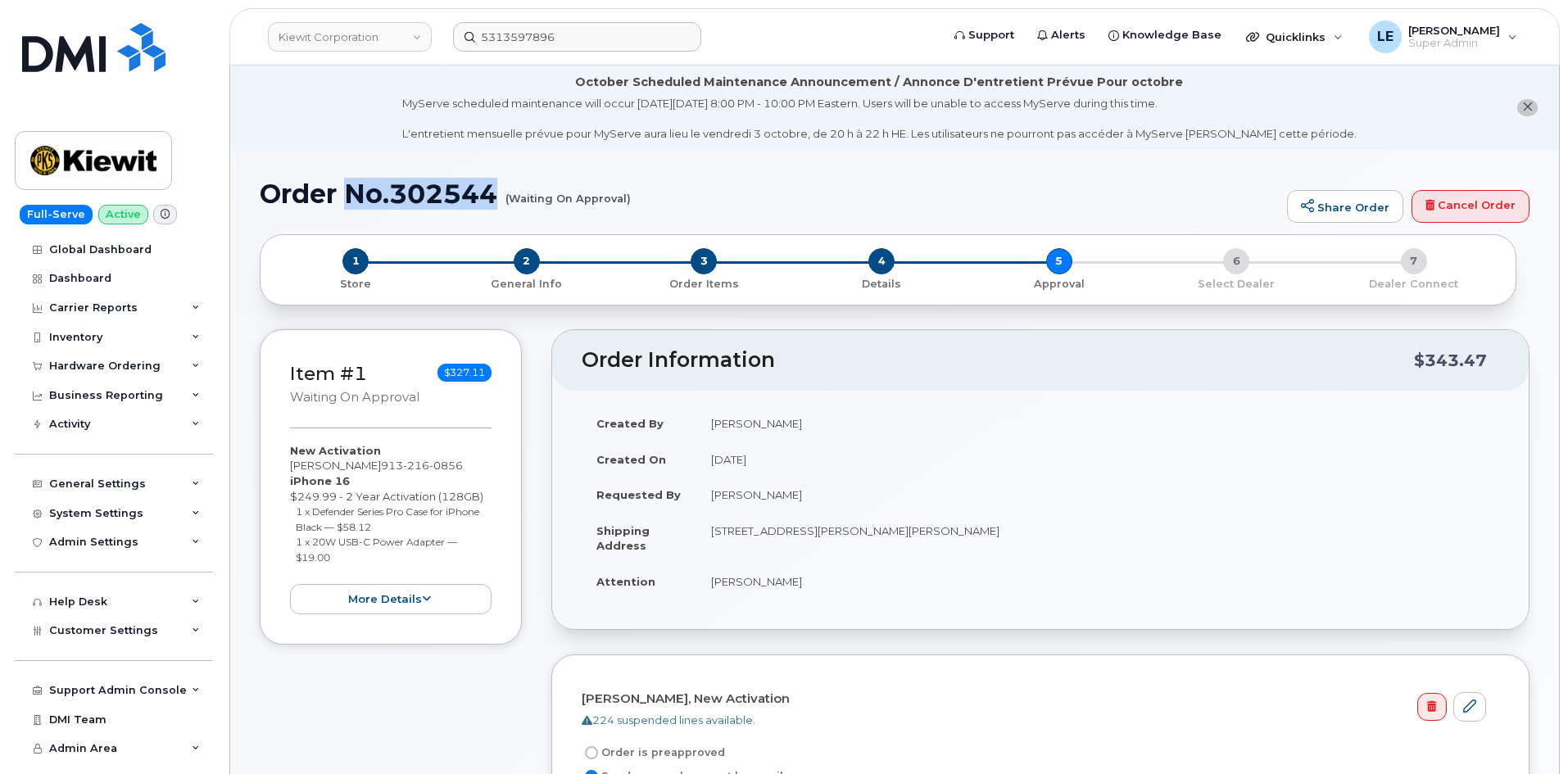
copy h1 "No.302544"
click at [570, 39] on input "5313597896" at bounding box center [577, 36] width 248 height 30
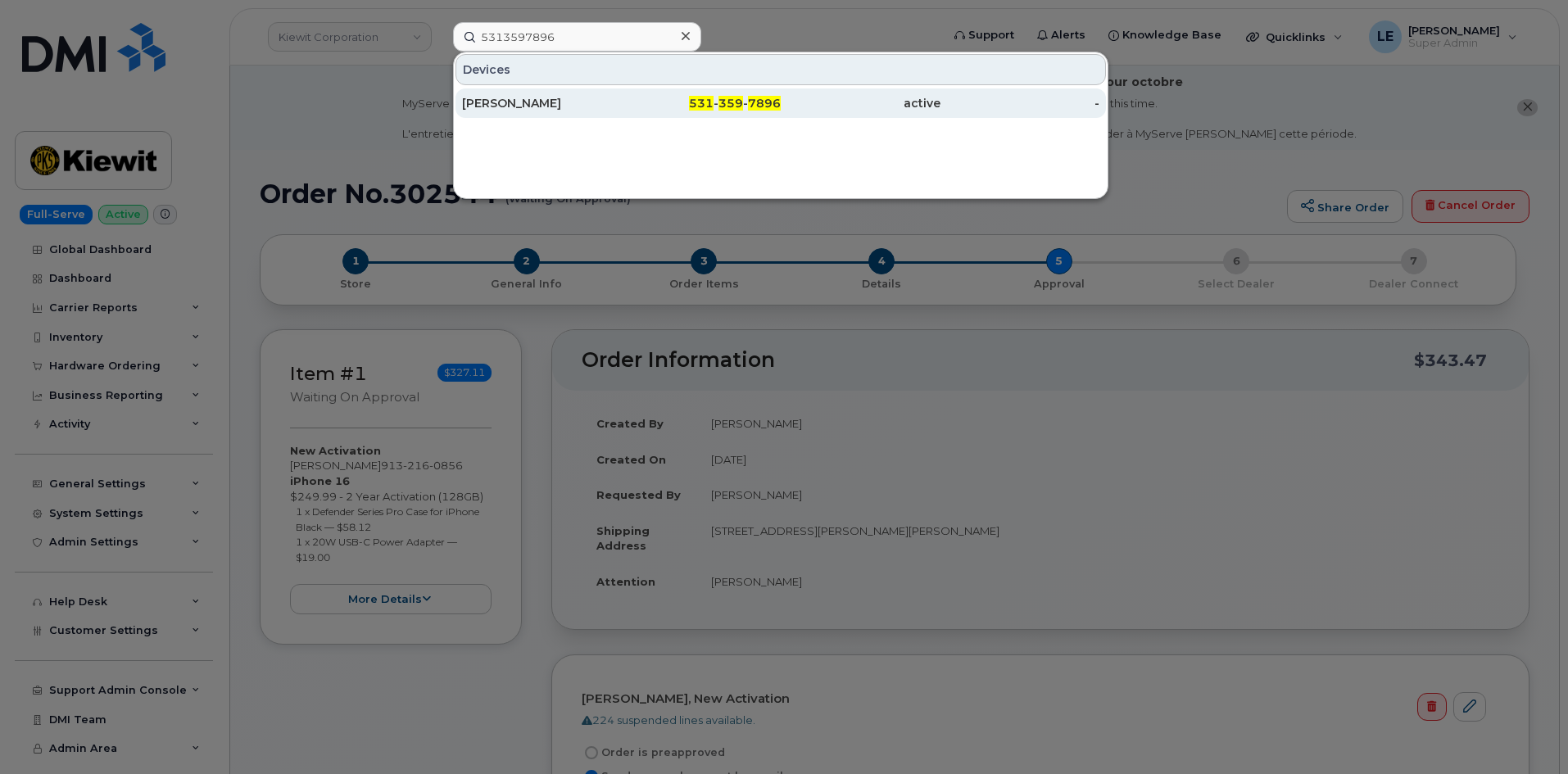
click at [585, 101] on div "[PERSON_NAME]" at bounding box center [542, 102] width 160 height 16
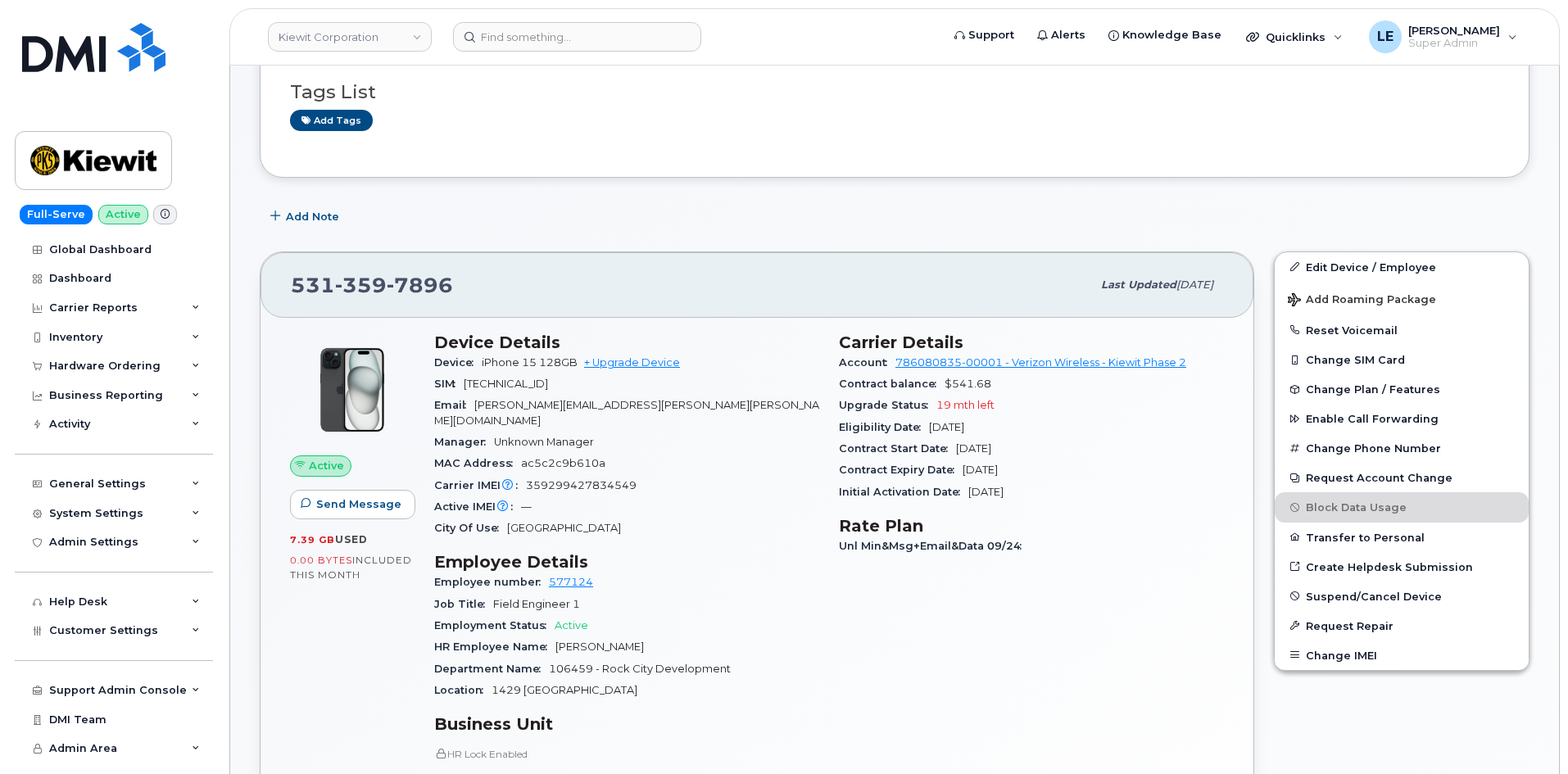
scroll to position [328, 0]
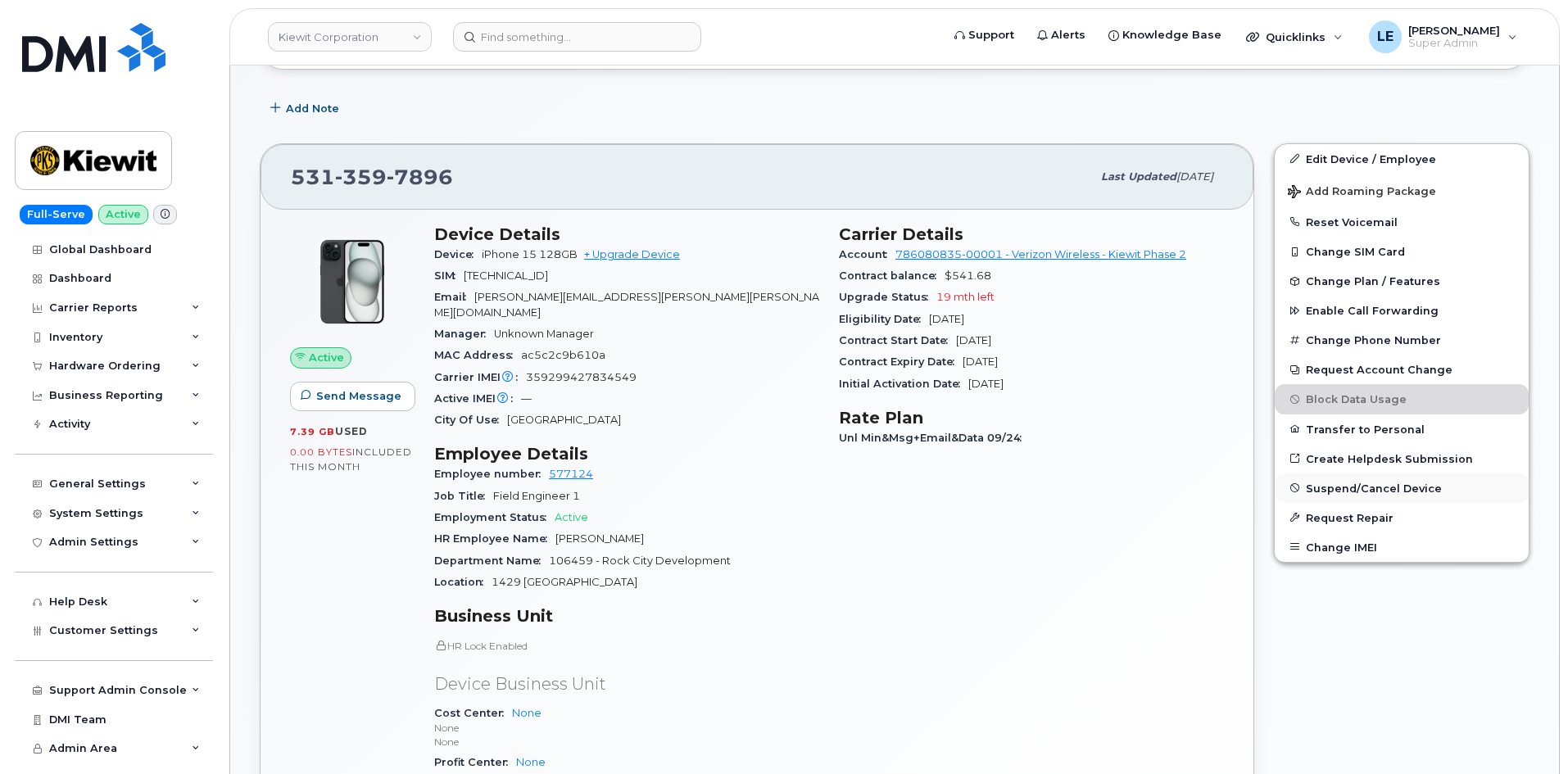
click at [1375, 492] on span "Suspend/Cancel Device" at bounding box center [1373, 488] width 136 height 13
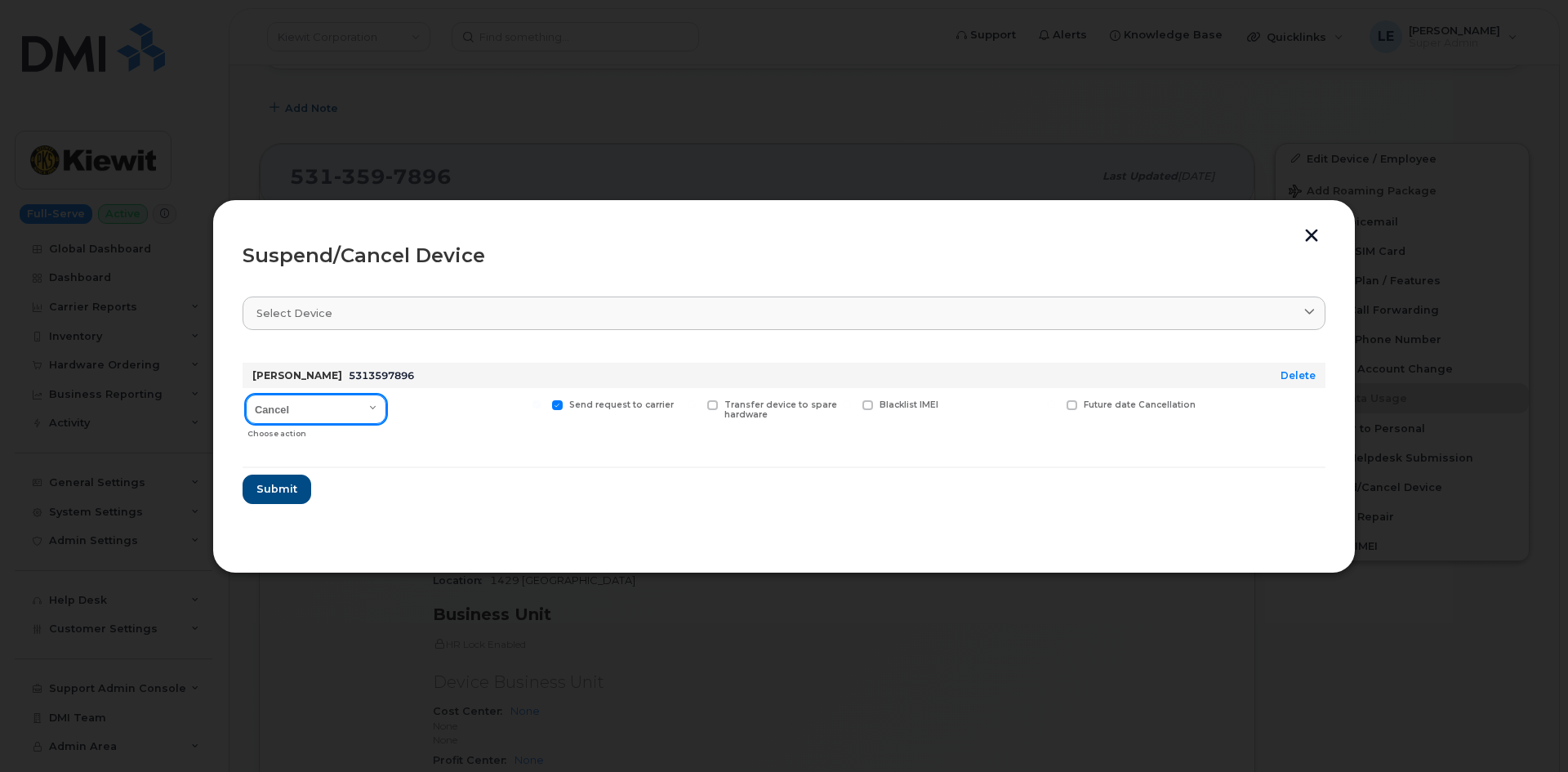
click at [300, 399] on select "Cancel Suspend - Reduced Rate Suspend - Full Rate Suspend - Lost Device/Stolen …" at bounding box center [316, 409] width 141 height 29
select select "[object Object]"
click at [246, 394] on select "Cancel Suspend - Reduced Rate Suspend - Full Rate Suspend - Lost Device/Stolen …" at bounding box center [316, 409] width 141 height 29
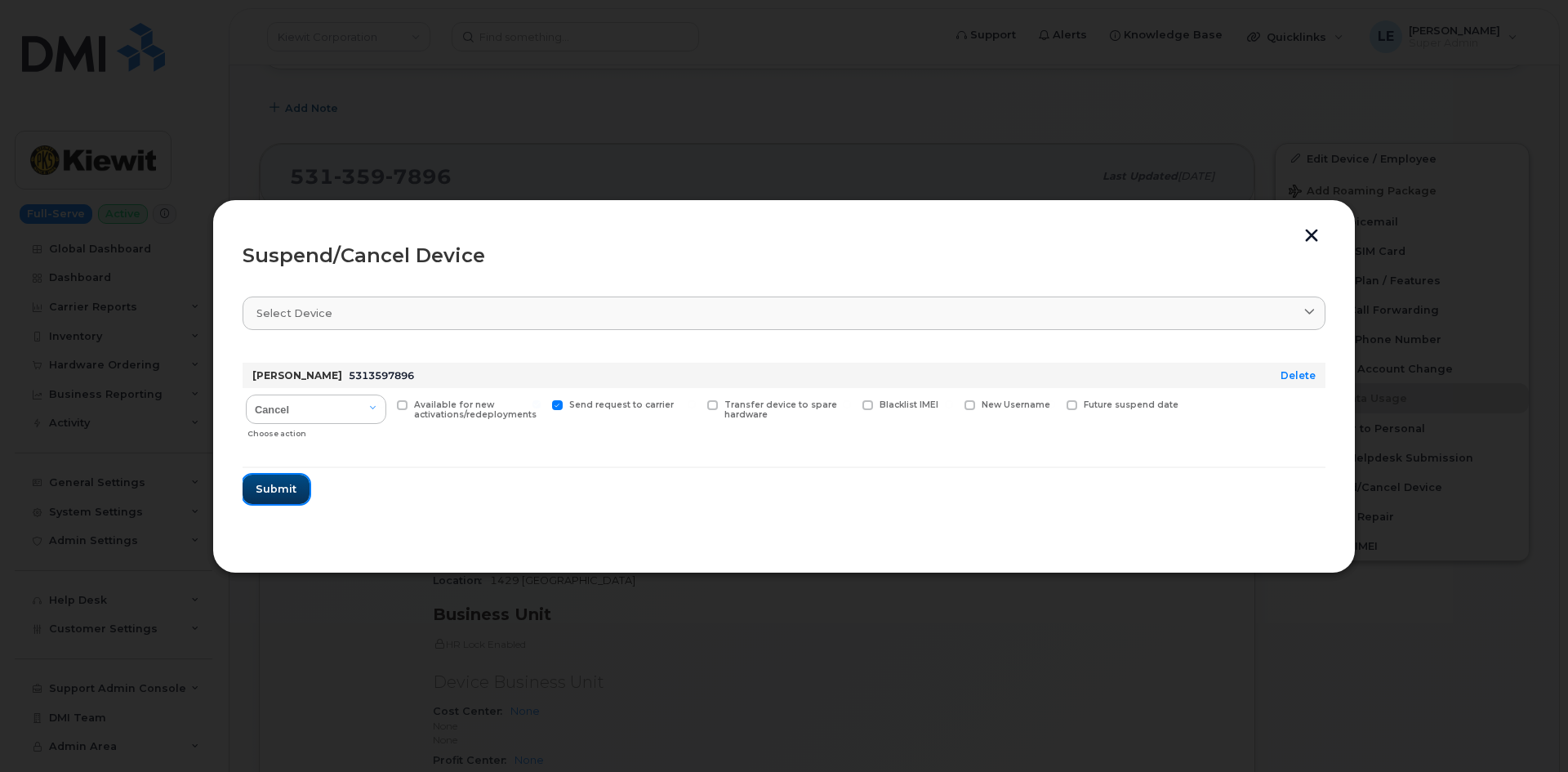
click at [294, 496] on span "Submit" at bounding box center [276, 489] width 40 height 15
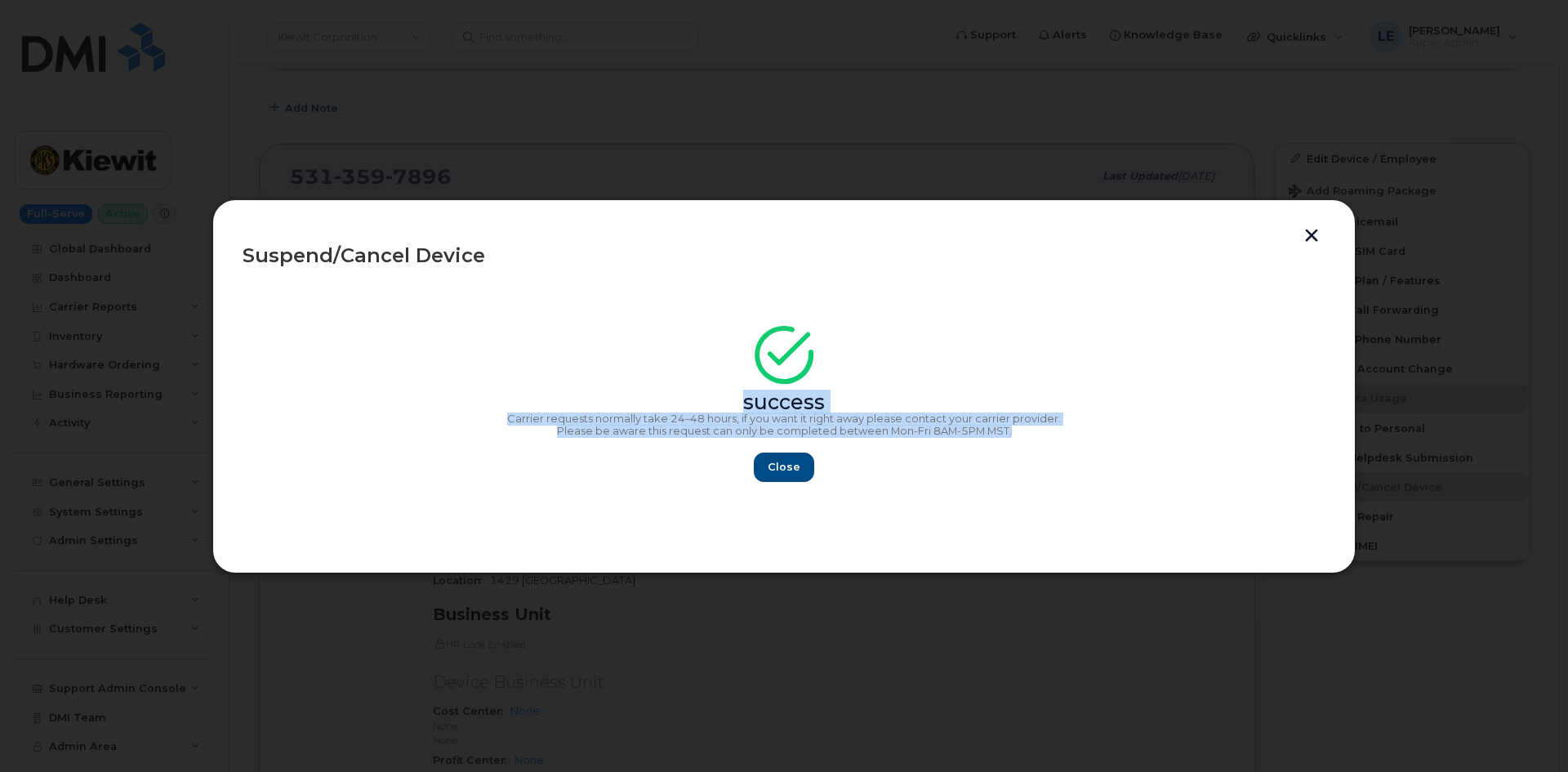
copy div "success Carrier requests normally take 24–48 hours, if you want it right away p…"
drag, startPoint x: 1041, startPoint y: 433, endPoint x: 553, endPoint y: 384, distance: 490.5
click at [553, 384] on div "success Carrier requests normally take 24–48 hours, if you want it right away p…" at bounding box center [784, 409] width 1084 height 147
click at [757, 469] on button "Close" at bounding box center [784, 467] width 59 height 29
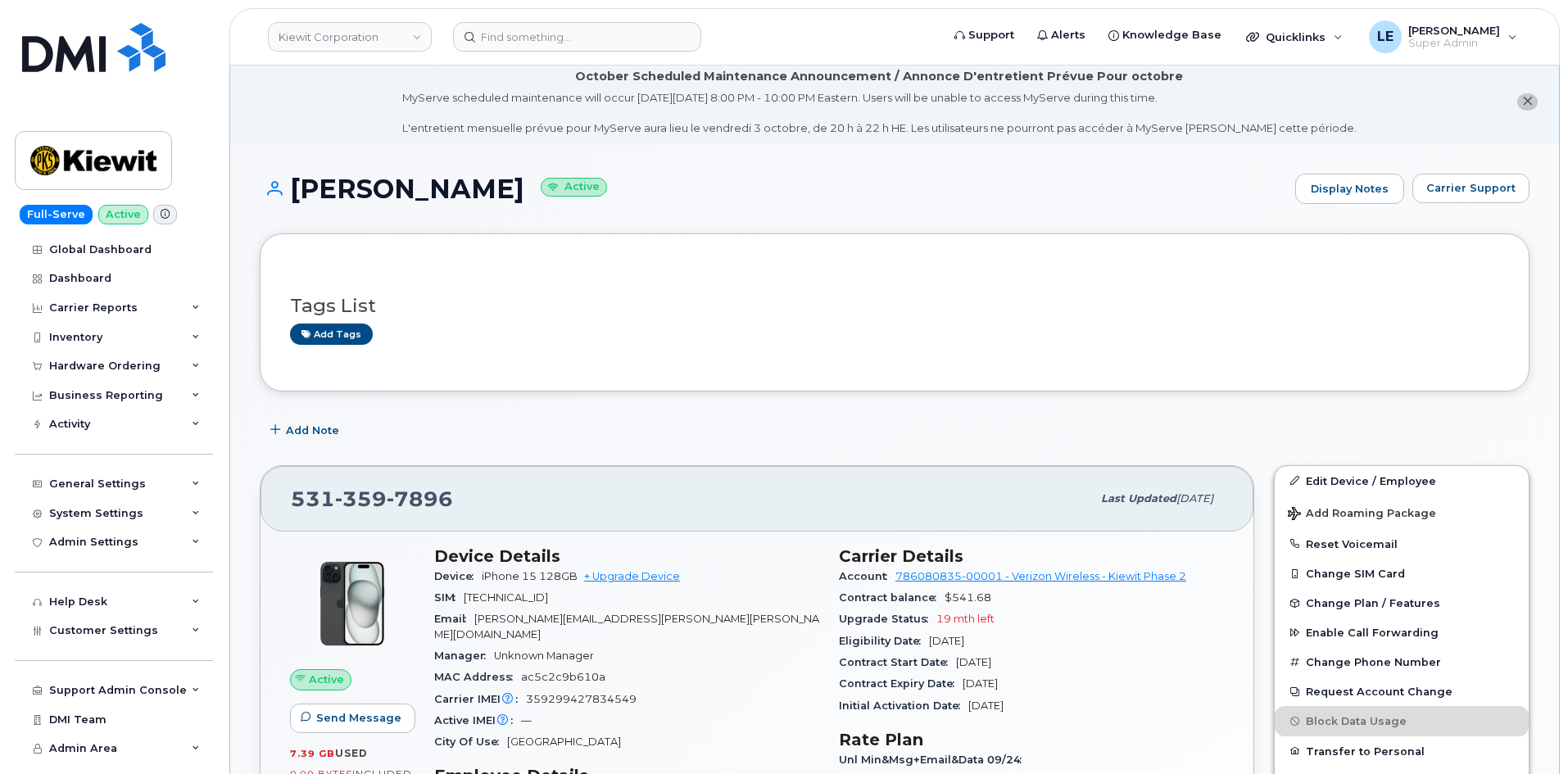
scroll to position [0, 0]
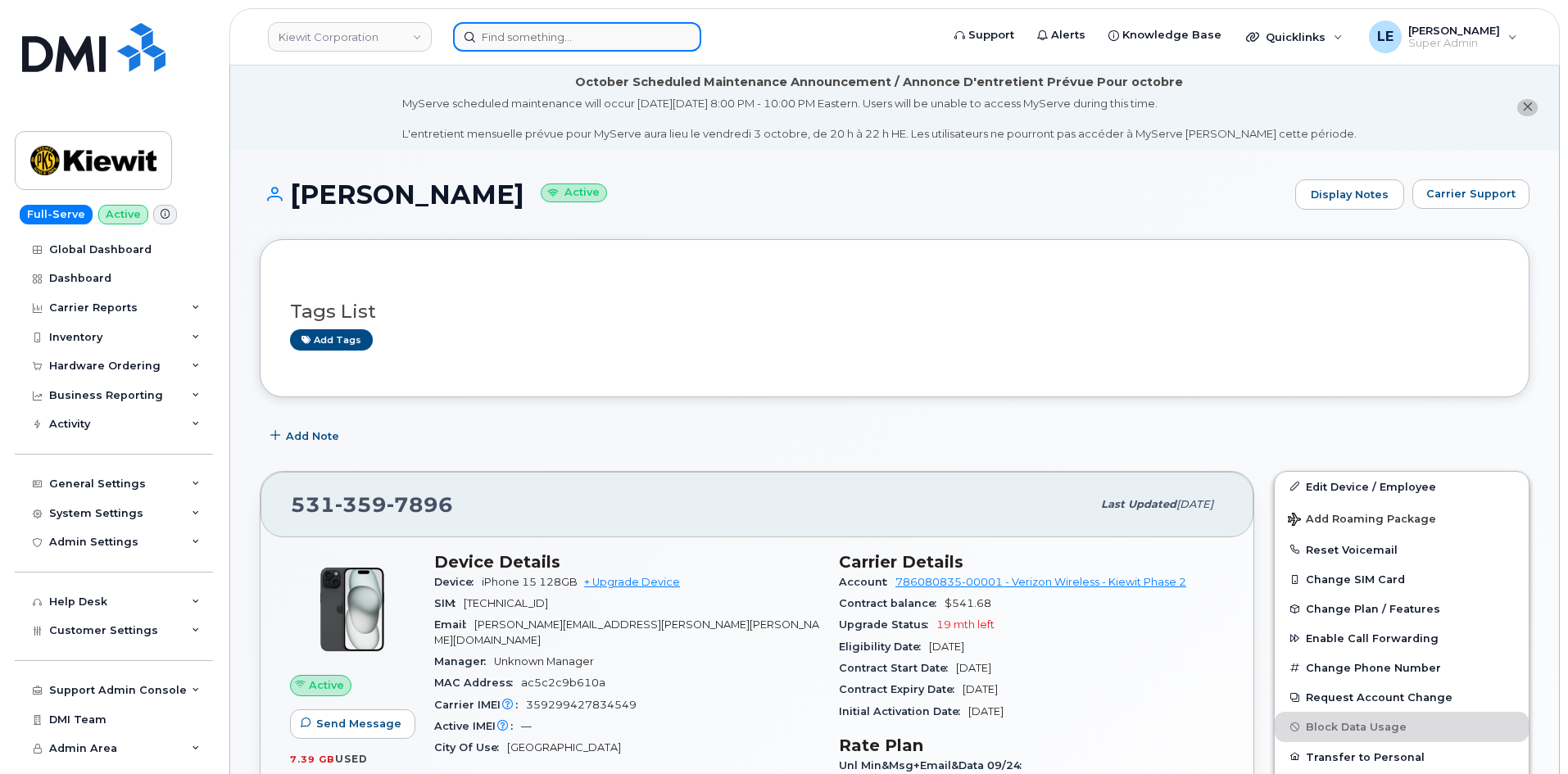
click at [505, 34] on input at bounding box center [577, 36] width 248 height 30
paste input "00586583"
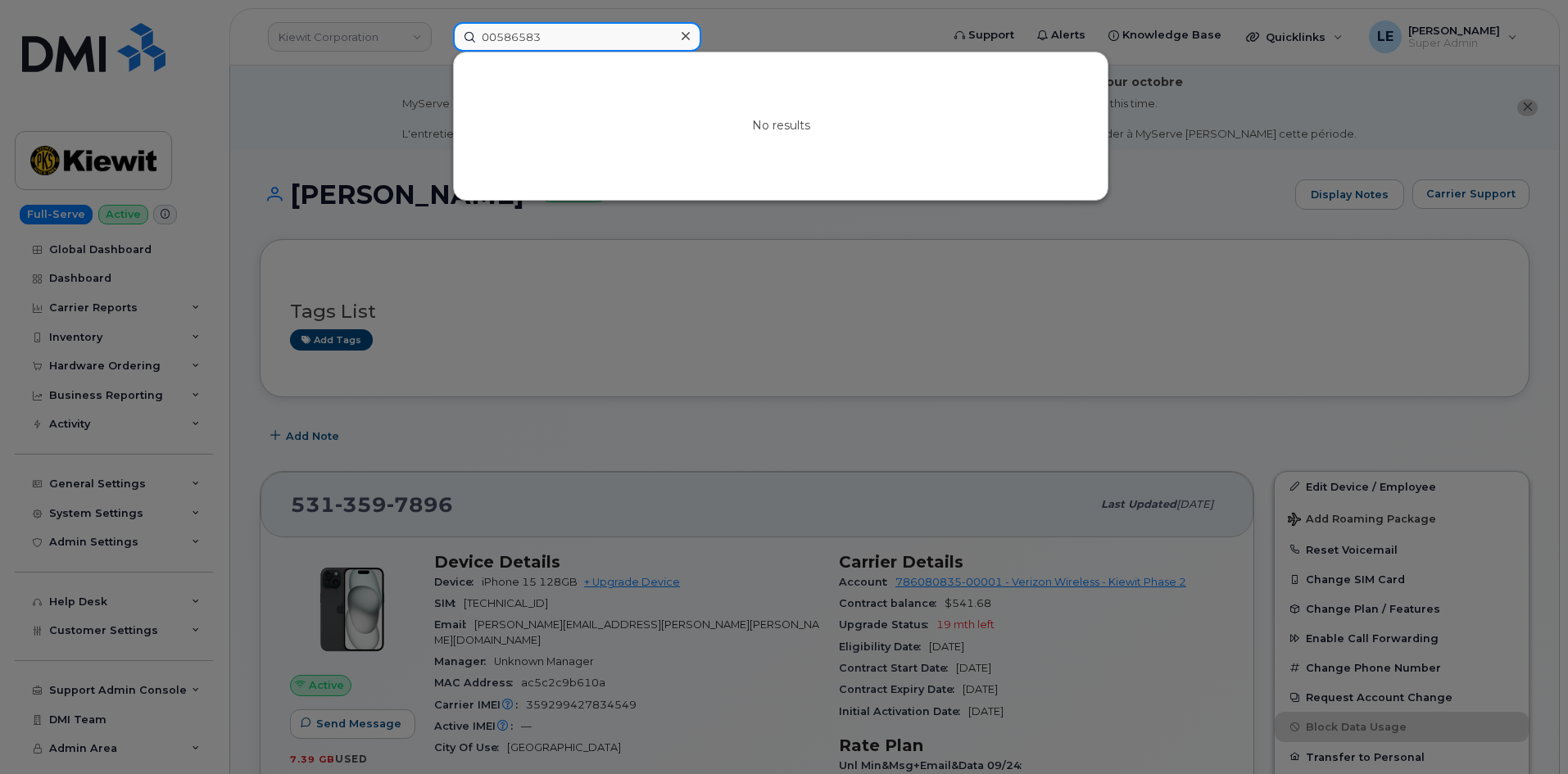
click at [487, 41] on input "00586583" at bounding box center [577, 36] width 248 height 30
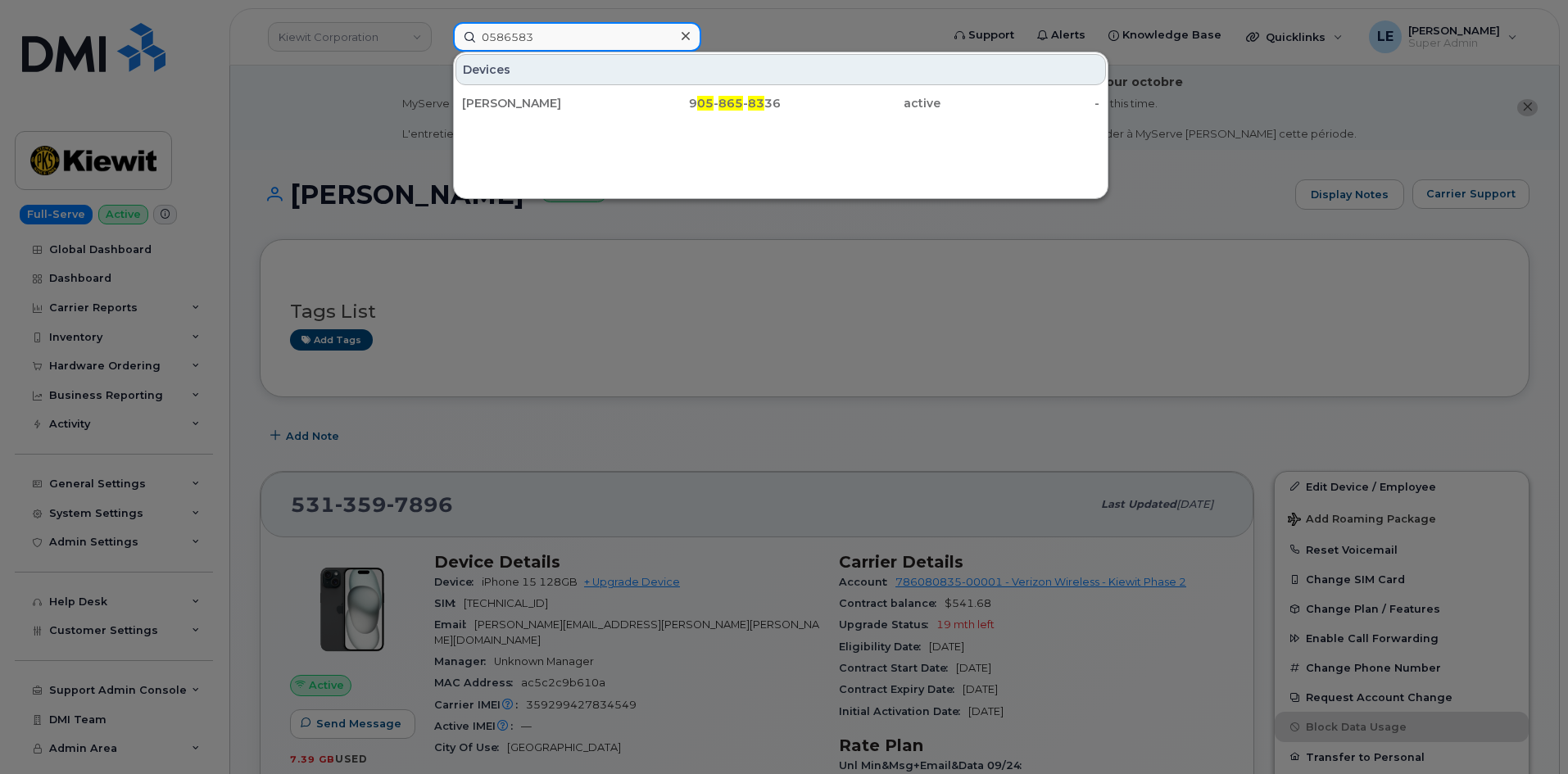
click at [575, 30] on input "0586583" at bounding box center [577, 36] width 248 height 30
click at [574, 30] on input "0586583" at bounding box center [577, 36] width 248 height 30
paste input "Claudia.Maldonado"
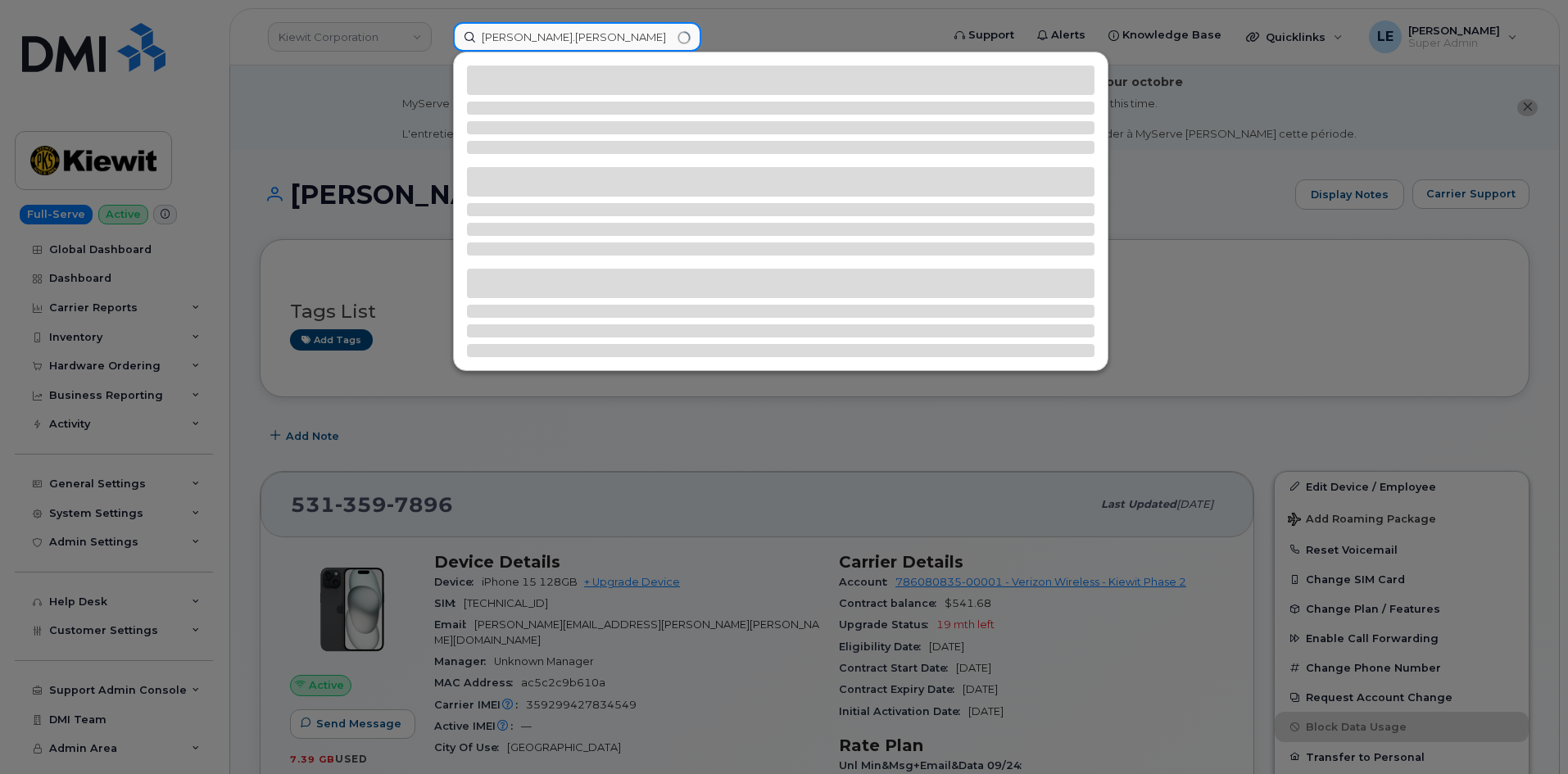
click at [525, 41] on input "Claudia.Maldonado" at bounding box center [577, 36] width 248 height 30
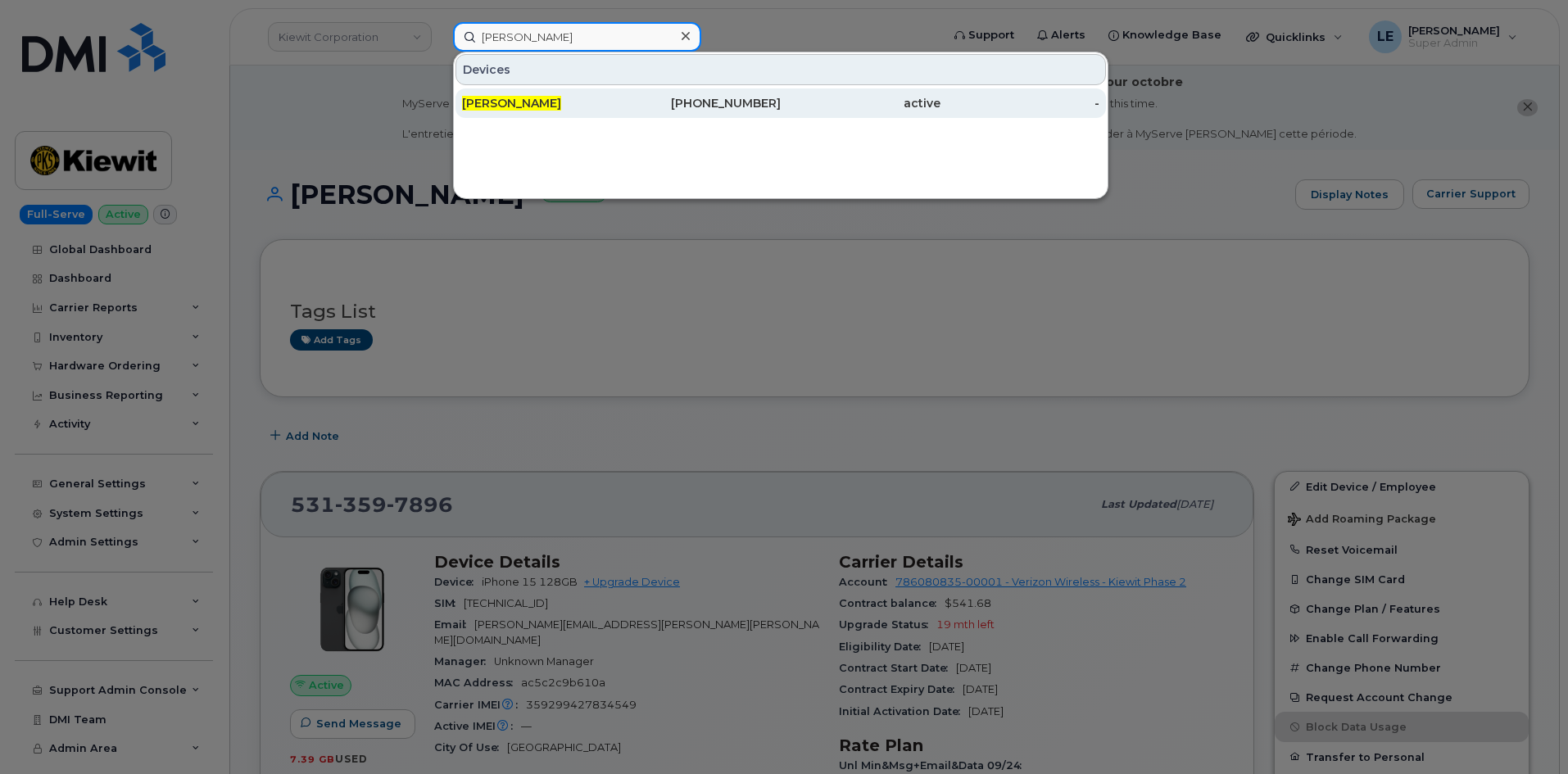
type input "Claudia Maldonado"
click at [561, 102] on span "CLAUDIA MALDONADO" at bounding box center [511, 102] width 99 height 14
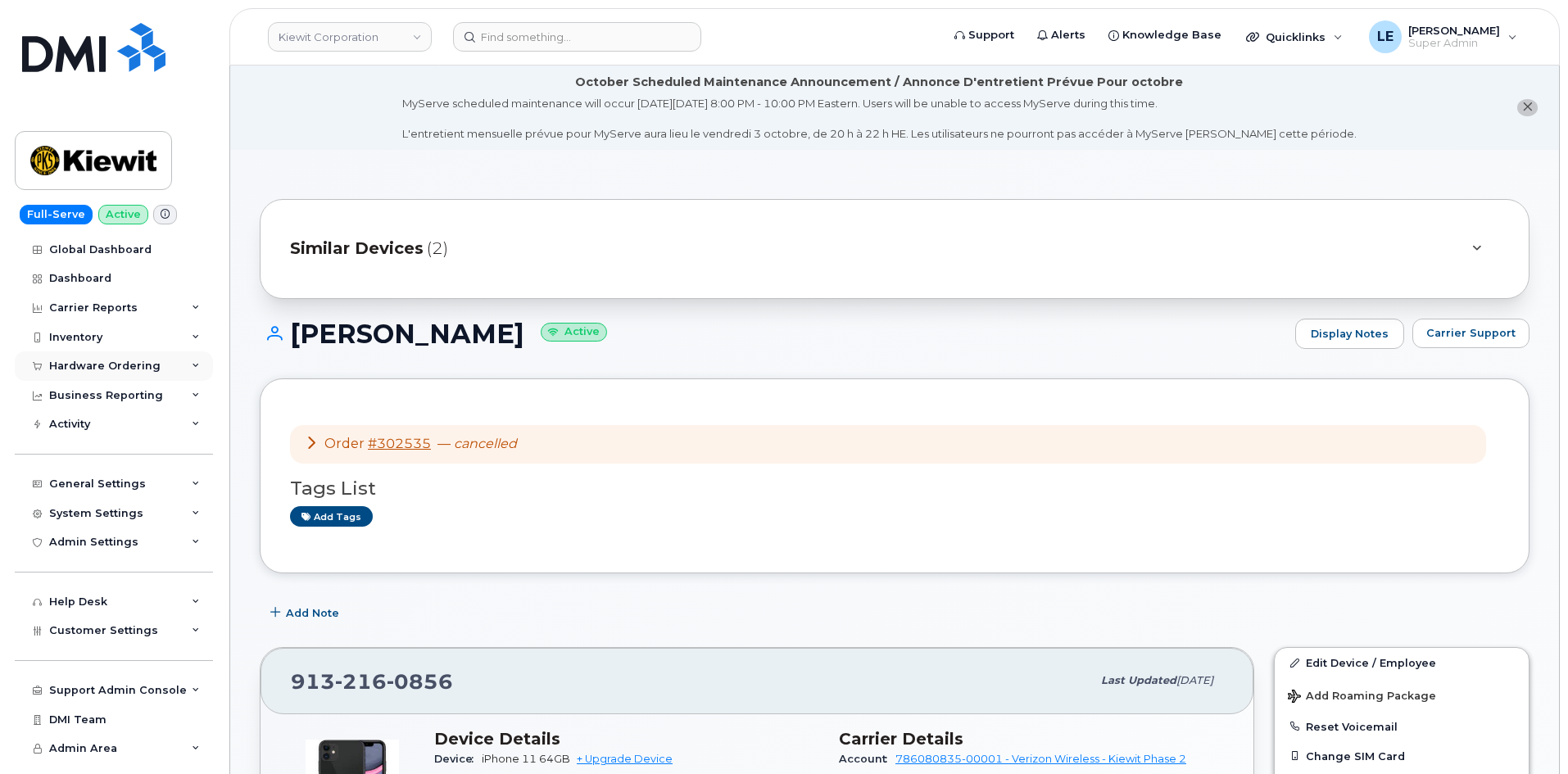
click at [132, 367] on div "Hardware Ordering" at bounding box center [105, 367] width 112 height 14
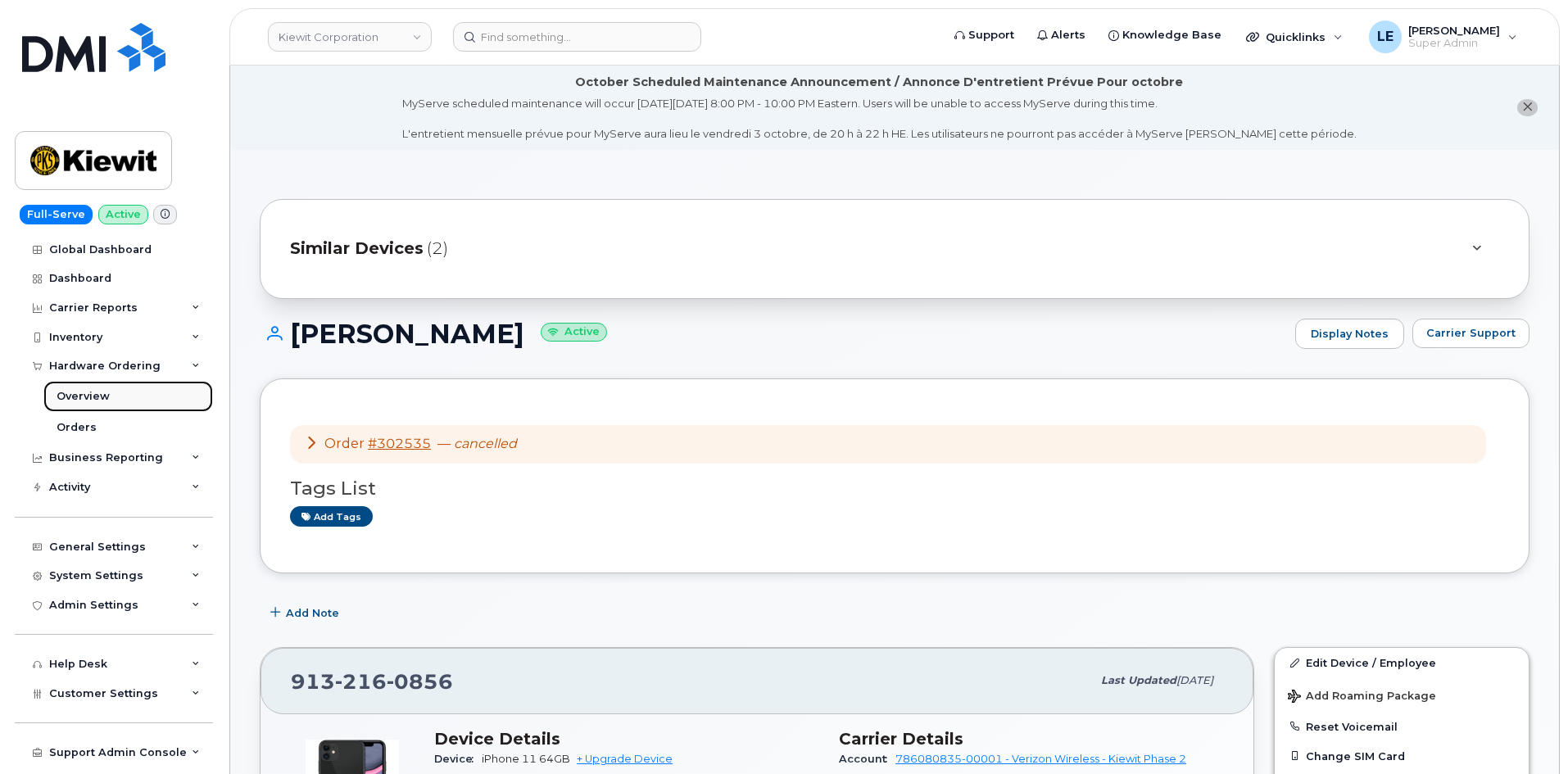
click at [128, 398] on link "Overview" at bounding box center [128, 396] width 170 height 31
click at [121, 424] on link "Orders" at bounding box center [128, 428] width 170 height 31
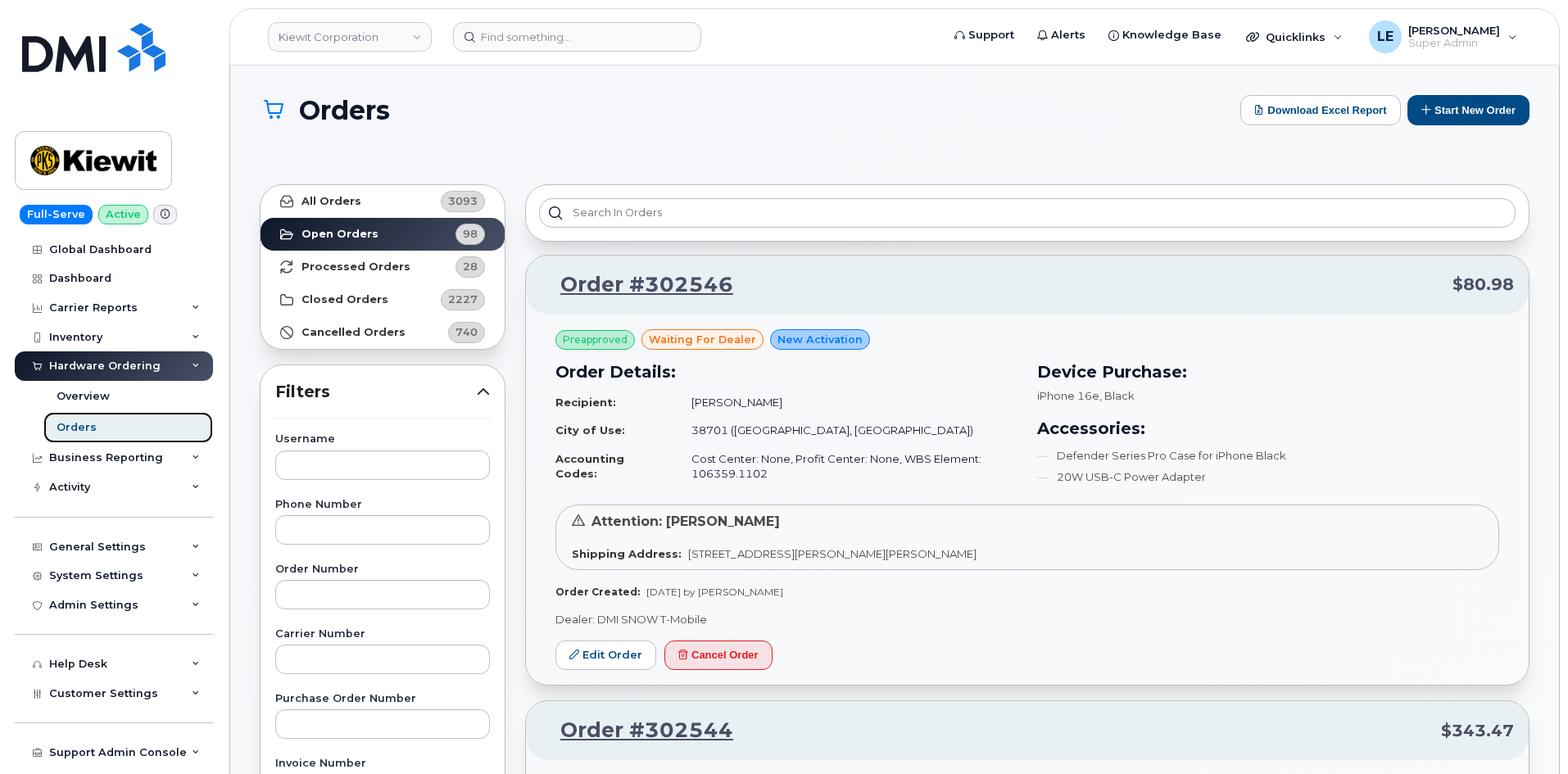
click at [119, 429] on link "Orders" at bounding box center [128, 428] width 170 height 31
click at [938, 411] on td "Benjamin Allen" at bounding box center [847, 403] width 340 height 29
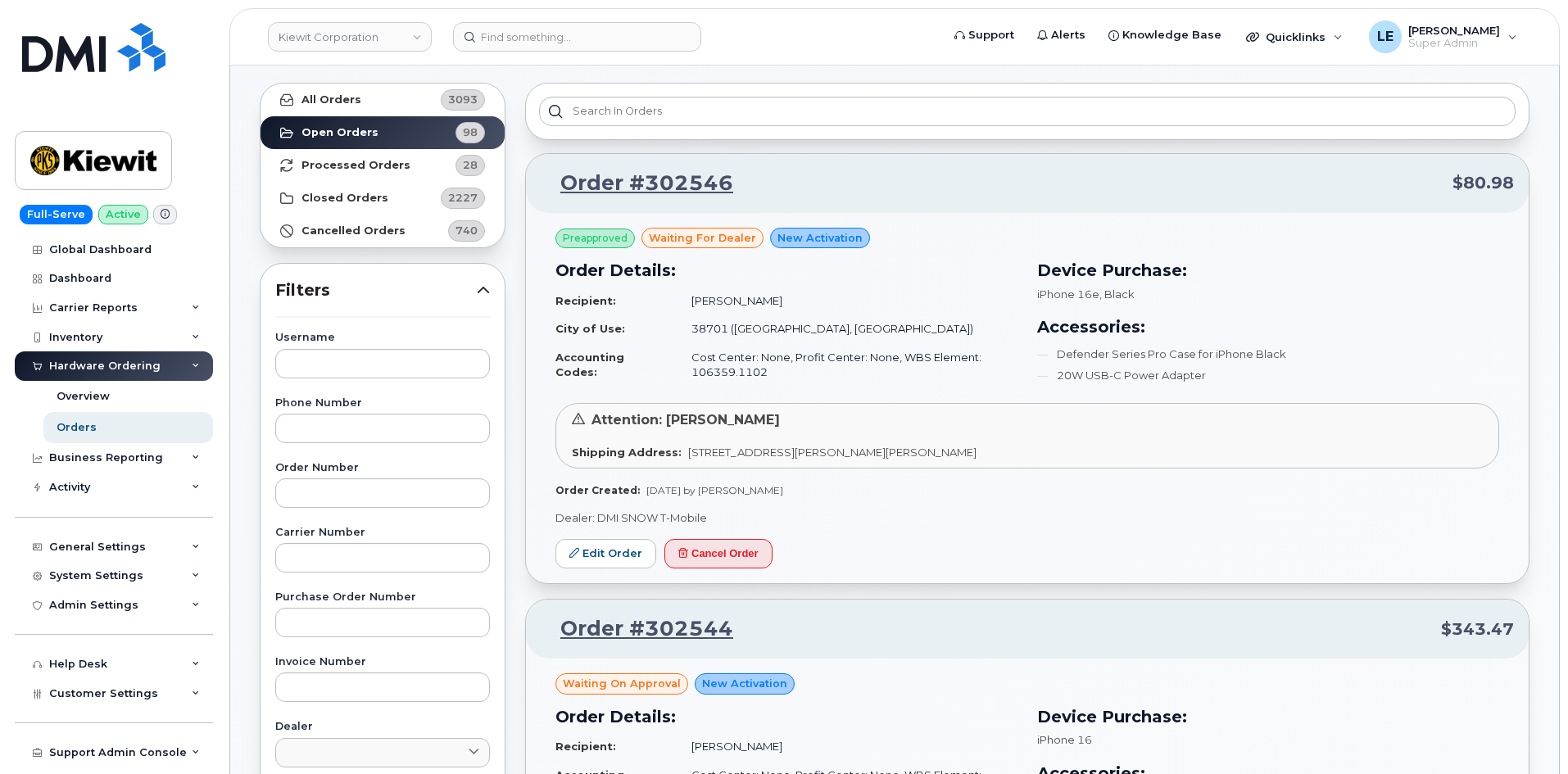
scroll to position [246, 0]
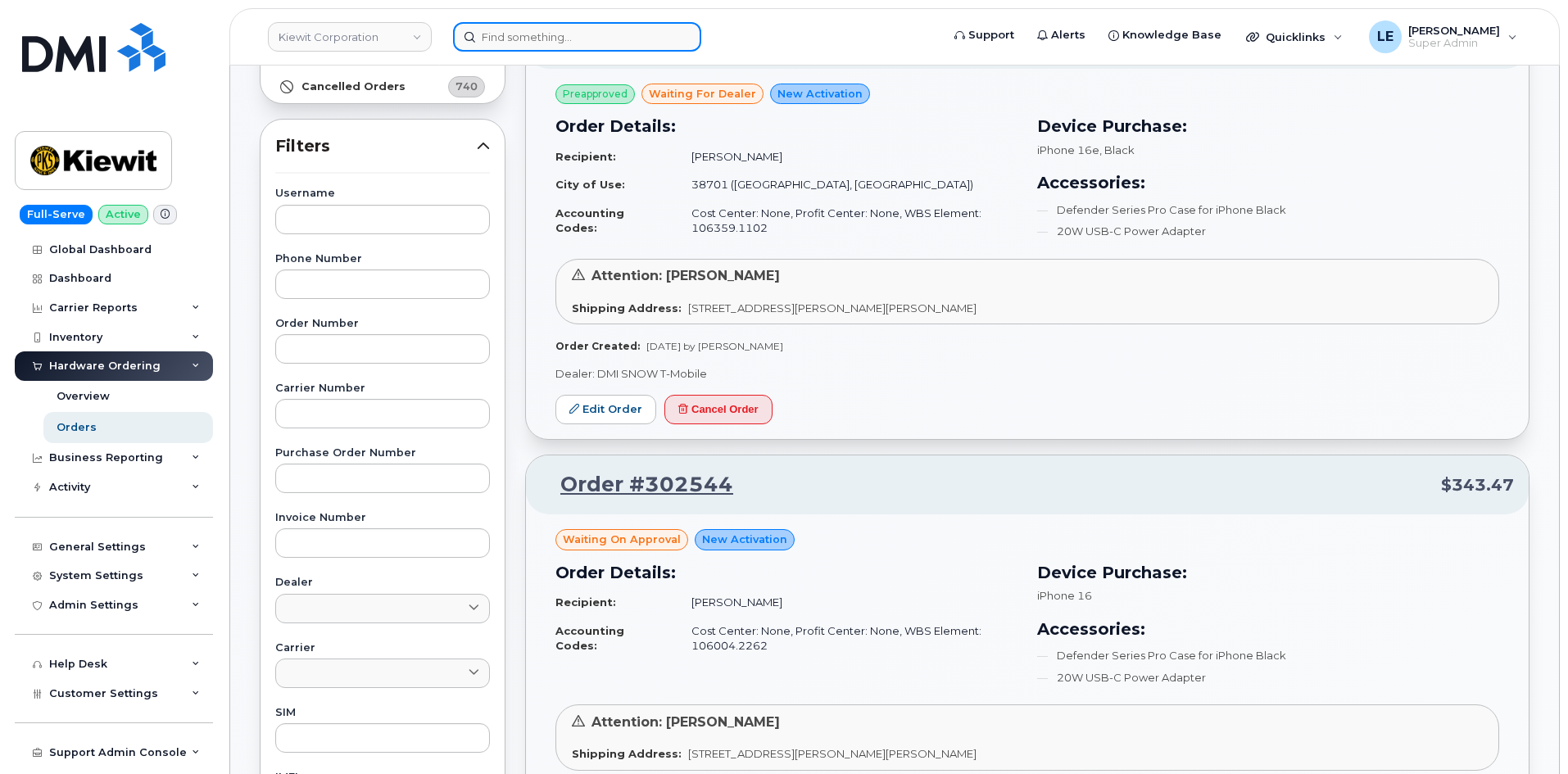
click at [508, 35] on input at bounding box center [577, 36] width 248 height 30
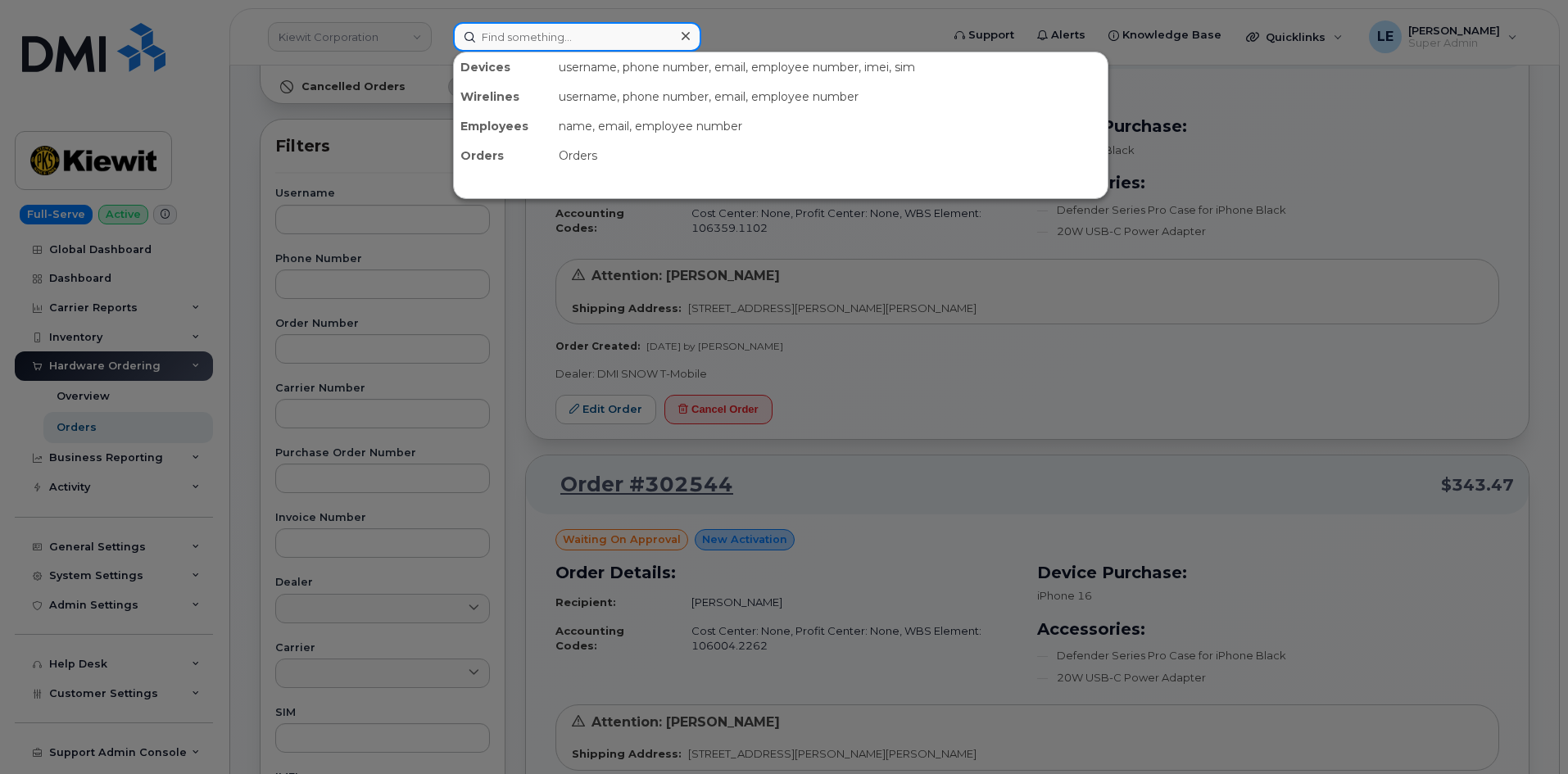
paste input "ALEX.DUENEZ@KIEWIT.COM"
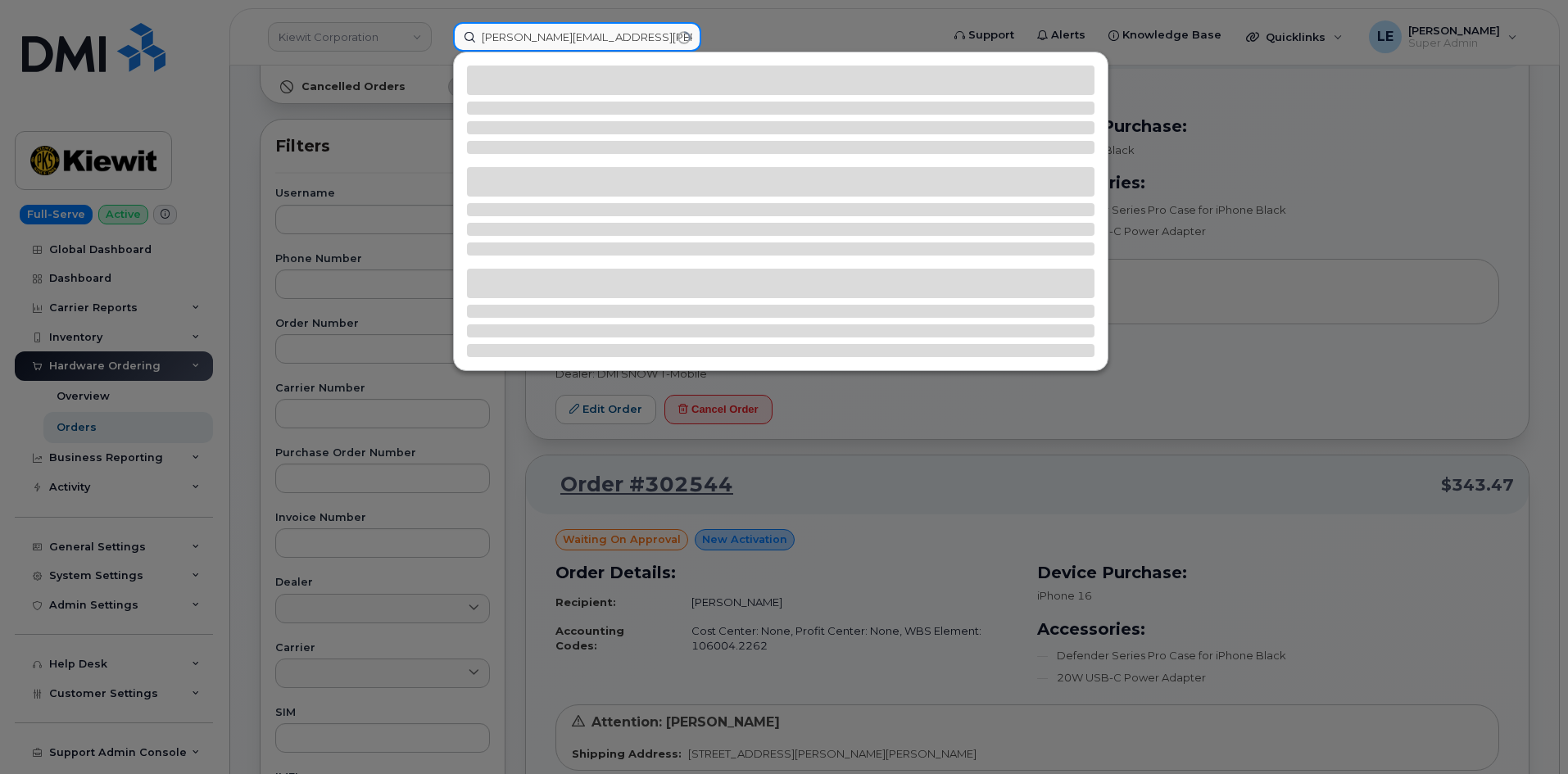
type input "ALEX.DUENEZ@KIEWIT.COM"
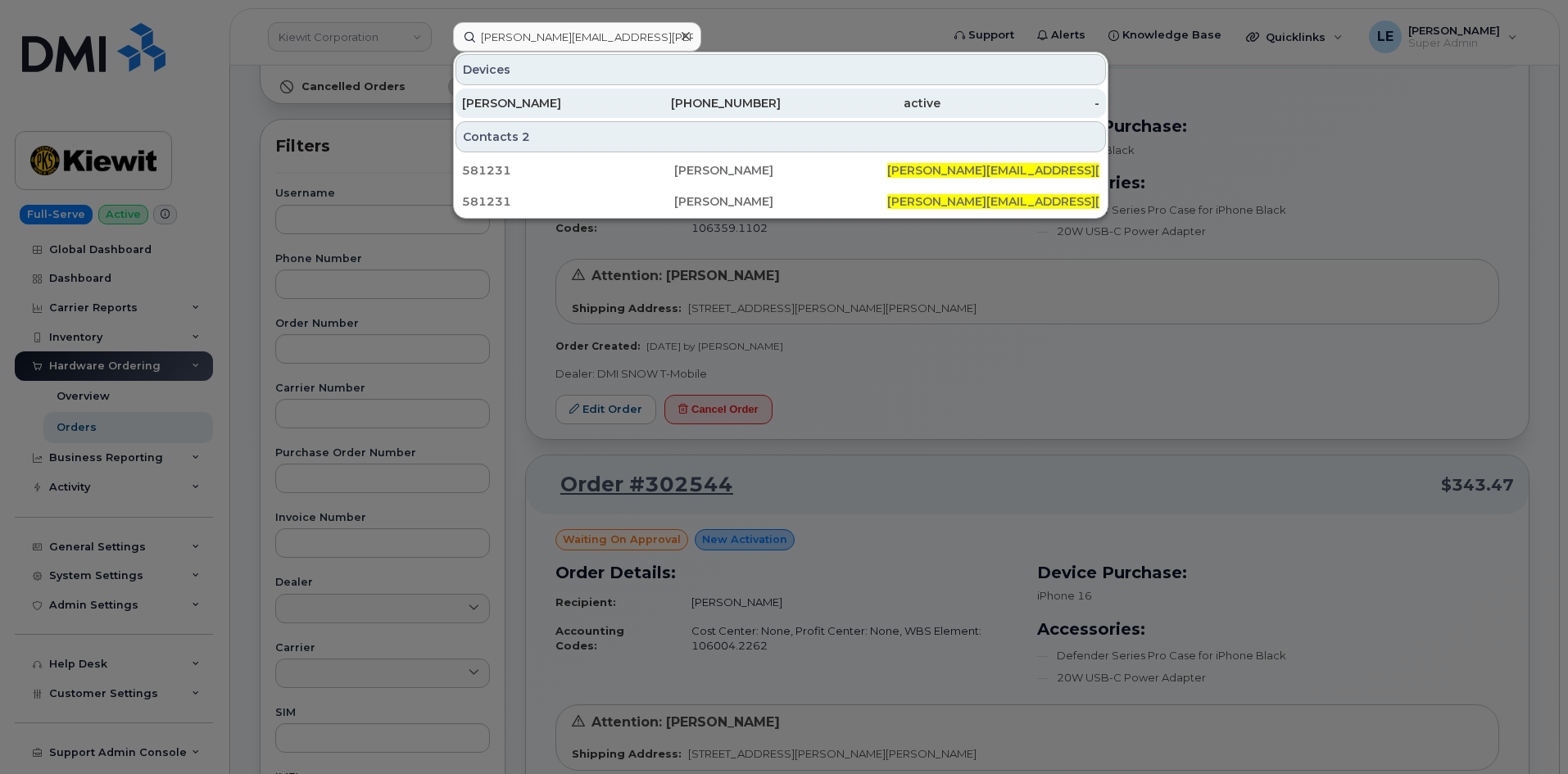
click at [634, 106] on div "913-702-8277" at bounding box center [701, 102] width 160 height 16
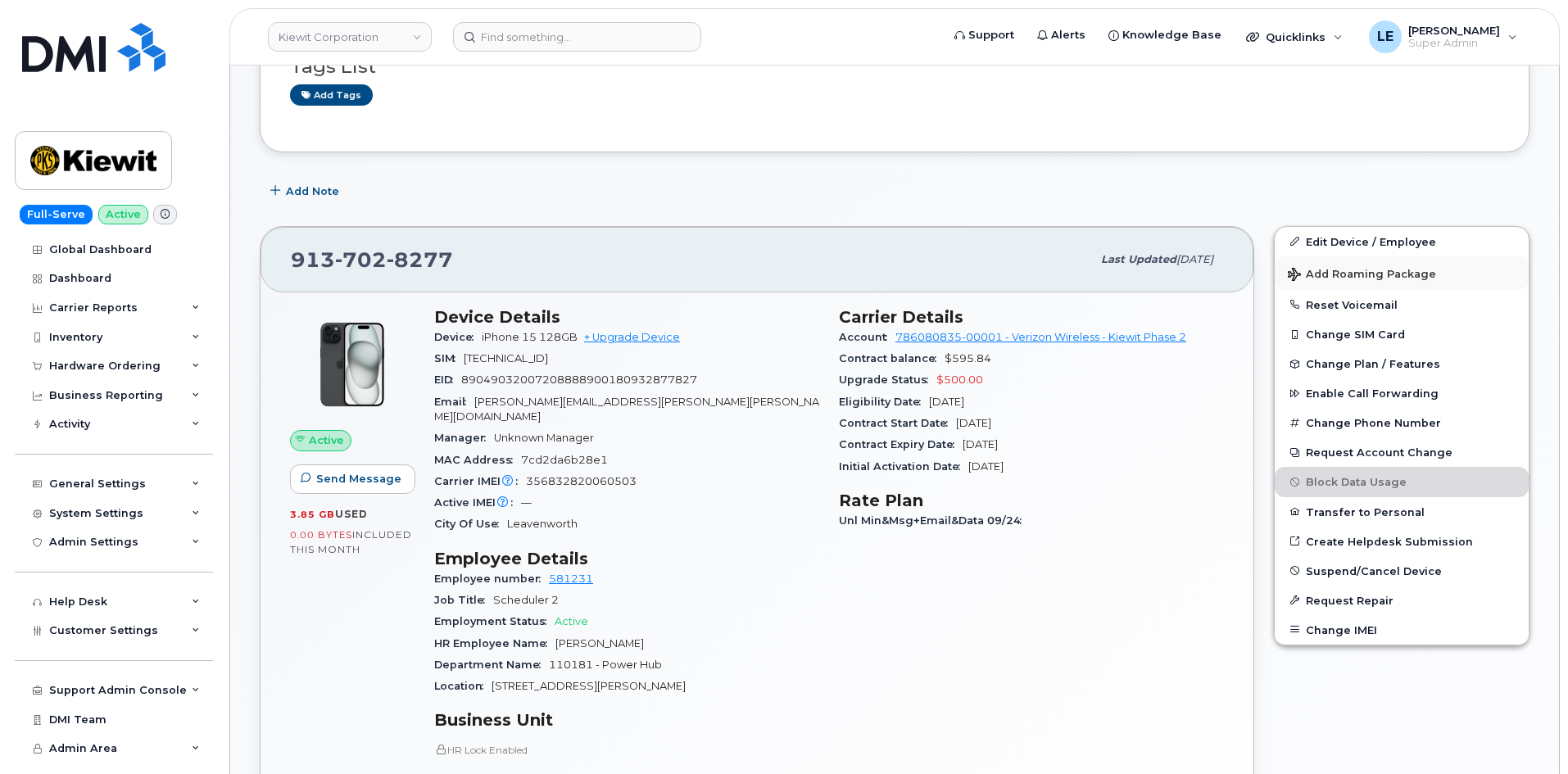
scroll to position [246, 0]
click at [1315, 249] on link "Edit Device / Employee" at bounding box center [1402, 241] width 254 height 30
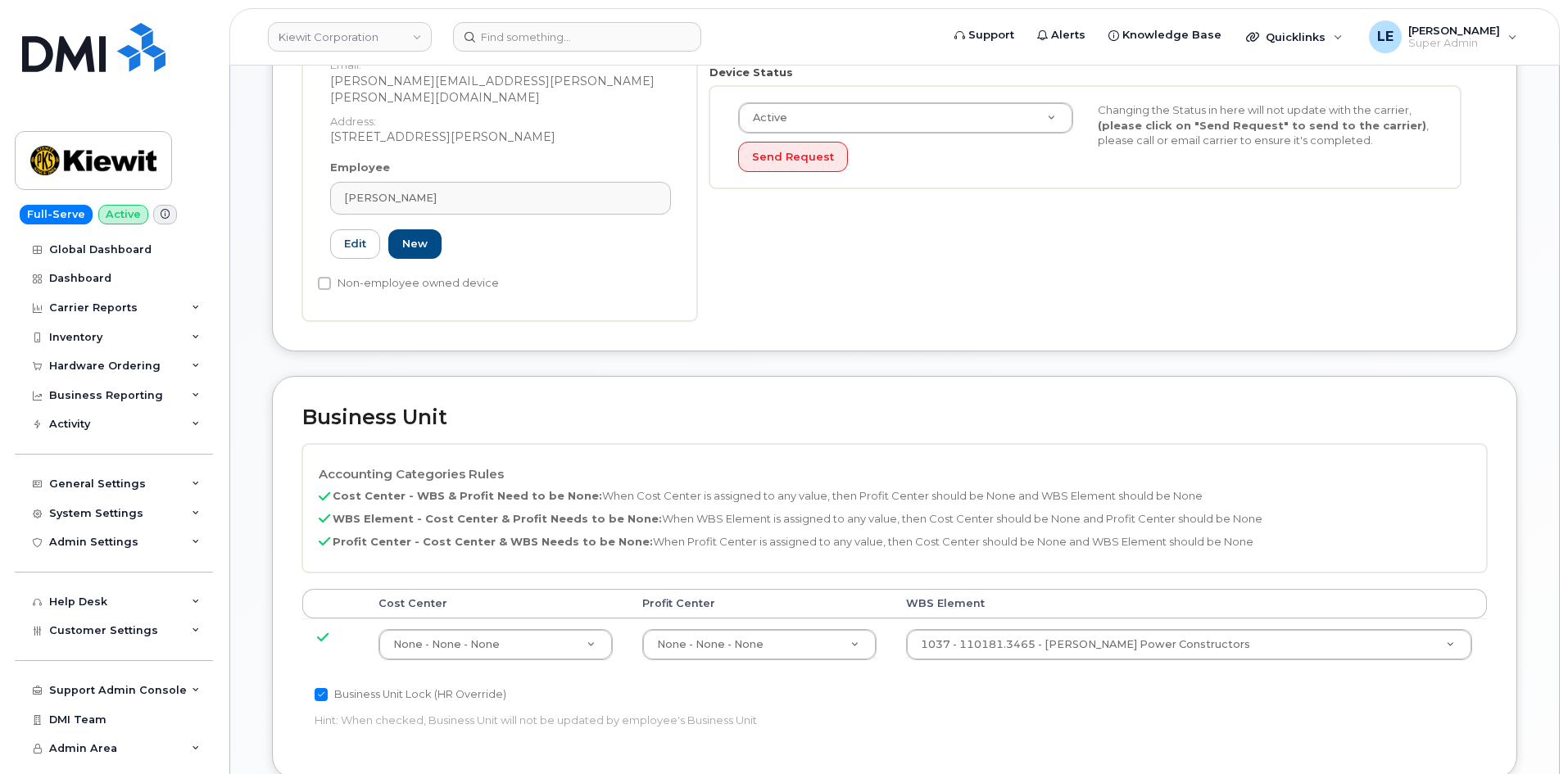
scroll to position [574, 0]
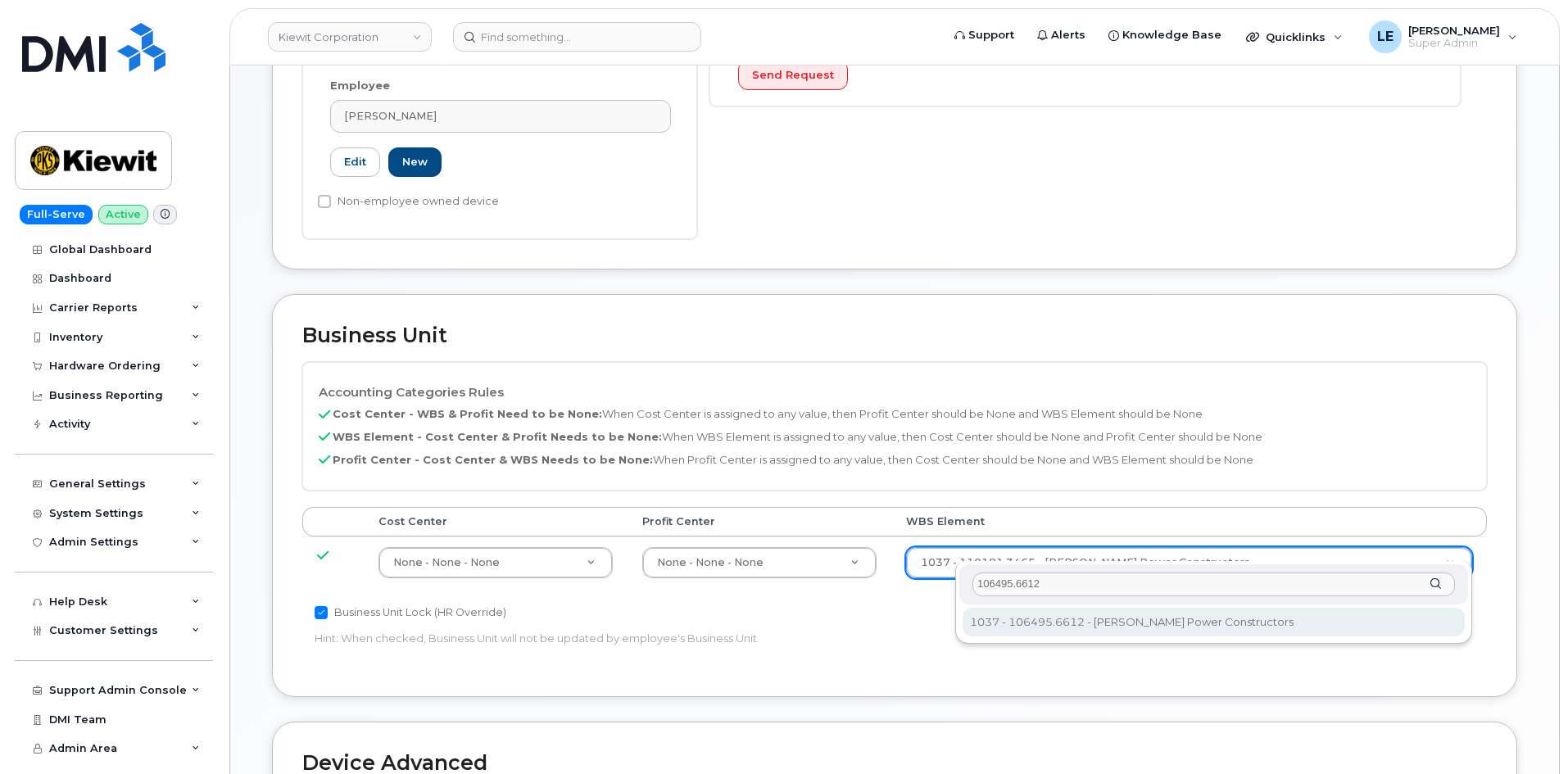
type input "106495.6612"
type input "35834206"
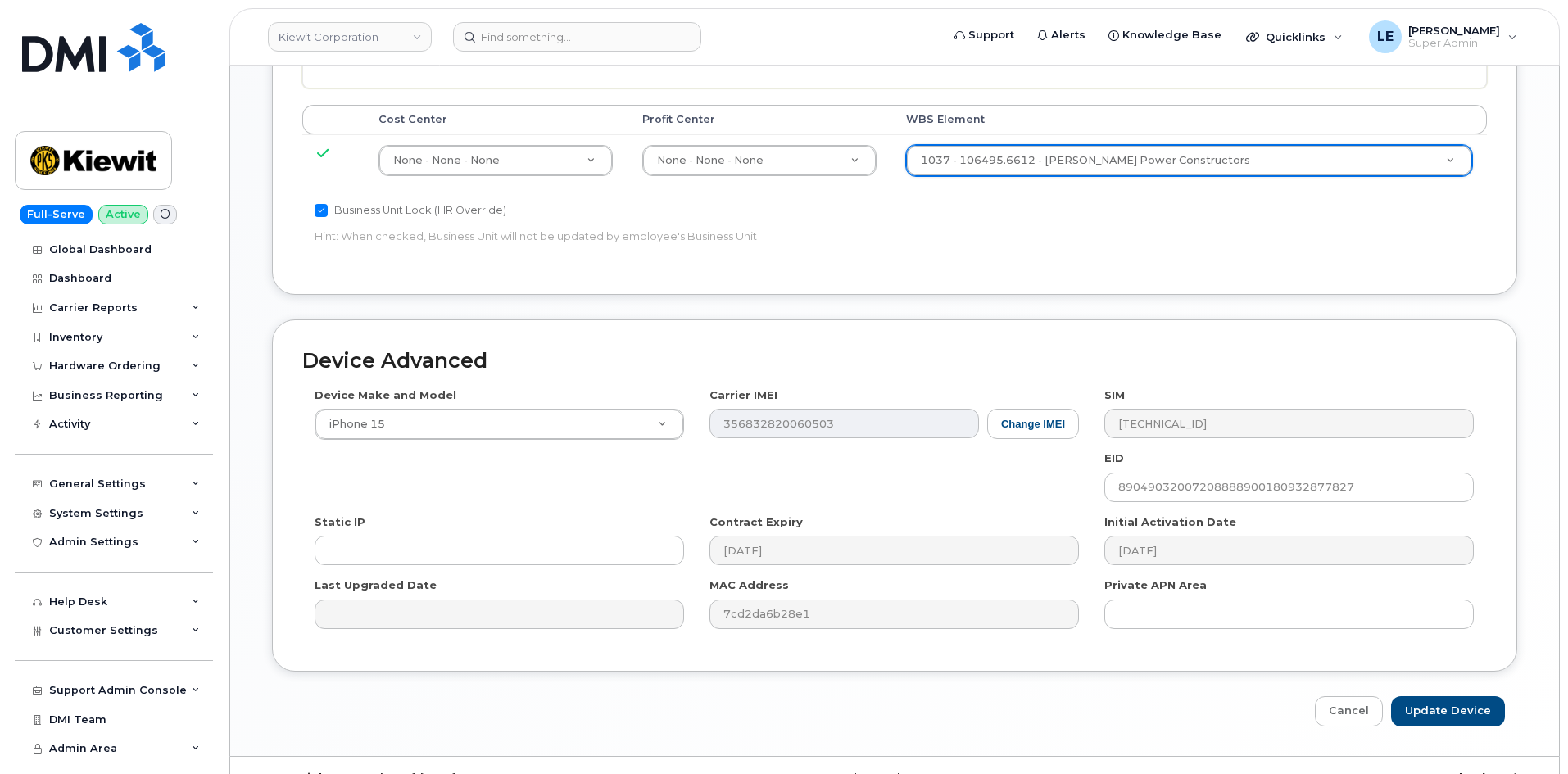
scroll to position [994, 0]
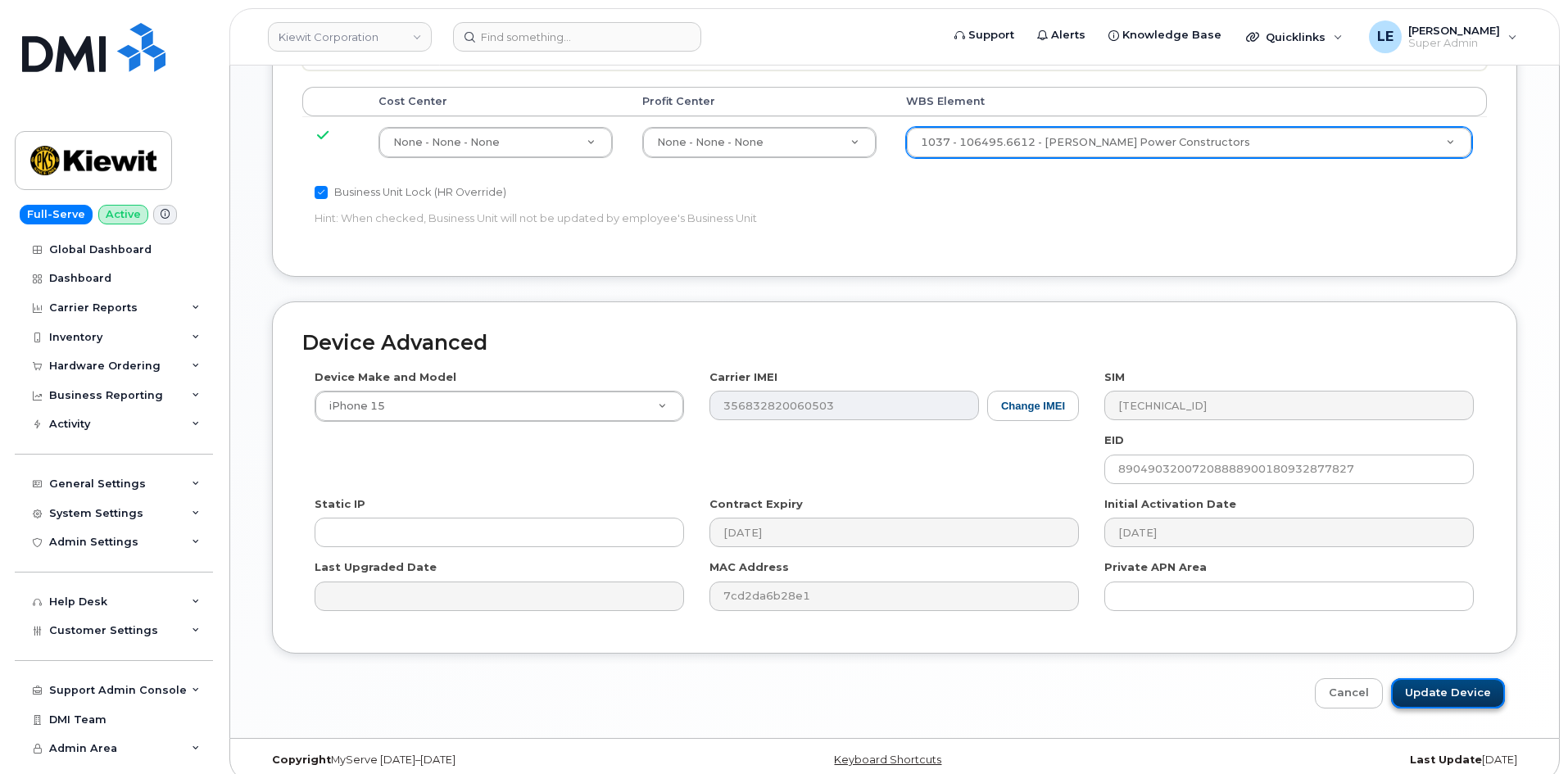
click at [1471, 679] on input "Update Device" at bounding box center [1447, 694] width 114 height 30
type input "Saving..."
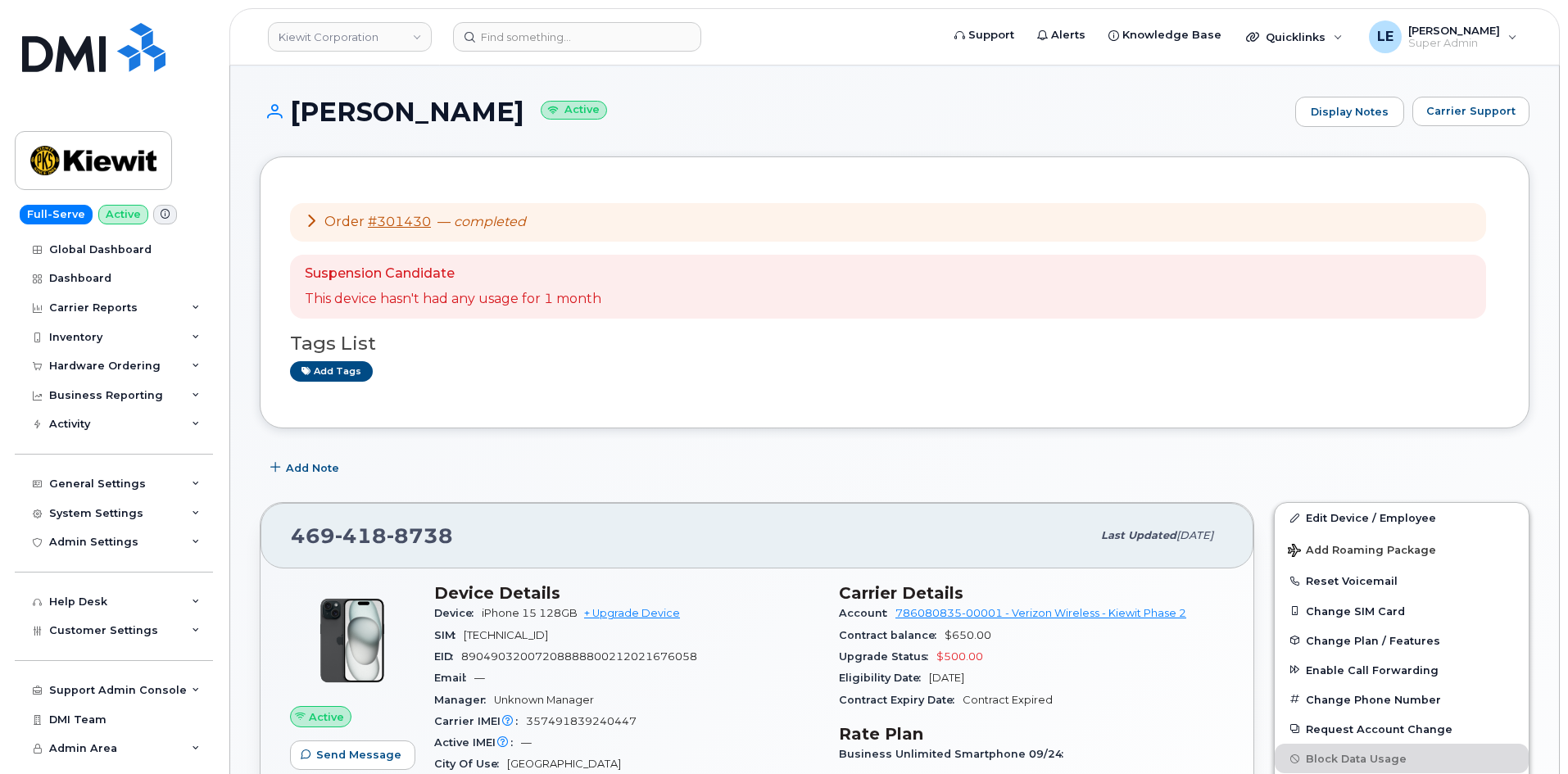
scroll to position [82, 0]
click at [314, 221] on icon at bounding box center [312, 221] width 14 height 14
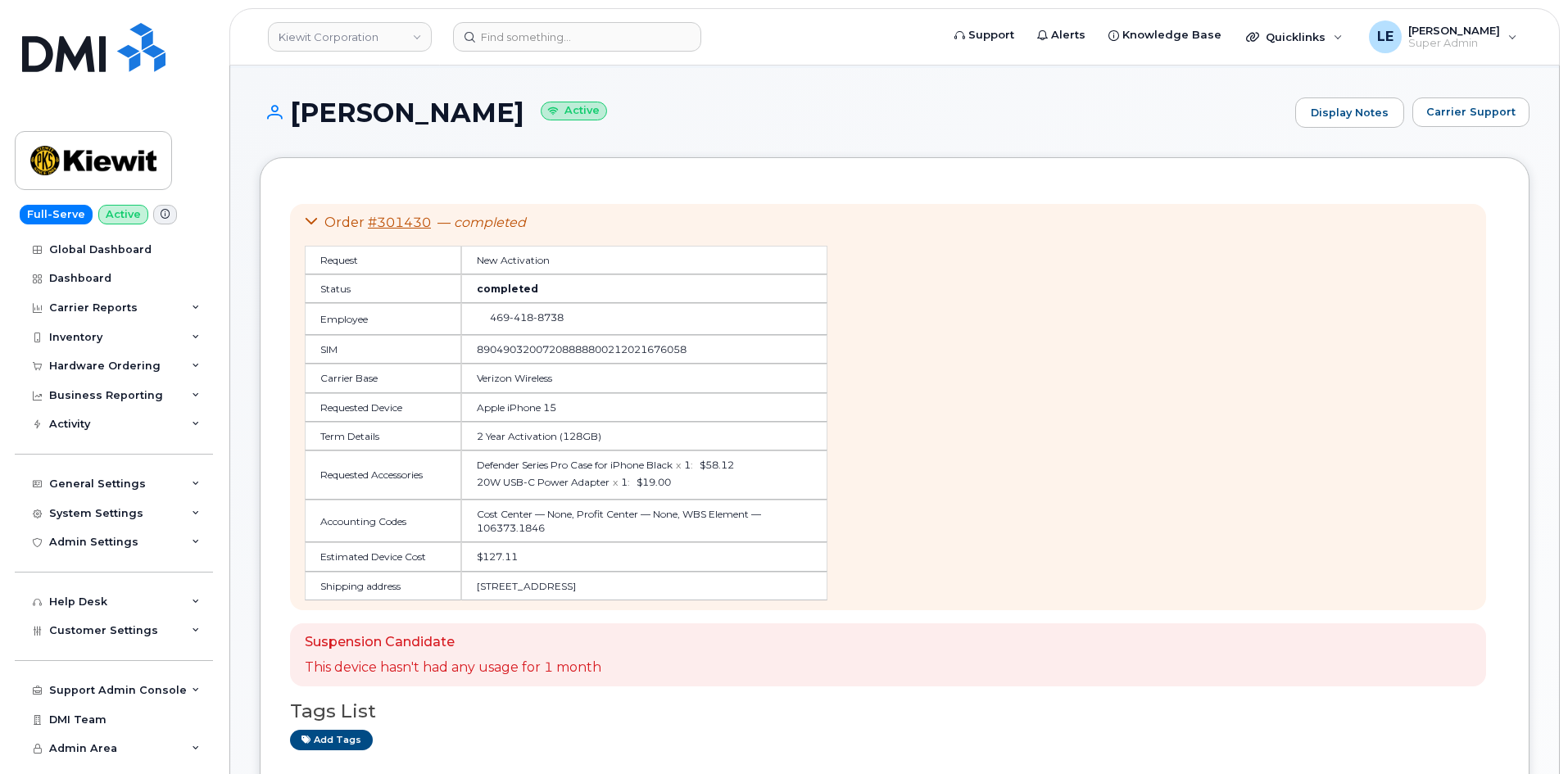
click at [314, 221] on icon at bounding box center [312, 221] width 14 height 14
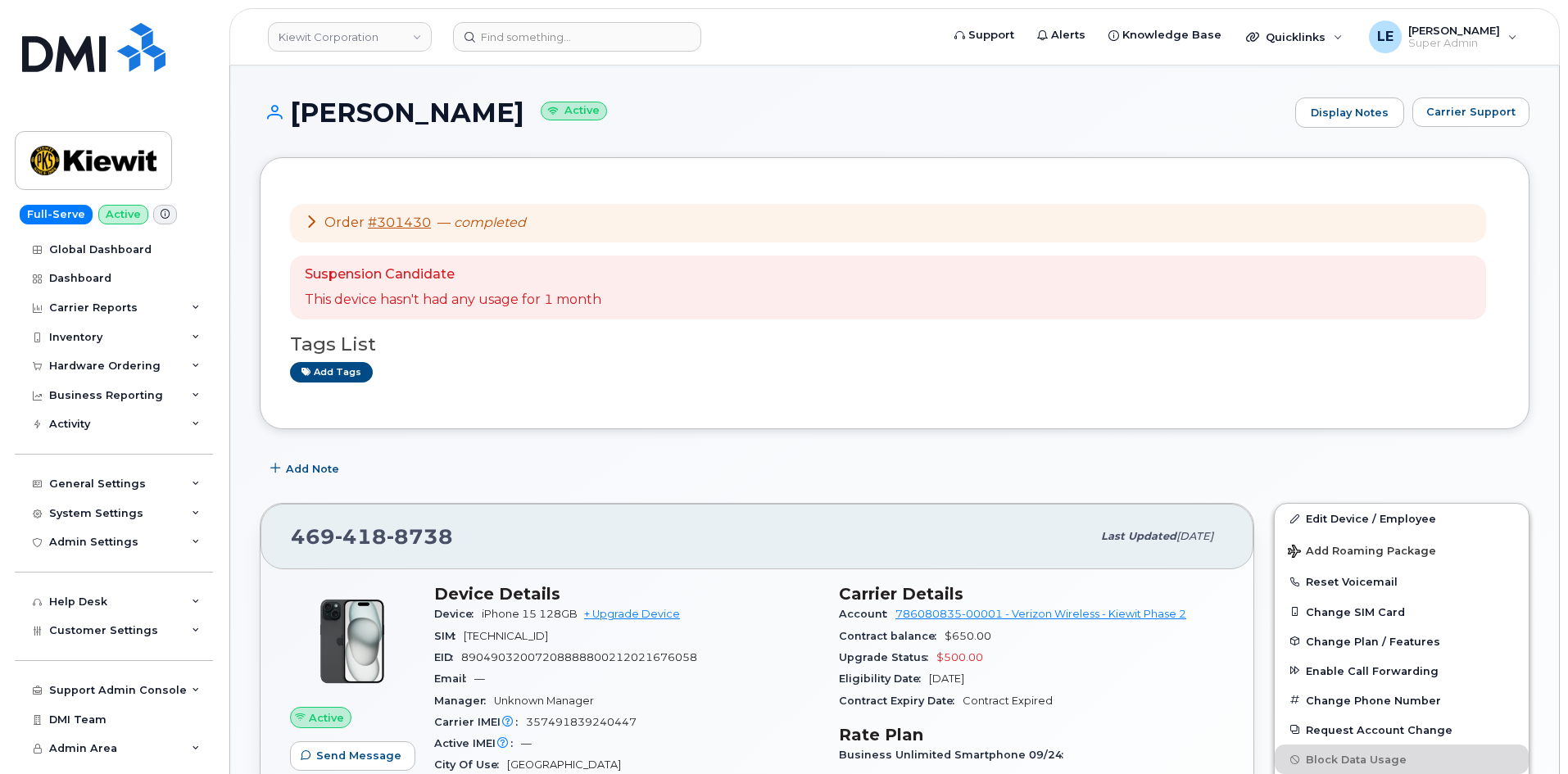
click at [314, 221] on icon at bounding box center [312, 221] width 14 height 14
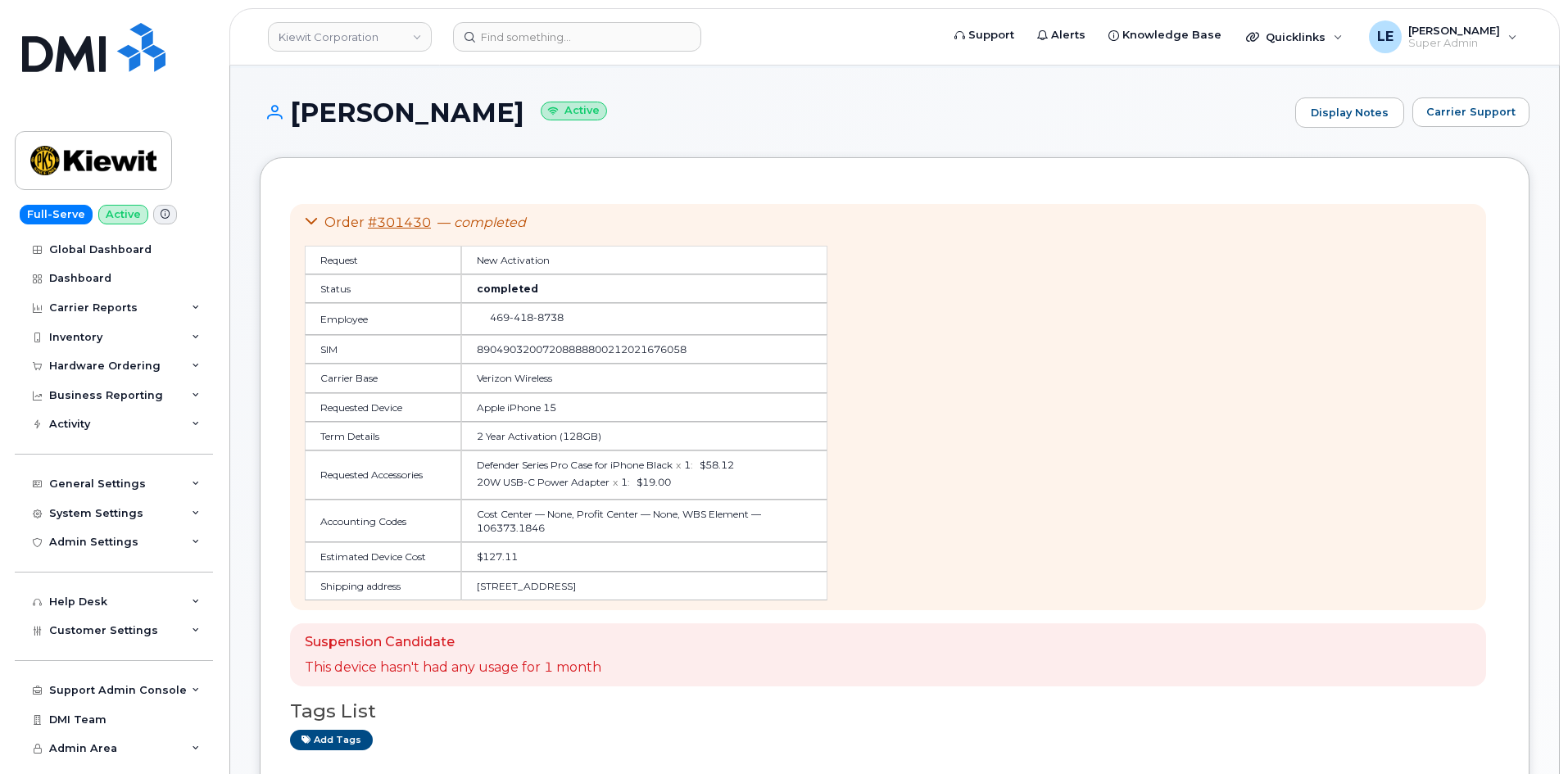
click at [314, 221] on icon at bounding box center [312, 221] width 14 height 14
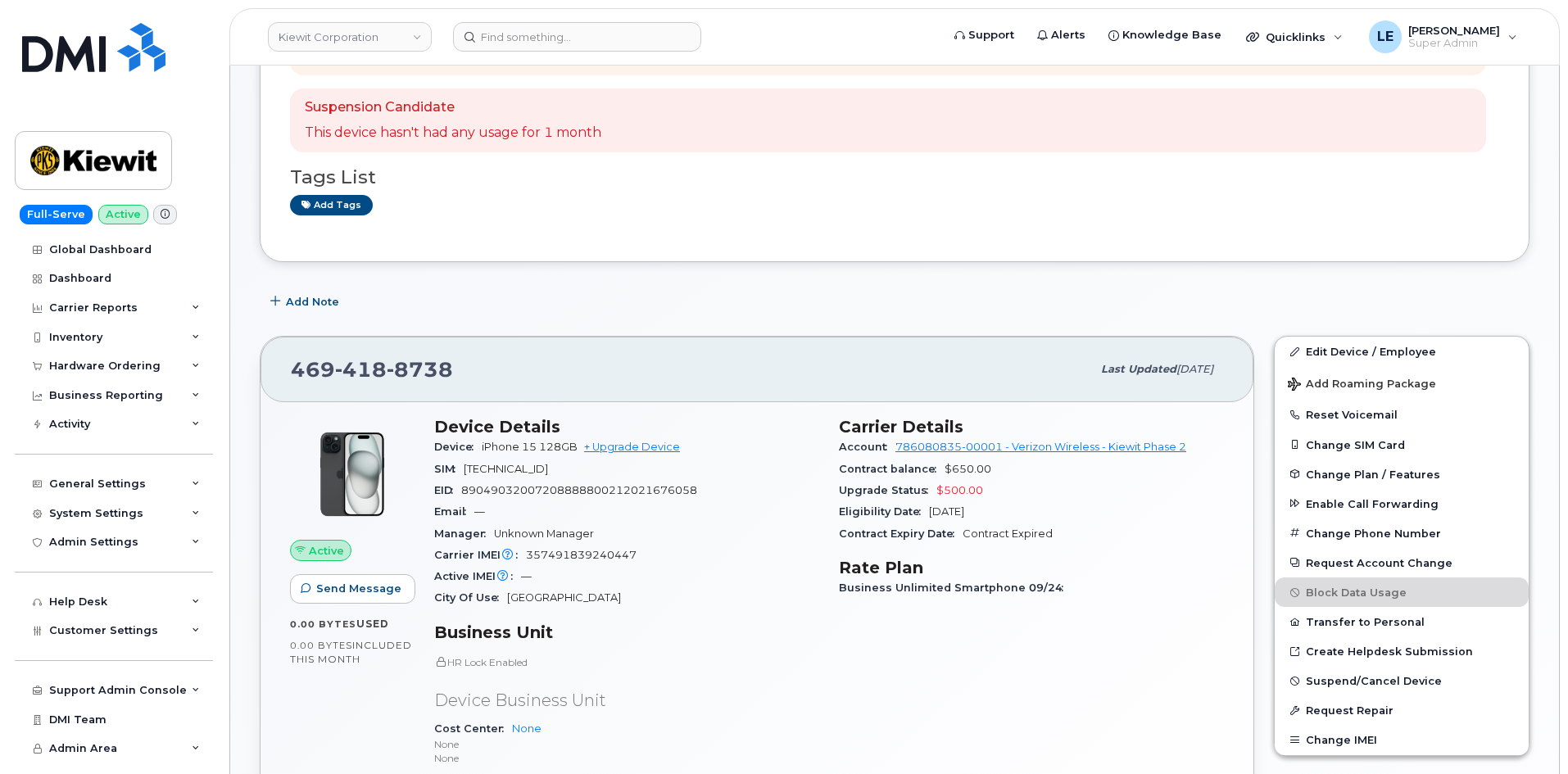
scroll to position [0, 0]
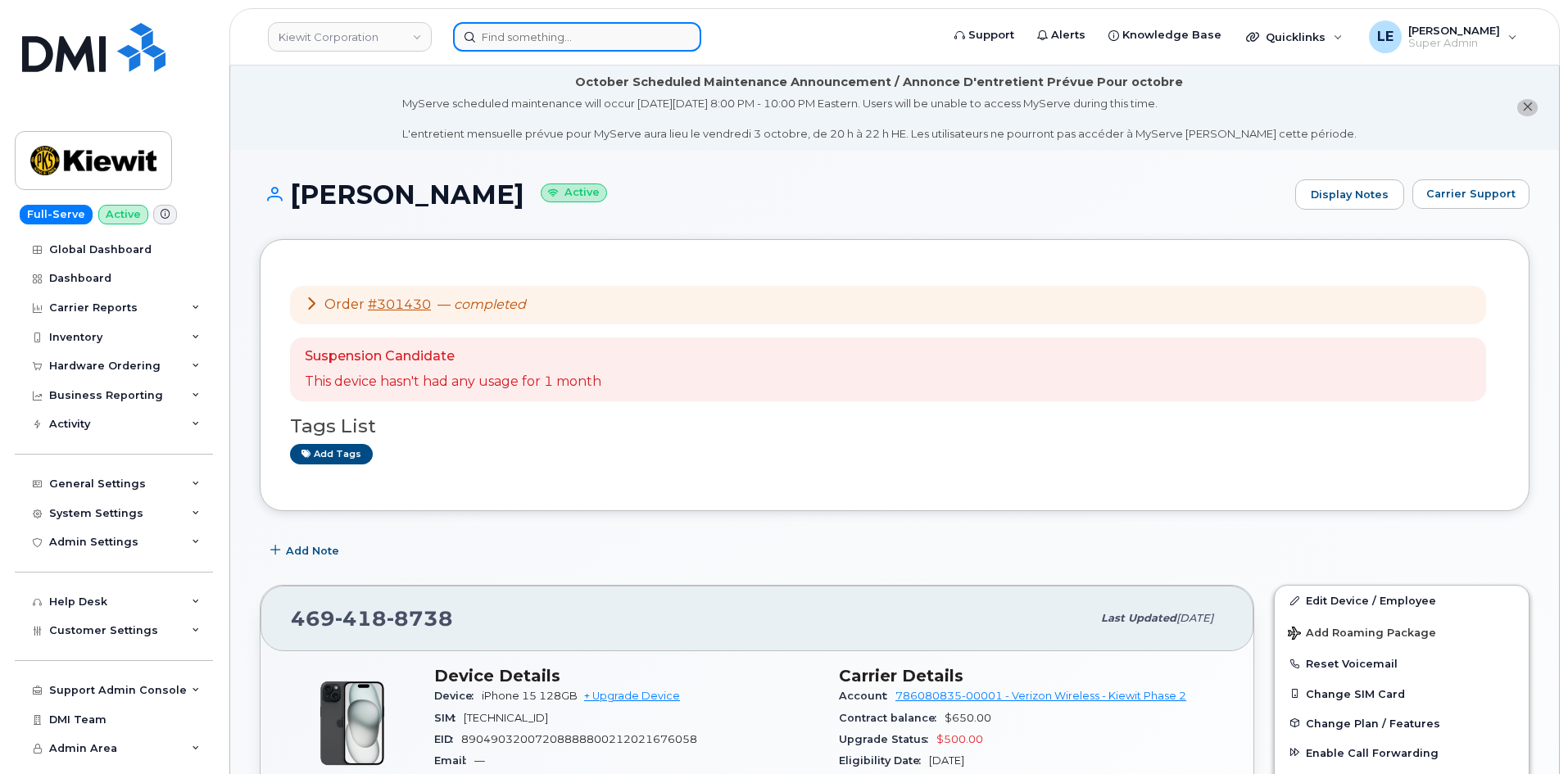
click at [573, 41] on input at bounding box center [577, 36] width 248 height 30
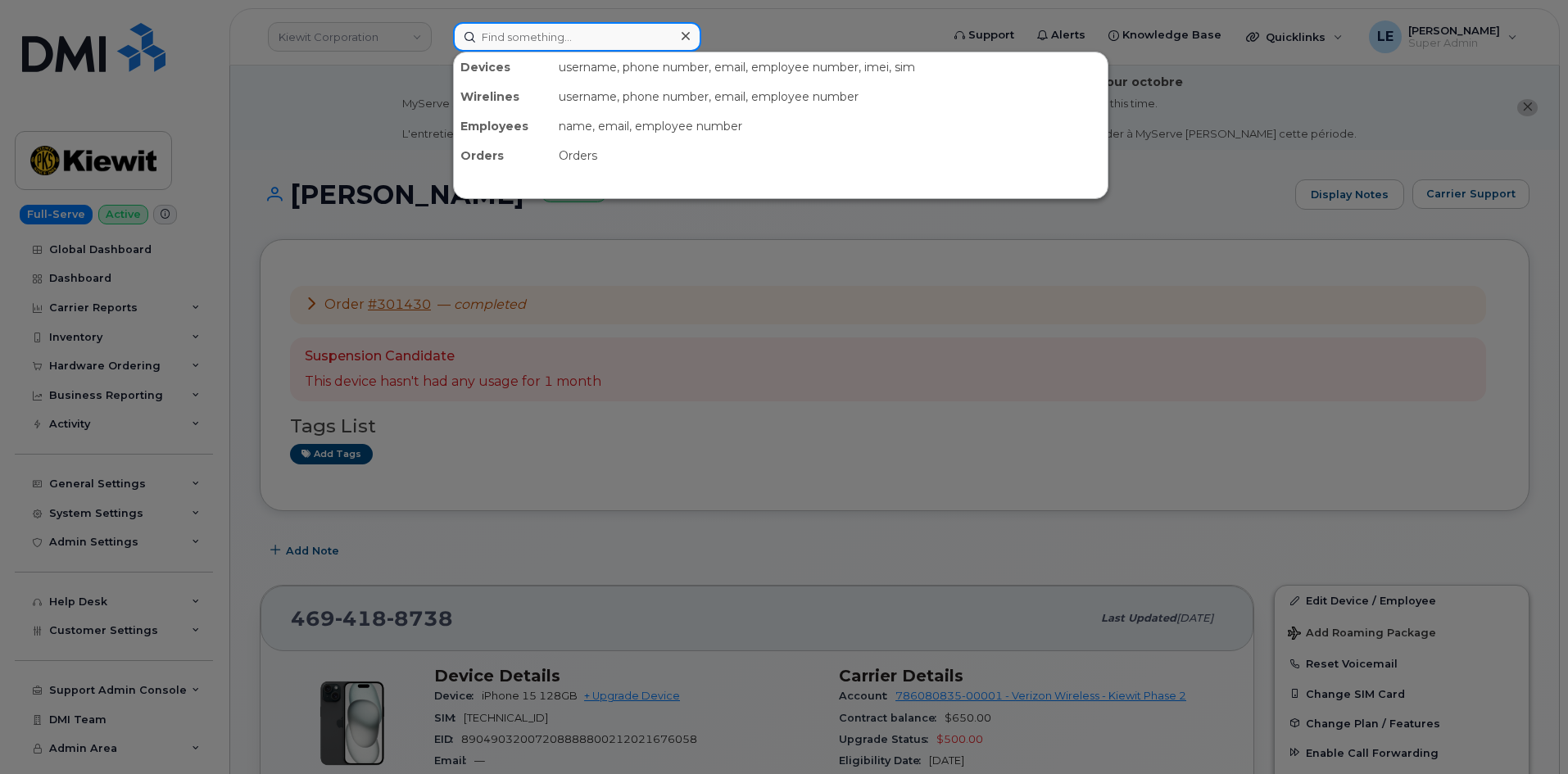
paste input "Kayla.Arrington@kiewit.com"
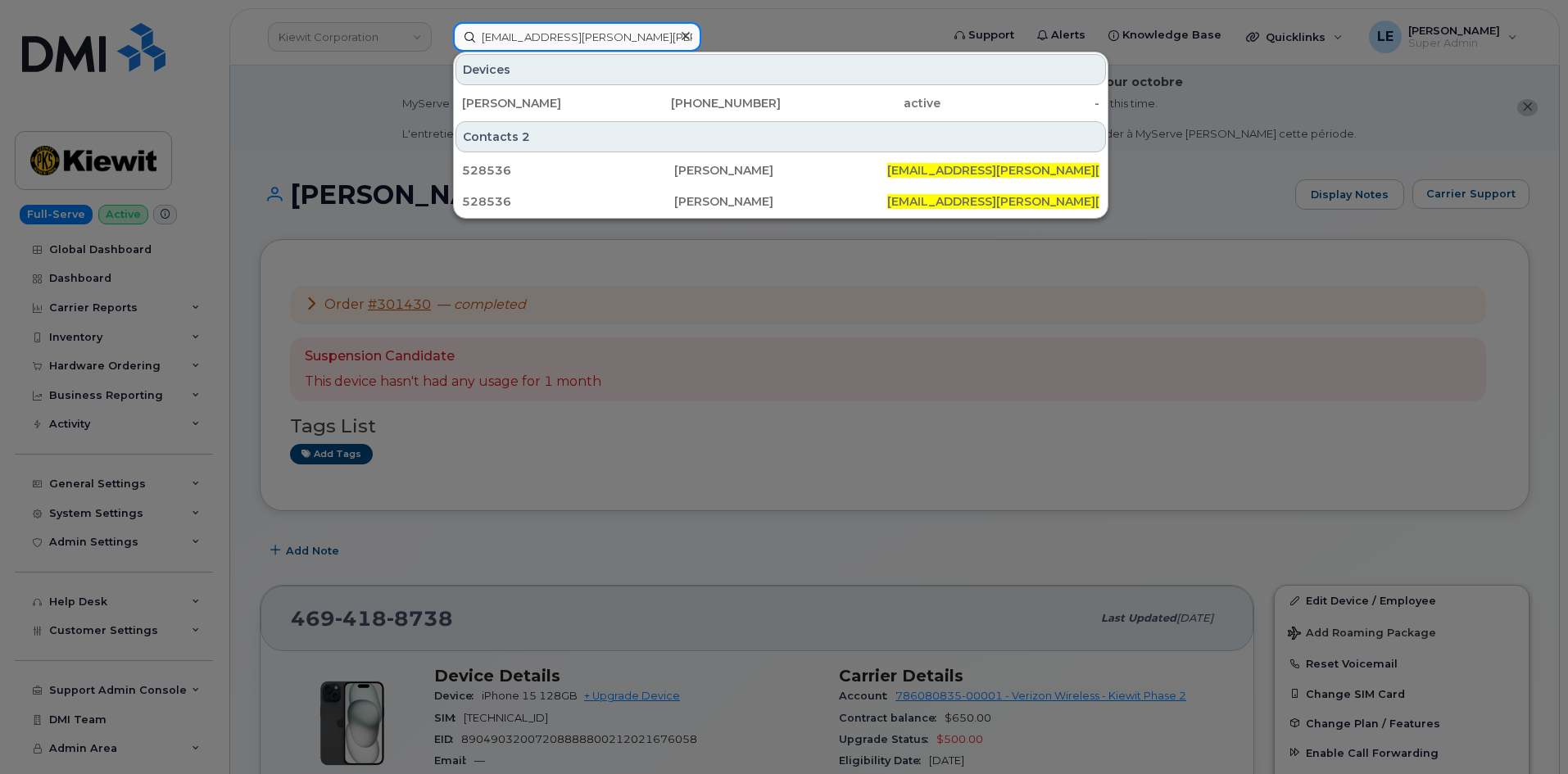
type input "Kayla.Arrington@kiewit.com"
click at [691, 32] on div at bounding box center [685, 36] width 24 height 24
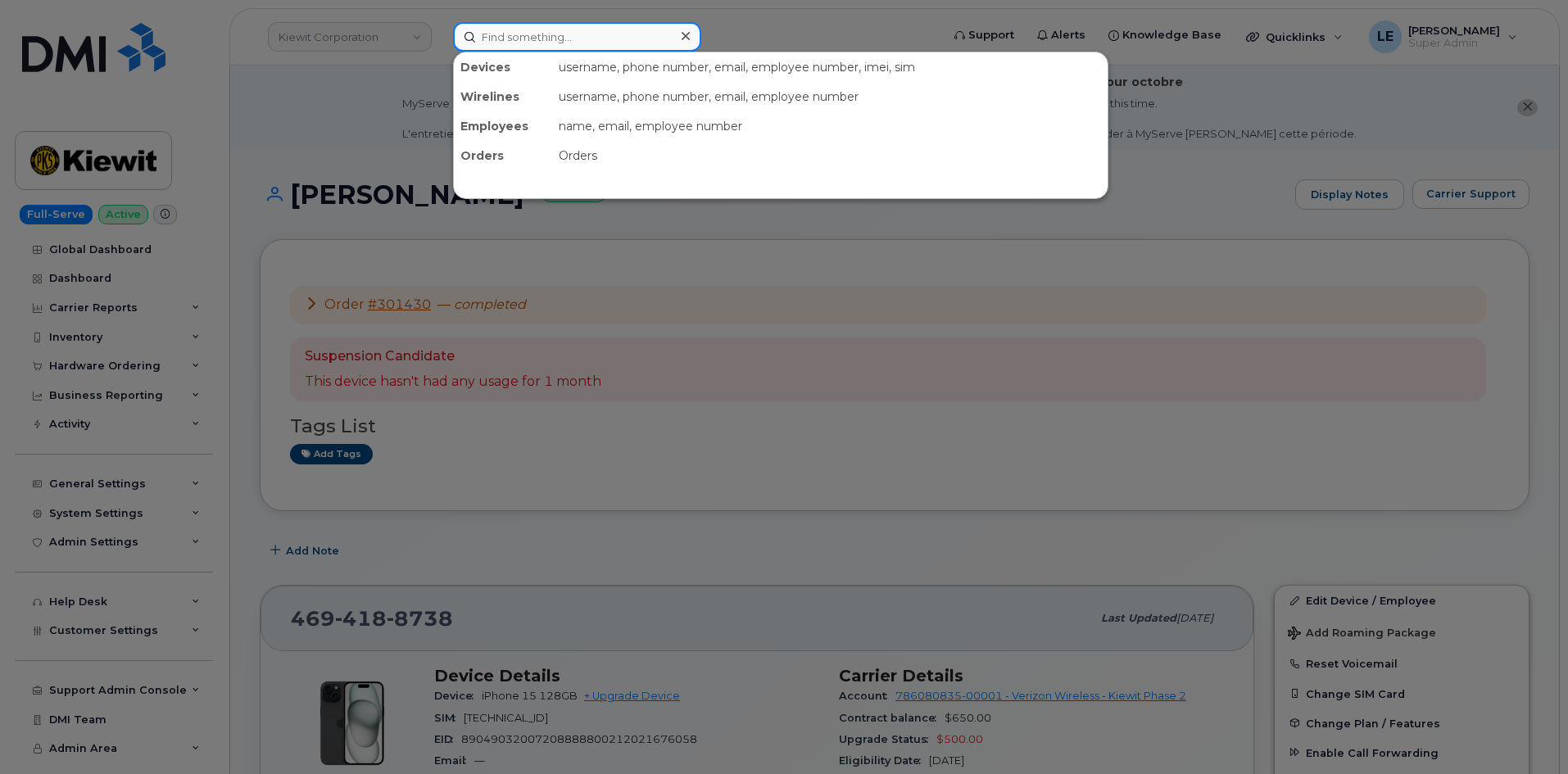
click at [687, 31] on div at bounding box center [577, 36] width 248 height 30
click at [637, 35] on input at bounding box center [577, 36] width 248 height 30
paste input "Claudia.Maldonado"
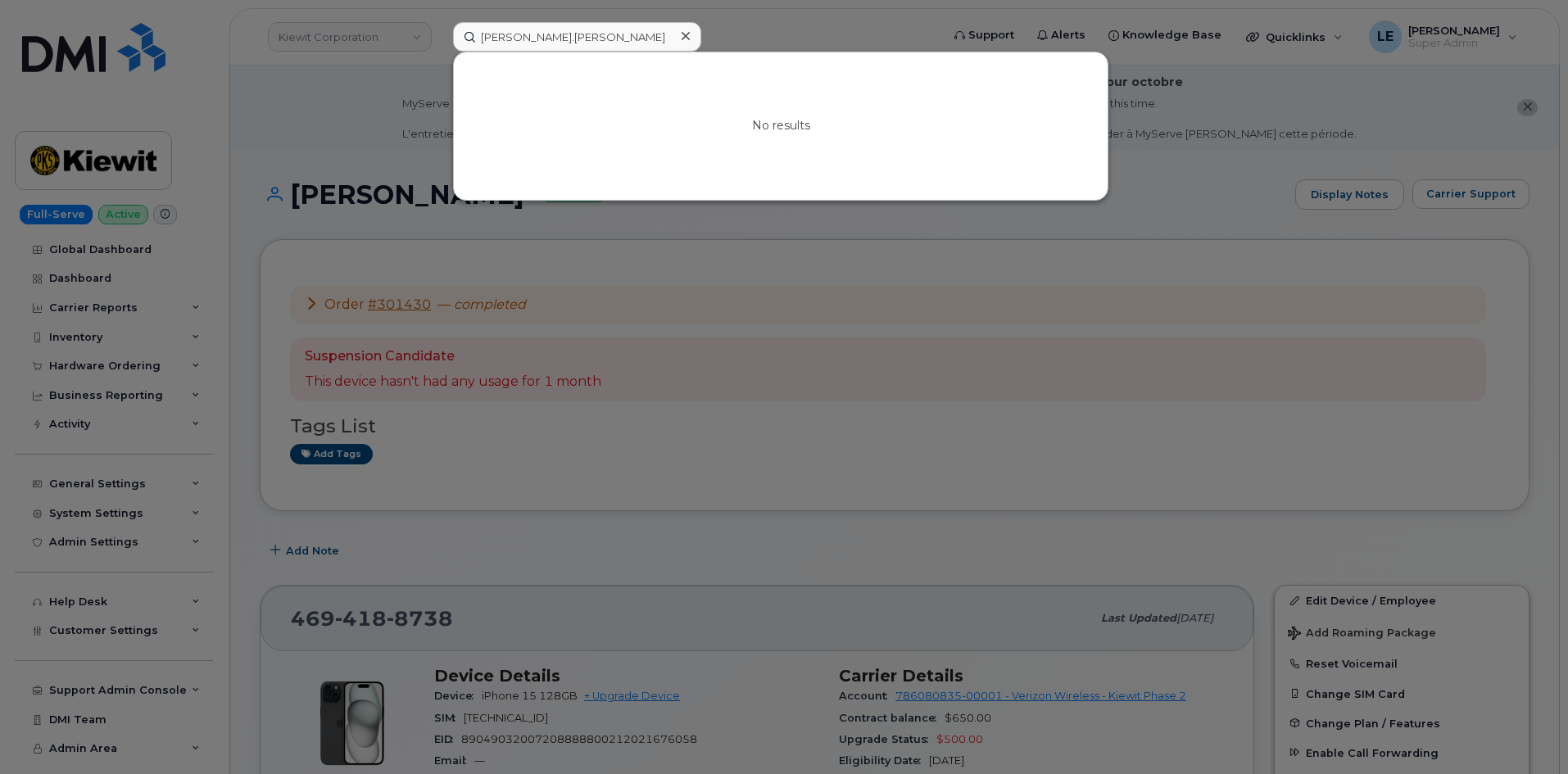
click at [289, 219] on div at bounding box center [784, 387] width 1568 height 774
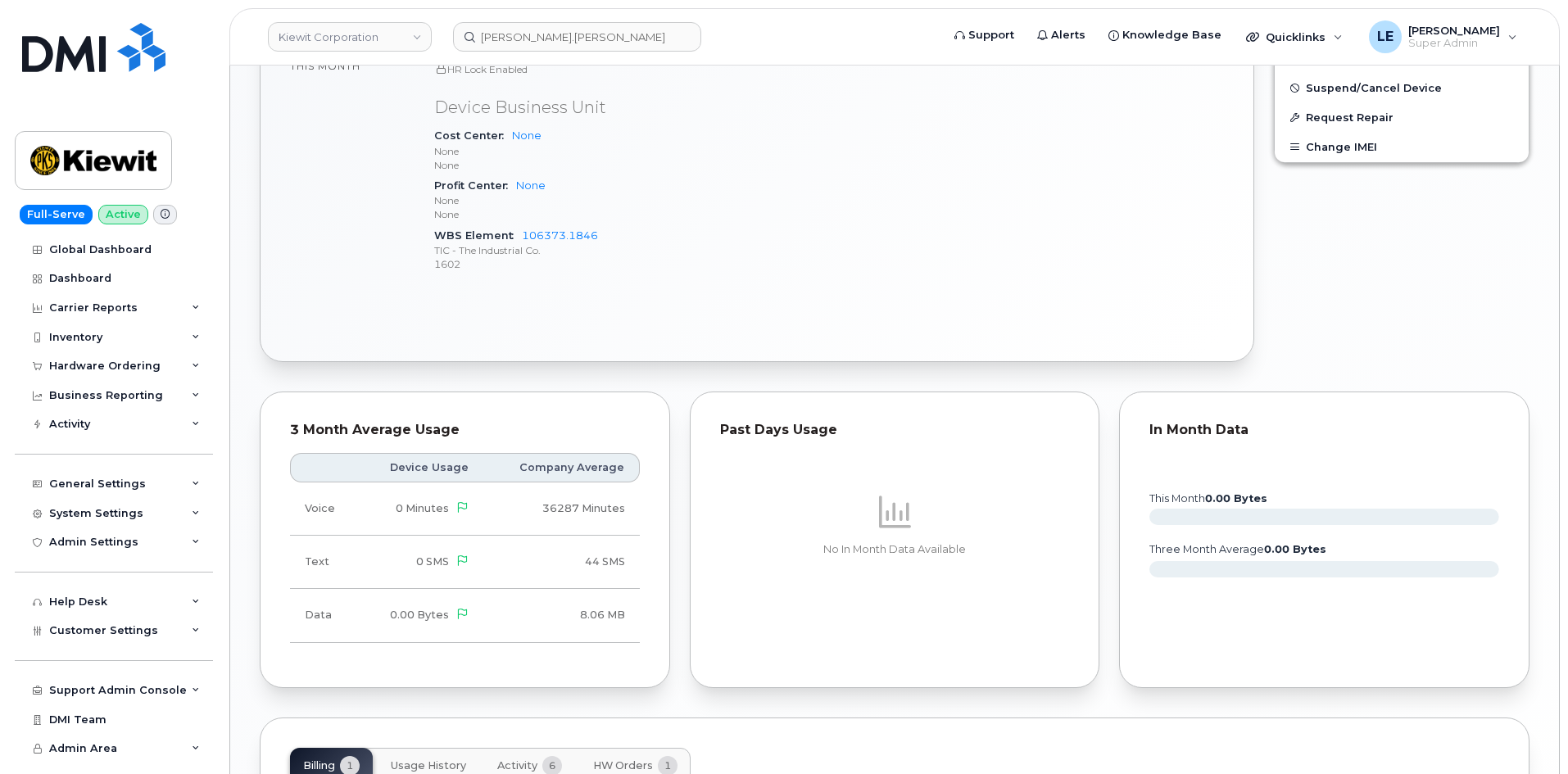
scroll to position [1066, 0]
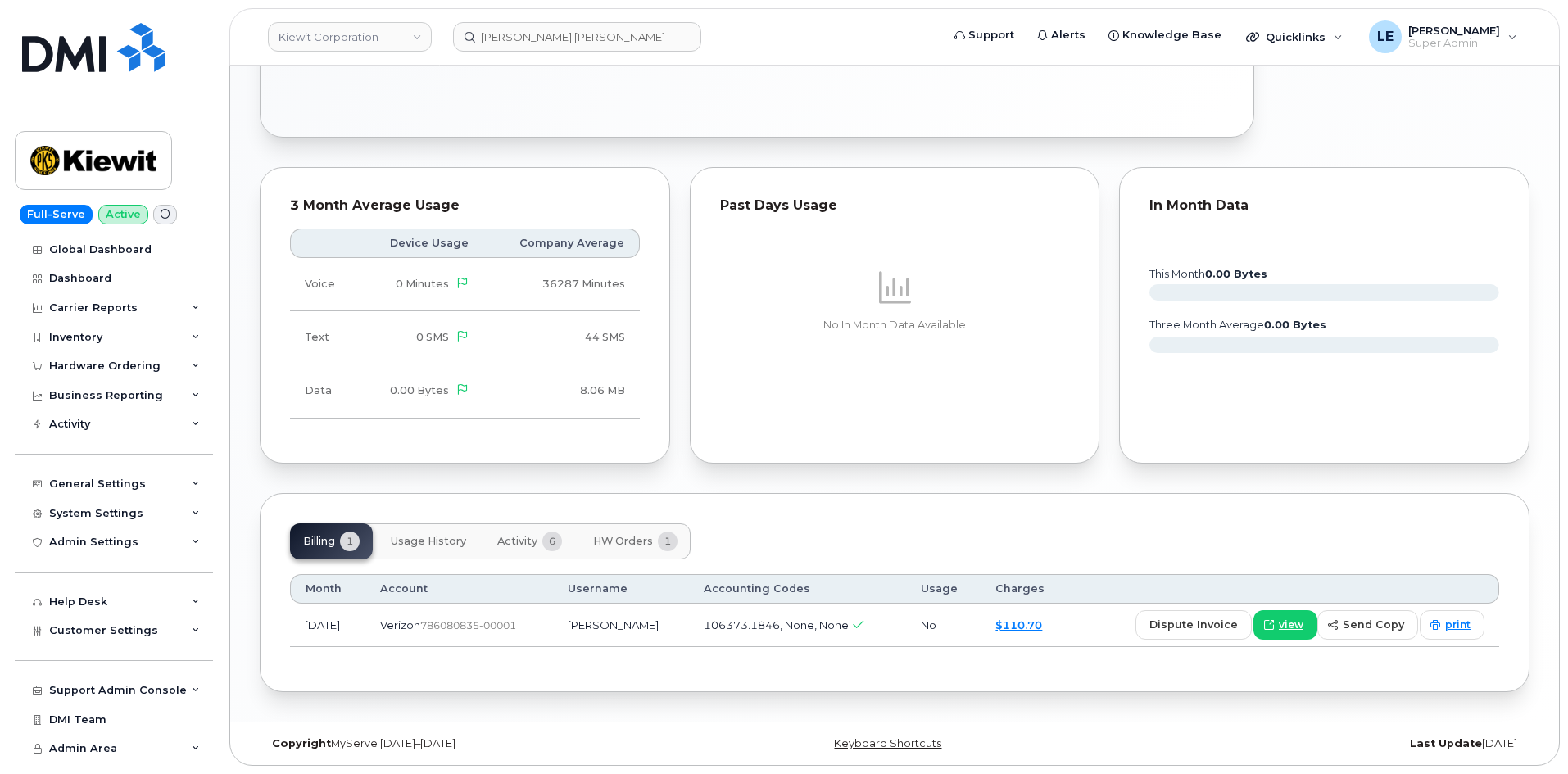
click at [413, 544] on span "Usage History" at bounding box center [427, 542] width 75 height 14
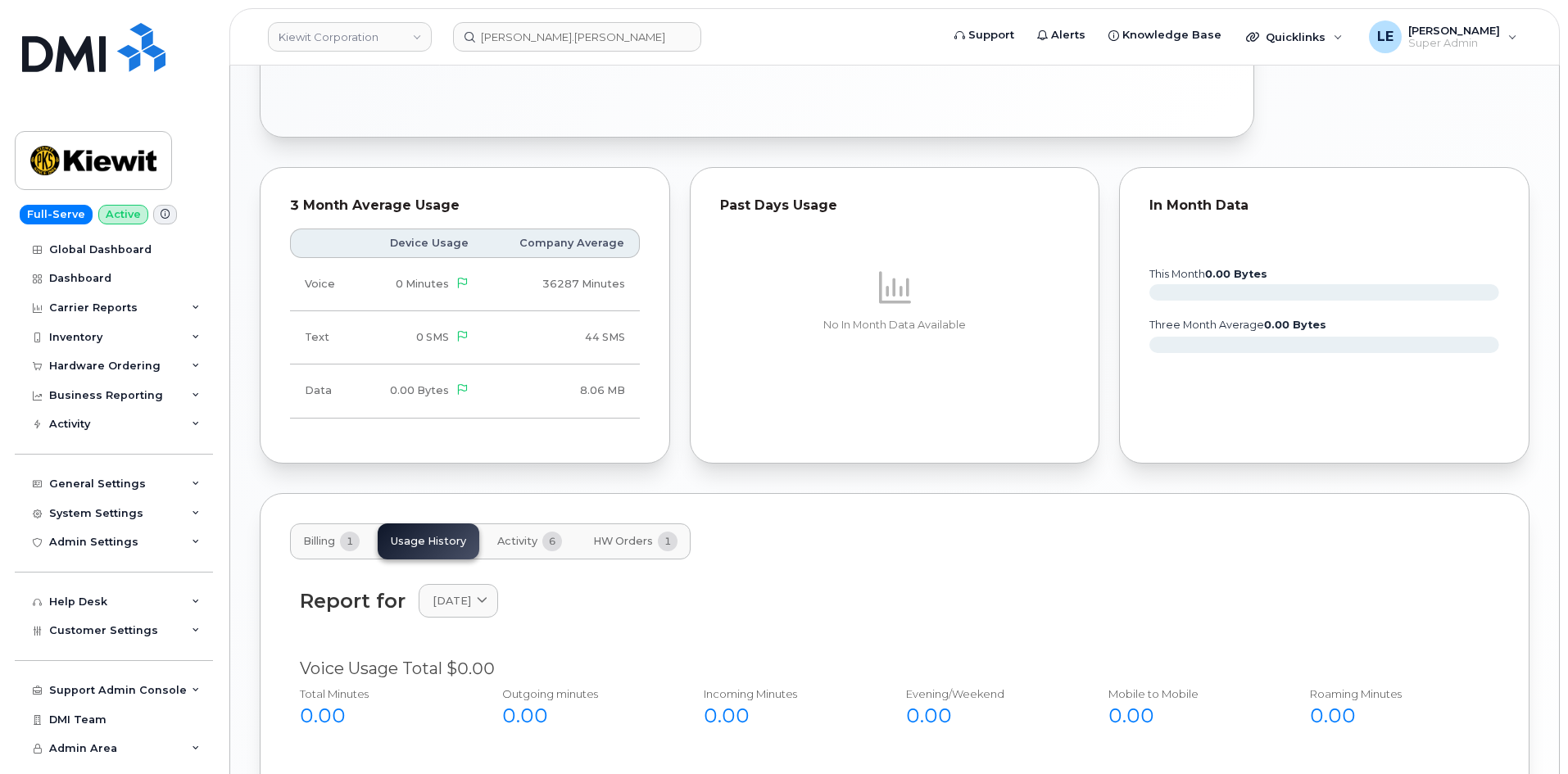
click at [573, 526] on button "Activity 6" at bounding box center [530, 542] width 91 height 36
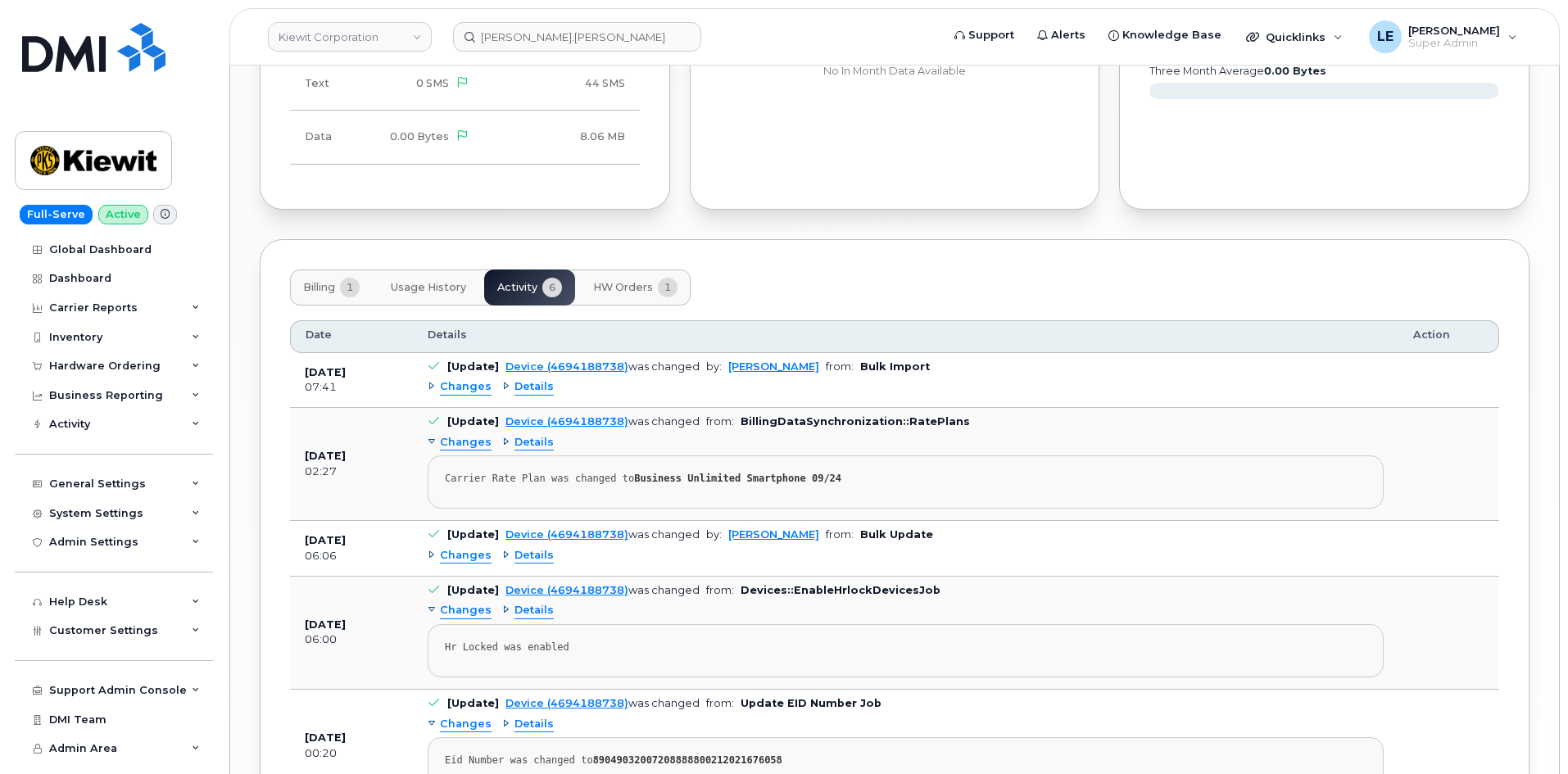
scroll to position [1300, 0]
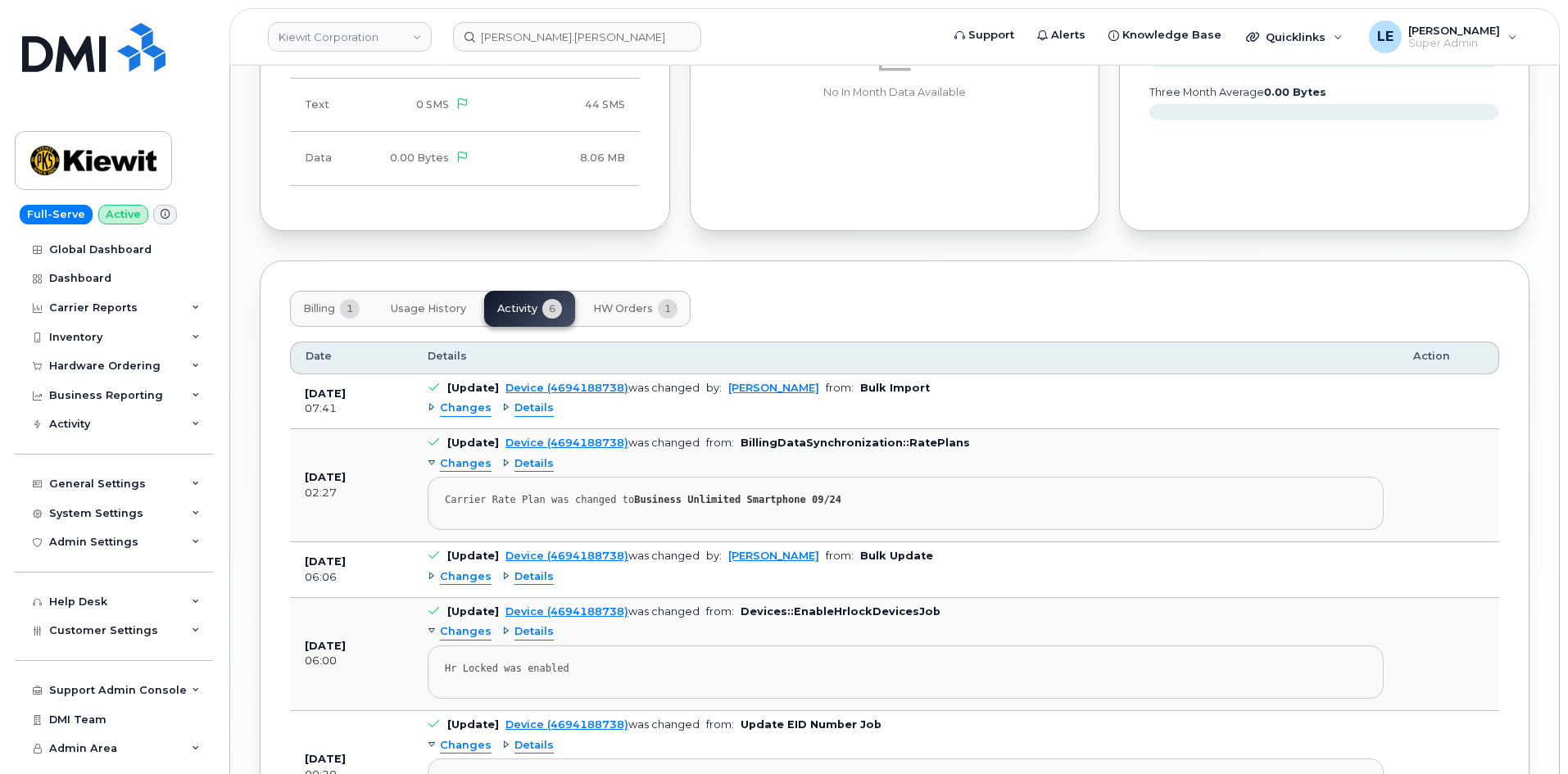
click at [618, 301] on button "HW Orders 1" at bounding box center [634, 308] width 111 height 36
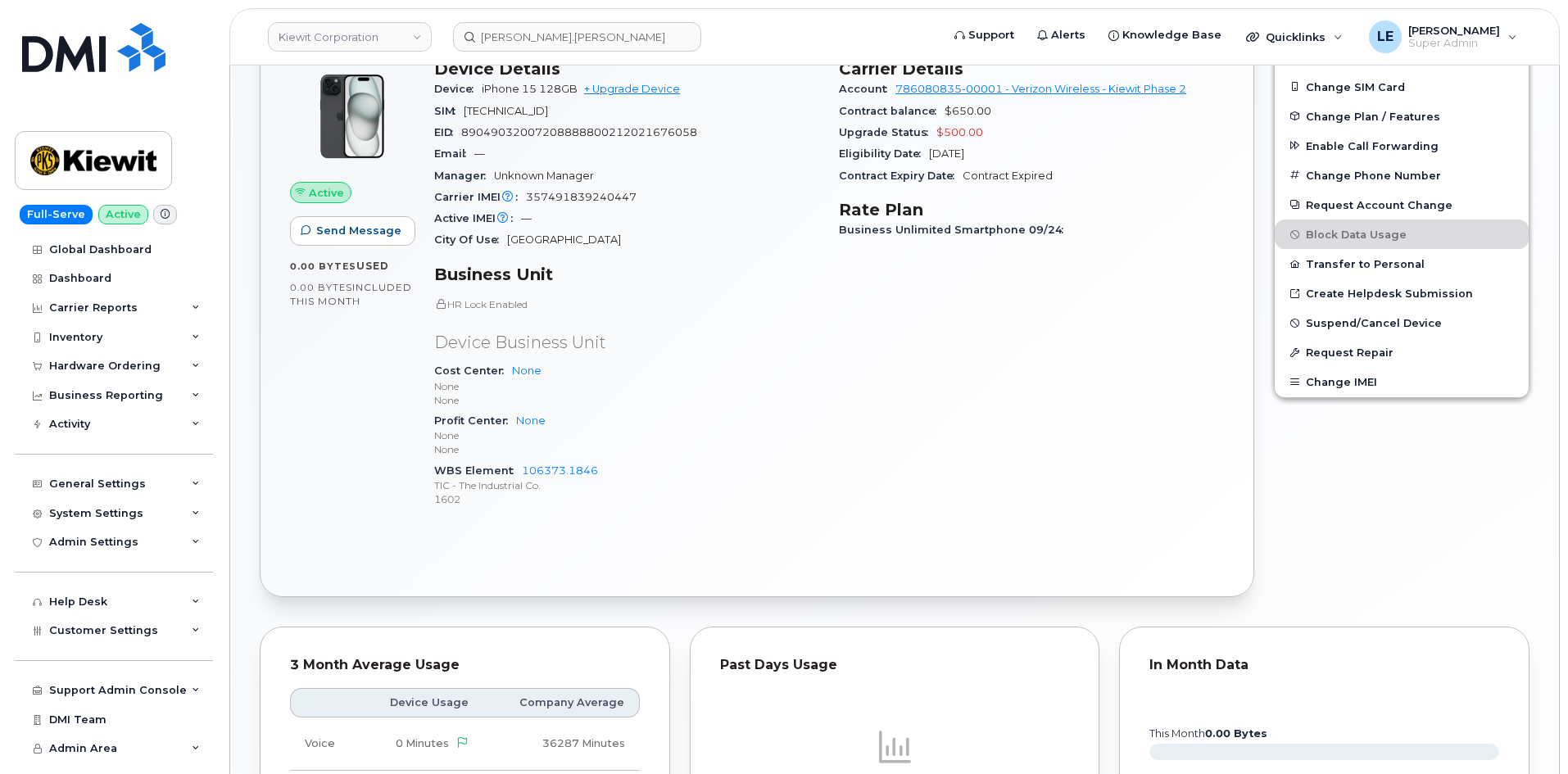
scroll to position [460, 0]
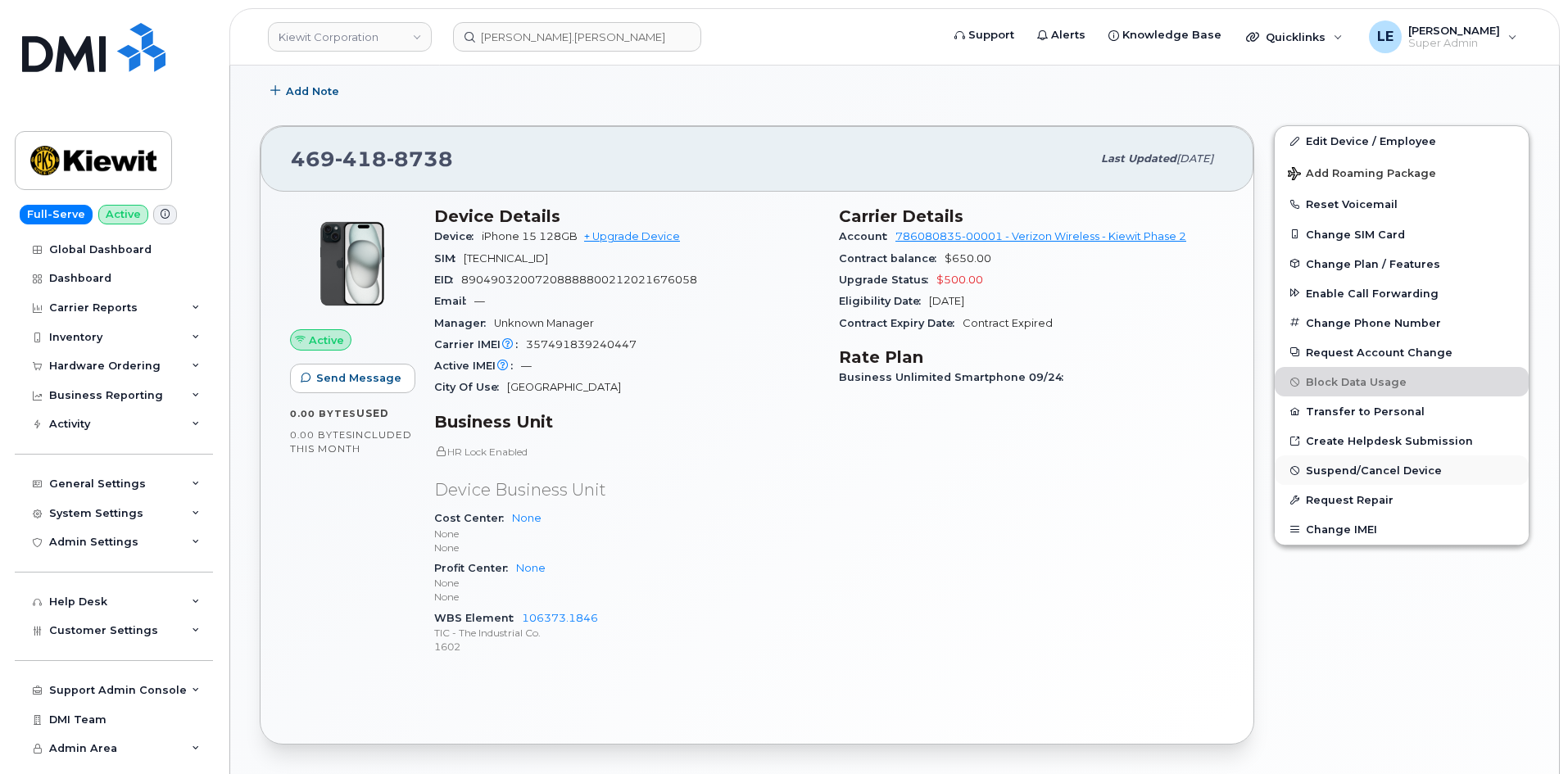
click at [1321, 470] on span "Suspend/Cancel Device" at bounding box center [1373, 471] width 136 height 13
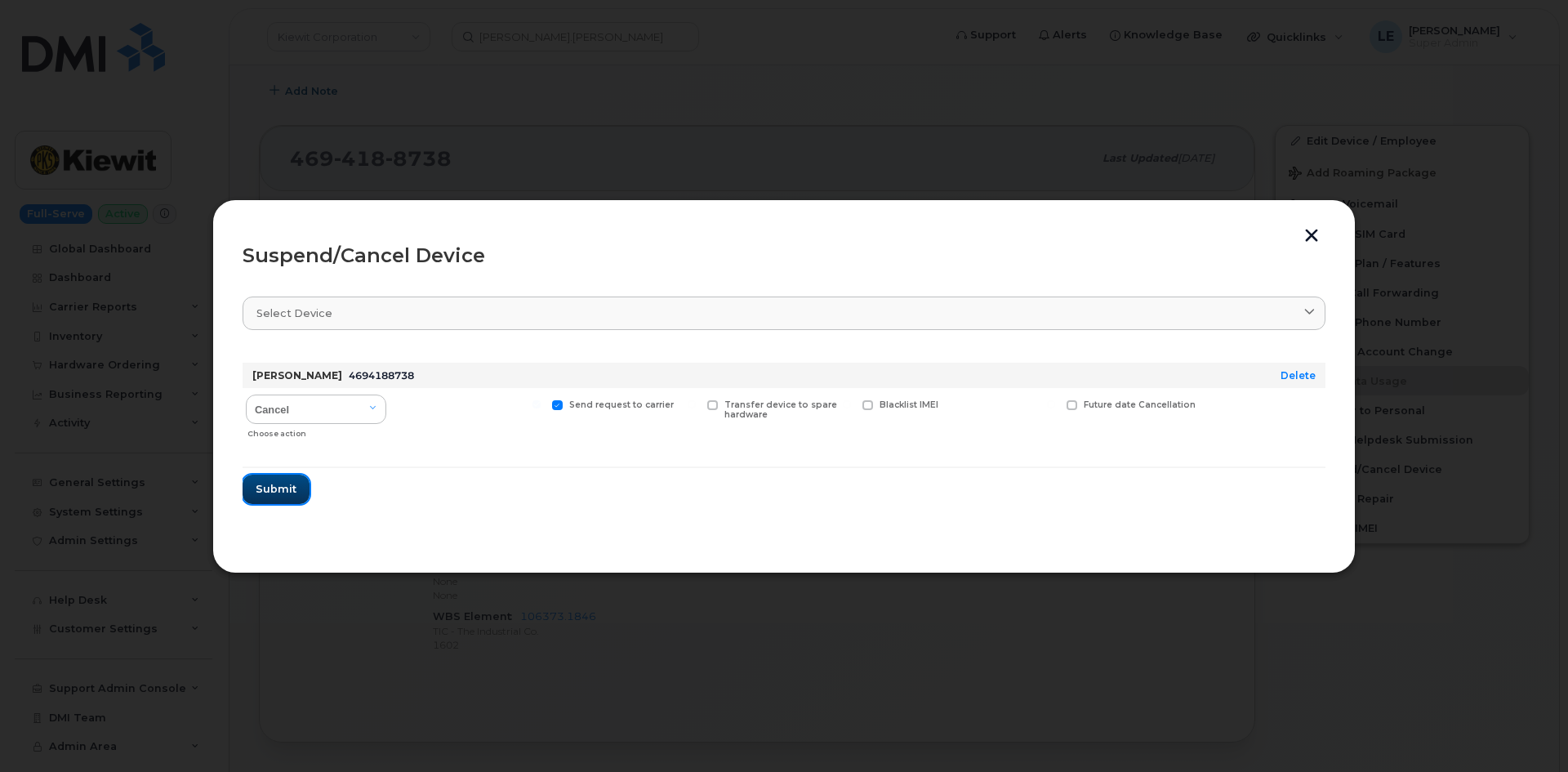
click at [296, 487] on button "Submit" at bounding box center [276, 489] width 67 height 29
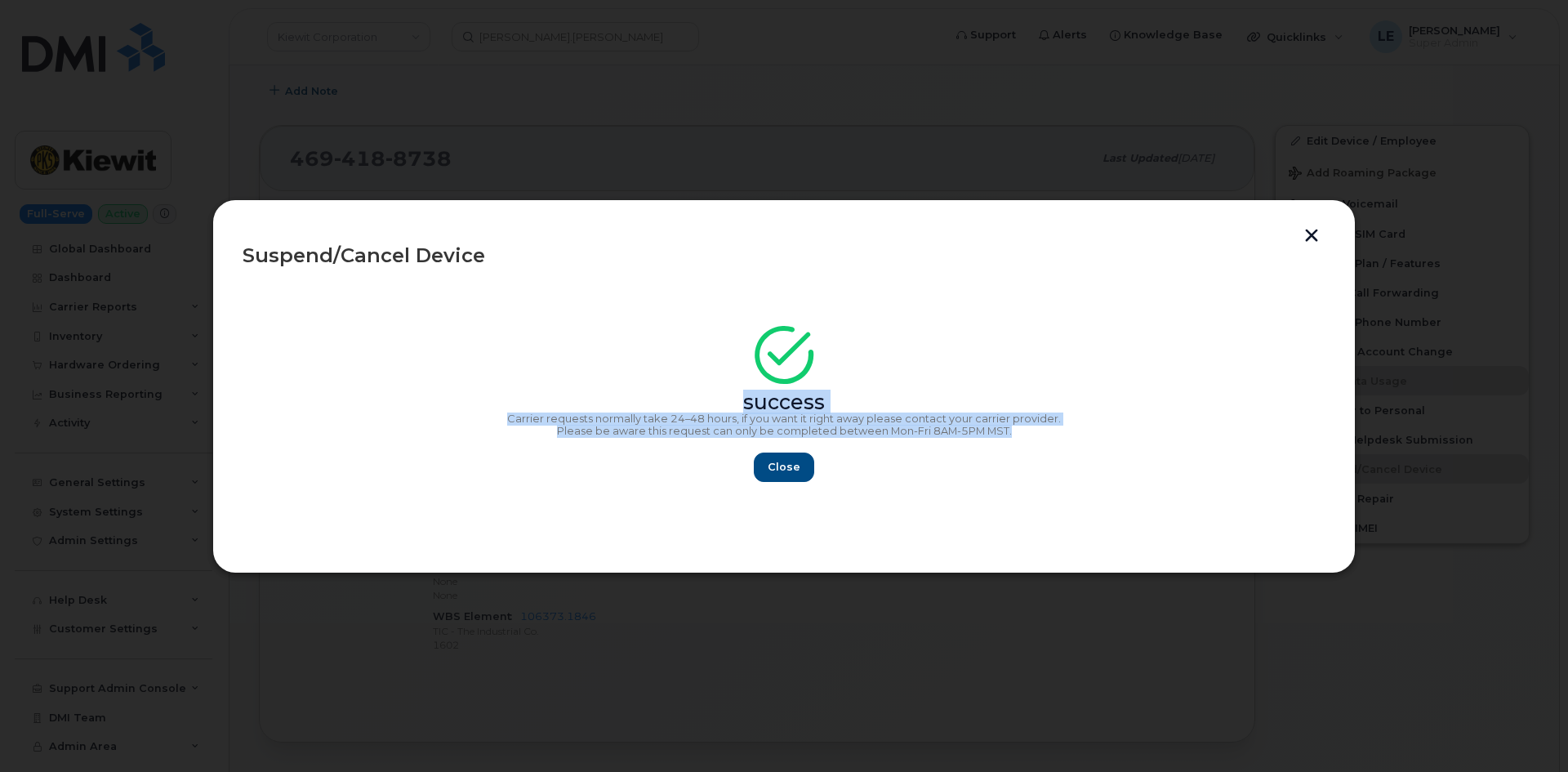
drag, startPoint x: 1051, startPoint y: 432, endPoint x: 468, endPoint y: 402, distance: 583.8
click at [471, 402] on div "success Carrier requests normally take 24–48 hours, if you want it right away p…" at bounding box center [784, 409] width 1084 height 147
copy div "success Carrier requests normally take 24–48 hours, if you want it right away p…"
click at [779, 473] on span "Close" at bounding box center [784, 467] width 33 height 15
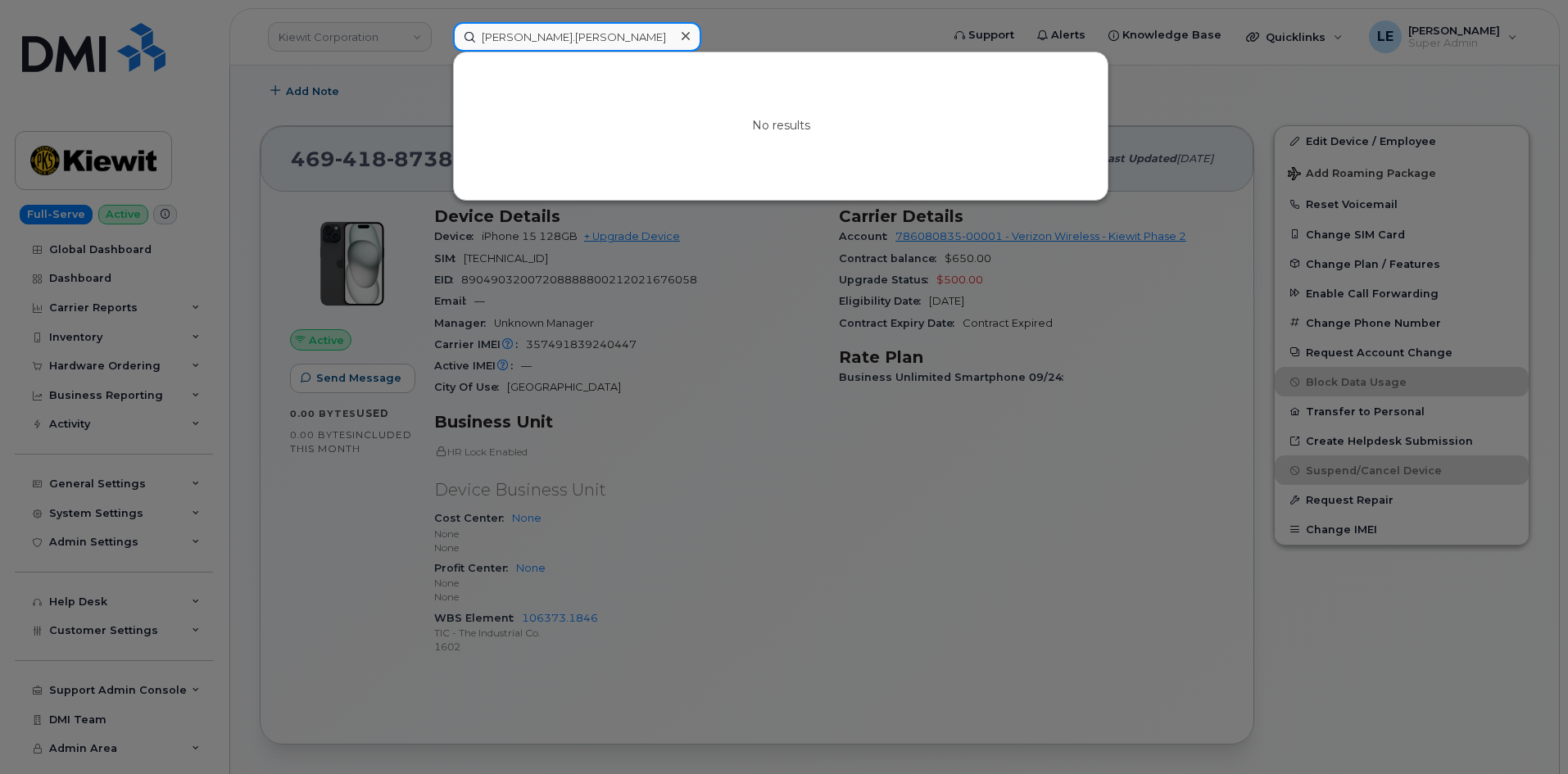
click at [534, 38] on input "Claudia.Maldonado" at bounding box center [577, 36] width 248 height 30
paste input "8179485067"
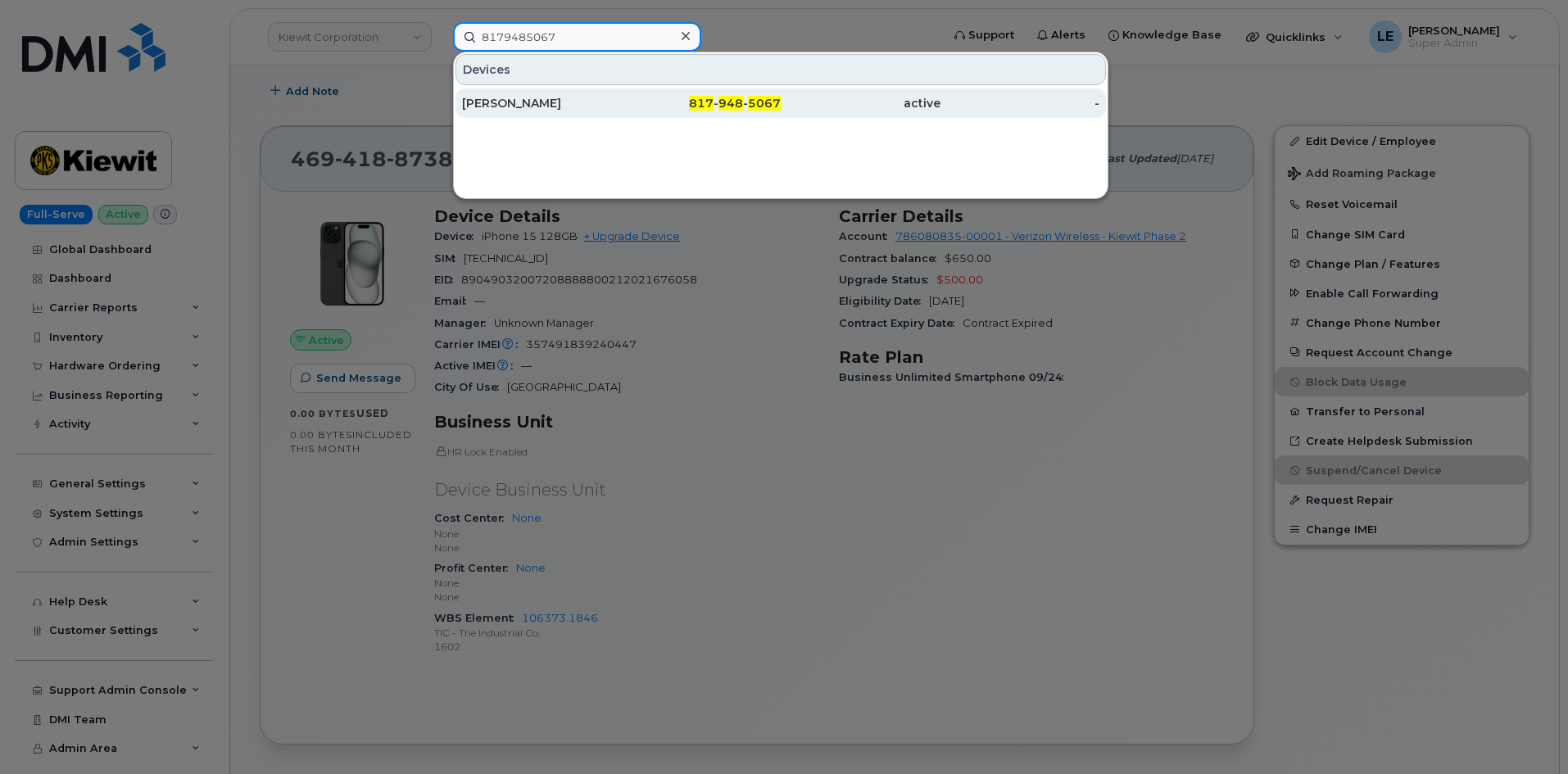
type input "8179485067"
click at [549, 104] on div "ALDO VELASCO" at bounding box center [542, 102] width 160 height 16
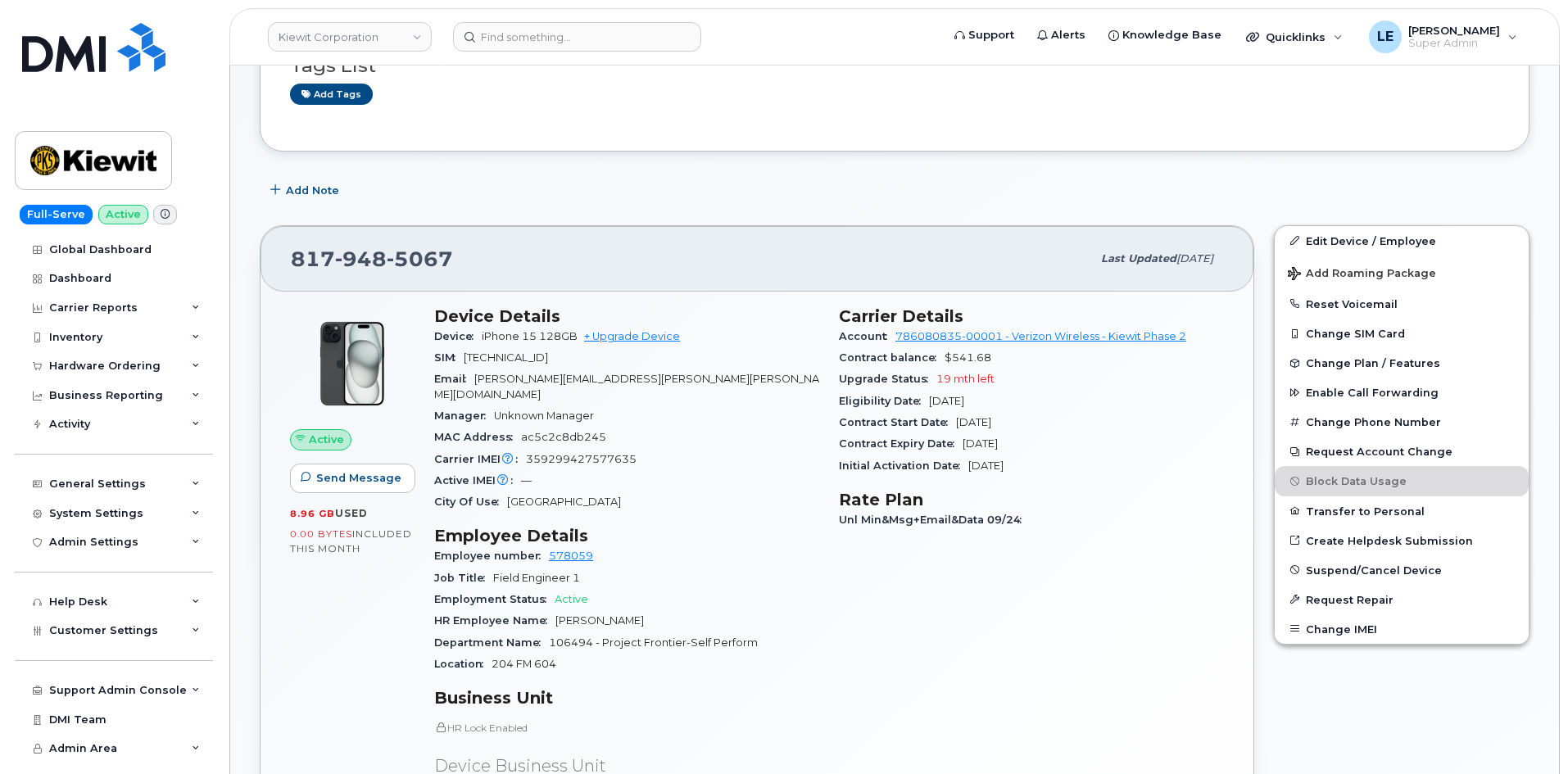
scroll to position [328, 0]
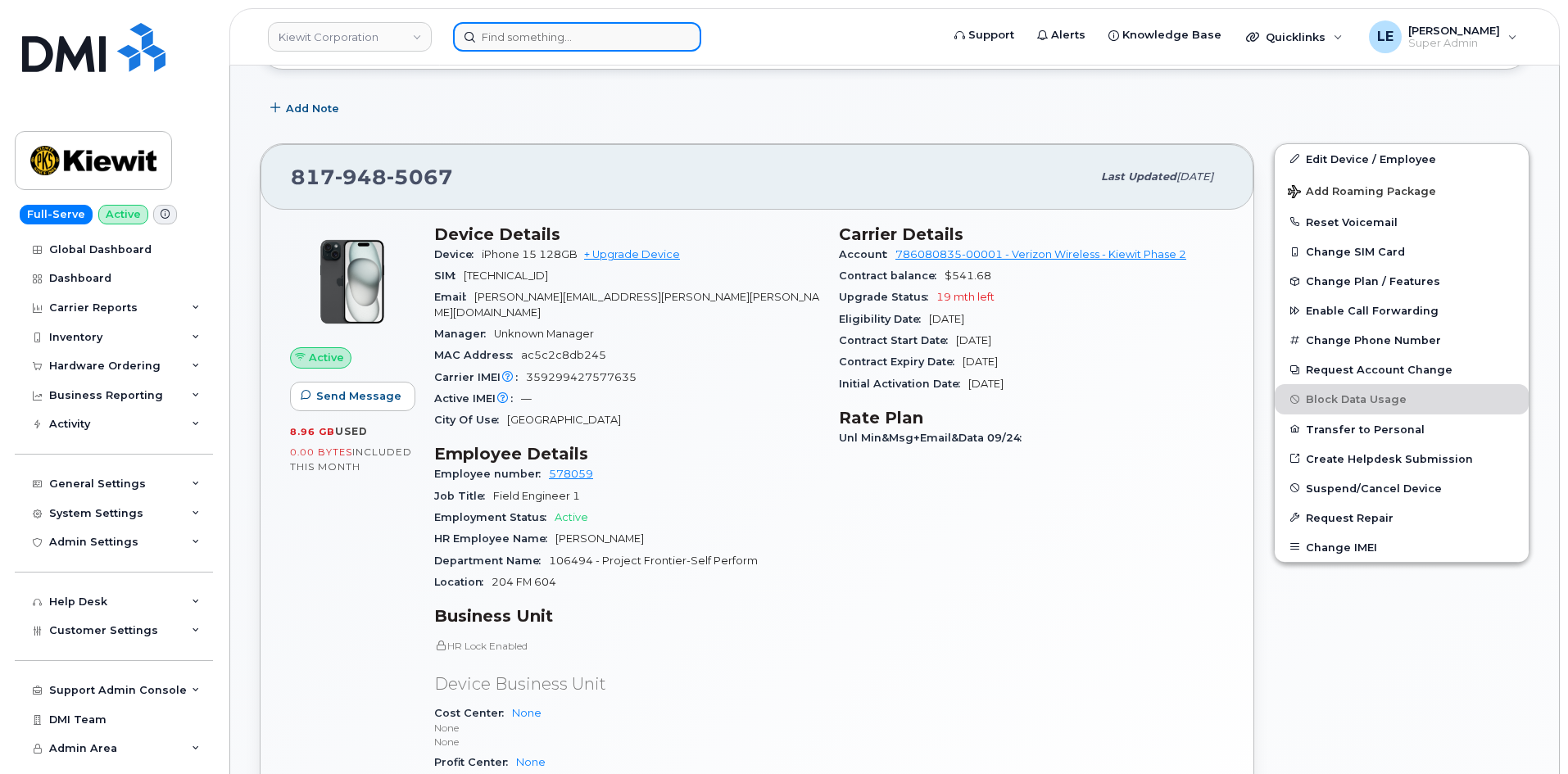
click at [571, 46] on input at bounding box center [577, 36] width 248 height 30
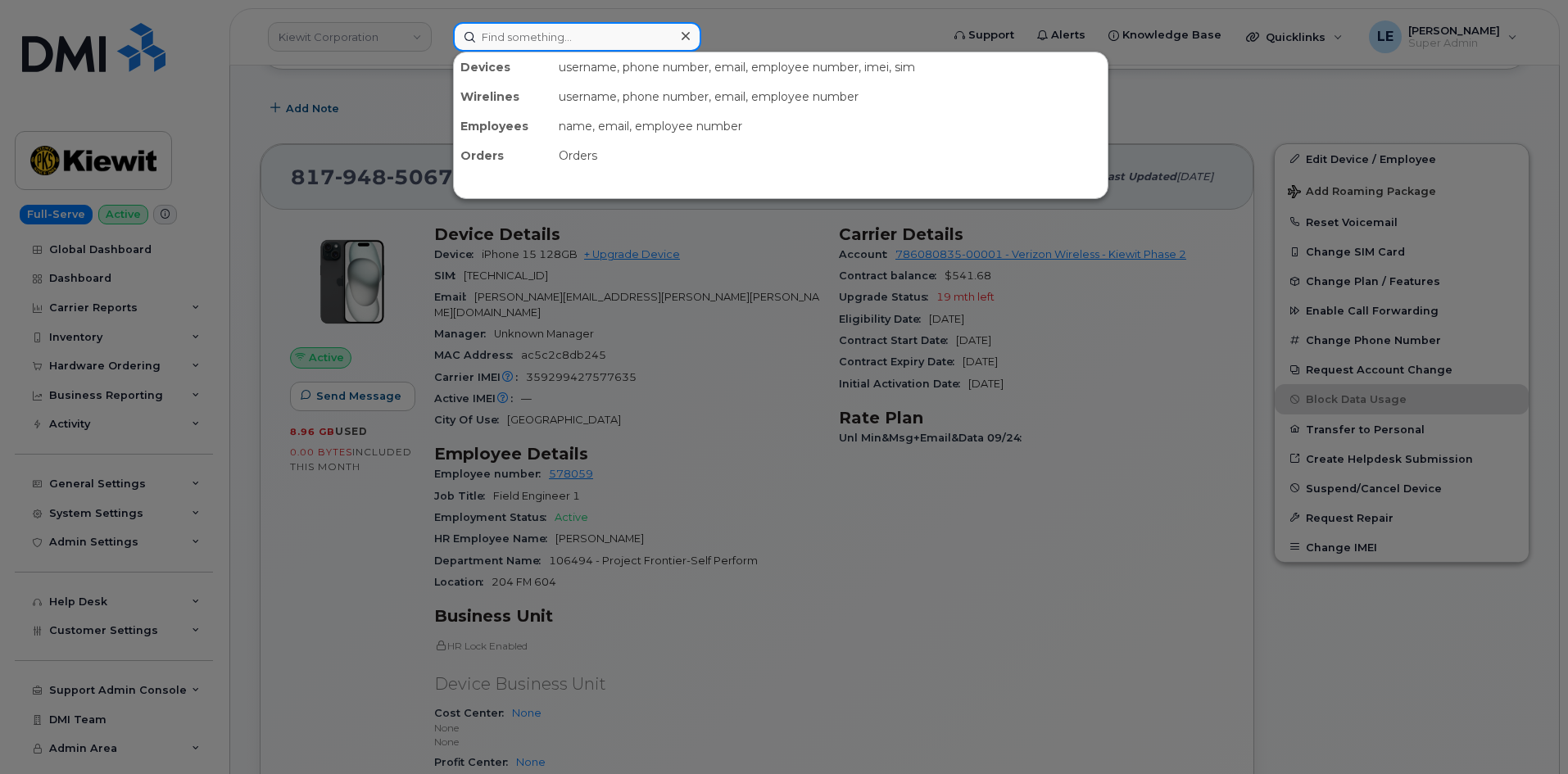
paste input "[PERSON_NAME]"
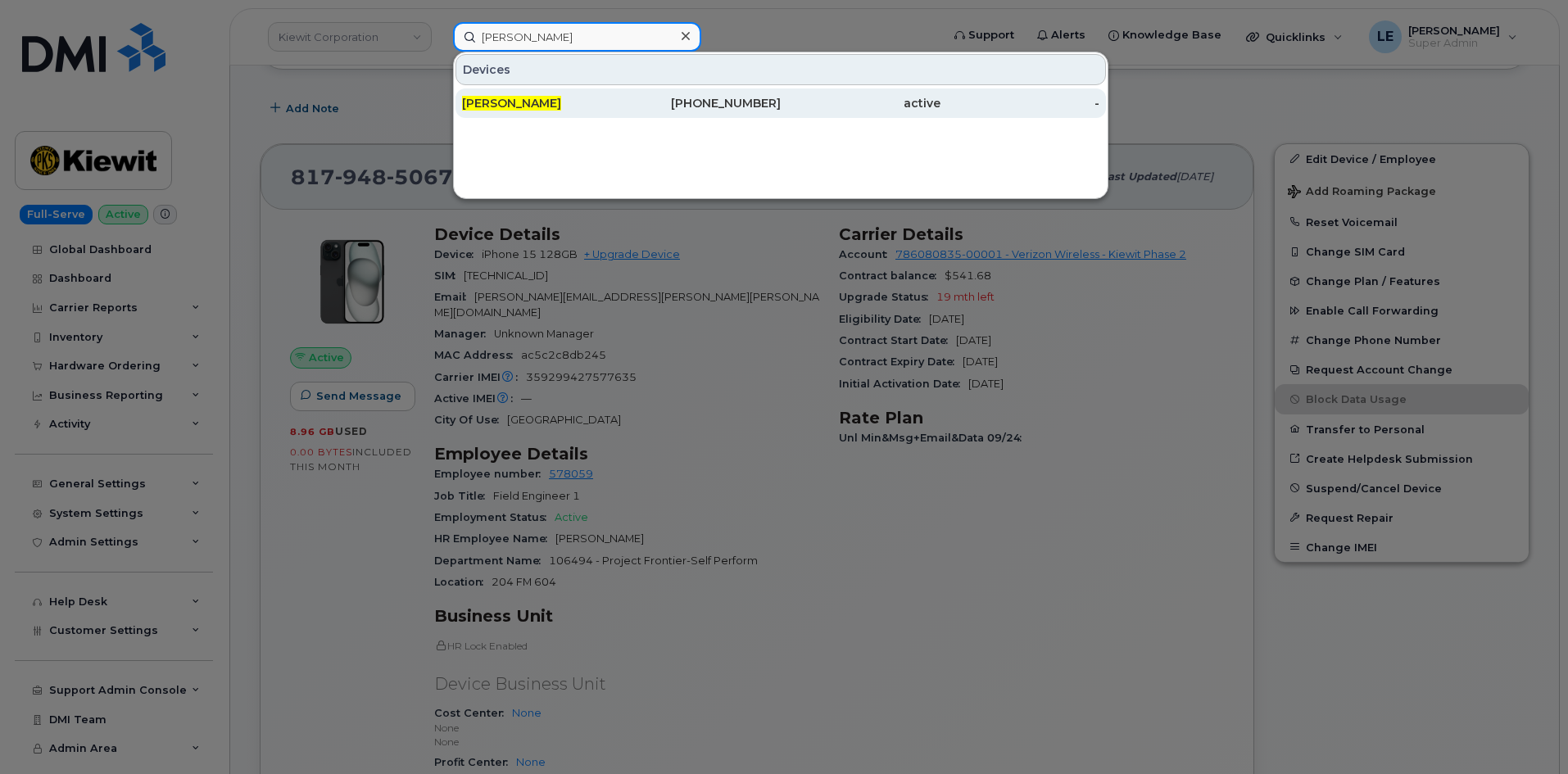
type input "[PERSON_NAME]"
click at [571, 95] on div "[PERSON_NAME]" at bounding box center [542, 103] width 160 height 30
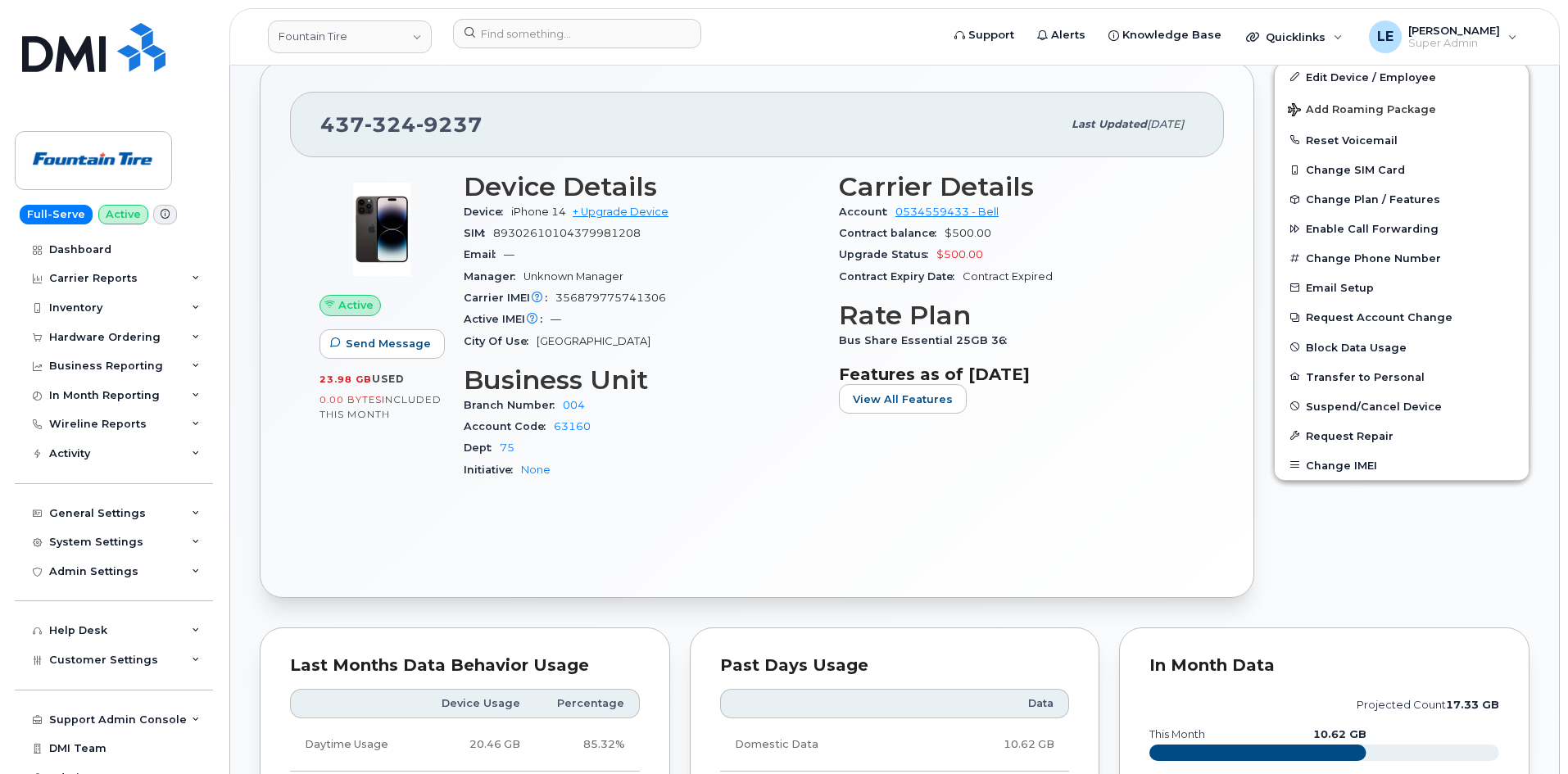
scroll to position [328, 0]
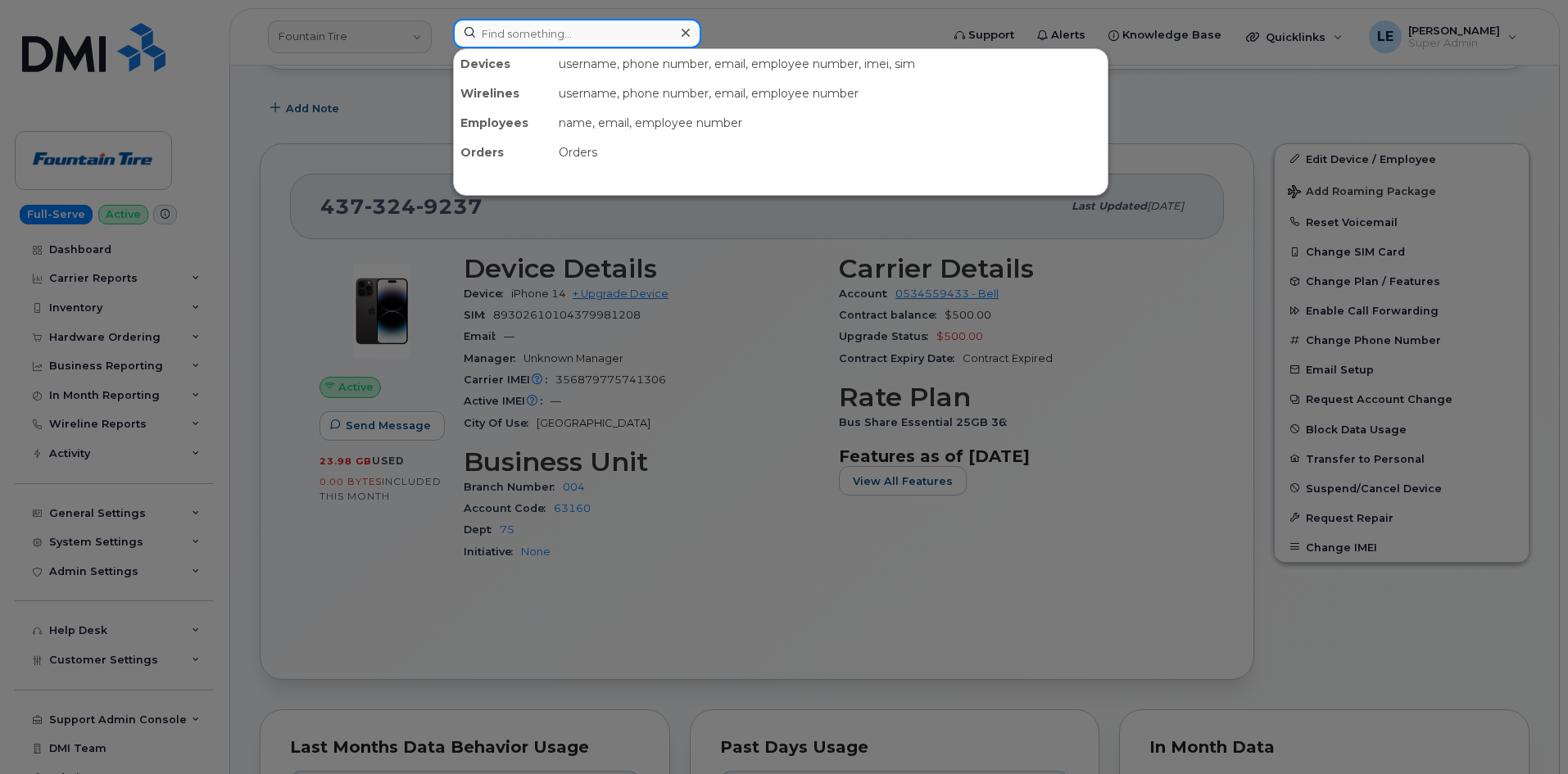
click at [525, 35] on input at bounding box center [577, 33] width 248 height 30
paste input "[PHONE_NUMBER]"
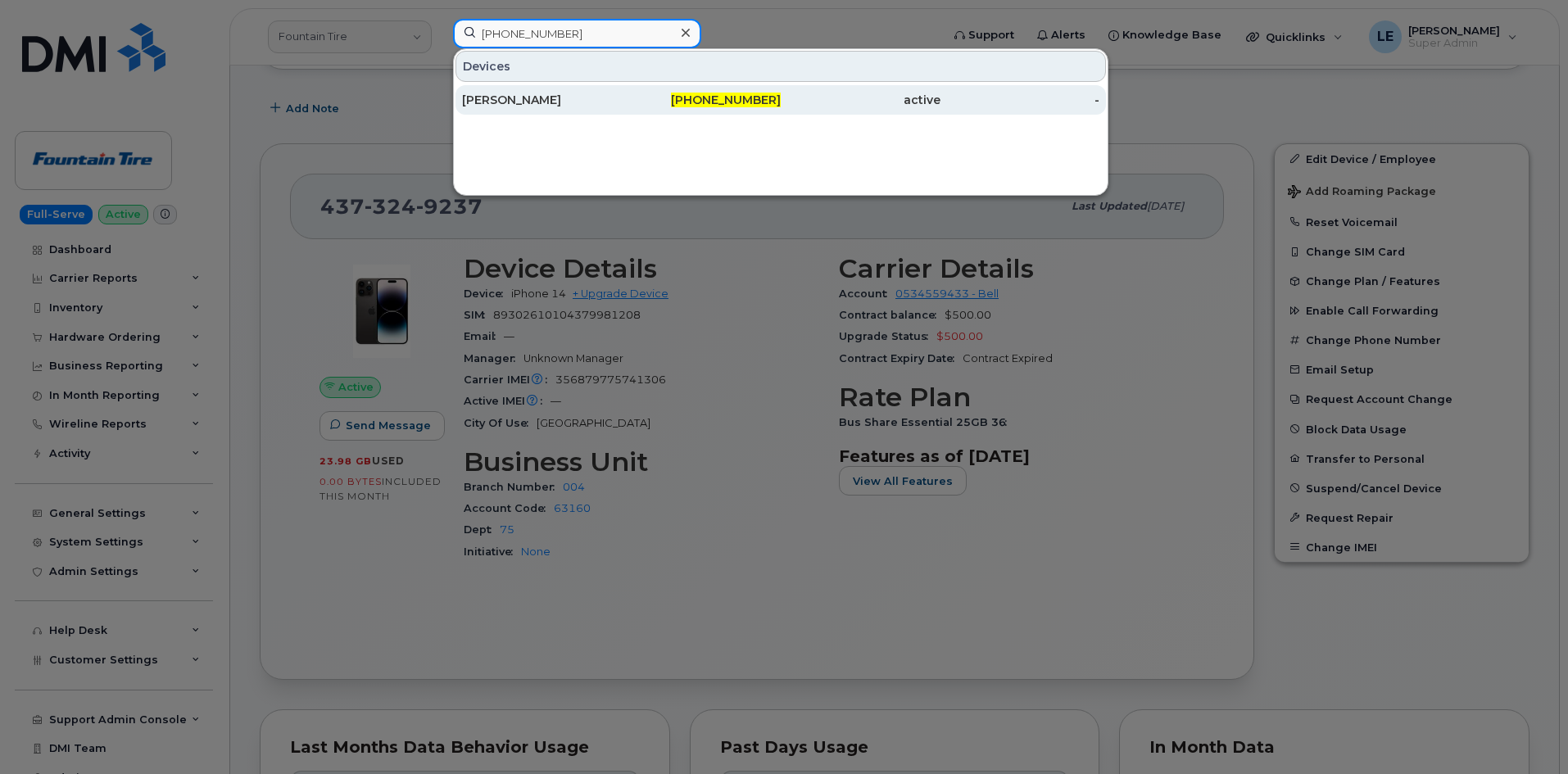
type input "[PHONE_NUMBER]"
click at [542, 90] on div "[PERSON_NAME]" at bounding box center [542, 100] width 160 height 30
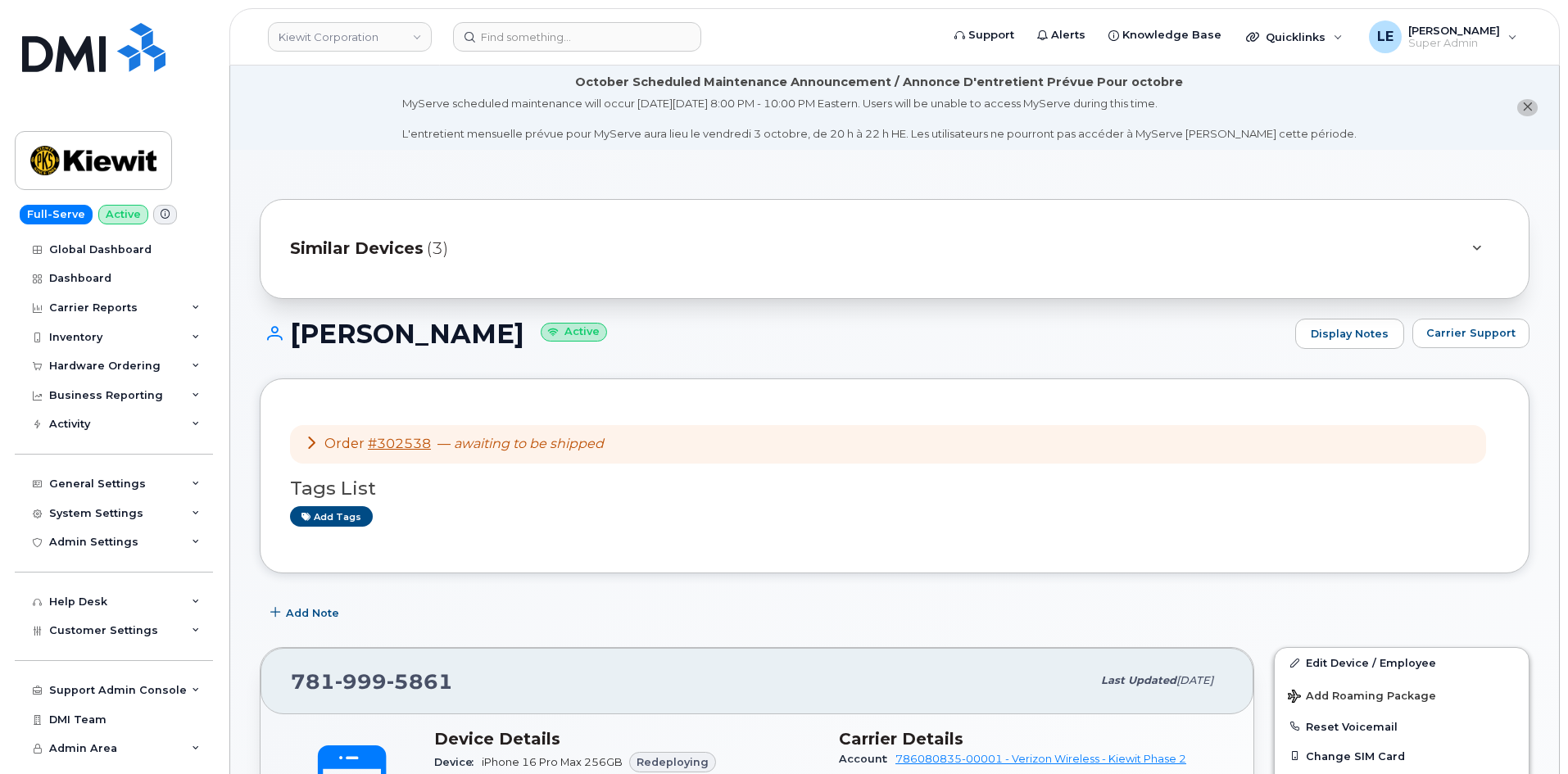
click at [309, 444] on icon at bounding box center [312, 443] width 14 height 14
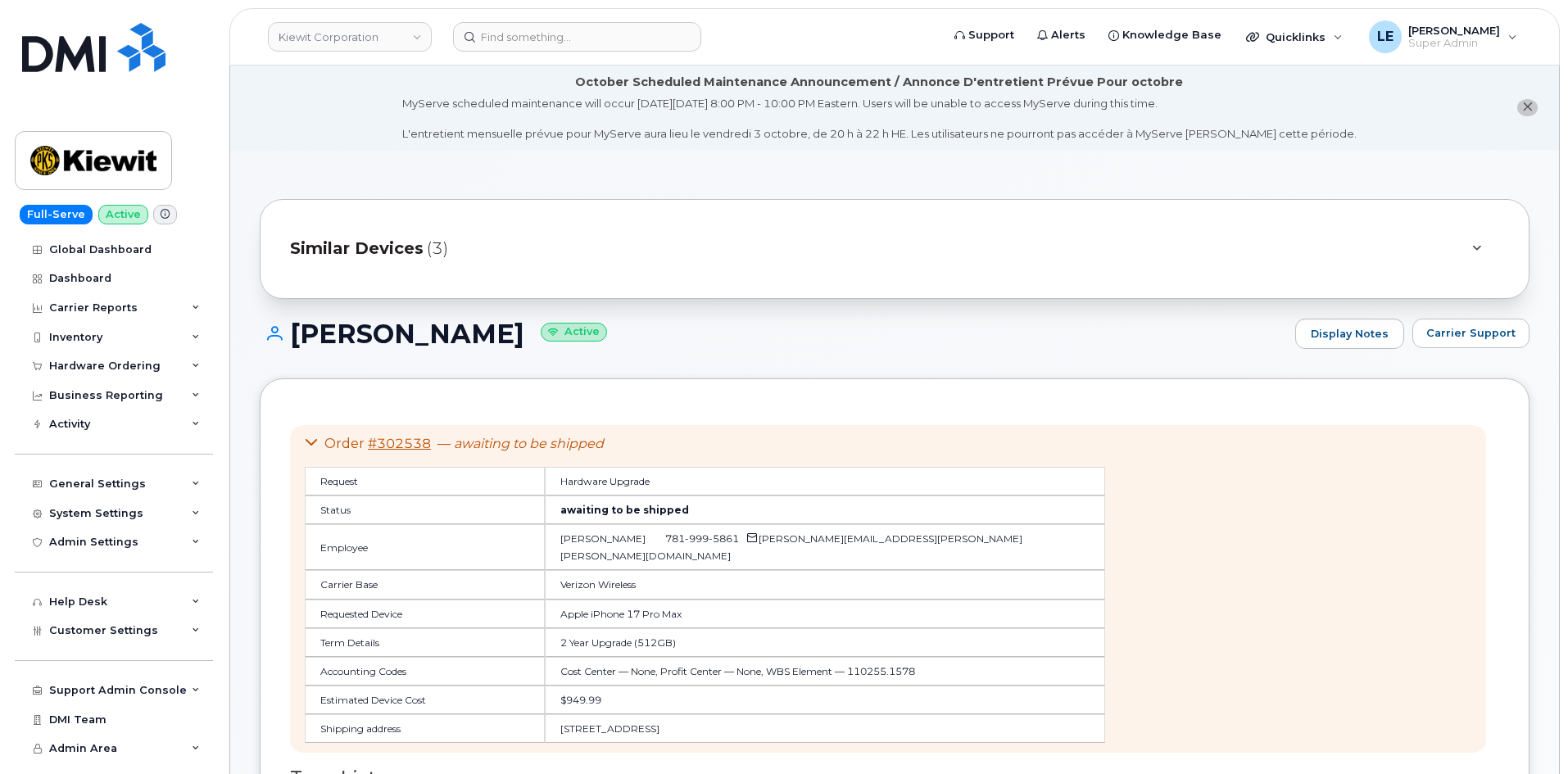
click at [309, 444] on icon at bounding box center [312, 443] width 14 height 14
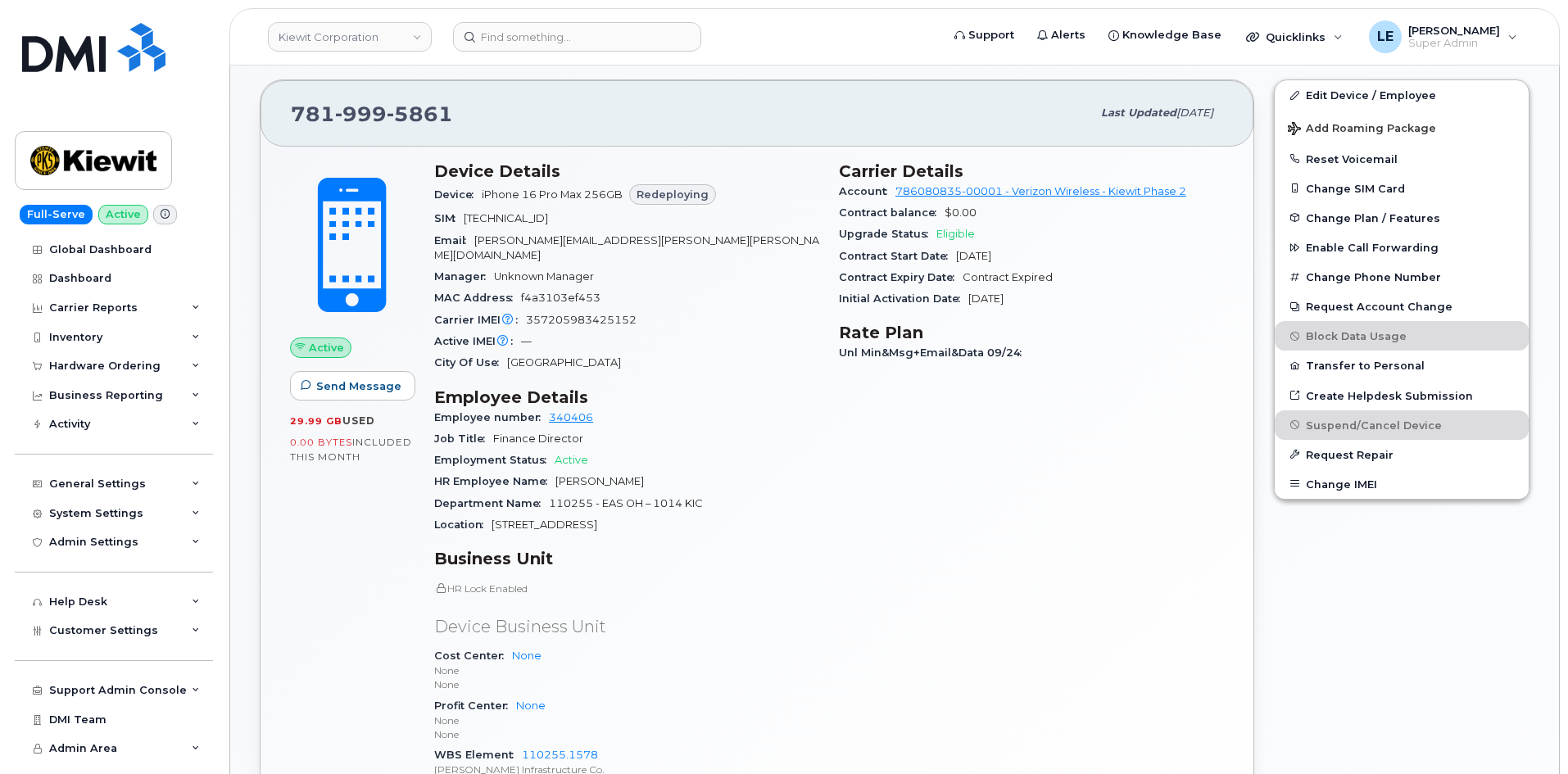
scroll to position [328, 0]
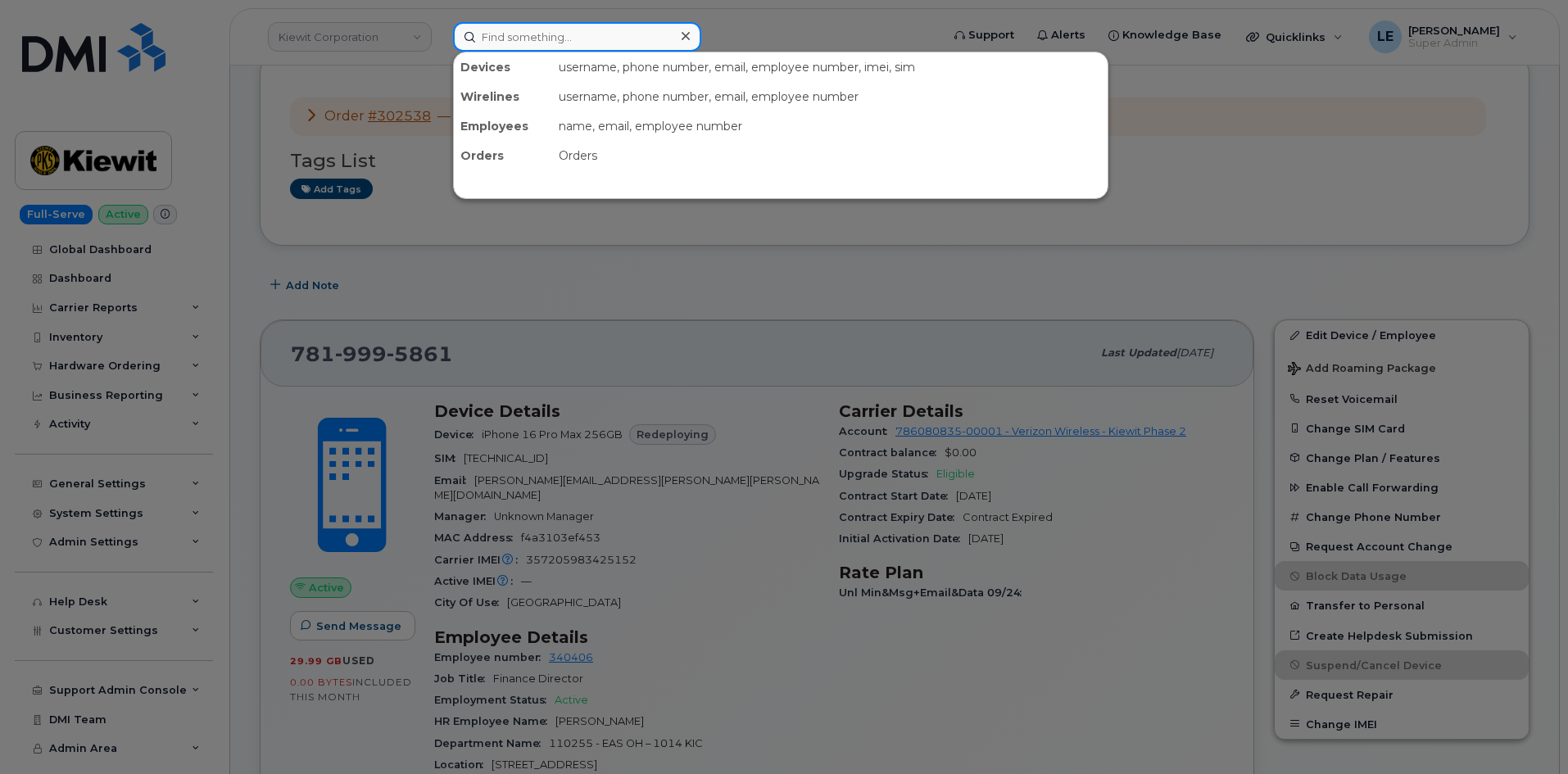
click at [531, 30] on input at bounding box center [577, 36] width 248 height 30
paste input "[PHONE_NUMBER]"
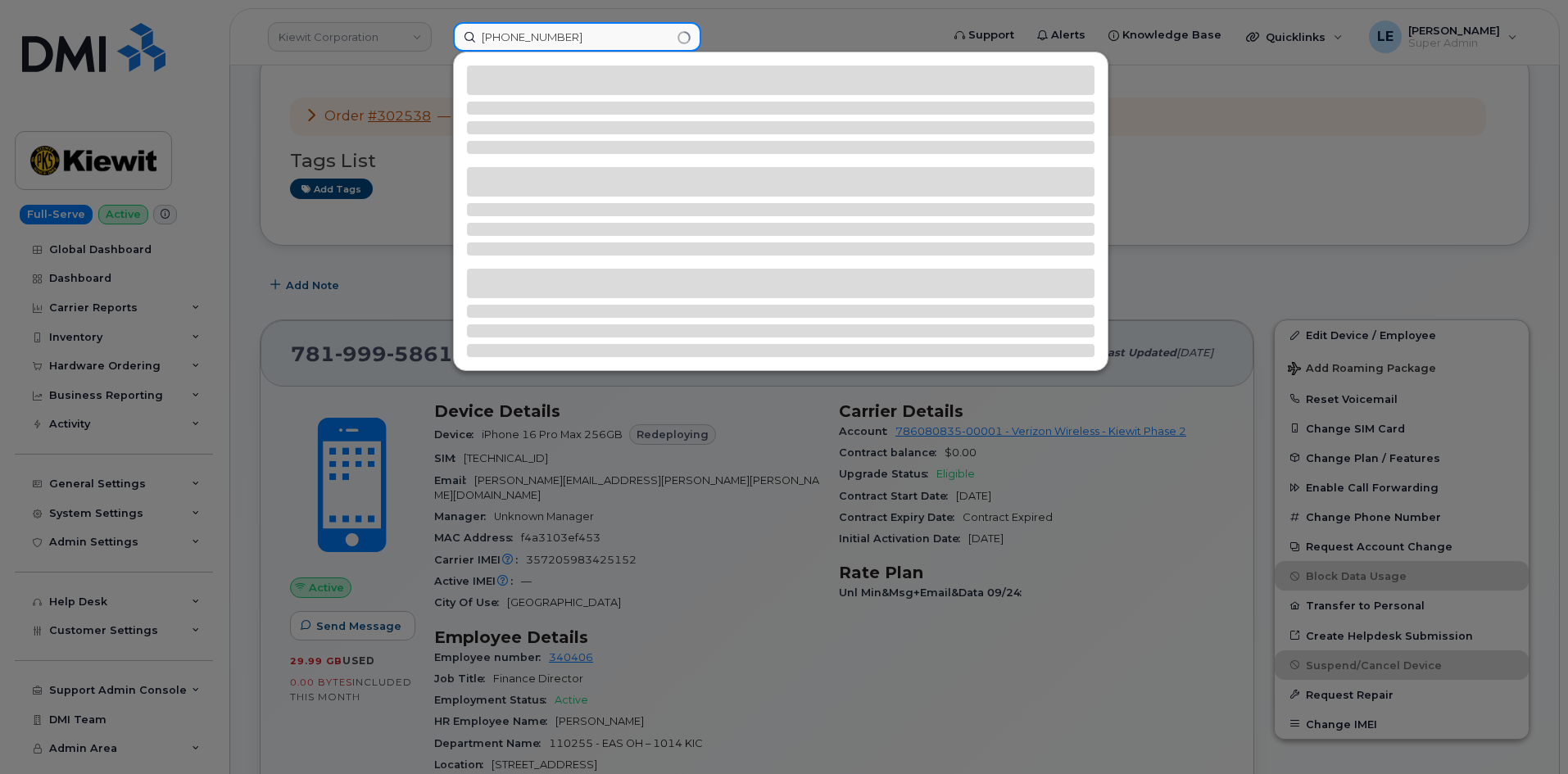
type input "[PHONE_NUMBER]"
click at [346, 306] on div at bounding box center [784, 387] width 1568 height 774
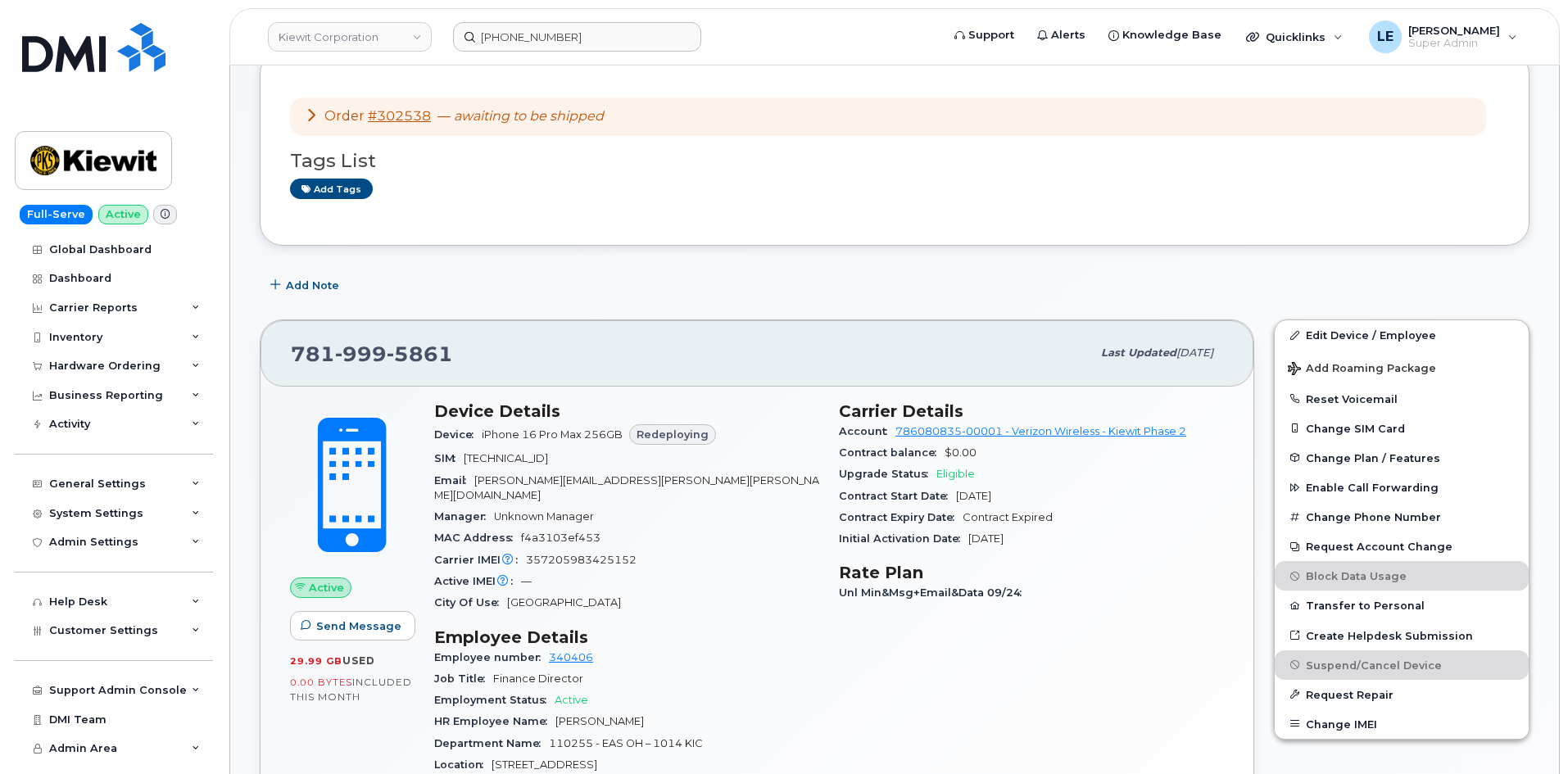
click at [698, 281] on div "Add Note" at bounding box center [894, 285] width 1270 height 30
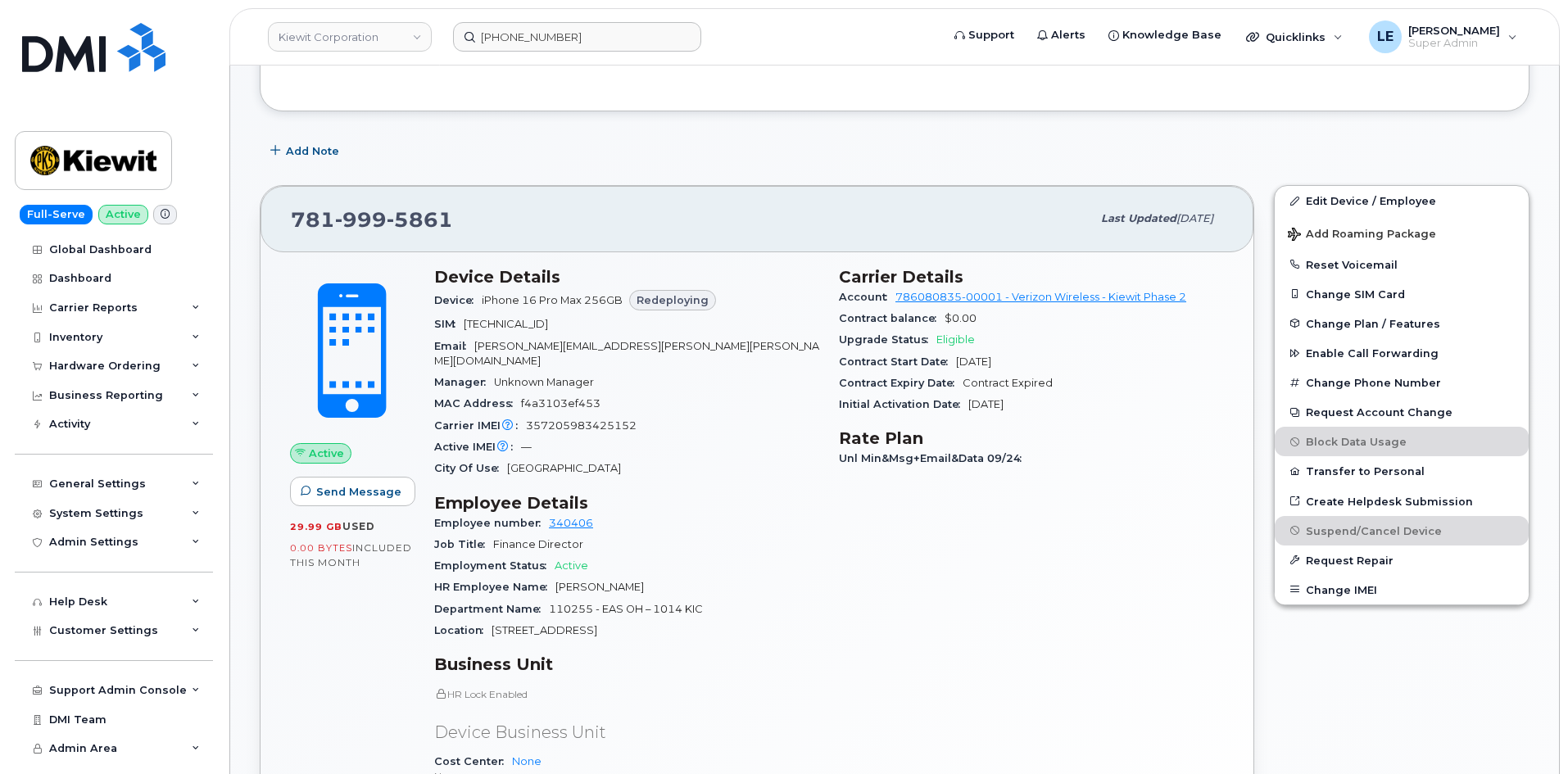
scroll to position [492, 0]
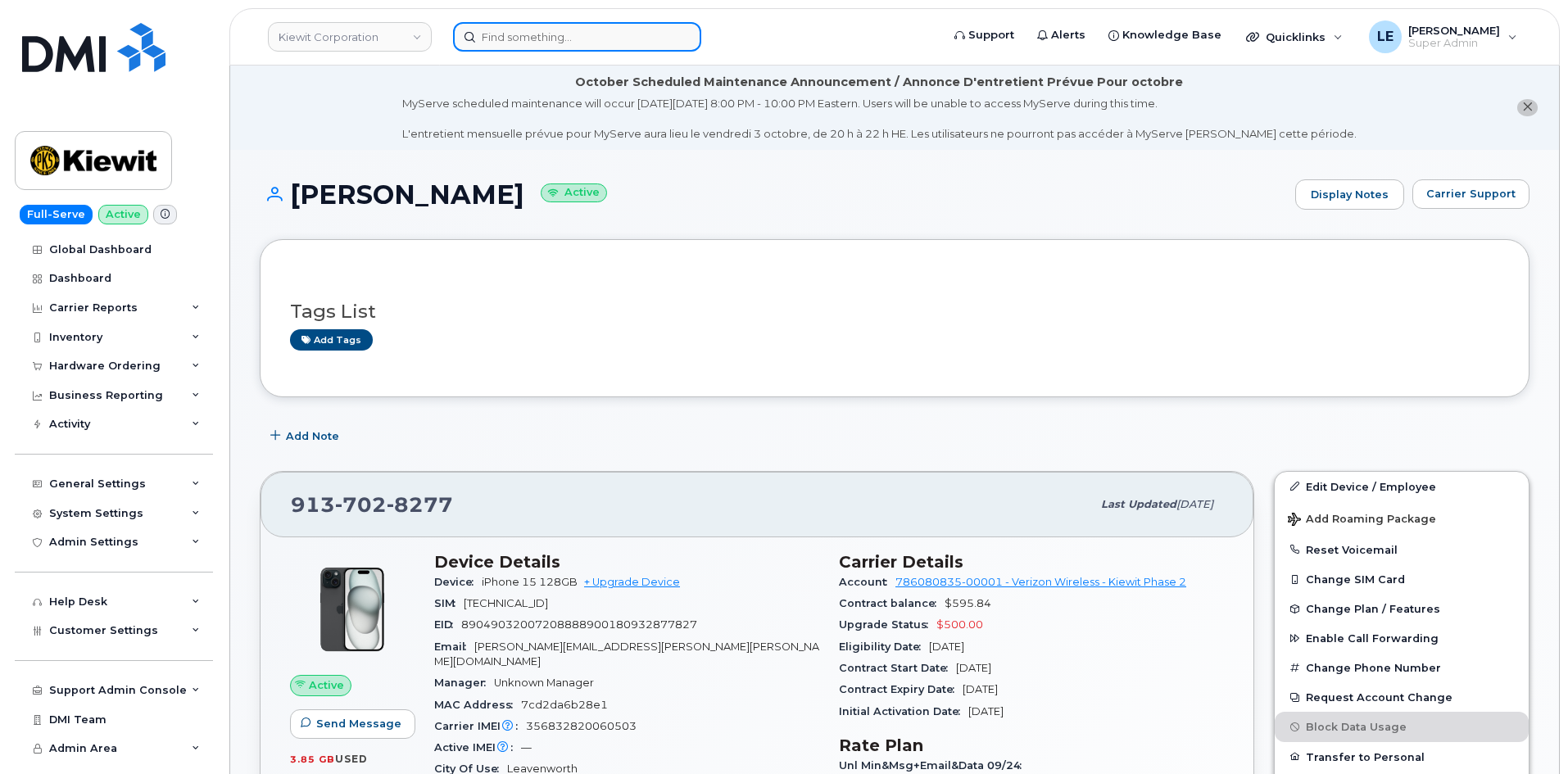
click at [587, 44] on input at bounding box center [577, 36] width 248 height 30
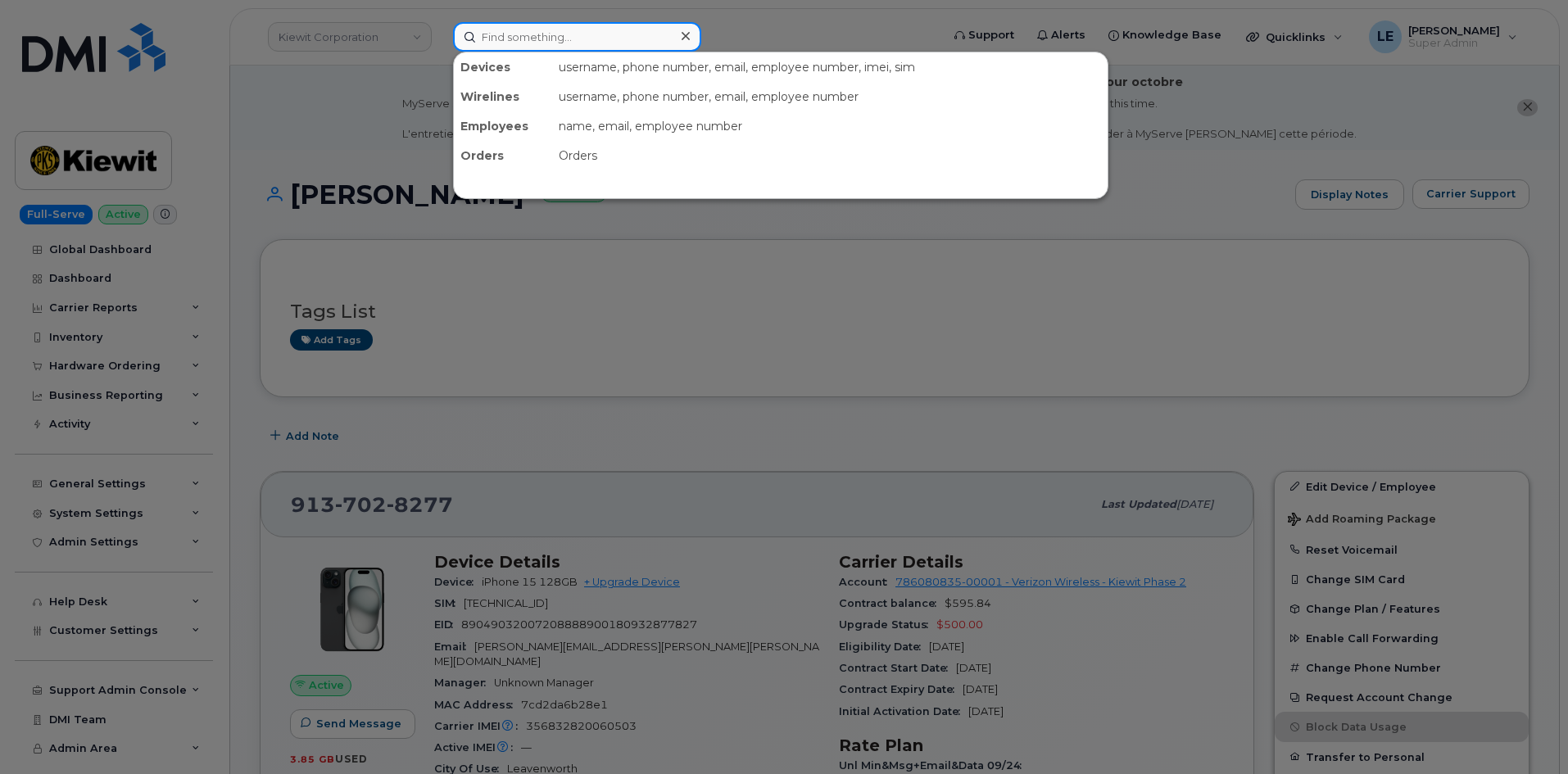
paste input "[PHONE_NUMBER]"
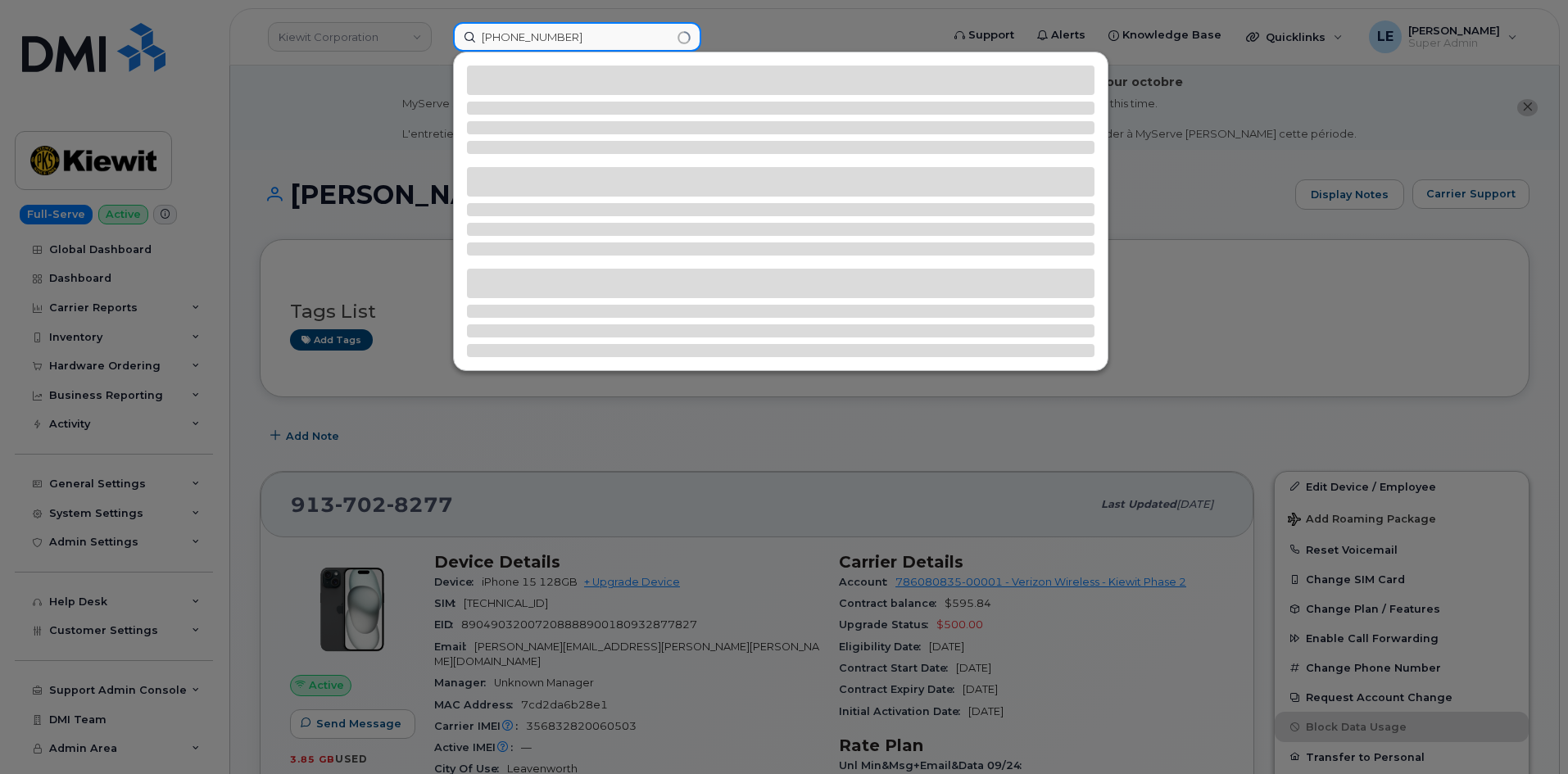
type input "[PHONE_NUMBER]"
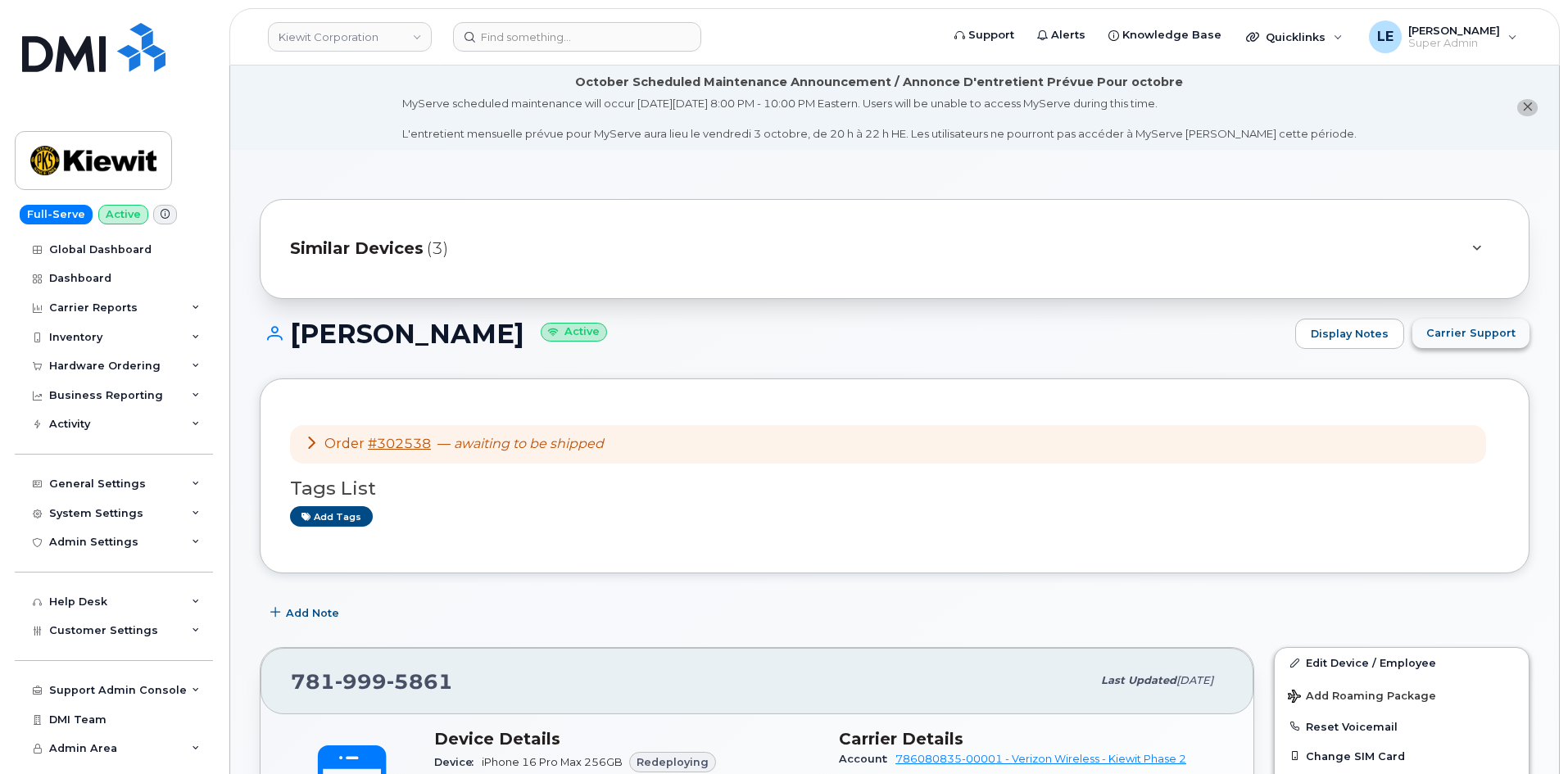
click at [1488, 335] on span "Carrier Support" at bounding box center [1471, 333] width 90 height 15
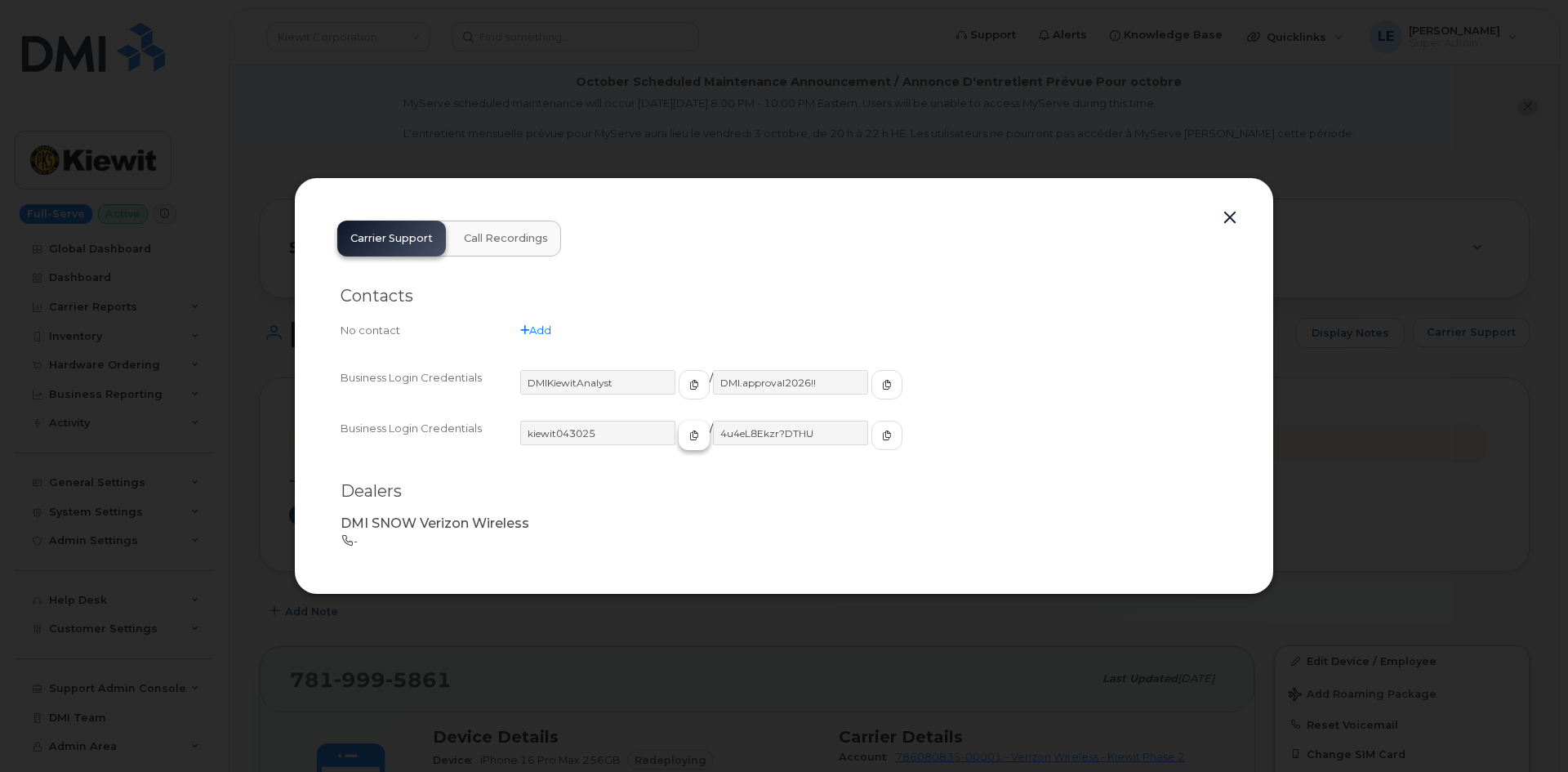
click at [689, 440] on icon "button" at bounding box center [694, 436] width 10 height 10
click at [880, 442] on span "button" at bounding box center [886, 435] width 14 height 14
click at [1227, 217] on button "button" at bounding box center [1230, 217] width 24 height 23
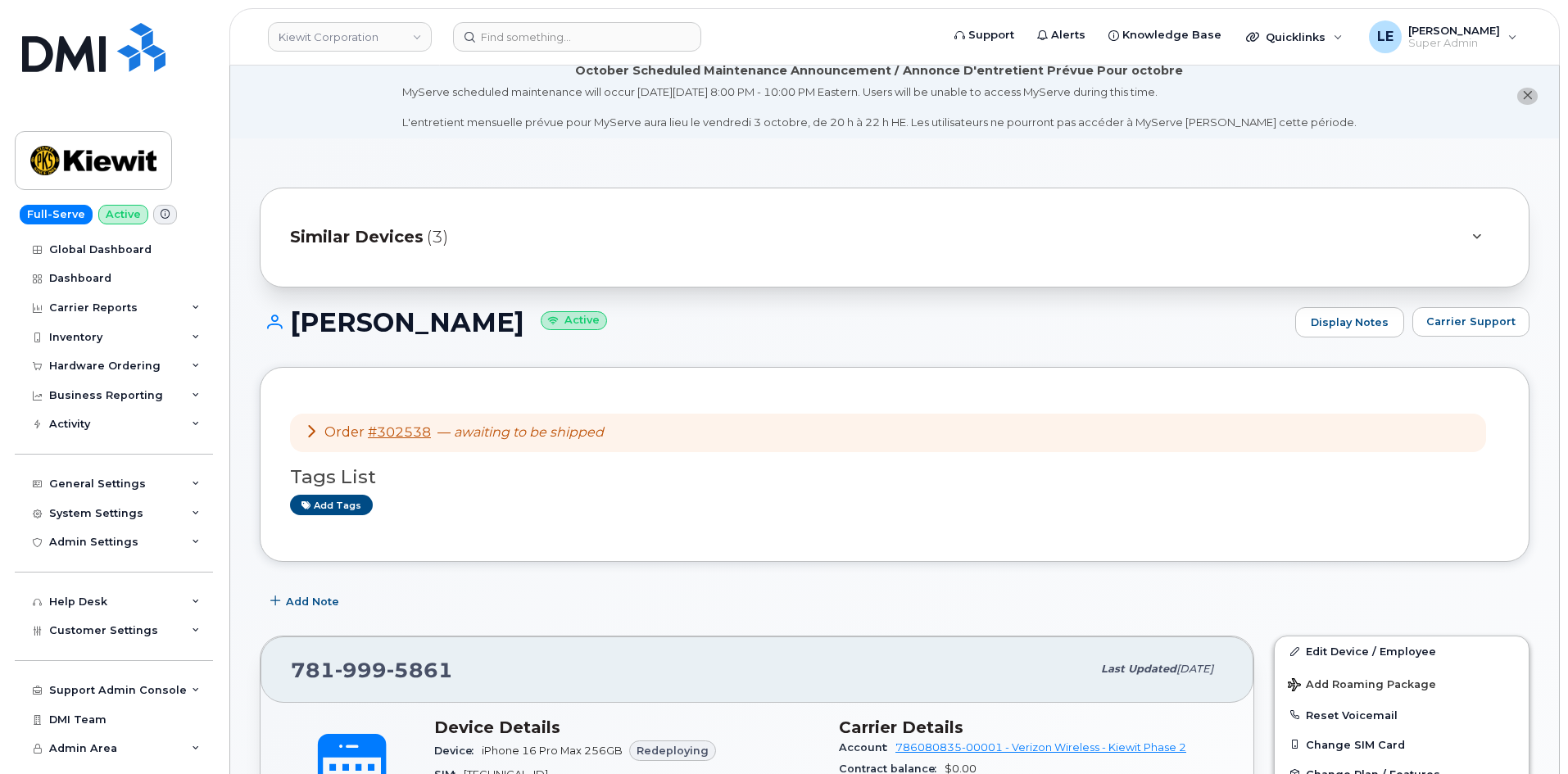
scroll to position [246, 0]
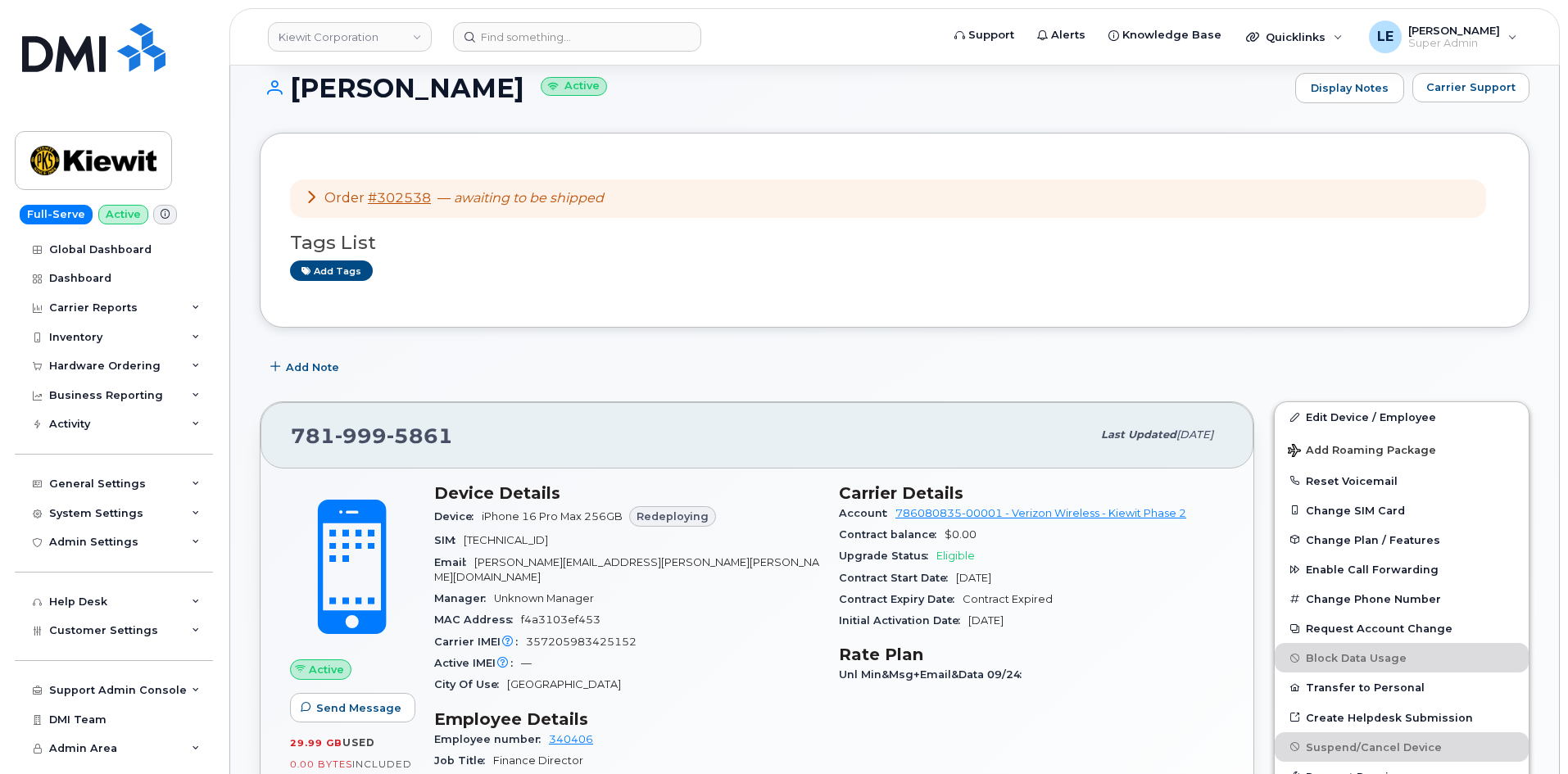
click at [342, 425] on span "999" at bounding box center [361, 435] width 52 height 25
copy span "[PHONE_NUMBER]"
